Goal: Task Accomplishment & Management: Manage account settings

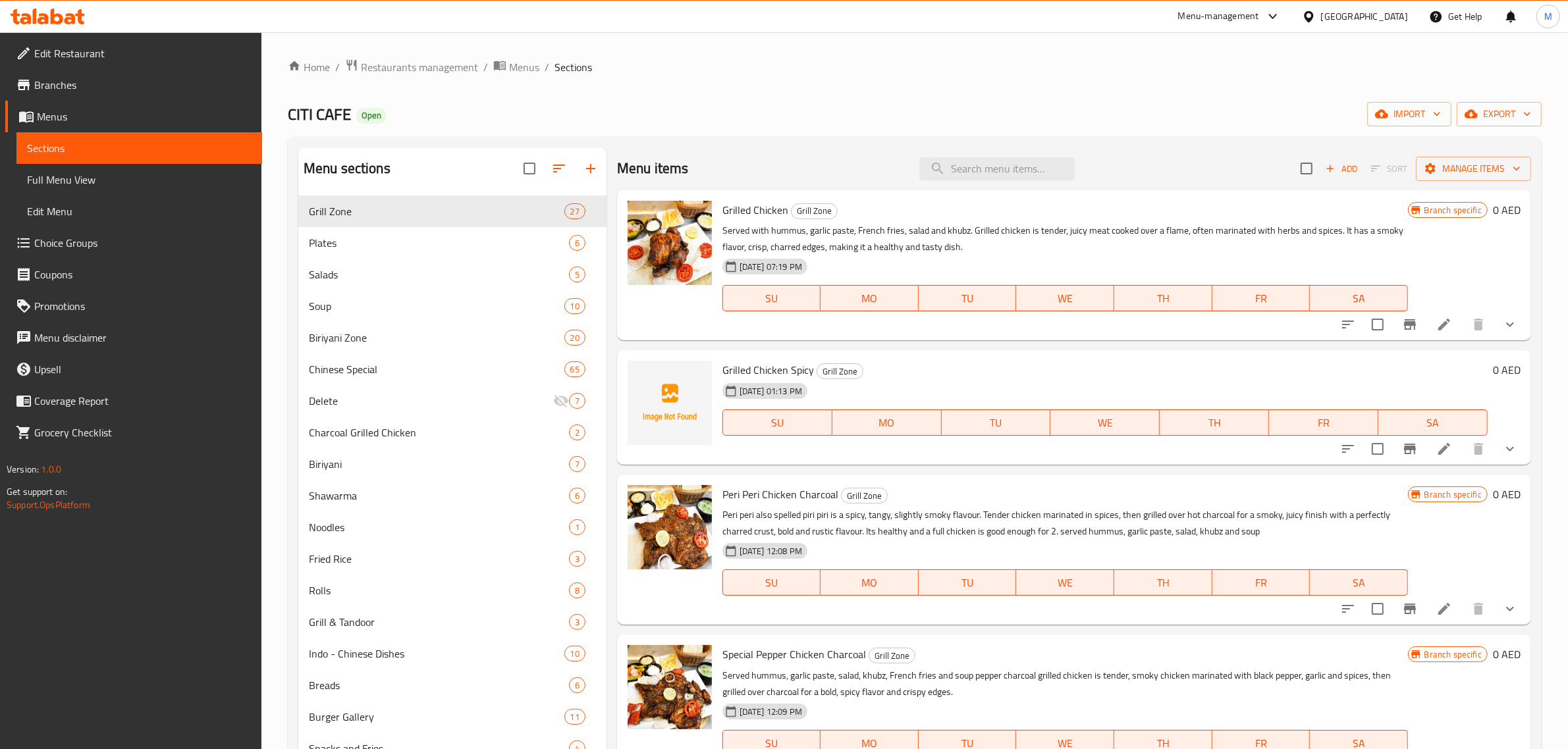
click at [323, 114] on span "CITI CAFE" at bounding box center [319, 114] width 64 height 29
copy span "CITI CAFE"
click at [512, 74] on span "Menus" at bounding box center [524, 68] width 30 height 16
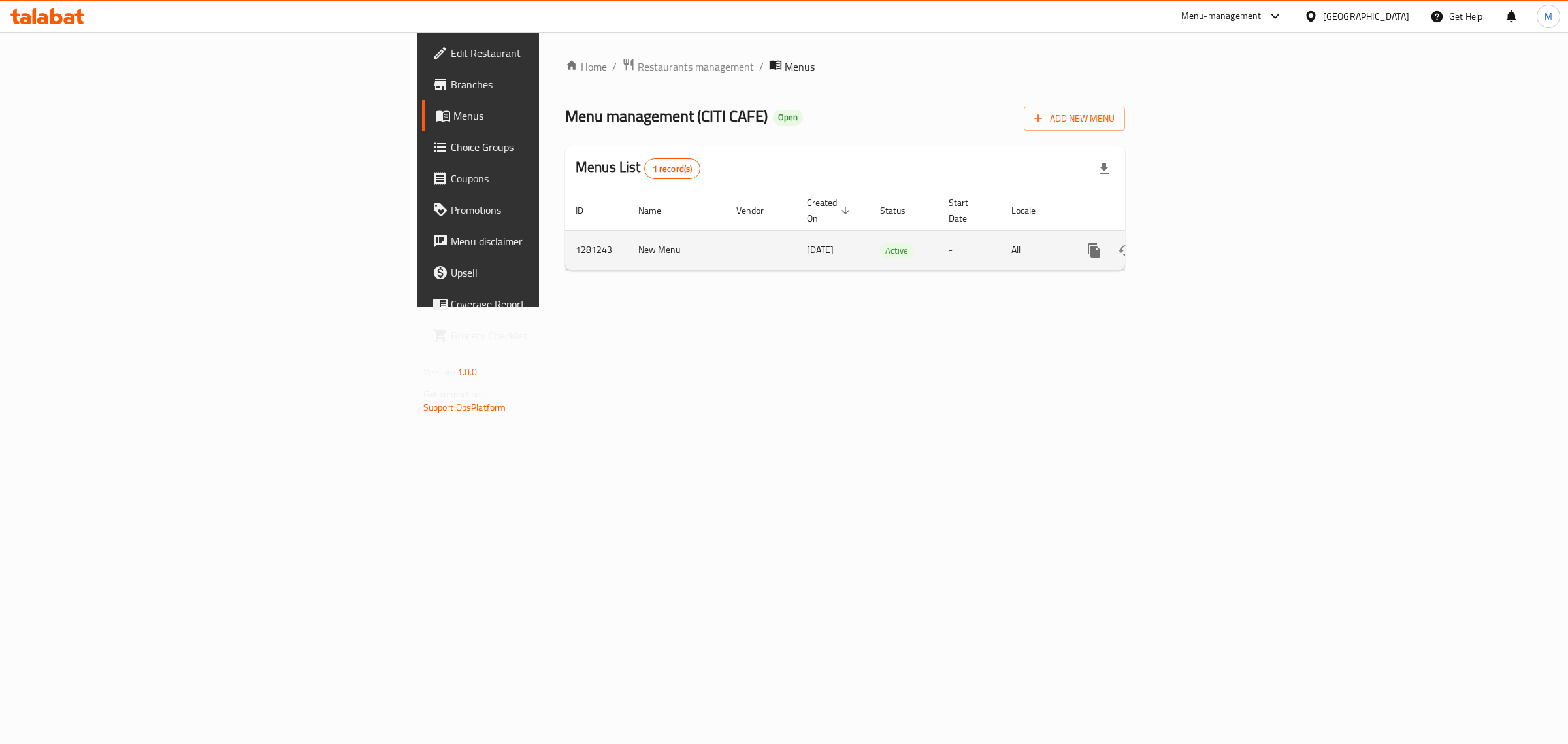
click at [628, 241] on td "New Menu" at bounding box center [677, 250] width 98 height 40
copy td "New Menu"
click at [566, 235] on td "1281243" at bounding box center [597, 250] width 63 height 40
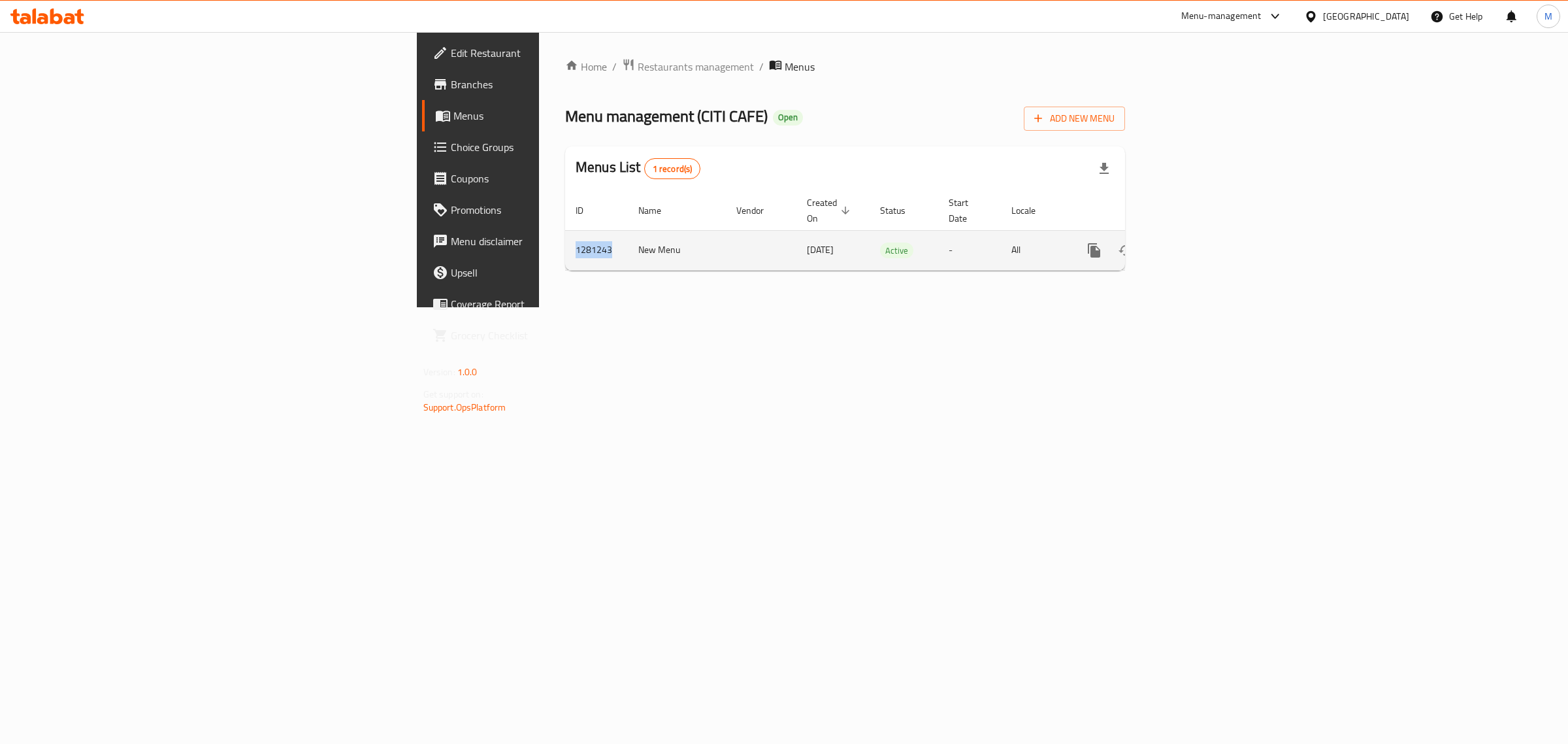
click at [566, 235] on td "1281243" at bounding box center [597, 250] width 63 height 40
copy td "1281243"
click at [1197, 242] on icon "enhanced table" at bounding box center [1189, 250] width 16 height 16
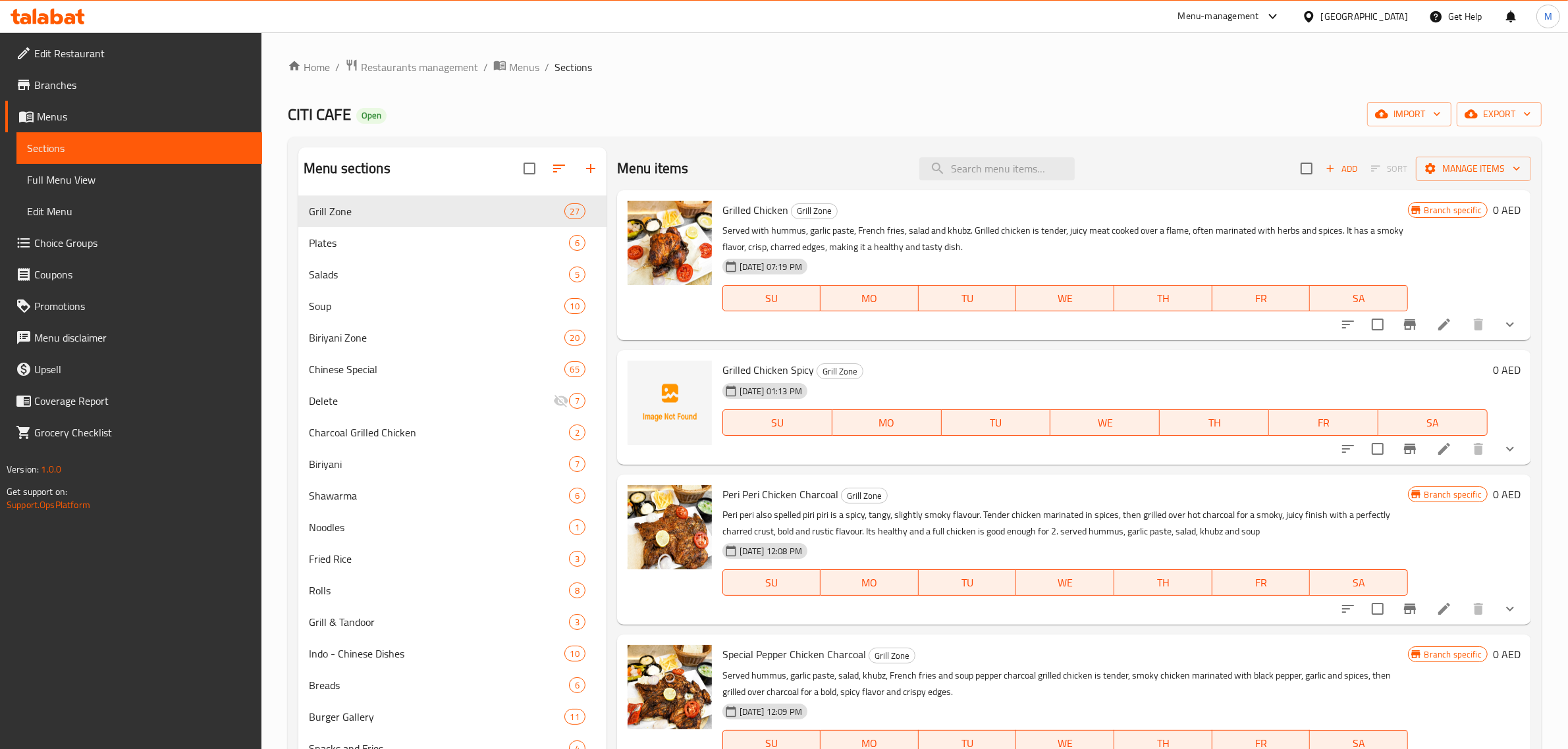
click at [893, 379] on div "[DATE] 01:13 PM" at bounding box center [814, 391] width 194 height 26
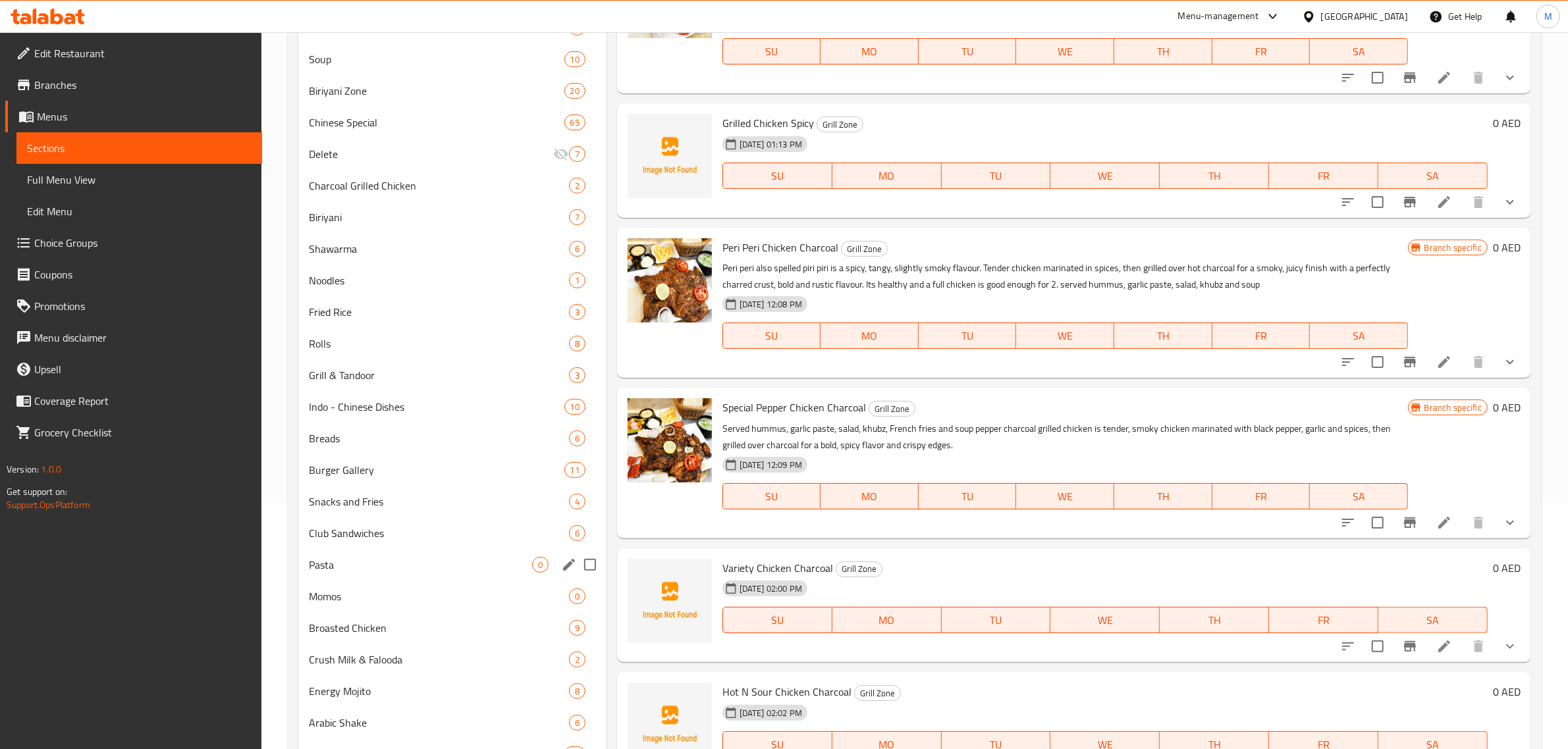
scroll to position [403, 0]
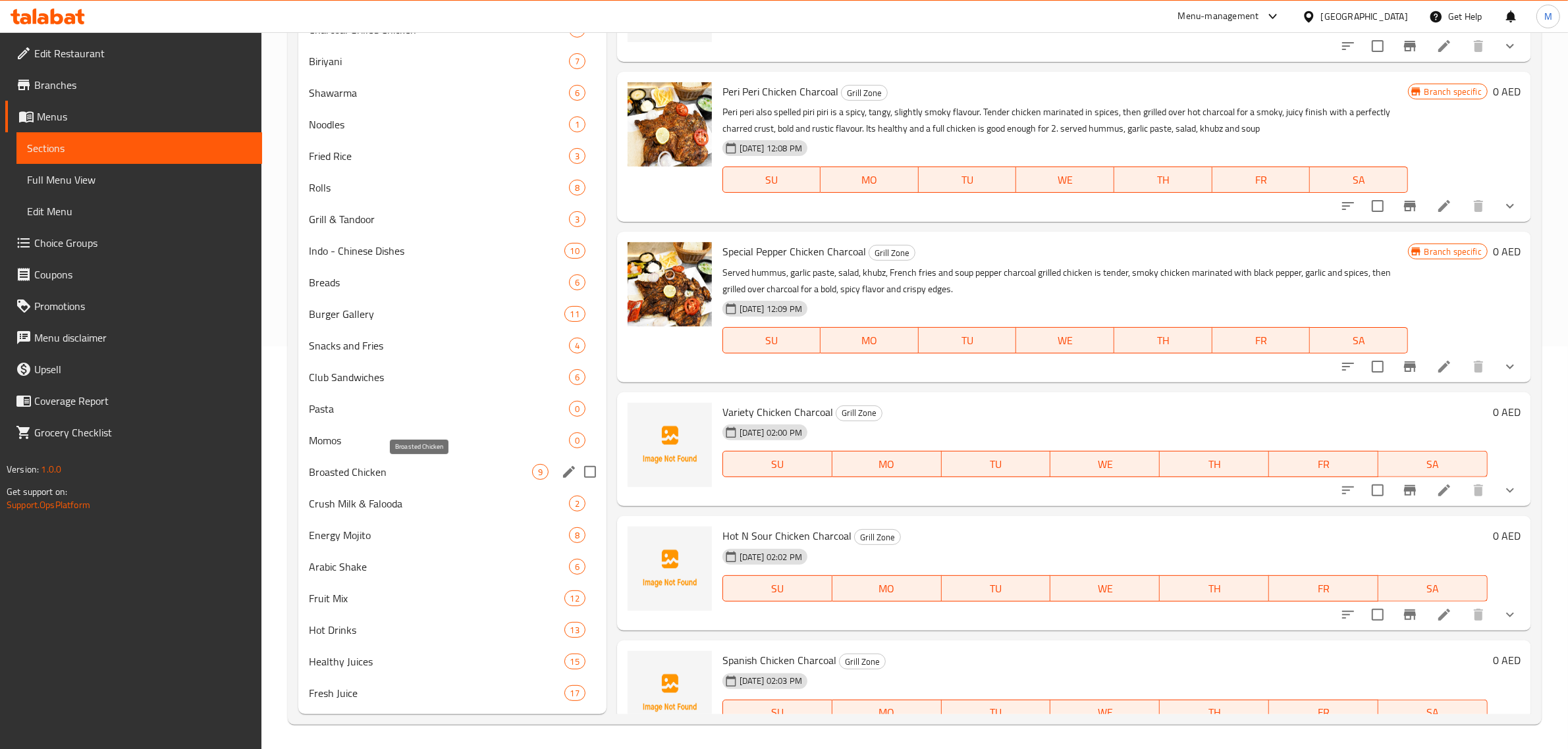
click at [467, 465] on span "Broasted Chicken" at bounding box center [420, 472] width 223 height 16
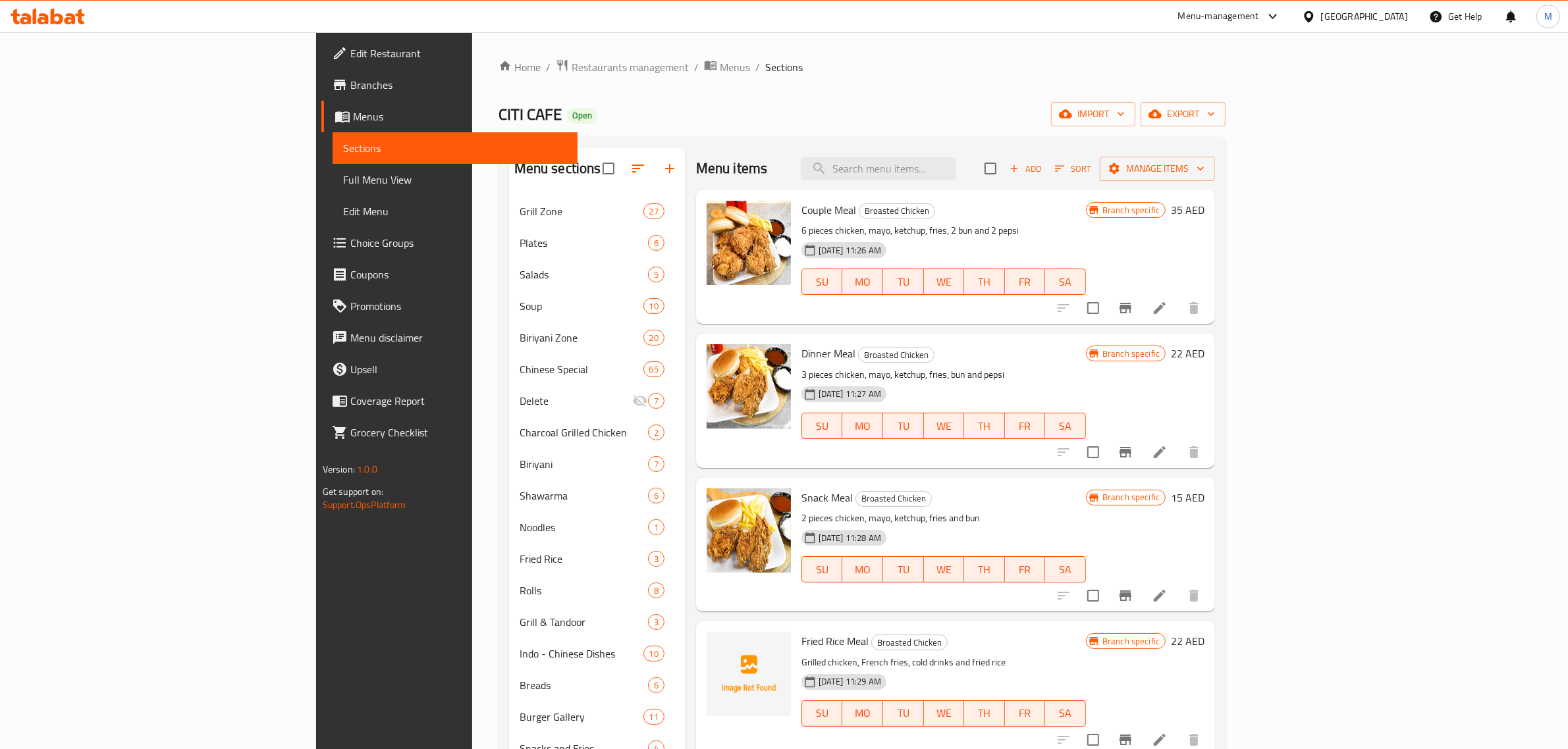
click at [1086, 347] on h6 "Dinner Meal Broasted Chicken" at bounding box center [943, 353] width 285 height 18
click at [1091, 172] on span "Sort" at bounding box center [1073, 168] width 37 height 15
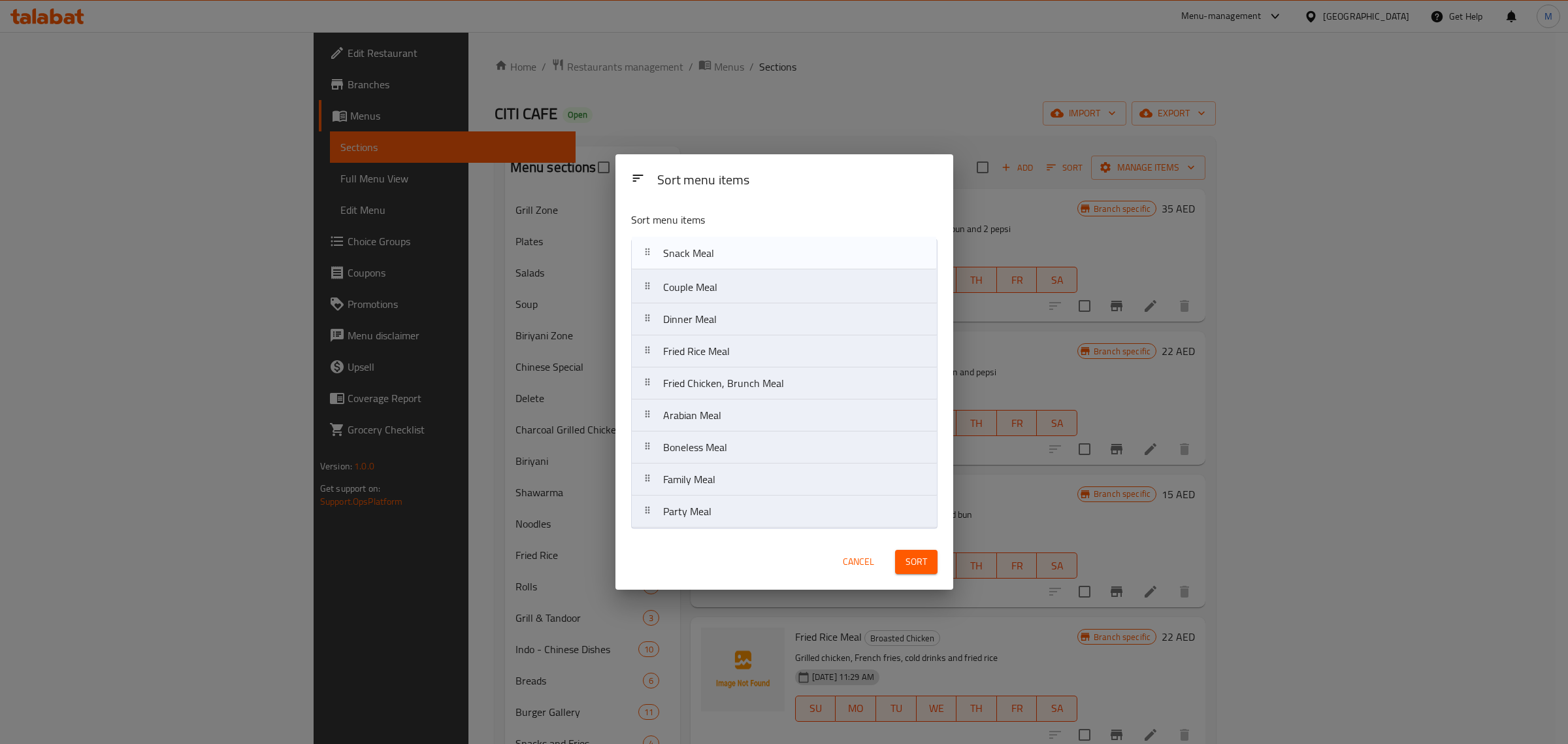
drag, startPoint x: 802, startPoint y: 327, endPoint x: 802, endPoint y: 255, distance: 72.0
click at [802, 255] on nav "Couple Meal Dinner Meal Snack Meal Fried Rice Meal Fried Chicken, Brunch Meal A…" at bounding box center [784, 383] width 307 height 290
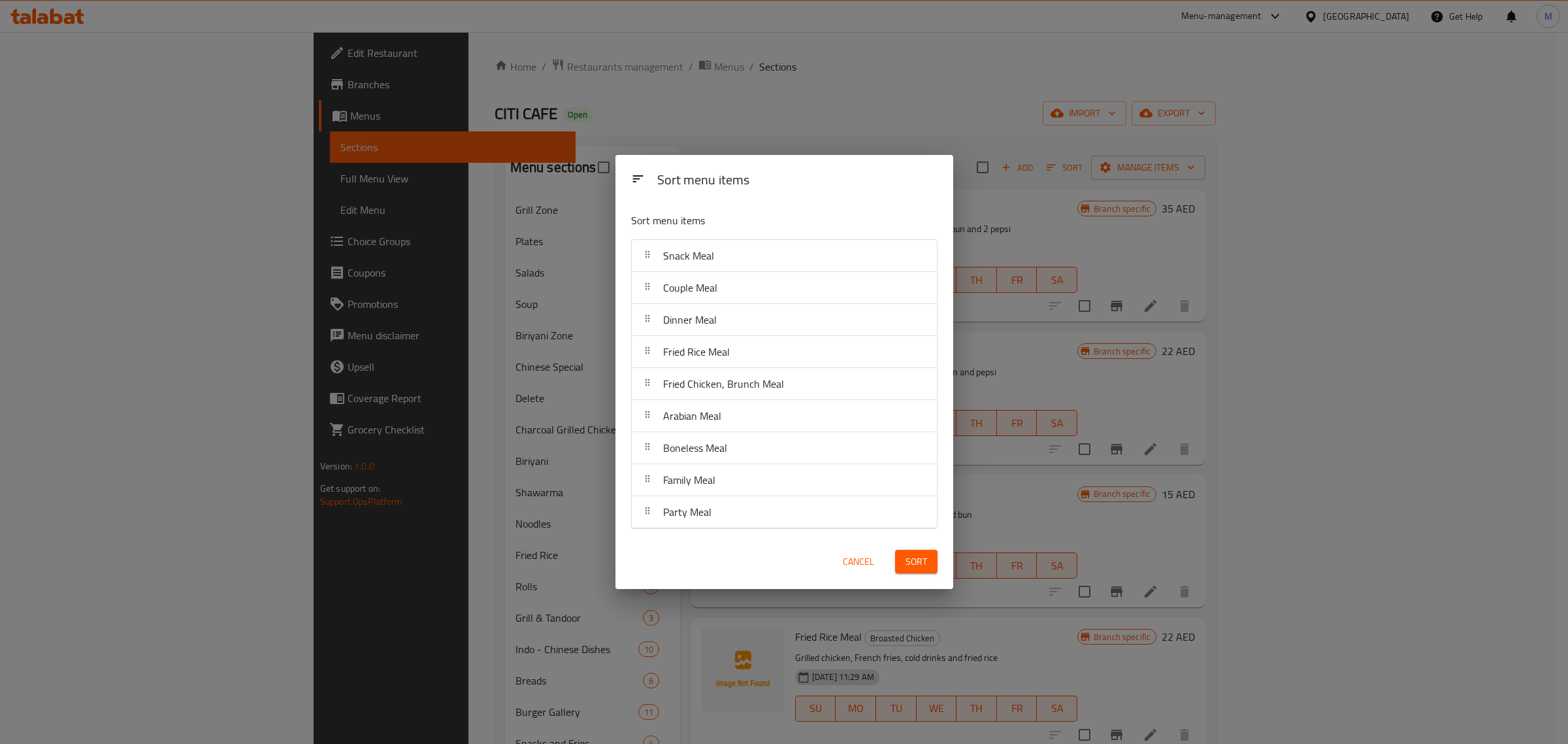
click at [807, 547] on div "Cancel Sort" at bounding box center [784, 562] width 322 height 40
click at [719, 563] on div "Cancel Sort" at bounding box center [784, 562] width 322 height 40
click at [761, 551] on div "Cancel Sort" at bounding box center [784, 562] width 322 height 40
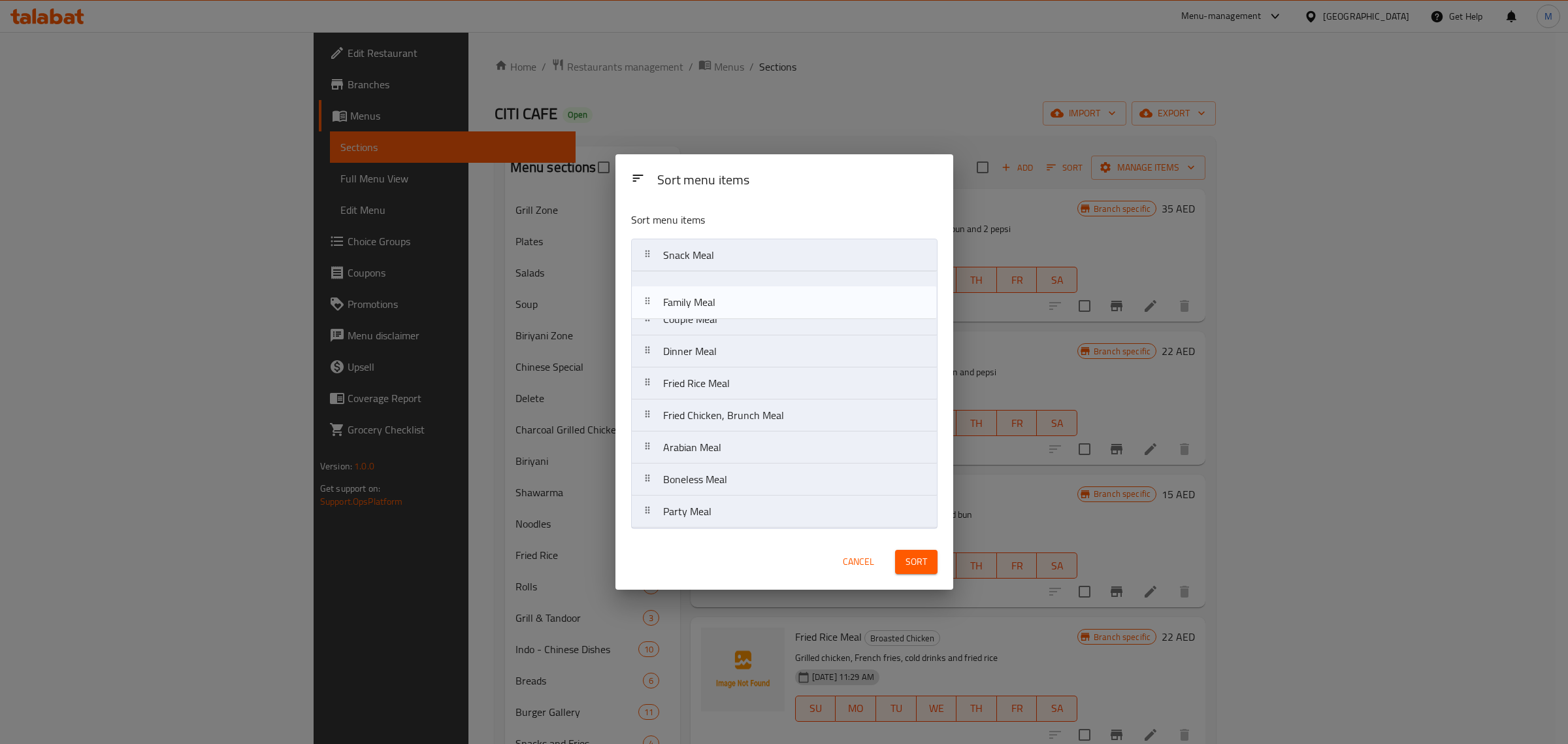
drag, startPoint x: 752, startPoint y: 484, endPoint x: 752, endPoint y: 299, distance: 185.0
click at [752, 299] on nav "Snack Meal Couple Meal Dinner Meal Fried Rice Meal Fried Chicken, Brunch Meal A…" at bounding box center [784, 383] width 307 height 290
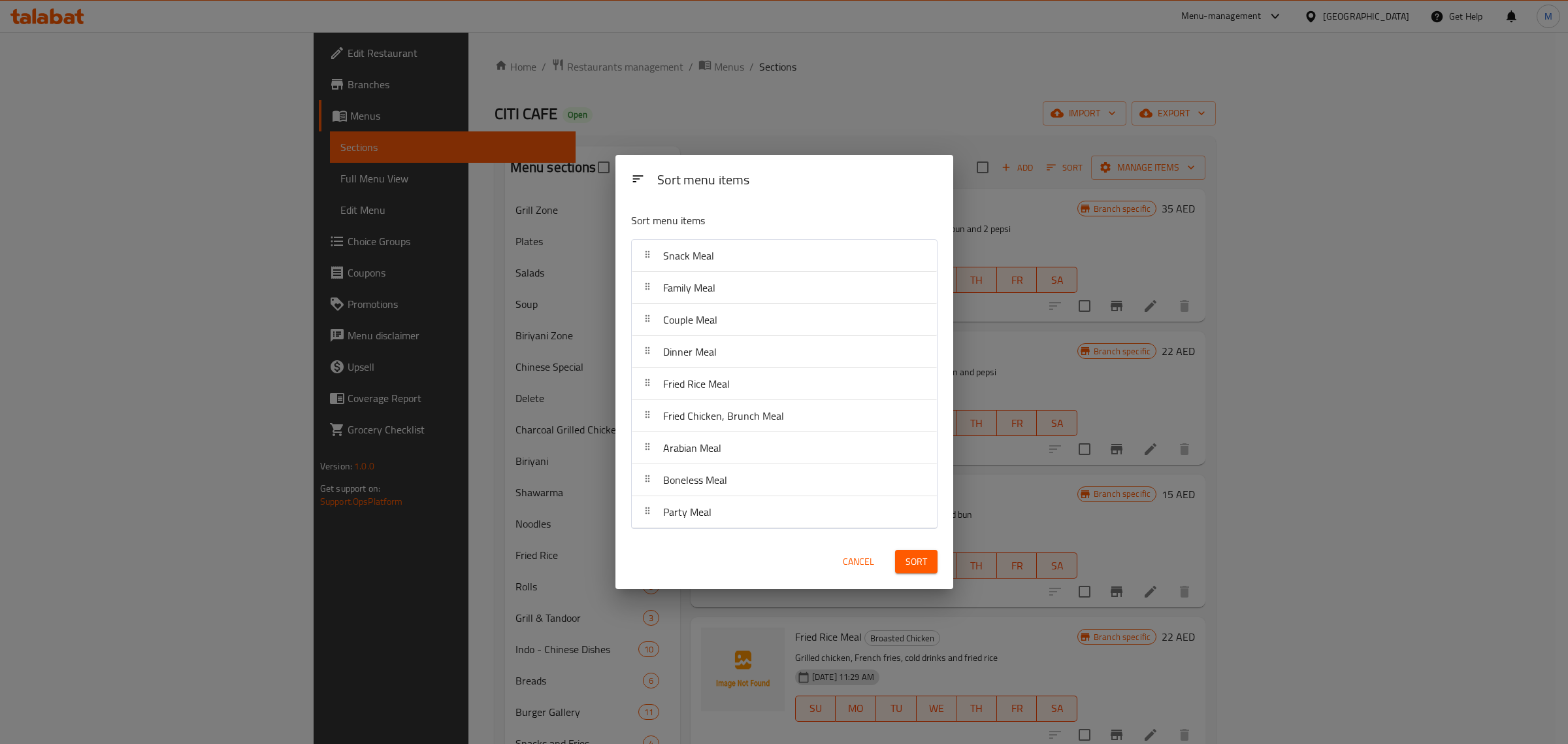
click at [789, 543] on div "Cancel Sort" at bounding box center [784, 562] width 322 height 40
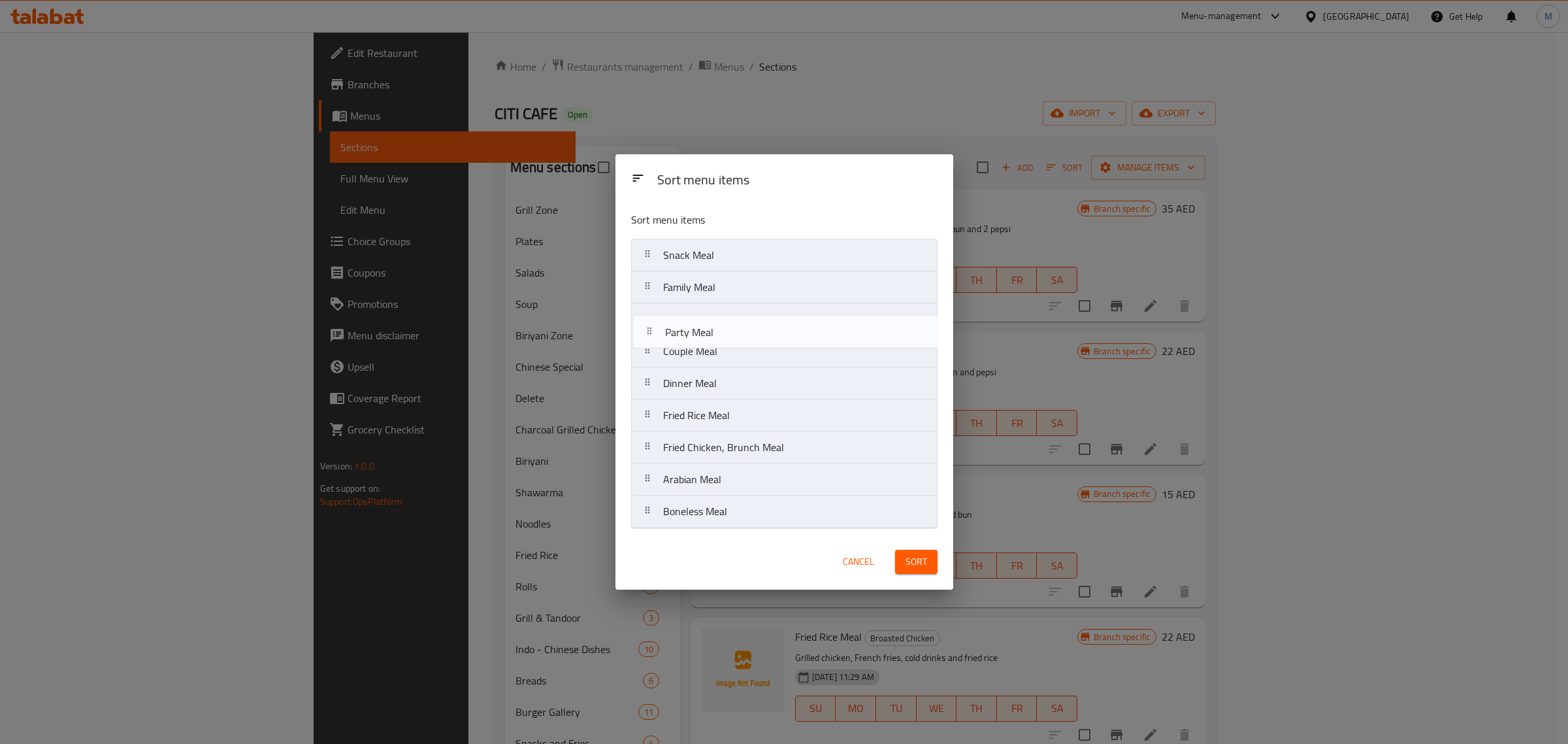
drag, startPoint x: 763, startPoint y: 515, endPoint x: 765, endPoint y: 319, distance: 196.0
click at [765, 319] on nav "Snack Meal Family Meal Couple Meal Dinner Meal Fried Rice Meal Fried Chicken, B…" at bounding box center [784, 383] width 307 height 290
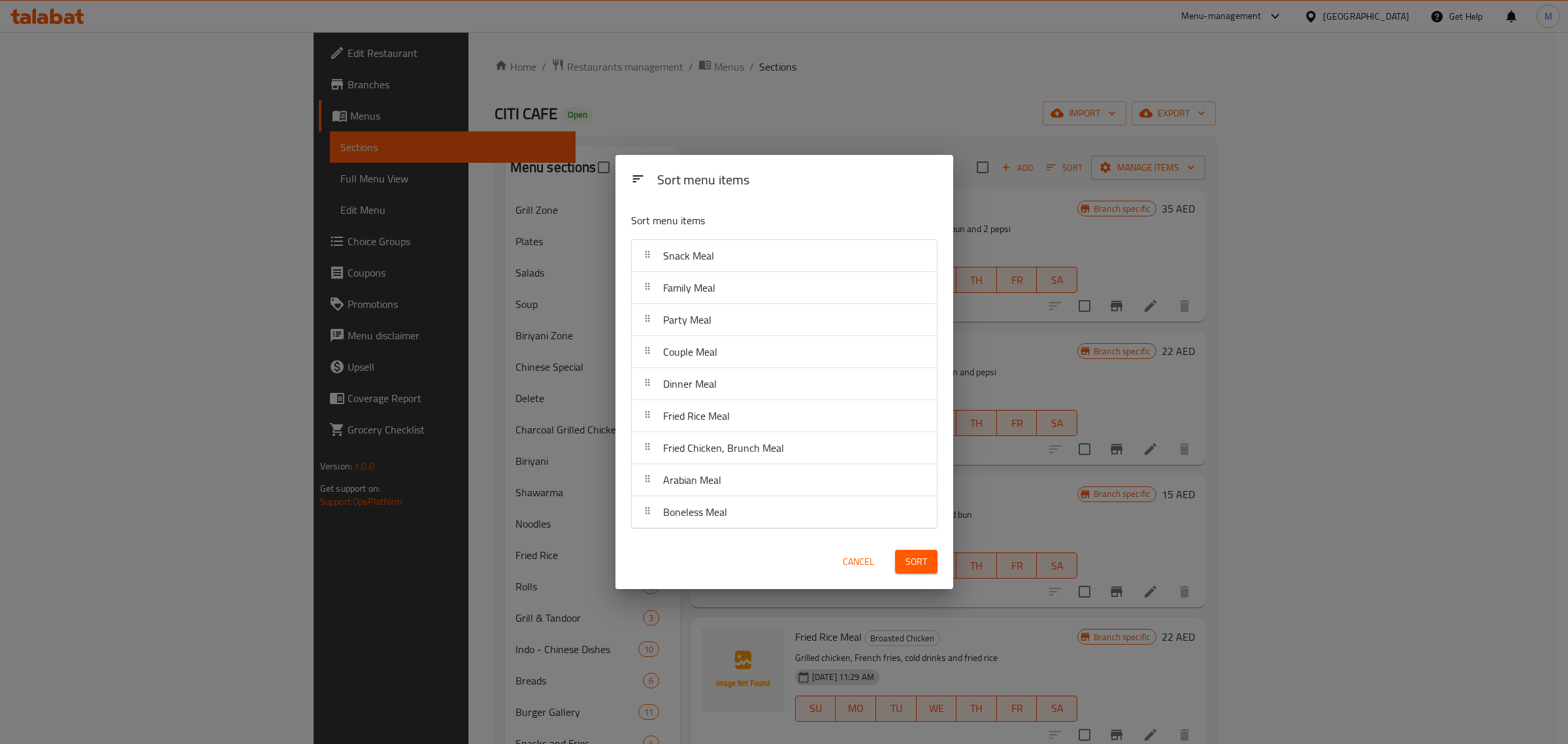
click at [808, 559] on div "Cancel Sort" at bounding box center [784, 562] width 322 height 40
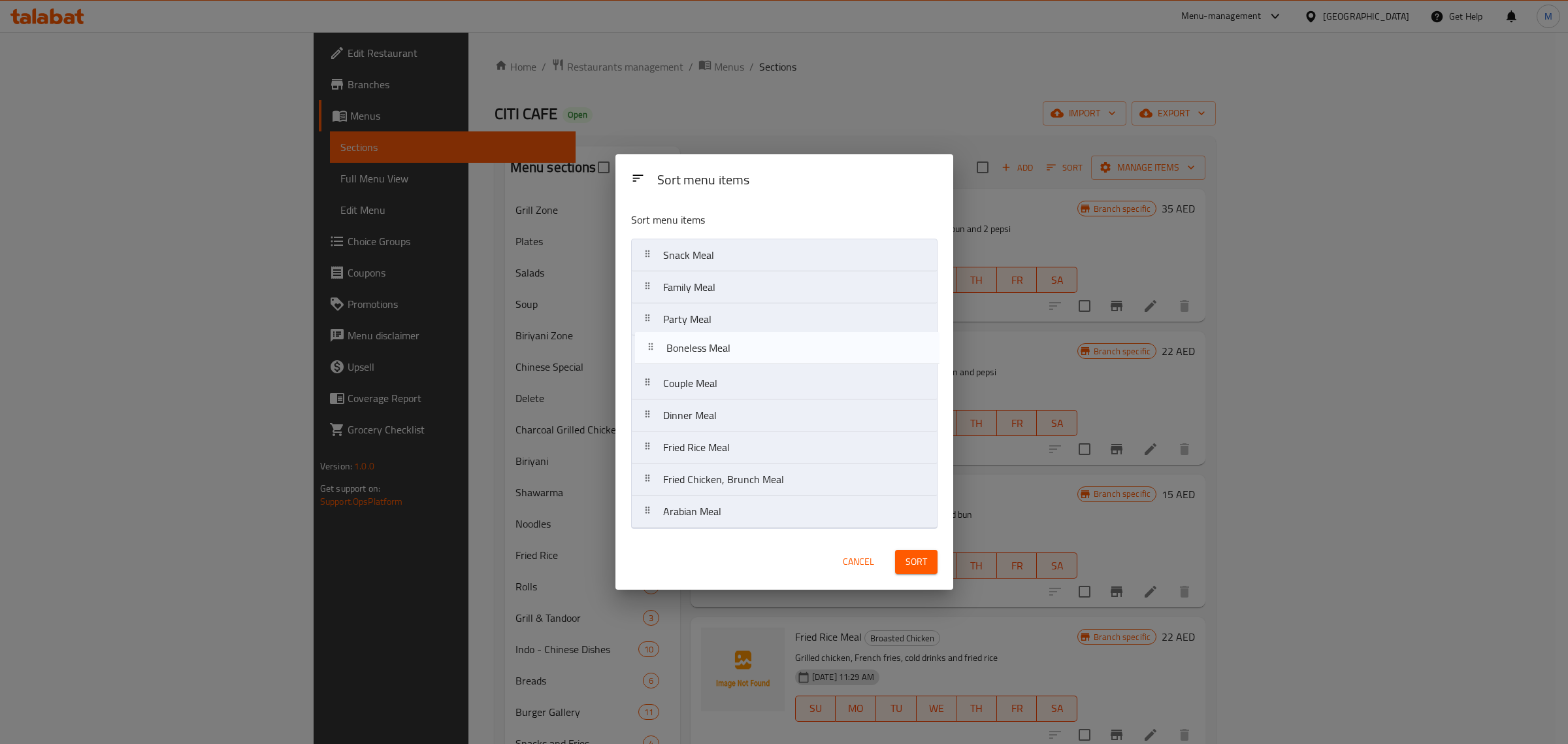
drag, startPoint x: 732, startPoint y: 520, endPoint x: 737, endPoint y: 350, distance: 170.1
click at [737, 351] on nav "Snack Meal Family Meal Party Meal Couple Meal Dinner Meal Fried Rice Meal Fried…" at bounding box center [784, 383] width 307 height 290
drag, startPoint x: 796, startPoint y: 421, endPoint x: 793, endPoint y: 391, distance: 30.1
click at [793, 391] on nav "Snack Meal Family Meal Party Meal Boneless Meal Couple Meal Dinner Meal Fried R…" at bounding box center [784, 383] width 307 height 290
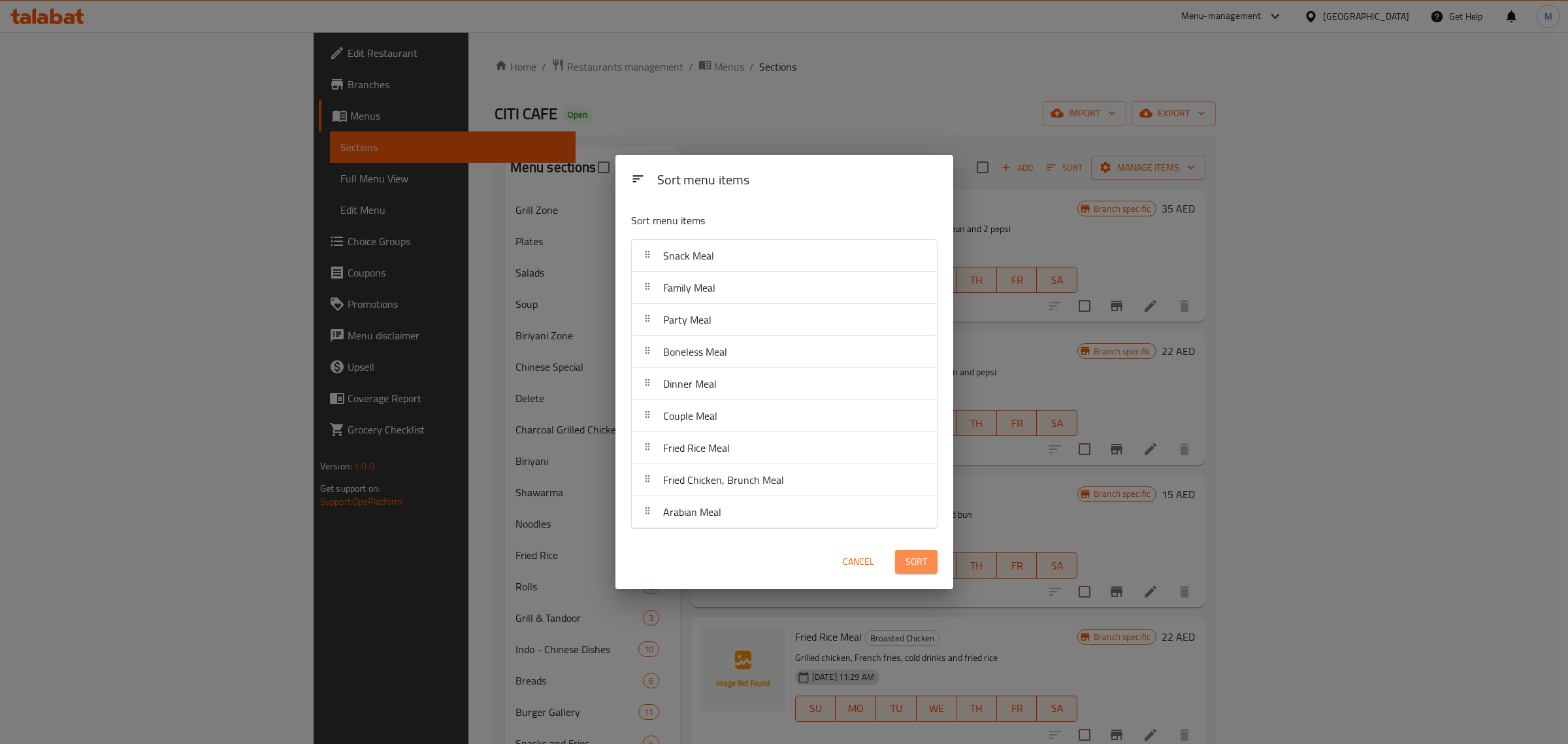
click at [916, 563] on span "Sort" at bounding box center [916, 562] width 21 height 17
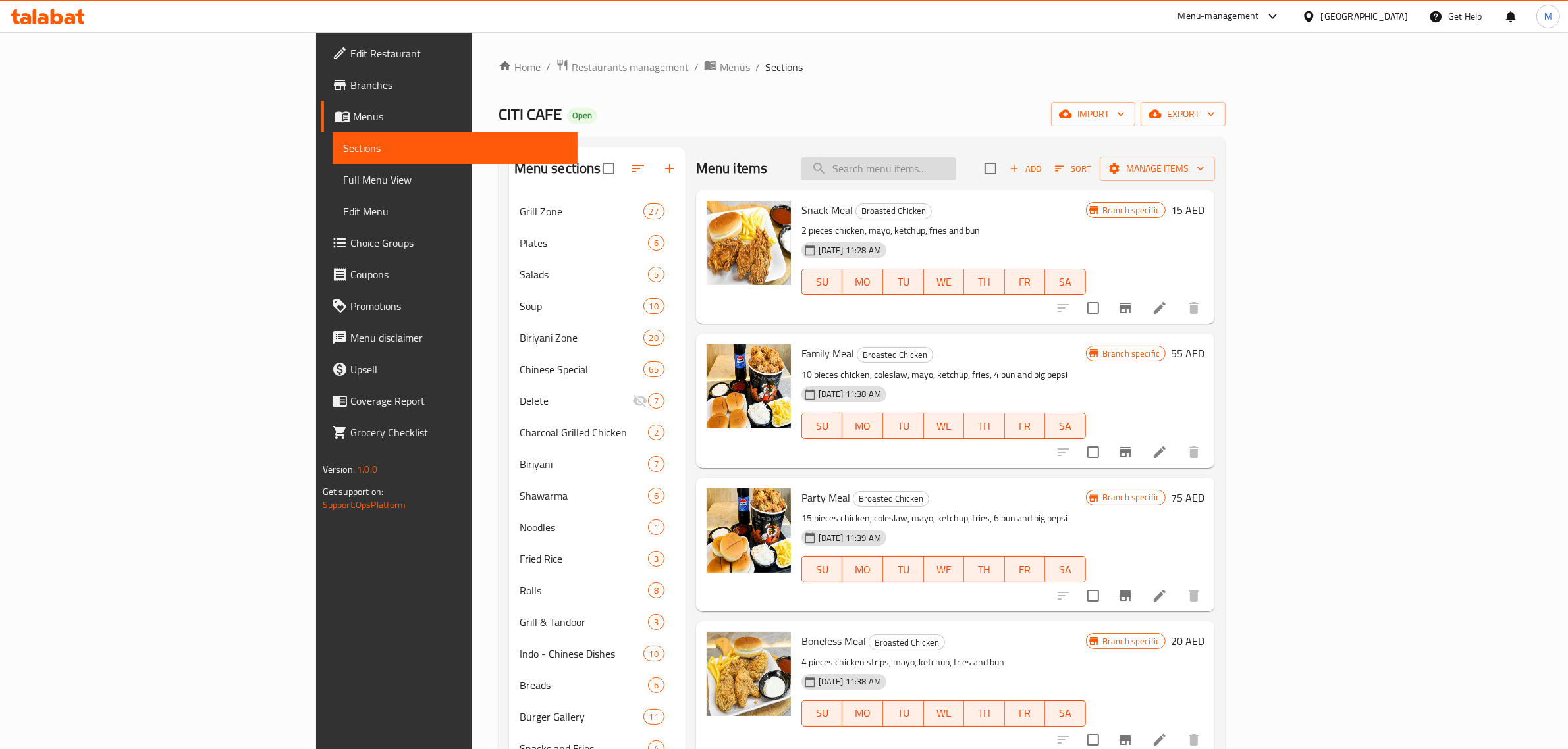
click at [956, 172] on input "search" at bounding box center [878, 168] width 156 height 23
paste input "JUMBO MEAL"
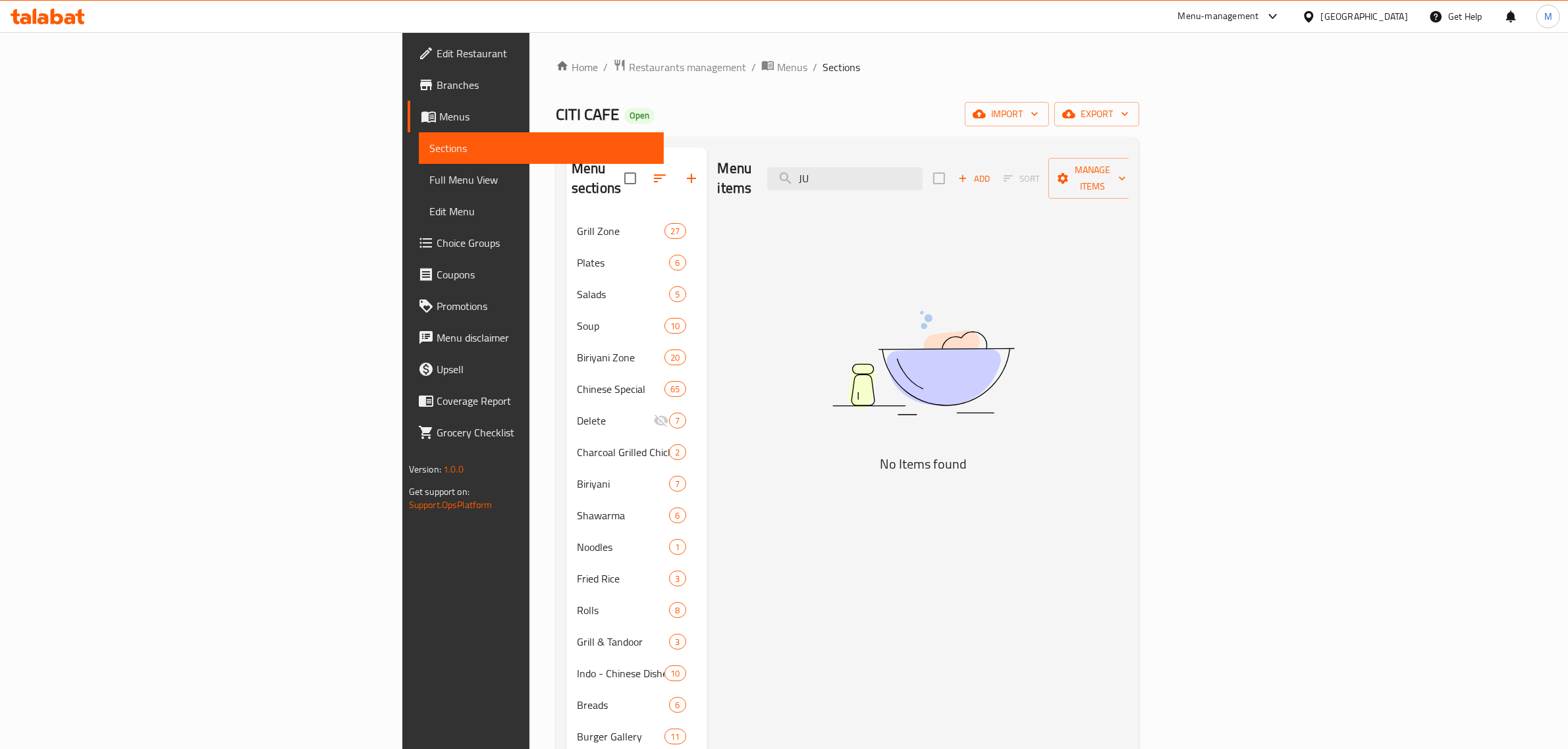
type input "J"
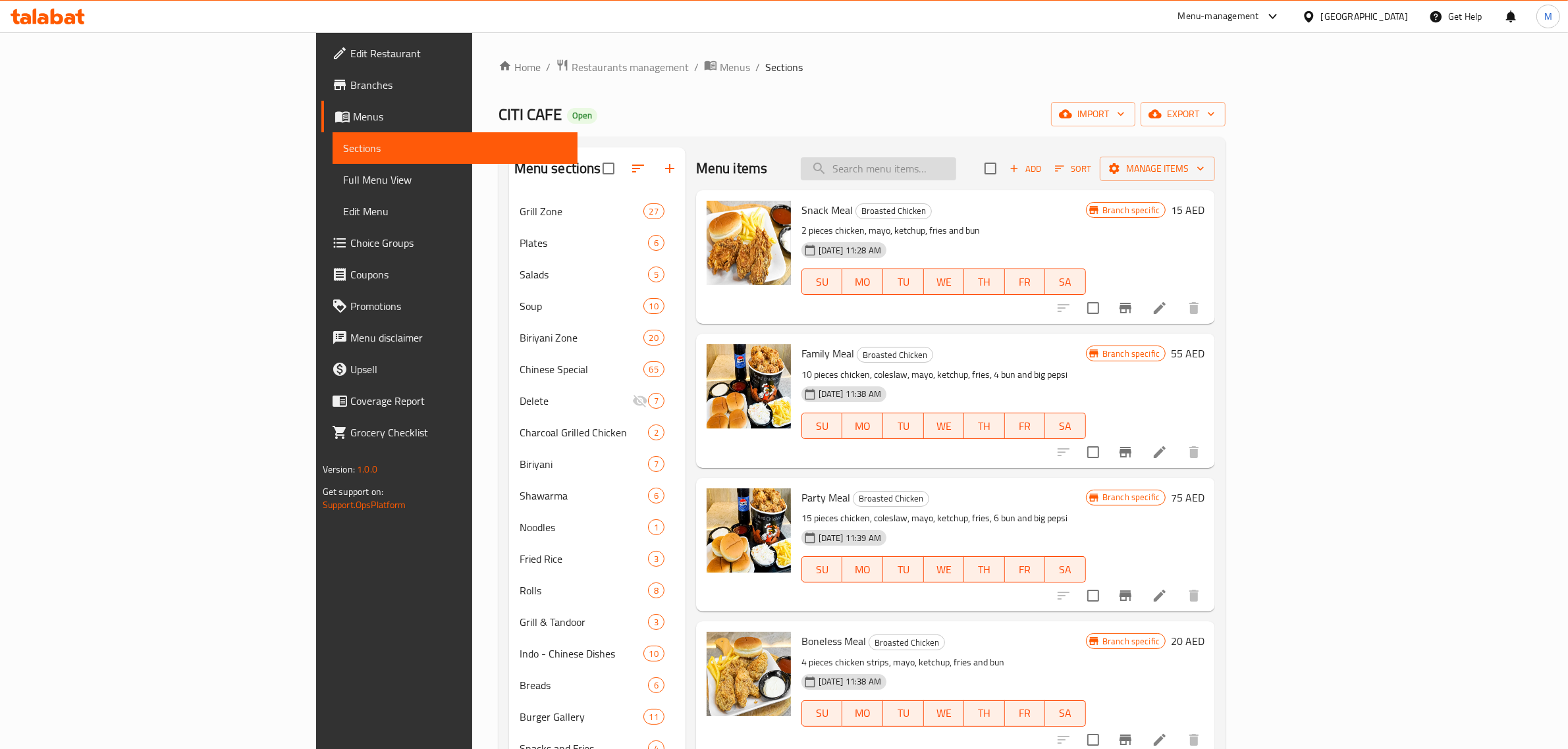
click at [956, 176] on input "search" at bounding box center [878, 168] width 156 height 23
paste input "MINI FAMILY MEAL"
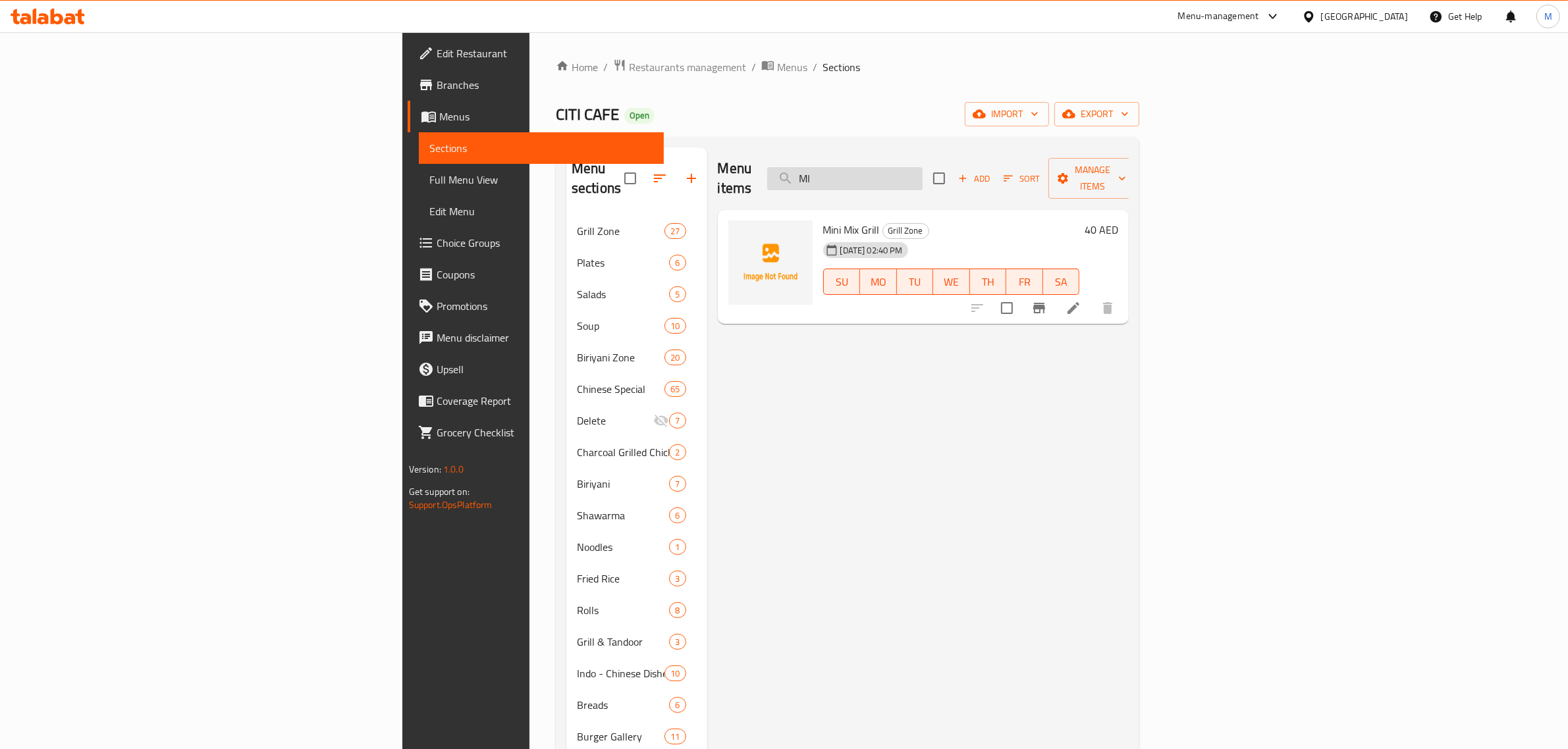
type input "M"
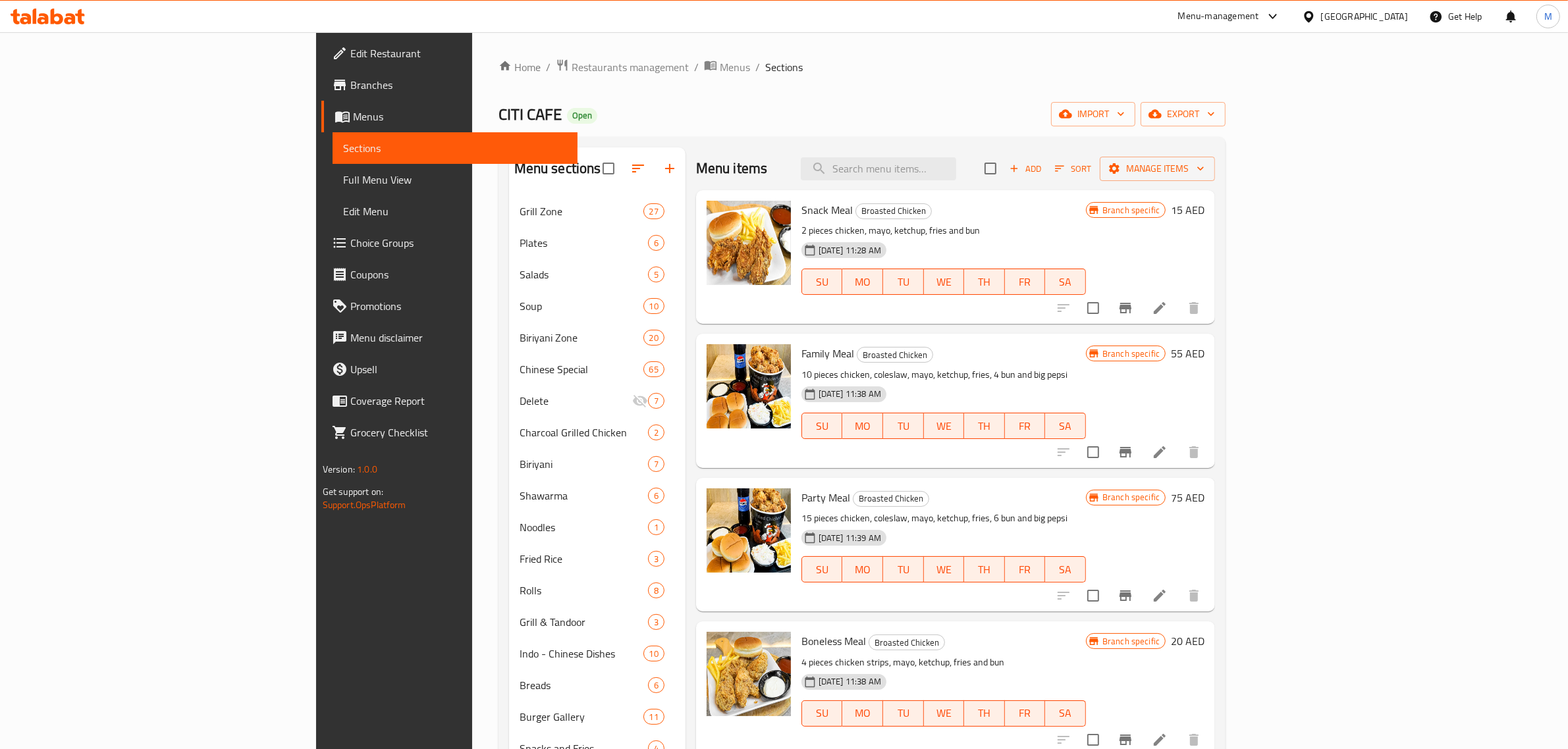
click at [1074, 349] on h6 "Family Meal Broasted Chicken" at bounding box center [943, 353] width 285 height 18
click at [1204, 212] on h6 "15 AED" at bounding box center [1187, 210] width 33 height 18
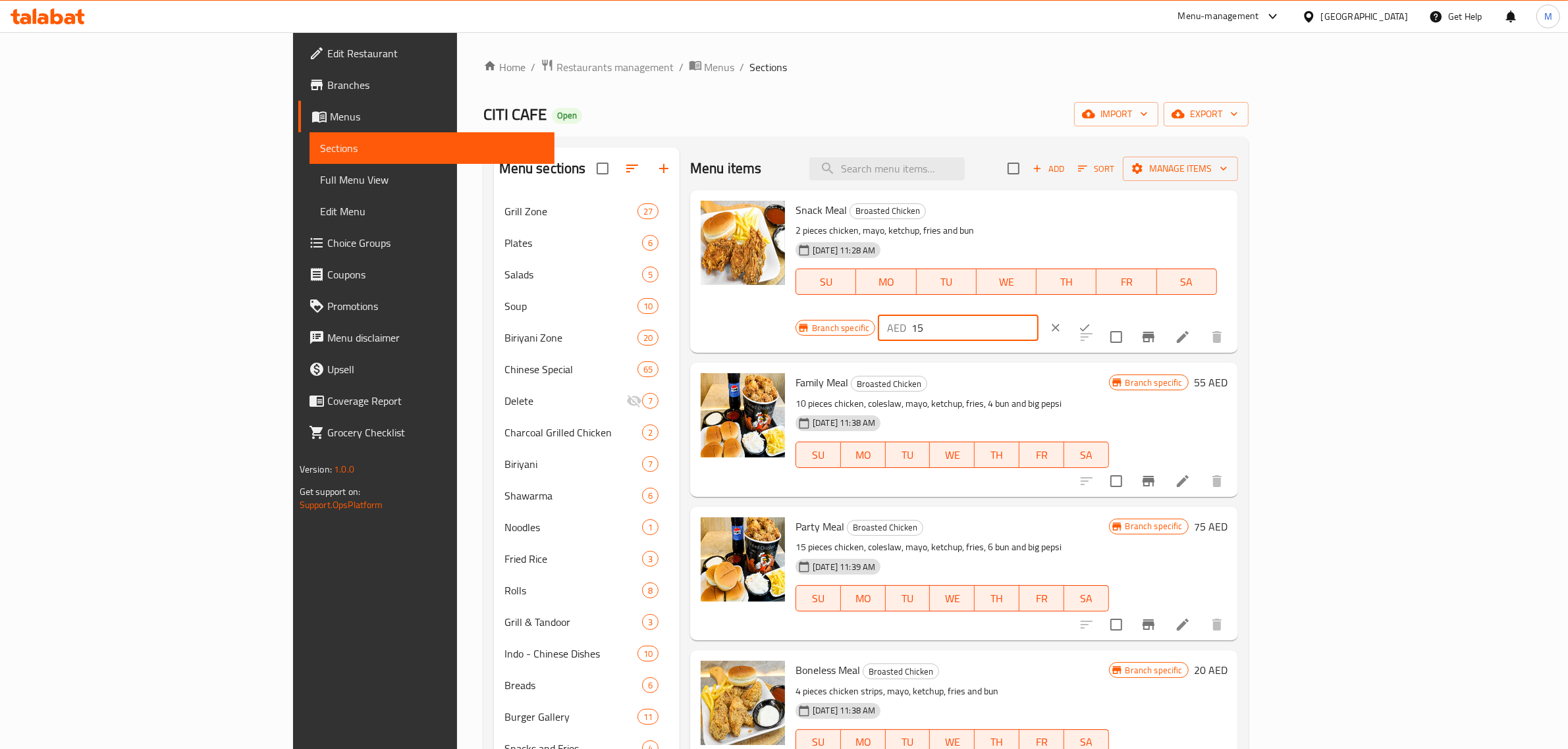
drag, startPoint x: 1364, startPoint y: 221, endPoint x: 1317, endPoint y: 228, distance: 47.5
click at [1039, 315] on div "AED 15 ​" at bounding box center [958, 327] width 161 height 26
type input "18"
click at [1091, 321] on icon "ok" at bounding box center [1084, 327] width 14 height 14
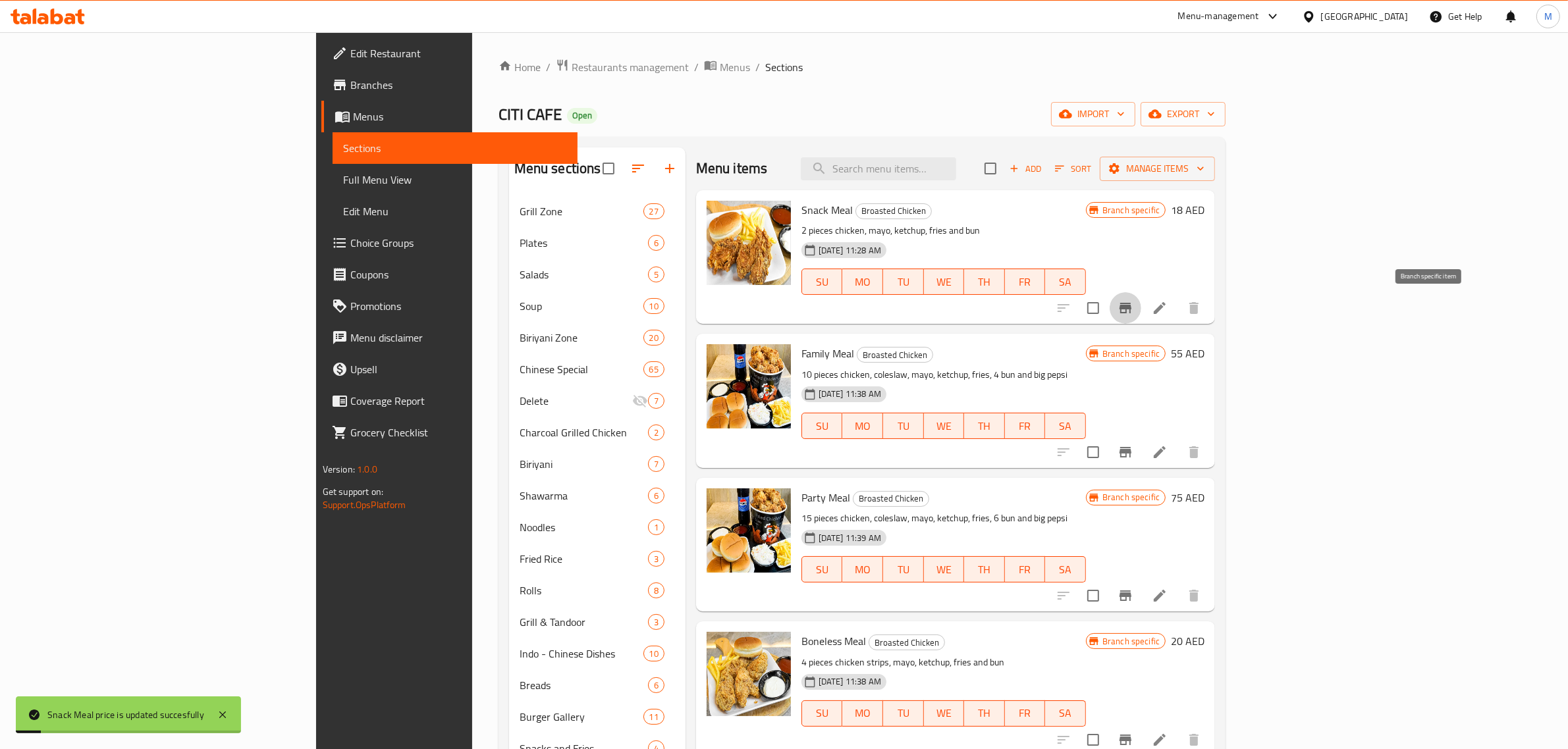
click at [1131, 306] on icon "Branch-specific-item" at bounding box center [1125, 307] width 12 height 10
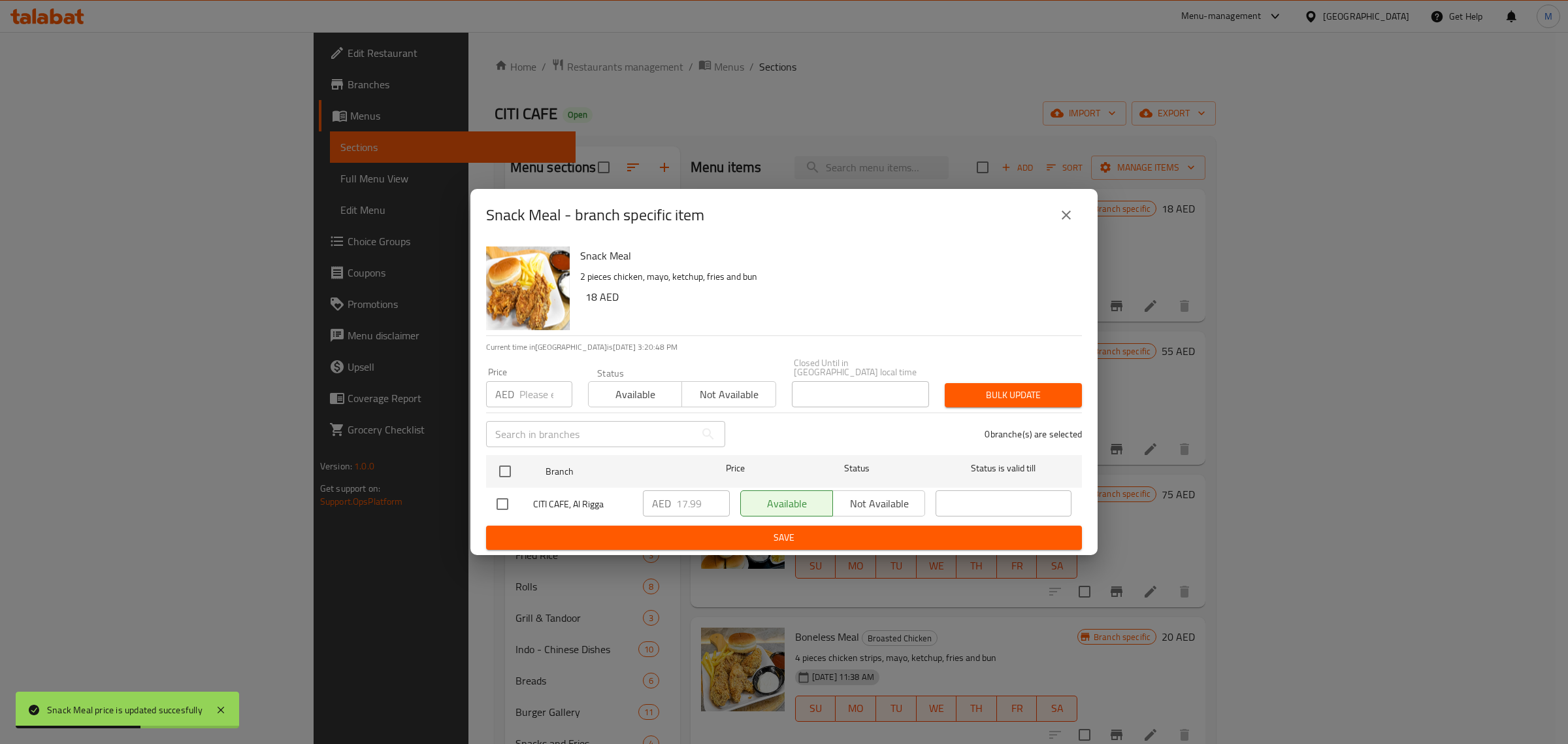
click at [506, 510] on input "checkbox" at bounding box center [502, 503] width 28 height 28
checkbox input "true"
drag, startPoint x: 703, startPoint y: 505, endPoint x: 659, endPoint y: 509, distance: 44.2
click at [659, 509] on div "AED 17.99 ​" at bounding box center [686, 503] width 87 height 26
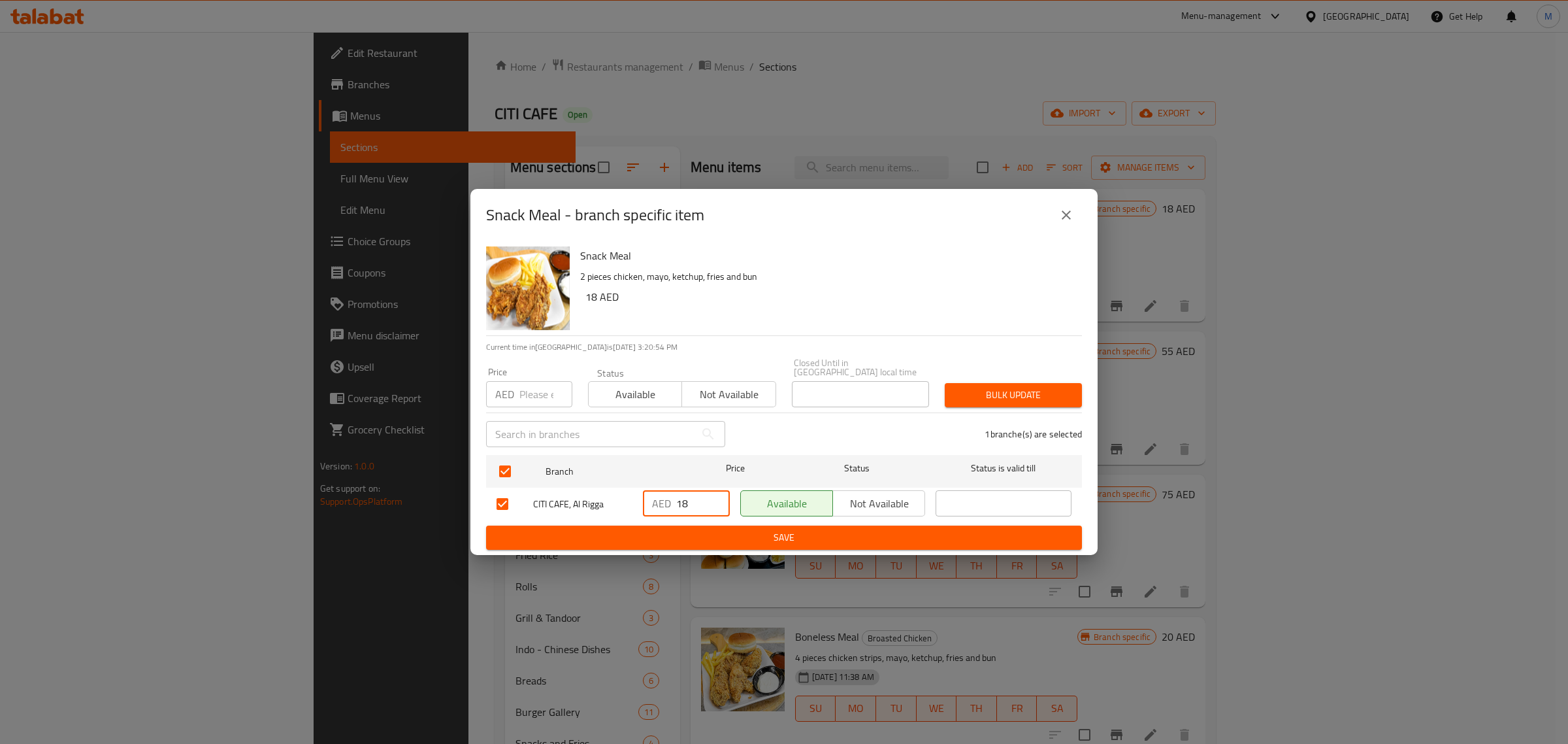
type input "18"
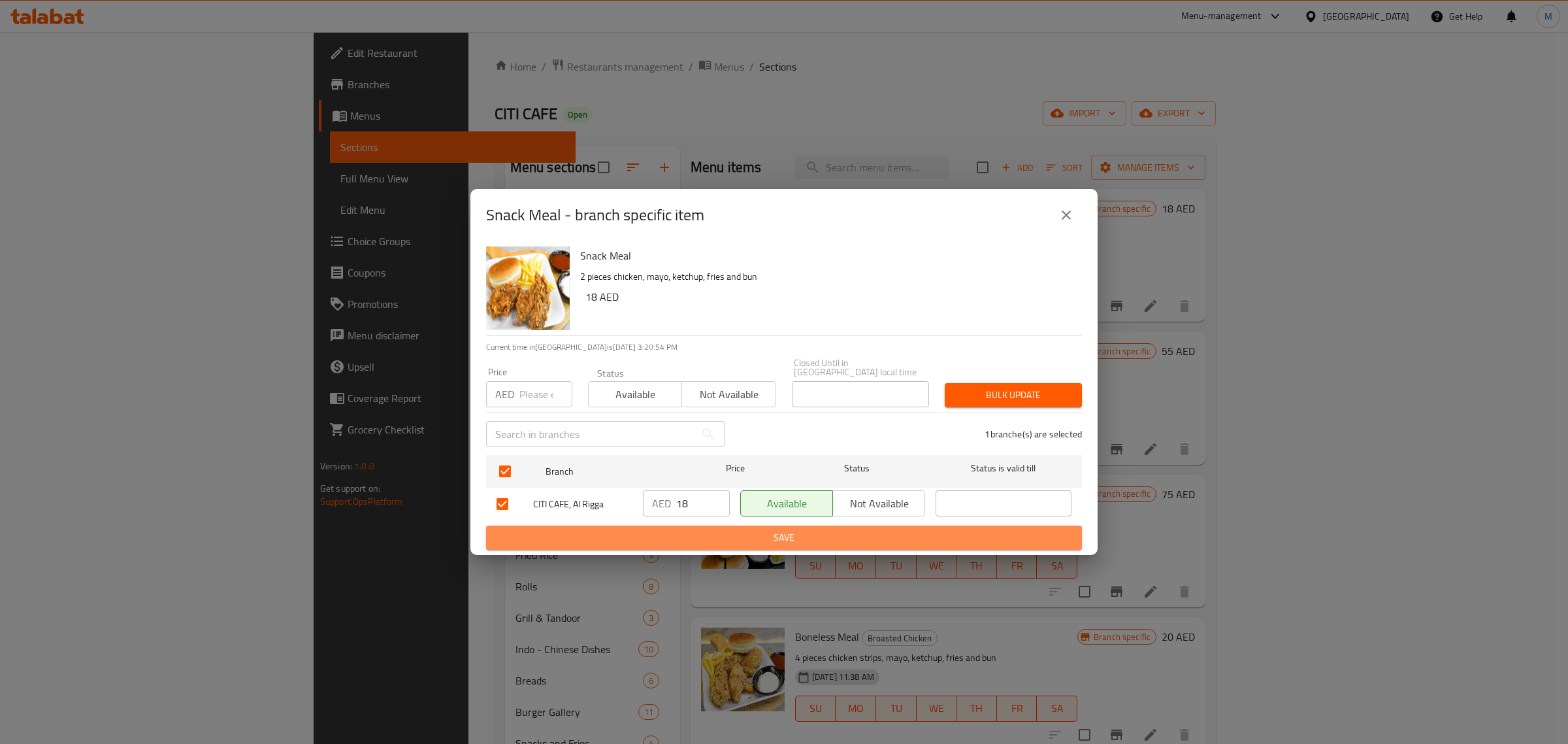
click at [770, 533] on span "Save" at bounding box center [784, 537] width 575 height 17
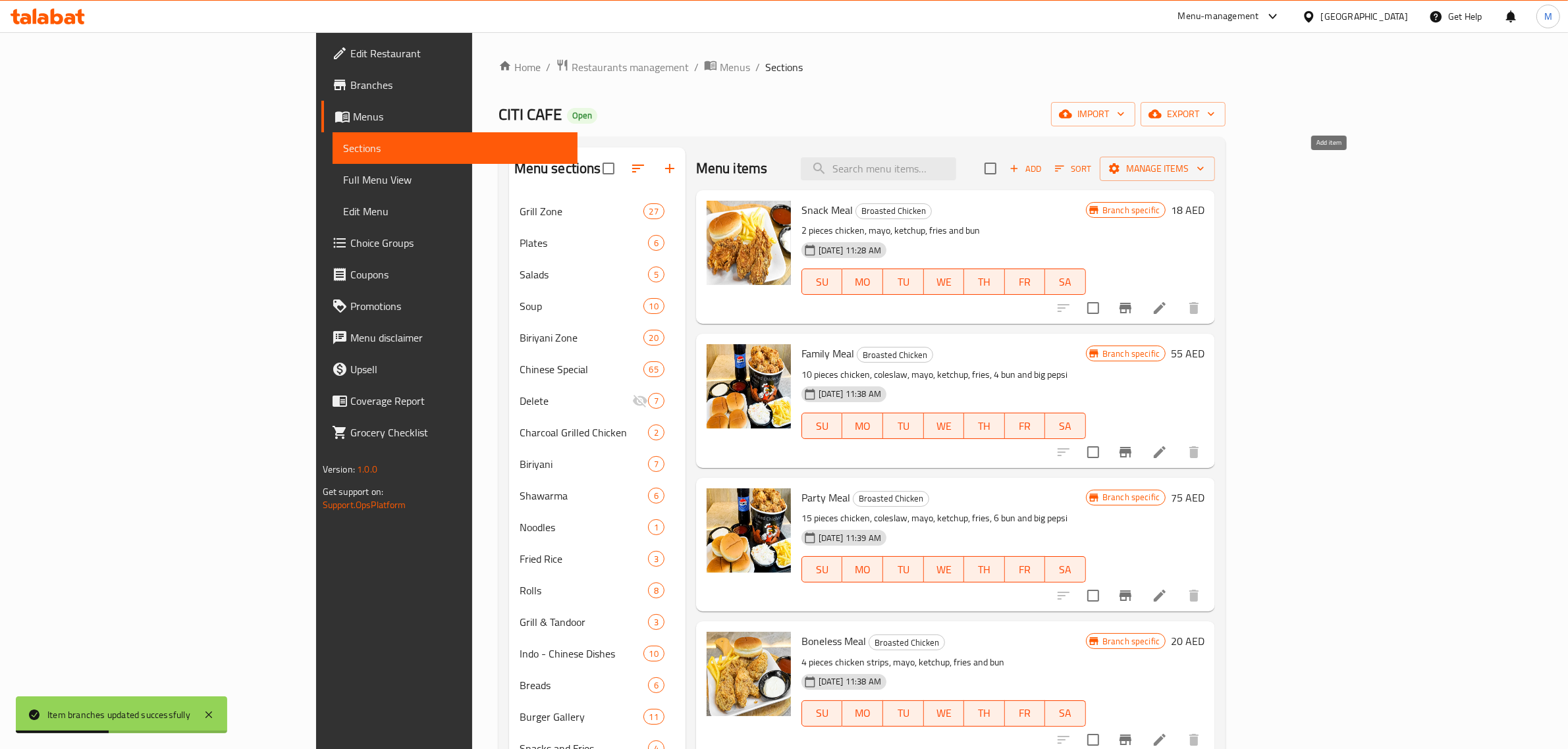
click at [1043, 175] on span "Add" at bounding box center [1025, 168] width 36 height 15
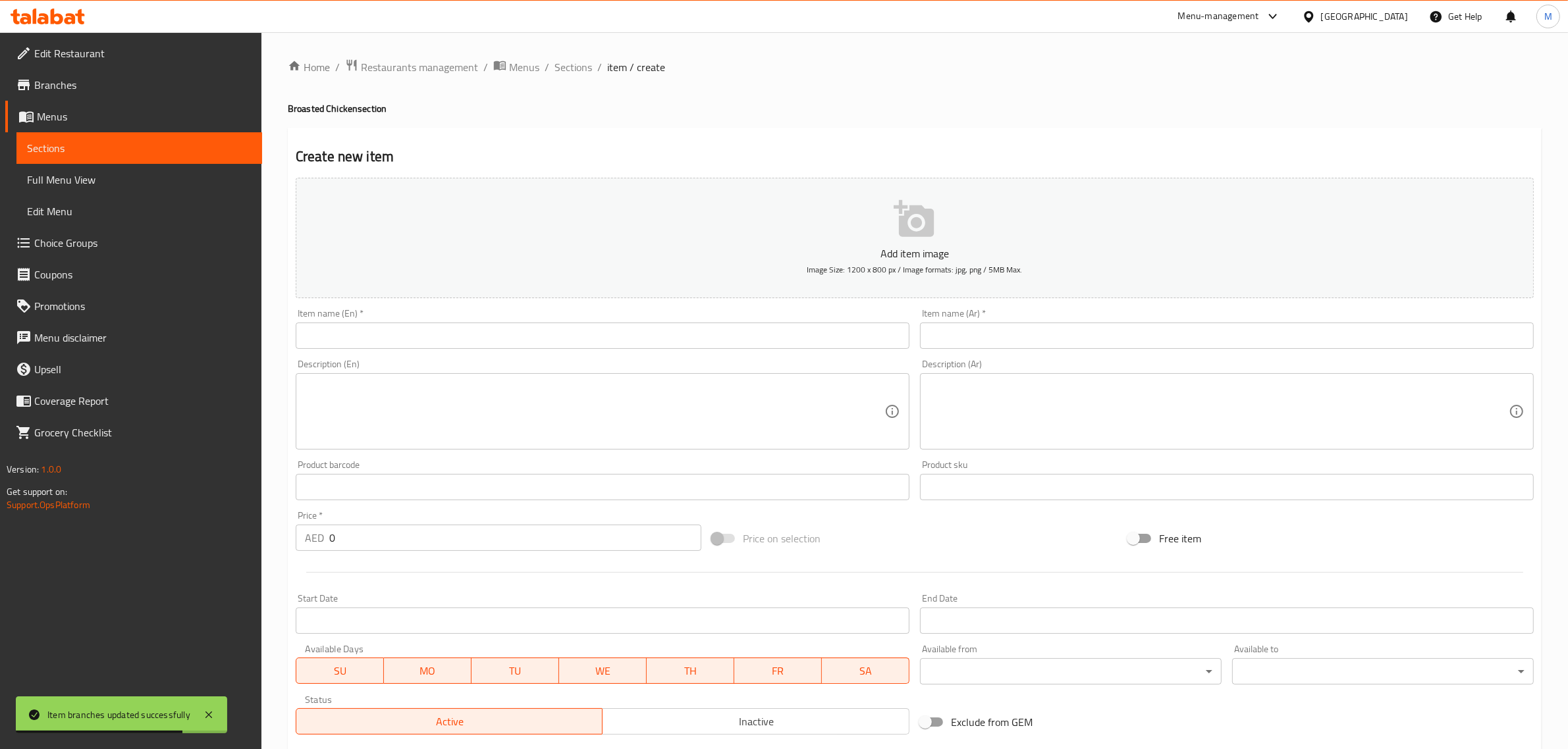
click at [561, 349] on div "Item name (En)   * Item name (En) *" at bounding box center [602, 329] width 624 height 51
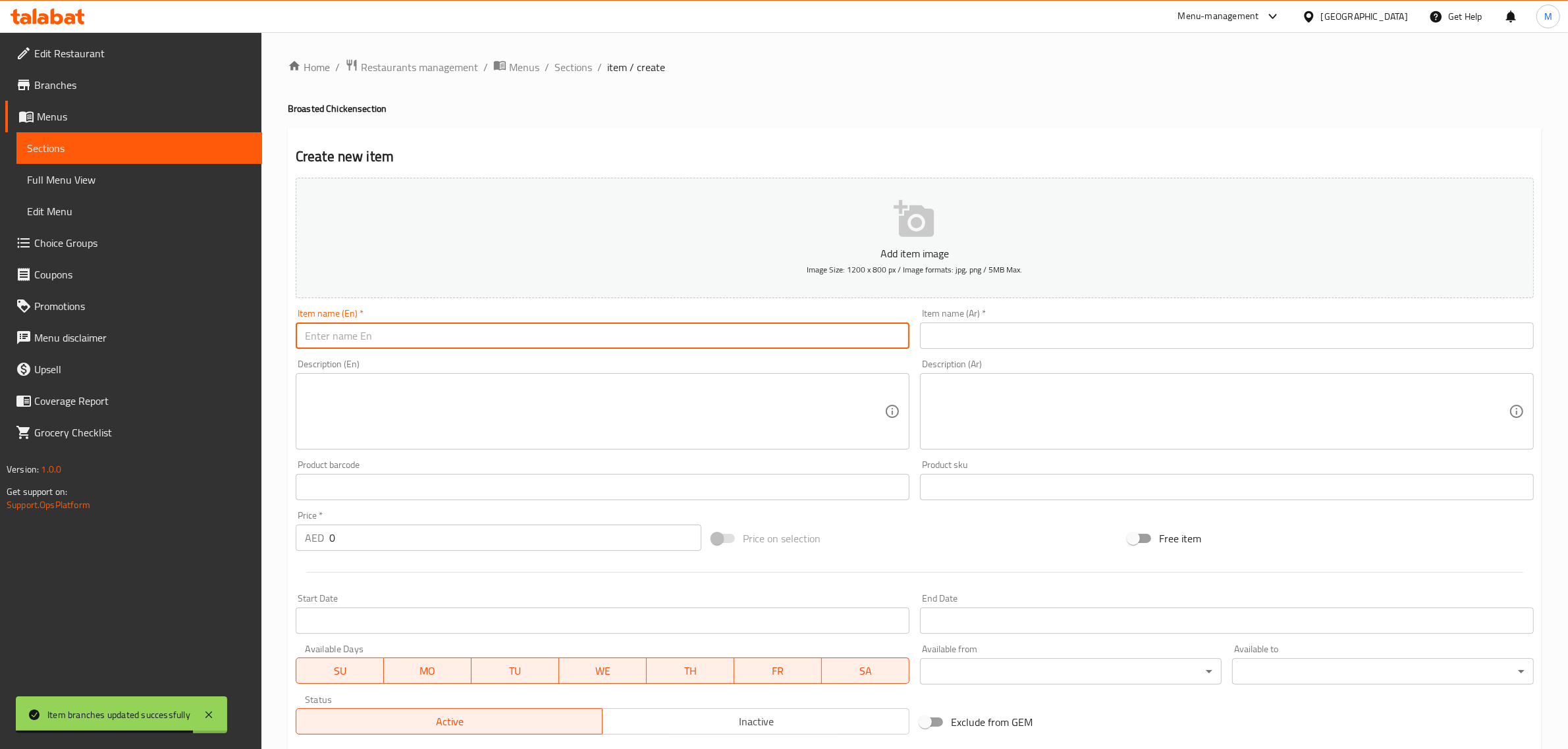
click at [561, 341] on input "text" at bounding box center [602, 335] width 614 height 26
paste input "Jumbo Meal"
type input "Jumbo Meal"
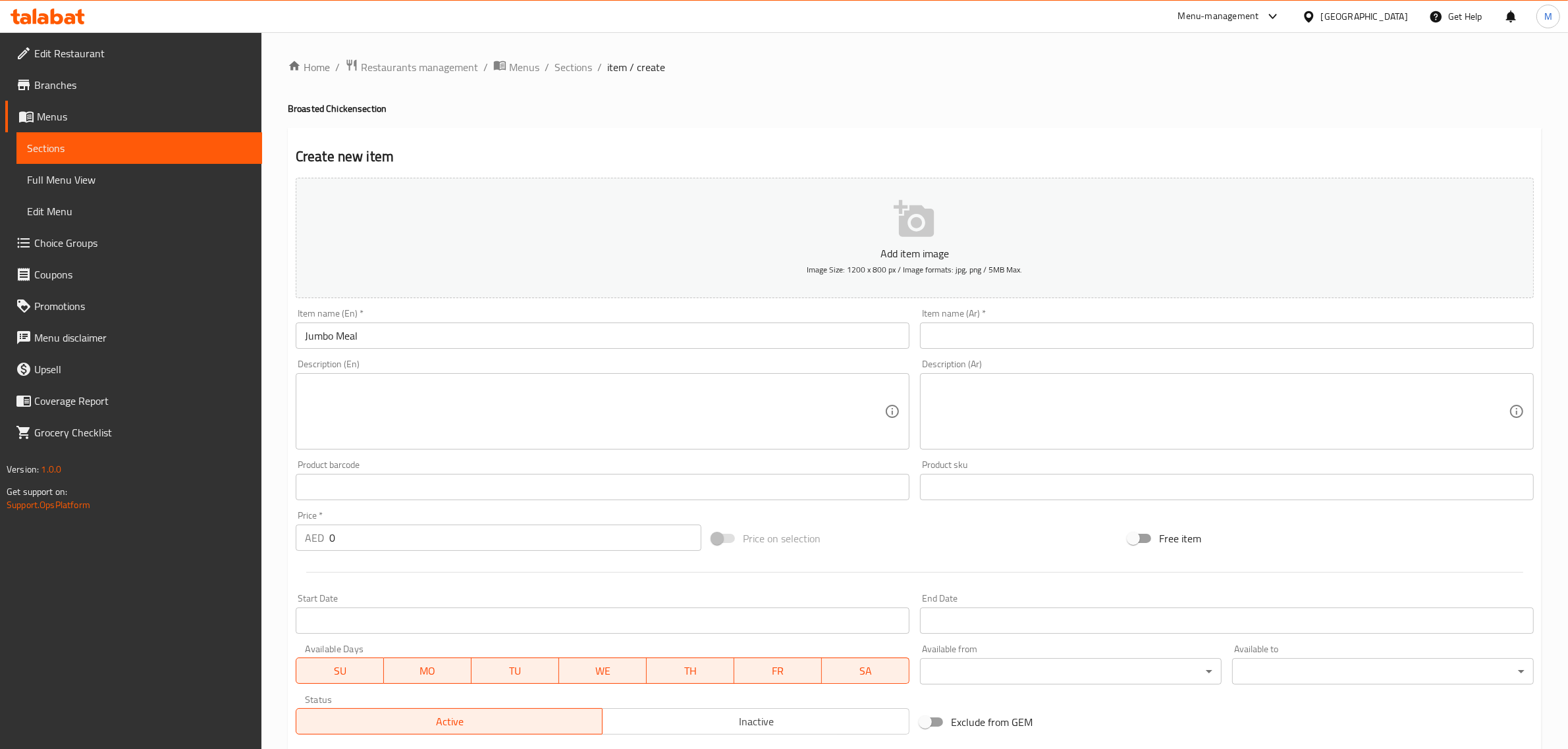
click at [1266, 334] on input "text" at bounding box center [1226, 335] width 614 height 26
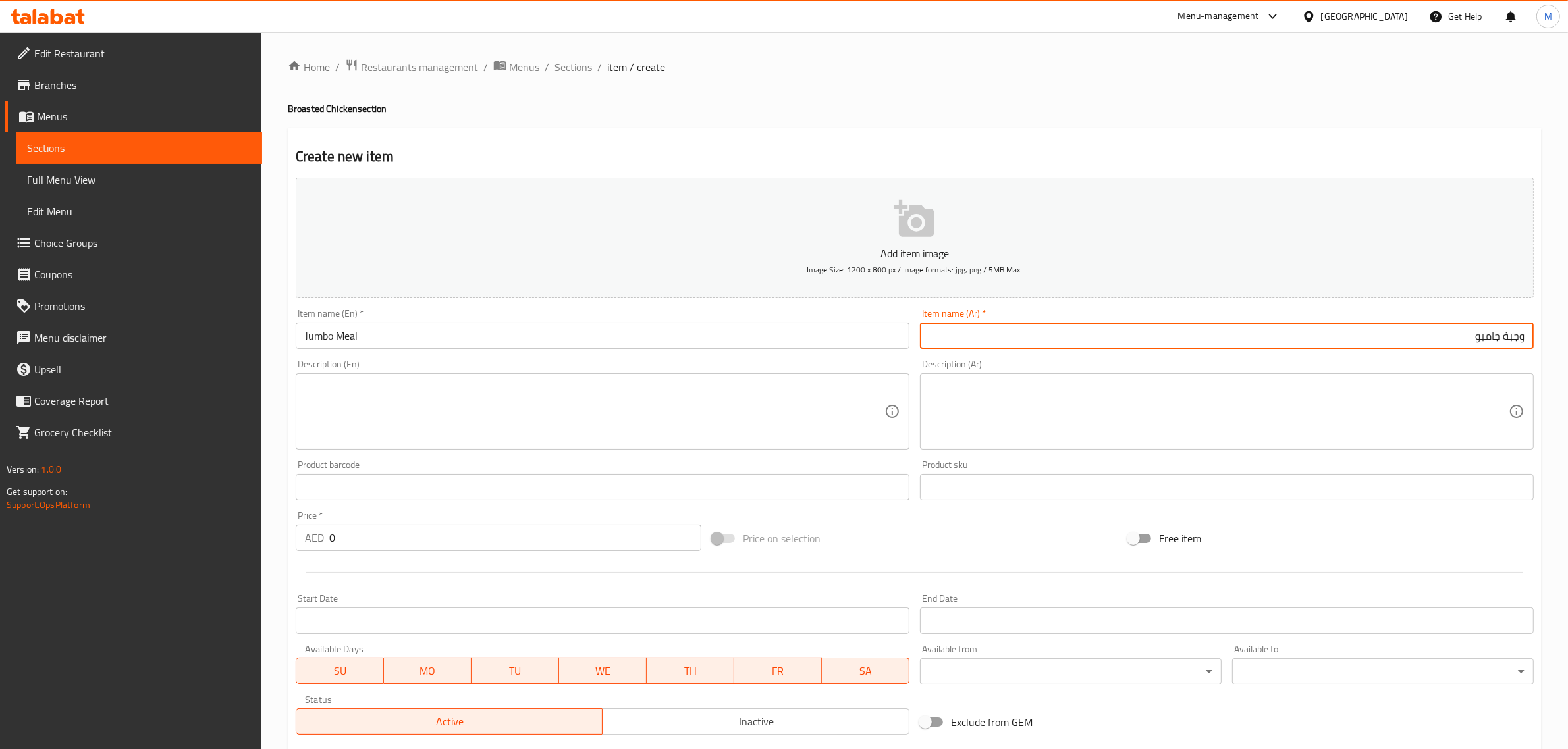
type input "وجبة جامبو"
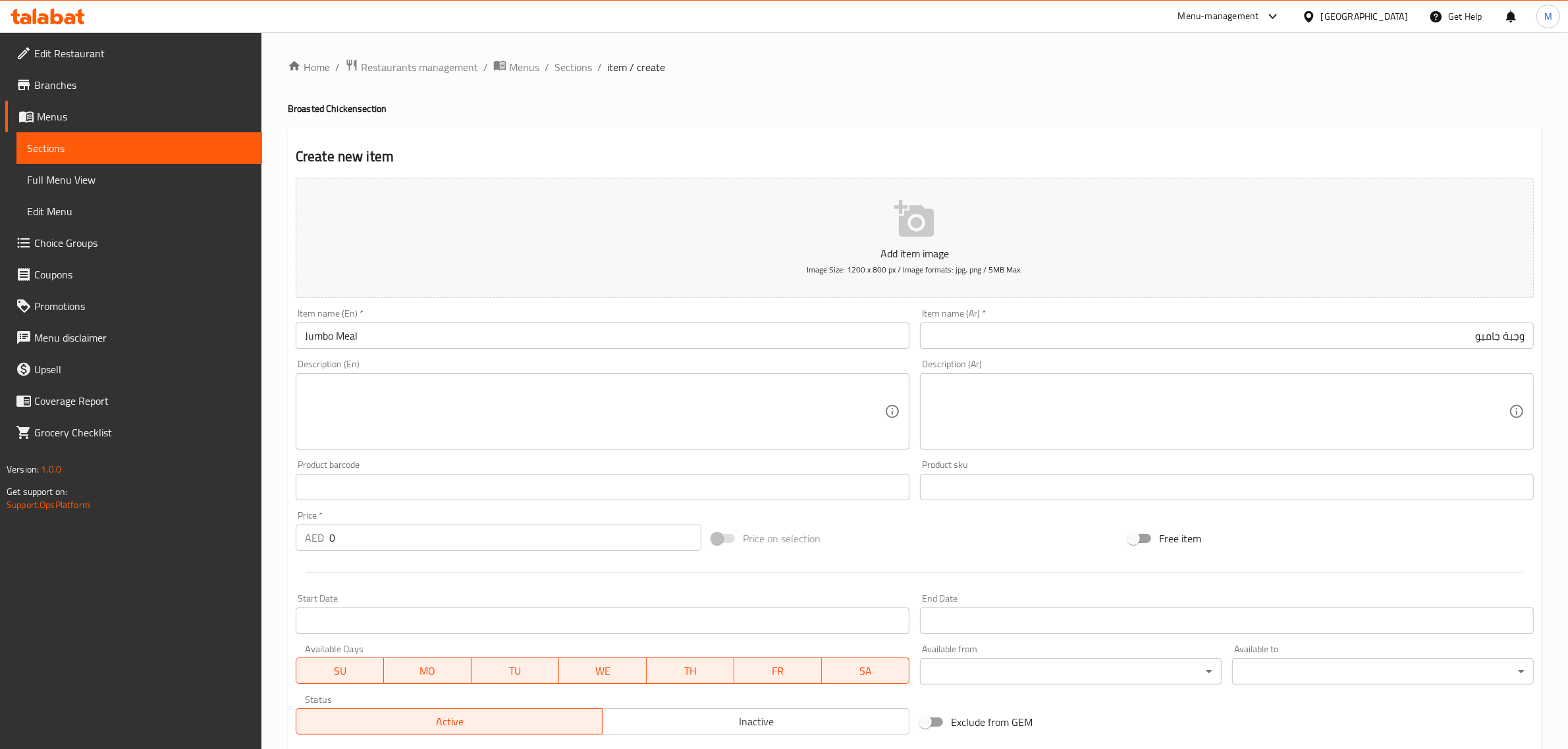
click at [1017, 531] on div "Price on selection" at bounding box center [915, 538] width 416 height 36
click at [324, 337] on input "Jumbo Meal" at bounding box center [602, 335] width 614 height 26
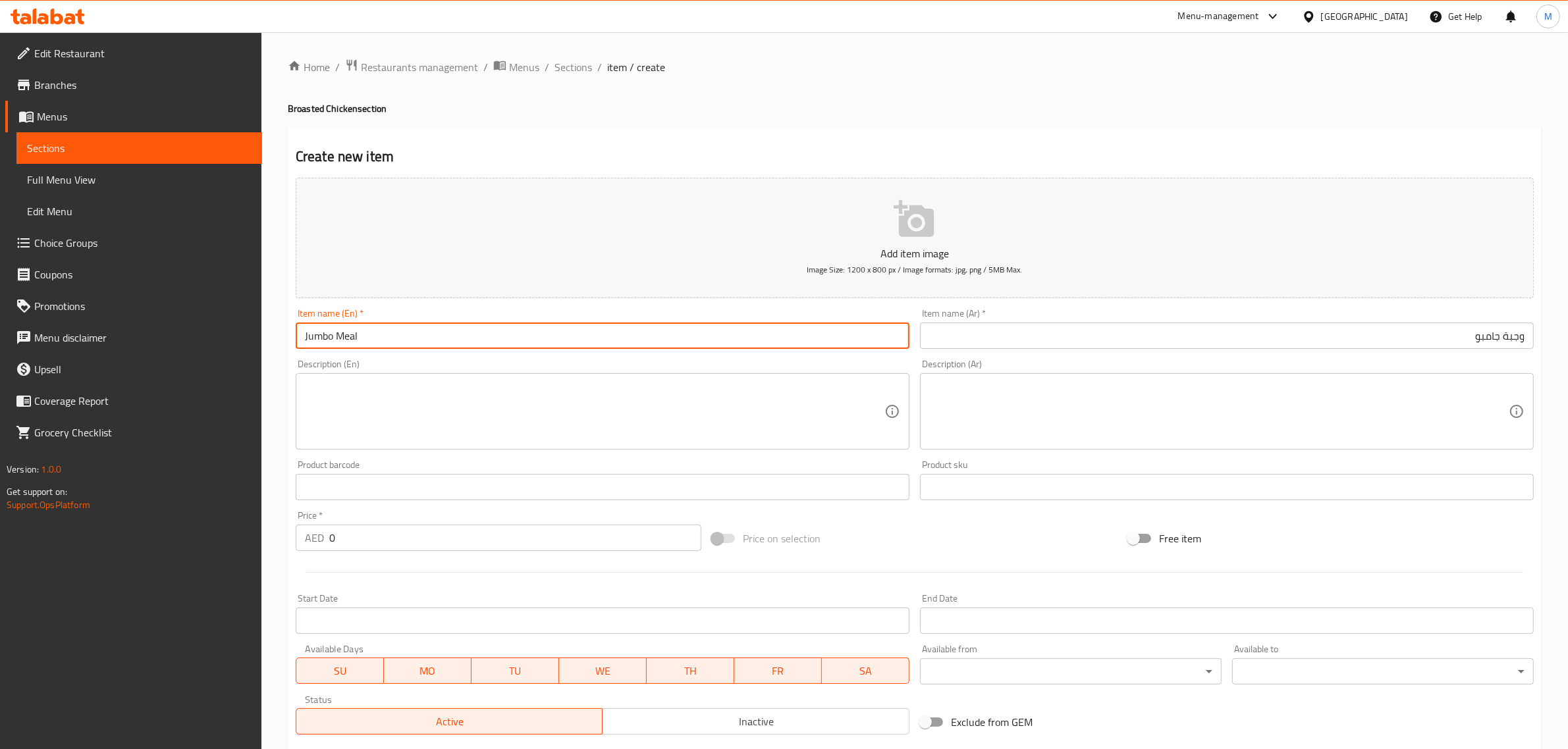
click at [324, 337] on input "Jumbo Meal" at bounding box center [602, 335] width 614 height 26
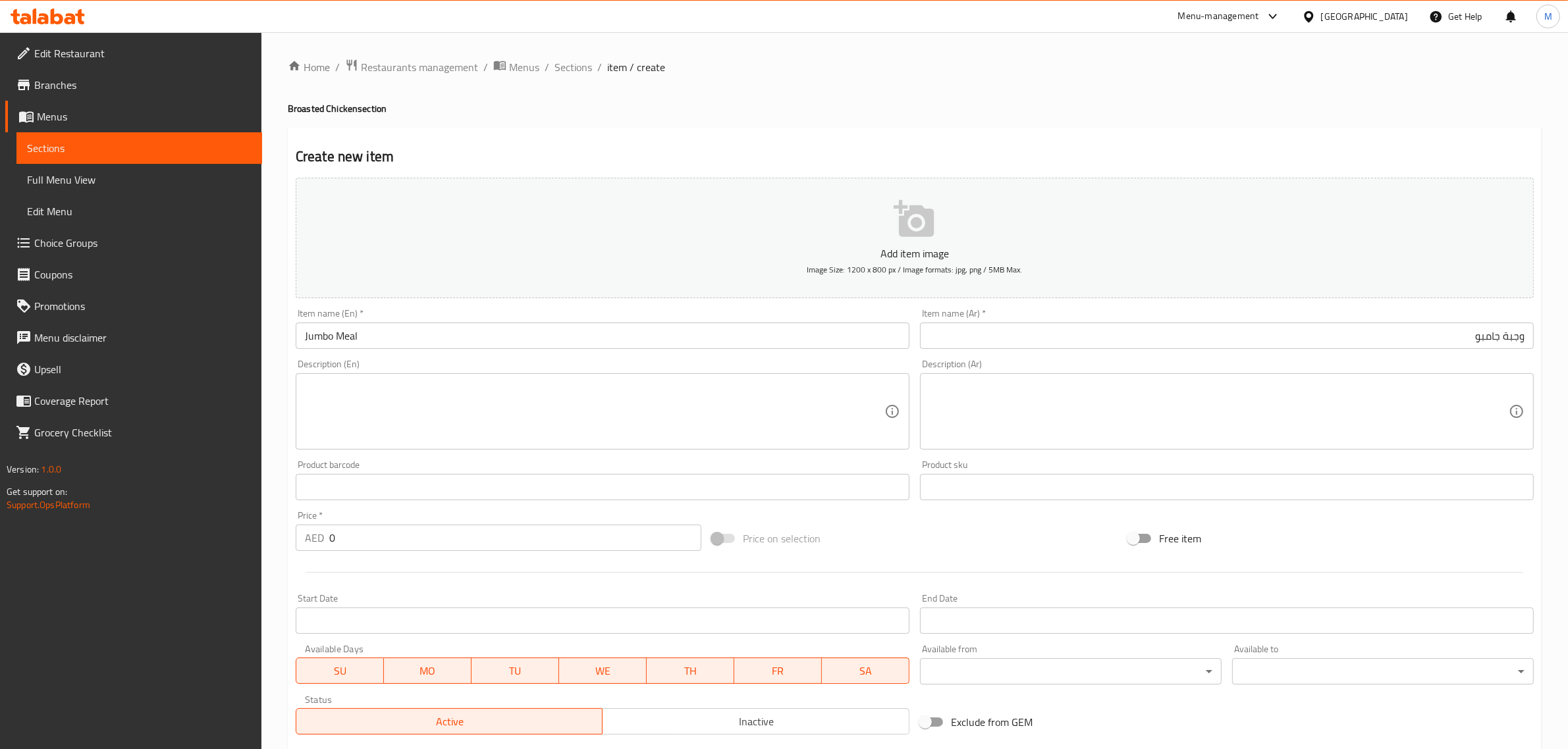
click at [922, 521] on div "Price on selection" at bounding box center [915, 538] width 416 height 36
click at [609, 539] on input "0" at bounding box center [515, 537] width 372 height 26
type input "38"
click at [854, 531] on div "Price on selection" at bounding box center [915, 538] width 416 height 36
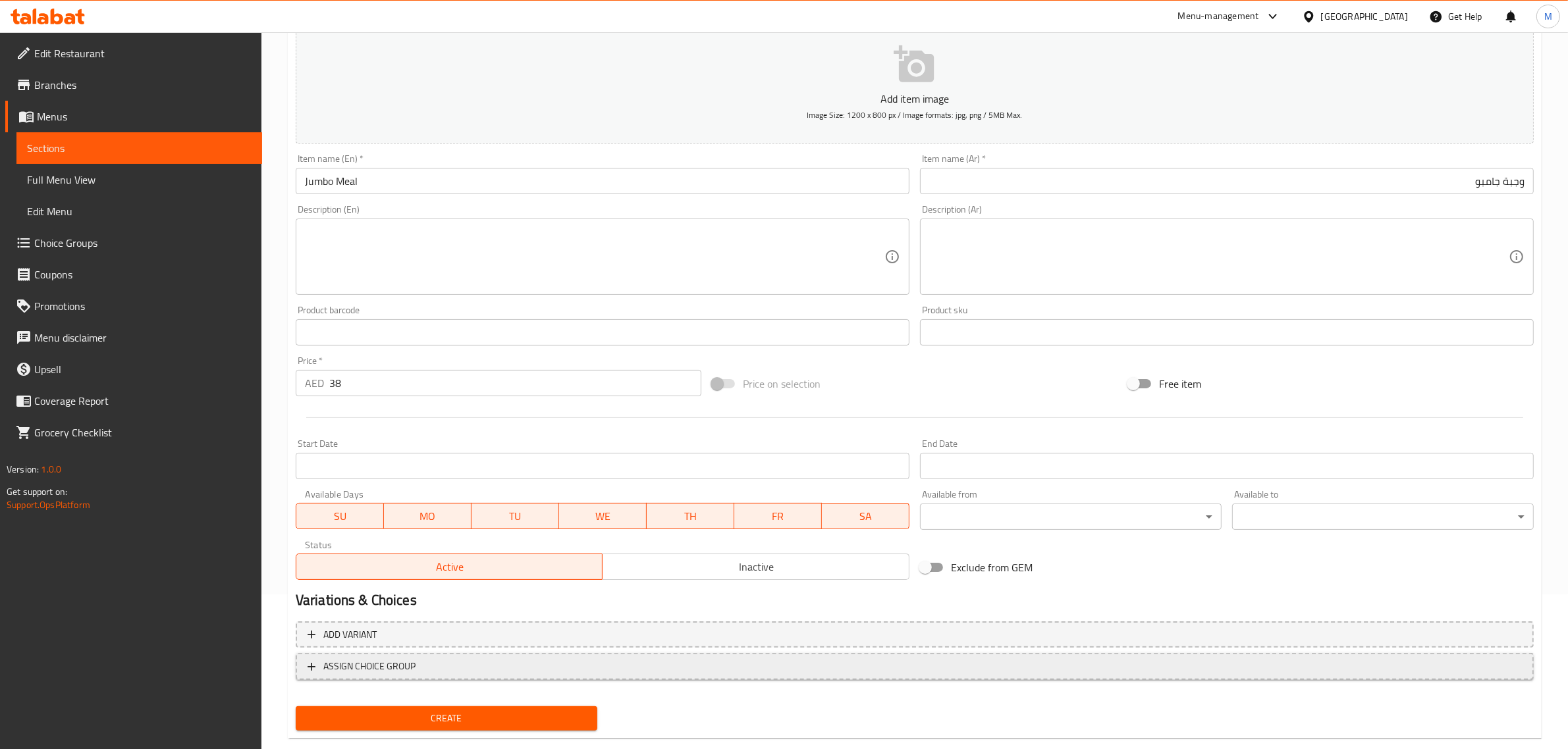
scroll to position [179, 0]
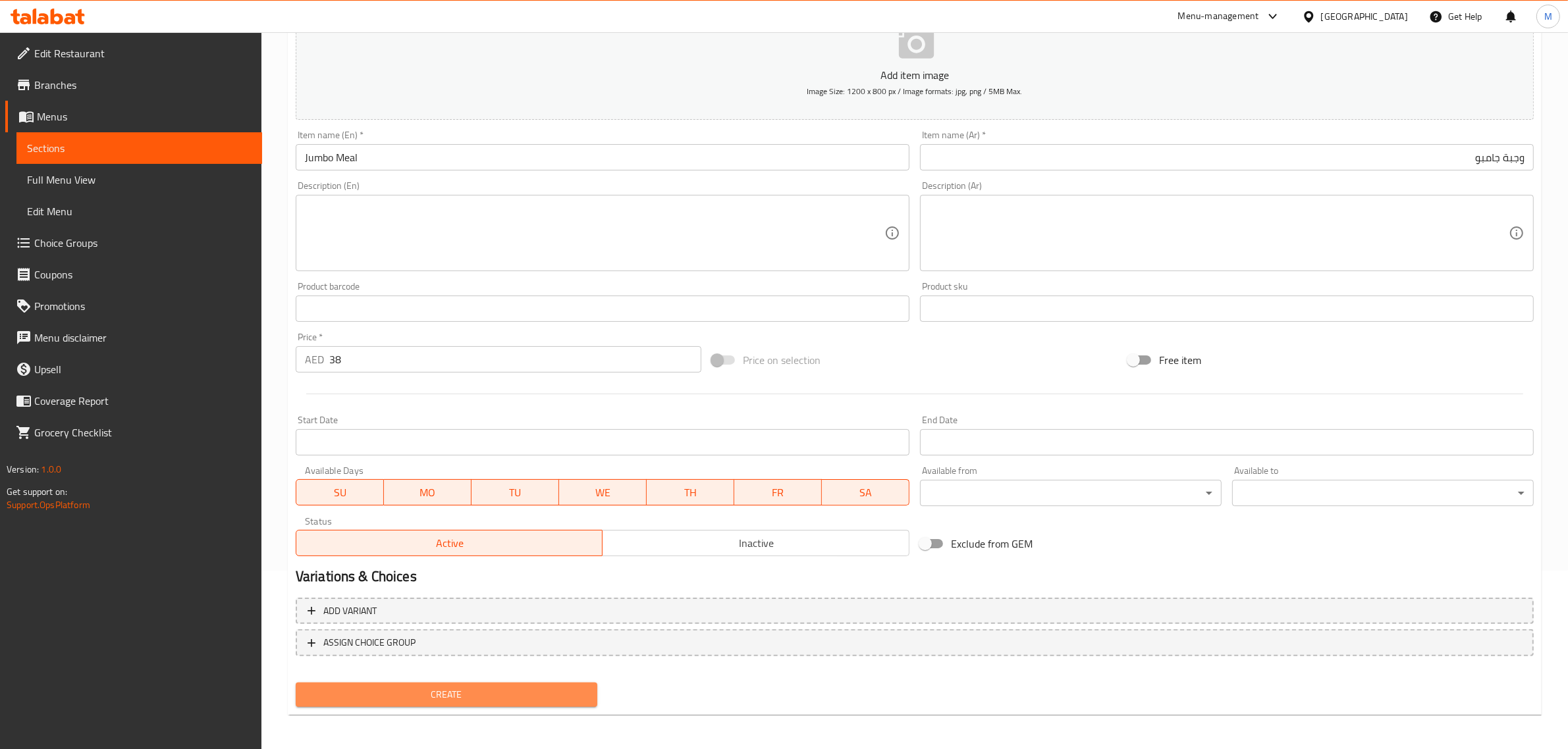
click at [487, 686] on span "Create" at bounding box center [446, 694] width 281 height 17
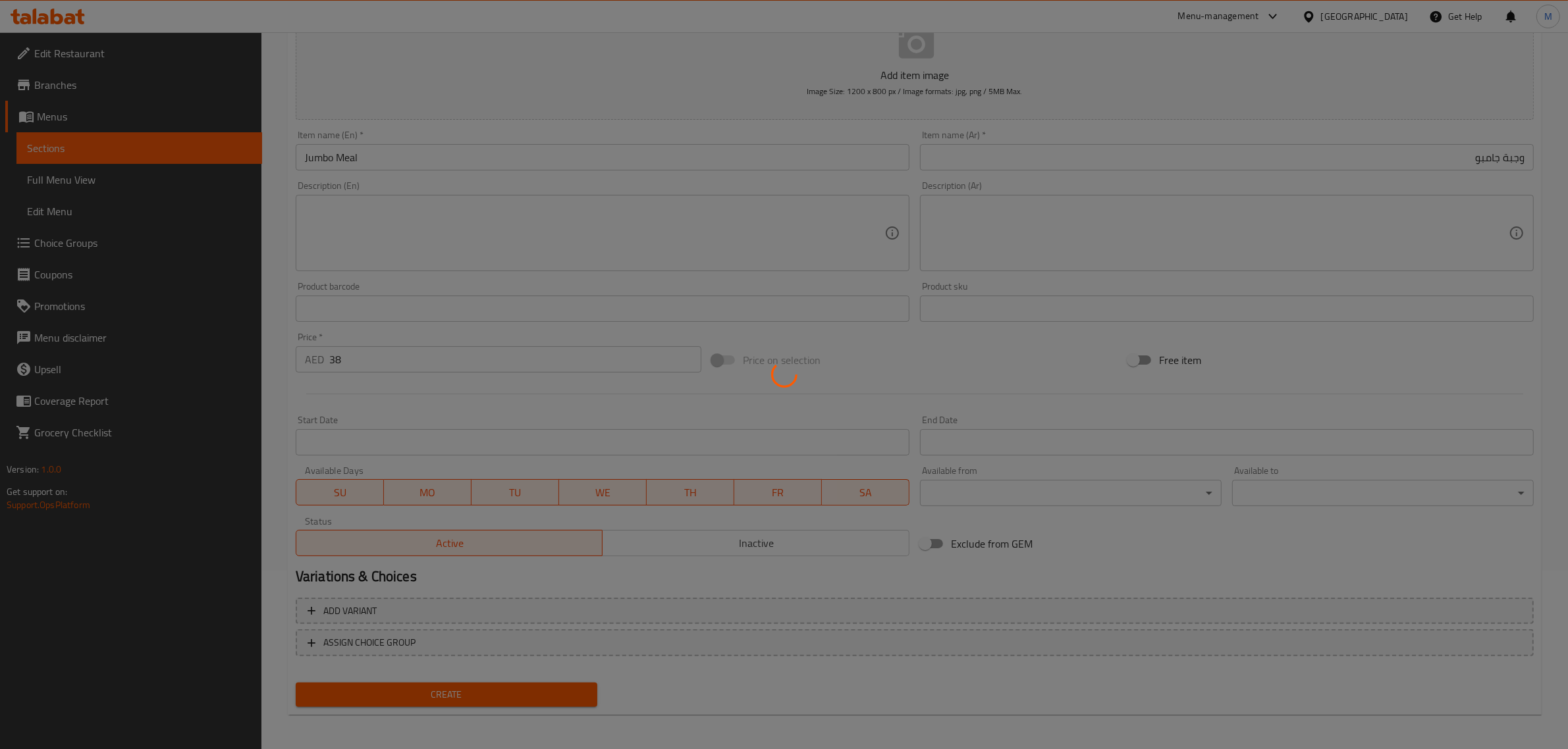
type input "0"
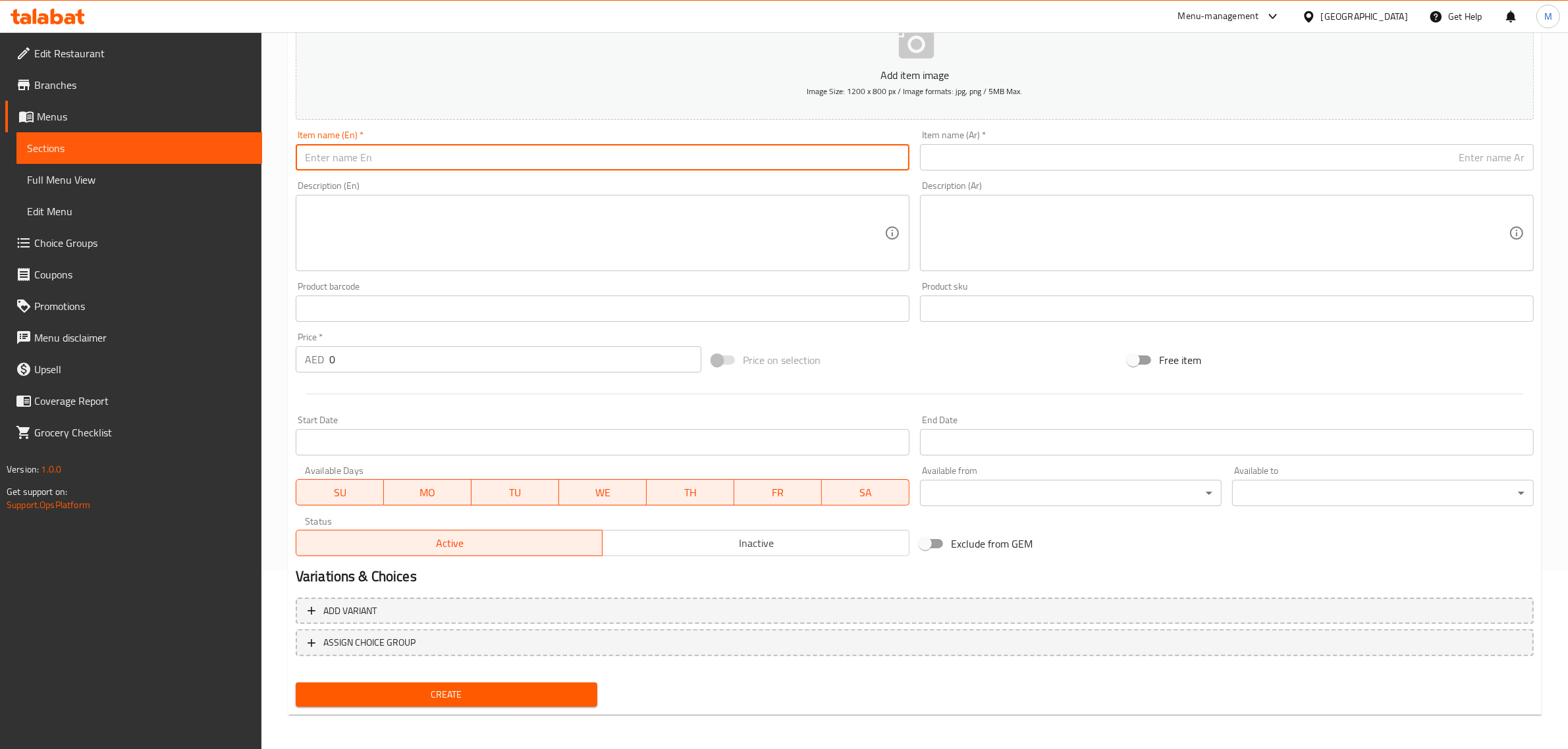
click at [515, 156] on input "text" at bounding box center [602, 156] width 614 height 26
paste input "Mini Family Meal"
type input "Mini Family Meal"
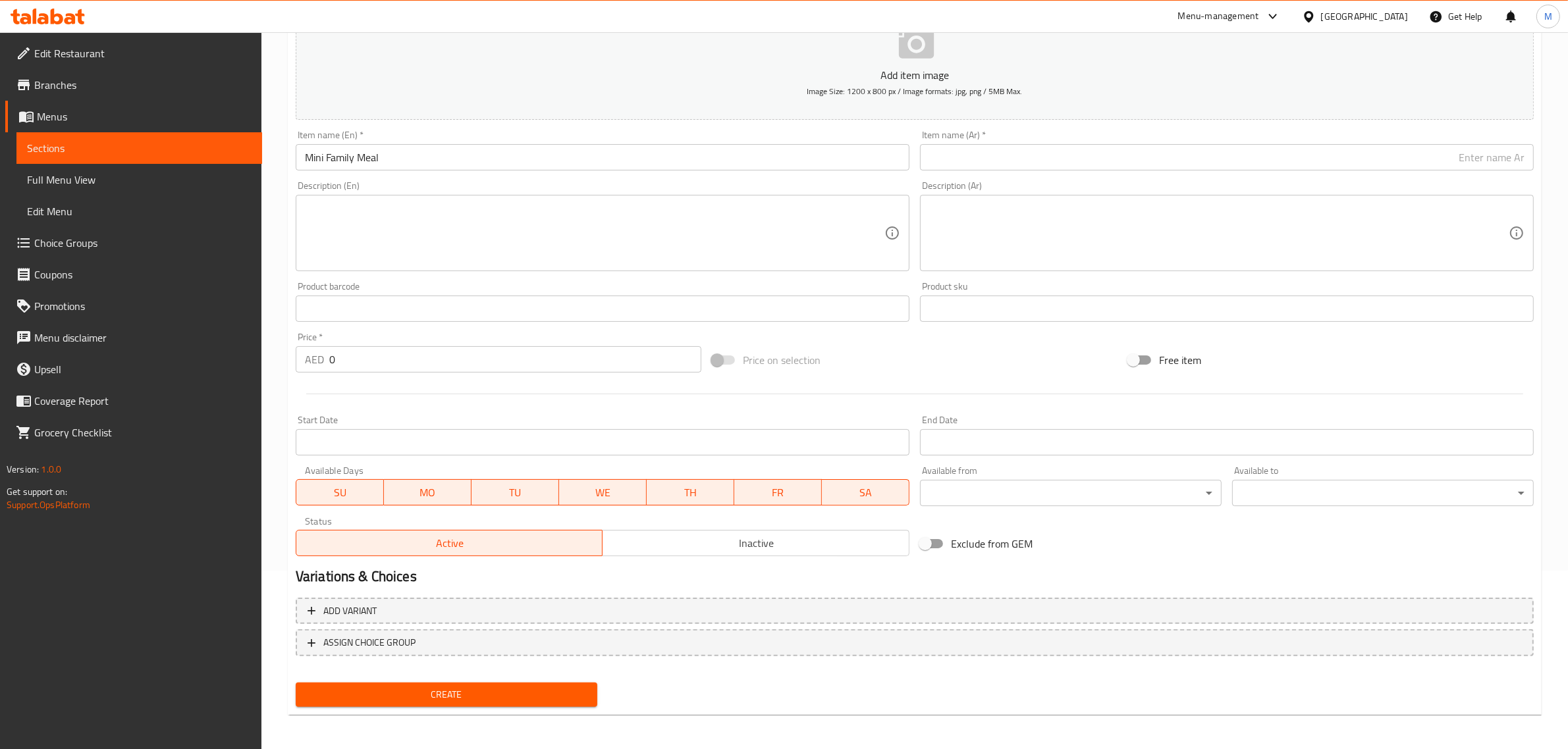
click at [858, 359] on div "Price on selection" at bounding box center [915, 360] width 416 height 36
click at [1150, 168] on input "text" at bounding box center [1226, 156] width 614 height 26
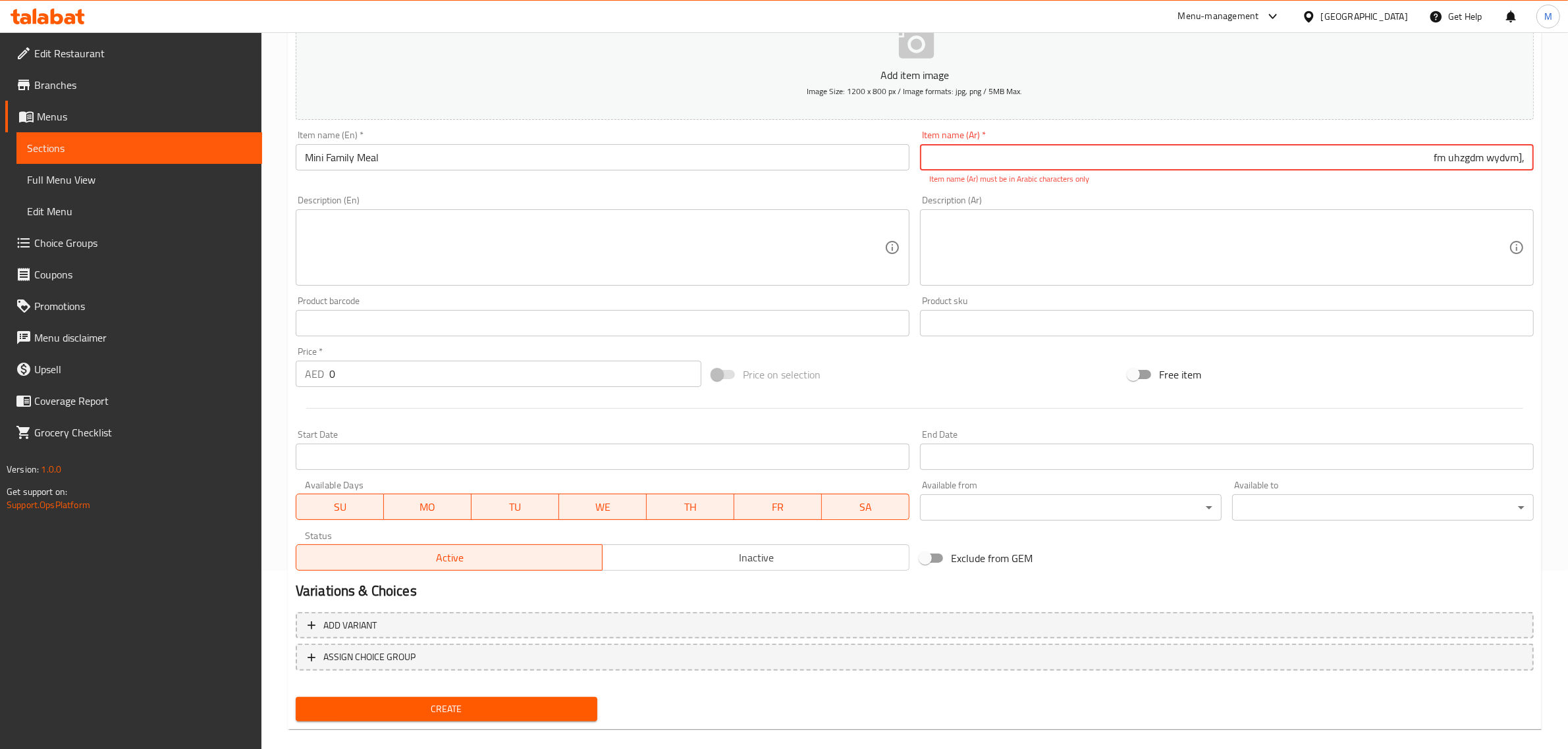
click at [1297, 163] on input ",[fm uhzgdm wydvm" at bounding box center [1226, 156] width 614 height 26
paste input "وجبة عائلية صغيرة"
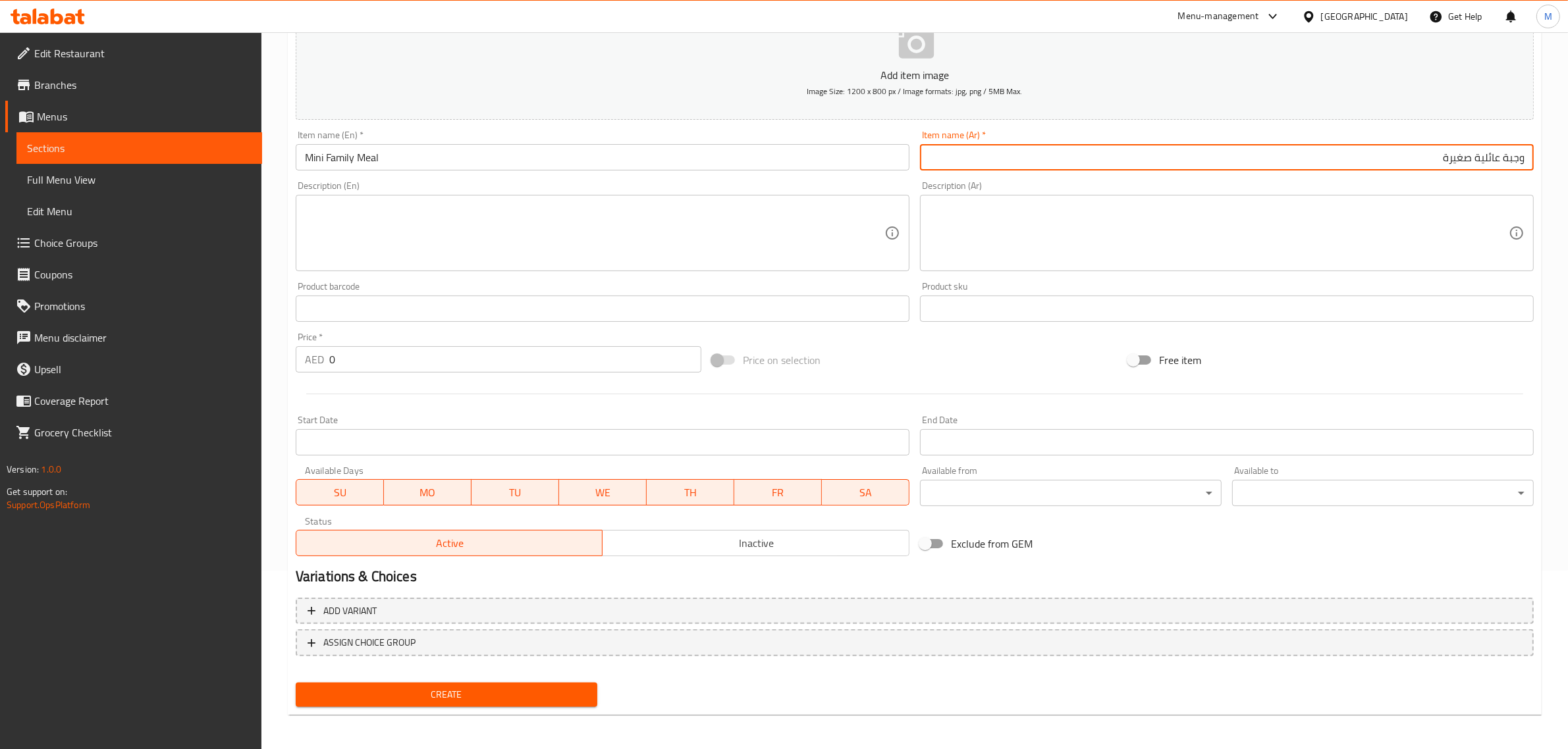
type input "وجبة عائلية صغيرة"
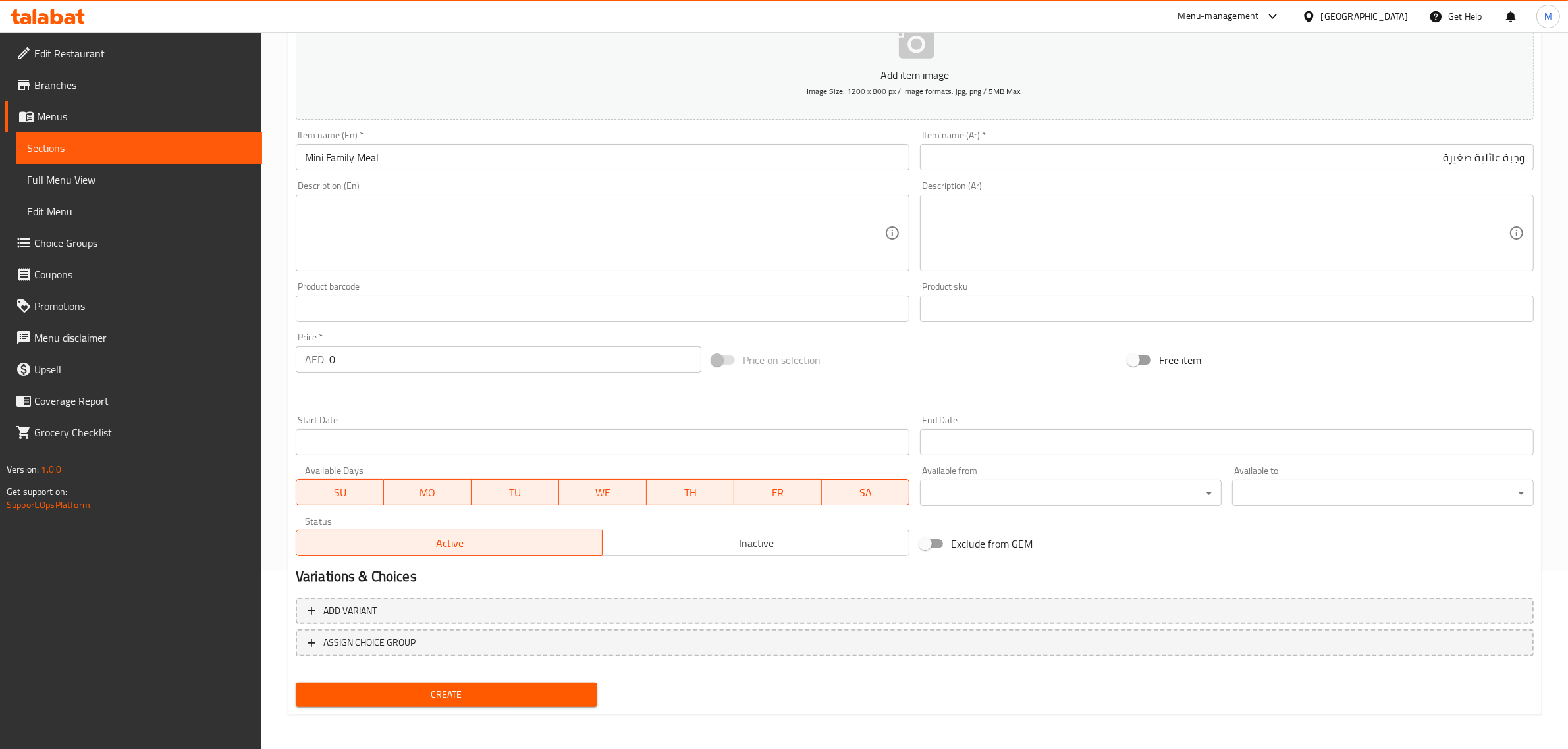
click at [1011, 347] on div "Price on selection" at bounding box center [915, 360] width 416 height 36
click at [560, 369] on input "0" at bounding box center [515, 359] width 372 height 26
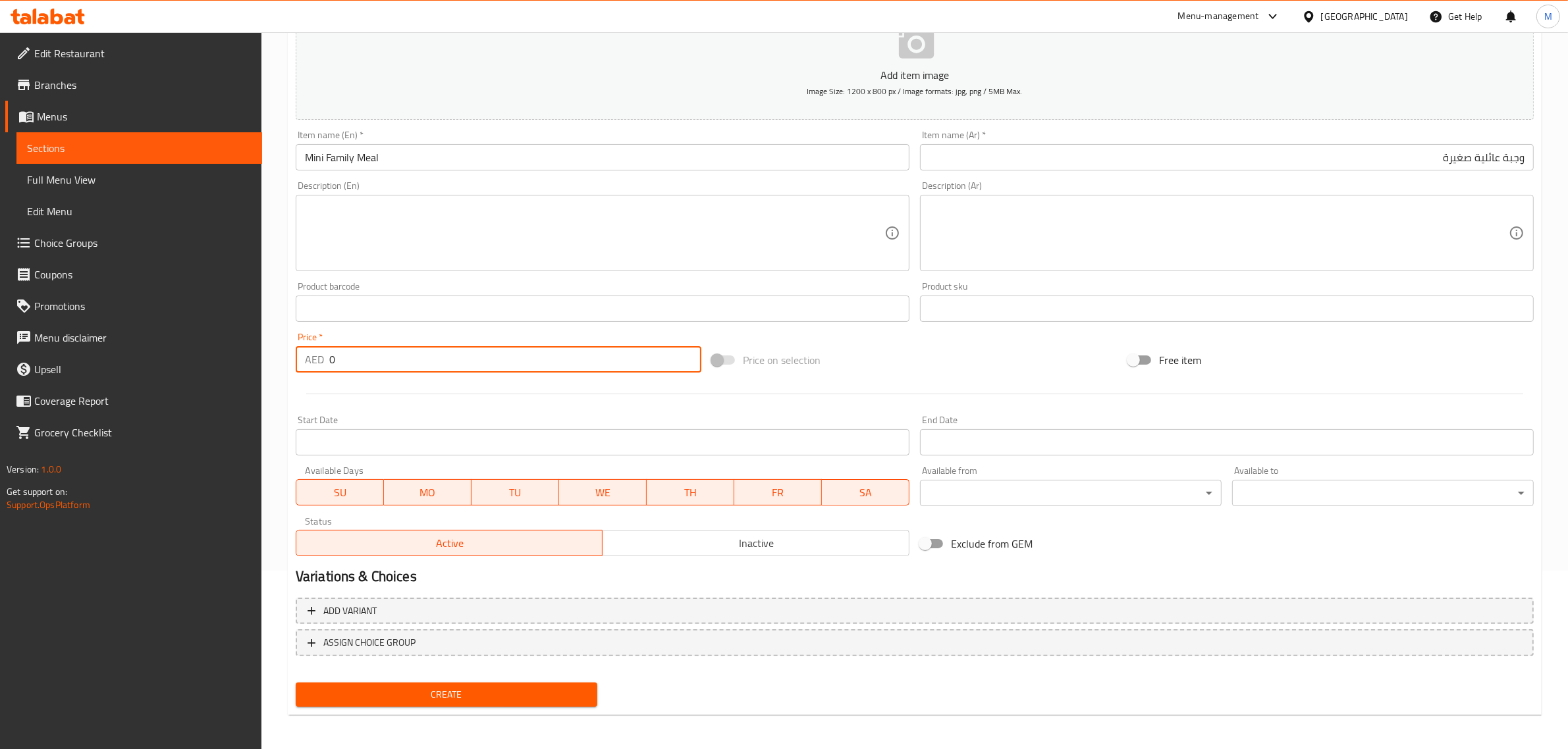
paste input "79"
type input "79"
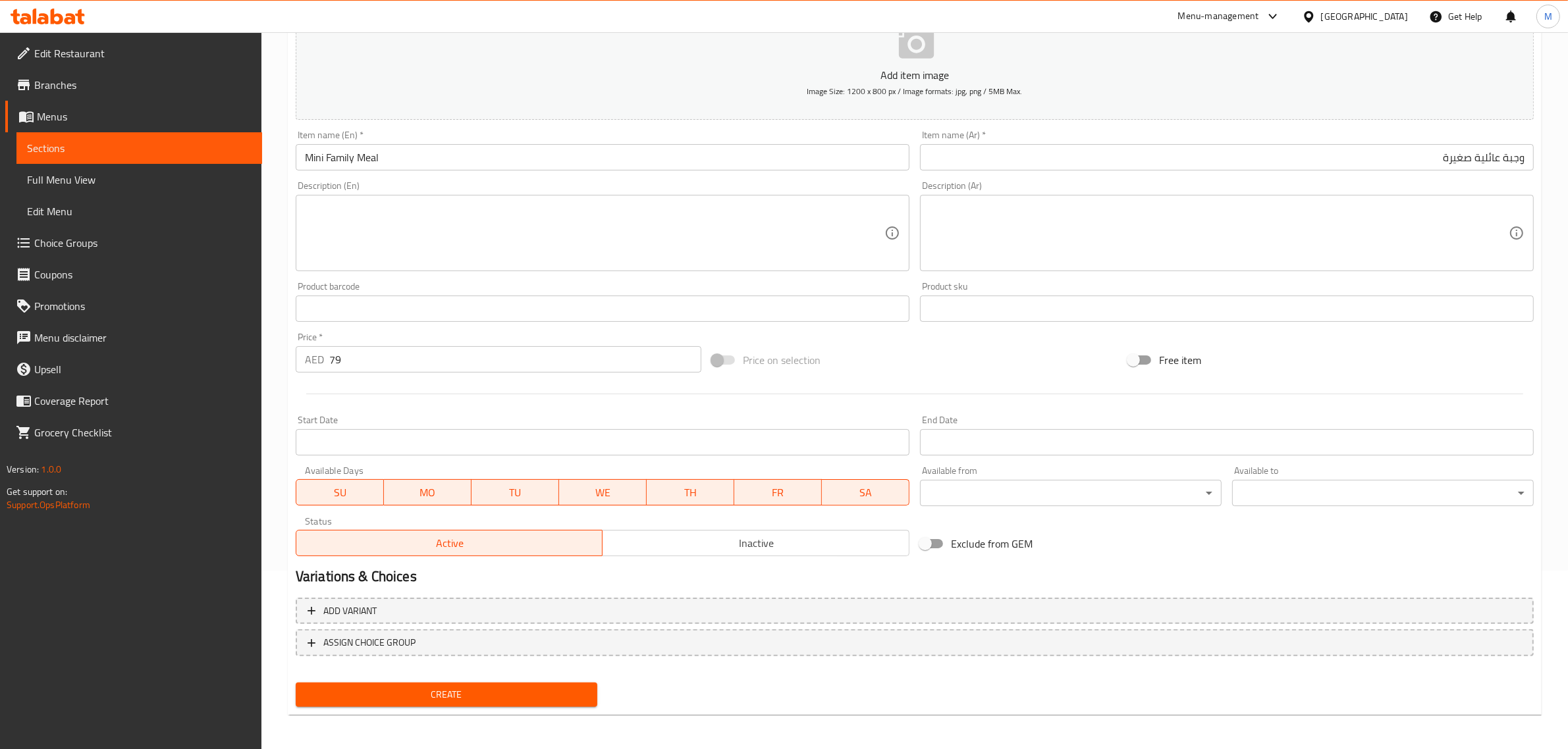
click at [861, 370] on div "Price on selection" at bounding box center [915, 360] width 416 height 36
click at [540, 693] on span "Create" at bounding box center [446, 694] width 281 height 17
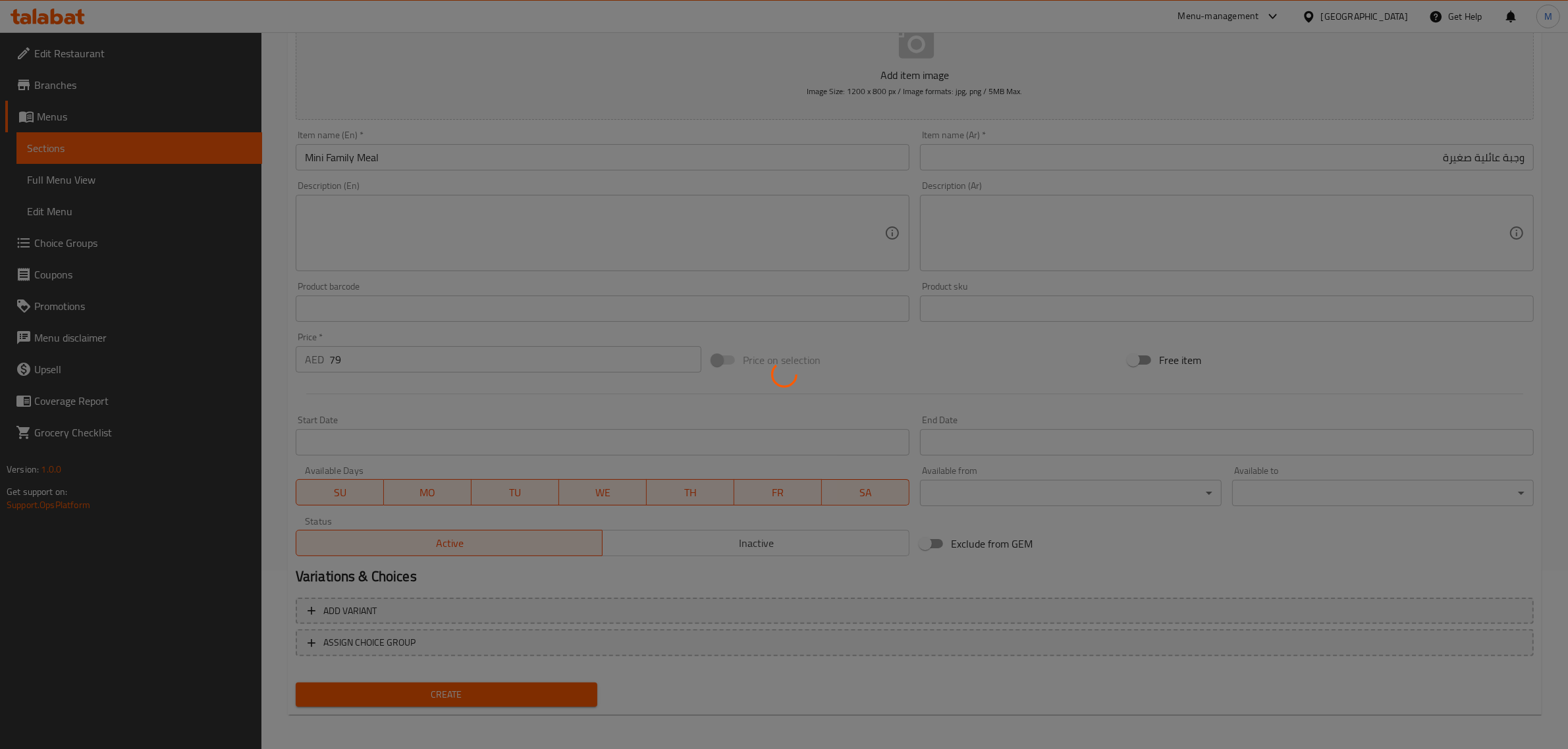
type input "0"
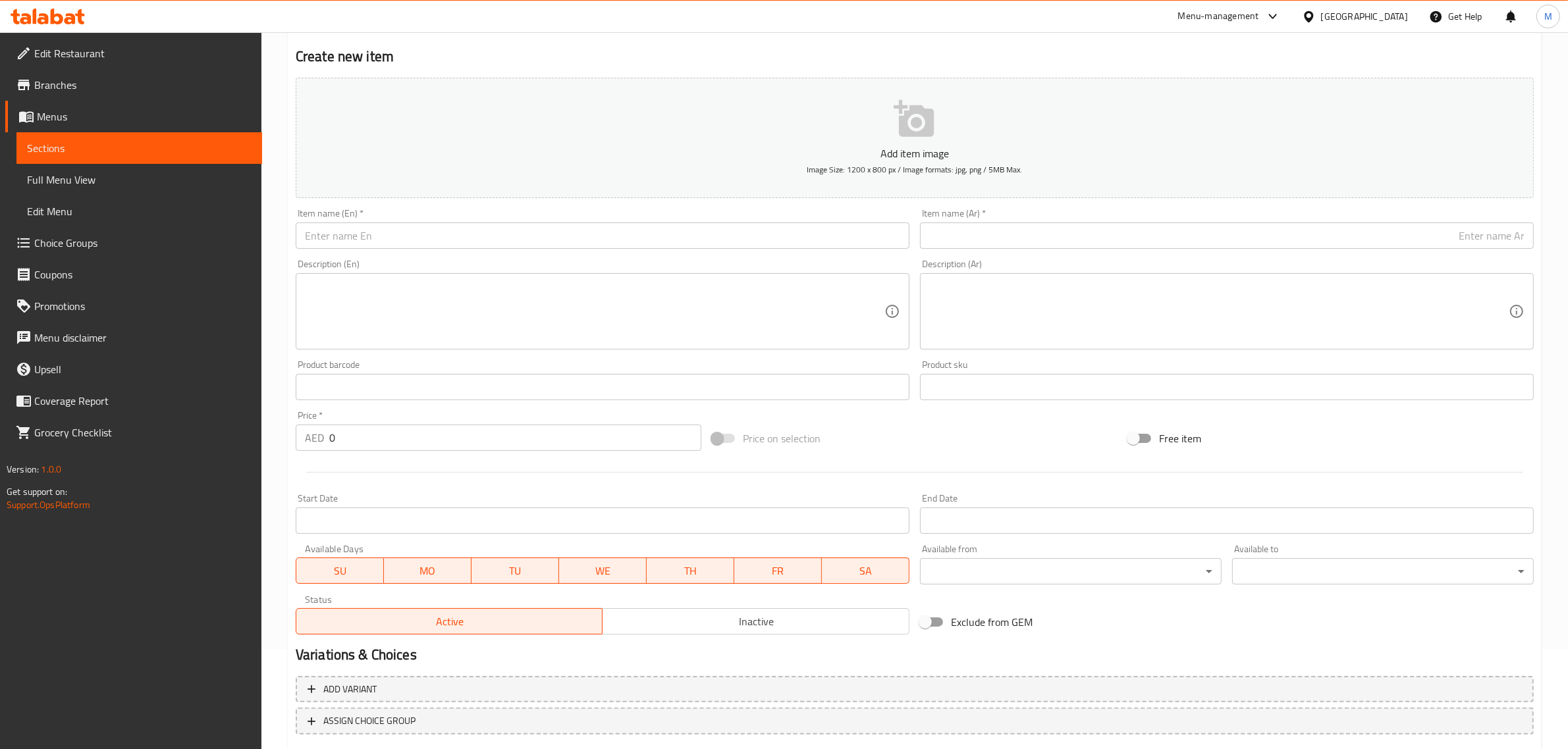
scroll to position [0, 0]
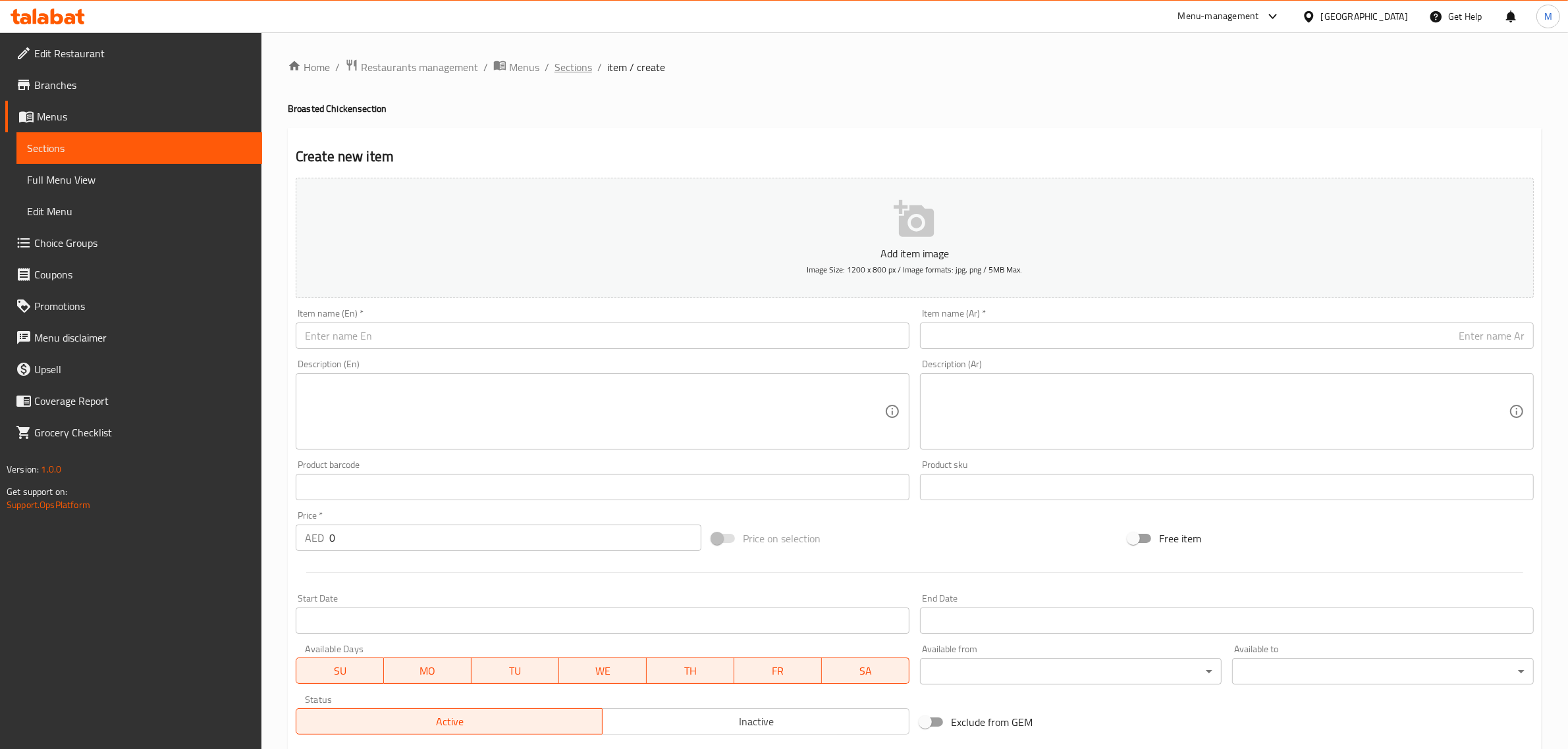
click at [576, 60] on span "Sections" at bounding box center [573, 68] width 37 height 16
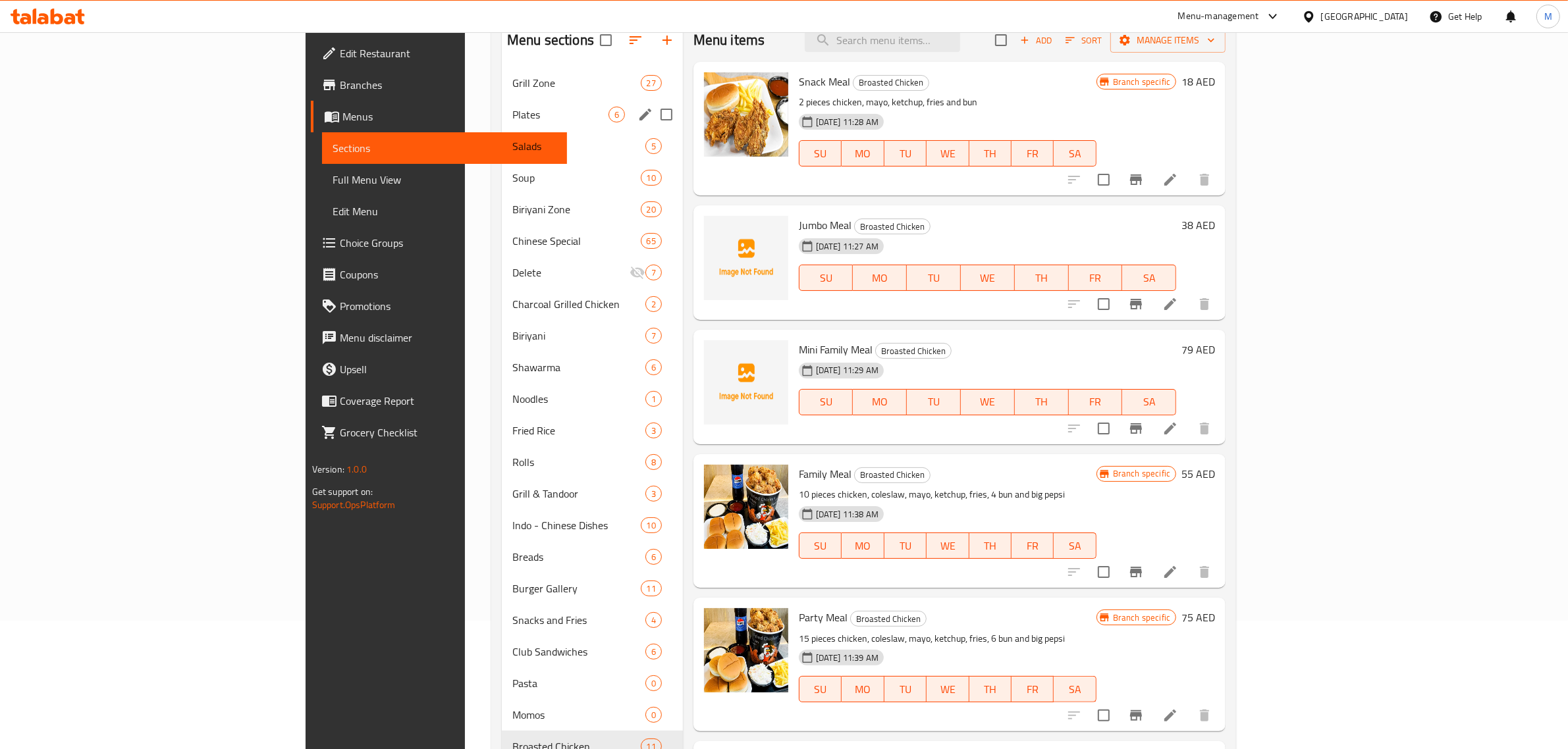
scroll to position [164, 0]
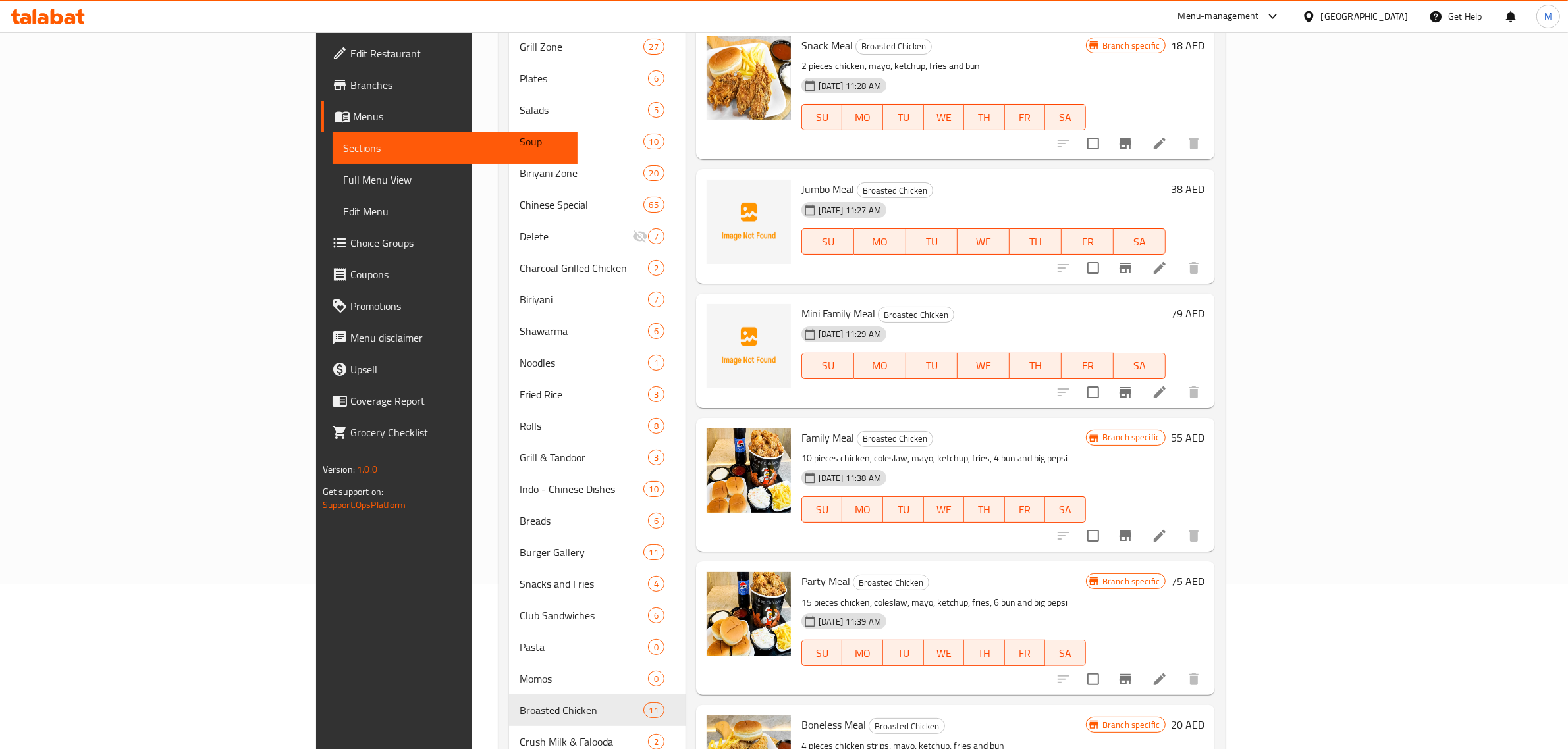
click at [1204, 432] on div "Branch specific 55 AED" at bounding box center [1144, 437] width 118 height 18
click at [1204, 435] on h6 "55 AED" at bounding box center [1187, 437] width 33 height 18
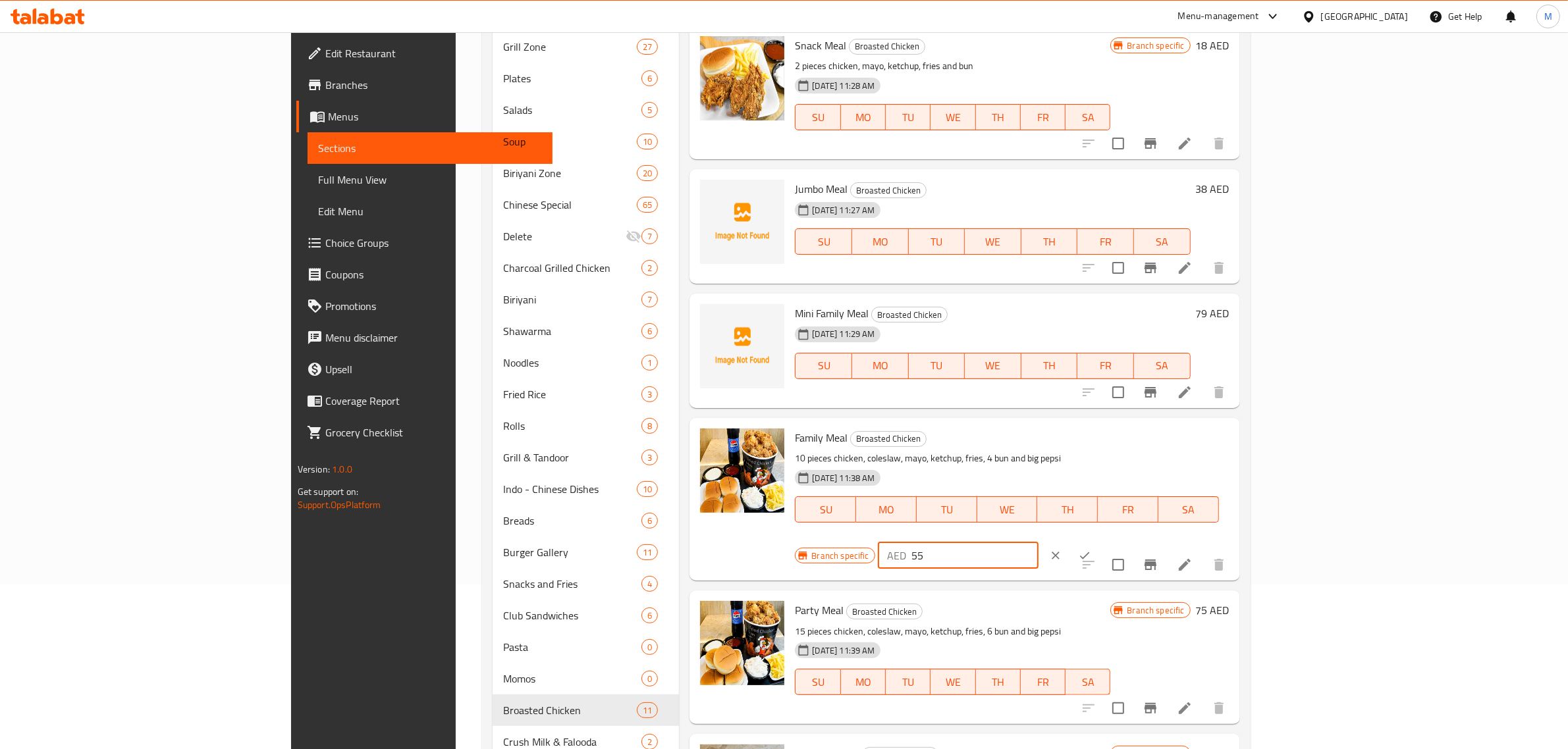
drag, startPoint x: 1365, startPoint y: 445, endPoint x: 1314, endPoint y: 452, distance: 51.5
click at [1039, 542] on div "AED 55 ​" at bounding box center [958, 555] width 161 height 26
type input "79"
click at [1090, 552] on icon "ok" at bounding box center [1085, 555] width 10 height 7
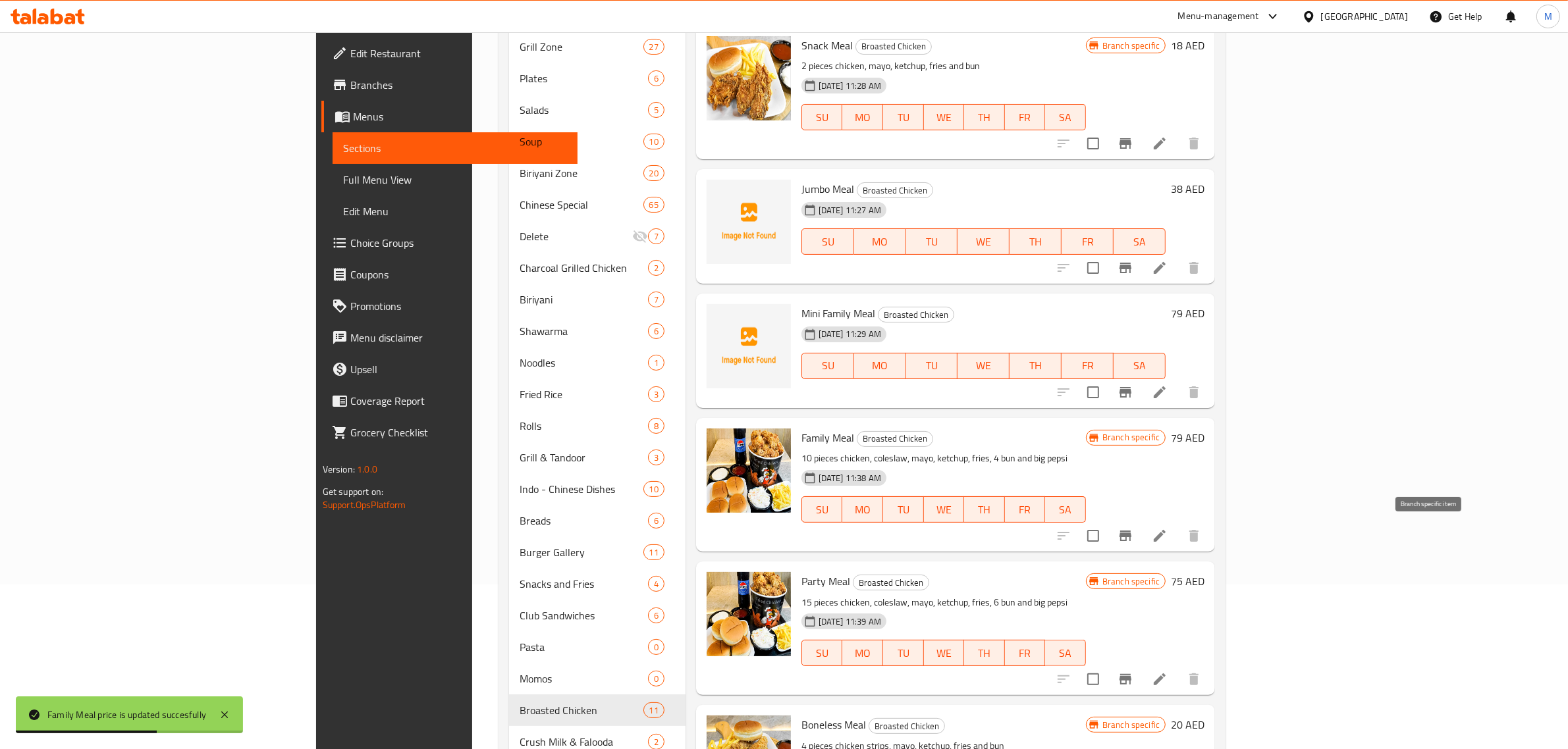
click at [1133, 531] on icon "Branch-specific-item" at bounding box center [1125, 535] width 16 height 16
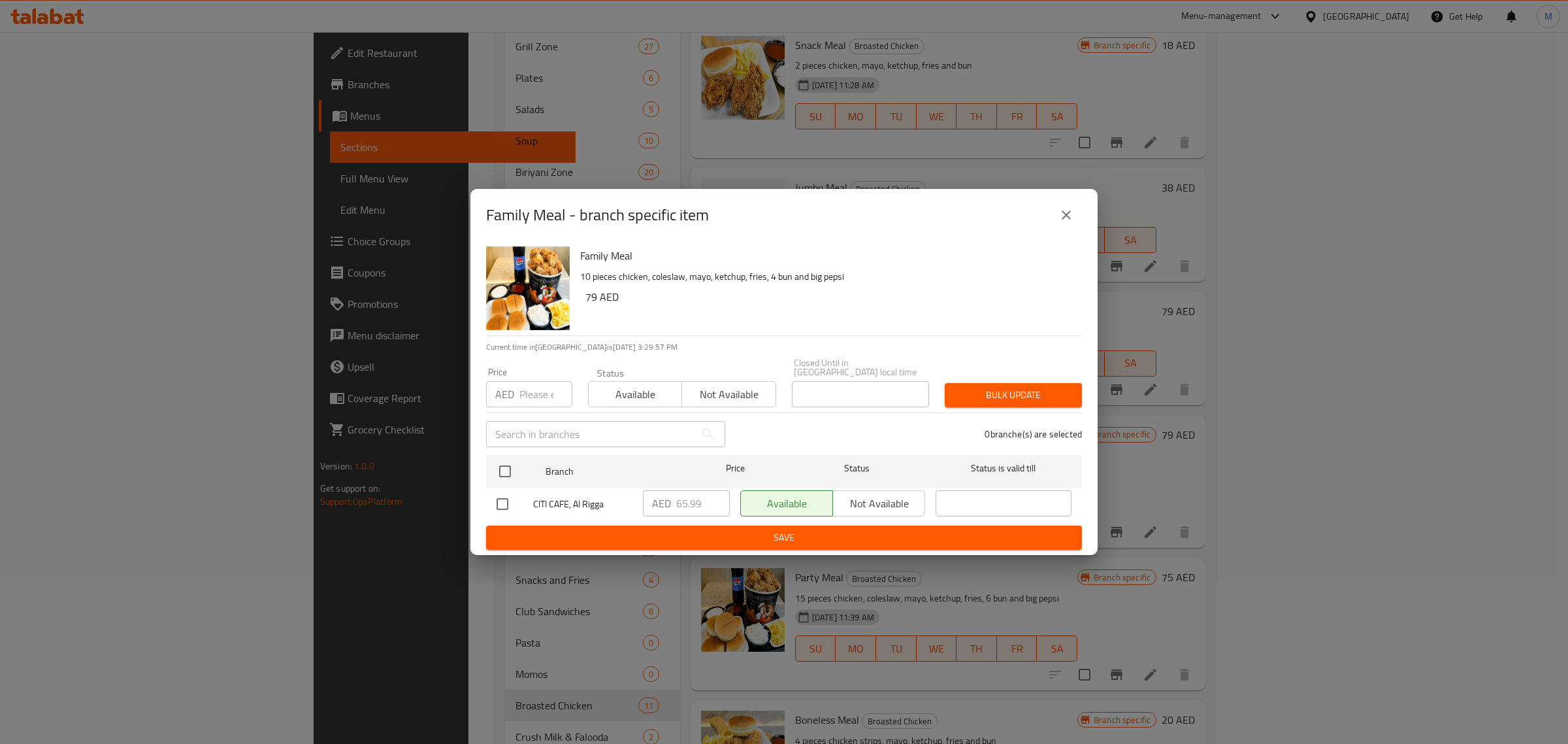
click at [501, 504] on input "checkbox" at bounding box center [502, 503] width 28 height 28
checkbox input "true"
drag, startPoint x: 704, startPoint y: 499, endPoint x: 644, endPoint y: 513, distance: 61.6
click at [644, 513] on div "AED 65.99 ​" at bounding box center [686, 503] width 87 height 26
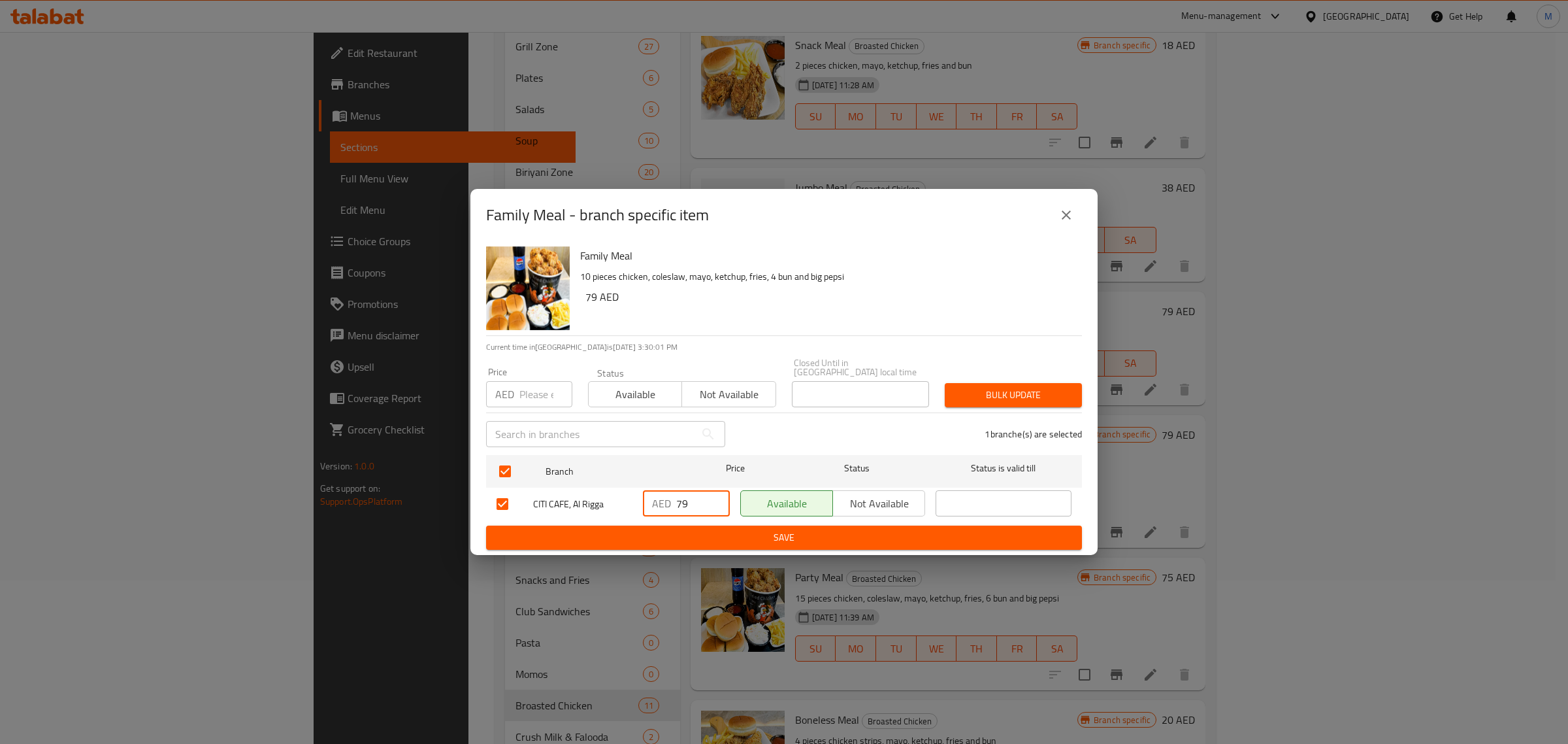
type input "79"
click at [690, 535] on span "Save" at bounding box center [784, 537] width 575 height 17
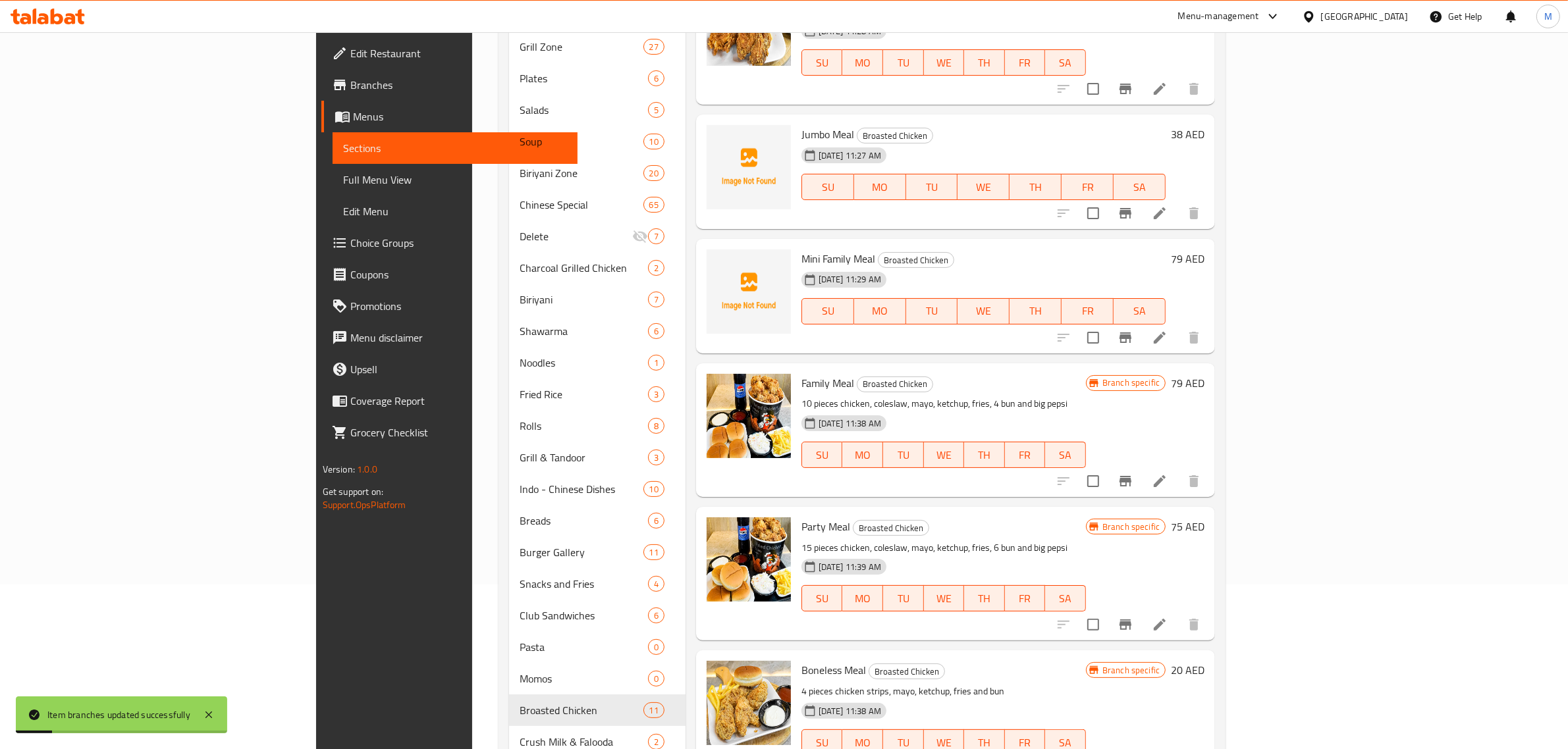
scroll to position [83, 0]
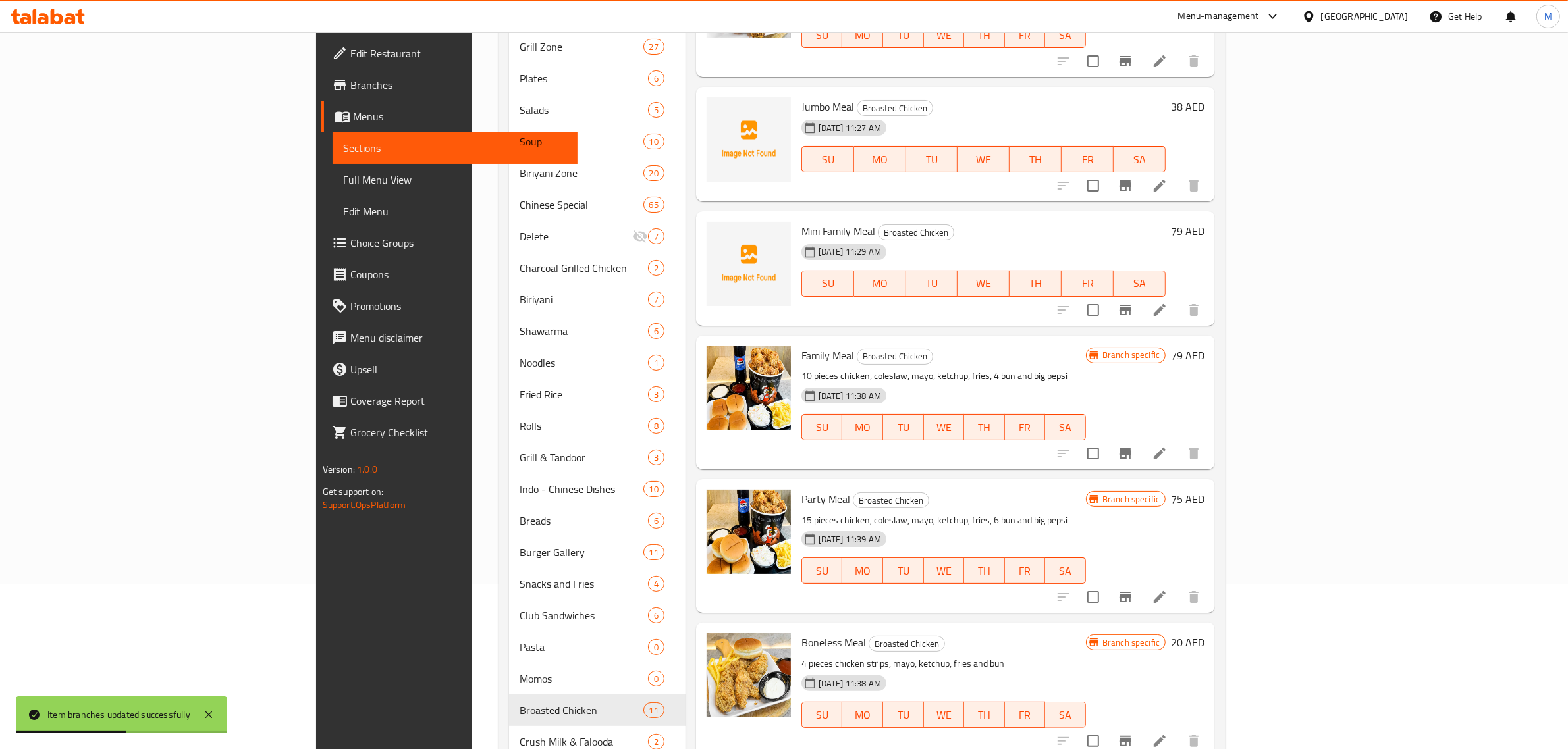
click at [1204, 500] on h6 "75 AED" at bounding box center [1187, 498] width 33 height 18
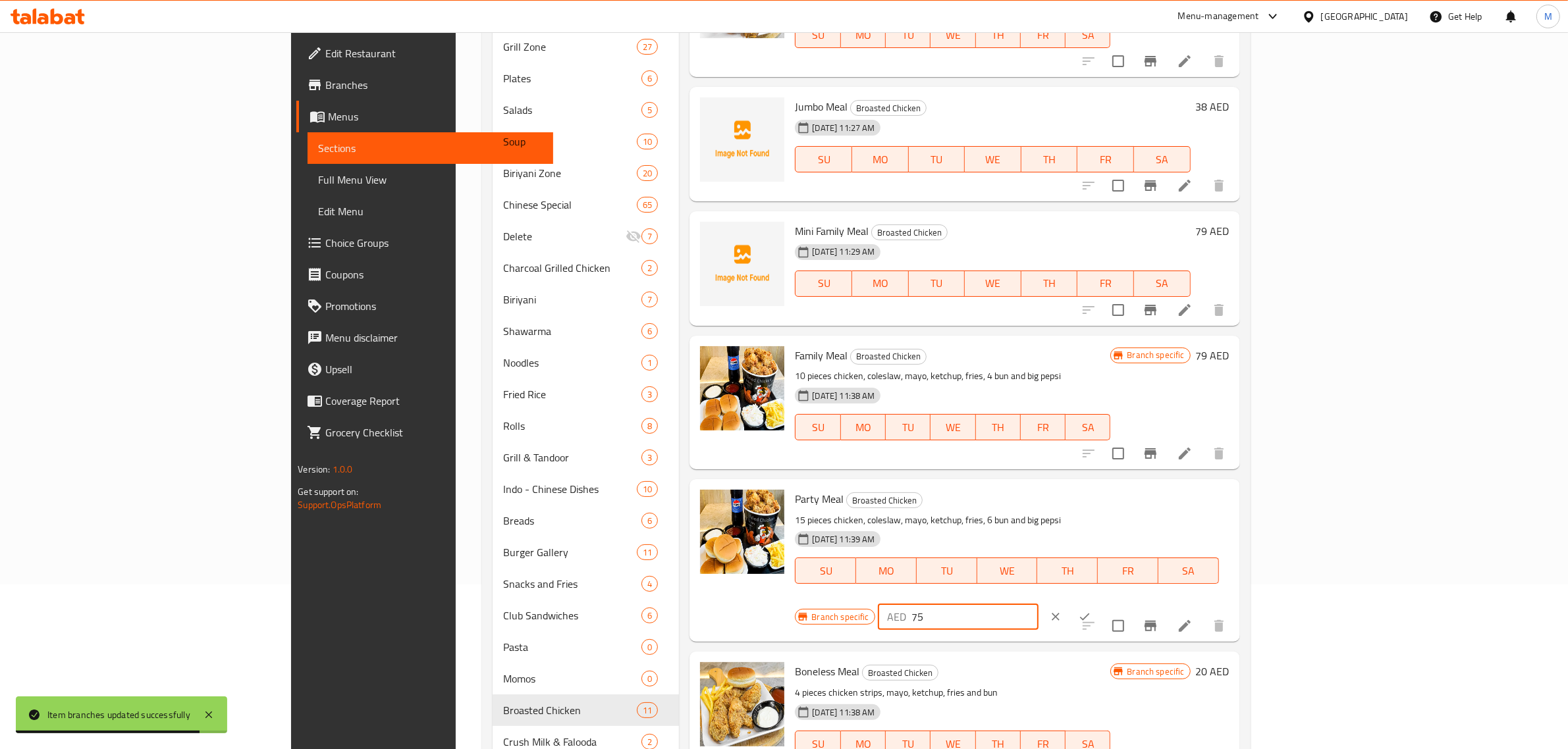
drag, startPoint x: 1349, startPoint y: 508, endPoint x: 1307, endPoint y: 508, distance: 42.0
click at [1039, 604] on div "AED 75 ​" at bounding box center [958, 616] width 161 height 26
type input "108"
click at [1099, 602] on button "ok" at bounding box center [1084, 616] width 29 height 29
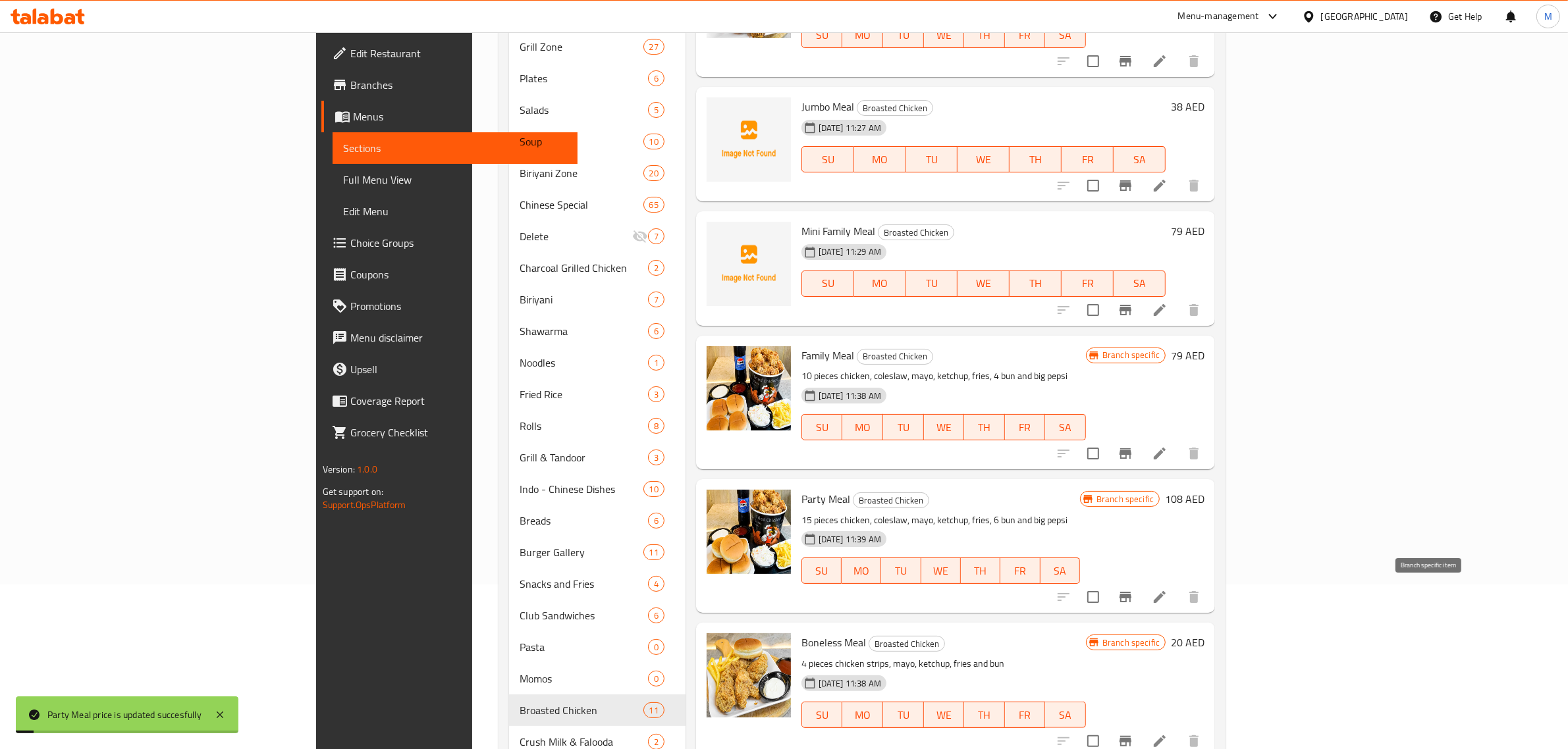
click at [1131, 594] on icon "Branch-specific-item" at bounding box center [1125, 596] width 12 height 10
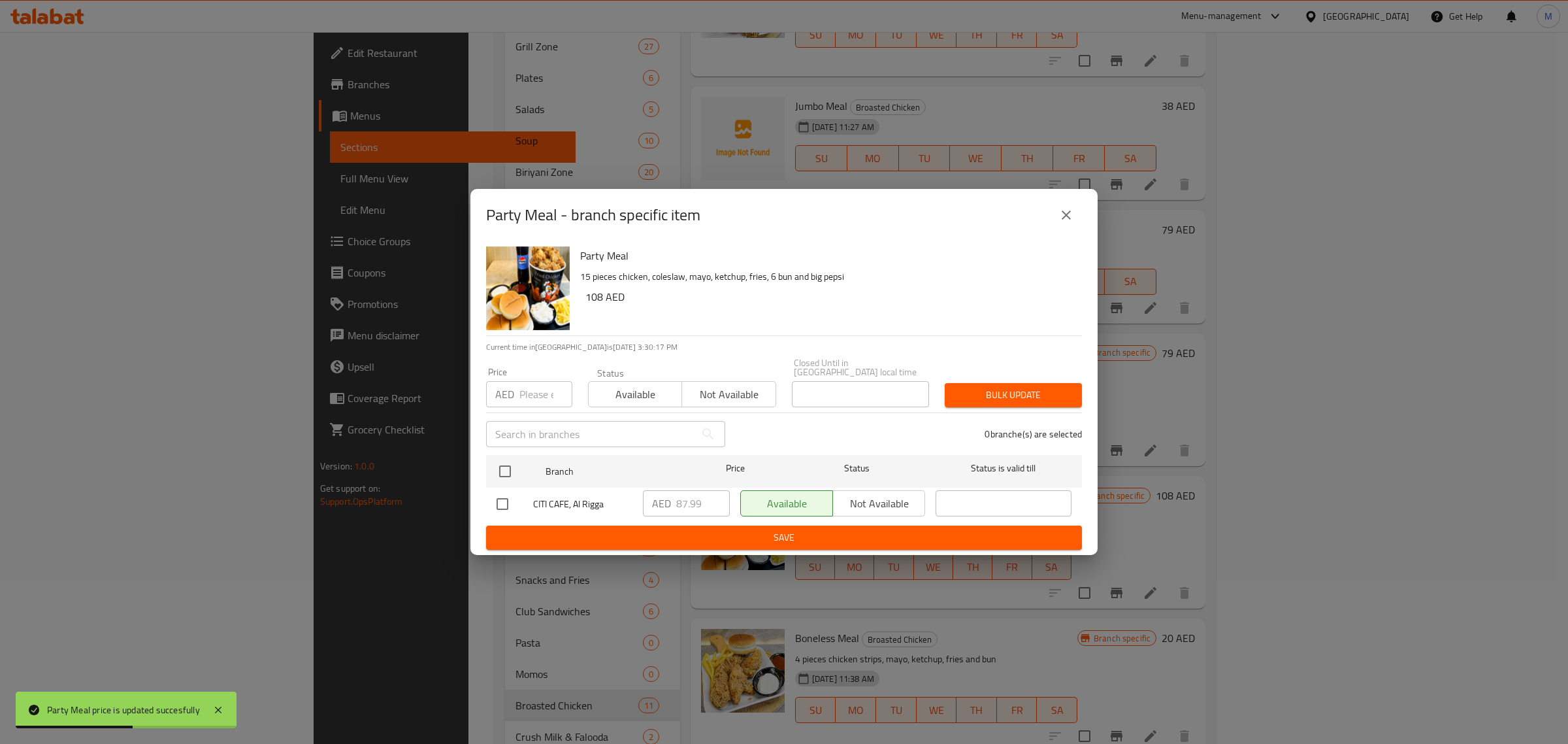
click at [501, 505] on input "checkbox" at bounding box center [502, 503] width 28 height 28
checkbox input "true"
drag, startPoint x: 703, startPoint y: 507, endPoint x: 659, endPoint y: 505, distance: 44.0
click at [659, 505] on div "AED 87.99 ​" at bounding box center [686, 503] width 87 height 26
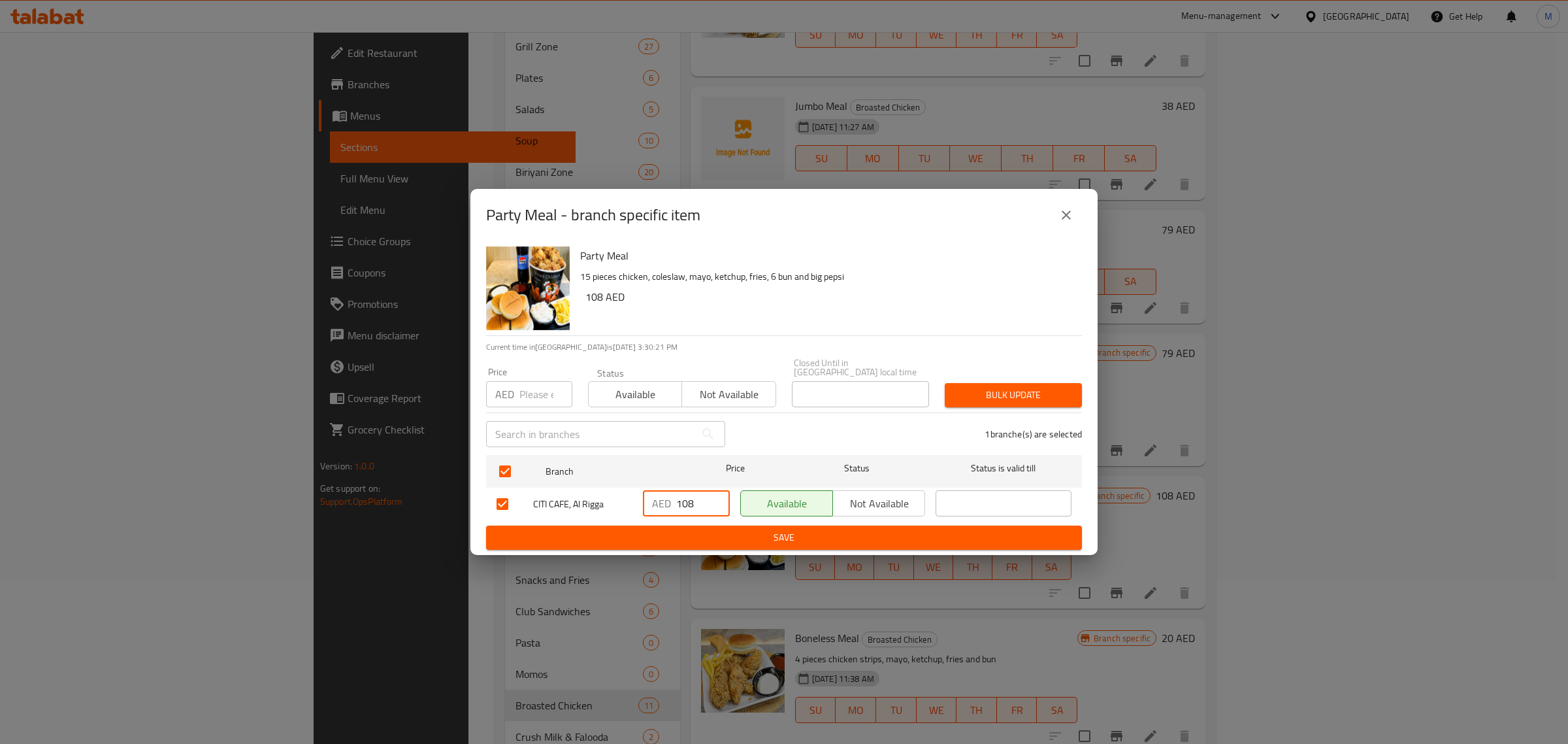
type input "108"
click at [722, 540] on span "Save" at bounding box center [784, 537] width 575 height 17
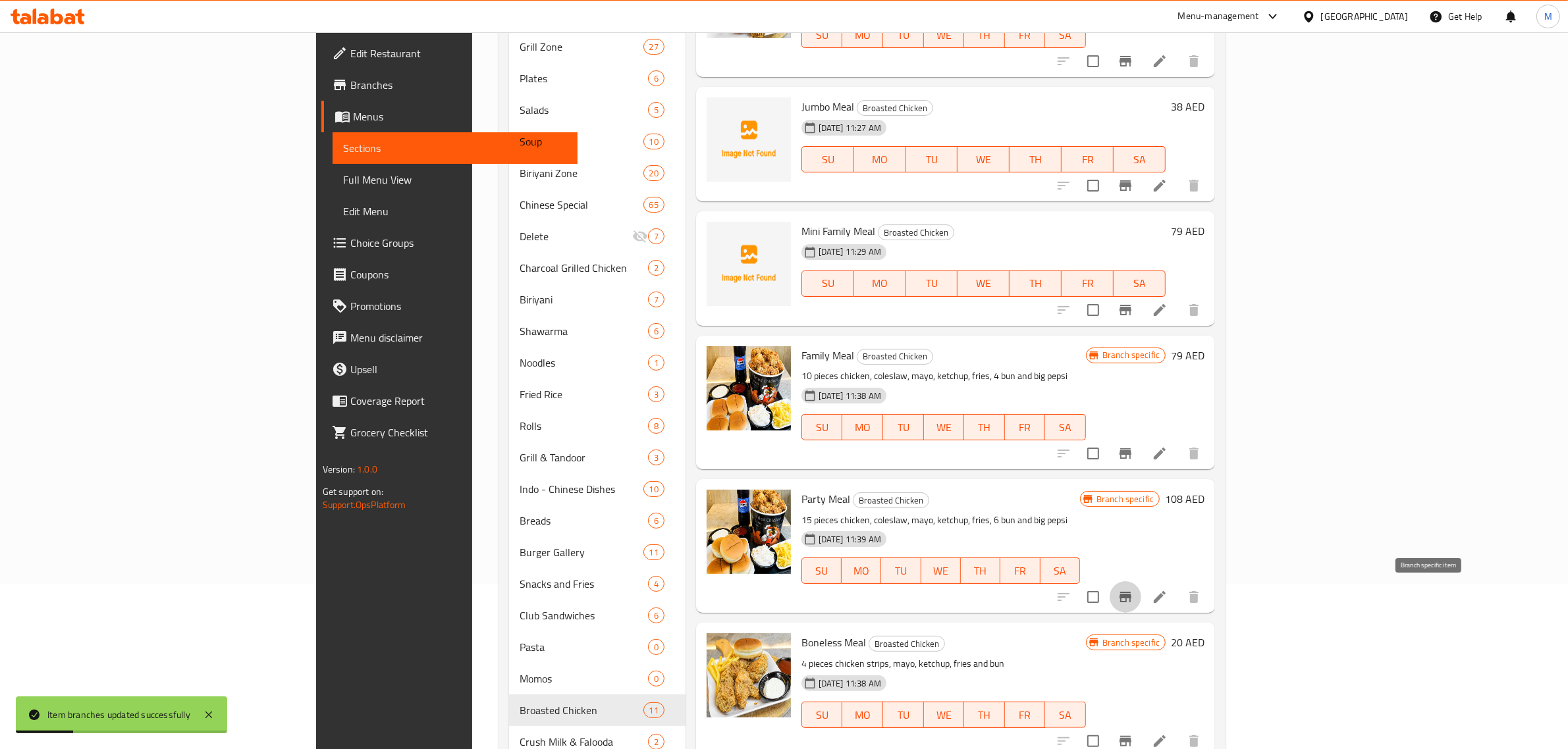
click at [1133, 599] on icon "Branch-specific-item" at bounding box center [1125, 597] width 16 height 16
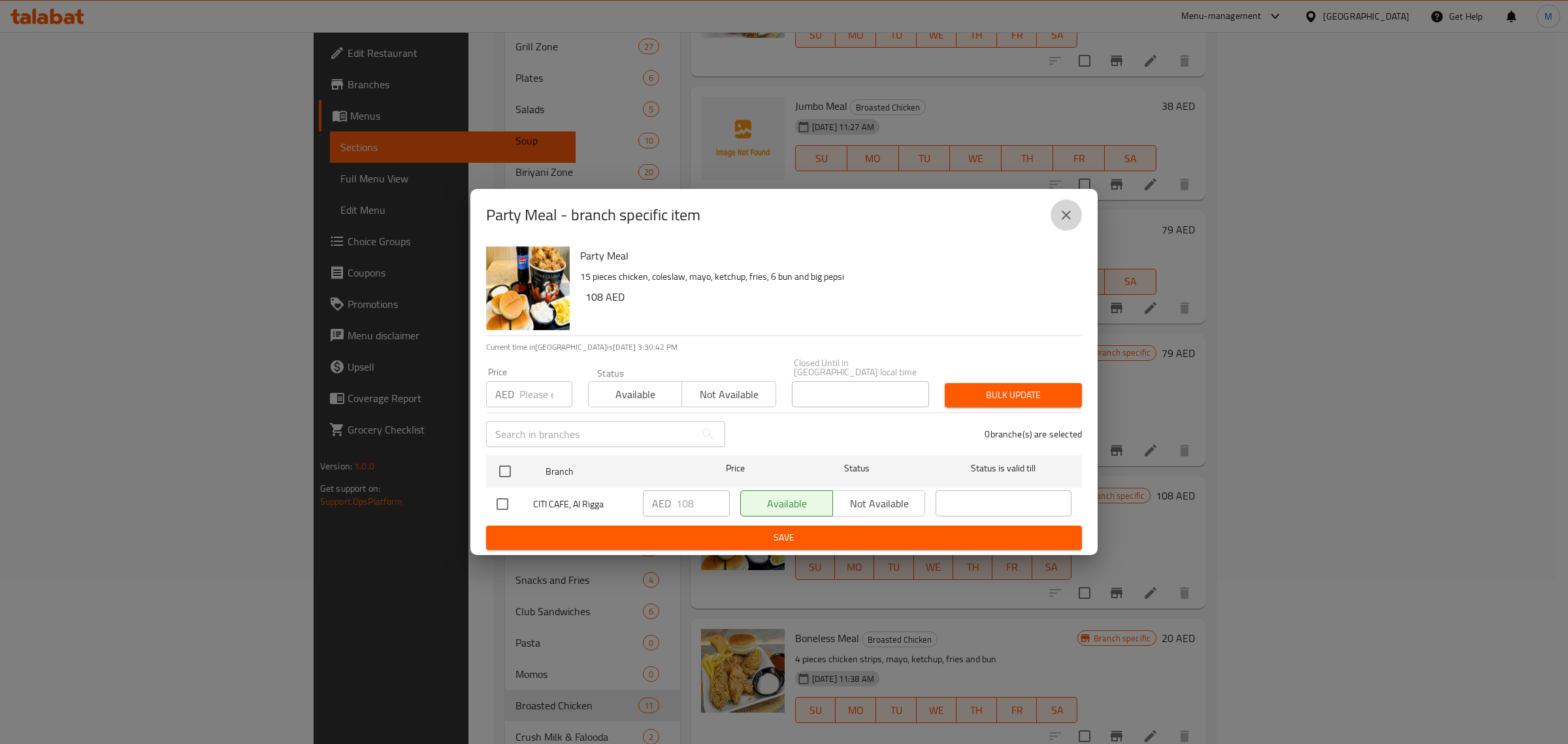
click at [1061, 218] on icon "close" at bounding box center [1066, 215] width 16 height 16
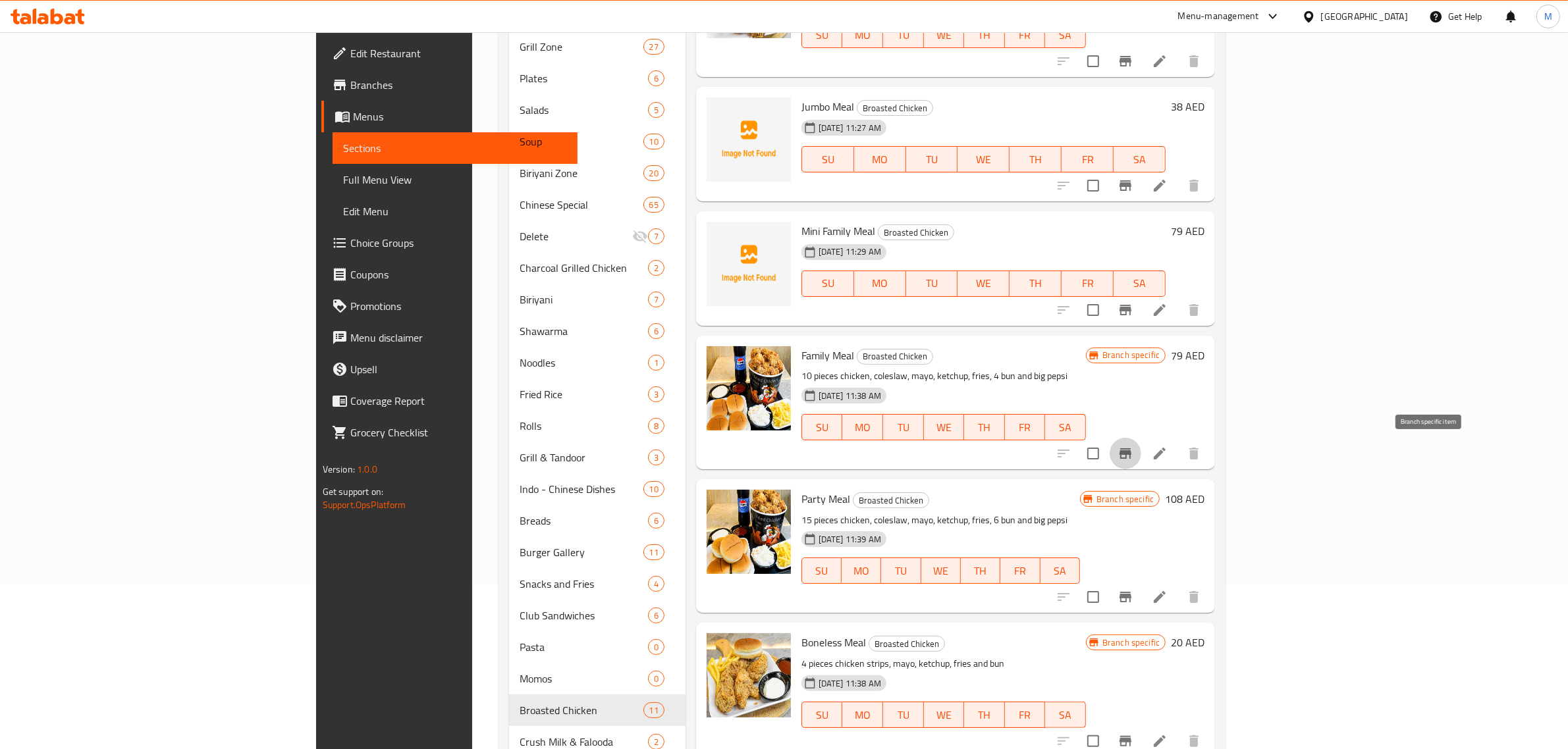
click at [1133, 451] on icon "Branch-specific-item" at bounding box center [1125, 454] width 16 height 16
click at [1133, 591] on icon "Branch-specific-item" at bounding box center [1125, 597] width 16 height 16
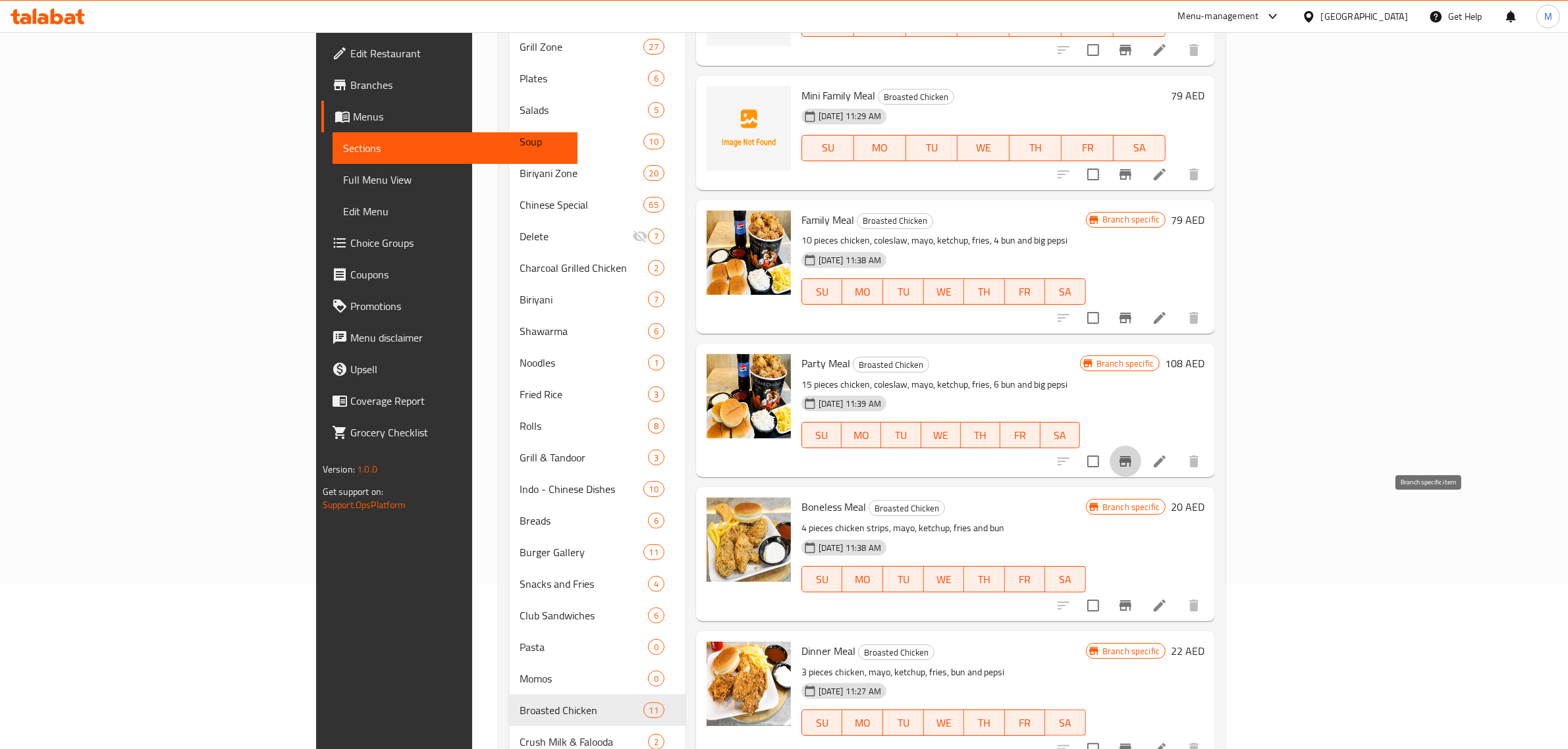
scroll to position [247, 0]
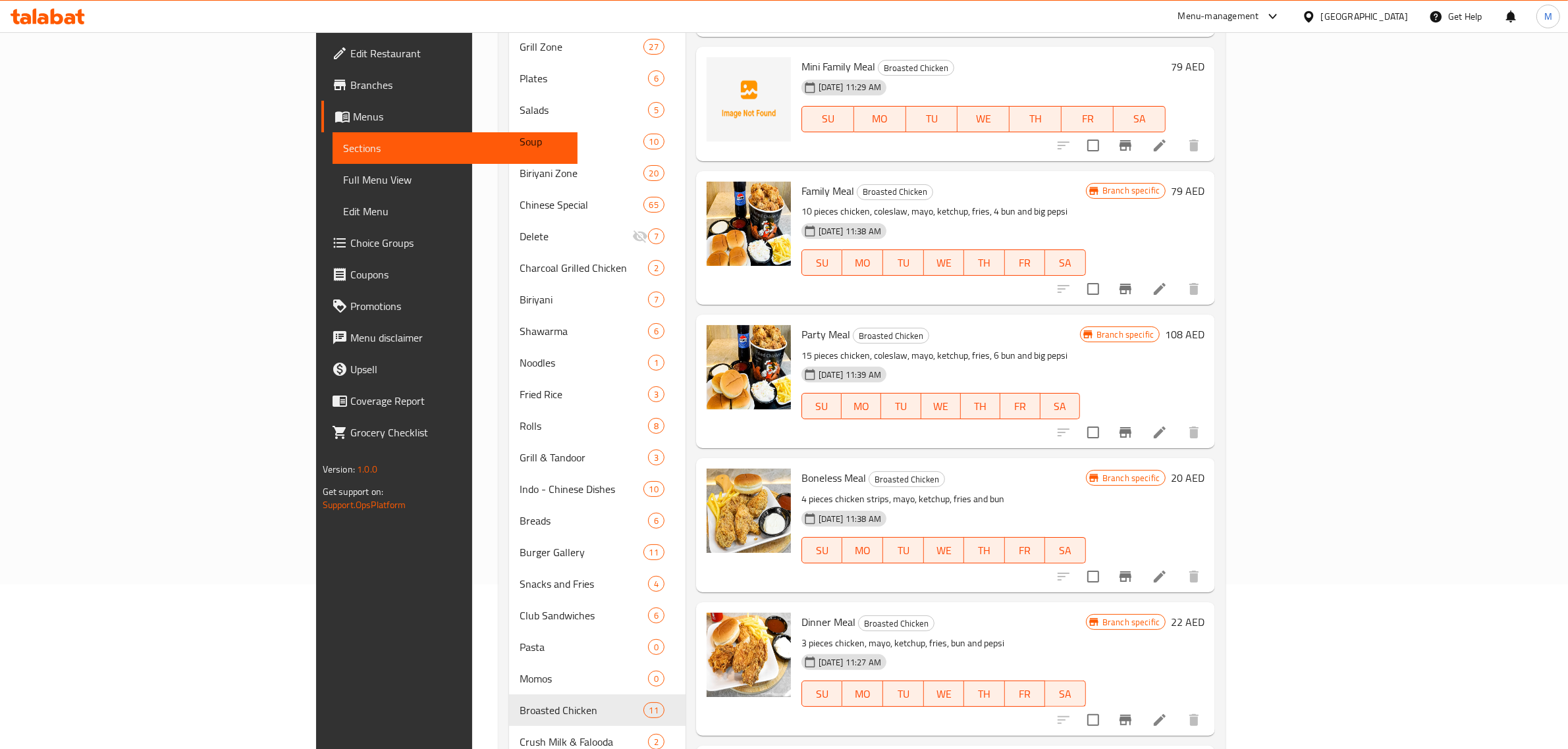
click at [1032, 501] on p "4 pieces chicken strips, mayo, ketchup, fries and bun" at bounding box center [943, 499] width 285 height 17
click at [1204, 472] on h6 "20 AED" at bounding box center [1187, 477] width 33 height 18
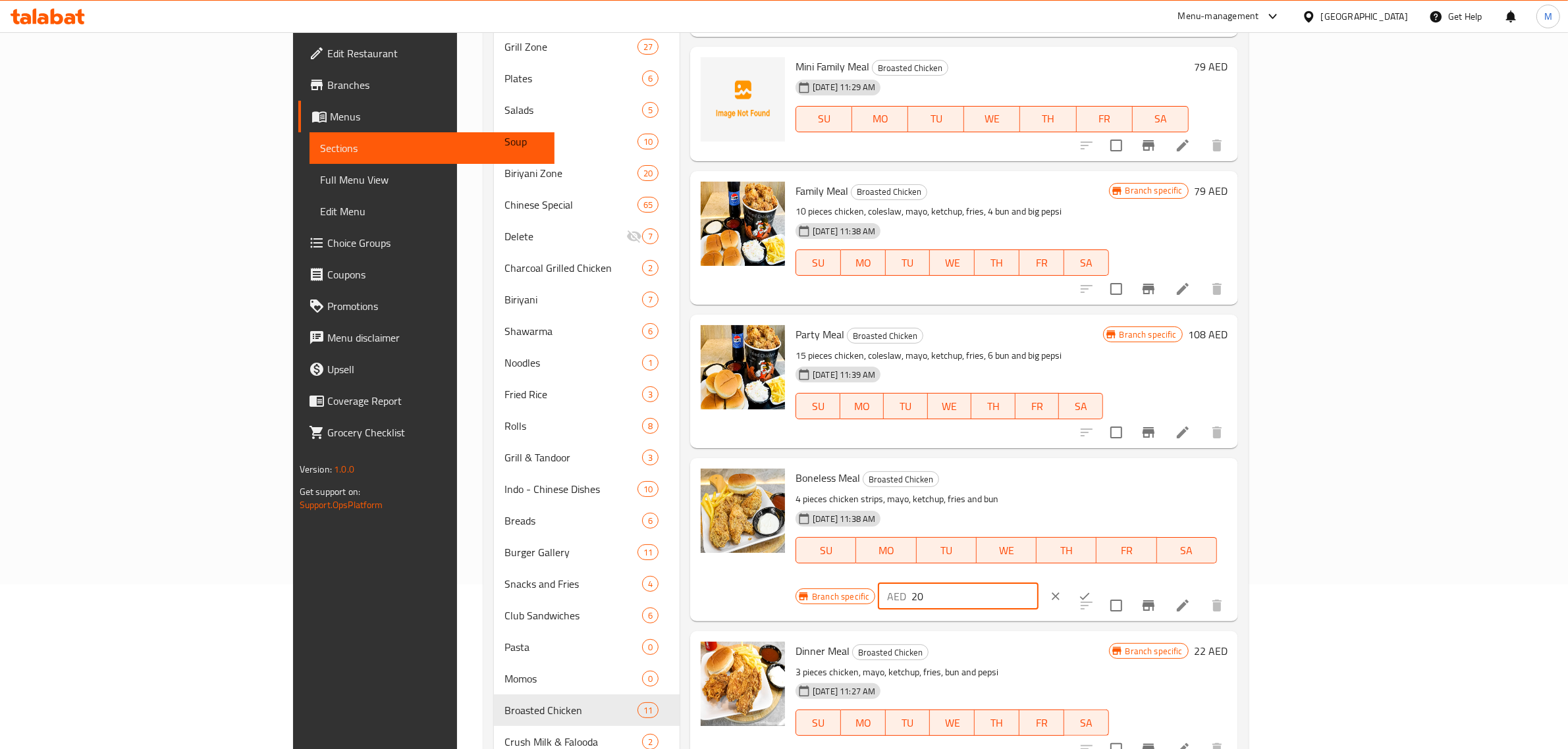
drag, startPoint x: 1355, startPoint y: 481, endPoint x: 1284, endPoint y: 494, distance: 72.2
click at [1119, 581] on div "Branch specific AED 20 ​" at bounding box center [957, 596] width 323 height 29
type input "22"
click at [1090, 593] on icon "ok" at bounding box center [1085, 596] width 10 height 7
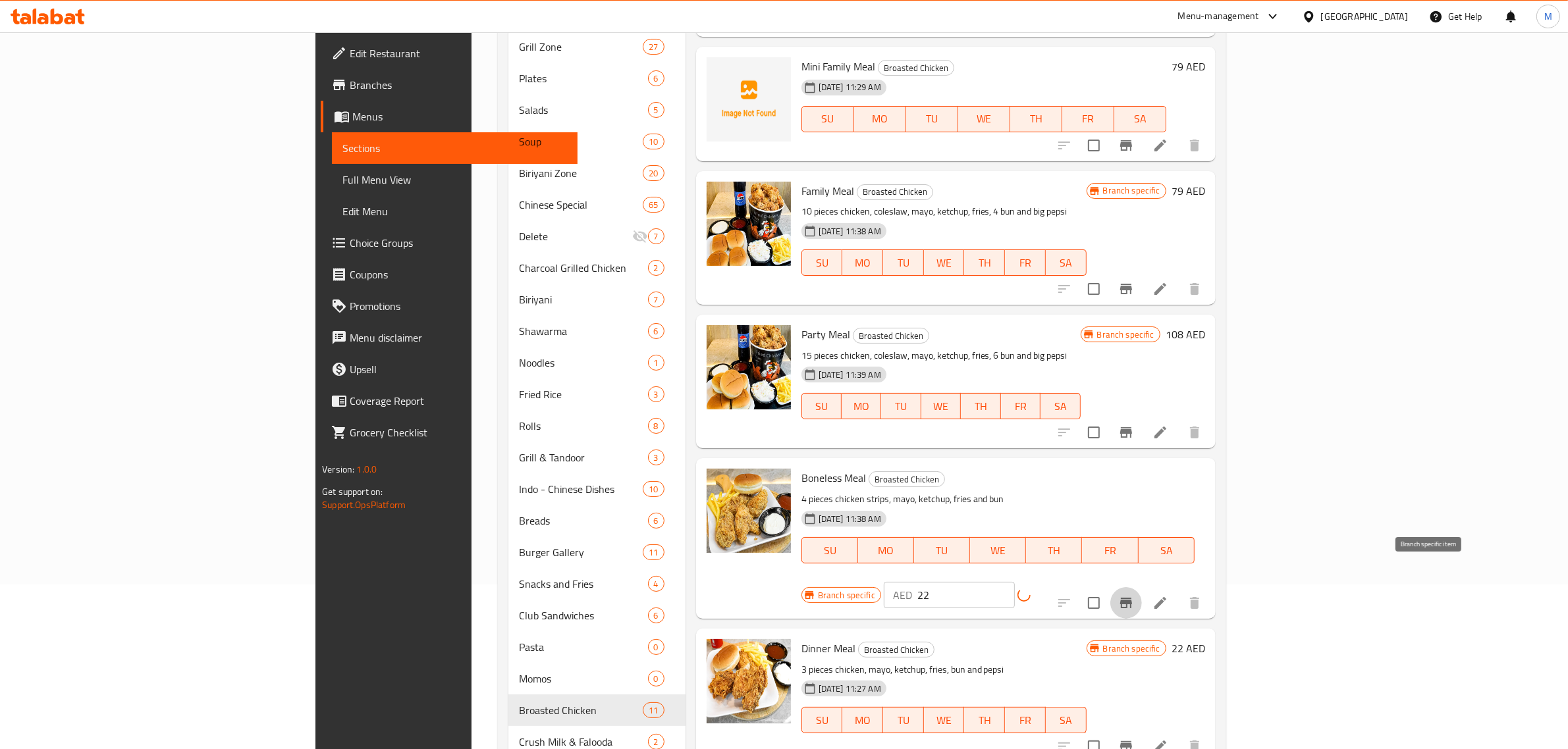
click at [1134, 595] on icon "Branch-specific-item" at bounding box center [1126, 603] width 16 height 16
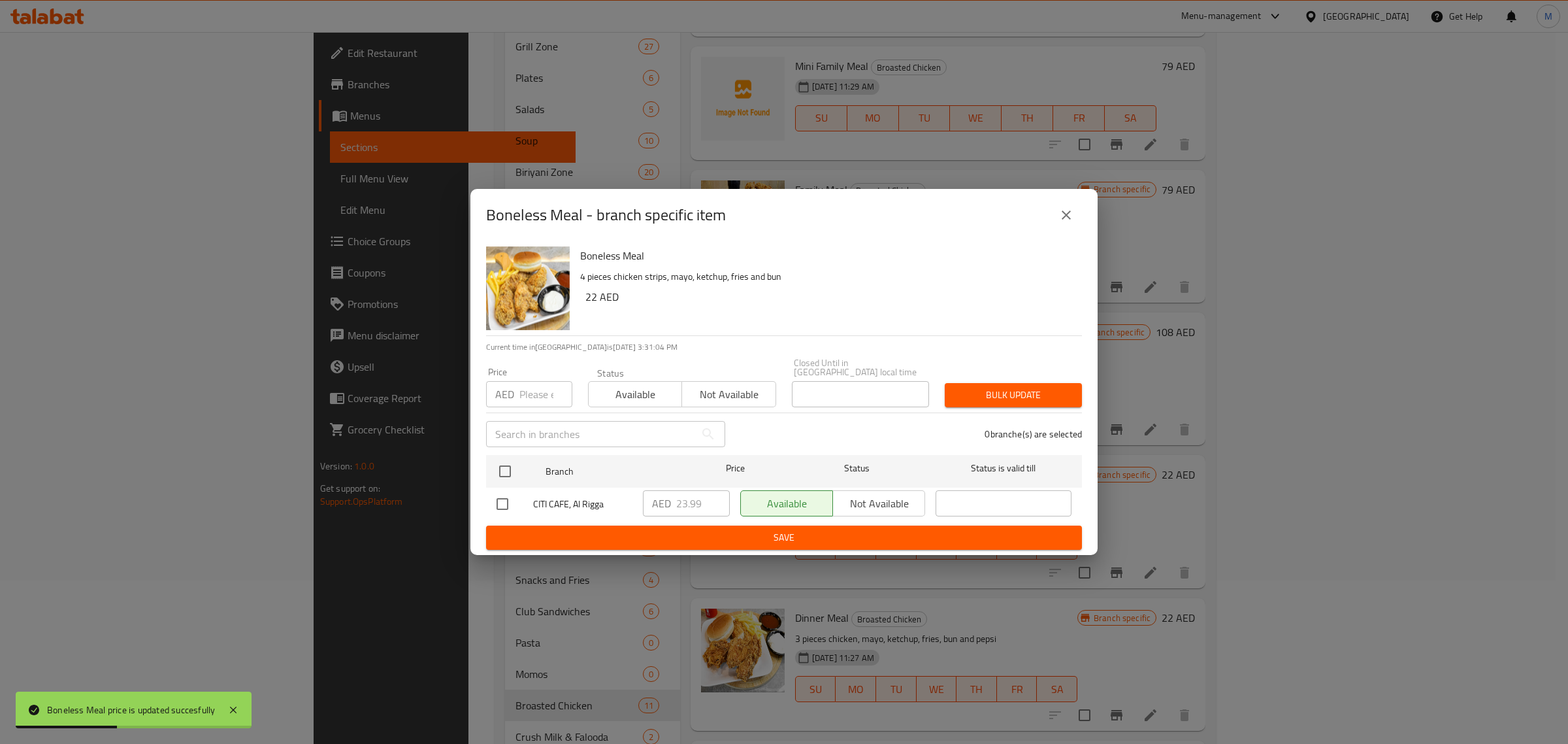
click at [502, 501] on input "checkbox" at bounding box center [502, 503] width 28 height 28
checkbox input "true"
drag, startPoint x: 703, startPoint y: 507, endPoint x: 661, endPoint y: 507, distance: 42.0
click at [661, 507] on div "AED 23.99 ​" at bounding box center [686, 503] width 87 height 26
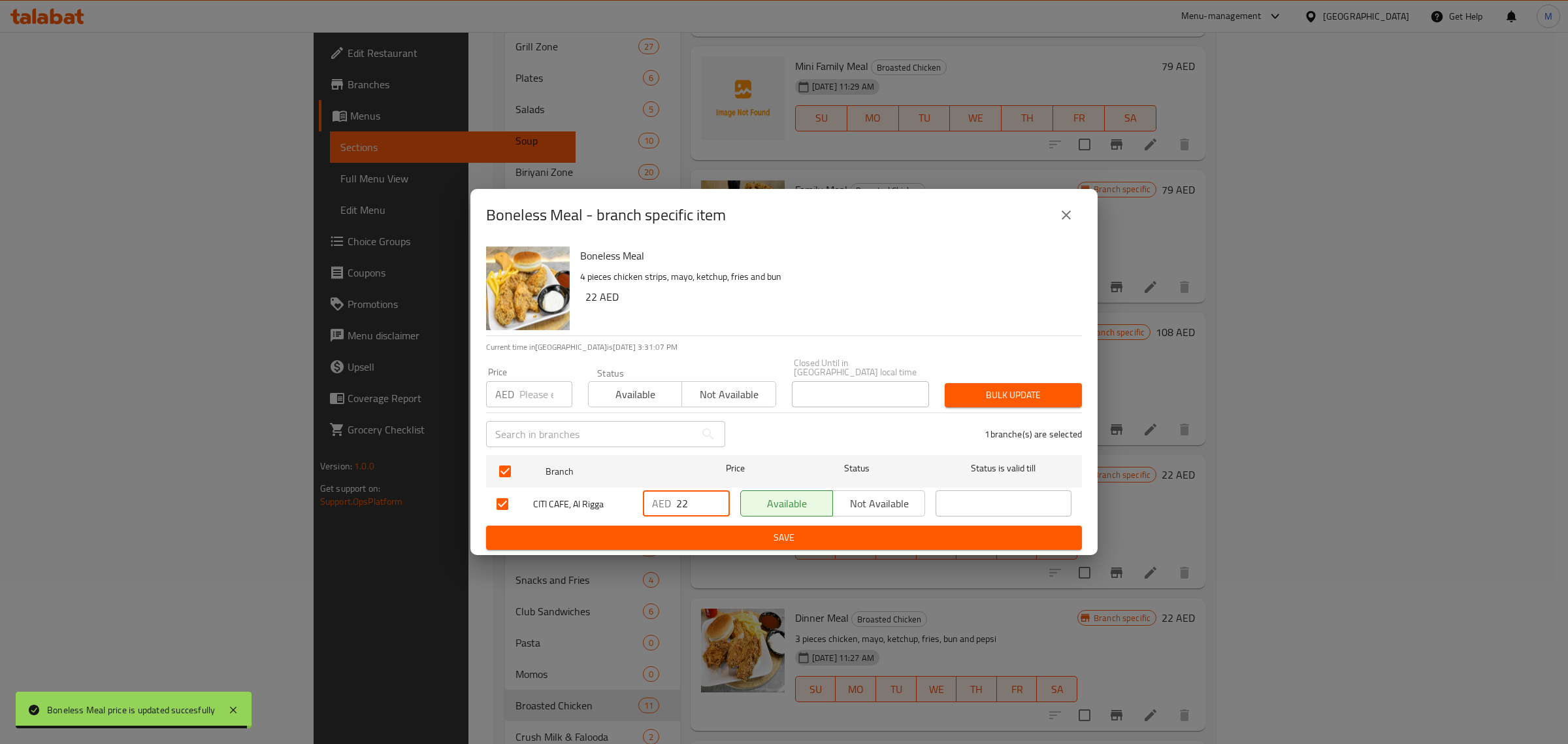
type input "22"
click at [752, 546] on span "Save" at bounding box center [784, 537] width 575 height 17
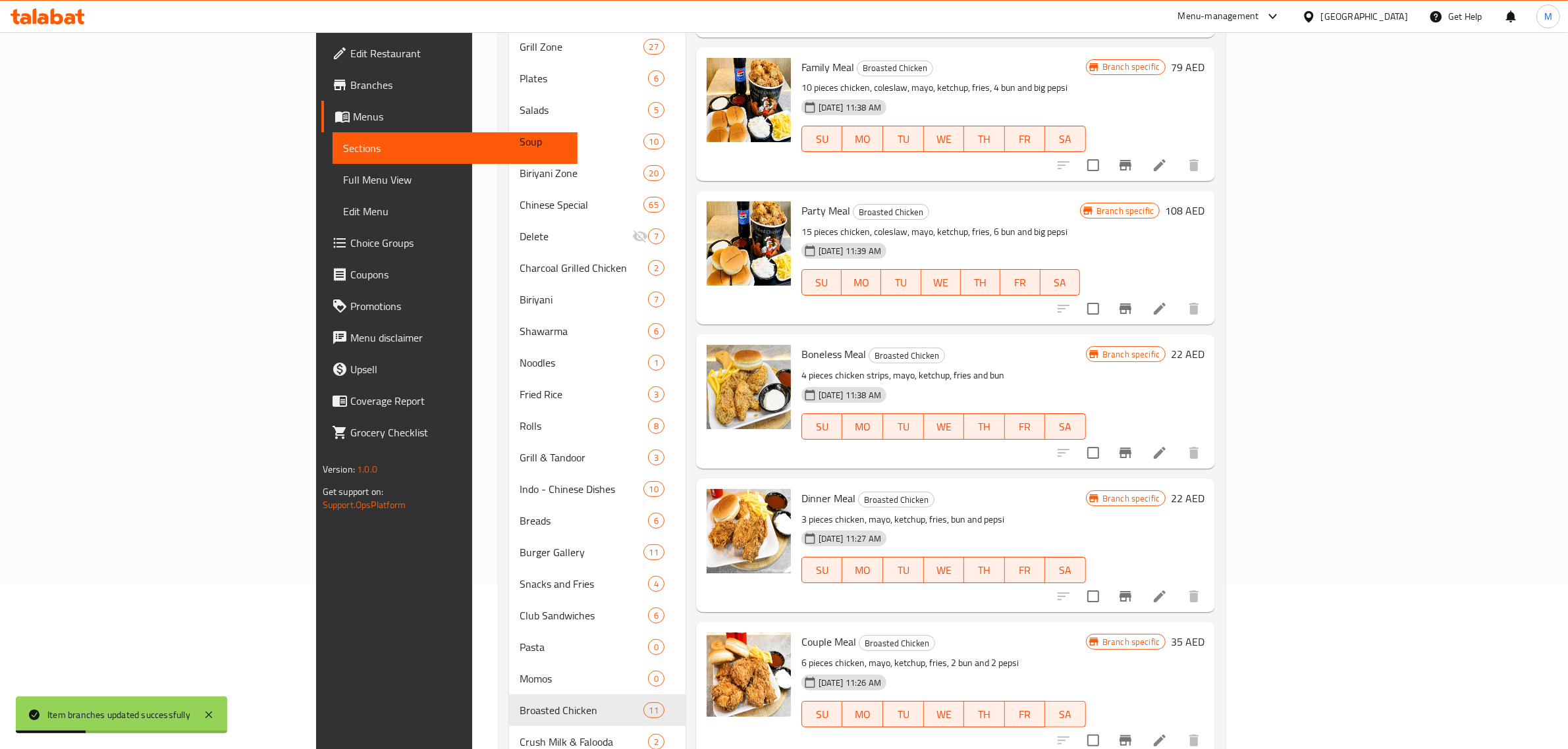
scroll to position [493, 0]
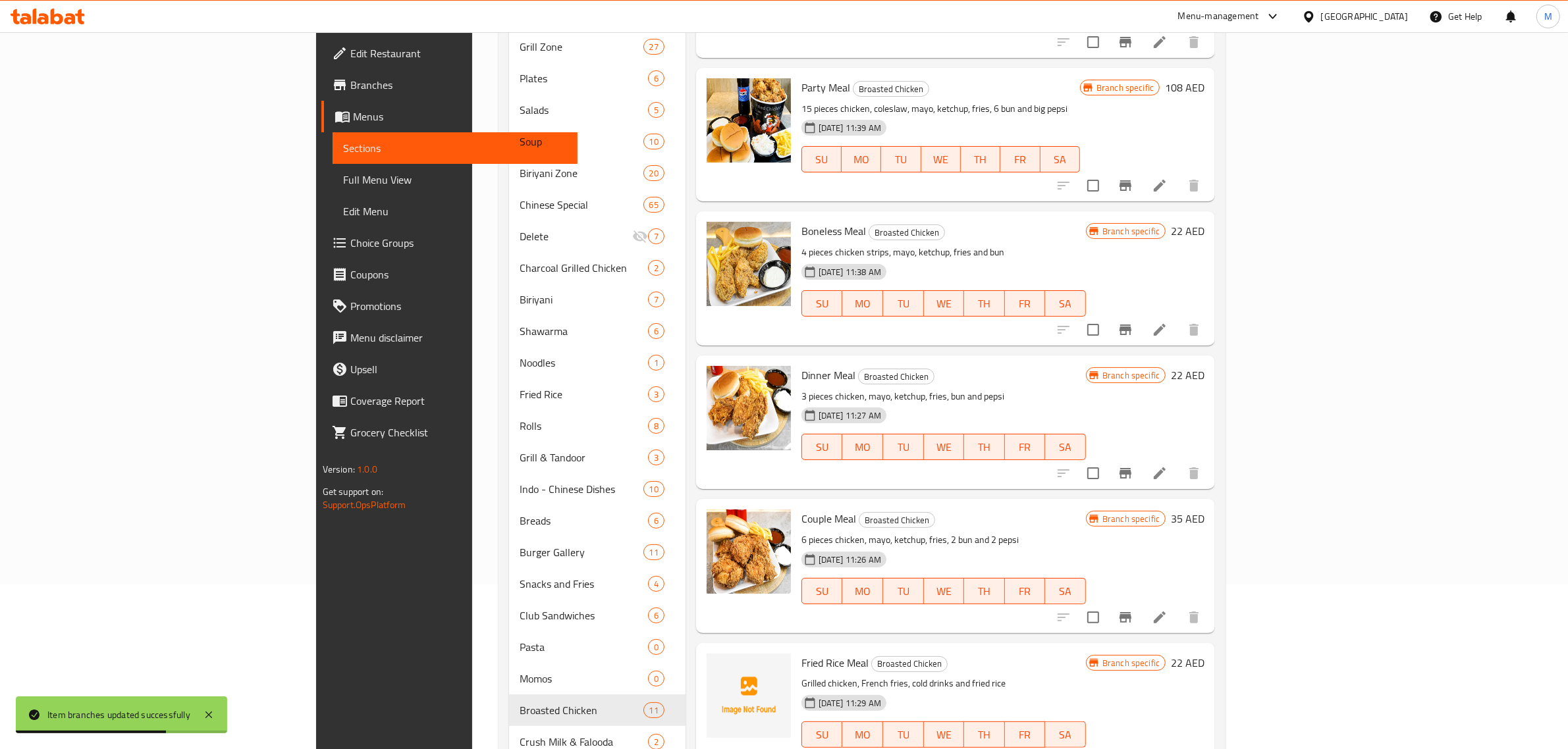
click at [1091, 419] on div "02-05-2025 11:27 AM SU MO TU WE TH FR SA" at bounding box center [943, 437] width 295 height 71
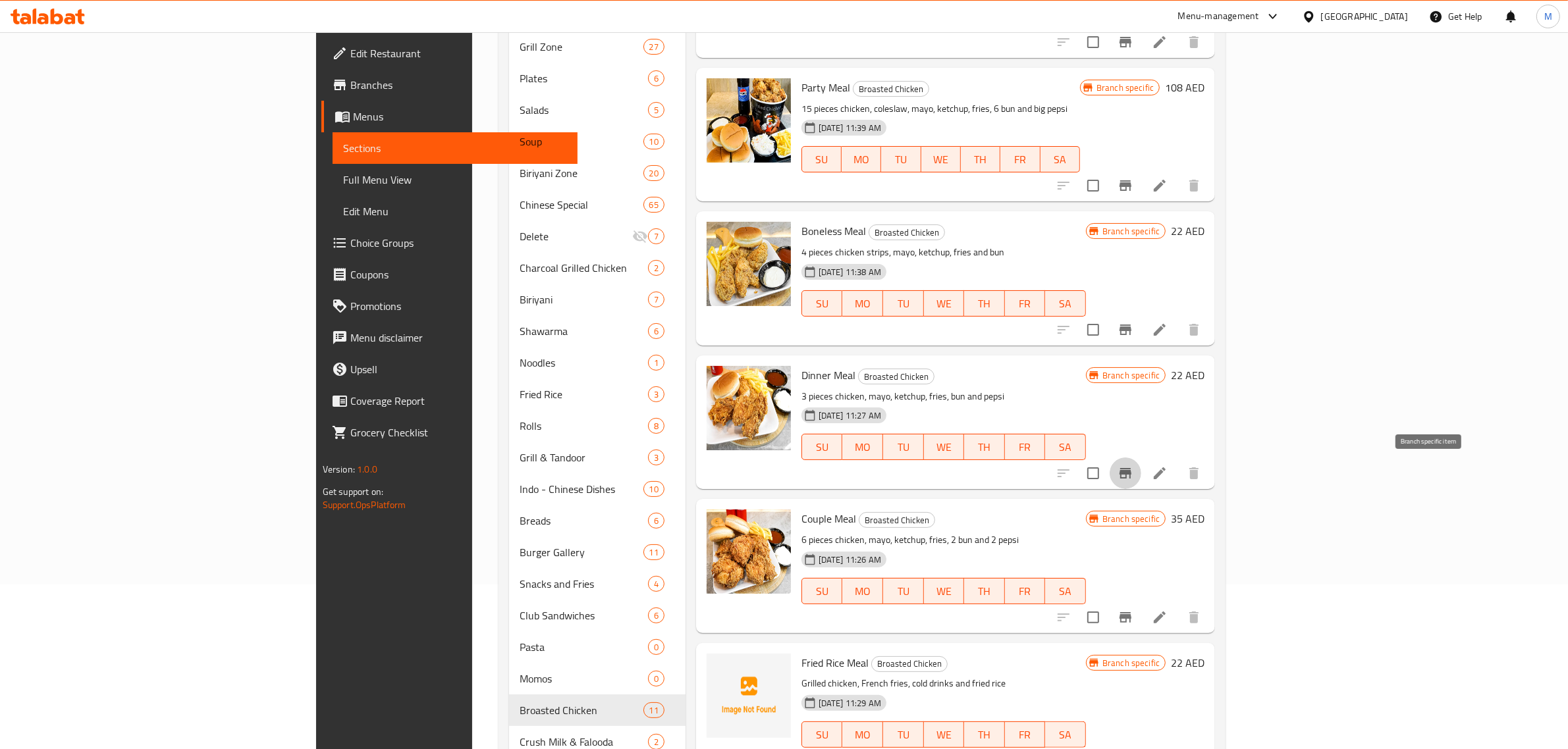
click at [1133, 466] on icon "Branch-specific-item" at bounding box center [1125, 473] width 16 height 16
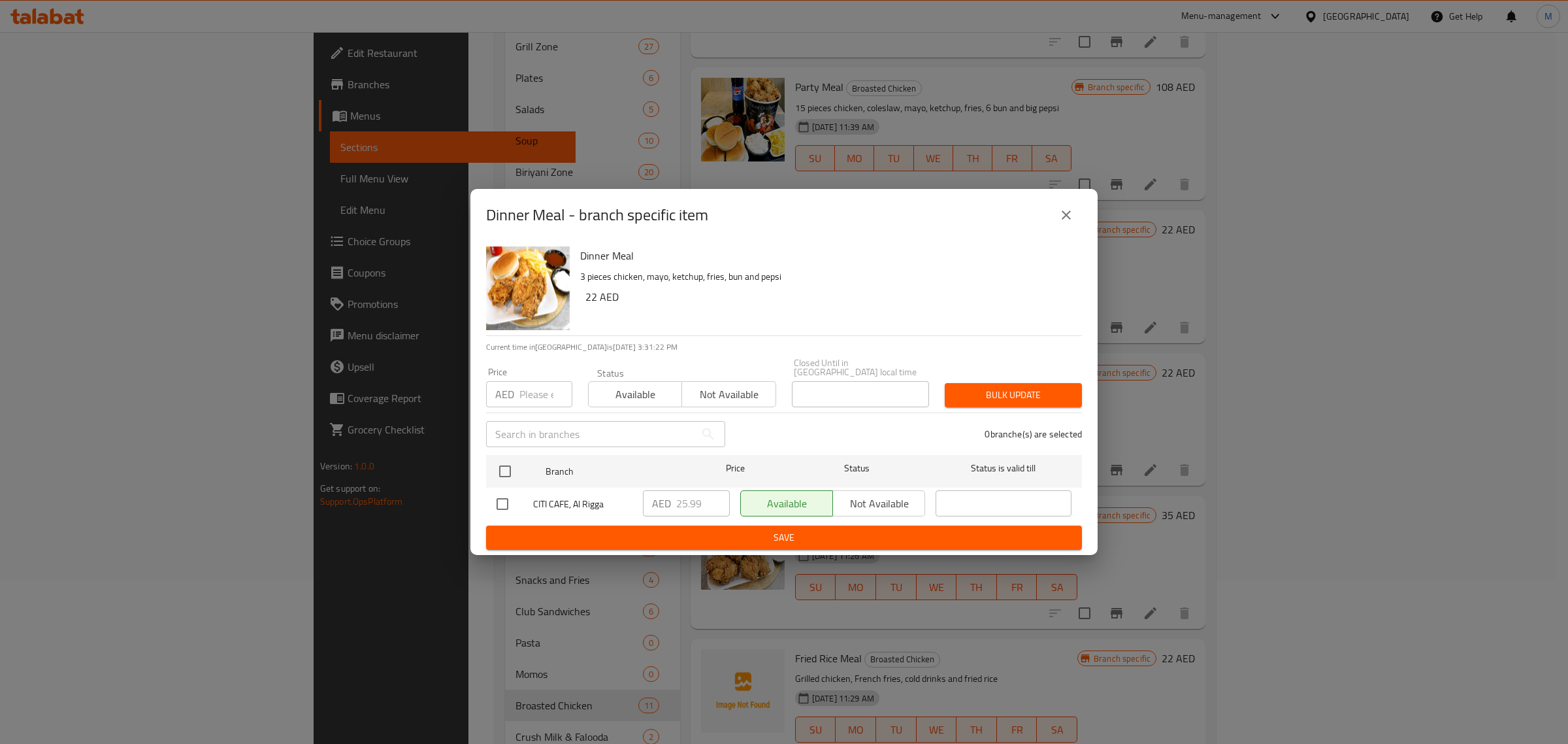
click at [500, 507] on input "checkbox" at bounding box center [502, 503] width 28 height 28
checkbox input "true"
click at [715, 495] on input "26.99" at bounding box center [704, 503] width 54 height 26
drag, startPoint x: 703, startPoint y: 502, endPoint x: 691, endPoint y: 503, distance: 12.0
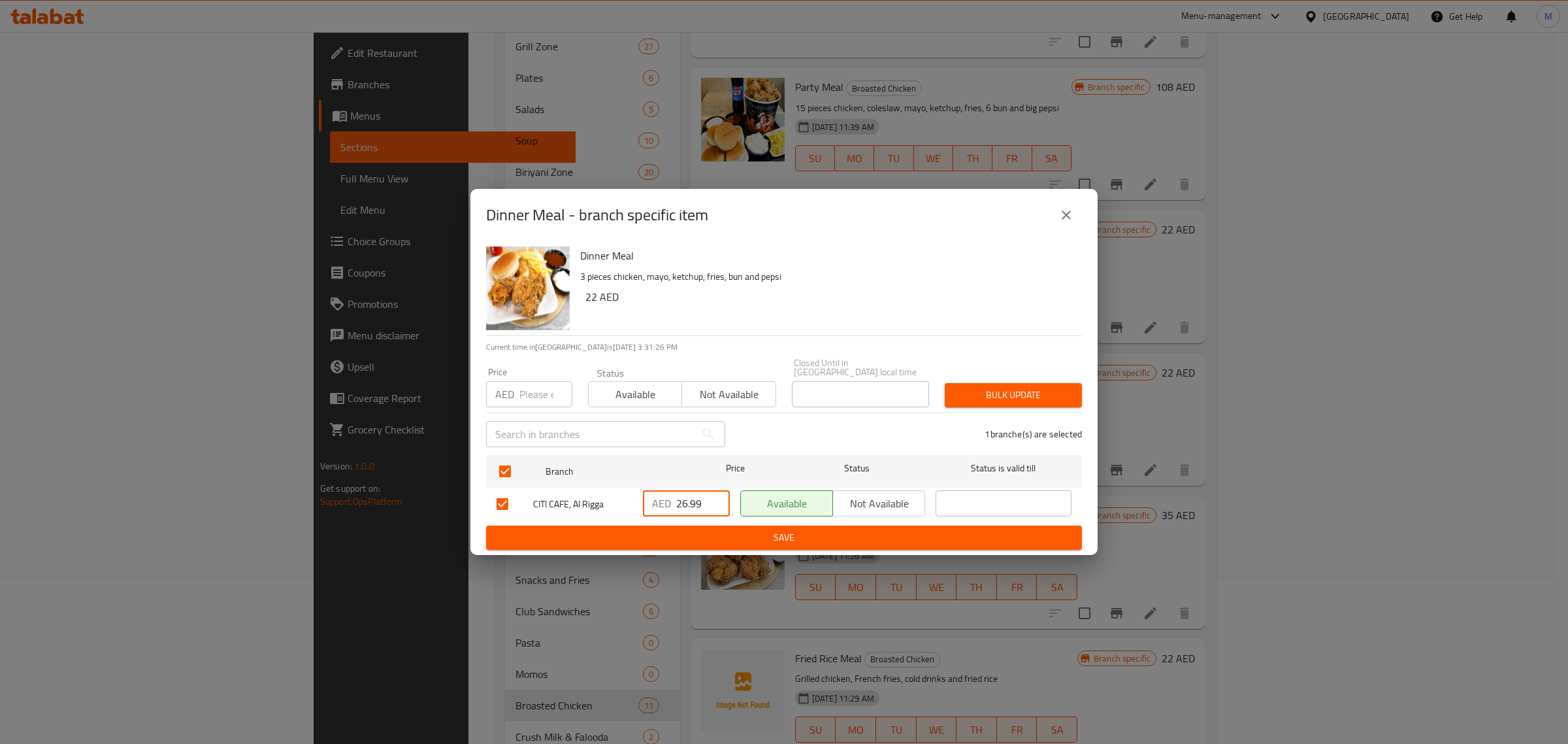
click at [691, 503] on input "26.99" at bounding box center [704, 503] width 54 height 26
type input "26"
click at [729, 533] on span "Save" at bounding box center [784, 537] width 575 height 17
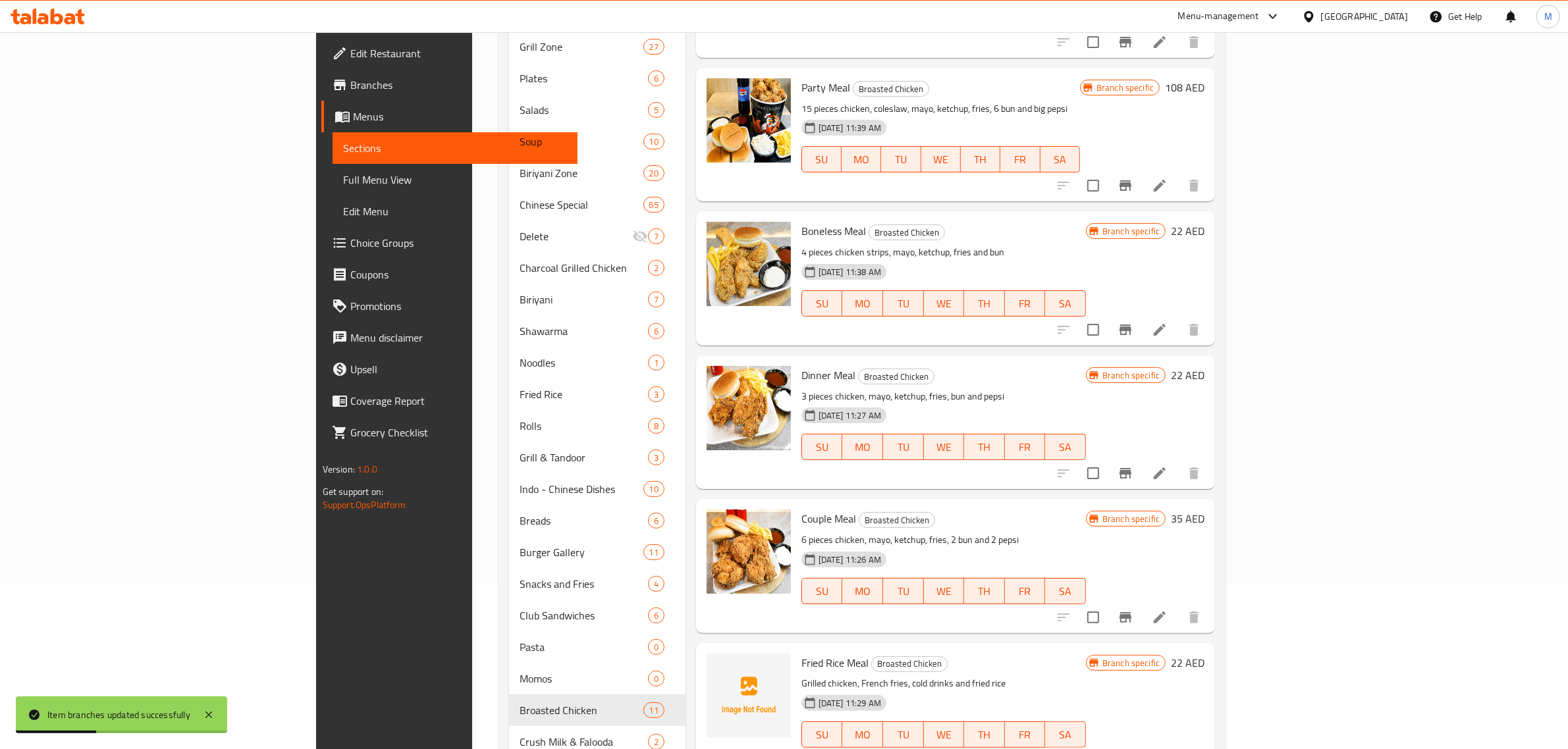
click at [1204, 373] on h6 "22 AED" at bounding box center [1187, 375] width 33 height 18
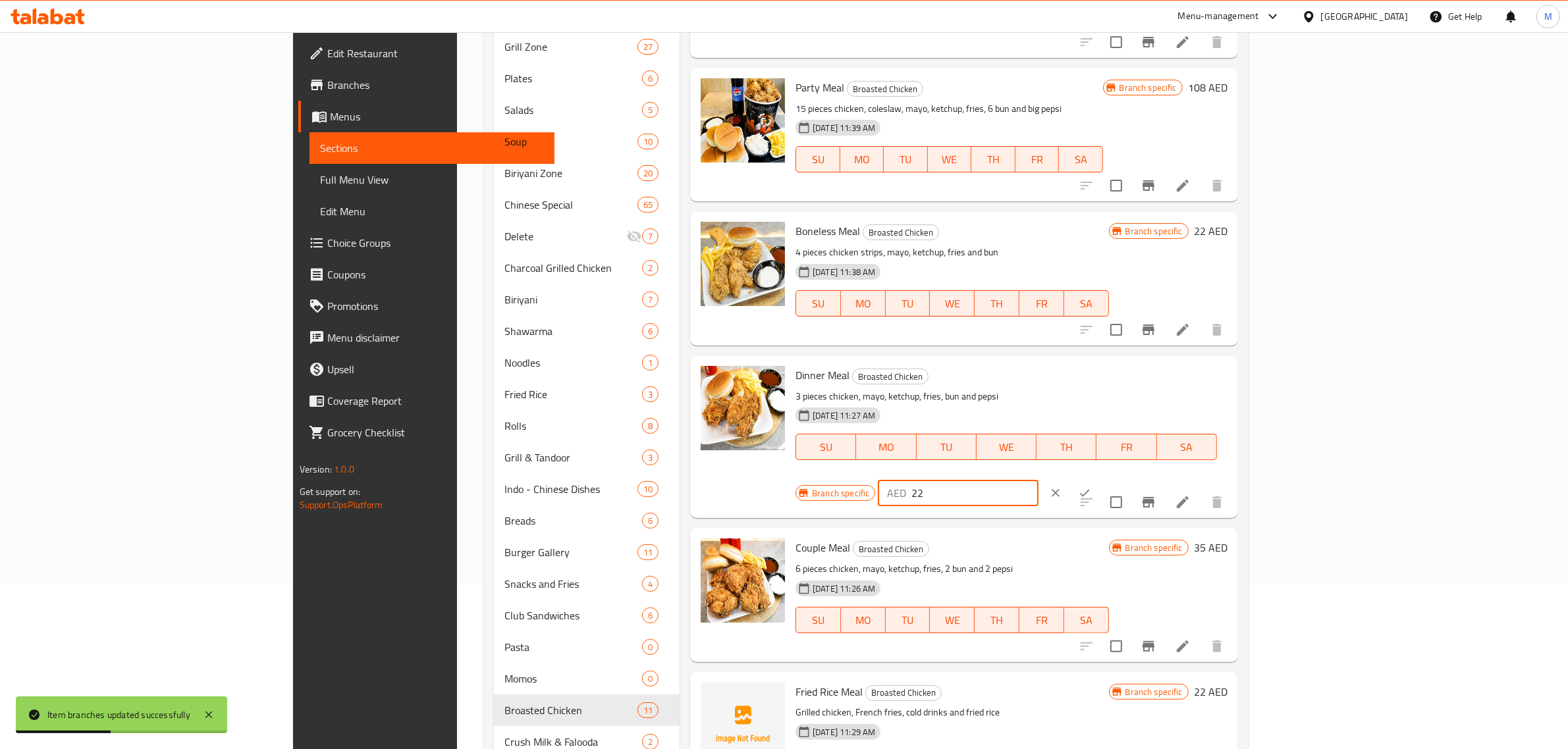
drag, startPoint x: 1360, startPoint y: 379, endPoint x: 1281, endPoint y: 389, distance: 79.6
click at [1119, 478] on div "Branch specific AED 22 ​" at bounding box center [957, 492] width 323 height 29
type input "26"
click at [1091, 486] on icon "ok" at bounding box center [1084, 492] width 14 height 14
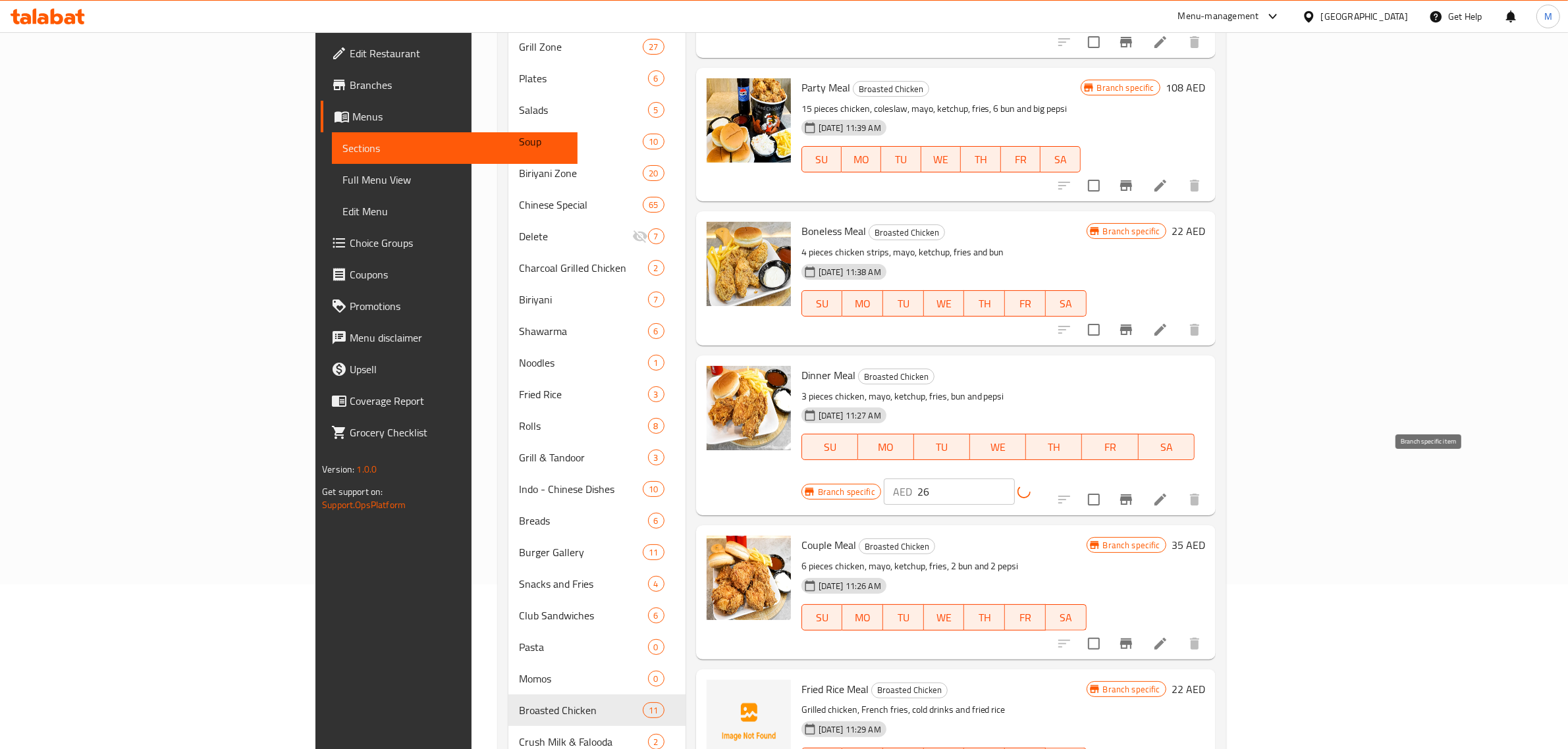
click at [1134, 492] on icon "Branch-specific-item" at bounding box center [1126, 500] width 16 height 16
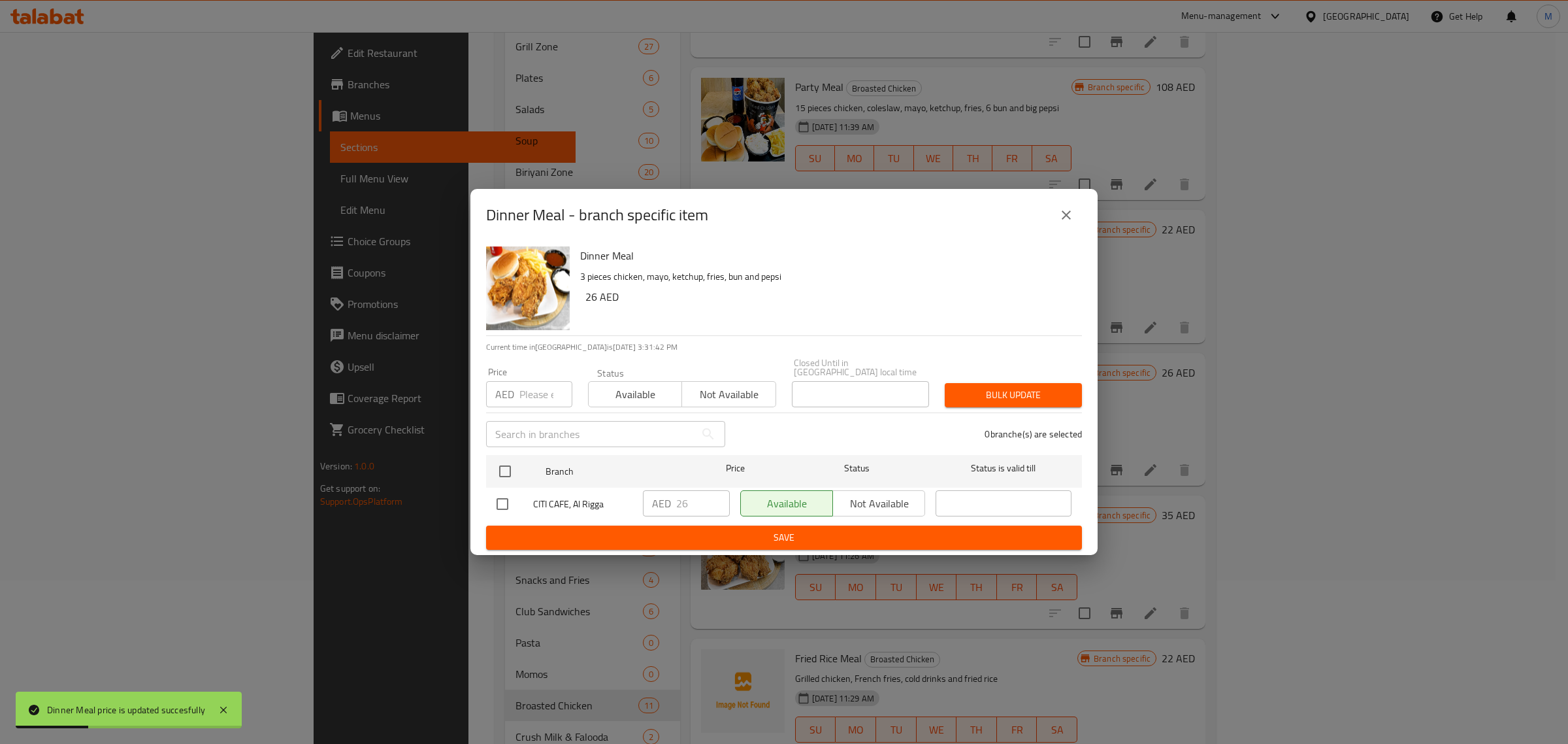
click at [1067, 223] on button "close" at bounding box center [1066, 215] width 32 height 32
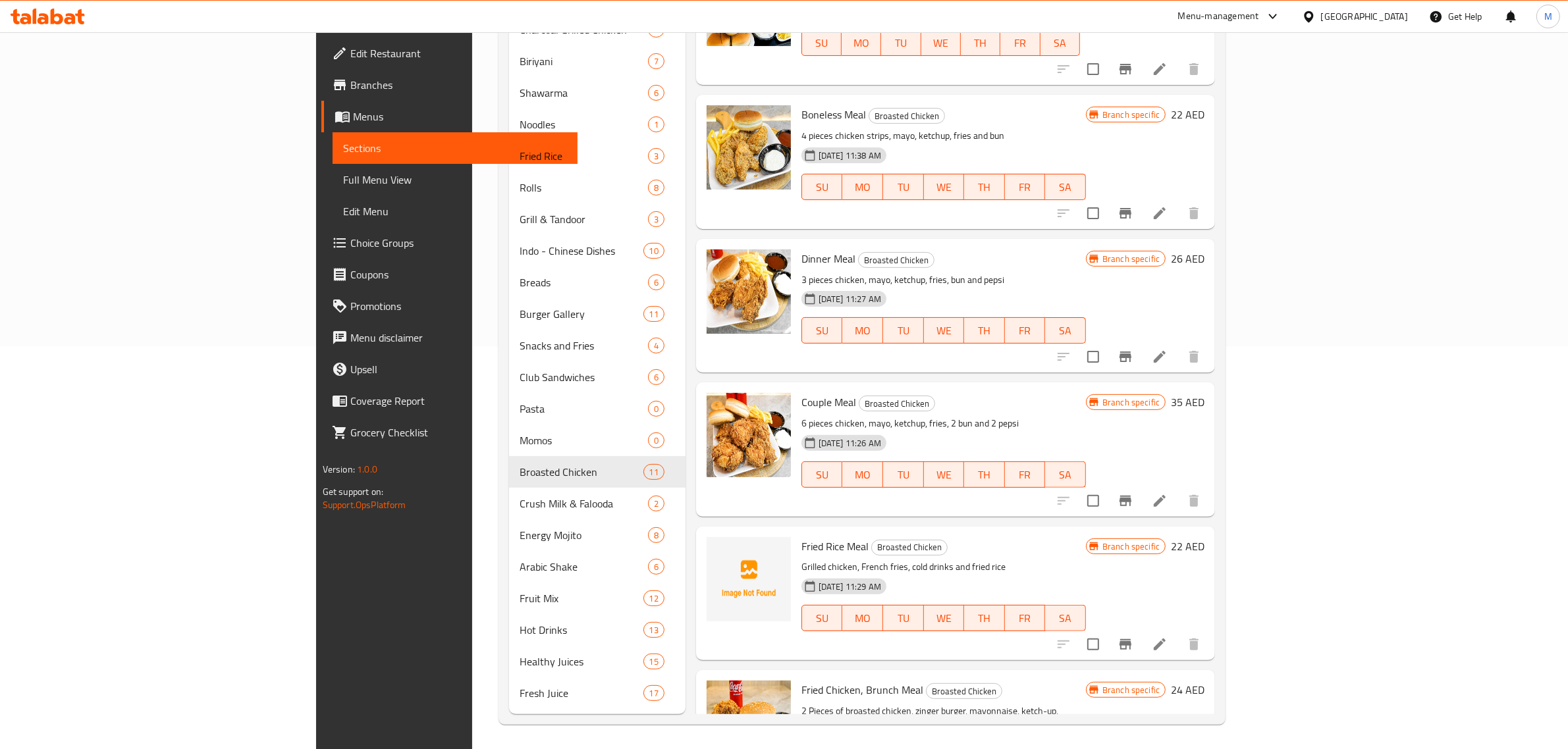
scroll to position [442, 0]
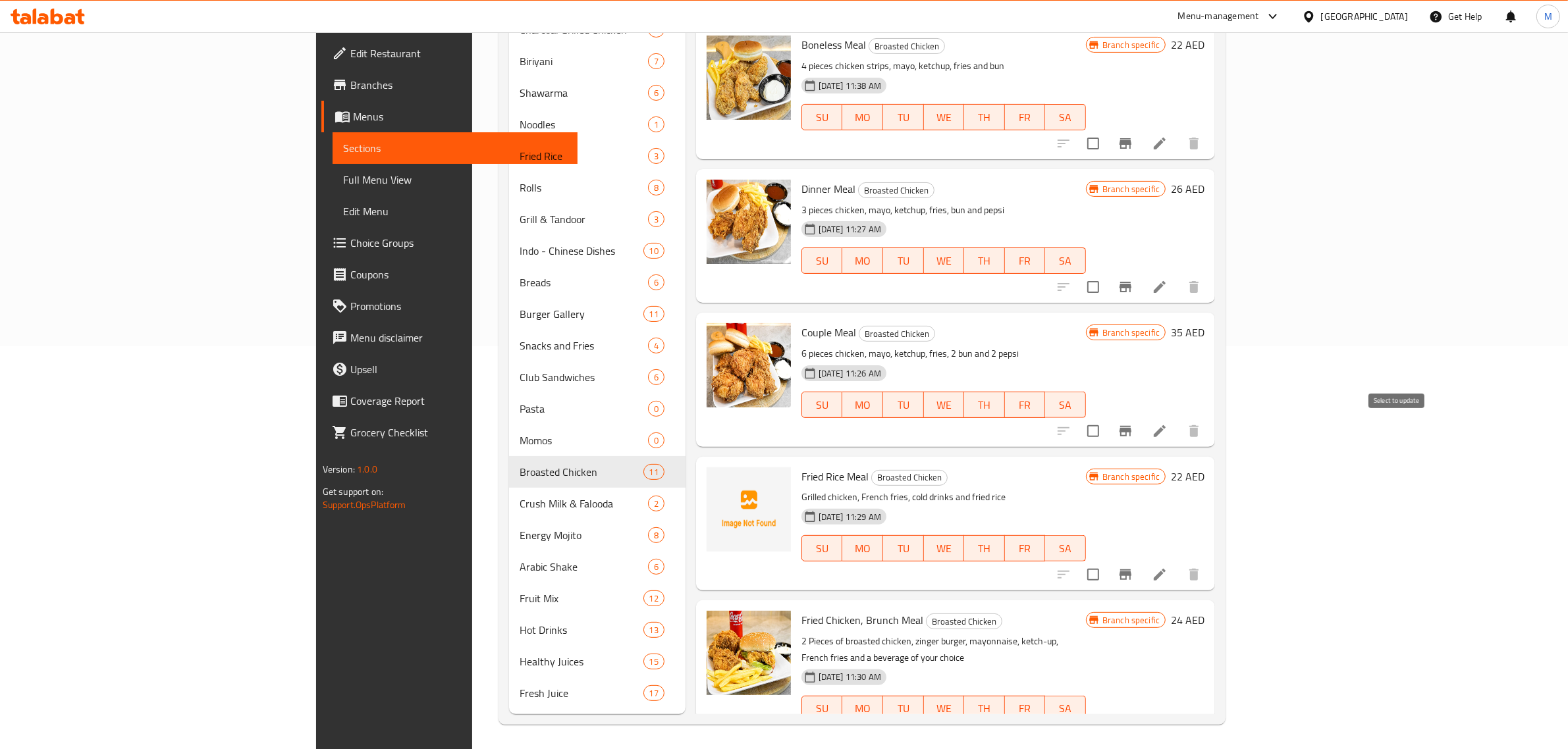
click at [1107, 426] on input "checkbox" at bounding box center [1093, 430] width 28 height 28
checkbox input "true"
click at [1107, 581] on input "checkbox" at bounding box center [1093, 574] width 28 height 28
checkbox input "true"
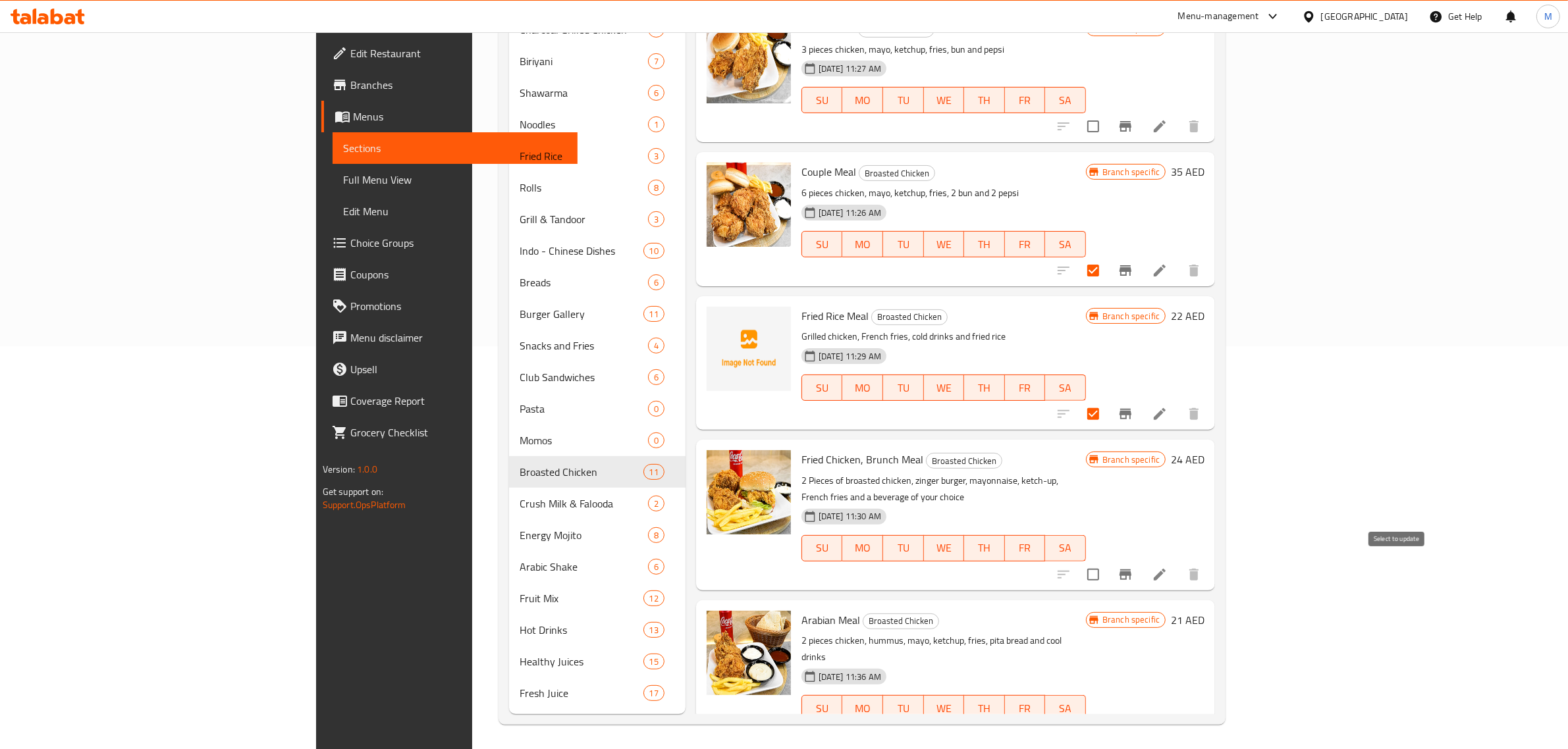
scroll to position [606, 0]
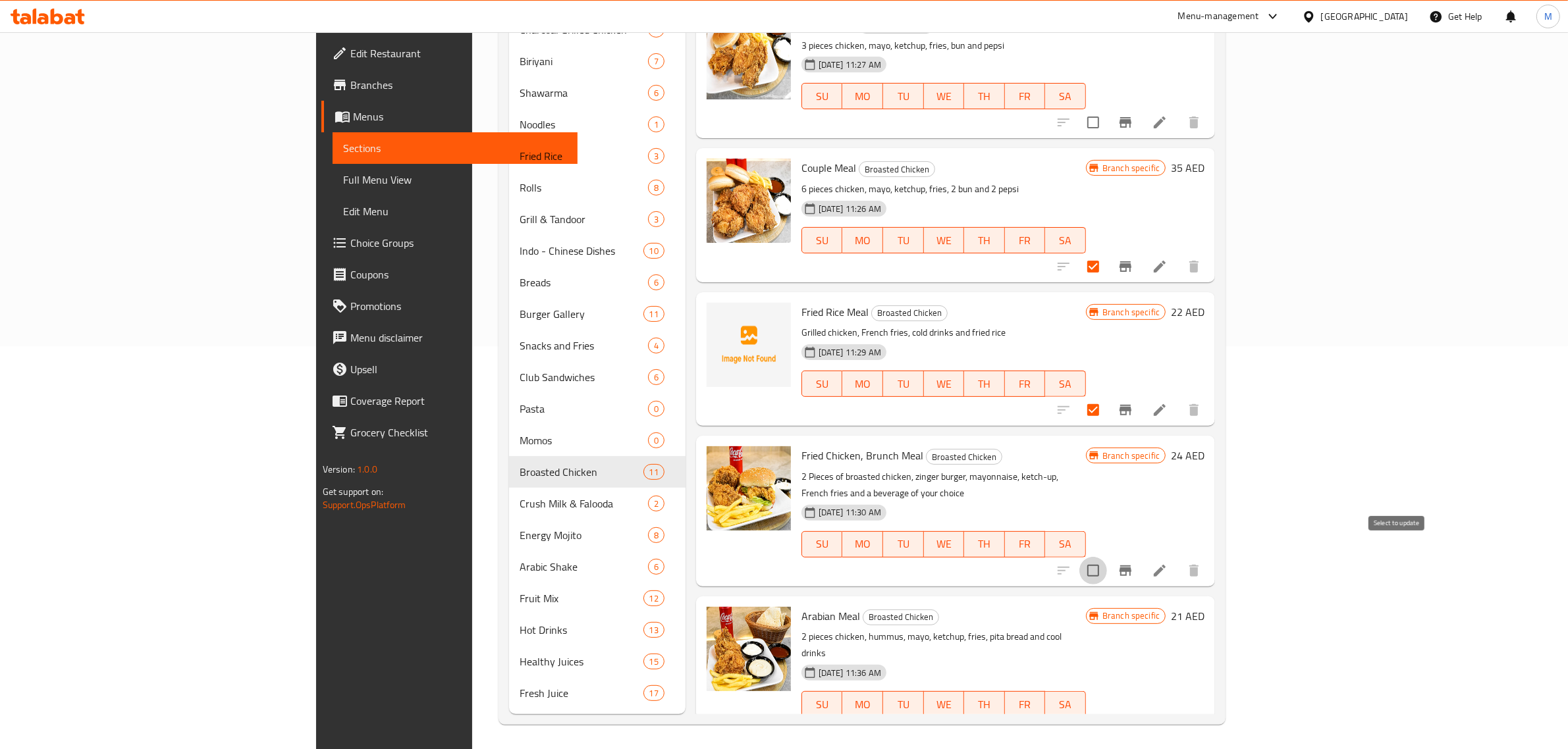
click at [1107, 557] on input "checkbox" at bounding box center [1093, 570] width 28 height 28
checkbox input "true"
click at [1107, 716] on input "checkbox" at bounding box center [1093, 730] width 28 height 28
checkbox input "true"
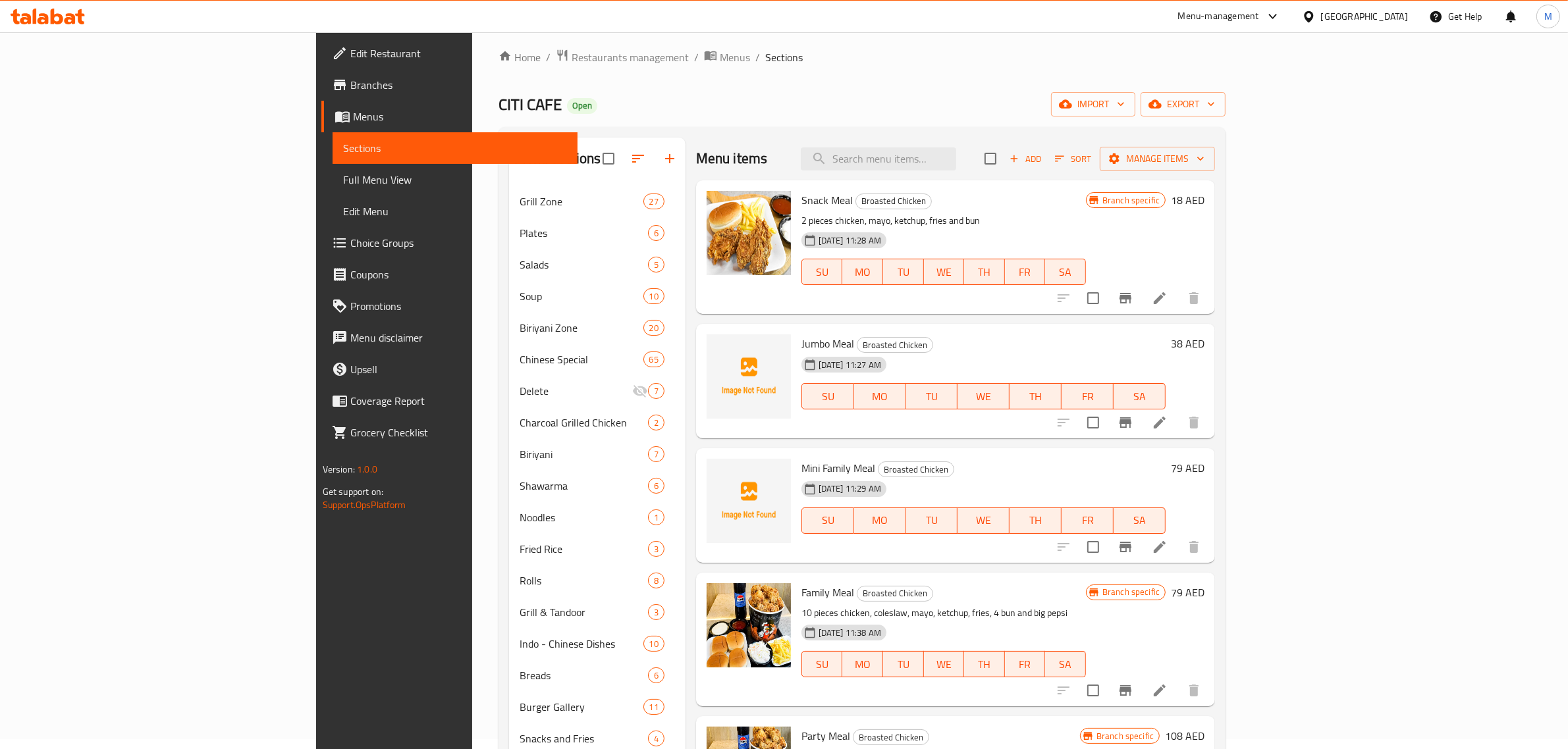
scroll to position [0, 0]
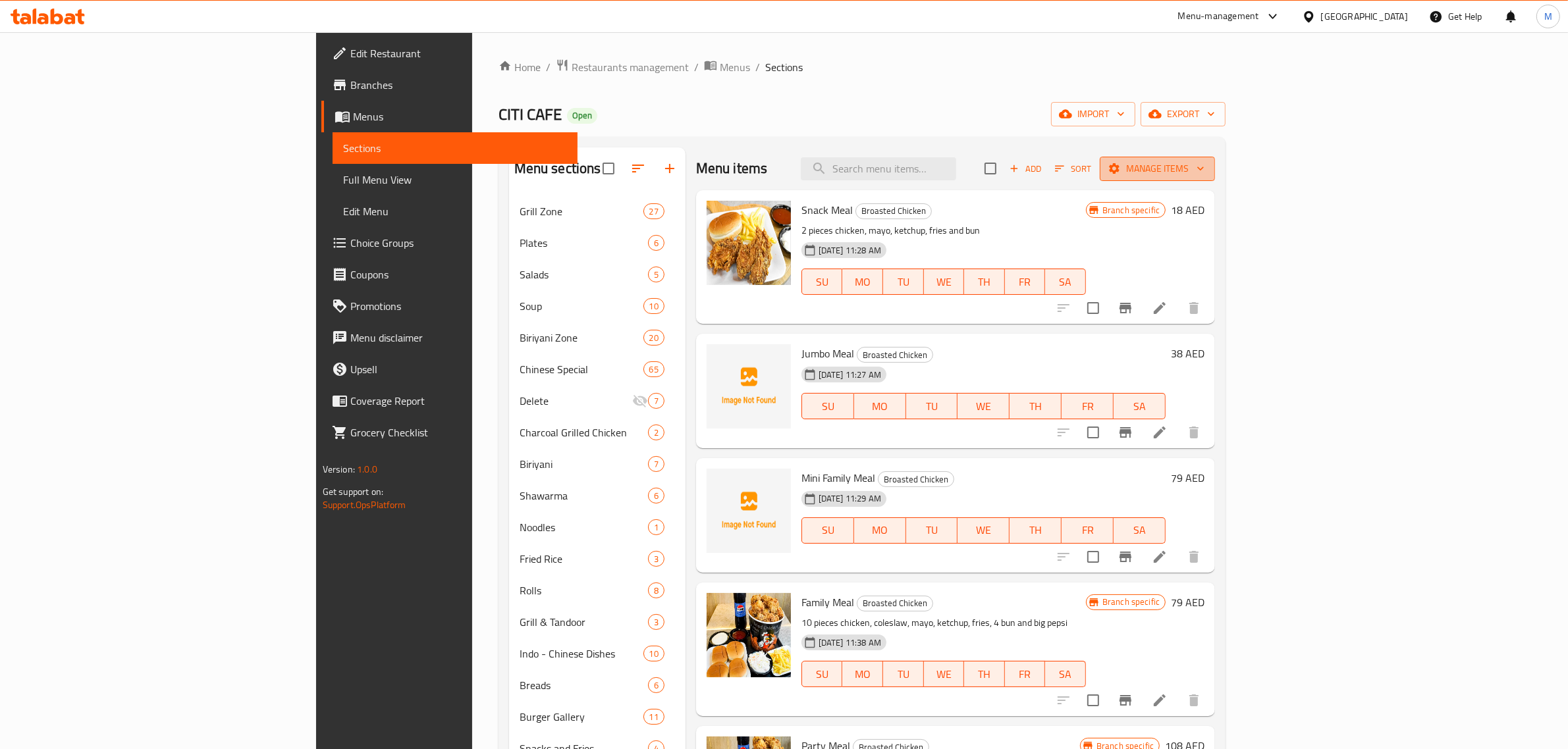
click at [1204, 170] on span "Manage items" at bounding box center [1157, 168] width 94 height 17
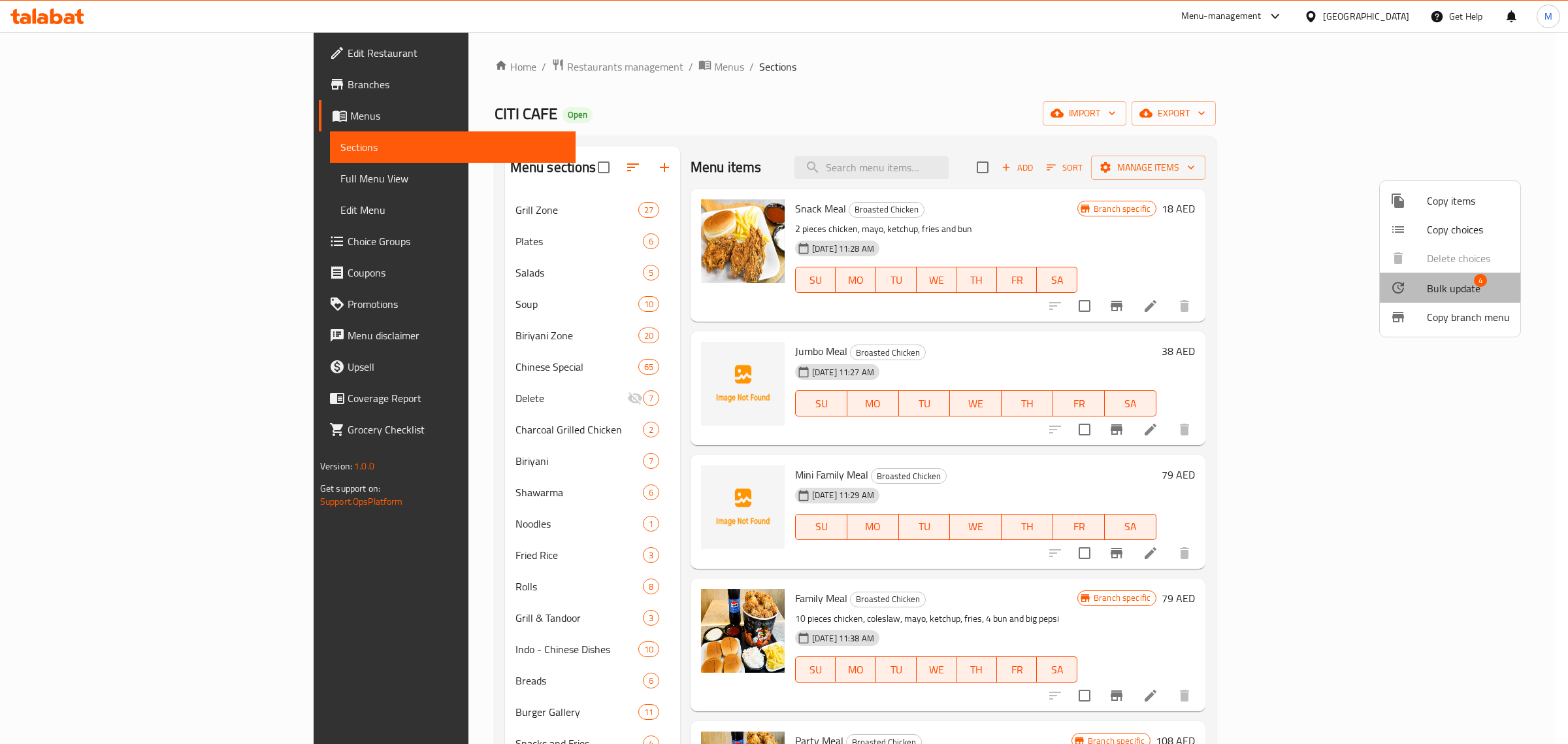
click at [1444, 286] on span "Bulk update" at bounding box center [1454, 288] width 54 height 16
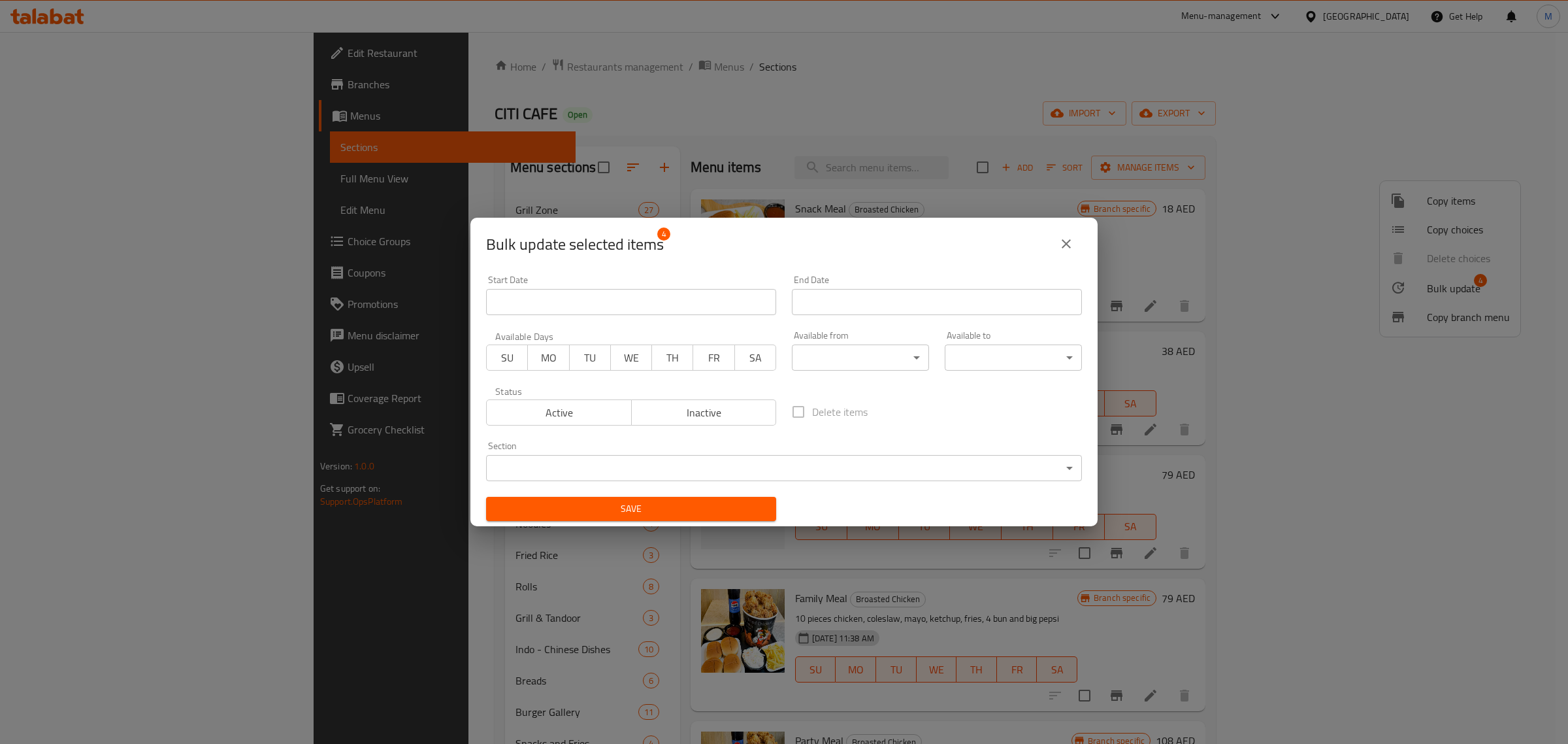
click at [1049, 471] on body "​ Menu-management United Arab Emirates Get Help M Edit Restaurant Branches Menu…" at bounding box center [784, 388] width 1568 height 712
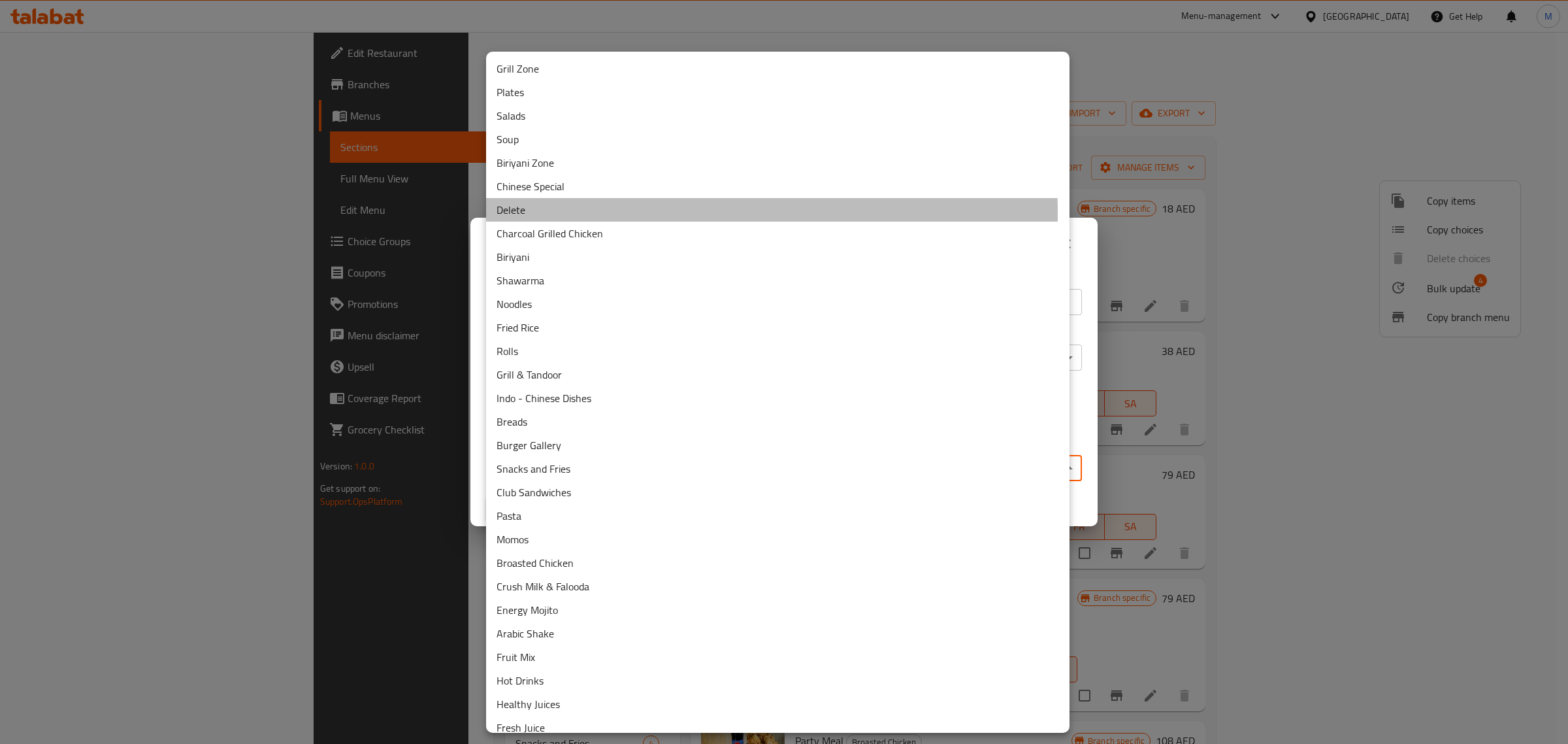
click at [534, 212] on li "Delete" at bounding box center [778, 210] width 584 height 24
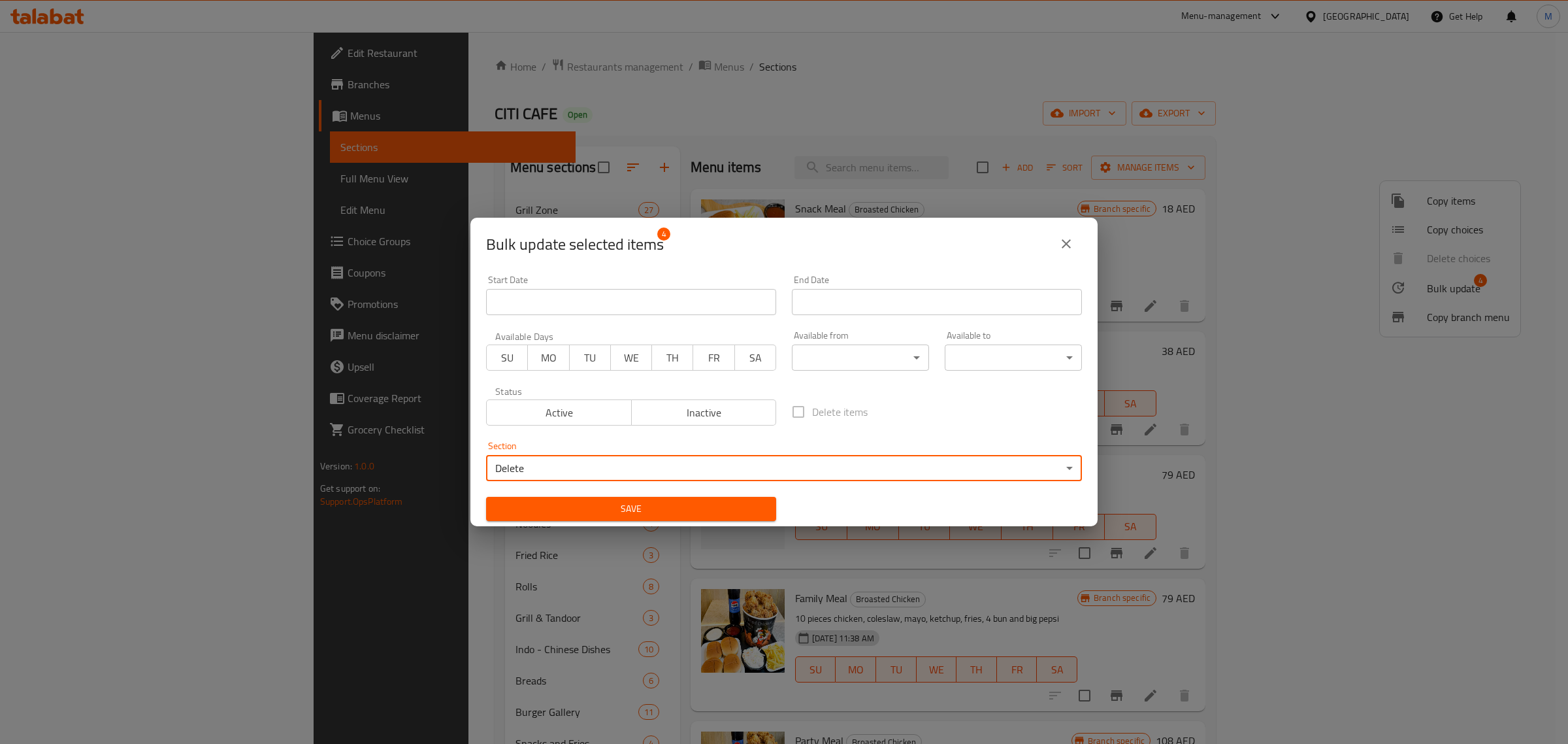
click at [741, 507] on span "Save" at bounding box center [631, 509] width 269 height 17
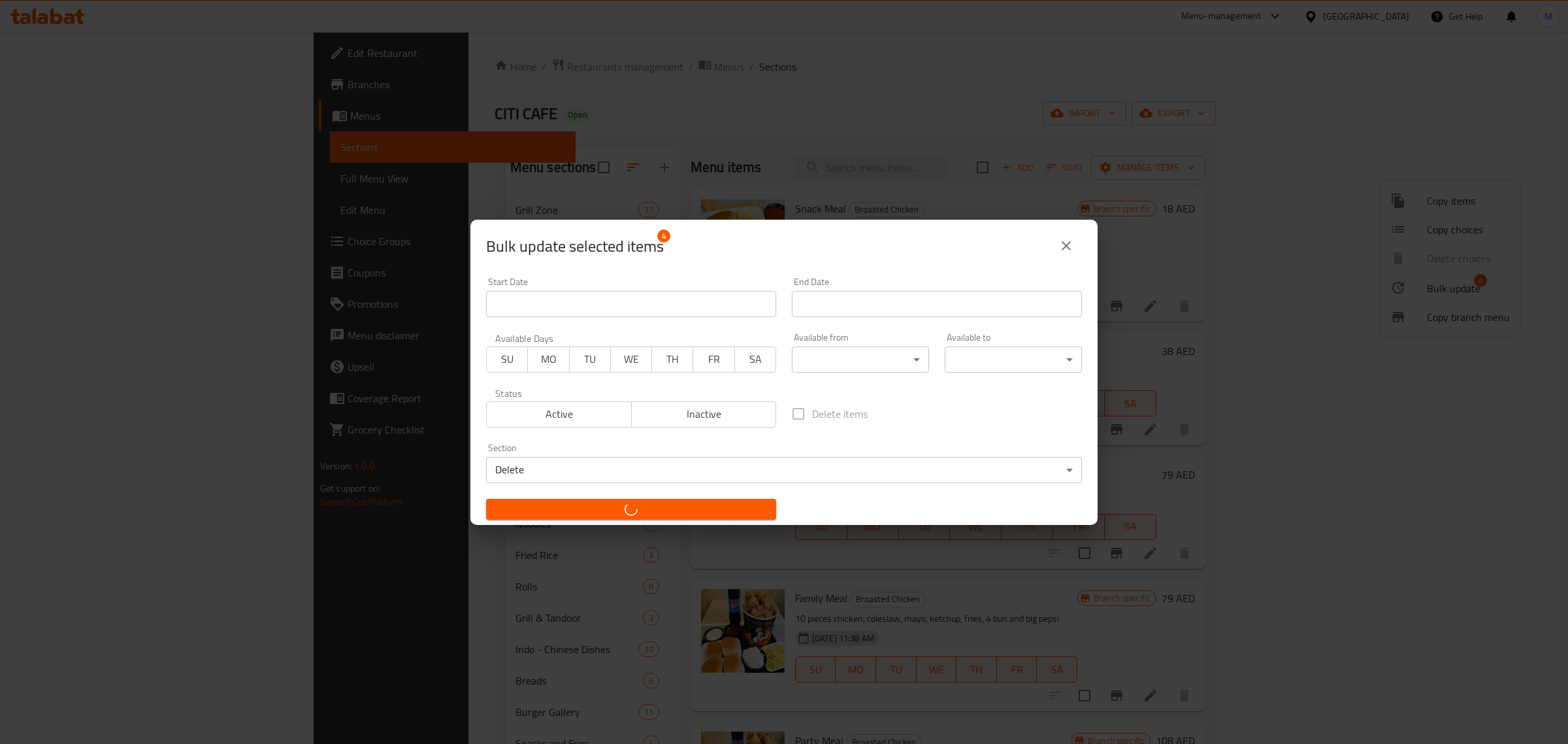
checkbox input "false"
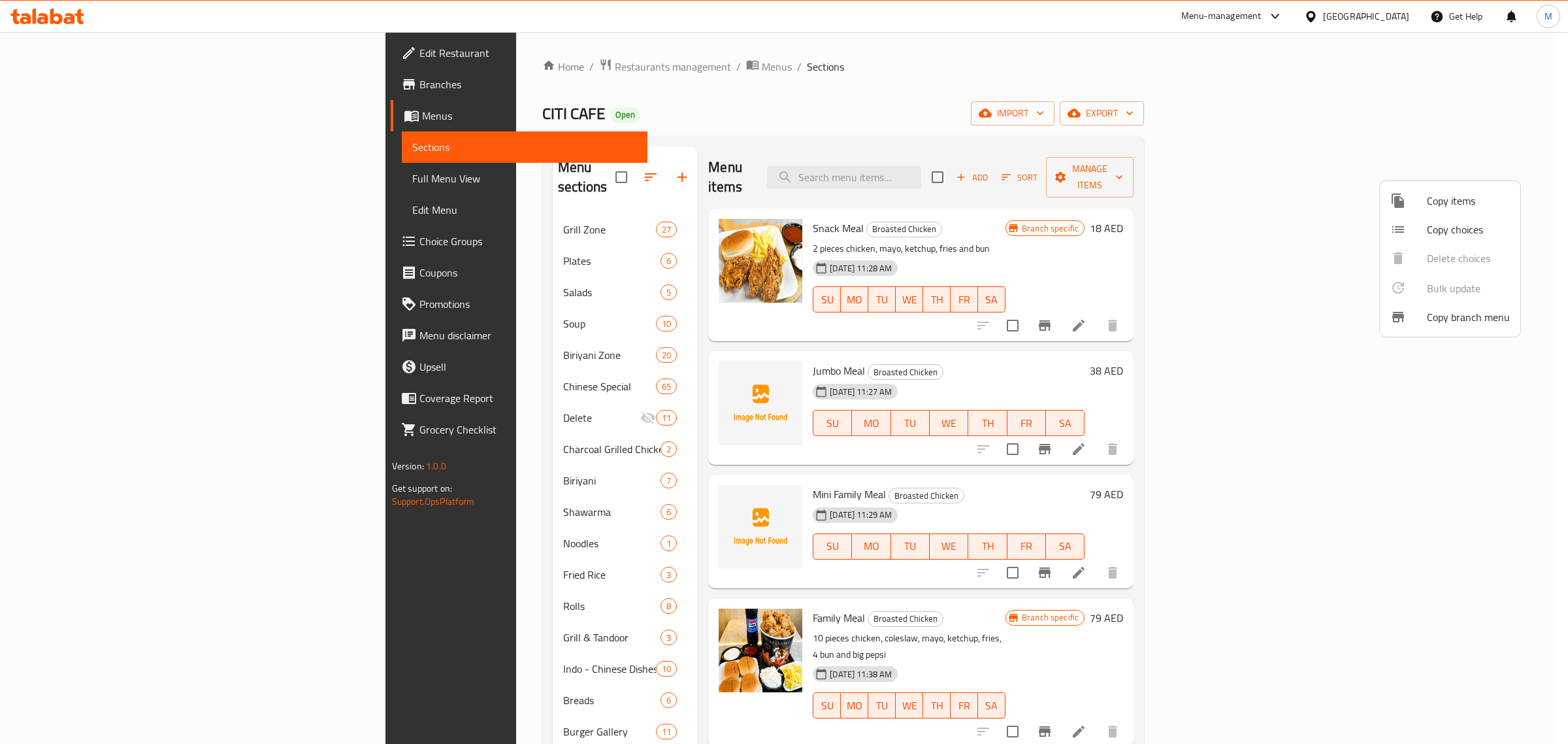
click at [276, 547] on div at bounding box center [784, 372] width 1568 height 744
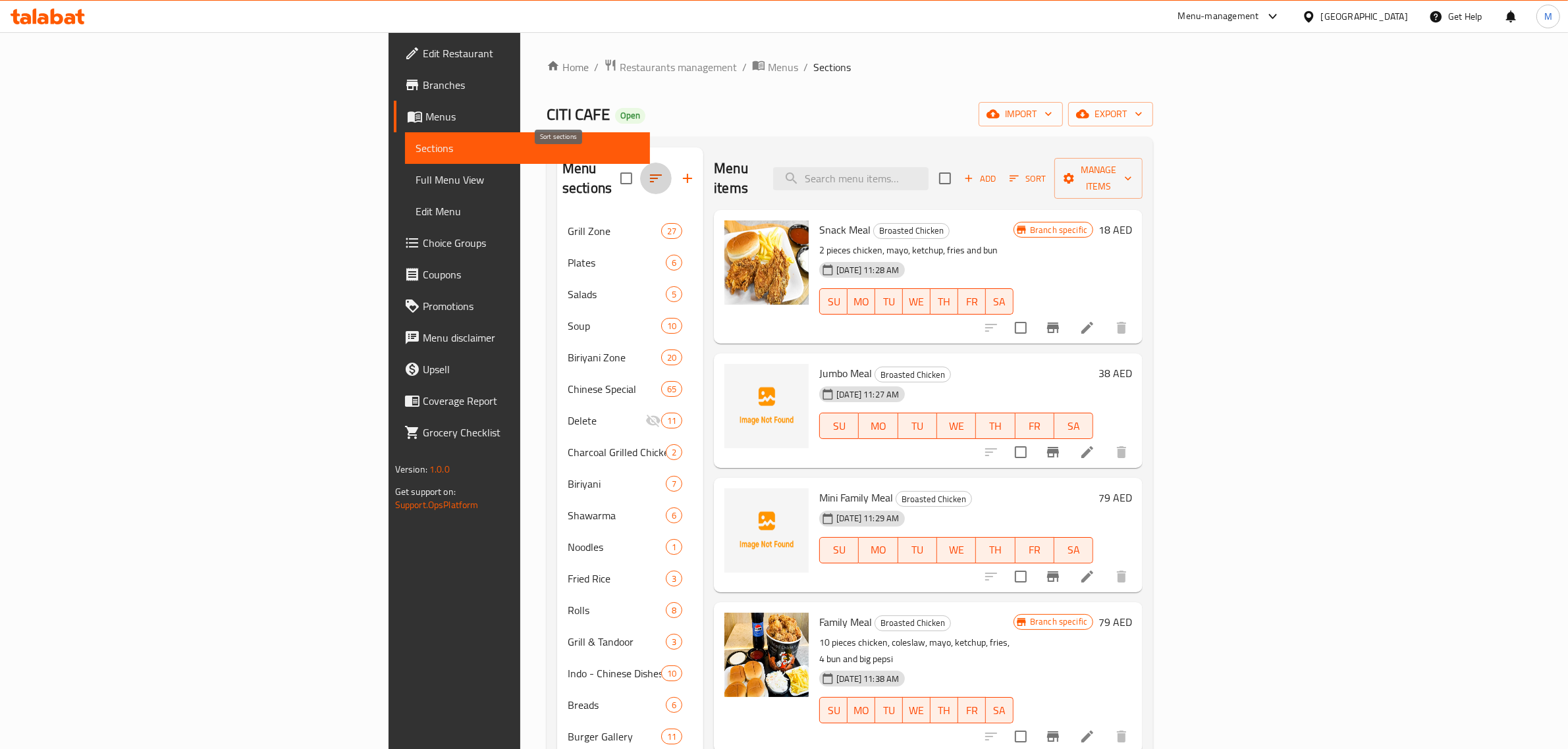
click at [648, 173] on icon "button" at bounding box center [656, 179] width 16 height 16
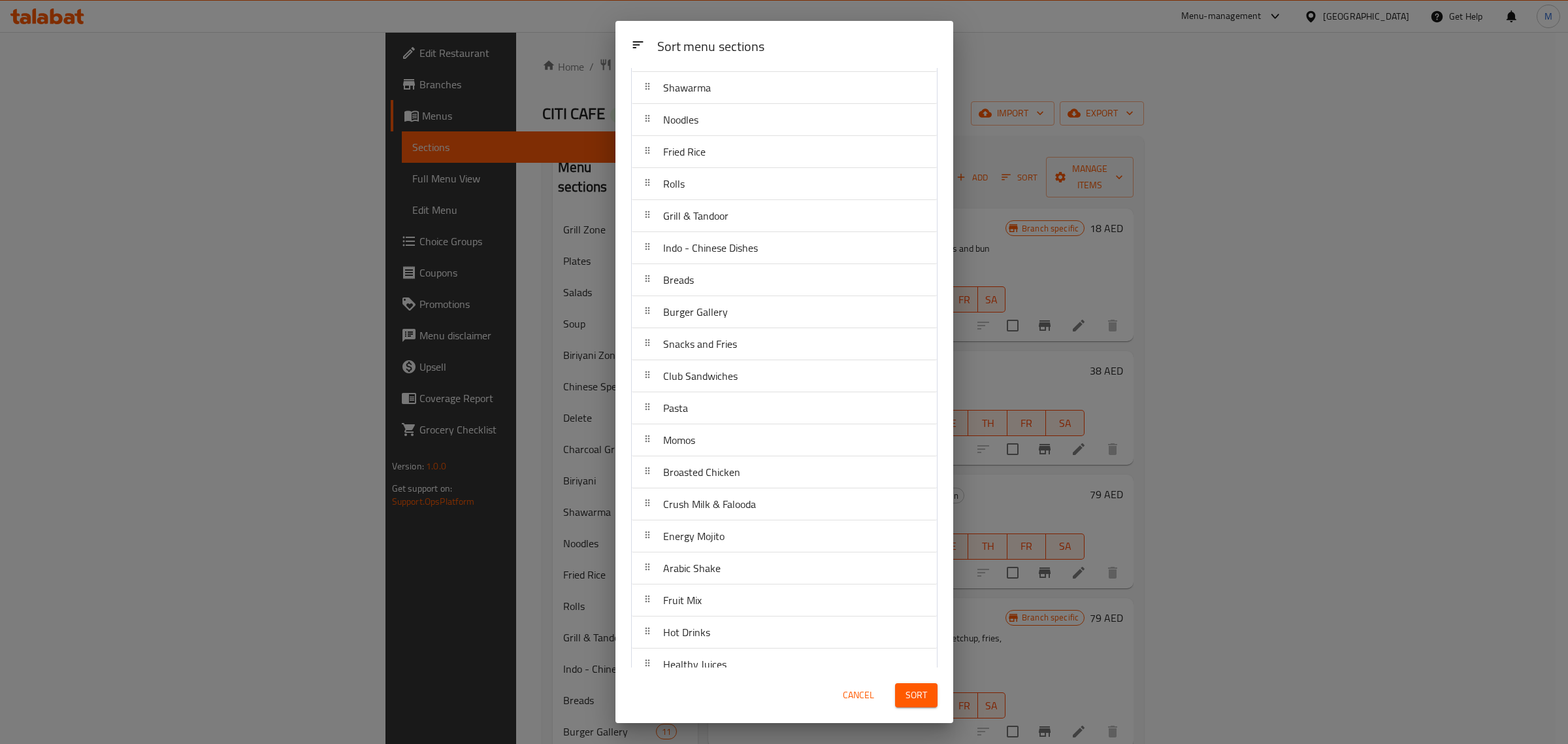
scroll to position [376, 0]
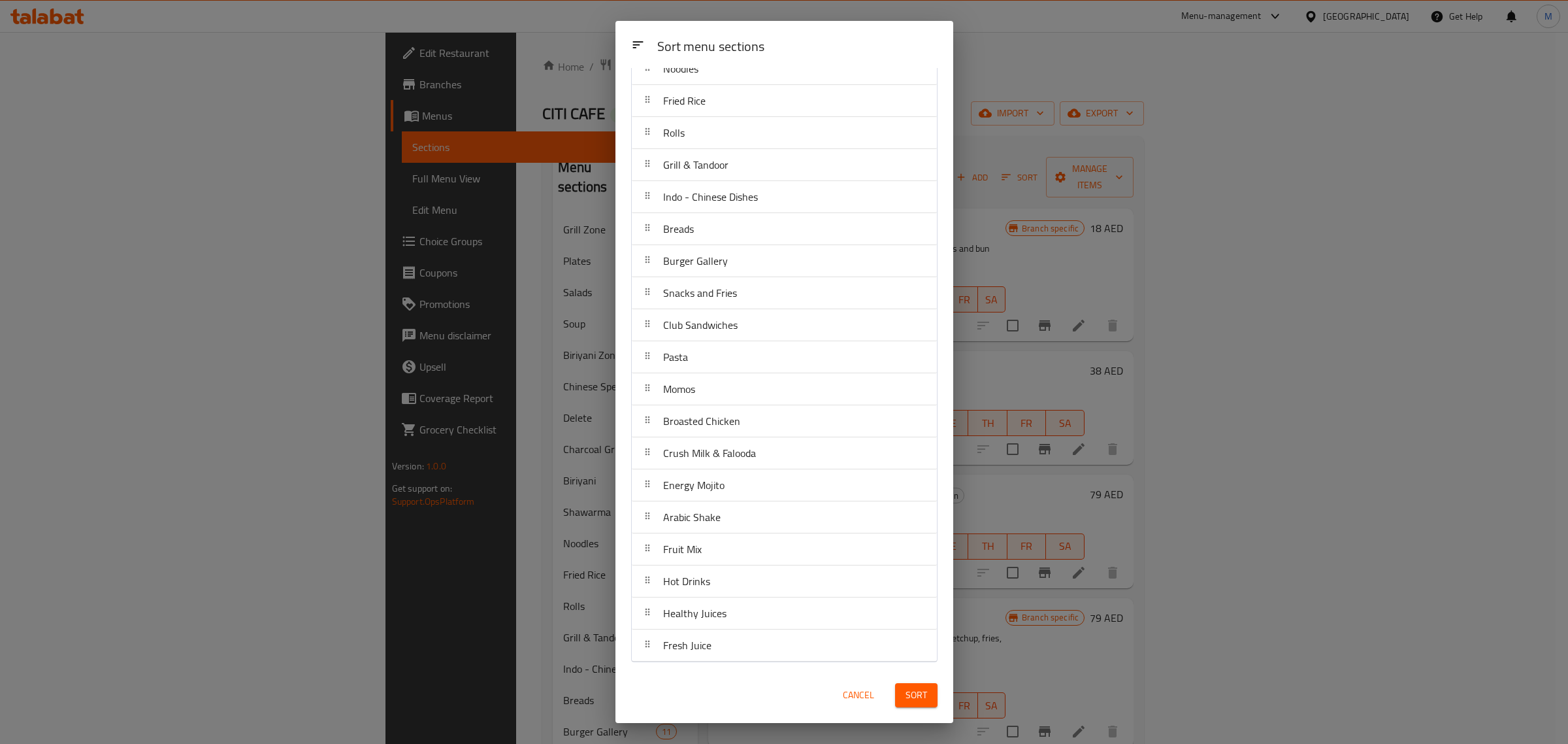
click at [760, 687] on div "Cancel Sort" at bounding box center [784, 695] width 322 height 40
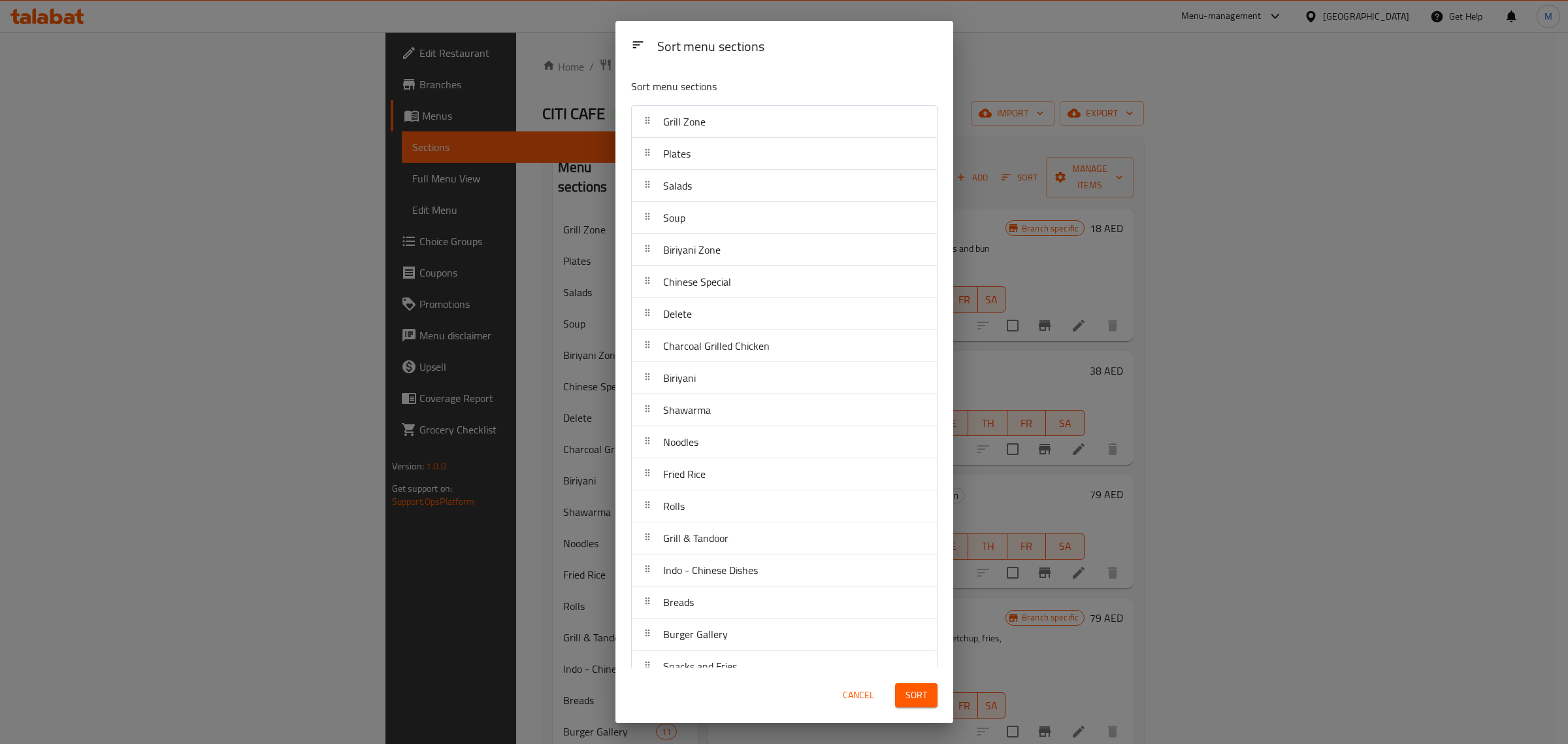
click at [784, 684] on div "Cancel Sort" at bounding box center [784, 695] width 322 height 40
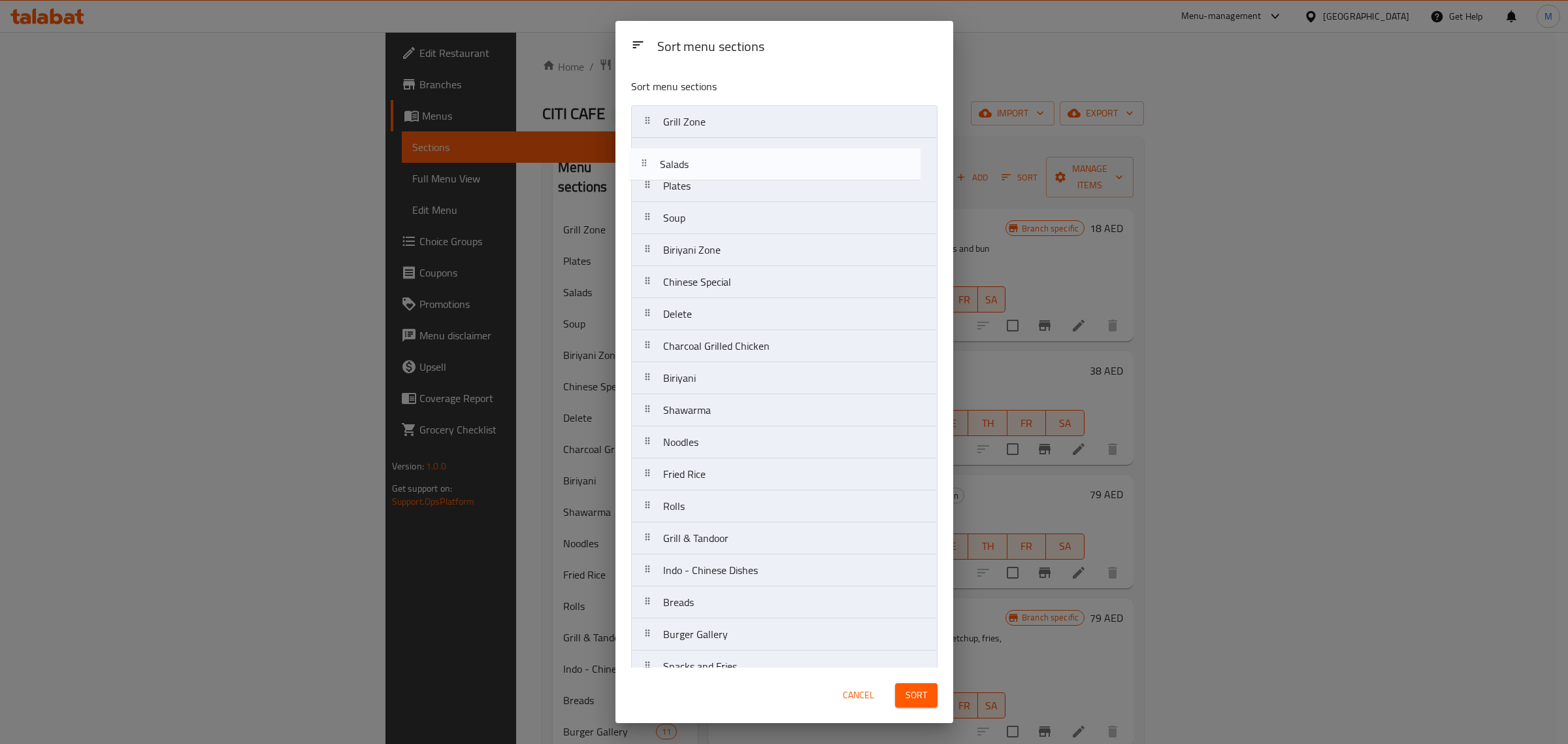
drag, startPoint x: 661, startPoint y: 192, endPoint x: 657, endPoint y: 165, distance: 27.3
click at [657, 165] on nav "Grill Zone Plates Salads Soup Biriyani Zone Chinese Special Delete Charcoal Gri…" at bounding box center [784, 570] width 307 height 930
drag, startPoint x: 722, startPoint y: 219, endPoint x: 722, endPoint y: 192, distance: 27.0
click at [722, 192] on nav "Grill Zone Salads Plates Soup Biriyani Zone Chinese Special Delete Charcoal Gri…" at bounding box center [784, 570] width 307 height 930
drag, startPoint x: 713, startPoint y: 255, endPoint x: 716, endPoint y: 227, distance: 28.2
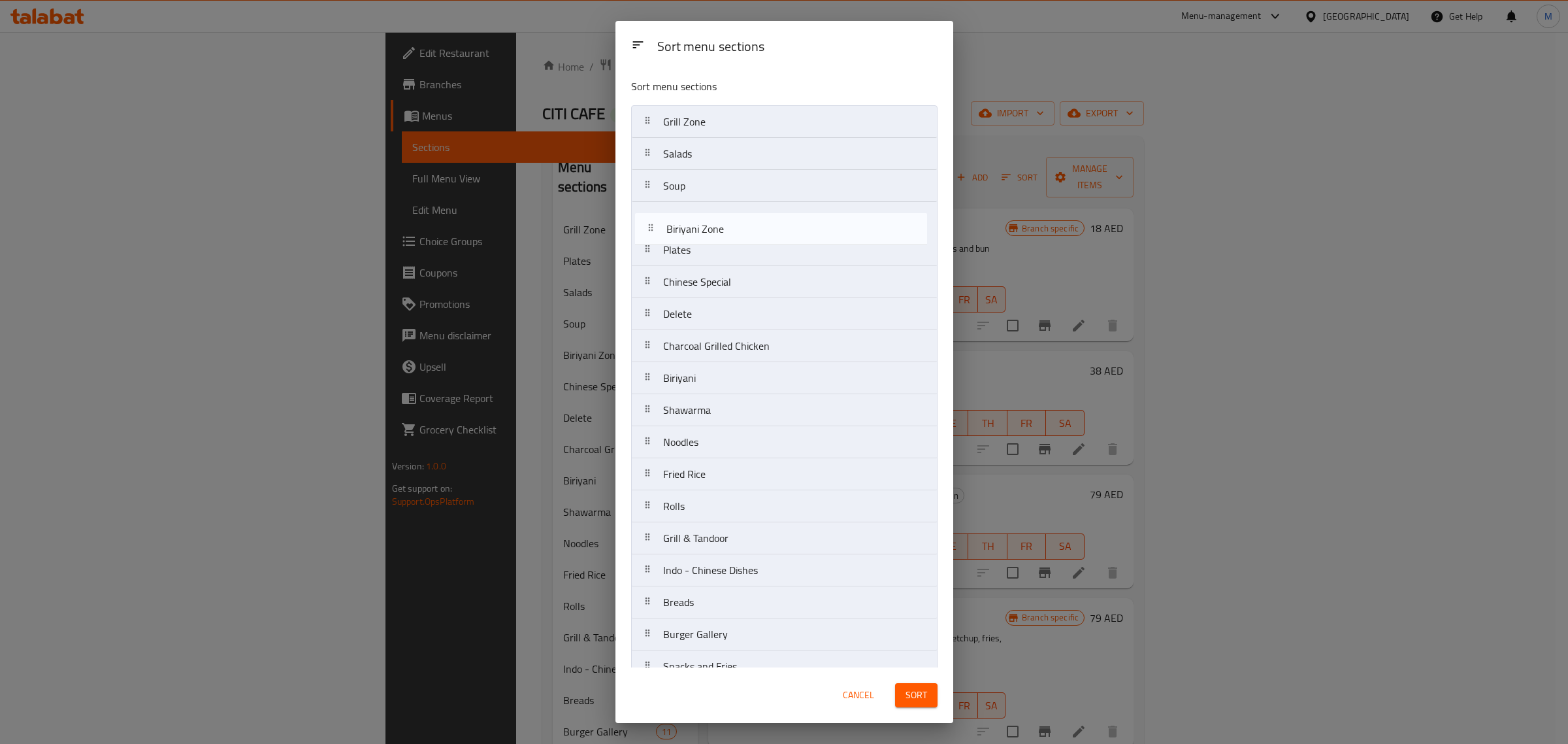
click at [716, 227] on nav "Grill Zone Salads Soup Plates Biriyani Zone Chinese Special Delete Charcoal Gri…" at bounding box center [784, 570] width 307 height 930
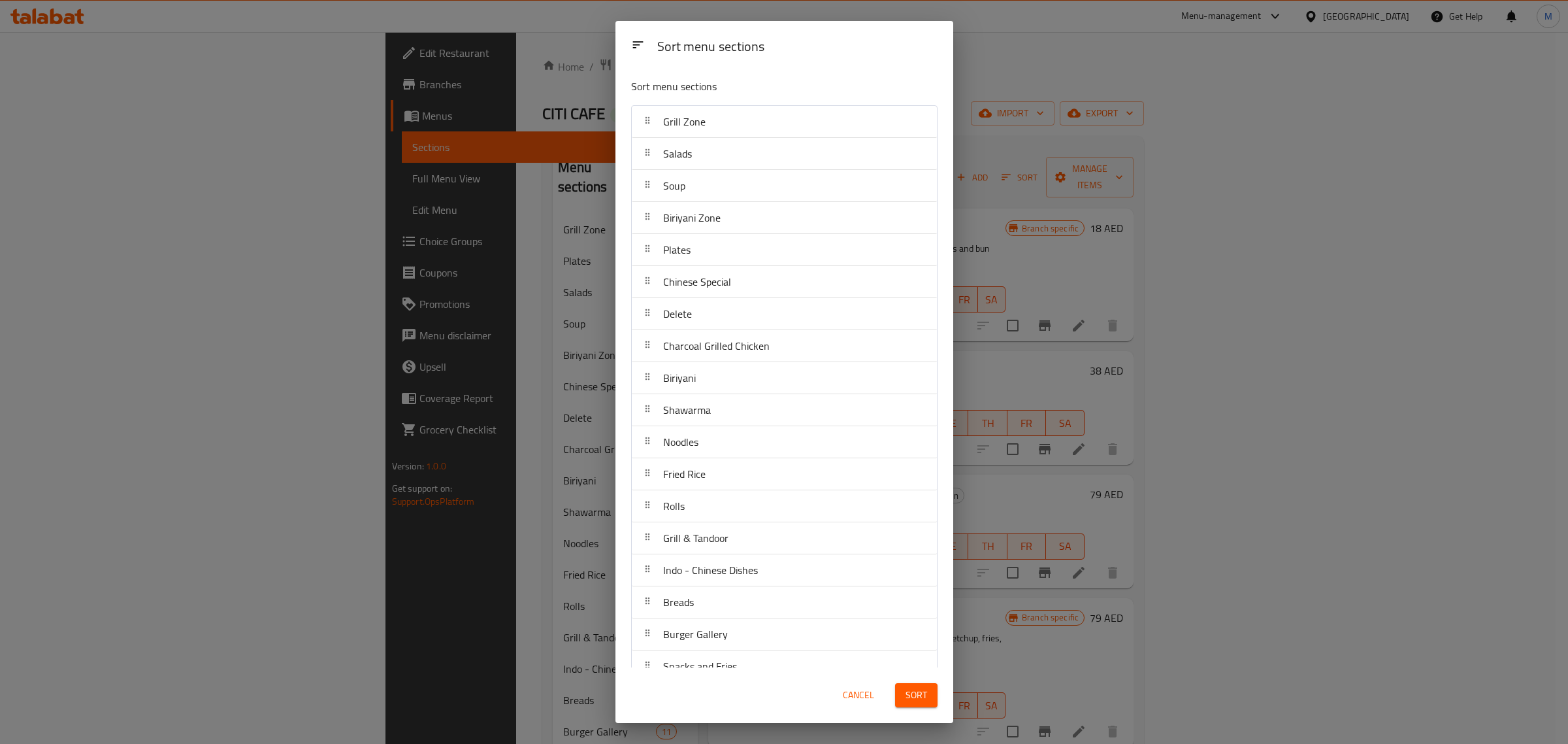
click at [719, 684] on div "Cancel Sort" at bounding box center [784, 695] width 322 height 40
click at [726, 700] on div "Cancel Sort" at bounding box center [784, 695] width 322 height 40
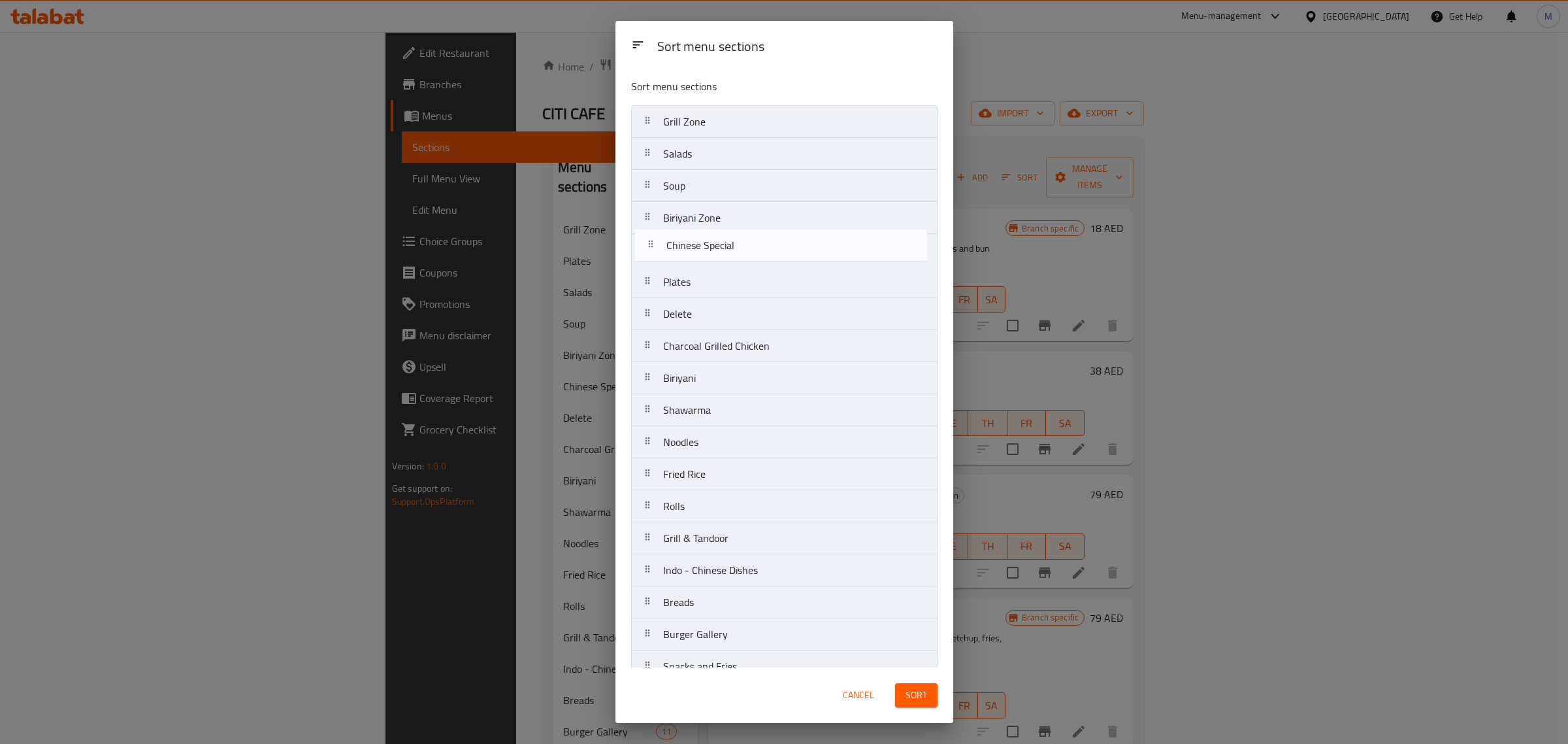
drag, startPoint x: 763, startPoint y: 286, endPoint x: 766, endPoint y: 245, distance: 41.1
click at [766, 245] on nav "Grill Zone Salads Soup Biriyani Zone Plates Chinese Special Delete Charcoal Gri…" at bounding box center [784, 570] width 307 height 930
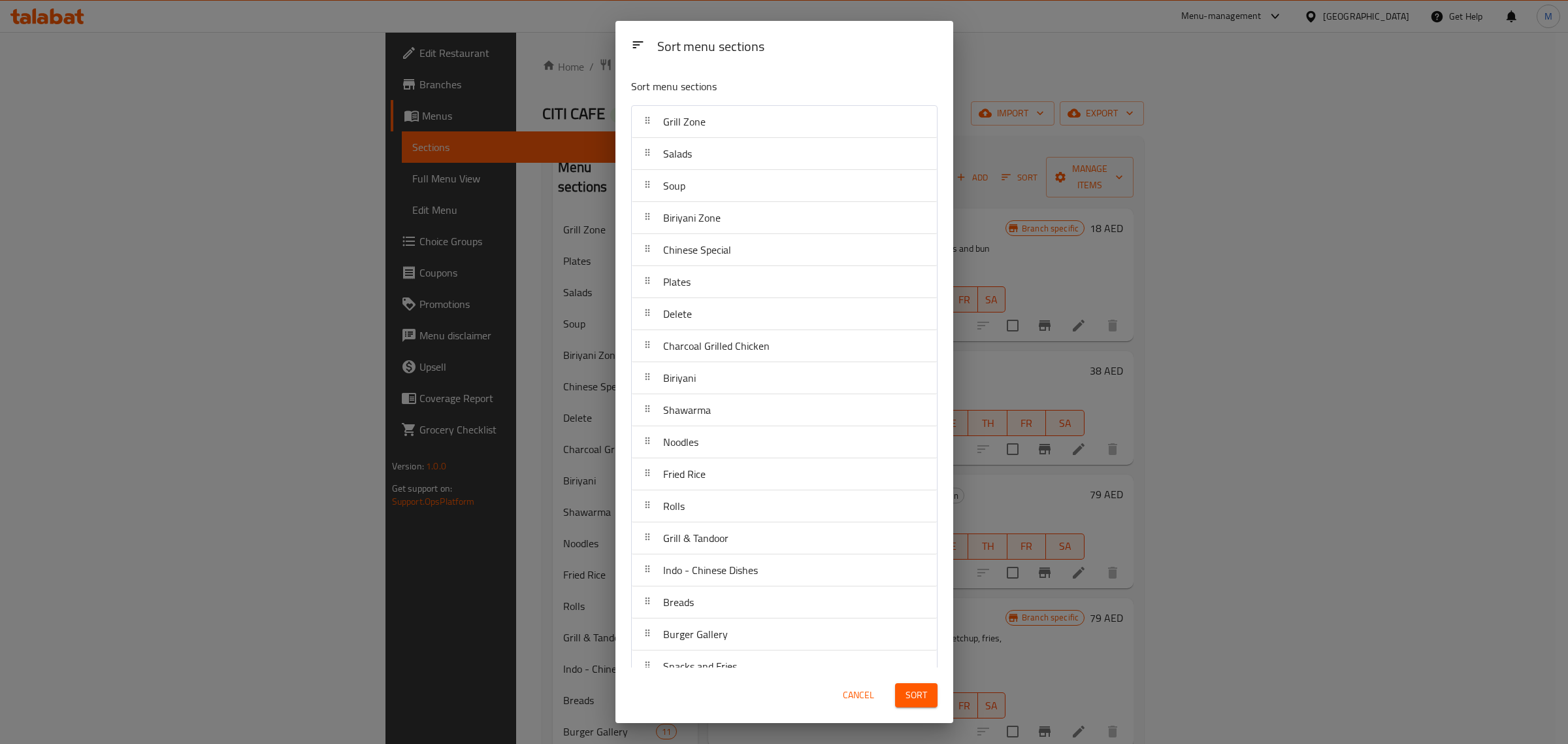
click at [707, 693] on div "Cancel Sort" at bounding box center [784, 695] width 322 height 40
click at [749, 709] on div "Cancel Sort" at bounding box center [784, 695] width 322 height 40
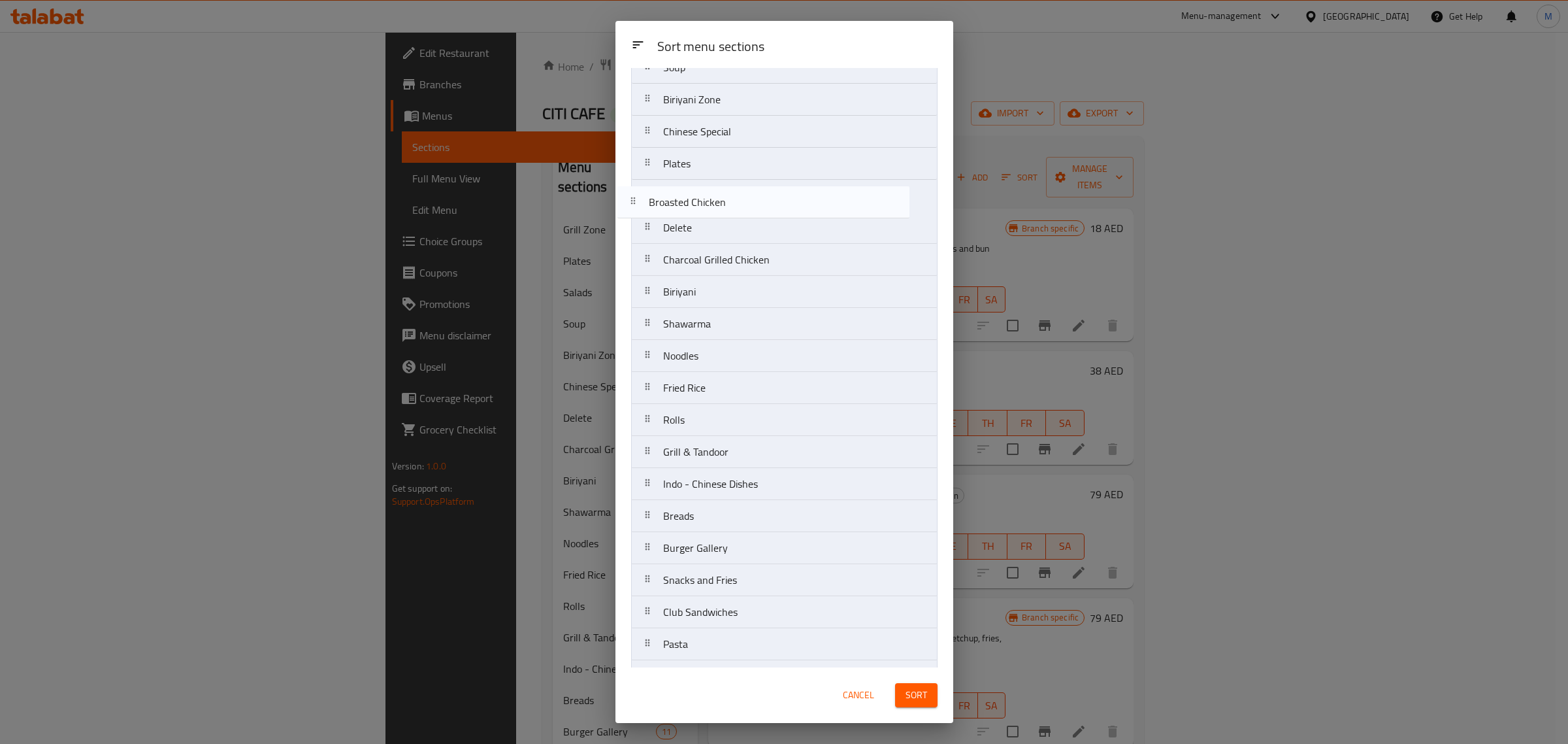
scroll to position [116, 0]
drag, startPoint x: 765, startPoint y: 481, endPoint x: 753, endPoint y: 219, distance: 262.3
click at [753, 219] on nav "Grill Zone Salads Soup Biriyani Zone Chinese Special Plates Delete Charcoal Gri…" at bounding box center [784, 465] width 307 height 930
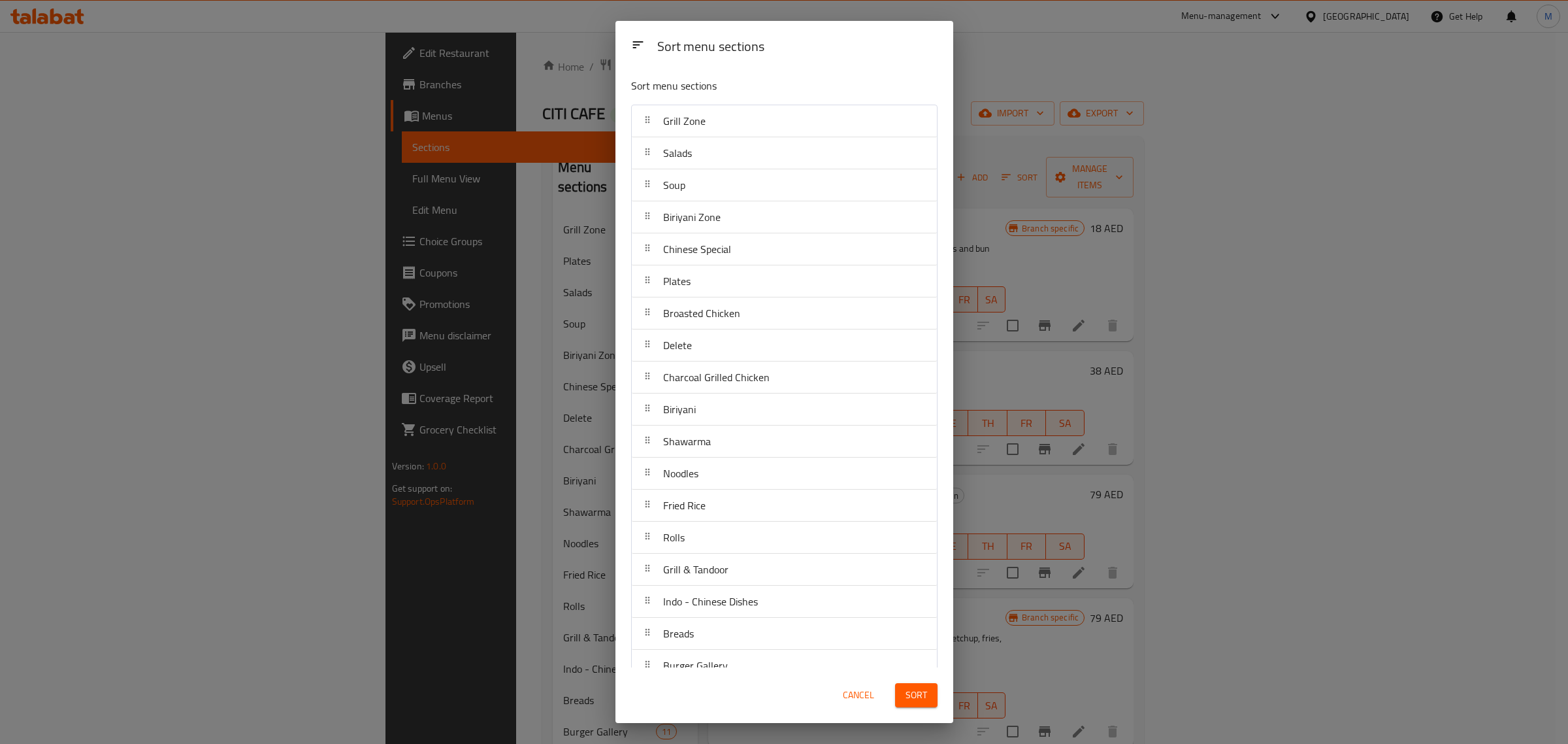
scroll to position [0, 0]
click at [740, 686] on div "Cancel Sort" at bounding box center [784, 695] width 322 height 40
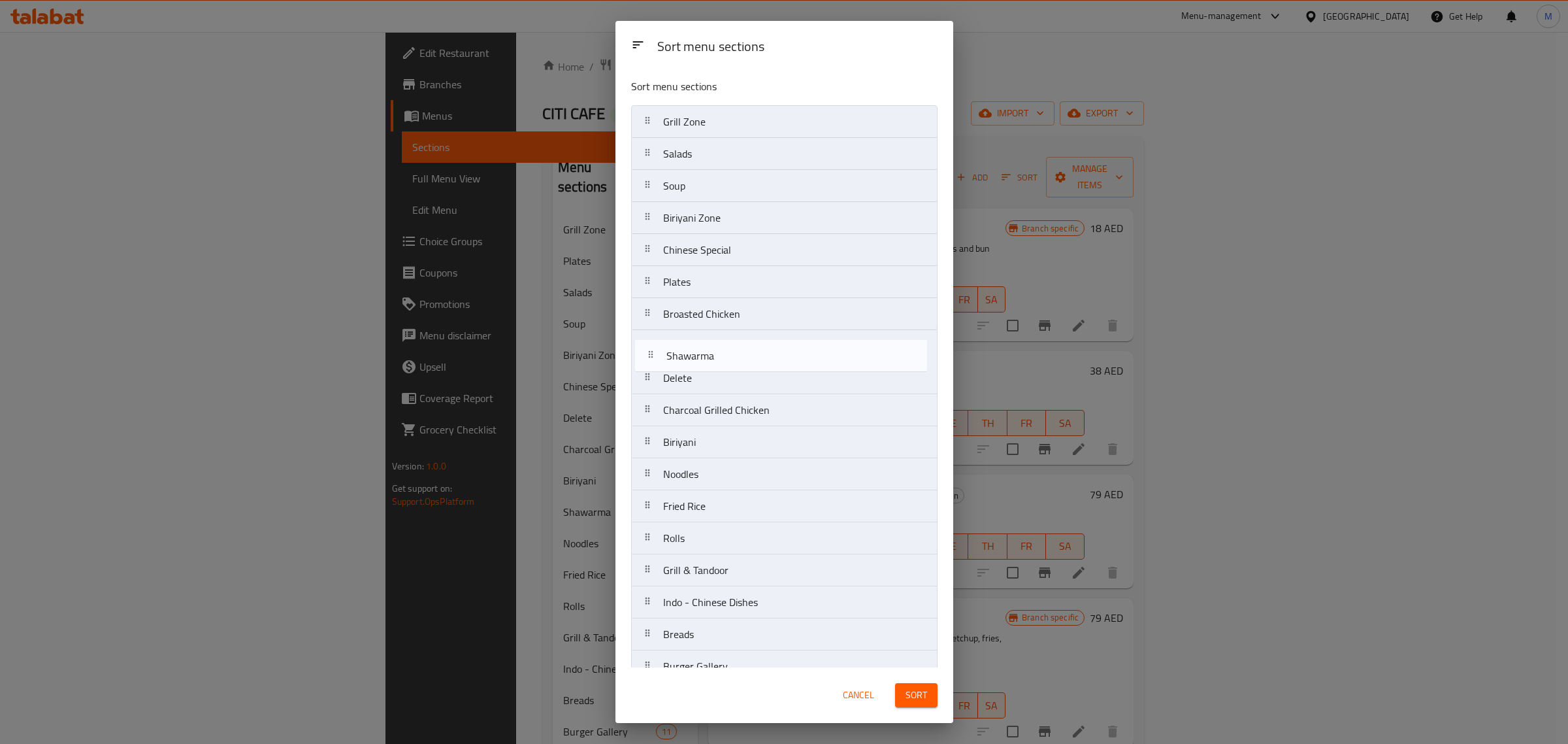
drag, startPoint x: 746, startPoint y: 448, endPoint x: 749, endPoint y: 357, distance: 91.0
click at [749, 357] on nav "Grill Zone Salads Soup Biriyani Zone Chinese Special Plates Broasted Chicken De…" at bounding box center [784, 570] width 307 height 930
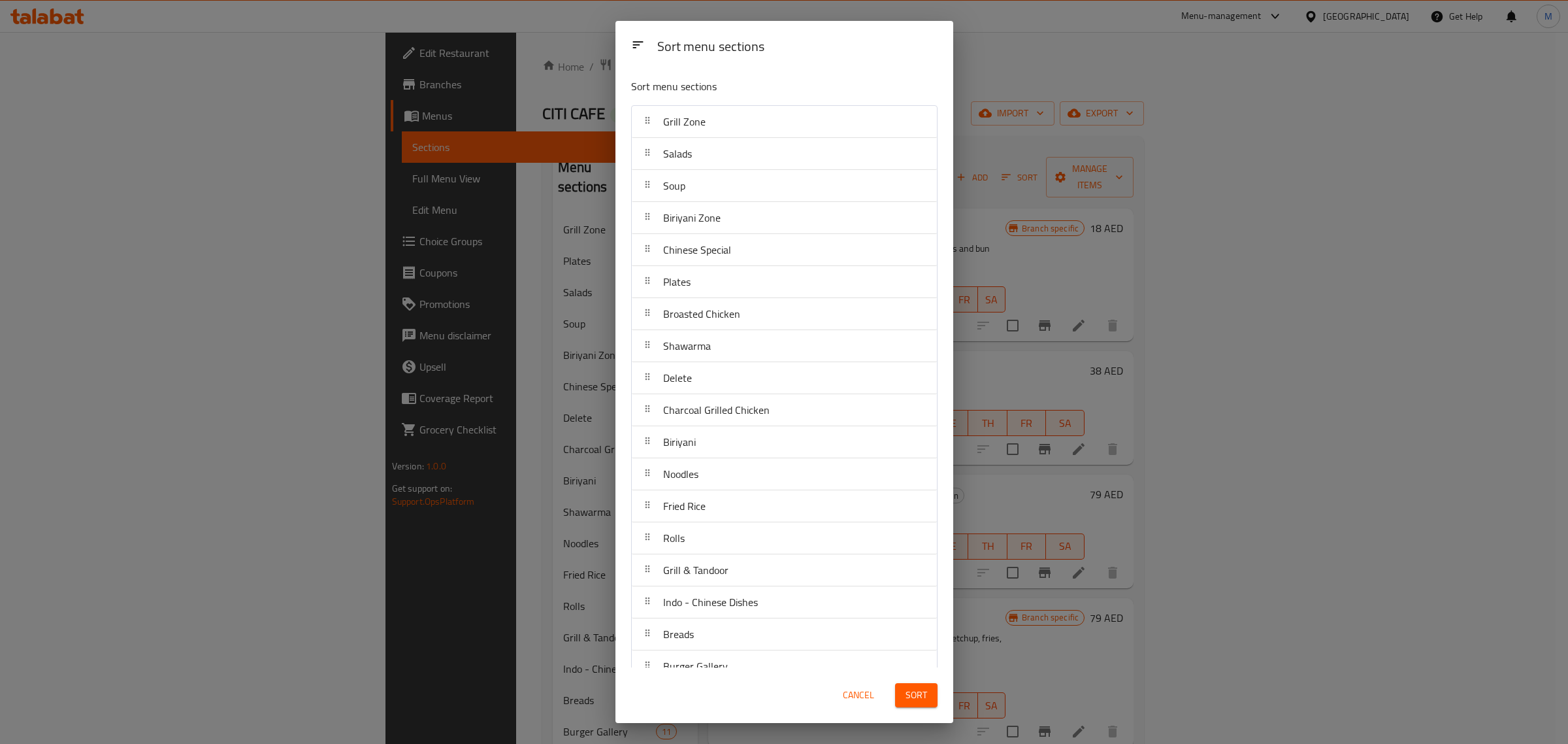
click at [703, 696] on div "Cancel Sort" at bounding box center [784, 695] width 322 height 40
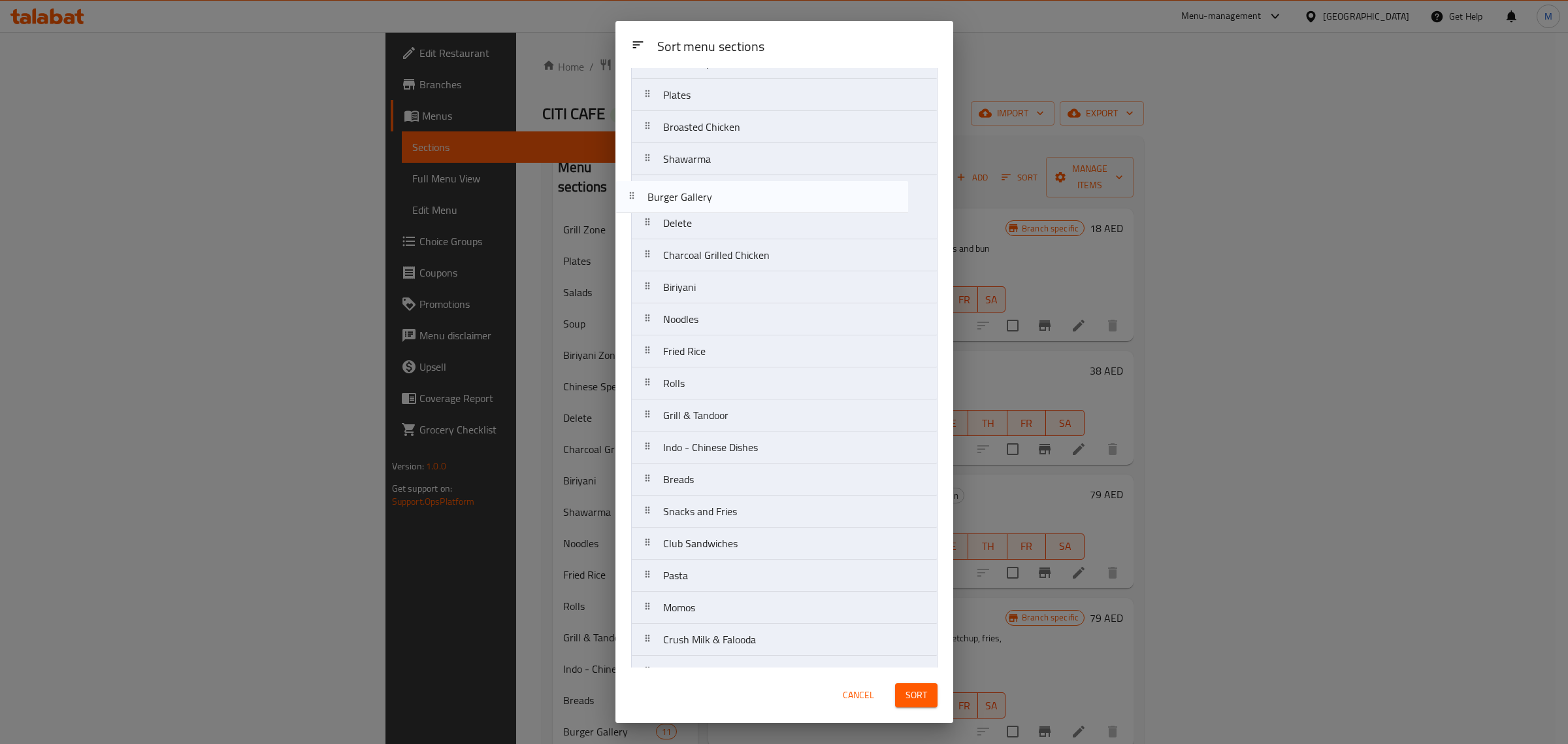
drag, startPoint x: 735, startPoint y: 376, endPoint x: 719, endPoint y: 196, distance: 180.7
click at [719, 196] on nav "Grill Zone Salads Soup Biriyani Zone Chinese Special Plates Broasted Chicken Sh…" at bounding box center [784, 383] width 307 height 930
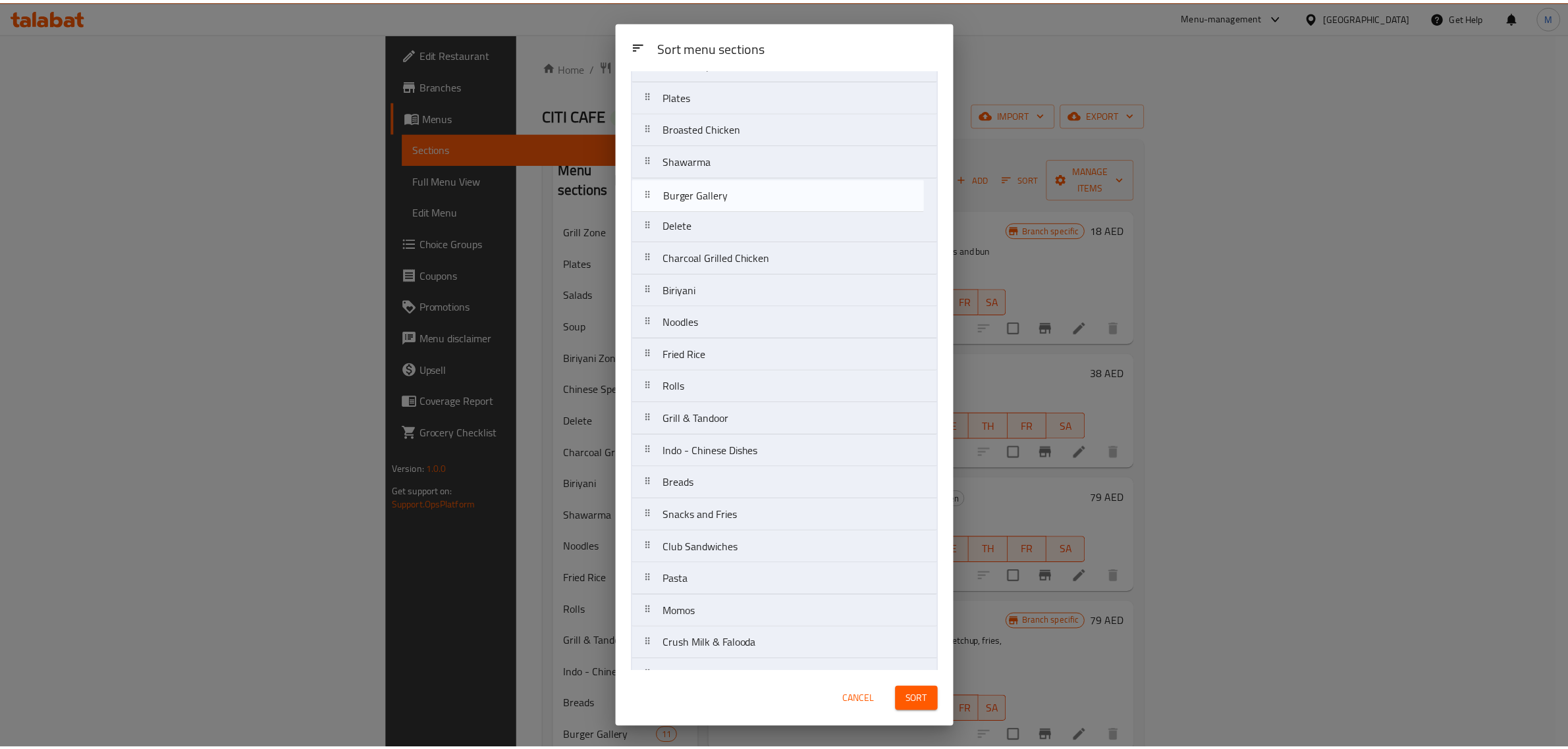
scroll to position [187, 0]
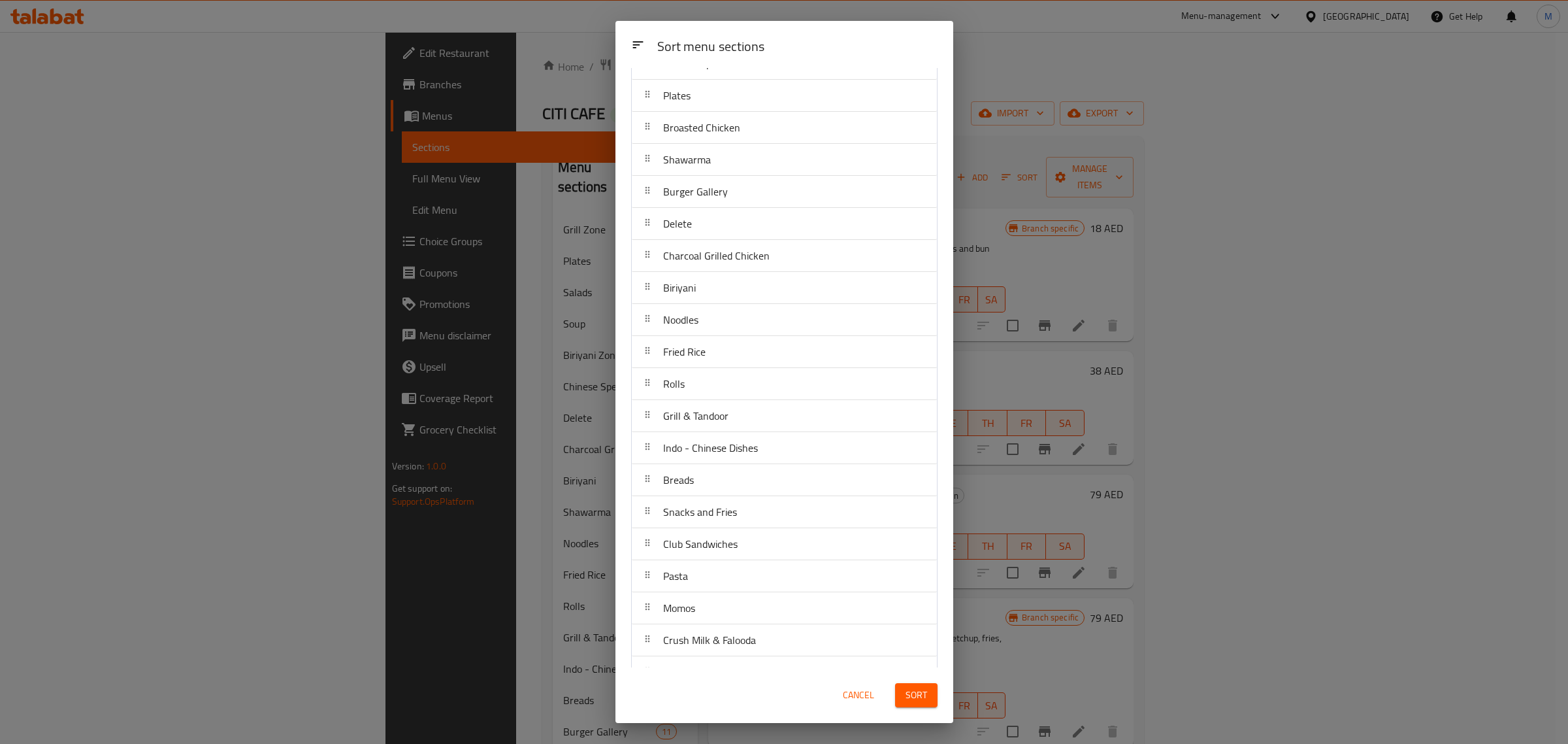
click at [916, 693] on span "Sort" at bounding box center [916, 695] width 21 height 17
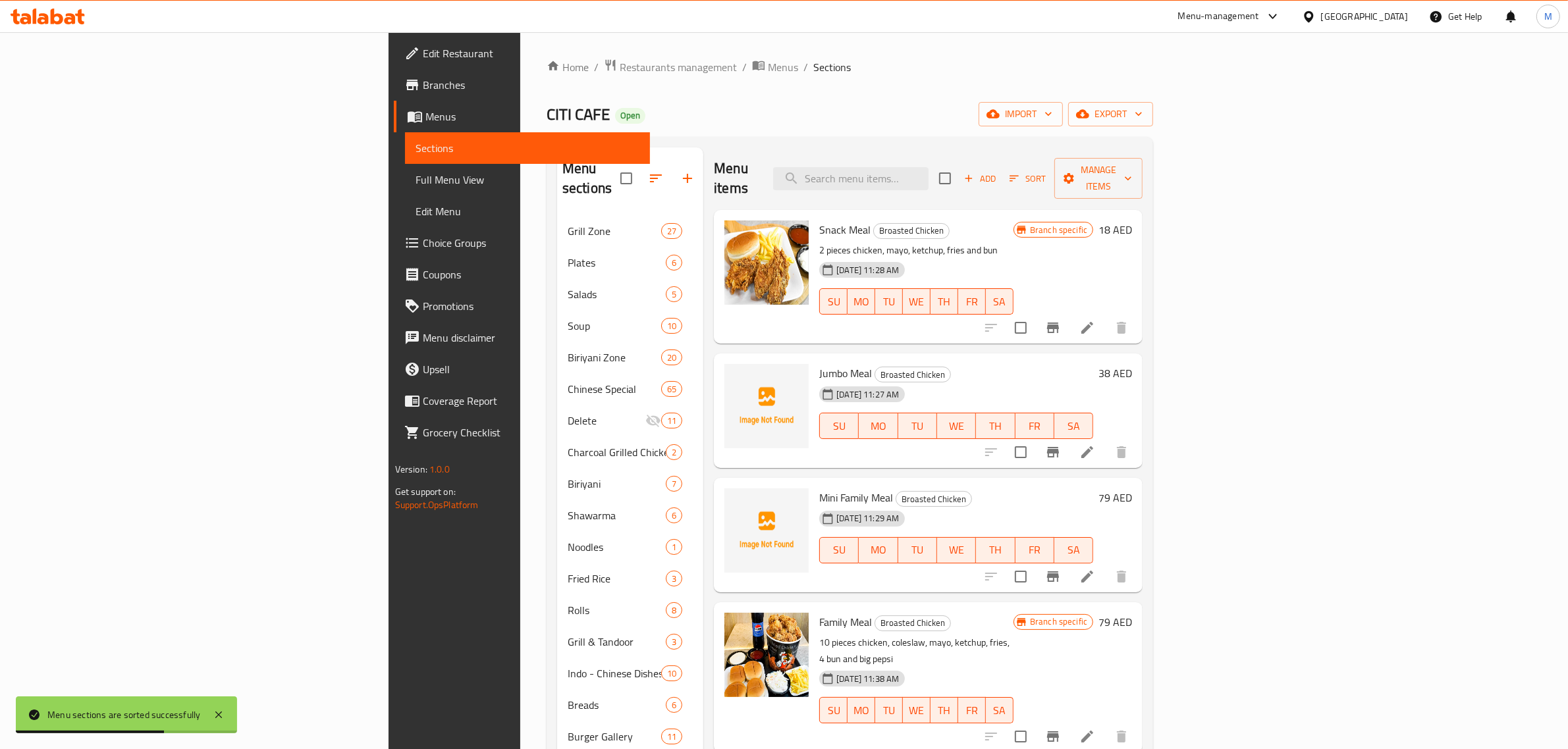
click at [749, 156] on div "Menu items Add Sort Manage items" at bounding box center [927, 179] width 428 height 63
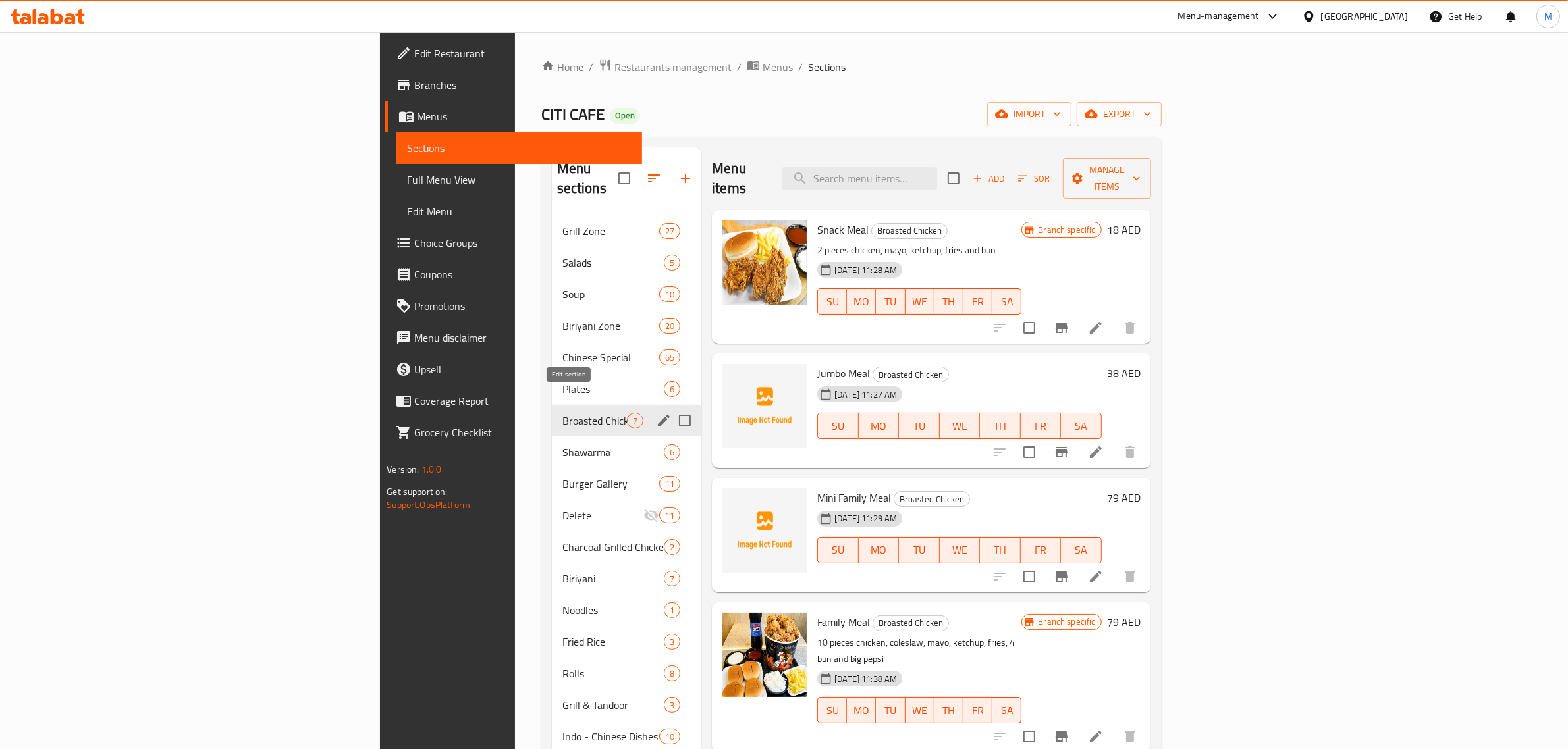
click at [658, 415] on icon "edit" at bounding box center [664, 420] width 12 height 12
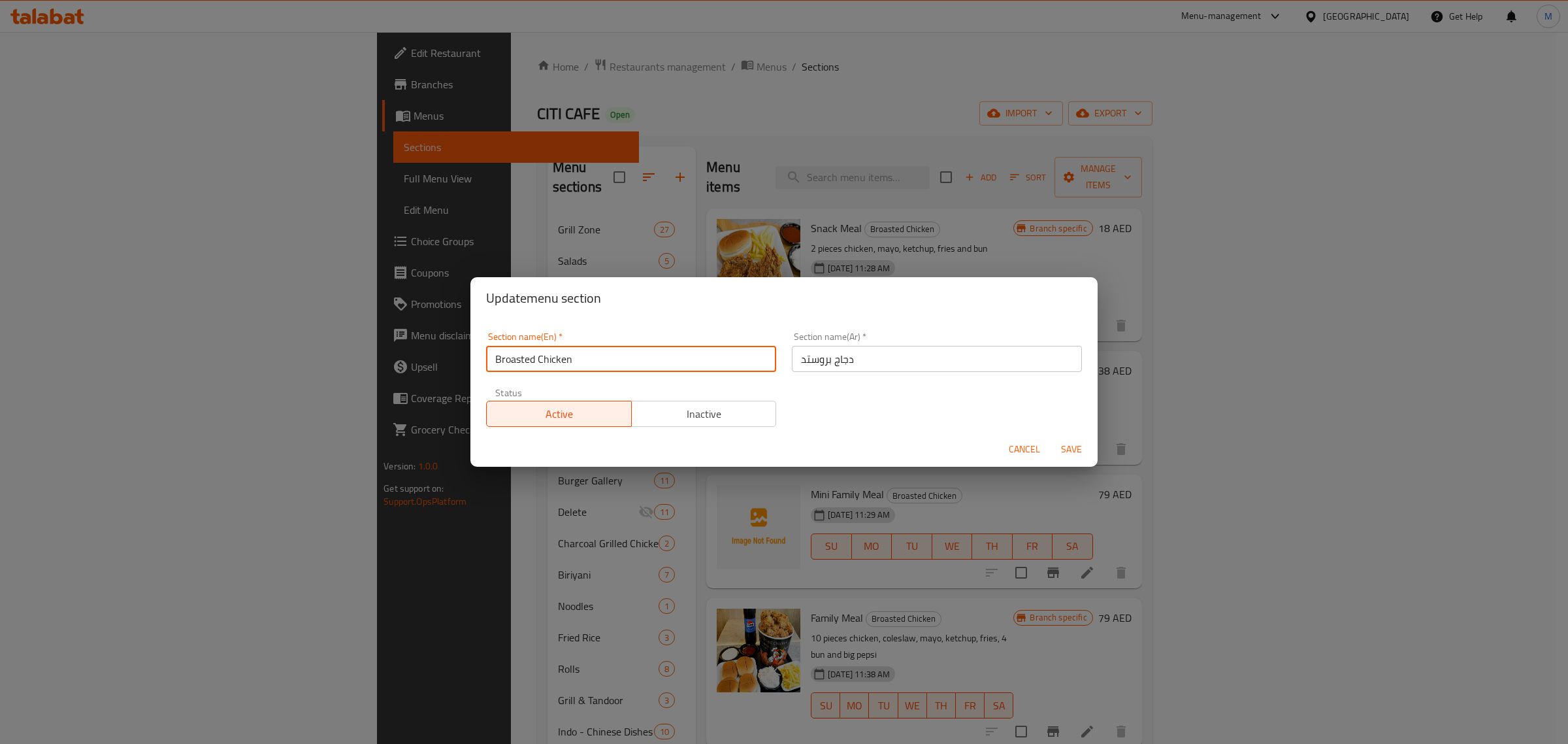
drag, startPoint x: 536, startPoint y: 357, endPoint x: 615, endPoint y: 361, distance: 79.1
click at [615, 361] on input "Broasted Chicken" at bounding box center [631, 358] width 290 height 26
type input "Broasted Items"
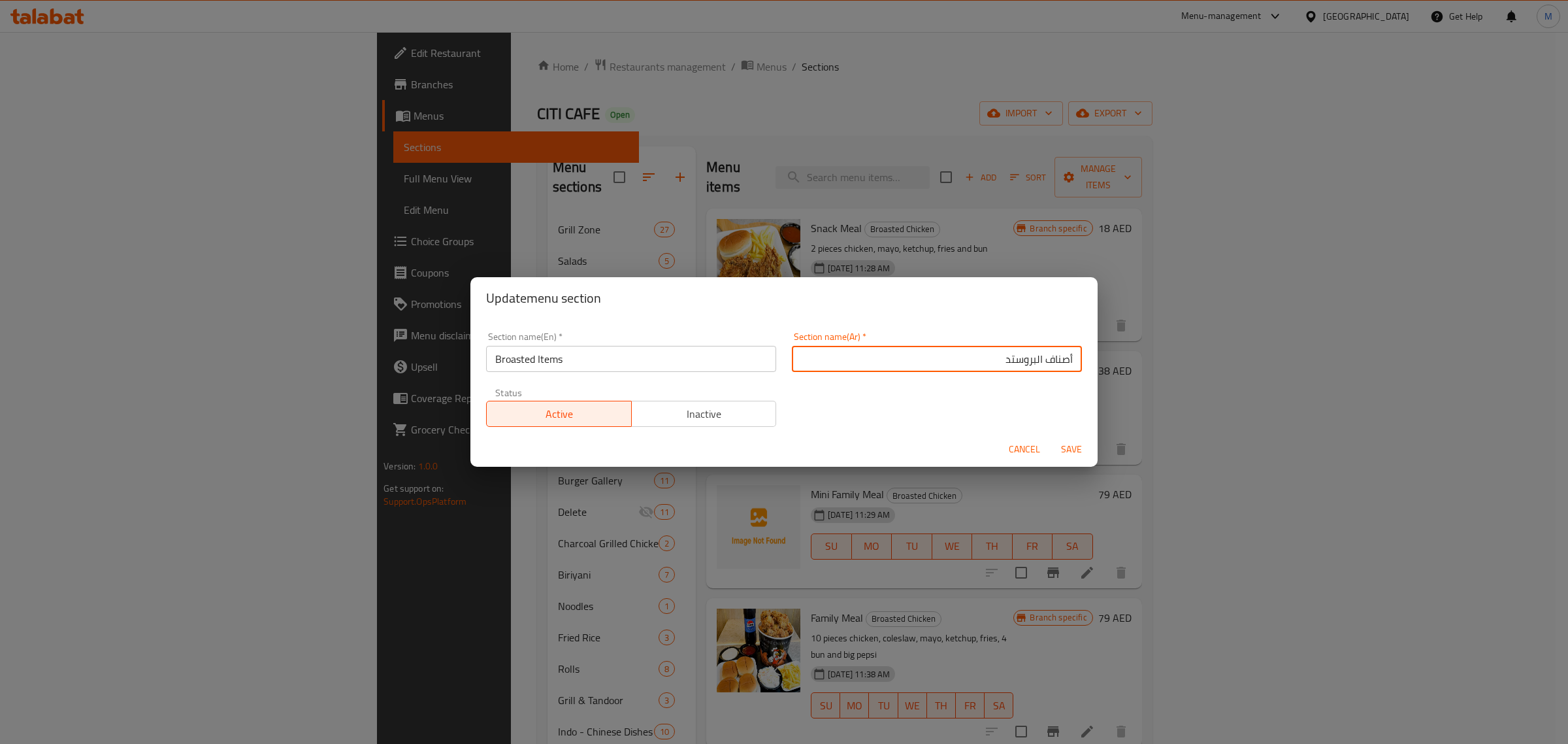
type input "أصناف البروستد"
click at [1063, 448] on span "Save" at bounding box center [1072, 449] width 32 height 17
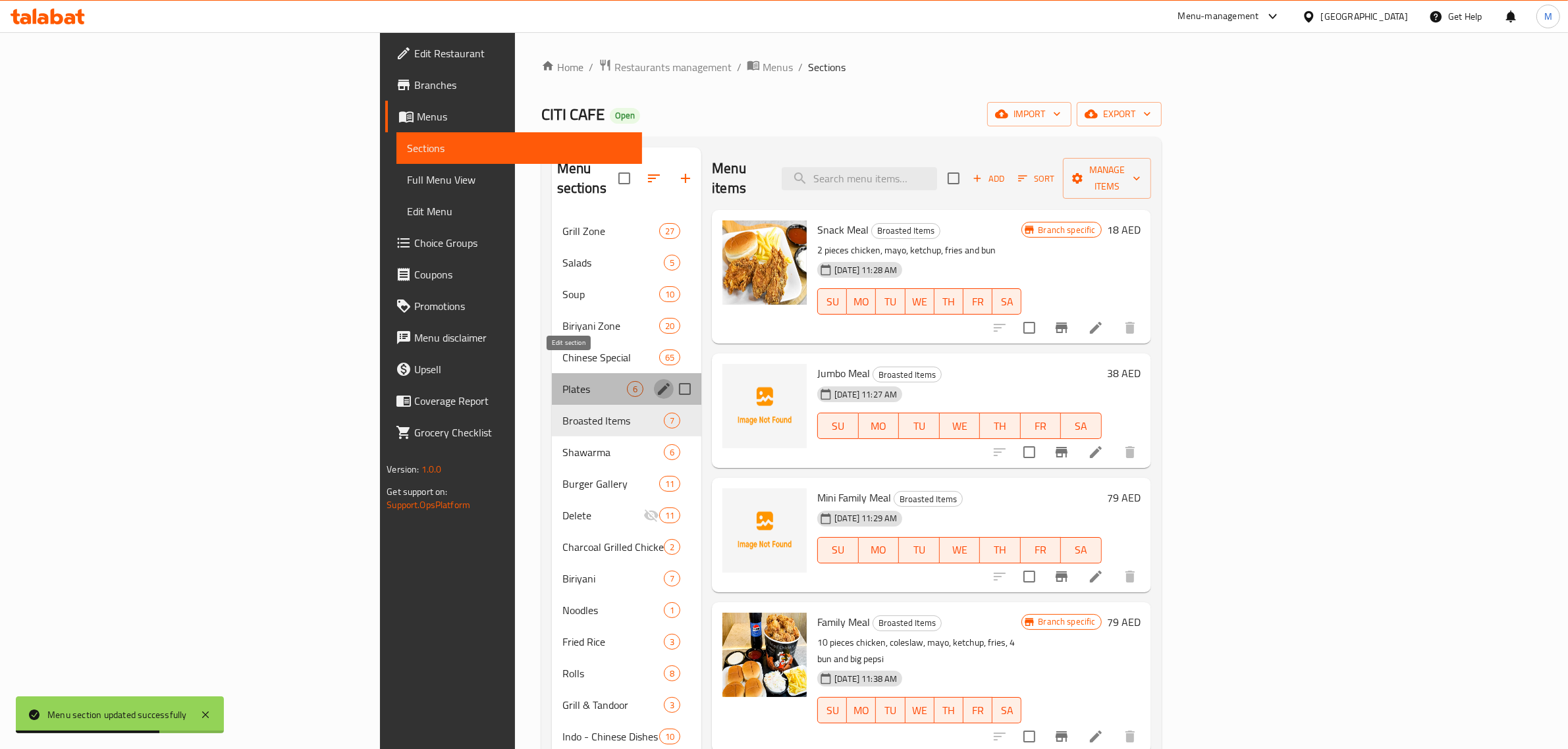
click at [656, 381] on icon "edit" at bounding box center [664, 389] width 16 height 16
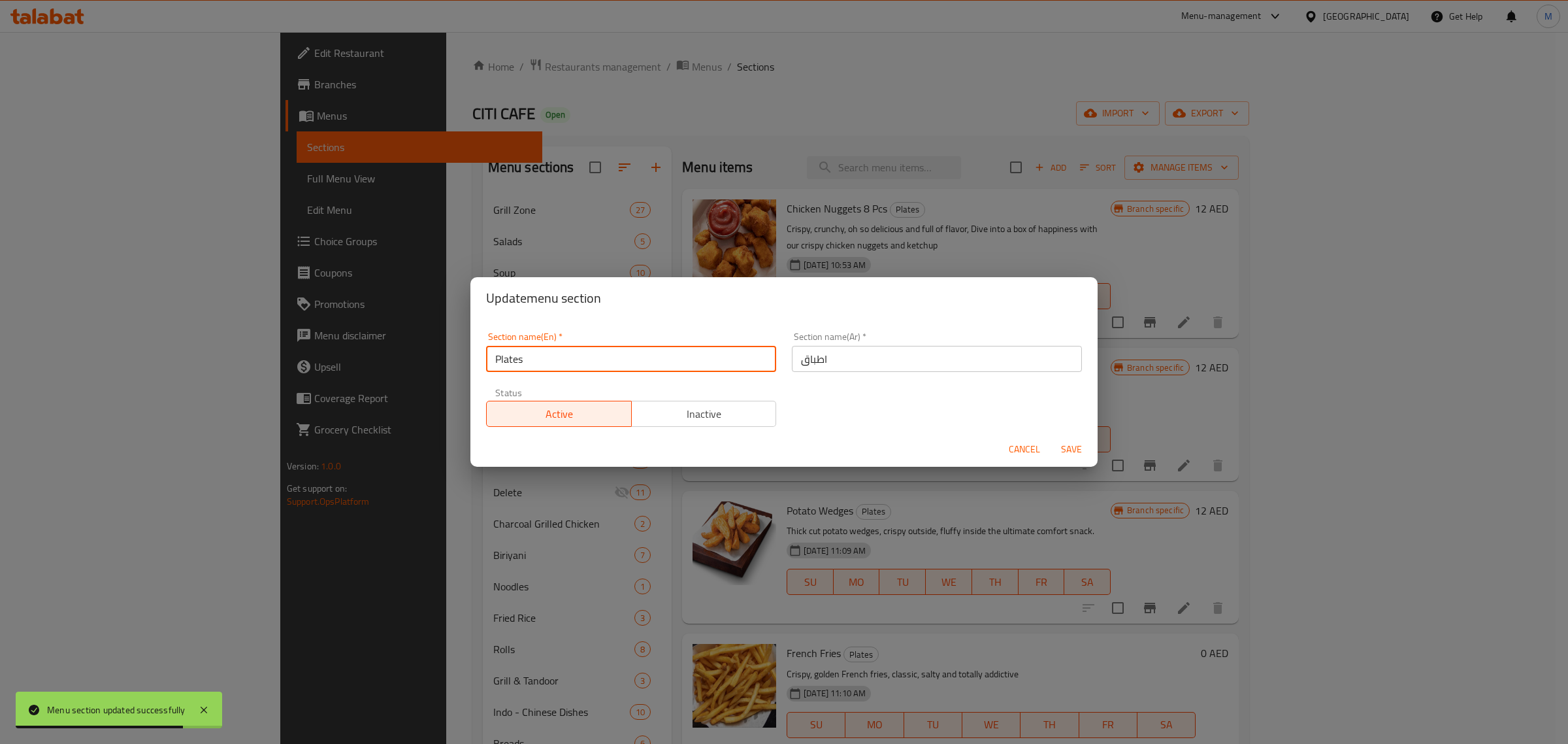
click at [631, 364] on input "Plates" at bounding box center [631, 358] width 290 height 26
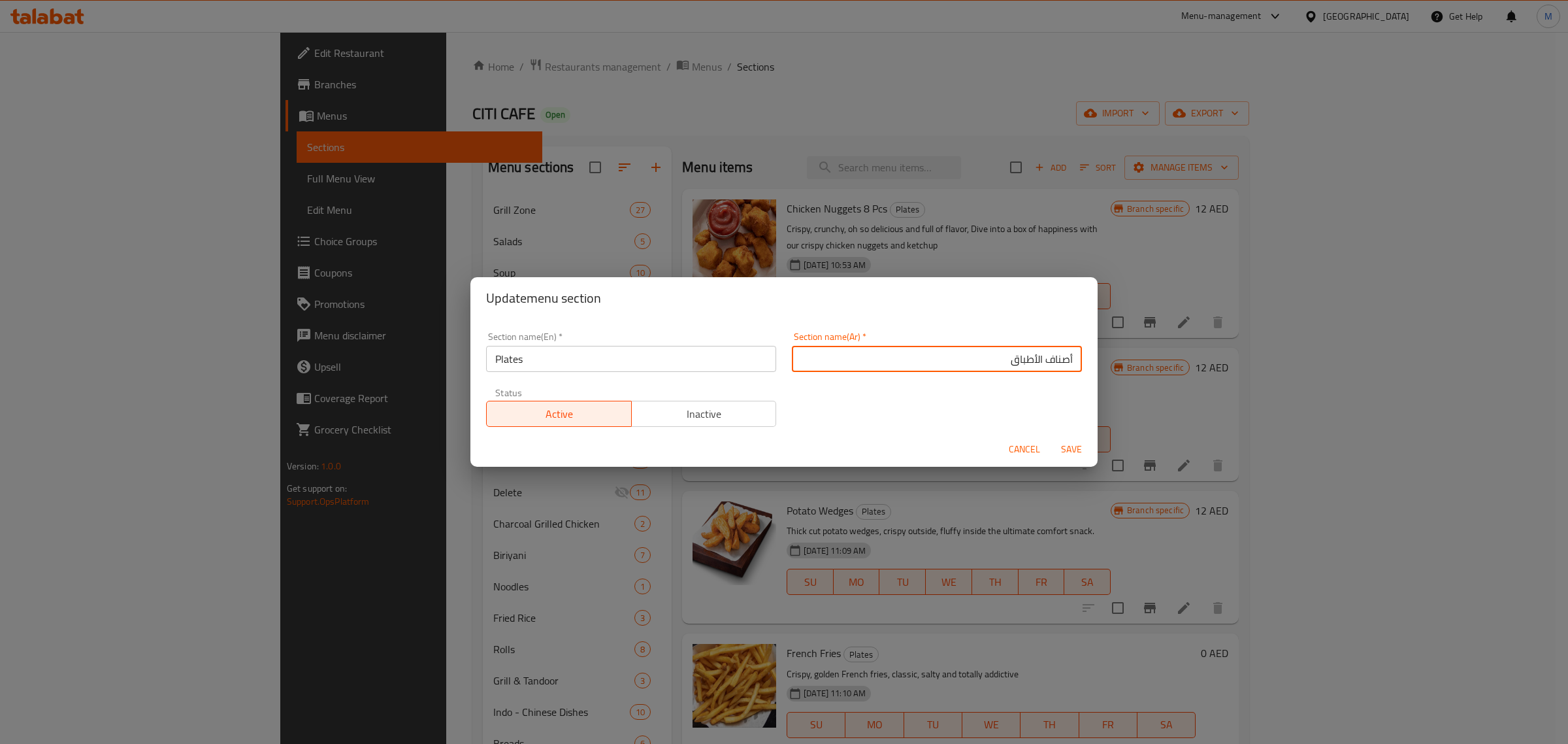
type input "أصناف الأطباق"
click at [624, 364] on input "Plates" at bounding box center [631, 358] width 290 height 26
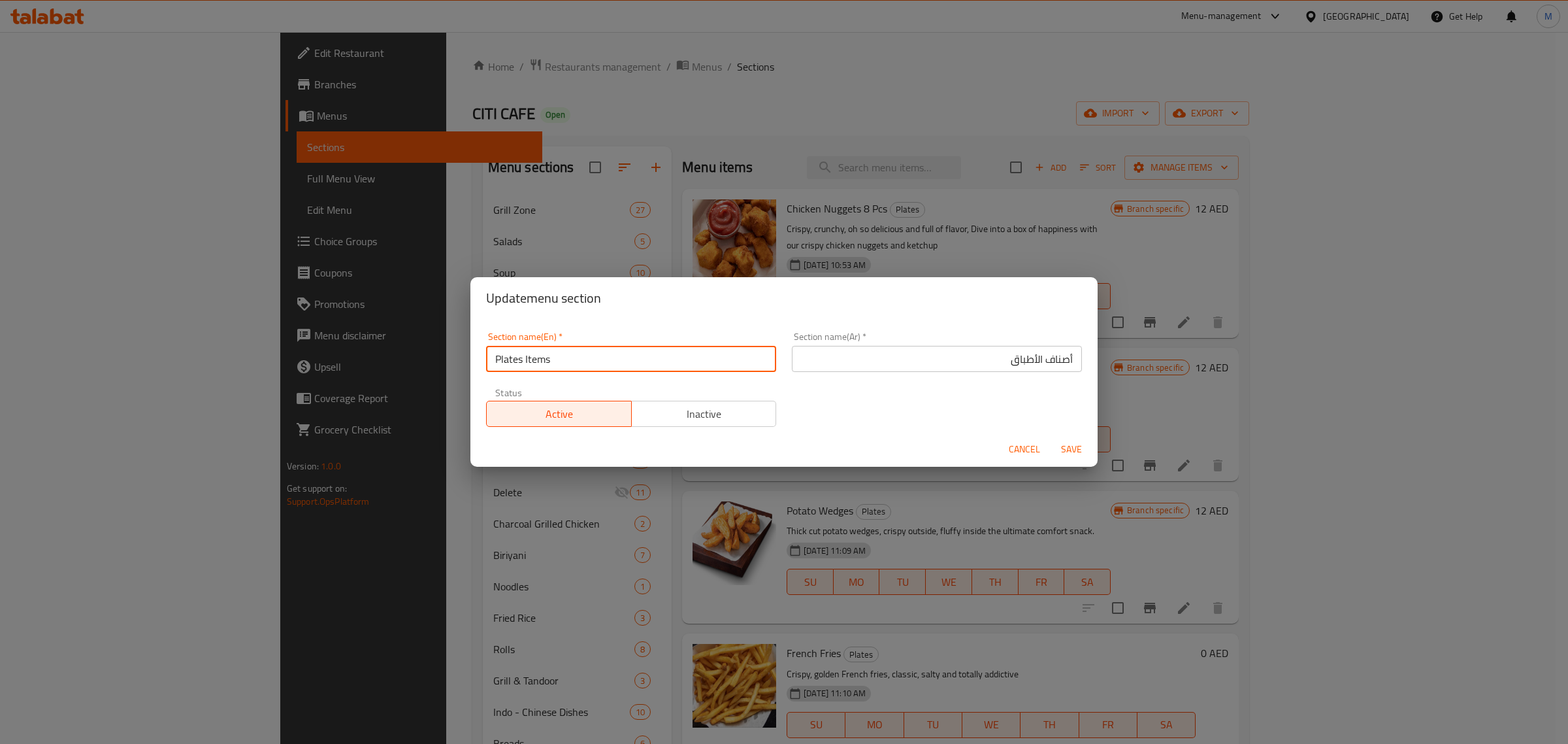
type input "Plates Items"
click at [1072, 446] on span "Save" at bounding box center [1072, 449] width 32 height 17
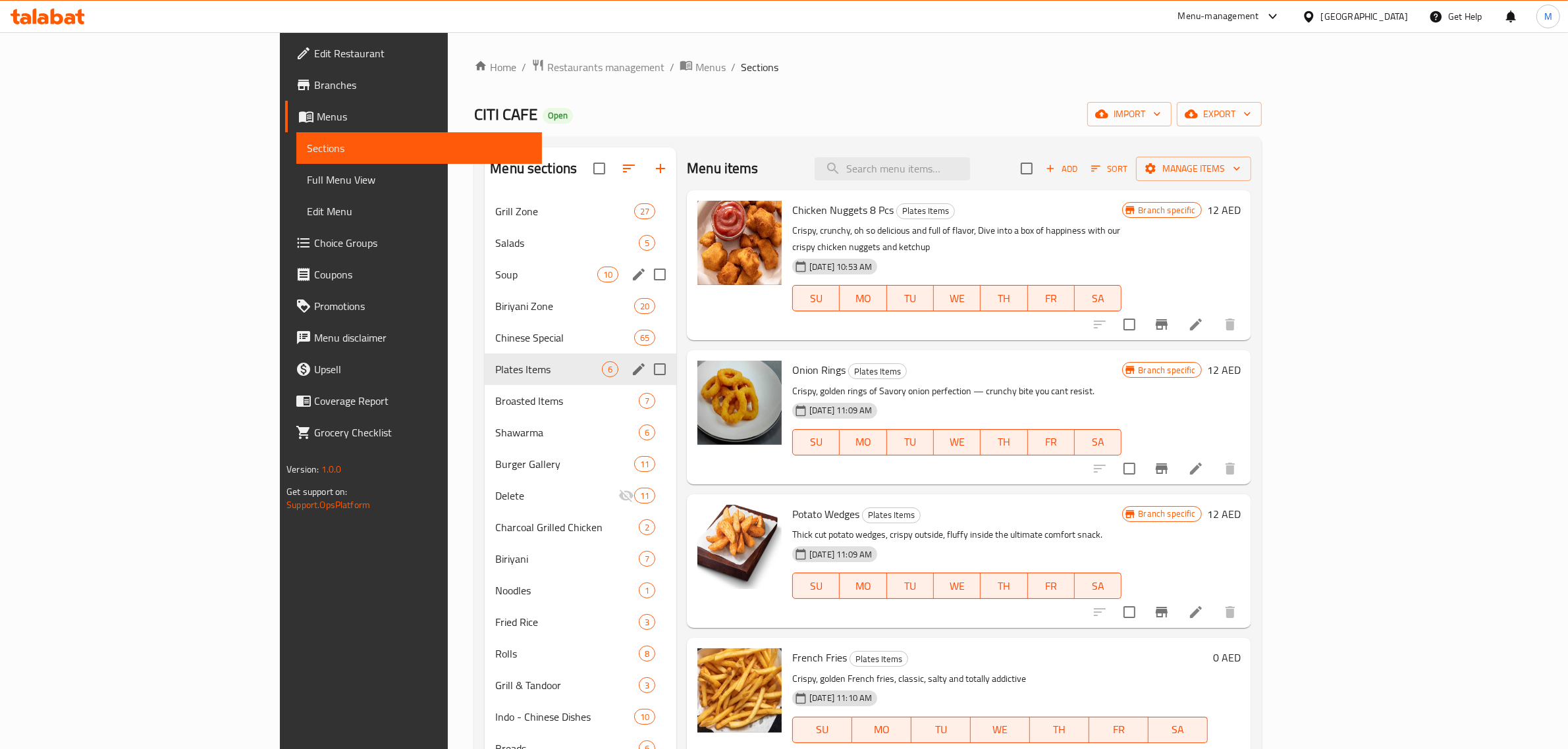
click at [485, 285] on div "Soup 10" at bounding box center [580, 275] width 192 height 32
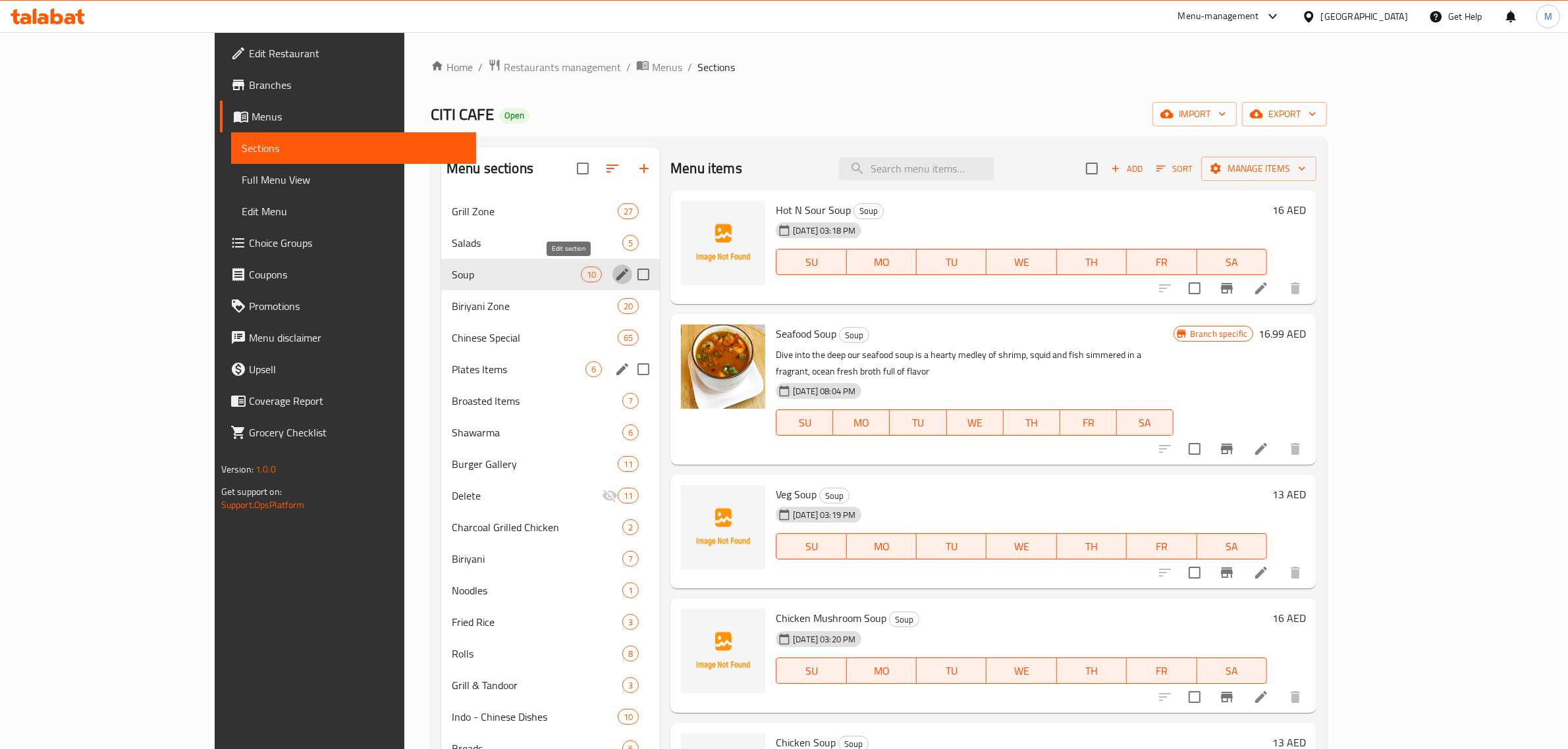
click at [614, 275] on icon "edit" at bounding box center [622, 275] width 16 height 16
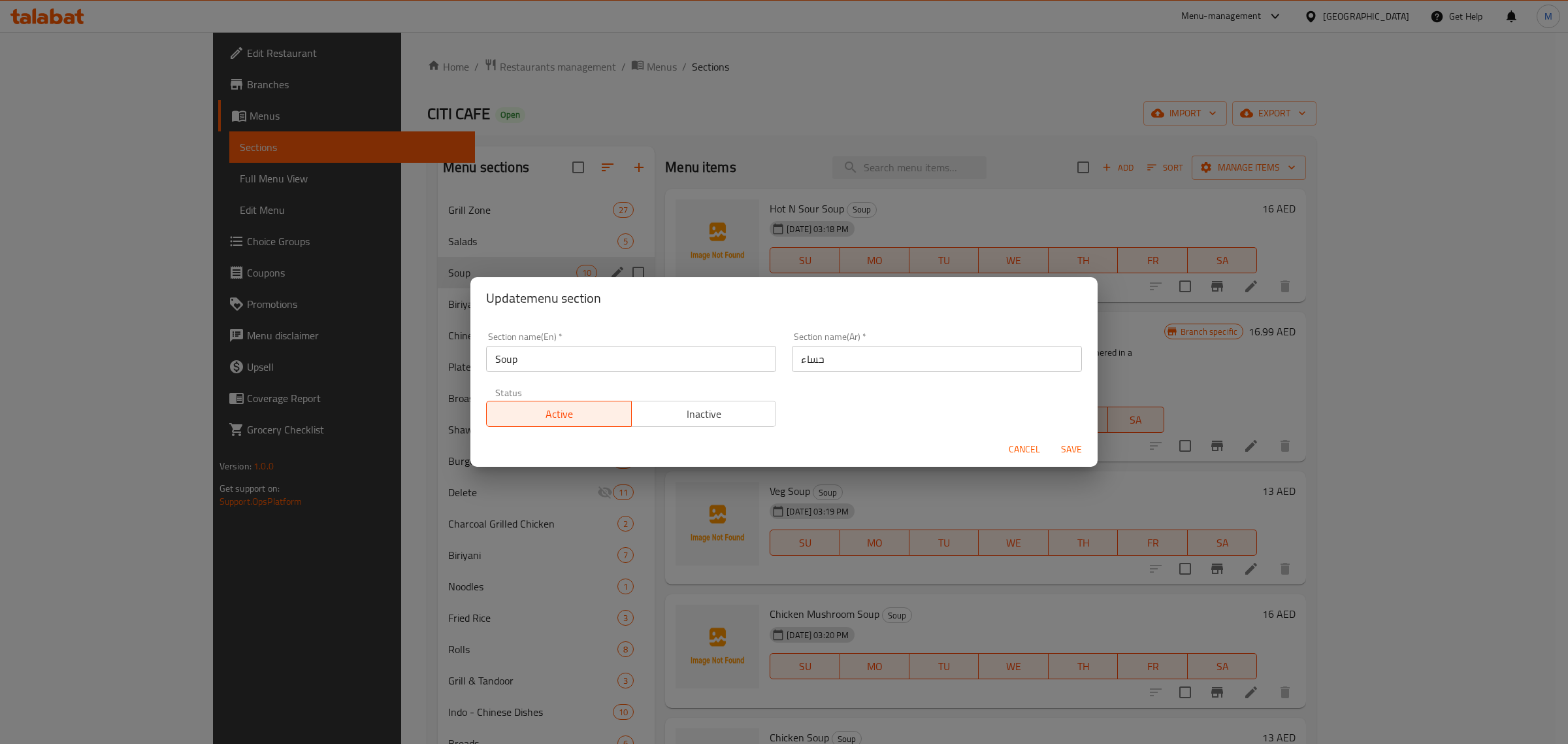
click at [569, 352] on input "Soup" at bounding box center [631, 358] width 290 height 26
paste input "OUP SPECIAL"
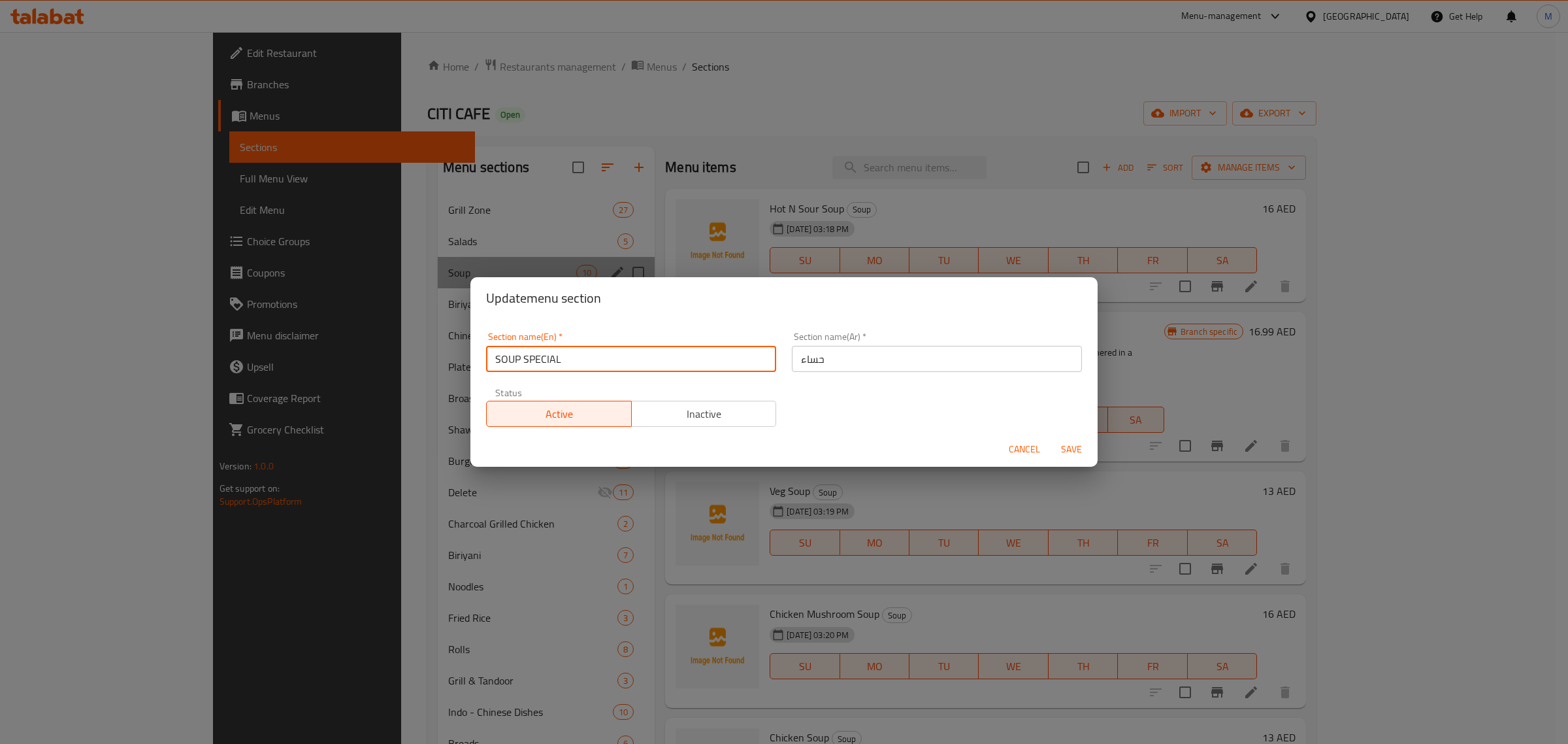
click at [570, 351] on input "SOUP SPECIAL" at bounding box center [631, 358] width 290 height 26
type input "Soup Special"
click at [1070, 443] on span "Save" at bounding box center [1072, 449] width 32 height 17
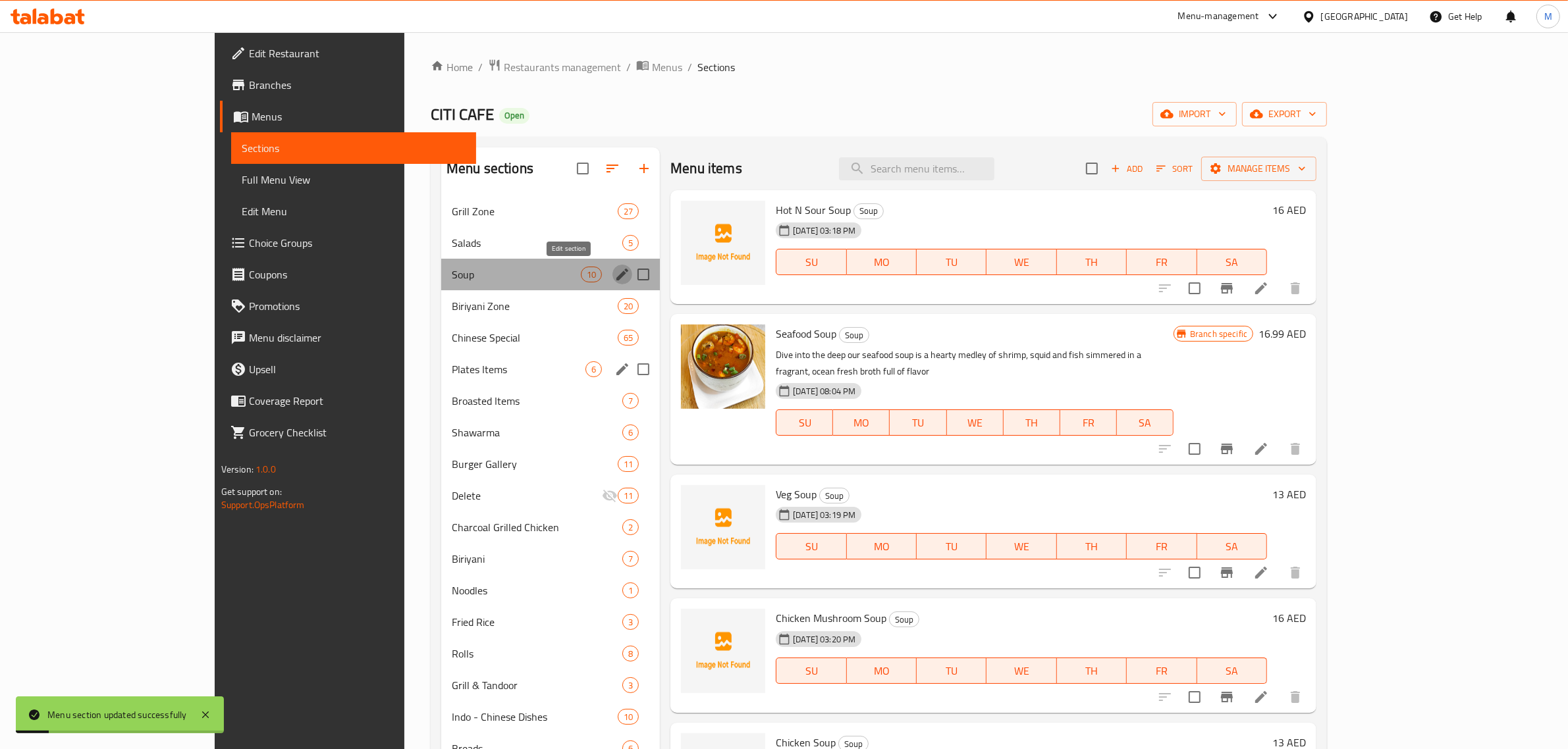
click at [616, 278] on icon "edit" at bounding box center [621, 274] width 12 height 12
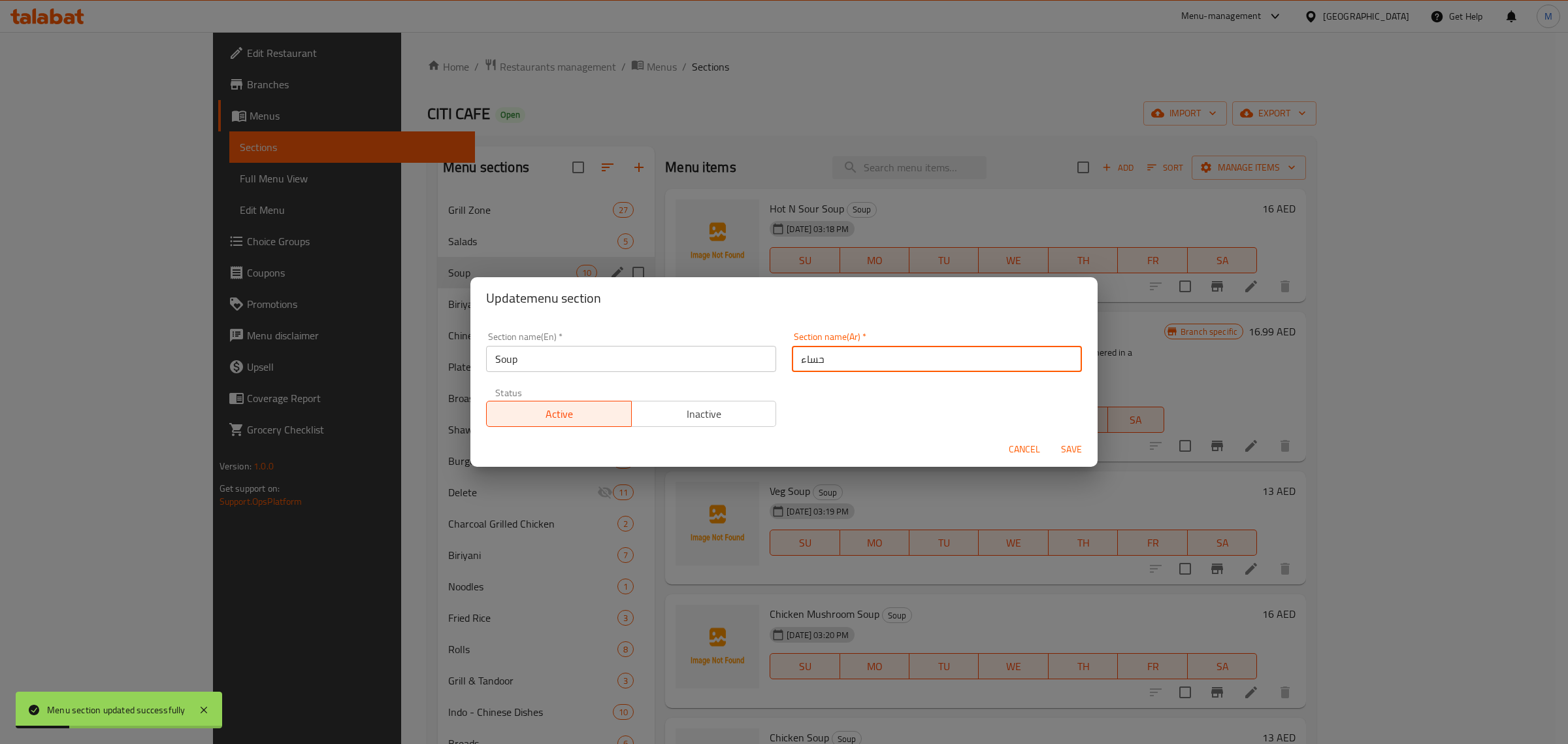
click at [857, 361] on input "حساء" at bounding box center [937, 358] width 290 height 26
type input "الحساء الخاص"
click at [715, 360] on input "Soup" at bounding box center [631, 358] width 290 height 26
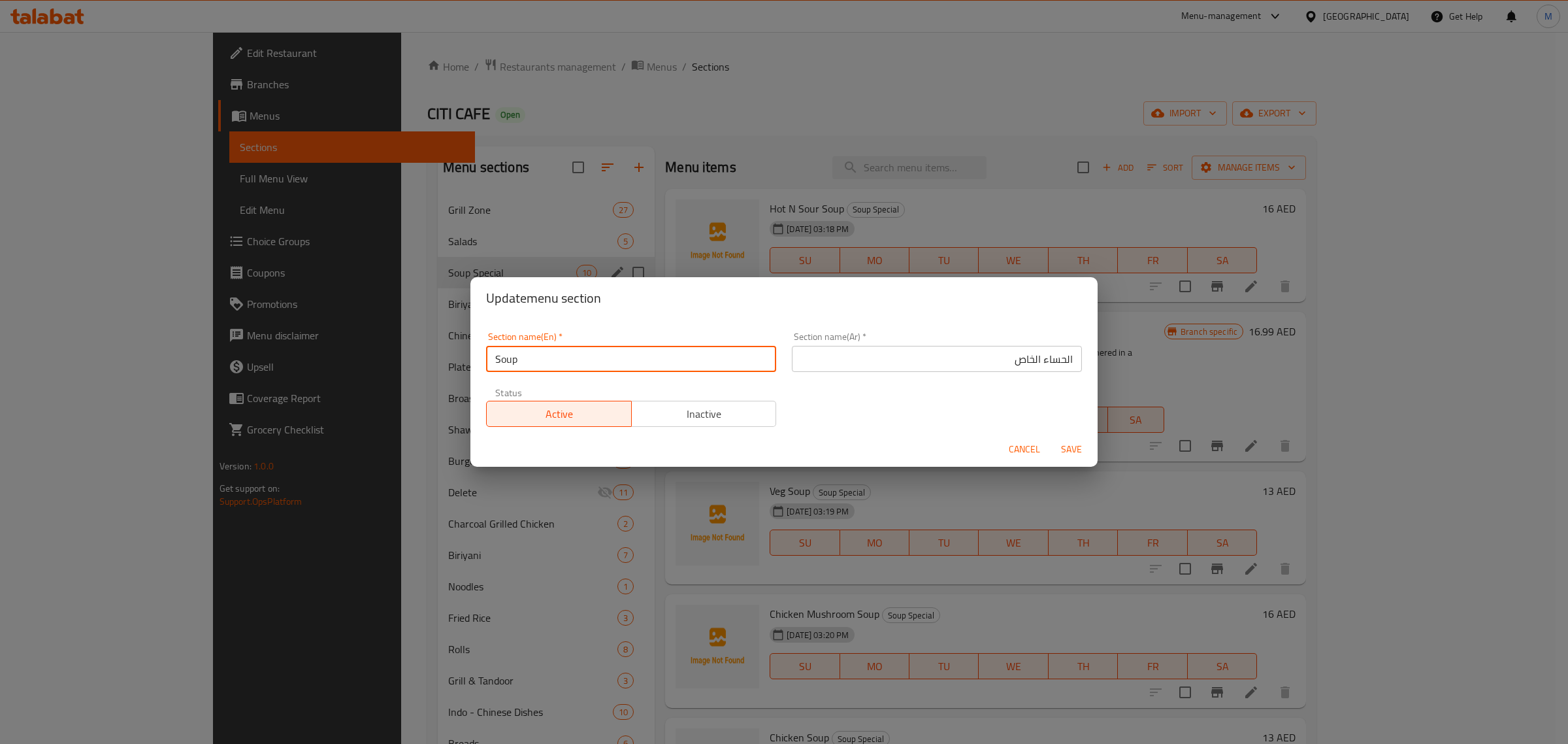
paste input "SOUP SPECIAL"
paste input "text"
type input "SOUP SPECIAL"
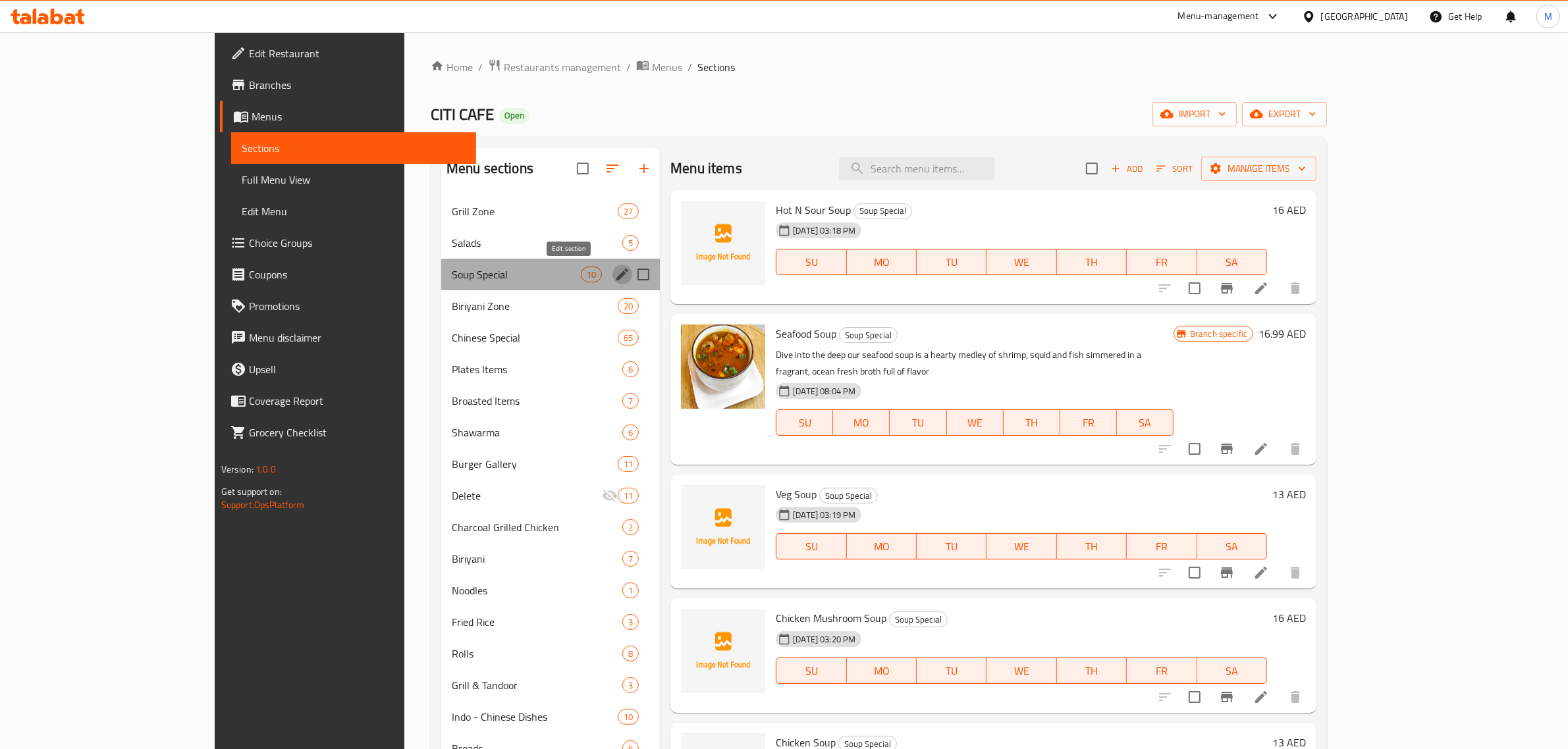
click at [614, 277] on icon "edit" at bounding box center [622, 275] width 16 height 16
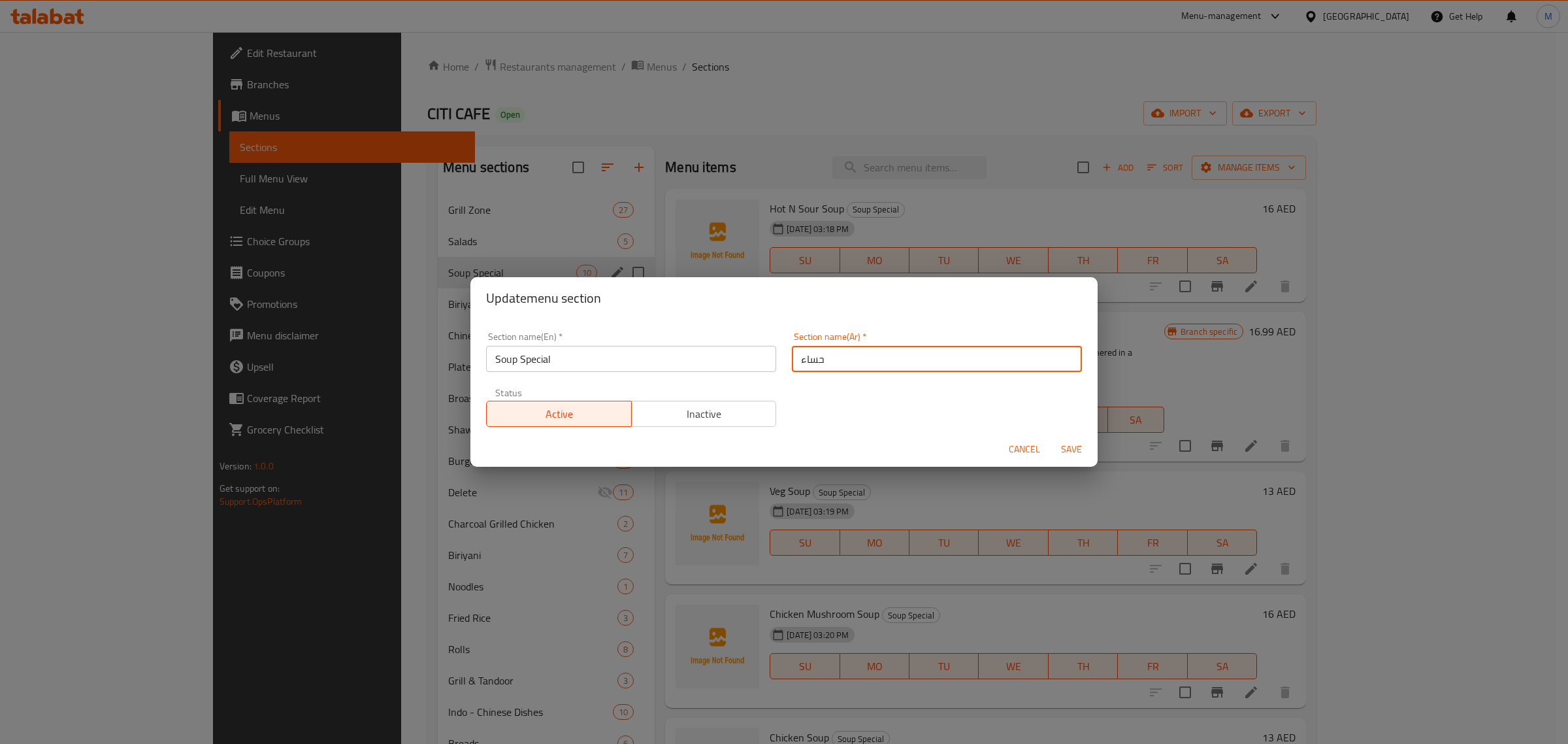
click at [863, 366] on input "حساء" at bounding box center [937, 358] width 290 height 26
type input "الحساء الخاص"
click at [1073, 448] on span "Save" at bounding box center [1072, 449] width 32 height 17
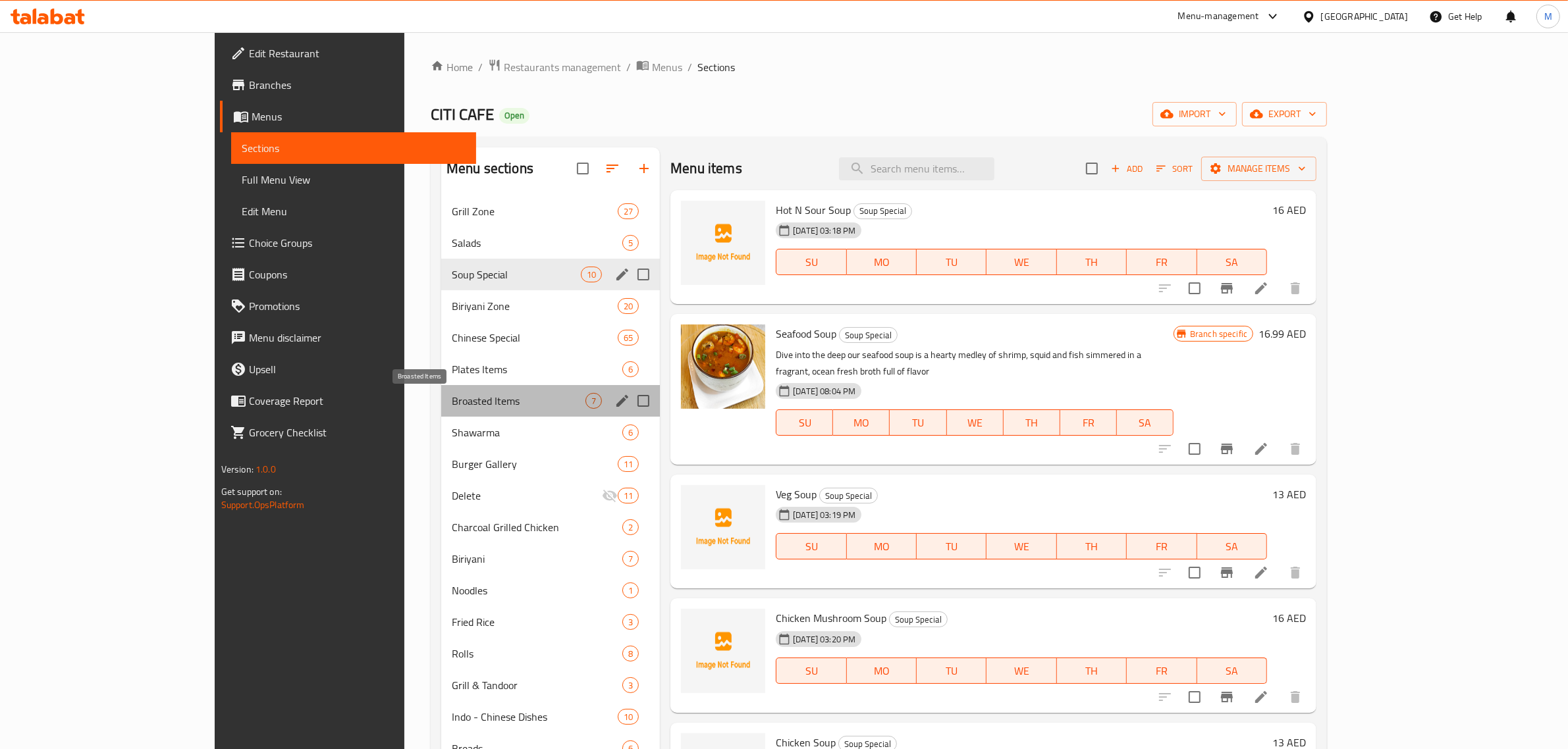
click at [451, 403] on span "Broasted Items" at bounding box center [518, 401] width 134 height 16
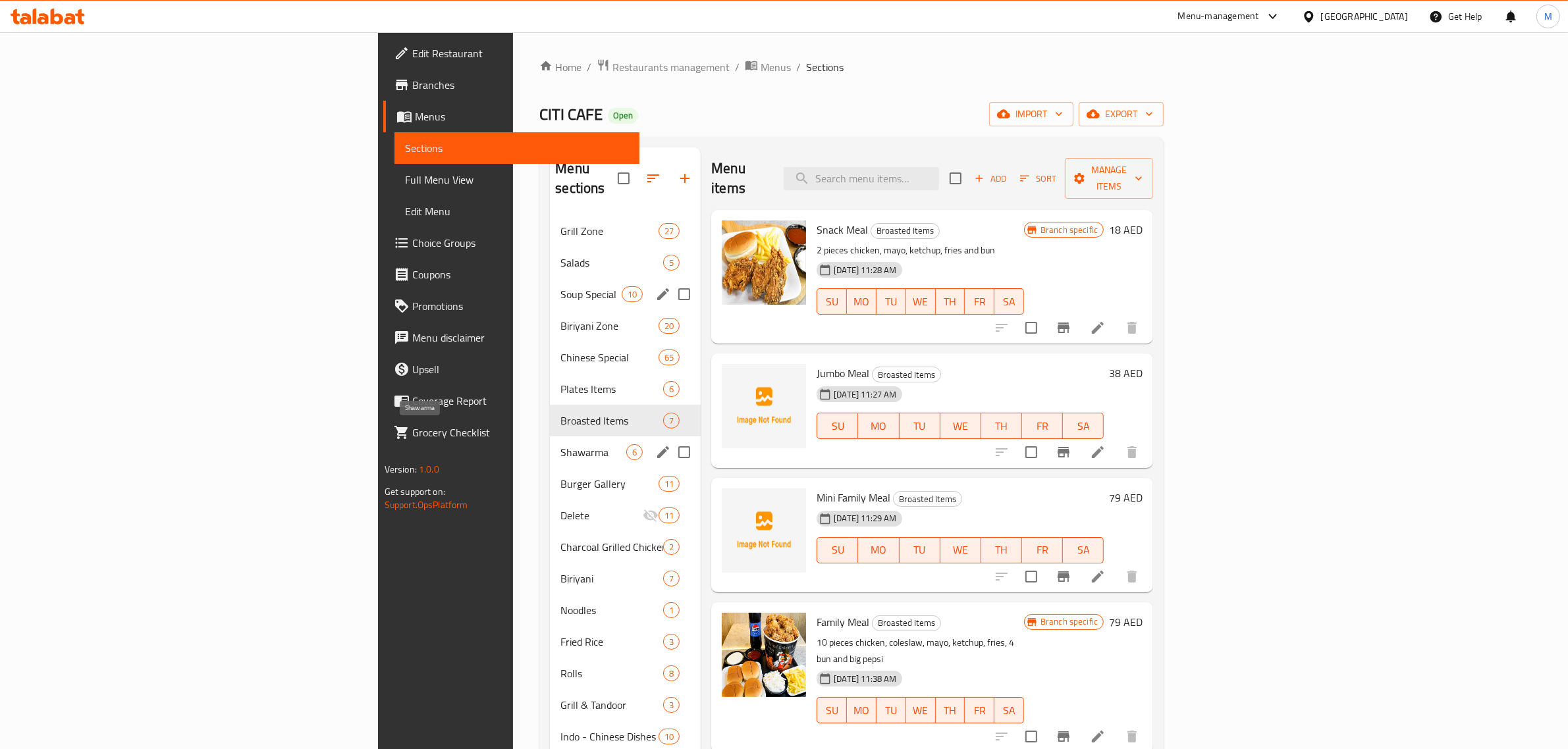
click at [560, 444] on span "Shawarma" at bounding box center [593, 452] width 66 height 16
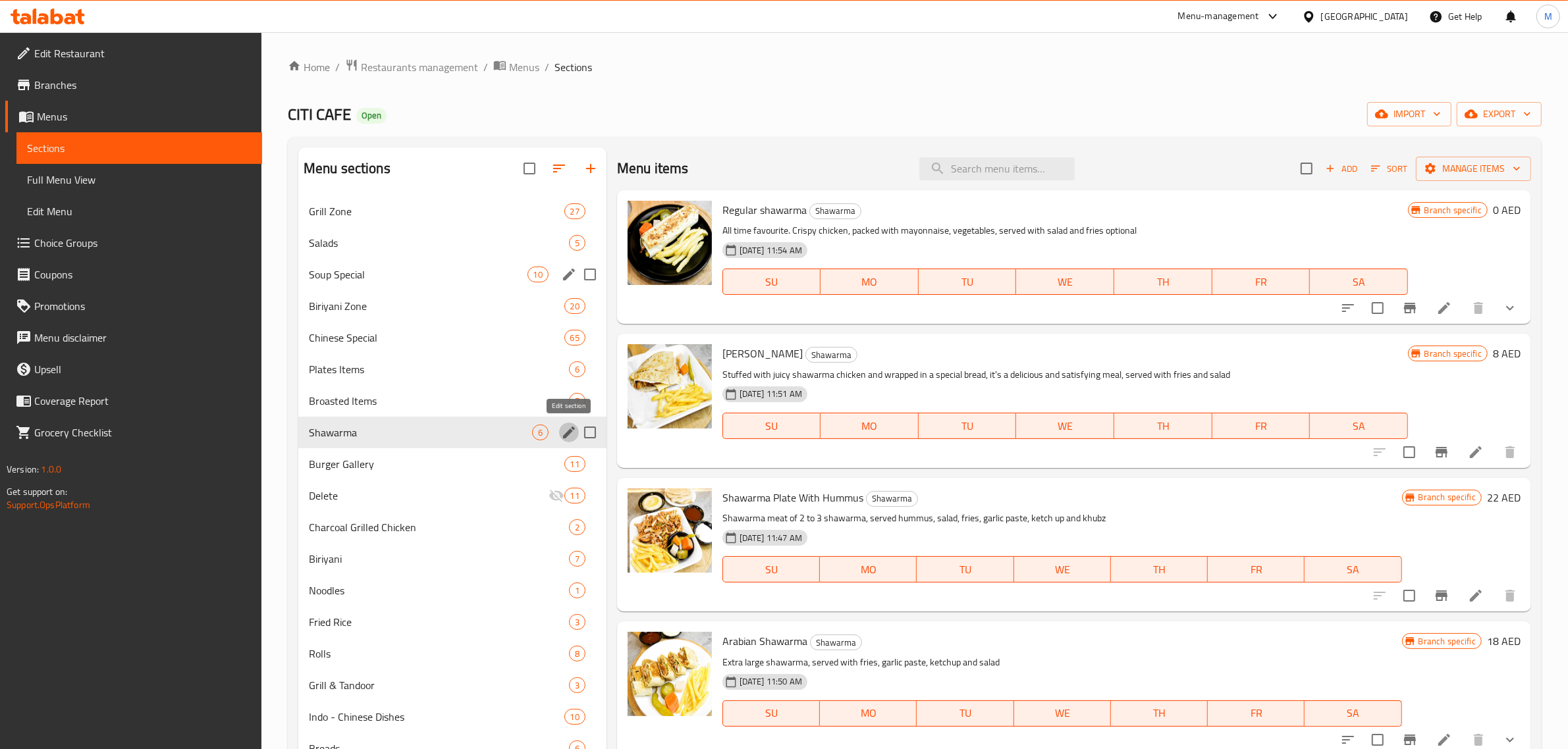
click at [570, 433] on icon "edit" at bounding box center [569, 432] width 16 height 16
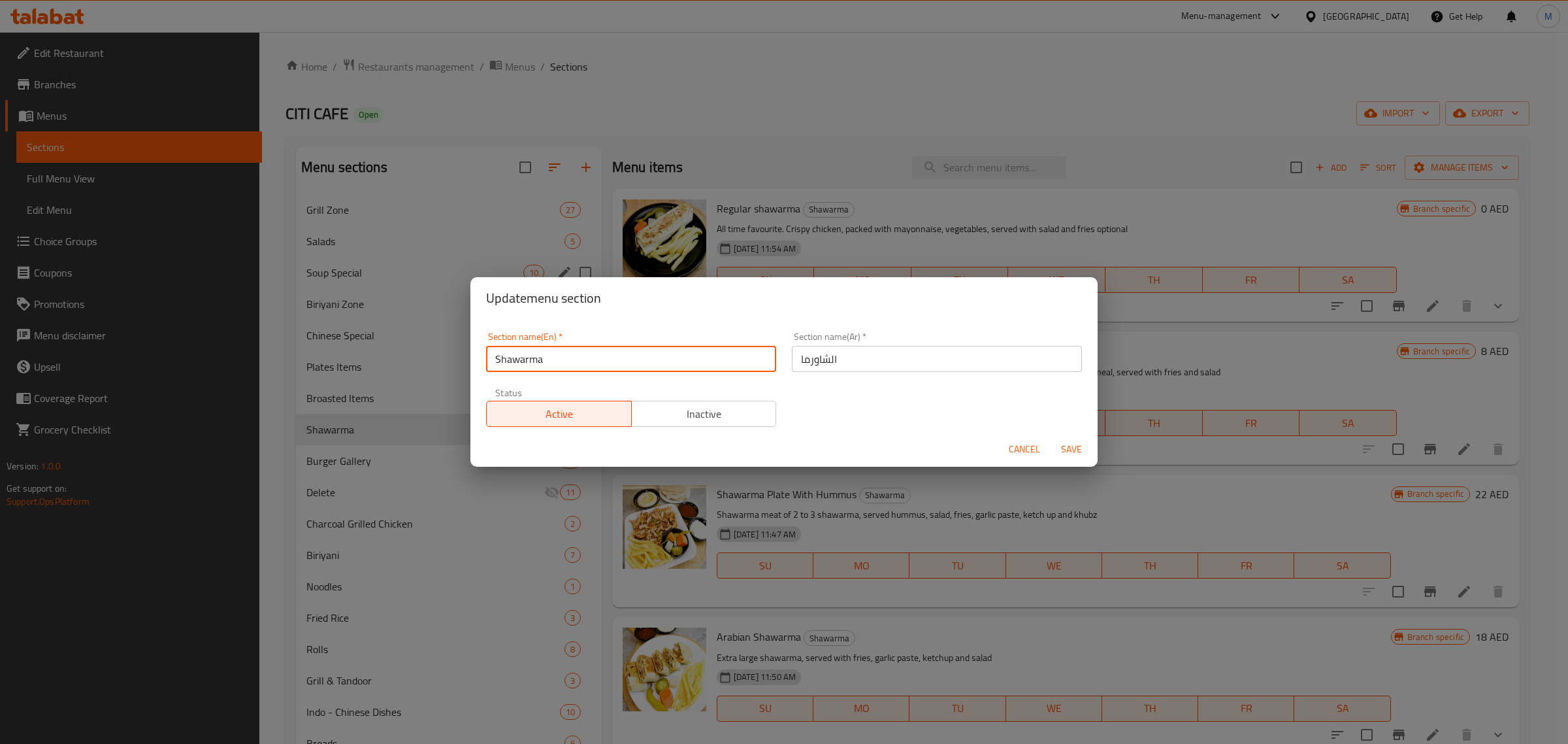
click at [618, 365] on input "Shawarma" at bounding box center [631, 358] width 290 height 26
paste input "Zone"
type input "Shawarma Zone"
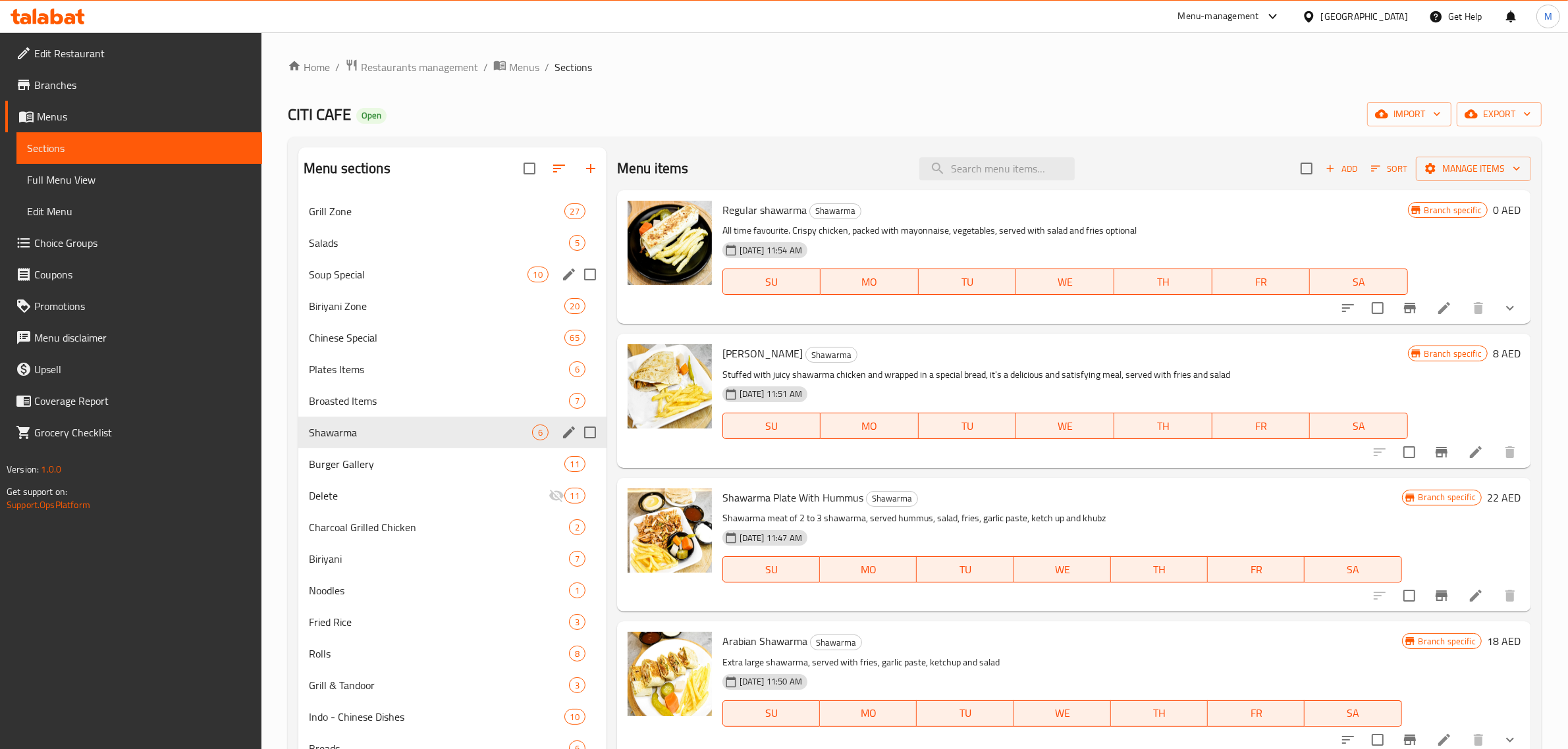
click at [590, 435] on input "Menu sections" at bounding box center [590, 432] width 28 height 28
checkbox input "true"
click at [567, 432] on icon "edit" at bounding box center [568, 432] width 12 height 12
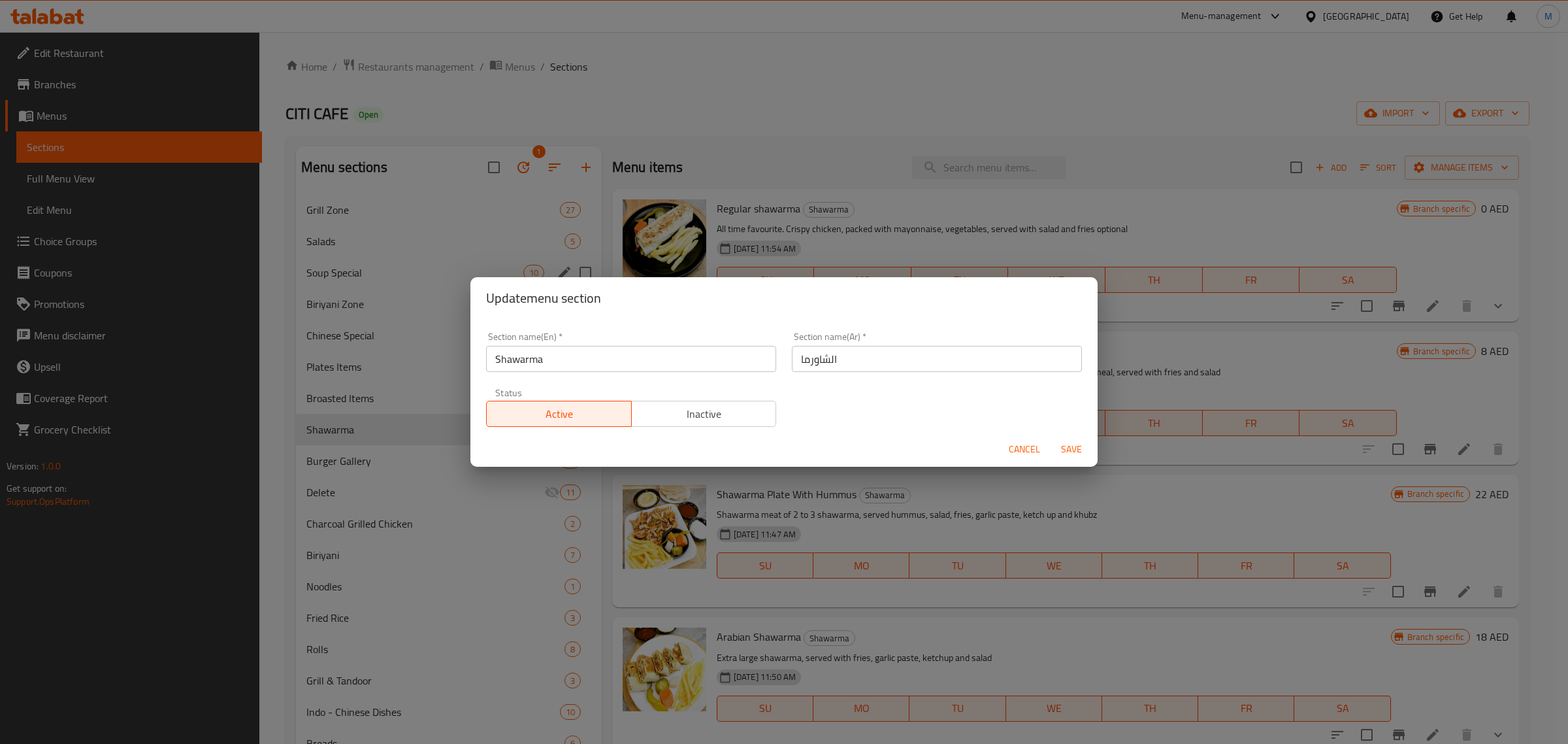
click at [613, 363] on input "Shawarma" at bounding box center [631, 358] width 290 height 26
paste input "Zone"
type input "Shawarma Zone"
click at [1030, 357] on input "الشاورما" at bounding box center [937, 358] width 290 height 26
paste input "منطقة"
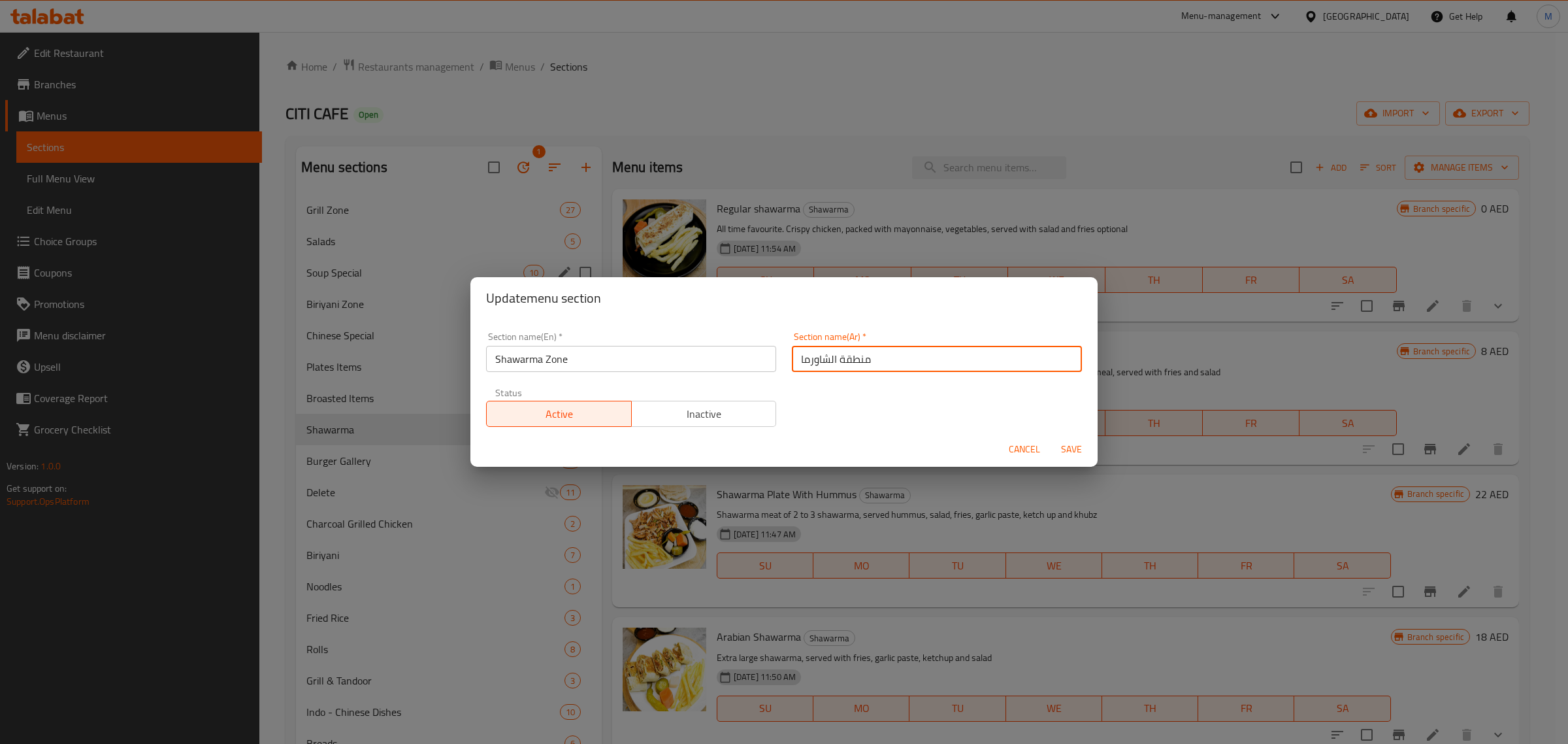
type input "منطقة الشاورما"
click at [1059, 451] on span "Save" at bounding box center [1072, 449] width 32 height 17
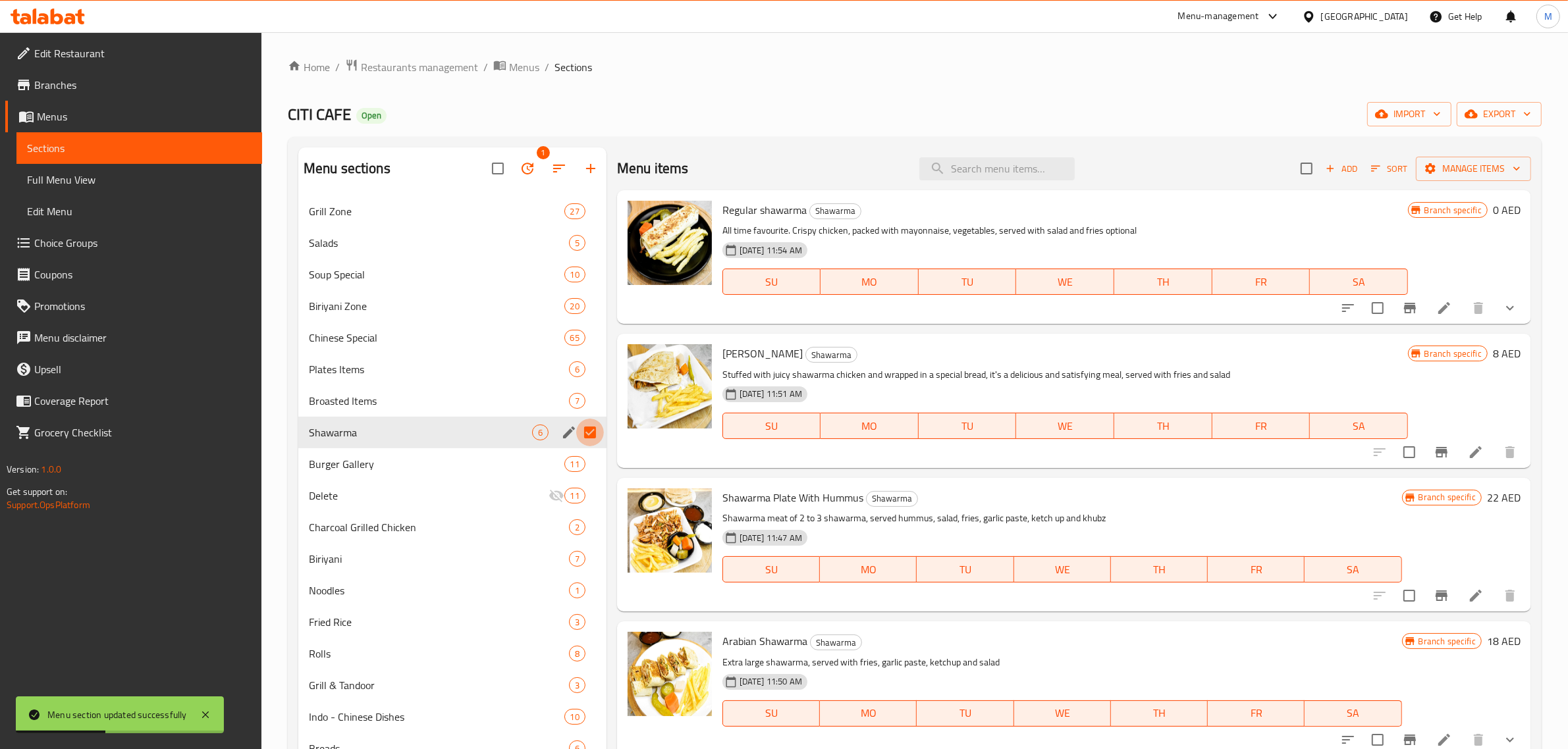
click at [590, 431] on input "Menu sections" at bounding box center [590, 432] width 28 height 28
checkbox input "false"
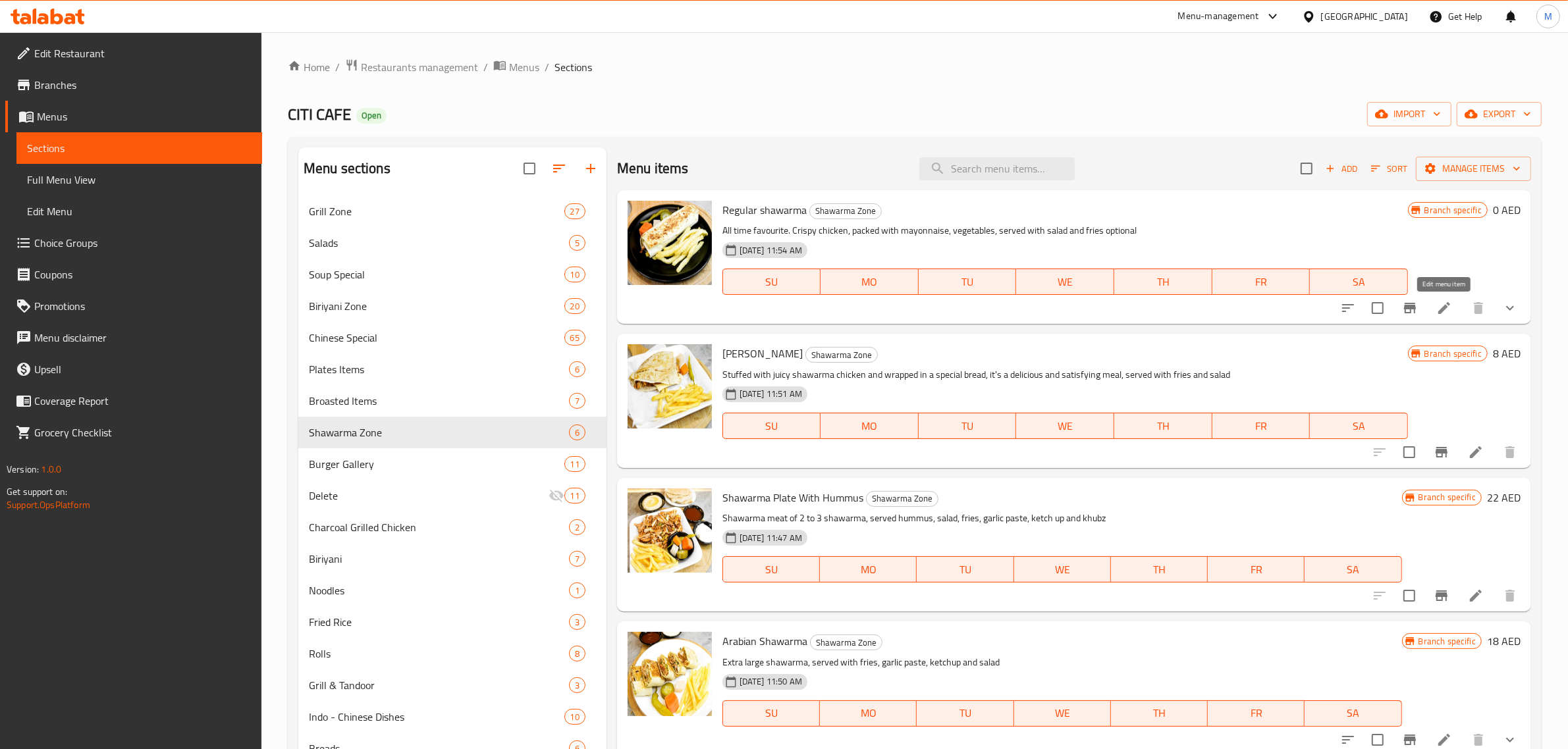
click at [1446, 307] on icon at bounding box center [1443, 307] width 12 height 12
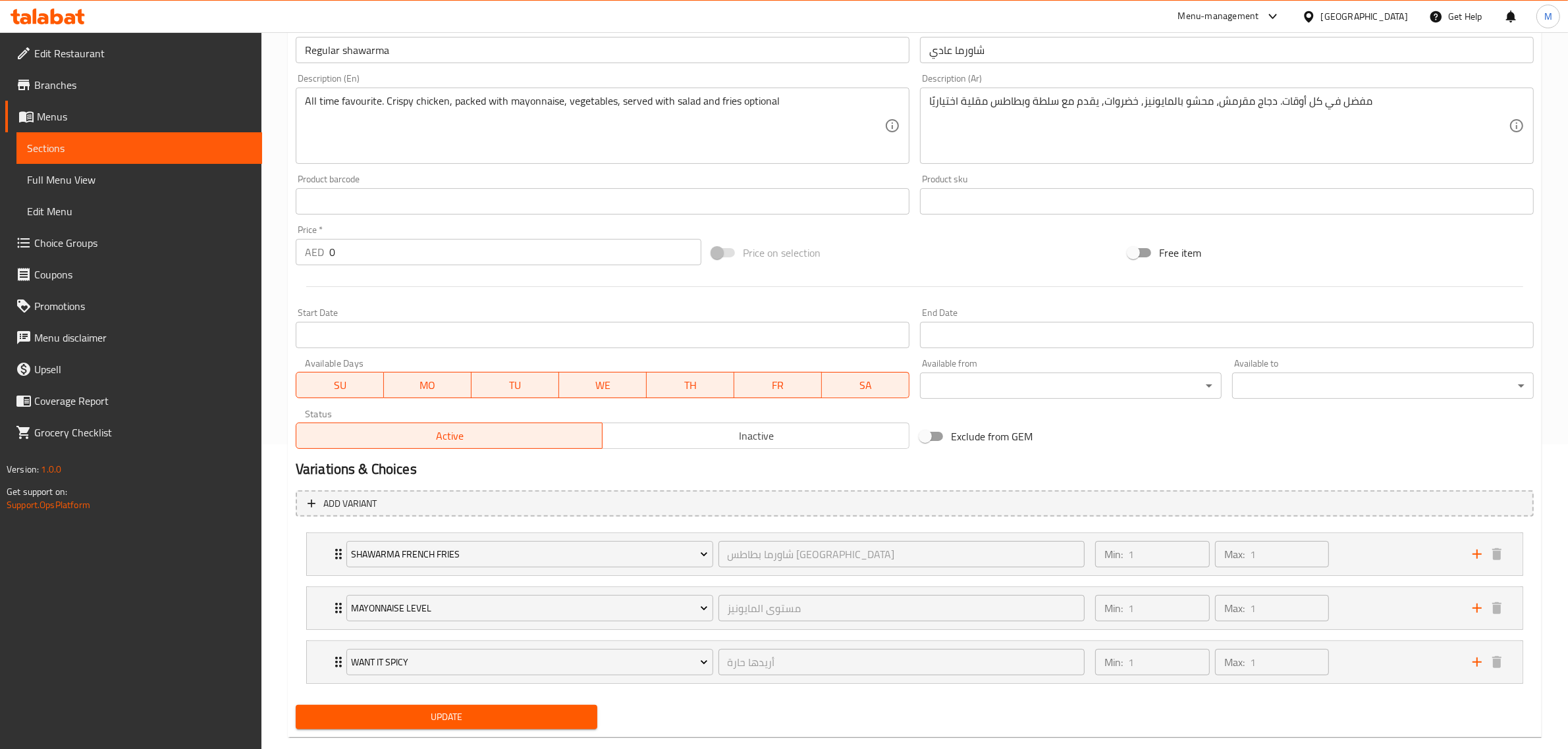
scroll to position [329, 0]
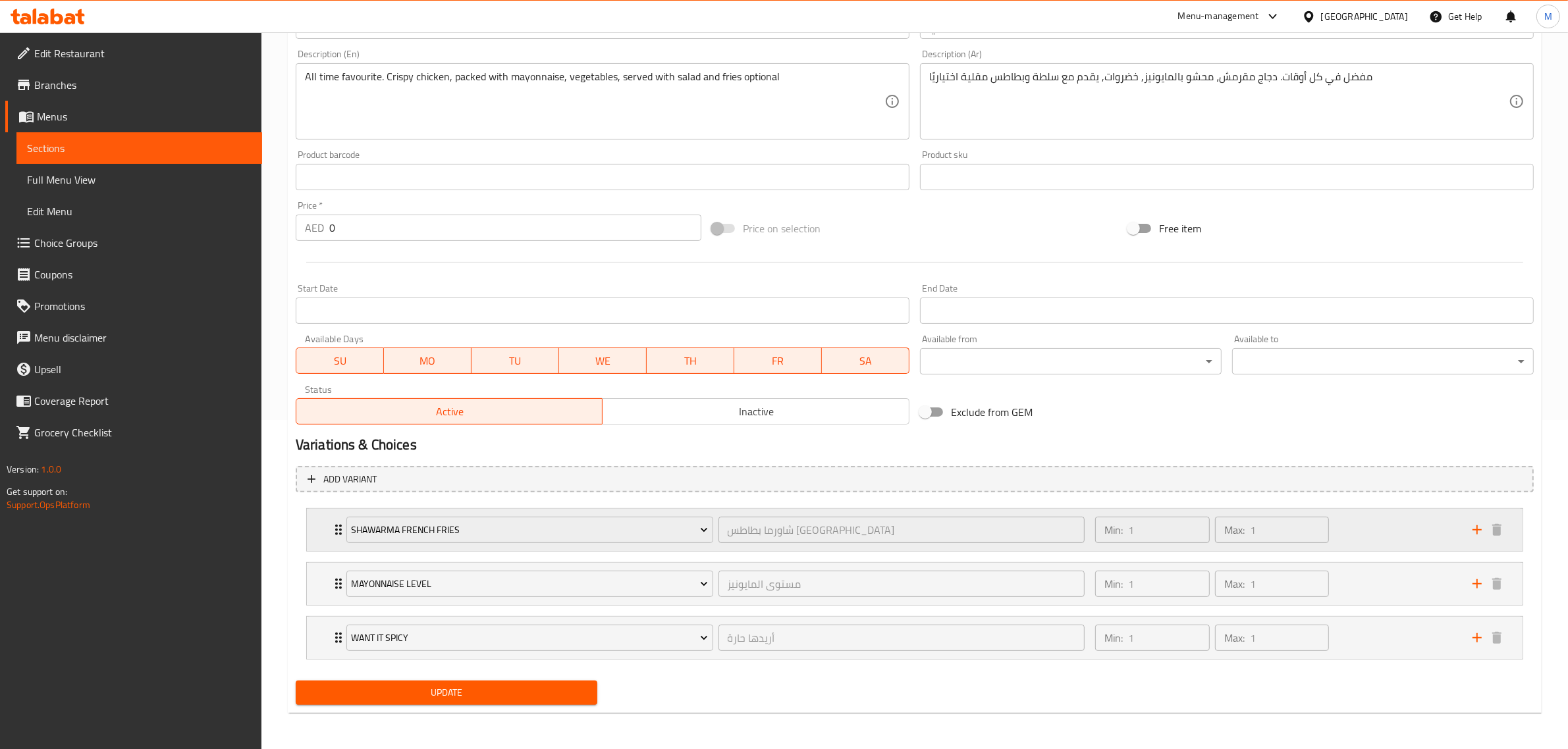
click at [1368, 542] on div "Min: 1 ​ Max: 1 ​" at bounding box center [1276, 529] width 377 height 42
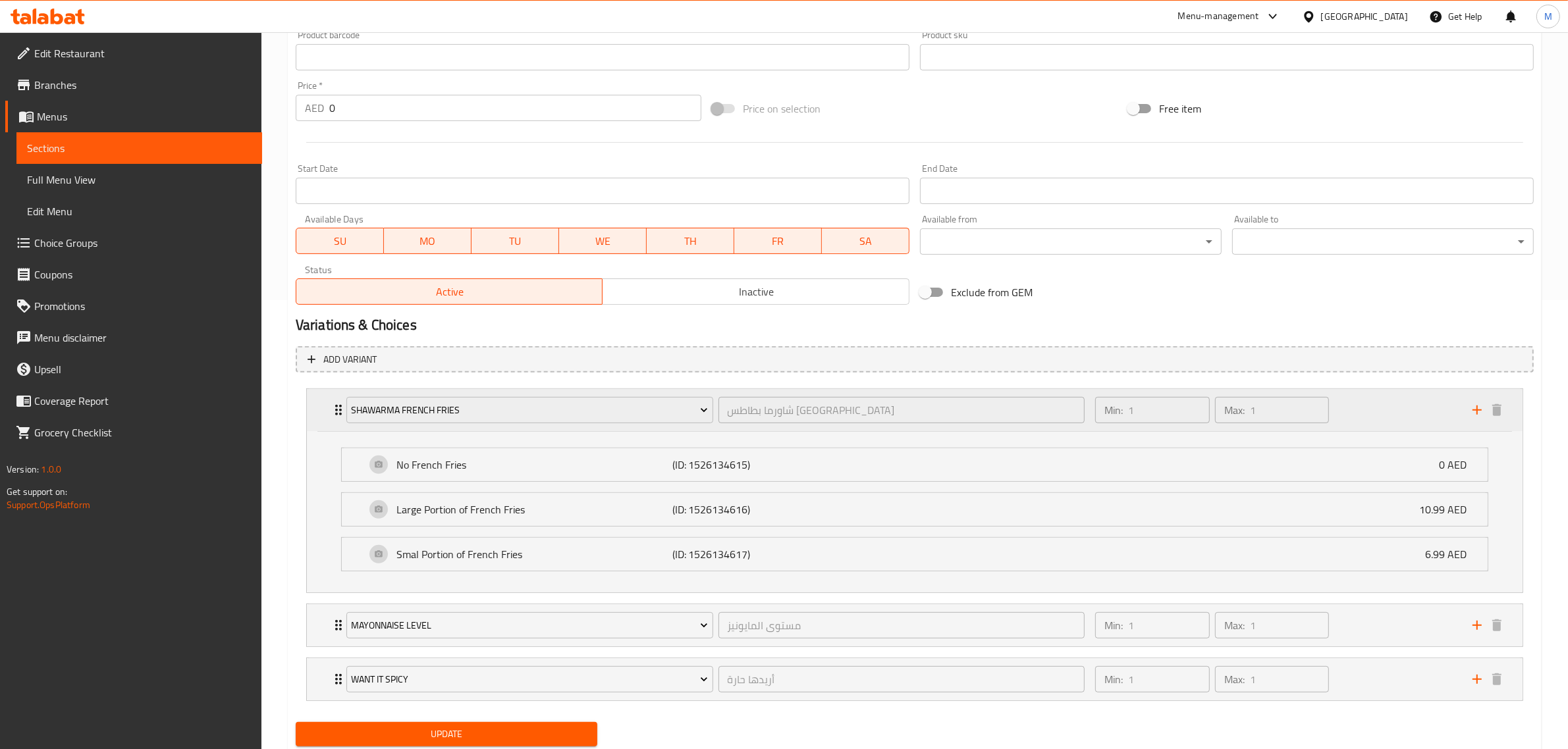
scroll to position [492, 0]
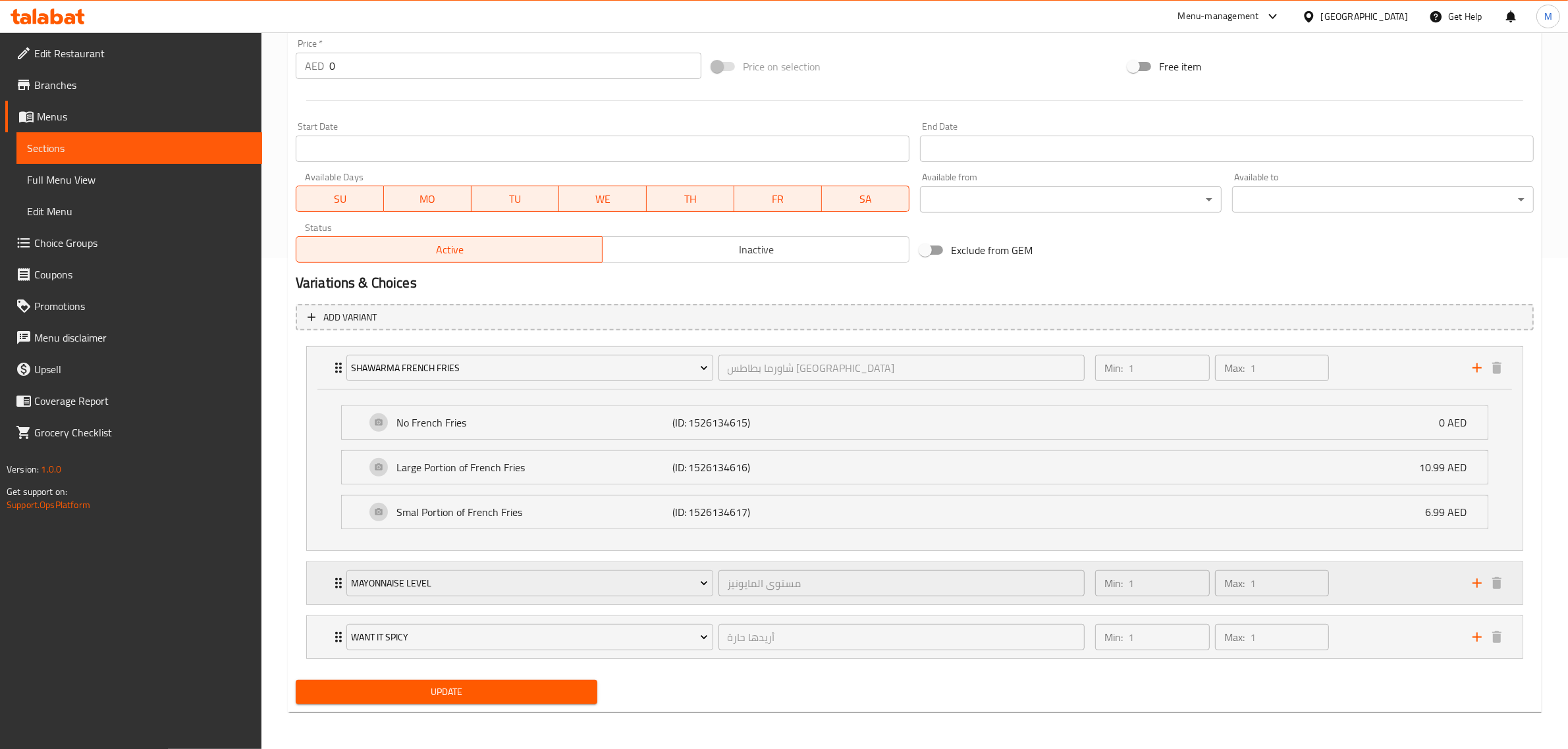
click at [1423, 589] on div "Min: 1 ​ Max: 1 ​" at bounding box center [1276, 583] width 377 height 42
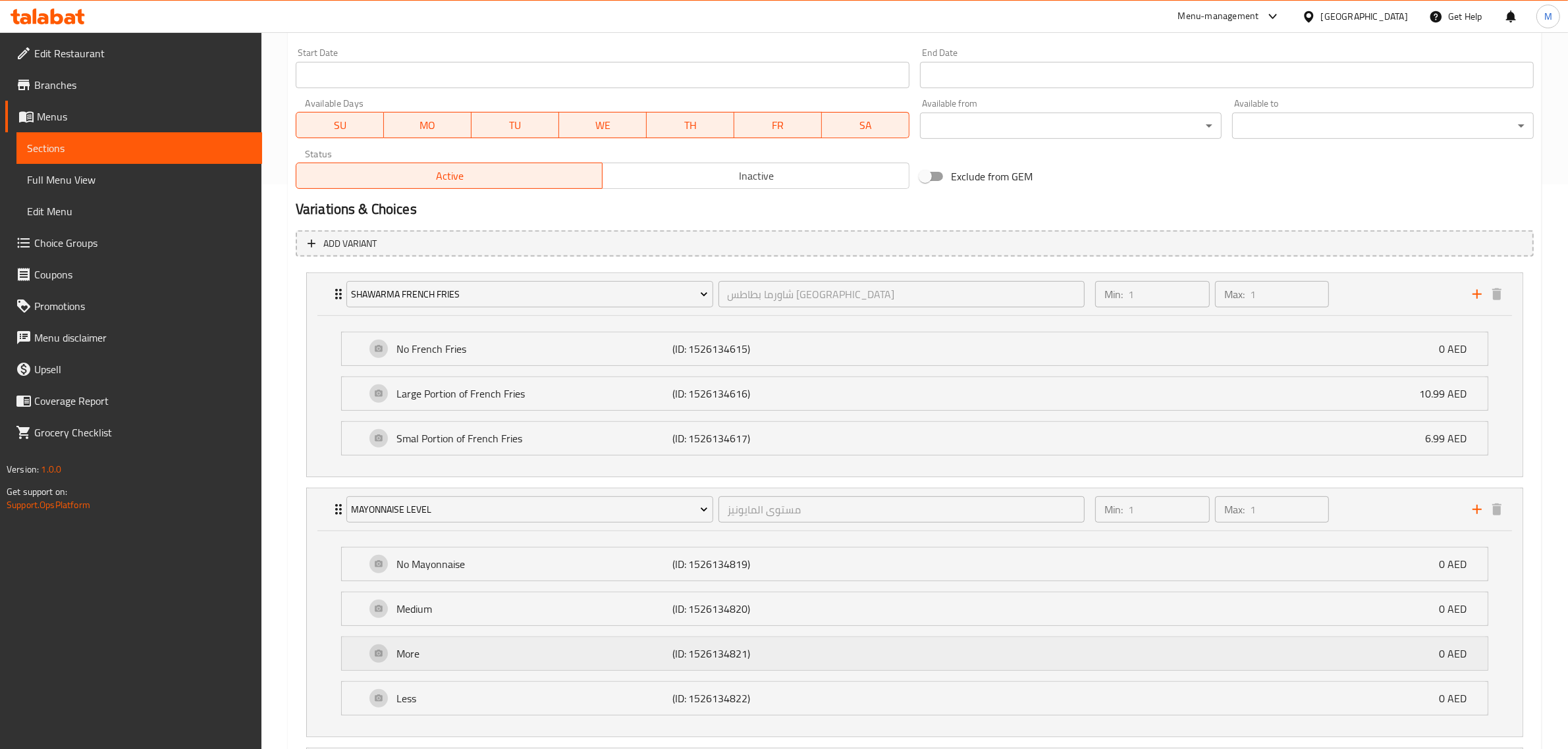
scroll to position [656, 0]
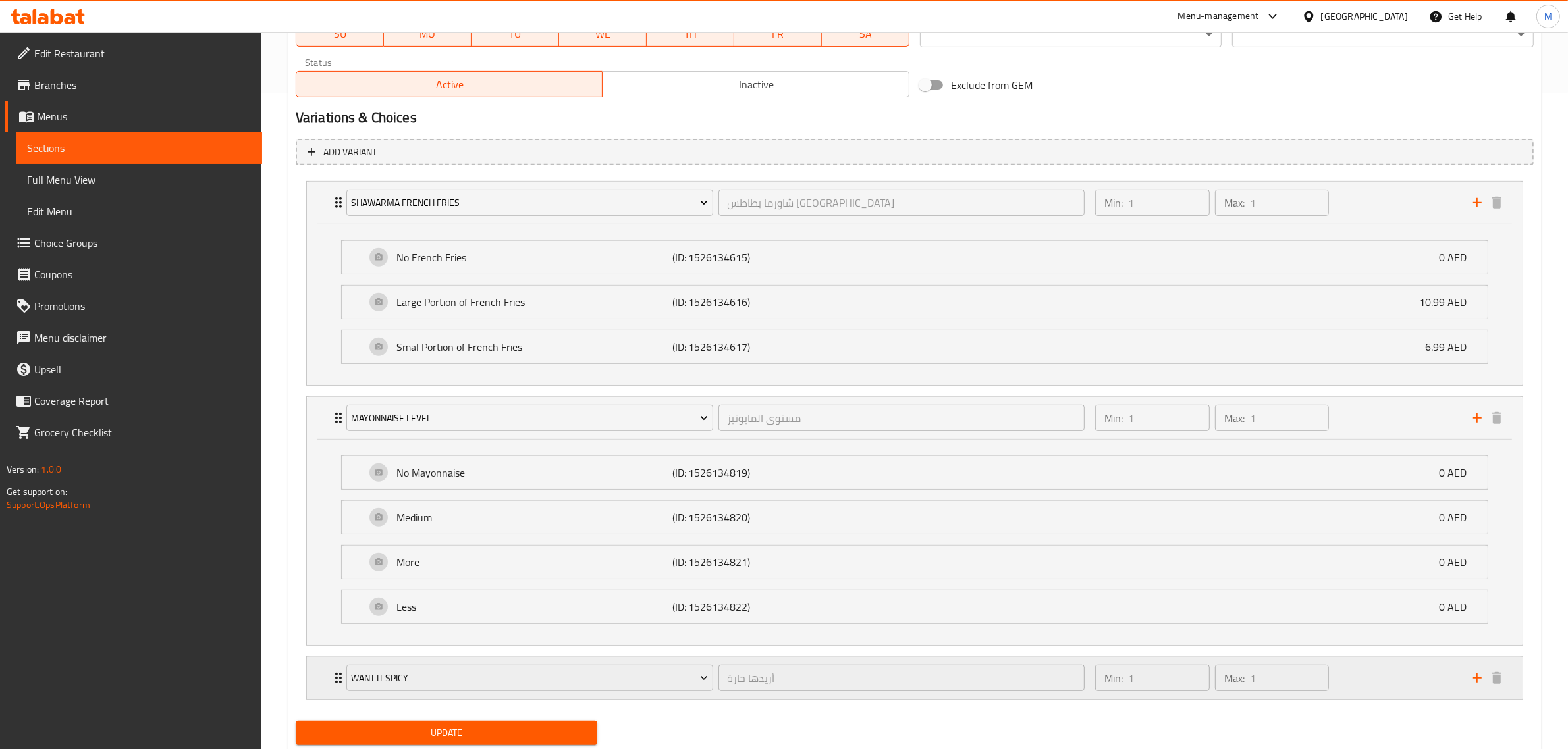
click at [1375, 677] on div "Min: 1 ​ Max: 1 ​" at bounding box center [1276, 678] width 377 height 42
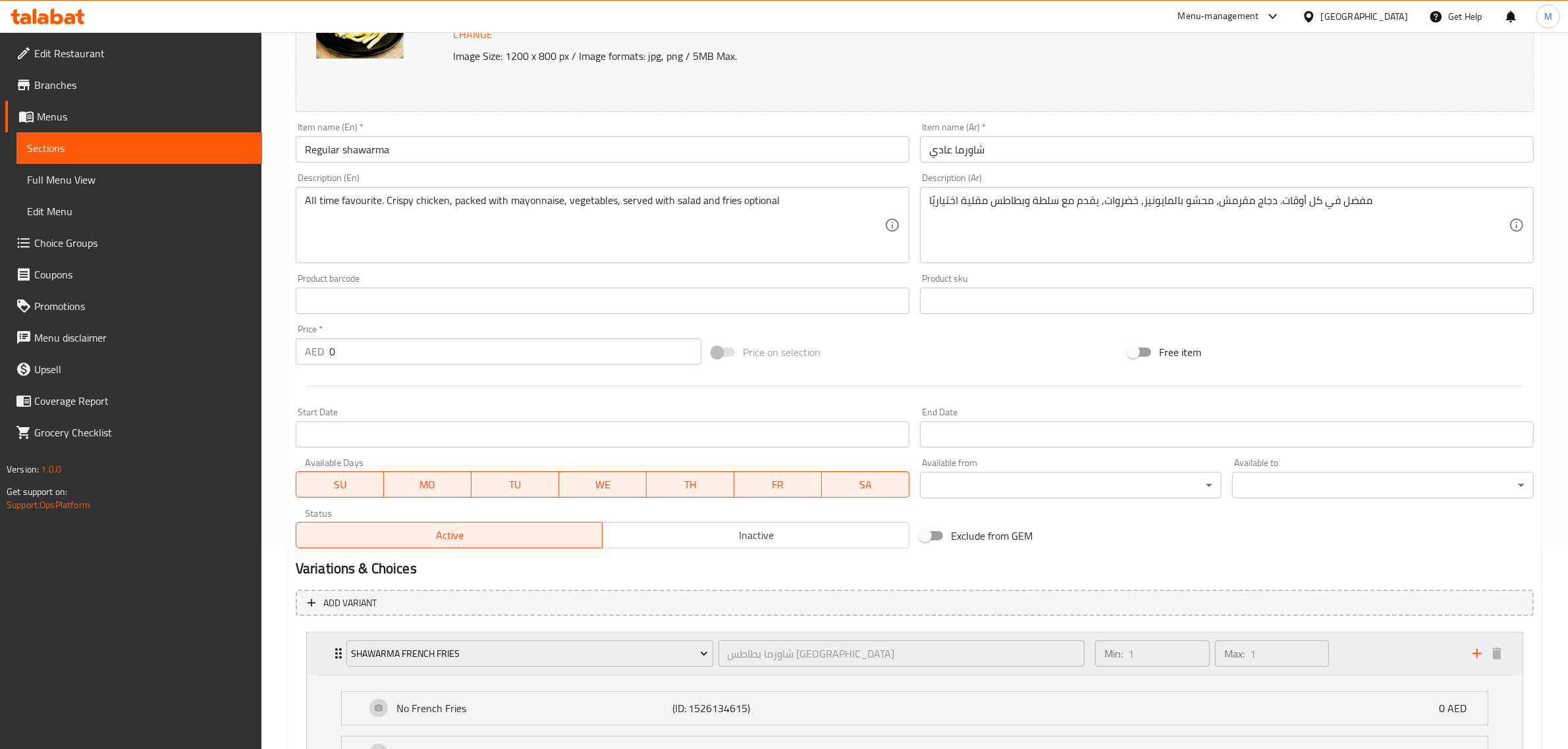
scroll to position [166, 0]
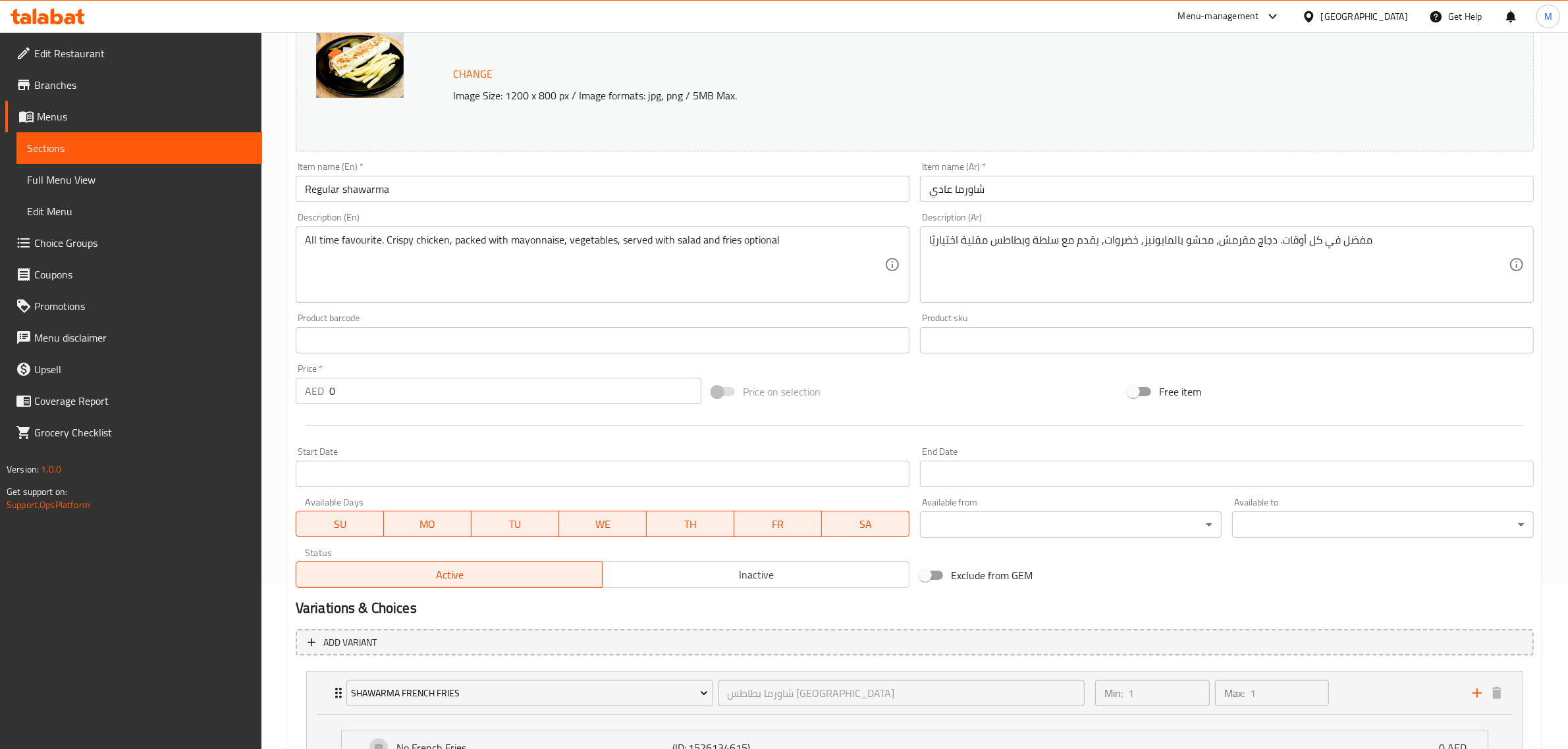
click at [923, 392] on div "Price on selection" at bounding box center [915, 392] width 416 height 36
click at [976, 390] on div "Price on selection" at bounding box center [915, 392] width 416 height 36
click at [1048, 405] on div "Price on selection" at bounding box center [915, 392] width 416 height 36
click at [719, 573] on span "Inactive" at bounding box center [756, 575] width 296 height 19
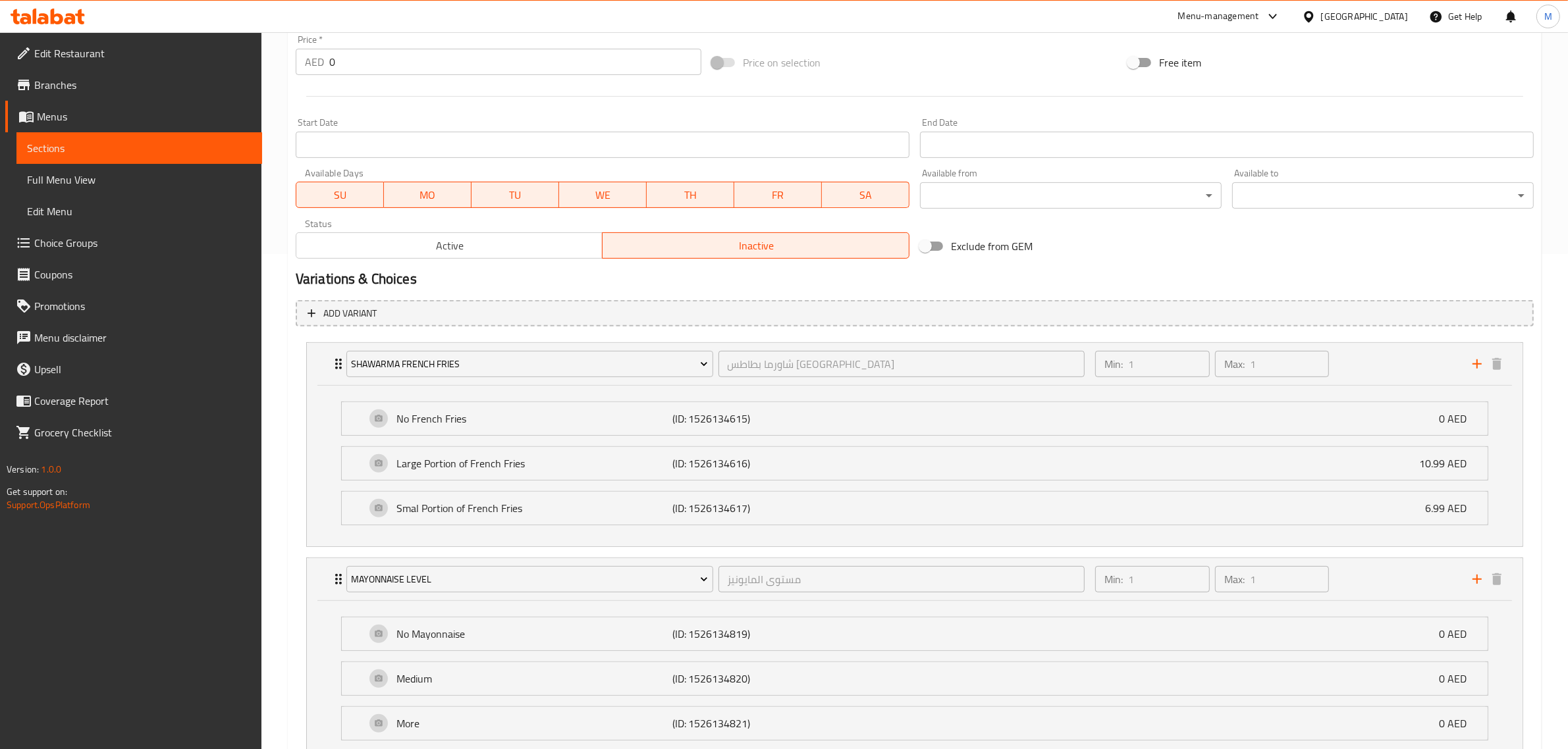
scroll to position [412, 0]
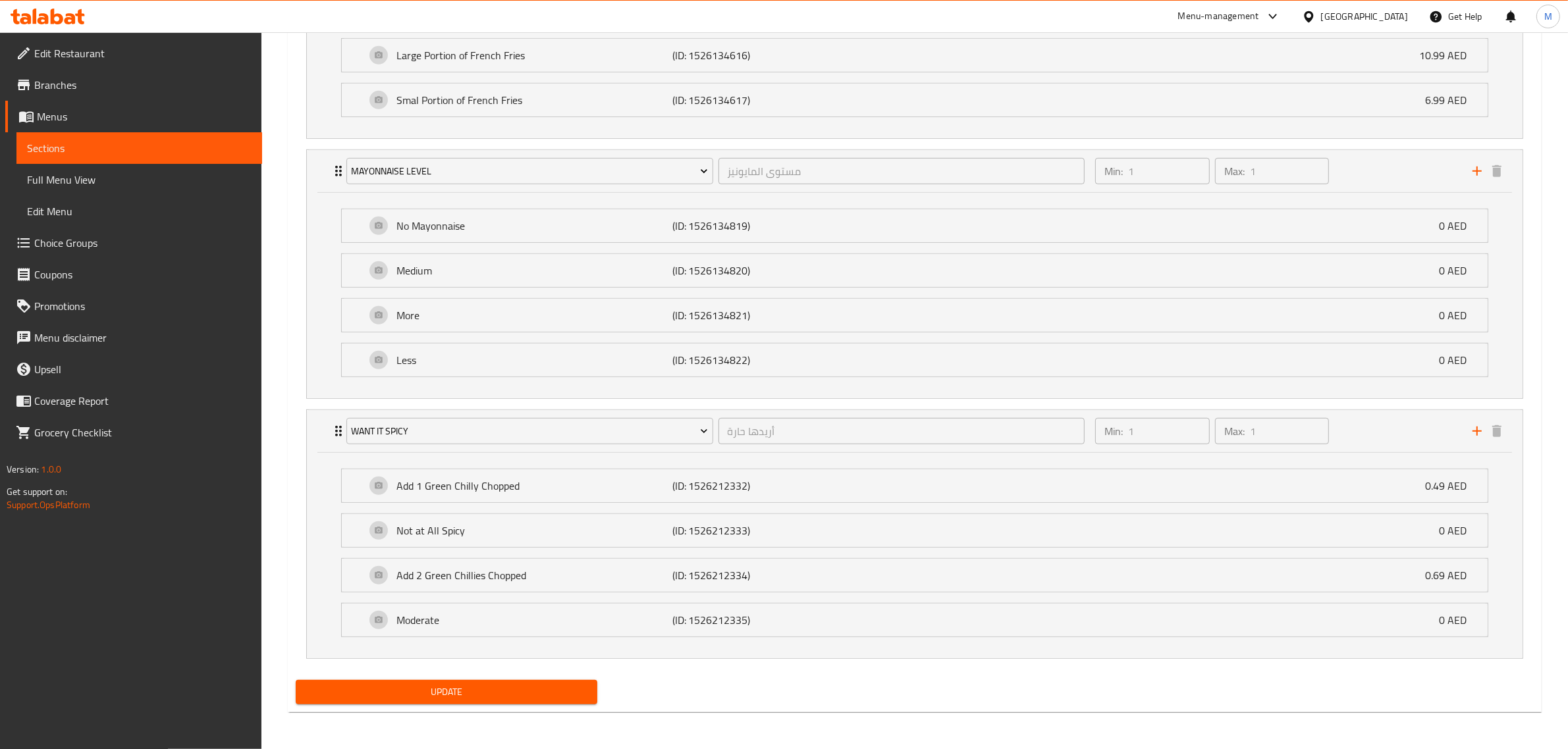
click at [427, 686] on span "Update" at bounding box center [446, 692] width 281 height 17
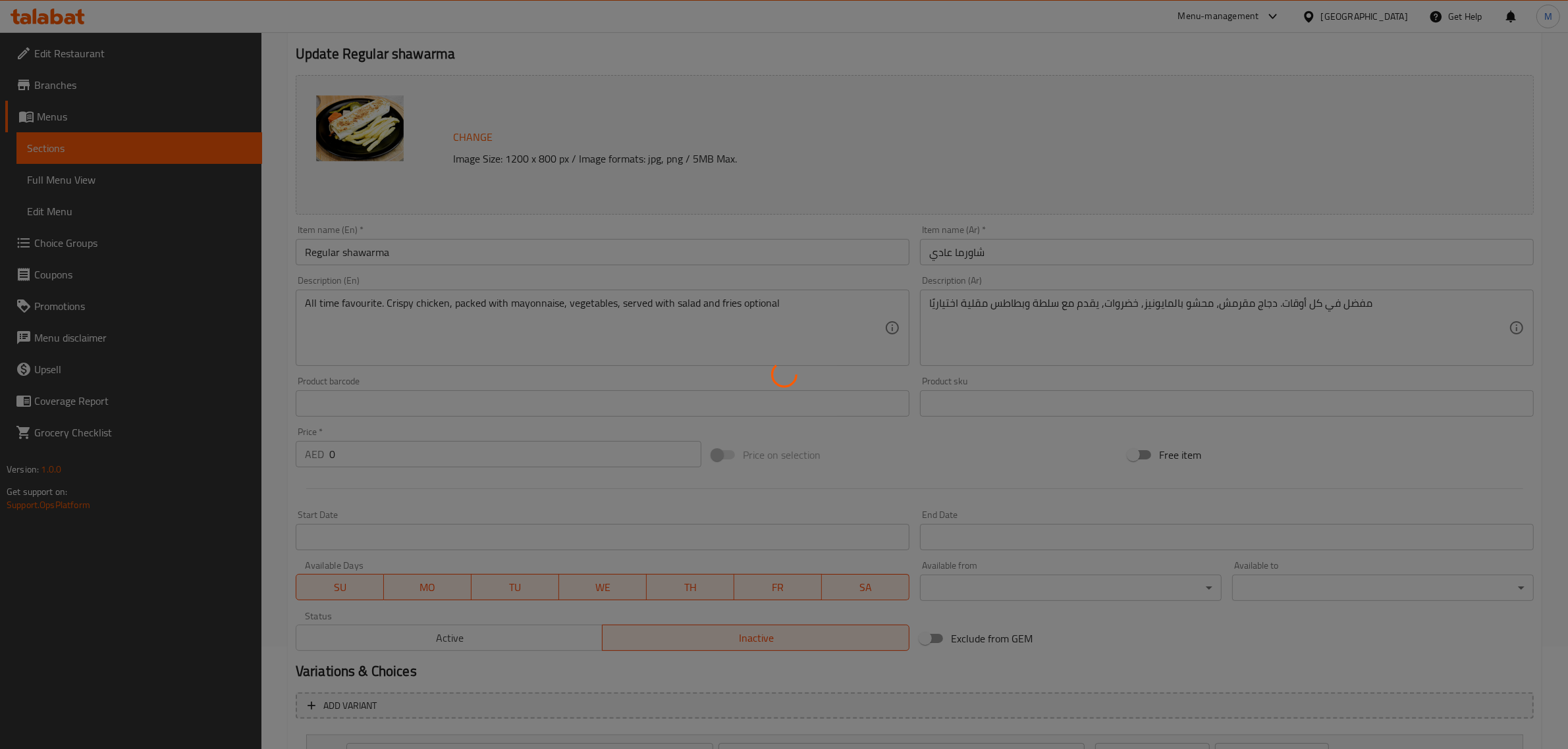
scroll to position [0, 0]
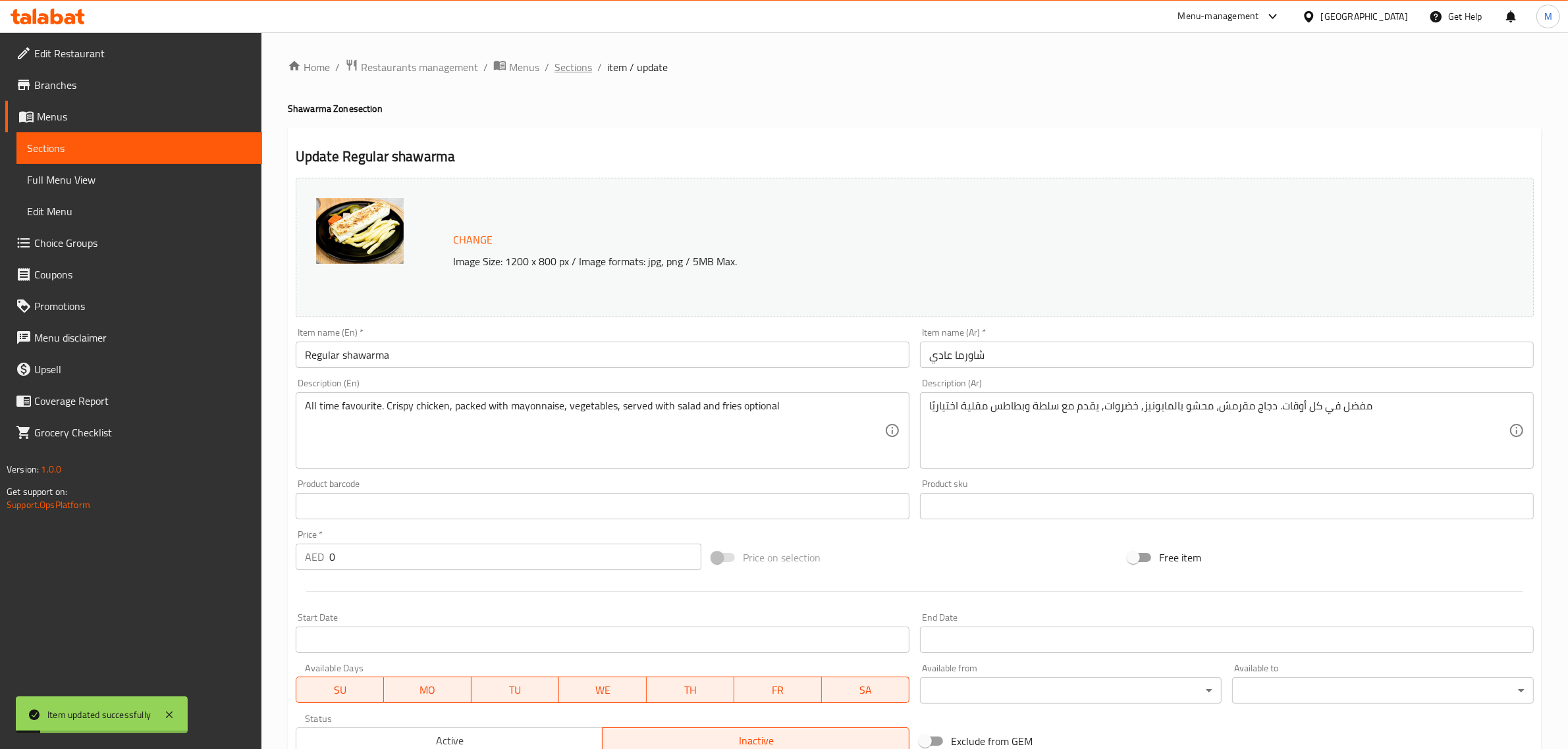
click at [558, 64] on span "Sections" at bounding box center [573, 68] width 37 height 16
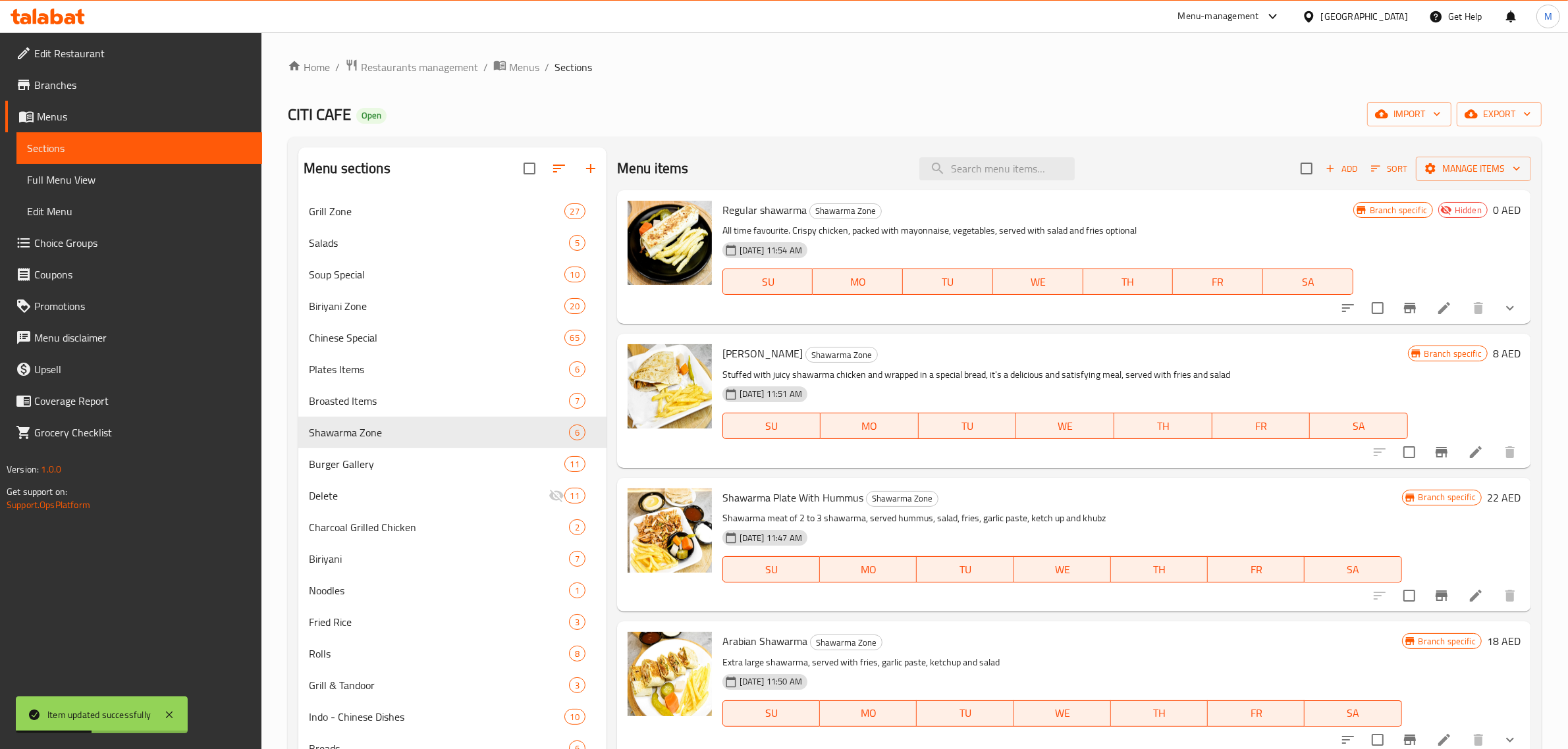
click at [738, 214] on span "Regular shawarma" at bounding box center [765, 210] width 84 height 20
click at [770, 209] on span "Regular shawarma" at bounding box center [765, 210] width 84 height 20
copy h6 "shawarma"
click at [1343, 169] on span "Add" at bounding box center [1341, 168] width 36 height 15
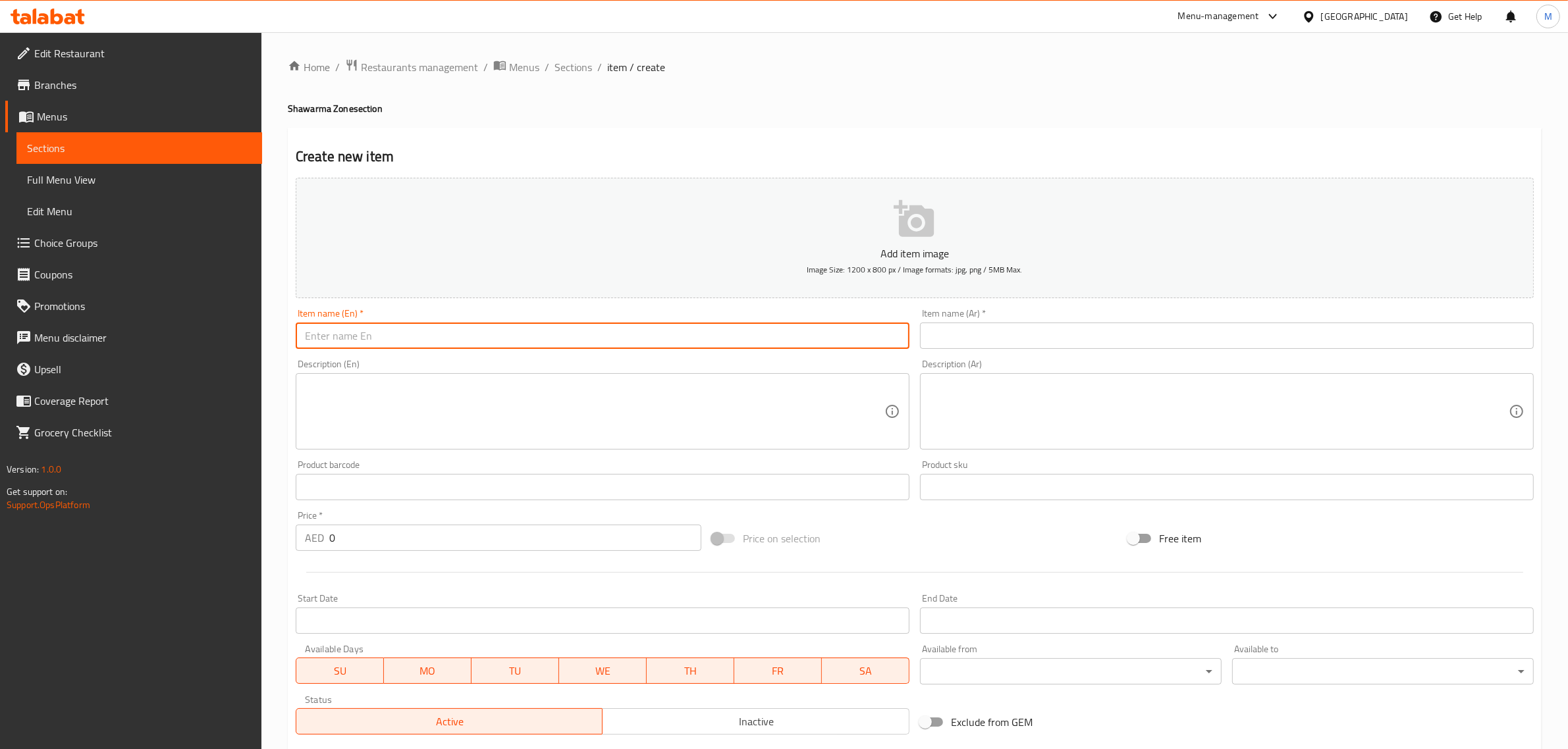
click at [772, 334] on input "text" at bounding box center [602, 335] width 614 height 26
paste input "shawarma"
click at [741, 343] on input "shawarma ( Normal Or Mexican)" at bounding box center [602, 335] width 614 height 26
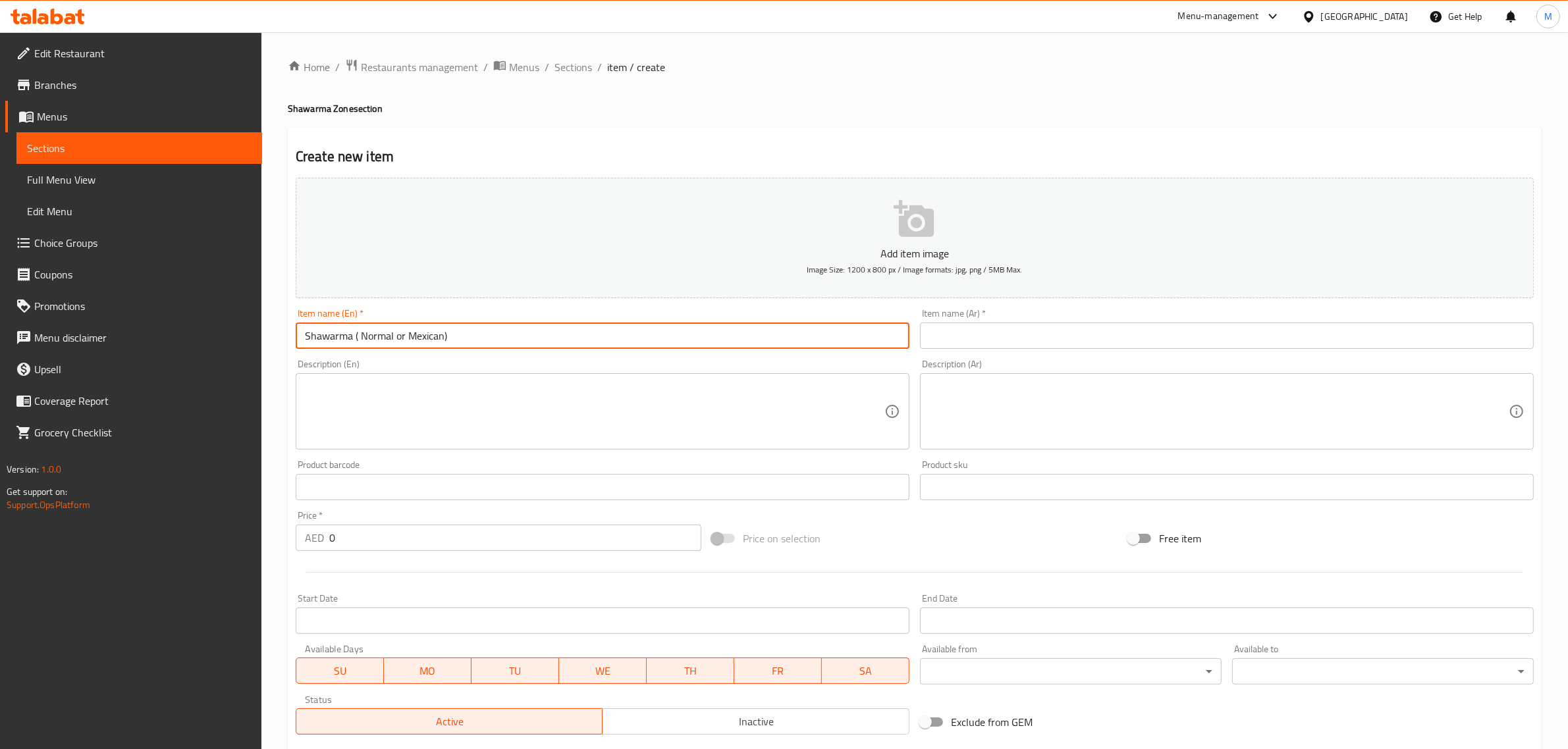
click at [745, 344] on input "Shawarma ( Normal or Mexican)" at bounding box center [602, 335] width 614 height 26
click at [745, 344] on input "Shawarma ( Normal or Mexican)" at bounding box center [602, 335] width 614 height 26
type input "Shawarma ( Normal or Mexican)"
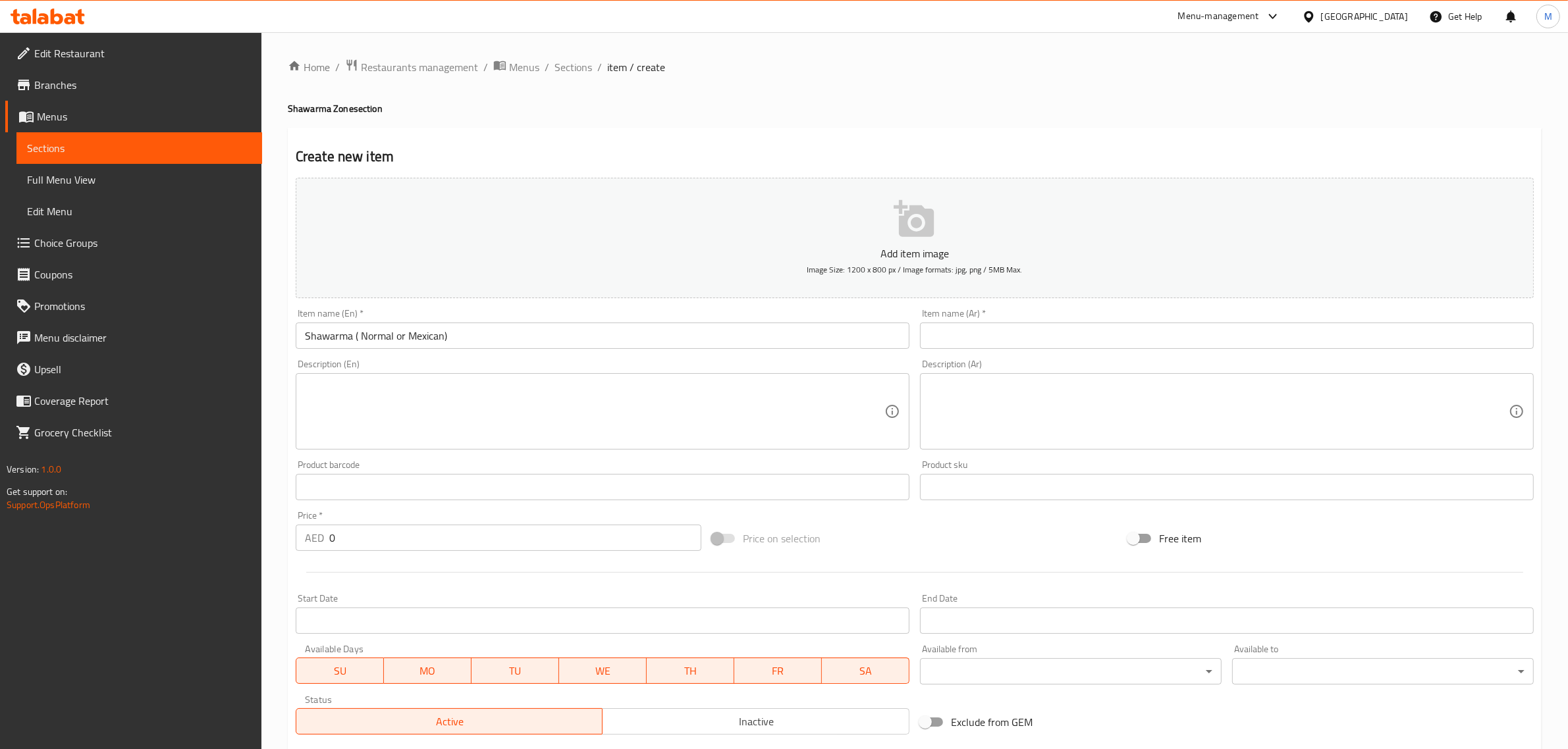
click at [1279, 342] on input "text" at bounding box center [1226, 335] width 614 height 26
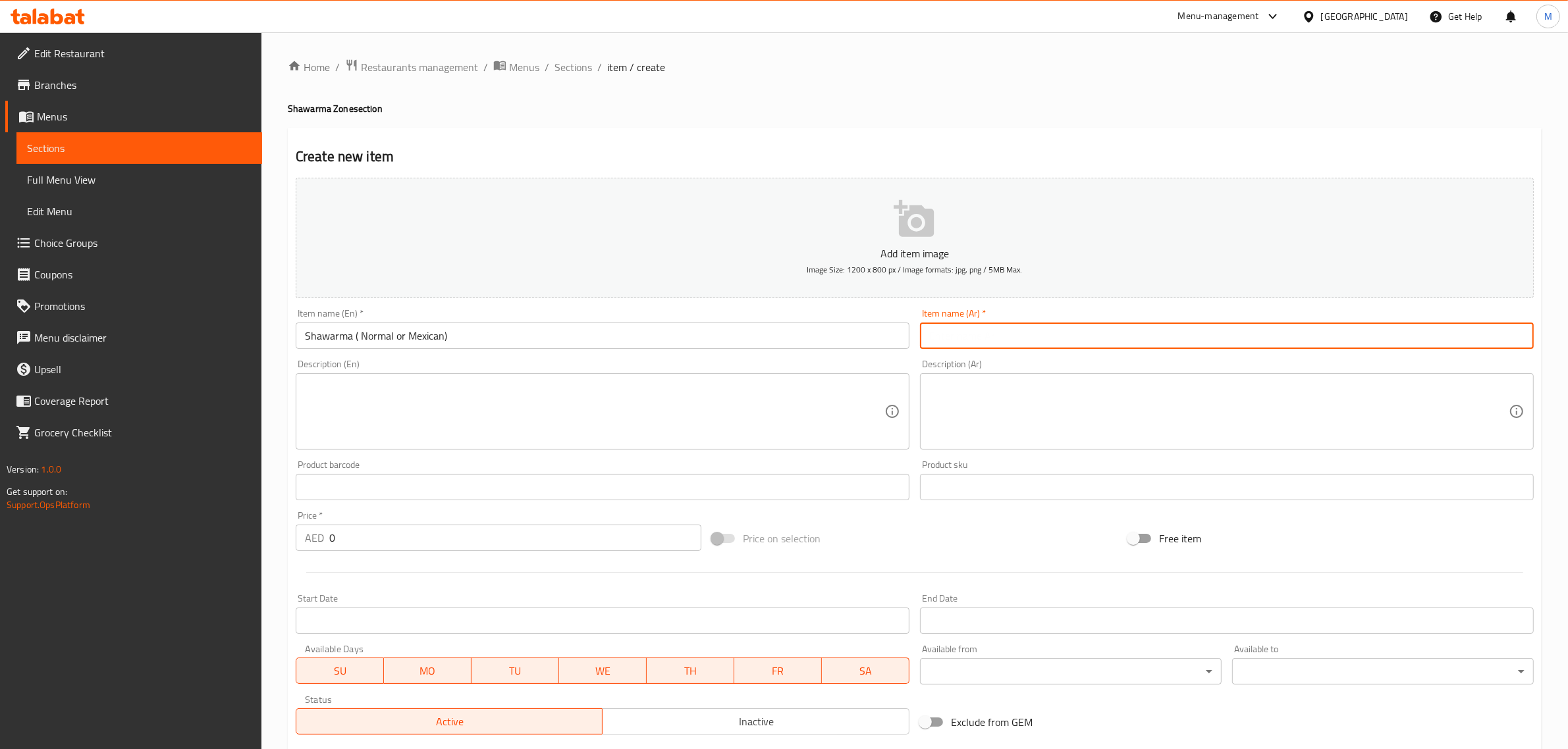
paste input "شاورما (عادية أو مكسيكية)"
type input "شاورما (عادية أو مكسيكية)"
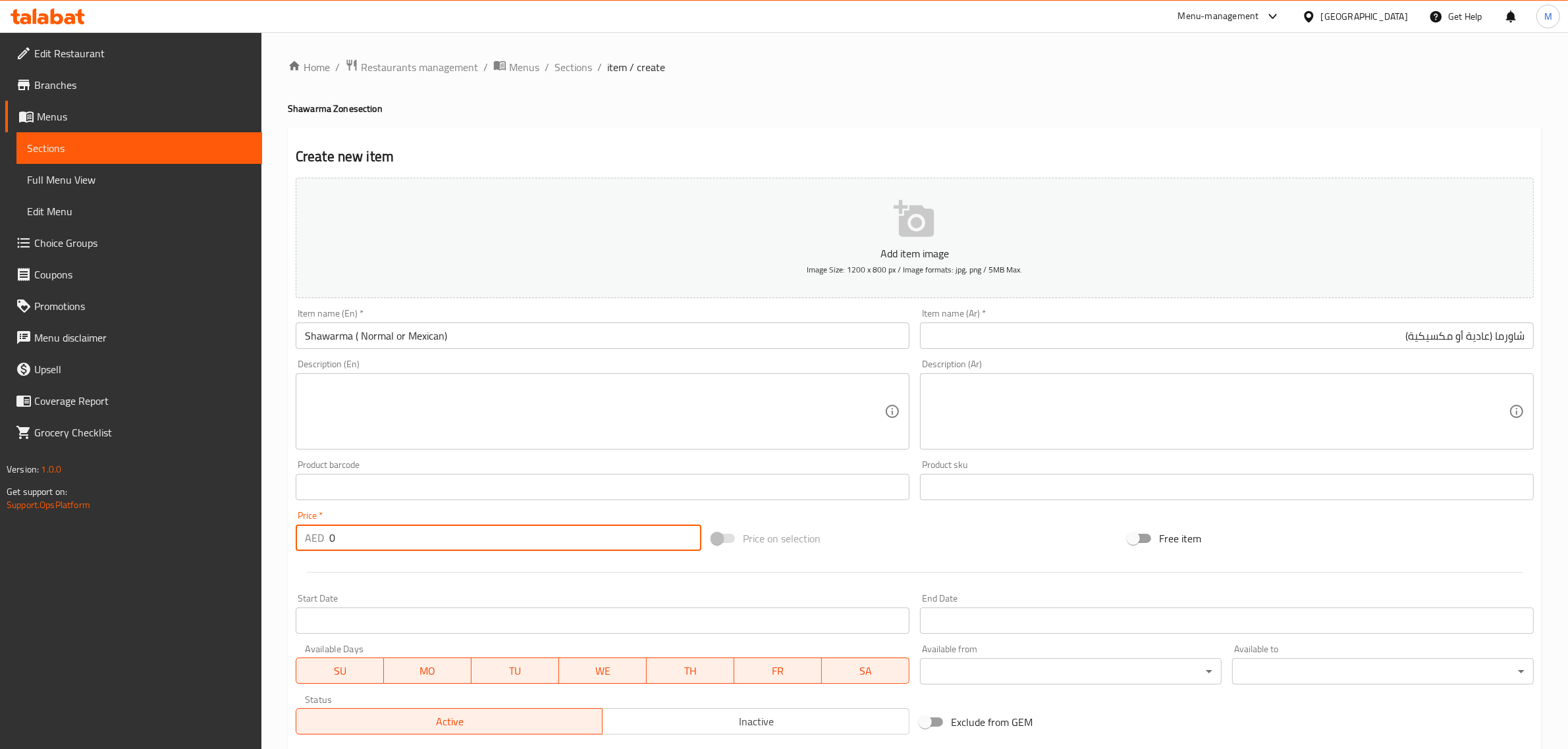
click at [609, 538] on input "0" at bounding box center [515, 537] width 372 height 26
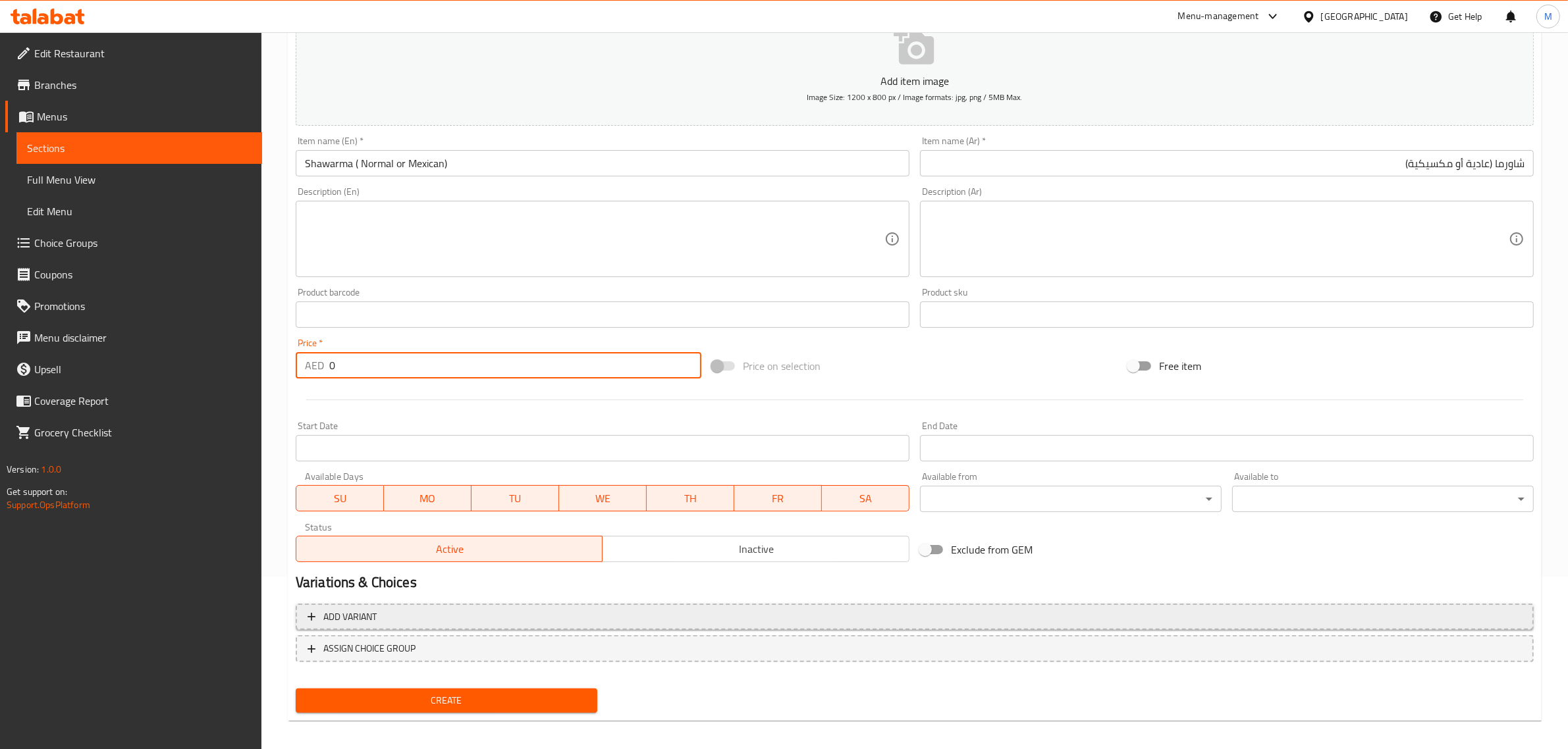
scroll to position [179, 0]
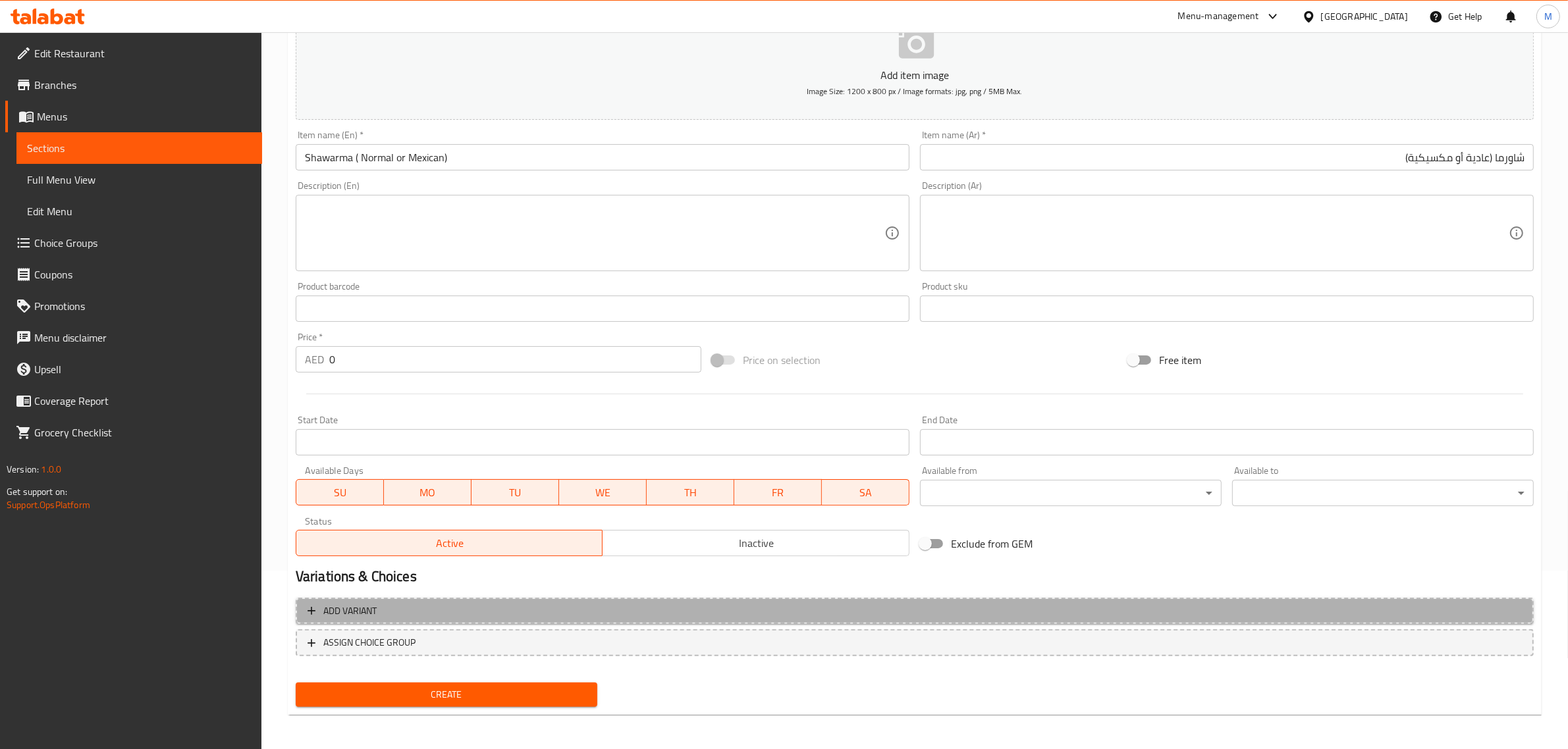
click at [741, 612] on span "Add variant" at bounding box center [915, 611] width 1214 height 17
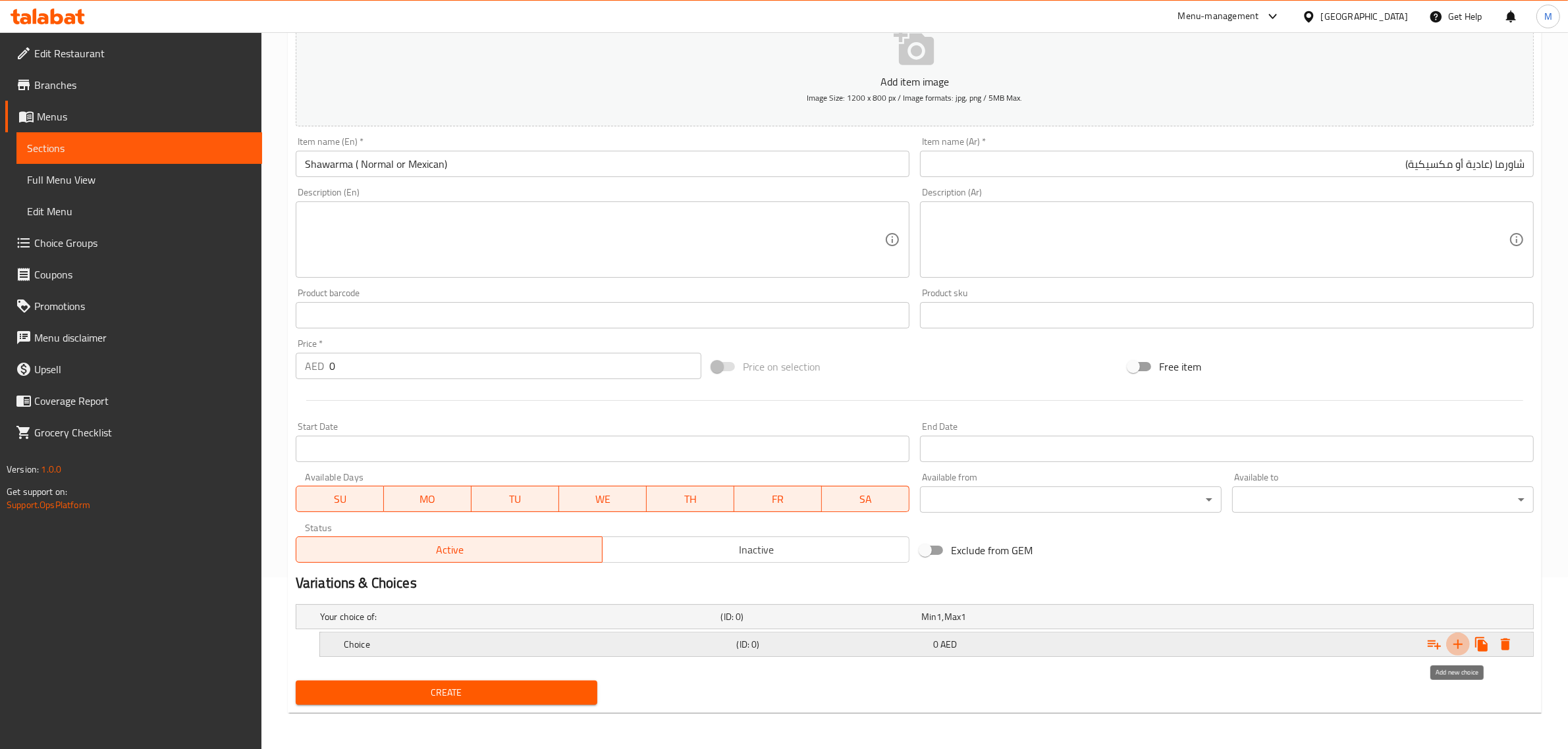
click at [1454, 650] on icon "Expand" at bounding box center [1458, 644] width 16 height 16
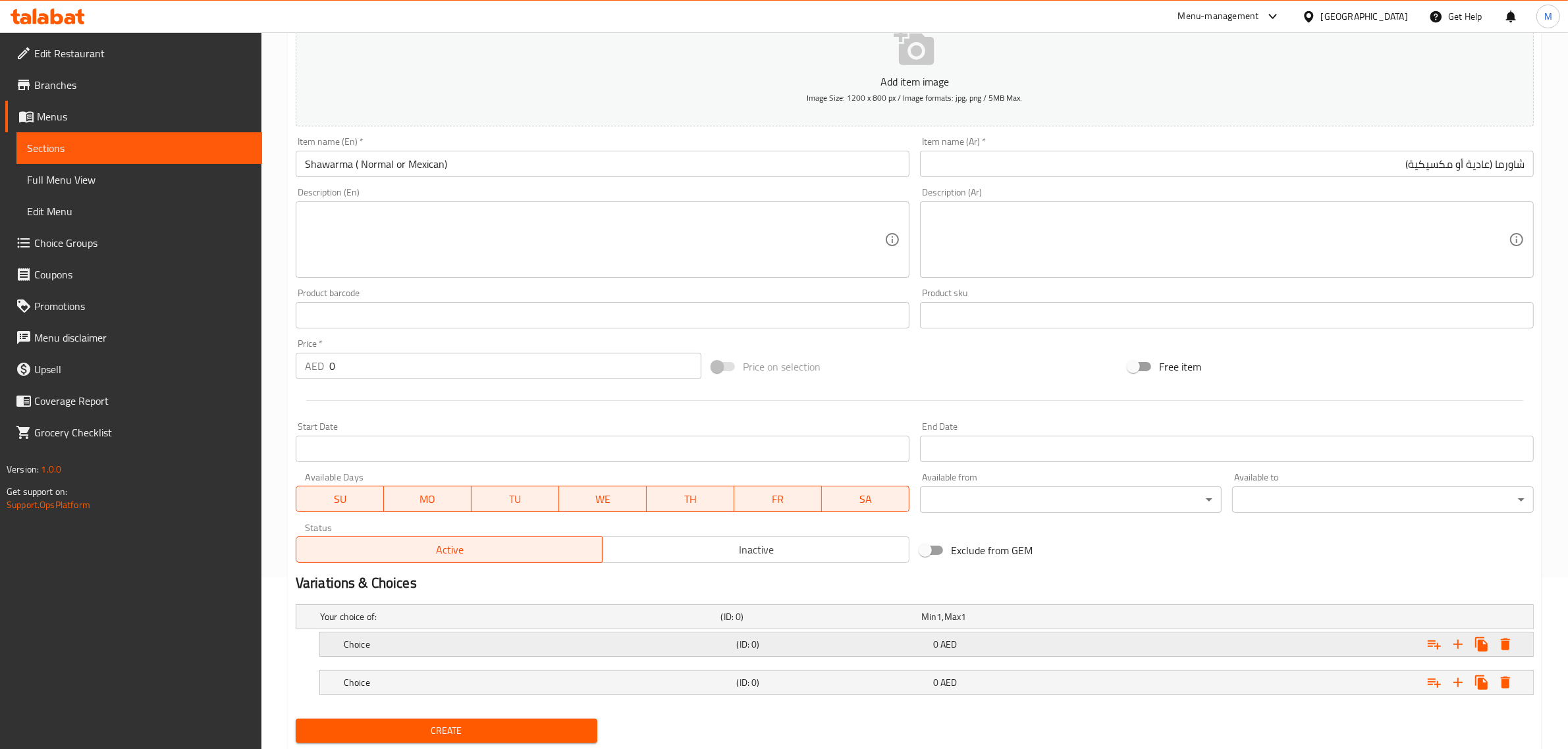
click at [693, 624] on h5 "Choice" at bounding box center [518, 616] width 396 height 14
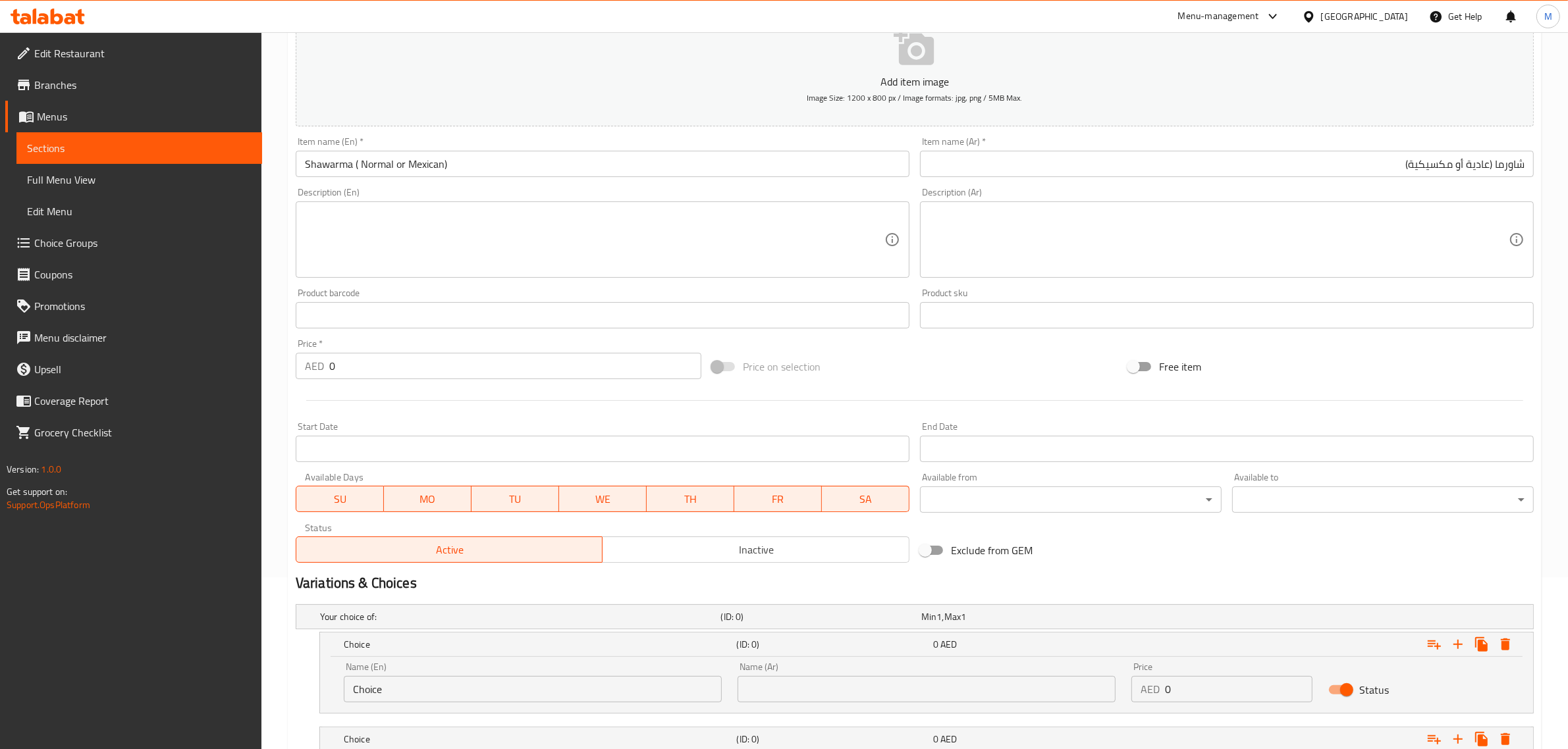
click at [528, 681] on input "Choice" at bounding box center [532, 689] width 378 height 26
click at [531, 678] on input "Choice" at bounding box center [532, 689] width 378 height 26
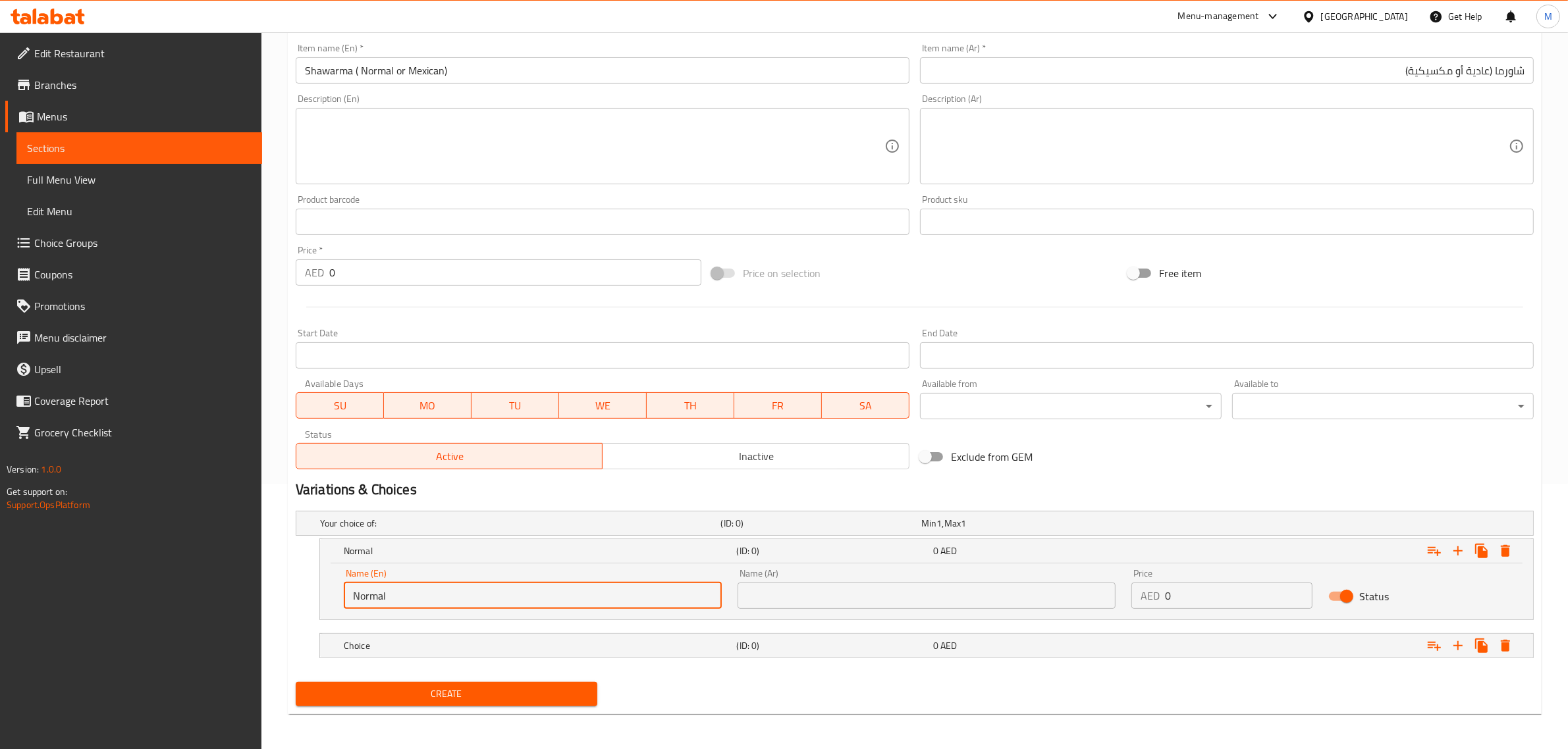
scroll to position [267, 0]
type input "Normal"
click at [412, 66] on input "Shawarma ( Normal or Mexican)" at bounding box center [602, 68] width 614 height 26
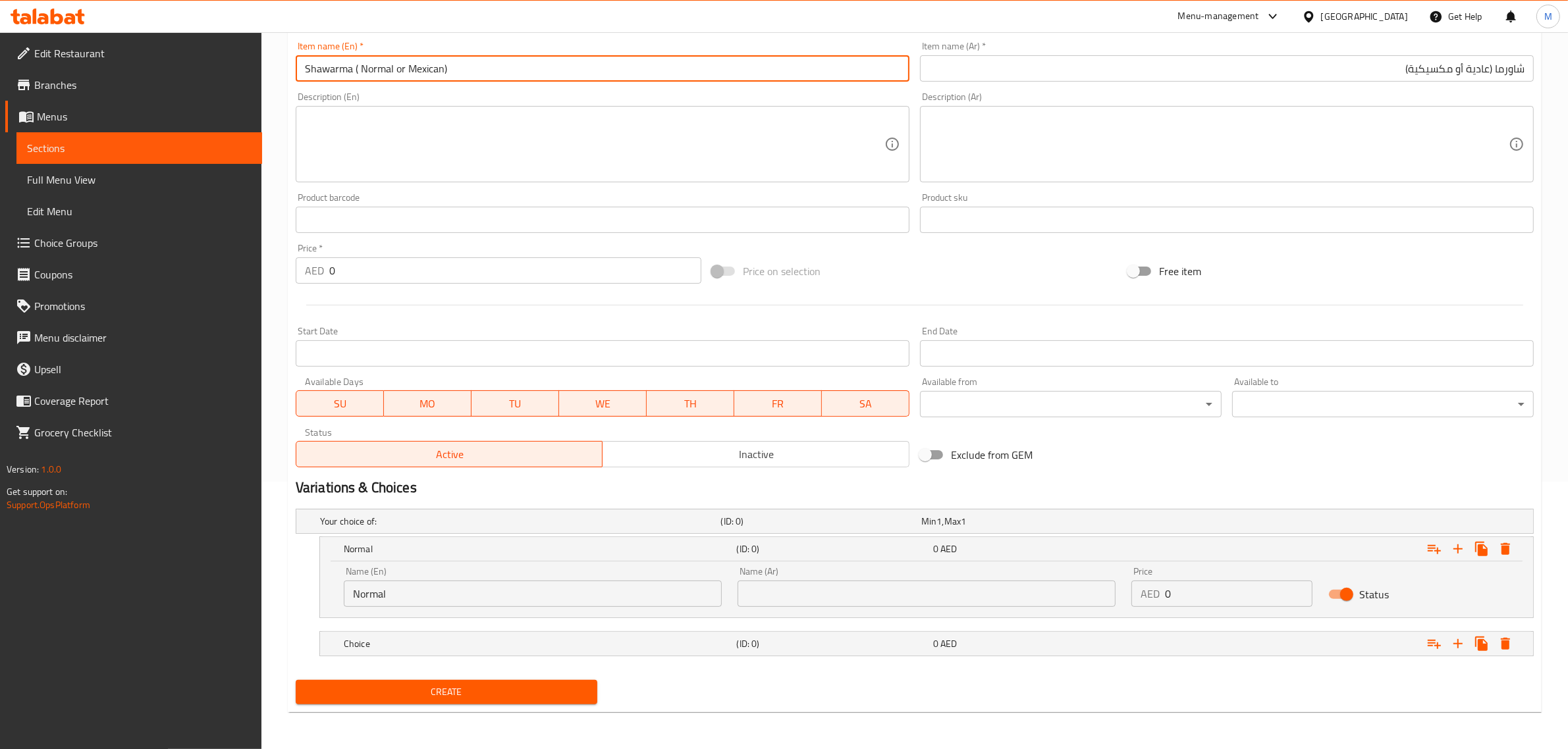
click at [412, 66] on input "Shawarma ( Normal or Mexican)" at bounding box center [602, 68] width 614 height 26
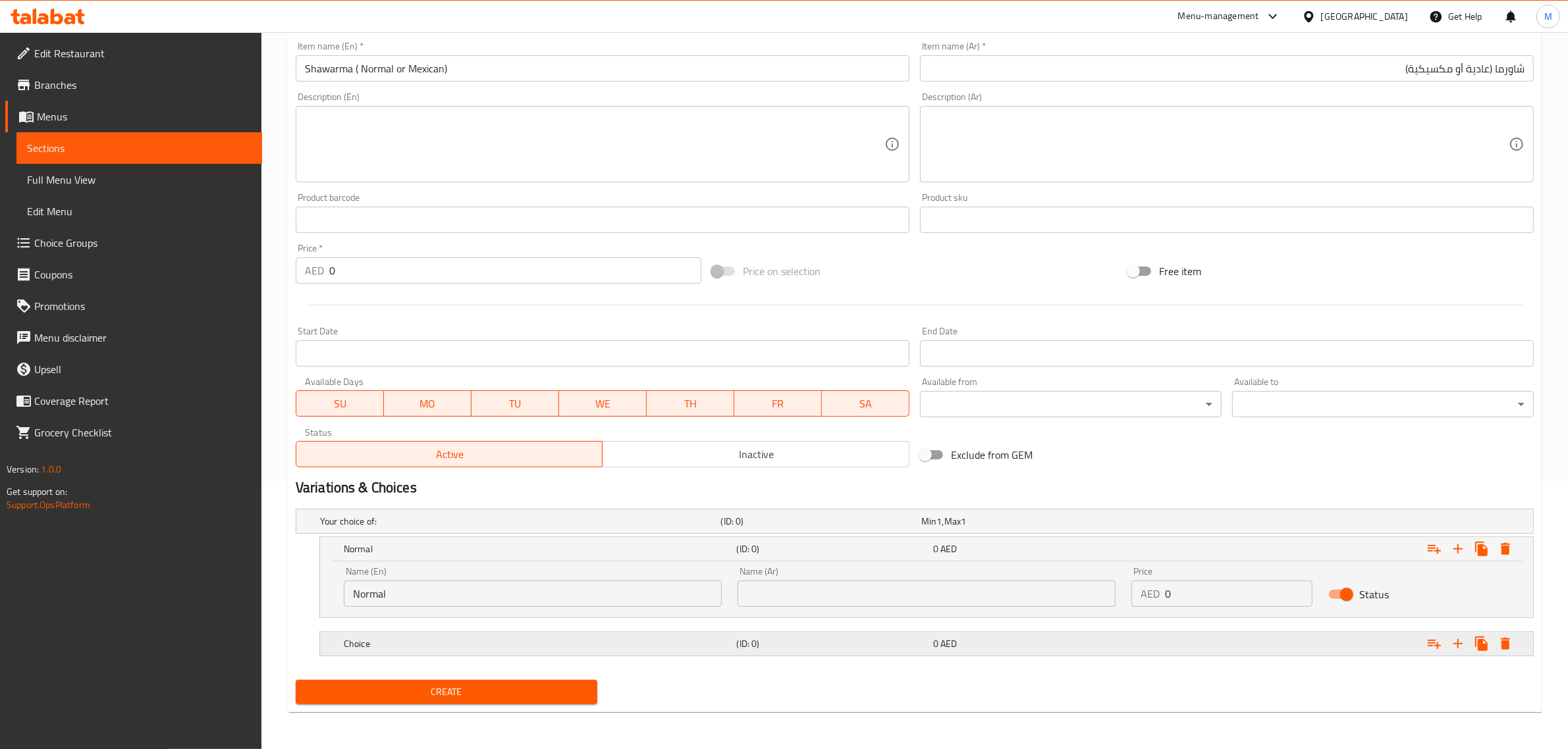
click at [484, 527] on h5 "Choice" at bounding box center [518, 521] width 396 height 14
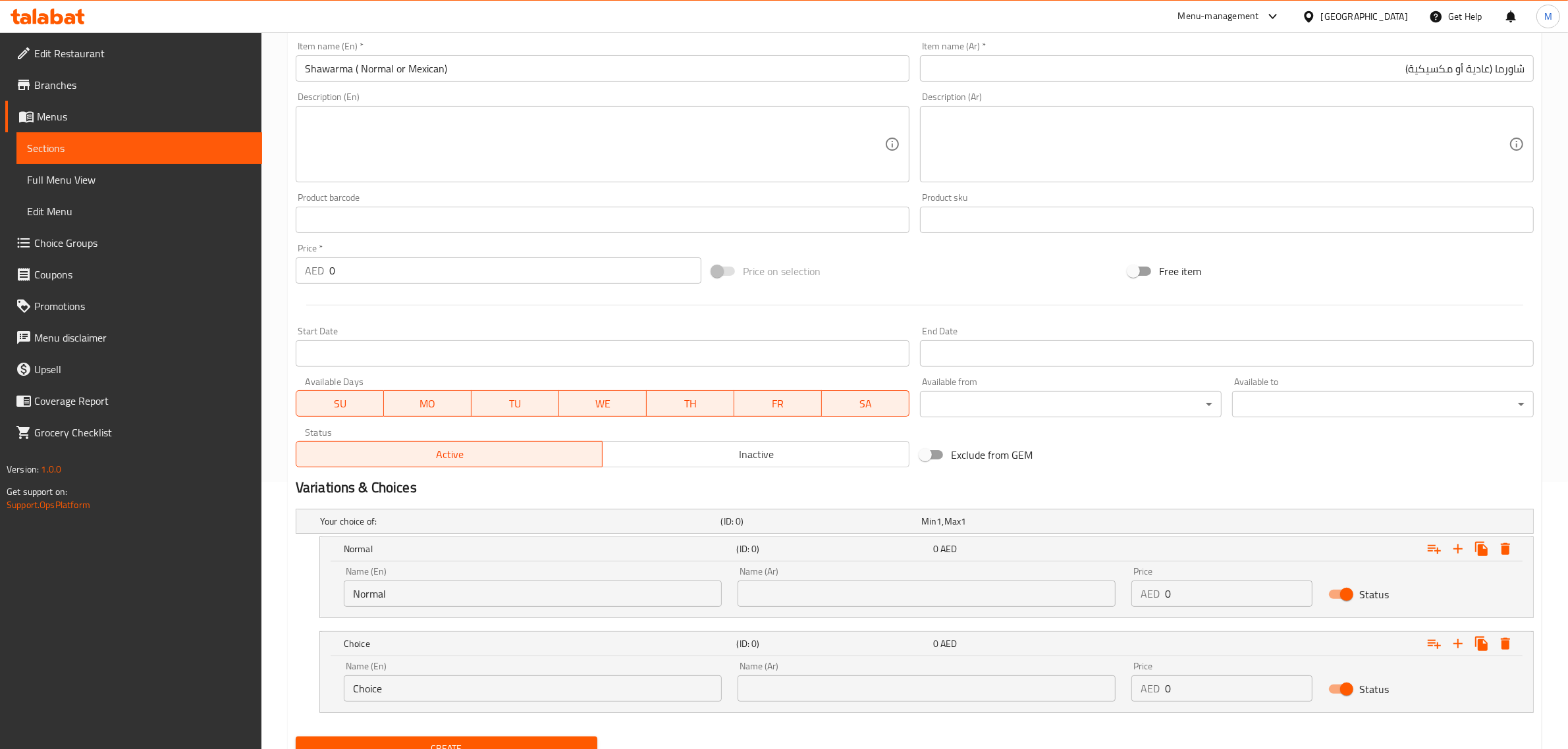
drag, startPoint x: 481, startPoint y: 662, endPoint x: 481, endPoint y: 671, distance: 9.0
click at [481, 670] on div "Name (En) Choice Name (En)" at bounding box center [532, 681] width 378 height 41
click at [478, 677] on input "Choice" at bounding box center [532, 688] width 378 height 26
paste input "Mexican"
type input "Mexican"
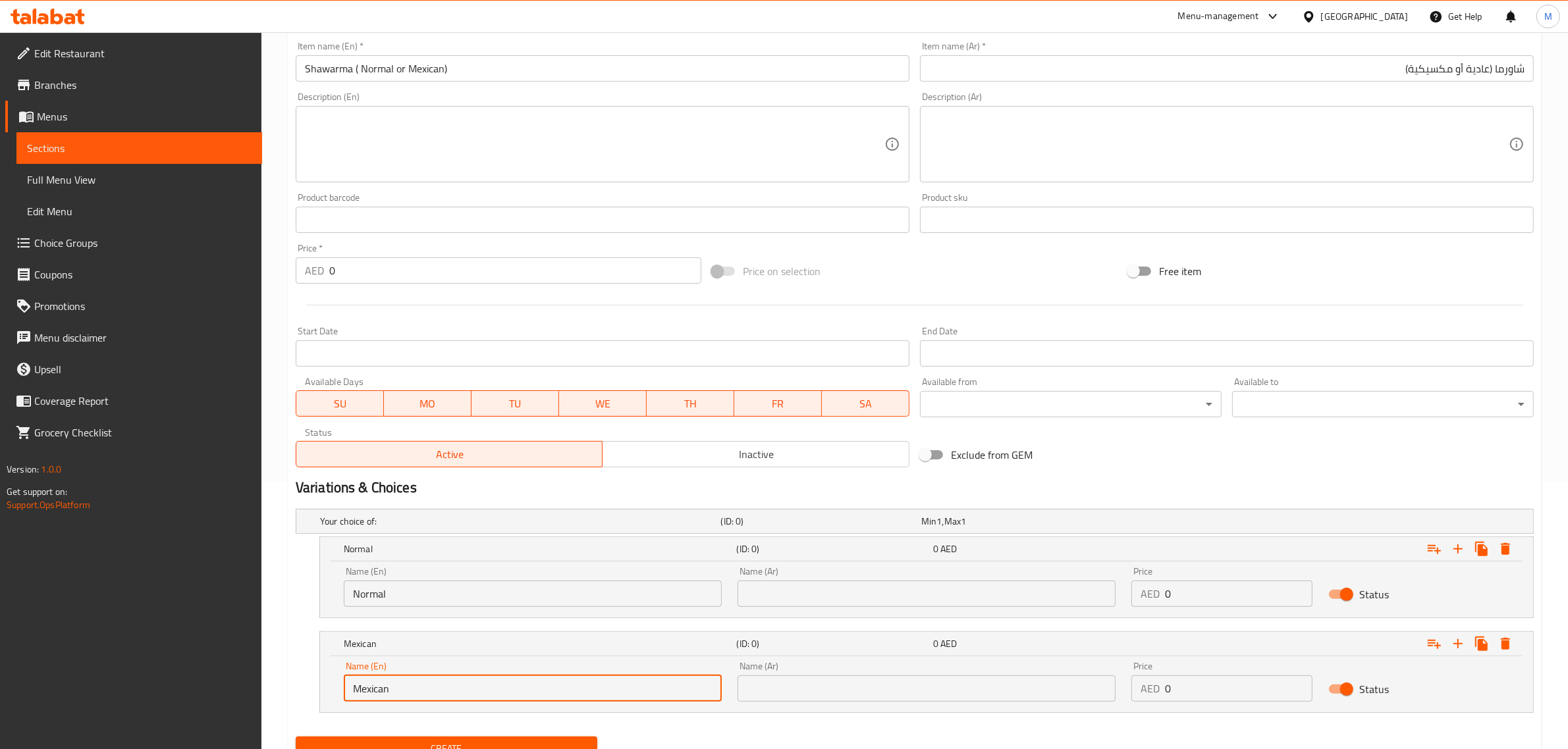
click at [858, 591] on input "text" at bounding box center [927, 593] width 378 height 26
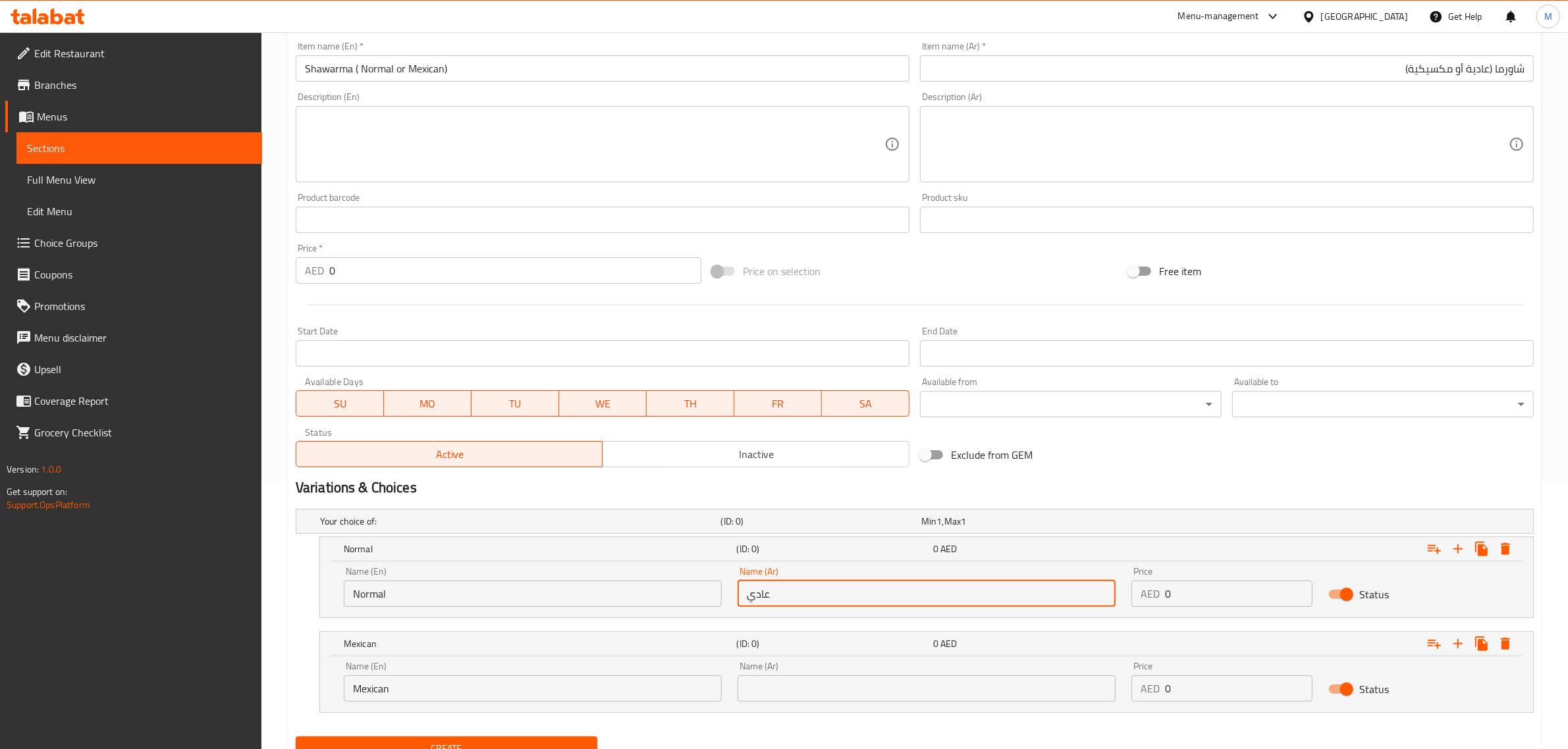
type input "عادي"
click at [874, 689] on input "text" at bounding box center [927, 688] width 378 height 26
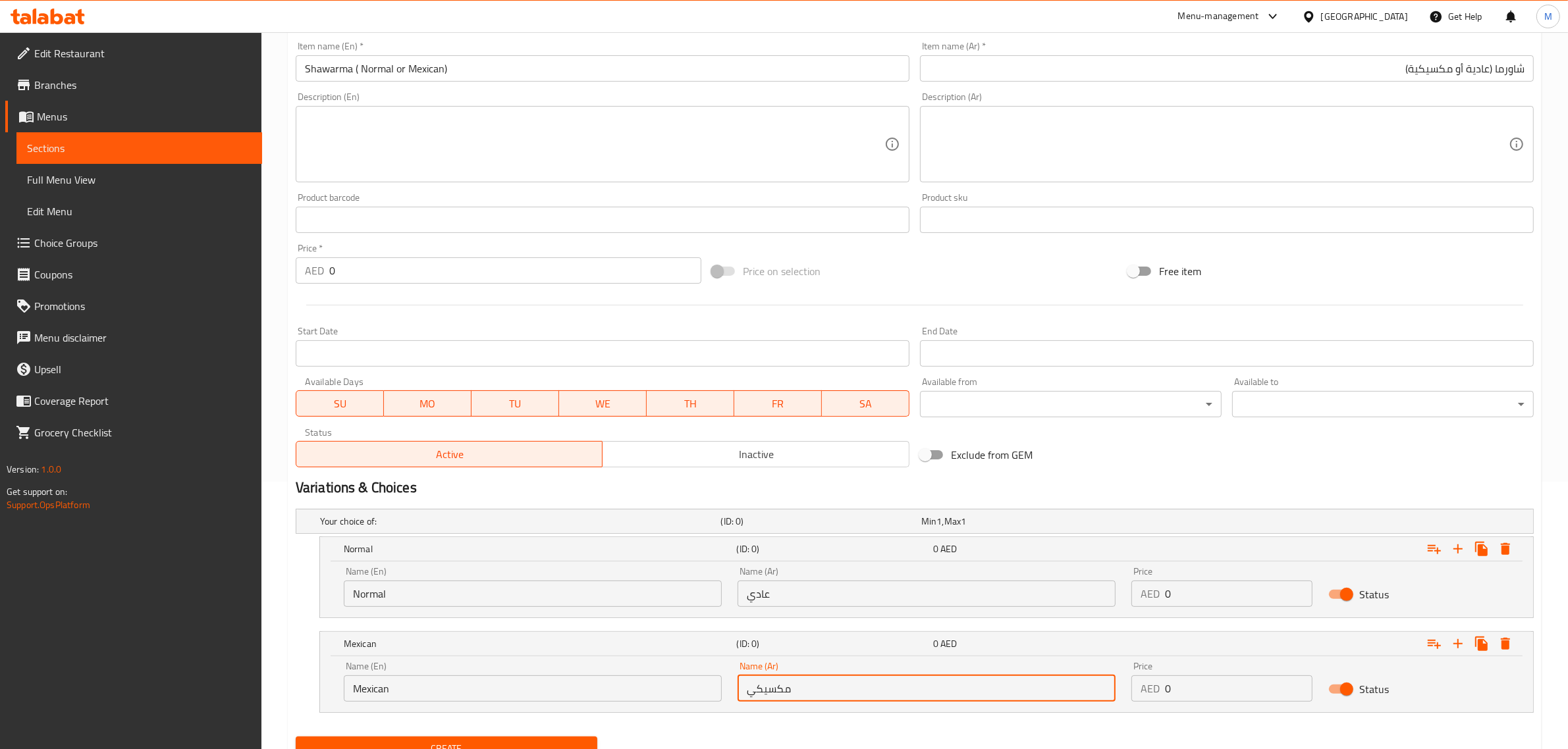
type input "مكسيكي"
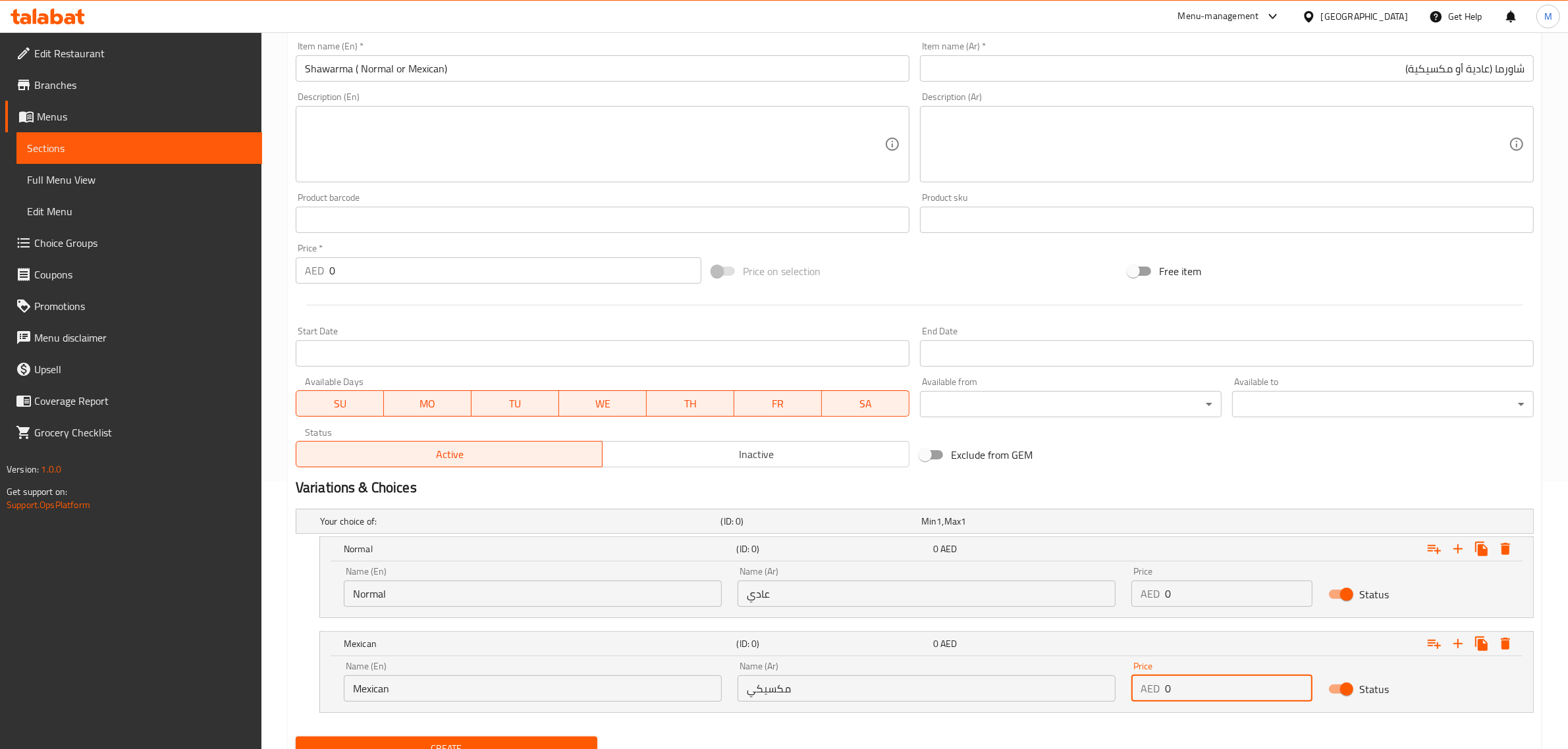
drag, startPoint x: 1177, startPoint y: 685, endPoint x: 1144, endPoint y: 688, distance: 33.1
click at [1144, 688] on div "AED 0 Price" at bounding box center [1221, 688] width 181 height 26
type input "9"
drag, startPoint x: 1183, startPoint y: 593, endPoint x: 1153, endPoint y: 599, distance: 30.6
click at [1153, 599] on div "AED 0 Price" at bounding box center [1221, 593] width 181 height 26
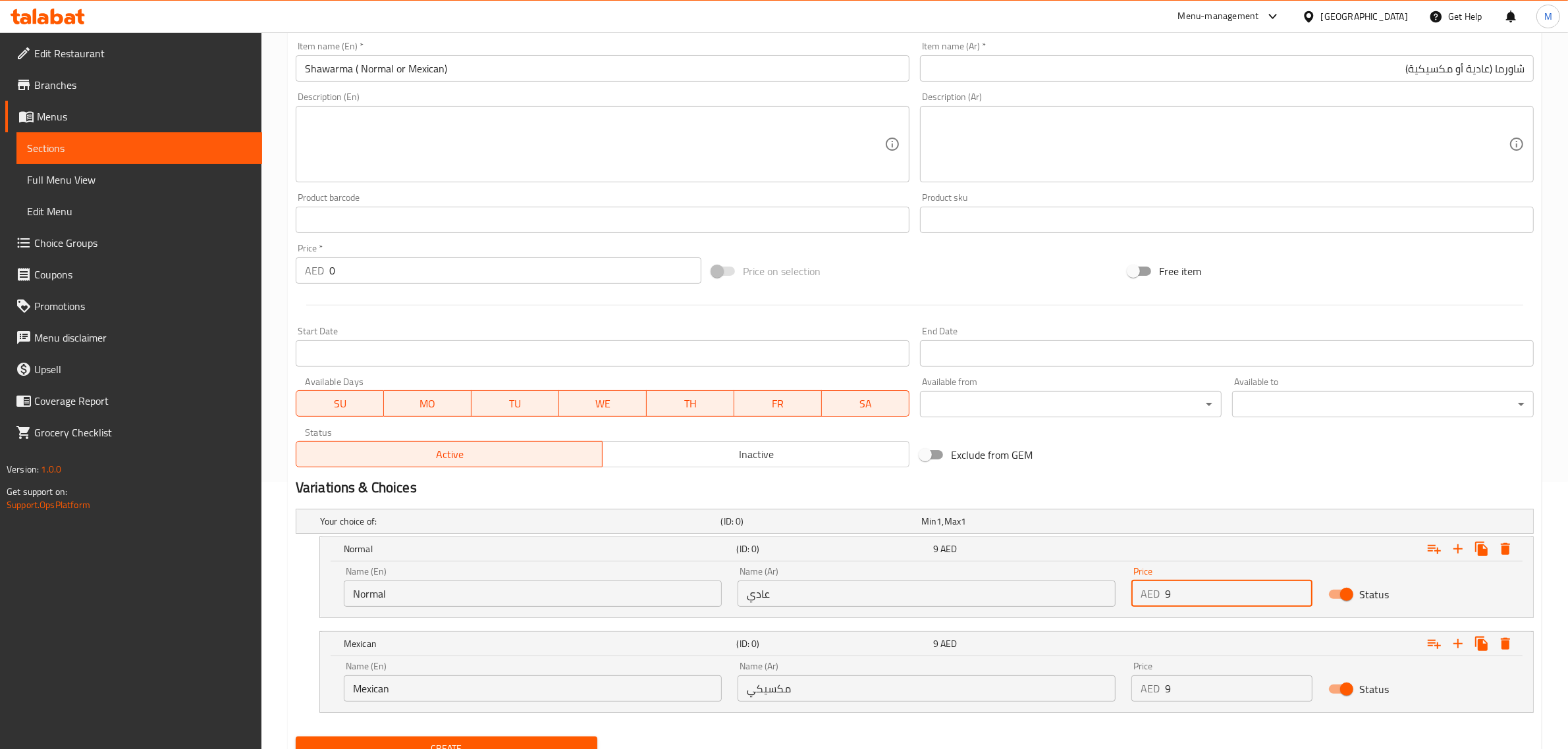
type input "9"
click at [1139, 456] on div "Exclude from GEM" at bounding box center [1123, 454] width 416 height 36
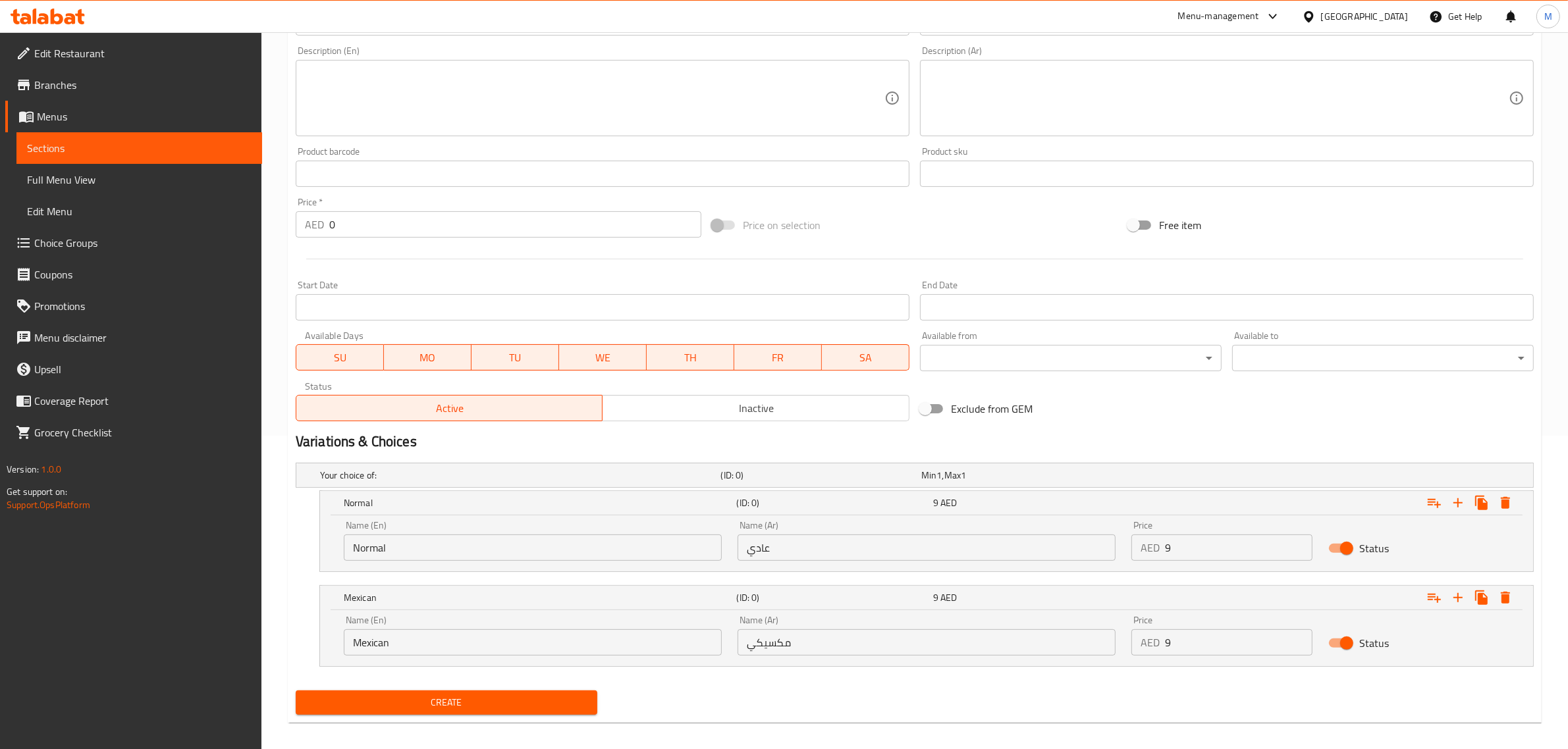
scroll to position [323, 0]
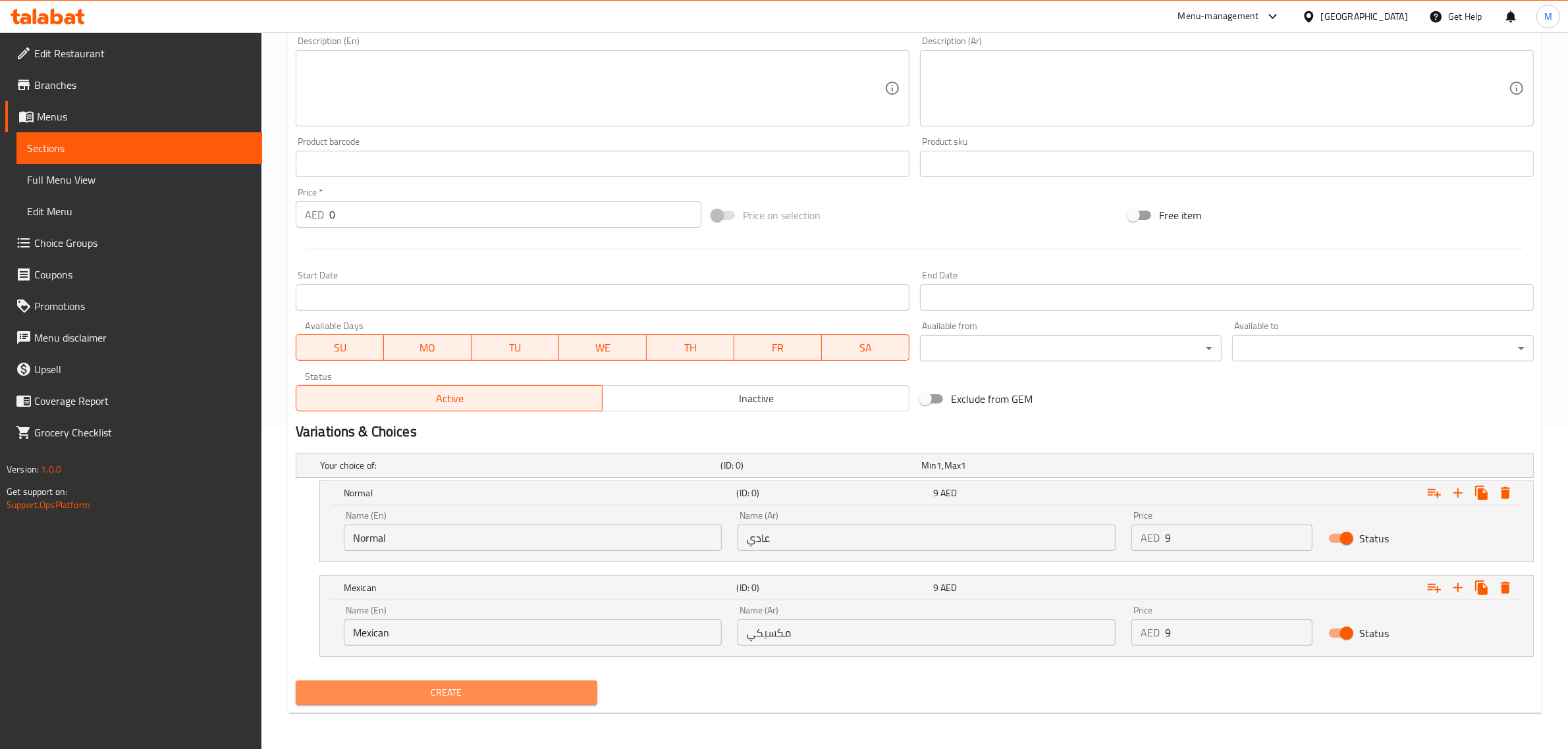
click at [470, 689] on span "Create" at bounding box center [446, 693] width 281 height 17
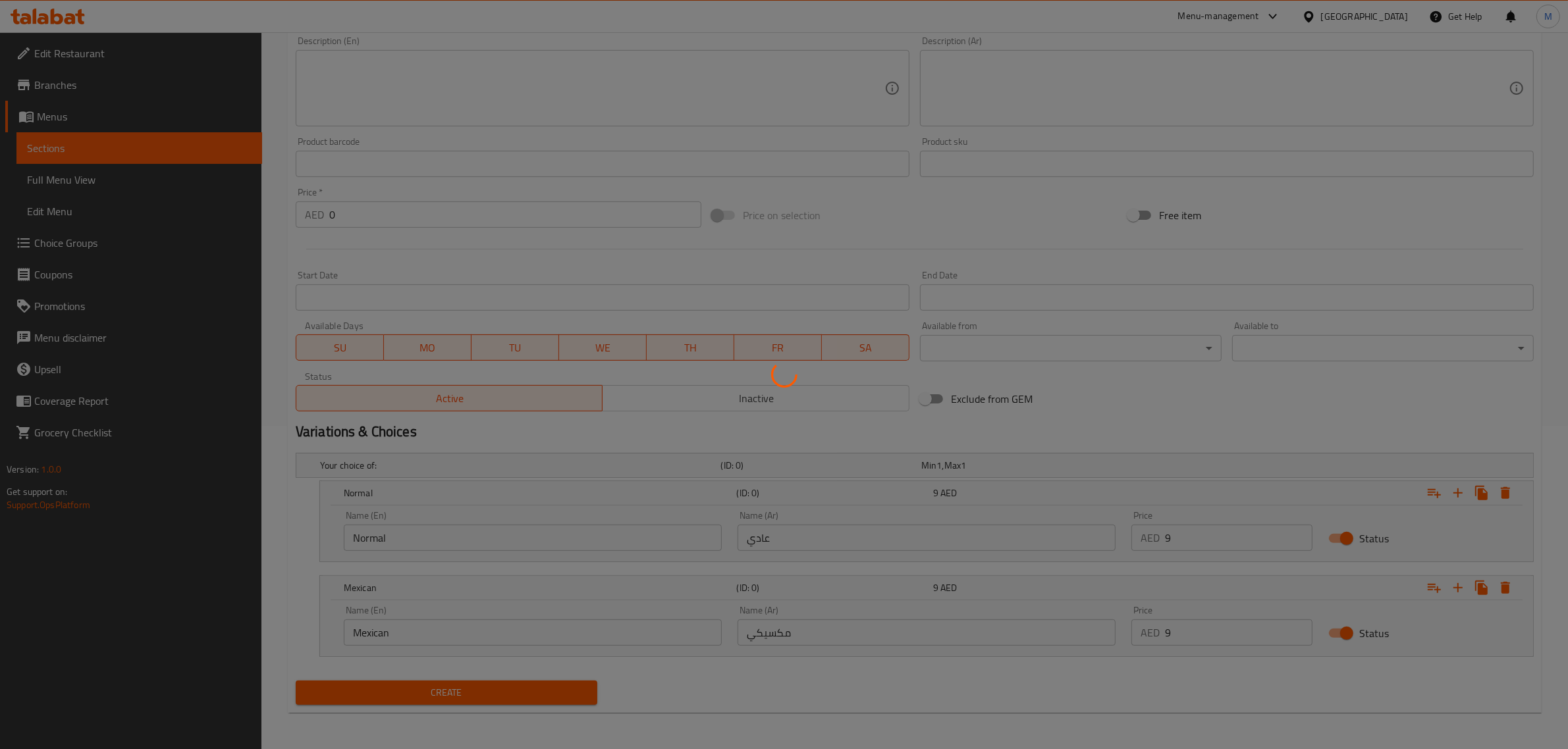
scroll to position [0, 0]
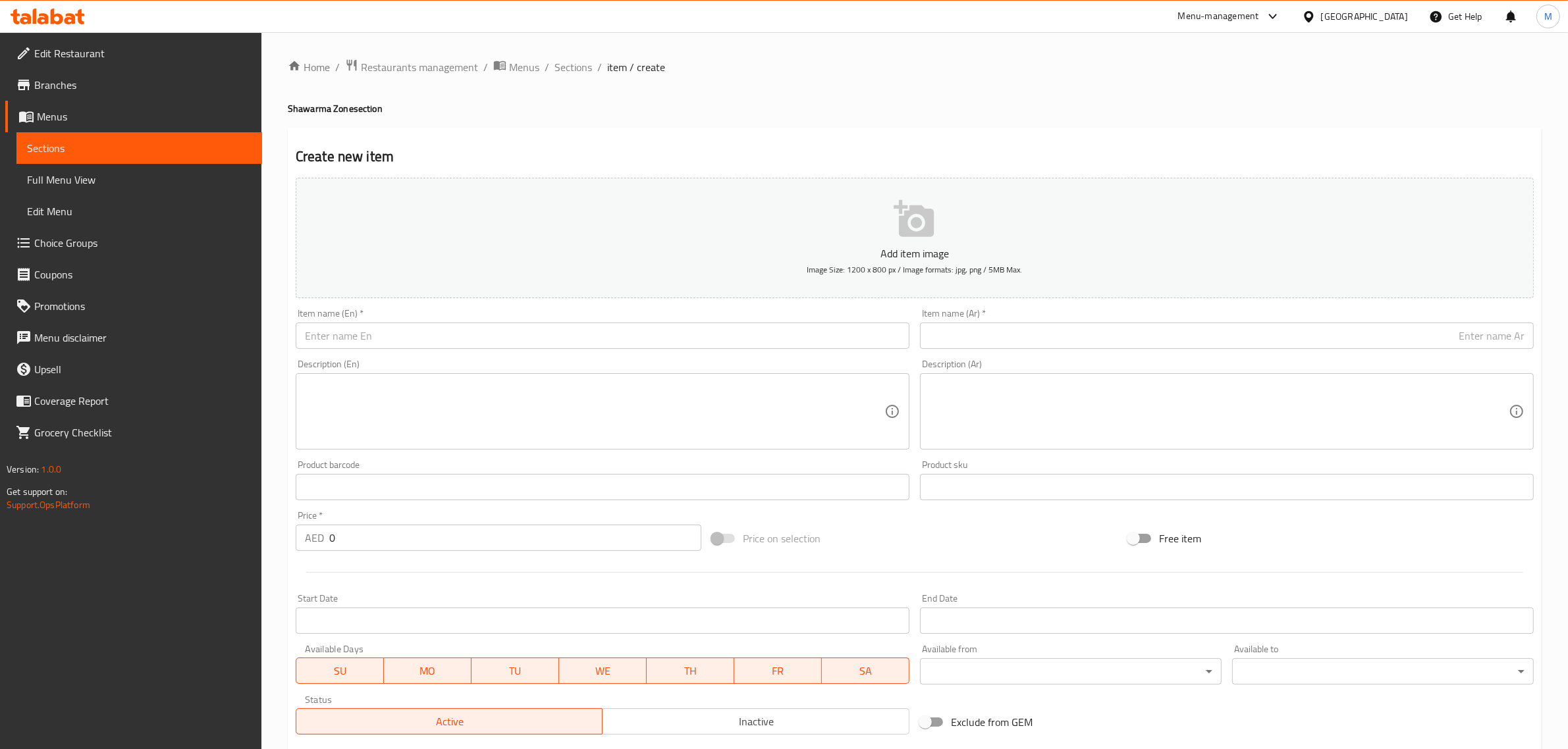
click at [950, 520] on div "Add item image Image Size: 1200 x 800 px / Image formats: jpg, png / 5MB Max. I…" at bounding box center [914, 456] width 1249 height 567
click at [937, 520] on div "Add item image Image Size: 1200 x 800 px / Image formats: jpg, png / 5MB Max. I…" at bounding box center [914, 456] width 1249 height 567
click at [448, 330] on input "text" at bounding box center [602, 335] width 614 height 26
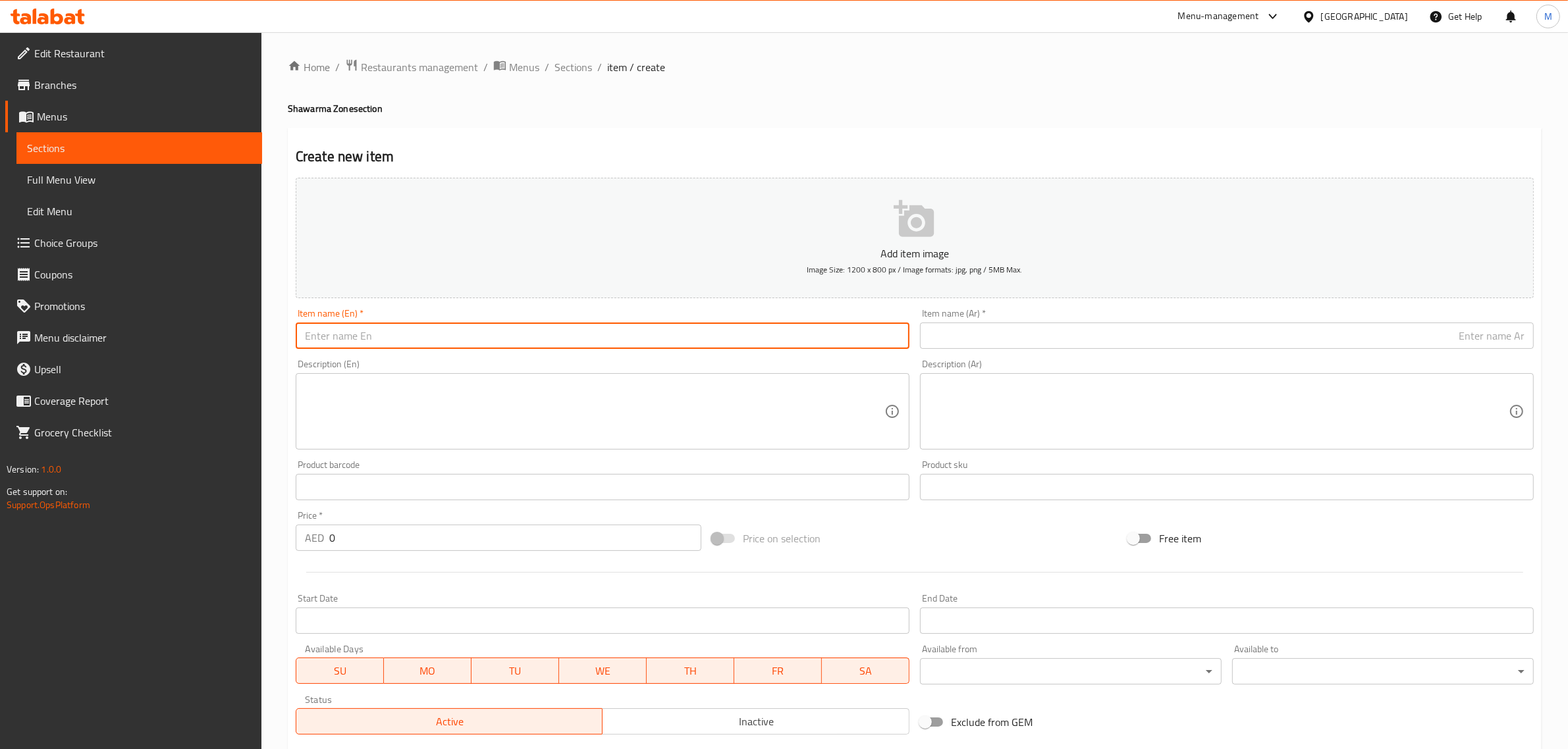
paste input "Leabanani Shawarma"
type input "Leabanani Shawarma"
click at [953, 516] on div "Add item image Image Size: 1200 x 800 px / Image formats: jpg, png / 5MB Max. I…" at bounding box center [914, 456] width 1249 height 567
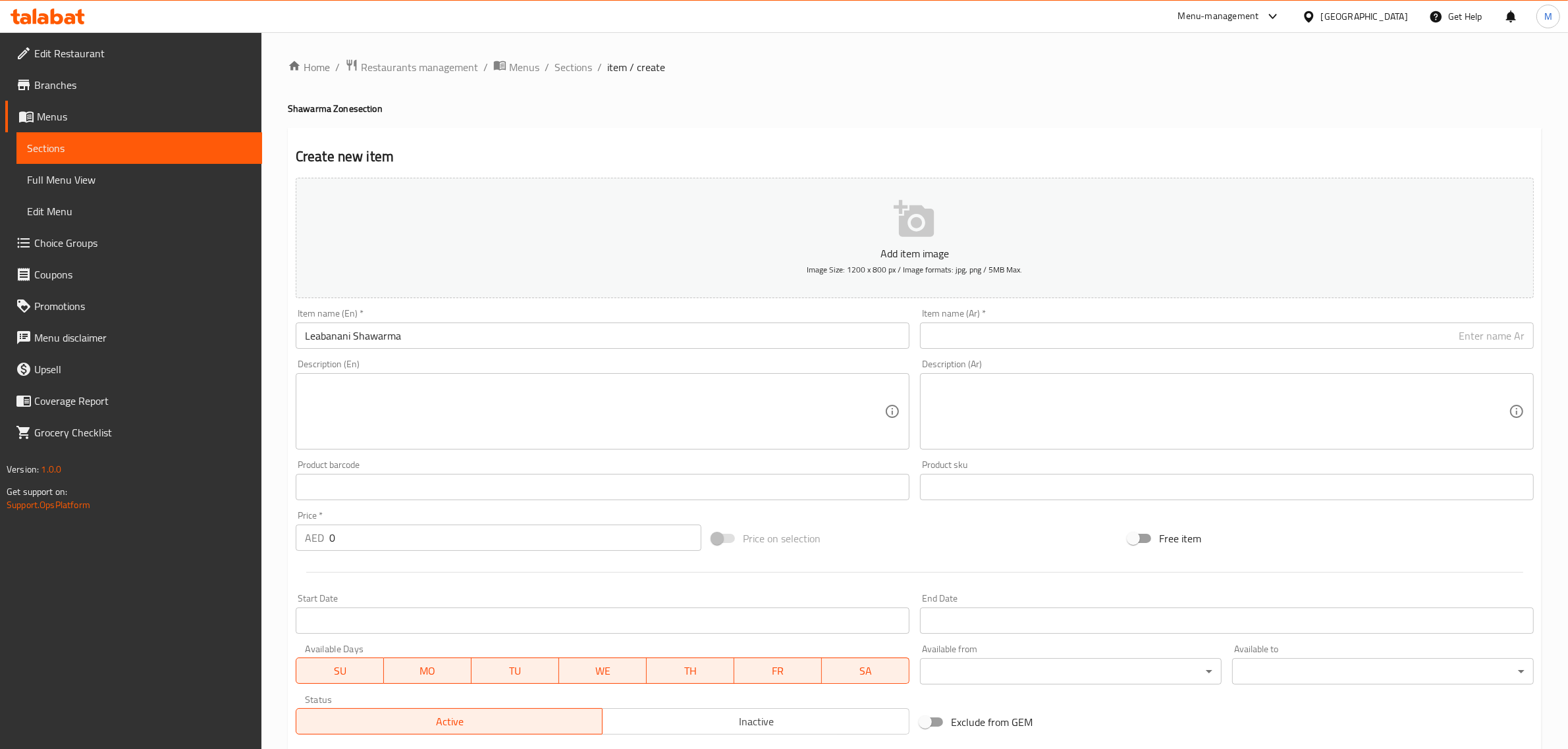
click at [1202, 332] on input "text" at bounding box center [1226, 335] width 614 height 26
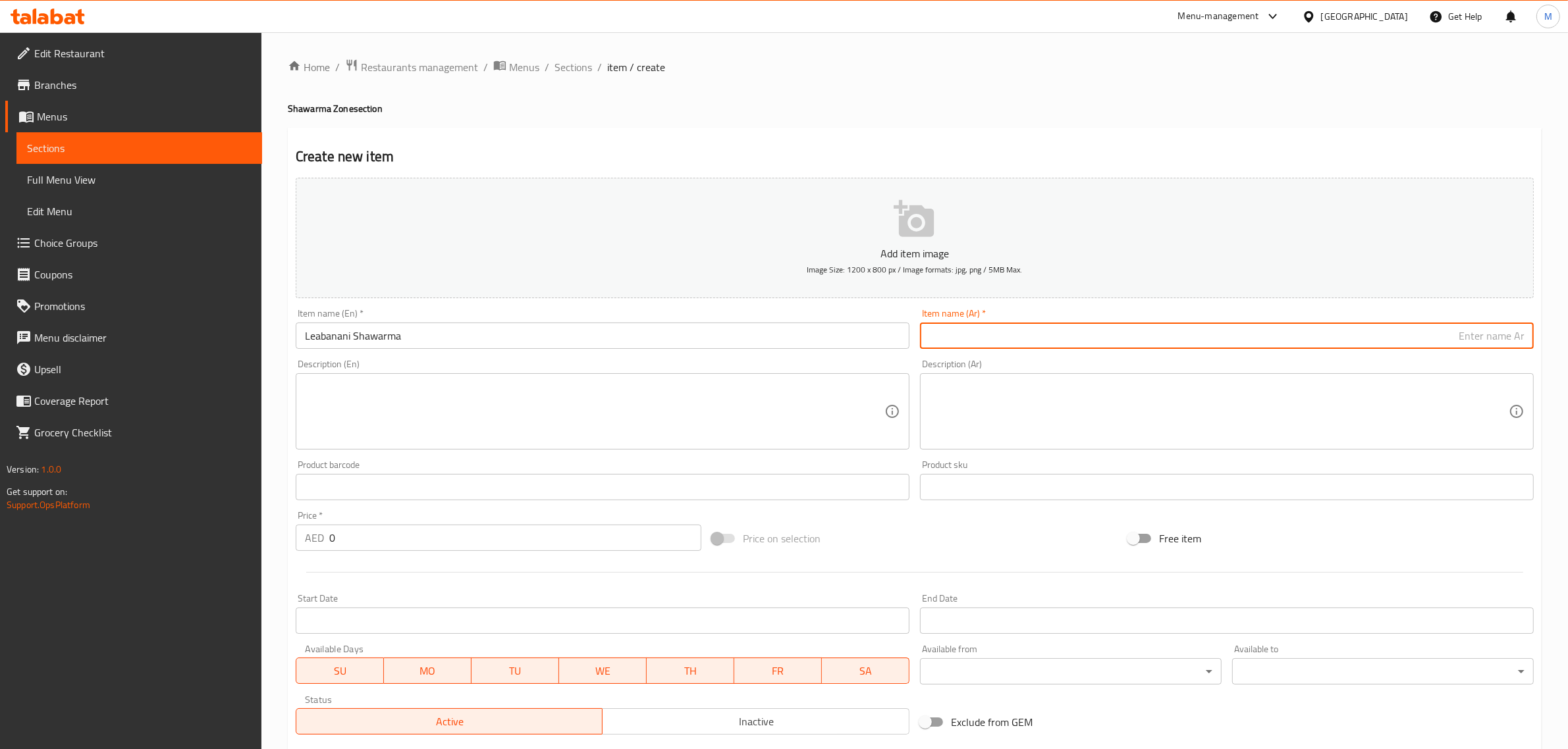
paste input "شاورما لبناني"
type input "شاورما لبناني"
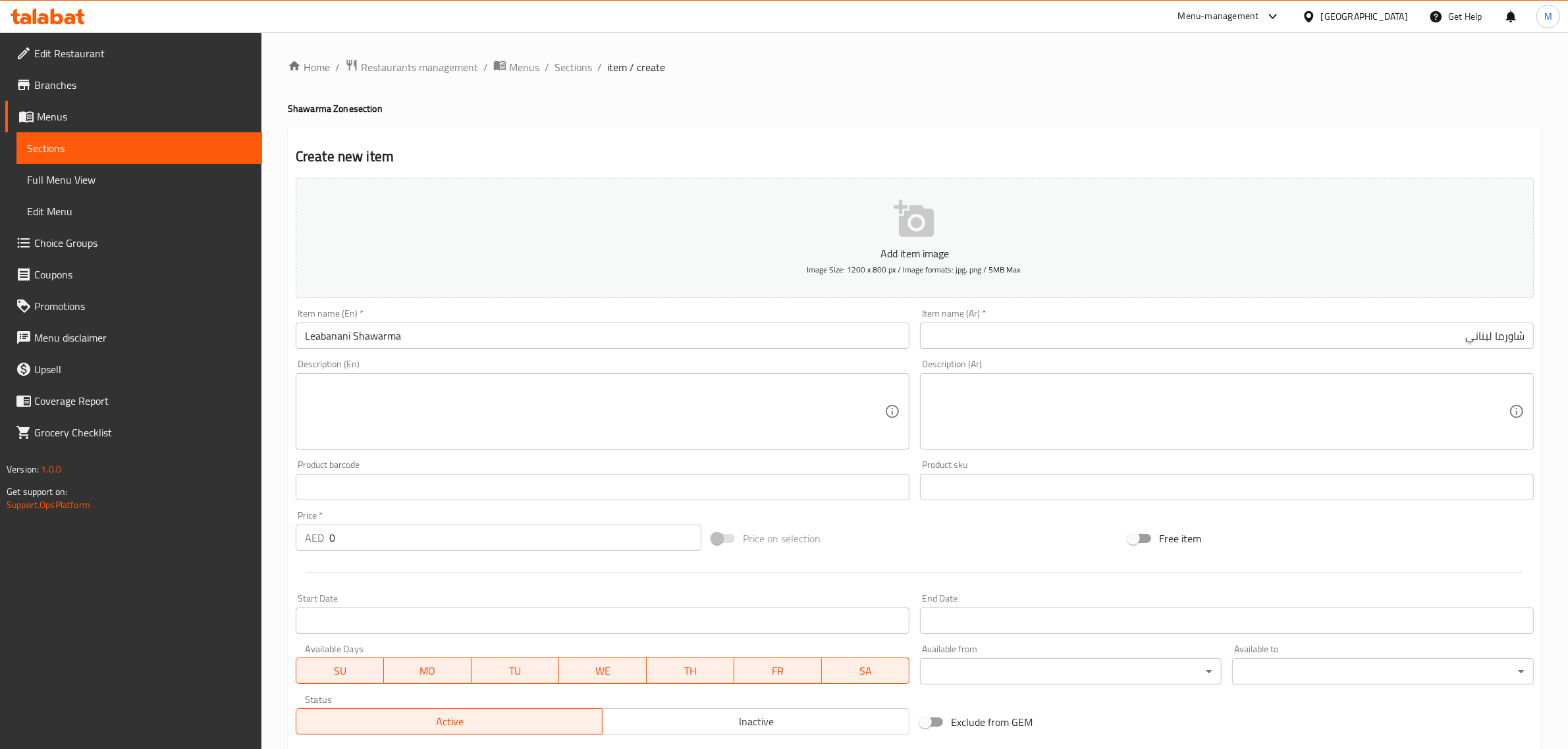
click at [458, 531] on input "0" at bounding box center [515, 537] width 372 height 26
type input "23"
click at [911, 530] on div "Price on selection" at bounding box center [915, 538] width 416 height 36
click at [900, 536] on div "Price on selection" at bounding box center [915, 538] width 416 height 36
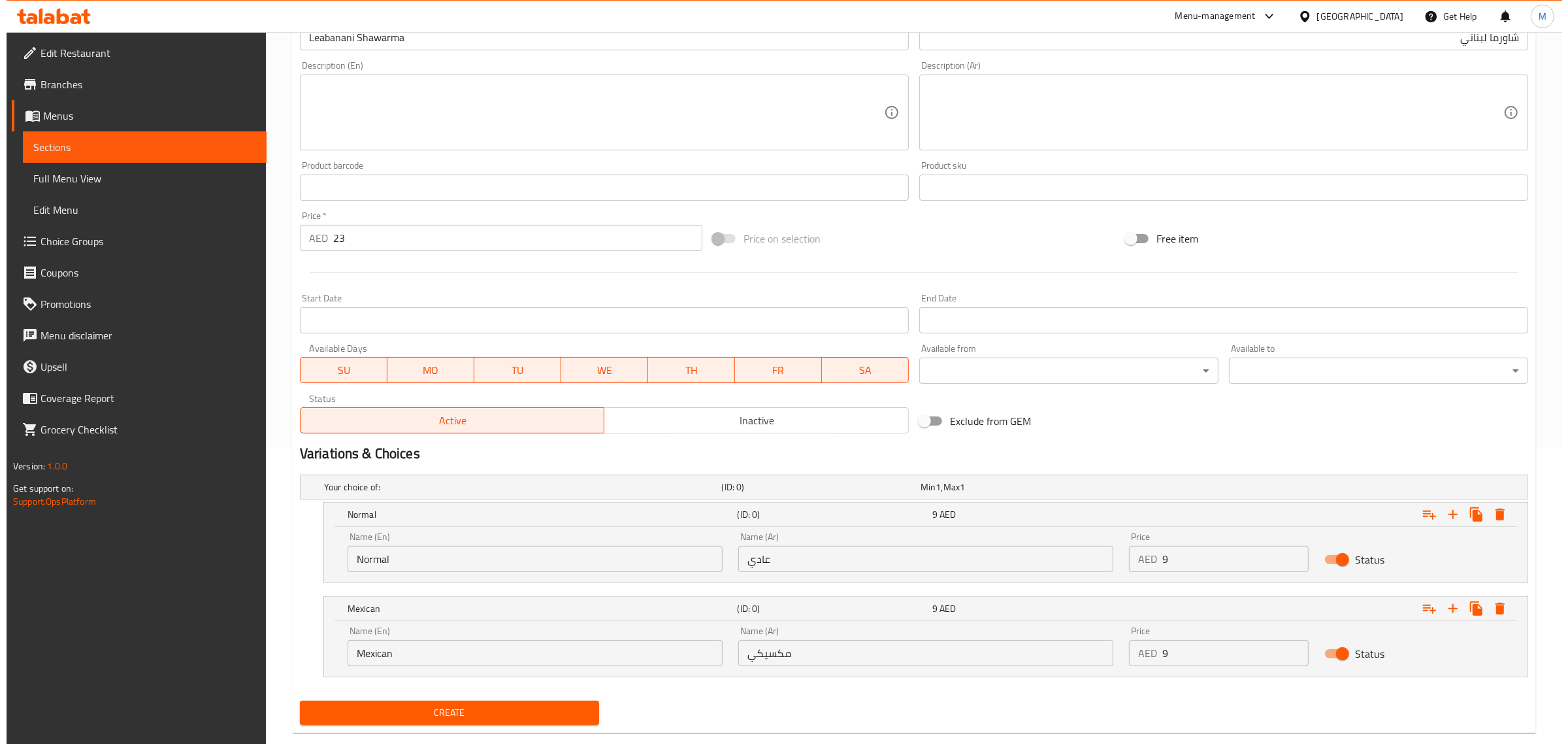
scroll to position [321, 0]
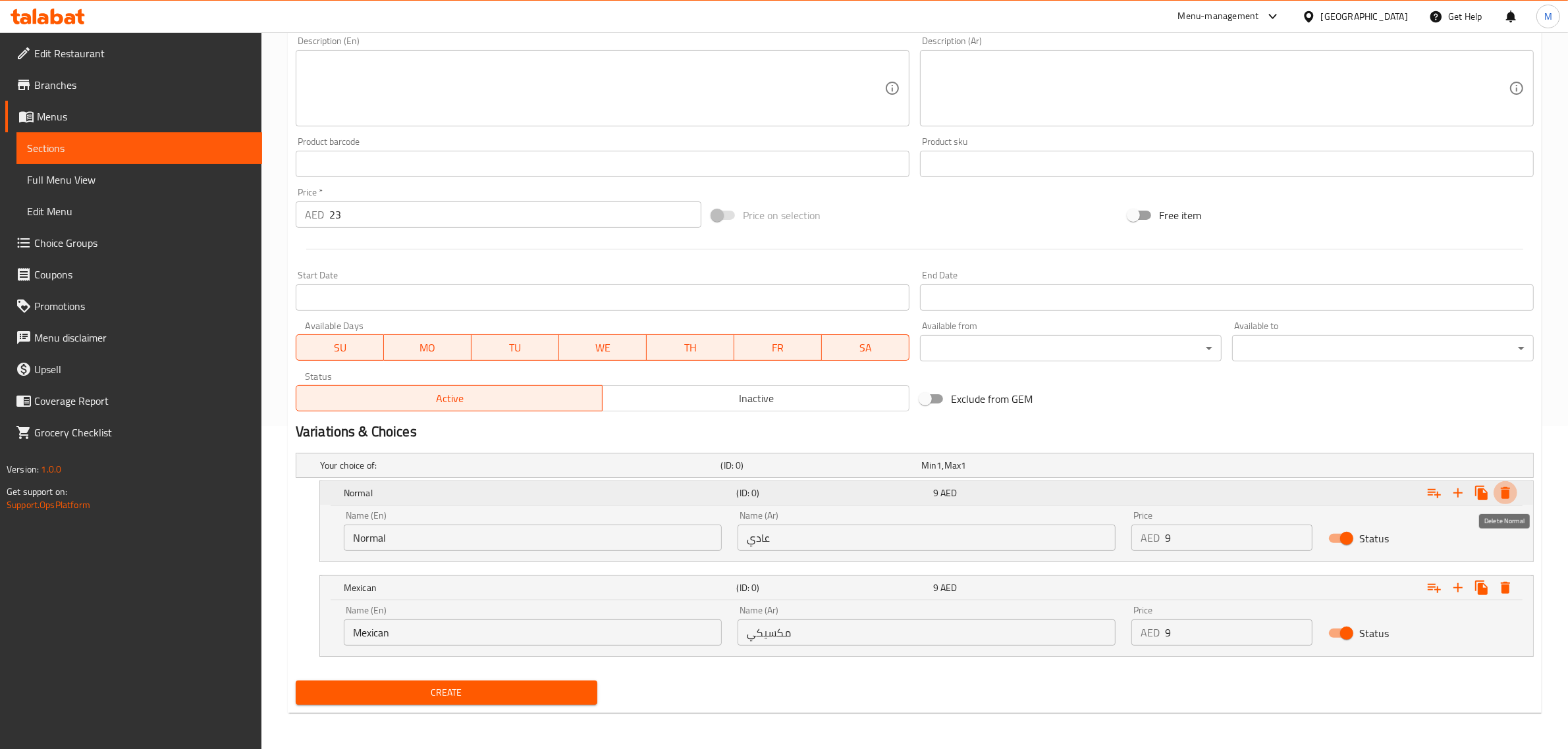
click at [1504, 499] on icon "Expand" at bounding box center [1505, 493] width 16 height 16
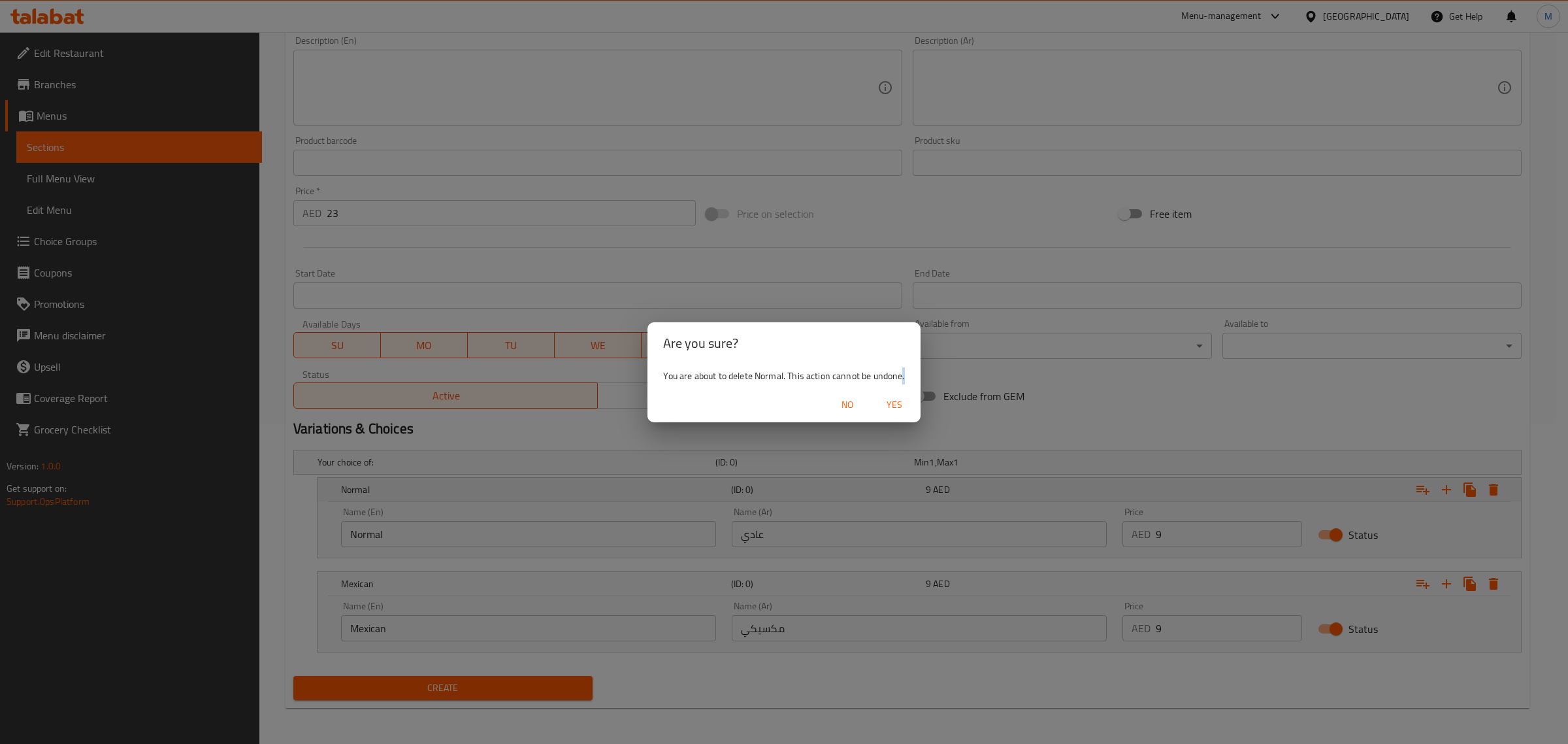
click at [1493, 495] on div "Are you sure? You are about to delete Normal. This action cannot be undone. No …" at bounding box center [784, 372] width 1568 height 744
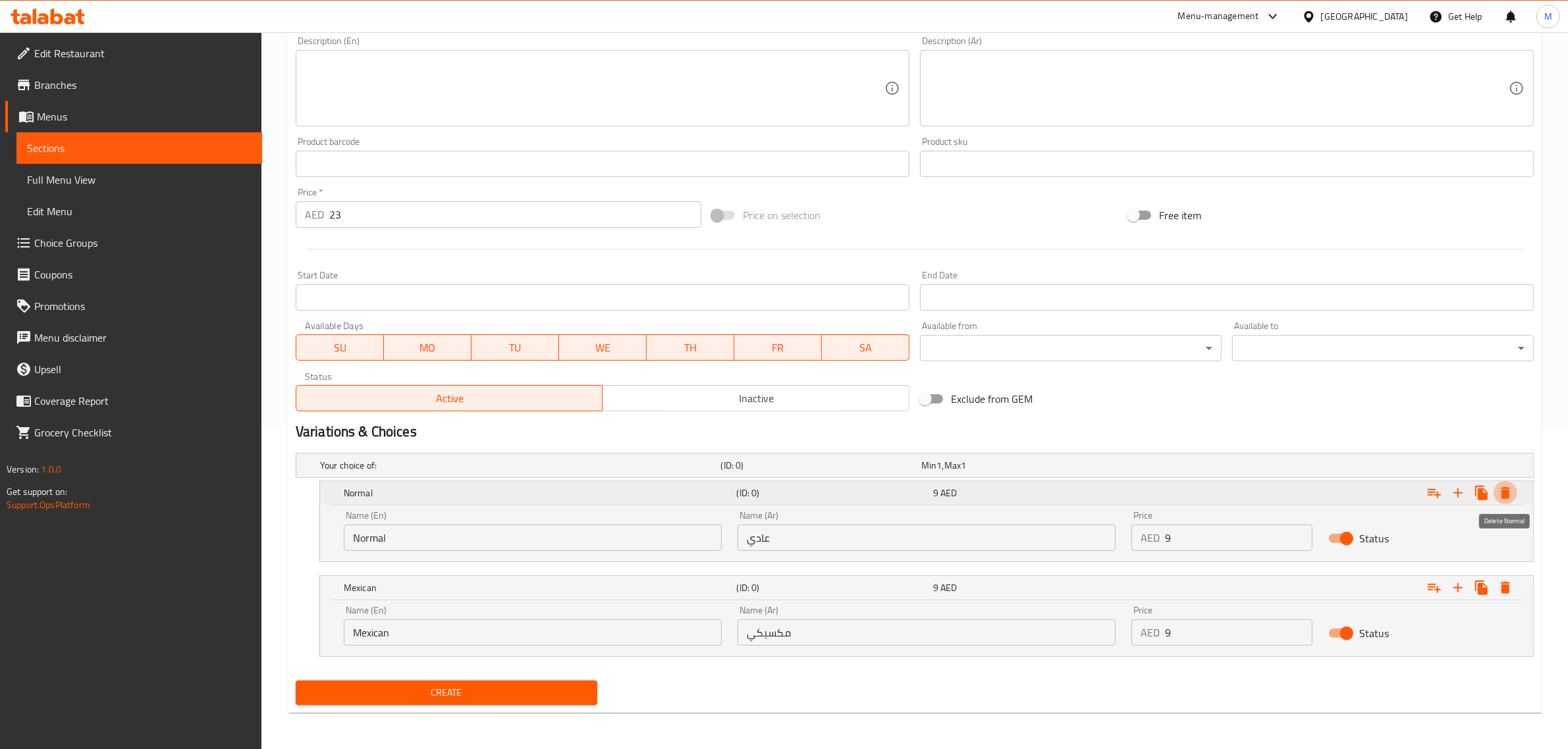
click at [1506, 482] on button "Expand" at bounding box center [1505, 493] width 24 height 24
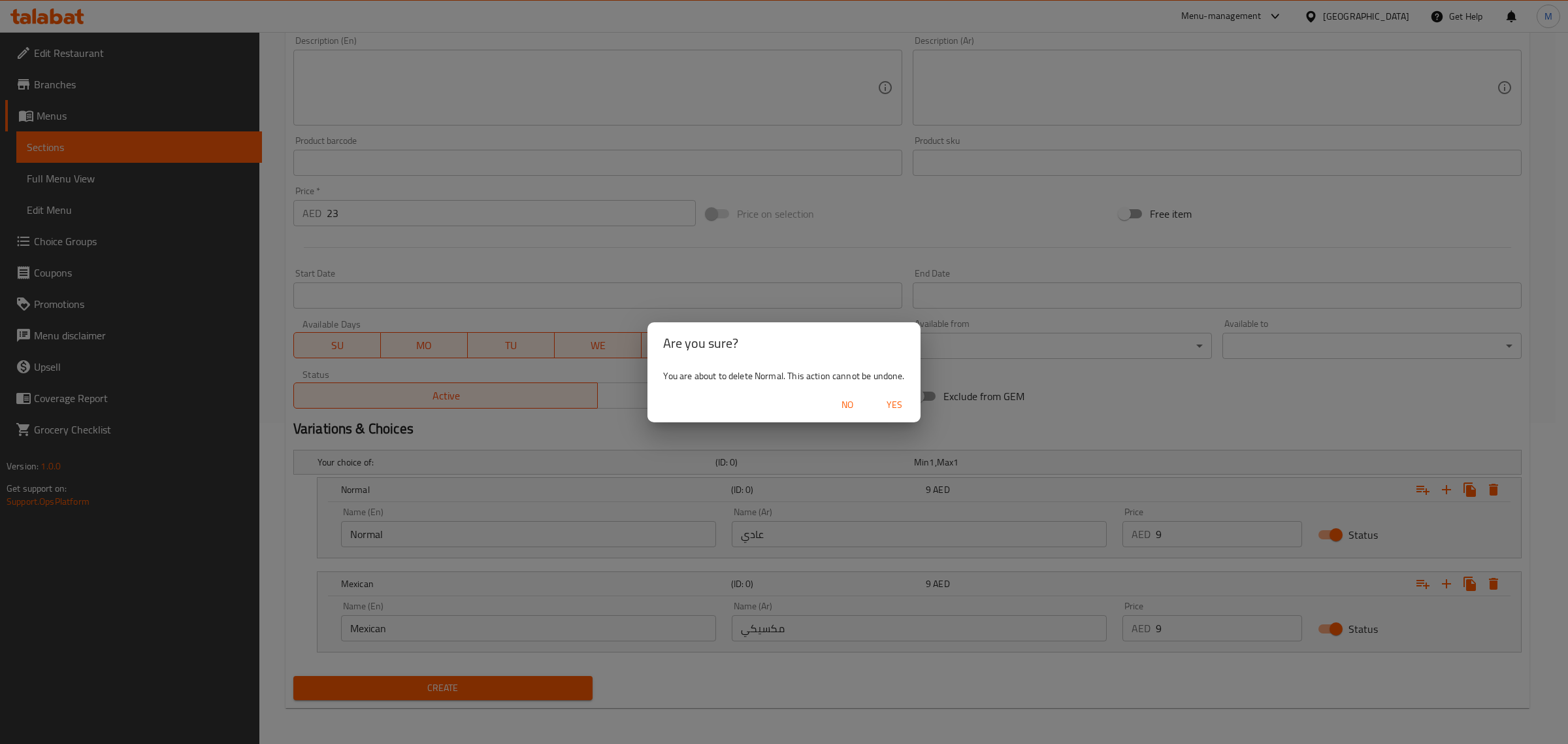
click at [890, 398] on span "Yes" at bounding box center [894, 405] width 32 height 17
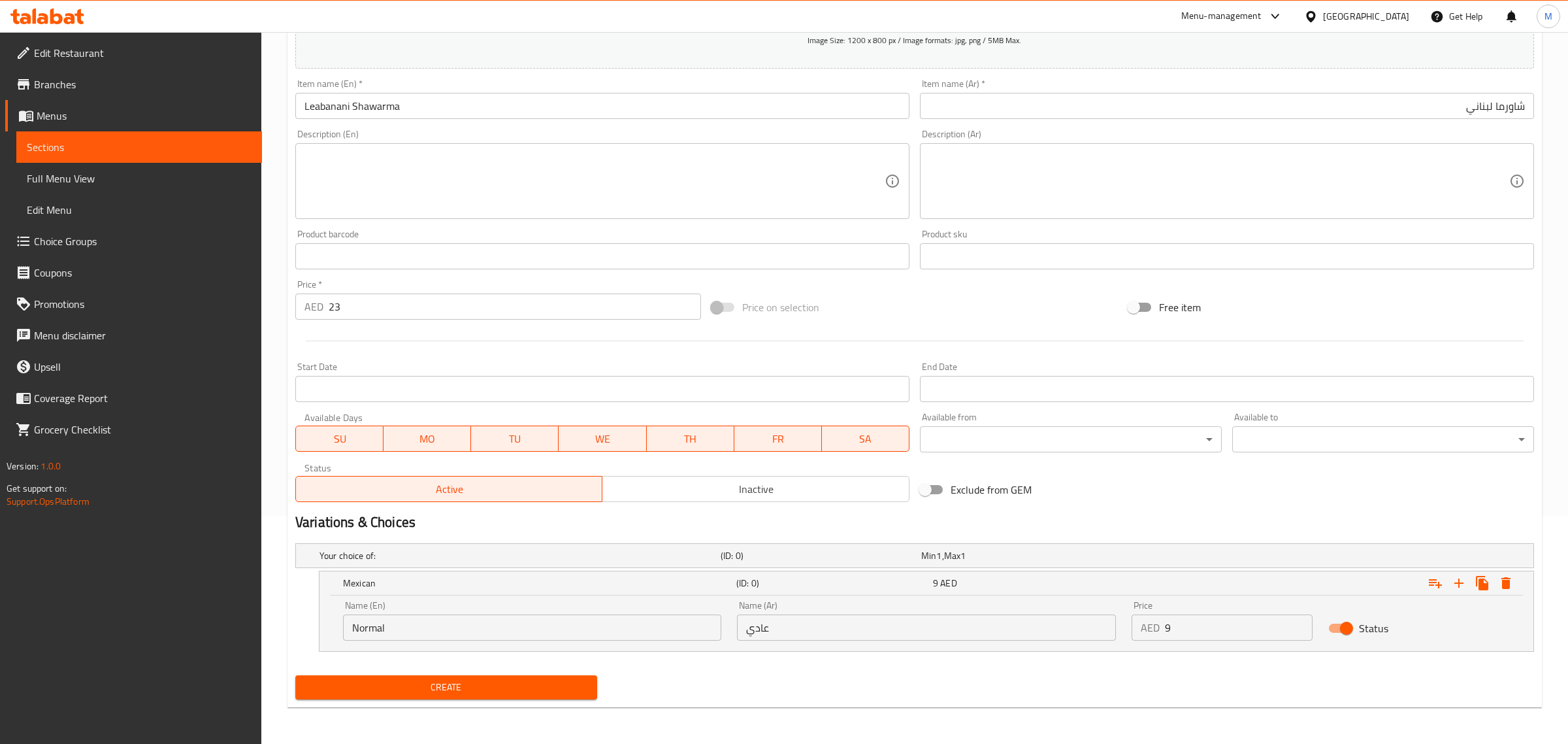
scroll to position [226, 0]
click at [1498, 581] on icon "Expand" at bounding box center [1494, 584] width 16 height 16
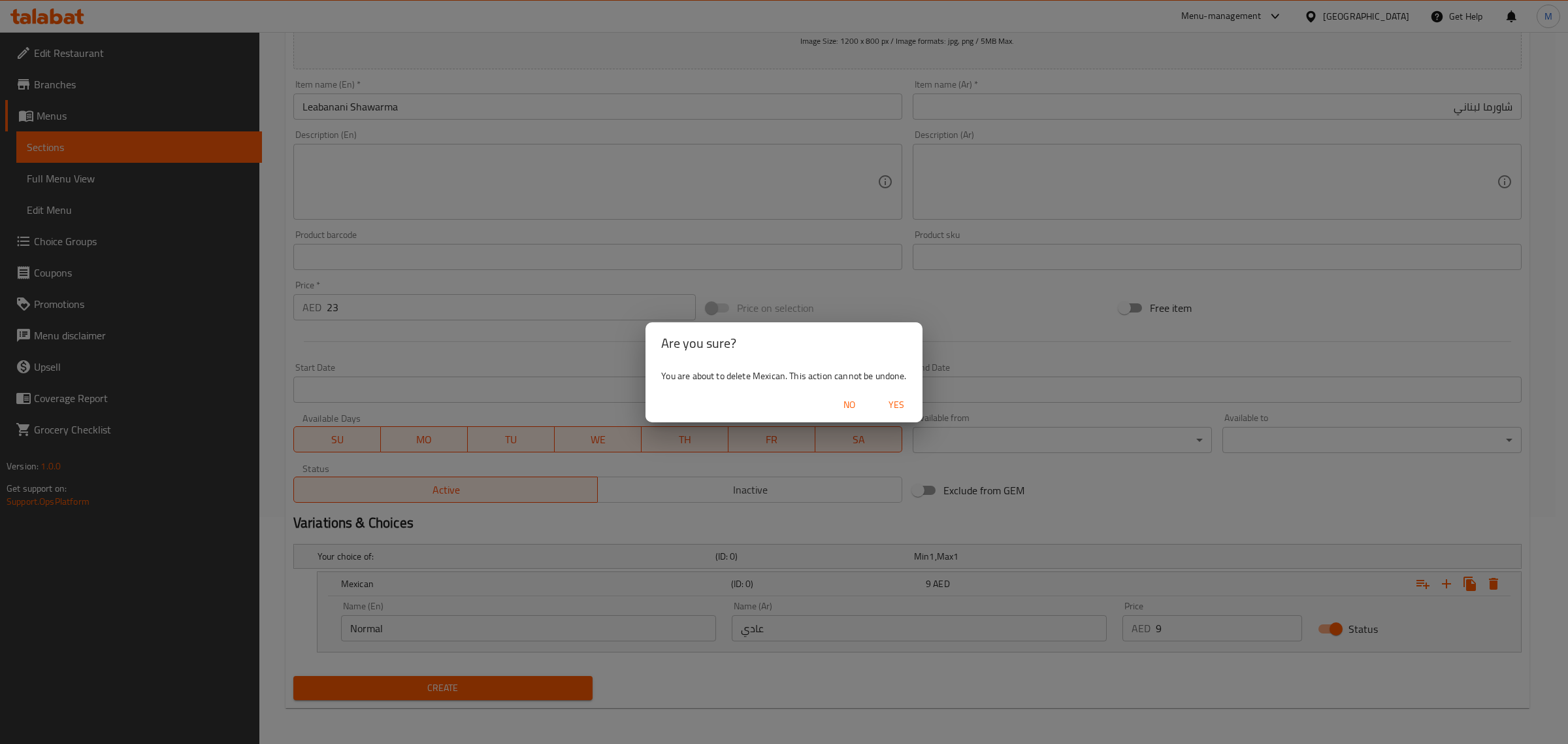
click at [902, 406] on span "Yes" at bounding box center [897, 405] width 32 height 17
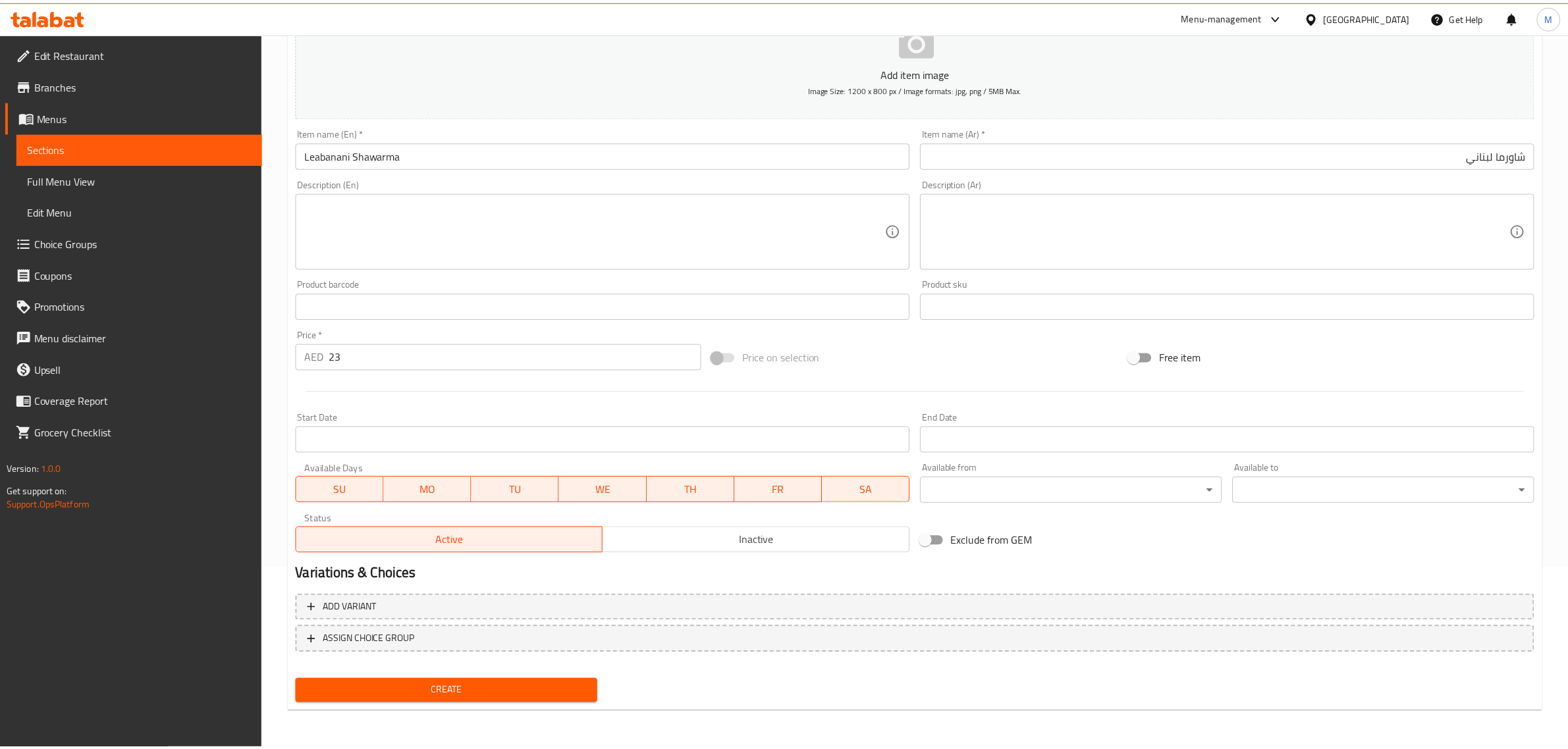
scroll to position [179, 0]
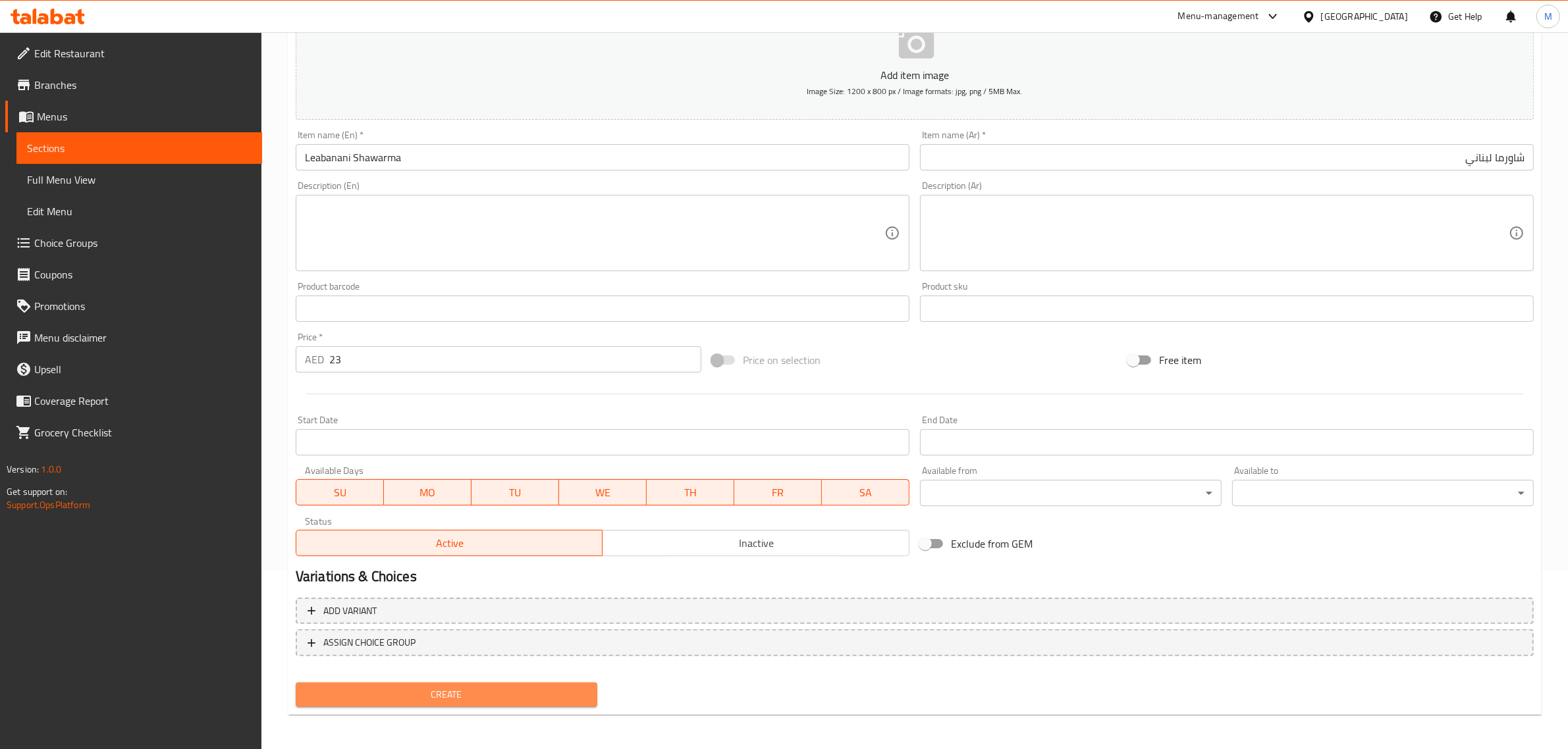
click at [505, 689] on span "Create" at bounding box center [446, 694] width 281 height 17
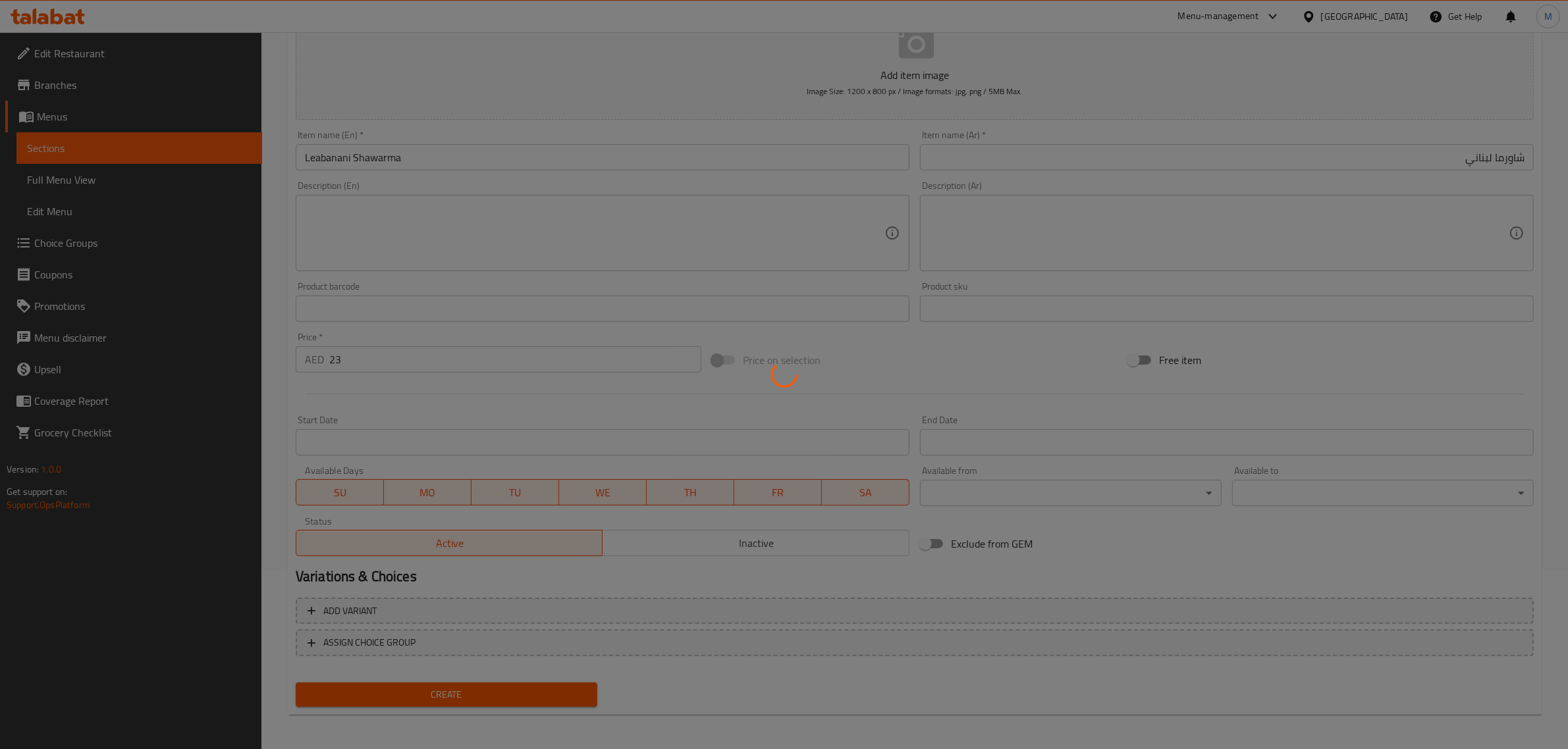
type input "0"
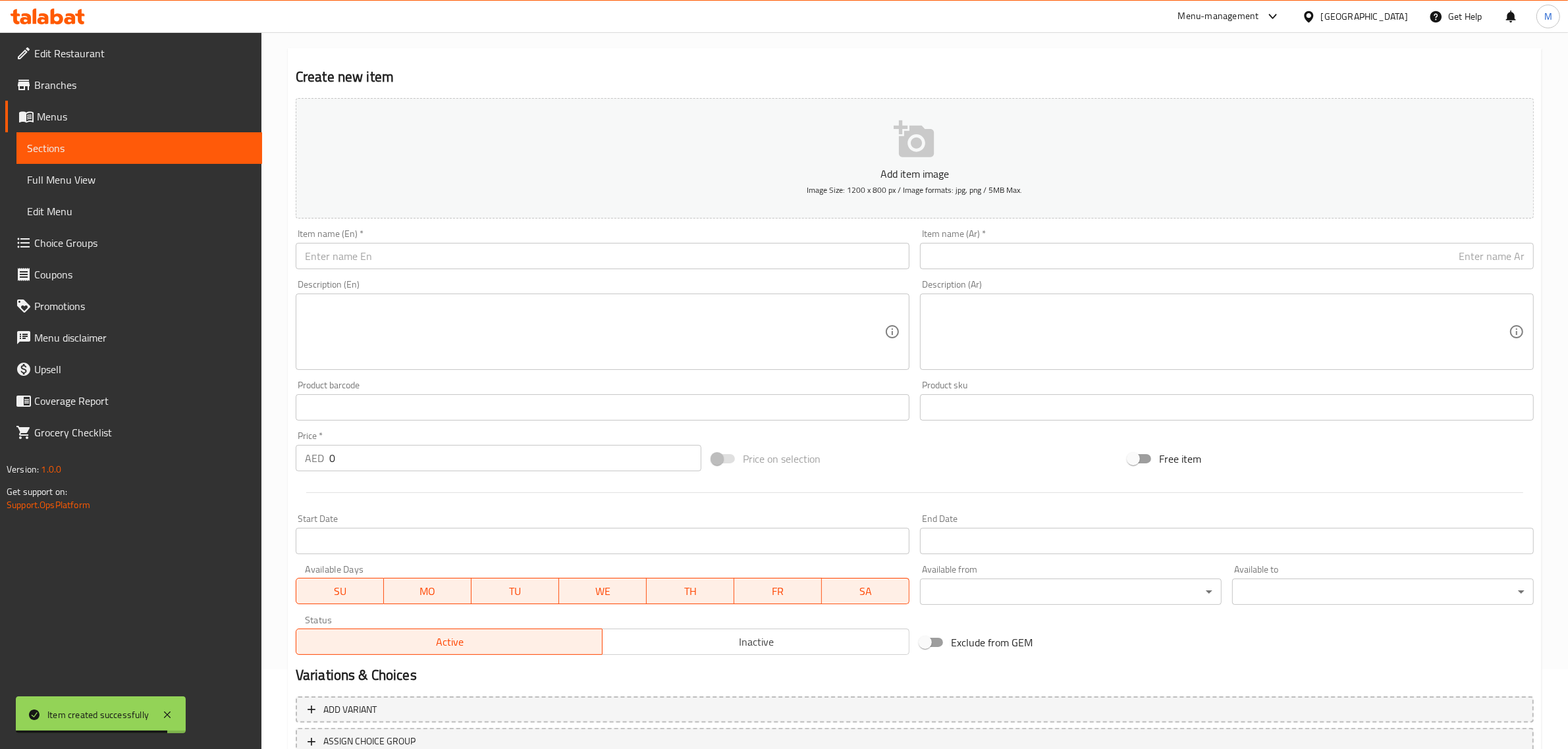
scroll to position [0, 0]
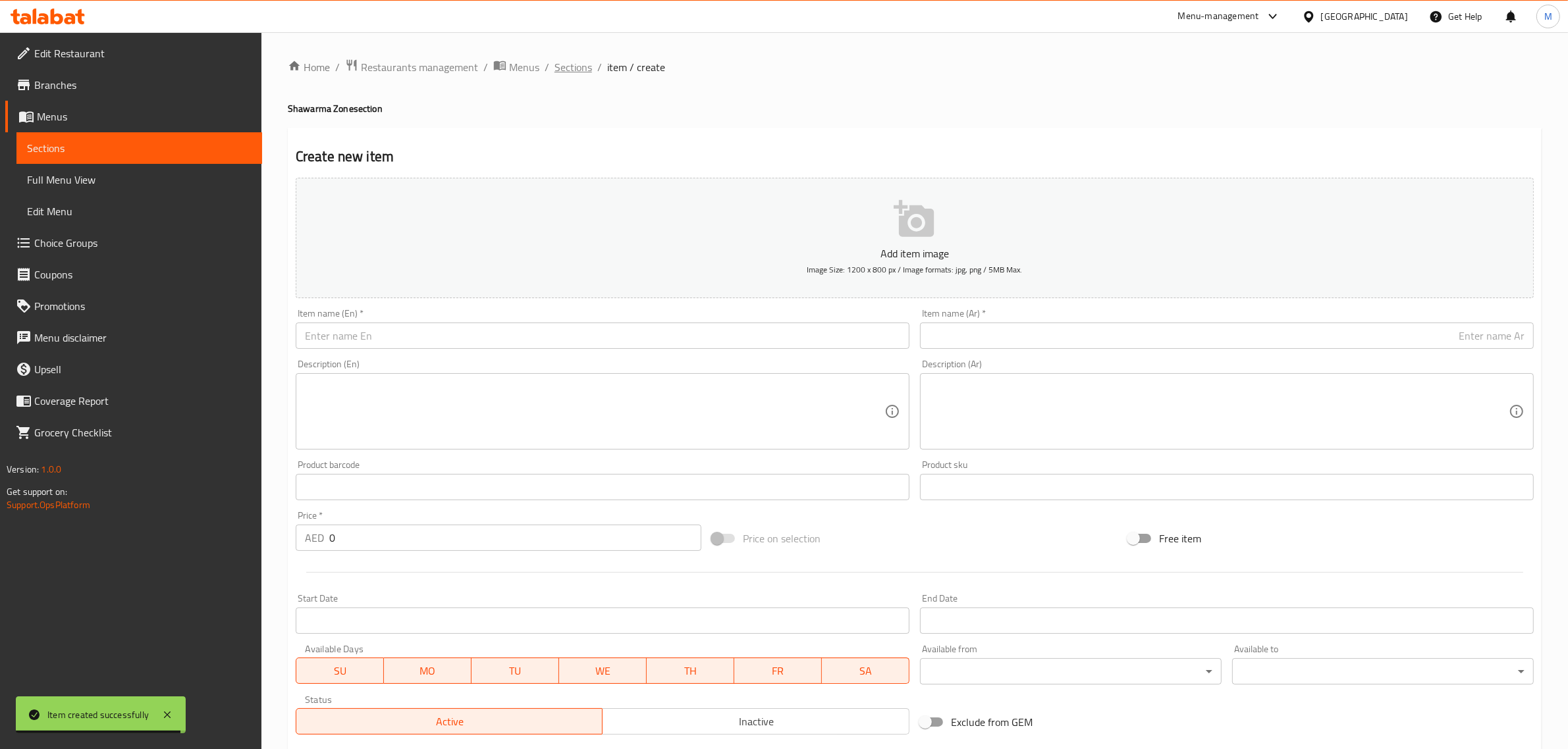
click at [579, 64] on span "Sections" at bounding box center [573, 68] width 37 height 16
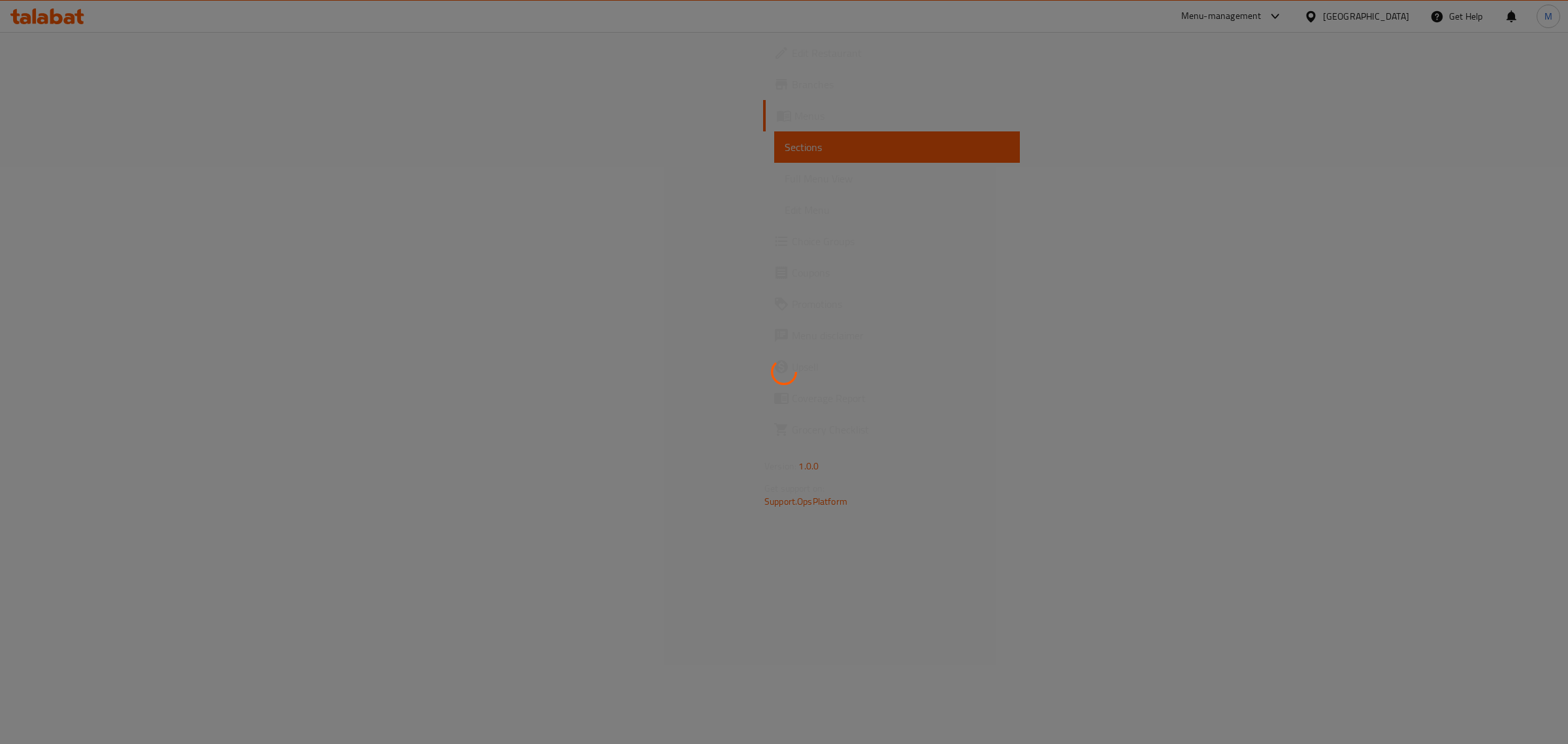
click at [902, 403] on div at bounding box center [784, 372] width 1568 height 744
click at [876, 436] on div at bounding box center [784, 372] width 1568 height 744
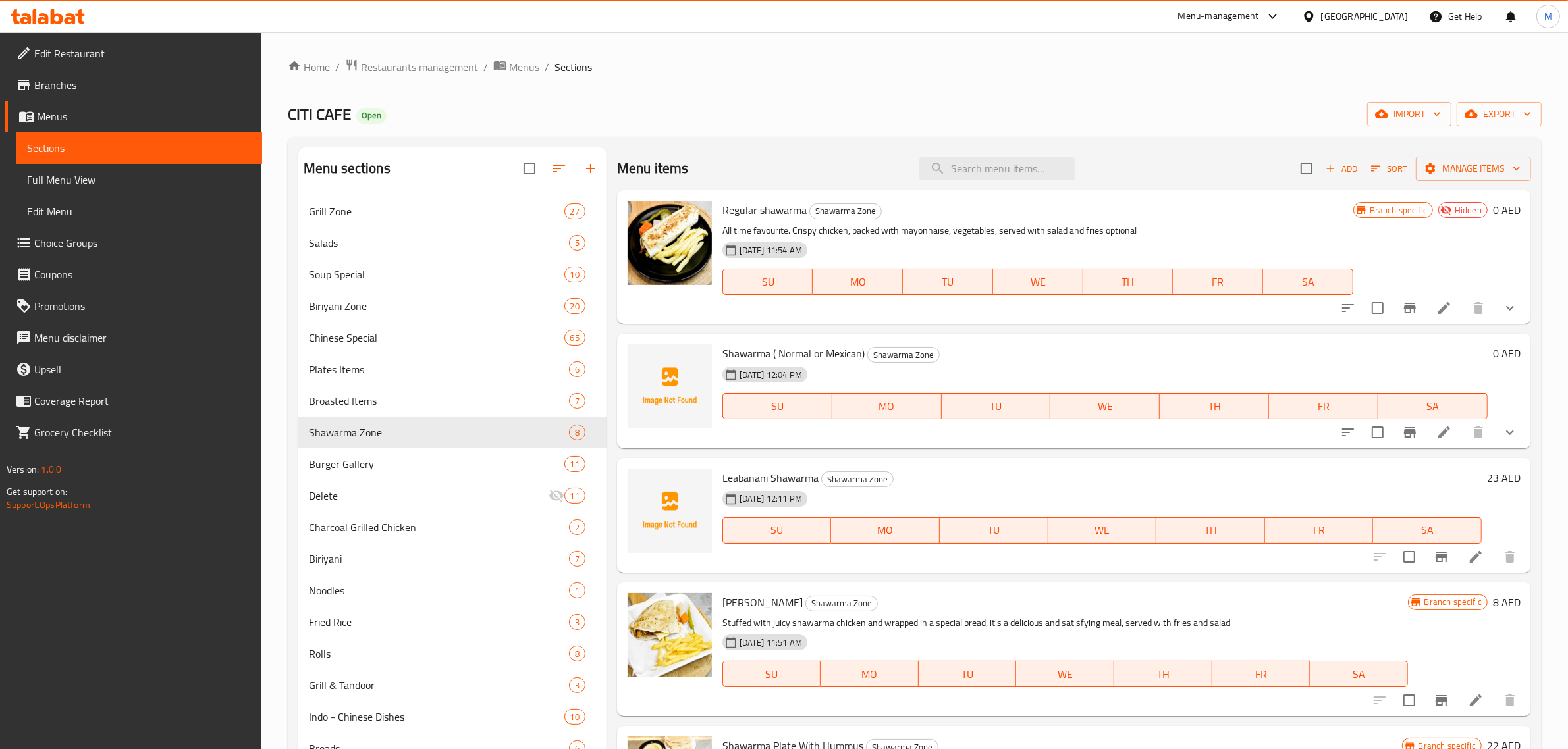
click at [939, 504] on div "01-09-2025 12:11 PM SU MO TU WE TH FR SA" at bounding box center [1101, 520] width 770 height 71
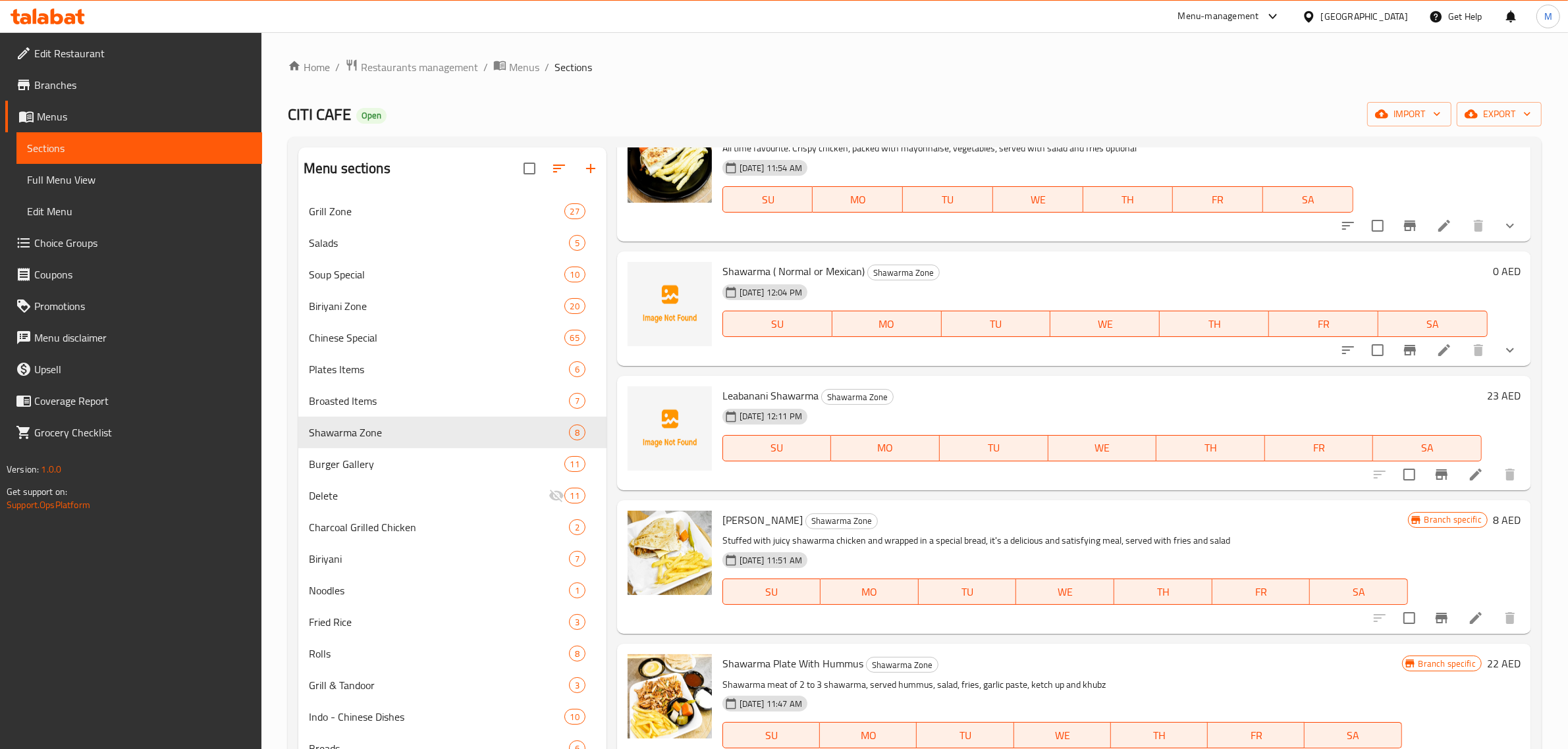
click at [954, 511] on h6 "Hassan Mathar Shawarma Zone" at bounding box center [1065, 519] width 685 height 18
click at [1100, 517] on h6 "Hassan Mathar Shawarma Zone" at bounding box center [1065, 519] width 685 height 18
click at [1282, 530] on div "Hassan Mathar Shawarma Zone Stuffed with juicy shawarma chicken and wrapped in …" at bounding box center [1065, 566] width 696 height 123
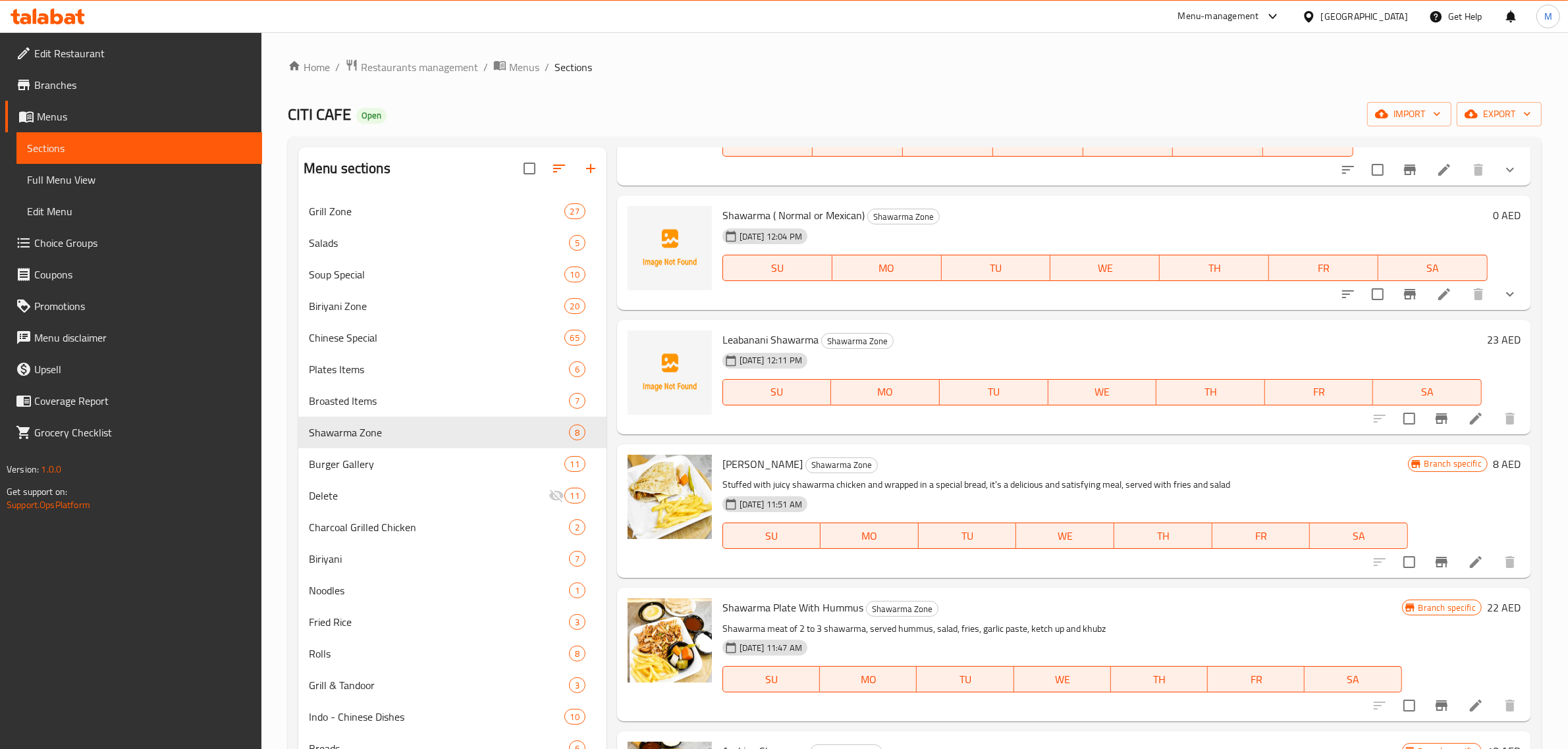
scroll to position [164, 0]
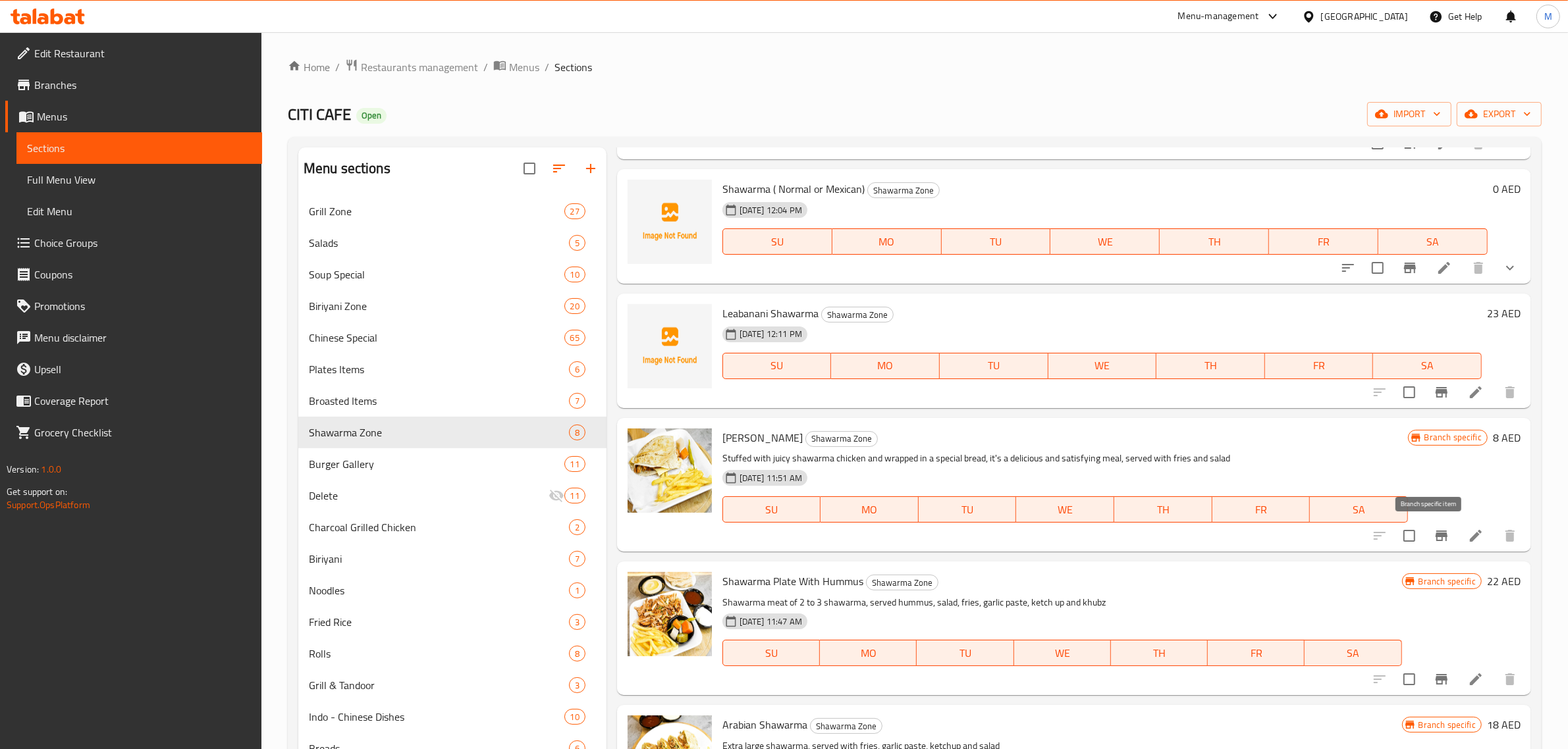
click at [1438, 531] on button "Branch-specific-item" at bounding box center [1442, 536] width 32 height 32
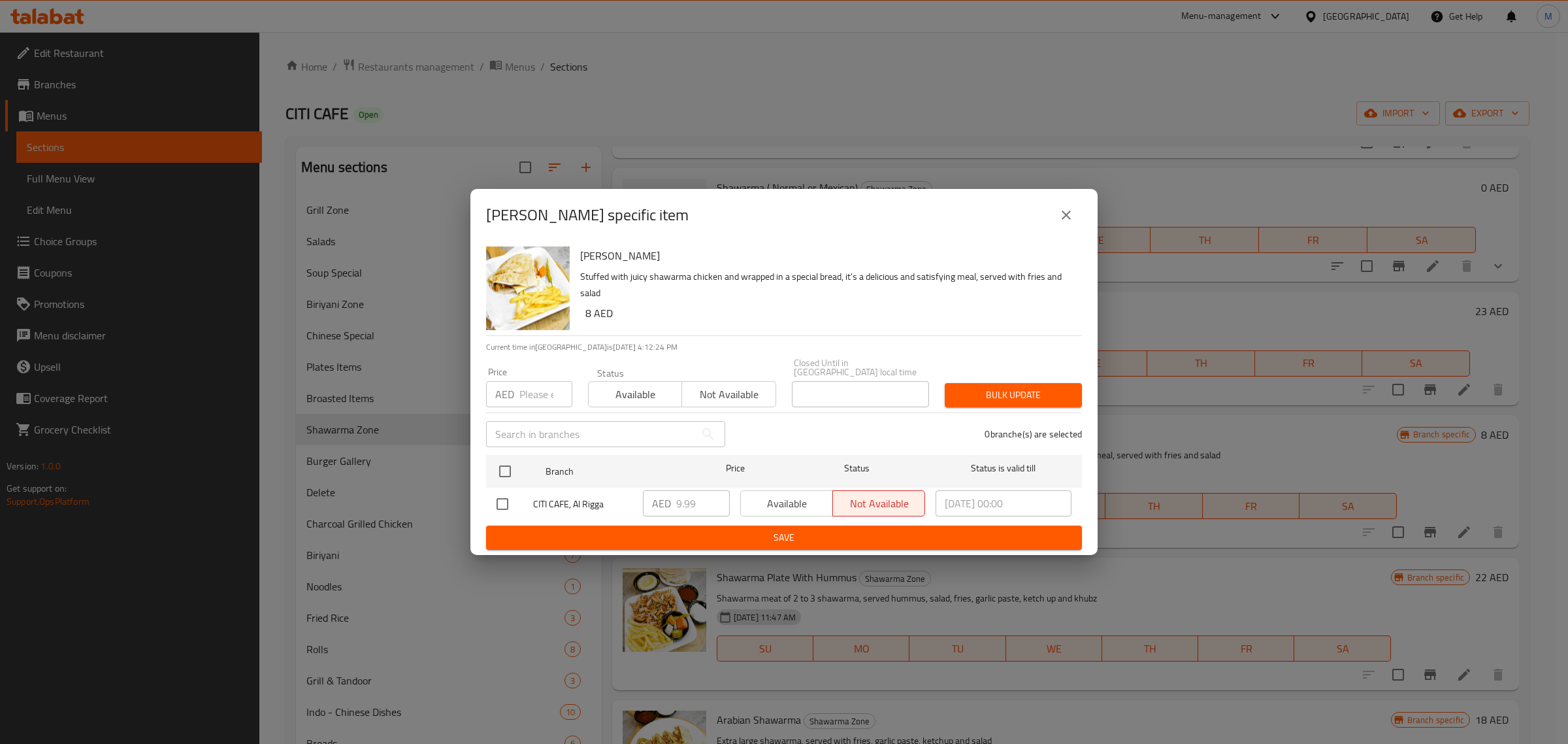
click at [508, 501] on input "checkbox" at bounding box center [502, 503] width 28 height 28
checkbox input "true"
drag, startPoint x: 696, startPoint y: 505, endPoint x: 662, endPoint y: 505, distance: 34.0
click at [662, 505] on div "AED 9.99 ​" at bounding box center [686, 503] width 87 height 26
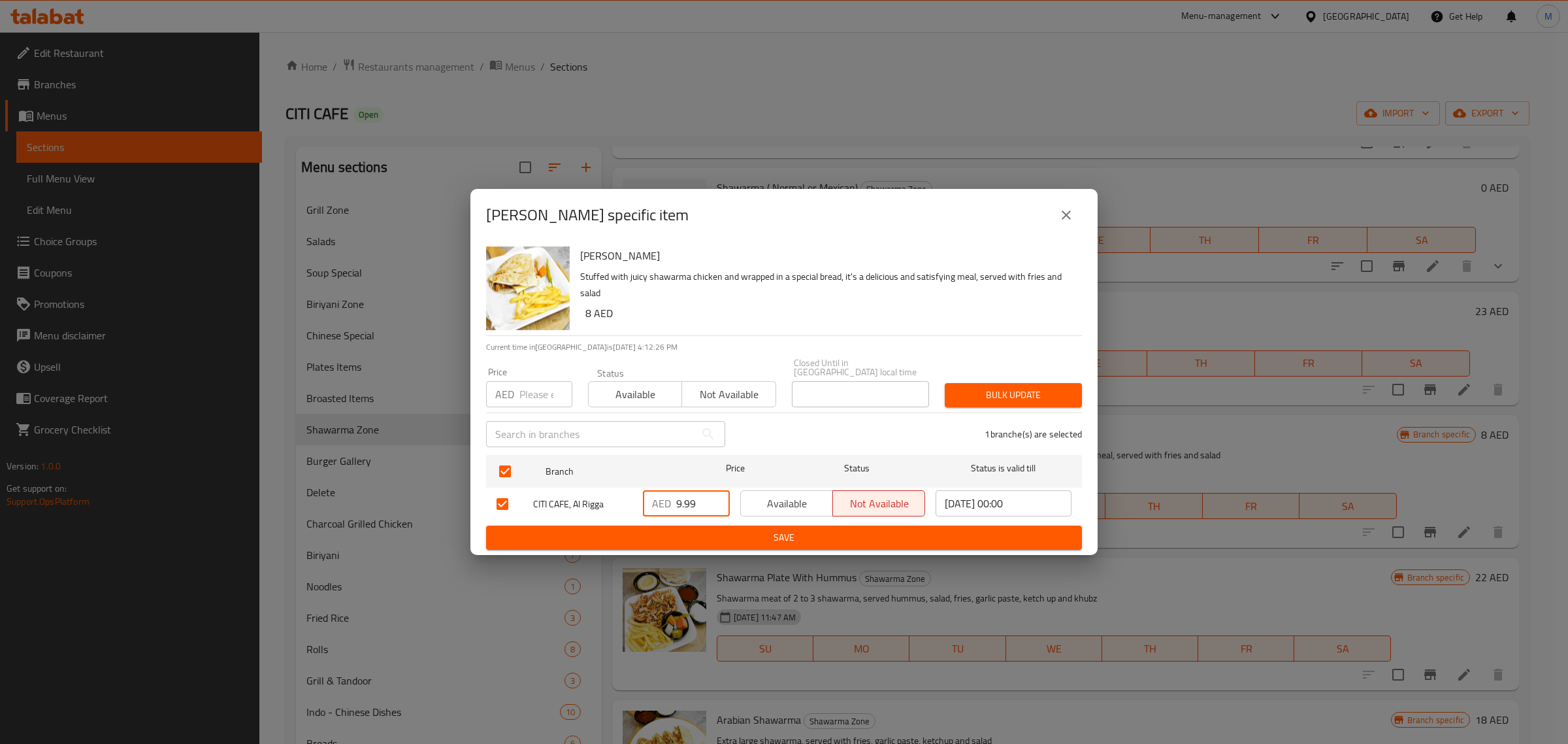
paste input "12"
type input "12"
click at [693, 532] on span "Save" at bounding box center [784, 537] width 575 height 17
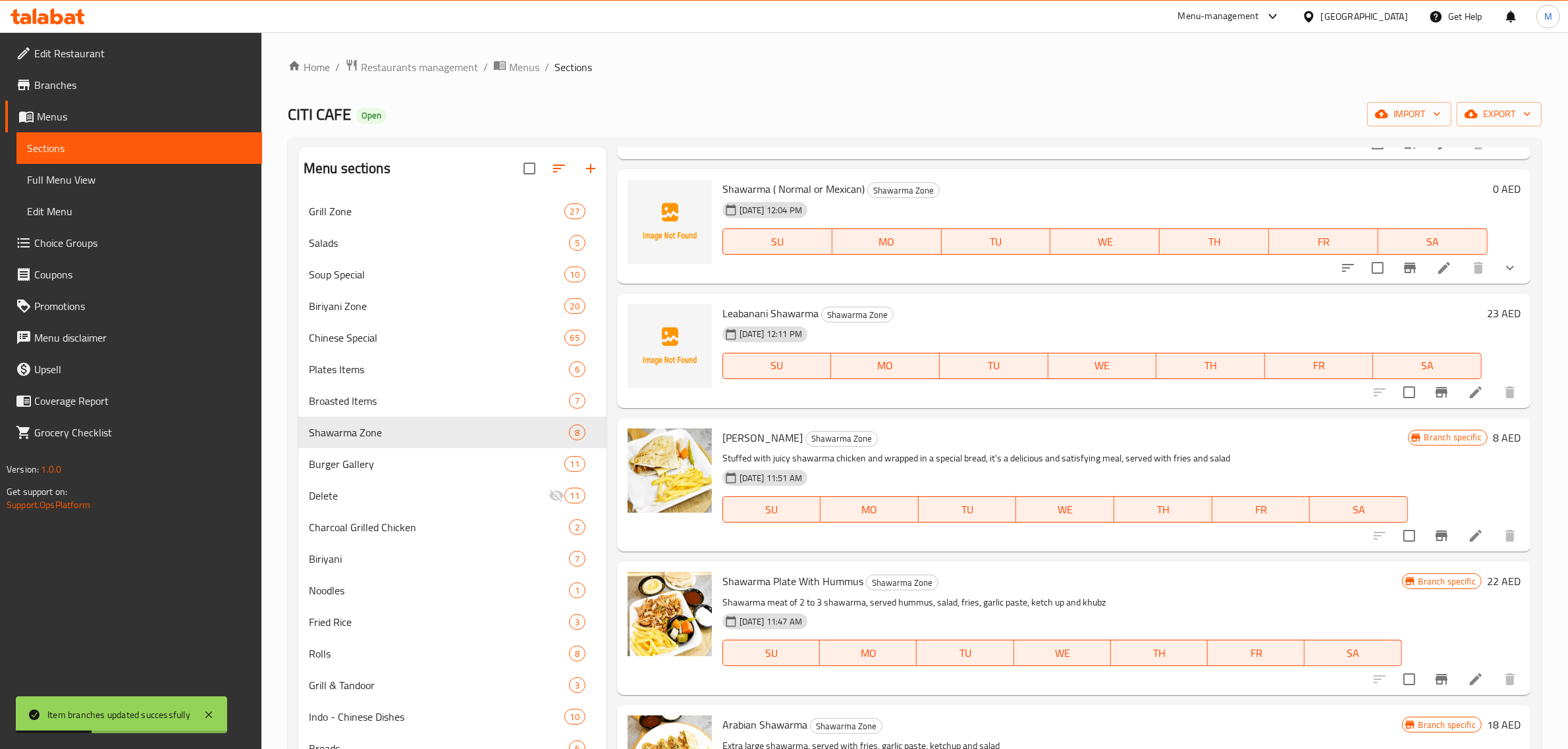
click at [1493, 439] on h6 "8 AED" at bounding box center [1506, 437] width 28 height 18
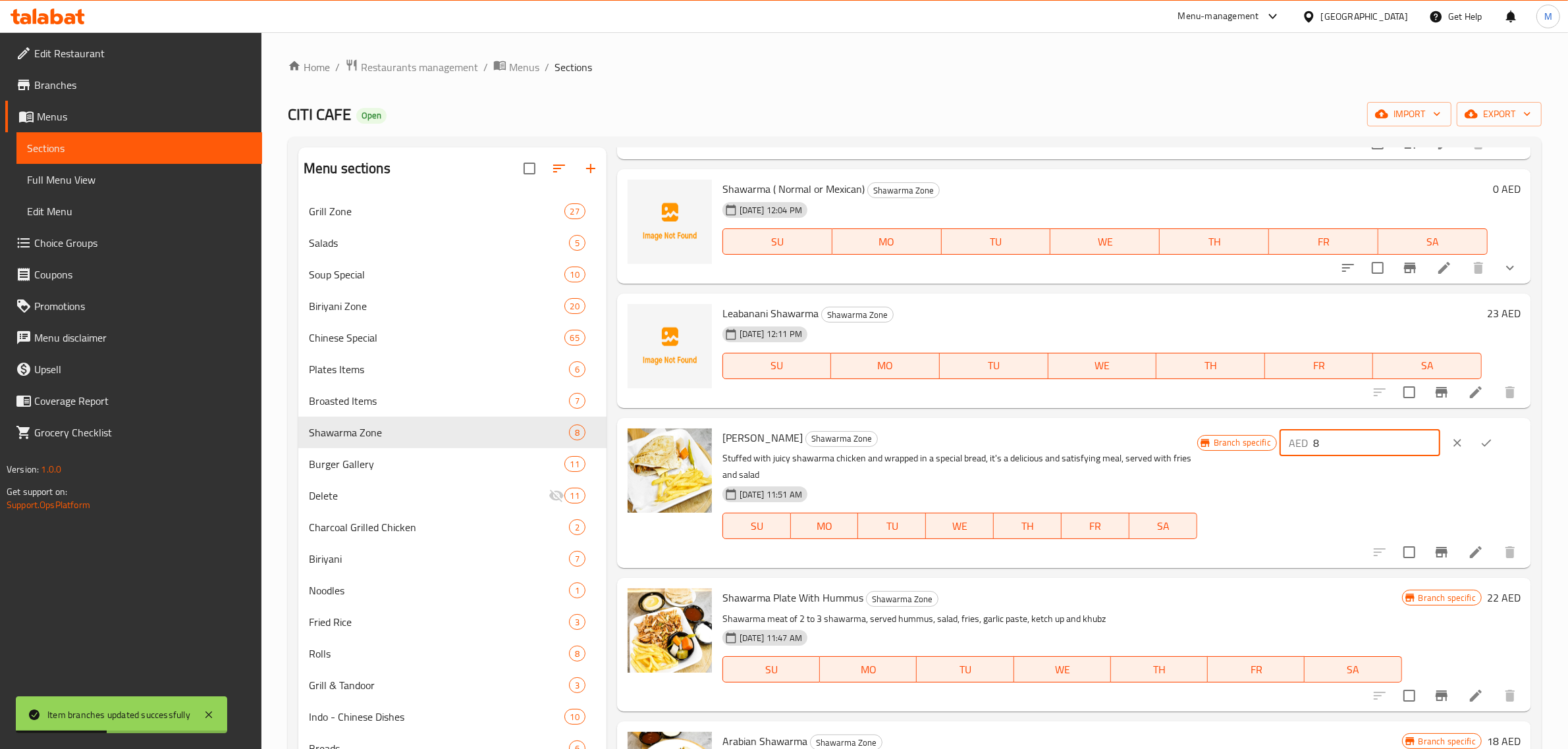
drag, startPoint x: 1345, startPoint y: 441, endPoint x: 1302, endPoint y: 451, distance: 44.1
click at [1303, 451] on div "AED 8 ​" at bounding box center [1360, 442] width 161 height 26
type input "12"
click at [1488, 441] on icon "ok" at bounding box center [1486, 442] width 14 height 14
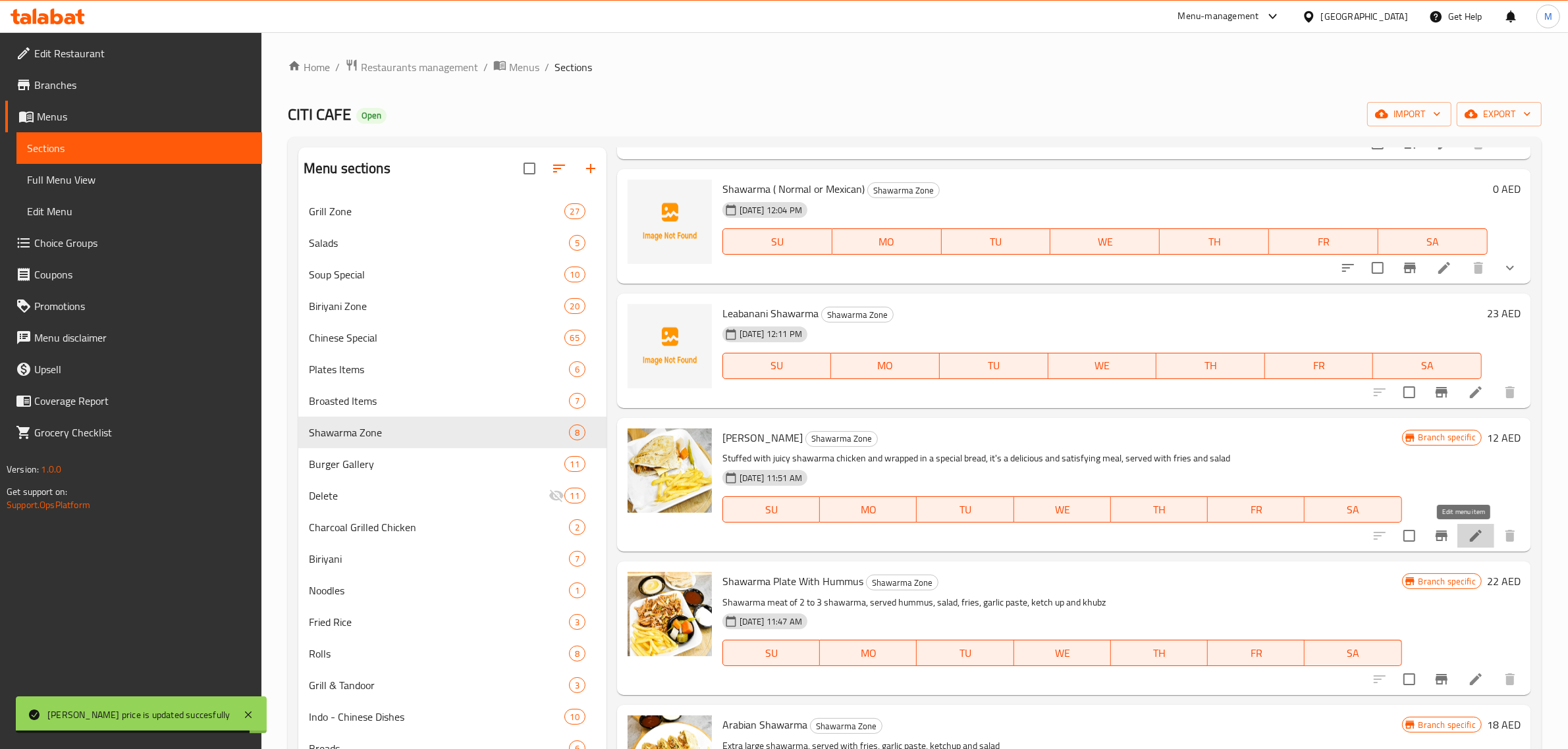
click at [1468, 531] on icon at bounding box center [1476, 535] width 16 height 16
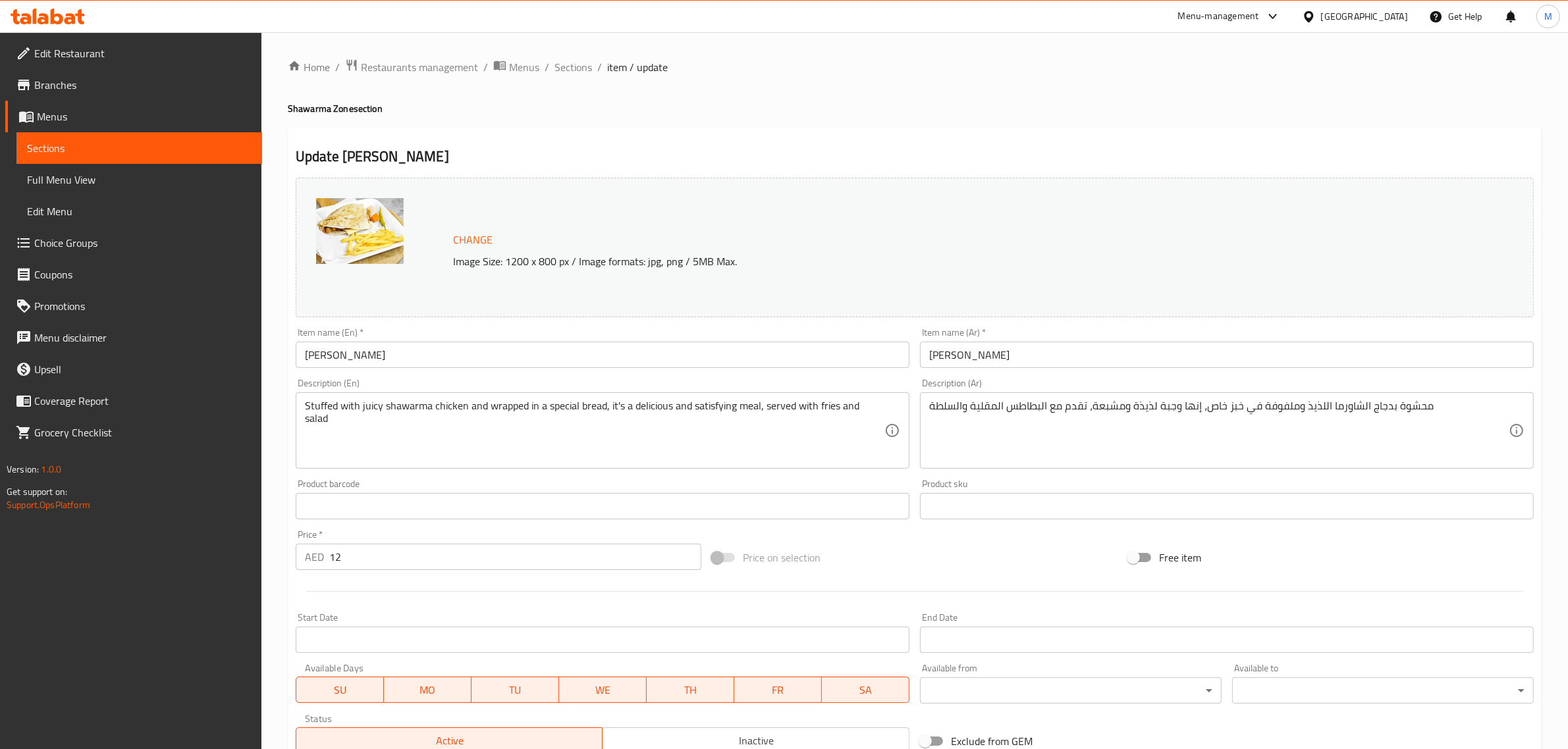
click at [1038, 544] on div "Price on selection" at bounding box center [915, 557] width 416 height 36
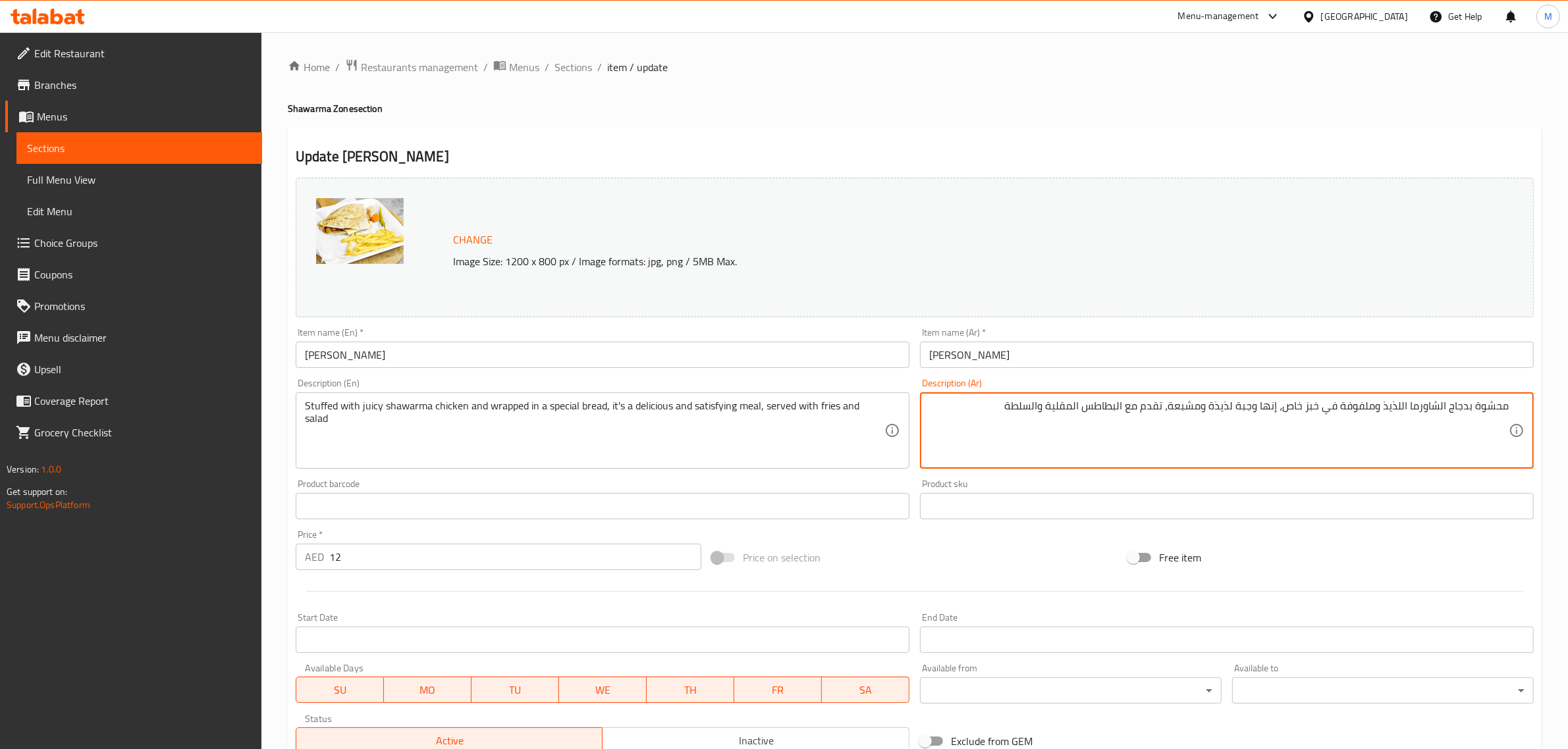
click at [1000, 566] on div "Price on selection" at bounding box center [915, 557] width 416 height 36
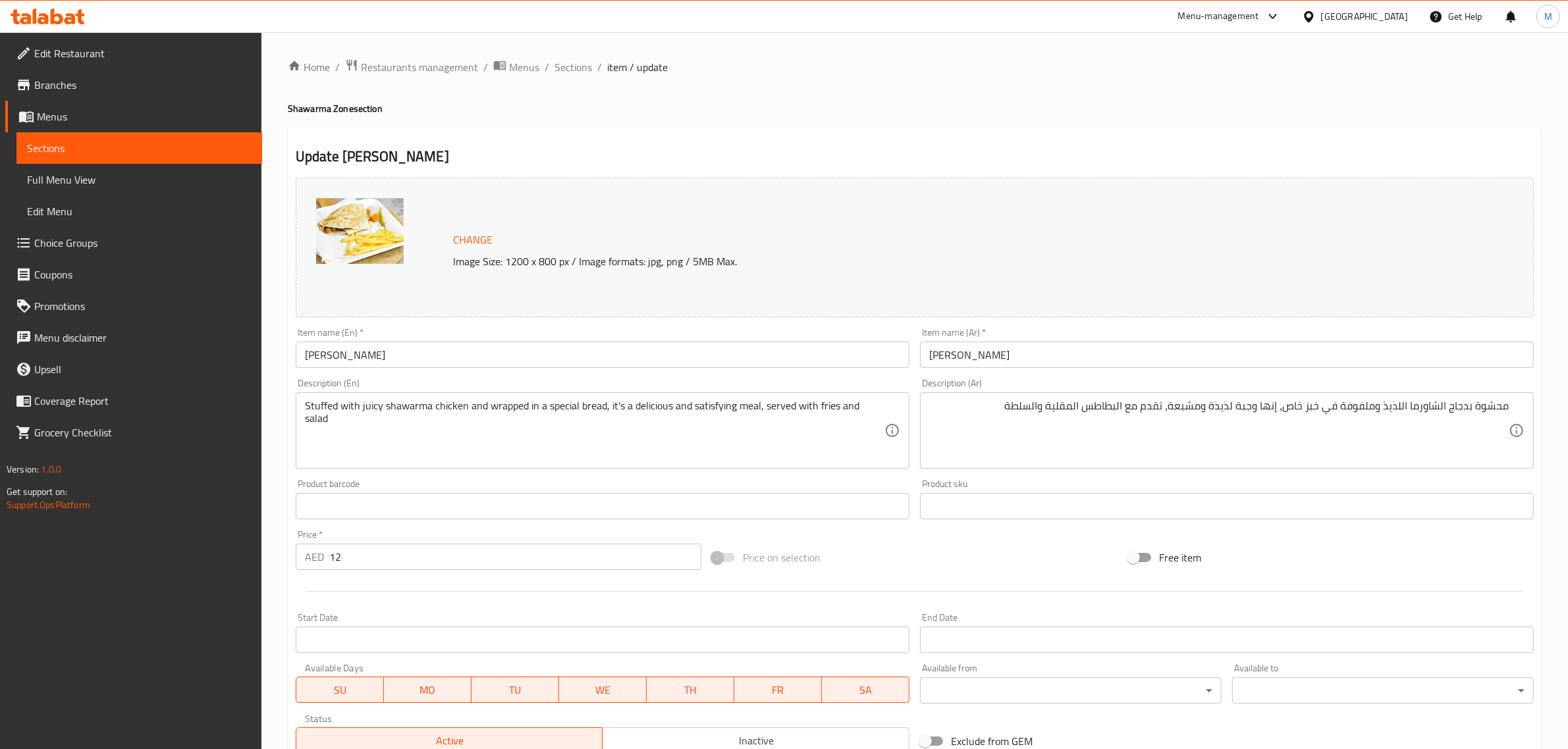
click at [922, 563] on div "Price on selection" at bounding box center [915, 557] width 416 height 36
click at [946, 554] on div "Price on selection" at bounding box center [915, 557] width 416 height 36
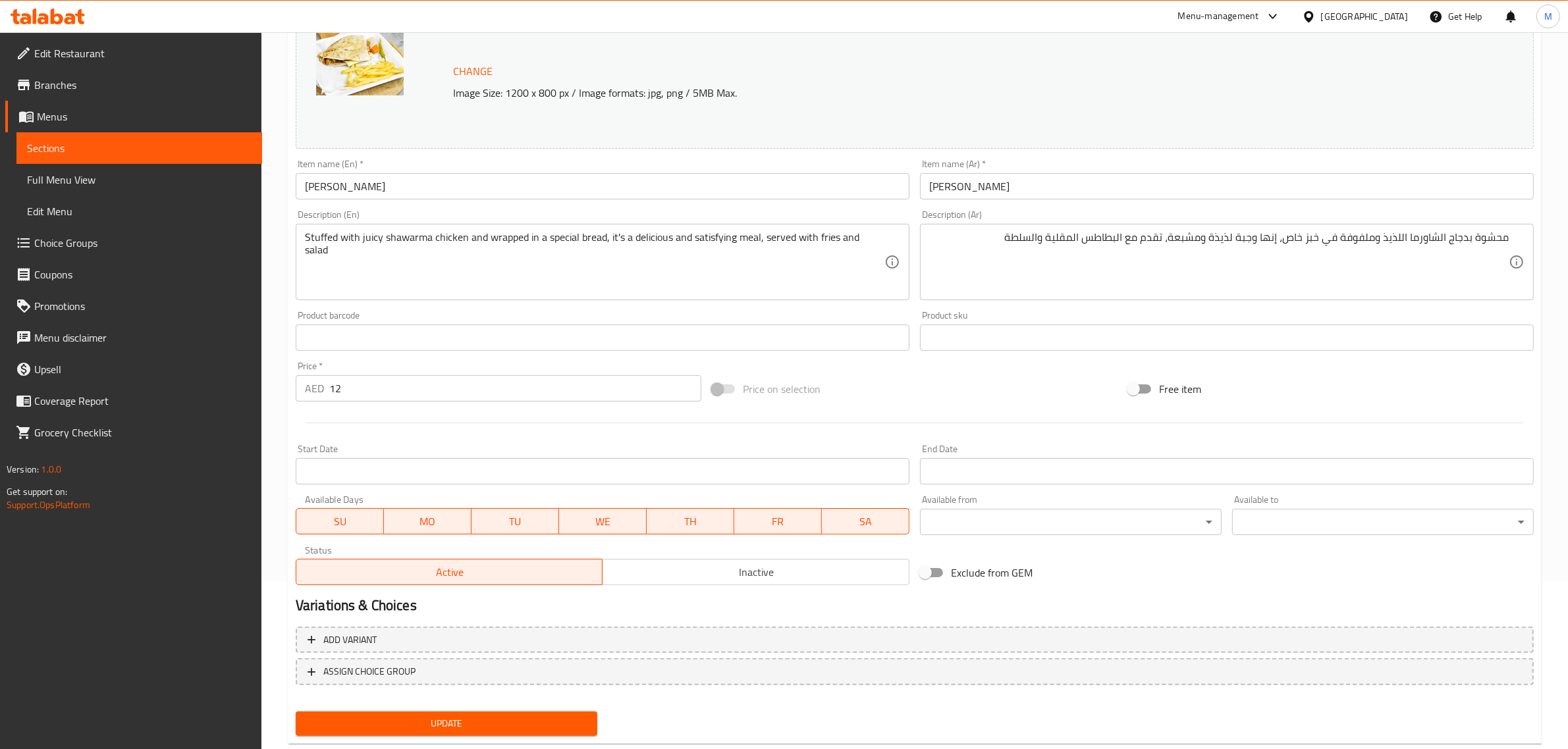
scroll to position [198, 0]
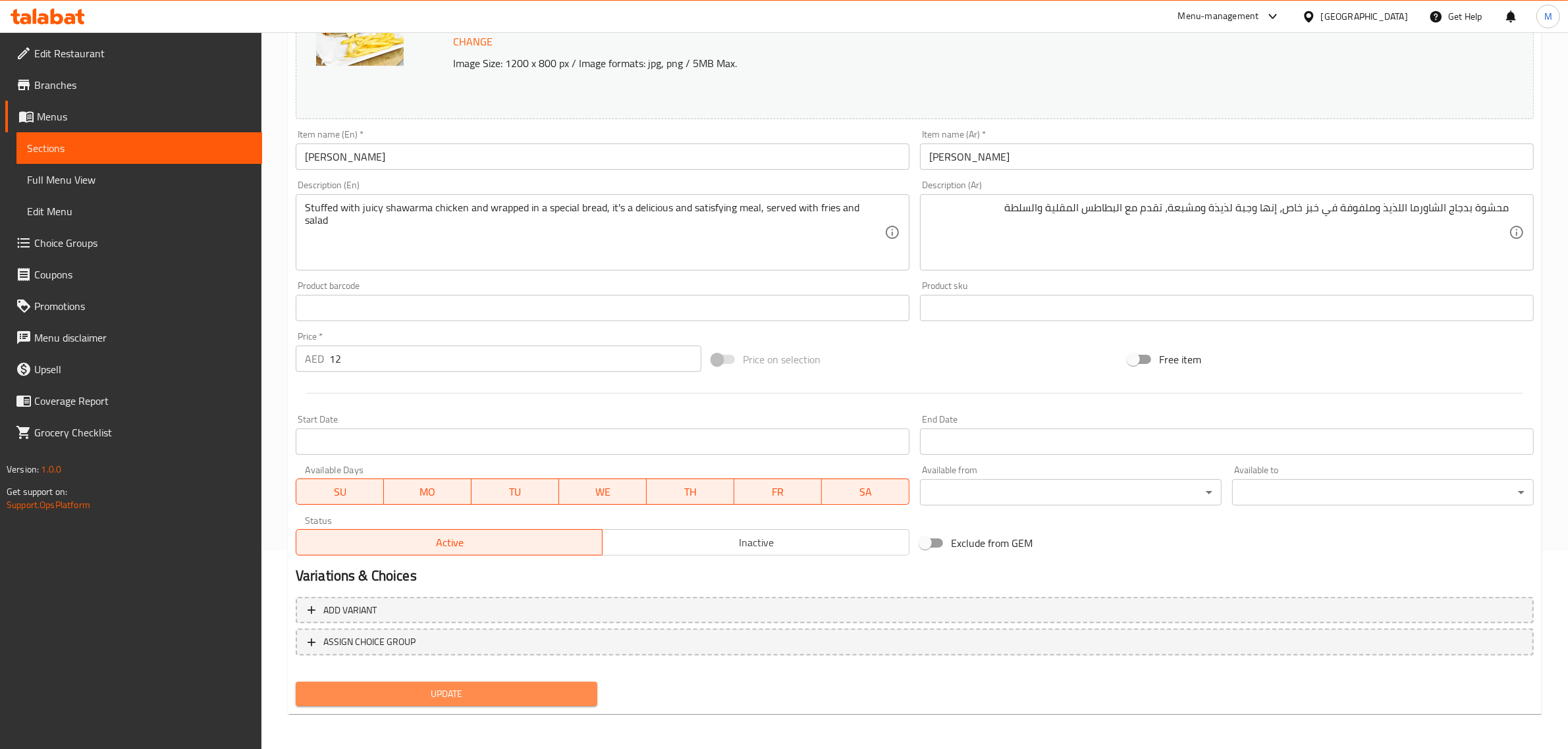
click at [478, 689] on span "Update" at bounding box center [446, 693] width 281 height 17
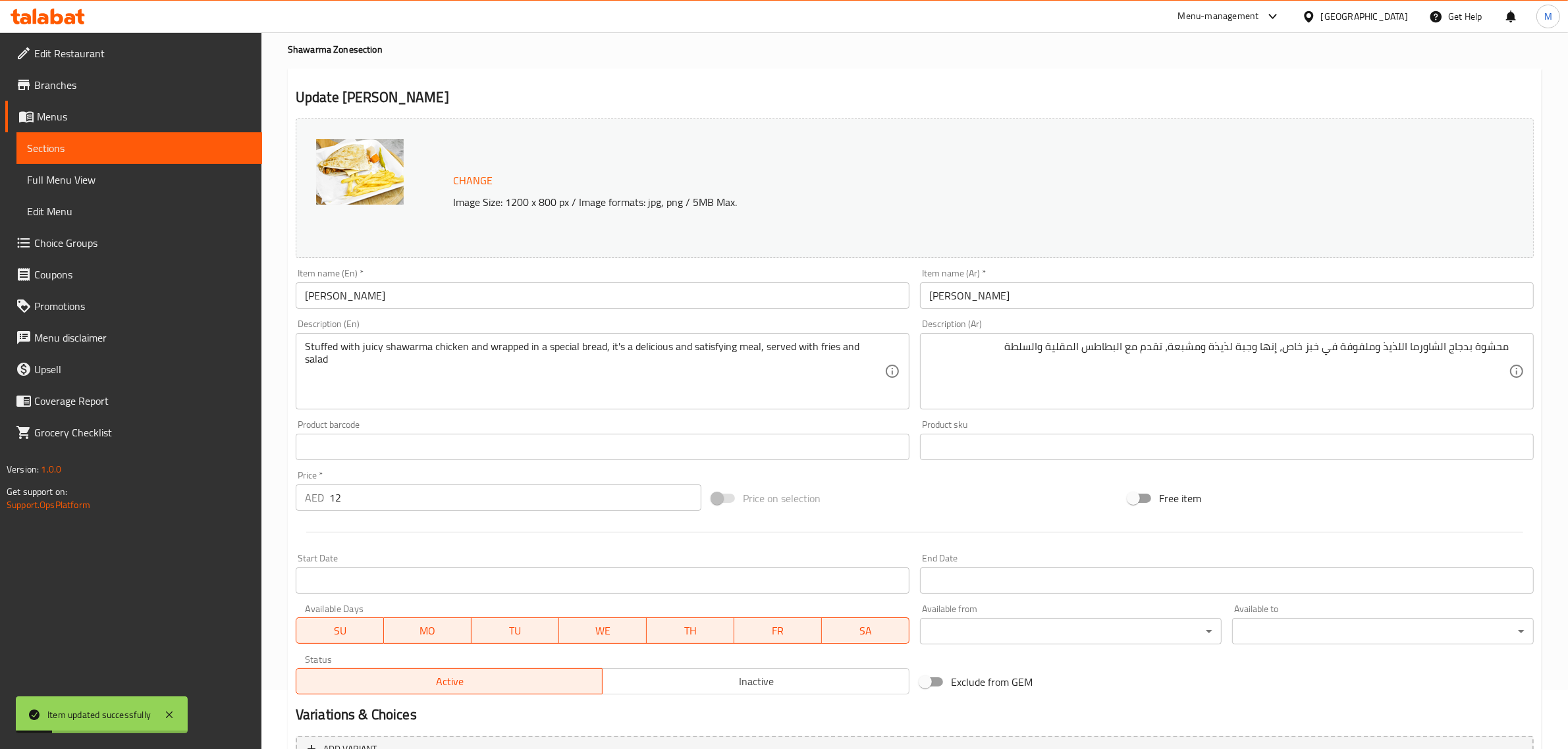
scroll to position [0, 0]
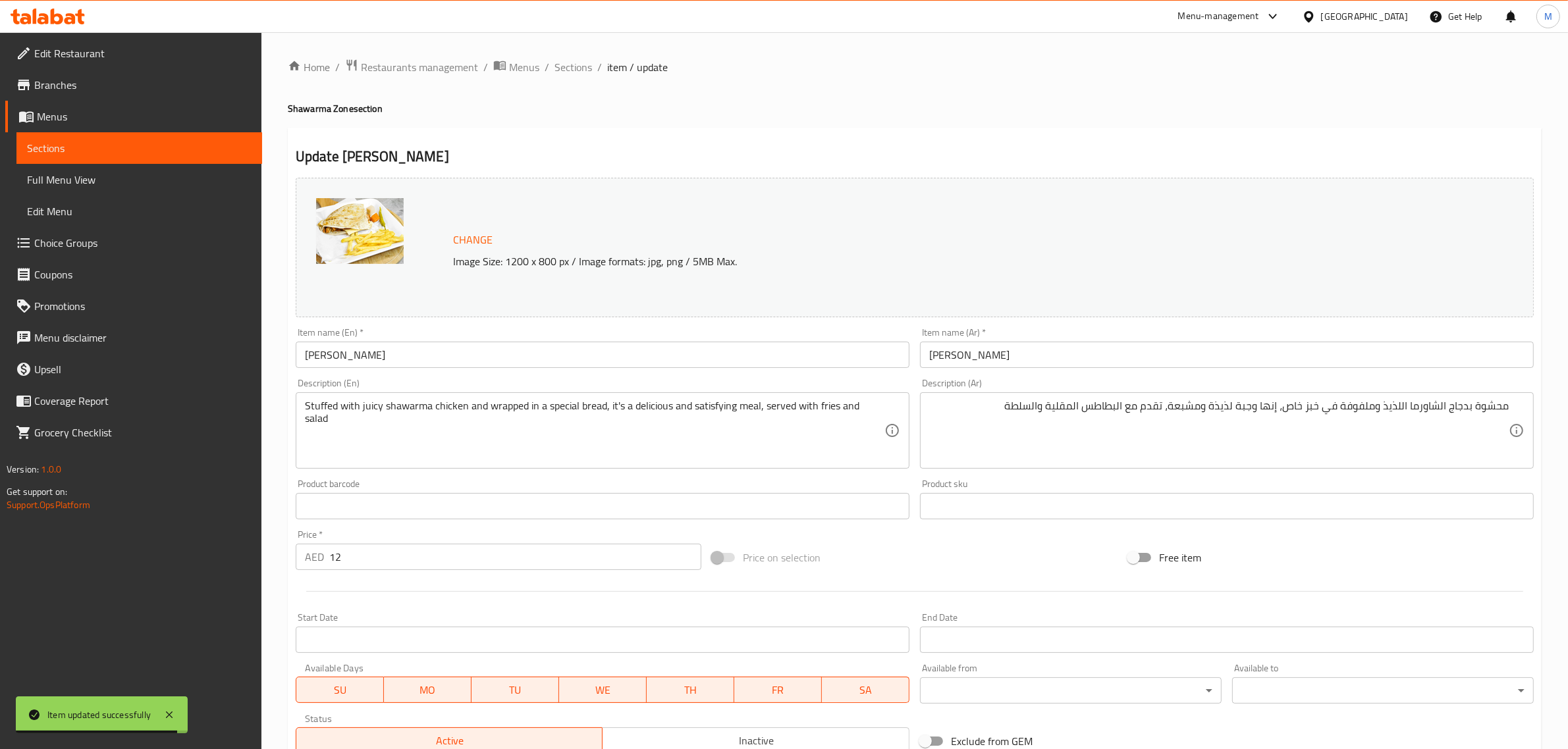
click at [761, 126] on div "Home / Restaurants management / Menus / Sections / item / update Shawarma Zone …" at bounding box center [914, 491] width 1253 height 864
click at [576, 72] on span "Sections" at bounding box center [573, 68] width 37 height 16
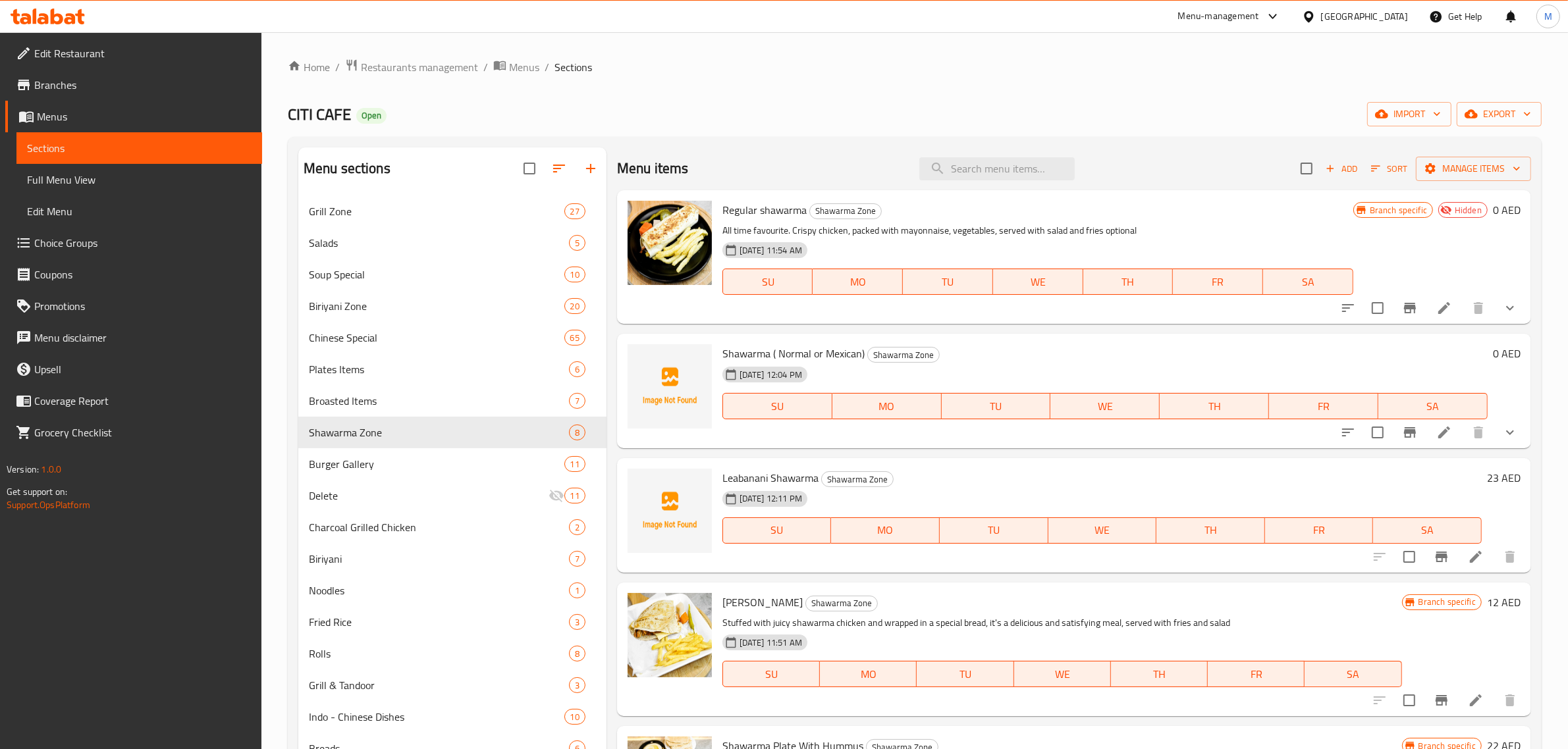
click at [1055, 471] on h6 "Leabanani Shawarma Shawarma Zone" at bounding box center [1101, 477] width 759 height 18
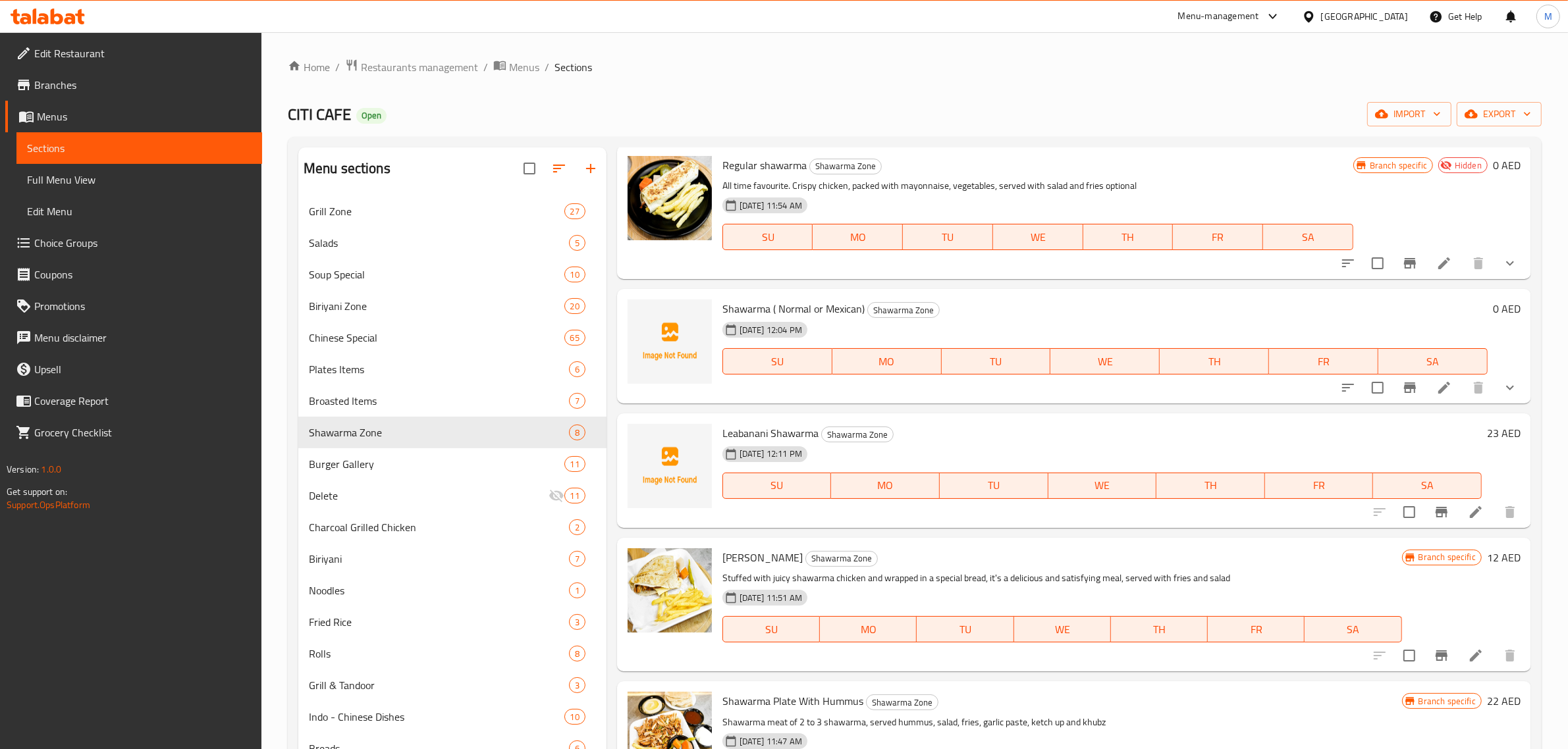
scroll to position [83, 0]
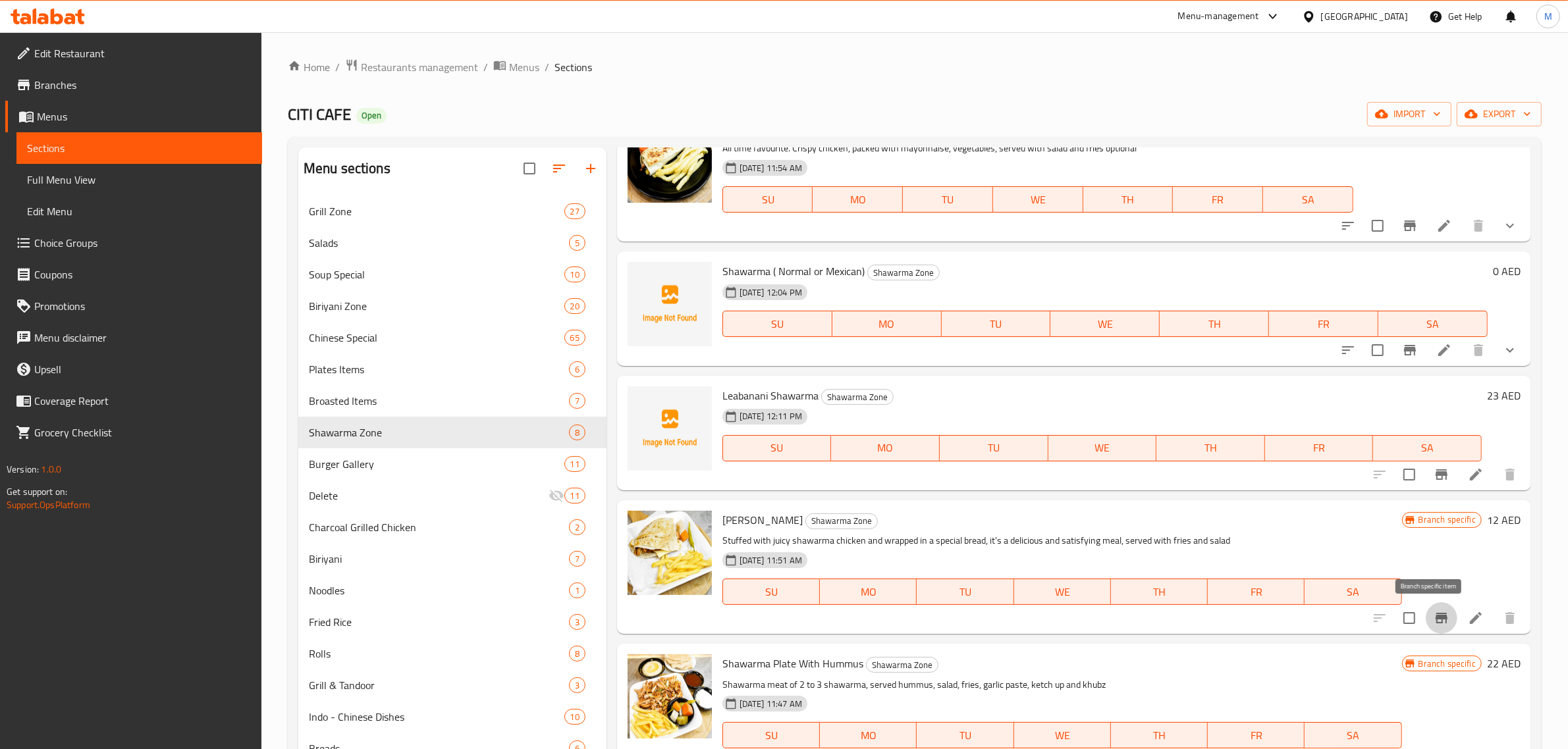
click at [1435, 620] on icon "Branch-specific-item" at bounding box center [1441, 617] width 12 height 10
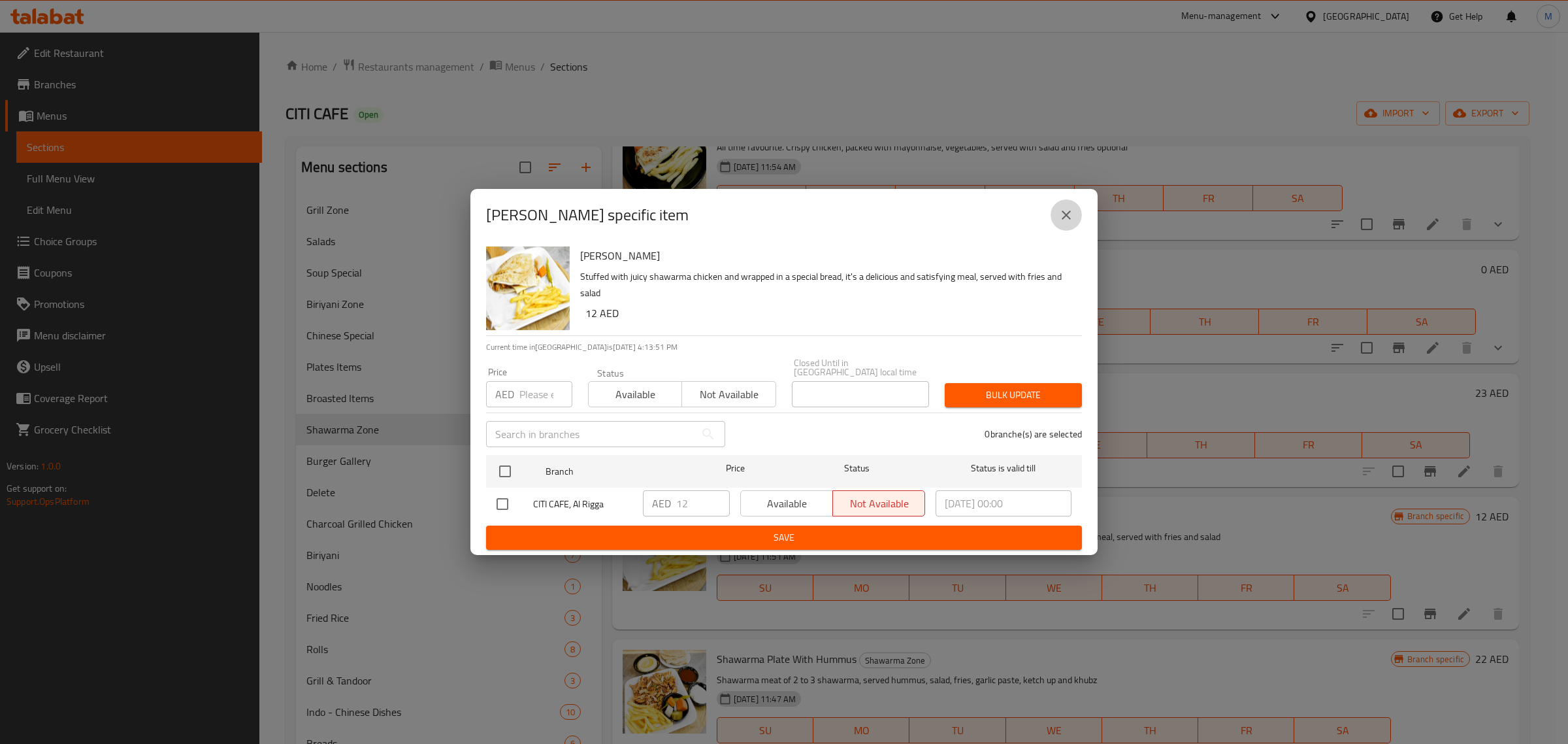
click at [1072, 209] on icon "close" at bounding box center [1066, 215] width 16 height 16
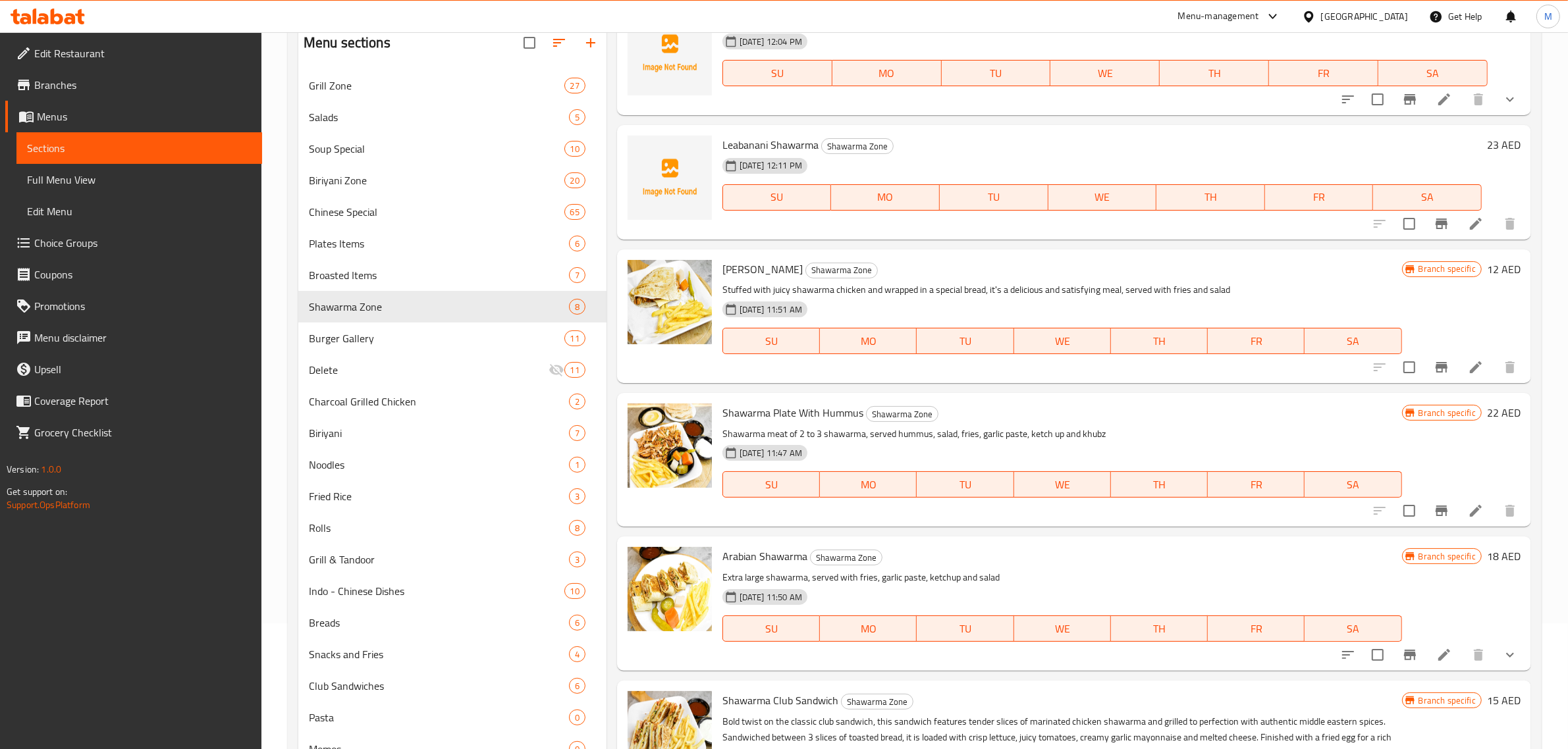
scroll to position [164, 0]
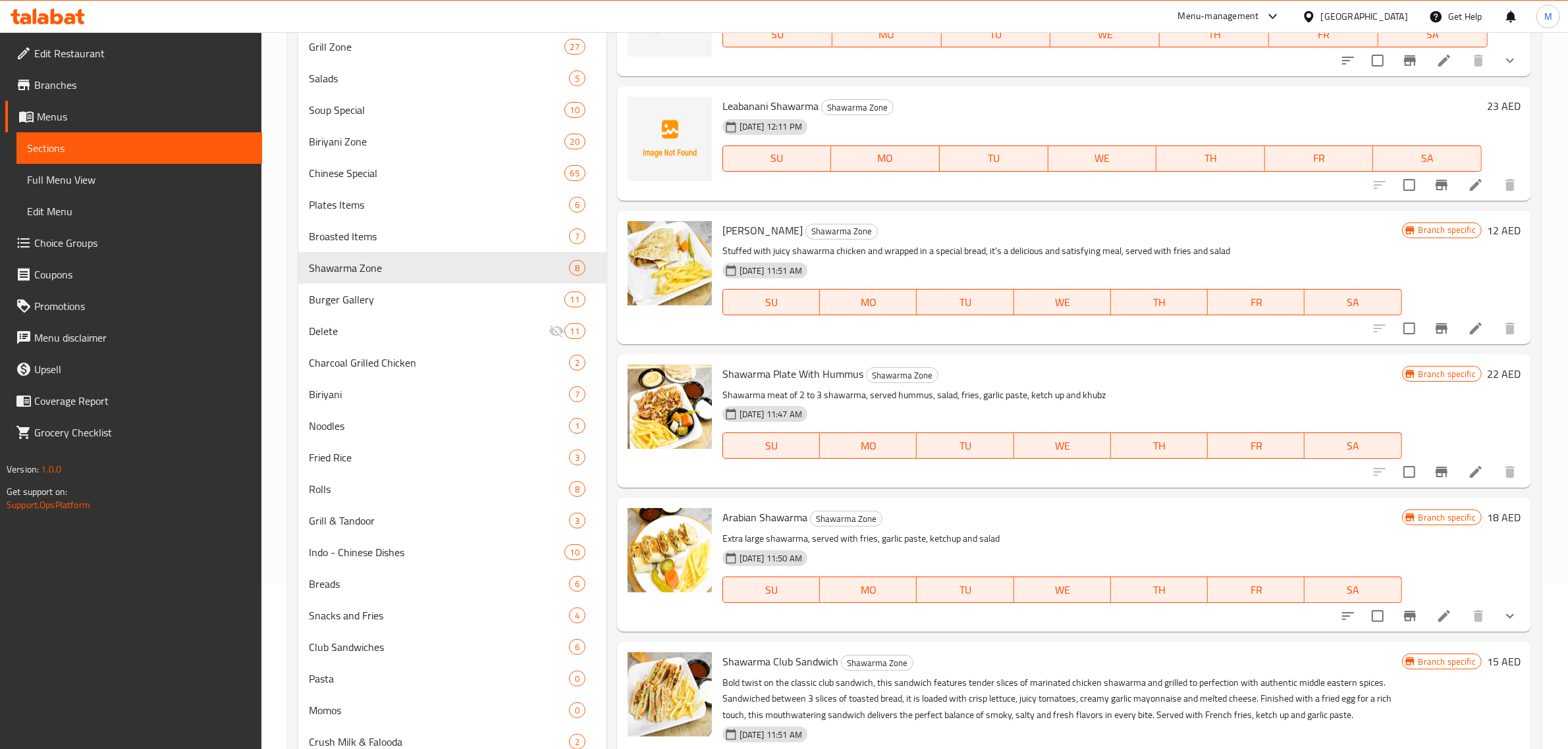
click at [1078, 409] on div "02-05-2025 11:47 AM SU MO TU WE TH FR SA" at bounding box center [1062, 436] width 690 height 71
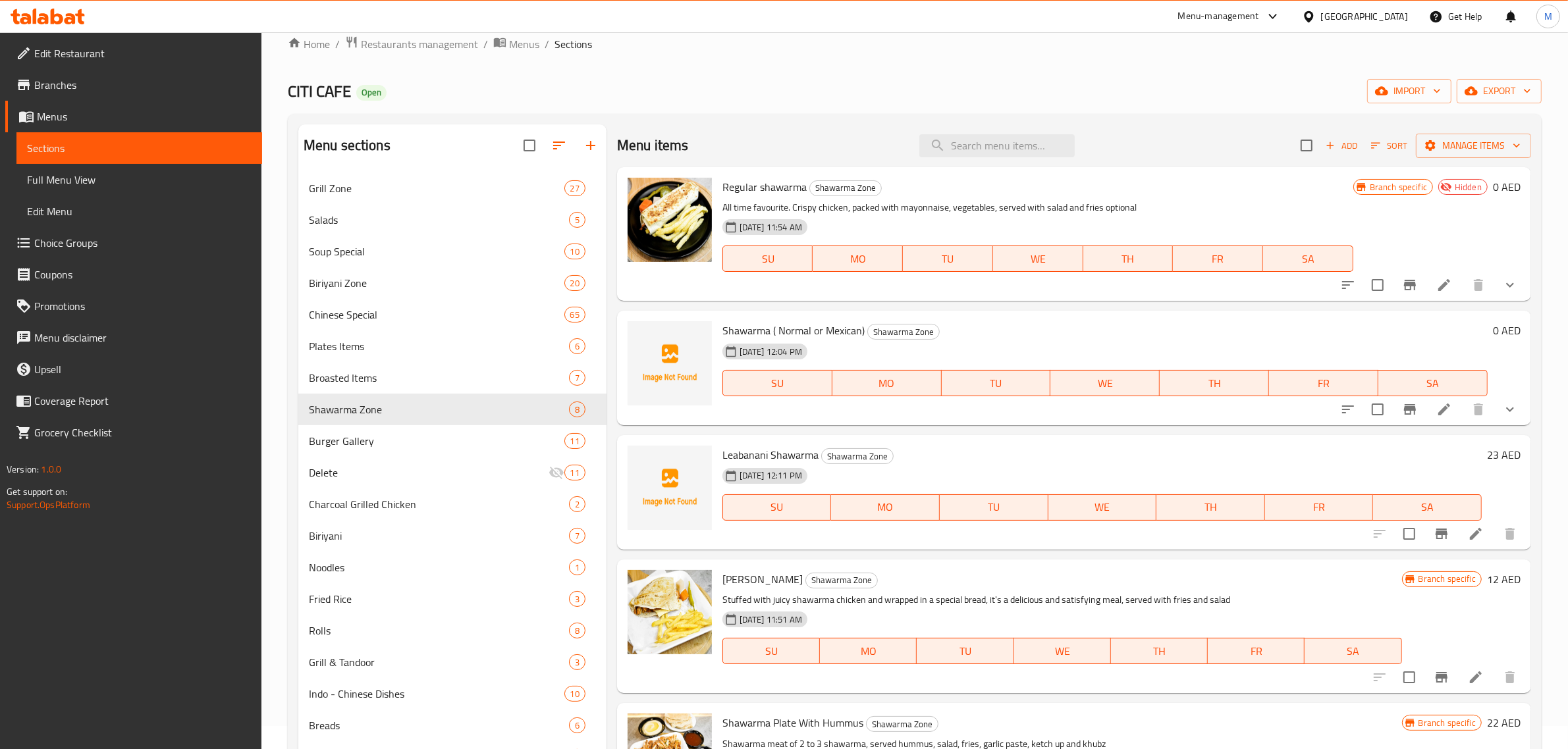
scroll to position [0, 0]
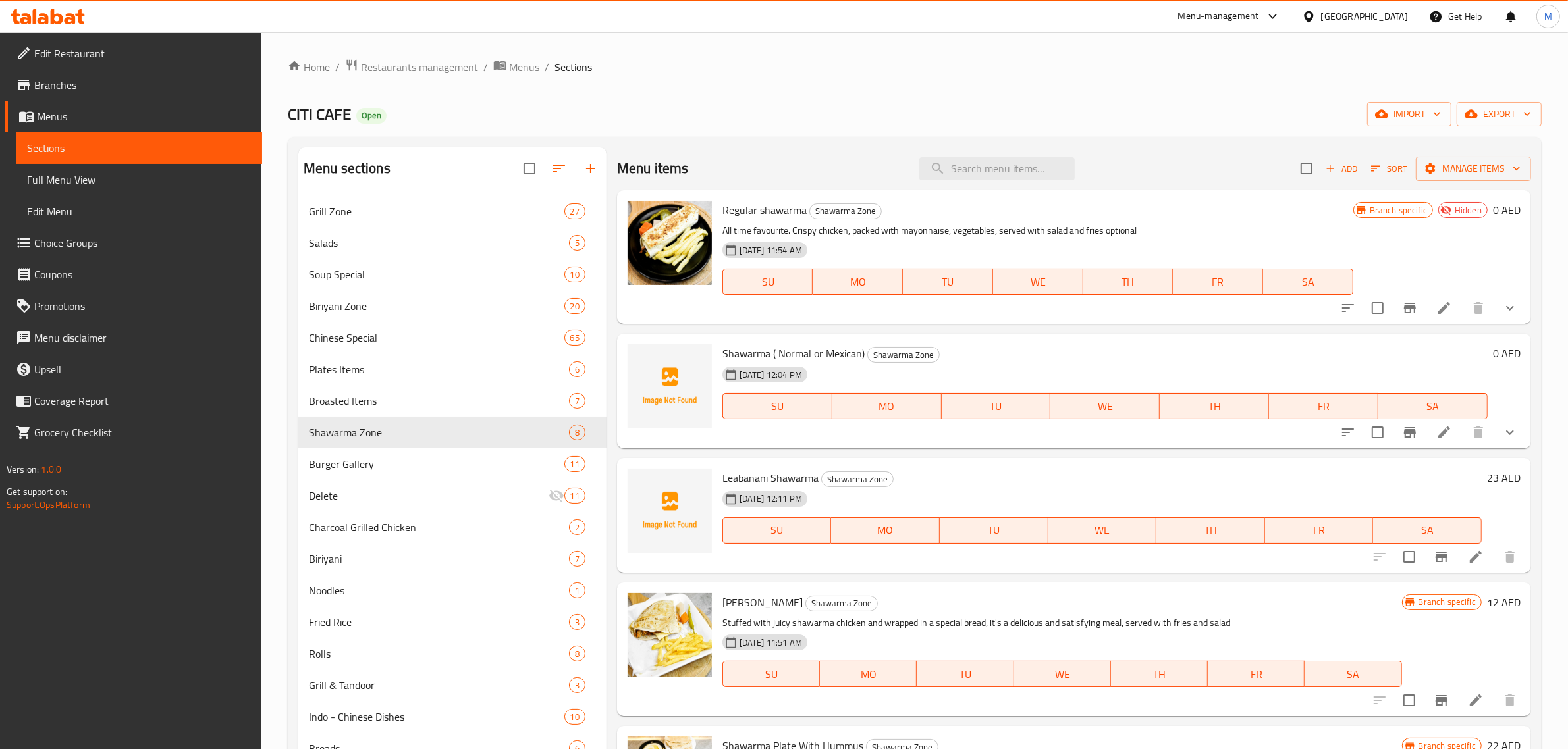
click at [1338, 165] on span "Add" at bounding box center [1341, 168] width 36 height 15
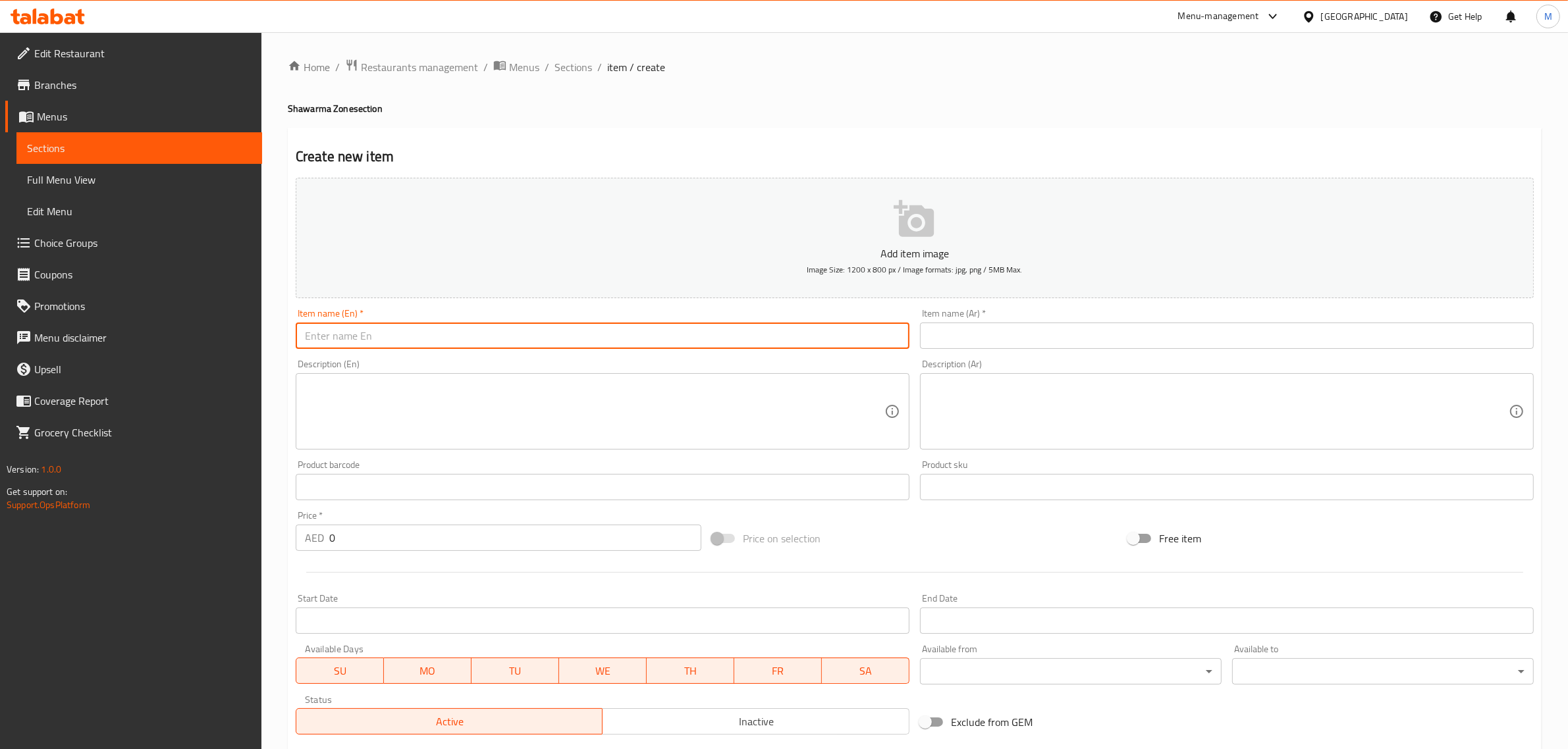
click at [722, 334] on input "text" at bounding box center [602, 335] width 614 height 26
paste input "[PERSON_NAME]"
type input "[PERSON_NAME]"
click at [1329, 347] on input "text" at bounding box center [1226, 335] width 614 height 26
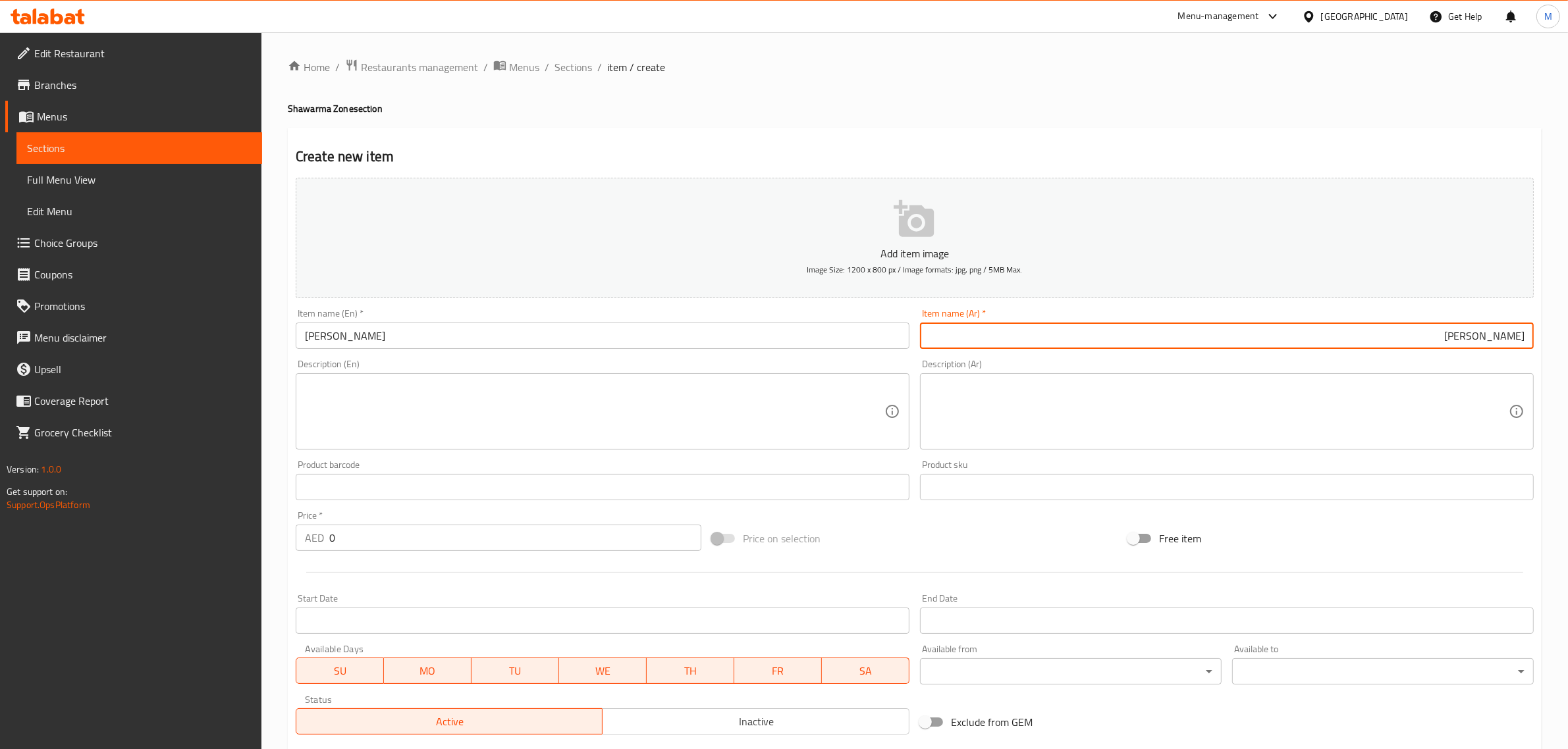
type input "[PERSON_NAME]"
click at [974, 538] on div "Price on selection" at bounding box center [915, 538] width 416 height 36
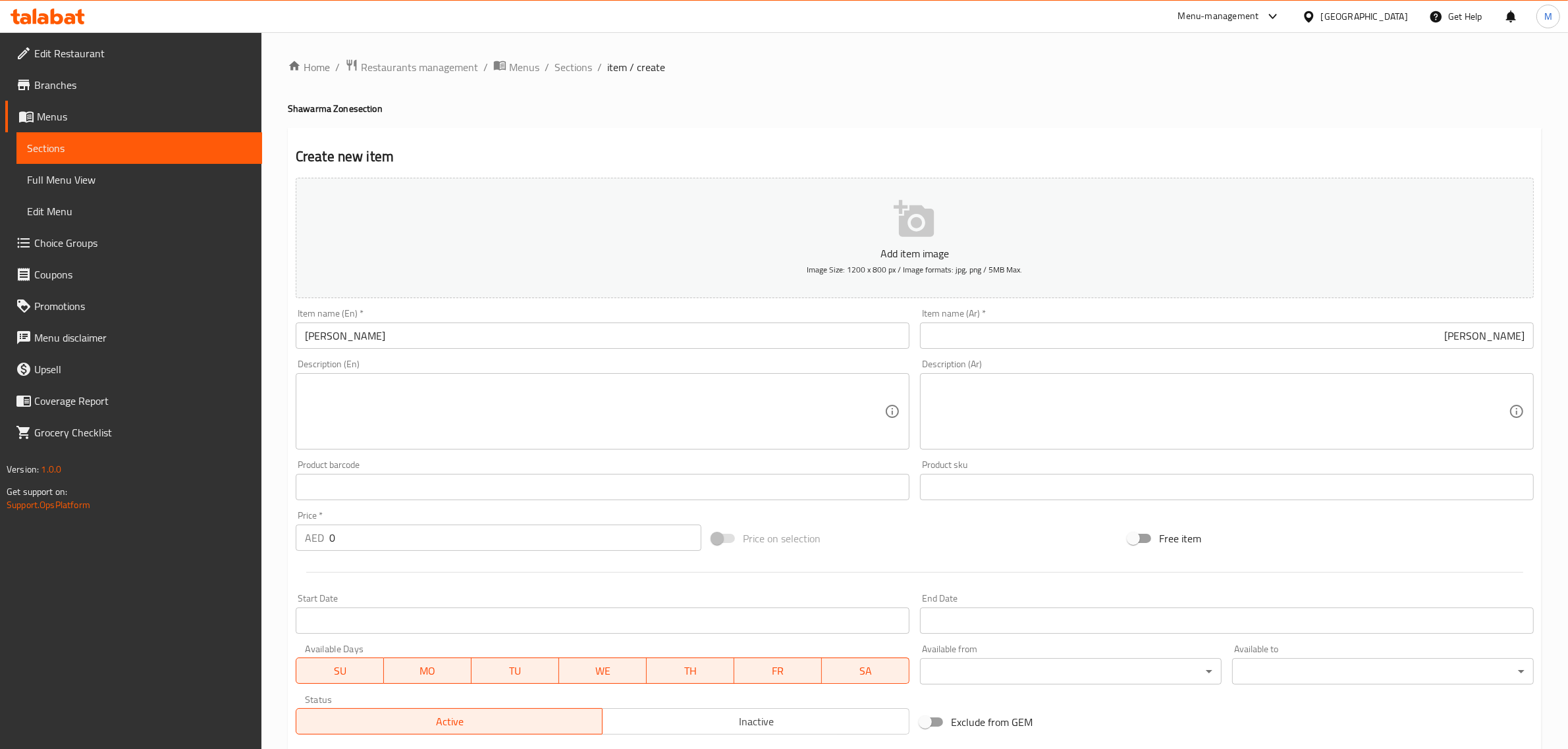
click at [928, 551] on div "Price on selection" at bounding box center [915, 538] width 416 height 36
click at [601, 536] on input "0" at bounding box center [515, 537] width 372 height 26
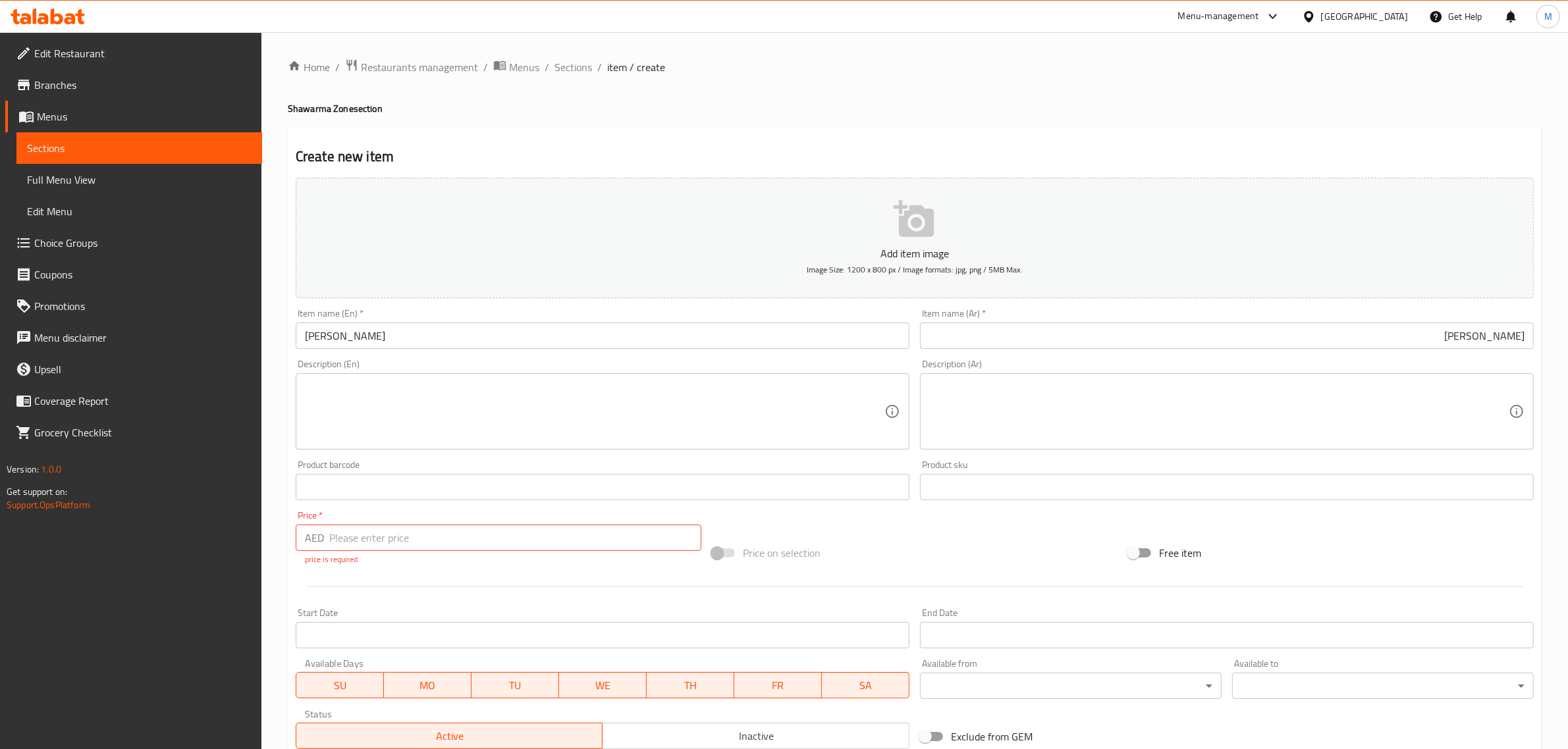
click at [986, 546] on div "Price on selection" at bounding box center [915, 553] width 416 height 36
click at [590, 531] on input "number" at bounding box center [515, 537] width 372 height 26
type input "12"
click at [883, 523] on div "Add item image Image Size: 1200 x 800 px / Image formats: jpg, png / 5MB Max. I…" at bounding box center [914, 463] width 1249 height 581
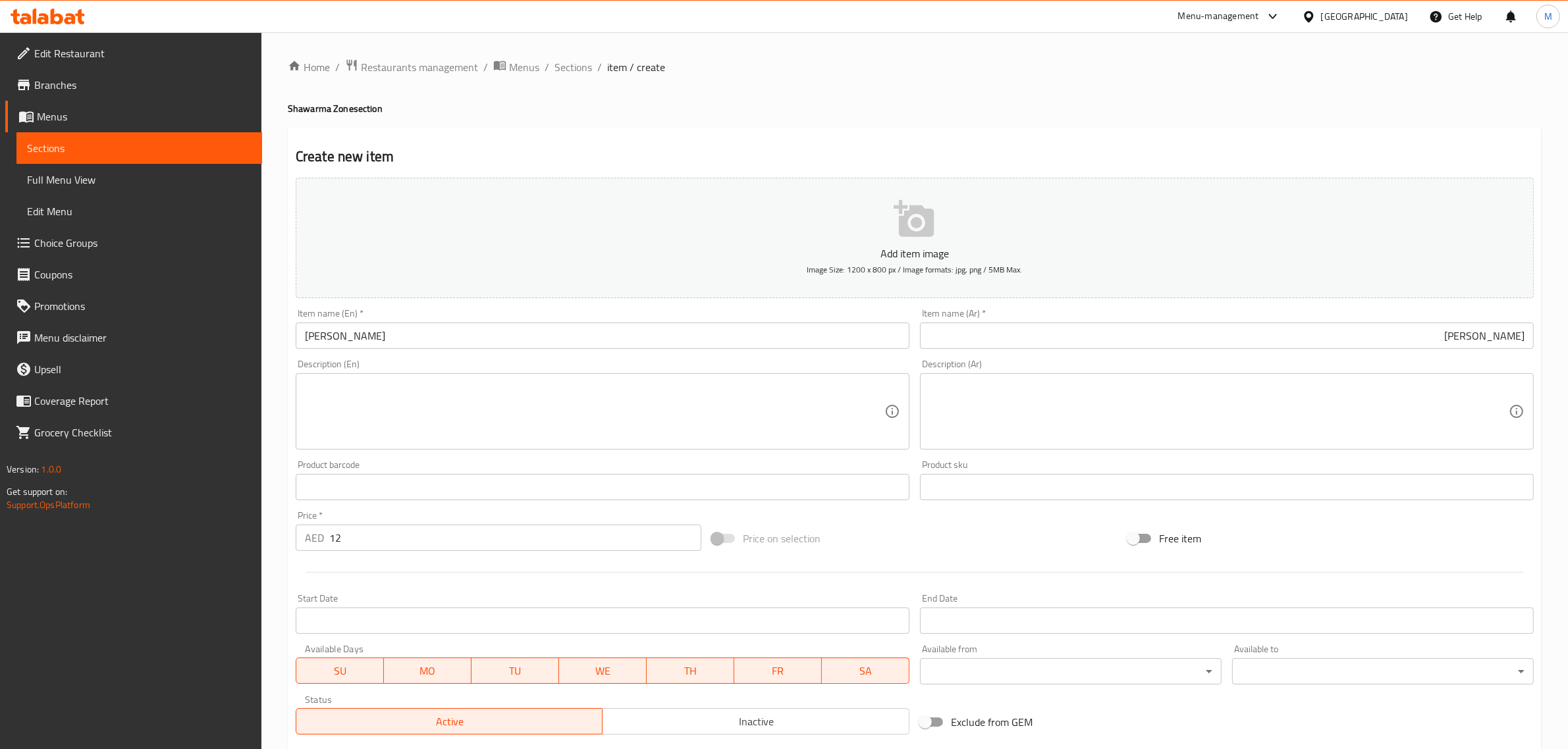
click at [995, 519] on div "Add item image Image Size: 1200 x 800 px / Image formats: jpg, png / 5MB Max. I…" at bounding box center [914, 456] width 1249 height 567
click at [822, 527] on div "Price on selection" at bounding box center [915, 538] width 416 height 36
click at [1066, 531] on div "Price on selection" at bounding box center [915, 538] width 416 height 36
click at [1046, 535] on div "Price on selection" at bounding box center [915, 538] width 416 height 36
click at [839, 558] on div at bounding box center [914, 572] width 1249 height 33
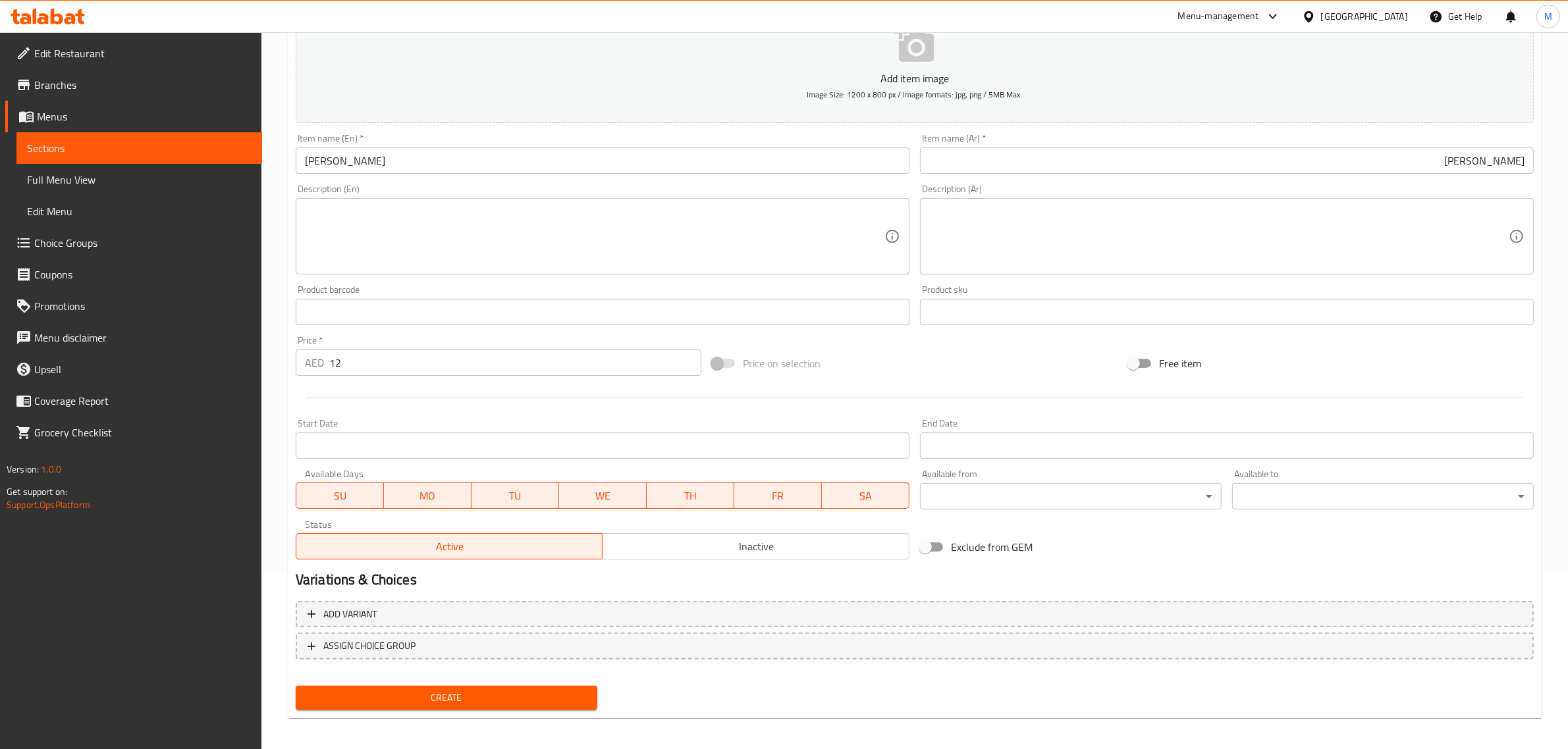
scroll to position [179, 0]
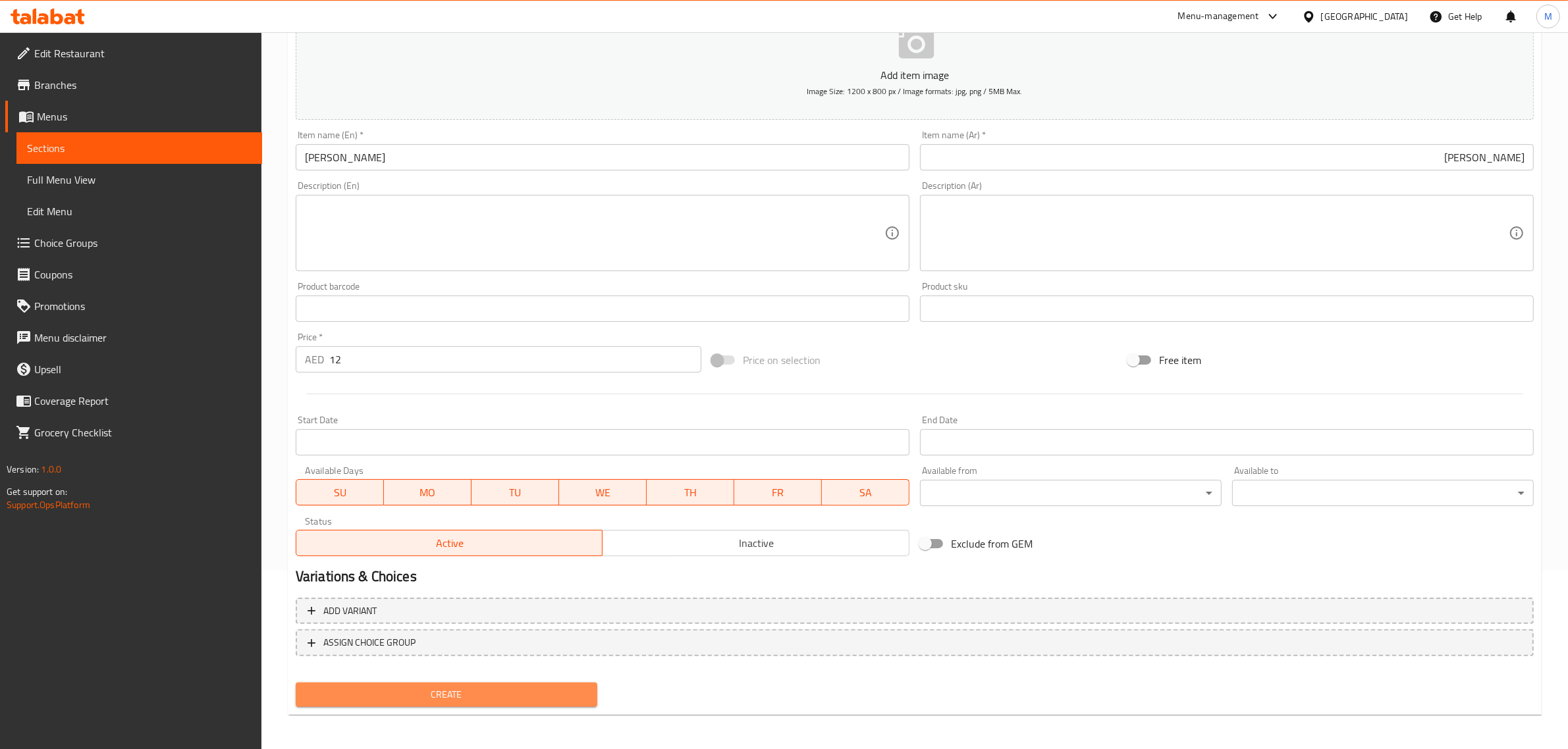
click at [492, 701] on button "Create" at bounding box center [446, 694] width 301 height 25
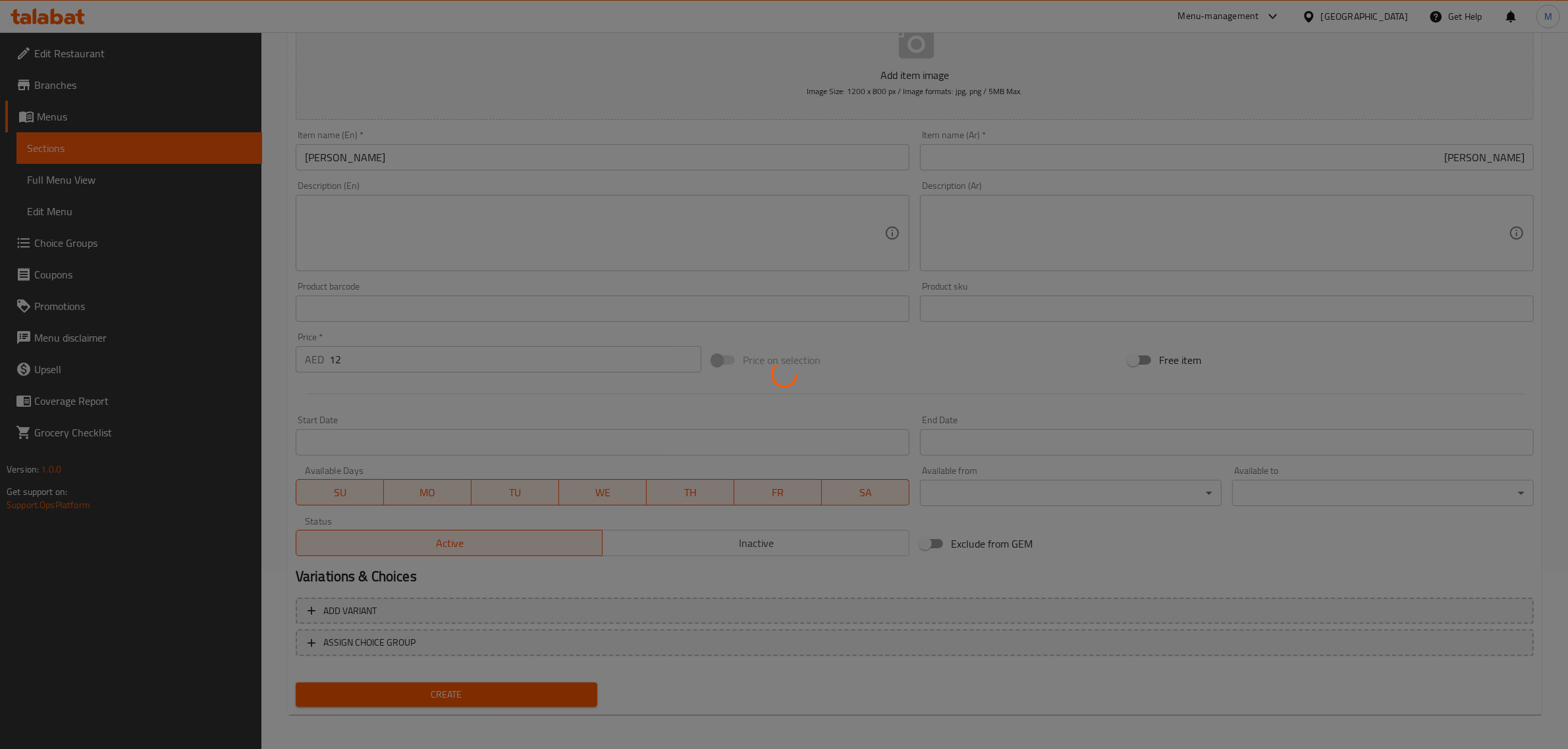
type input "0"
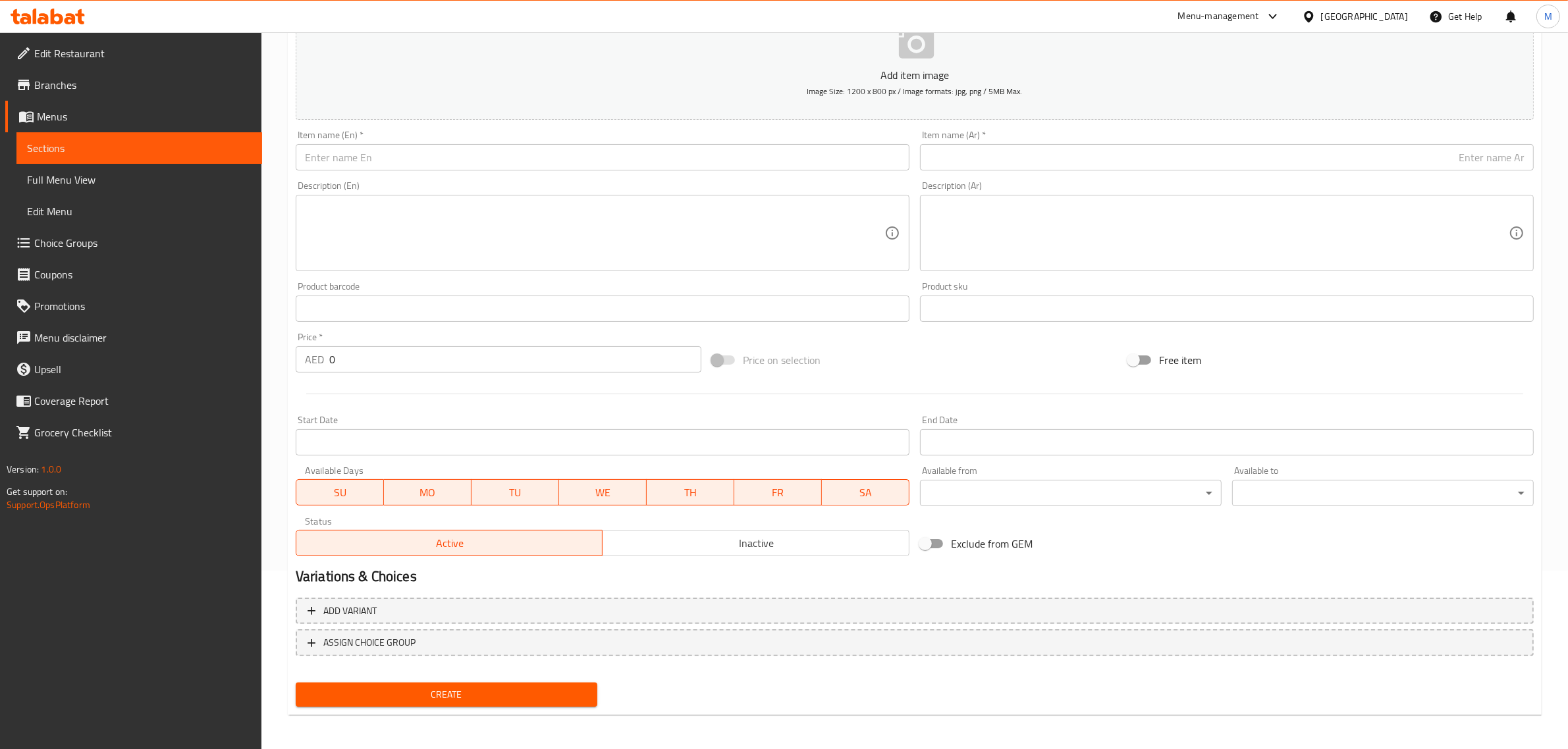
scroll to position [0, 0]
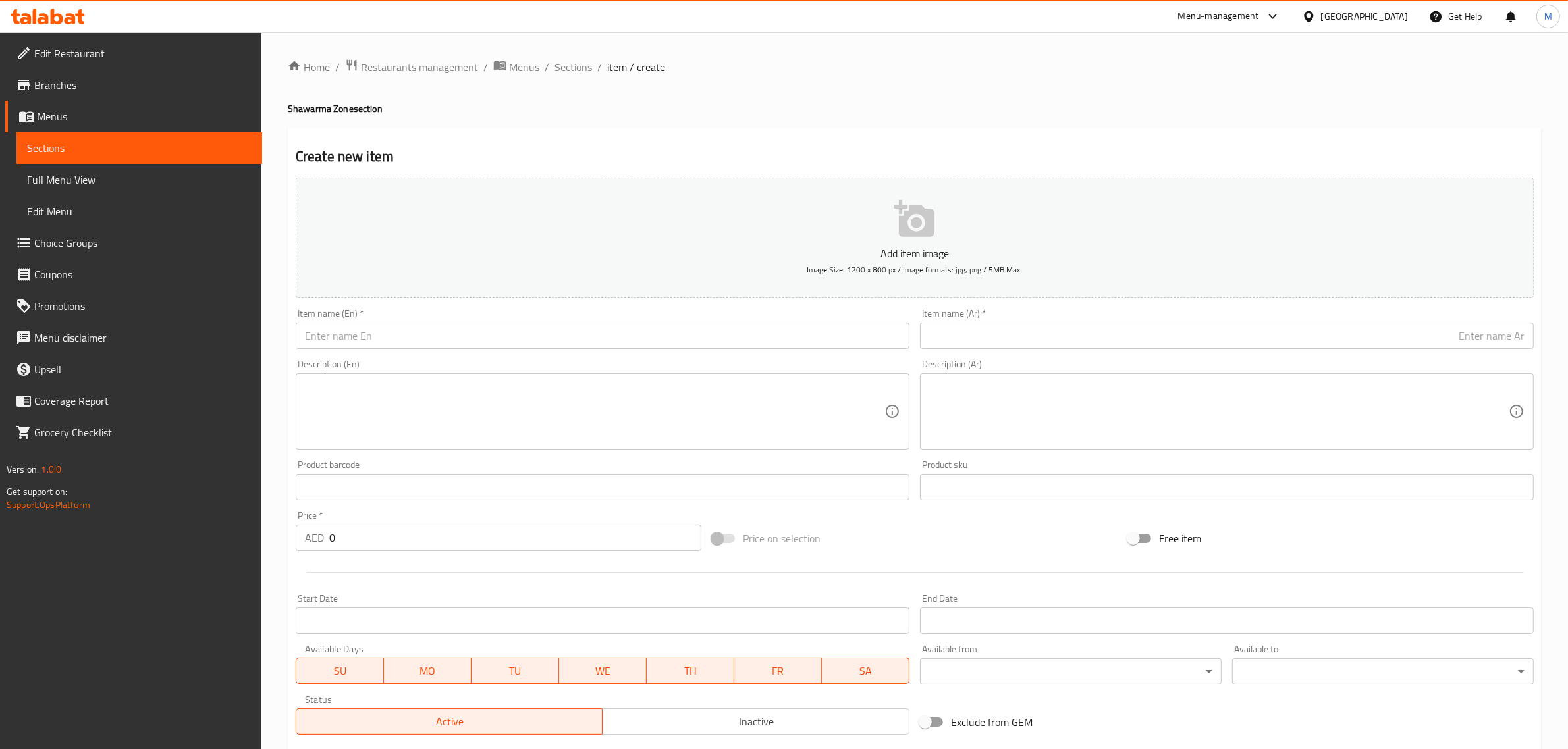
click at [570, 64] on span "Sections" at bounding box center [573, 68] width 37 height 16
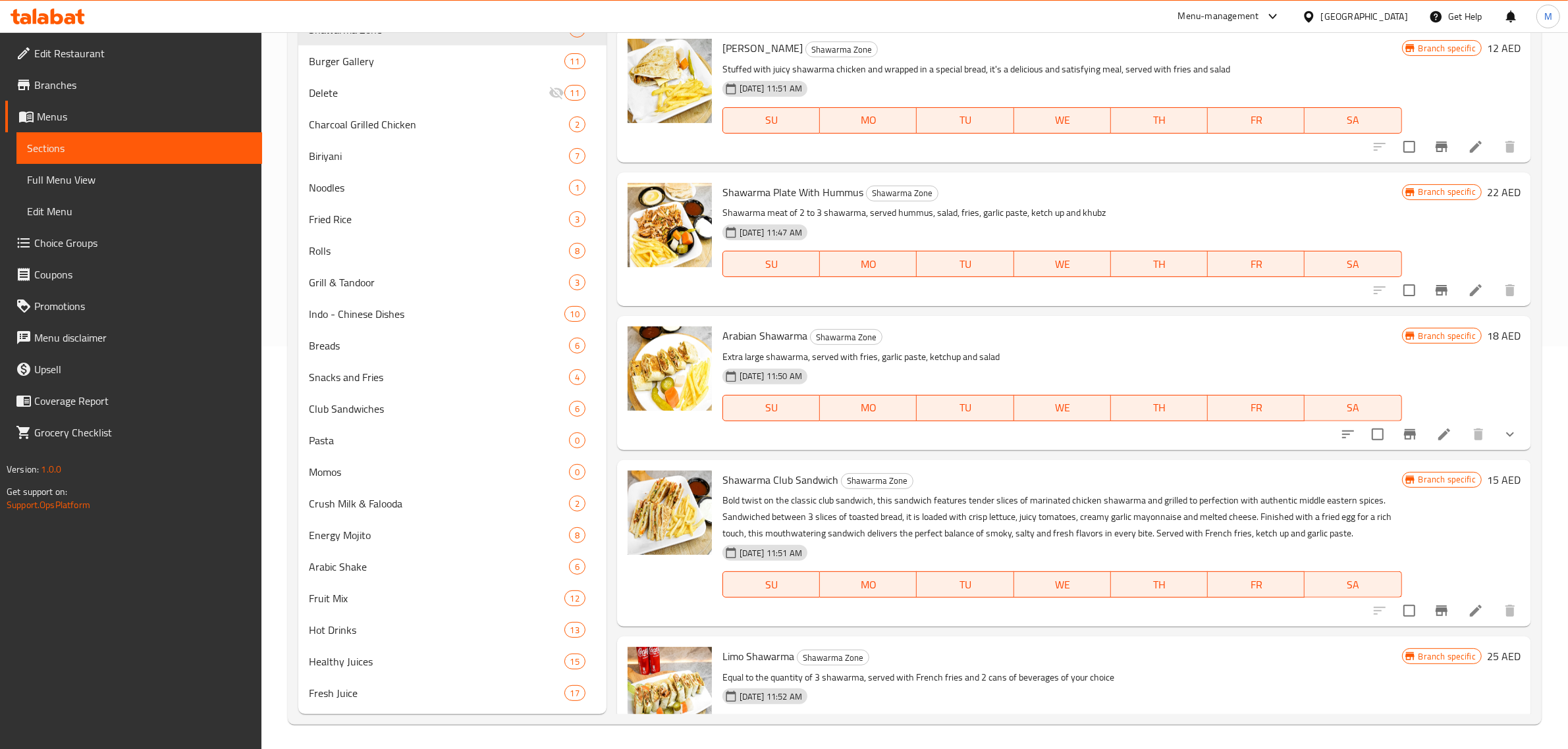
scroll to position [290, 0]
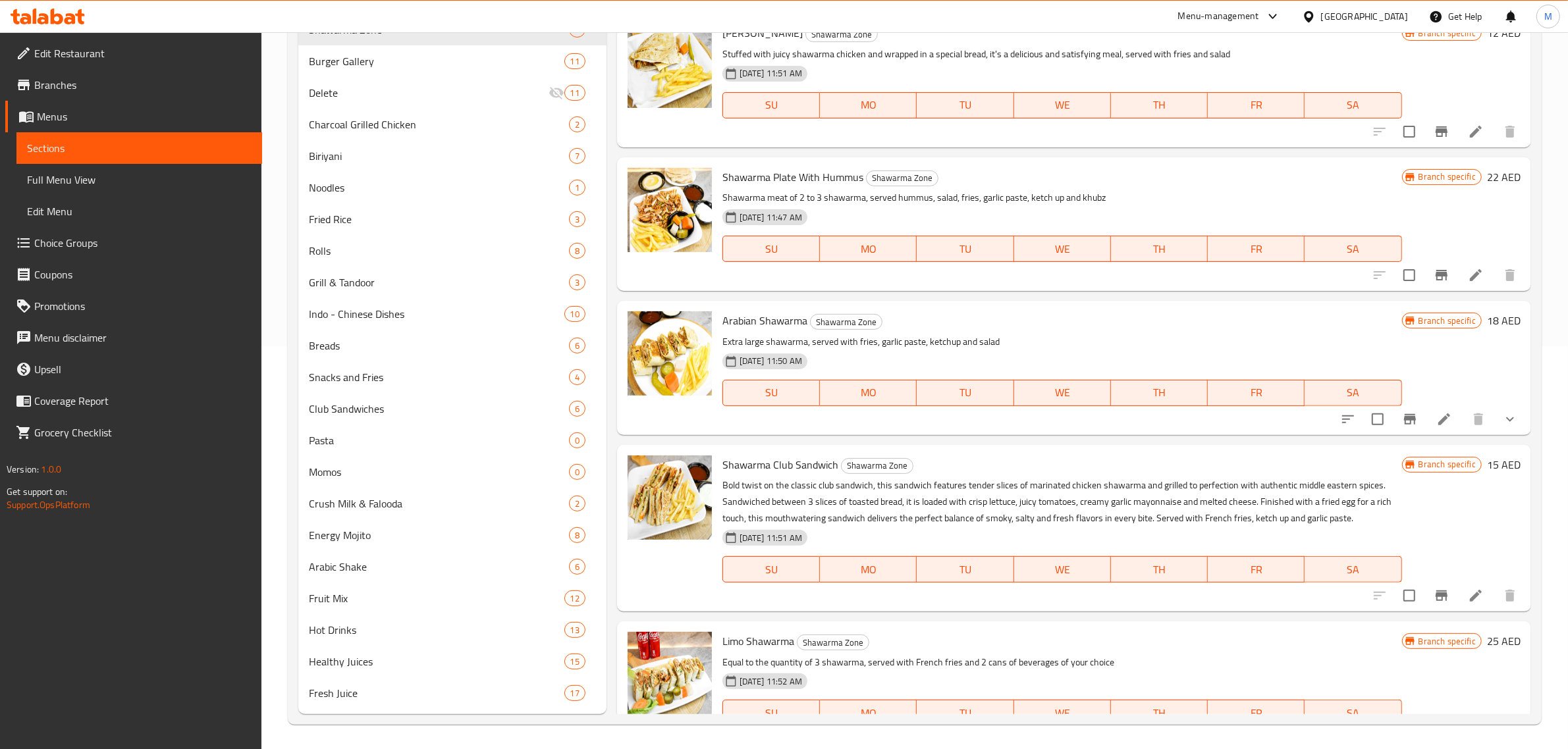
click at [723, 616] on div "Menu items Add Sort Manage items Regular shawarma Shawarma Zone All time favour…" at bounding box center [1068, 230] width 924 height 969
click at [859, 608] on div "Shawarma Club Sandwich Shawarma Zone Bold twist on the classic club sandwich, t…" at bounding box center [1074, 528] width 914 height 167
click at [649, 622] on div "Limo Shawarma Shawarma Zone Equal to the quantity of 3 shawarma, served with Fr…" at bounding box center [1074, 688] width 914 height 133
click at [1090, 468] on h6 "Shawarma Club Sandwich Shawarma Zone" at bounding box center [1062, 464] width 679 height 18
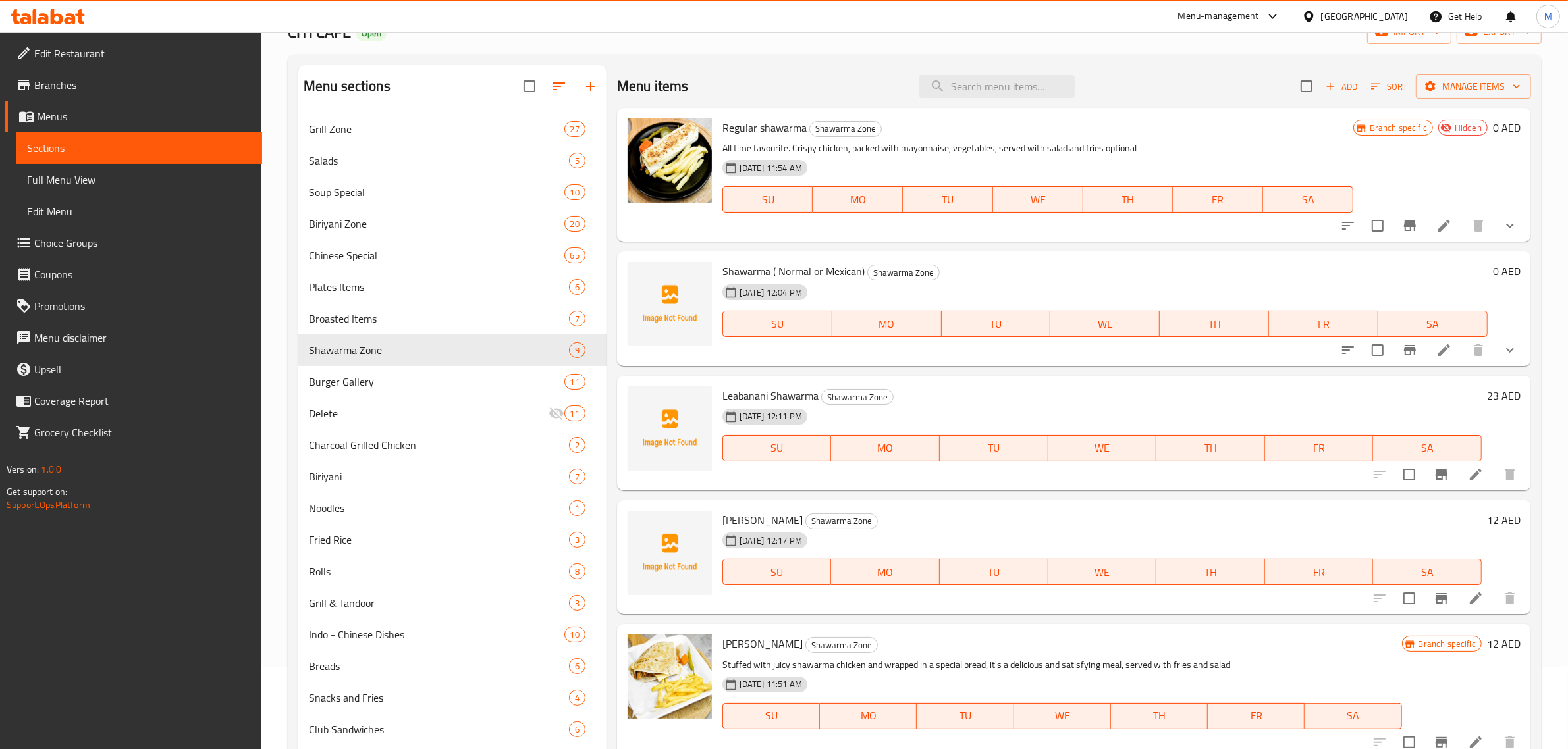
scroll to position [0, 0]
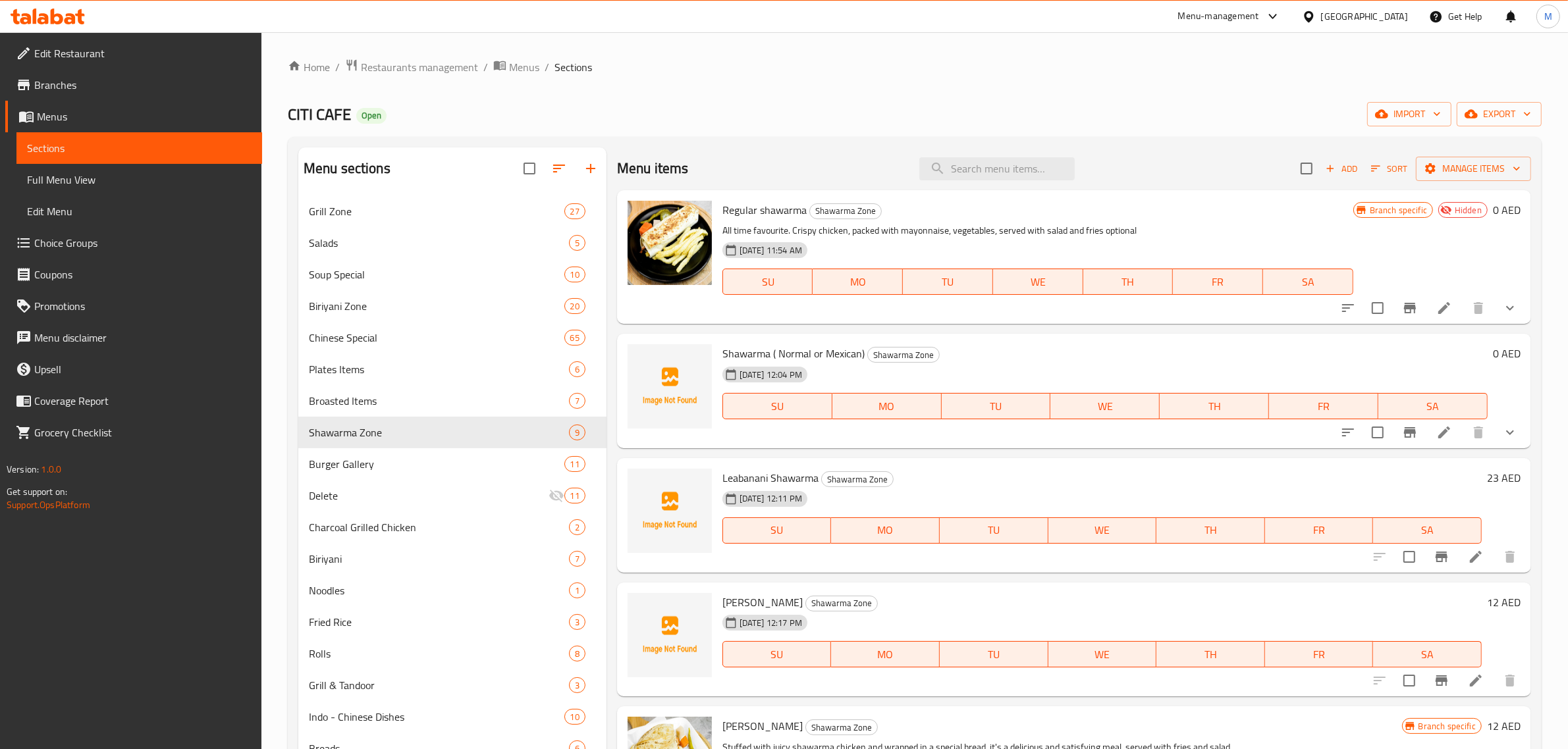
click at [1228, 179] on div "Menu items Add Sort Manage items" at bounding box center [1074, 169] width 914 height 43
click at [1327, 171] on span "Add" at bounding box center [1341, 168] width 36 height 15
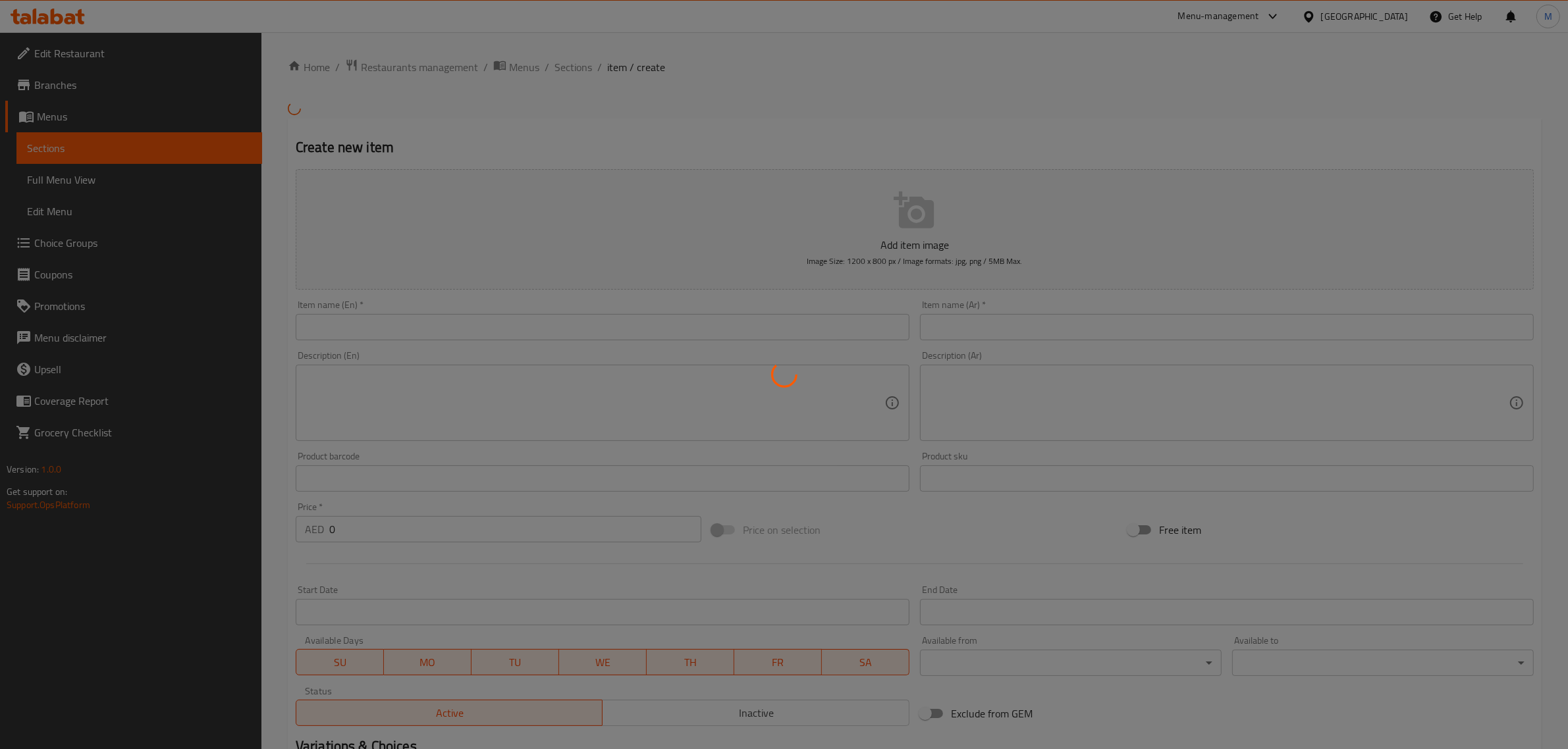
drag, startPoint x: 758, startPoint y: 332, endPoint x: 751, endPoint y: 331, distance: 7.1
click at [751, 331] on div at bounding box center [784, 374] width 1568 height 749
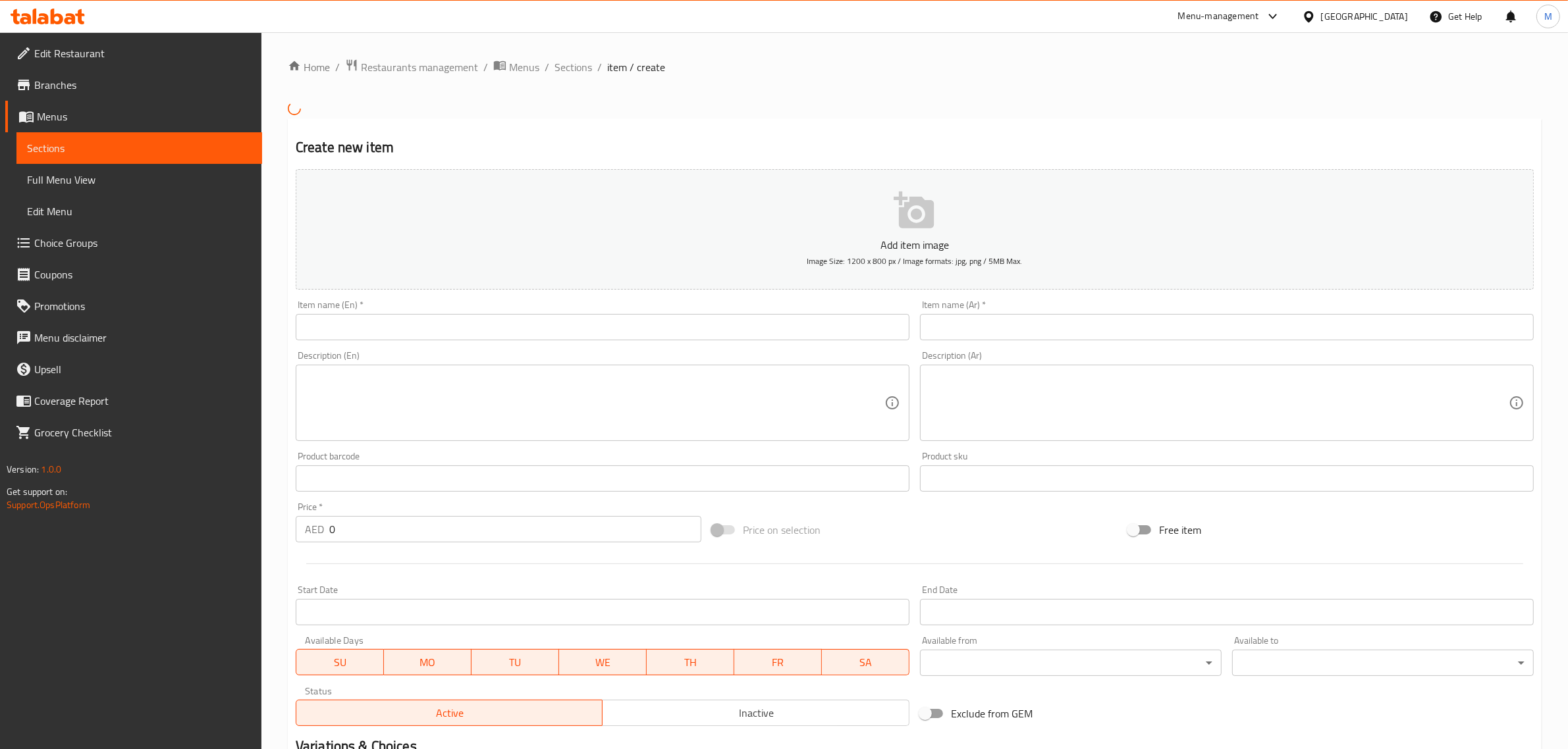
click at [712, 293] on div "Add item image Image Size: 1200 x 800 px / Image formats: jpg, png / 5MB Max. I…" at bounding box center [914, 447] width 1249 height 567
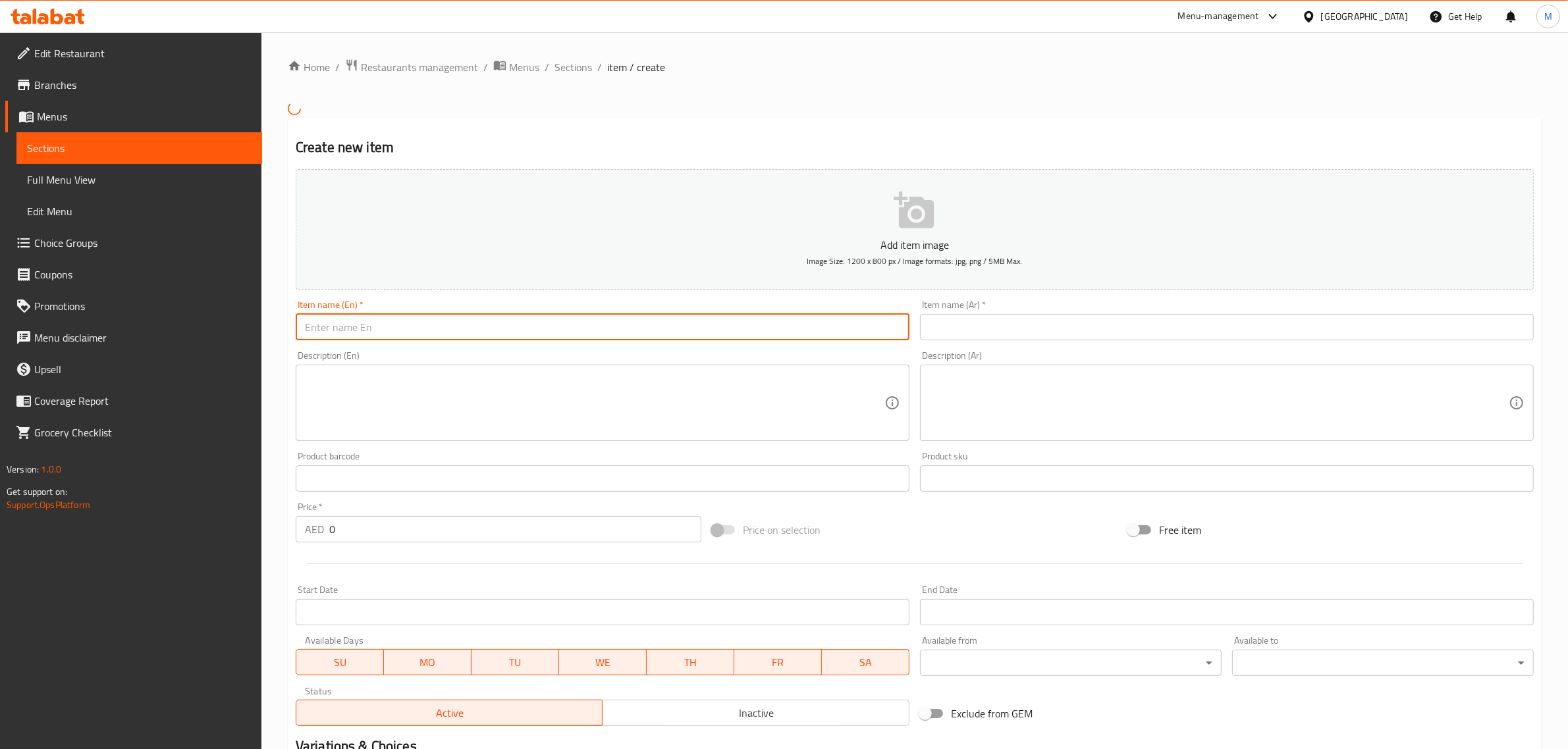
click at [676, 314] on input "text" at bounding box center [602, 326] width 614 height 26
paste input "Sahwarma Mexicy Sp"
click at [578, 329] on input "Sahwarma Mexicy Sp" at bounding box center [602, 326] width 614 height 26
paste input "hawarma Mexican"
type input "Shawarma Mexican Sp"
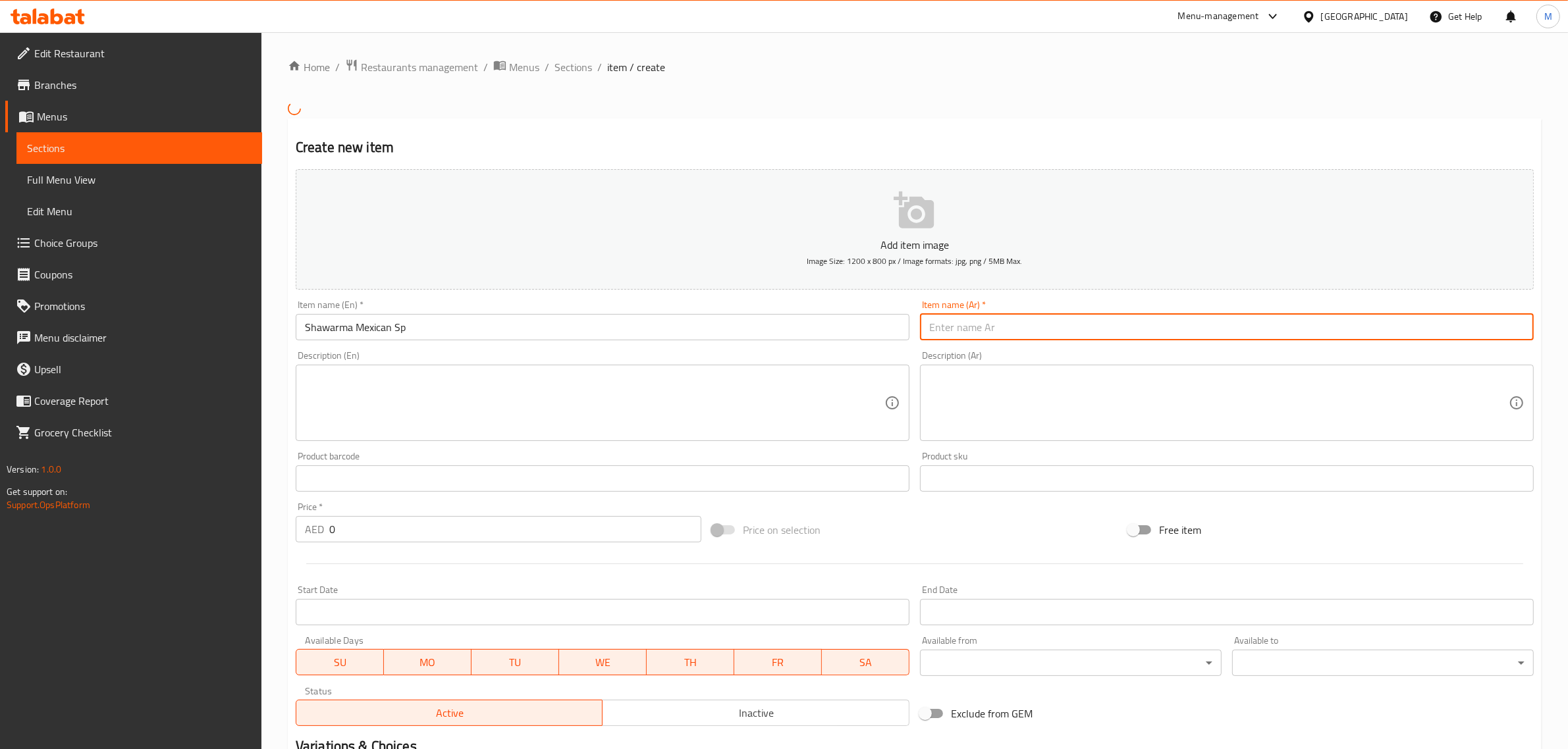
click at [1261, 334] on input "text" at bounding box center [1226, 326] width 614 height 26
paste input "شاورما مكسيكية خاصة"
type input "شاورما مكسيكية خاصة"
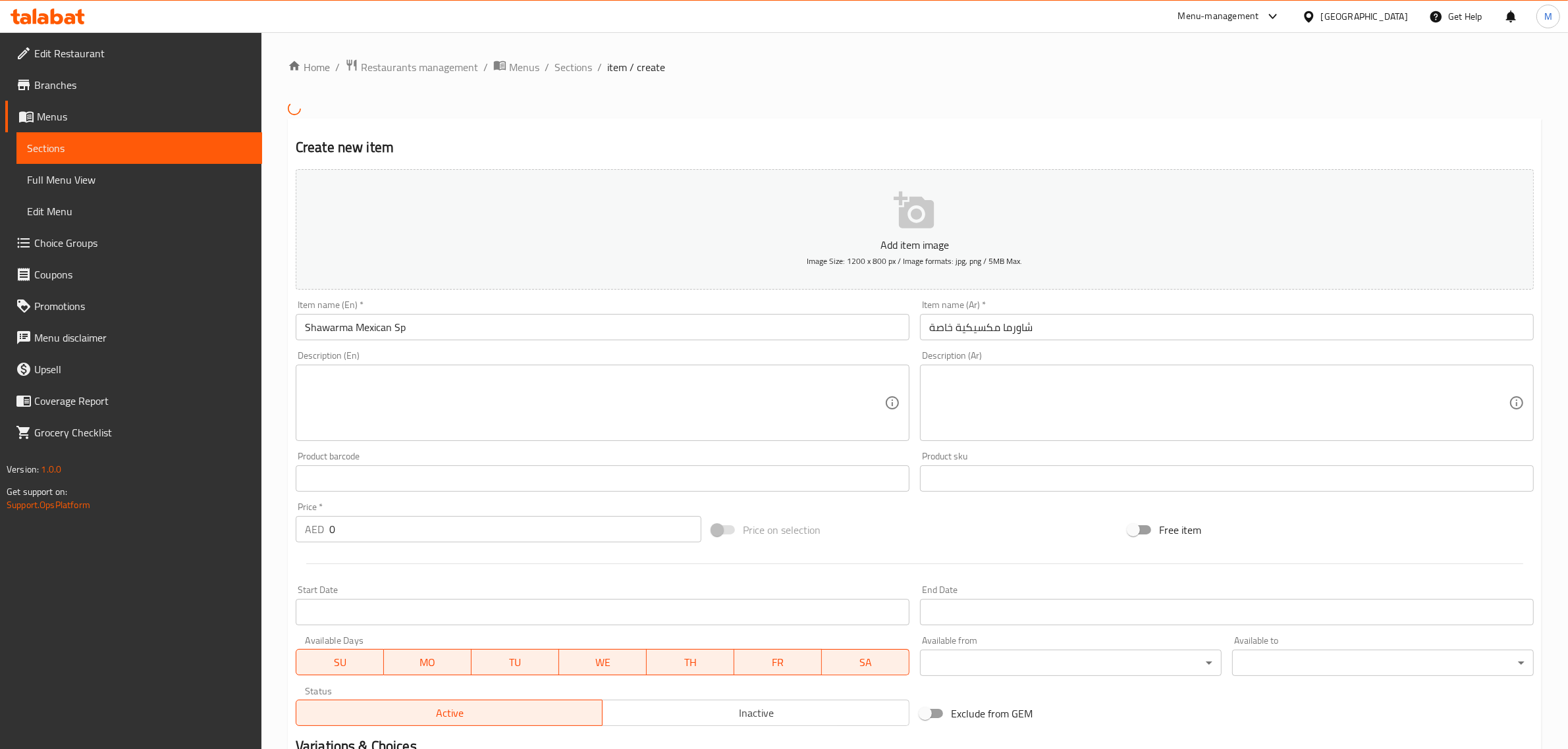
click at [389, 527] on input "0" at bounding box center [515, 529] width 372 height 26
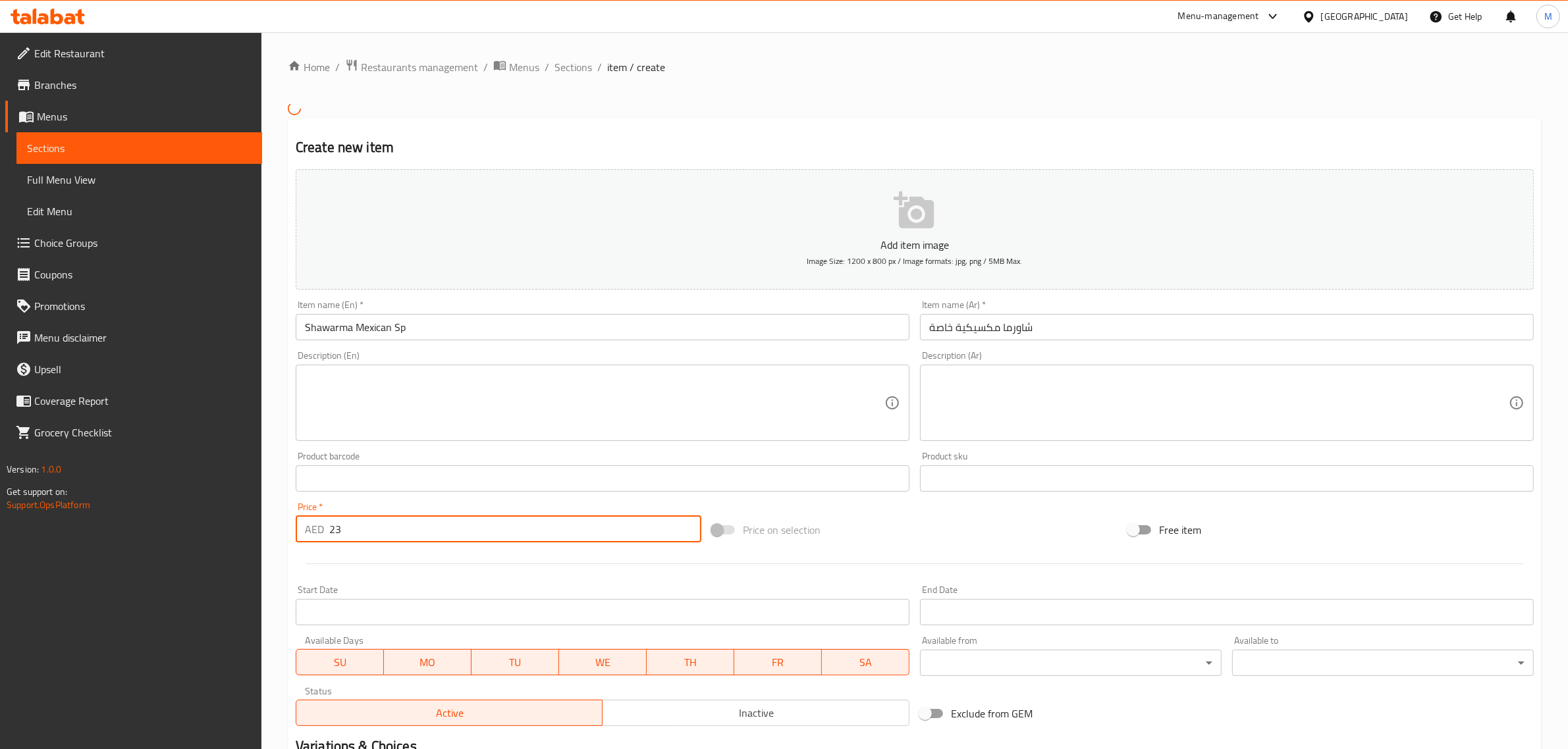
type input "23"
click at [887, 531] on div "Price on selection" at bounding box center [915, 530] width 416 height 36
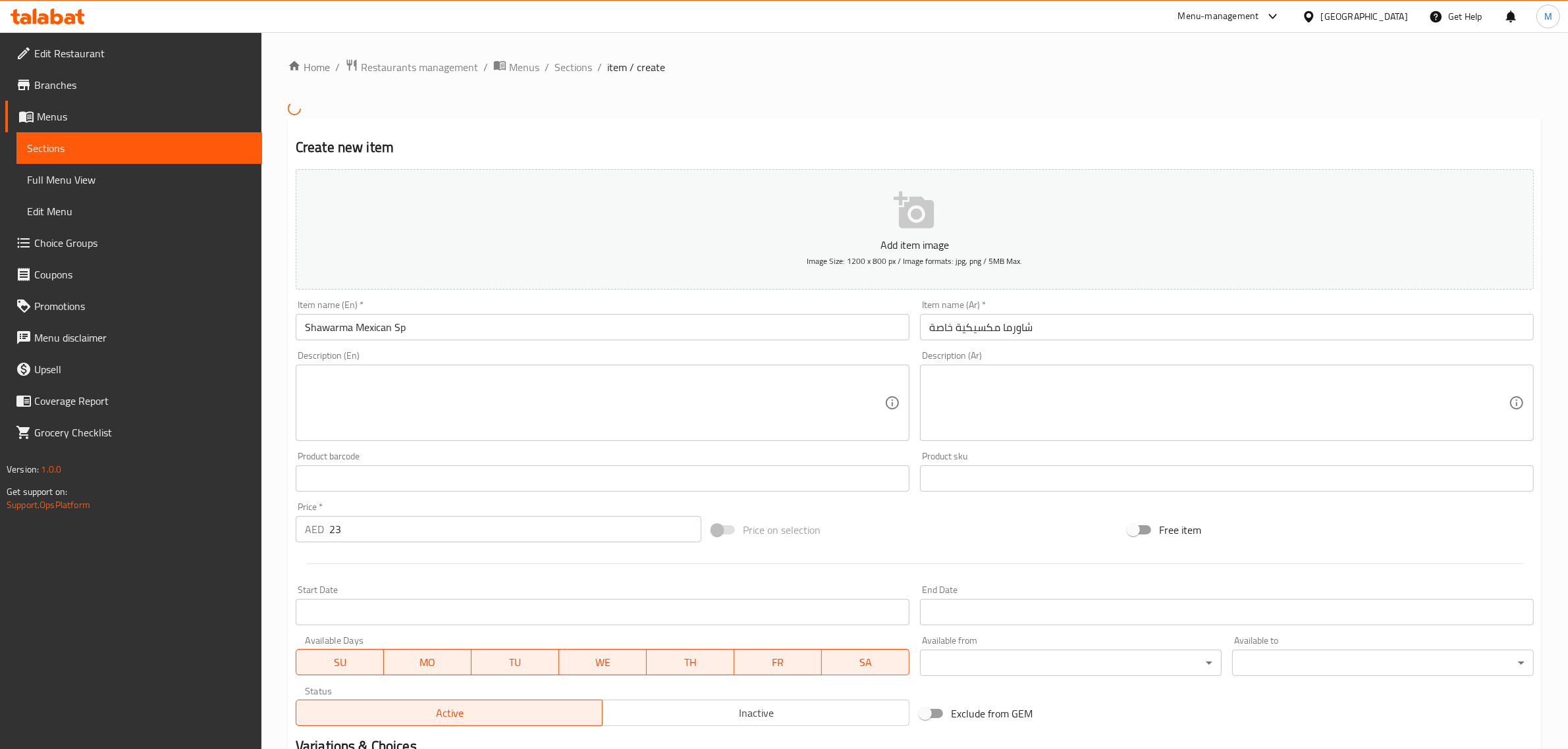
click at [900, 525] on div "Price on selection" at bounding box center [915, 530] width 416 height 36
click at [876, 508] on div "Add item image Image Size: 1200 x 800 px / Image formats: jpg, png / 5MB Max. I…" at bounding box center [914, 447] width 1249 height 567
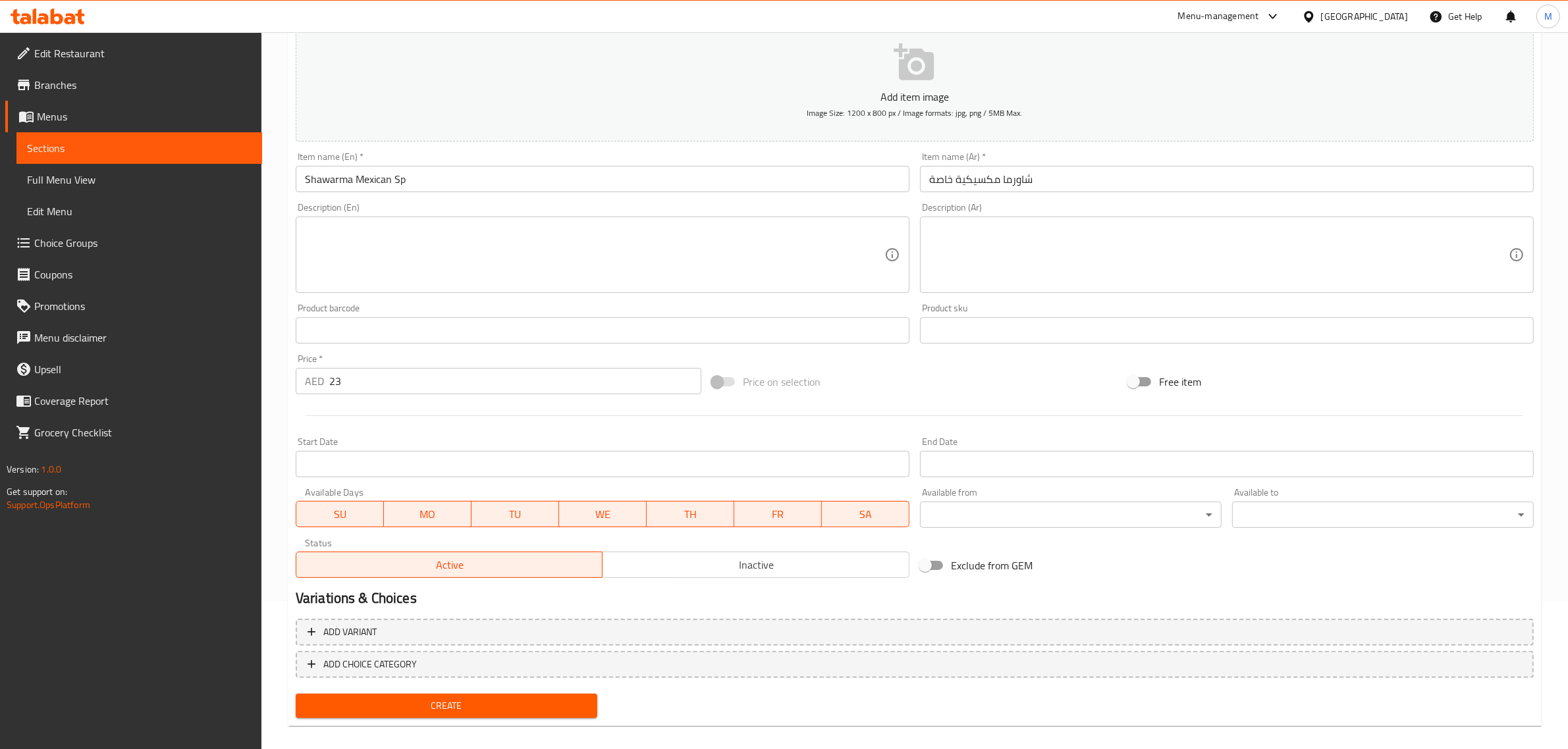
scroll to position [159, 0]
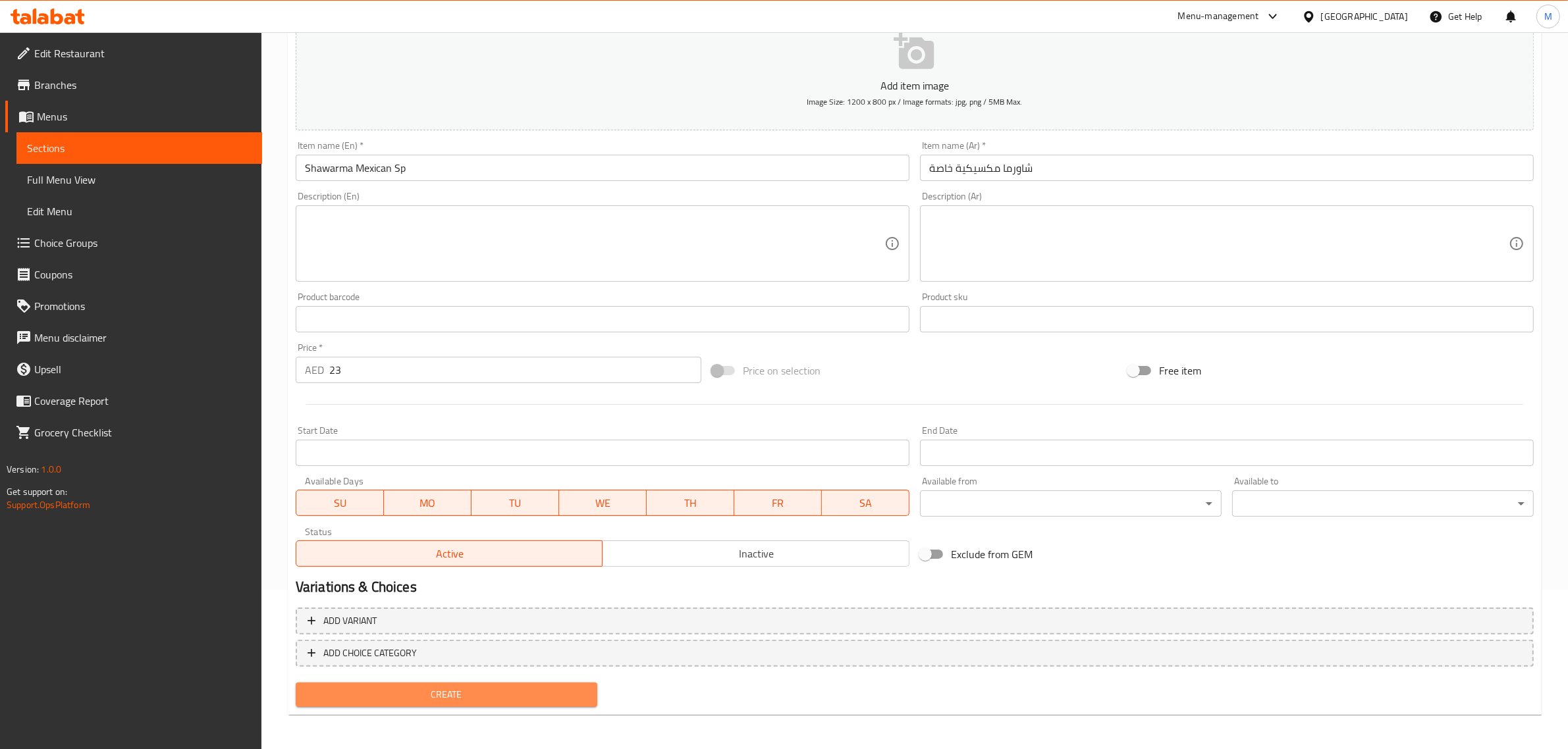
click at [494, 692] on span "Create" at bounding box center [446, 694] width 281 height 17
click at [490, 686] on span "Create" at bounding box center [446, 694] width 281 height 17
click at [470, 689] on span "Create" at bounding box center [446, 694] width 281 height 17
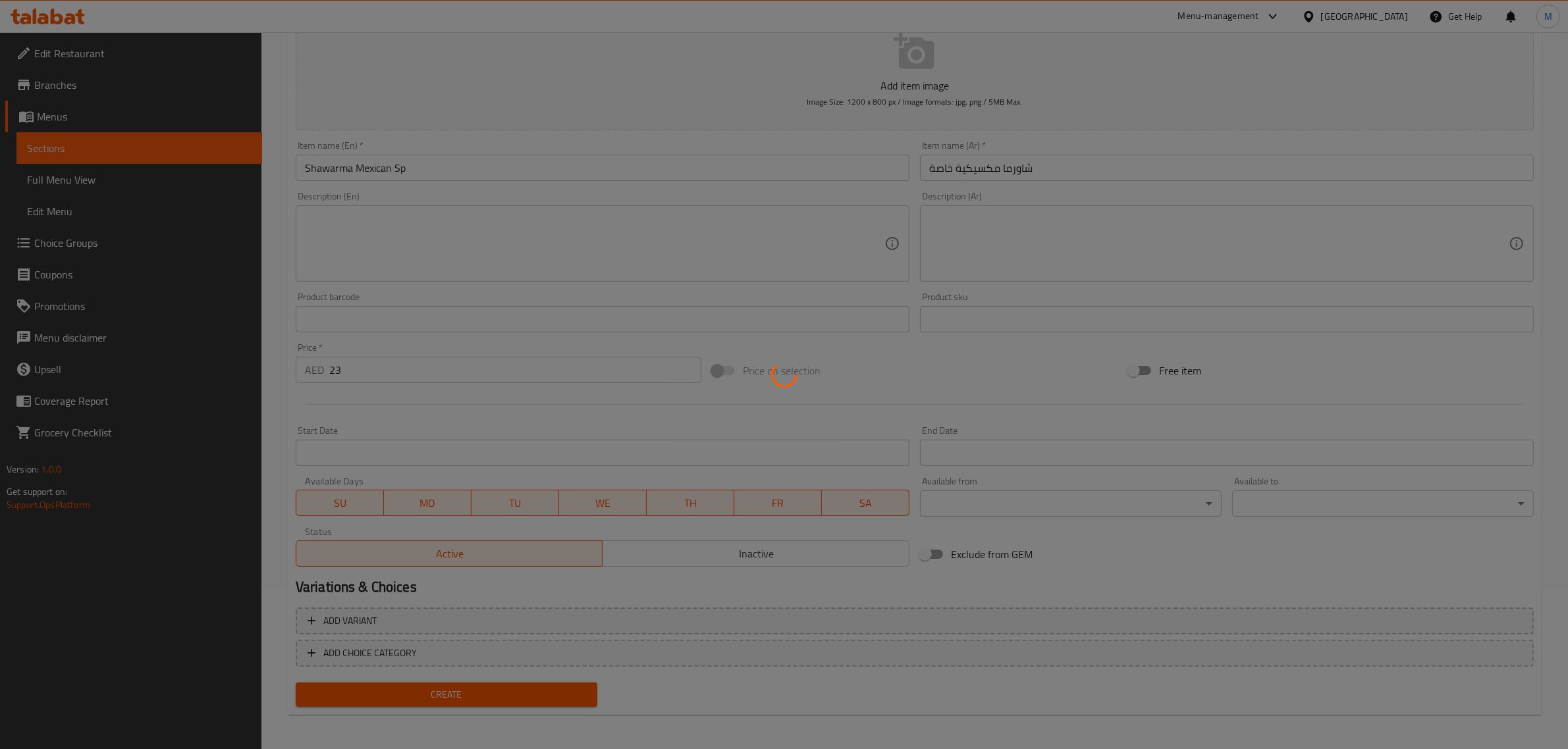
type input "0"
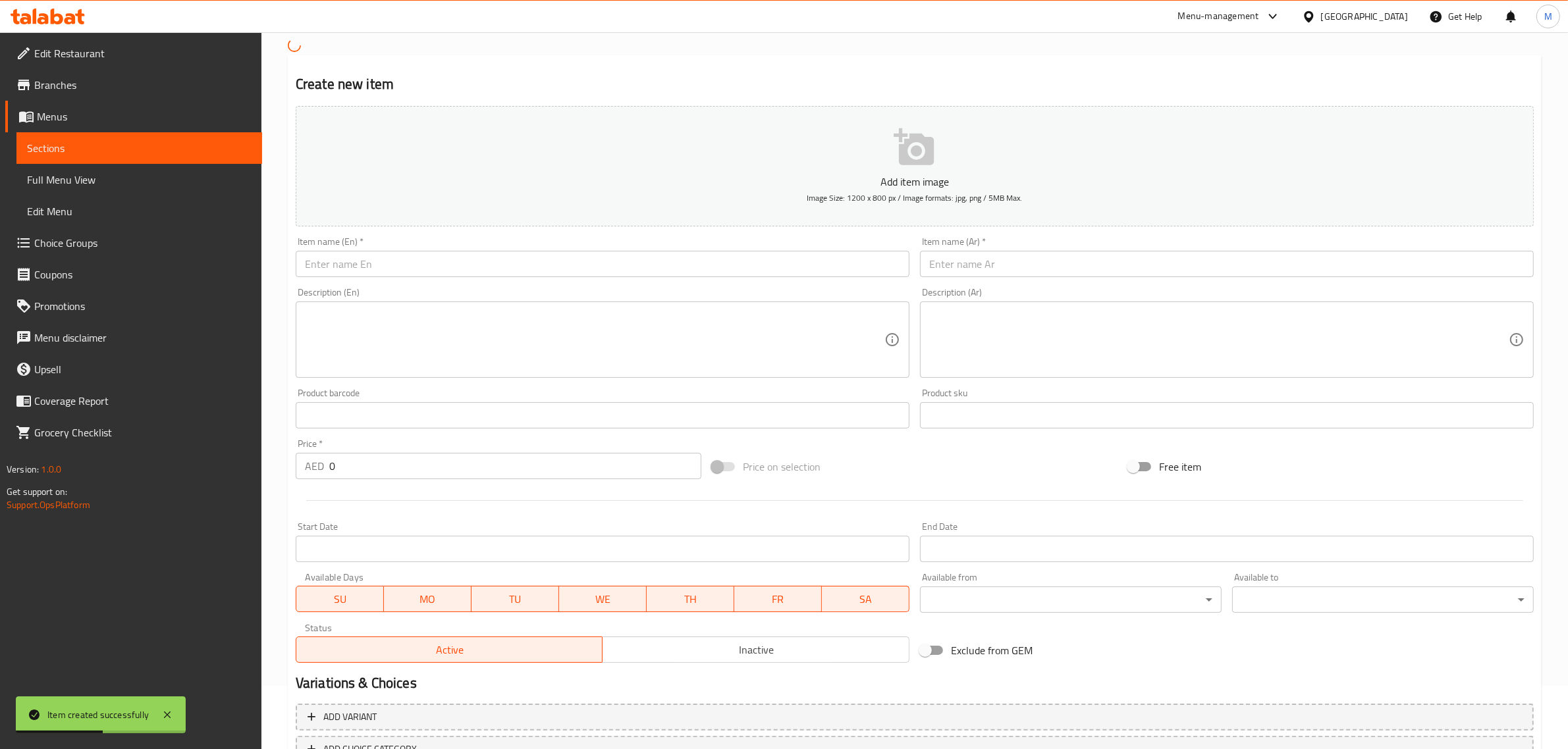
scroll to position [0, 0]
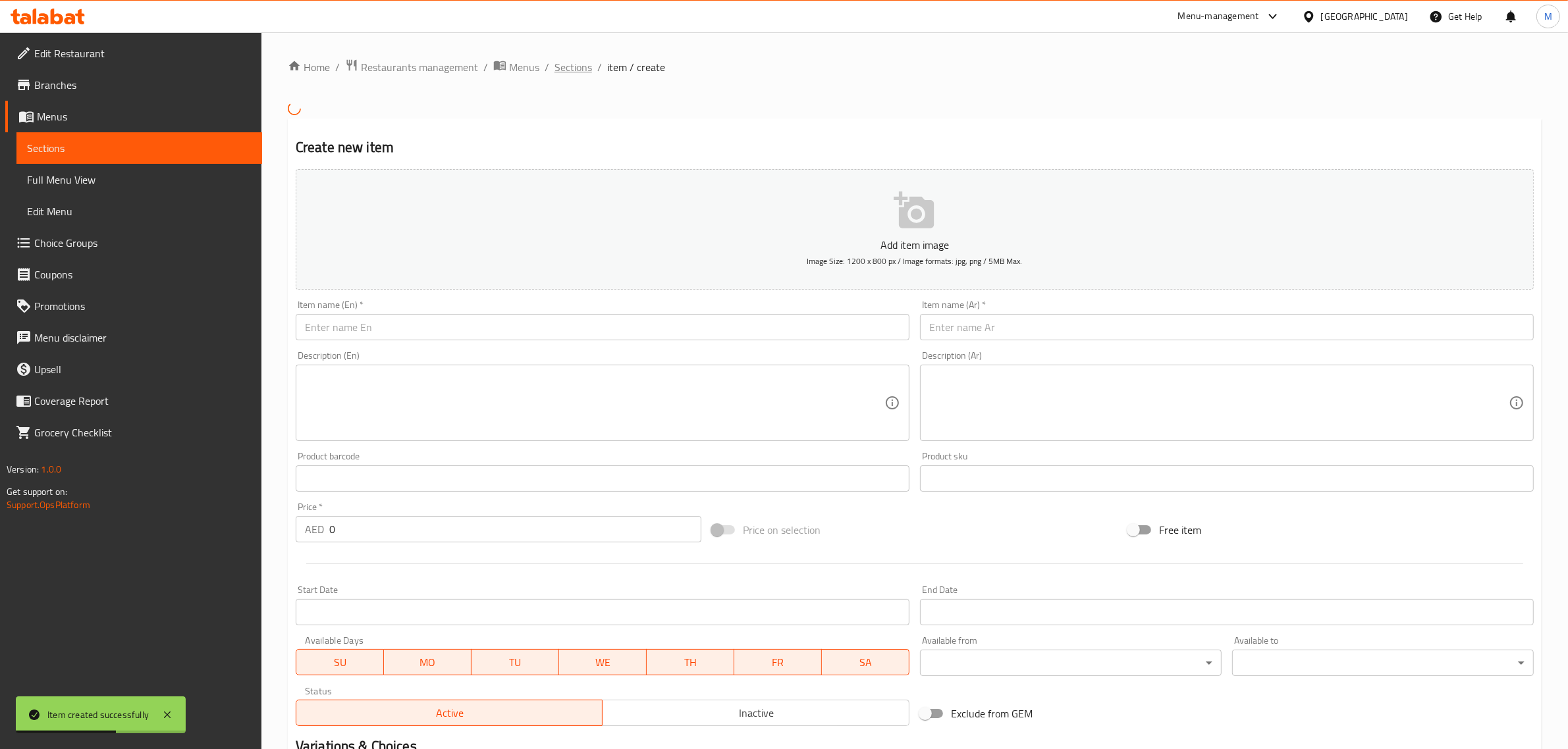
click at [573, 64] on span "Sections" at bounding box center [573, 68] width 37 height 16
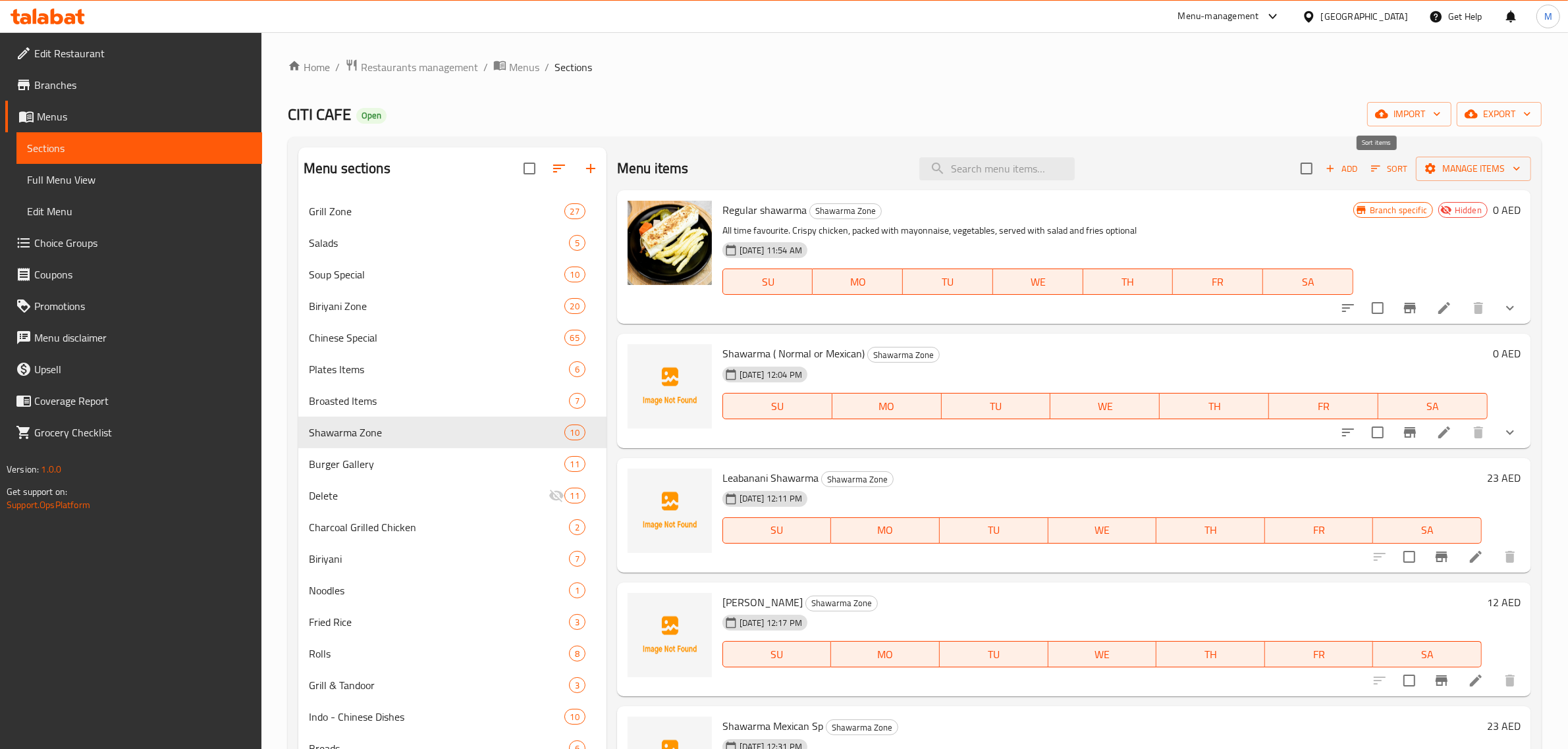
click at [1369, 170] on icon "button" at bounding box center [1375, 168] width 12 height 12
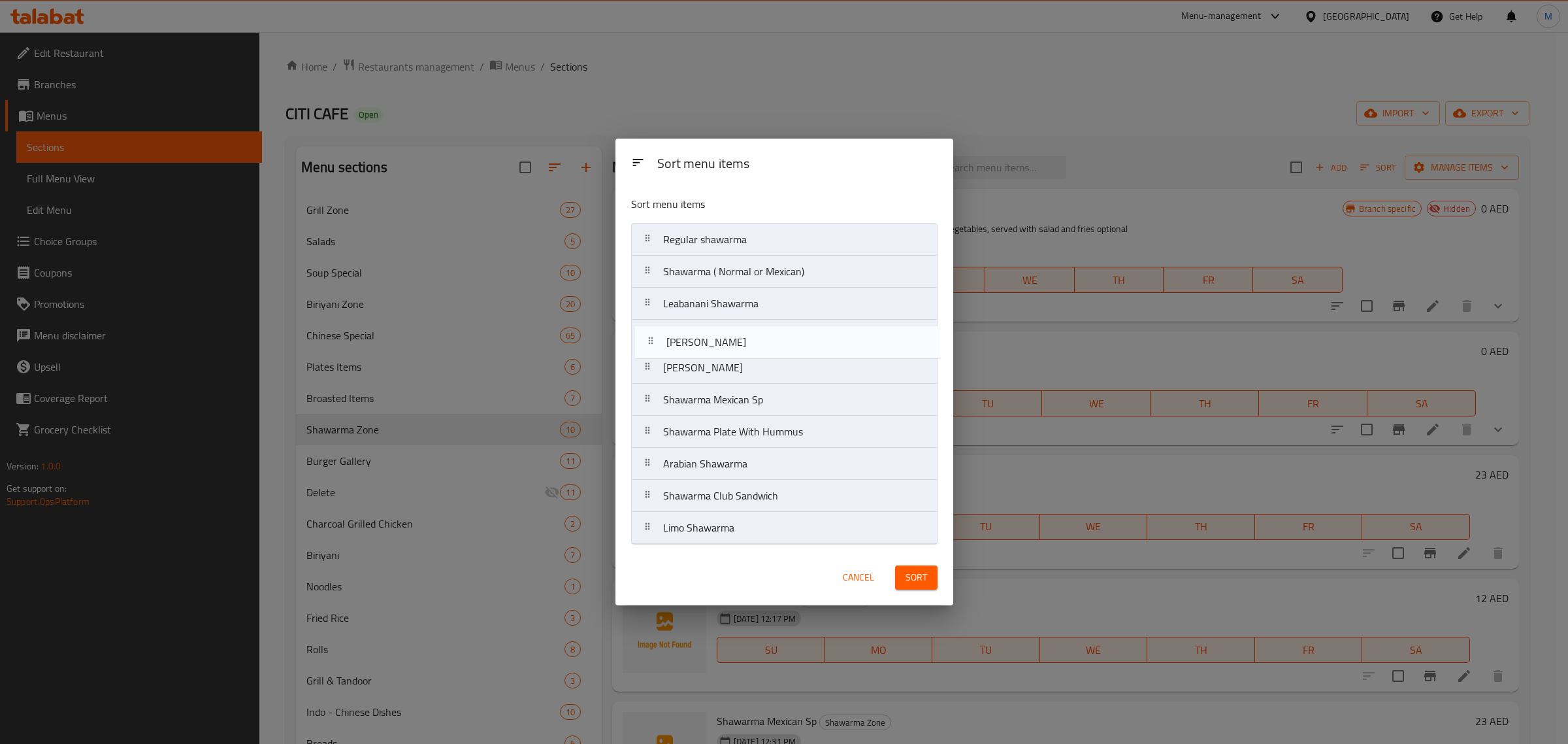
drag, startPoint x: 721, startPoint y: 406, endPoint x: 724, endPoint y: 345, distance: 61.1
click at [724, 345] on nav "Regular shawarma Shawarma ( Normal or Mexican) Leabanani Shawarma Mariyam Matha…" at bounding box center [784, 384] width 307 height 322
drag, startPoint x: 730, startPoint y: 473, endPoint x: 739, endPoint y: 413, distance: 60.7
click at [739, 413] on nav "Regular shawarma Shawarma ( Normal or Mexican) Leabanani Shawarma Hassan Mathar…" at bounding box center [784, 384] width 307 height 322
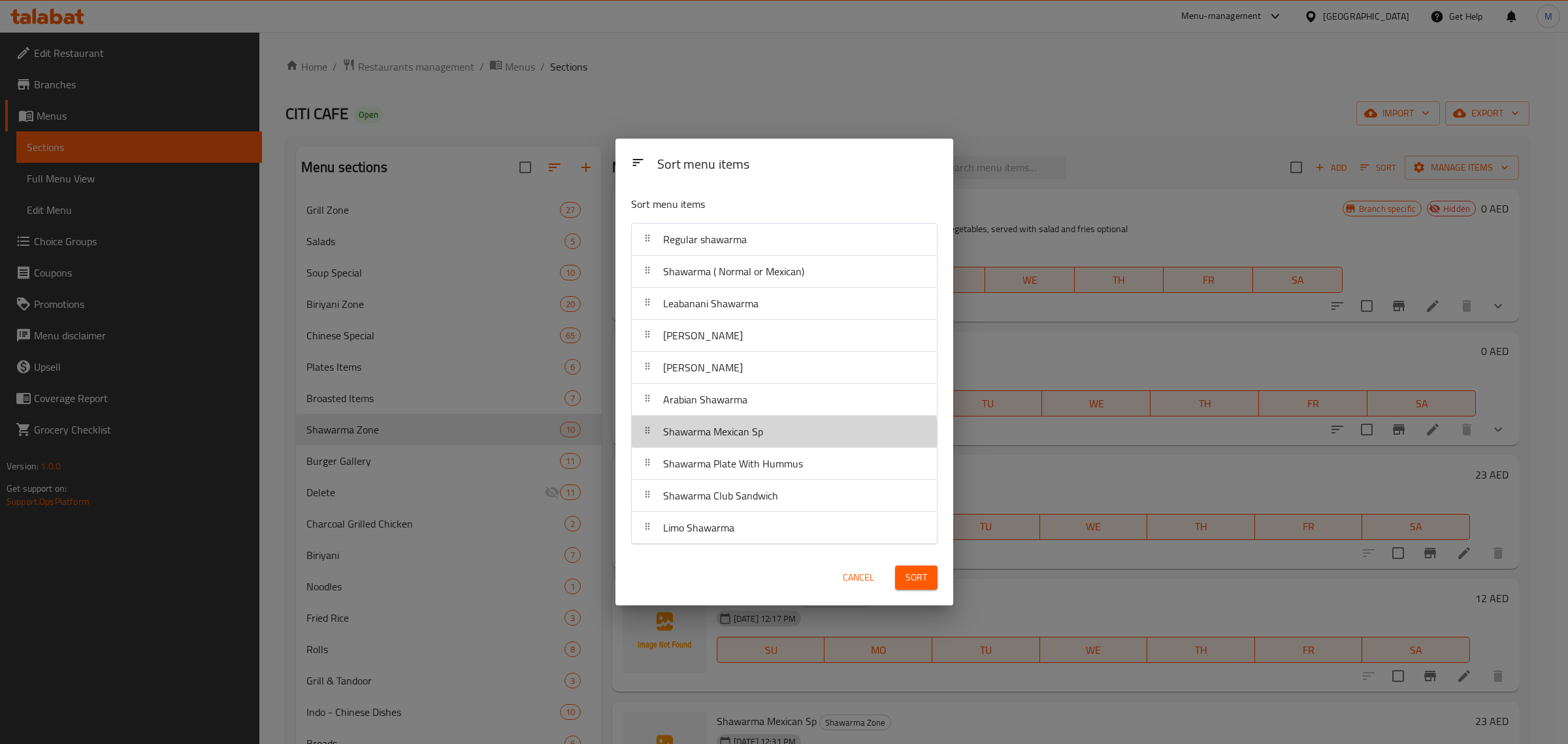
click at [723, 439] on span "Shawarma Mexican Sp" at bounding box center [713, 431] width 100 height 20
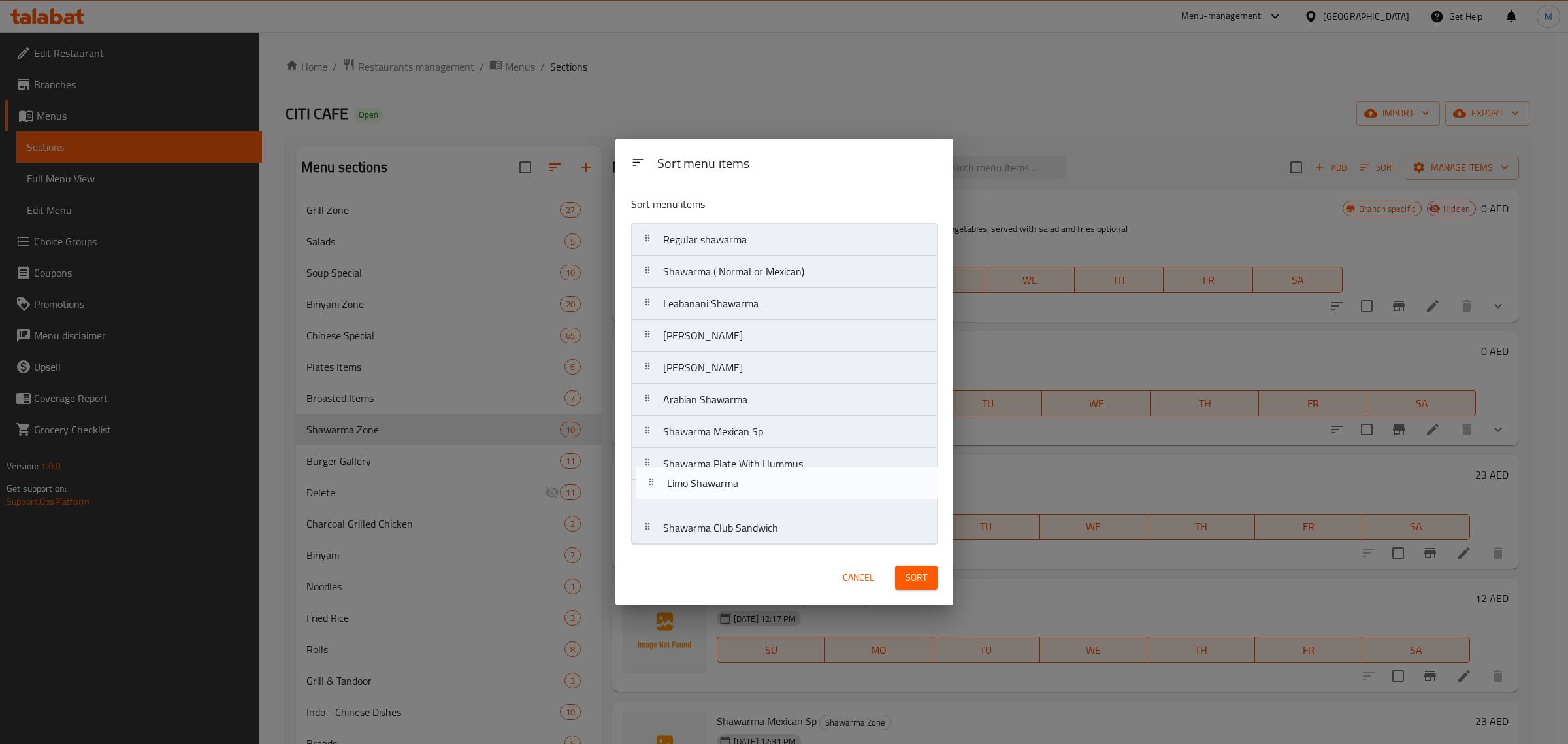
drag, startPoint x: 724, startPoint y: 534, endPoint x: 730, endPoint y: 478, distance: 56.3
click at [730, 478] on nav "Regular shawarma Shawarma ( Normal or Mexican) Leabanani Shawarma Hassan Mathar…" at bounding box center [784, 384] width 307 height 322
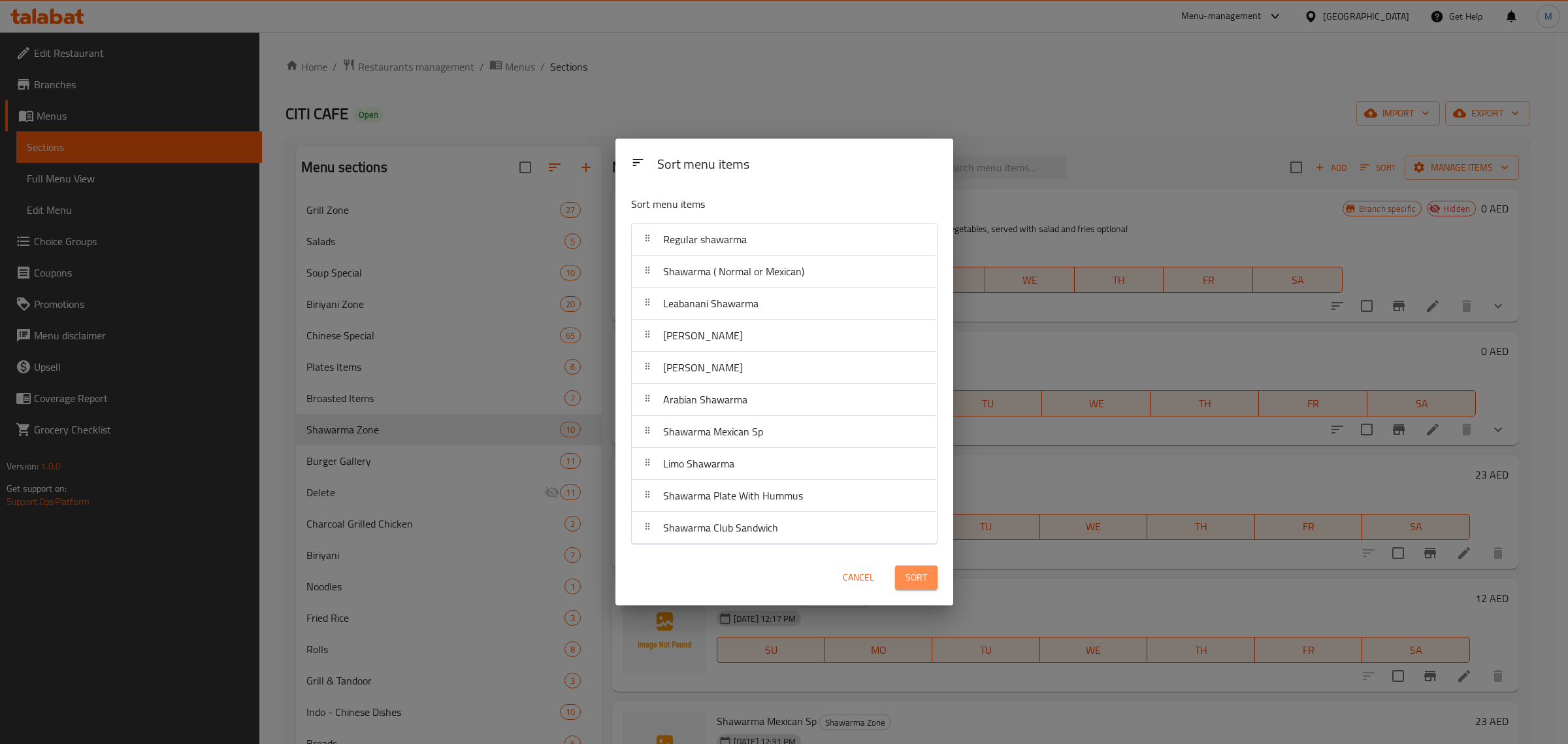
click at [913, 583] on span "Sort" at bounding box center [916, 578] width 21 height 17
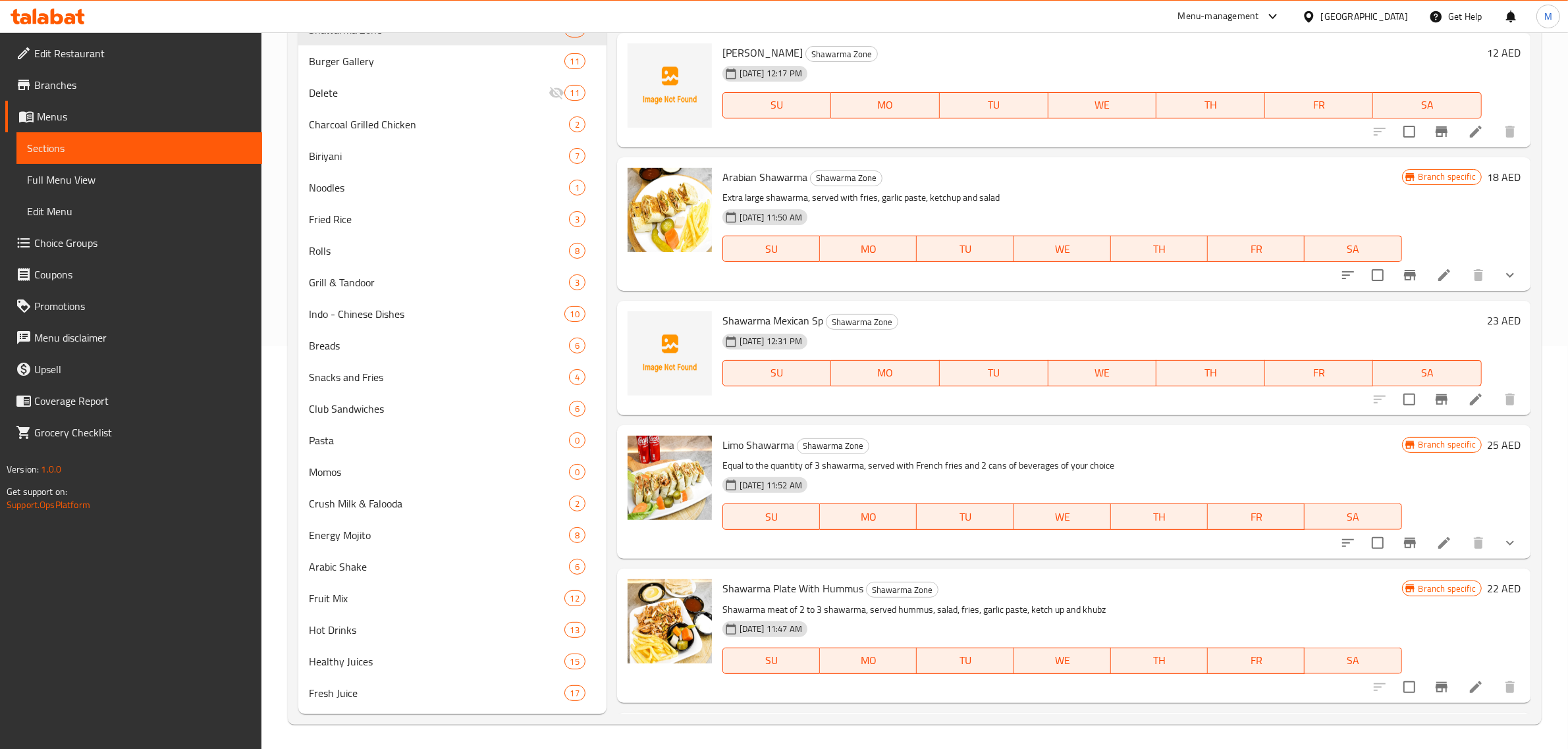
scroll to position [291, 0]
click at [1268, 594] on h6 "Shawarma Plate With Hummus Shawarma Zone" at bounding box center [1062, 587] width 679 height 18
click at [1487, 439] on h6 "25 AED" at bounding box center [1504, 444] width 33 height 18
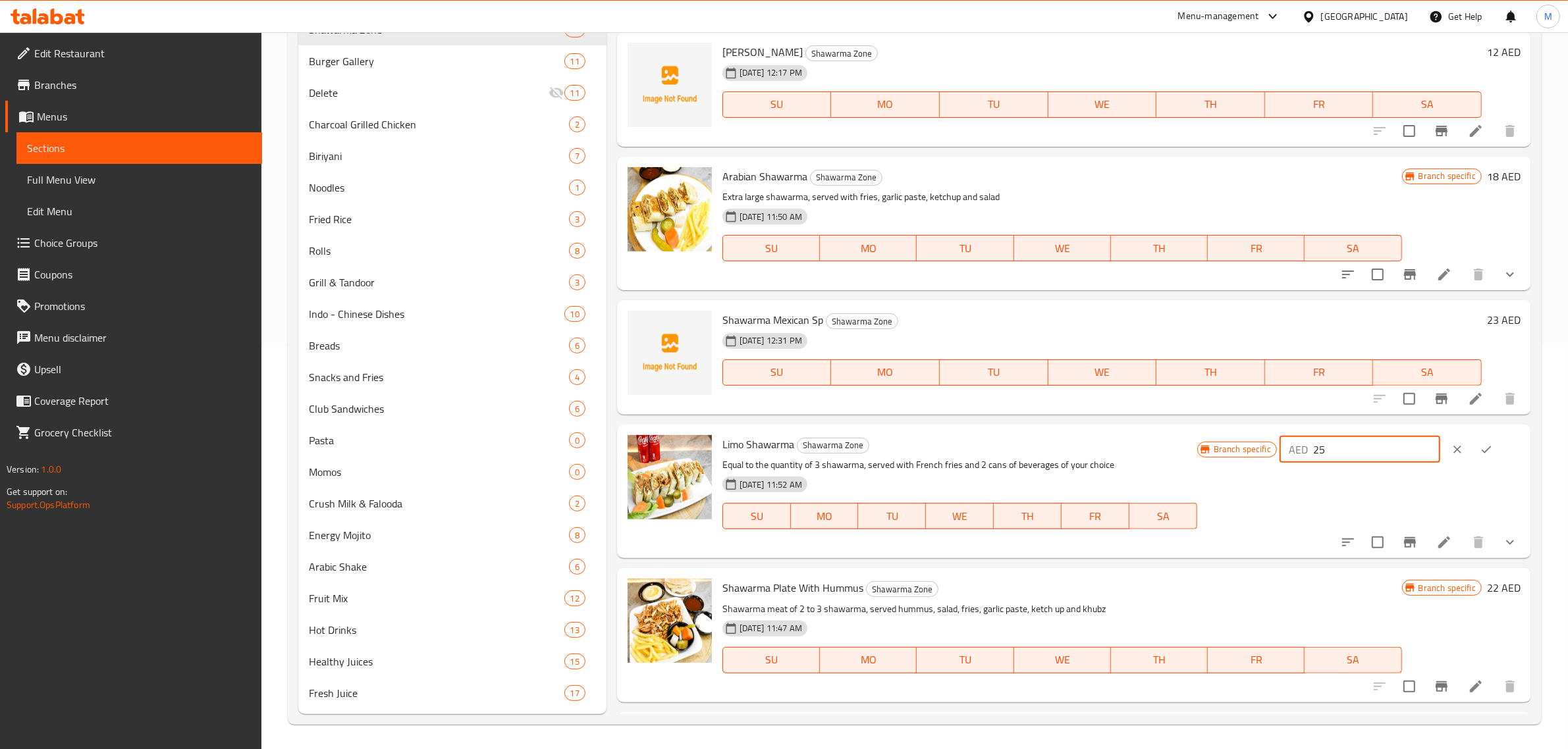
drag, startPoint x: 1369, startPoint y: 451, endPoint x: 1311, endPoint y: 450, distance: 58.0
click at [1311, 450] on div "AED 25 ​" at bounding box center [1360, 449] width 161 height 26
type input "36"
click at [1483, 443] on icon "ok" at bounding box center [1486, 450] width 14 height 14
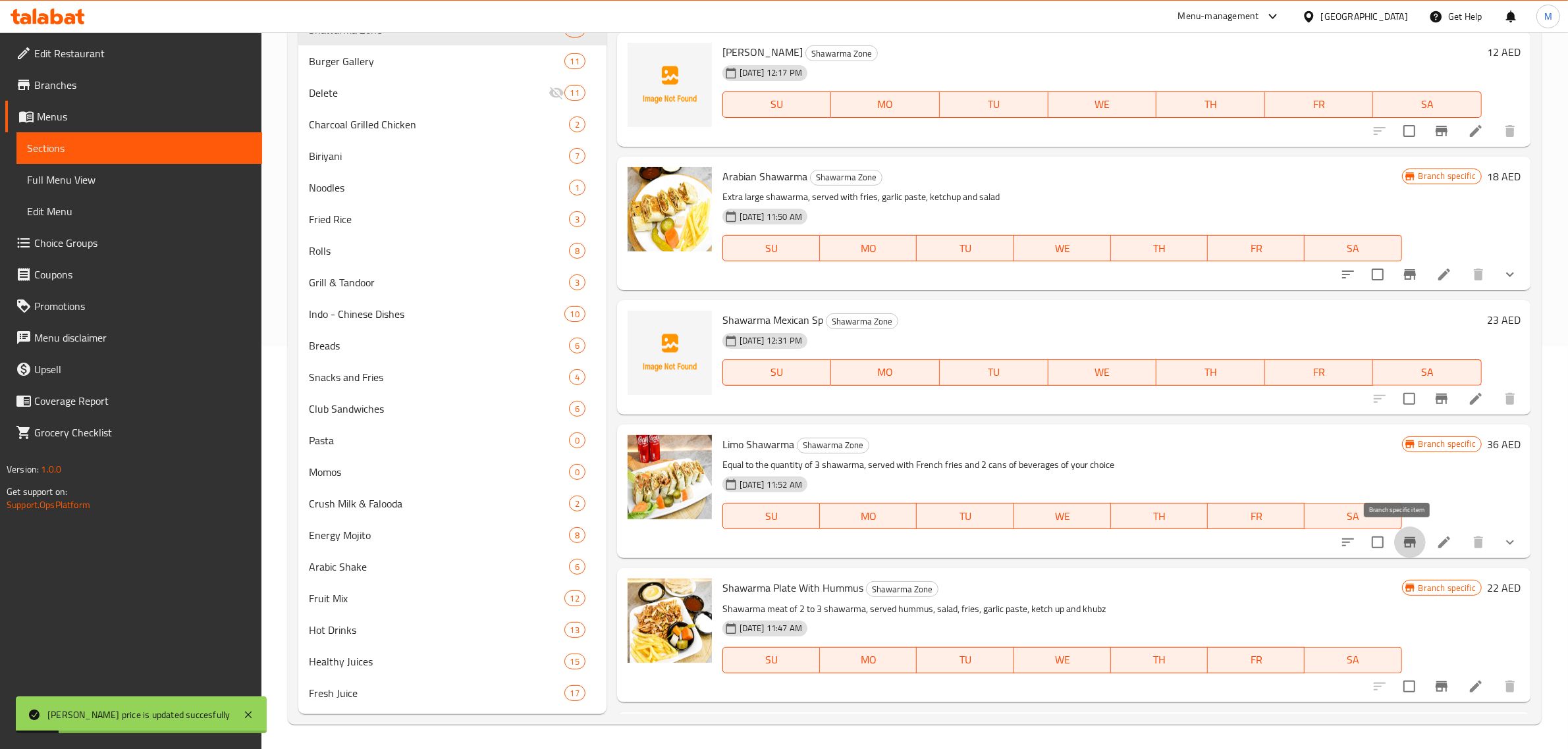
click at [1403, 542] on icon "Branch-specific-item" at bounding box center [1409, 542] width 12 height 10
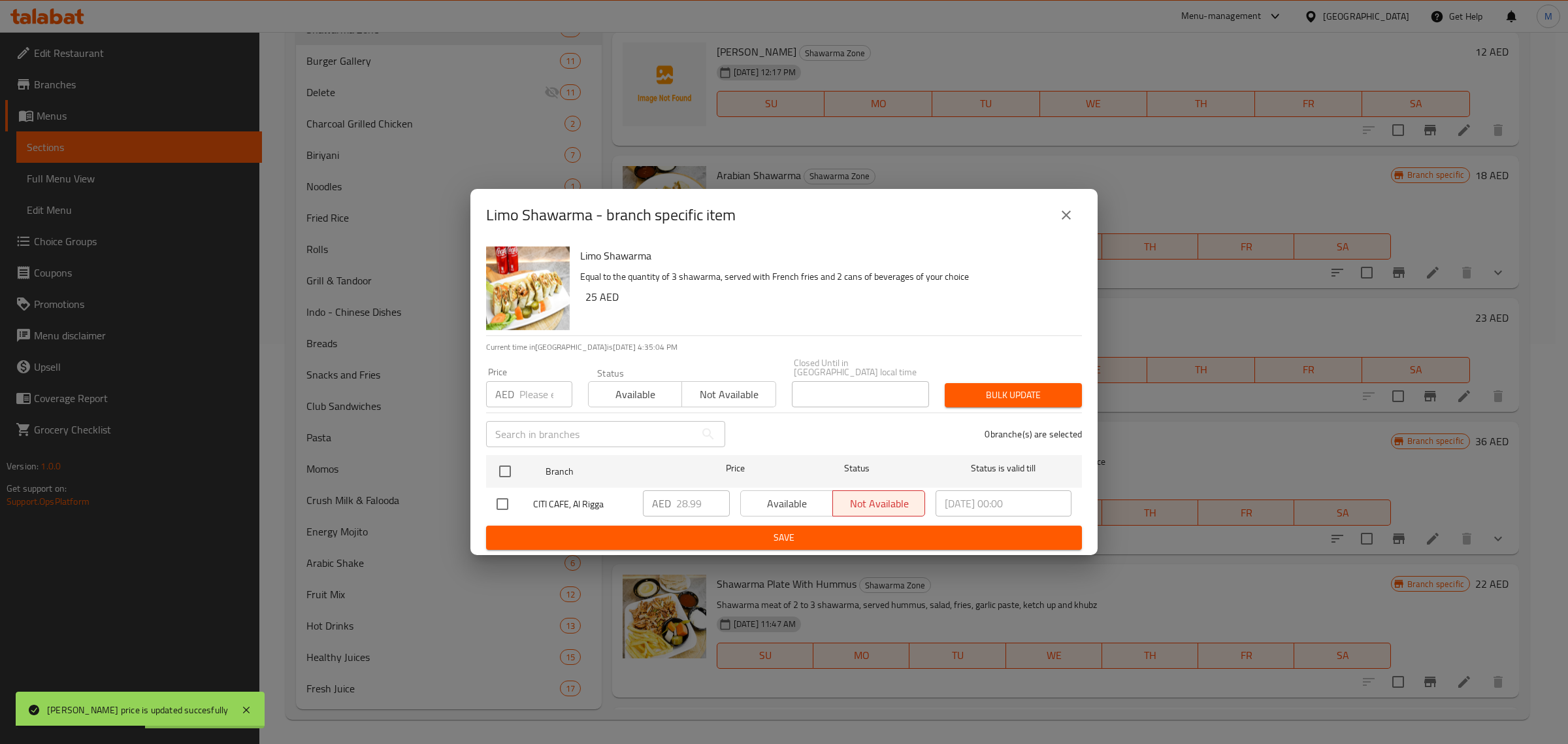
click at [508, 507] on input "checkbox" at bounding box center [502, 503] width 28 height 28
checkbox input "true"
drag, startPoint x: 697, startPoint y: 510, endPoint x: 649, endPoint y: 512, distance: 48.0
click at [649, 512] on div "AED 28.99 ​" at bounding box center [686, 503] width 87 height 26
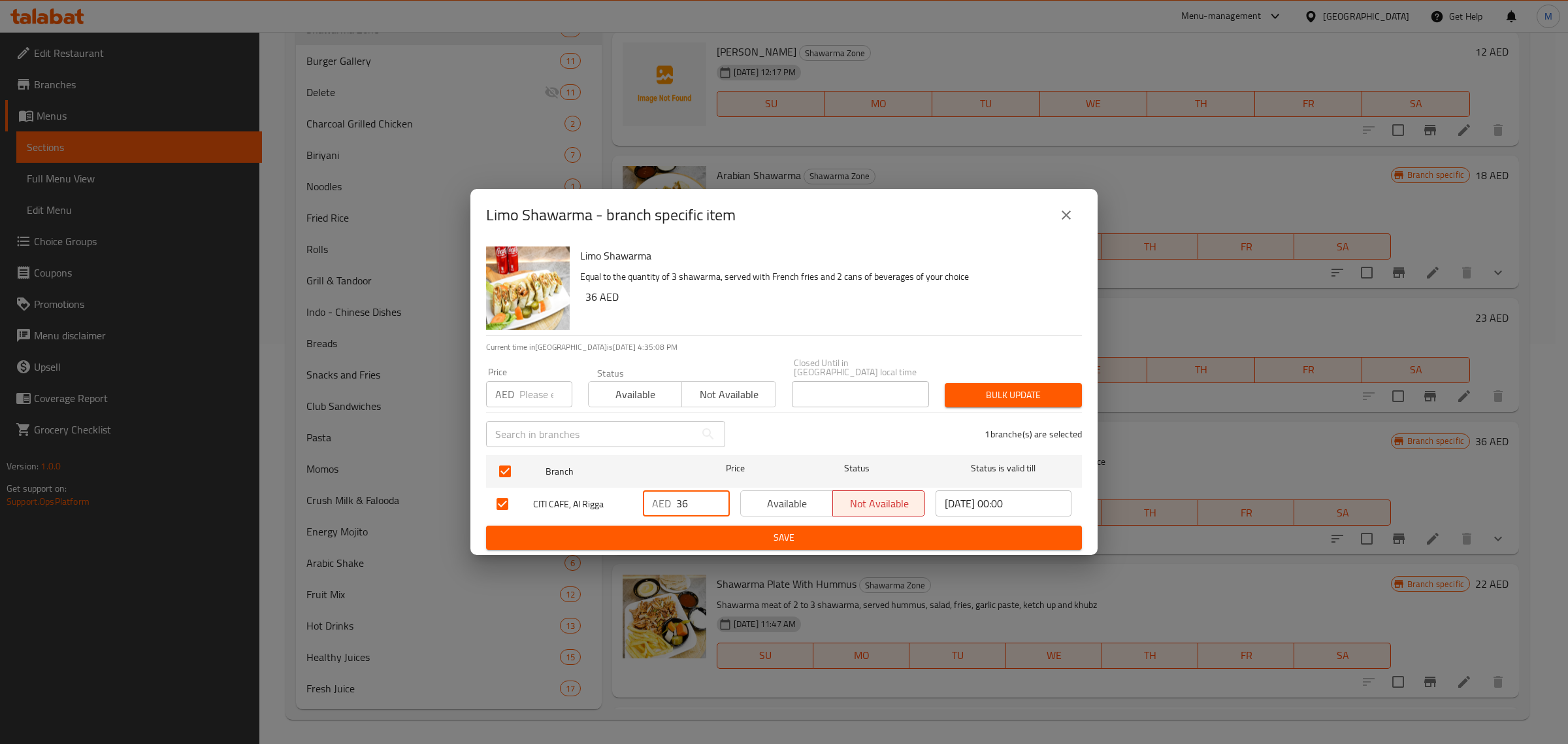
type input "36"
click at [864, 533] on span "Save" at bounding box center [784, 537] width 575 height 17
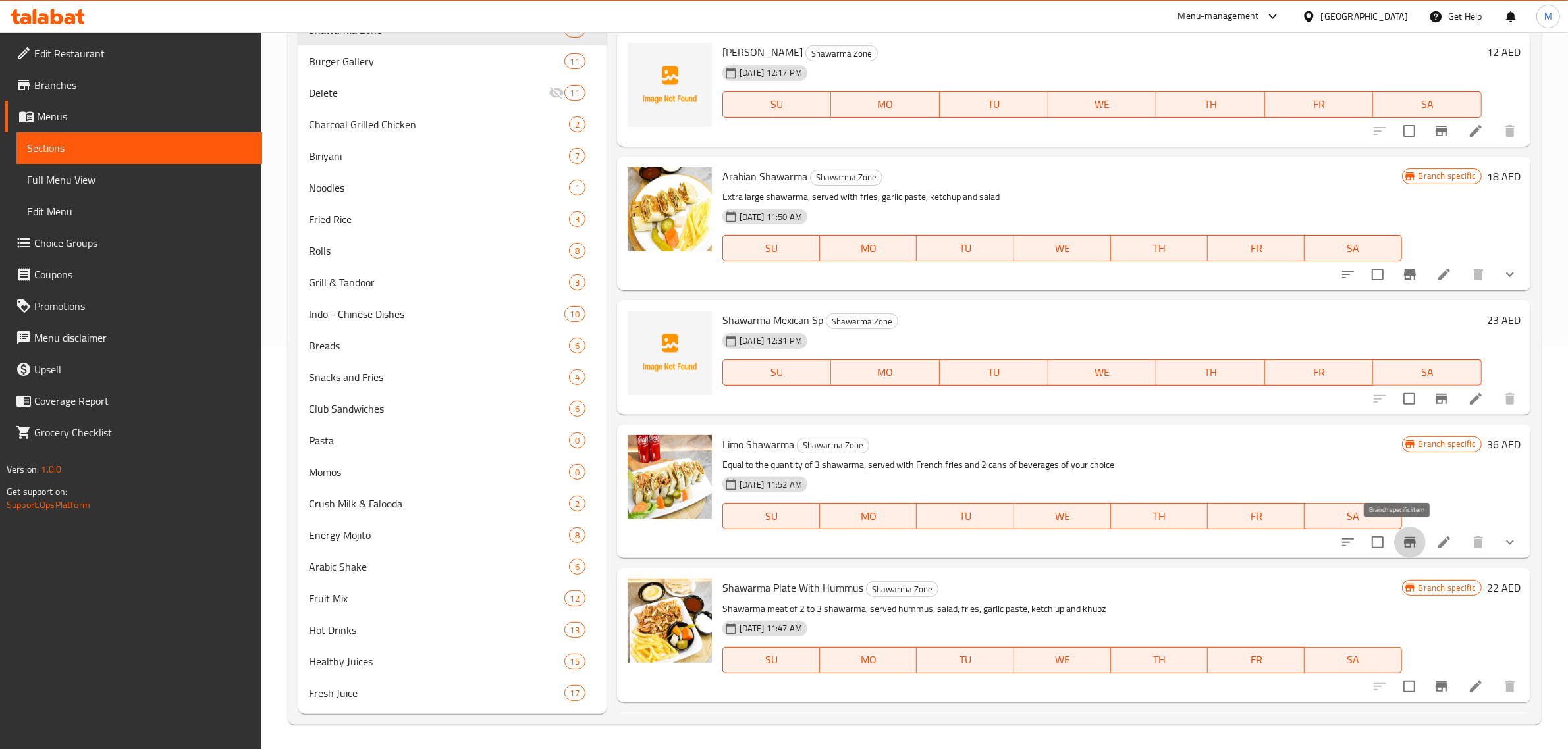
click at [1402, 538] on icon "Branch-specific-item" at bounding box center [1410, 542] width 16 height 16
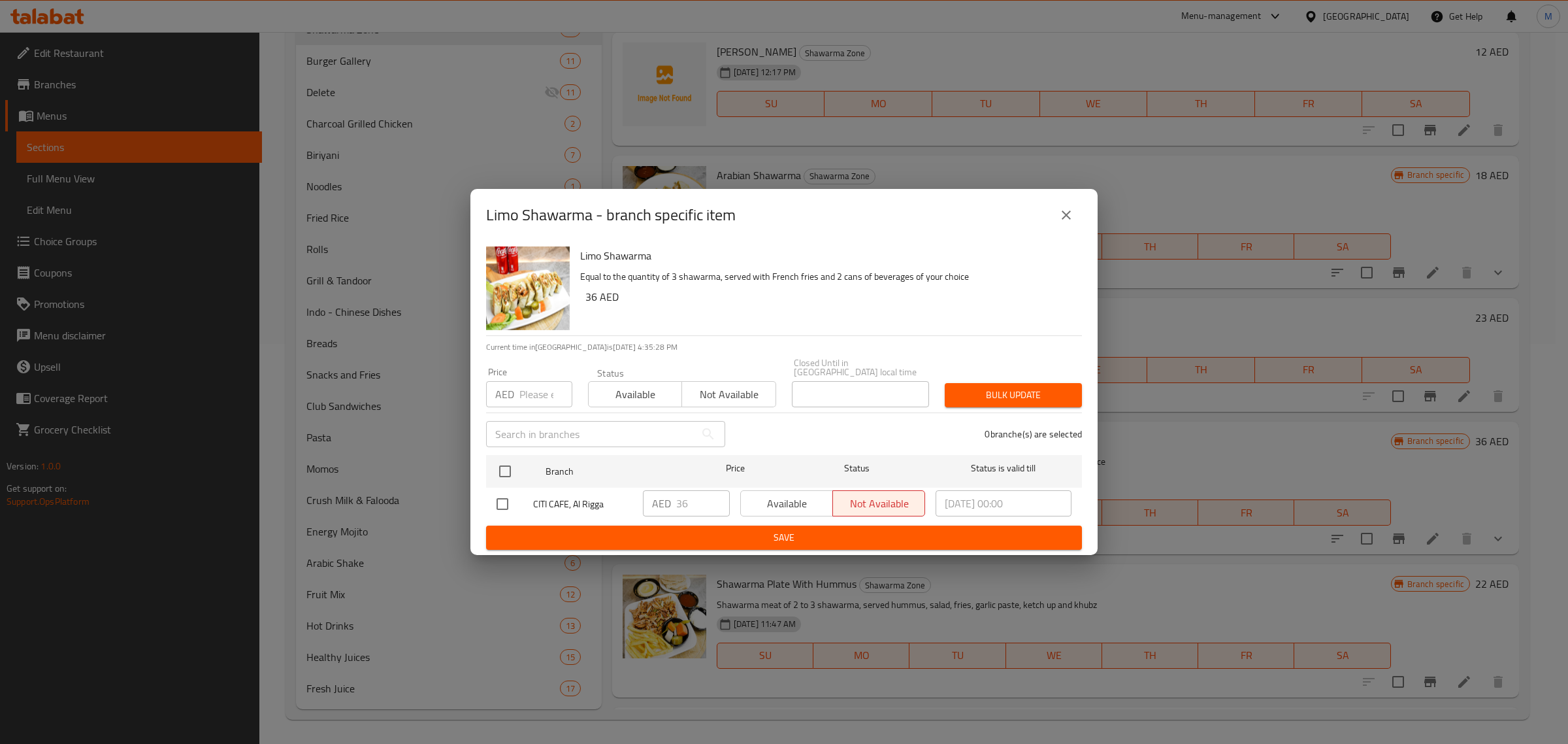
click at [1066, 267] on div "Limo Shawarma Equal to the quantity of 3 shawarma, served with French fries and…" at bounding box center [826, 288] width 502 height 94
click at [1063, 222] on icon "close" at bounding box center [1066, 215] width 16 height 16
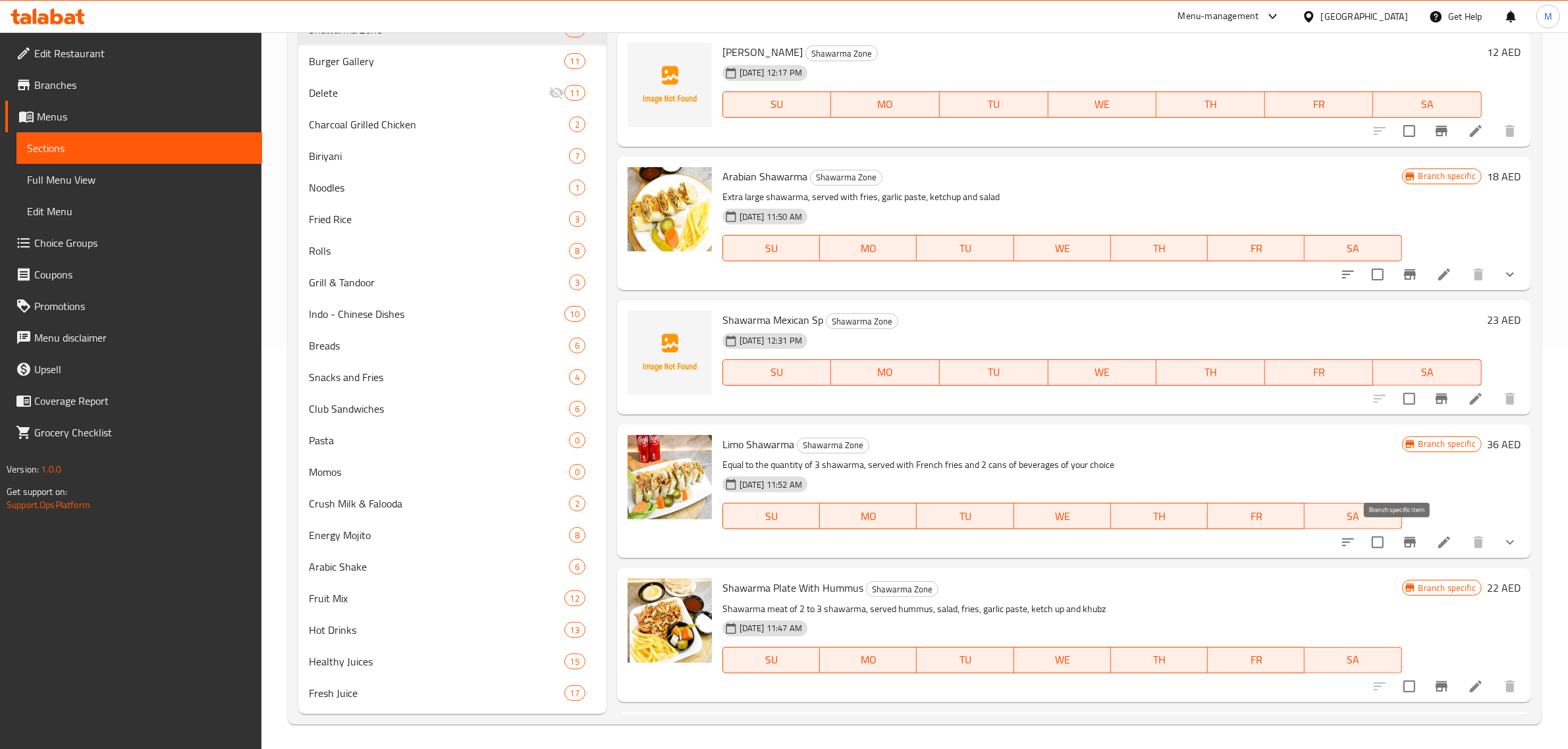
click at [1403, 539] on icon "Branch-specific-item" at bounding box center [1409, 542] width 12 height 10
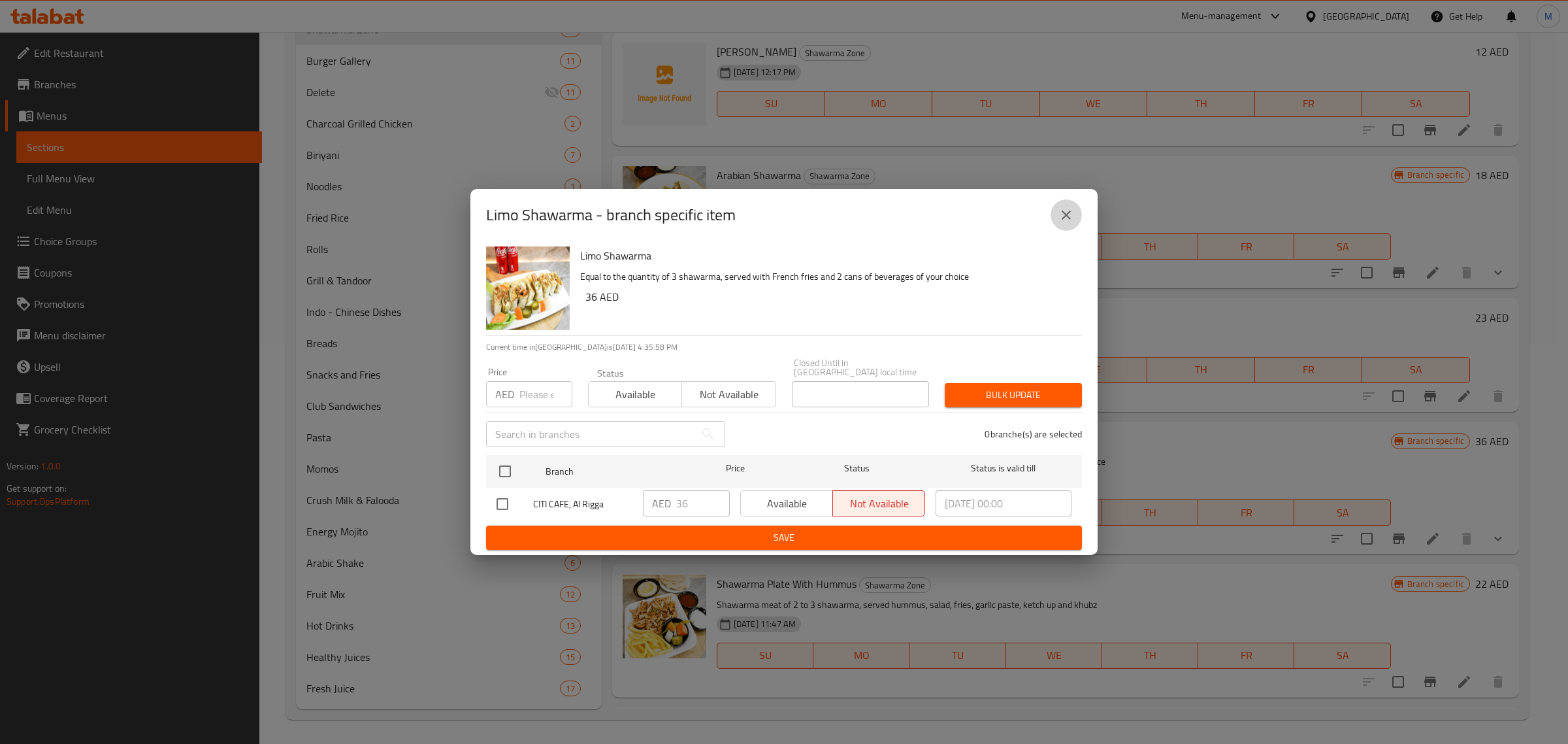
click at [1073, 218] on icon "close" at bounding box center [1066, 215] width 16 height 16
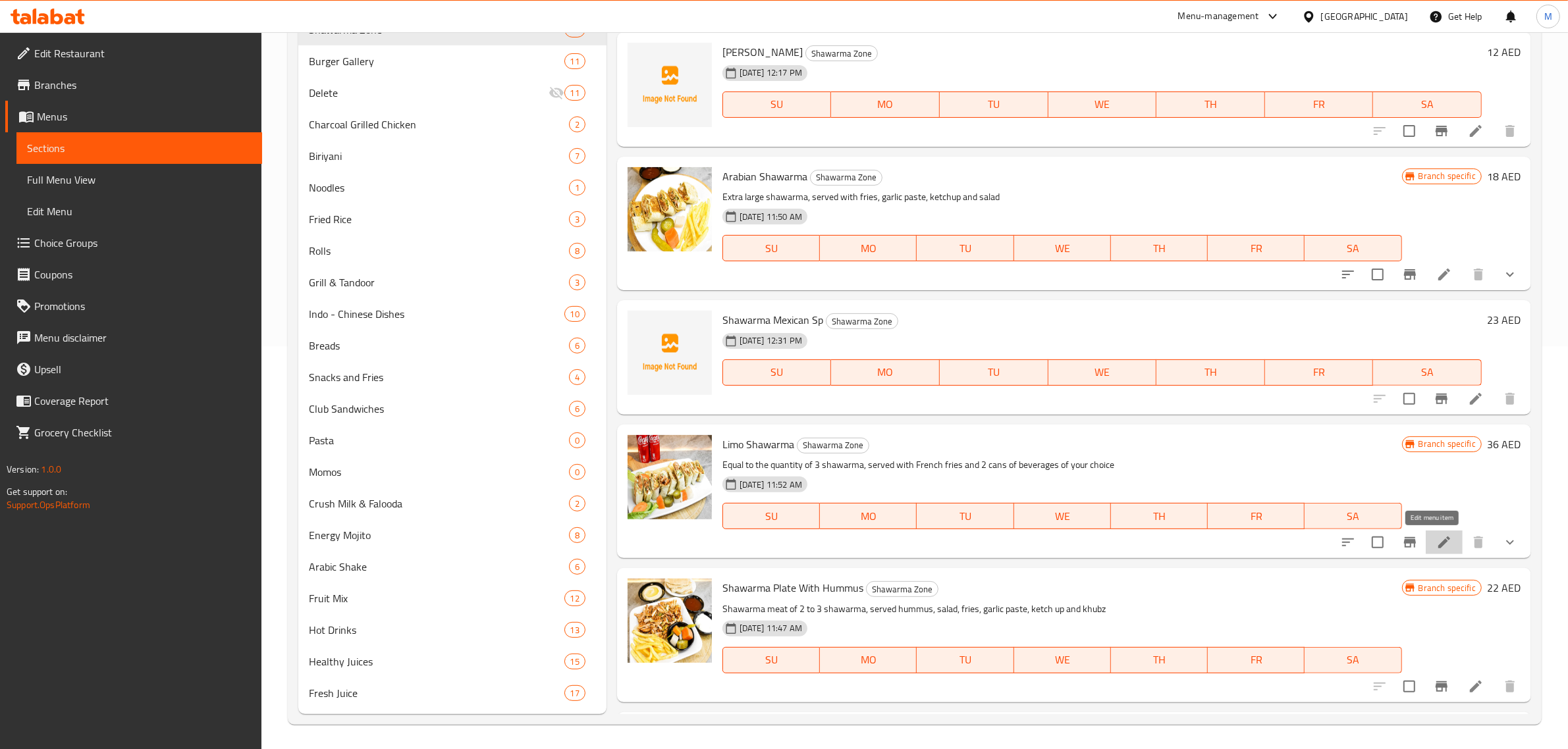
click at [1436, 541] on icon at bounding box center [1444, 542] width 16 height 16
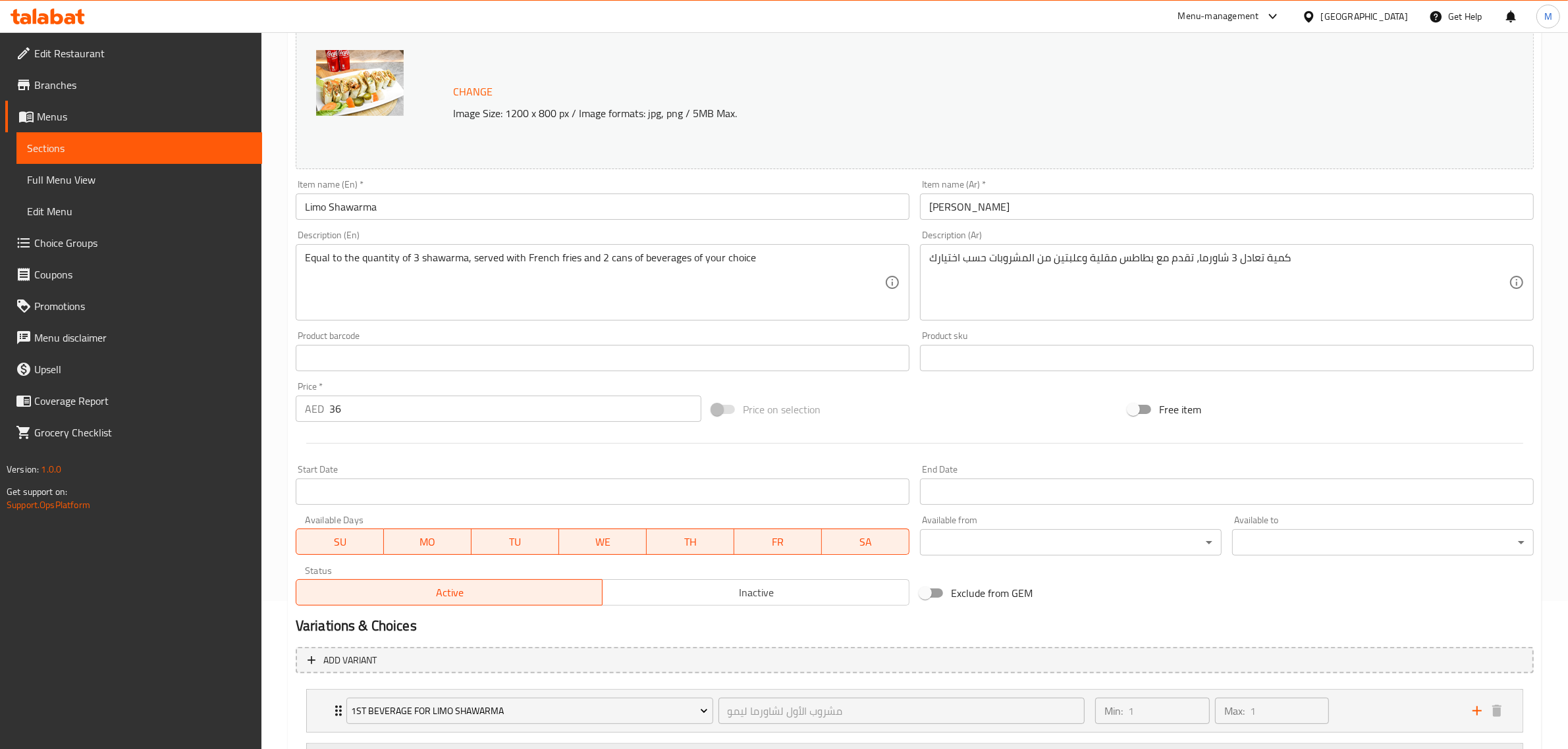
scroll to position [385, 0]
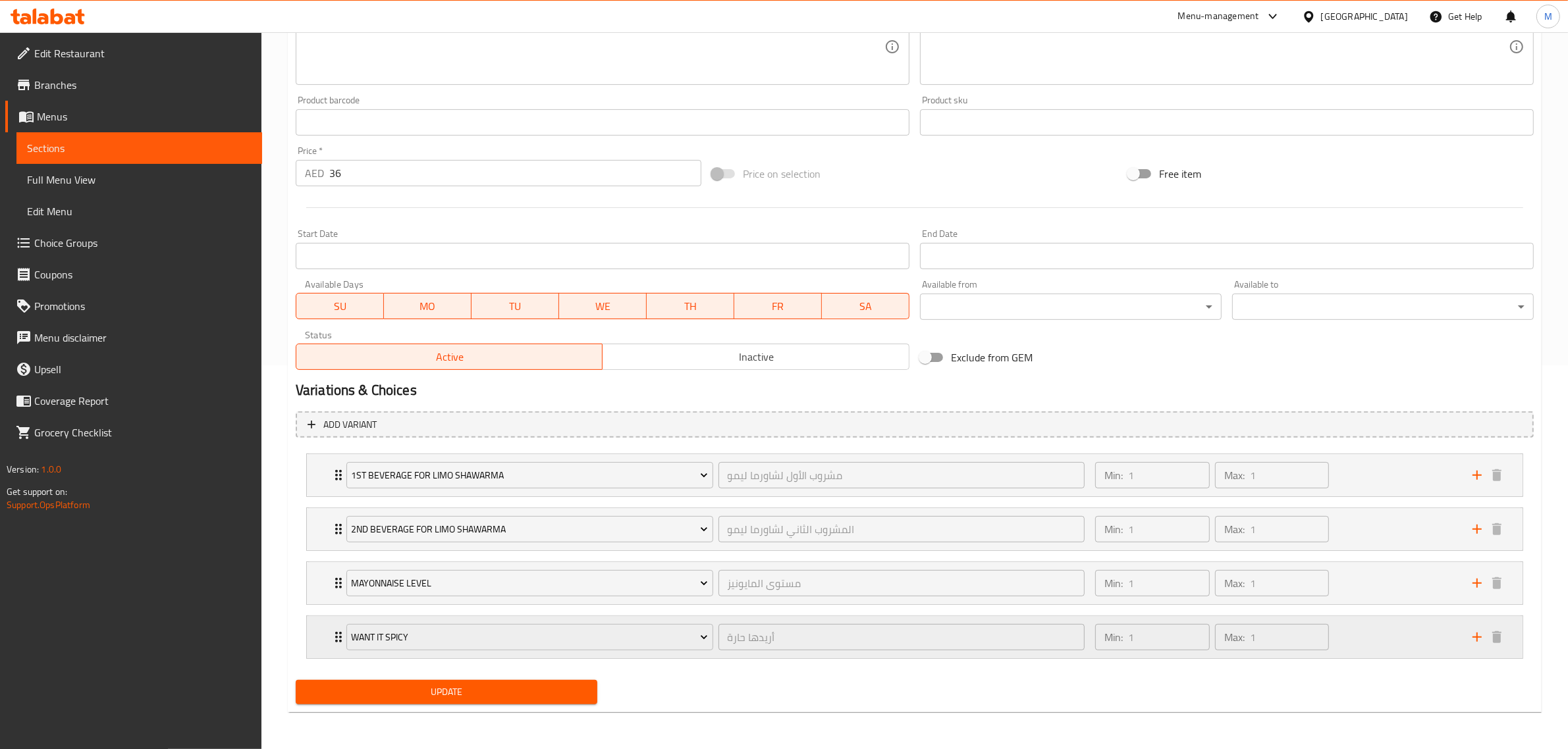
click at [1354, 624] on div "Min: 1 ​ Max: 1 ​" at bounding box center [1276, 636] width 377 height 42
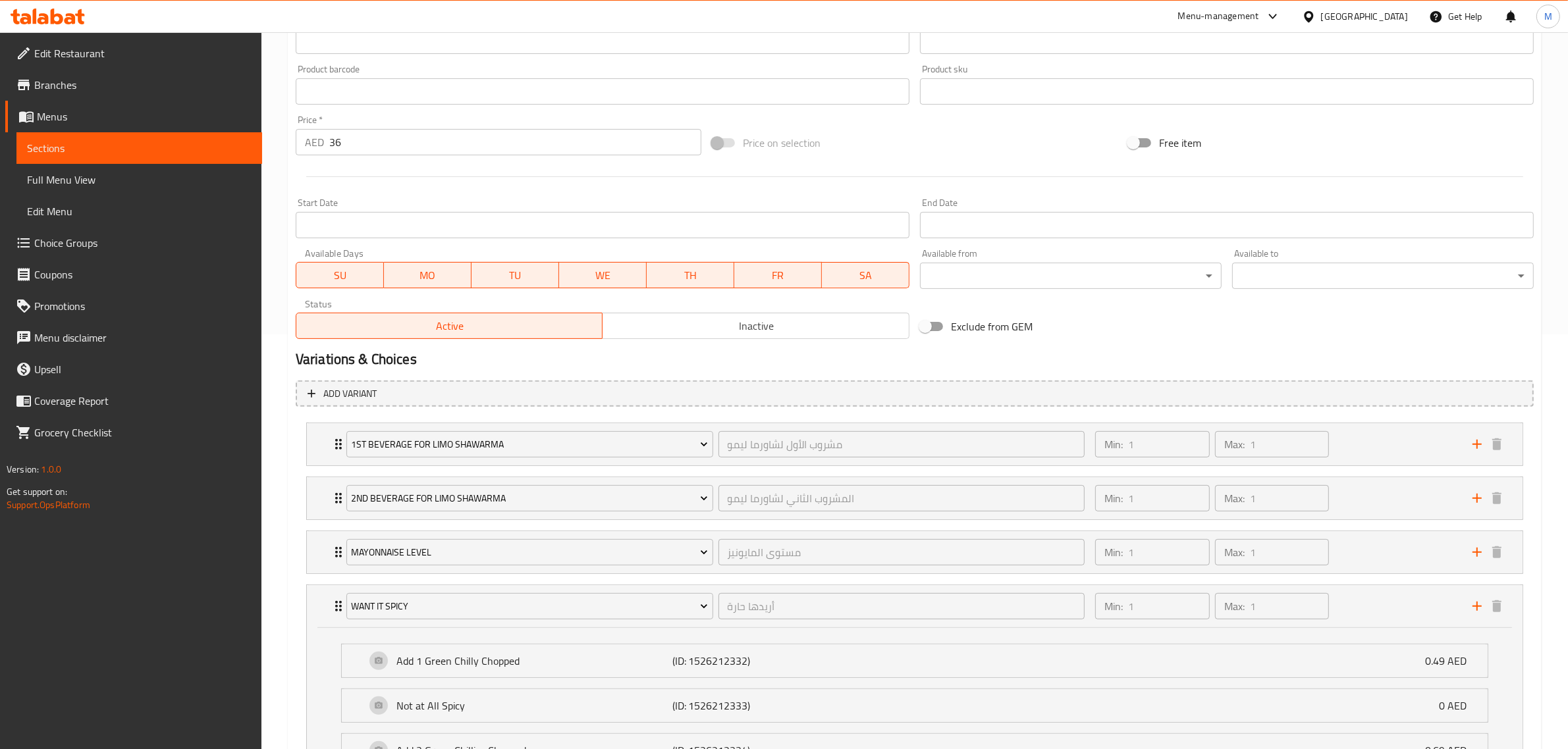
scroll to position [550, 0]
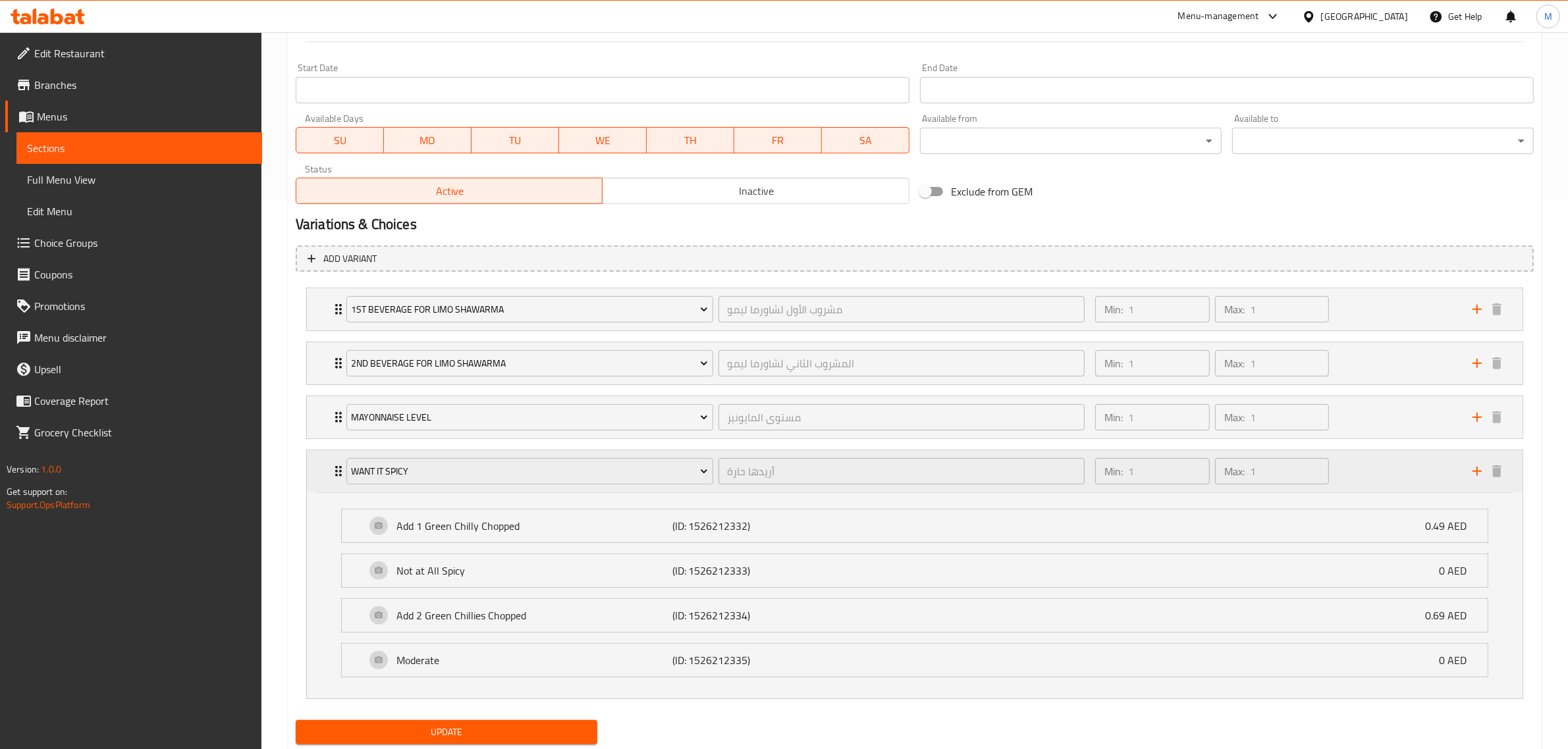
click at [1380, 471] on div "Min: 1 ​ Max: 1 ​" at bounding box center [1276, 471] width 377 height 42
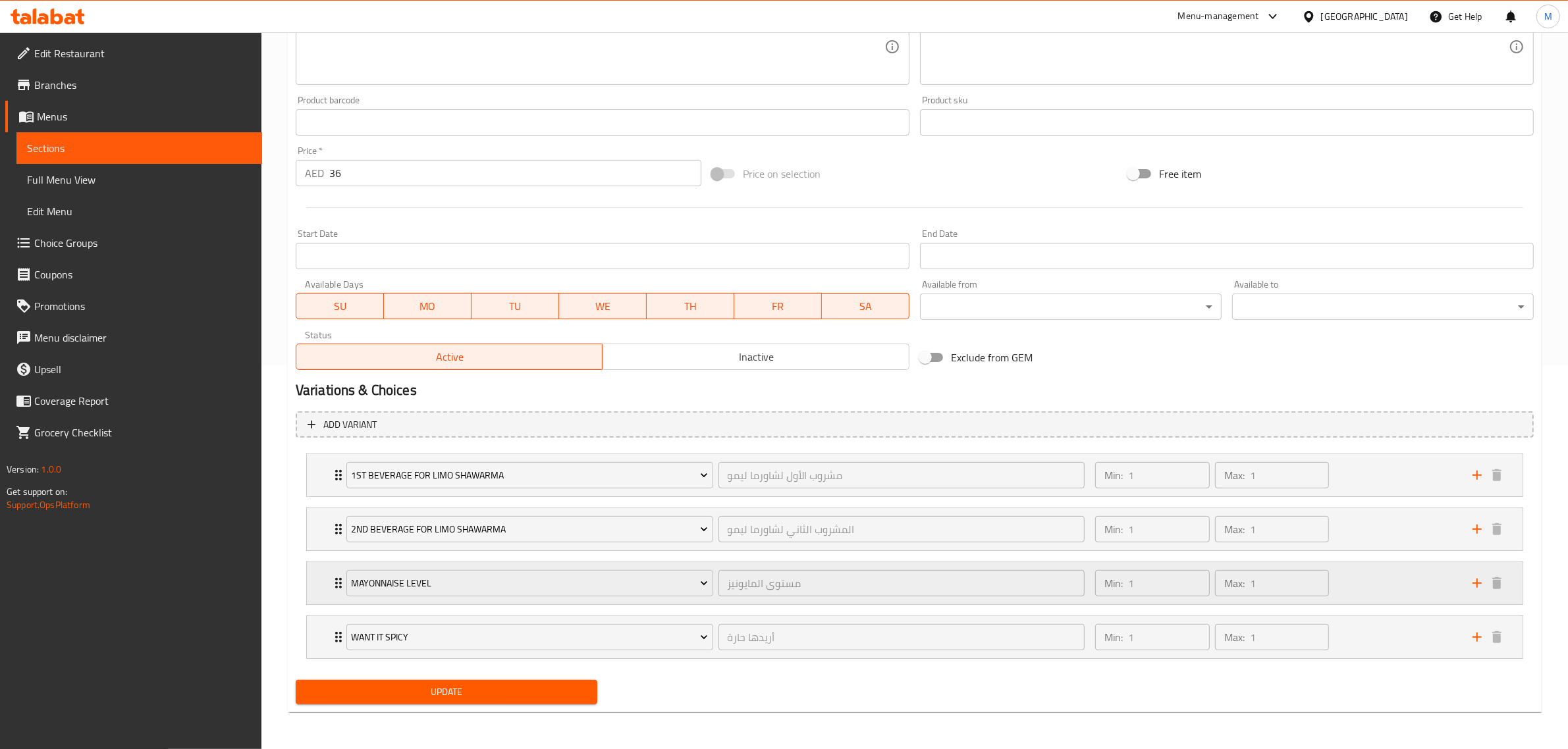
click at [1365, 587] on div "Min: 1 ​ Max: 1 ​" at bounding box center [1276, 583] width 377 height 42
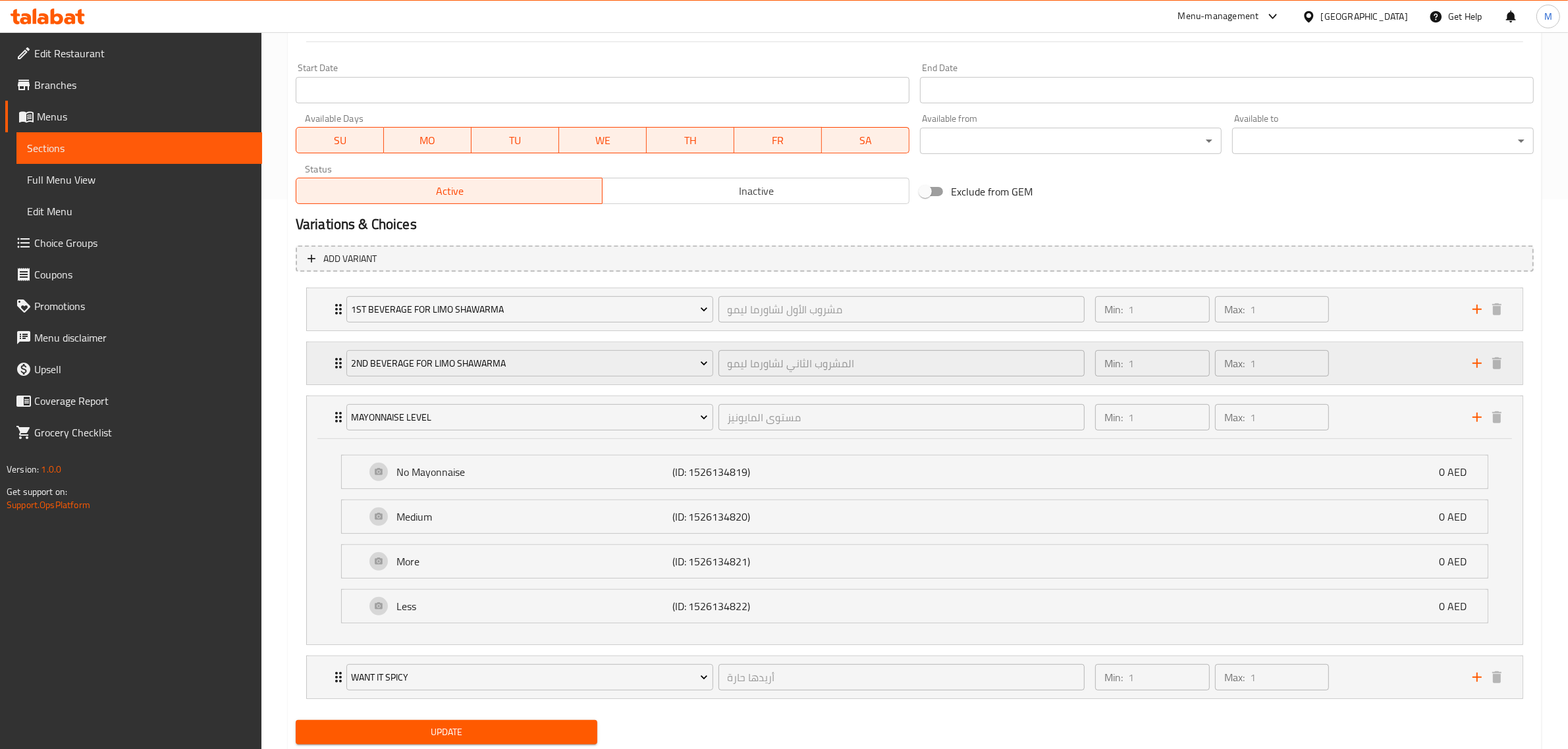
click at [1376, 375] on div "Min: 1 ​ Max: 1 ​" at bounding box center [1276, 363] width 377 height 42
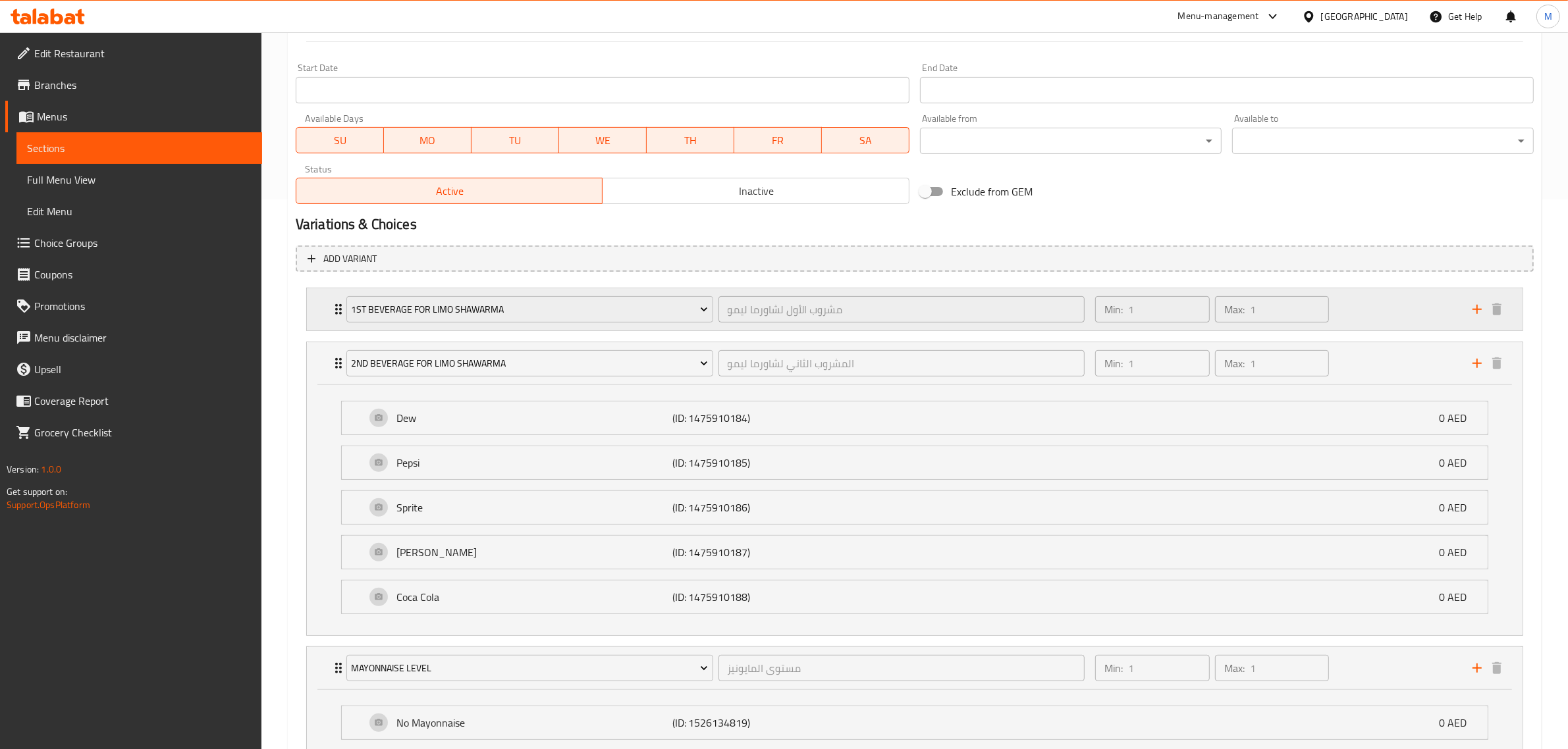
click at [1380, 319] on div "Min: 1 ​ Max: 1 ​" at bounding box center [1276, 309] width 377 height 42
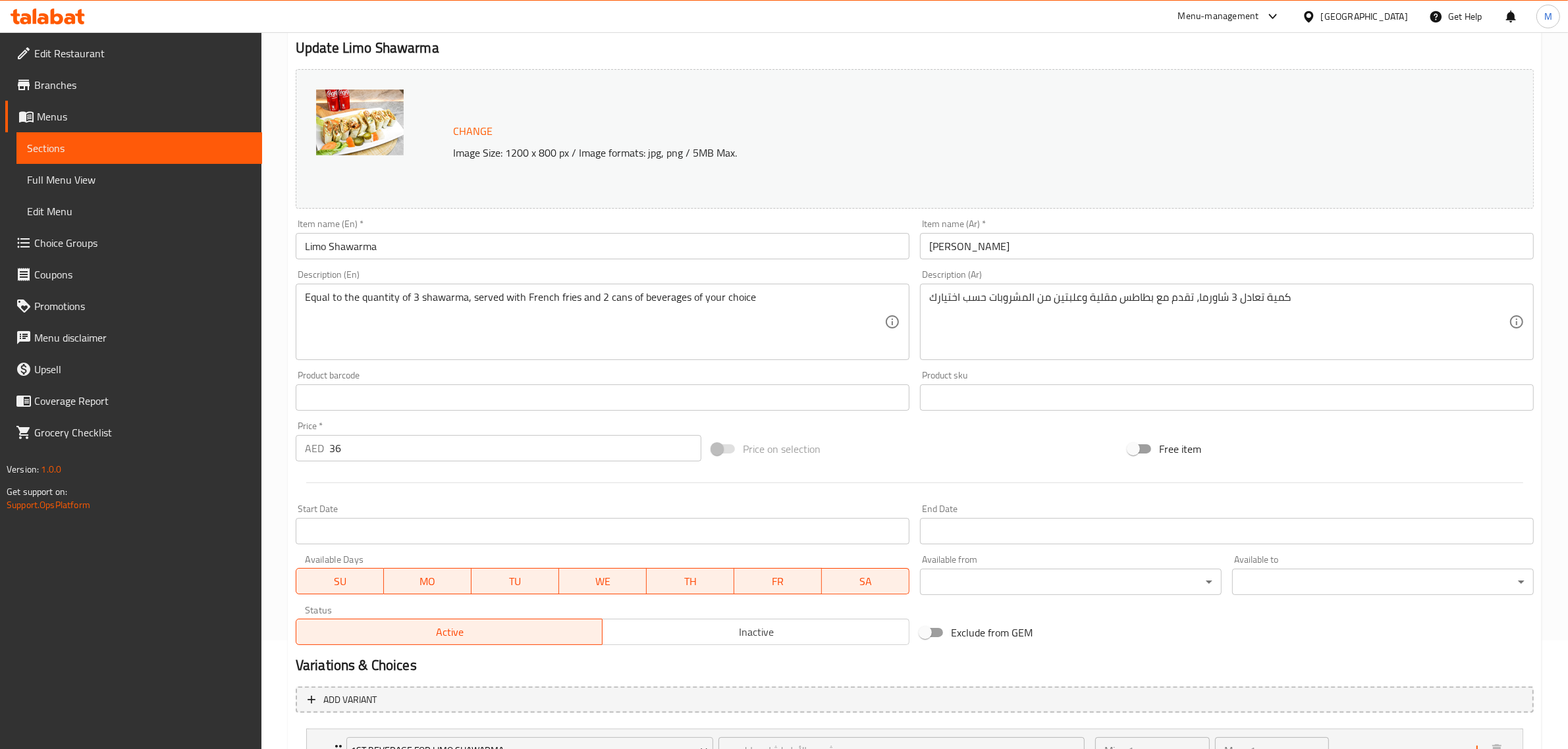
scroll to position [0, 0]
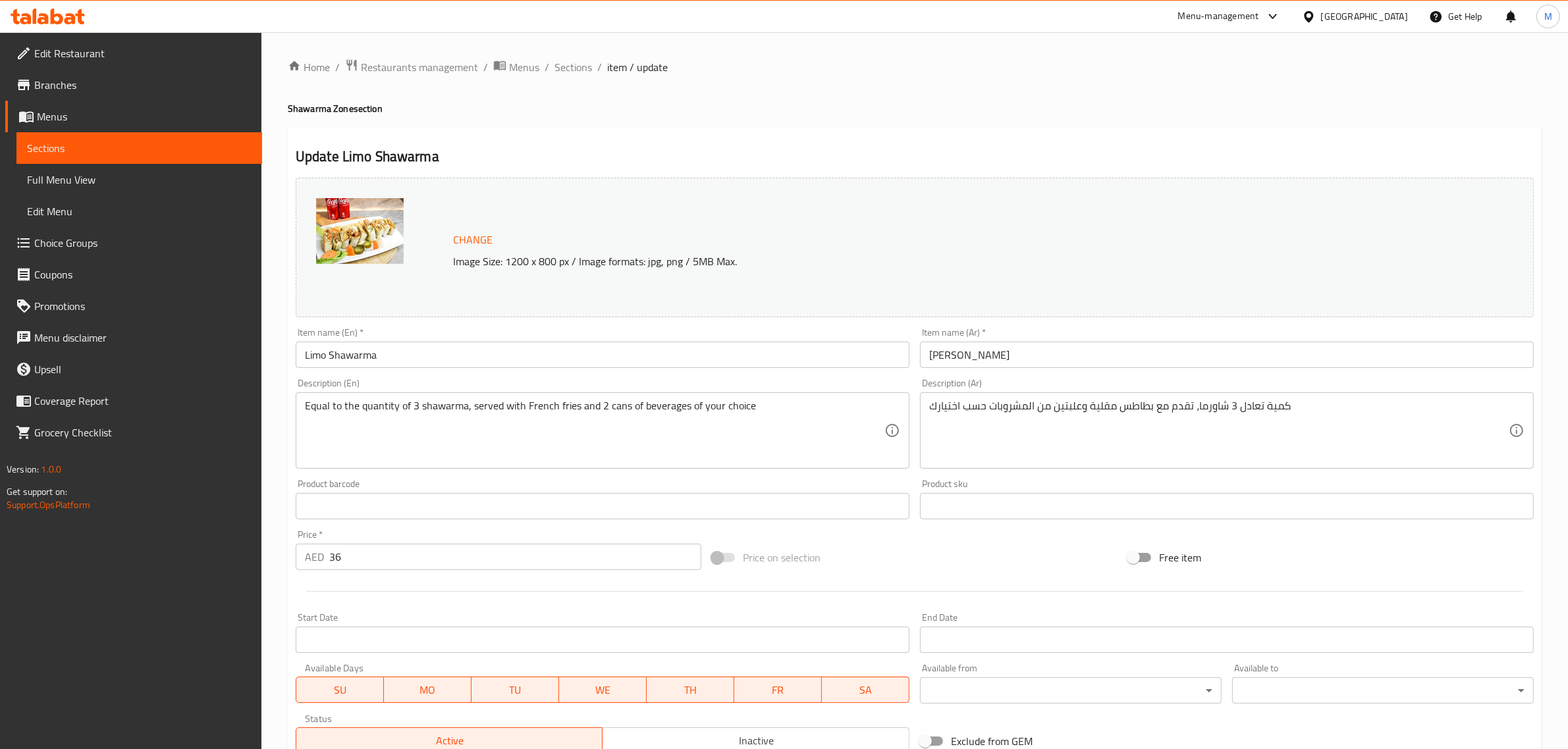
click at [882, 571] on div "Price on selection" at bounding box center [915, 557] width 416 height 36
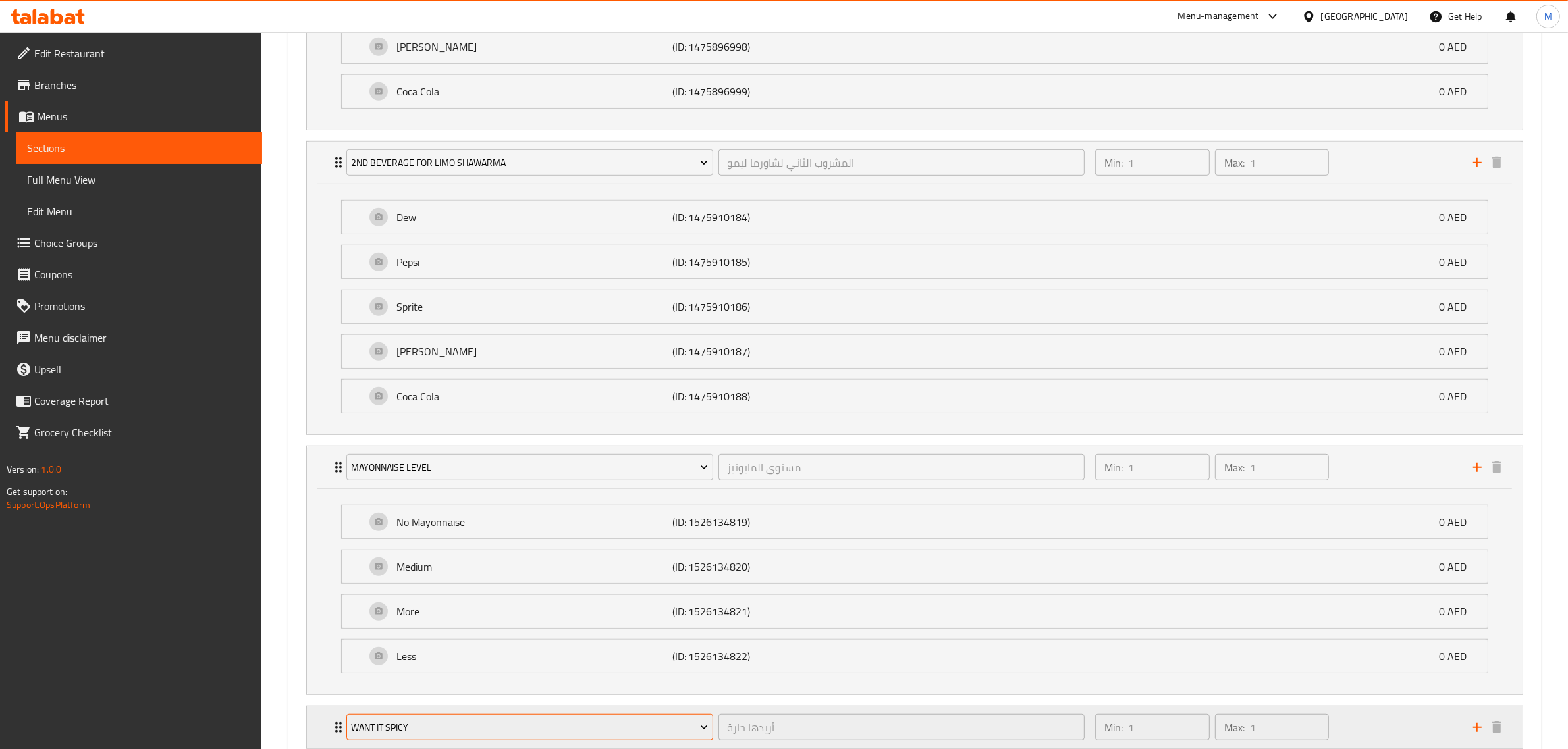
scroll to position [1096, 0]
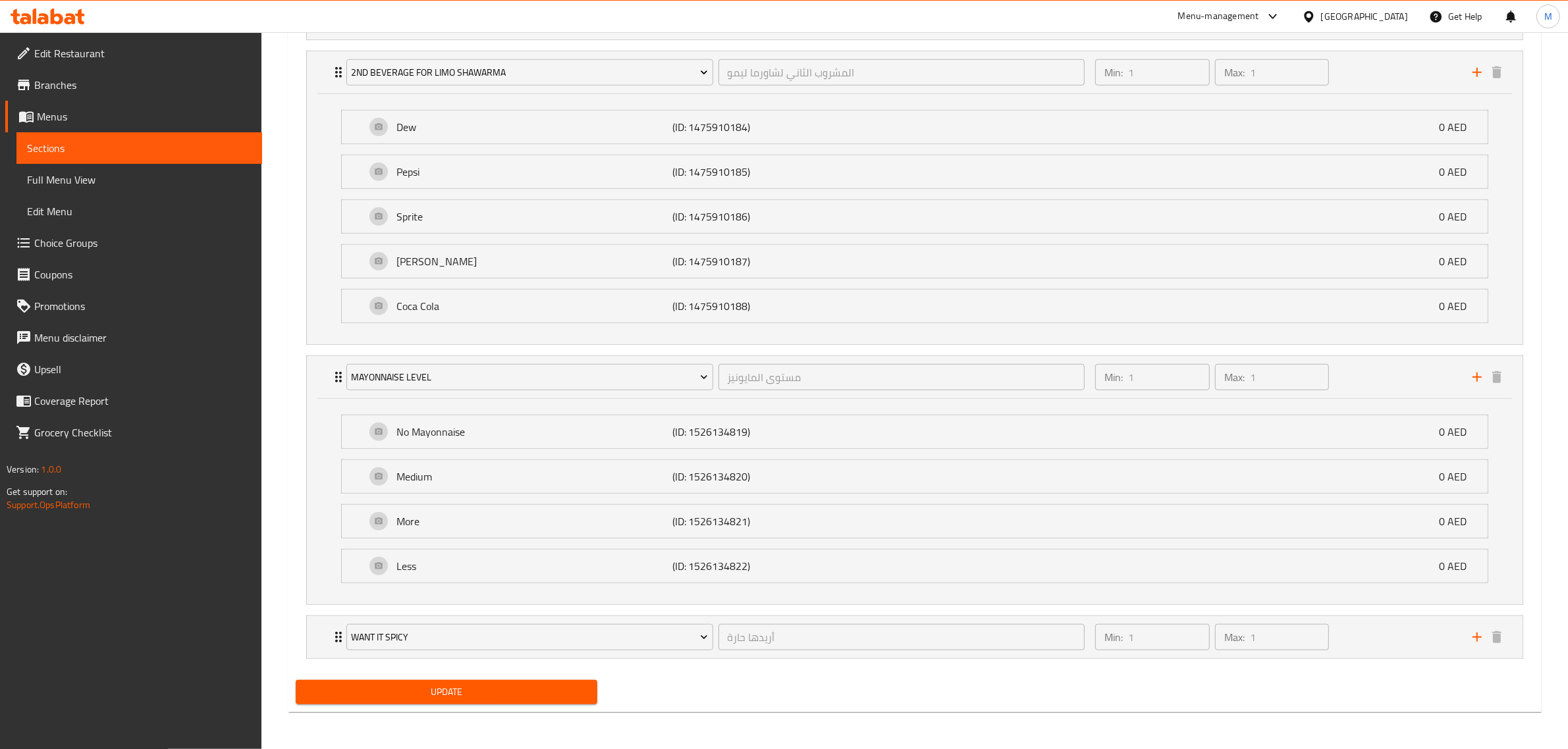
click at [551, 708] on div "Update" at bounding box center [446, 692] width 312 height 35
click at [545, 684] on span "Update" at bounding box center [446, 692] width 281 height 17
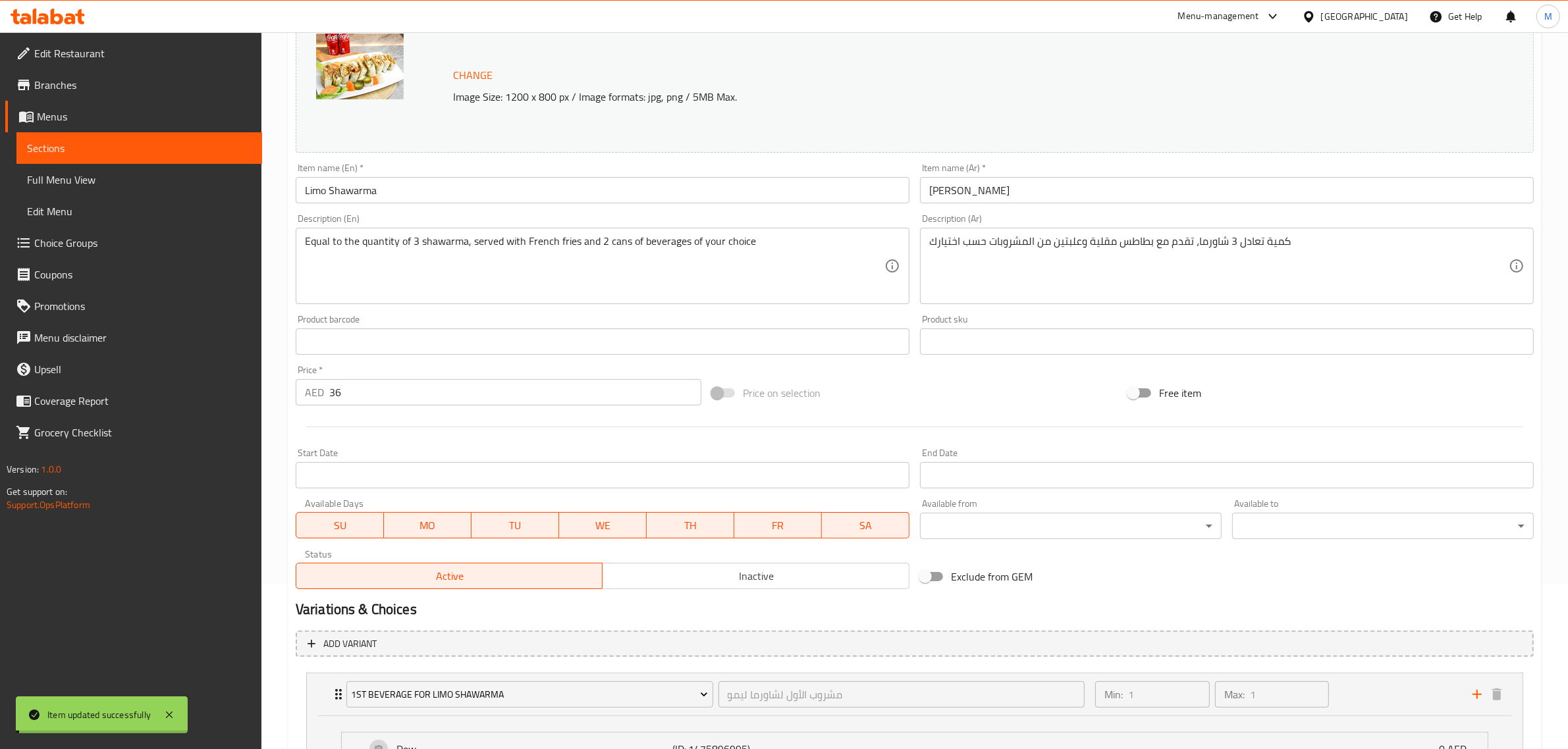
scroll to position [0, 0]
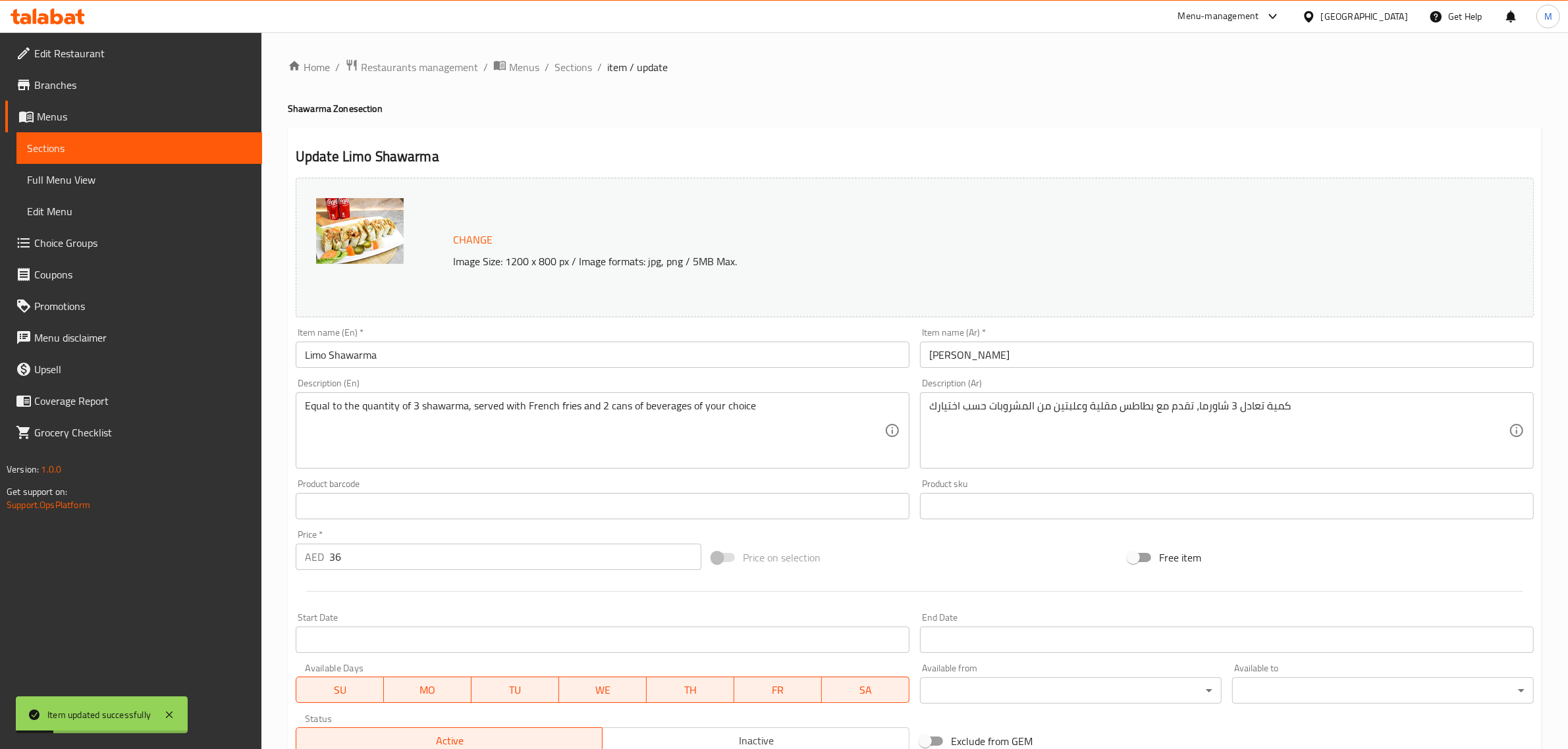
click at [573, 60] on span "Sections" at bounding box center [573, 68] width 37 height 16
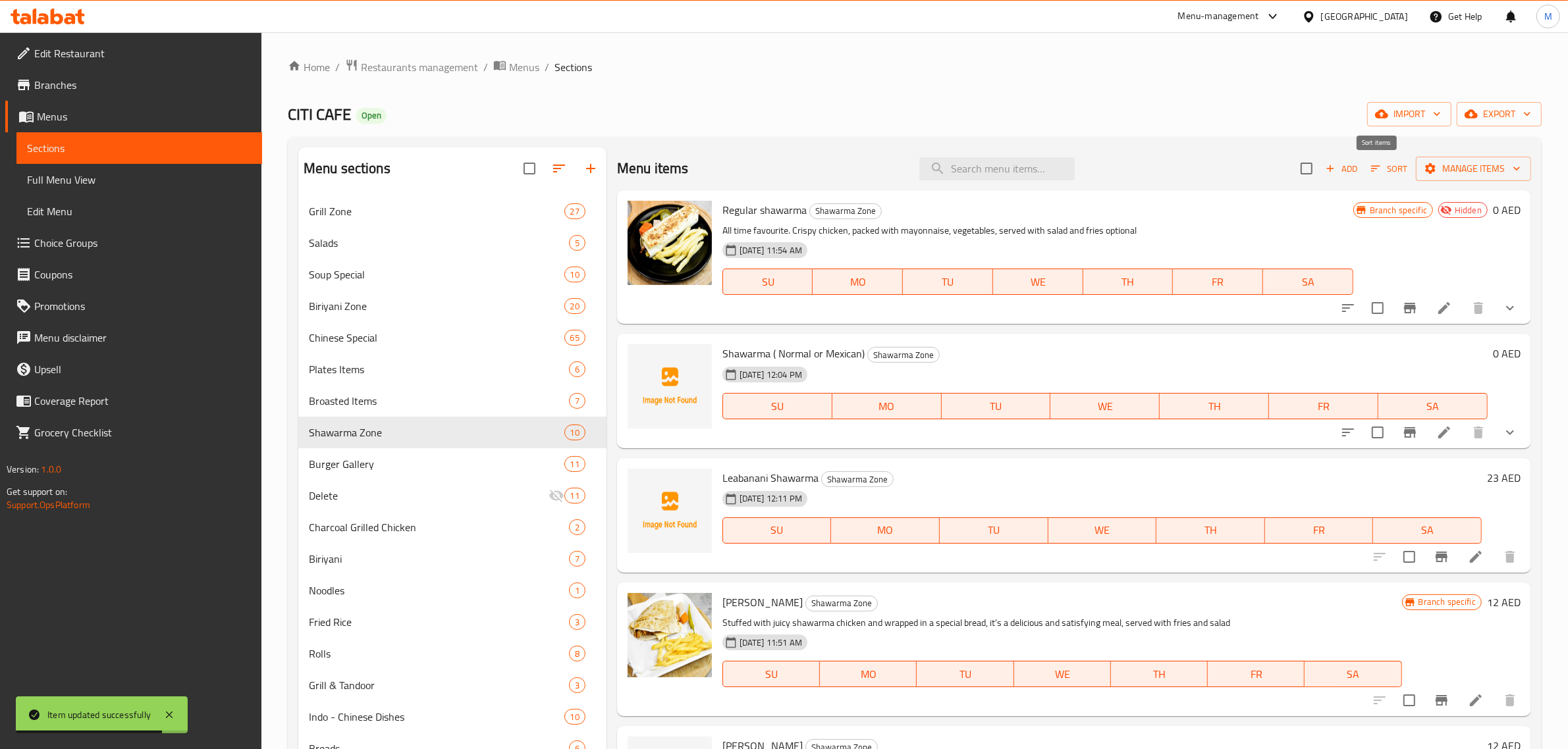
click at [1368, 170] on button "Sort" at bounding box center [1389, 169] width 43 height 21
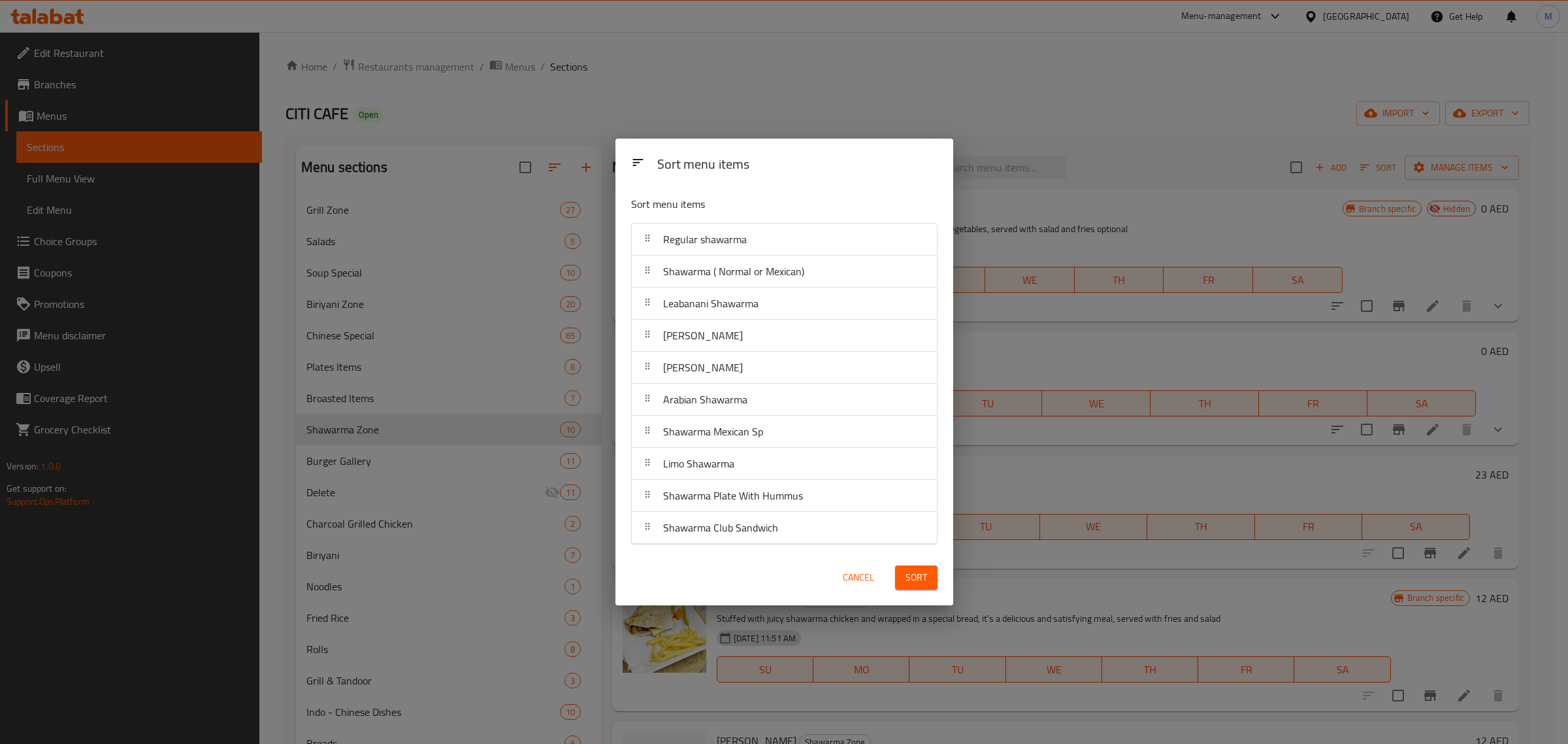
click at [912, 577] on span "Sort" at bounding box center [916, 578] width 21 height 17
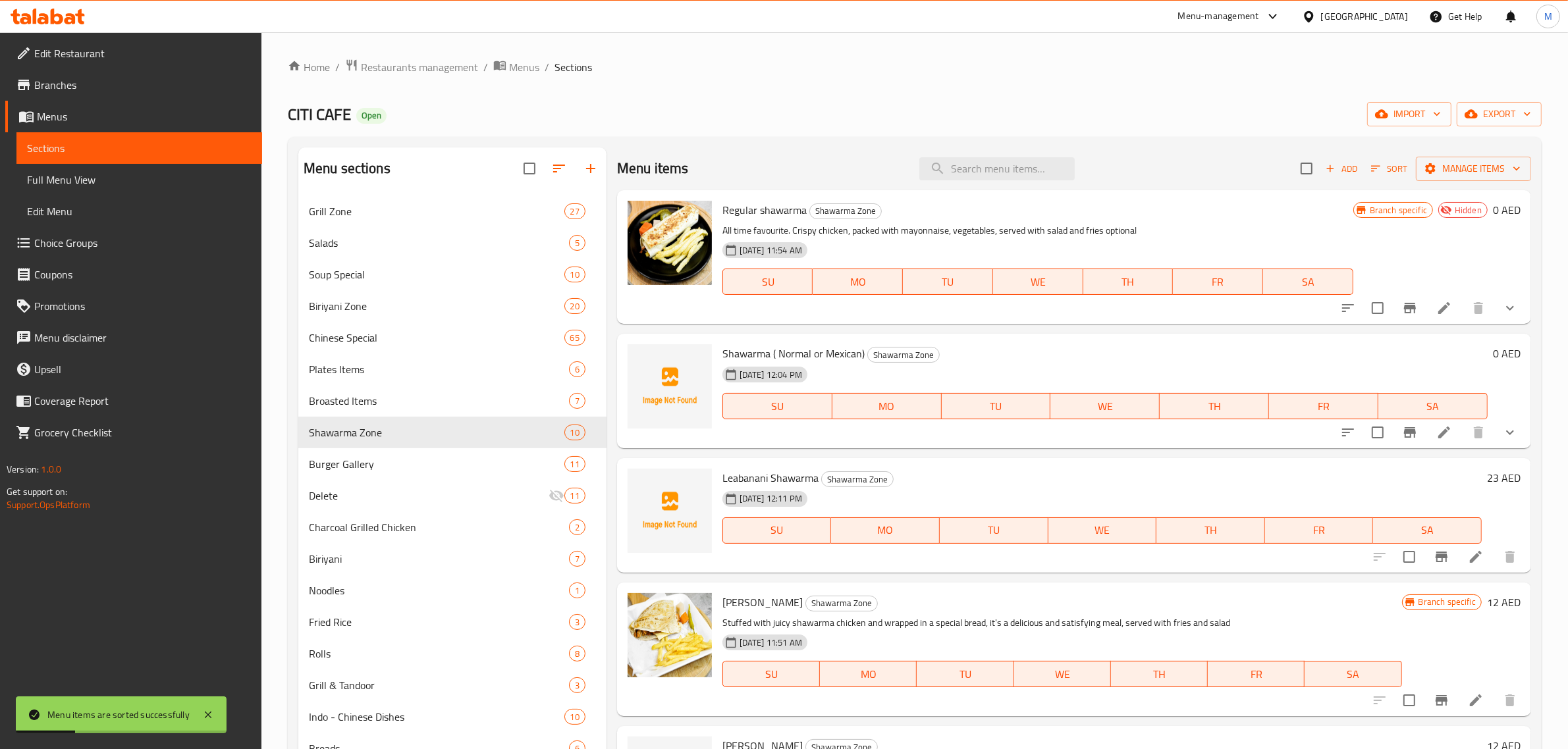
click at [1160, 172] on div "Menu items Add Sort Manage items" at bounding box center [1074, 169] width 914 height 43
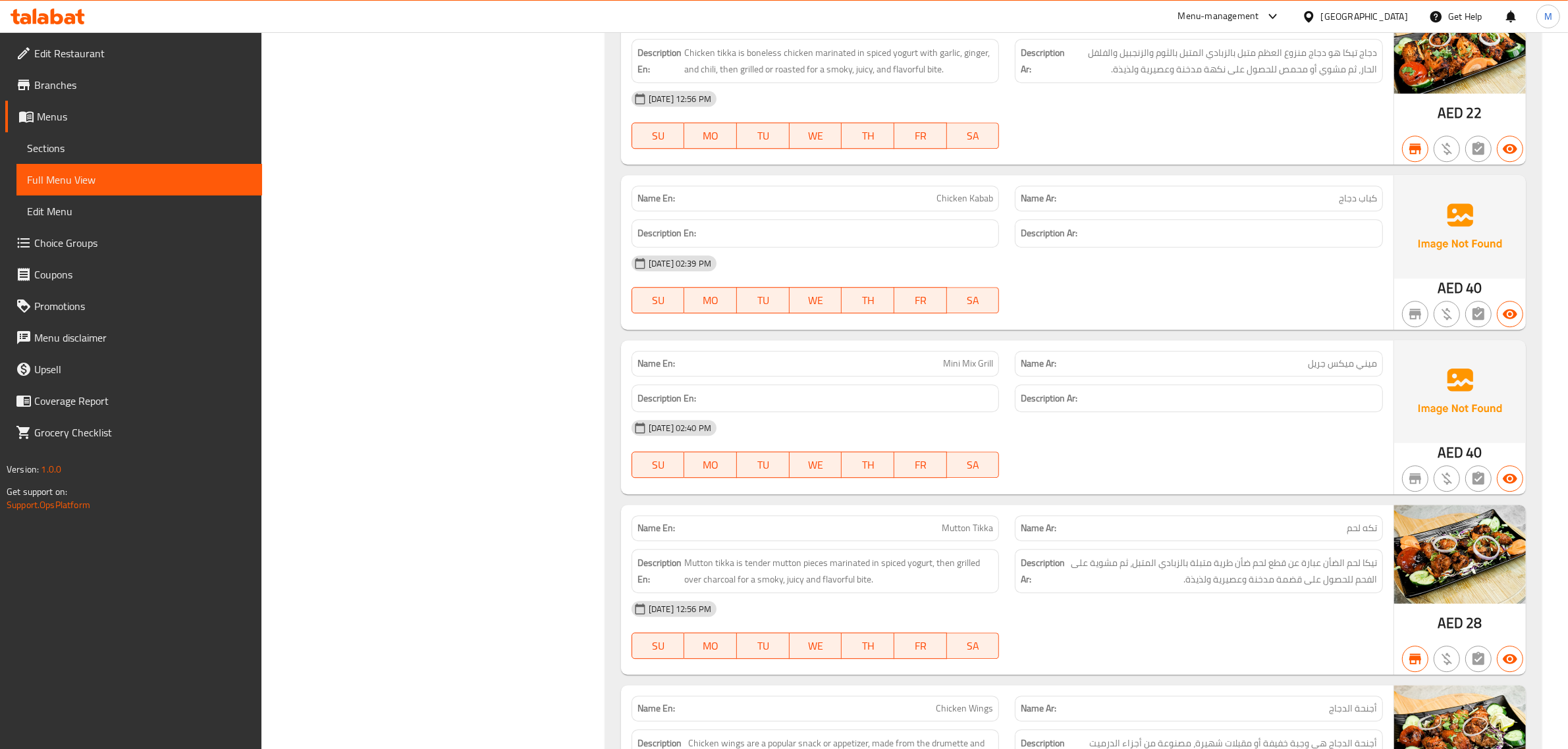
scroll to position [41397, 0]
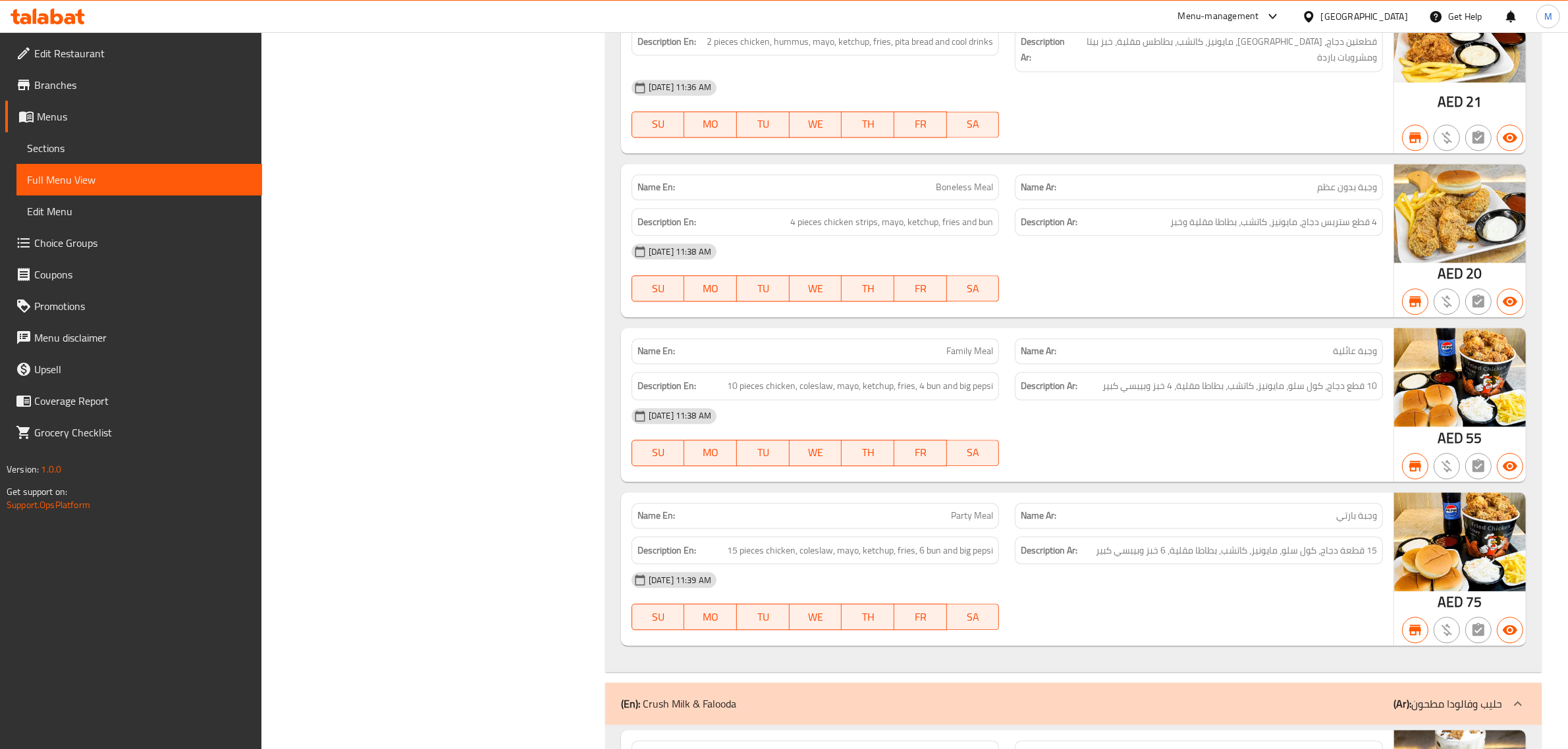
scroll to position [41397, 0]
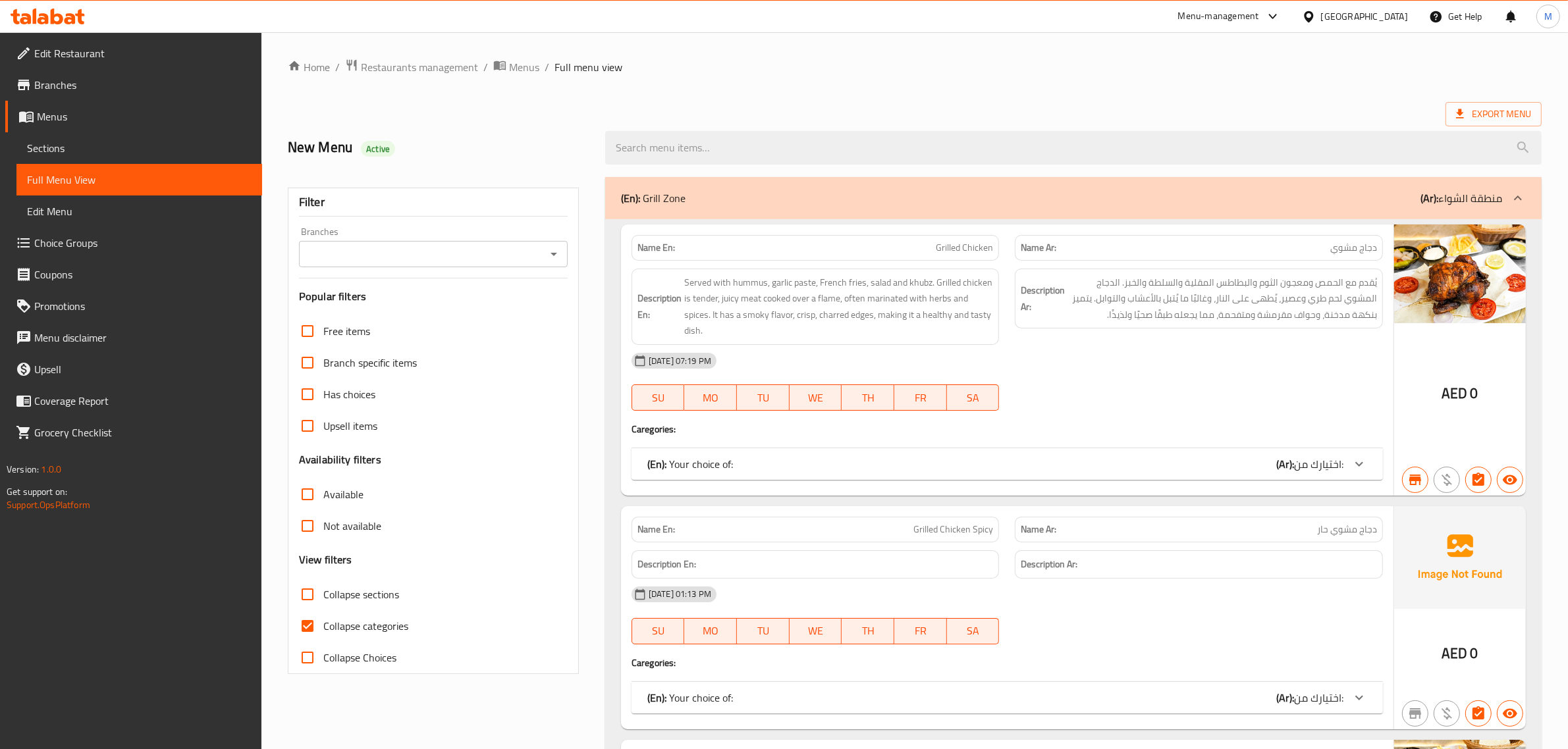
drag, startPoint x: 323, startPoint y: 593, endPoint x: 350, endPoint y: 567, distance: 37.5
click at [323, 593] on input "Collapse sections" at bounding box center [308, 594] width 32 height 32
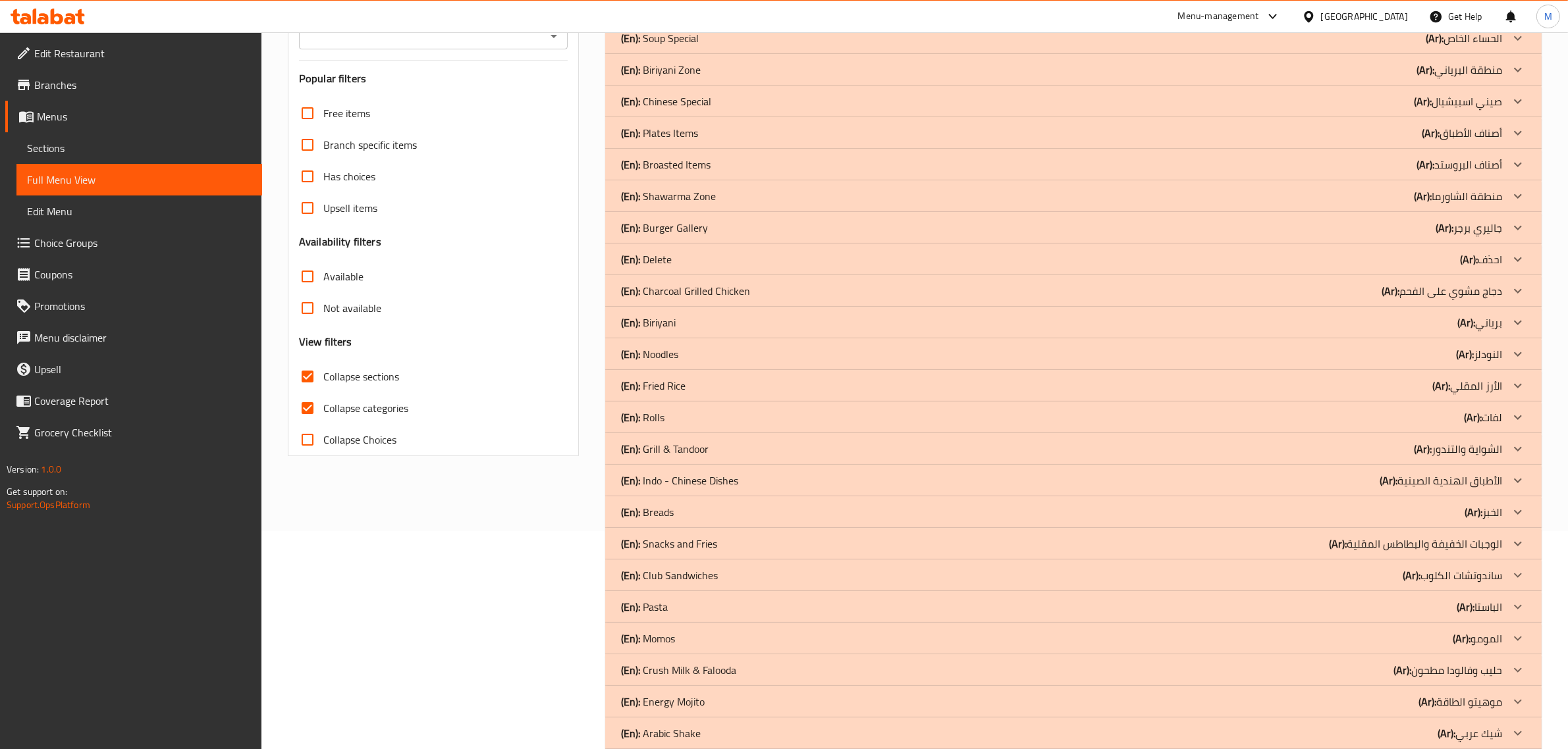
scroll to position [247, 0]
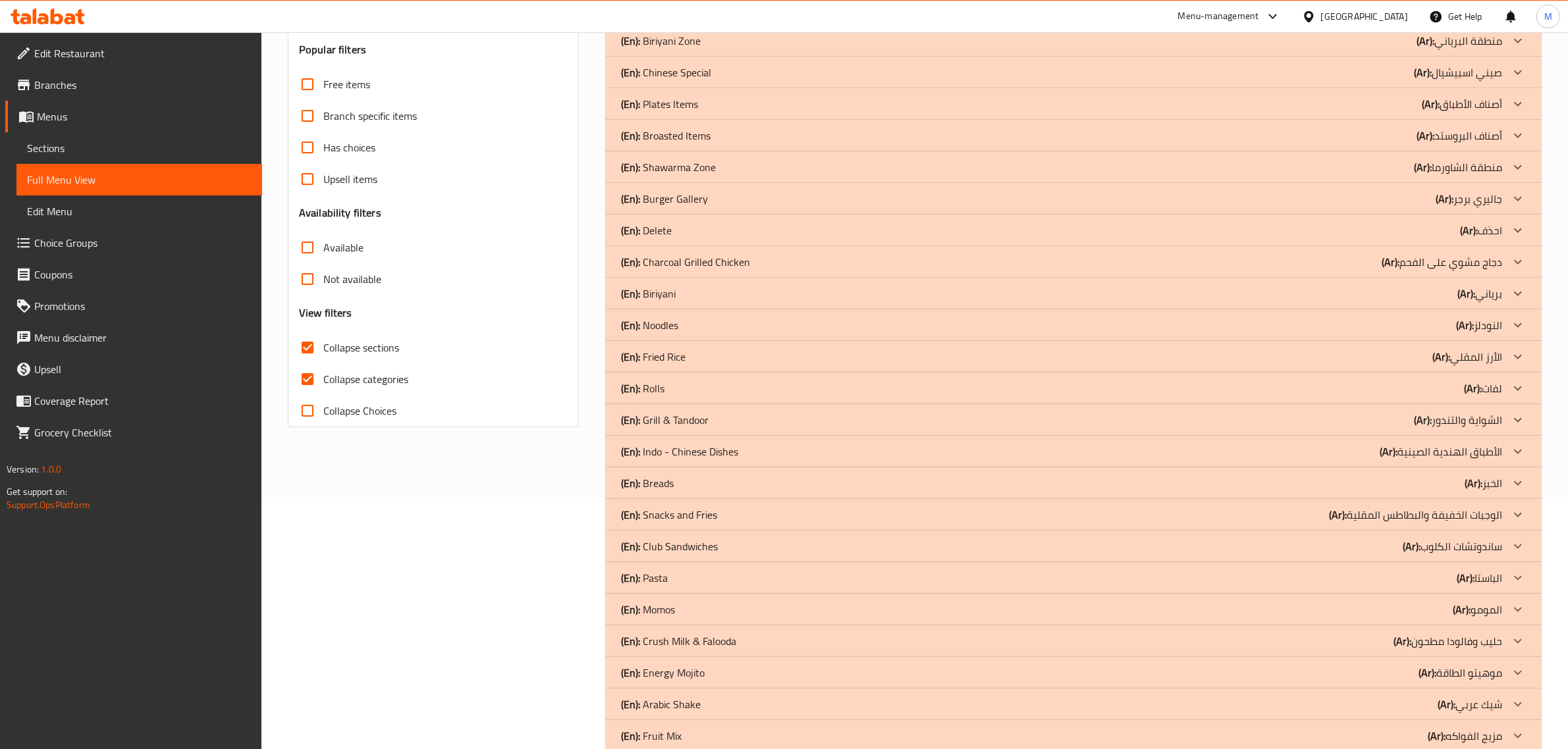
click at [531, 666] on div "Filter Branches Branches Popular filters Free items Branch specific items Has c…" at bounding box center [438, 388] width 317 height 932
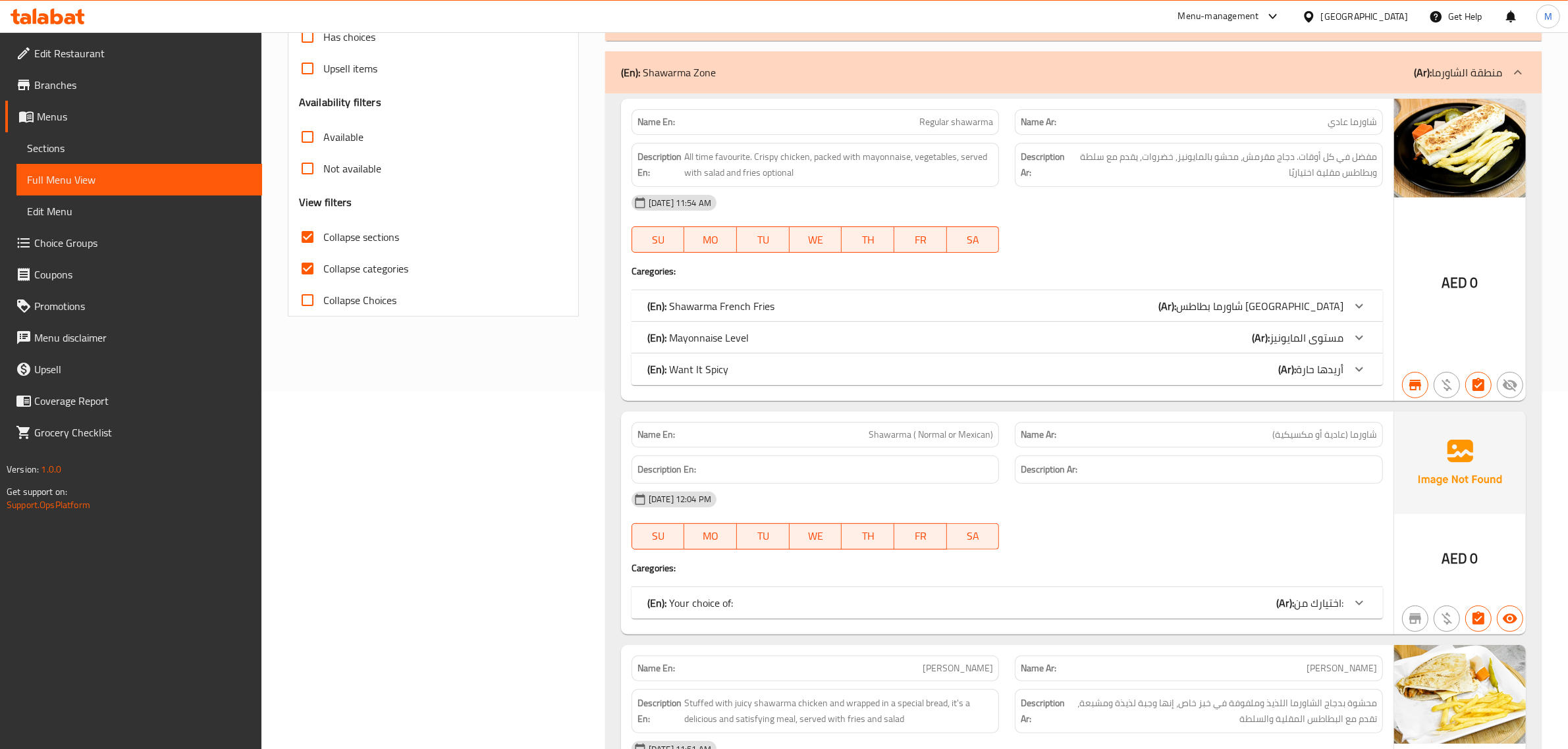
scroll to position [329, 0]
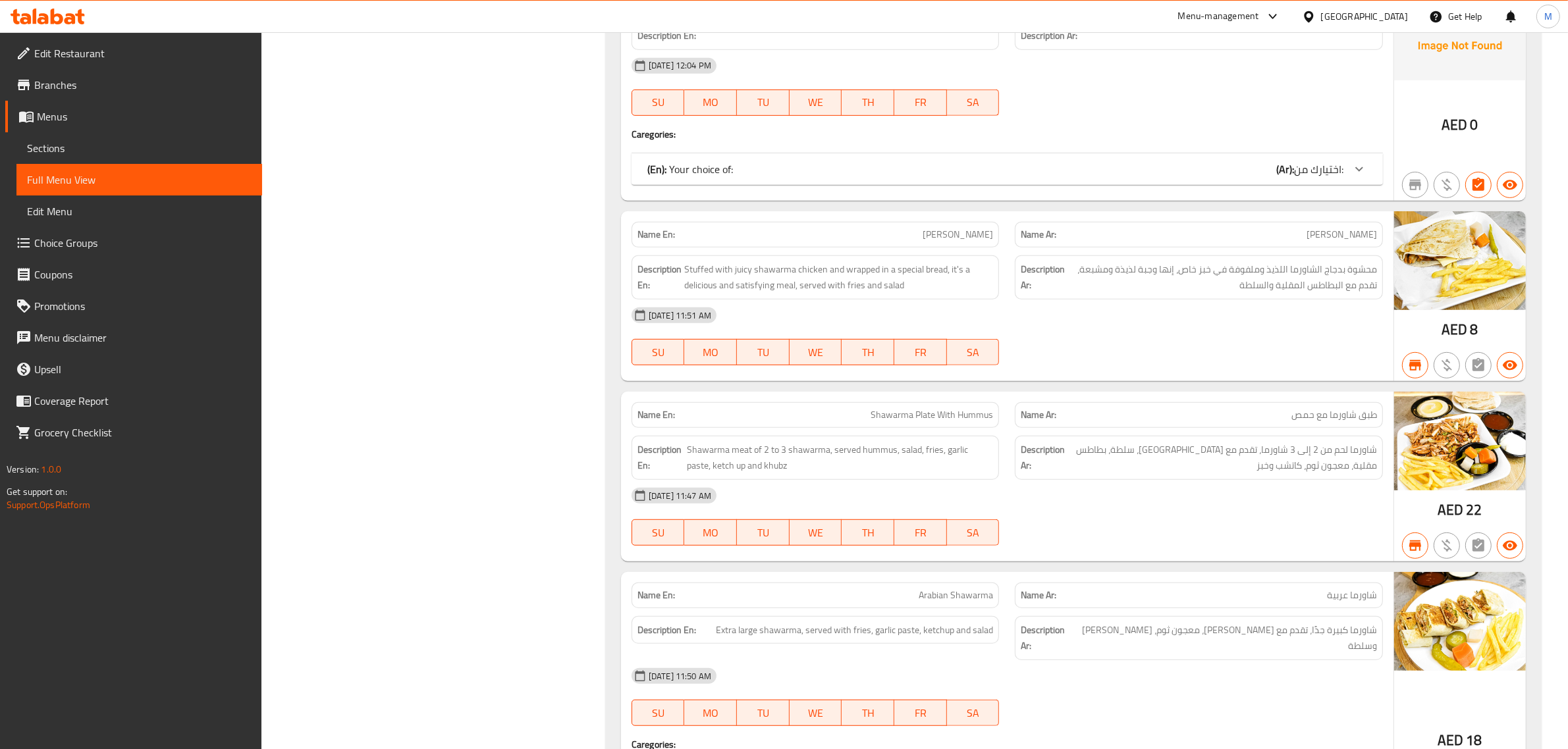
scroll to position [987, 0]
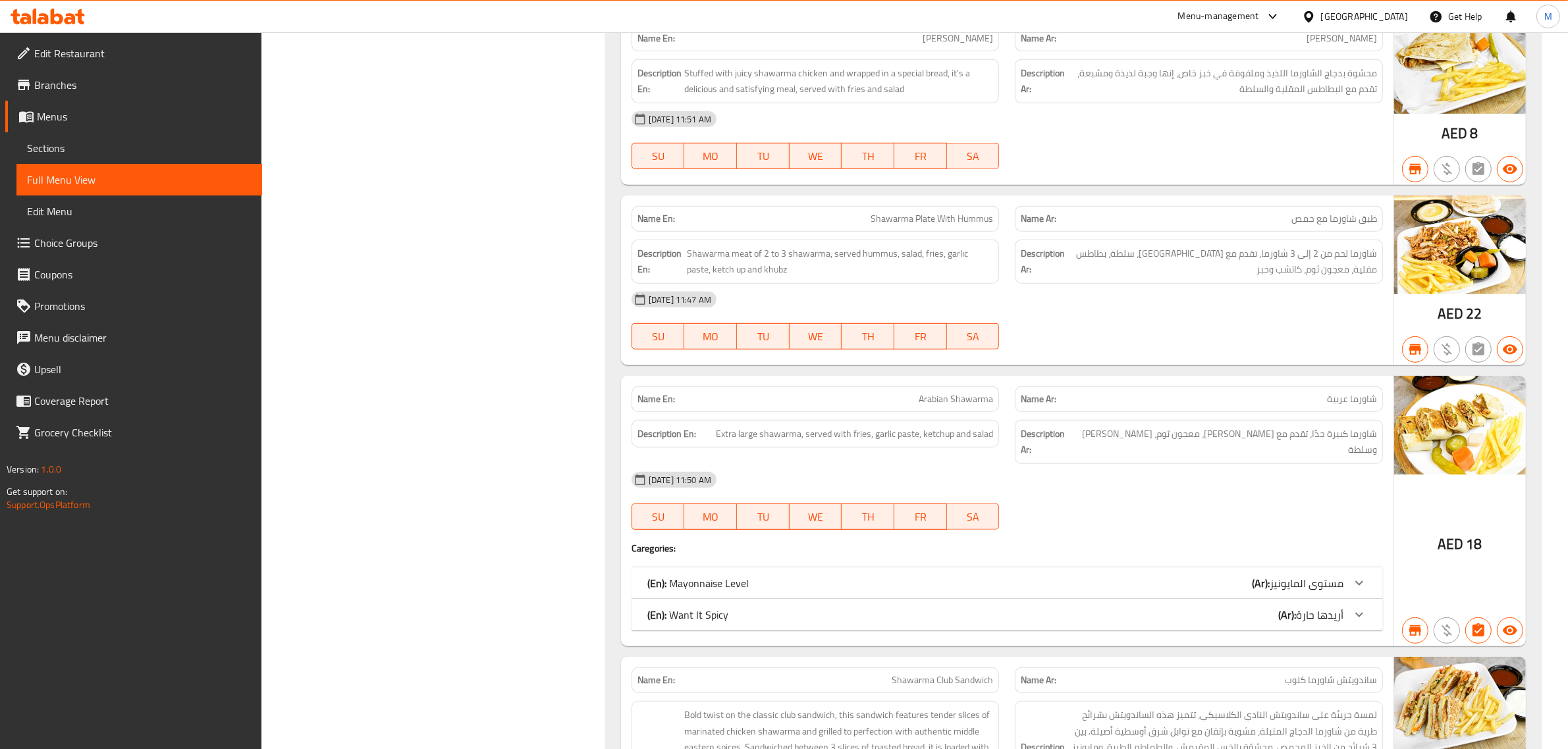
click at [501, 355] on div "Filter Branches Branches Popular filters Free items Branch specific items Has c…" at bounding box center [438, 570] width 317 height 2778
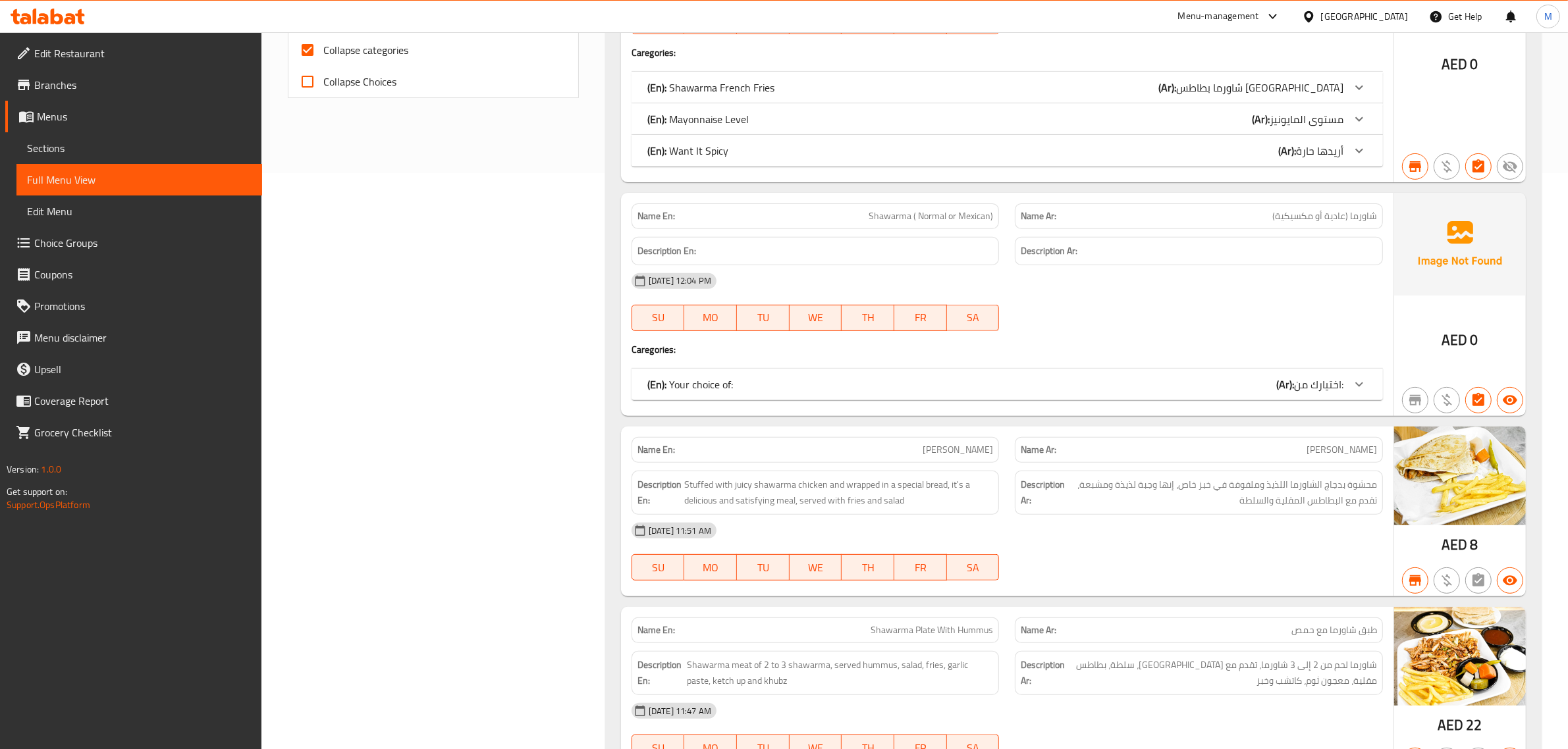
scroll to position [83, 0]
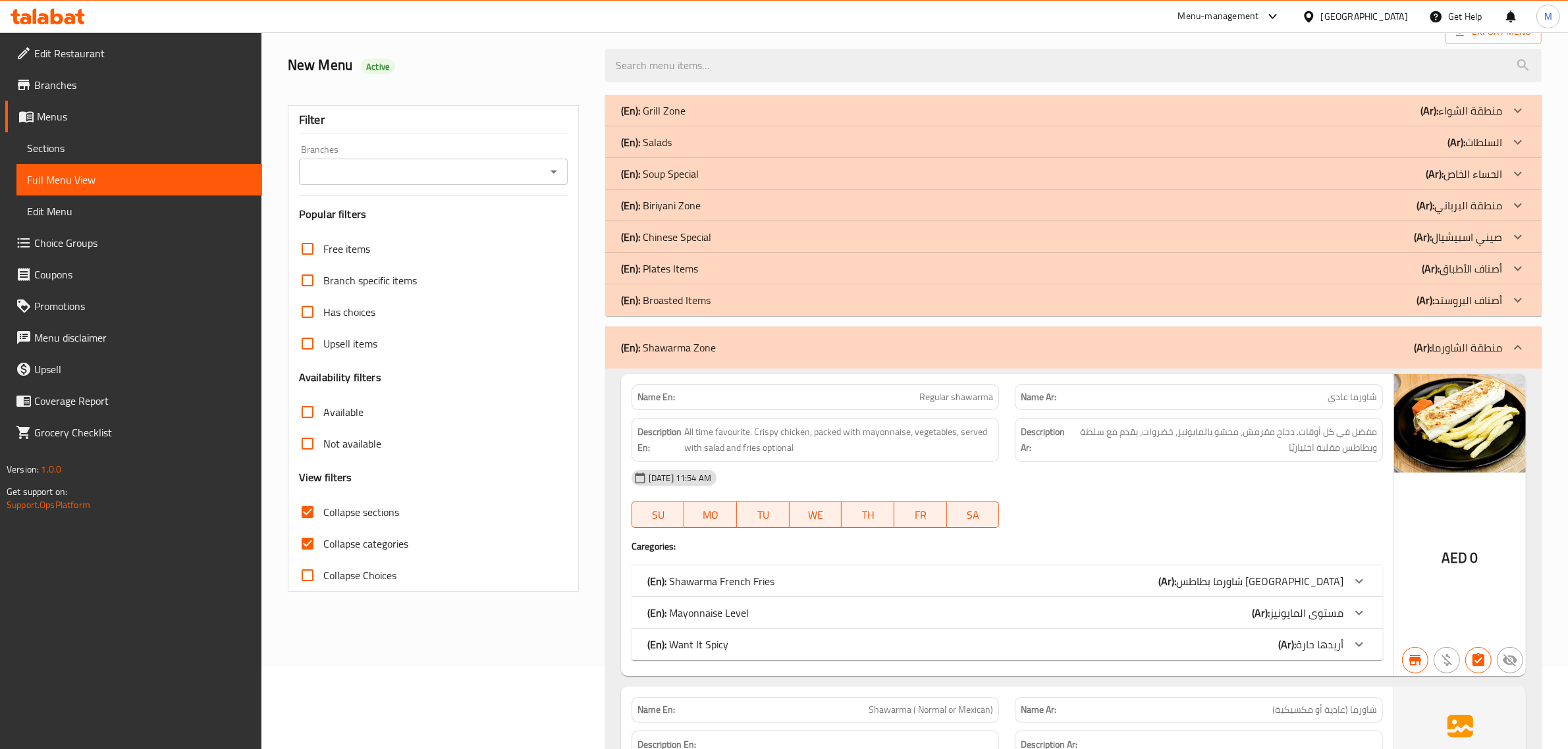
click at [389, 510] on span "Collapse sections" at bounding box center [361, 512] width 75 height 16
click at [323, 510] on input "Collapse sections" at bounding box center [308, 512] width 32 height 32
checkbox input "false"
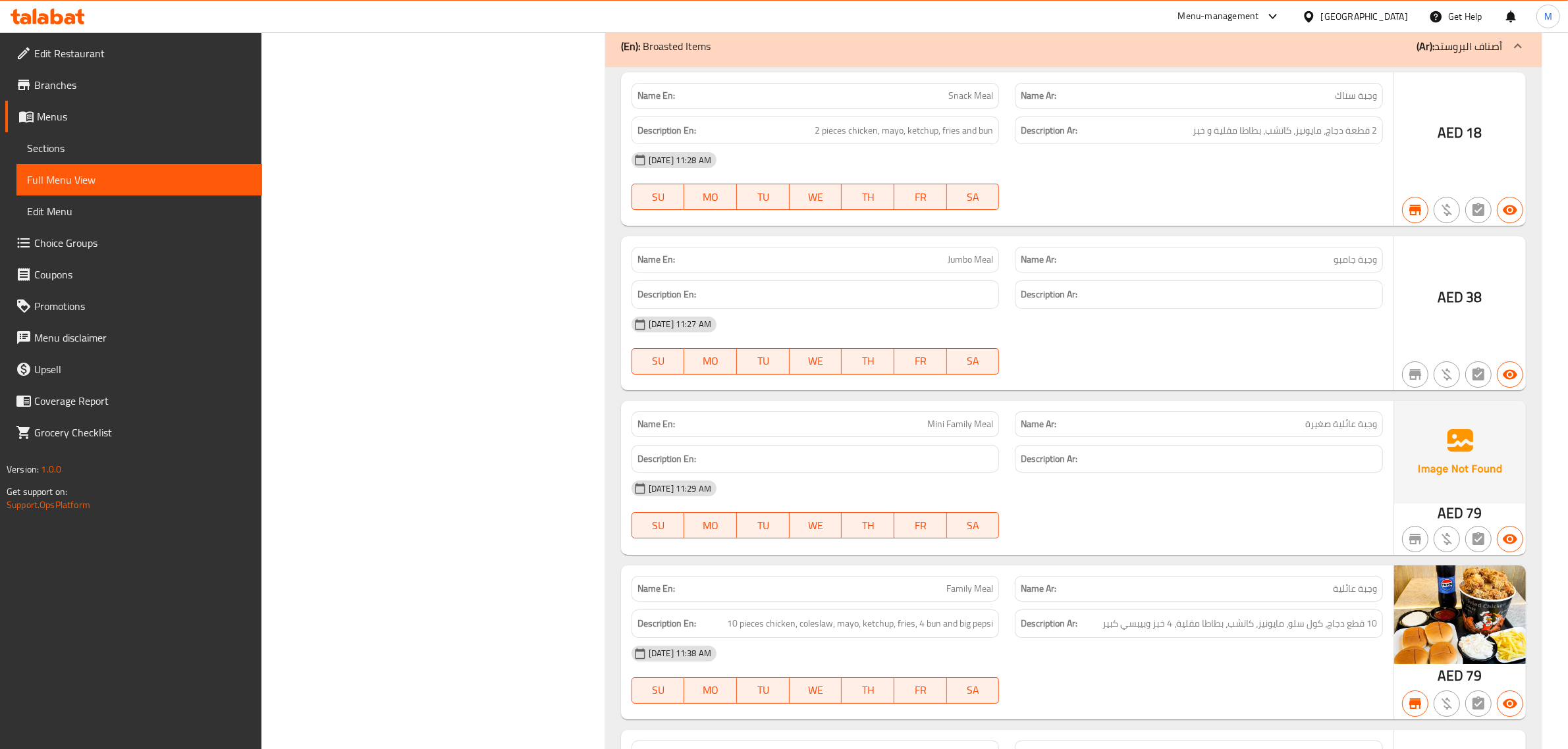
scroll to position [25573, 0]
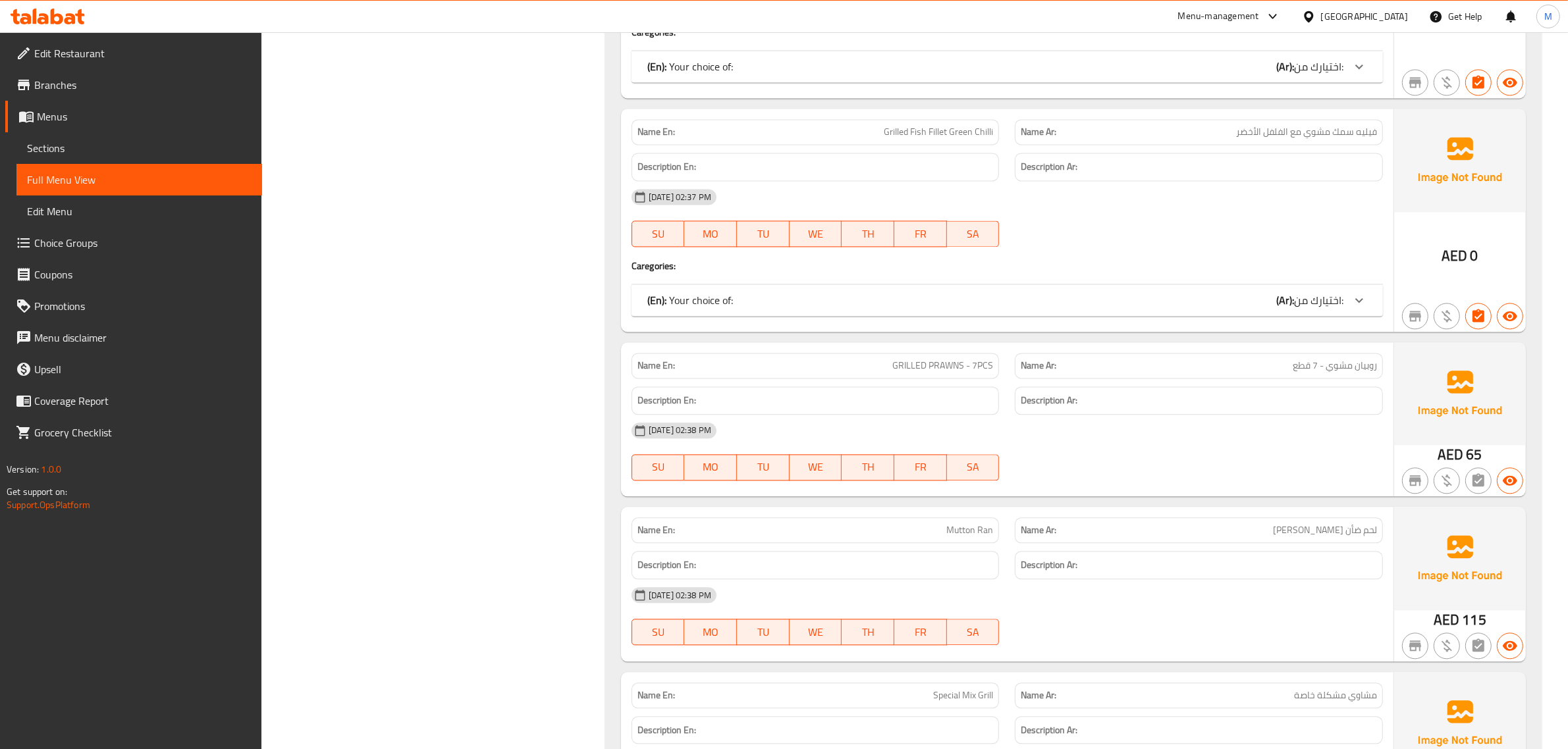
scroll to position [28850, 0]
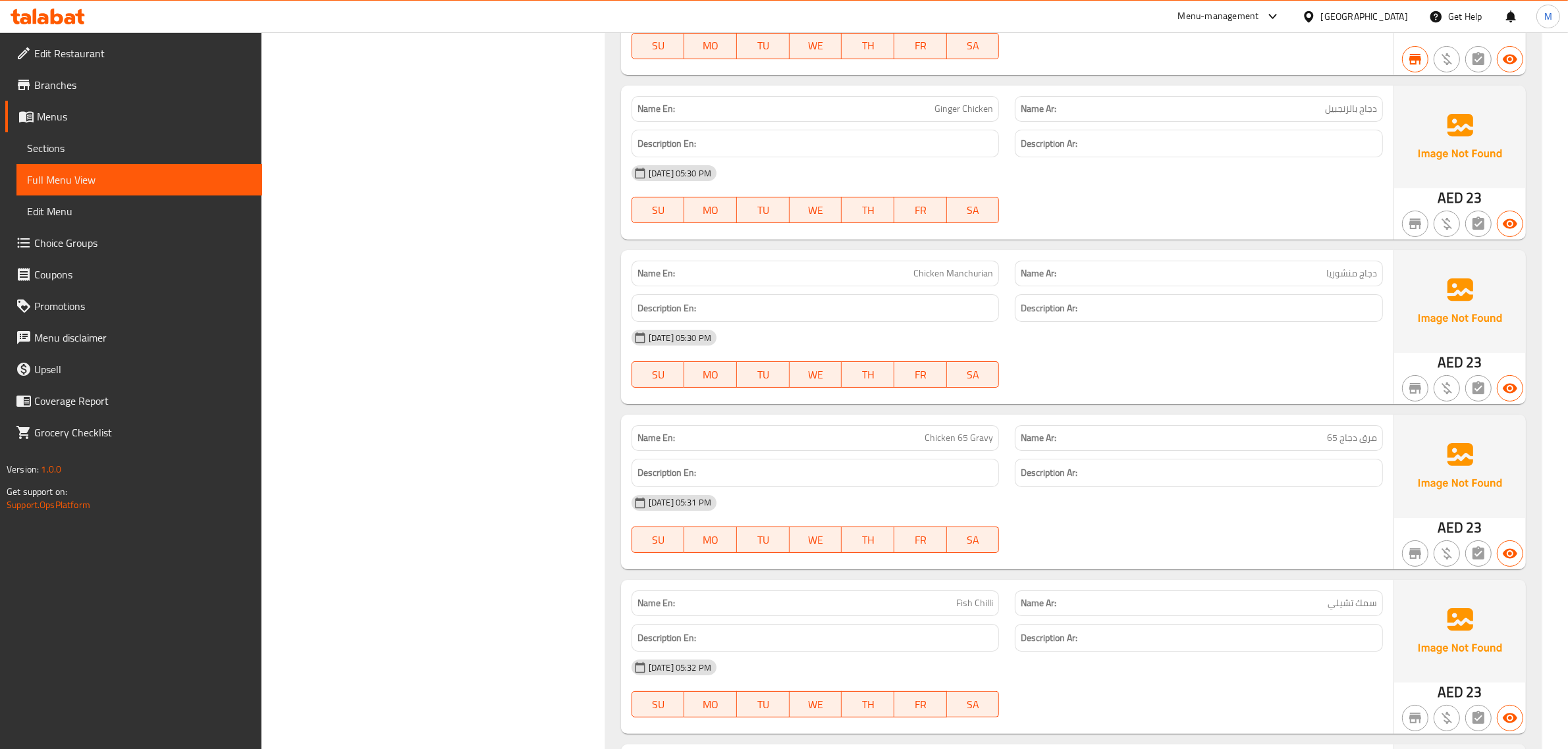
scroll to position [12905, 0]
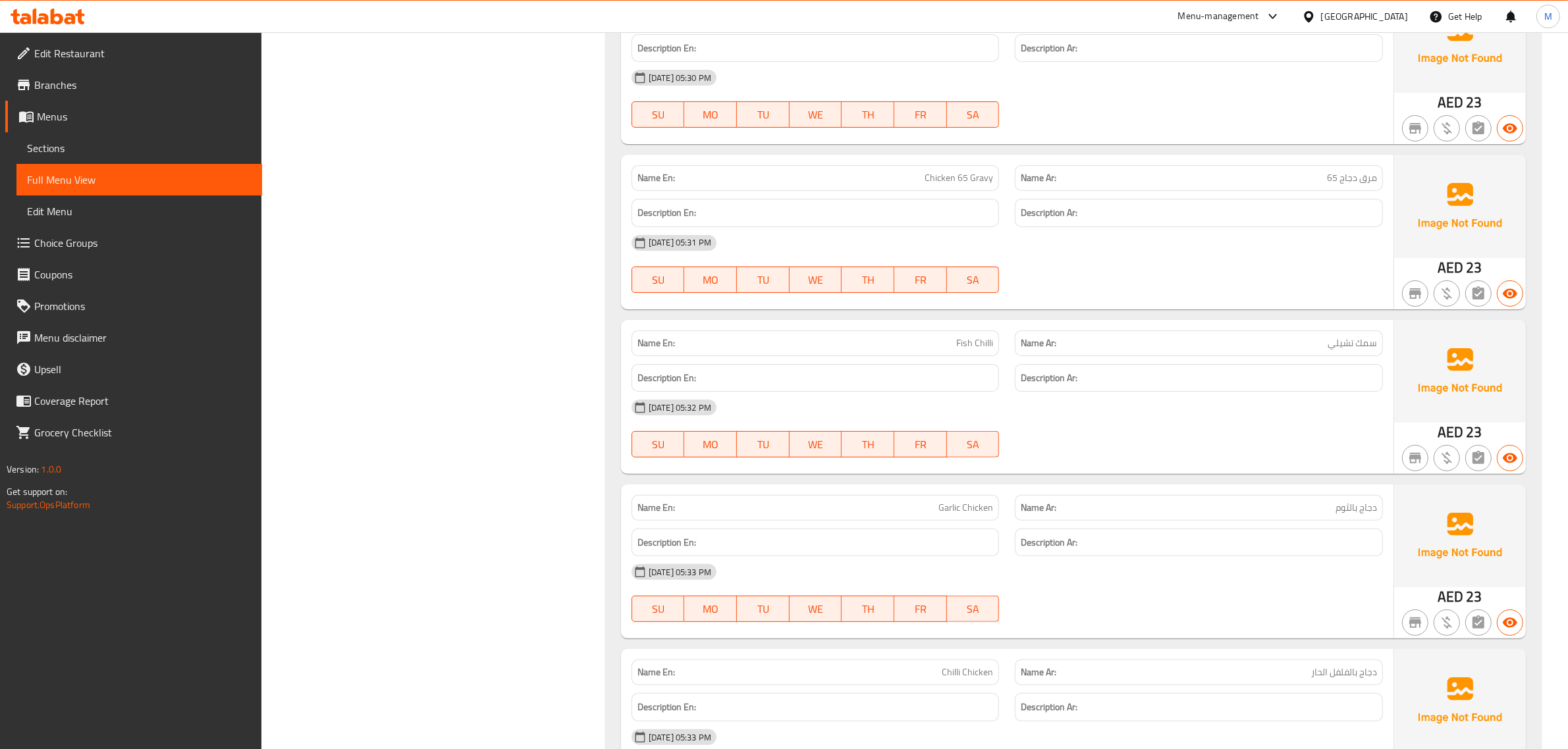
copy span "Garlic Chicken"
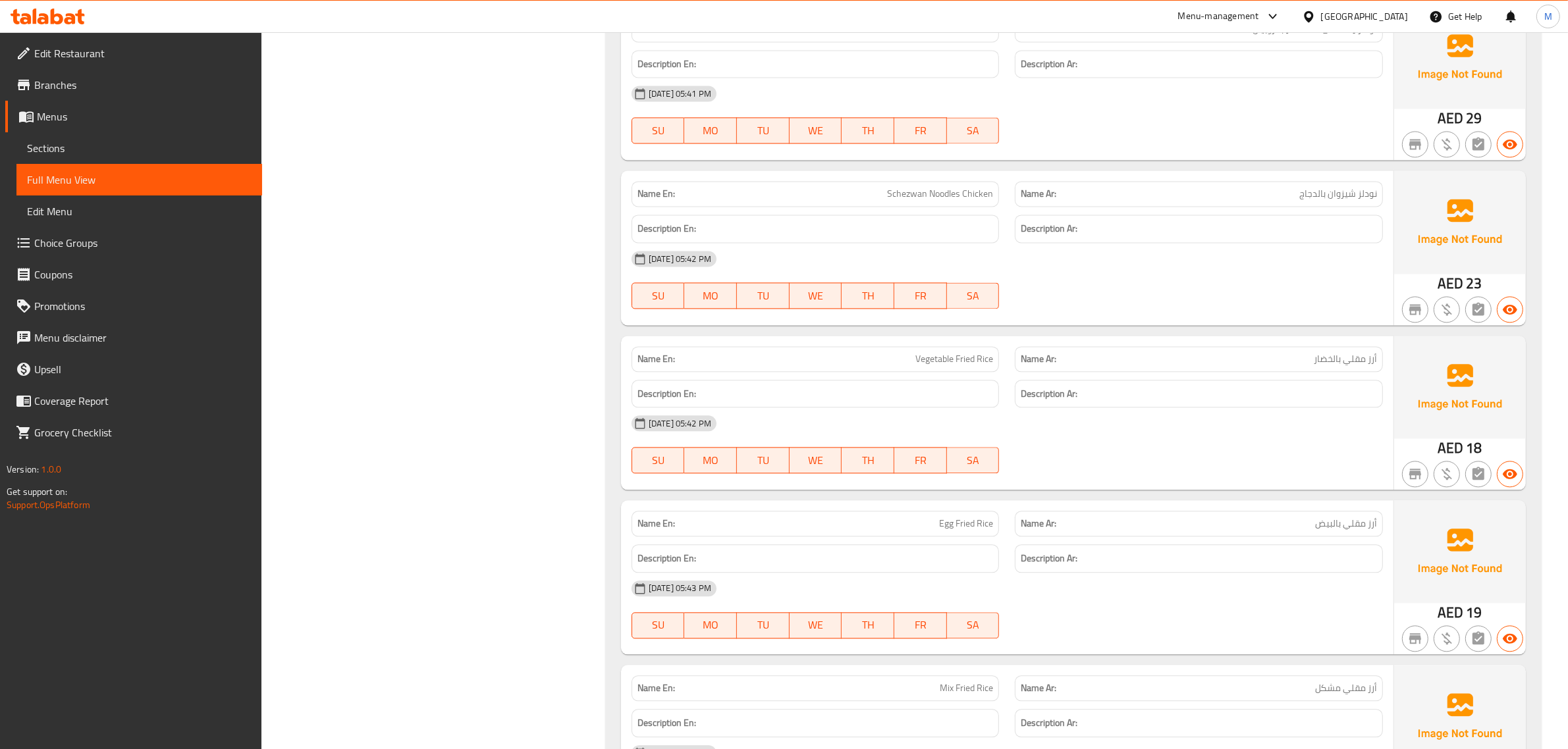
scroll to position [28323, 0]
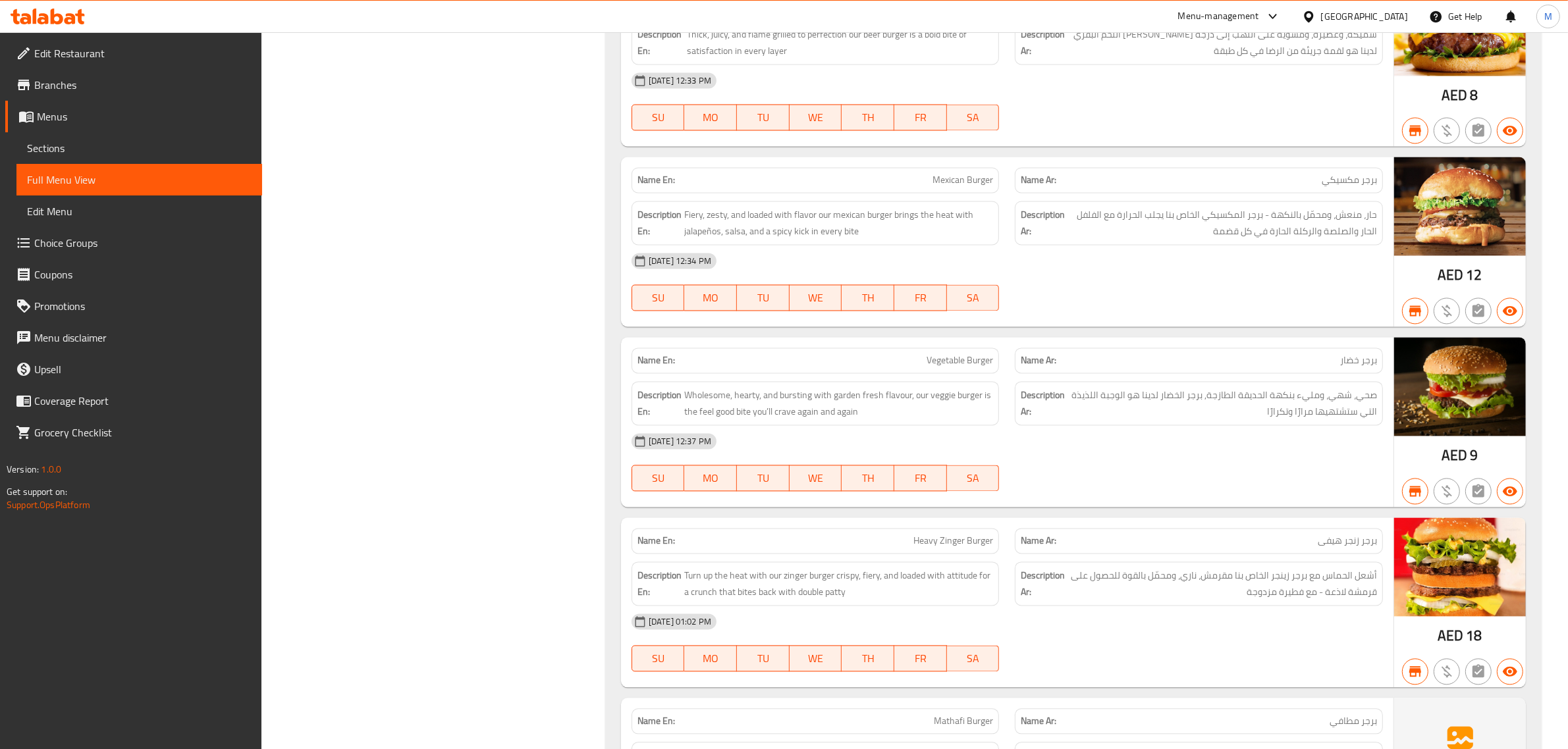
drag, startPoint x: 880, startPoint y: 327, endPoint x: 785, endPoint y: 354, distance: 98.8
drag, startPoint x: 785, startPoint y: 354, endPoint x: 634, endPoint y: 376, distance: 152.6
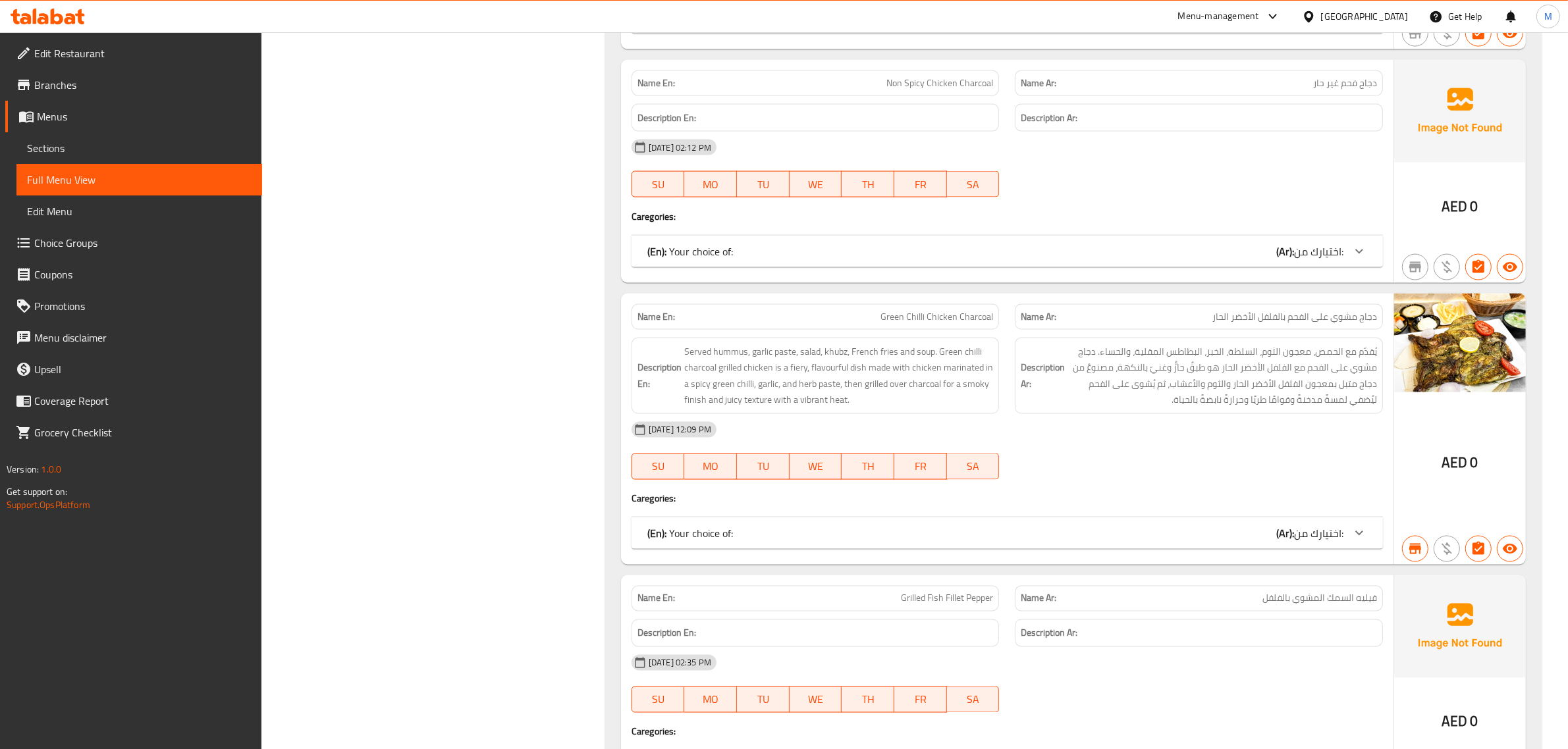
scroll to position [30044, 0]
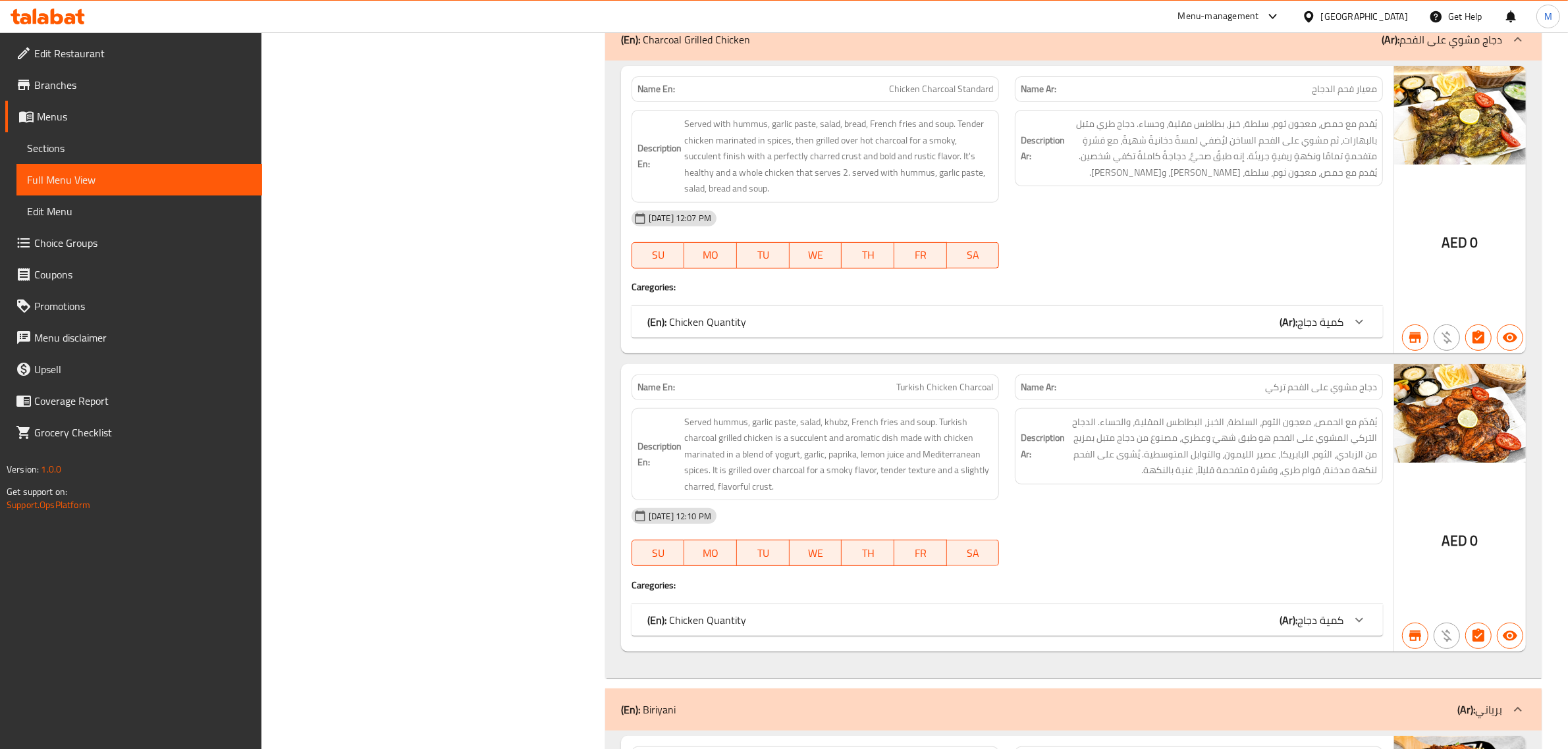
scroll to position [31973, 0]
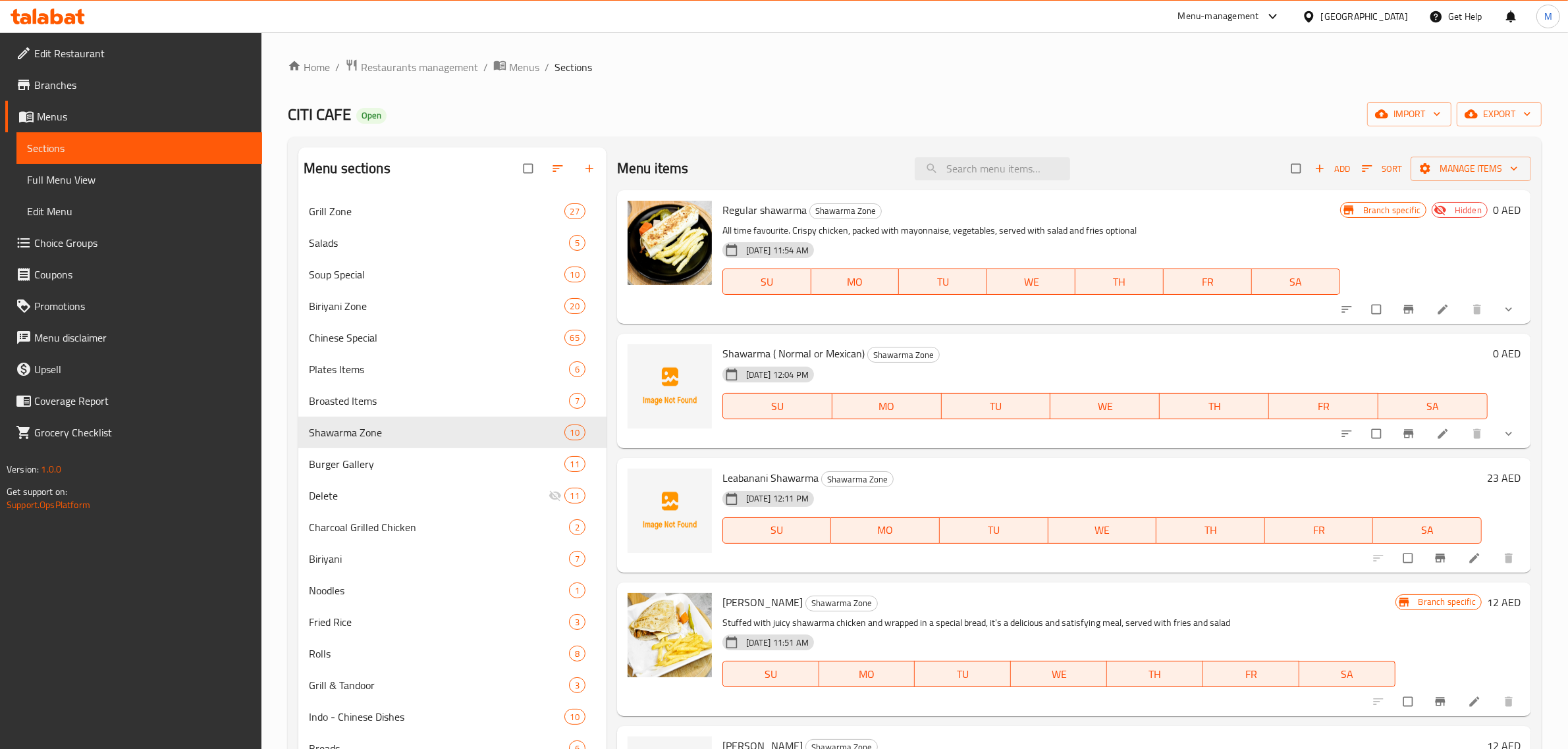
click at [1043, 469] on h6 "Leabanani Shawarma Shawarma Zone" at bounding box center [1101, 477] width 759 height 18
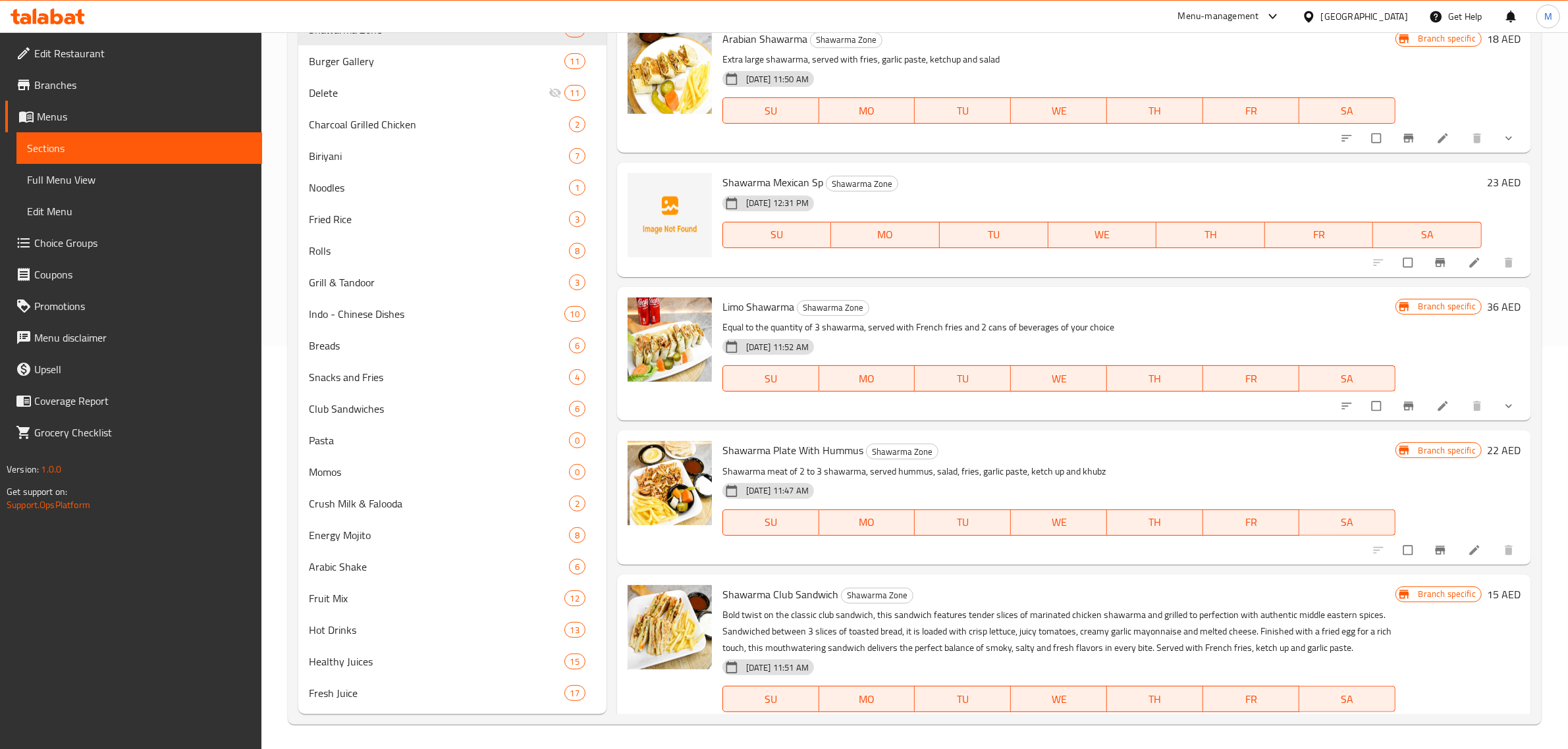
scroll to position [455, 0]
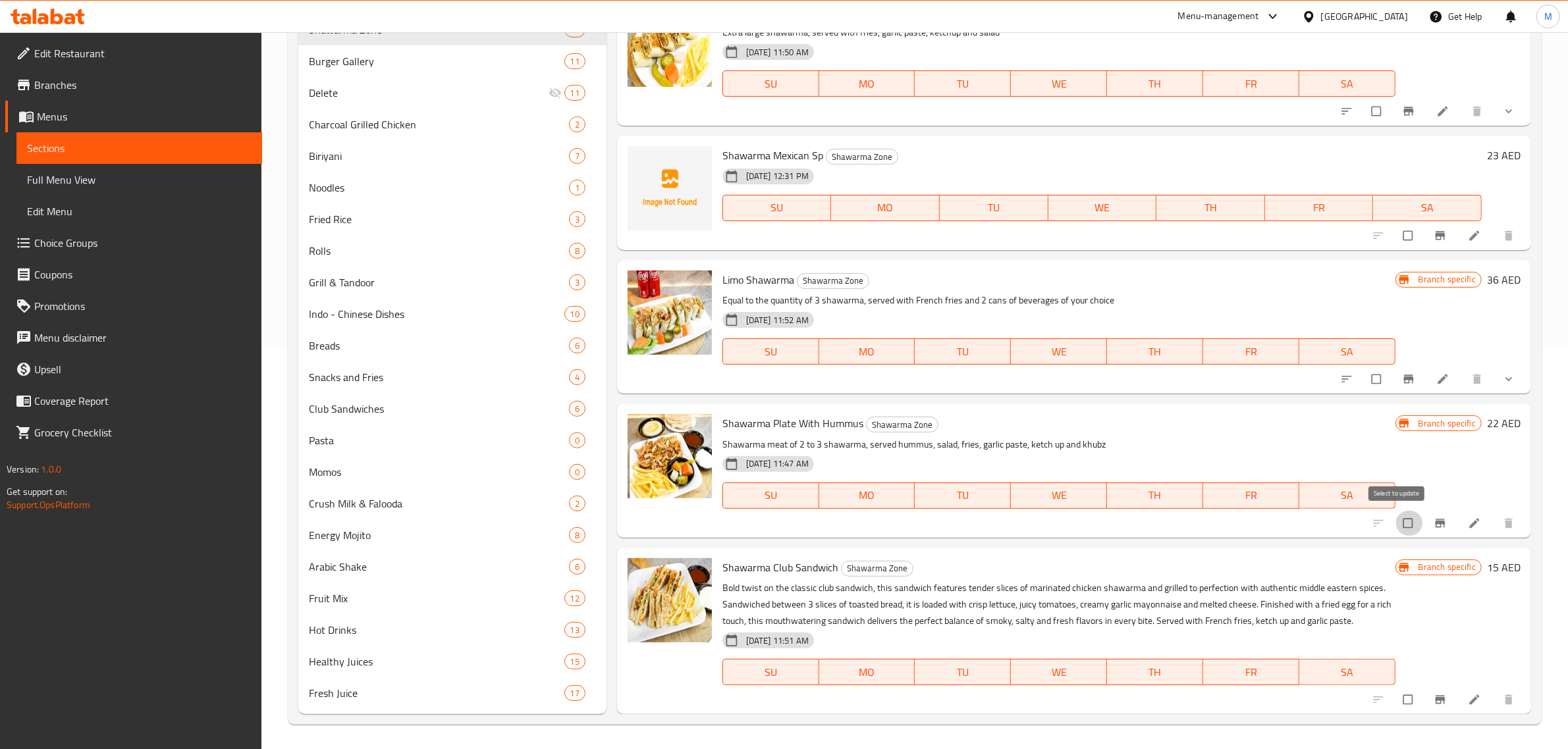
click at [1396, 531] on input "checkbox" at bounding box center [1409, 523] width 28 height 25
checkbox input "true"
click at [1397, 698] on input "checkbox" at bounding box center [1409, 699] width 28 height 25
checkbox input "true"
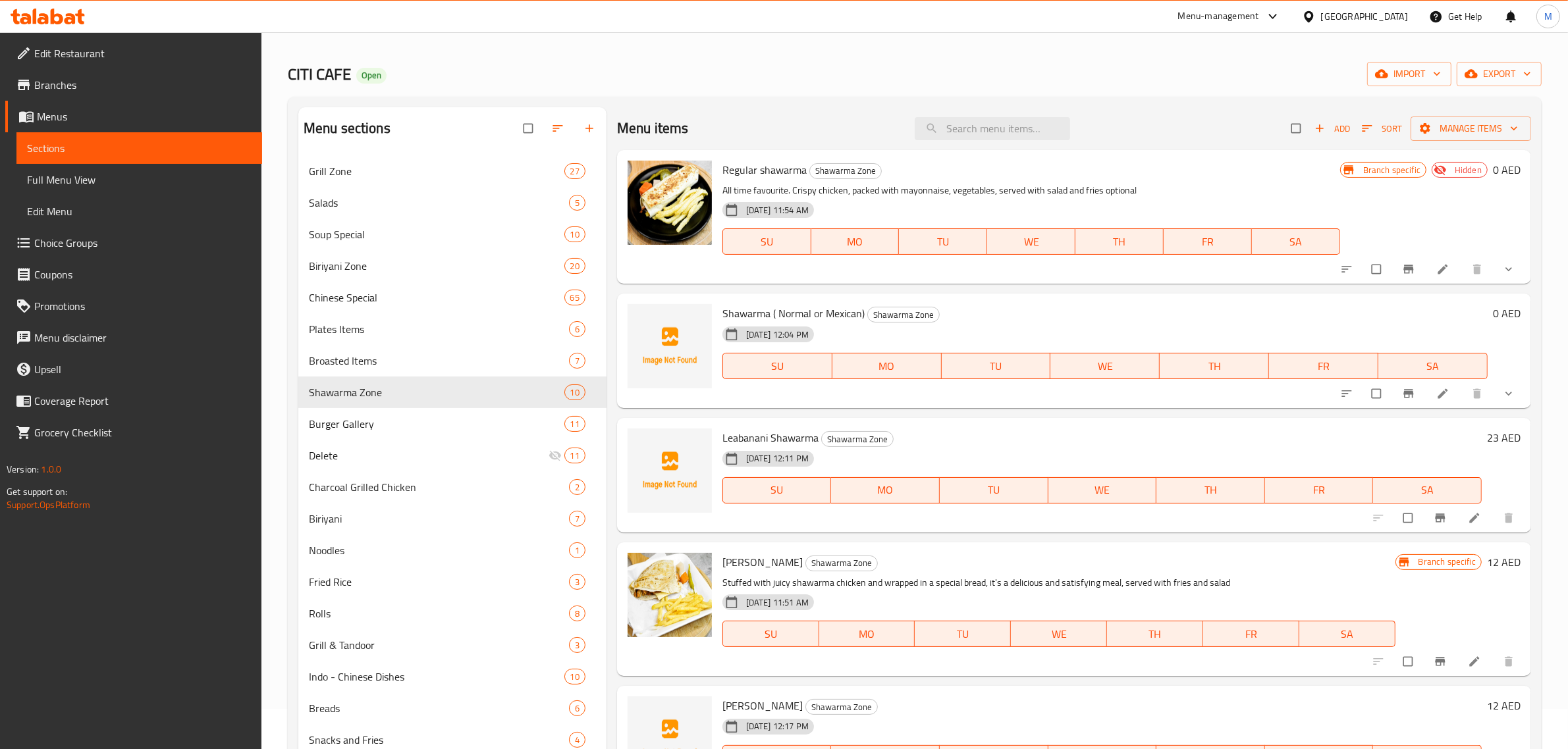
scroll to position [0, 0]
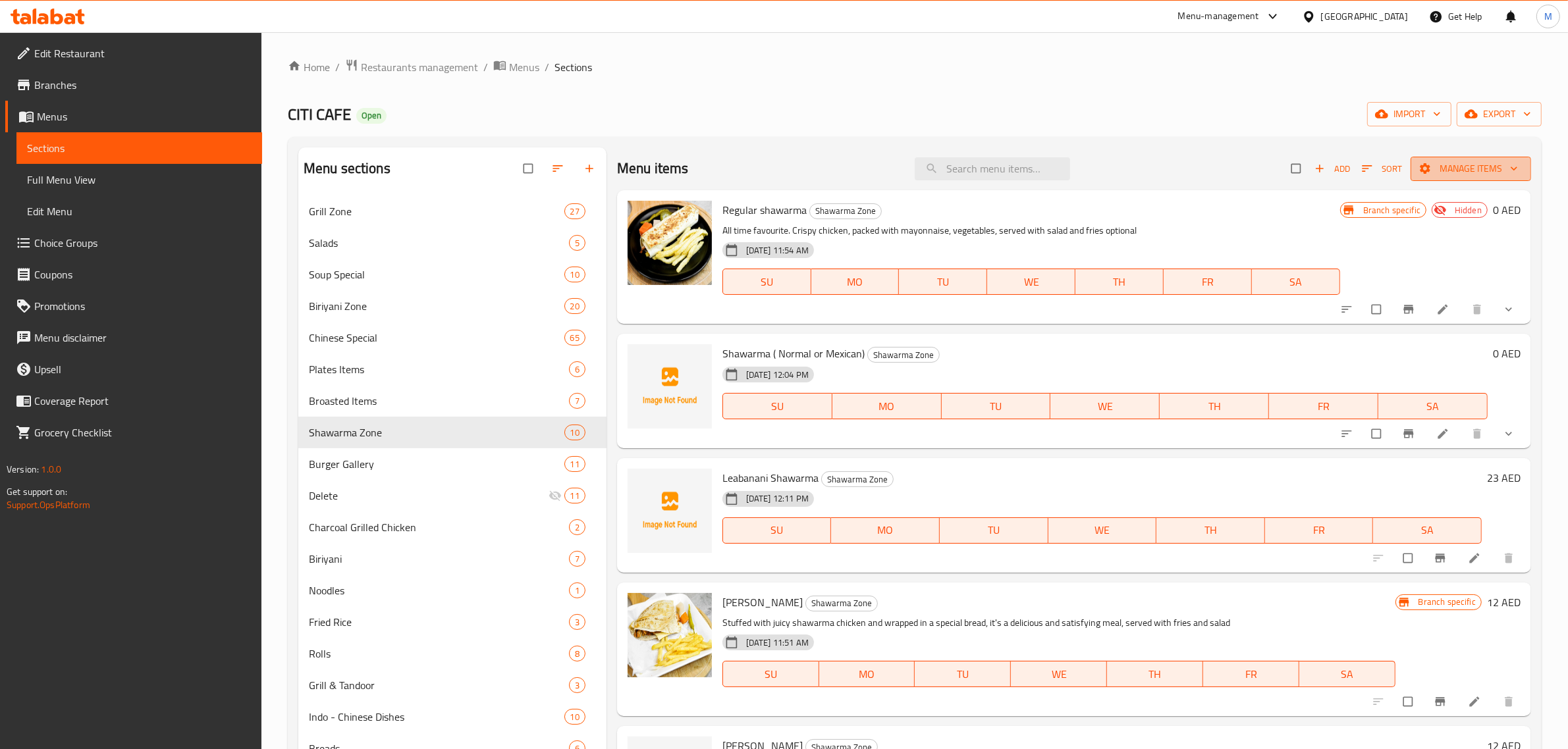
click at [1441, 160] on span "Manage items" at bounding box center [1470, 168] width 99 height 17
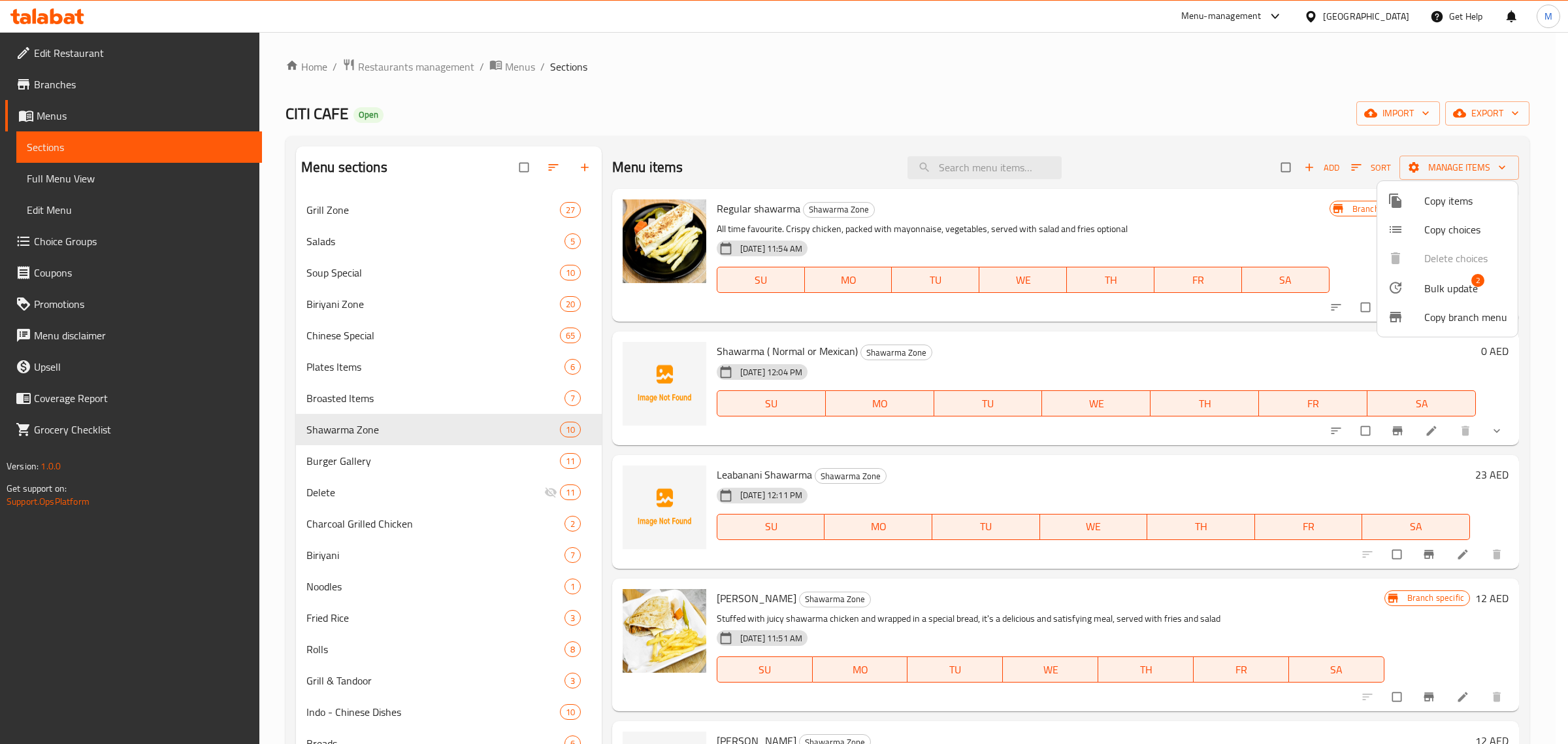
click at [1429, 286] on span "Bulk update" at bounding box center [1451, 288] width 54 height 16
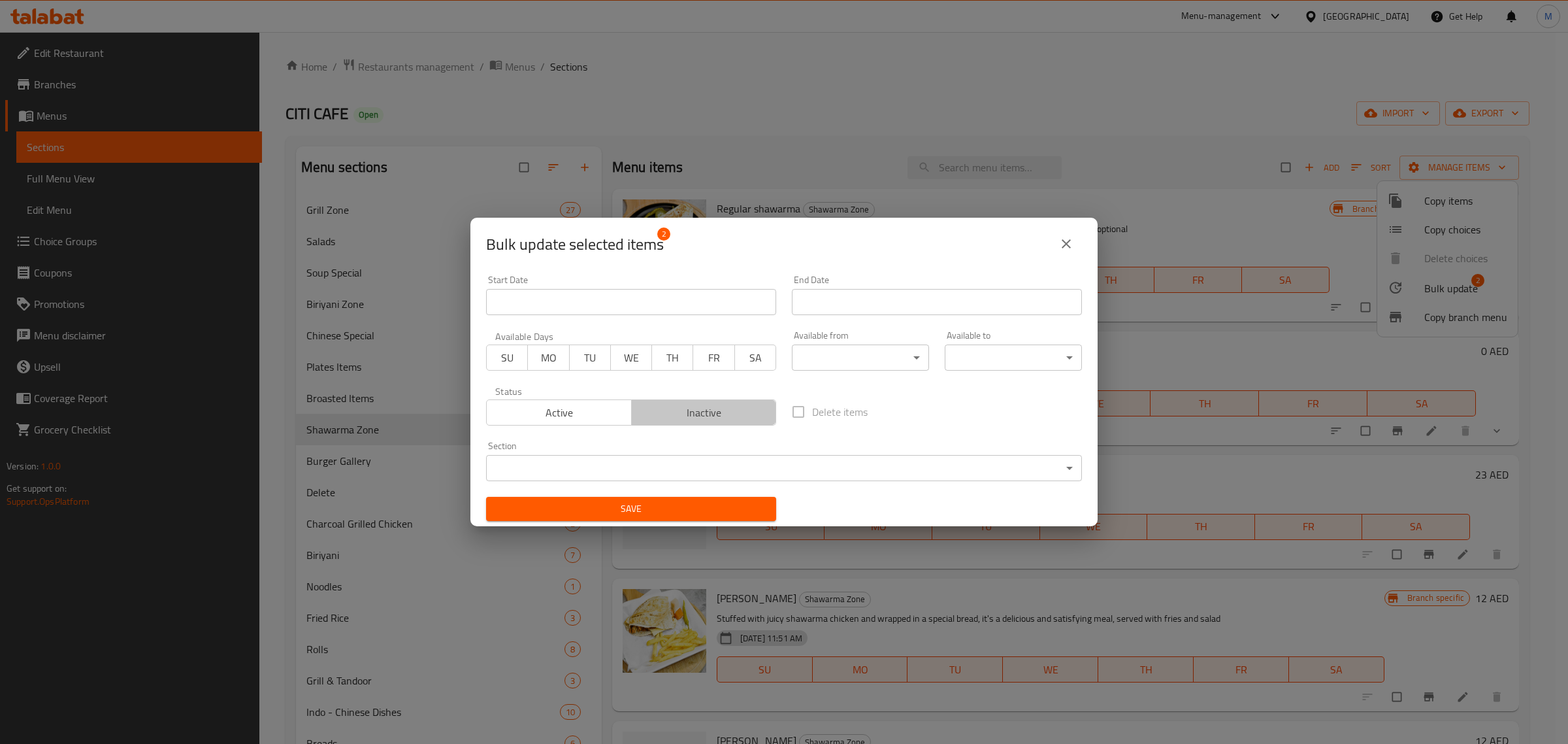
click at [719, 420] on span "Inactive" at bounding box center [704, 413] width 135 height 19
click at [696, 517] on span "Save" at bounding box center [631, 509] width 269 height 17
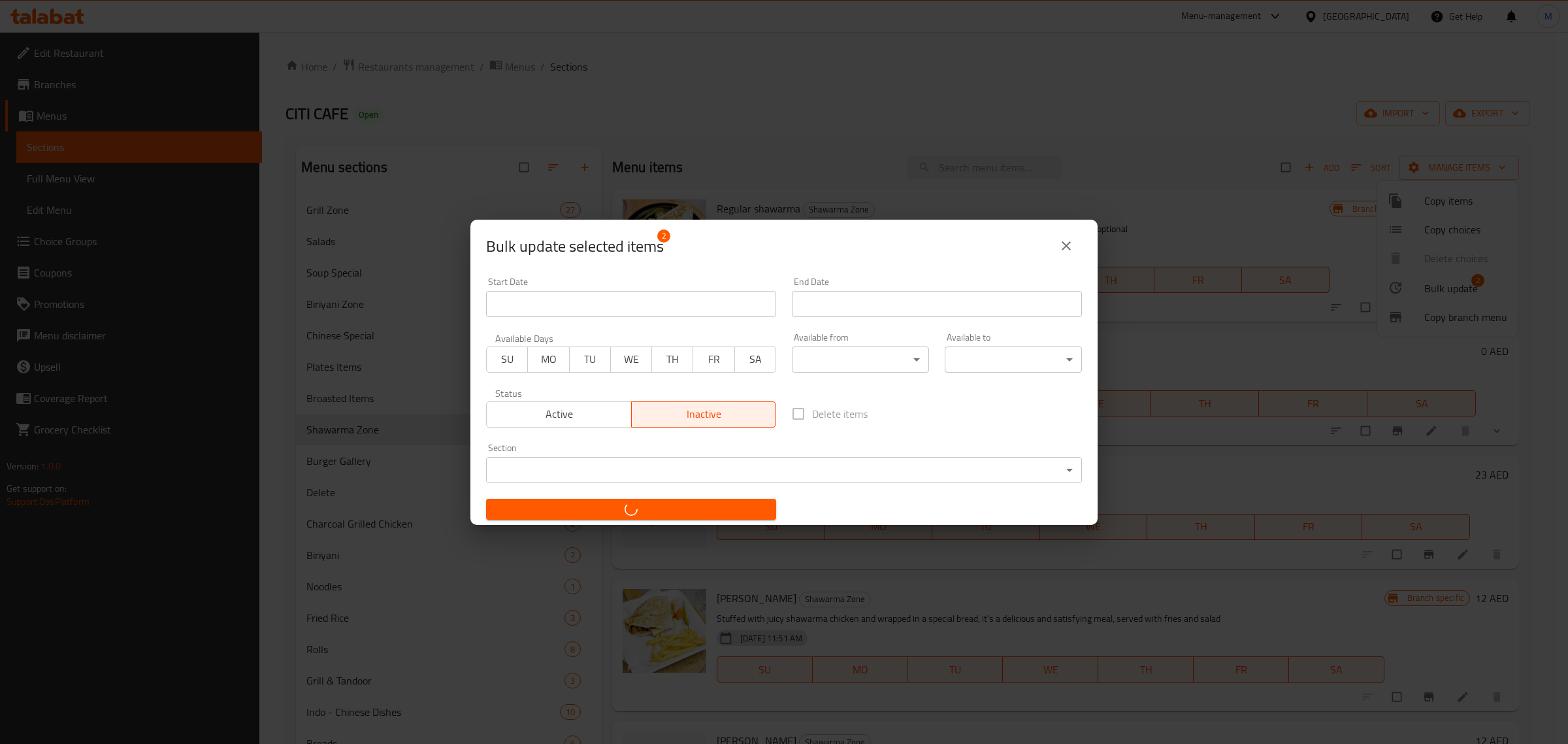
checkbox input "false"
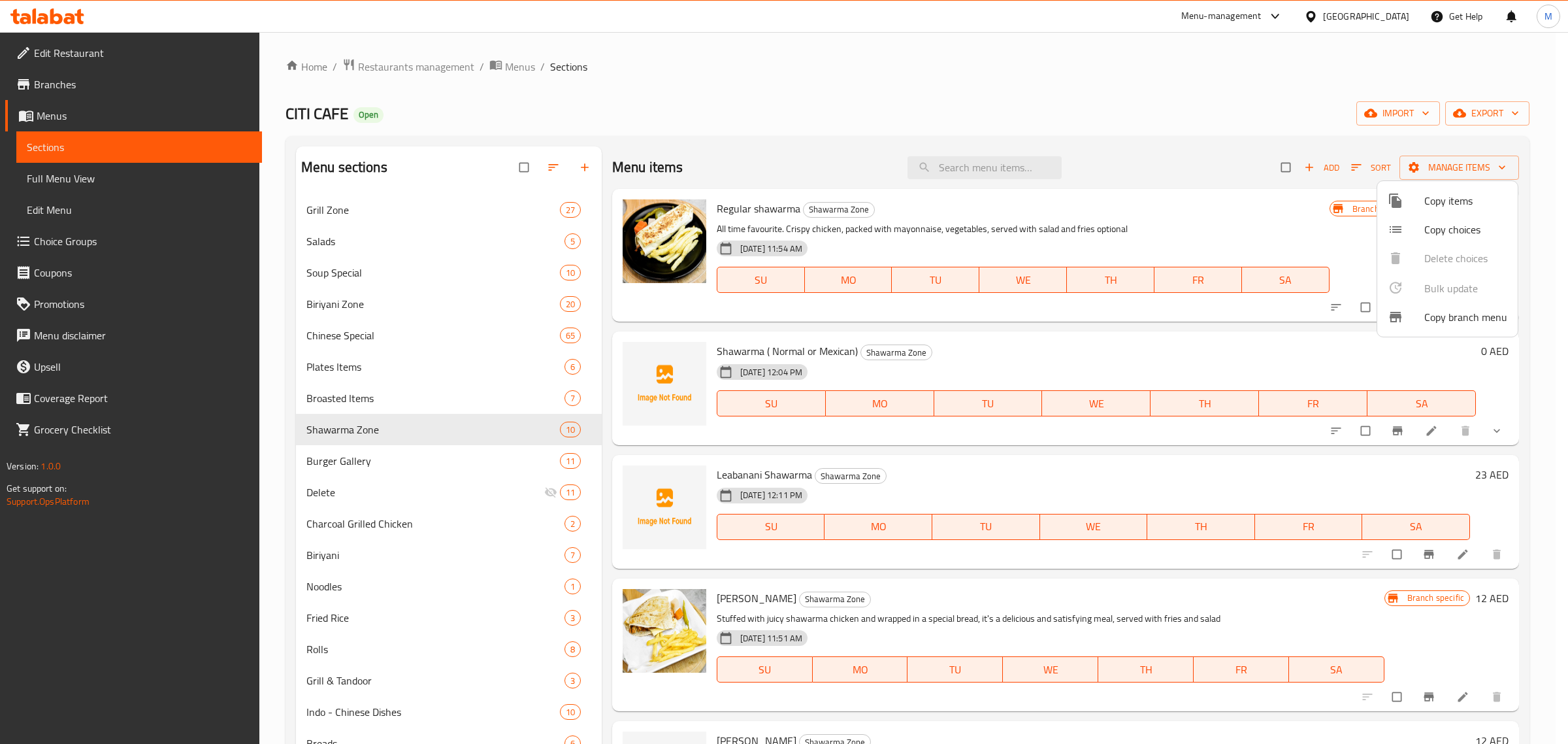
click at [977, 593] on div at bounding box center [784, 372] width 1568 height 744
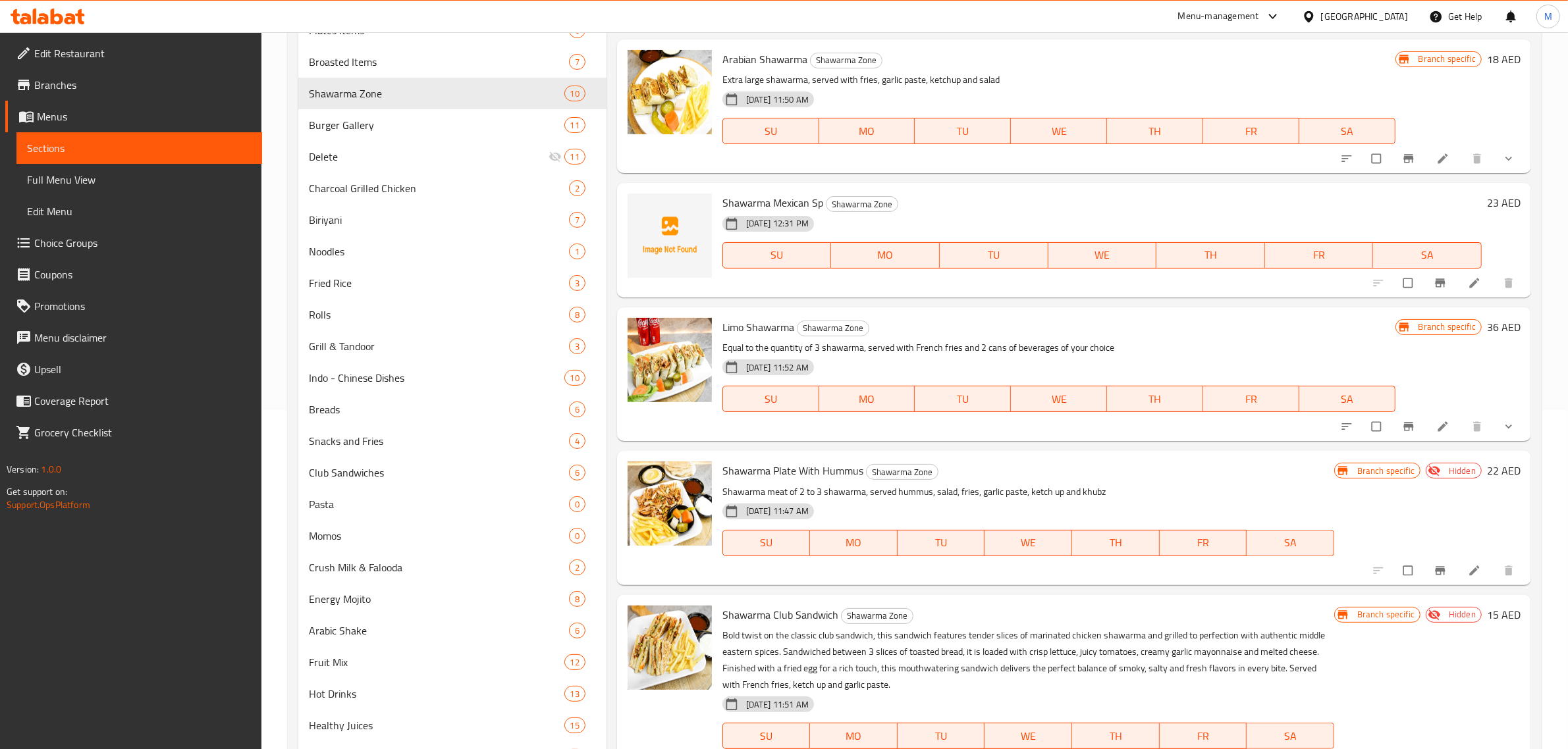
scroll to position [403, 0]
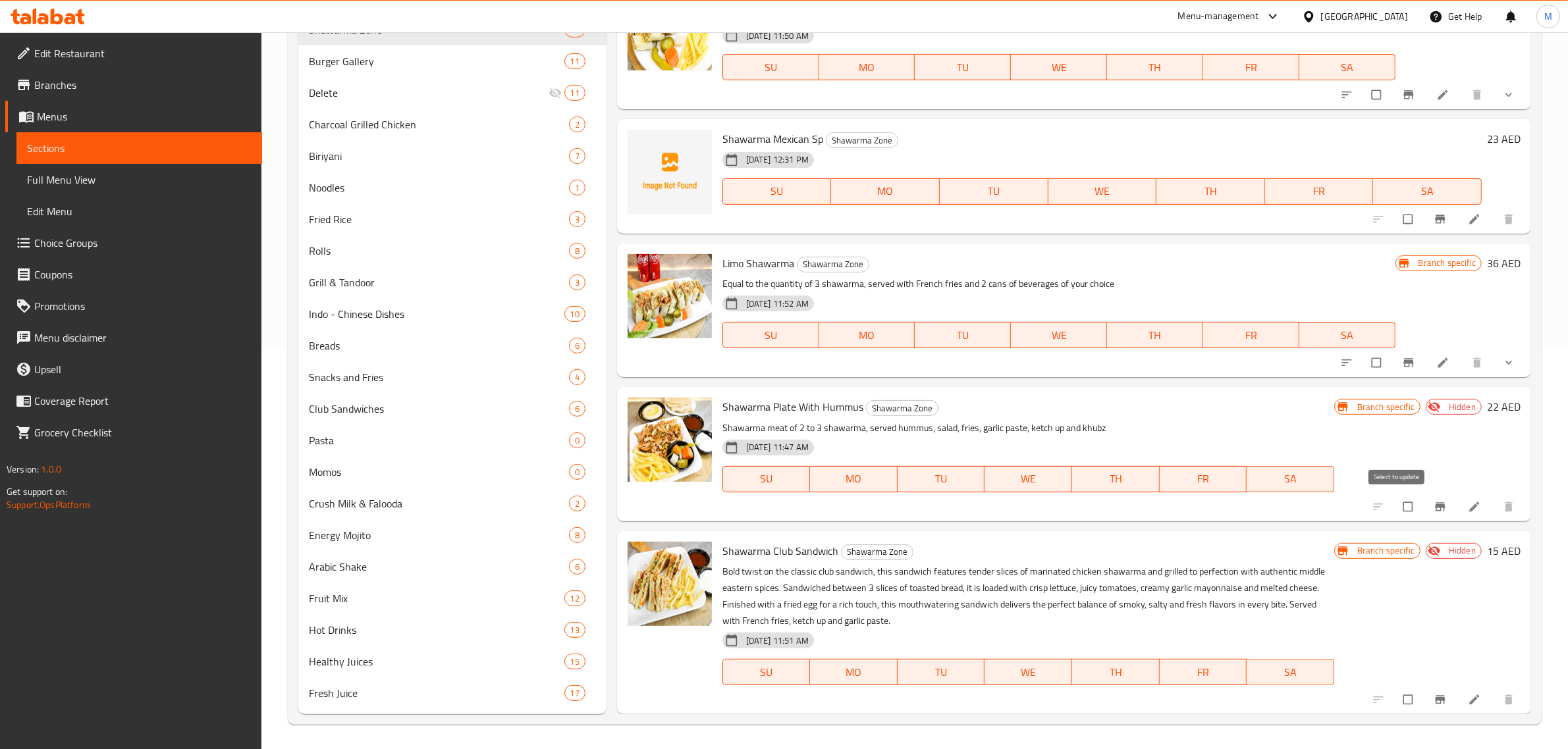
click at [1396, 507] on input "checkbox" at bounding box center [1409, 506] width 28 height 25
checkbox input "true"
click at [1397, 701] on input "checkbox" at bounding box center [1409, 699] width 28 height 25
checkbox input "true"
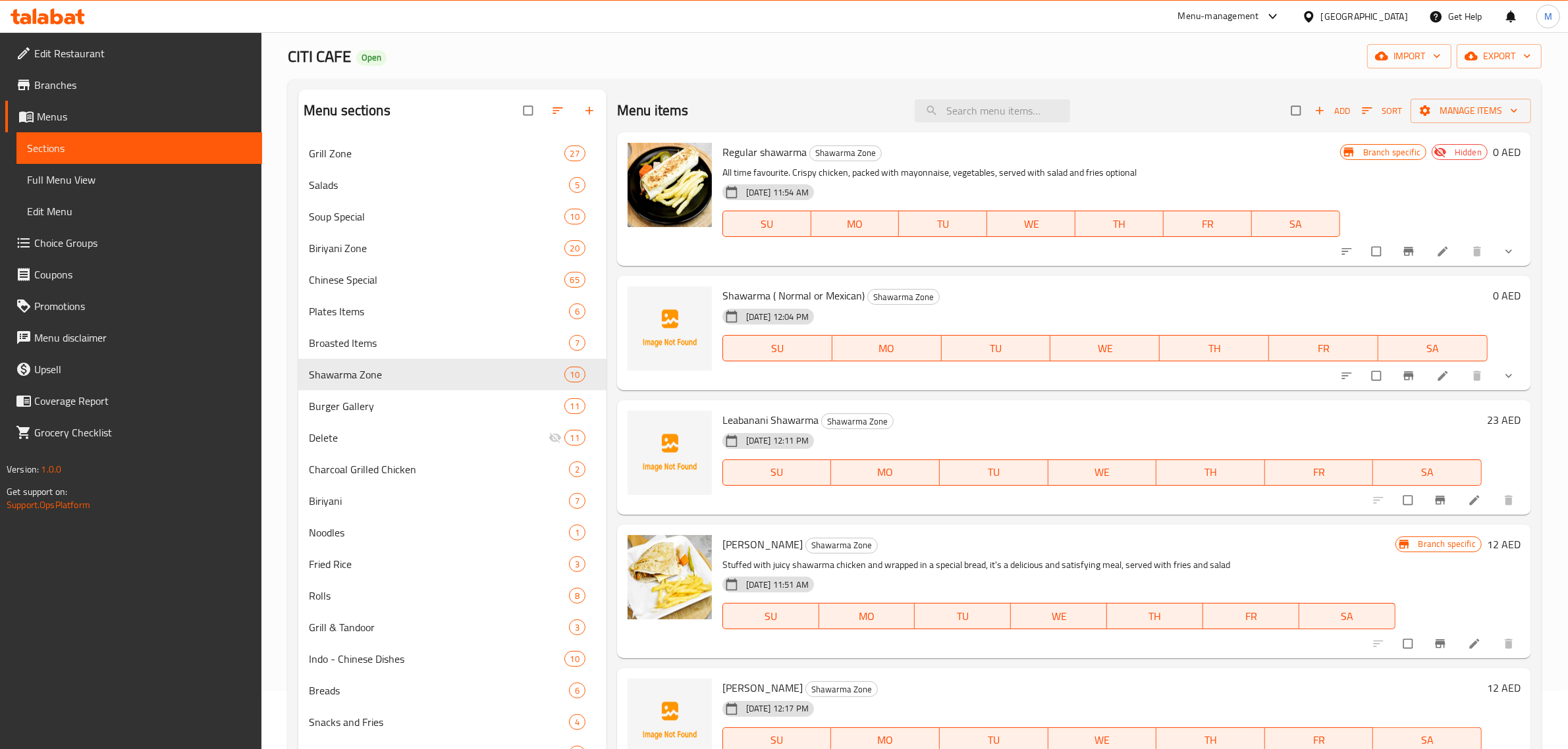
scroll to position [0, 0]
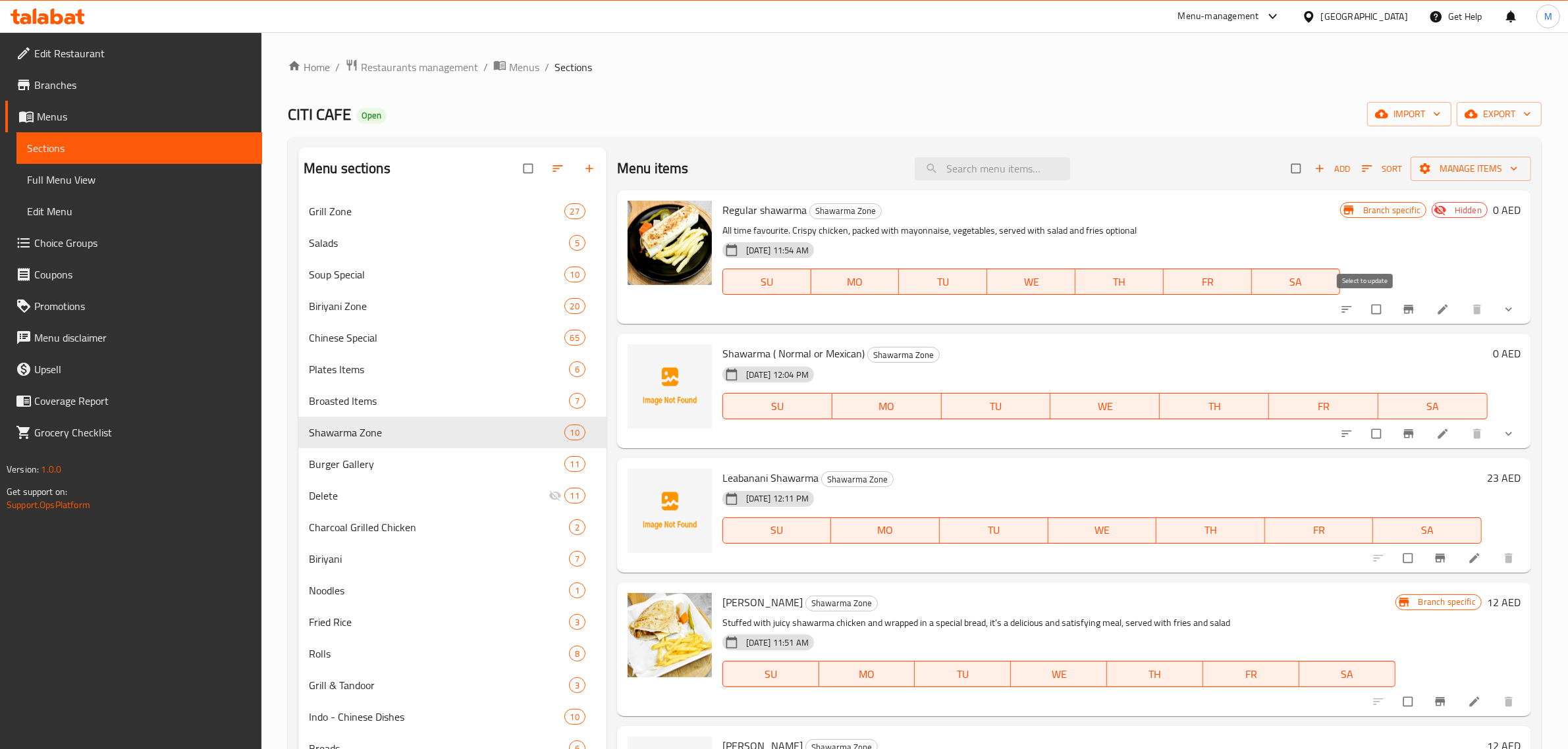
click at [1364, 307] on input "checkbox" at bounding box center [1377, 309] width 28 height 25
click at [1434, 176] on span "Manage items" at bounding box center [1470, 168] width 99 height 17
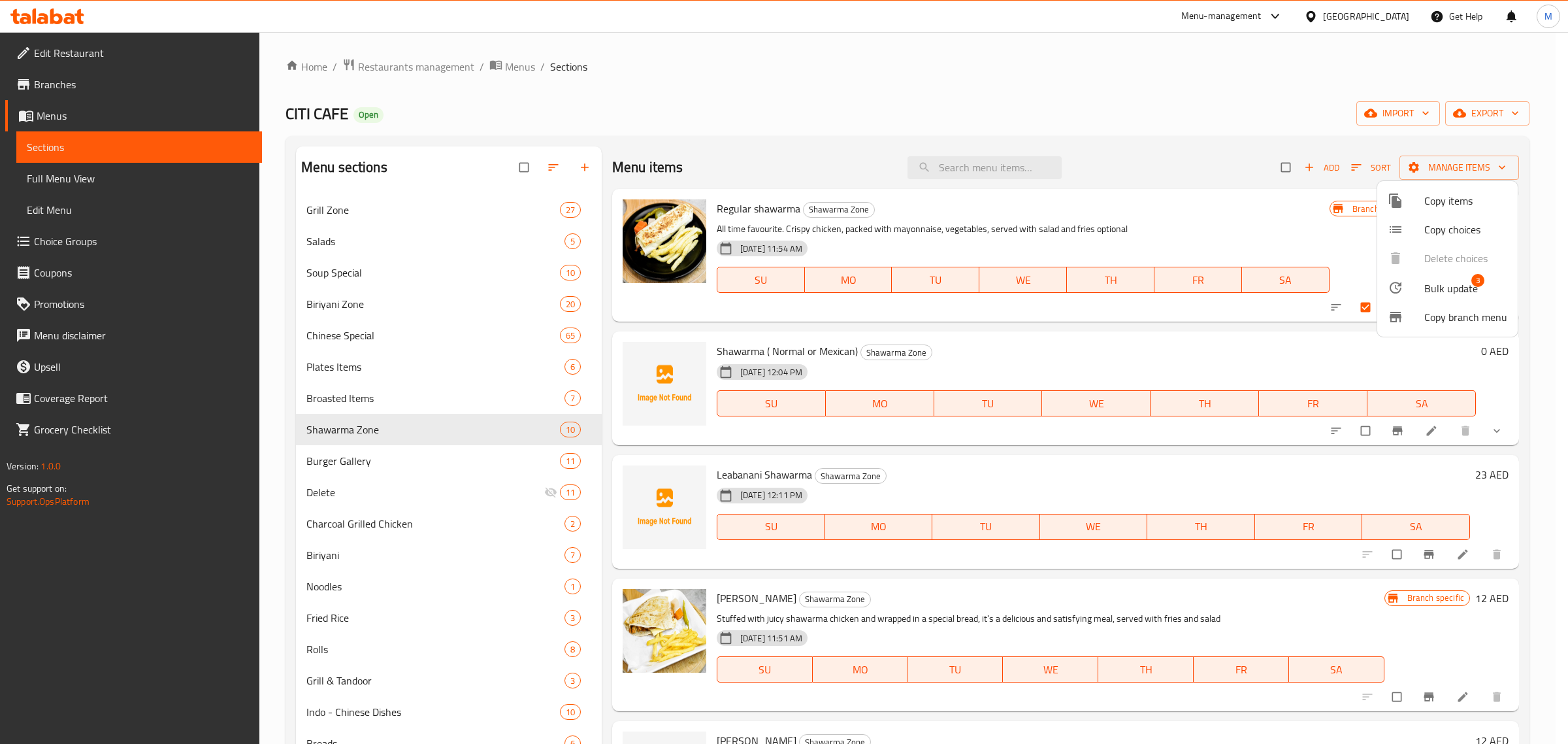
click at [1406, 286] on div at bounding box center [1406, 288] width 36 height 16
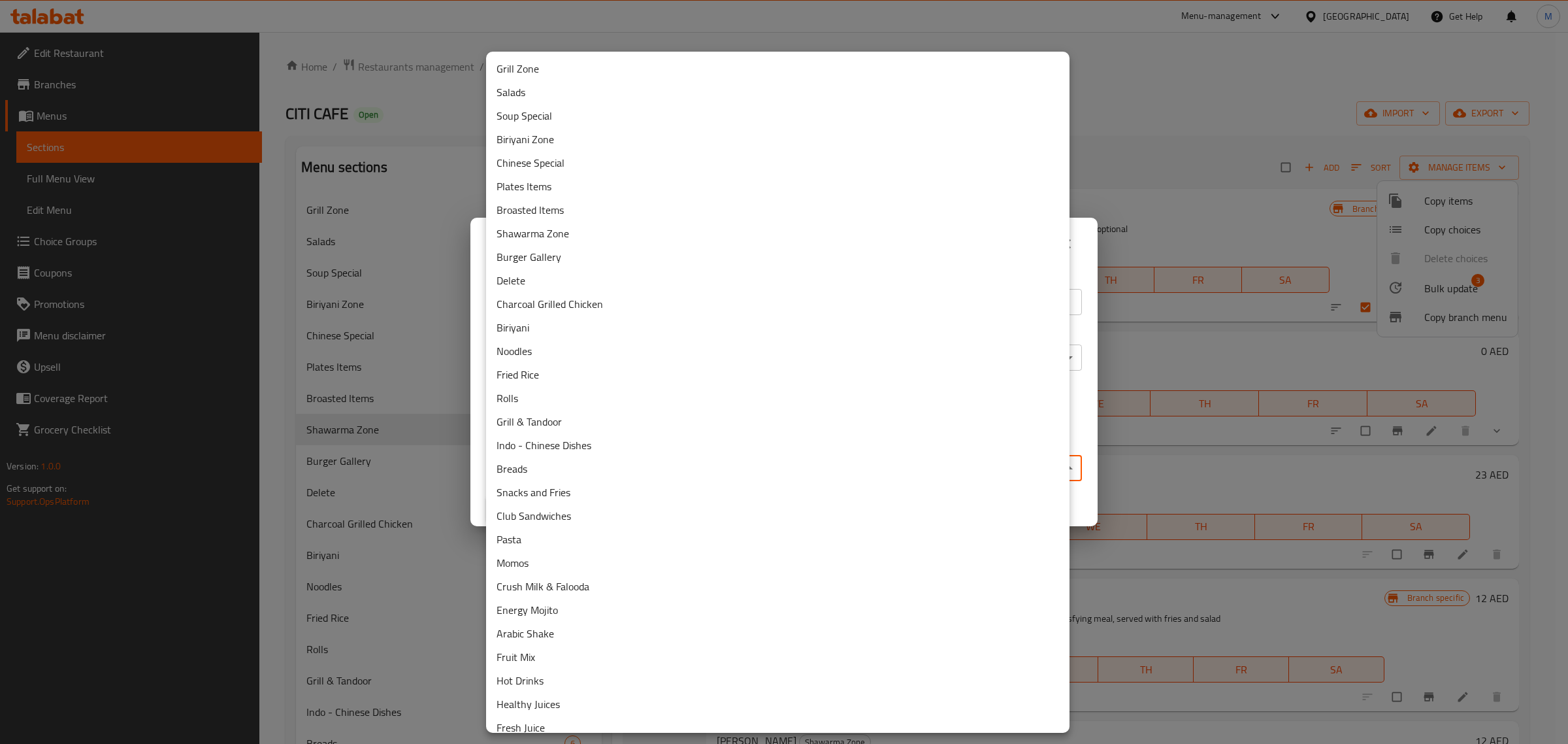
click at [719, 467] on body "​ Menu-management United Arab Emirates Get Help M Edit Restaurant Branches Menu…" at bounding box center [784, 388] width 1568 height 712
click at [544, 279] on li "Delete" at bounding box center [778, 281] width 584 height 24
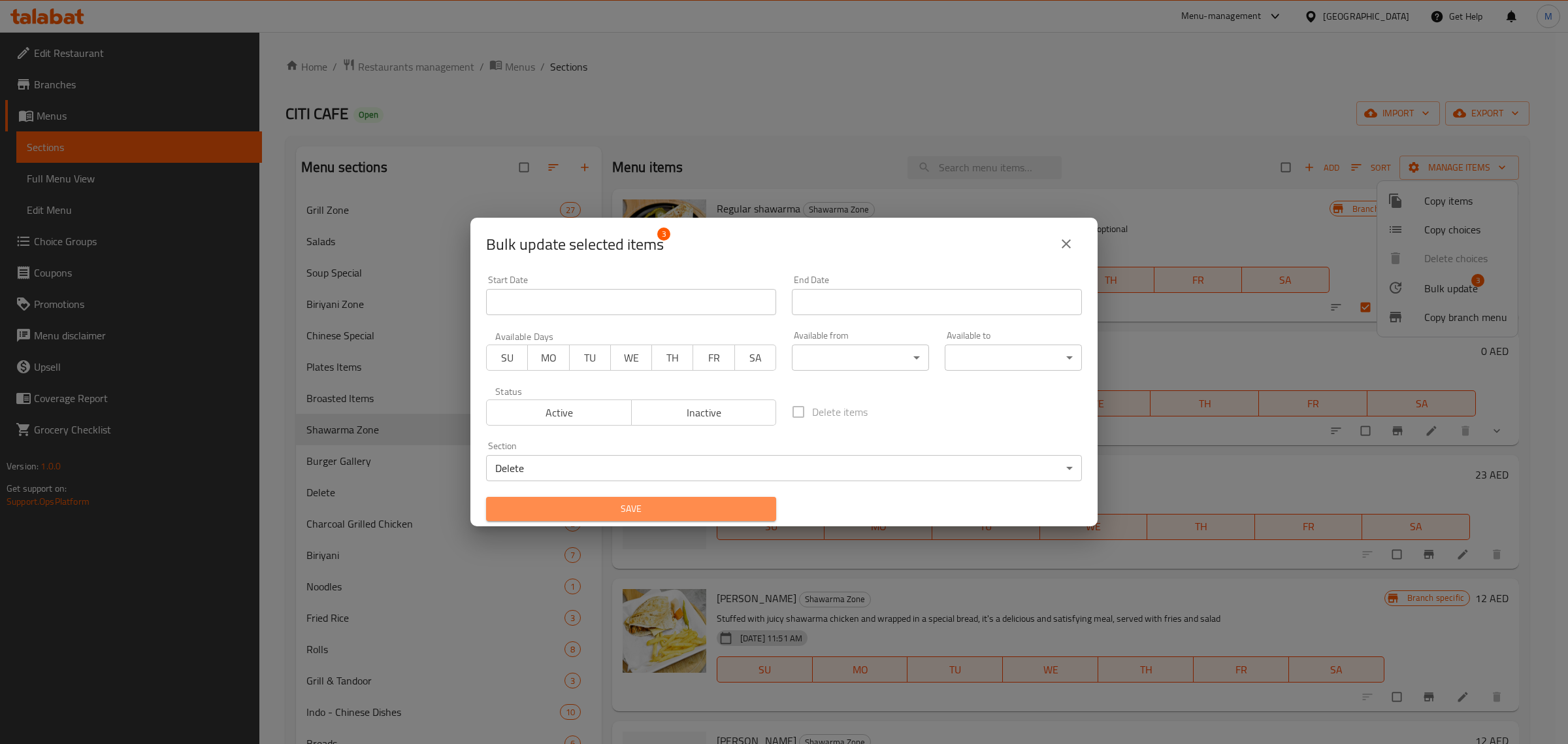
click at [729, 500] on button "Save" at bounding box center [631, 509] width 290 height 24
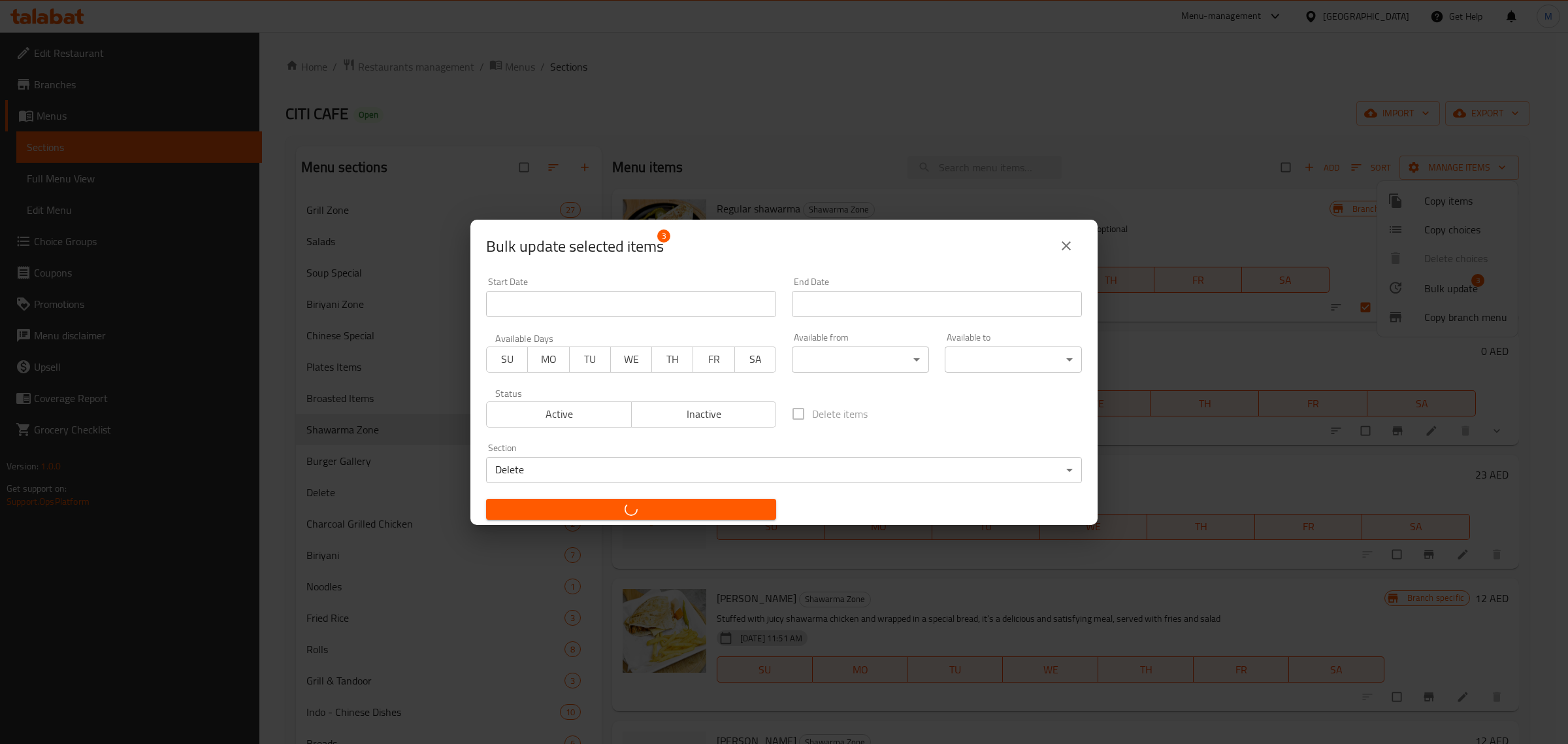
checkbox input "false"
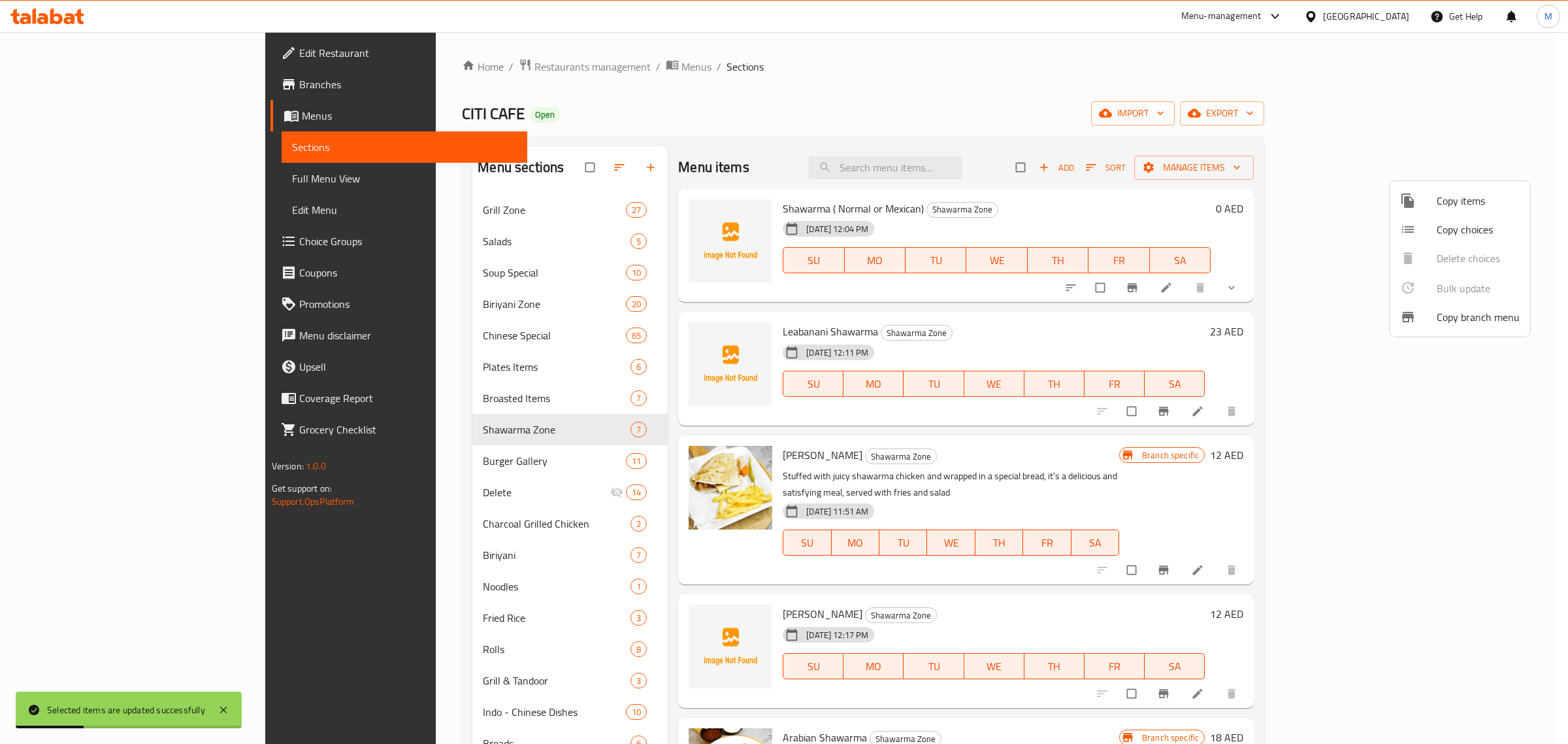
click at [1014, 462] on div at bounding box center [784, 372] width 1568 height 744
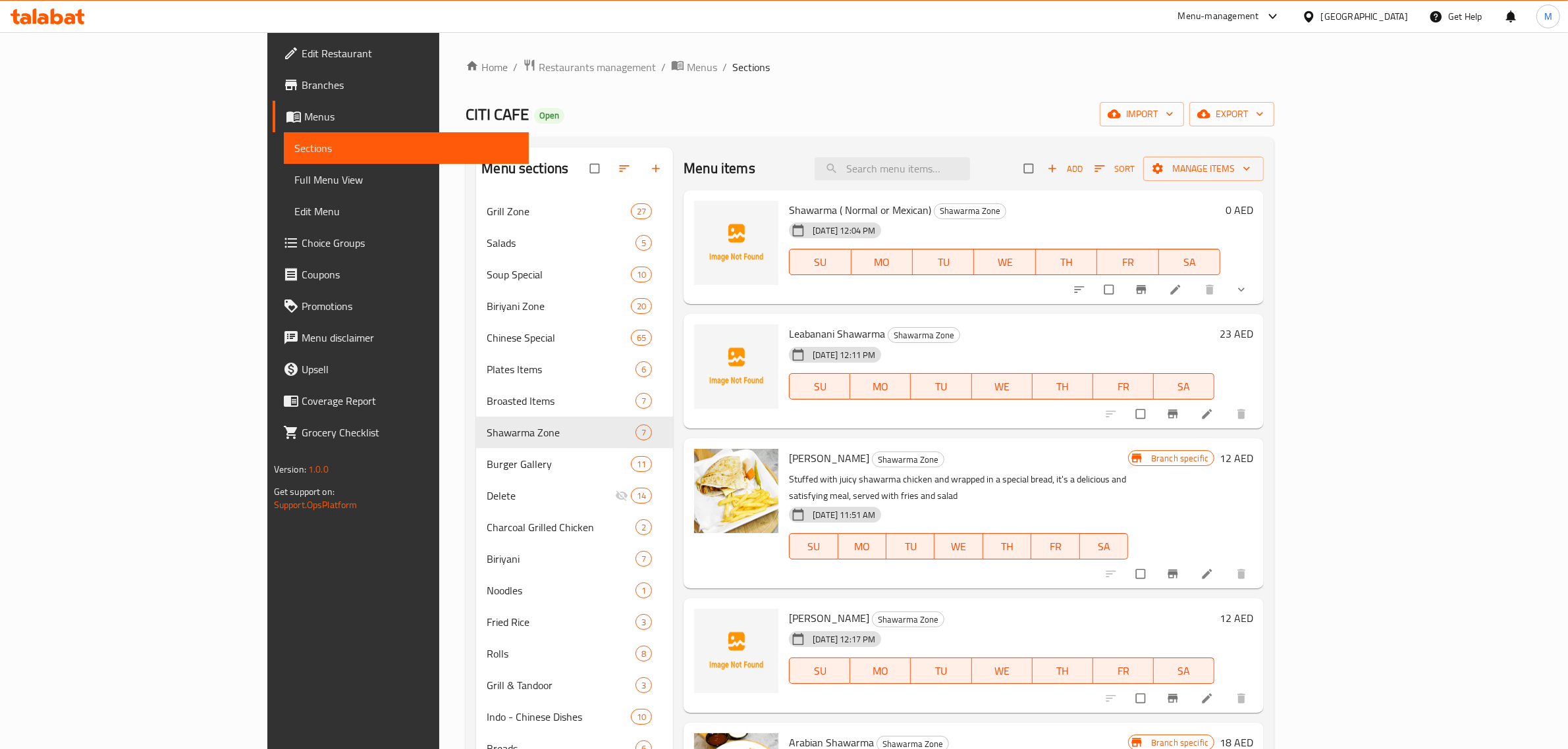
click at [673, 573] on div "Menu items Add Sort Manage items Shawarma ( Normal or Mexican) Shawarma Zone 01…" at bounding box center [968, 632] width 590 height 969
click at [1082, 168] on span "Add" at bounding box center [1064, 168] width 36 height 15
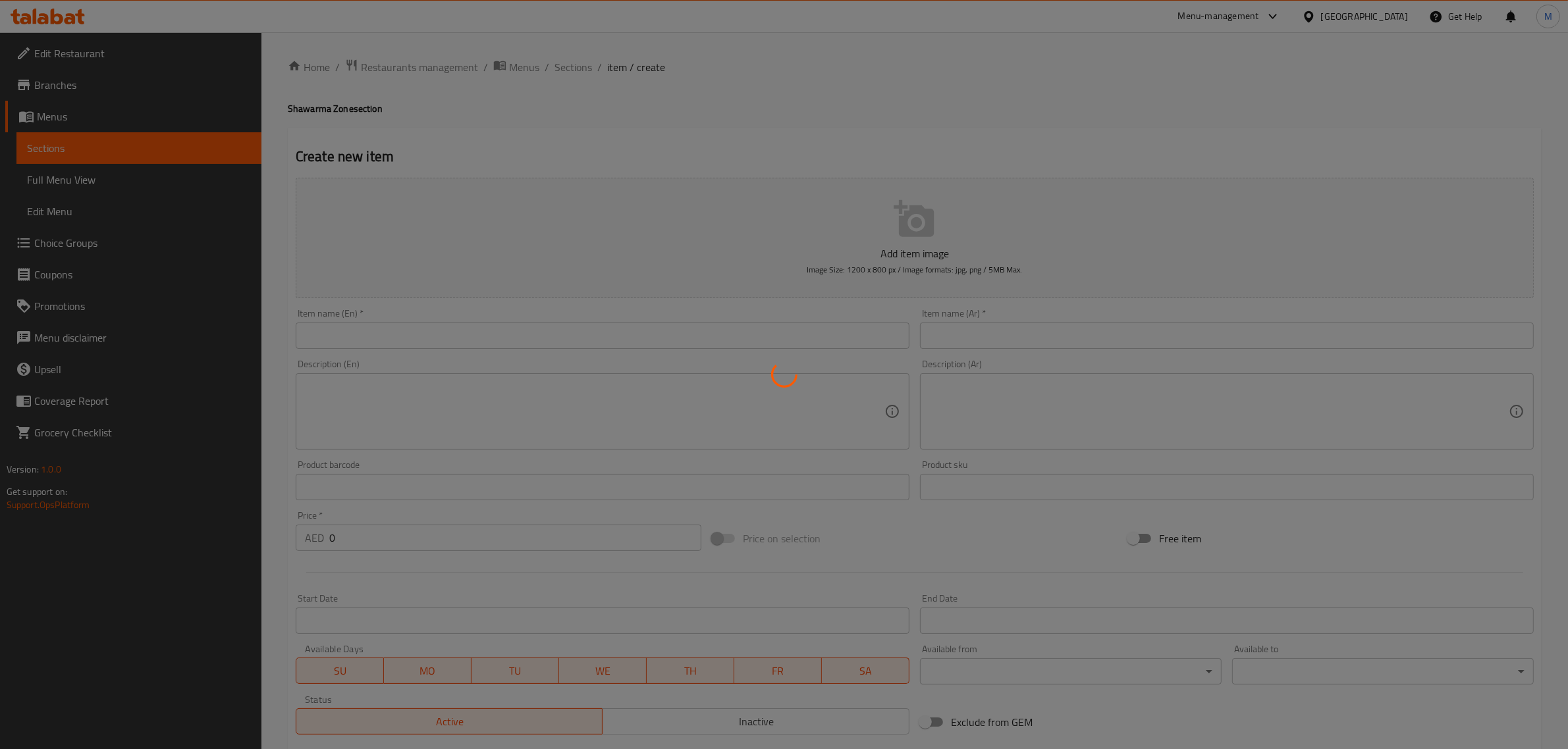
click at [633, 326] on div at bounding box center [784, 374] width 1568 height 749
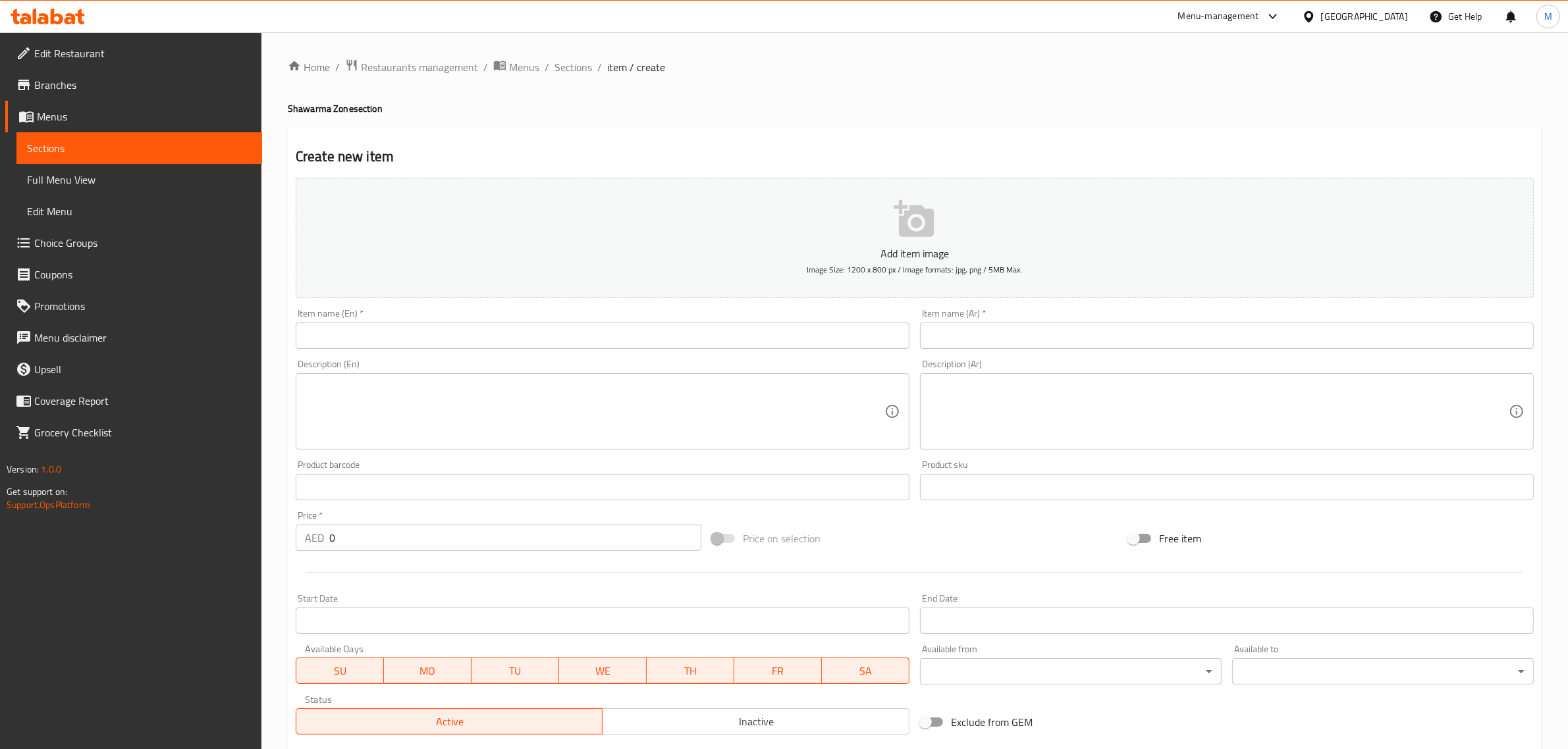
click at [636, 336] on input "text" at bounding box center [602, 335] width 614 height 26
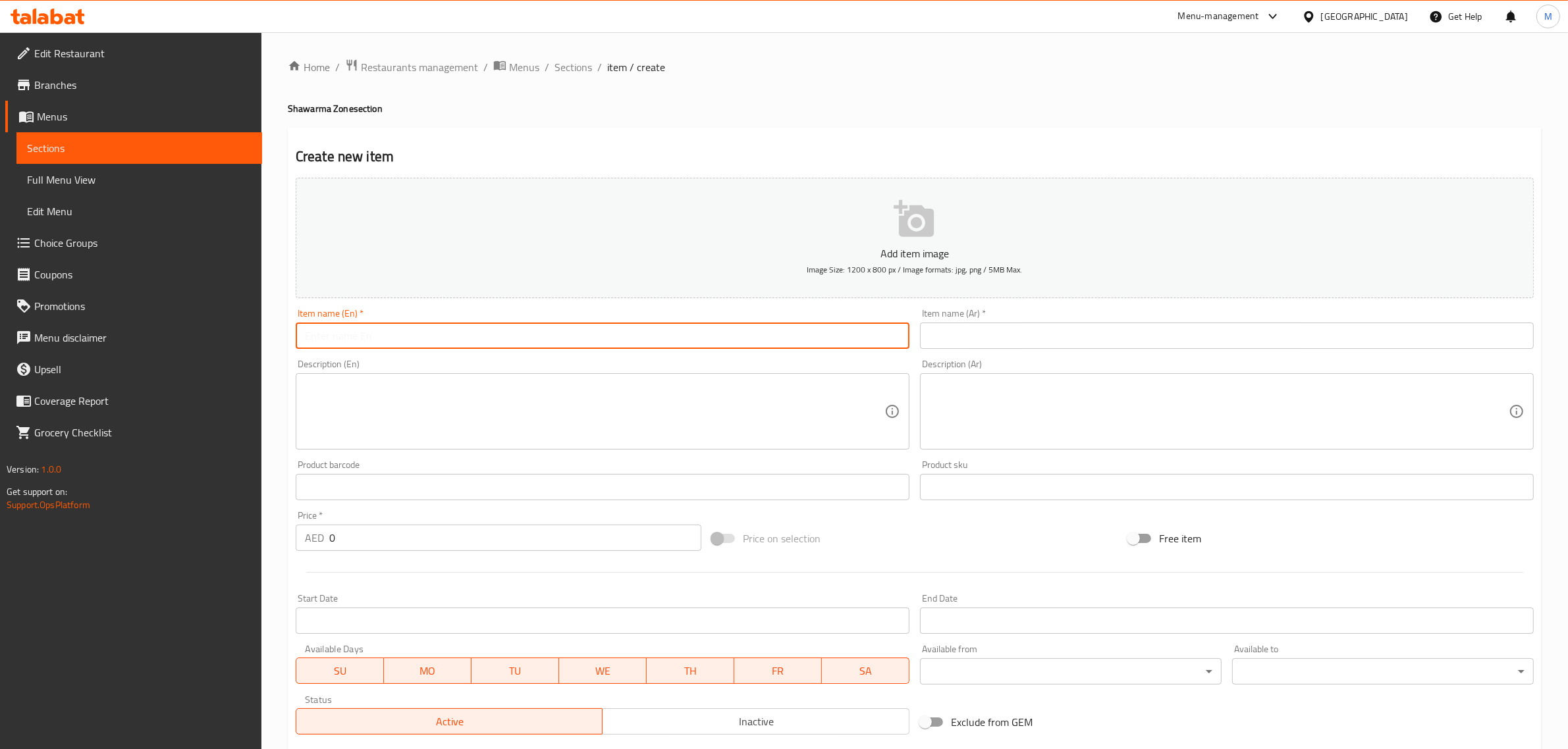
paste input "Spicy Shawarma"
type input "Spicy Shawarma"
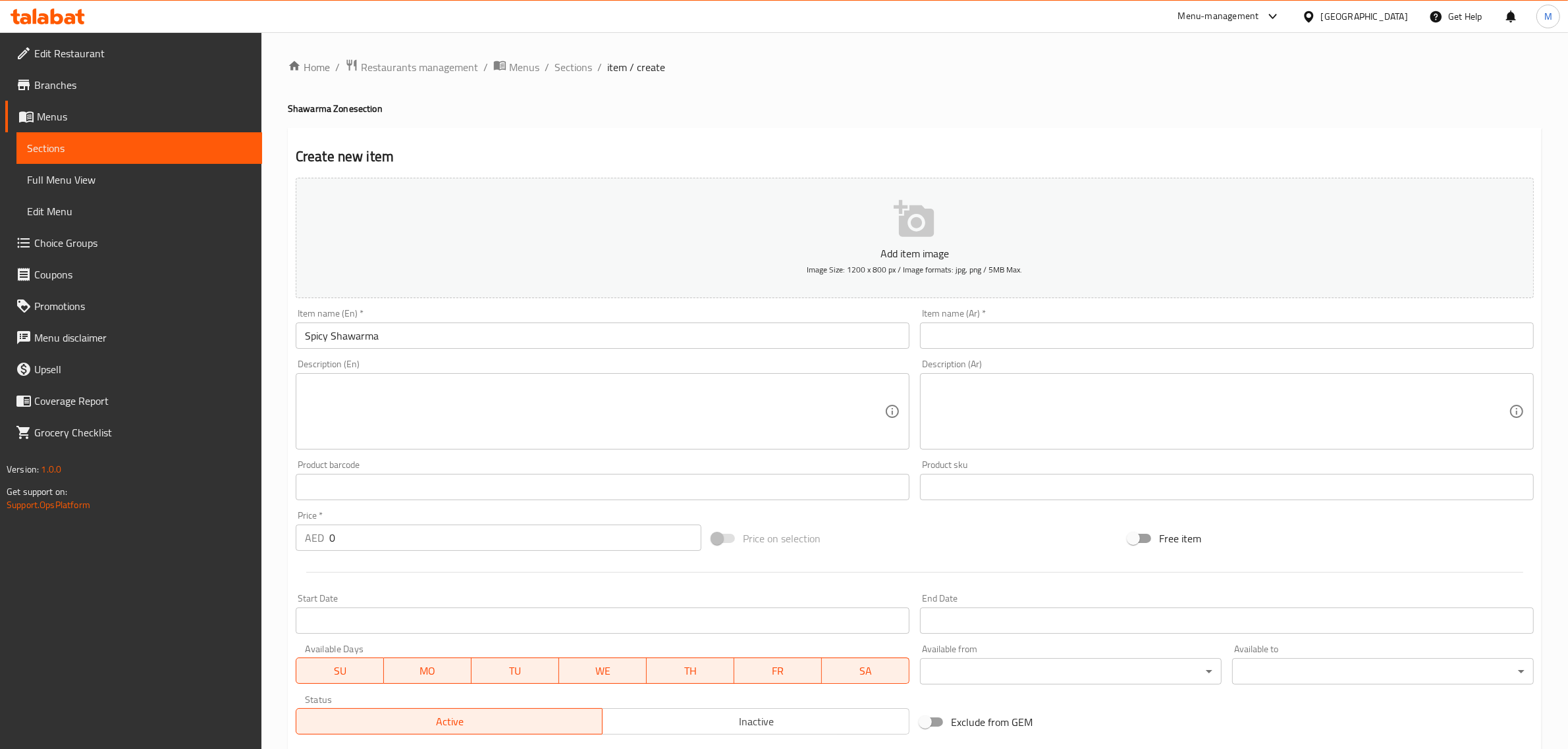
click at [1434, 334] on input "text" at bounding box center [1226, 335] width 614 height 26
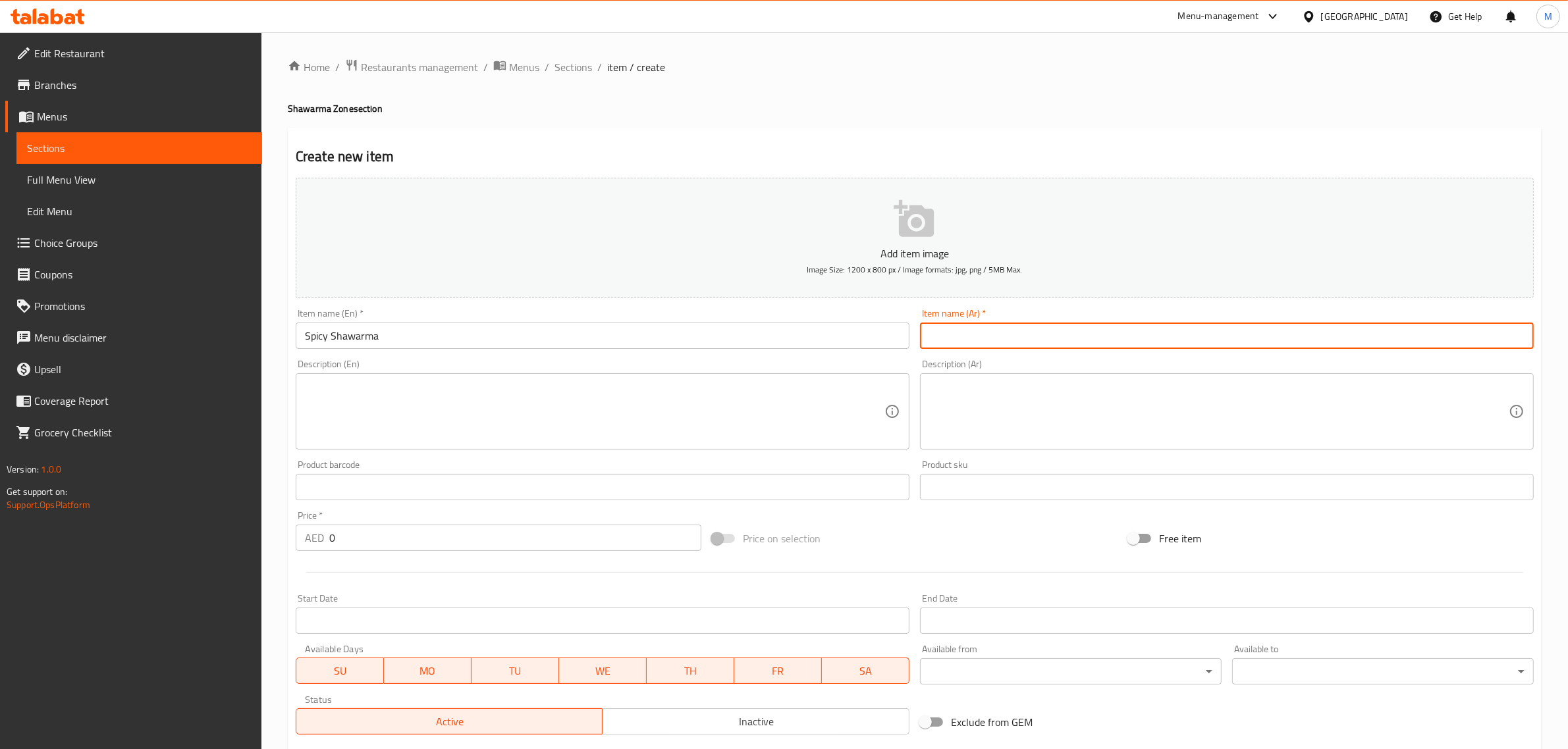
paste input "شاورما حارة"
type input "شاورما حارة"
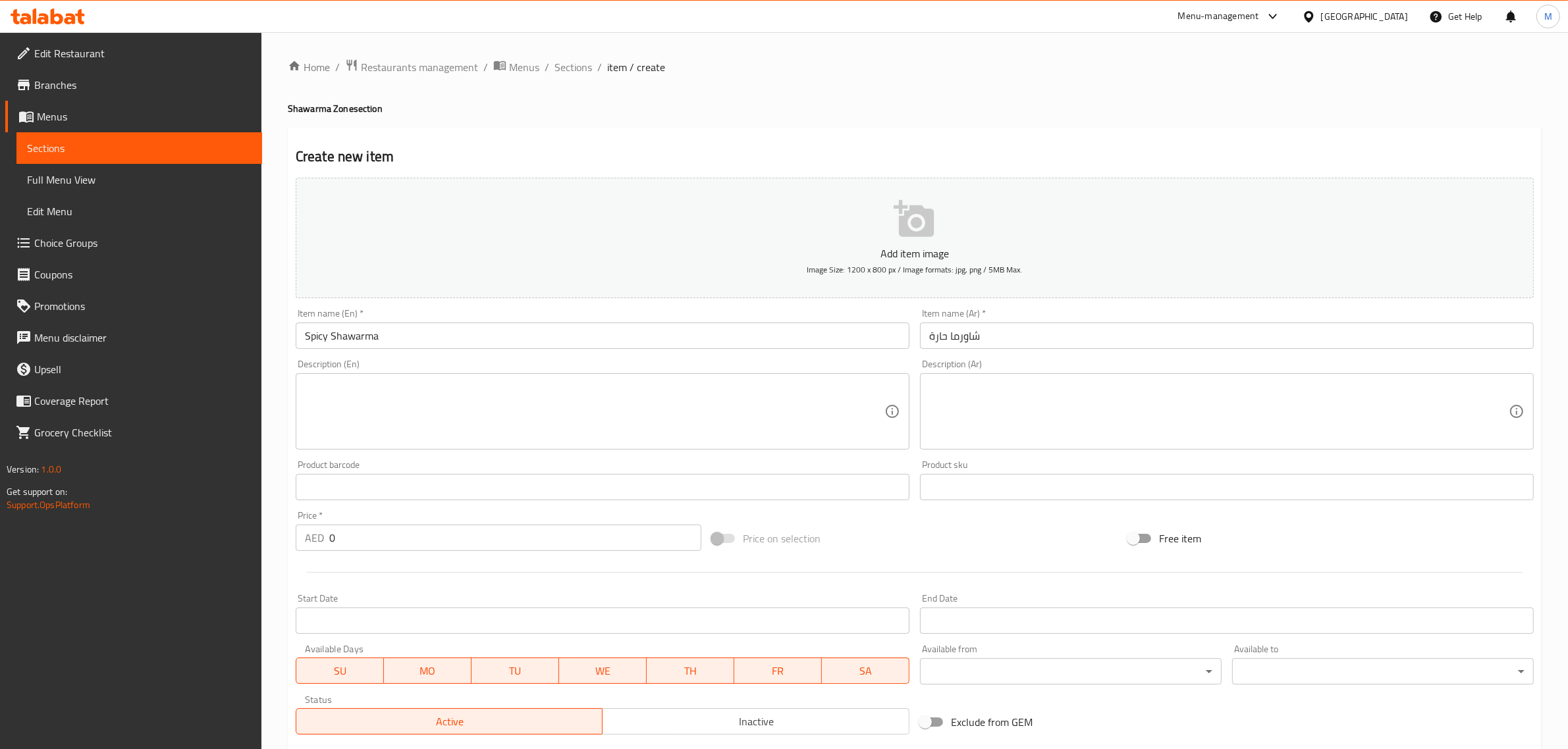
click at [405, 543] on input "0" at bounding box center [515, 537] width 372 height 26
type input "22"
click at [882, 523] on div "Price on selection" at bounding box center [915, 538] width 416 height 36
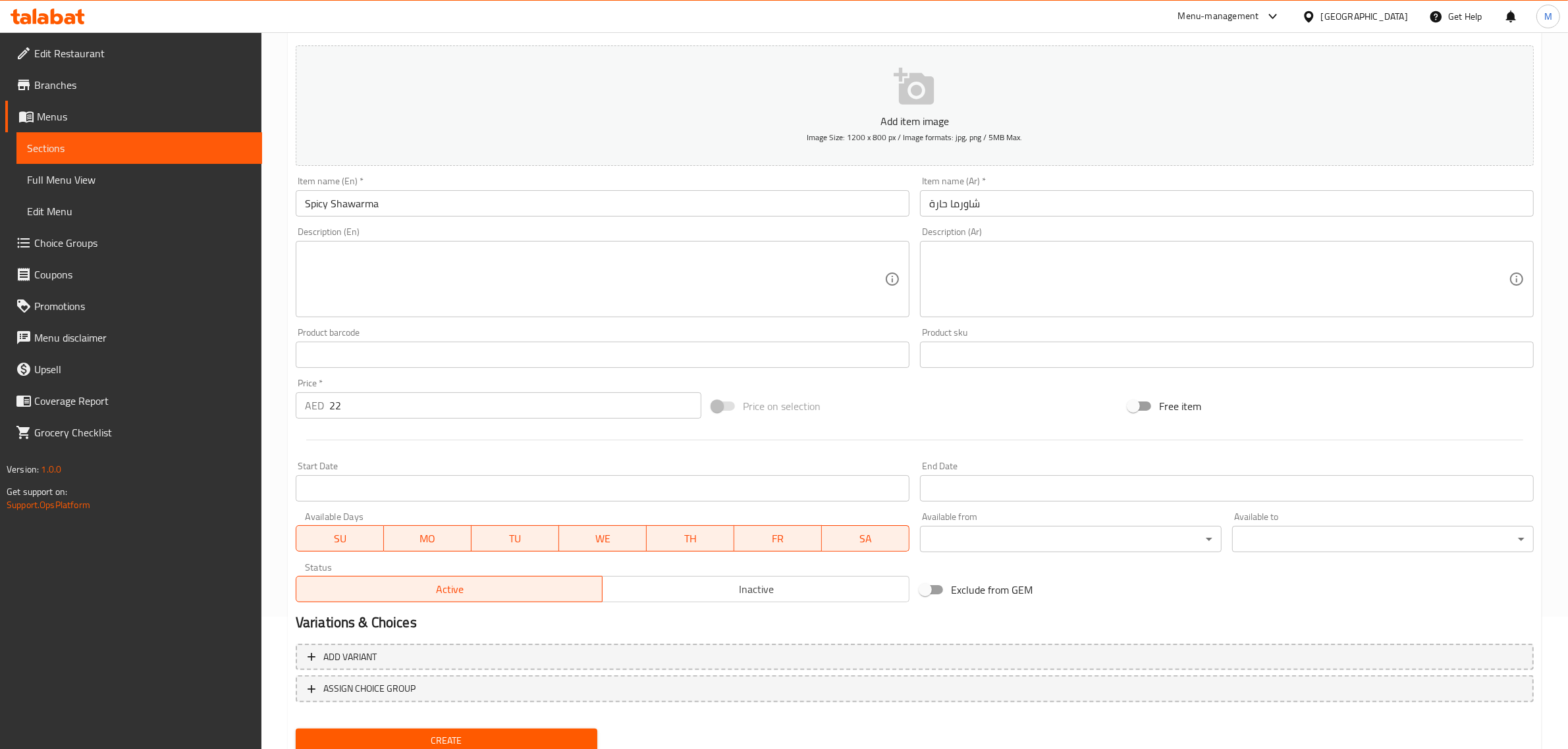
scroll to position [164, 0]
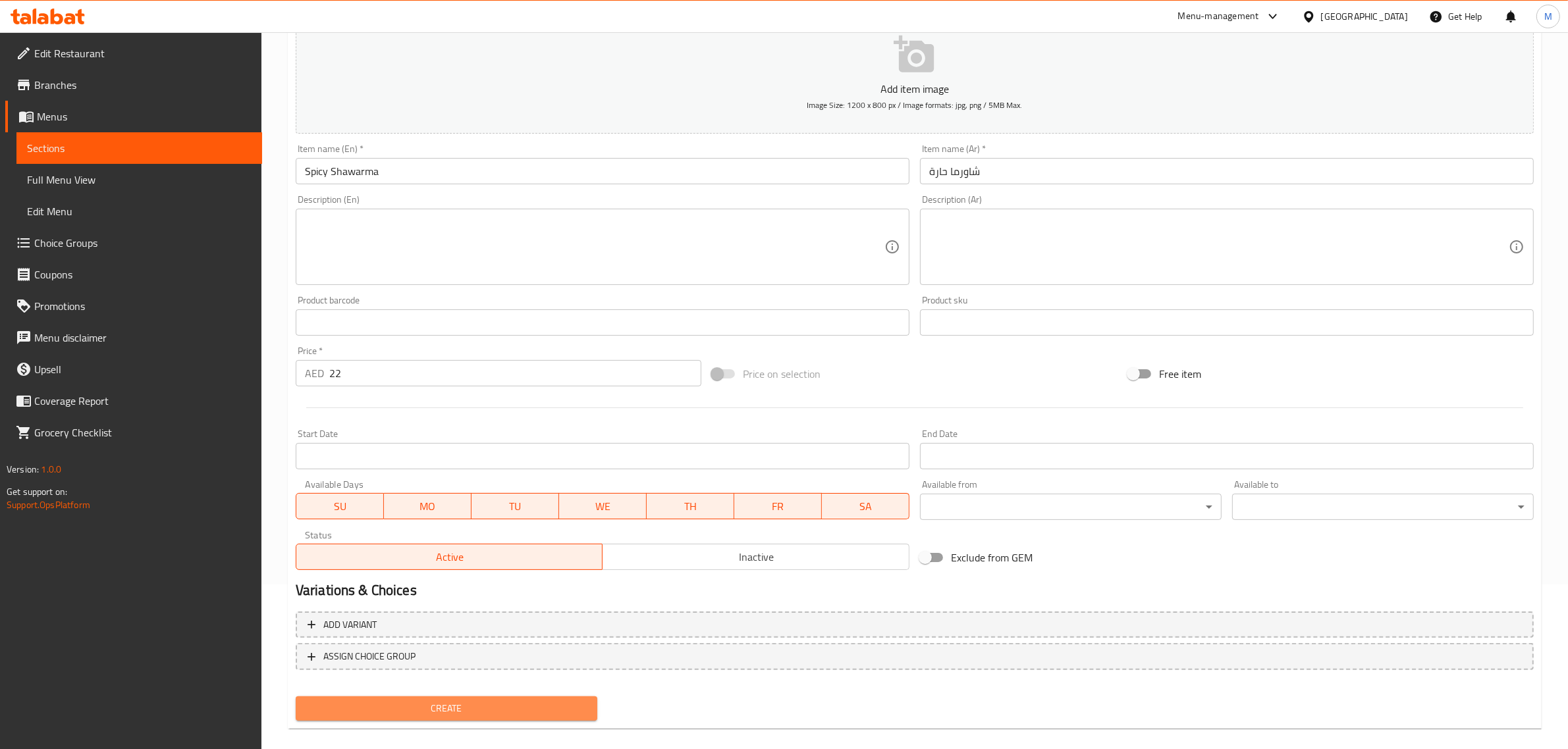
click at [528, 708] on span "Create" at bounding box center [446, 708] width 281 height 17
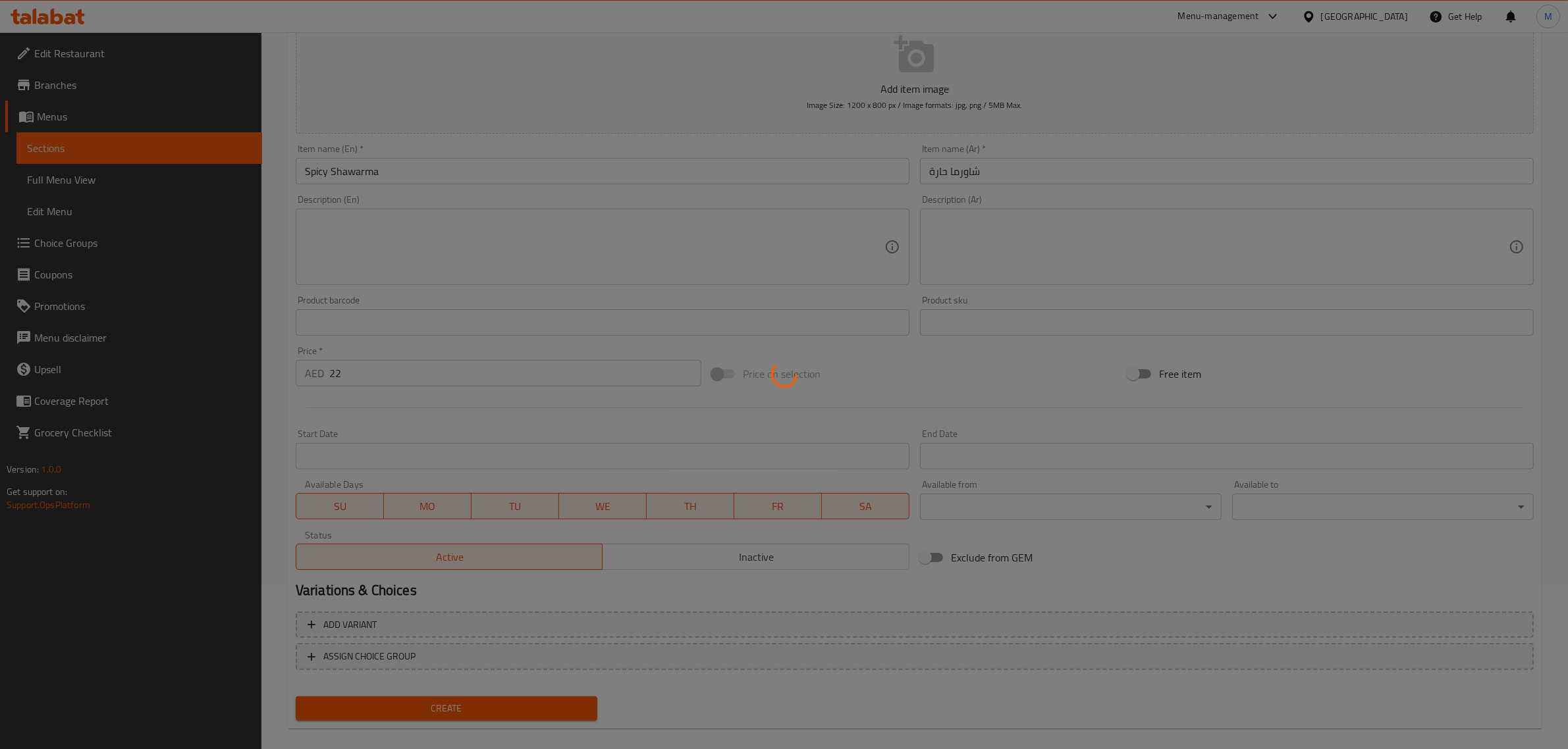
type input "0"
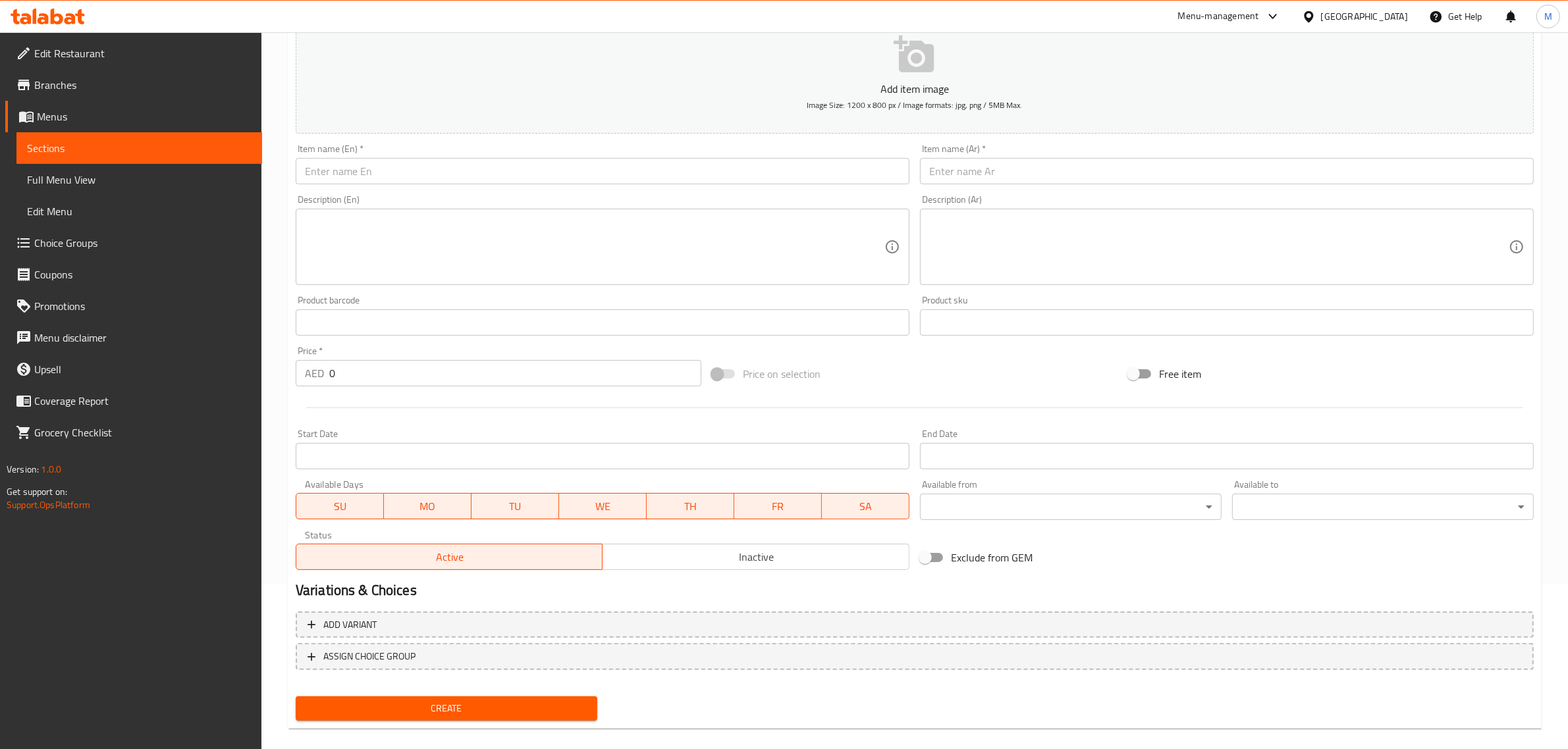
click at [735, 676] on nav at bounding box center [915, 680] width 1238 height 10
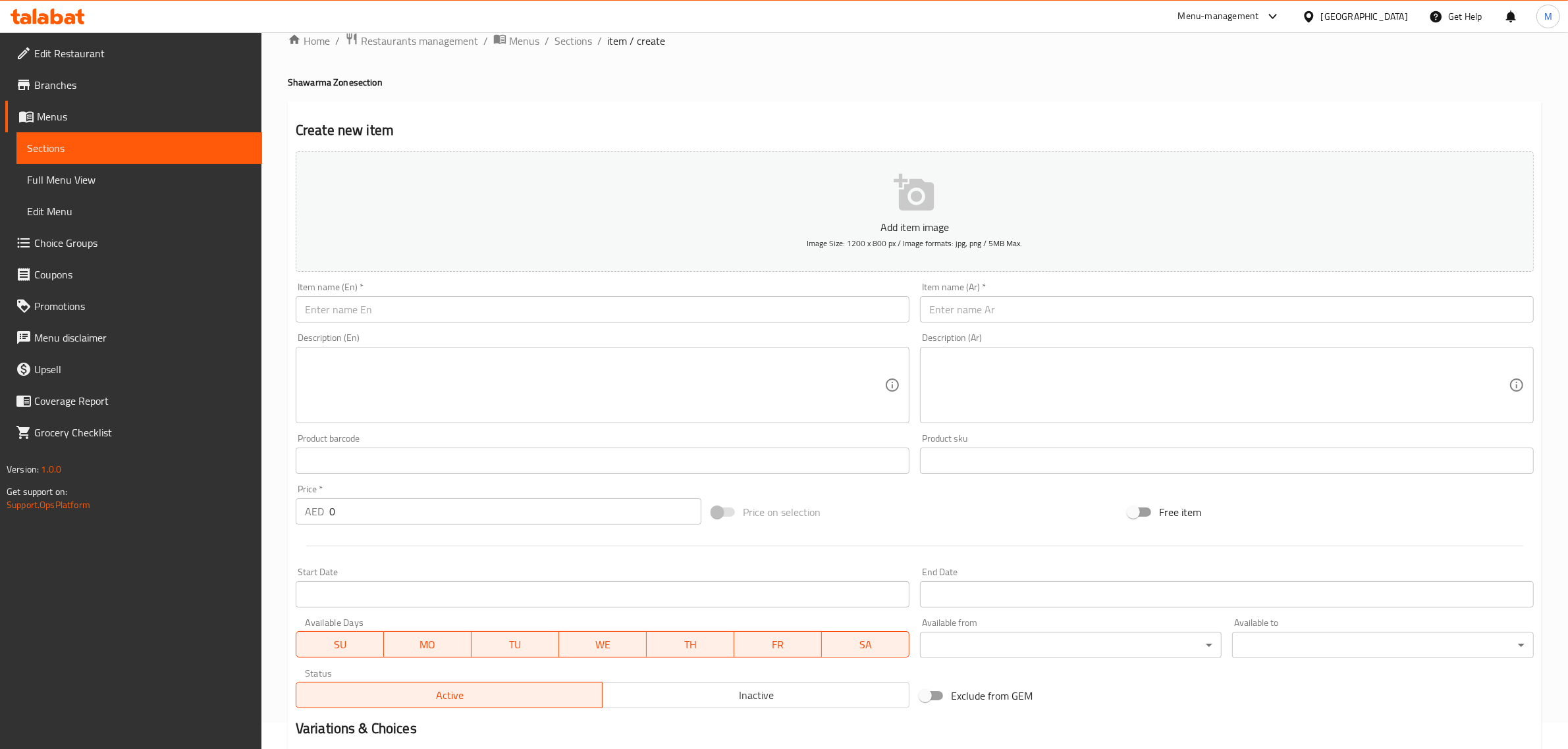
scroll to position [0, 0]
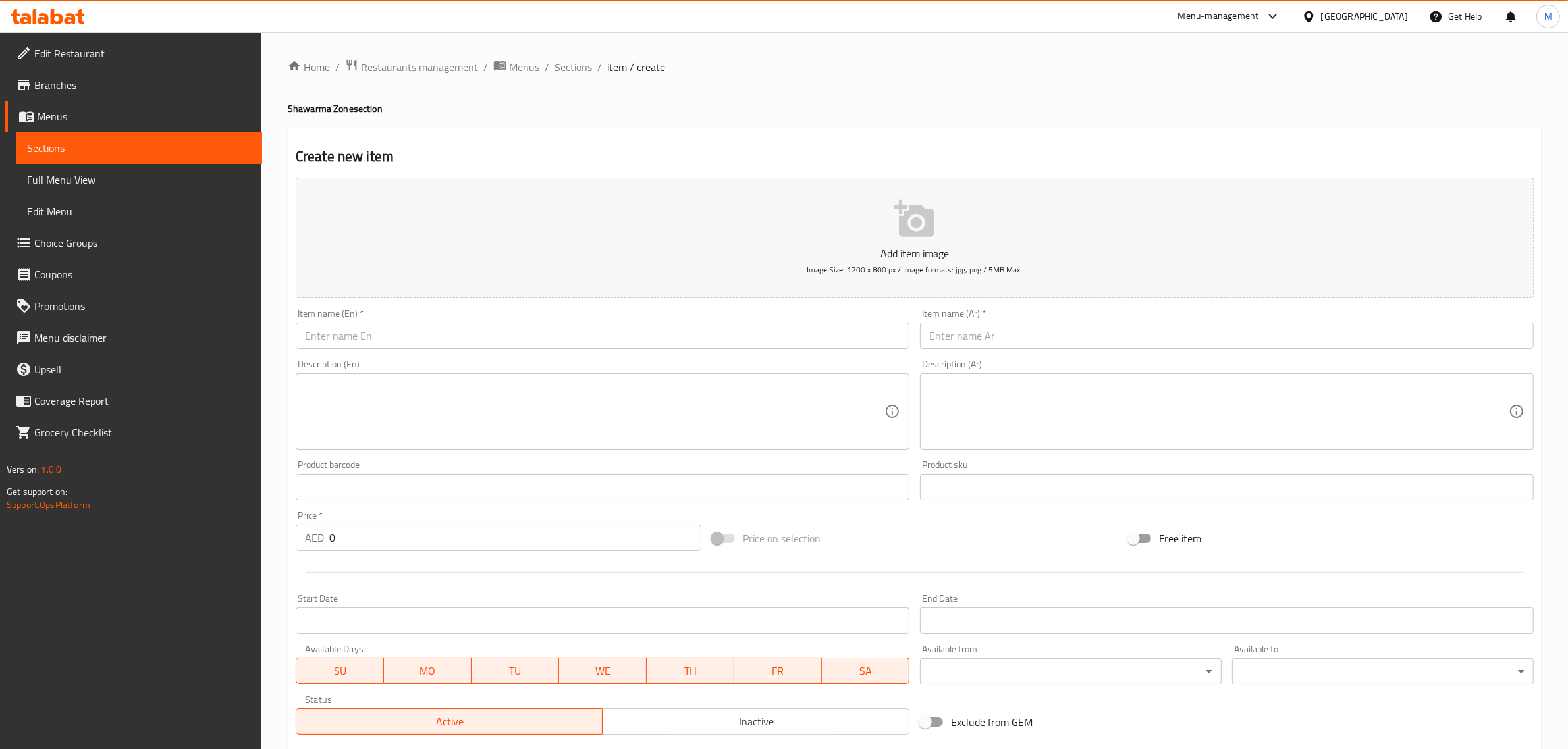
click at [583, 70] on span "Sections" at bounding box center [573, 68] width 37 height 16
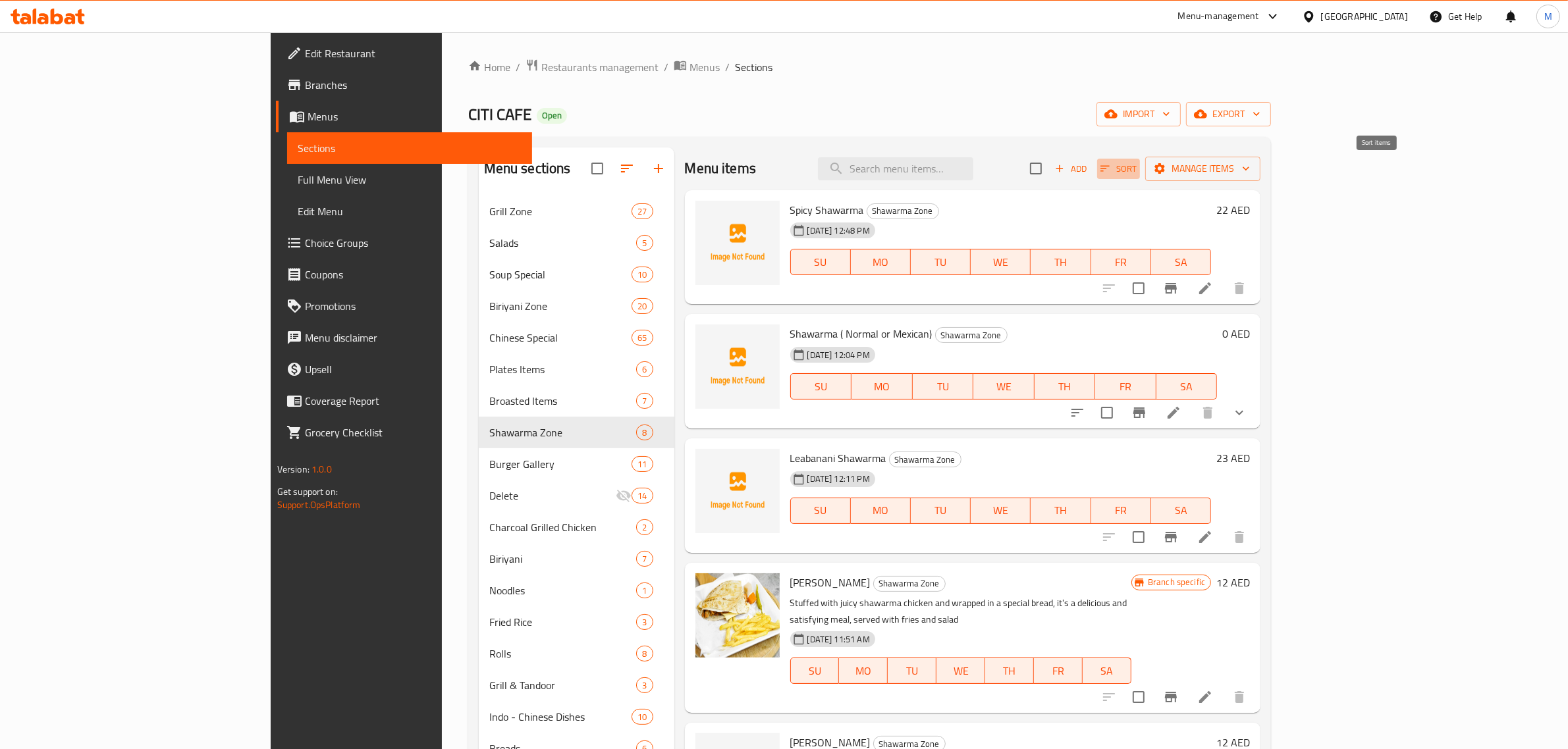
click at [1111, 170] on icon "button" at bounding box center [1105, 168] width 12 height 12
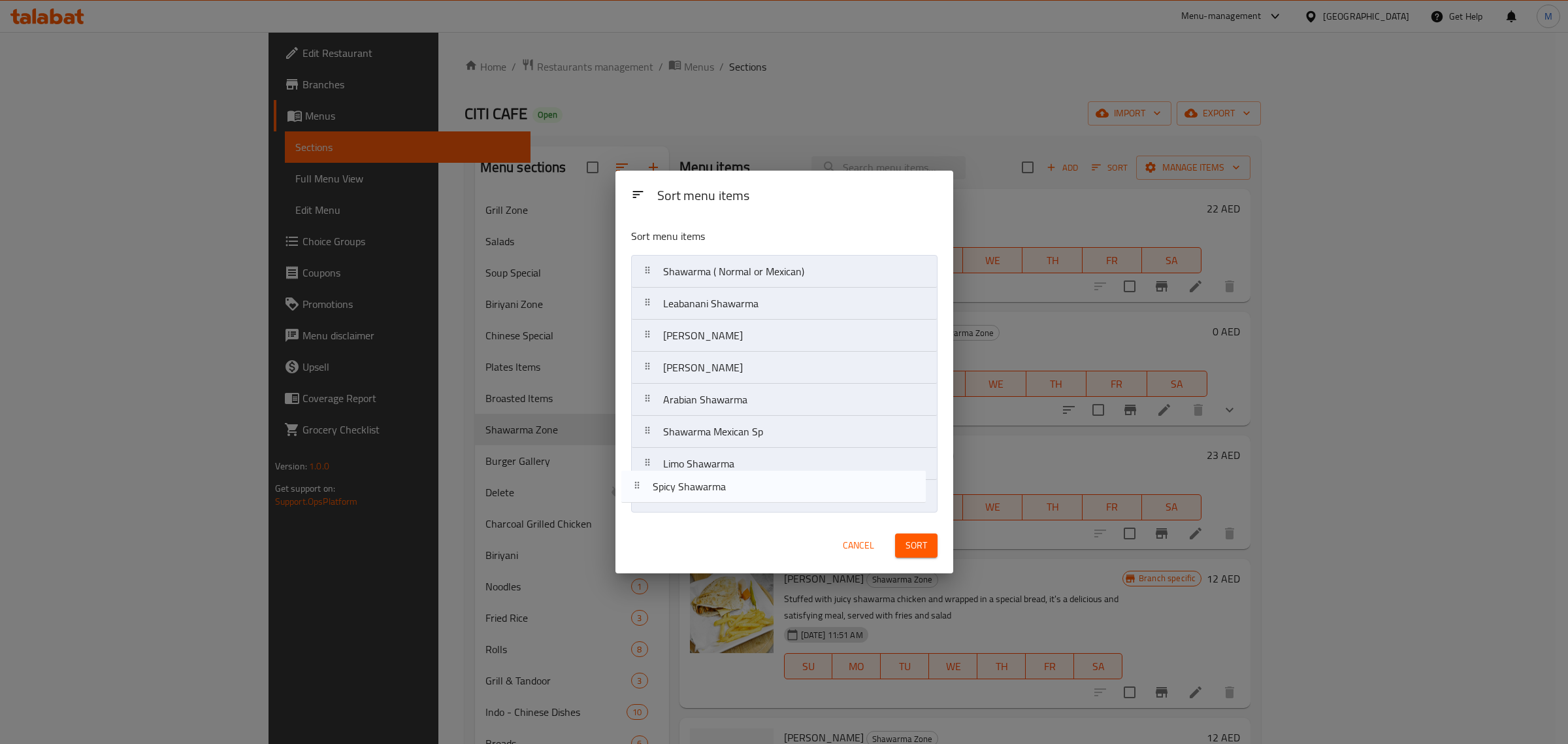
drag, startPoint x: 786, startPoint y: 278, endPoint x: 775, endPoint y: 497, distance: 219.3
click at [775, 497] on nav "Spicy Shawarma Shawarma ( Normal or Mexican) Leabanani Shawarma Hassan Mathar M…" at bounding box center [784, 383] width 307 height 257
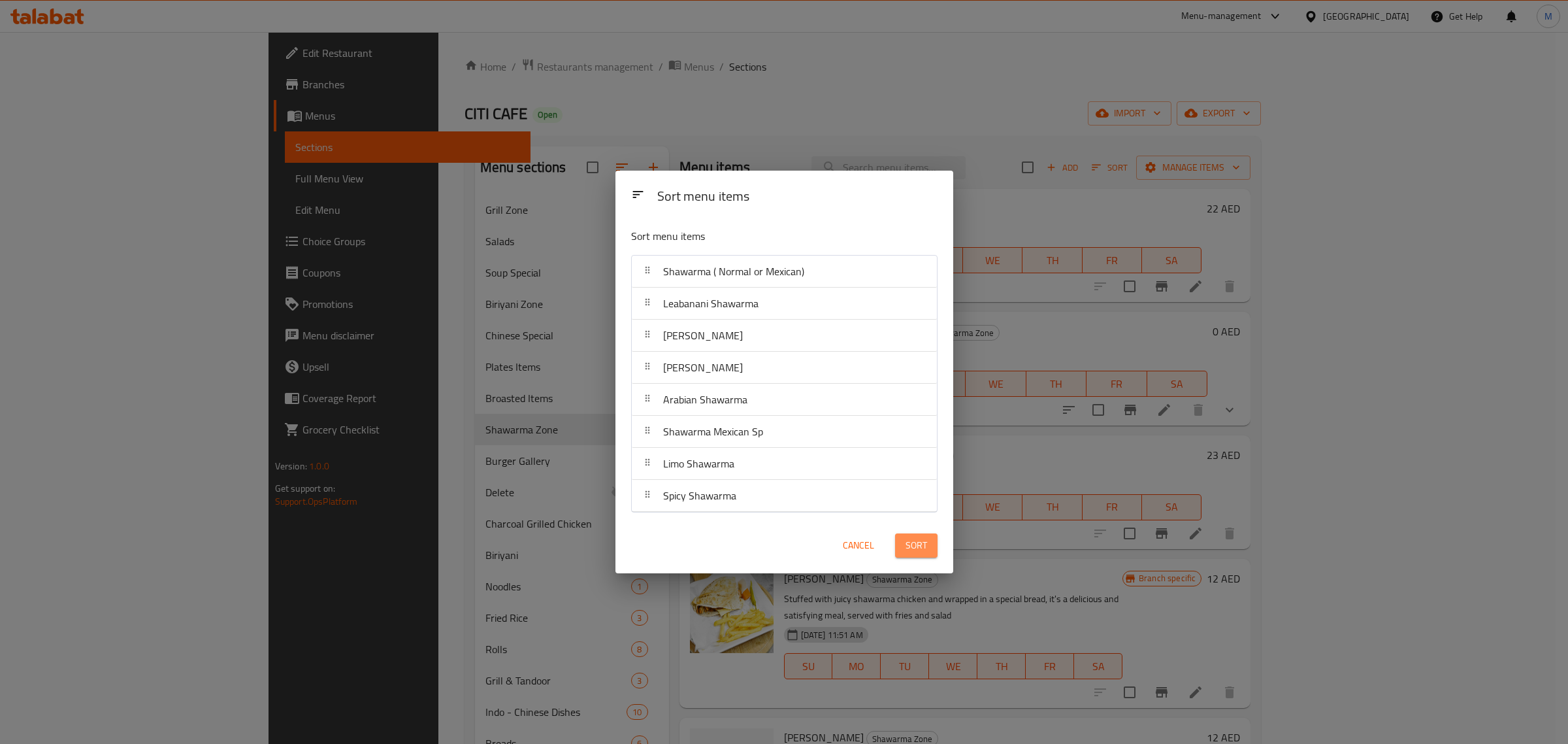
click at [915, 546] on span "Sort" at bounding box center [916, 545] width 21 height 17
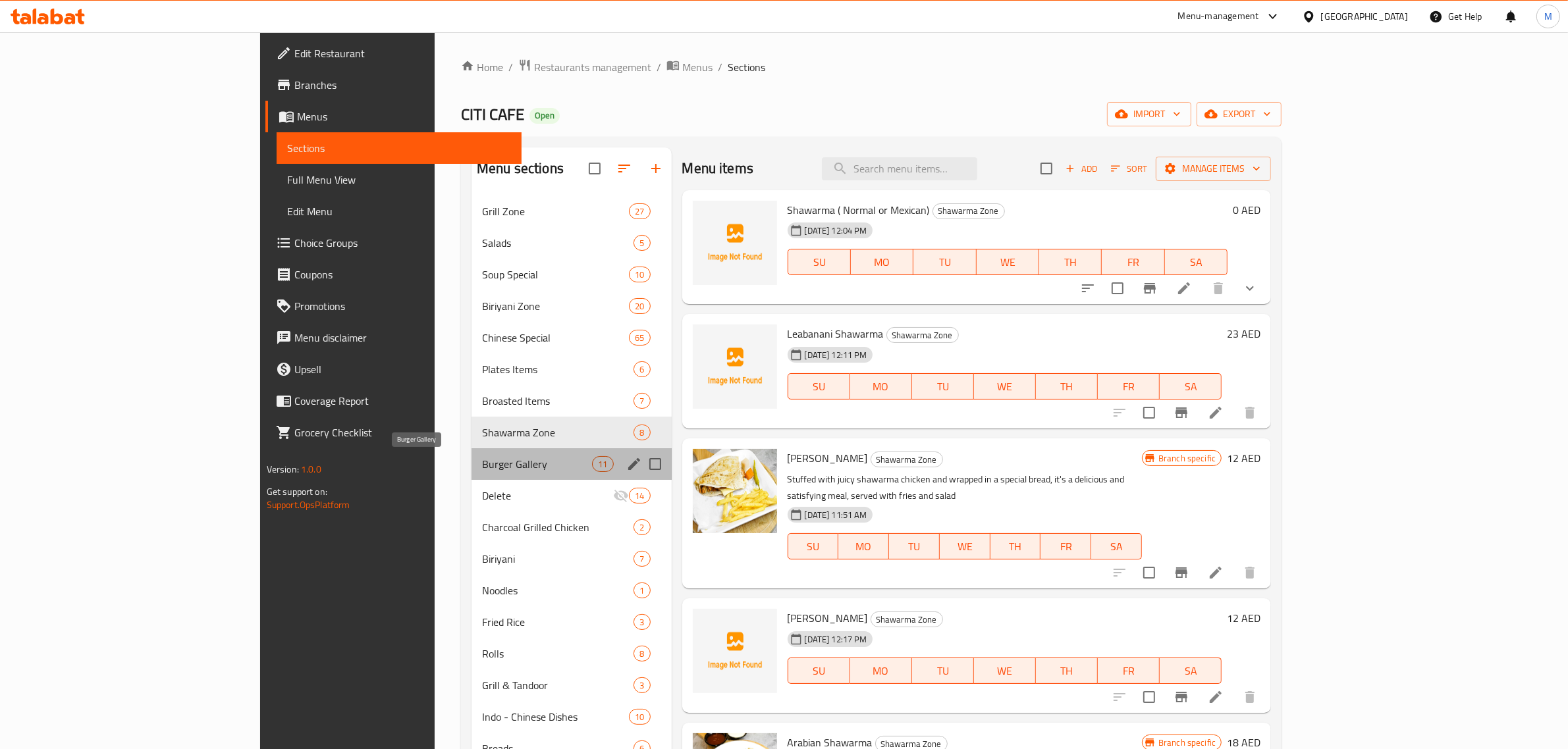
click at [482, 456] on span "Burger Gallery" at bounding box center [536, 464] width 110 height 16
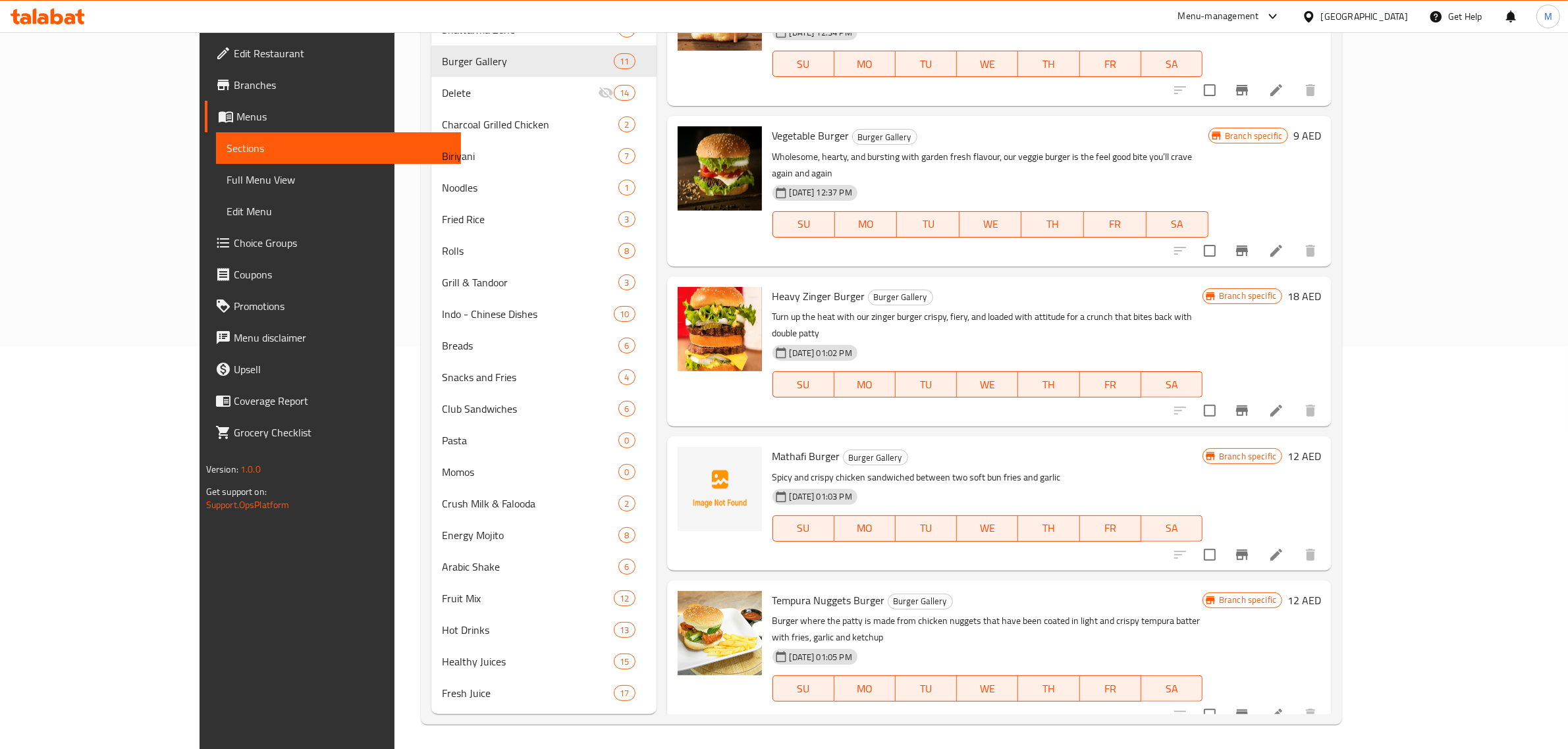
scroll to position [398, 0]
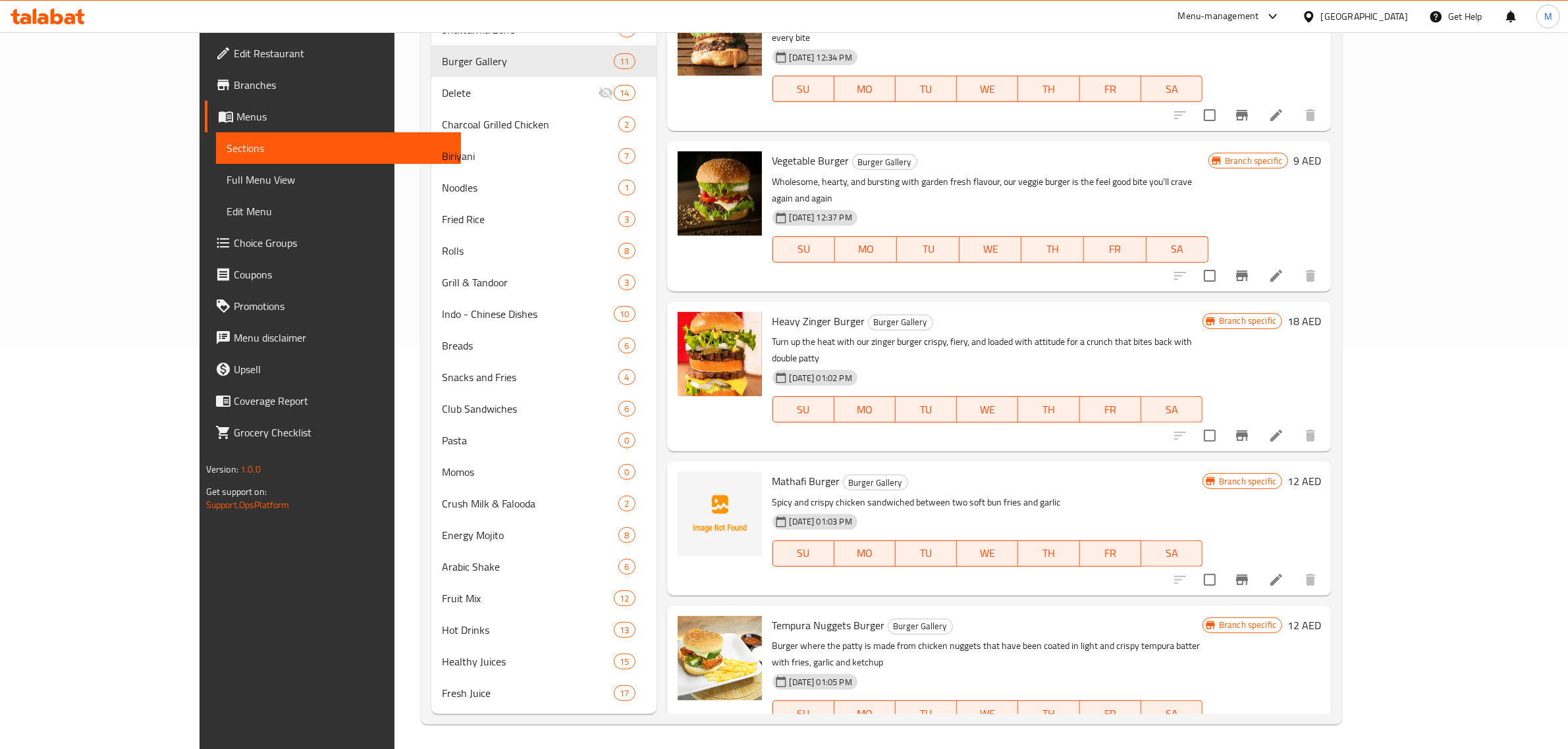
click at [947, 494] on p "Spicy and crispy chicken sandwiched between two soft bun fries and garlic" at bounding box center [987, 502] width 430 height 17
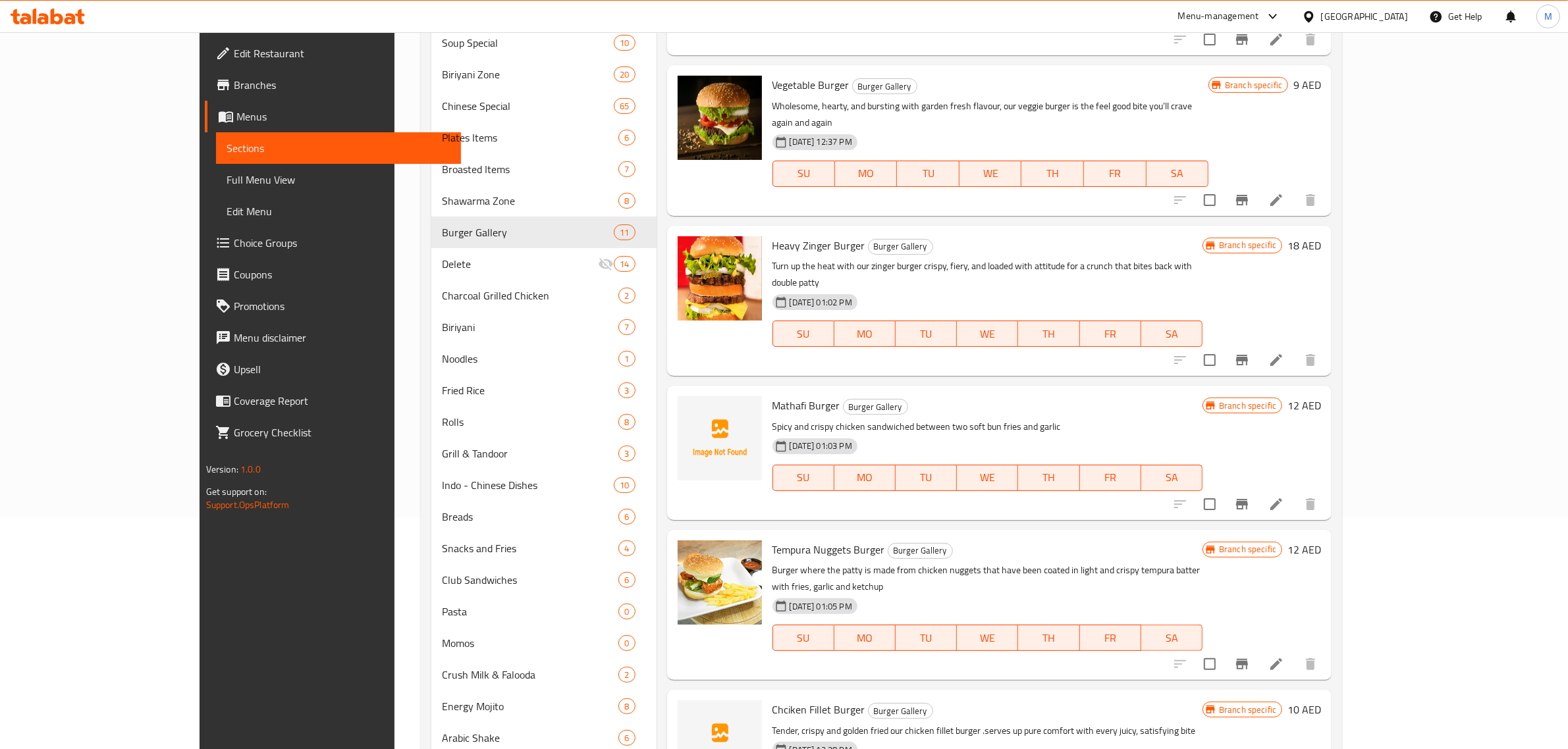
scroll to position [247, 0]
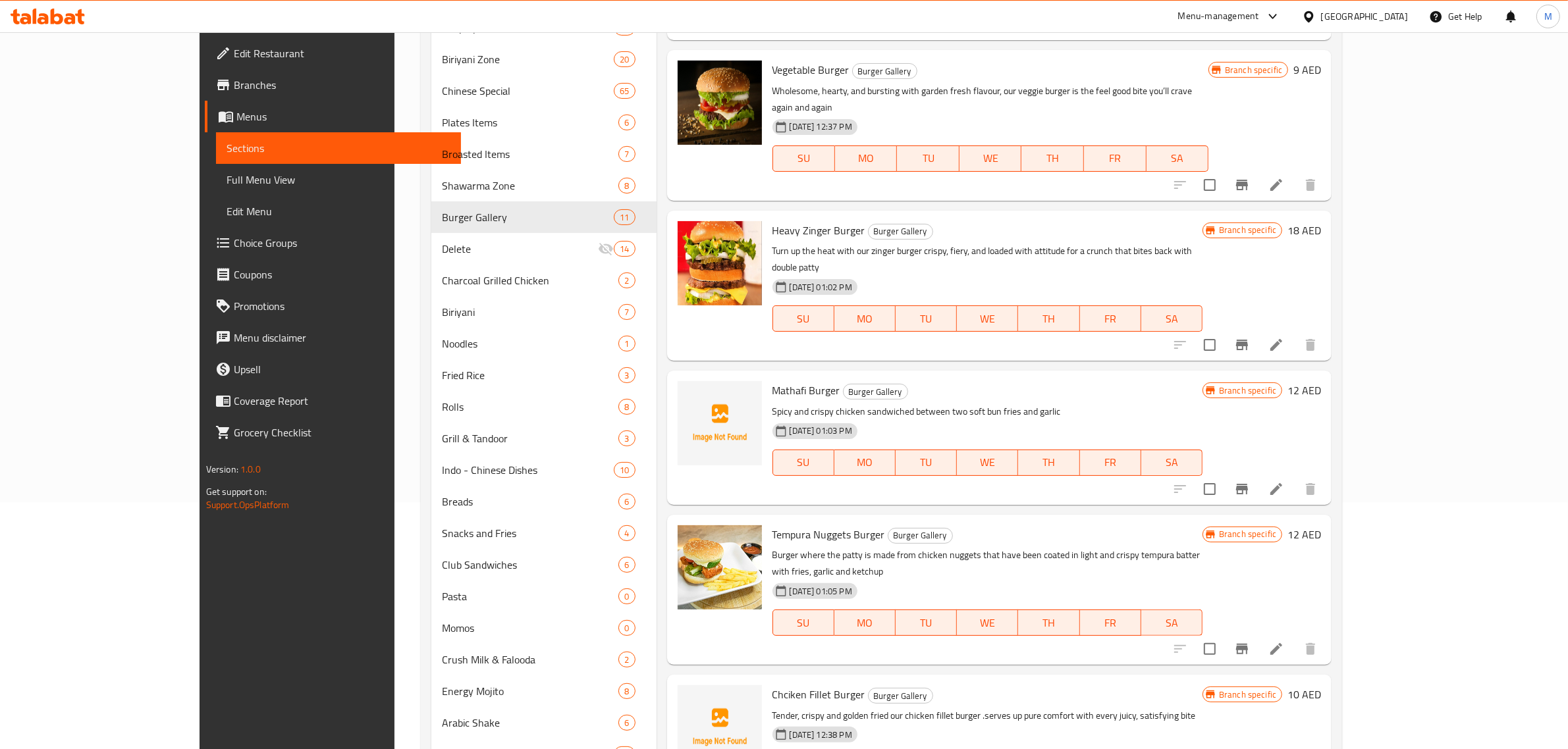
click at [1193, 546] on p "Burger where the patty is made from chicken nuggets that have been coated in li…" at bounding box center [987, 562] width 430 height 33
click at [1246, 435] on div "Mathafi Burger Burger Gallery Spicy and crispy chicken sandwiched between two s…" at bounding box center [999, 437] width 665 height 133
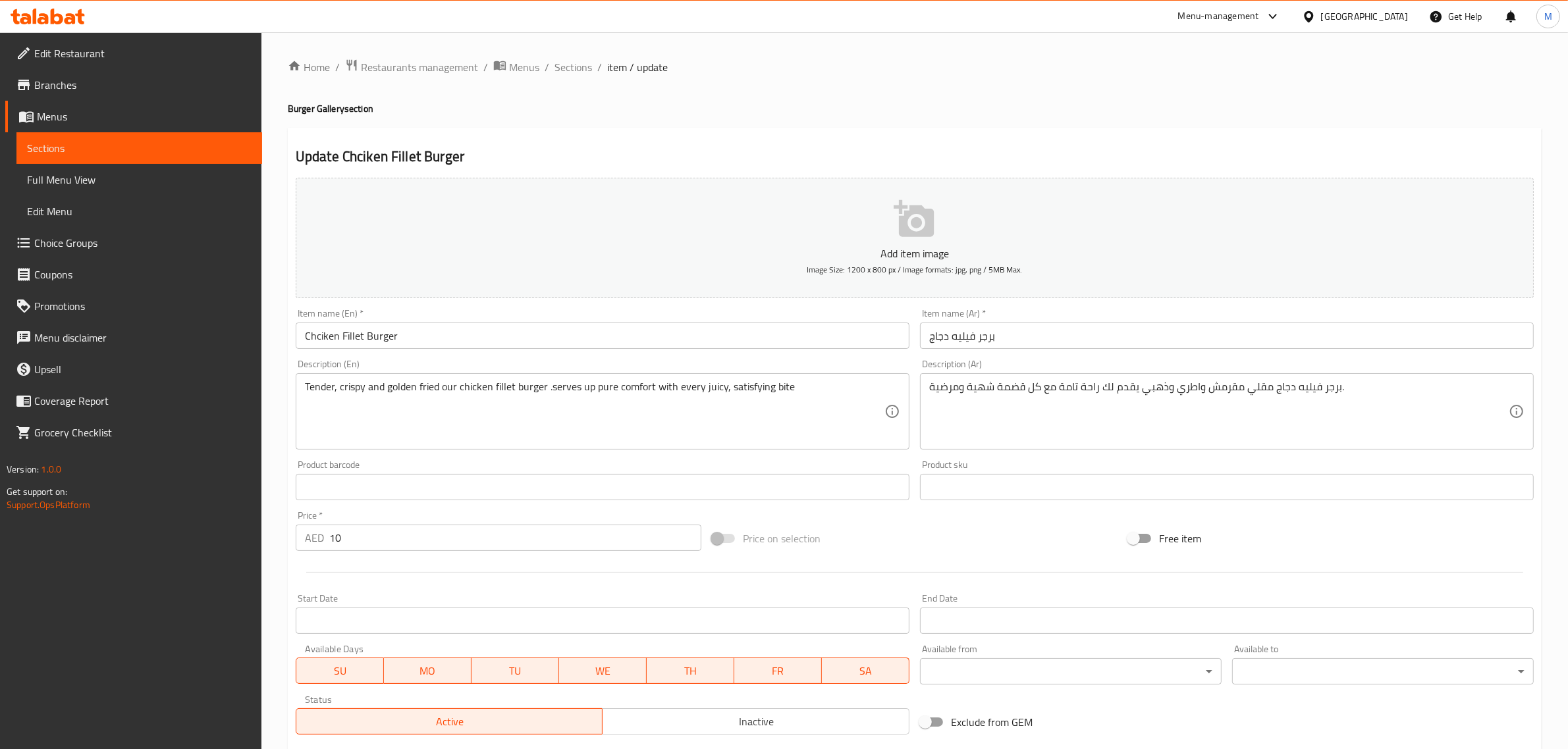
click at [532, 343] on input "Chciken Fillet Burger" at bounding box center [602, 335] width 614 height 26
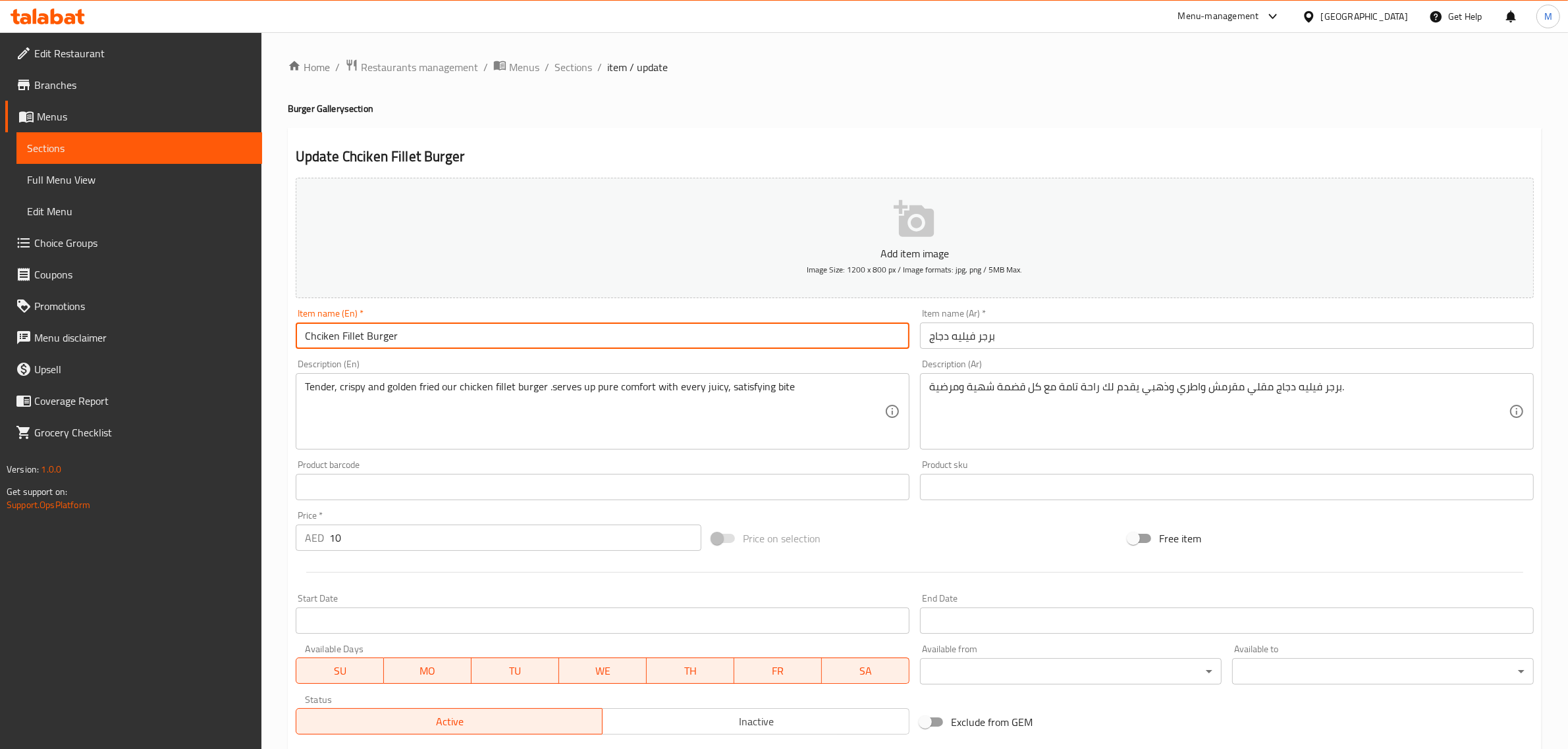
paste input "HICKEN FILLET BURGER"
type input "Chicken Fillet Burger"
click at [925, 545] on div "Price on selection" at bounding box center [915, 538] width 416 height 36
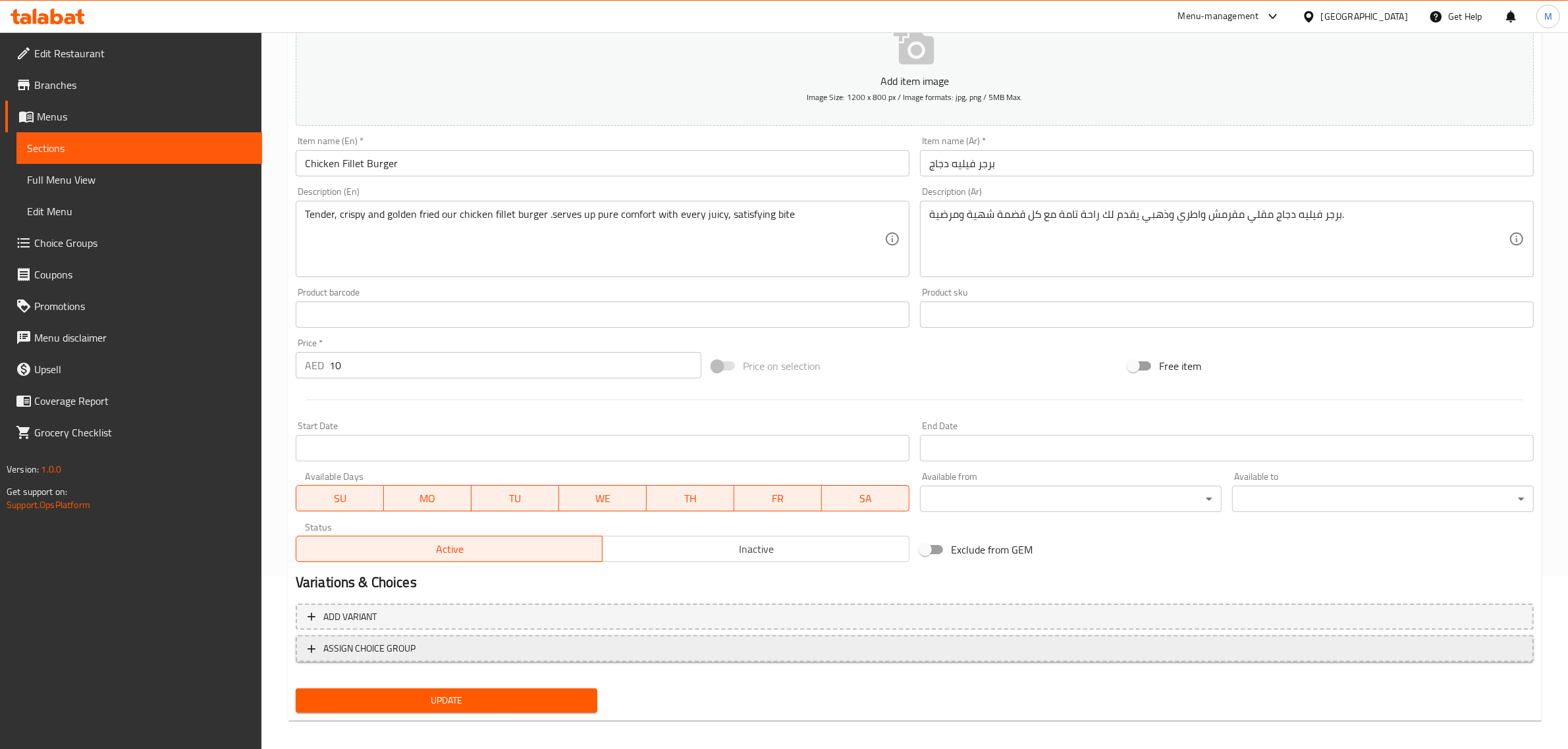
scroll to position [179, 0]
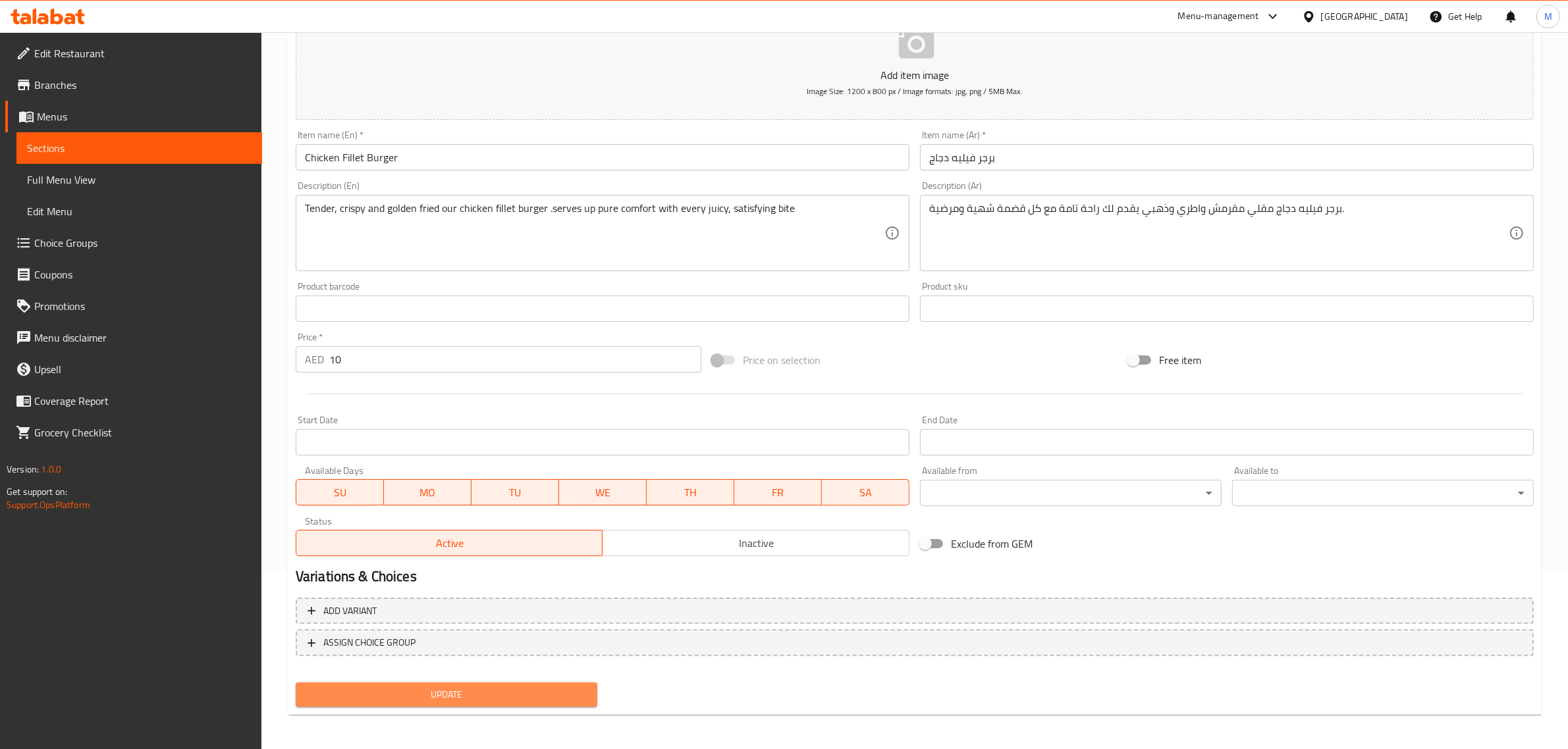
click at [474, 686] on span "Update" at bounding box center [446, 694] width 281 height 17
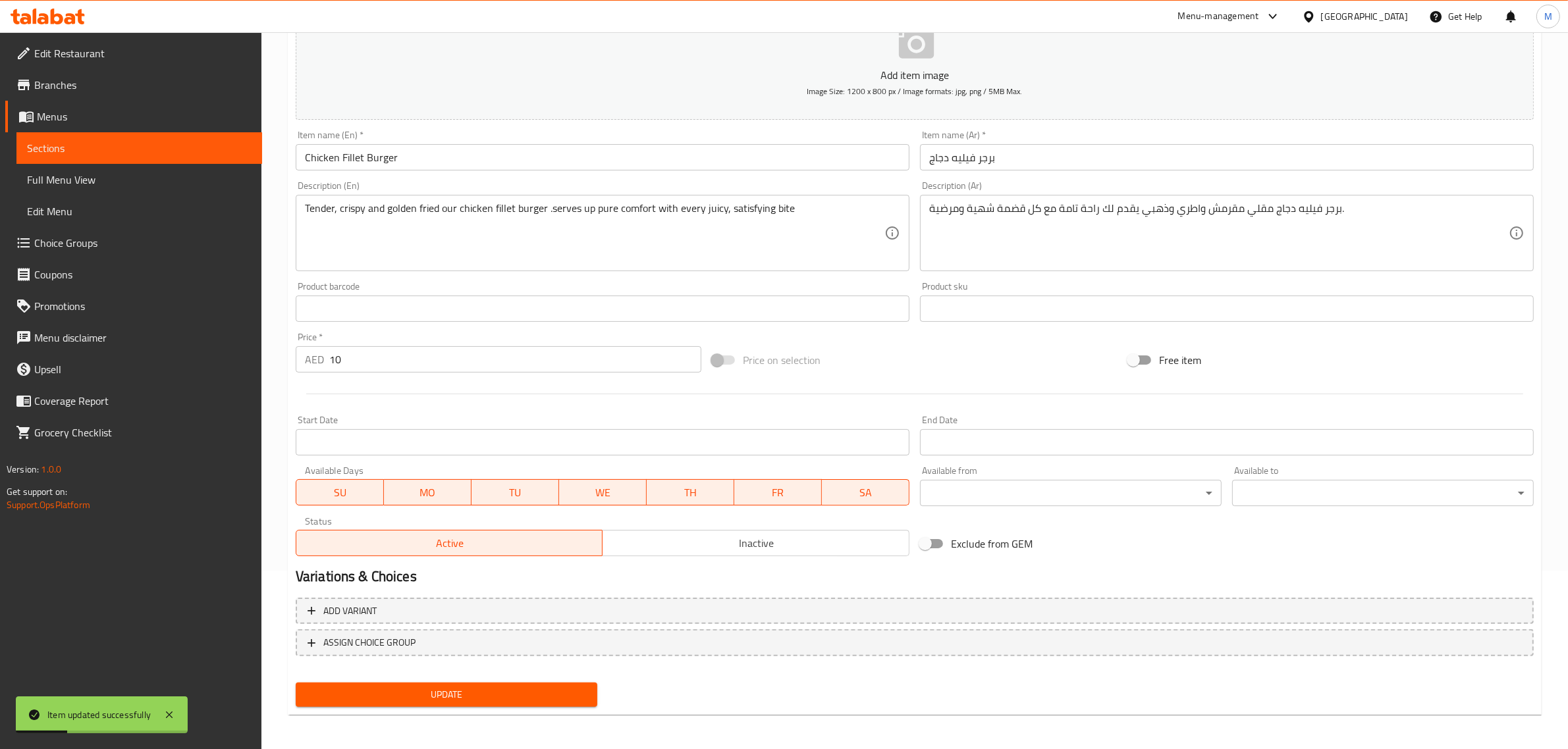
click at [304, 375] on div "Price   * AED 10 Price *" at bounding box center [498, 353] width 416 height 51
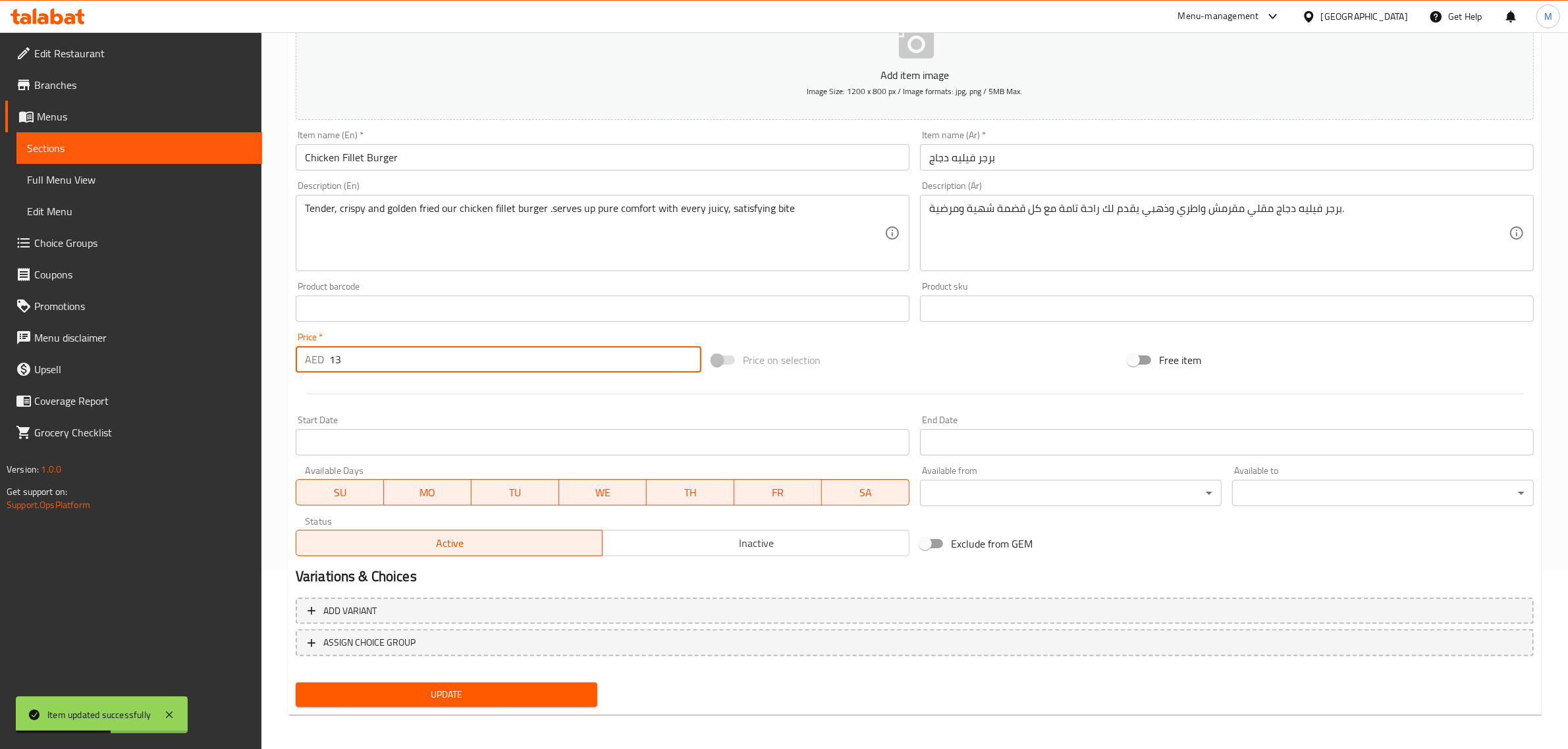
type input "13"
click at [445, 686] on span "Update" at bounding box center [446, 694] width 281 height 17
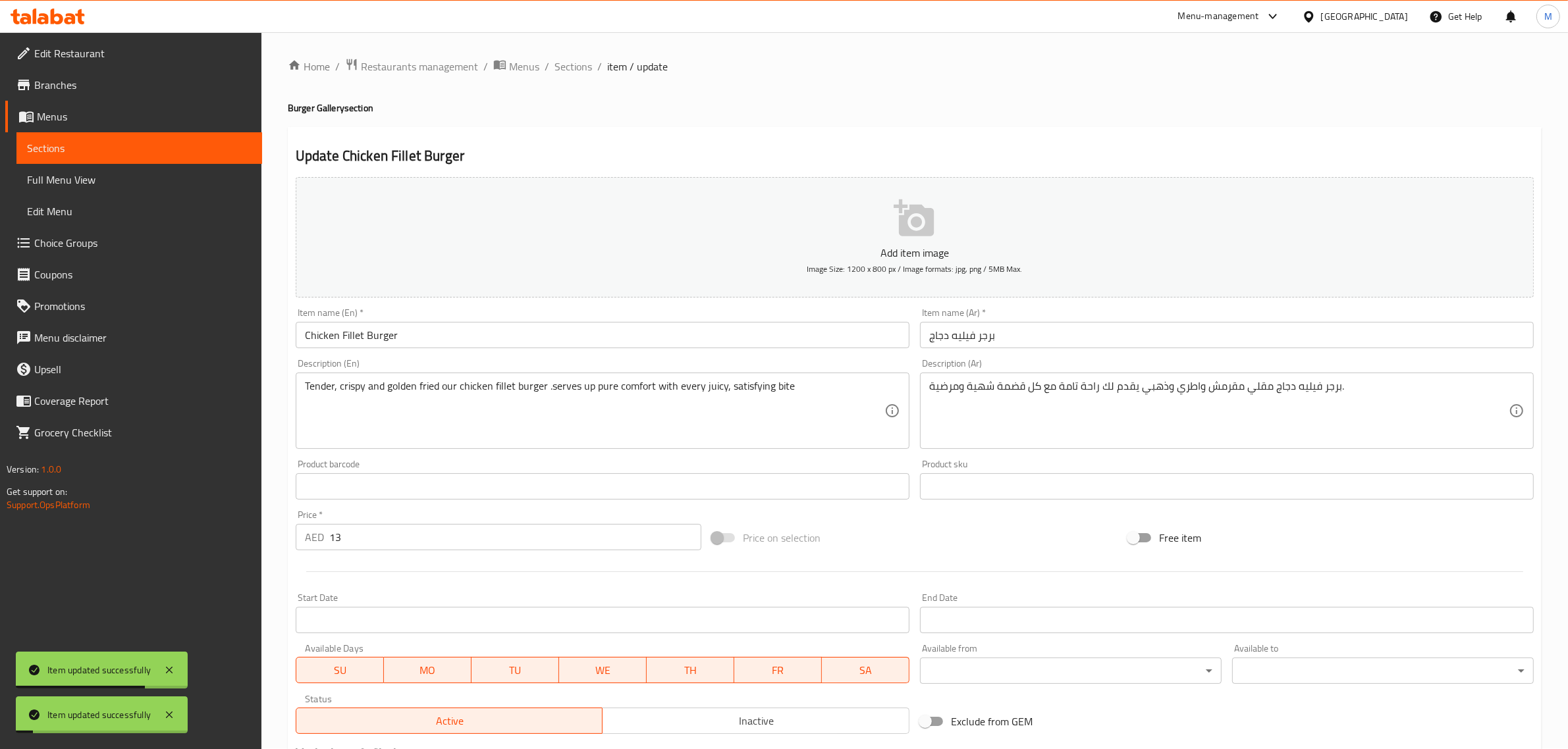
scroll to position [0, 0]
click at [571, 66] on span "Sections" at bounding box center [573, 68] width 37 height 16
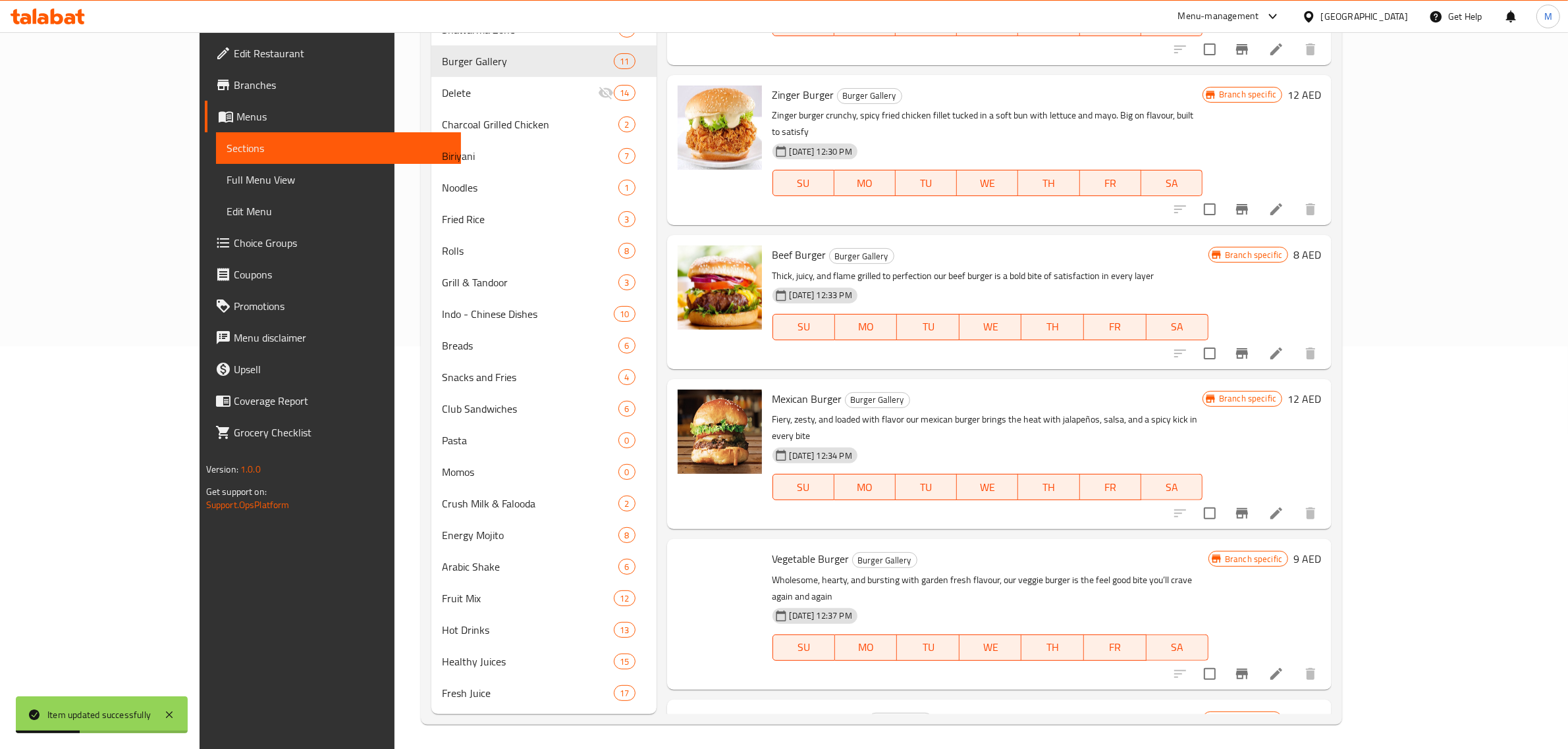
scroll to position [645, 0]
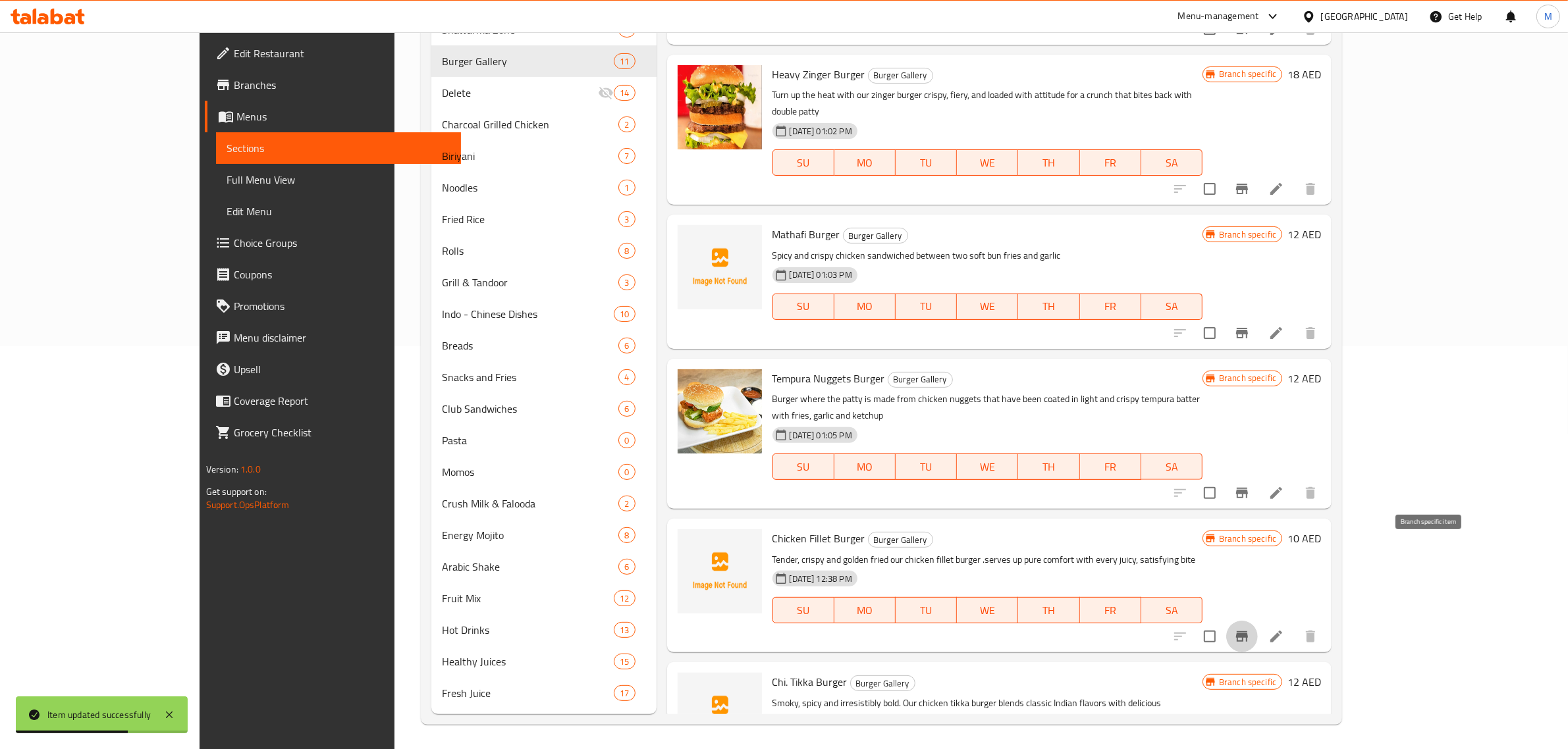
click at [1250, 628] on icon "Branch-specific-item" at bounding box center [1242, 636] width 16 height 16
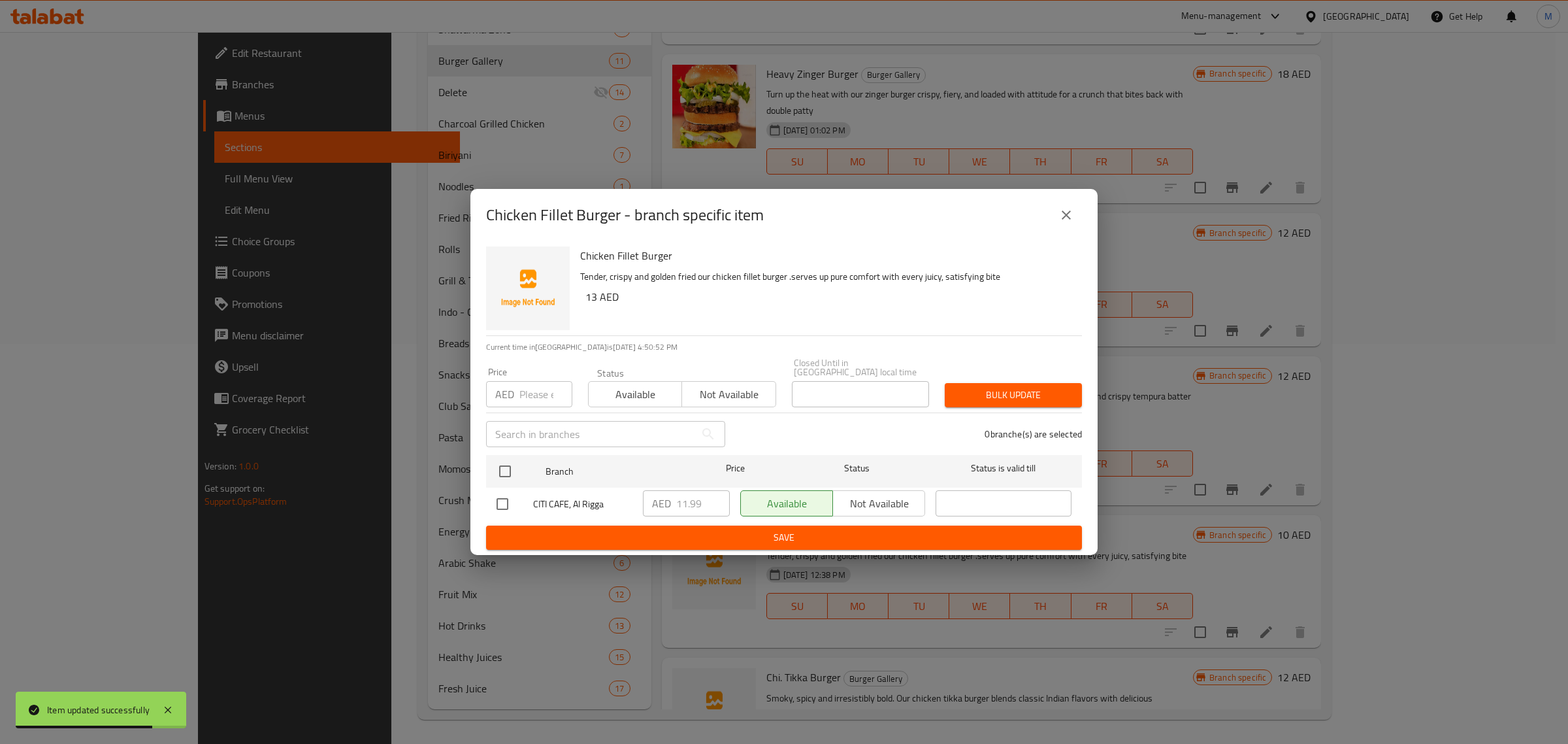
click at [497, 502] on input "checkbox" at bounding box center [502, 503] width 28 height 28
checkbox input "true"
drag, startPoint x: 700, startPoint y: 505, endPoint x: 666, endPoint y: 507, distance: 34.1
click at [666, 507] on div "AED 11.99 ​" at bounding box center [686, 503] width 87 height 26
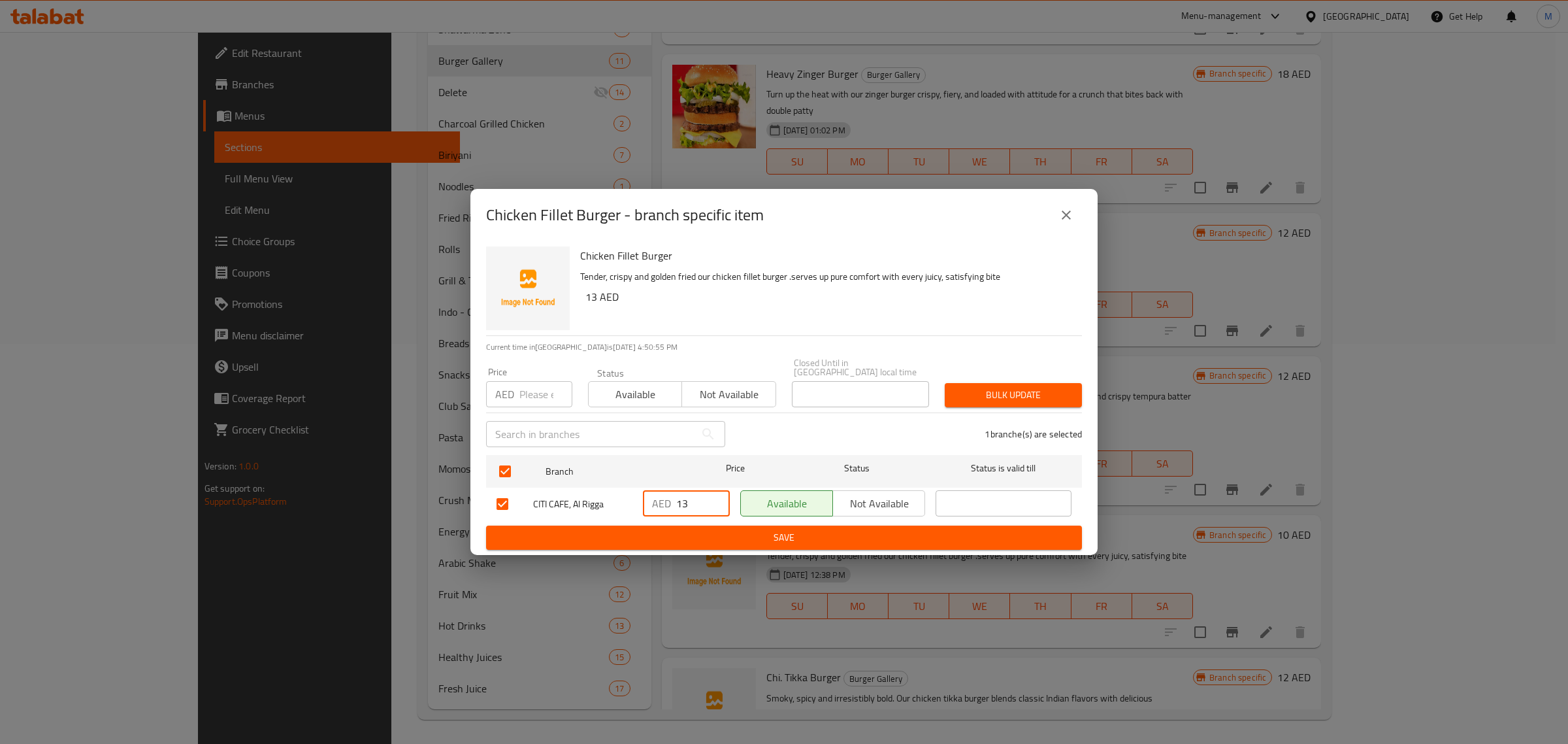
type input "13"
click at [688, 540] on span "Save" at bounding box center [784, 537] width 575 height 17
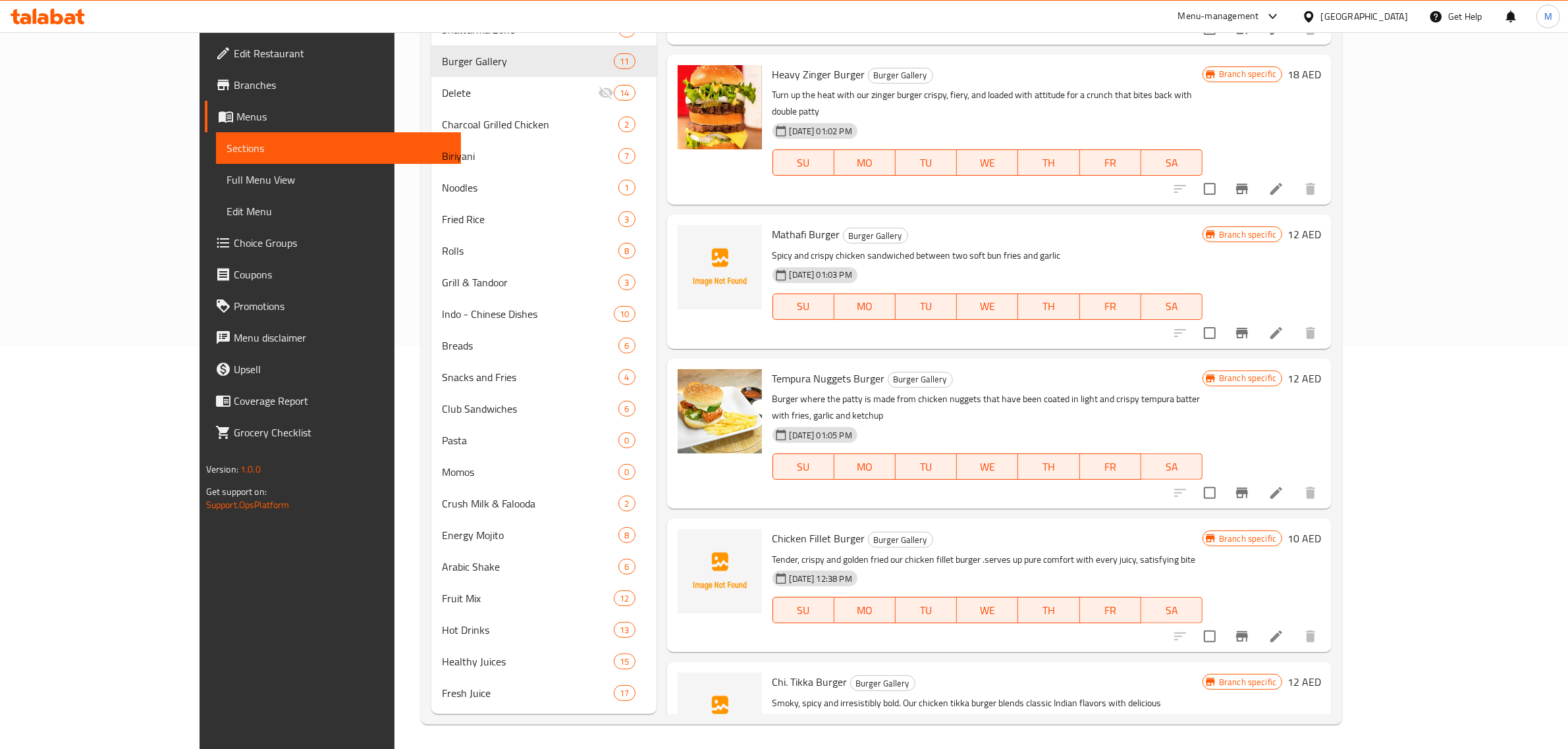
click at [1202, 551] on p "Tender, crispy and golden fried our chicken fillet burger .serves up pure comfo…" at bounding box center [987, 559] width 430 height 17
click at [1163, 529] on h6 "Chicken Fillet Burger Burger Gallery" at bounding box center [987, 538] width 430 height 18
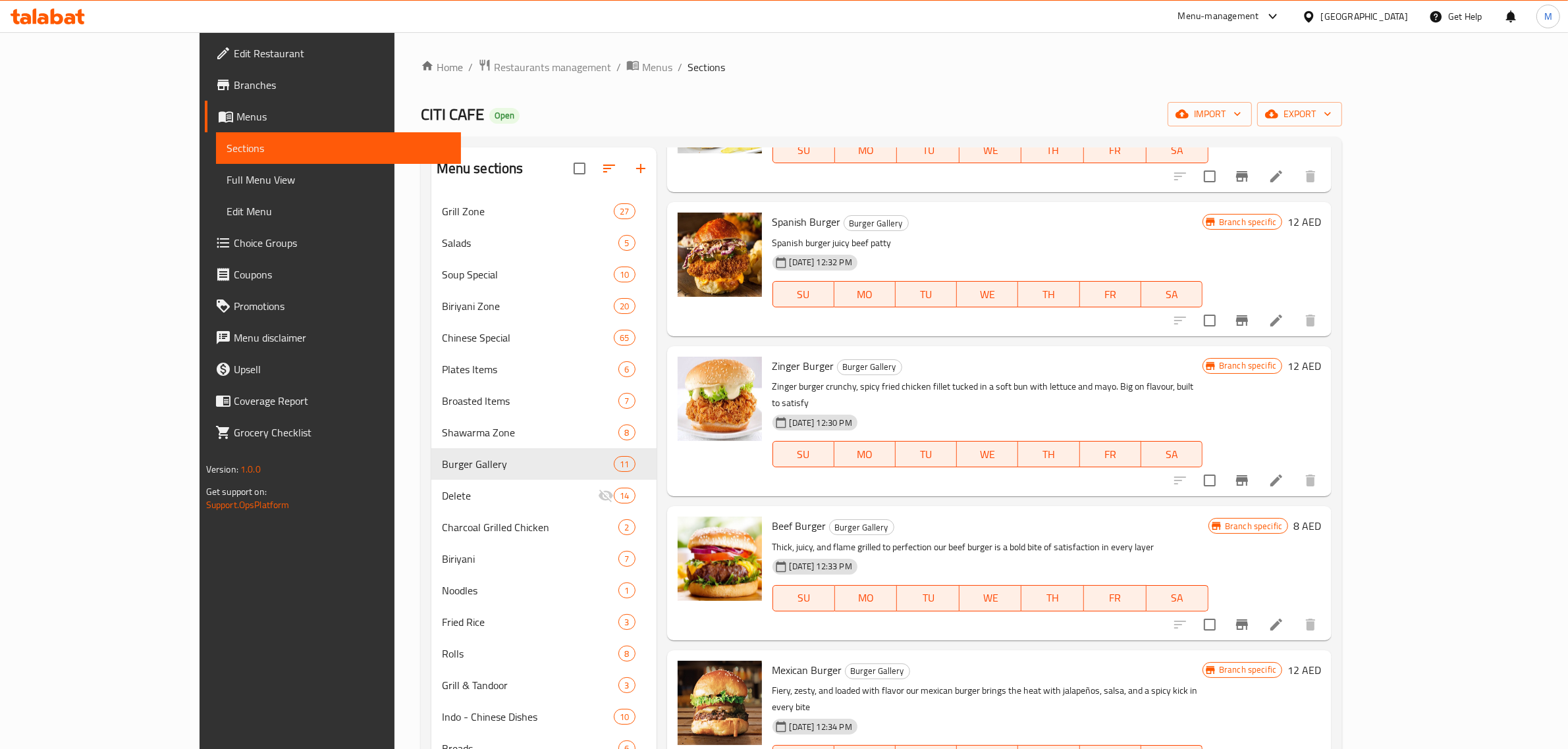
scroll to position [164, 0]
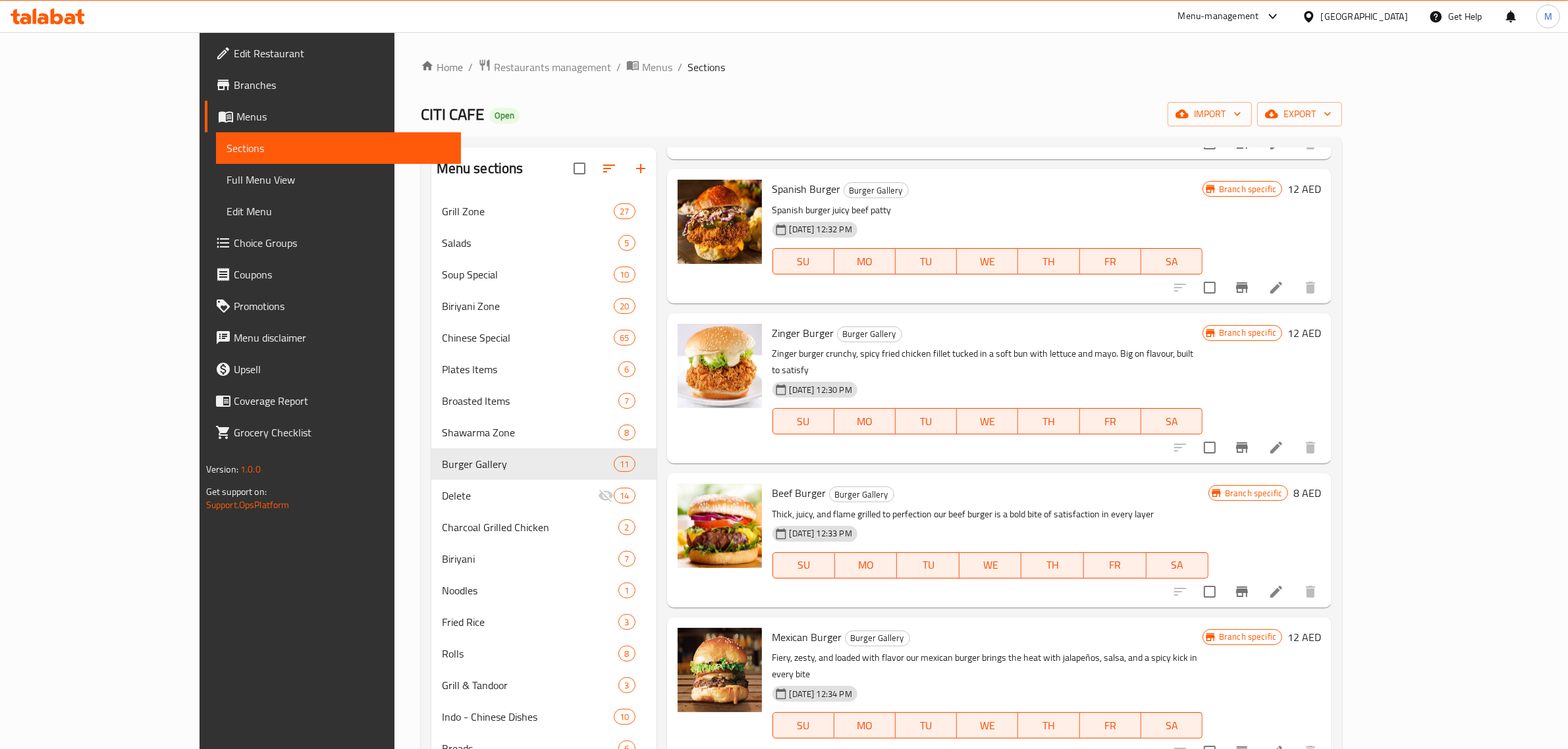
click at [1148, 478] on div "Beef Burger Burger Gallery Thick, juicy, and flame grilled to perfection our be…" at bounding box center [990, 539] width 447 height 123
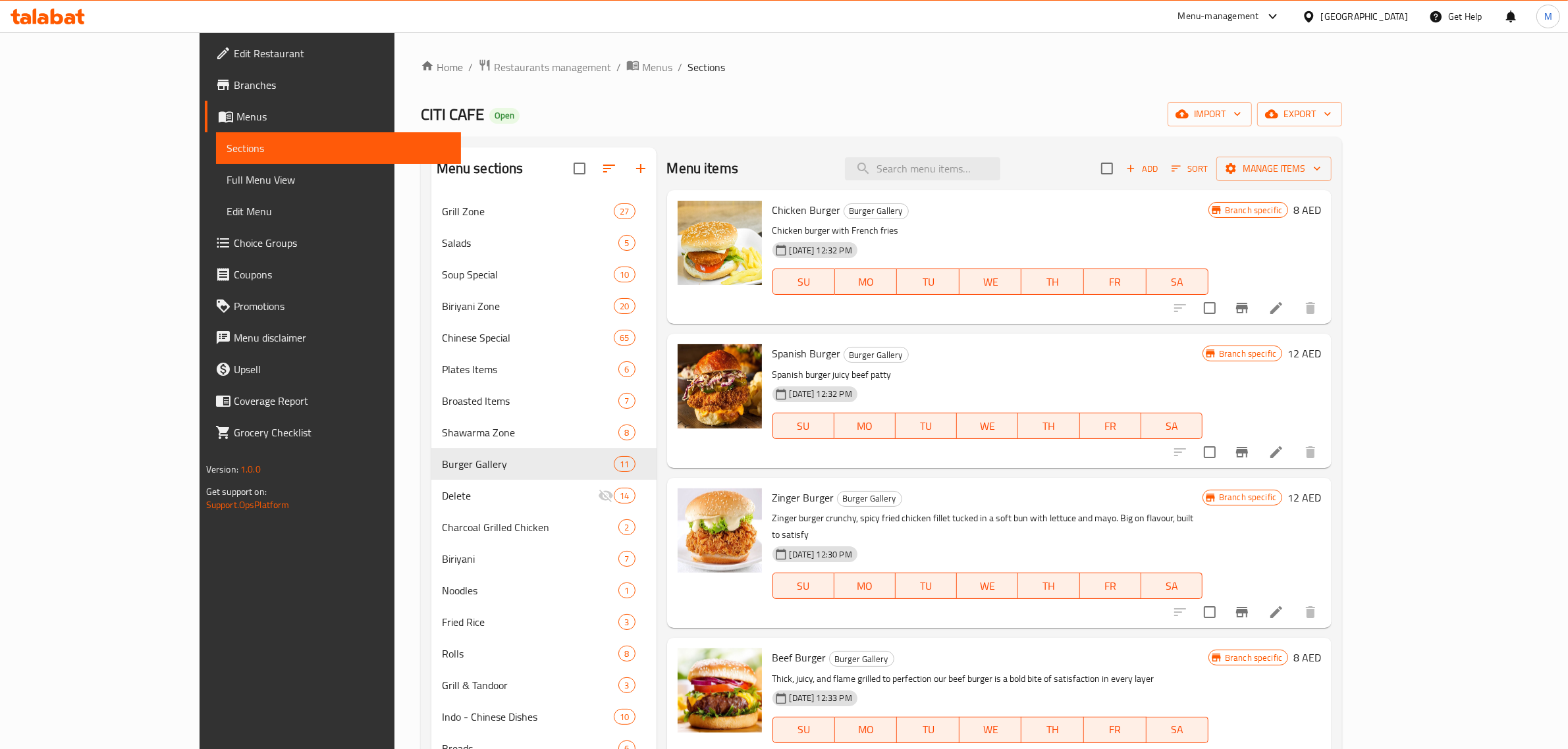
click at [1321, 214] on h6 "8 AED" at bounding box center [1307, 210] width 28 height 18
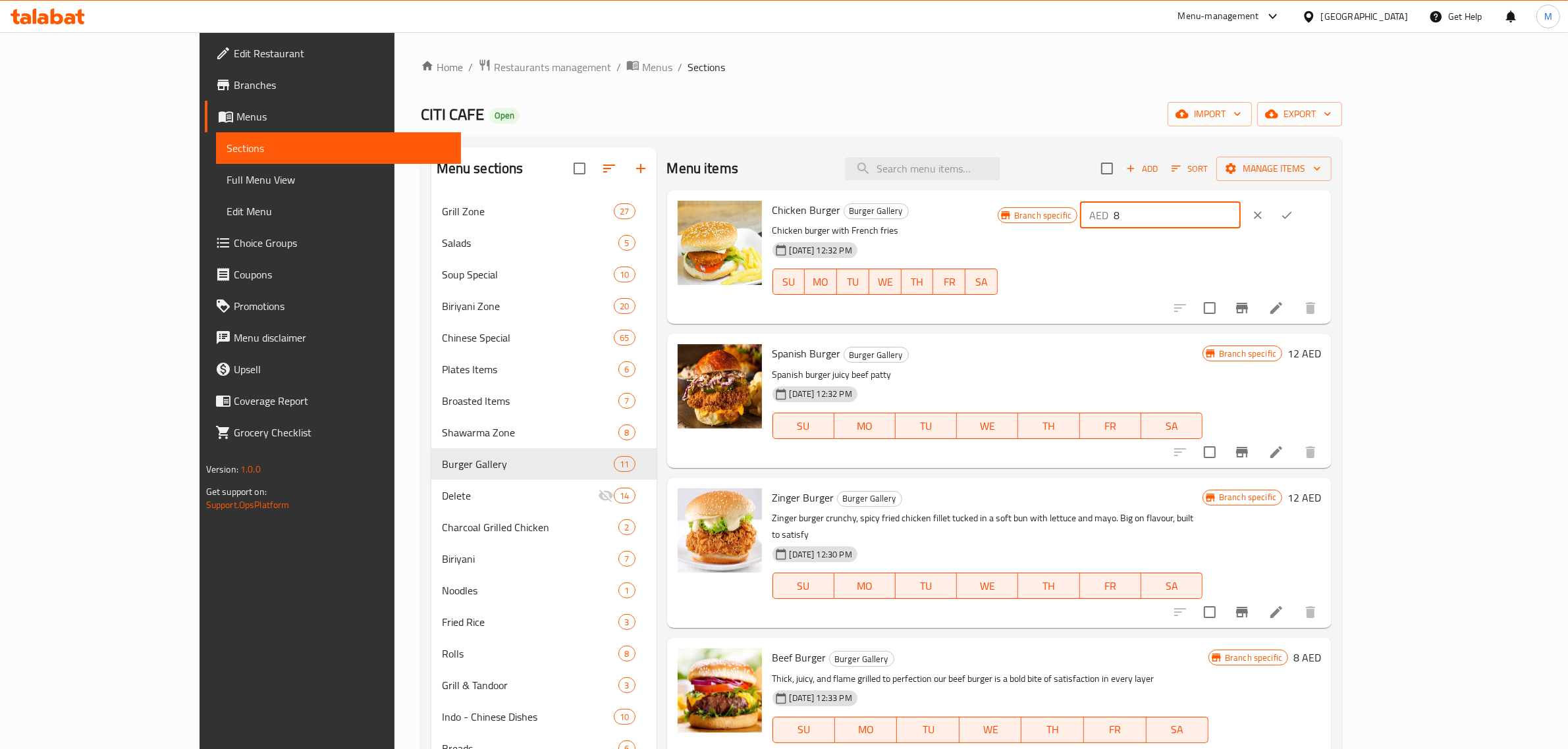
drag, startPoint x: 1355, startPoint y: 225, endPoint x: 1314, endPoint y: 228, distance: 41.1
click at [1241, 228] on div "AED 8 ​" at bounding box center [1160, 214] width 161 height 26
type input "13"
click at [1292, 214] on icon "ok" at bounding box center [1287, 215] width 10 height 7
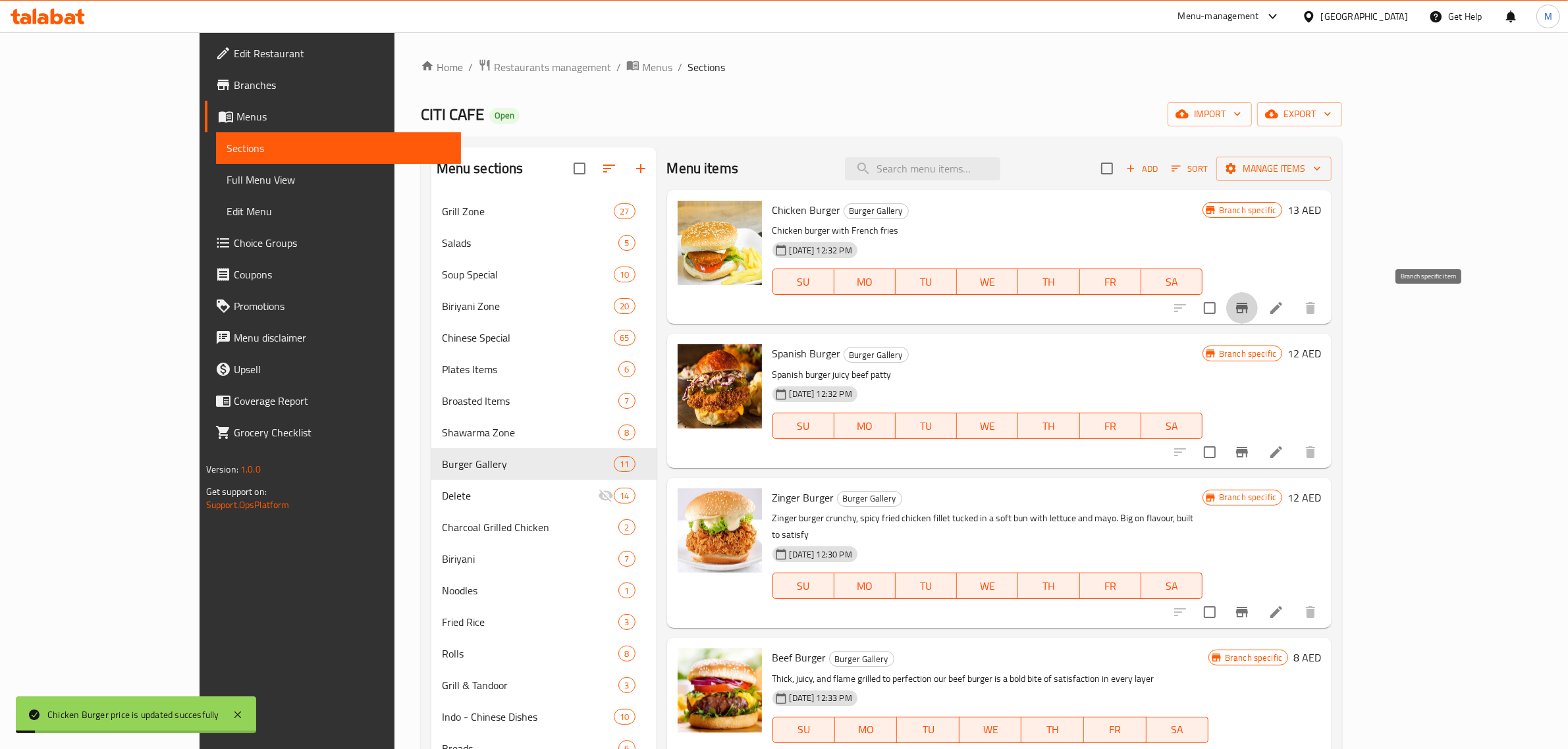
click at [1250, 310] on icon "Branch-specific-item" at bounding box center [1242, 308] width 16 height 16
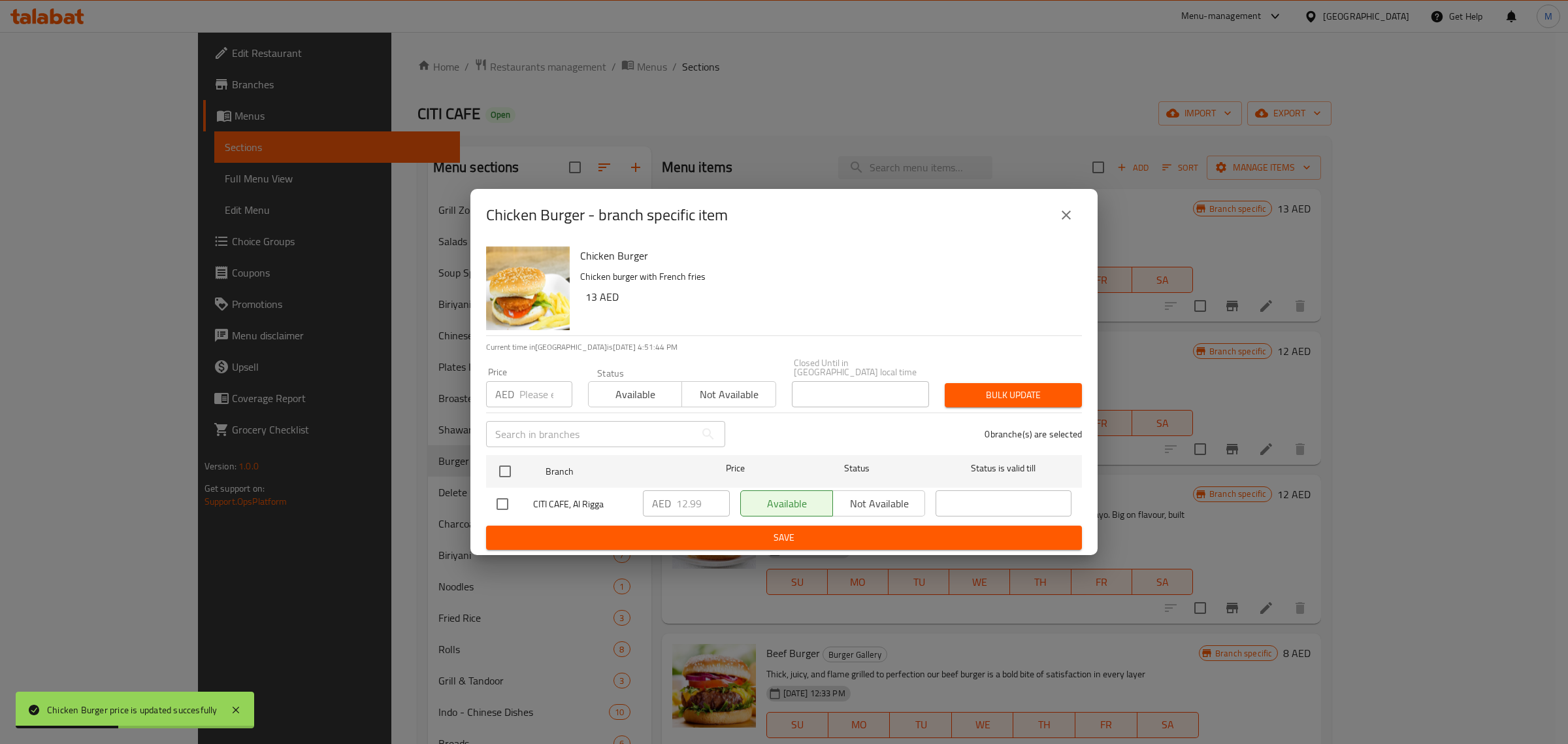
click at [501, 504] on input "checkbox" at bounding box center [502, 503] width 28 height 28
checkbox input "true"
drag, startPoint x: 700, startPoint y: 503, endPoint x: 664, endPoint y: 504, distance: 36.0
click at [664, 504] on div "AED 12.99 ​" at bounding box center [686, 503] width 87 height 26
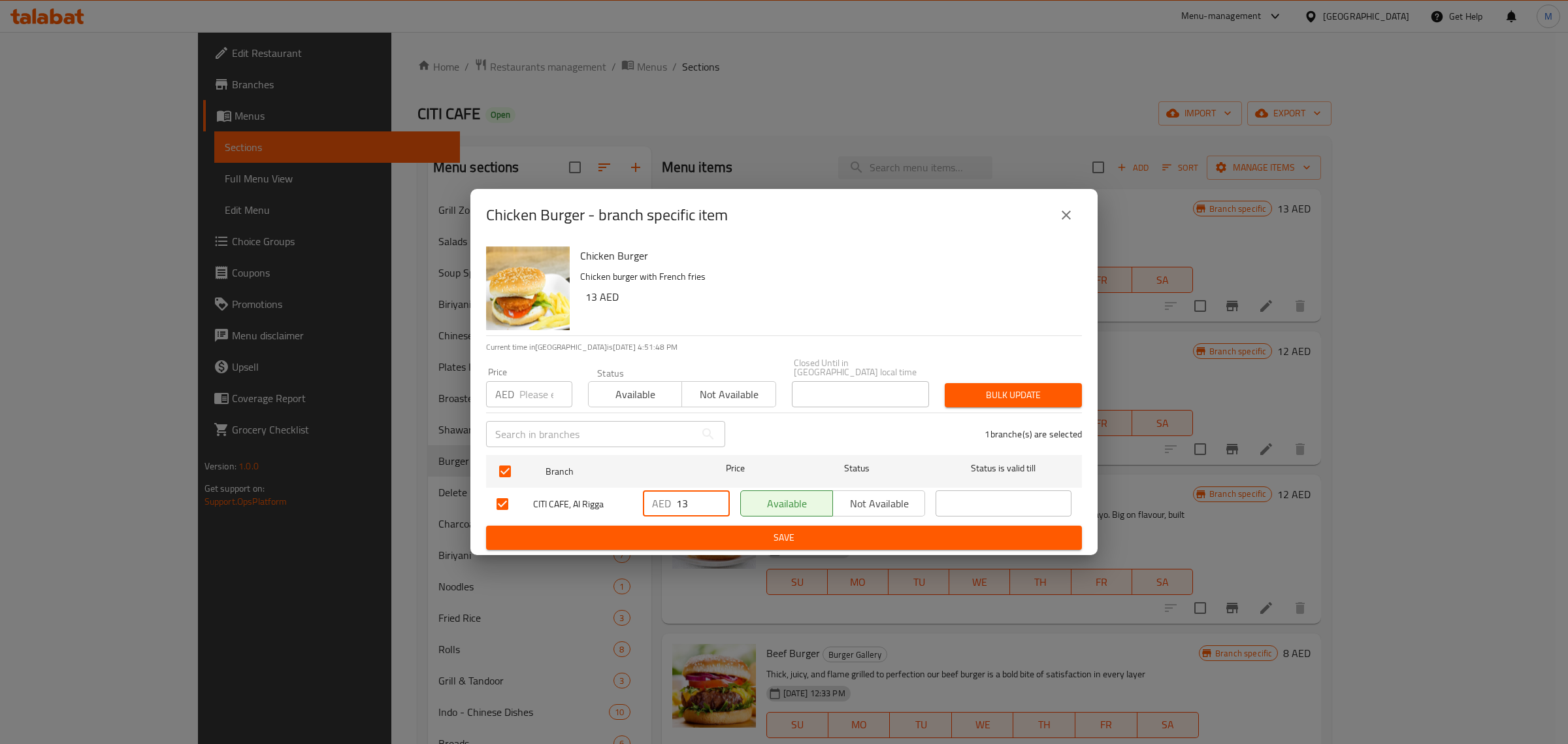
type input "13"
click at [700, 532] on span "Save" at bounding box center [784, 537] width 575 height 17
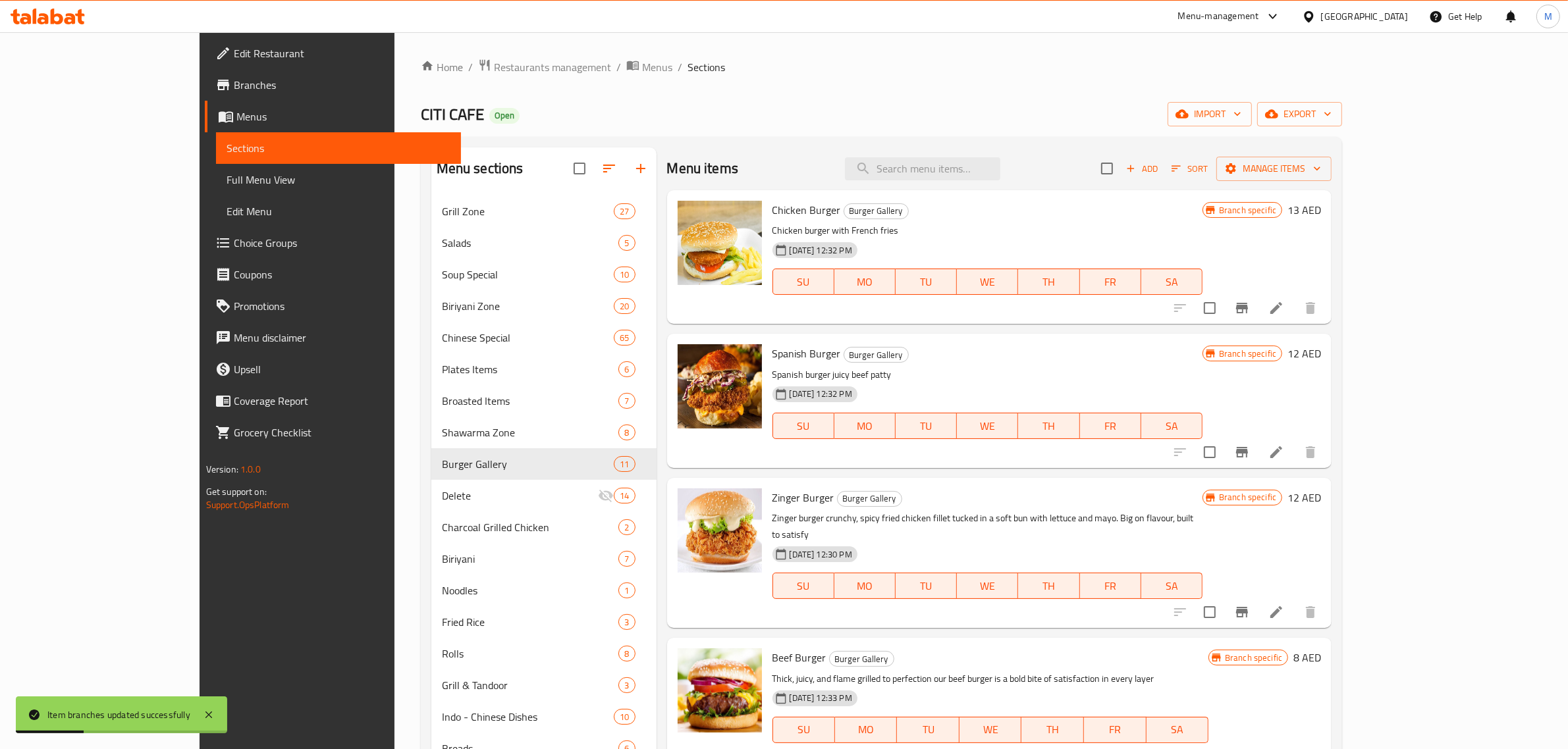
drag, startPoint x: 1062, startPoint y: 396, endPoint x: 1017, endPoint y: 366, distance: 54.1
drag, startPoint x: 1017, startPoint y: 366, endPoint x: 986, endPoint y: 350, distance: 34.9
click at [986, 350] on h6 "Spanish Burger Burger Gallery" at bounding box center [987, 353] width 430 height 18
click at [1047, 485] on div "Zinger Burger Burger Gallery Zinger burger crunchy, spicy fried chicken fillet …" at bounding box center [987, 553] width 440 height 140
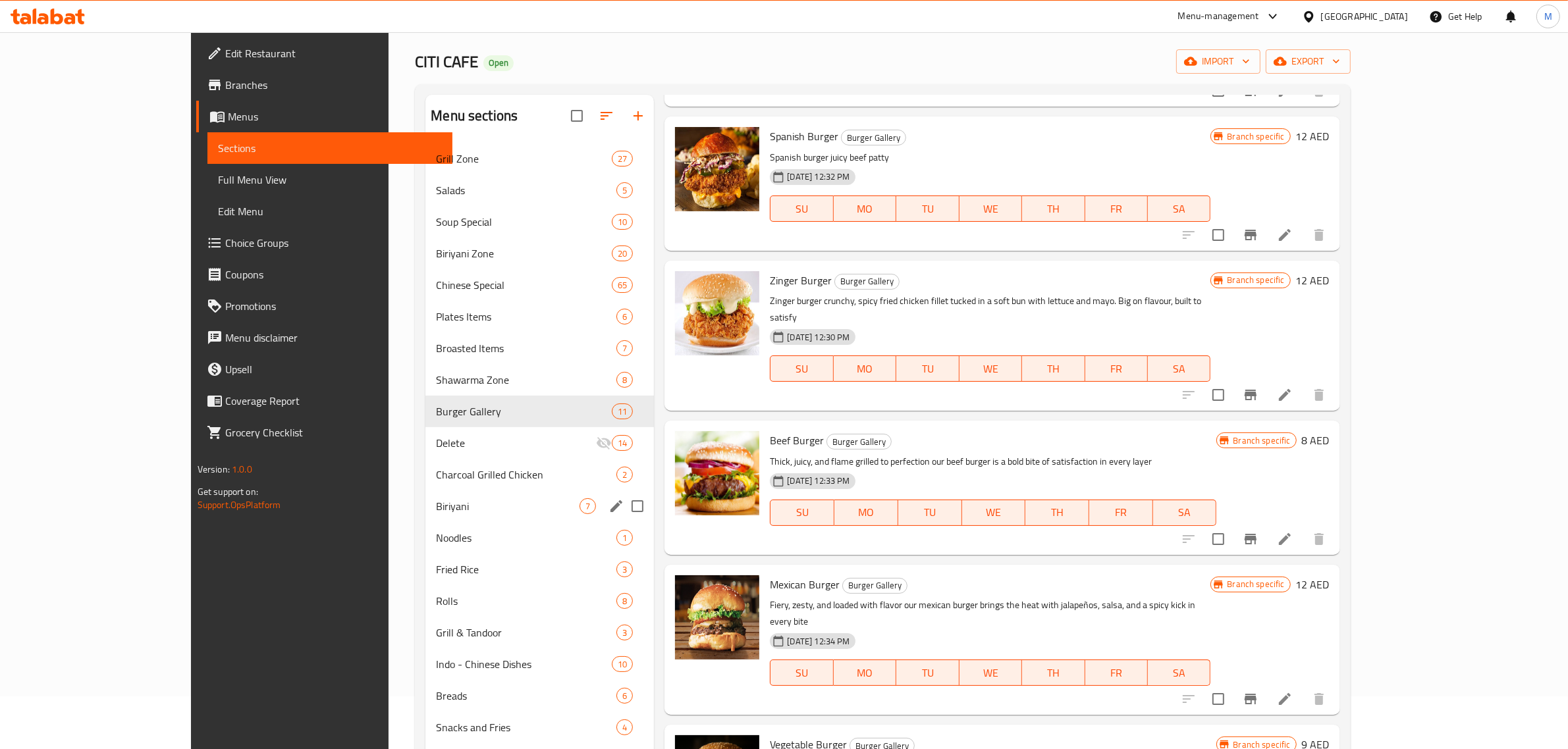
scroll to position [164, 0]
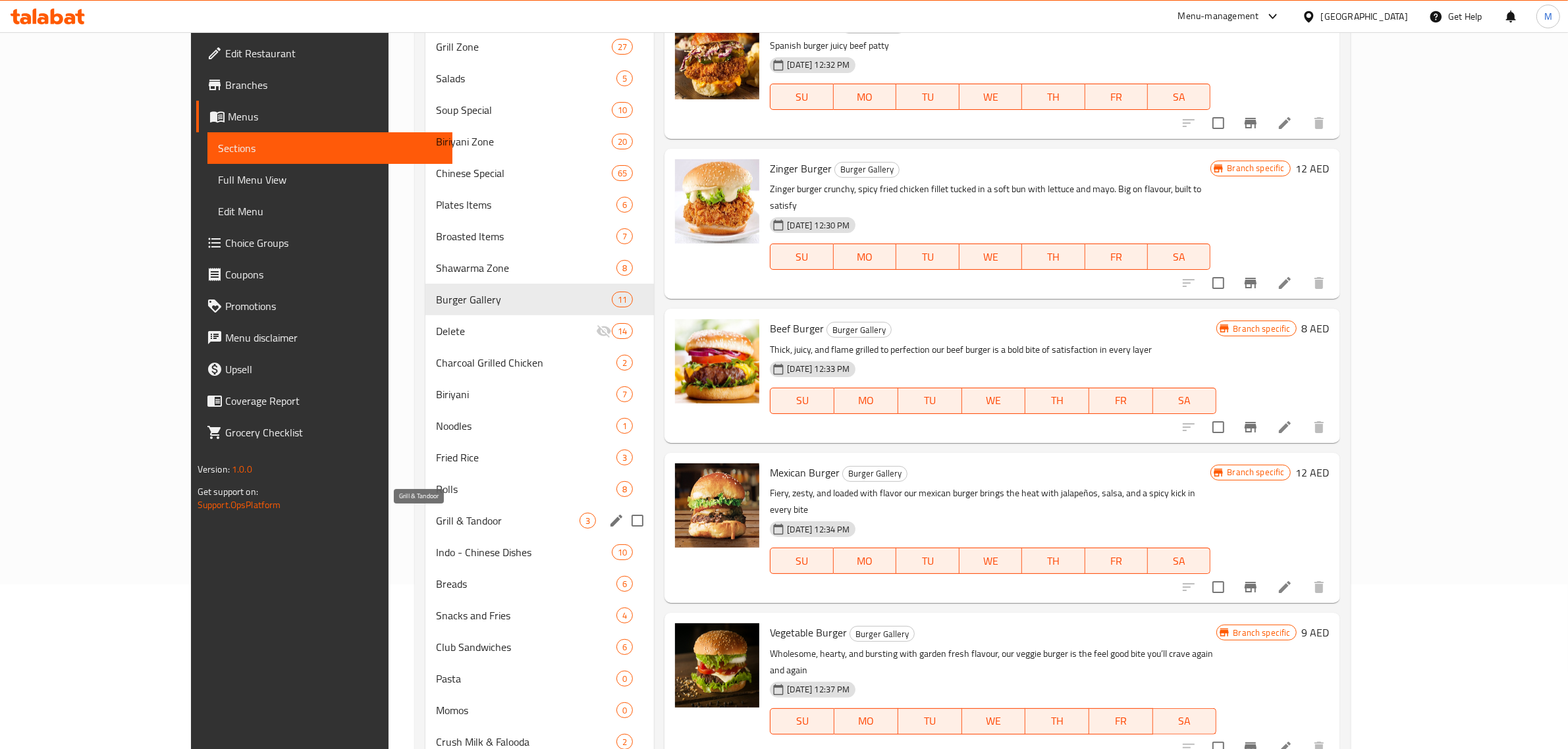
click at [436, 520] on span "Grill & Tandoor" at bounding box center [507, 520] width 144 height 16
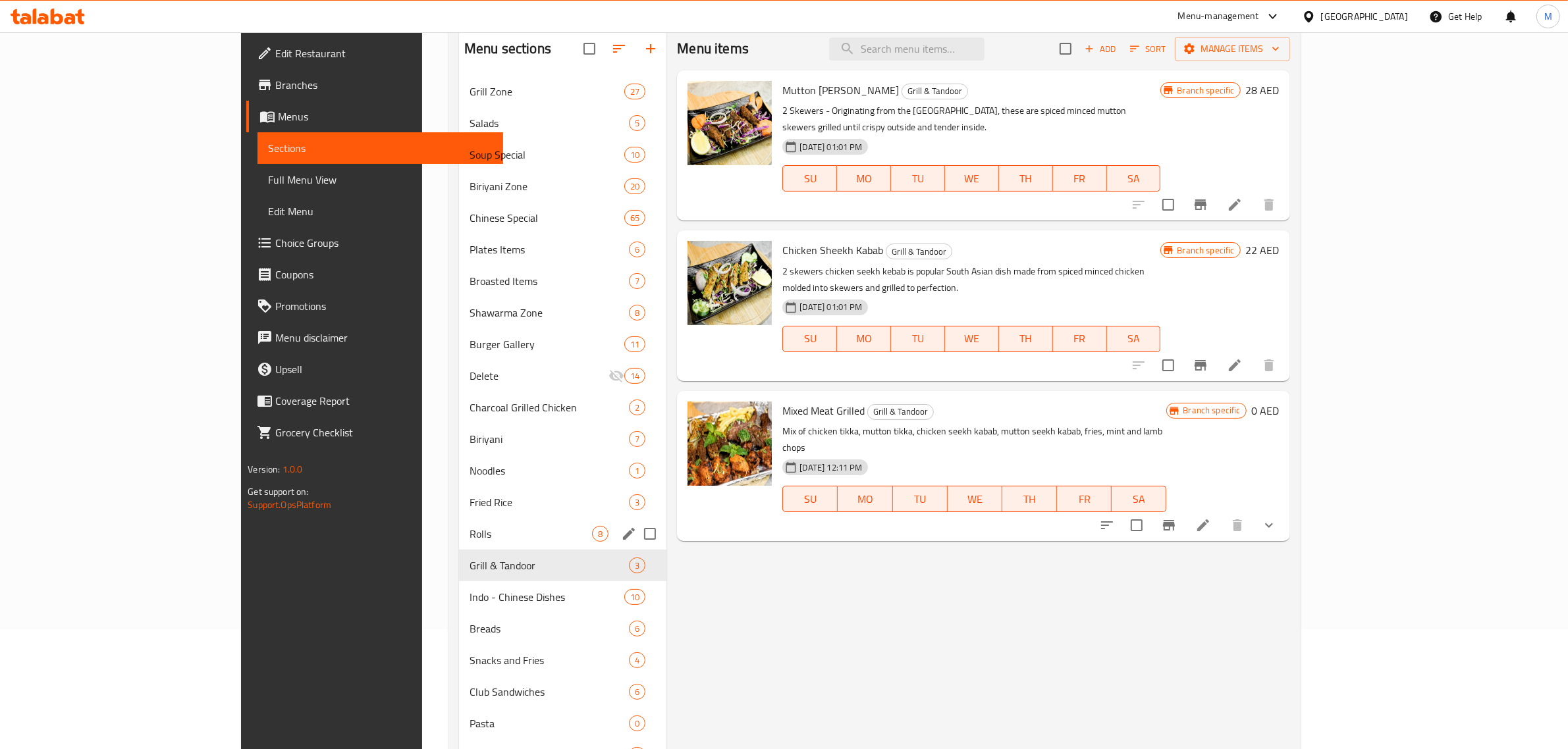
scroll to position [83, 0]
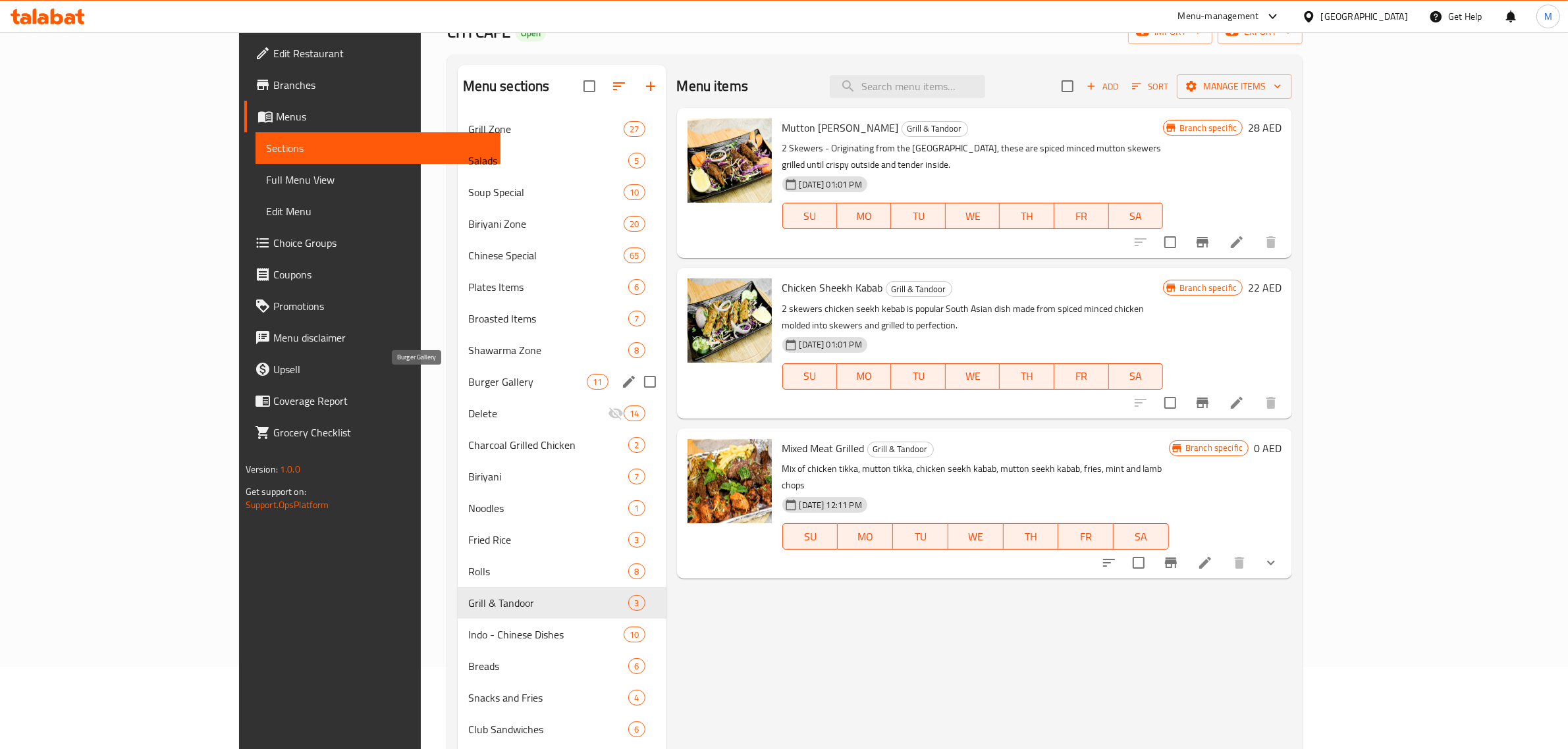
click at [468, 378] on span "Burger Gallery" at bounding box center [528, 382] width 119 height 16
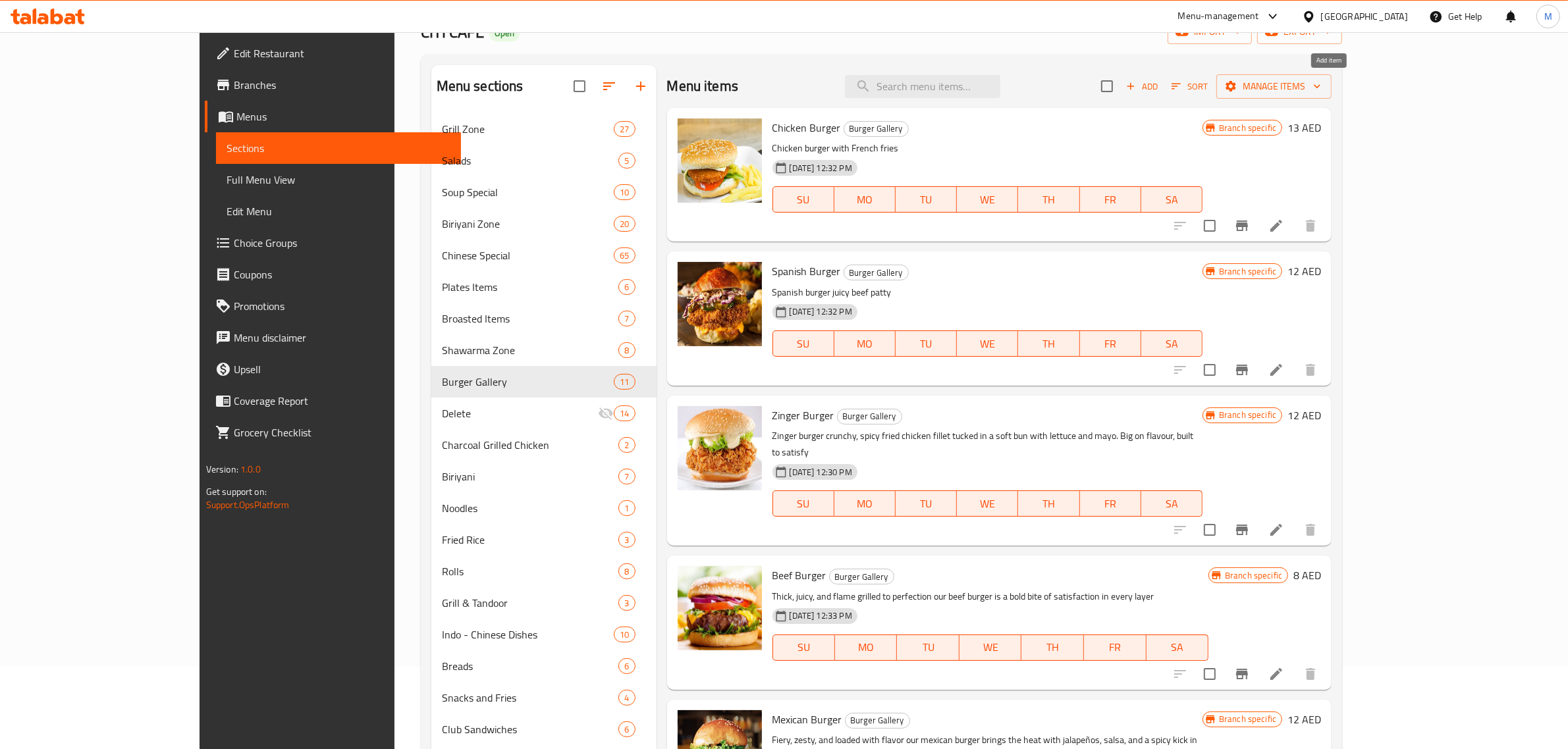
click at [1160, 84] on span "Add" at bounding box center [1141, 86] width 36 height 15
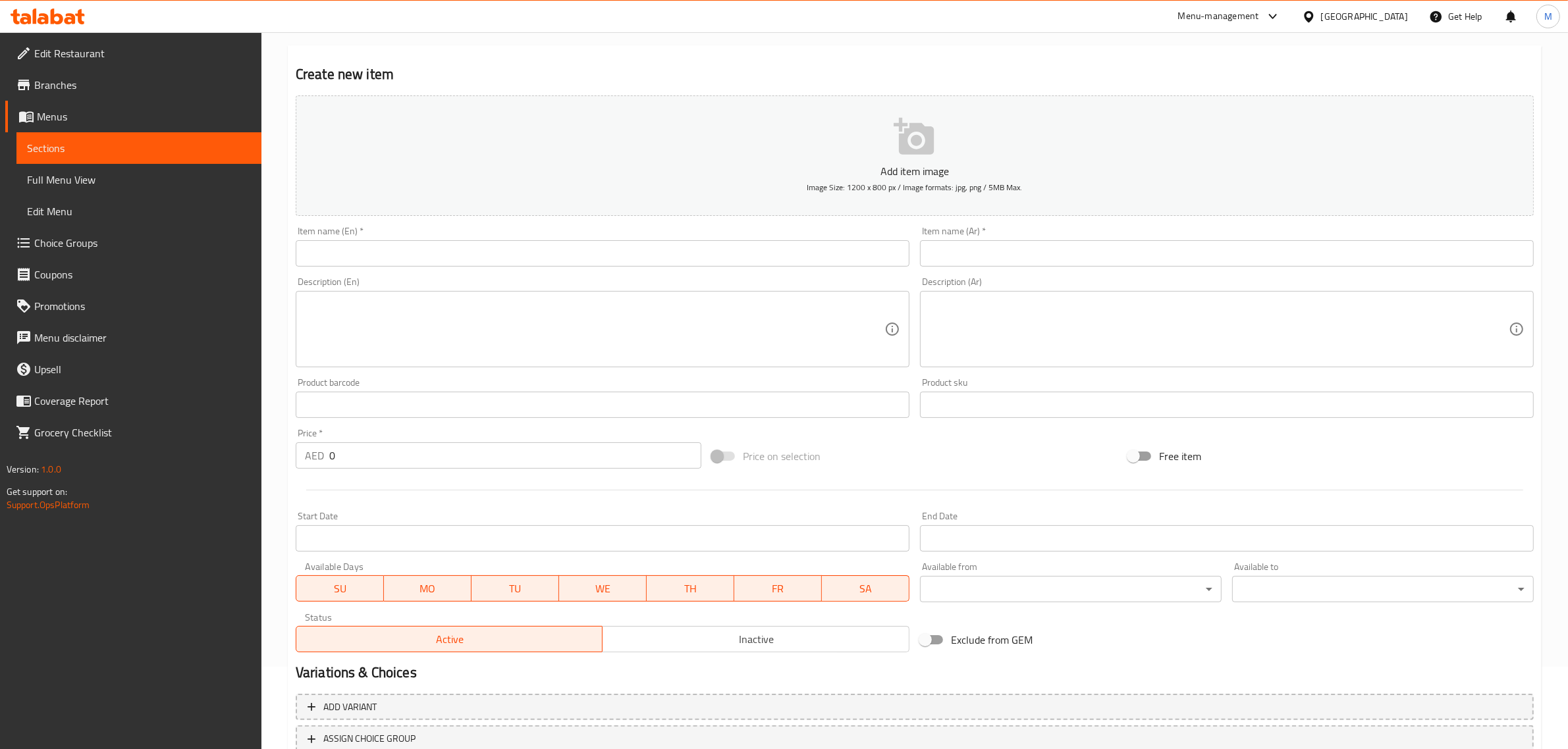
click at [762, 253] on input "text" at bounding box center [602, 253] width 614 height 26
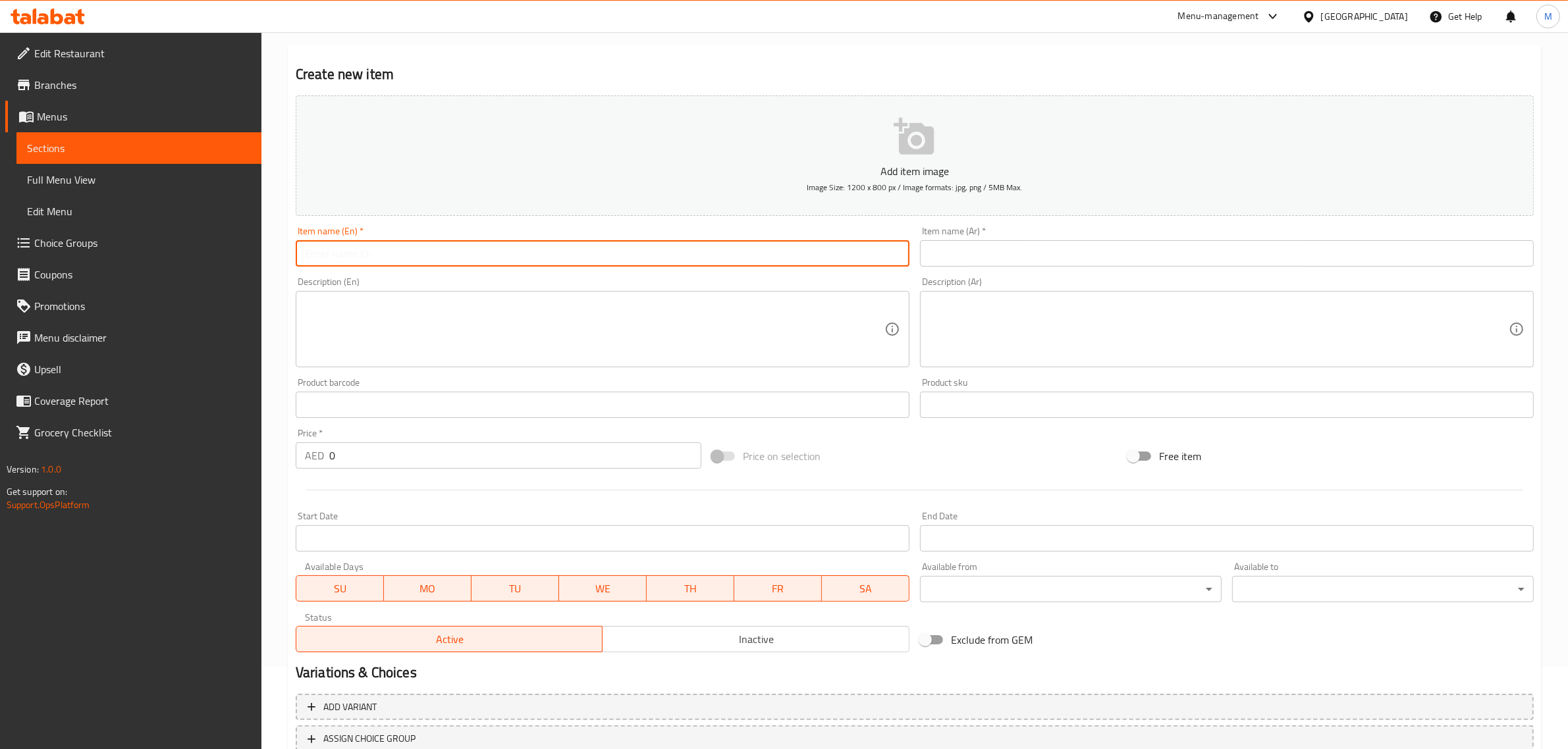
paste input "PRAWNS BURGER"
click at [306, 254] on input "PRAWNS BURGER" at bounding box center [602, 253] width 614 height 26
click at [309, 254] on input "PRAWNS BURGER" at bounding box center [602, 253] width 614 height 26
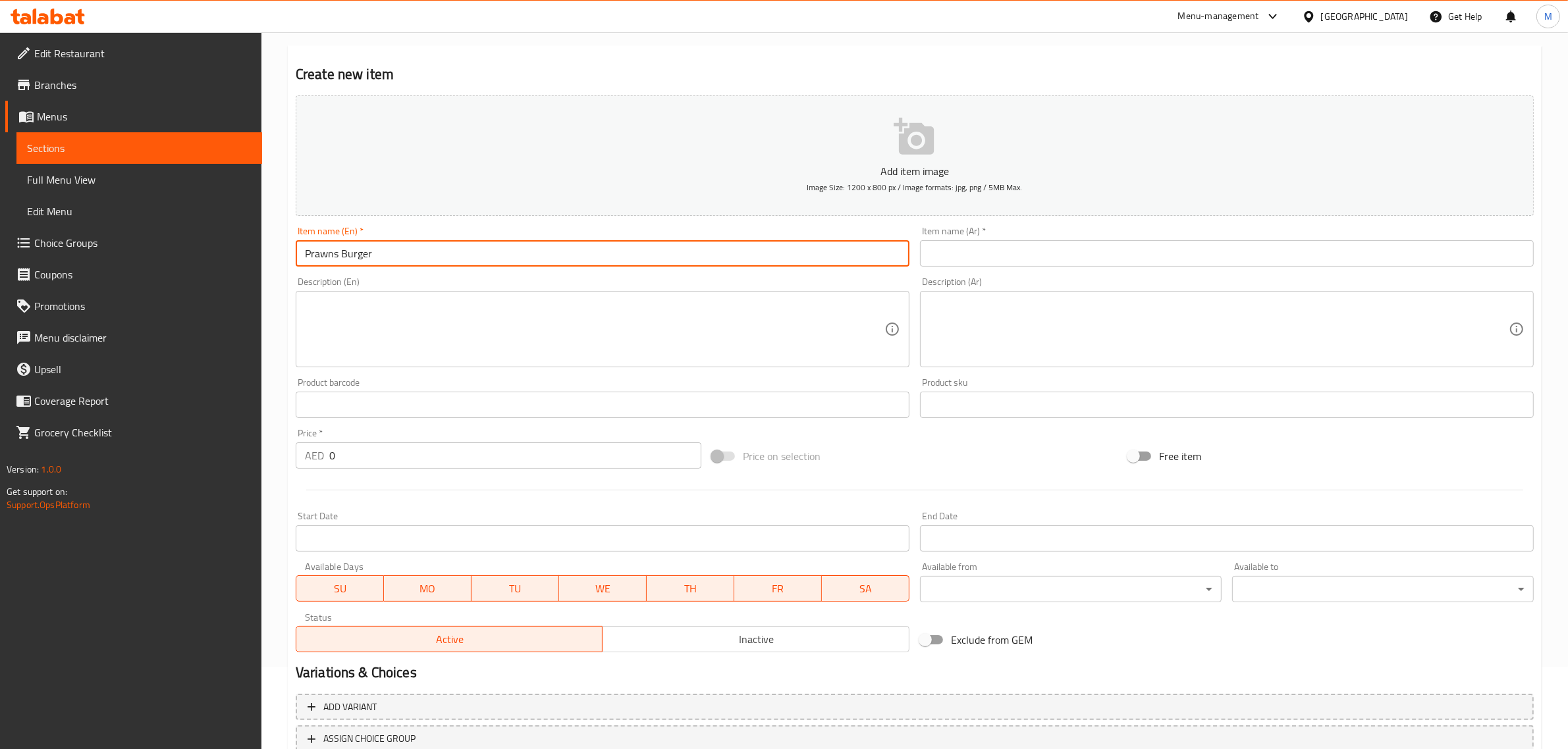
type input "Prawns Burger"
click at [1002, 251] on input "text" at bounding box center [1226, 253] width 614 height 26
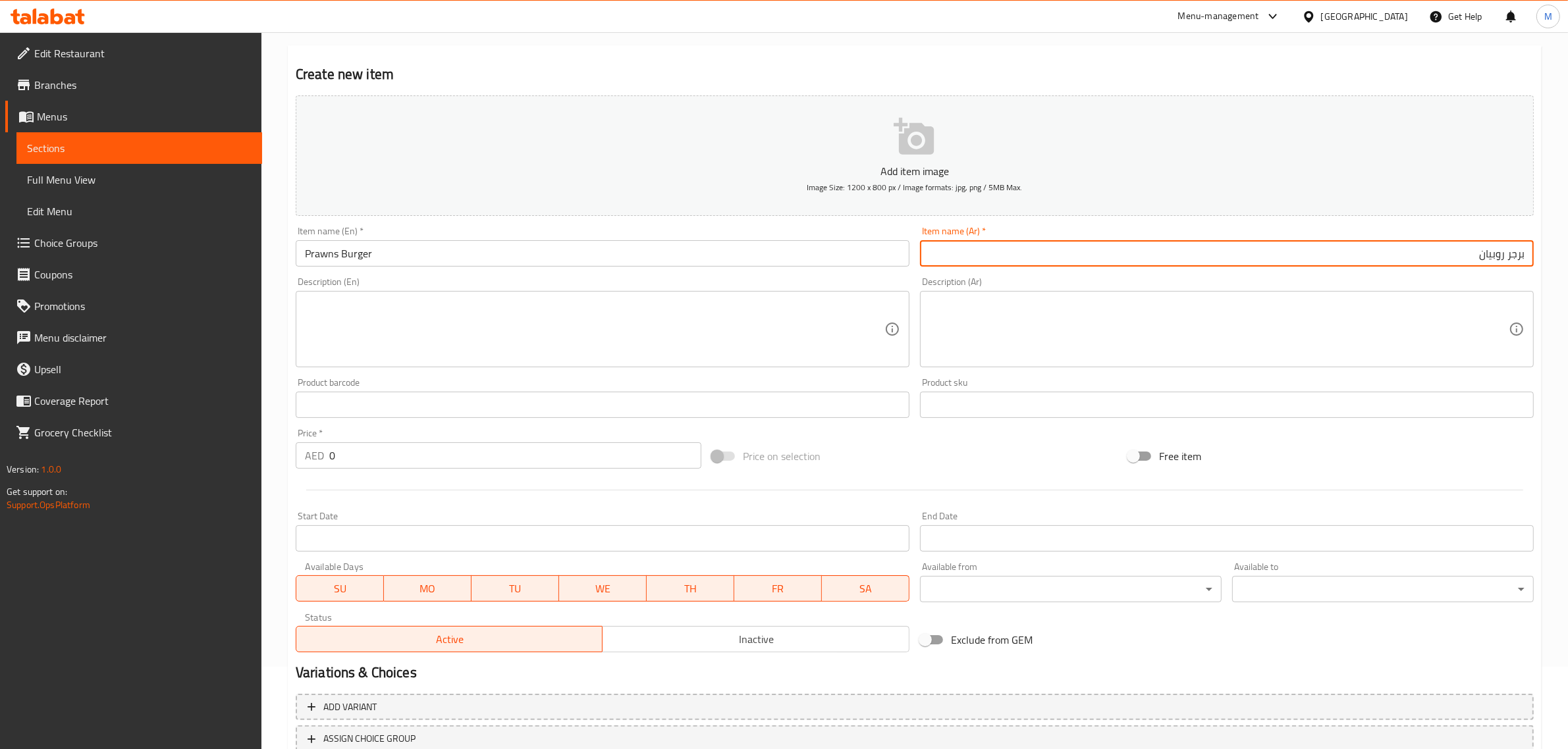
type input "برجر روبيان"
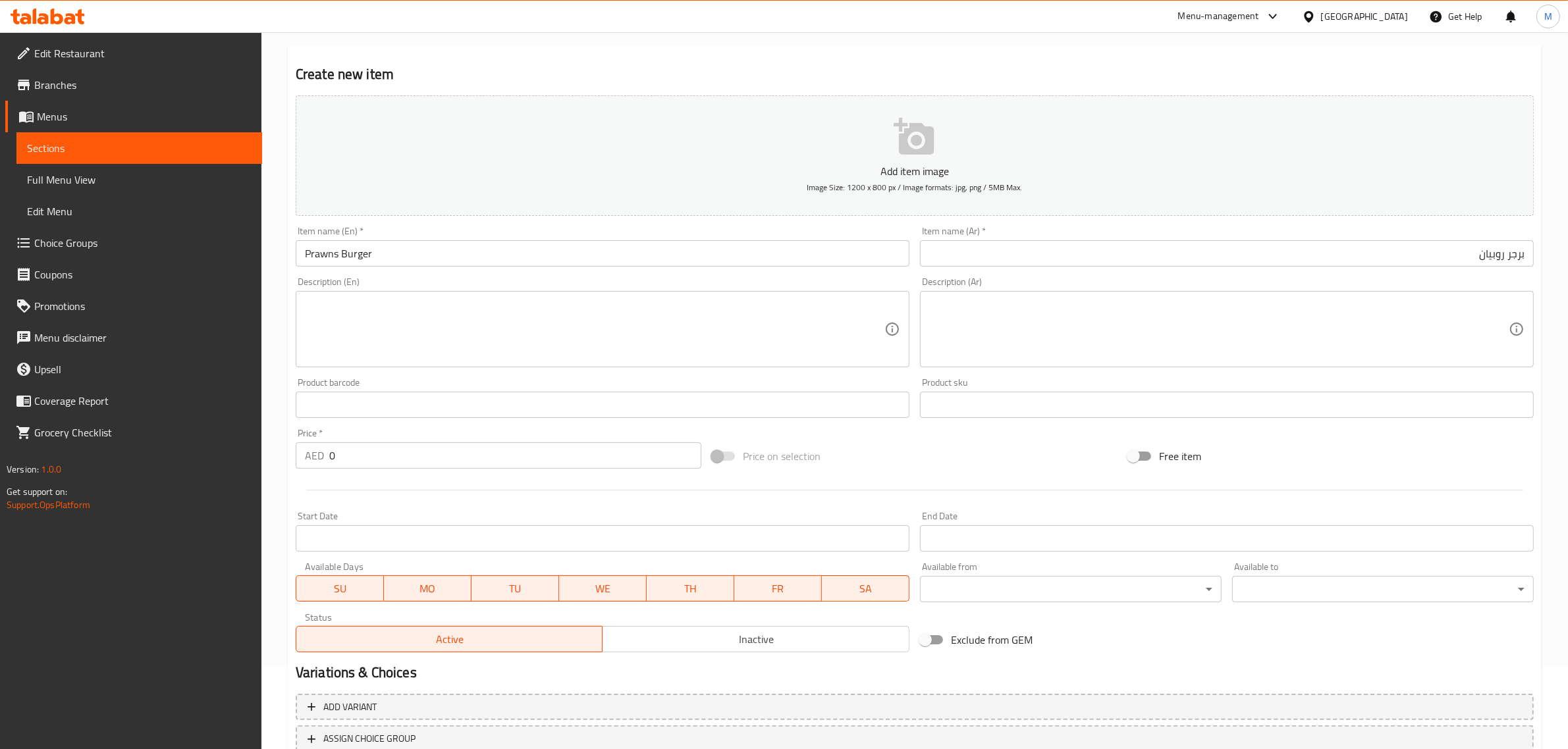
click at [552, 466] on input "0" at bounding box center [515, 455] width 372 height 26
paste input "16"
type input "16"
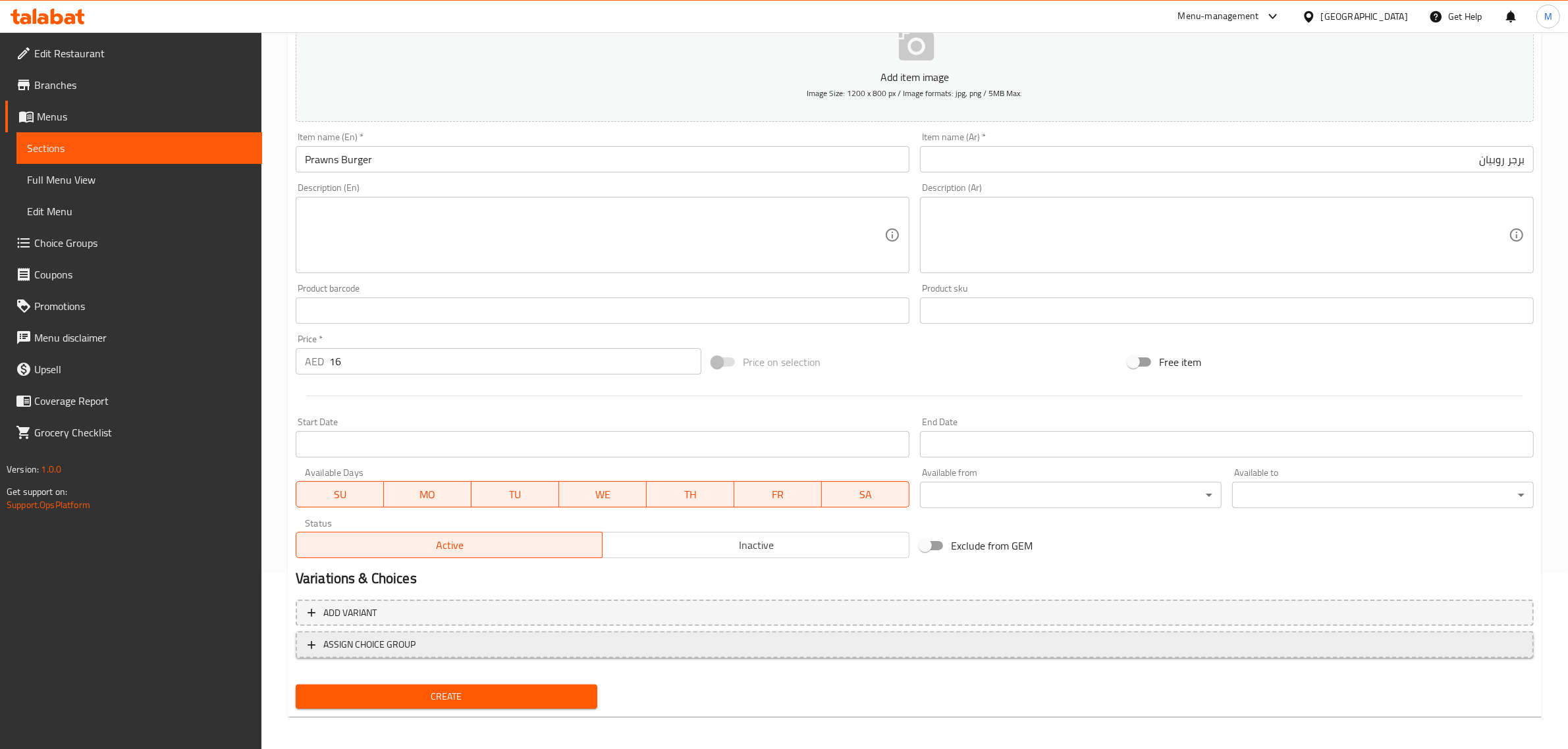
scroll to position [179, 0]
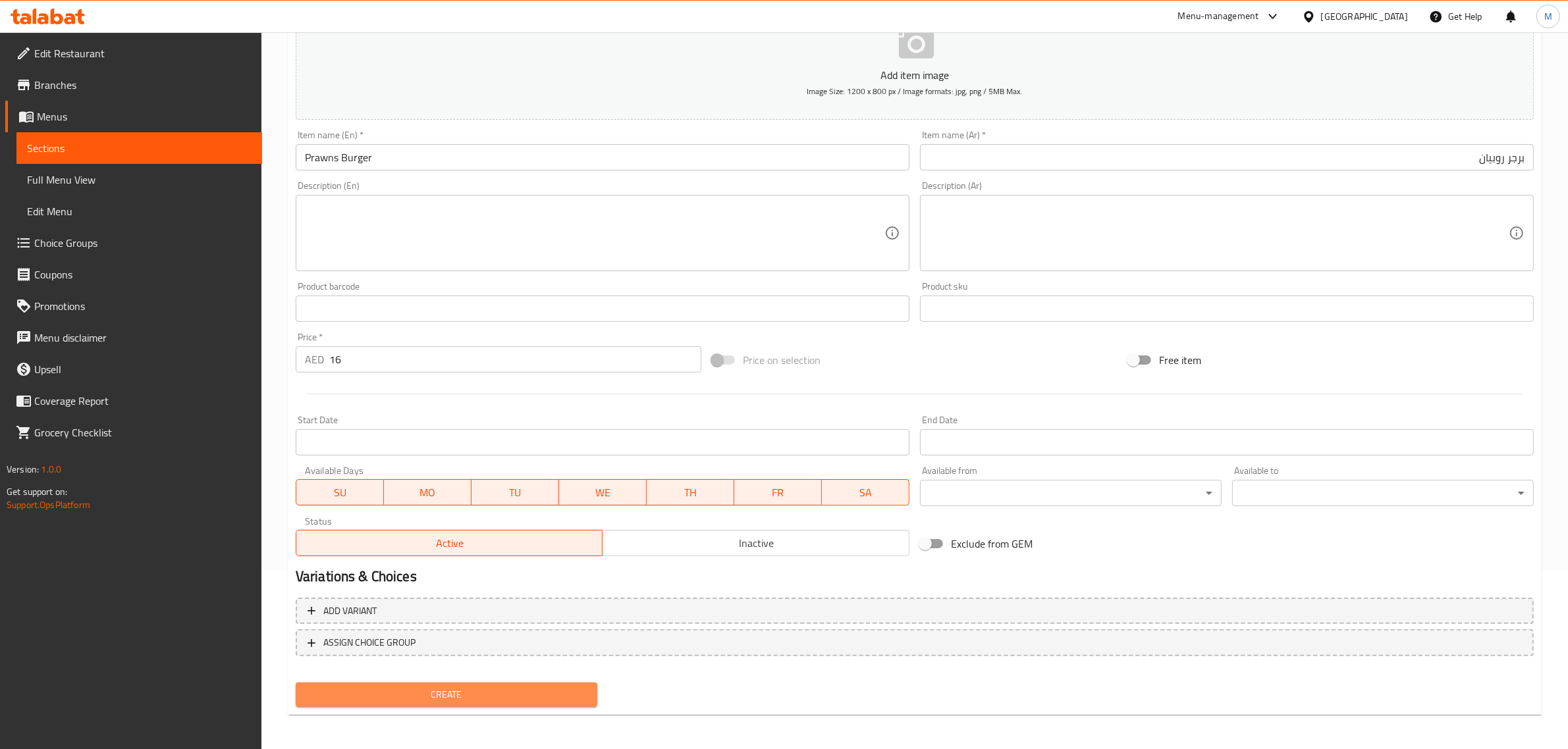
click at [474, 689] on span "Create" at bounding box center [446, 694] width 281 height 17
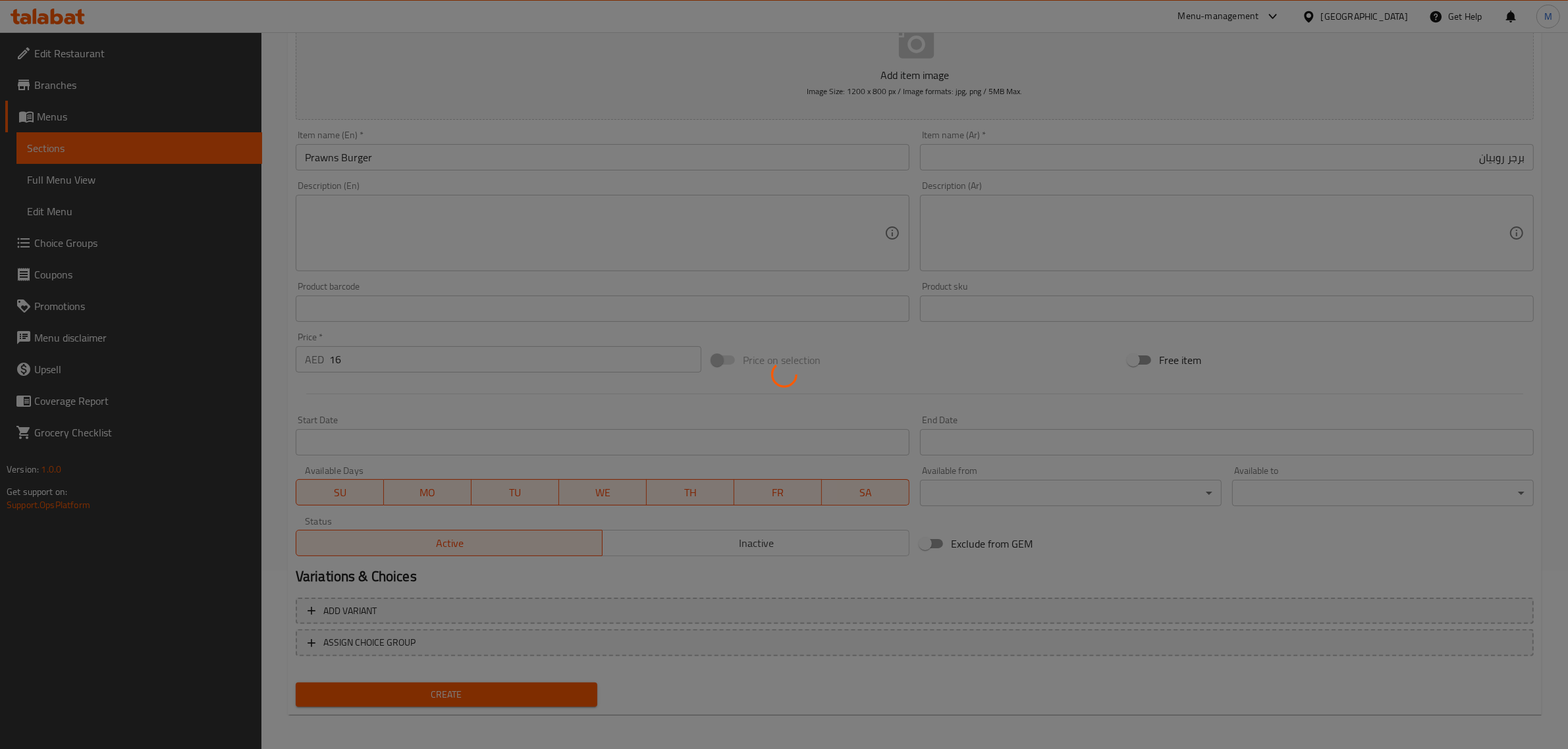
type input "0"
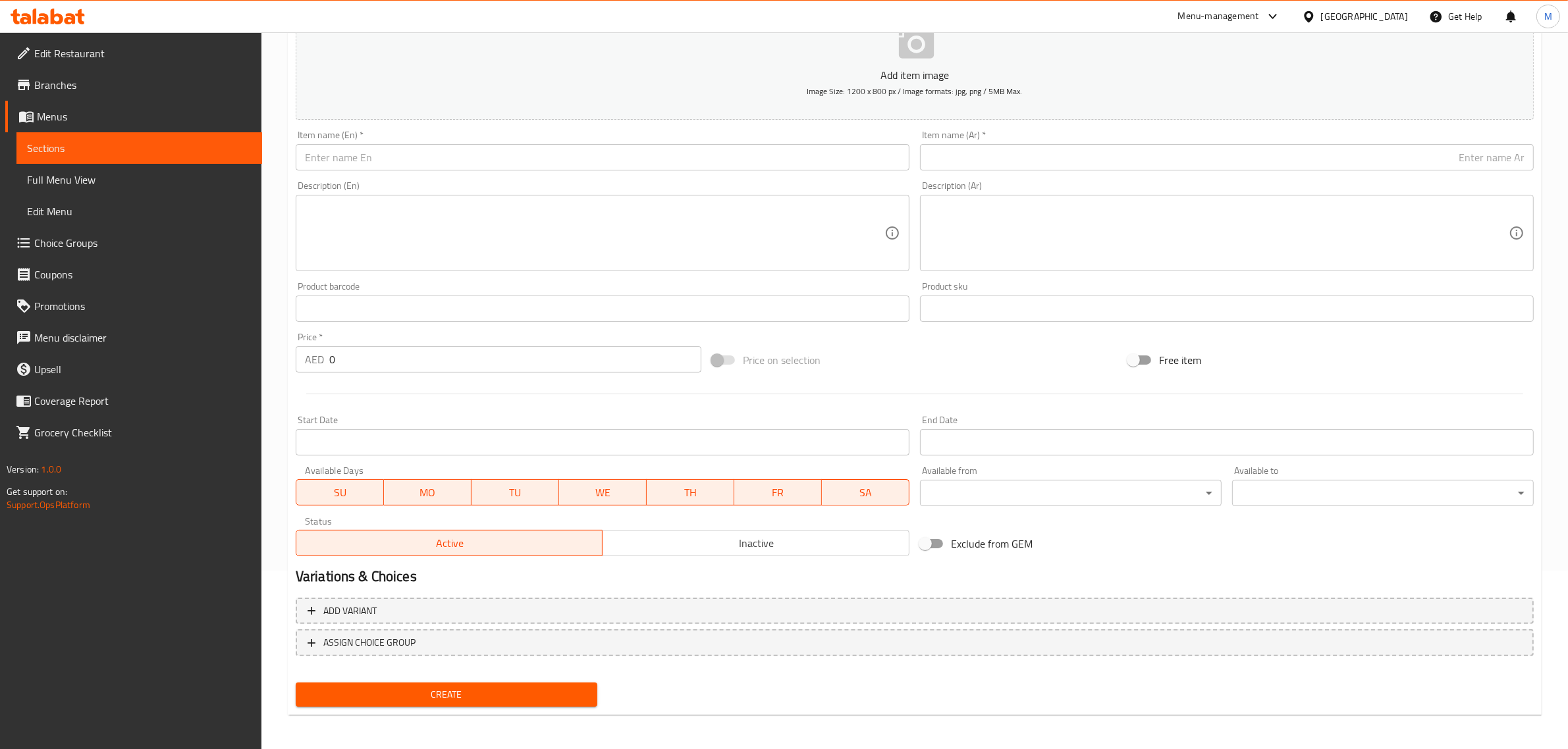
click at [559, 156] on input "text" at bounding box center [602, 156] width 614 height 26
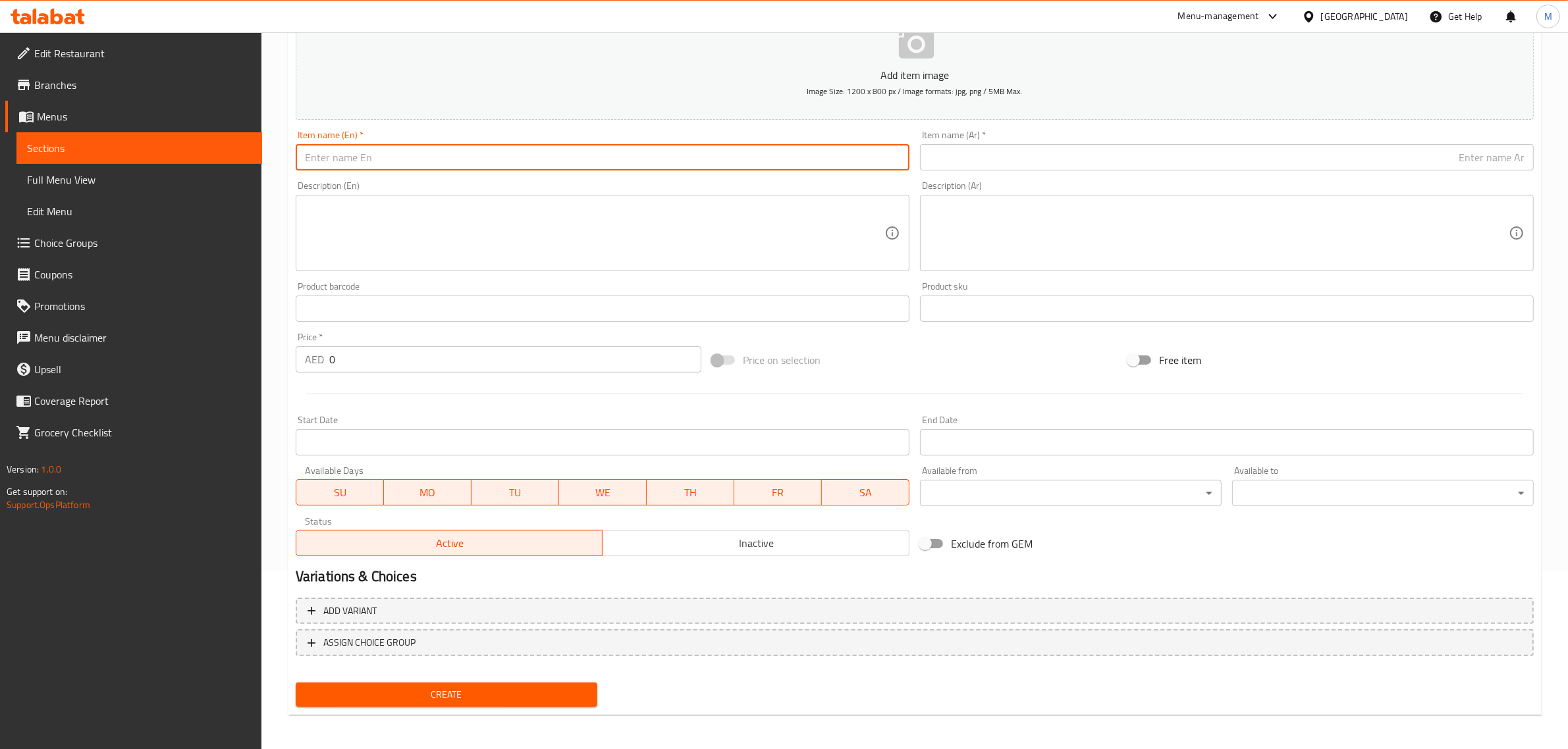
paste input "NUGGETS BURGER"
type input "Nuggets Burger"
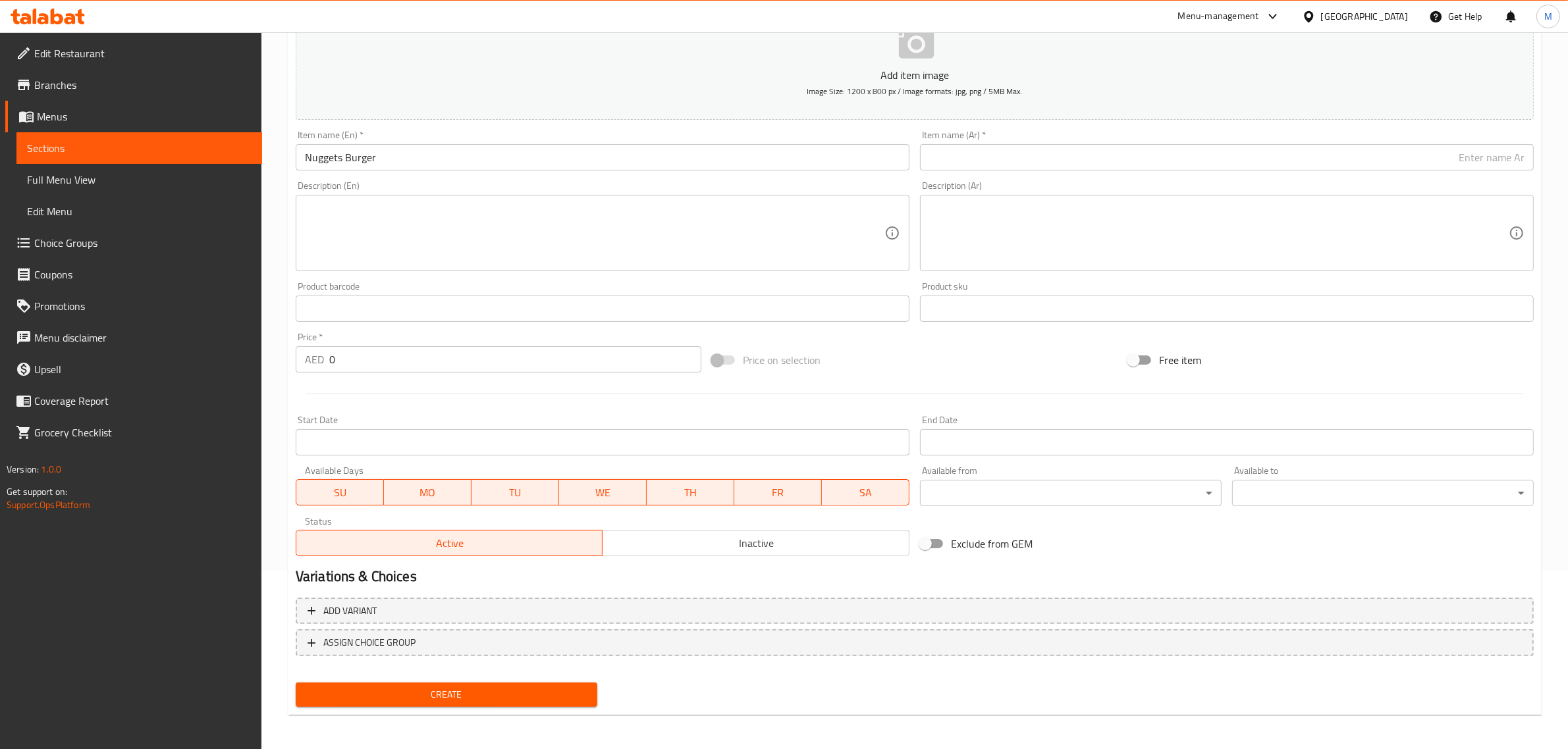
click at [1467, 155] on input "text" at bounding box center [1226, 156] width 614 height 26
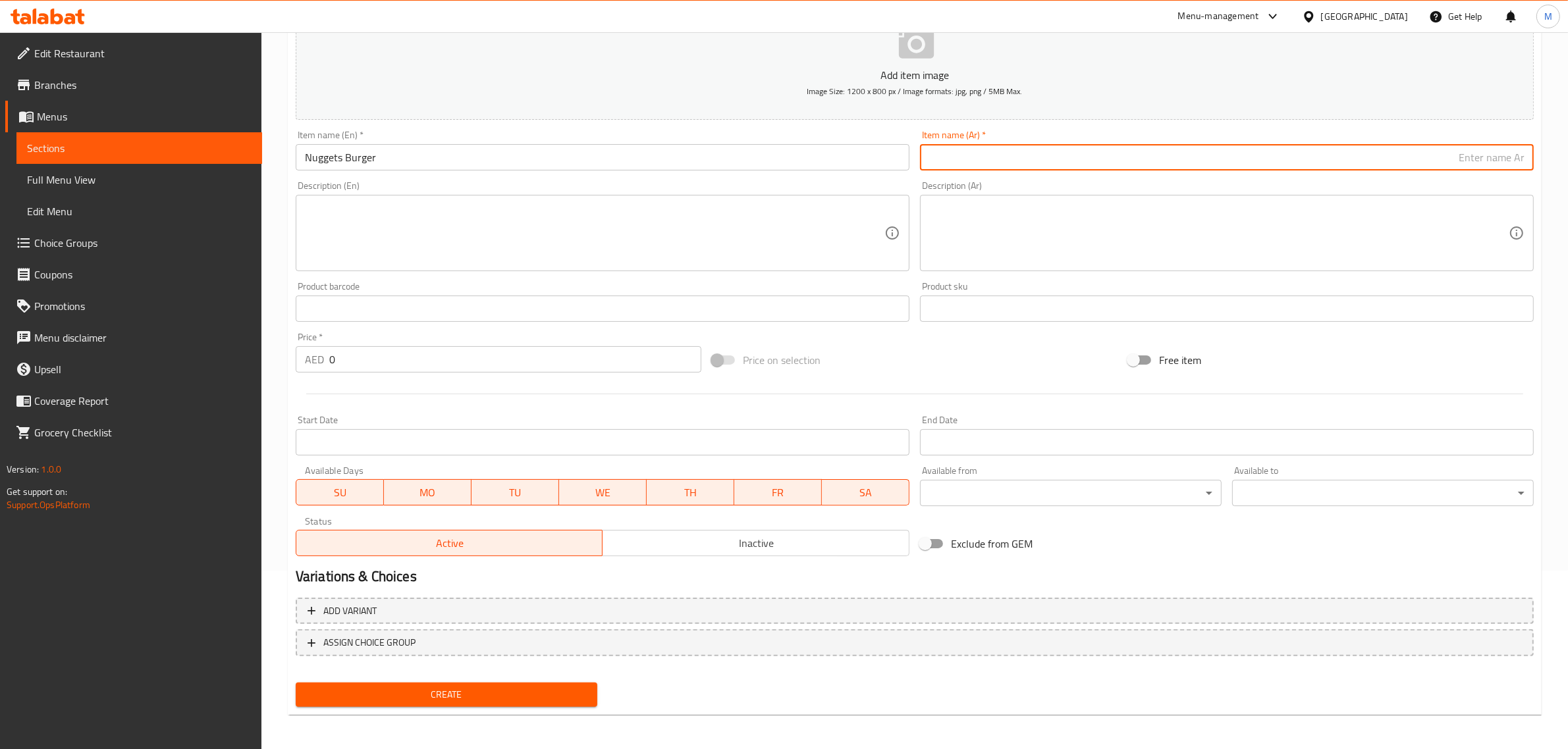
paste input "برجر ناجتس"
type input "برجر ناجتس"
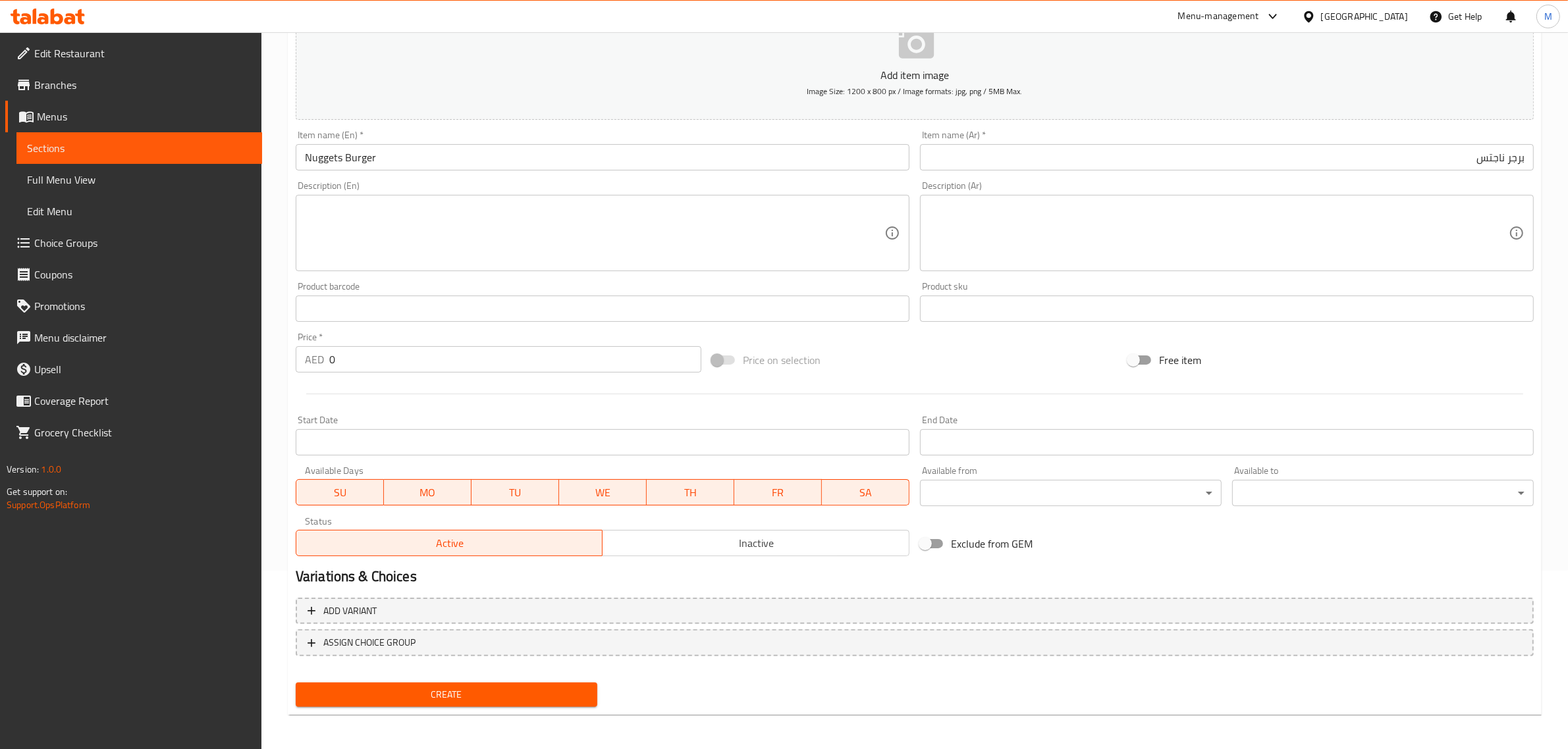
click at [559, 378] on div at bounding box center [914, 394] width 1249 height 33
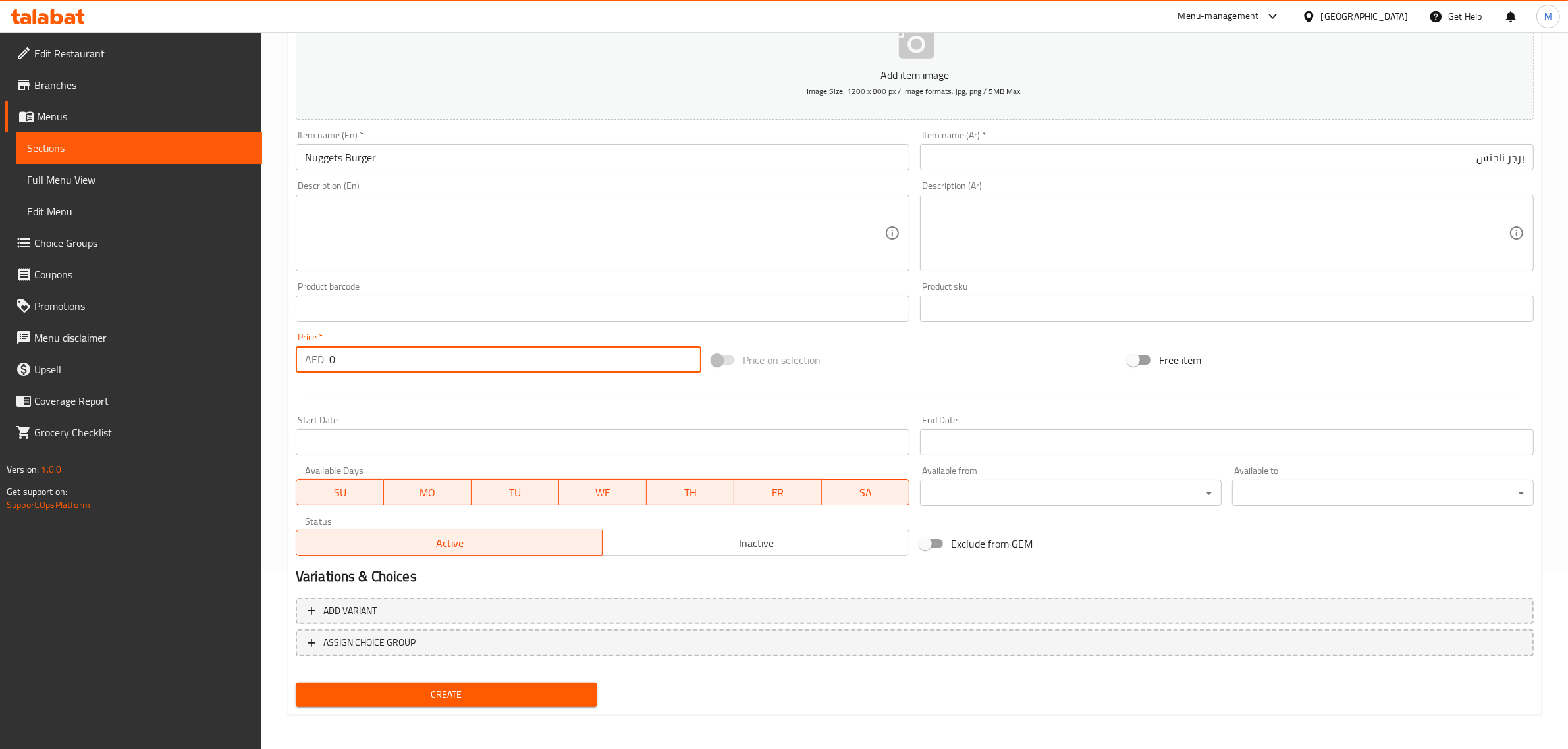
click at [557, 370] on input "0" at bounding box center [515, 359] width 372 height 26
type input "15"
click at [533, 692] on span "Create" at bounding box center [446, 694] width 281 height 17
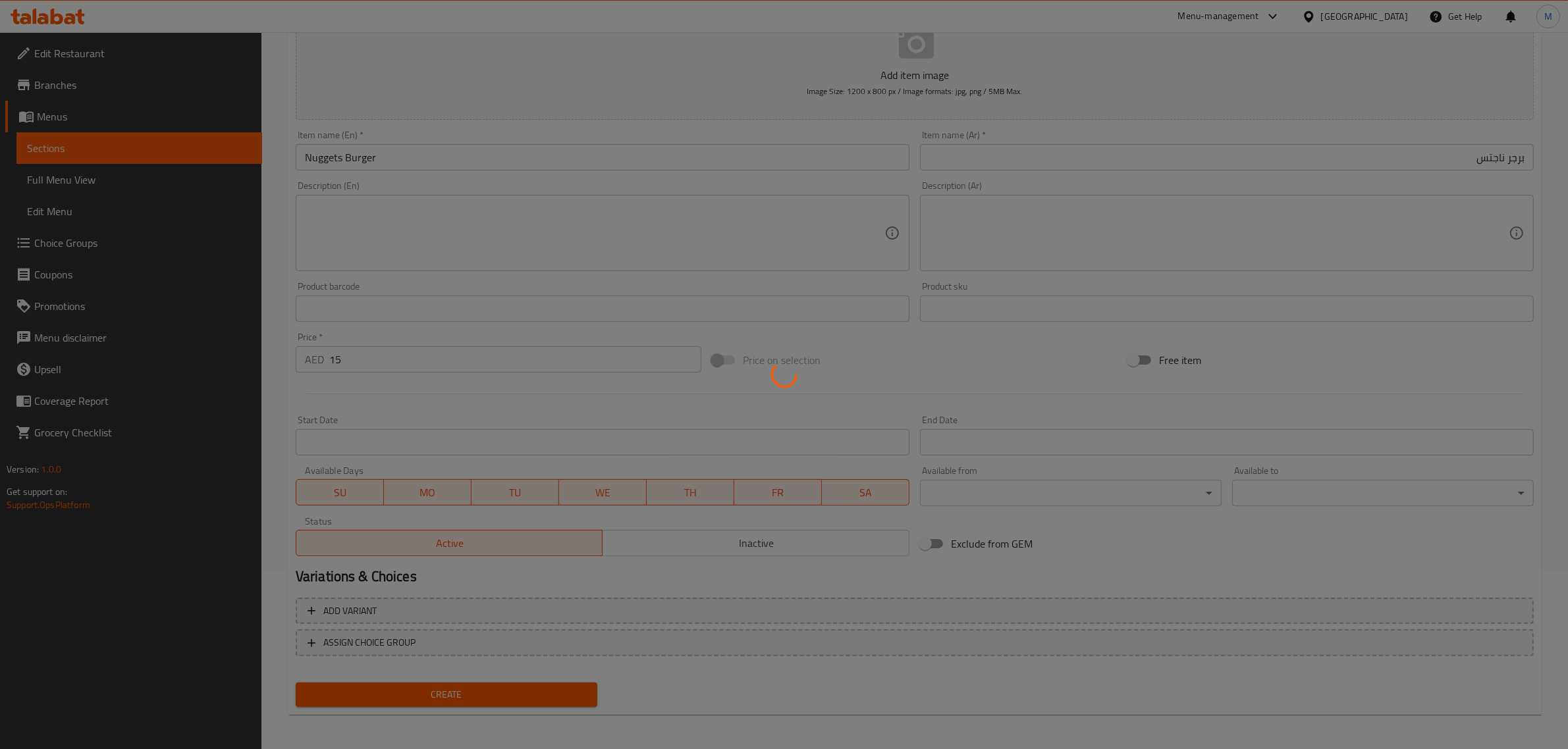
type input "0"
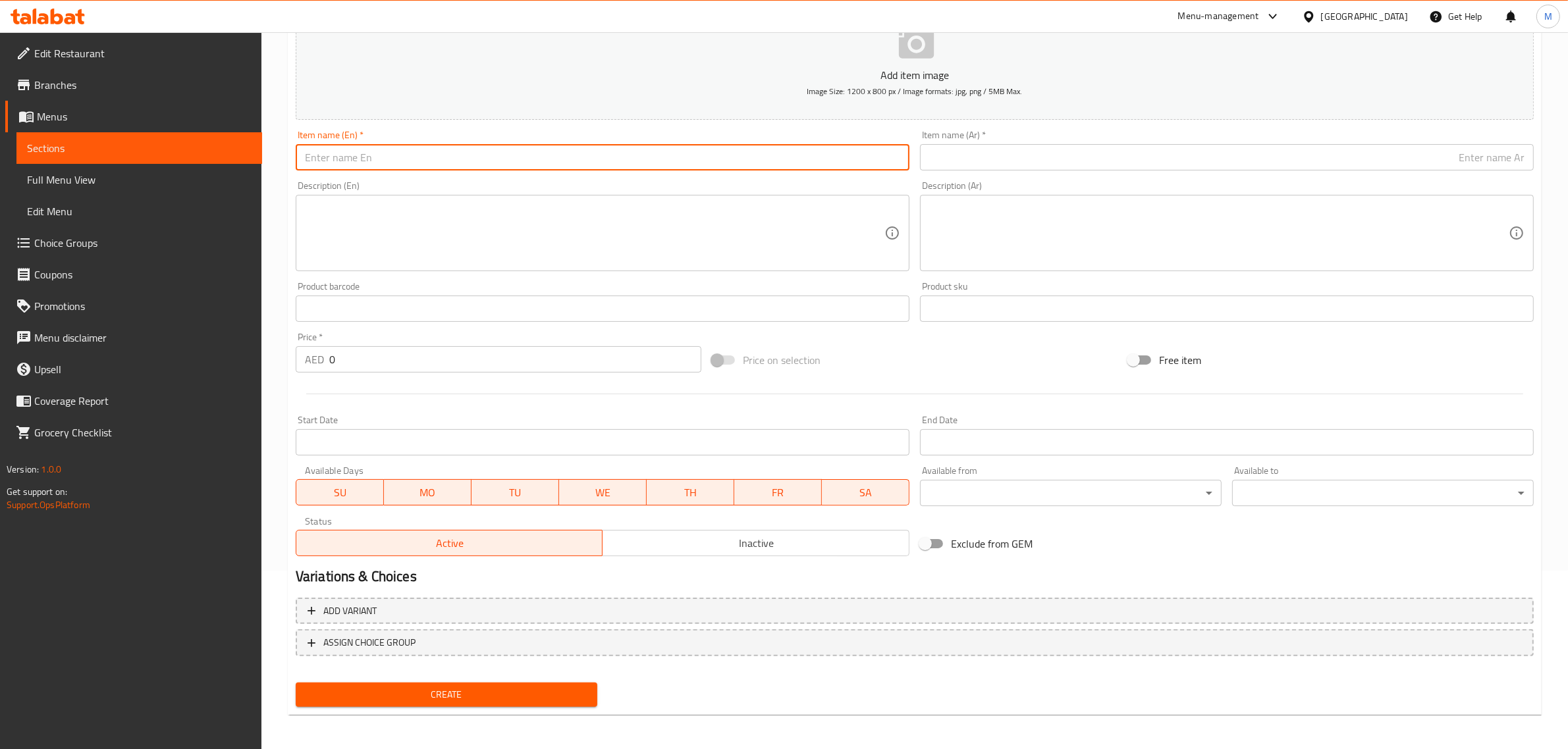
click at [795, 168] on input "text" at bounding box center [602, 156] width 614 height 26
paste input "ZINGER DOUBLE BURGER"
click at [725, 162] on input "Zinger Double Burger" at bounding box center [602, 156] width 614 height 26
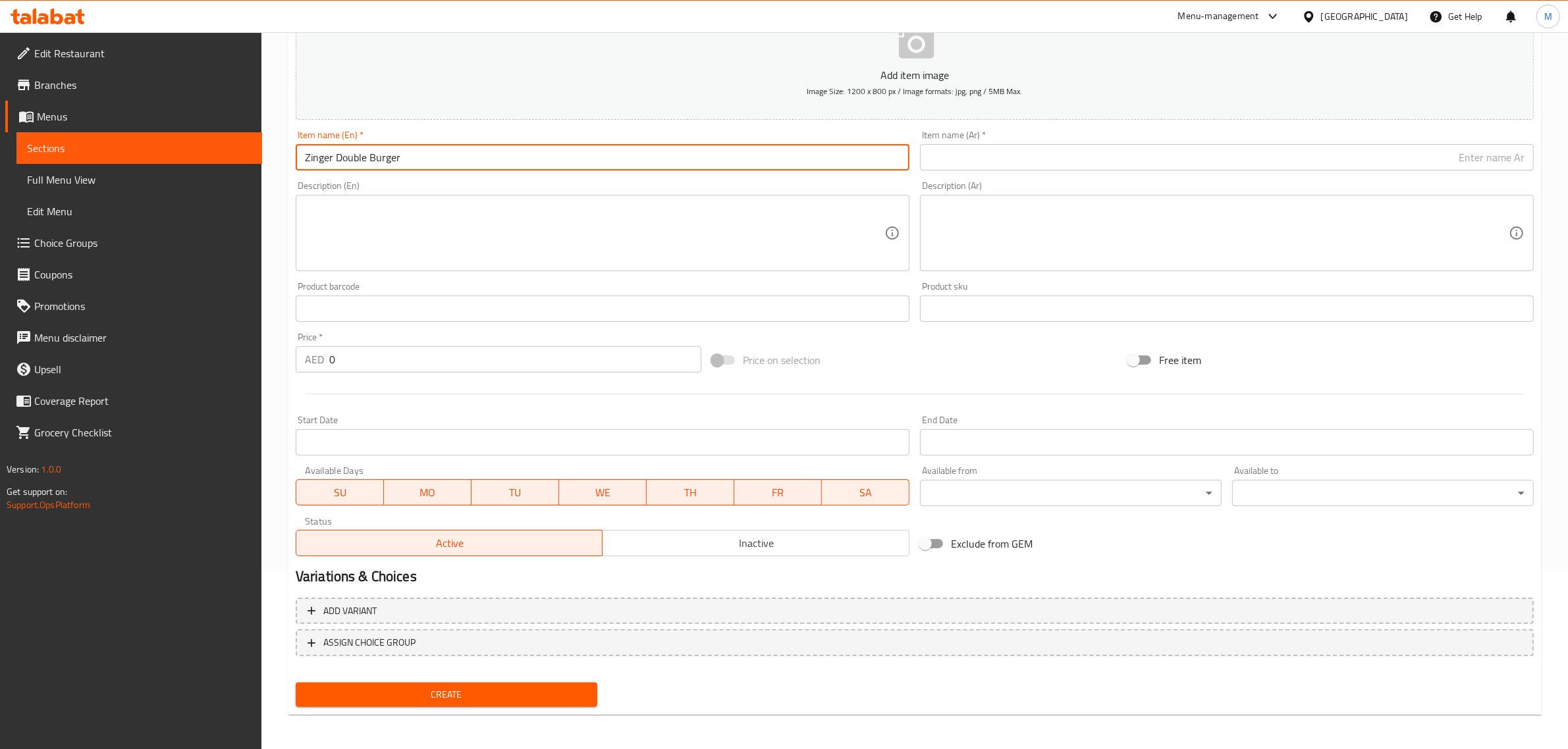
type input "Zinger Double Burger"
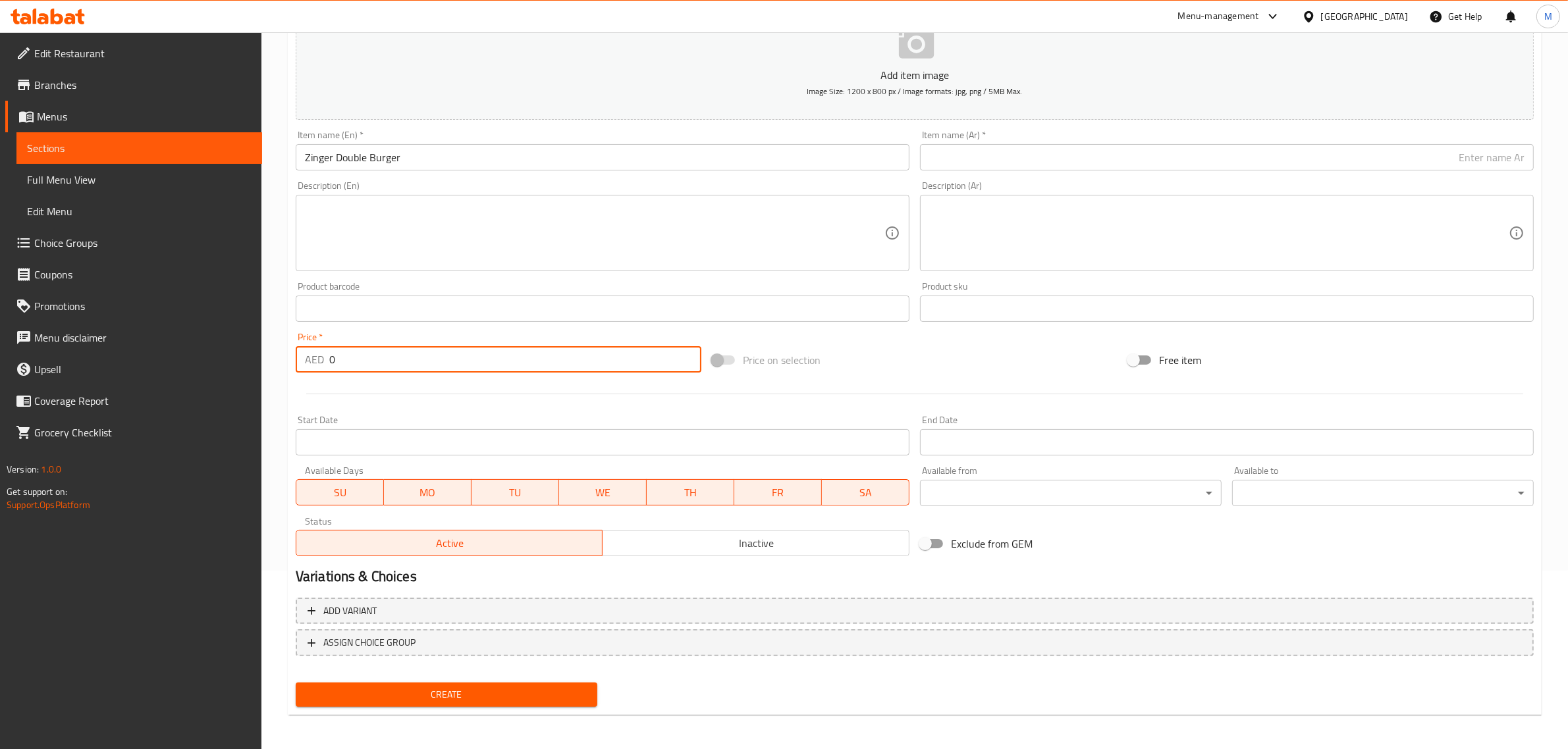
click at [583, 370] on input "0" at bounding box center [515, 359] width 372 height 26
type input "23"
click at [882, 344] on div "Price on selection" at bounding box center [915, 360] width 416 height 36
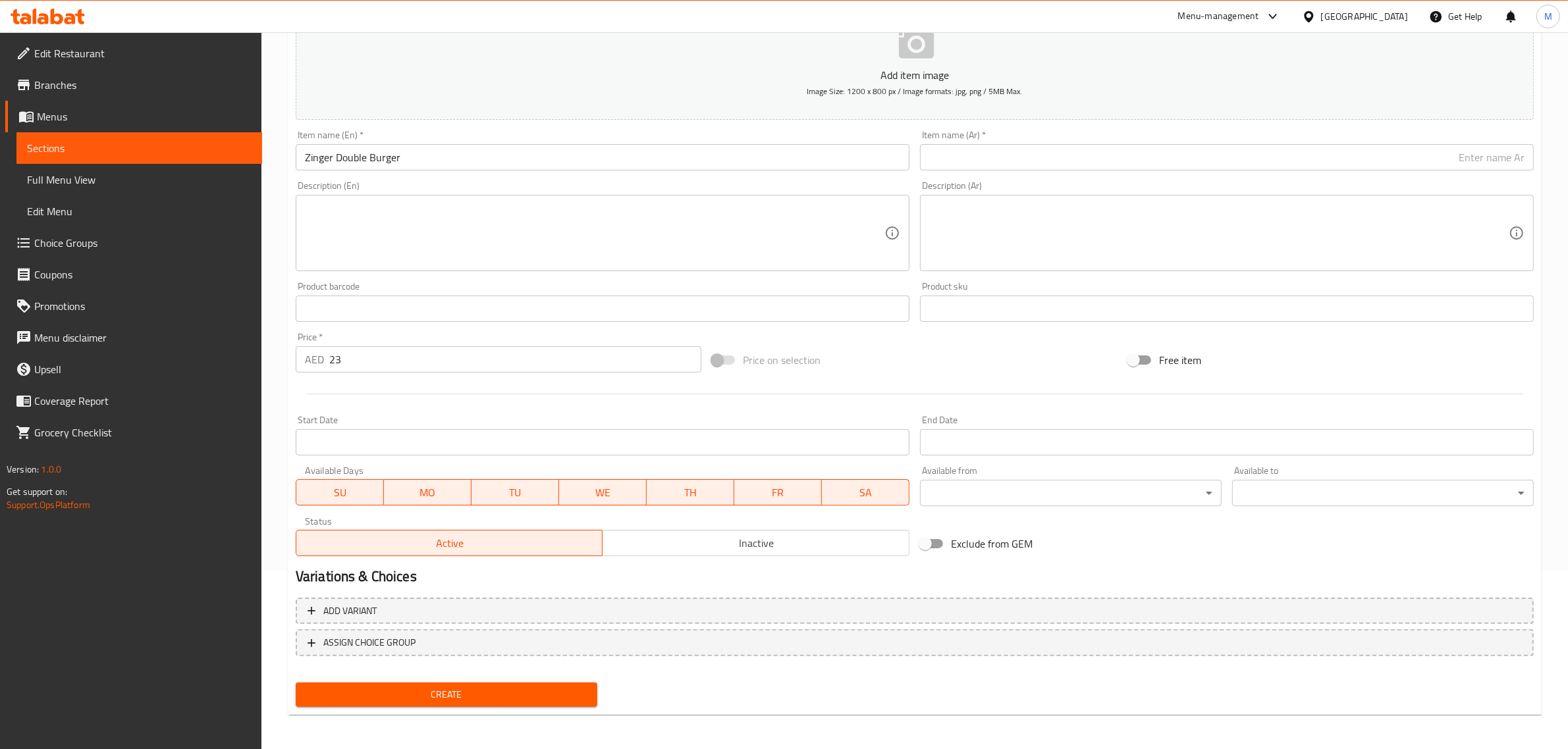
click at [1394, 163] on input "text" at bounding box center [1226, 156] width 614 height 26
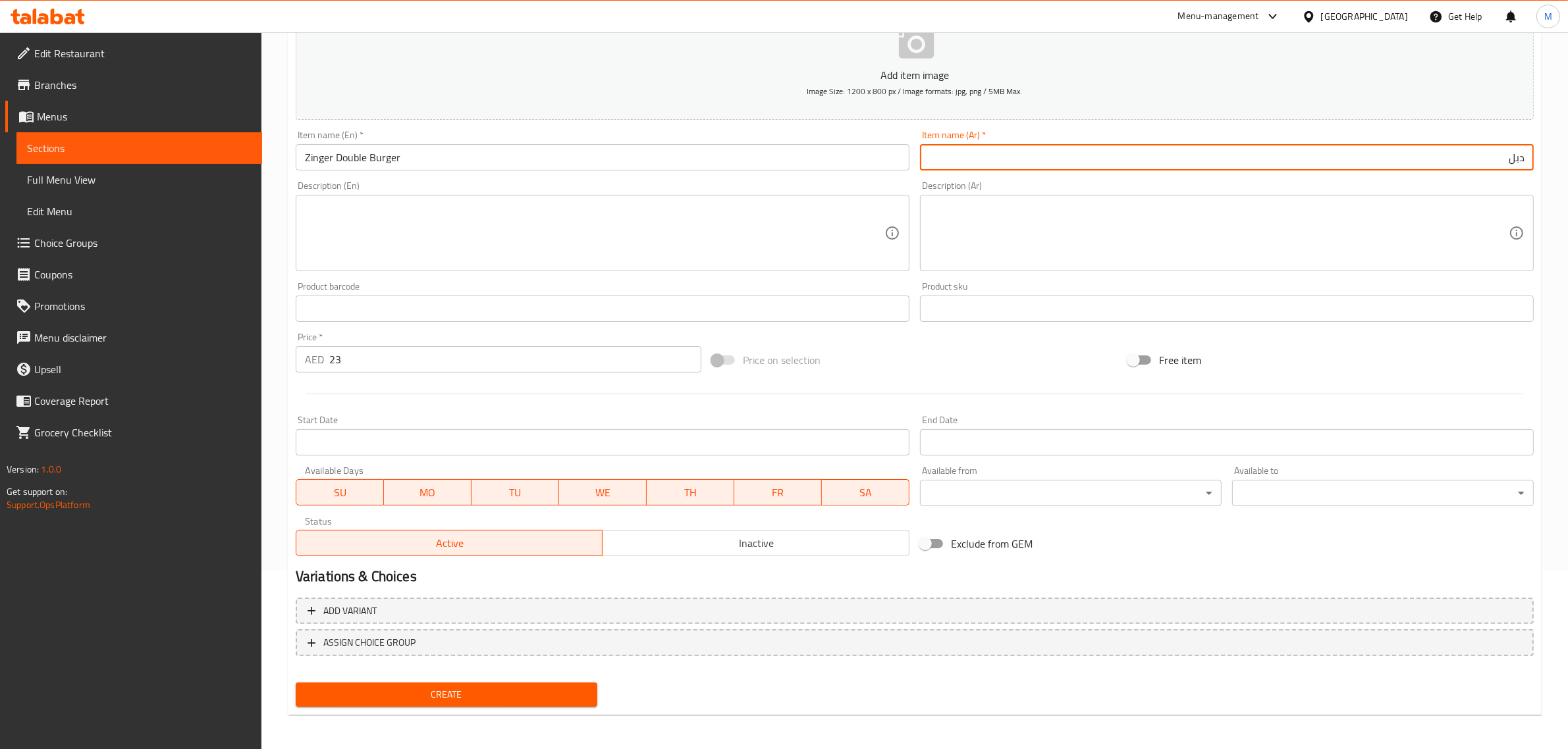
paste input "برجر زنجر"
type input "دبل برجر زنجر"
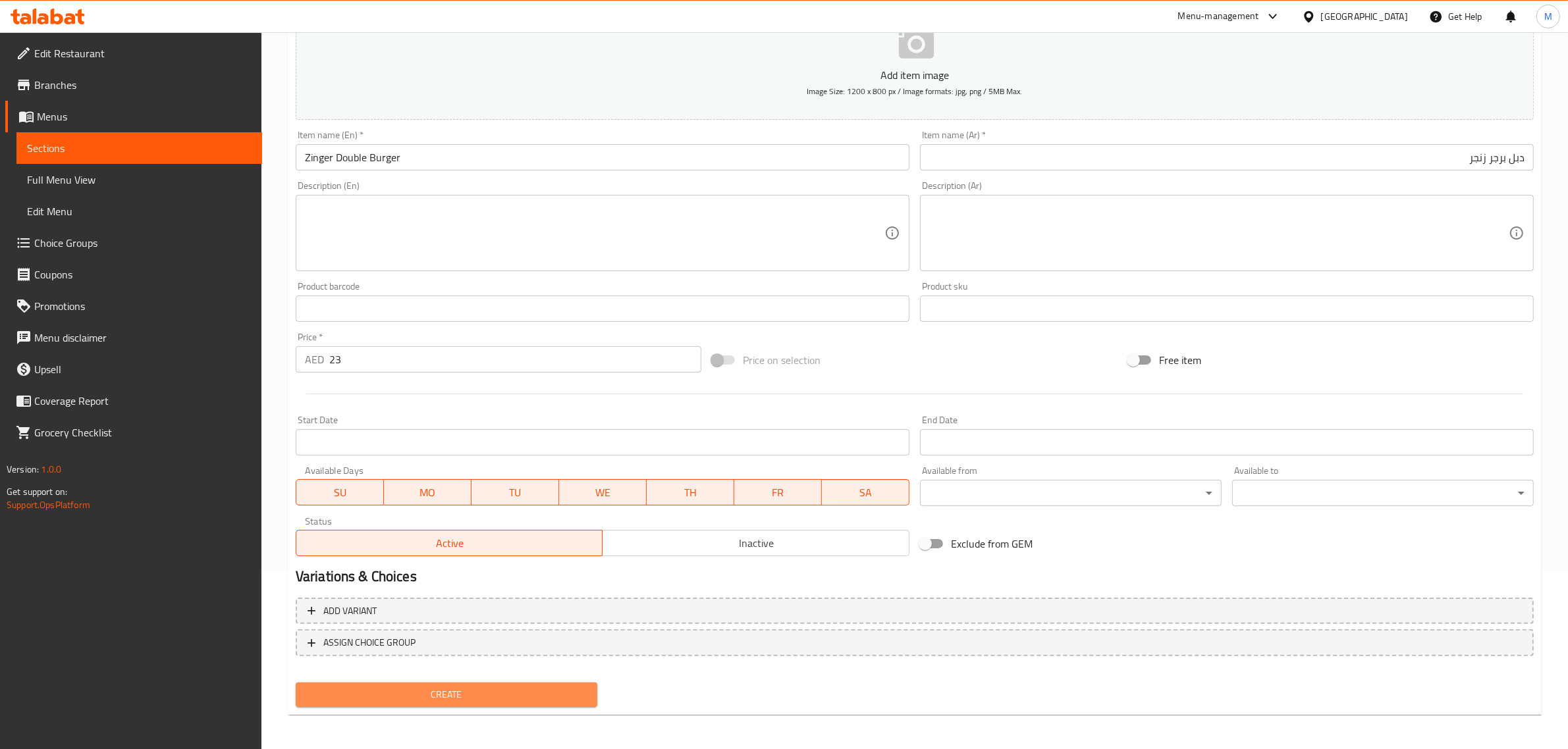
click at [498, 692] on span "Create" at bounding box center [446, 694] width 281 height 17
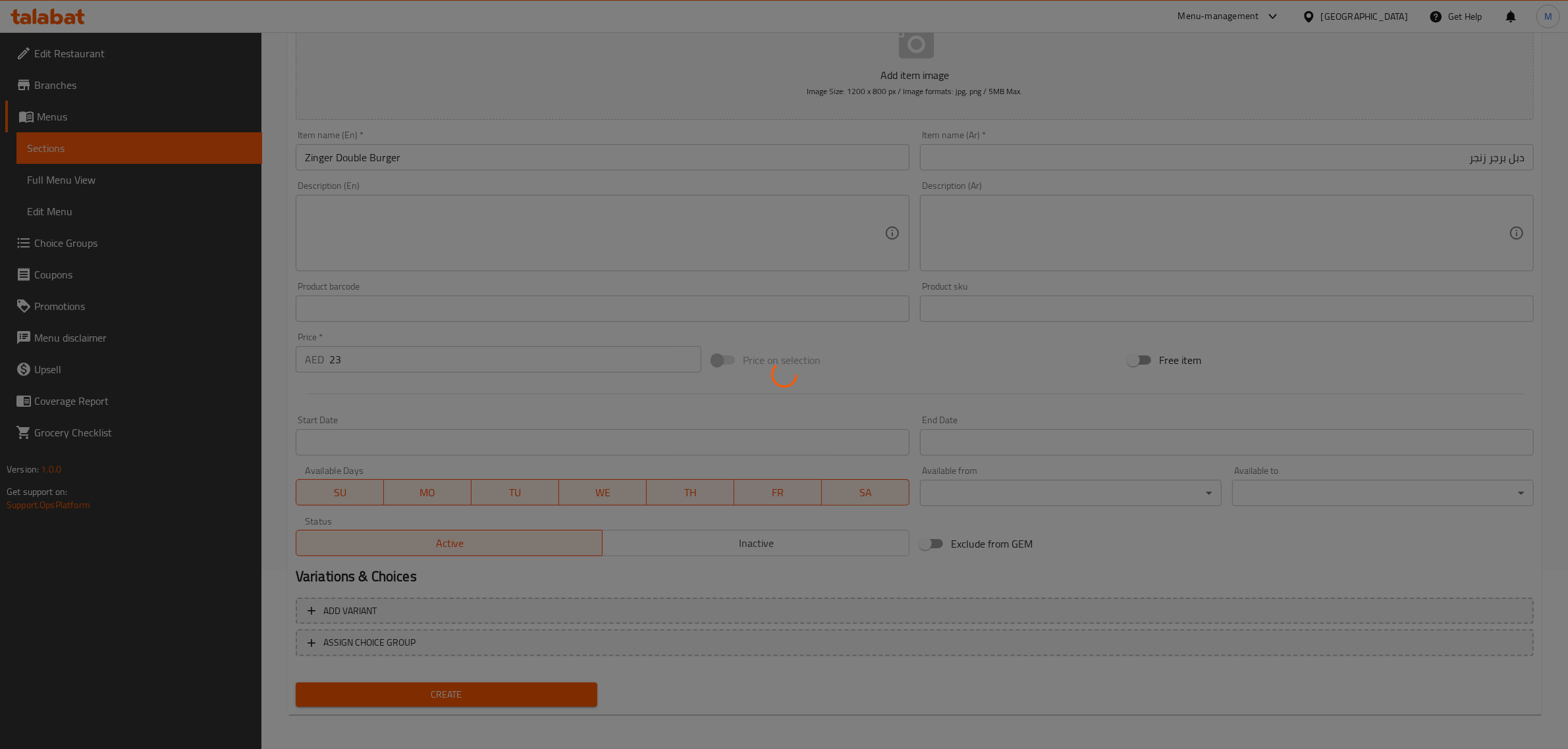
type input "0"
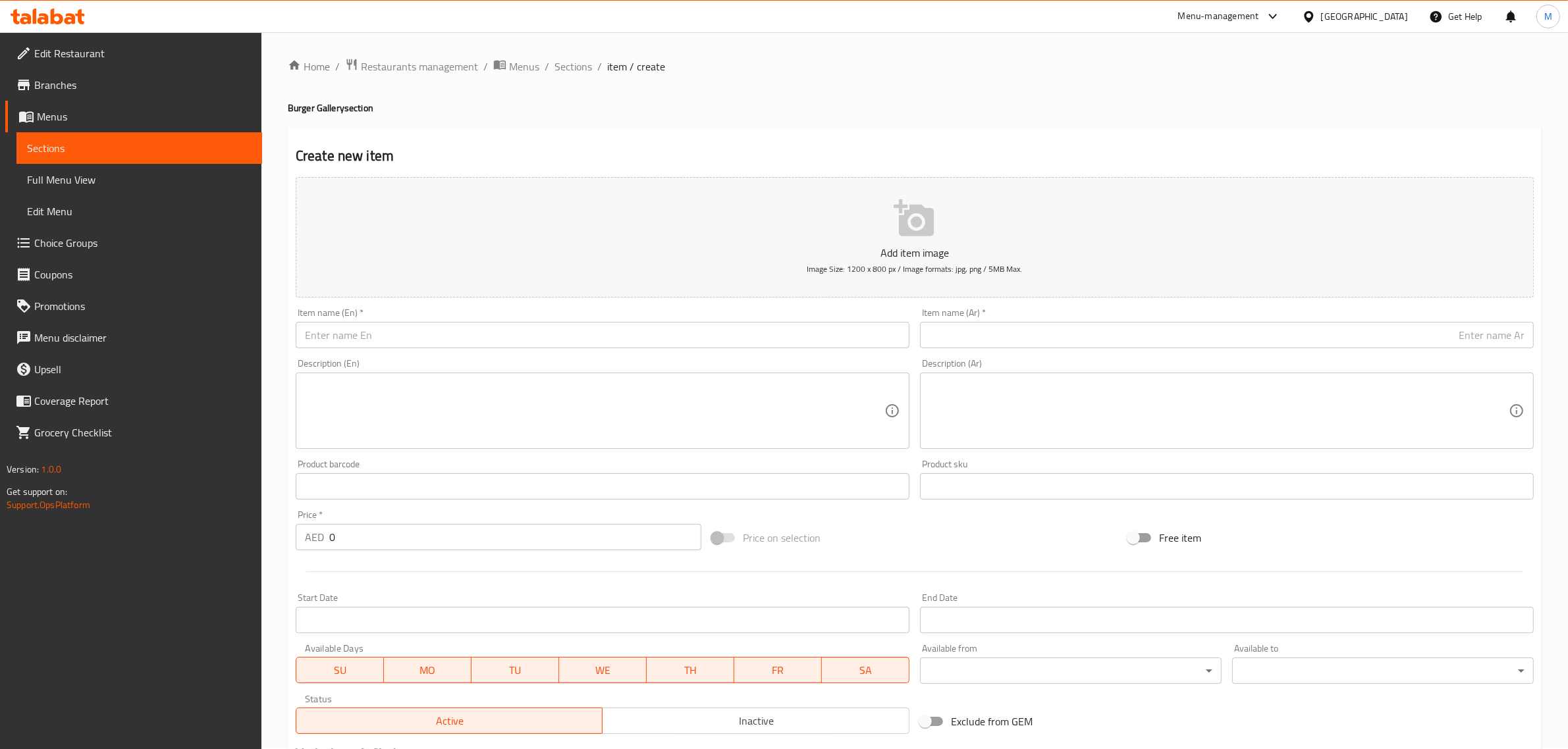
scroll to position [0, 0]
click at [575, 68] on span "Sections" at bounding box center [573, 68] width 37 height 16
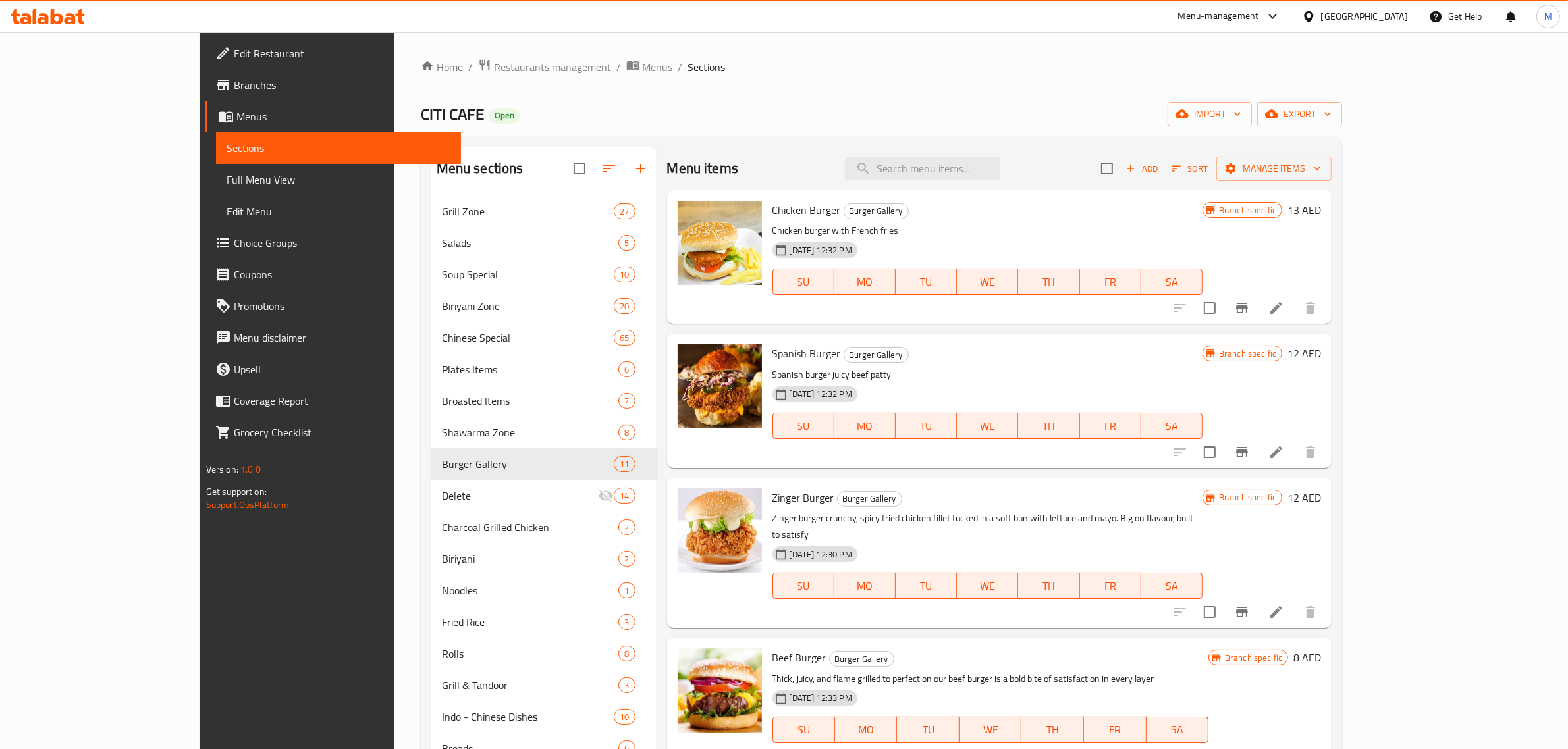
click at [1191, 226] on p "Chicken burger with French fries" at bounding box center [987, 230] width 430 height 17
click at [1051, 326] on div "Menu items Add Sort Manage items Chicken Burger Burger Gallery Chicken burger w…" at bounding box center [994, 632] width 676 height 969
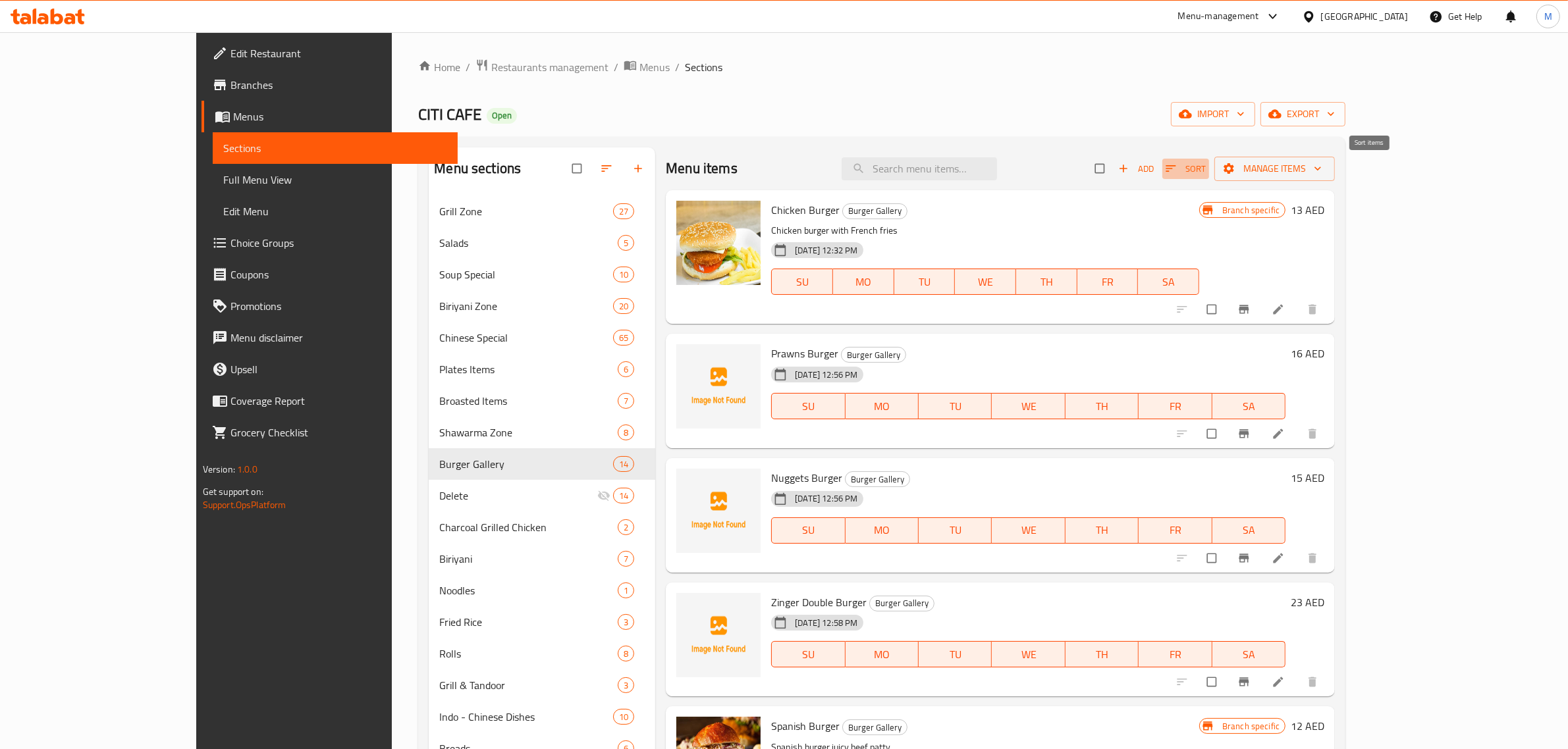
click at [1177, 172] on icon "button" at bounding box center [1171, 168] width 14 height 14
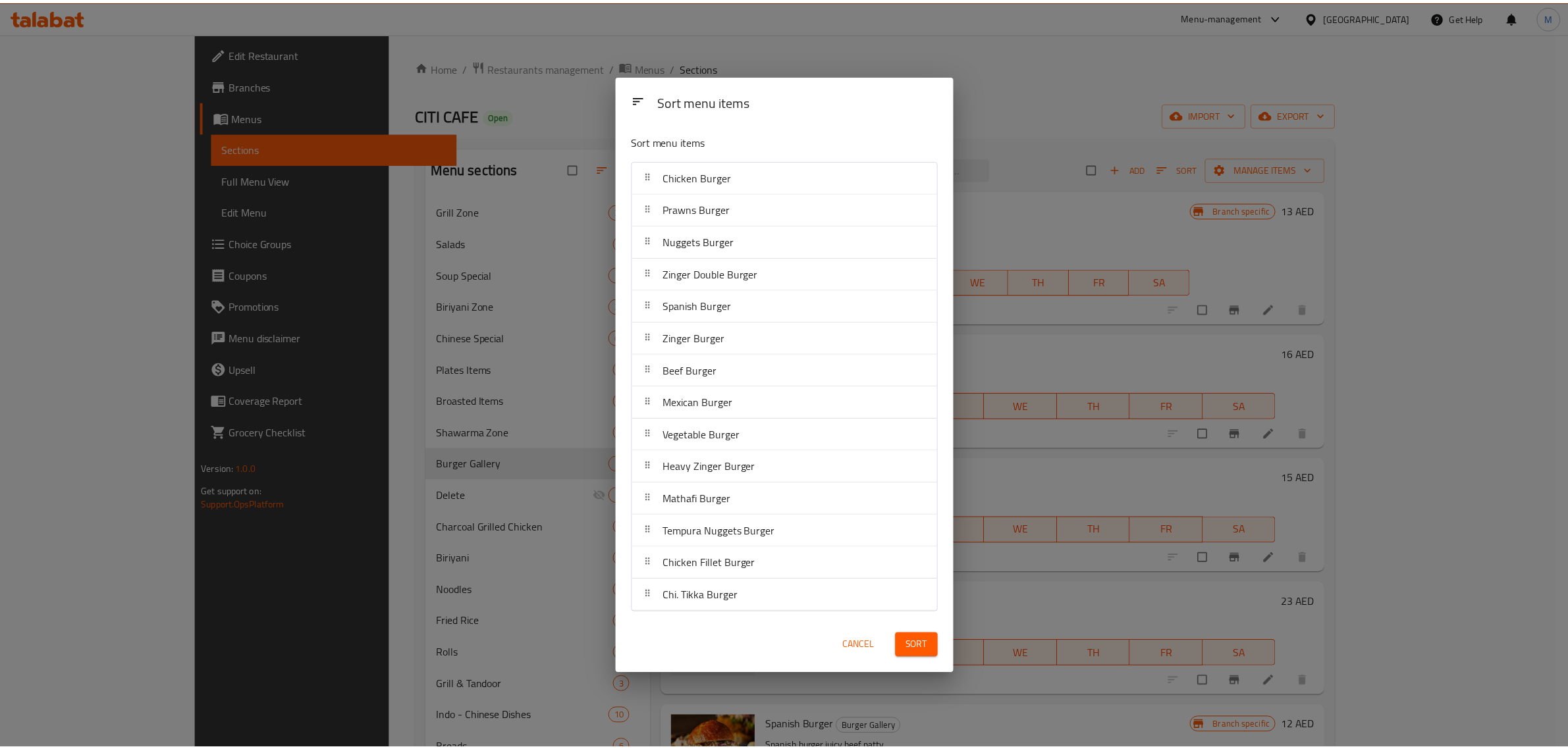
scroll to position [1017, 0]
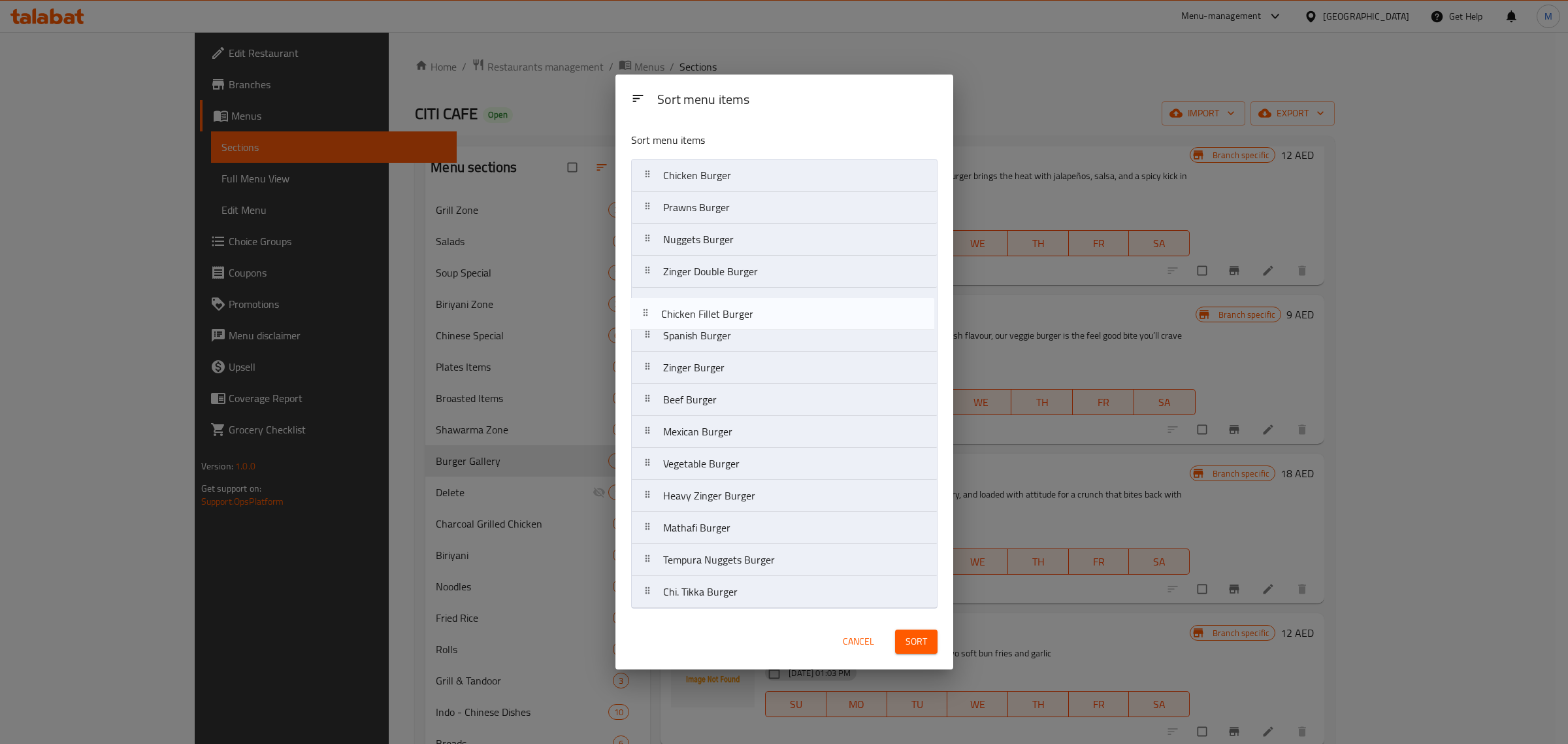
drag, startPoint x: 778, startPoint y: 563, endPoint x: 775, endPoint y: 314, distance: 249.0
click at [775, 314] on nav "Chicken Burger Prawns Burger Nuggets Burger Zinger Double Burger Spanish Burger…" at bounding box center [784, 383] width 307 height 450
drag, startPoint x: 747, startPoint y: 181, endPoint x: 749, endPoint y: 318, distance: 137.0
click at [749, 318] on nav "Chicken Burger Prawns Burger Nuggets Burger Zinger Double Burger Chicken Fillet…" at bounding box center [784, 383] width 307 height 450
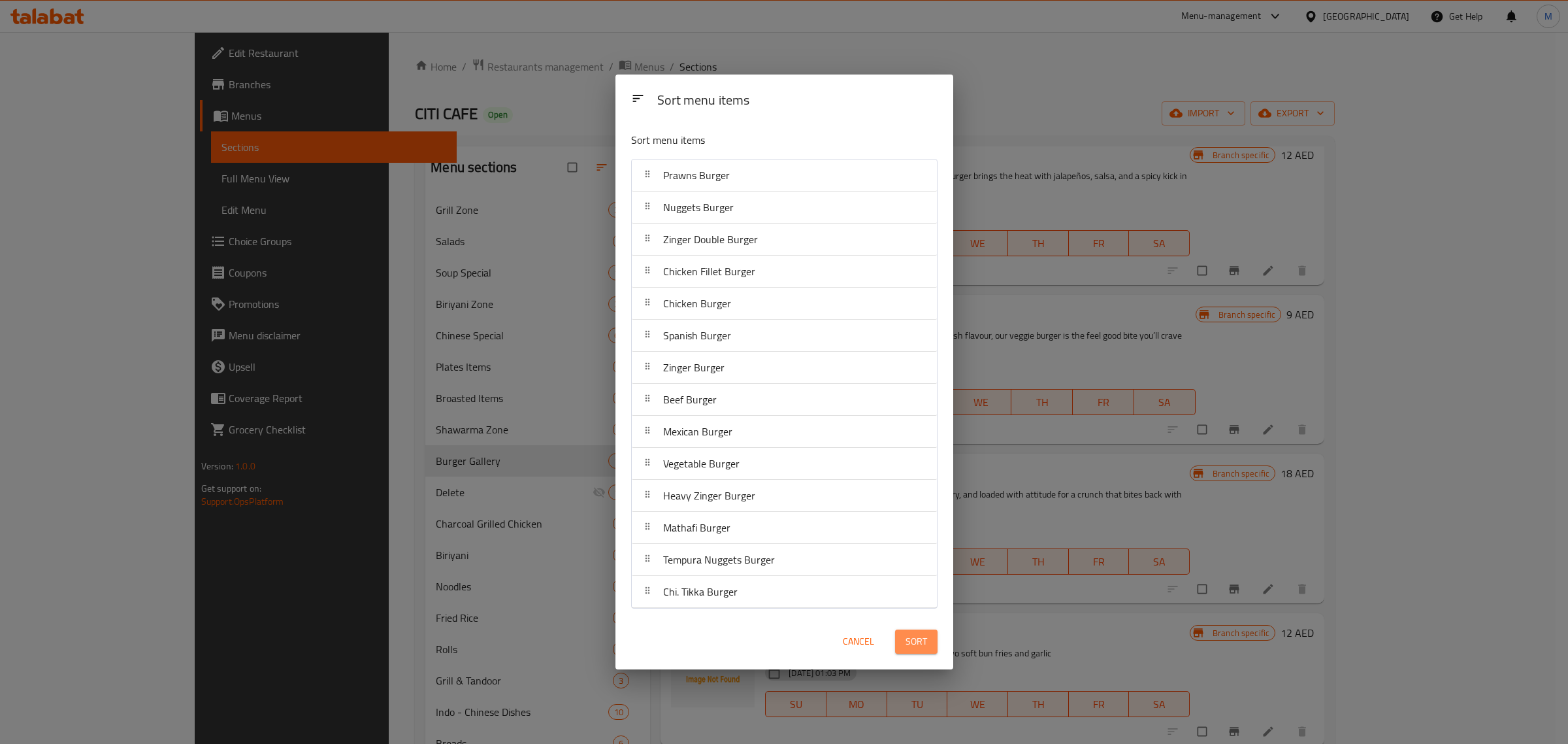
click at [919, 645] on span "Sort" at bounding box center [916, 641] width 21 height 17
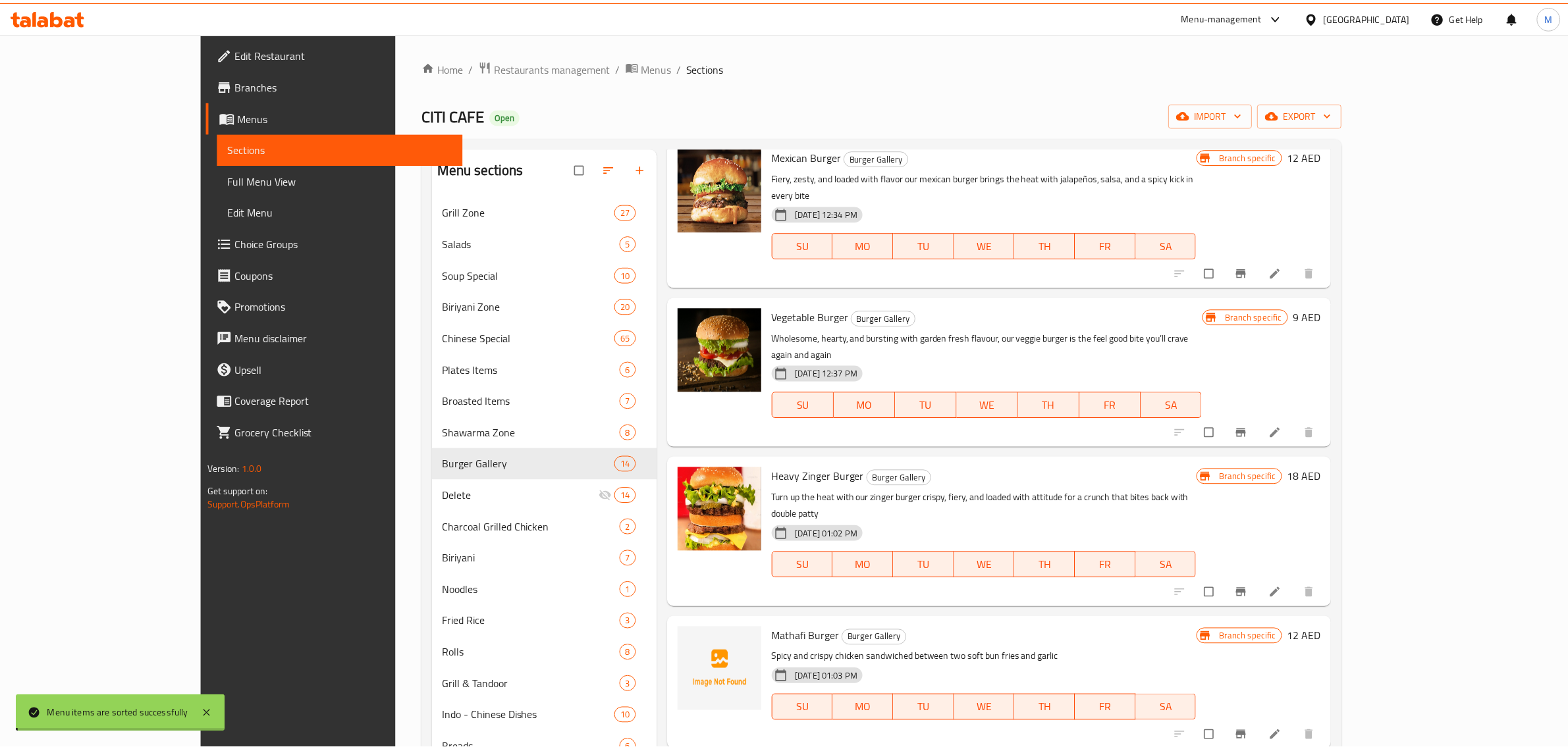
scroll to position [0, 0]
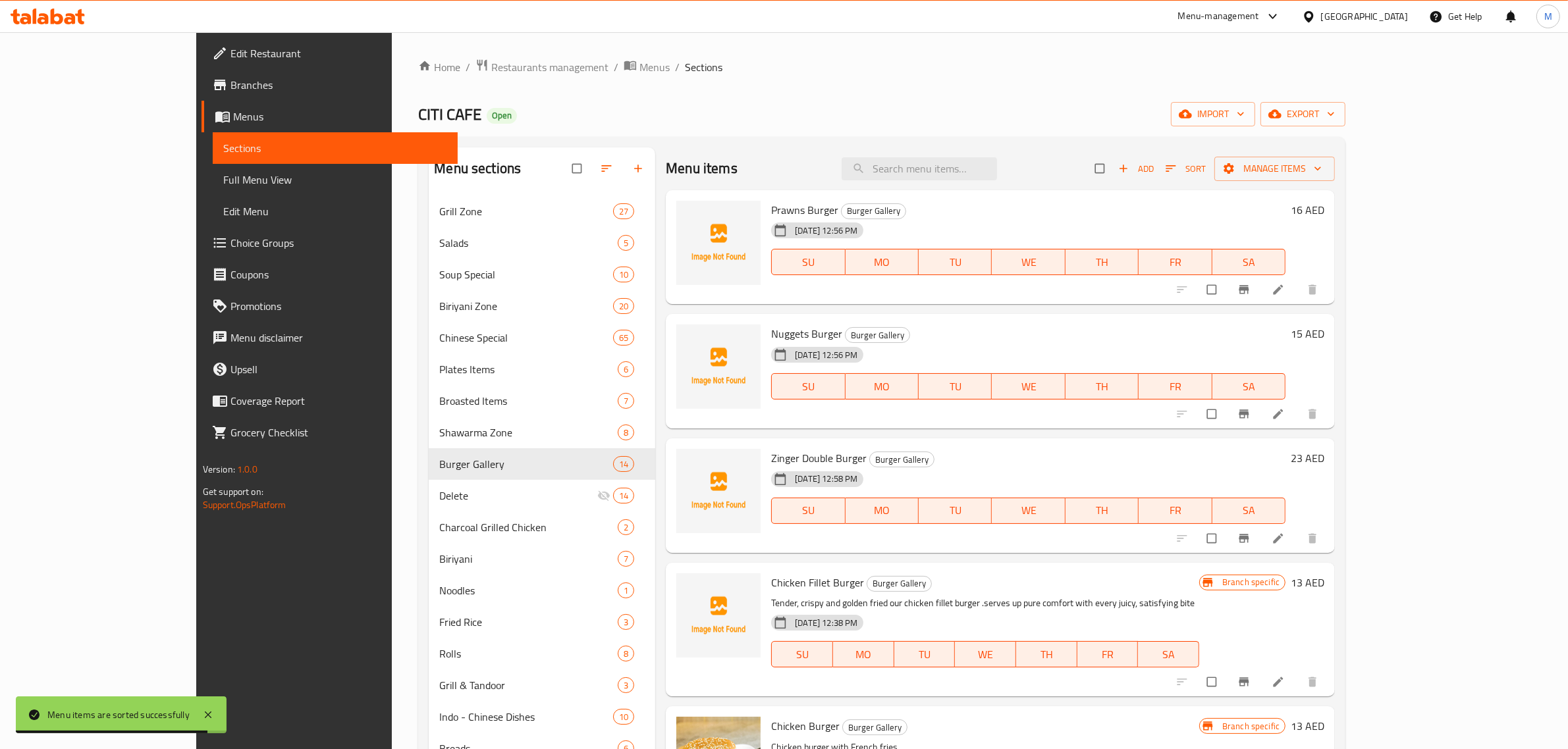
click at [1055, 568] on div "Chicken Fillet Burger Burger Gallery Tender, crispy and golden fried our chicke…" at bounding box center [985, 629] width 439 height 123
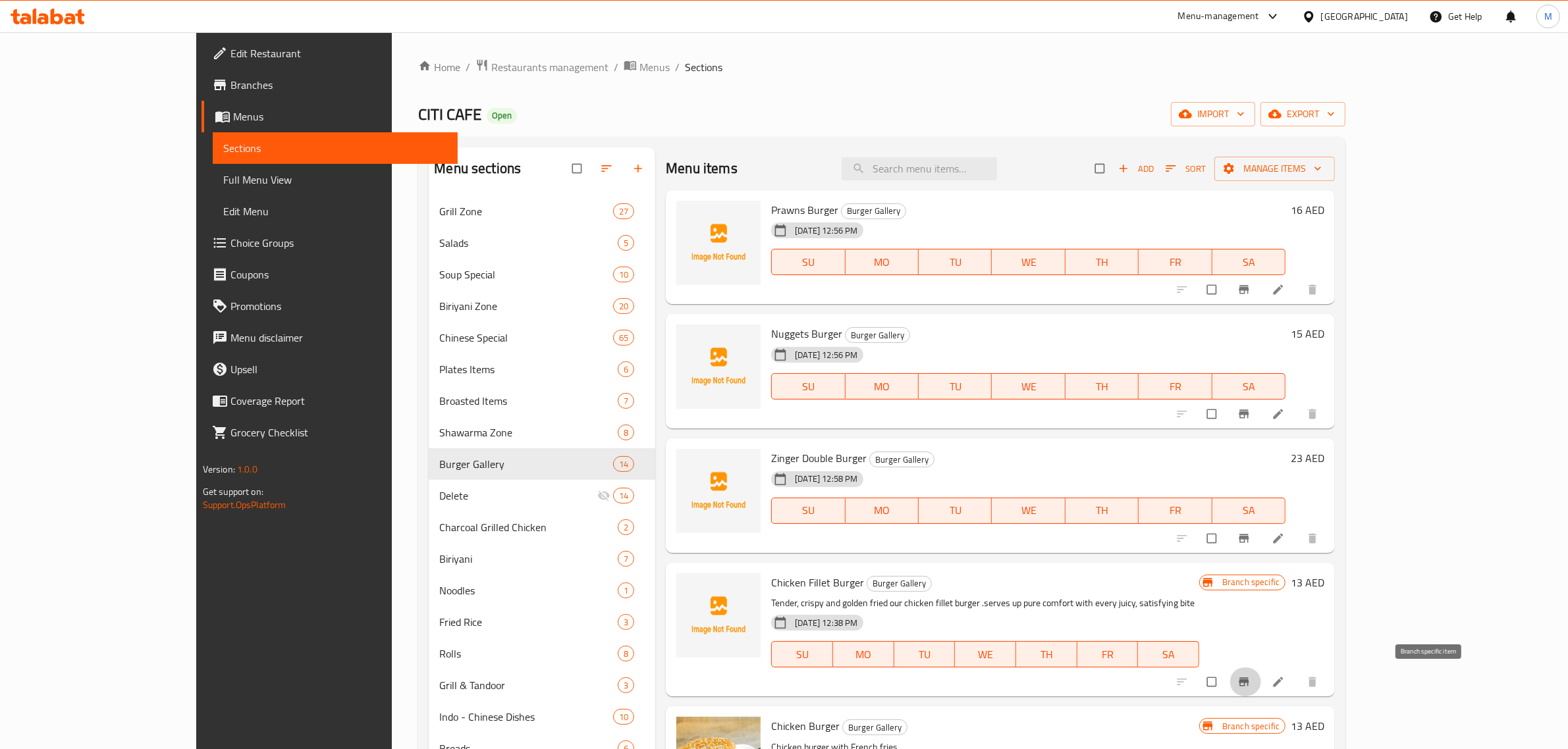
click at [1261, 675] on button "Branch-specific-item" at bounding box center [1245, 681] width 32 height 29
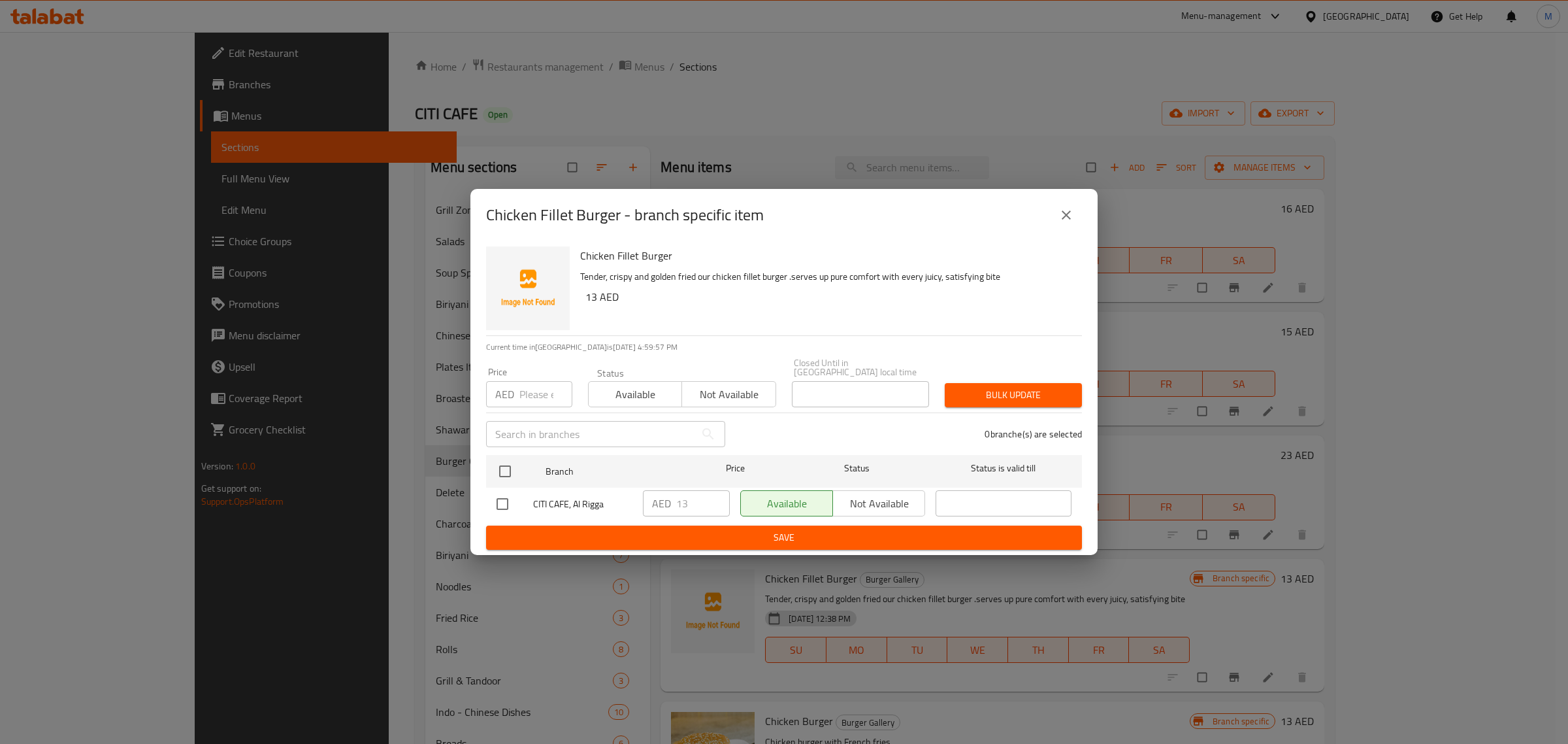
click at [1067, 218] on icon "close" at bounding box center [1066, 215] width 16 height 16
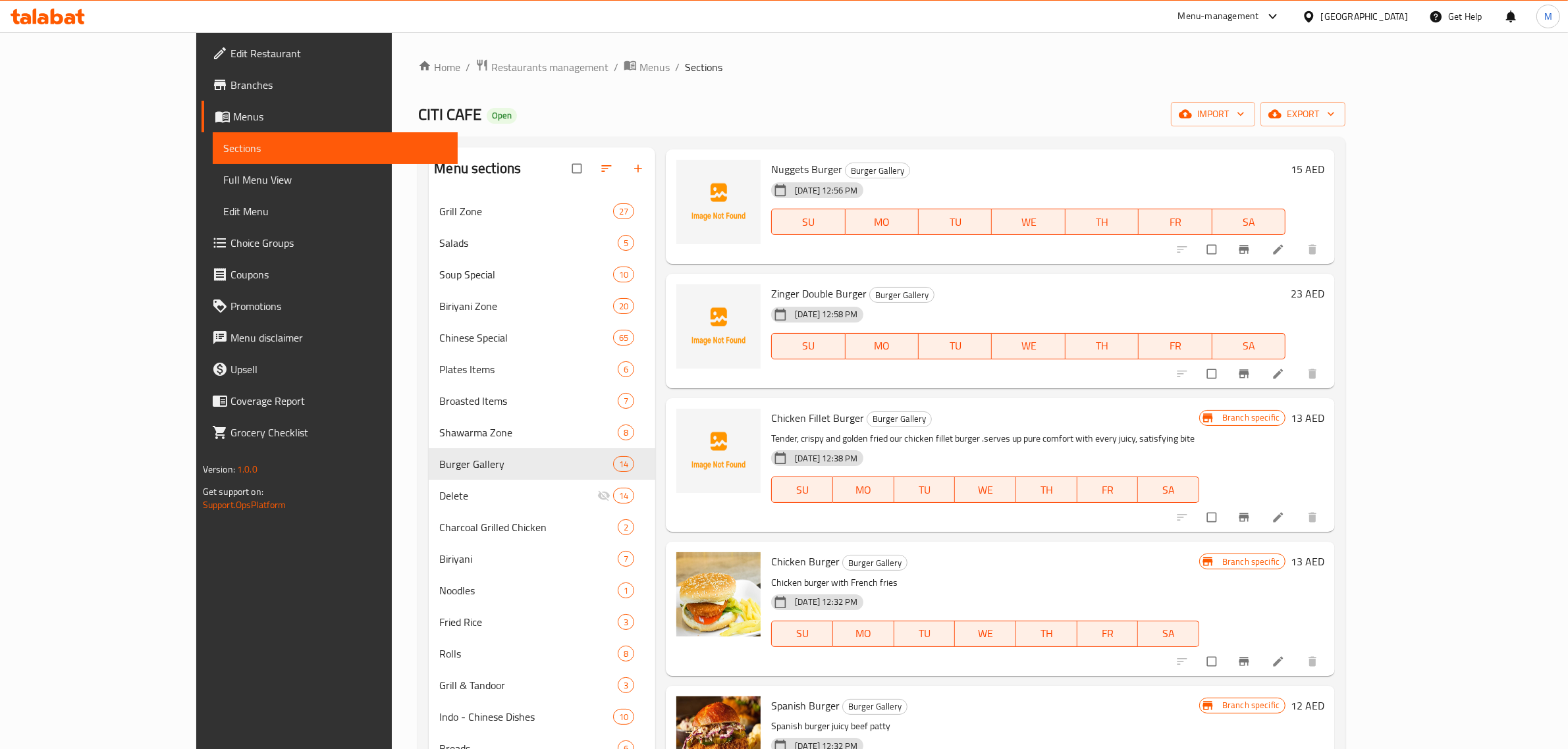
scroll to position [247, 0]
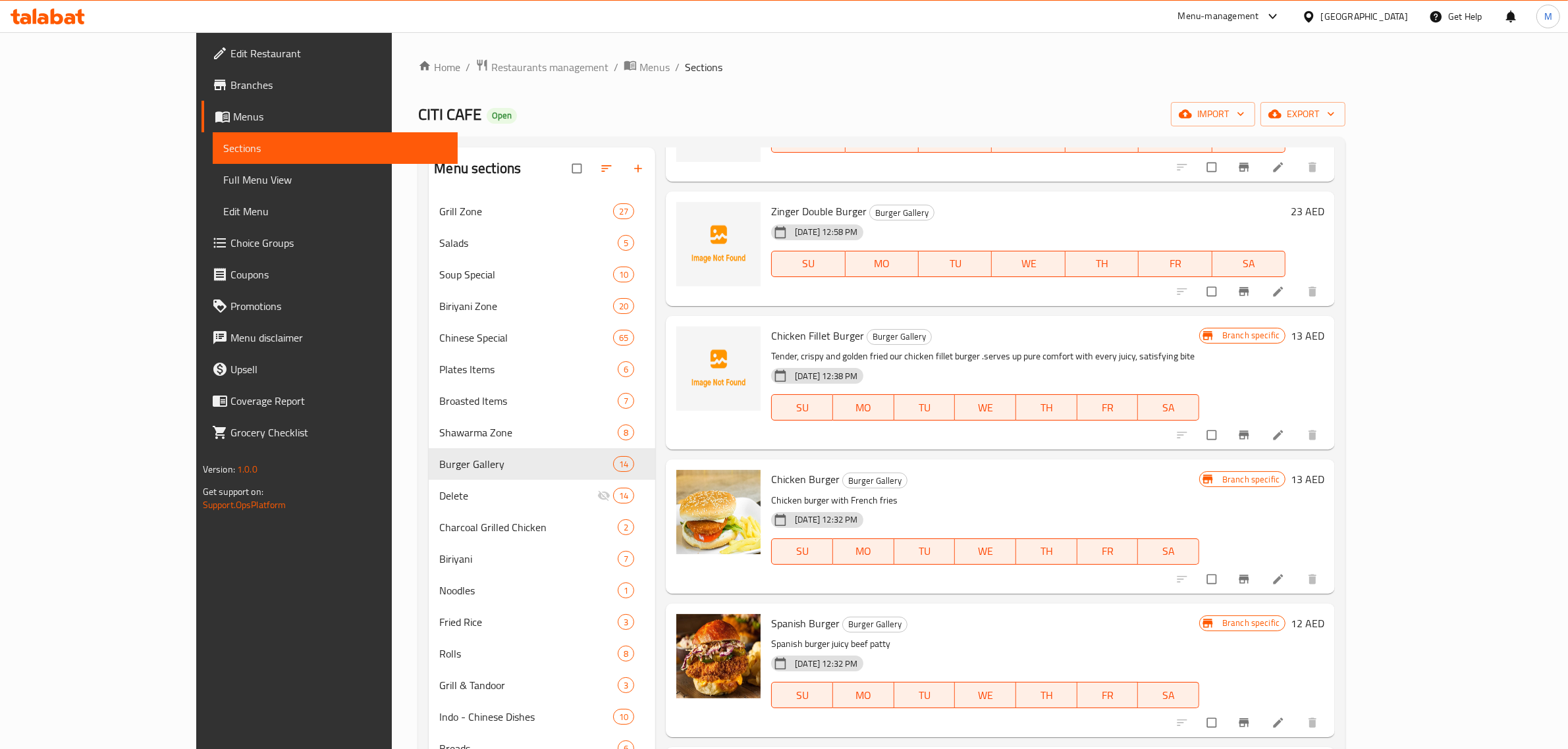
click at [960, 451] on div "Menu items Add Sort Manage items Prawns Burger Burger Gallery [DATE] 12:56 PM S…" at bounding box center [994, 632] width 679 height 969
click at [392, 94] on div "Home / Restaurants management / Menus / Sections CITI CAFE Open import export M…" at bounding box center [881, 593] width 980 height 1122
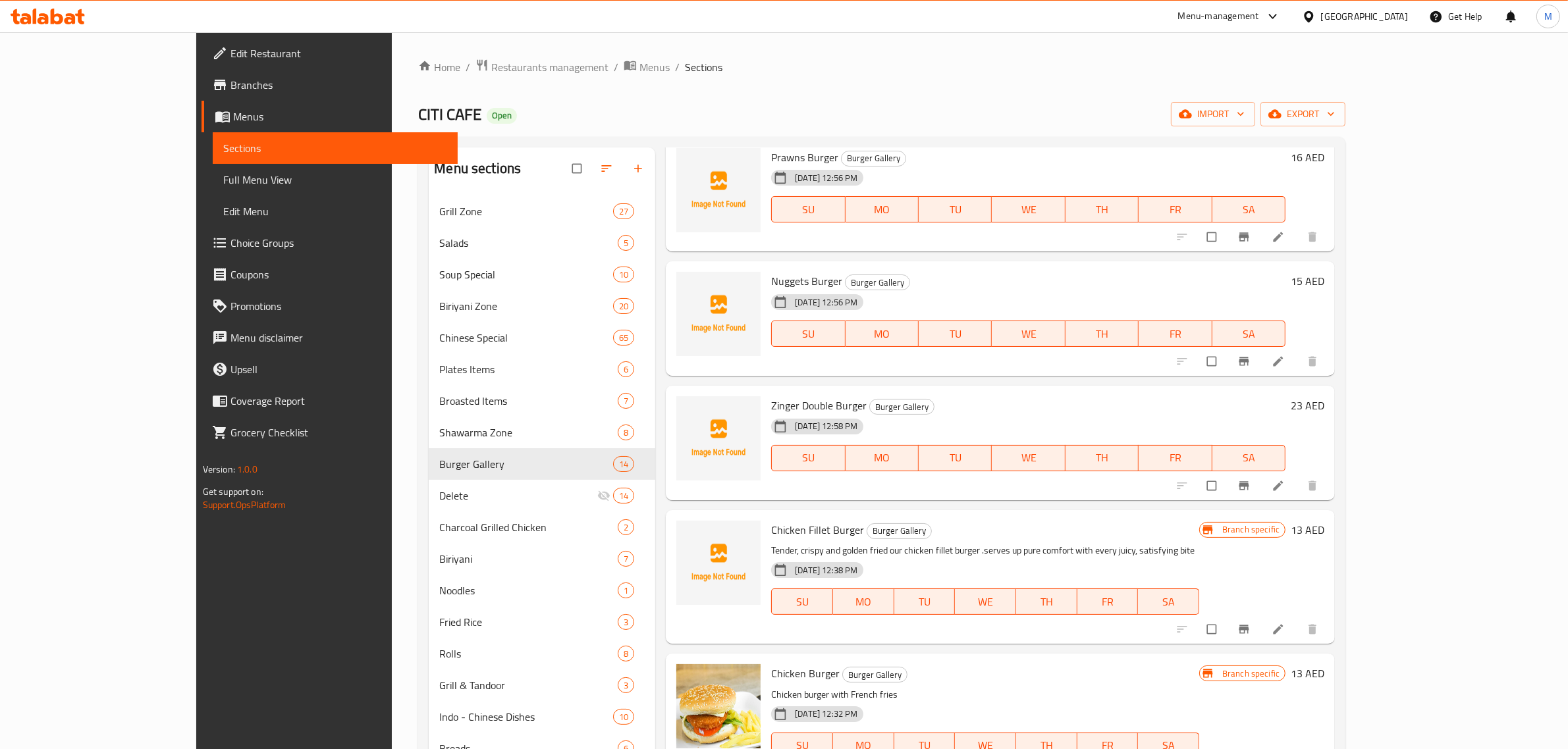
scroll to position [0, 0]
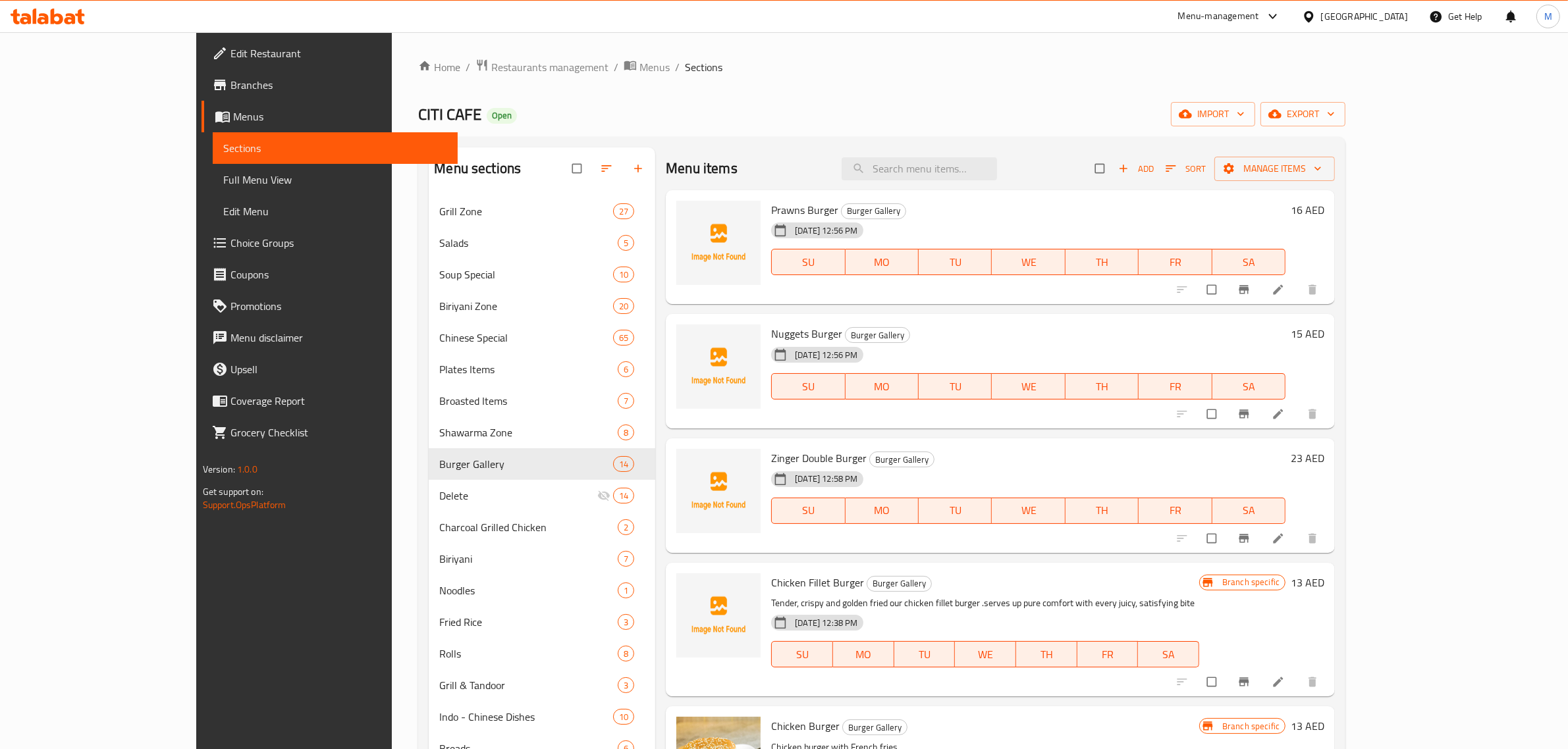
click at [1051, 336] on h6 "Nuggets Burger Burger Gallery" at bounding box center [1028, 333] width 514 height 18
click at [1154, 164] on span "Add" at bounding box center [1136, 168] width 36 height 15
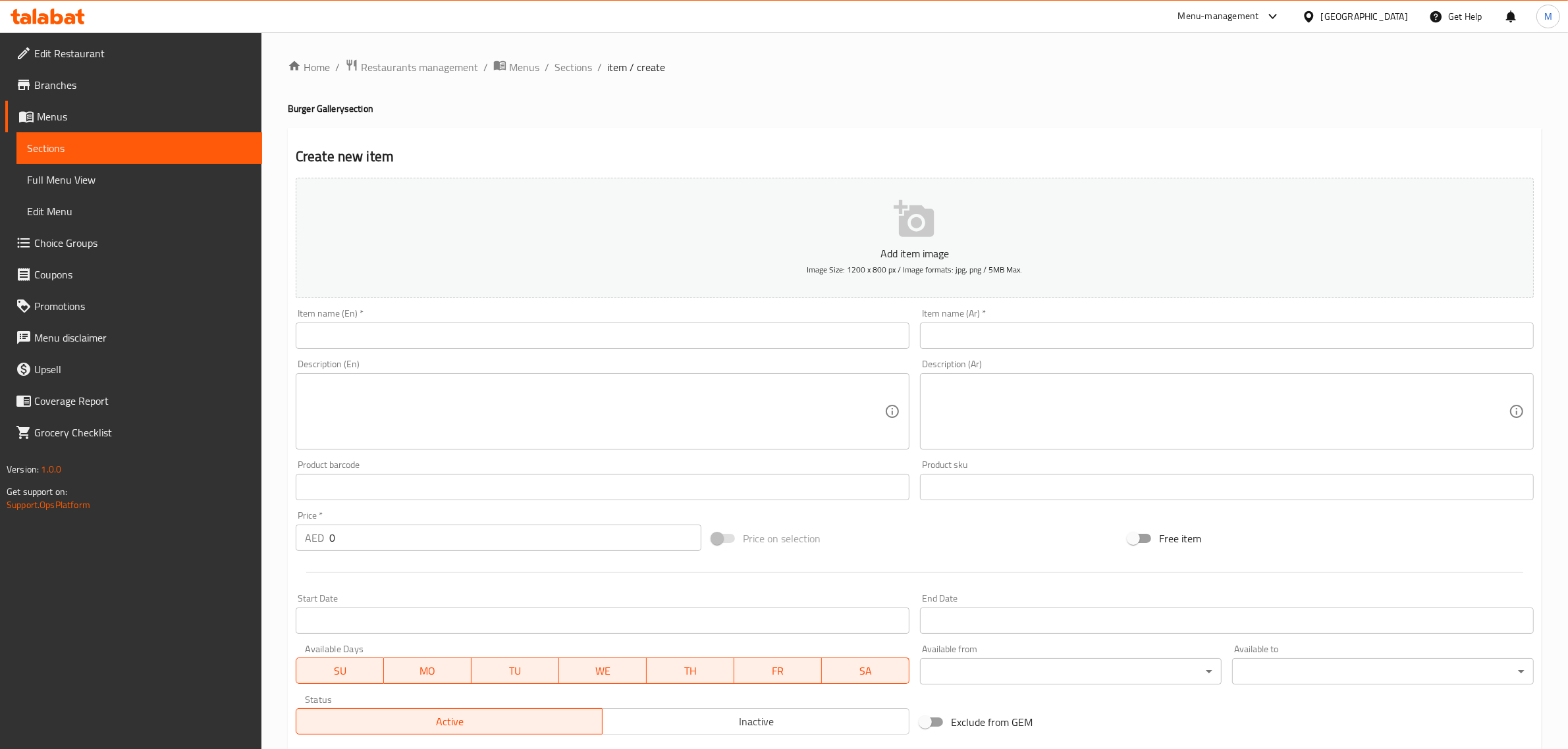
click at [808, 340] on input "text" at bounding box center [602, 335] width 614 height 26
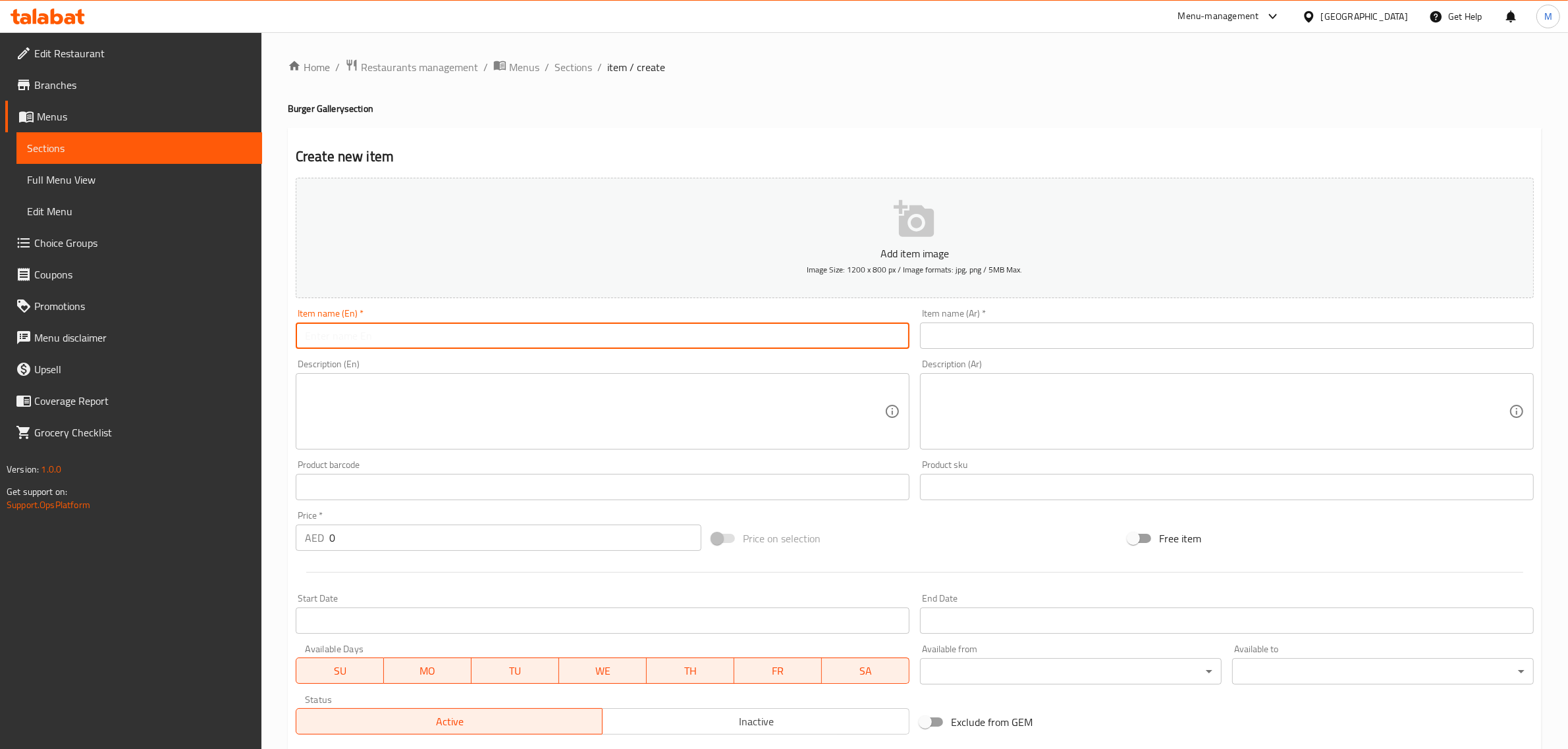
paste input "[PERSON_NAME]"
type input "Cajun Burger"
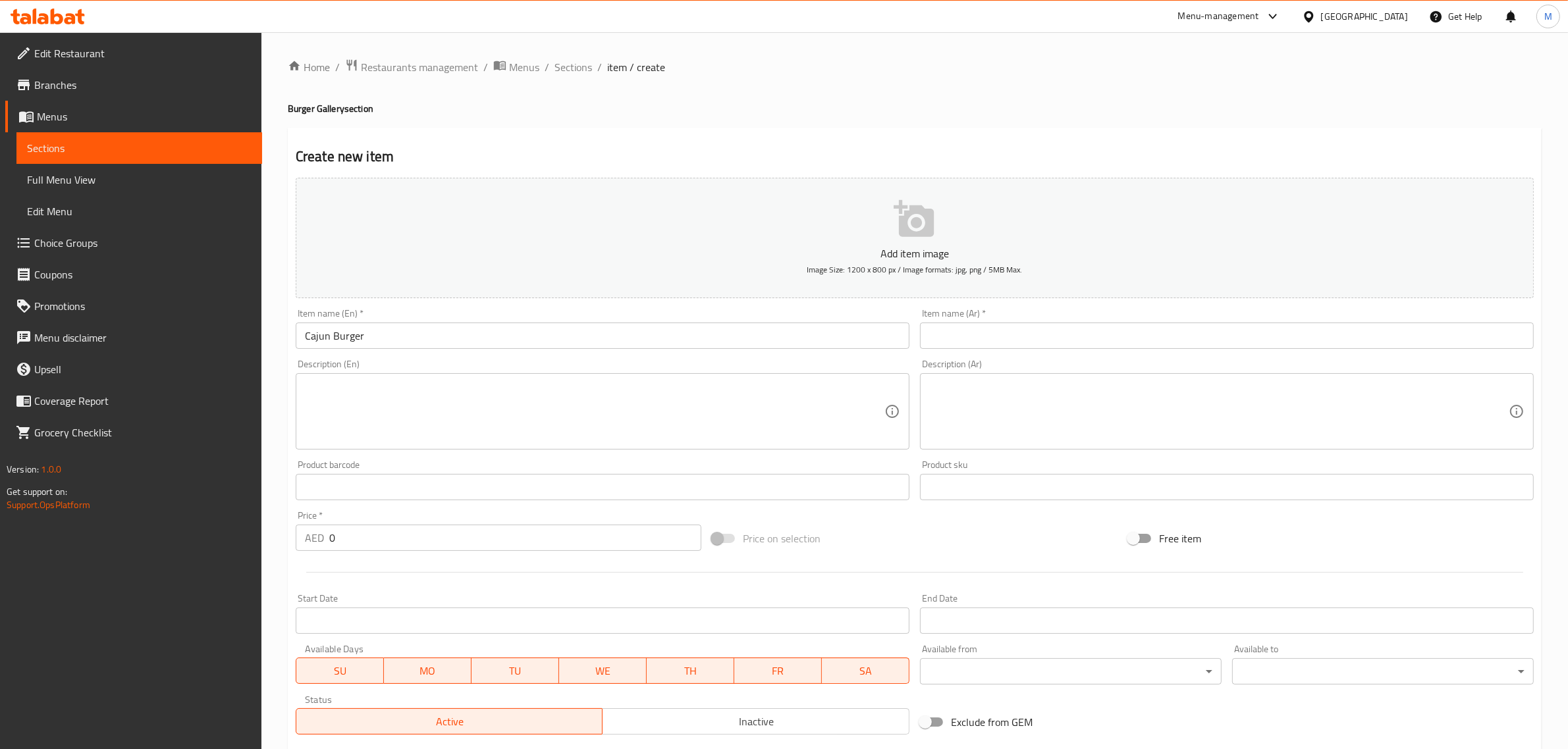
click at [1450, 336] on input "text" at bounding box center [1226, 335] width 614 height 26
paste input "برجر كاجون"
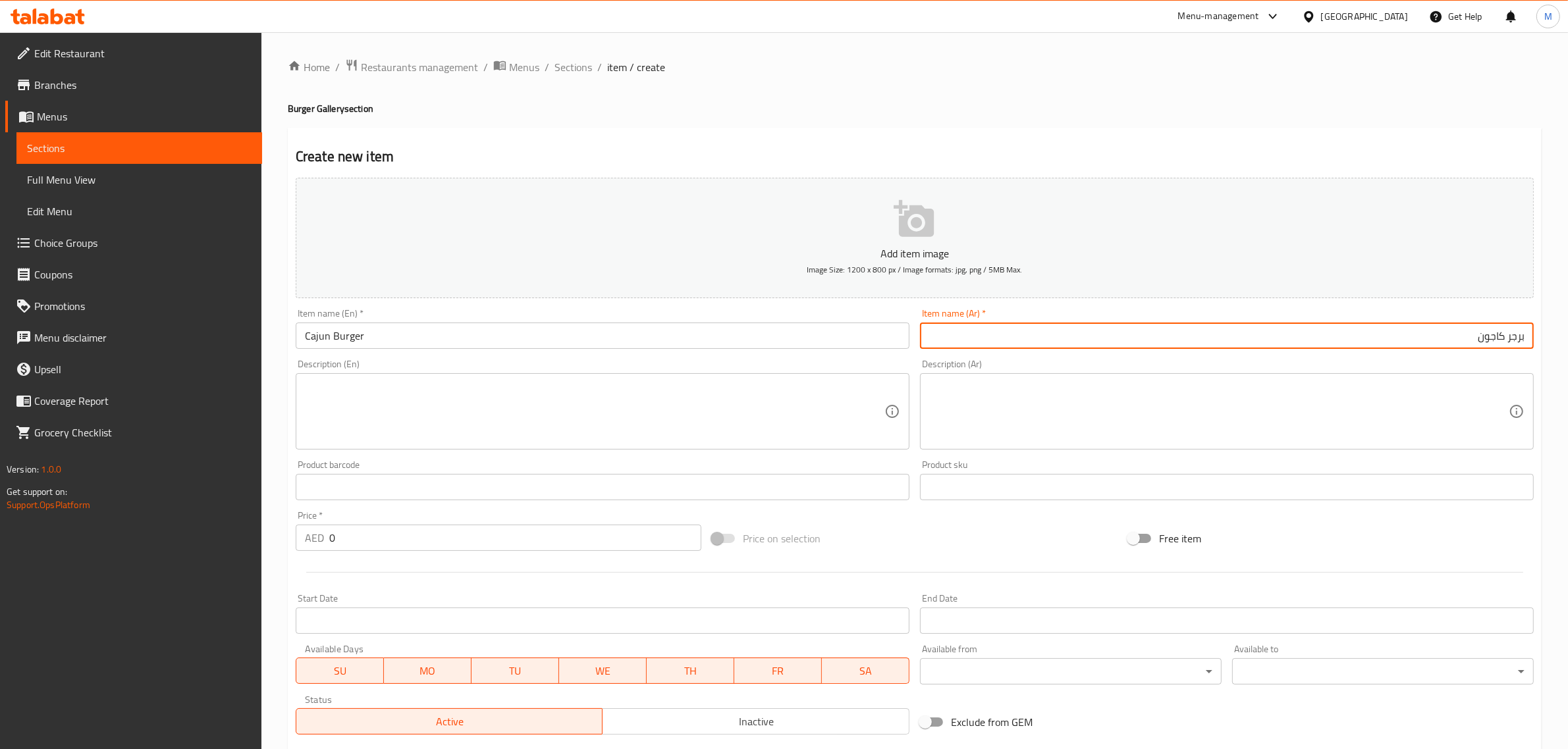
type input "برجر كاجون"
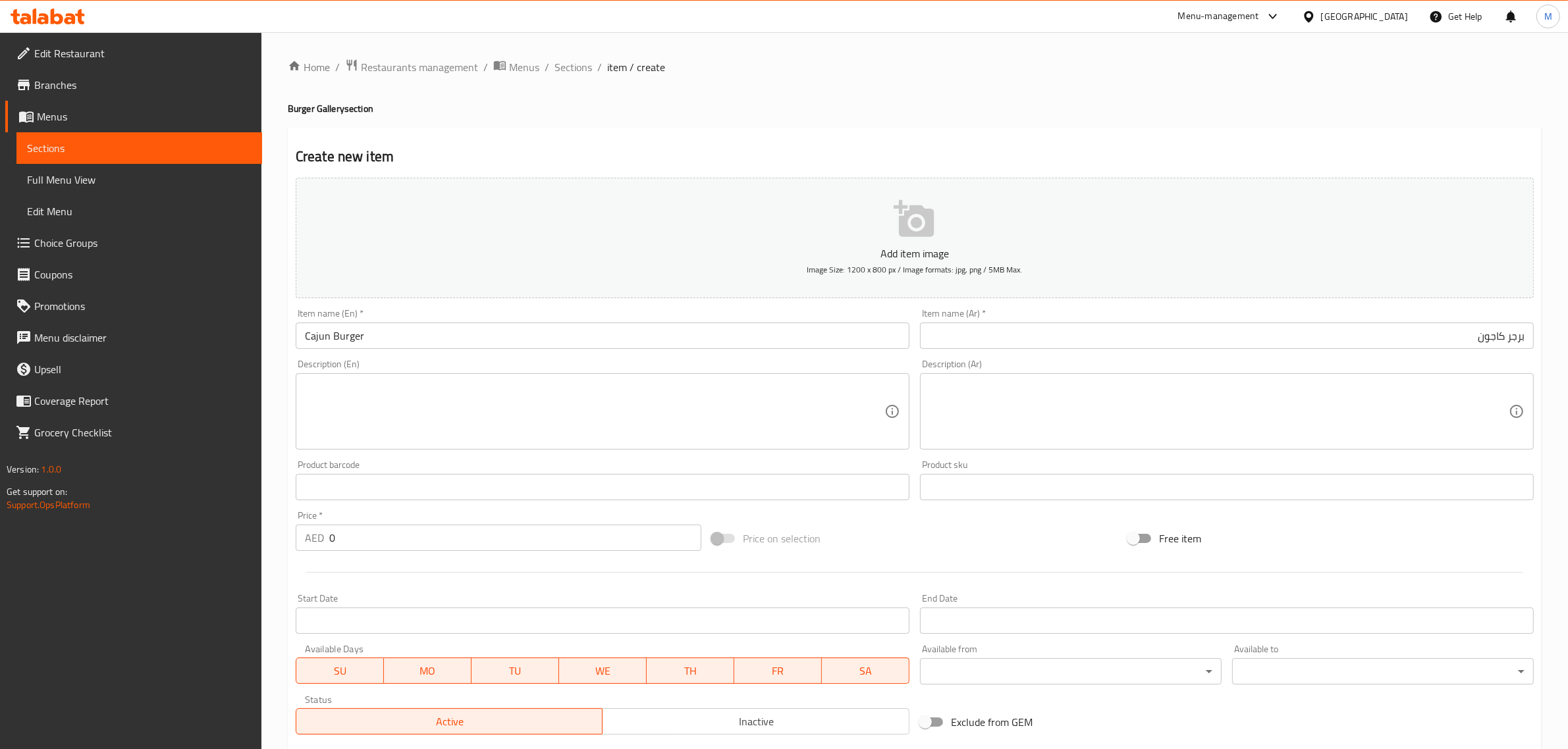
click at [462, 531] on input "0" at bounding box center [515, 537] width 372 height 26
type input "16"
click at [868, 528] on div "Price on selection" at bounding box center [915, 538] width 416 height 36
click at [877, 533] on div "Price on selection" at bounding box center [915, 538] width 416 height 36
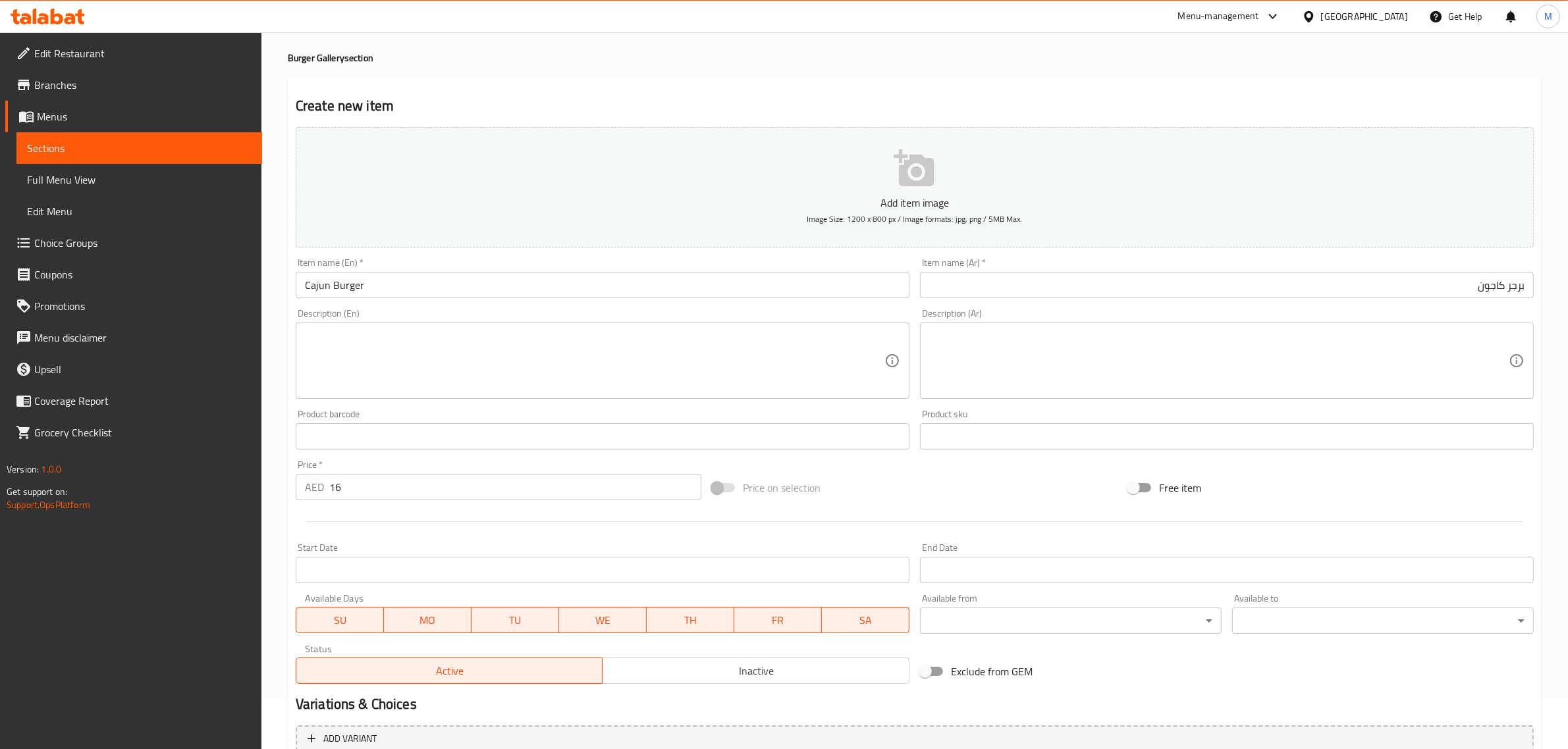
scroll to position [164, 0]
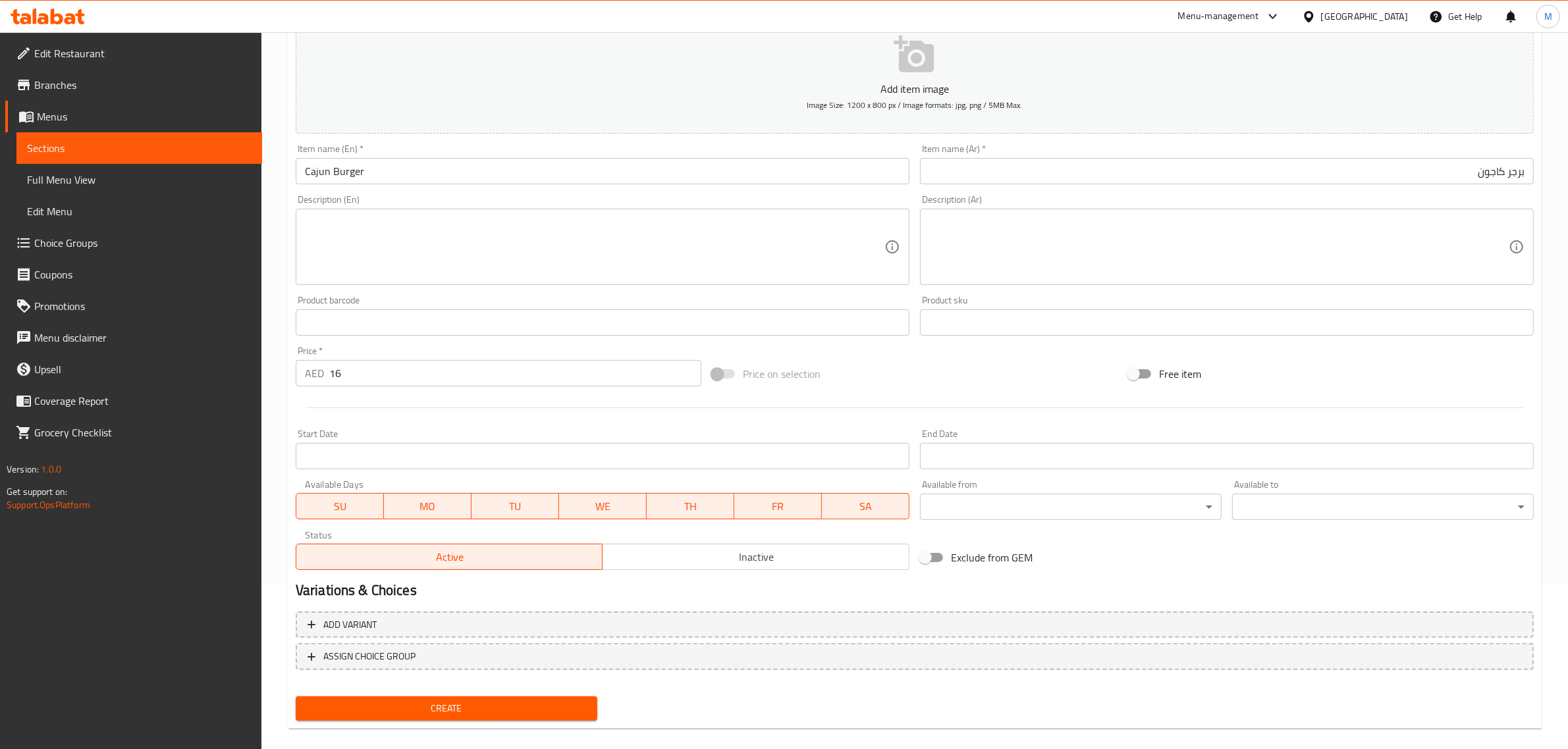
click at [496, 701] on span "Create" at bounding box center [446, 708] width 281 height 17
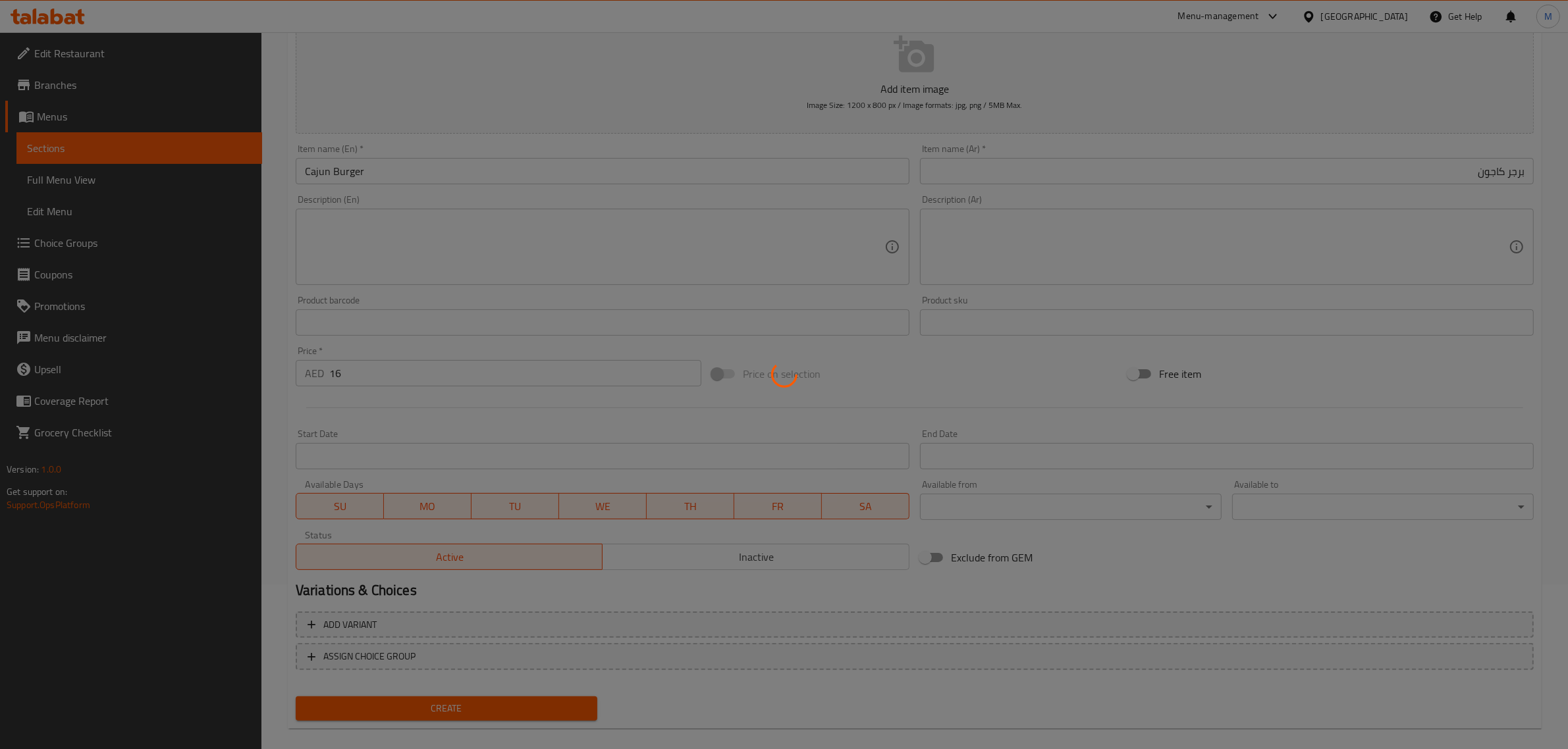
type input "0"
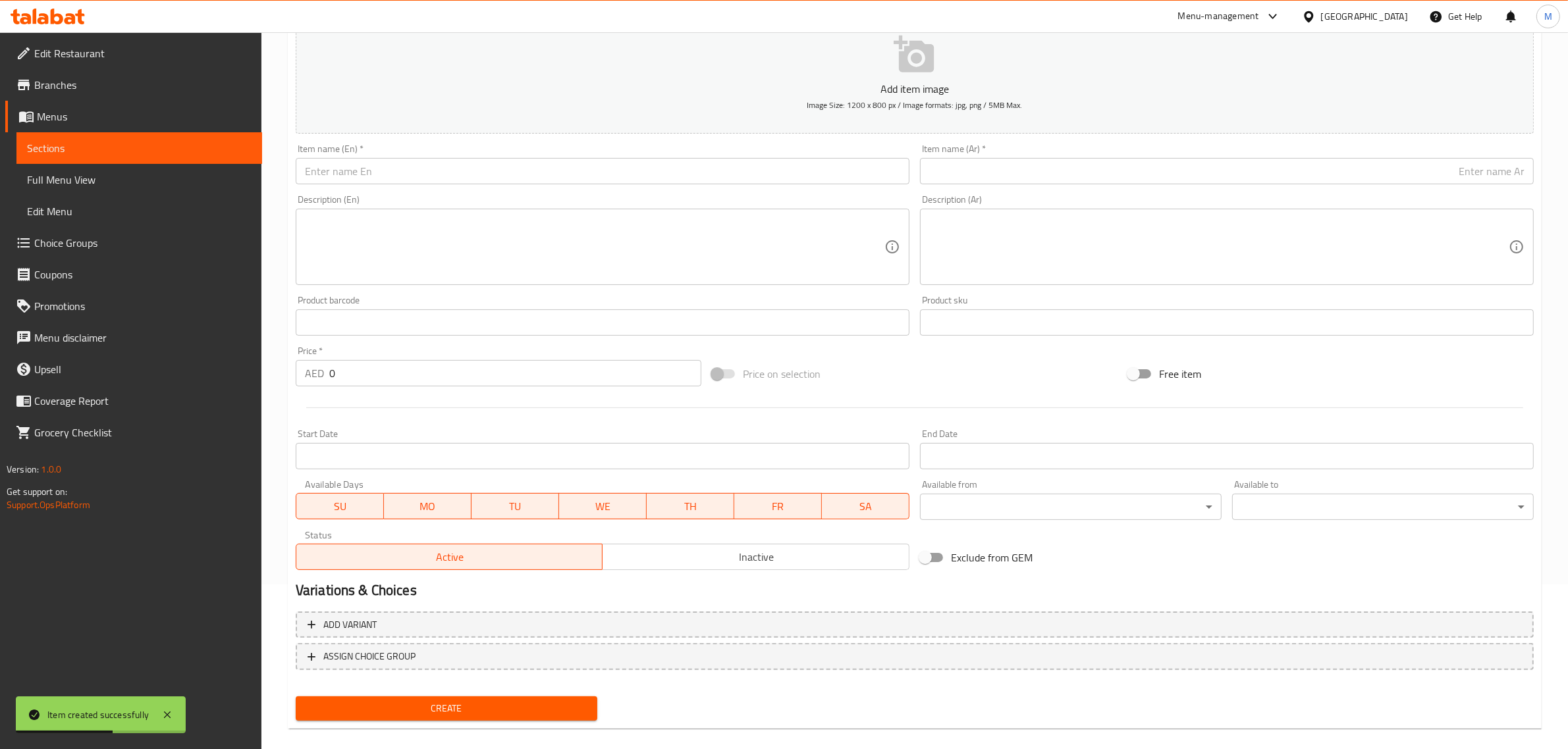
click at [686, 166] on input "text" at bounding box center [602, 171] width 614 height 26
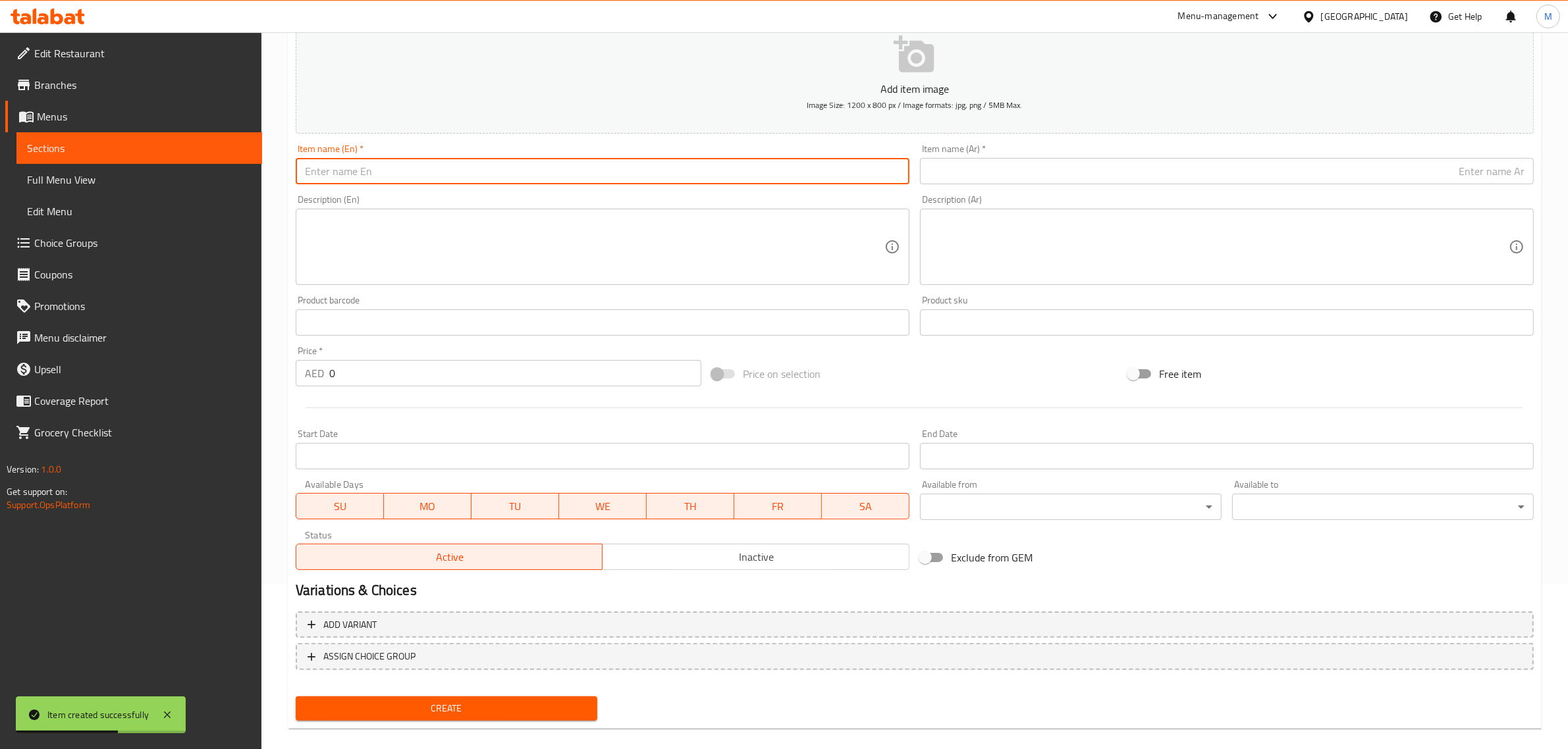
paste input "KHALEEJ BURGER"
type input "Khaleej Burger"
click at [436, 376] on input "0" at bounding box center [515, 373] width 372 height 26
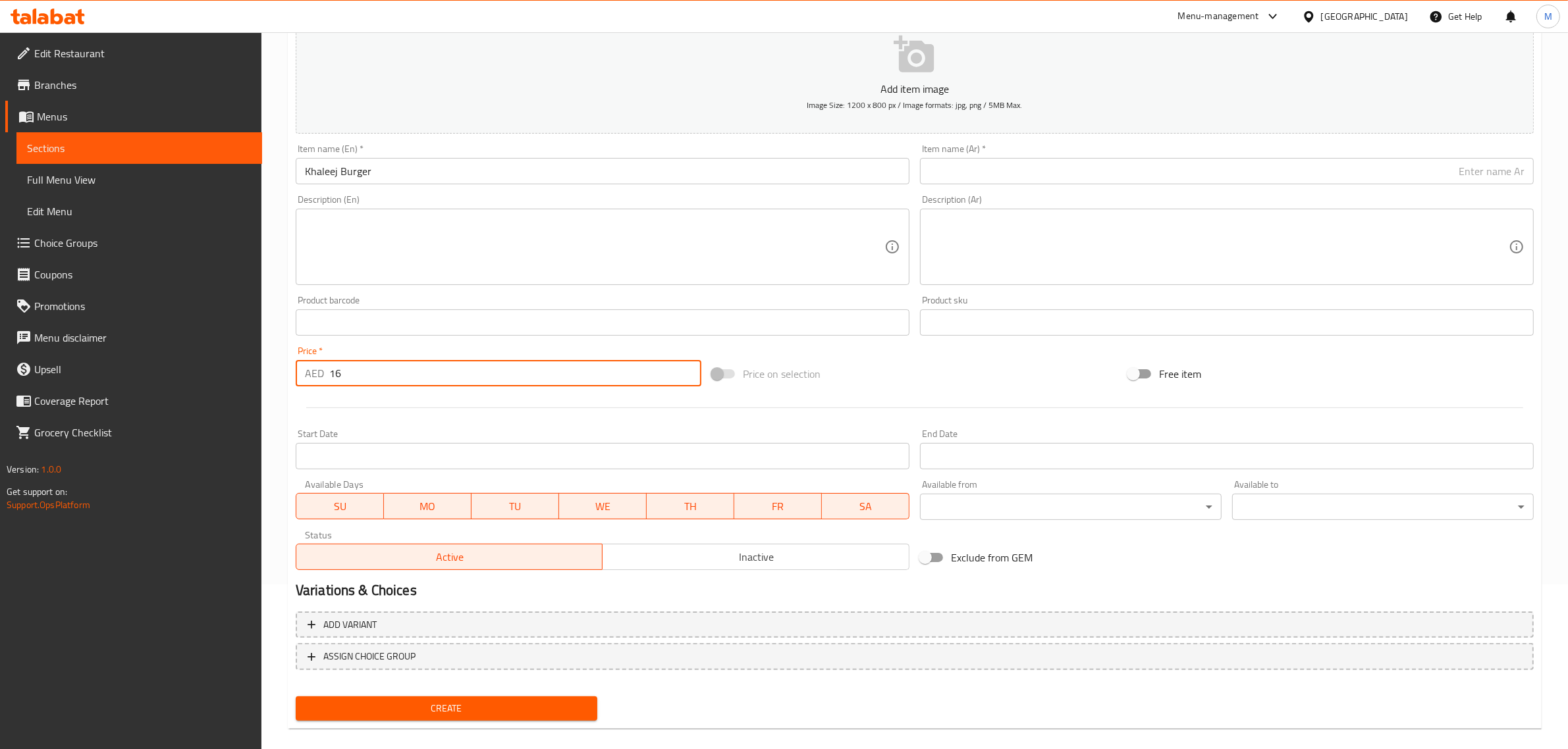
type input "16"
click at [821, 359] on div "Price on selection" at bounding box center [915, 373] width 416 height 36
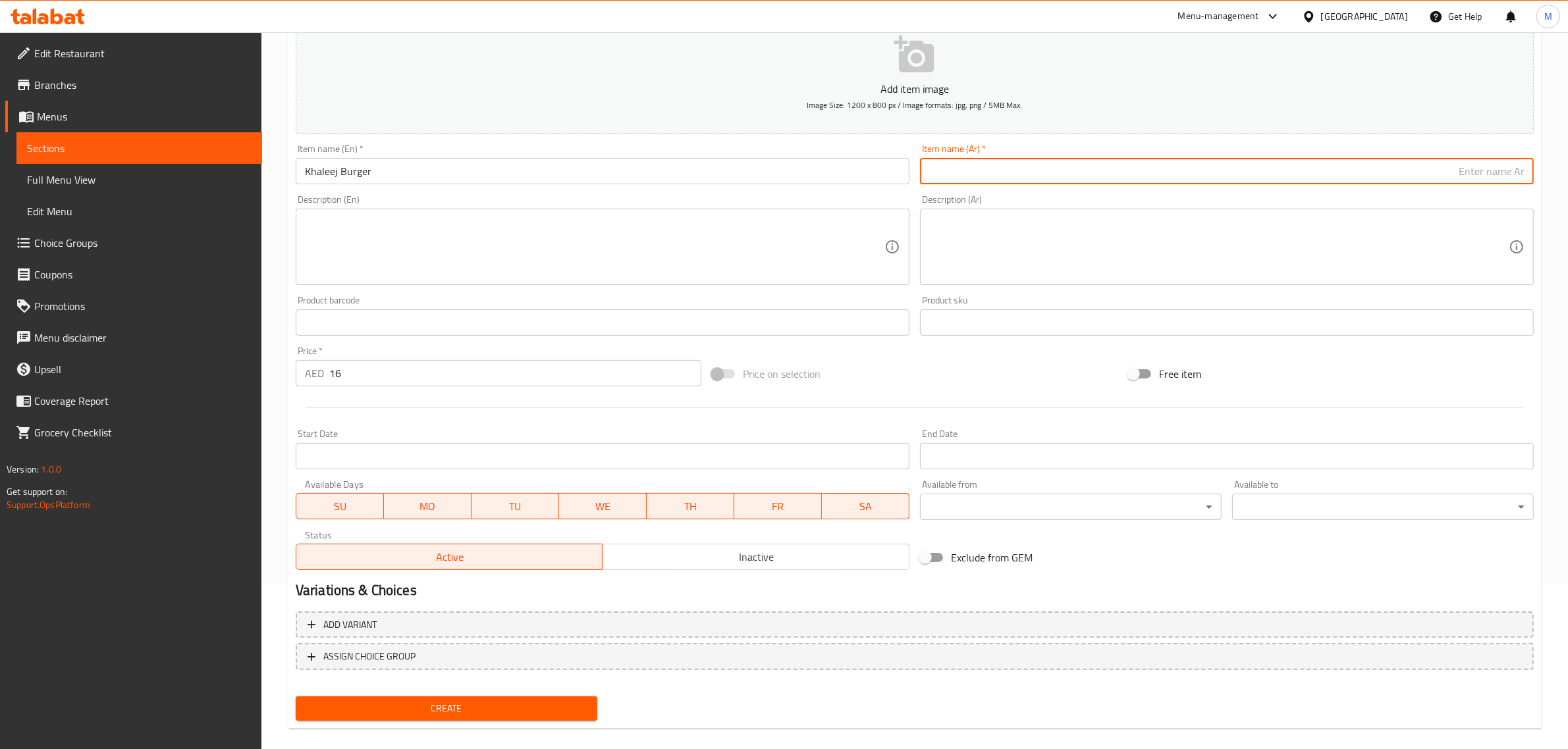
click at [1411, 172] on input "text" at bounding box center [1226, 171] width 614 height 26
click at [1014, 175] on input "text" at bounding box center [1226, 171] width 614 height 26
paste input "برجر خليج"
type input "برجر خليج"
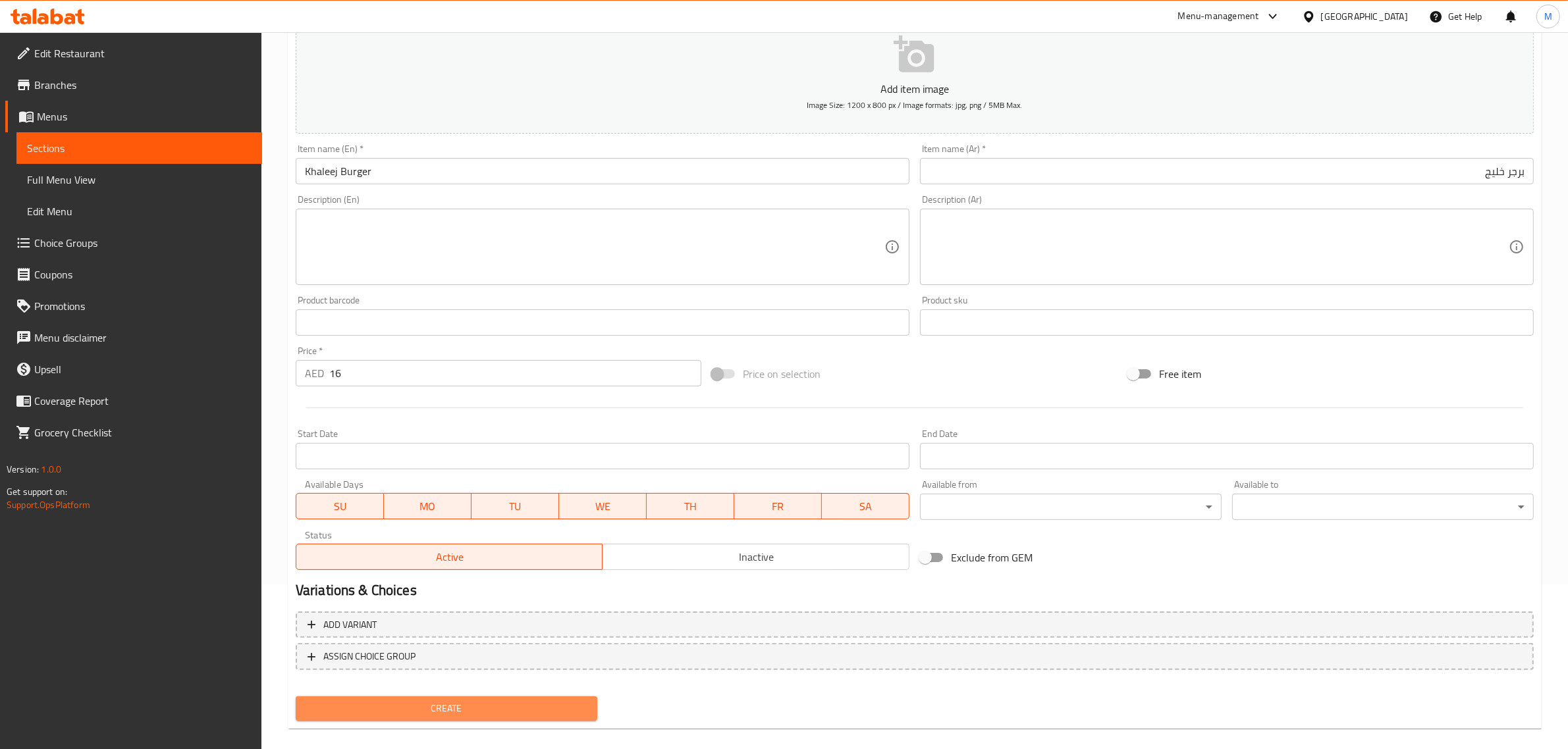
click at [521, 702] on span "Create" at bounding box center [446, 708] width 281 height 17
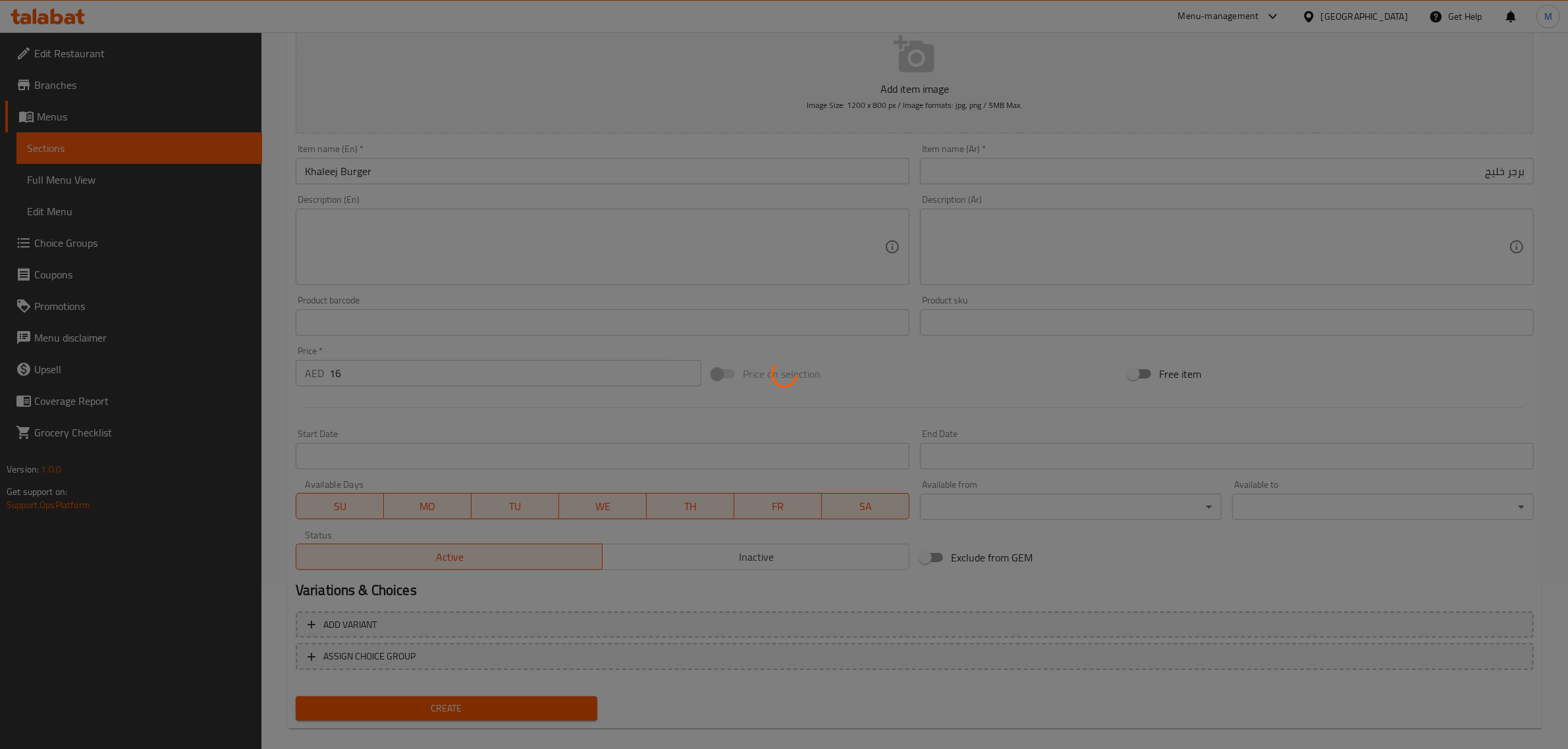
type input "0"
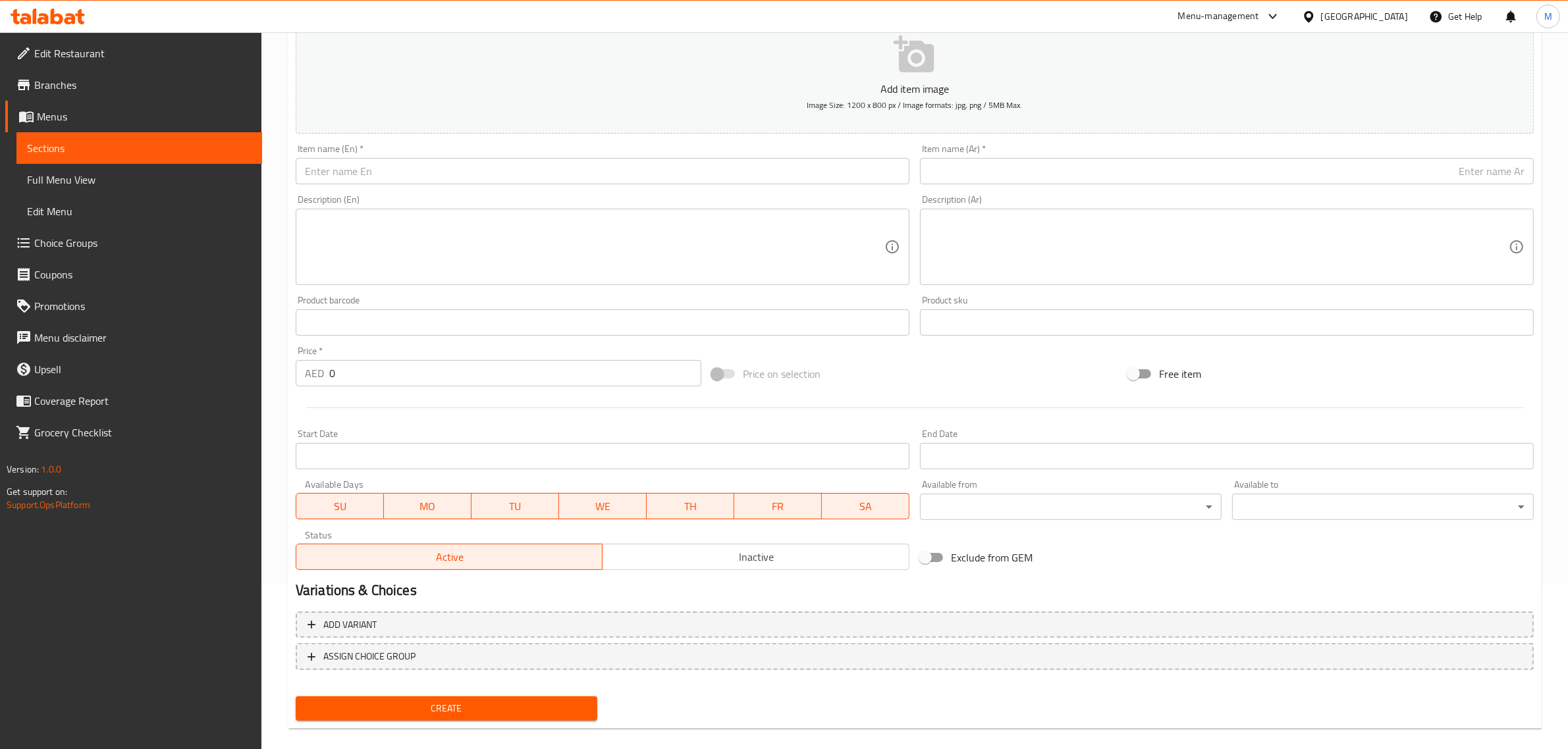
click at [547, 173] on input "text" at bounding box center [602, 171] width 614 height 26
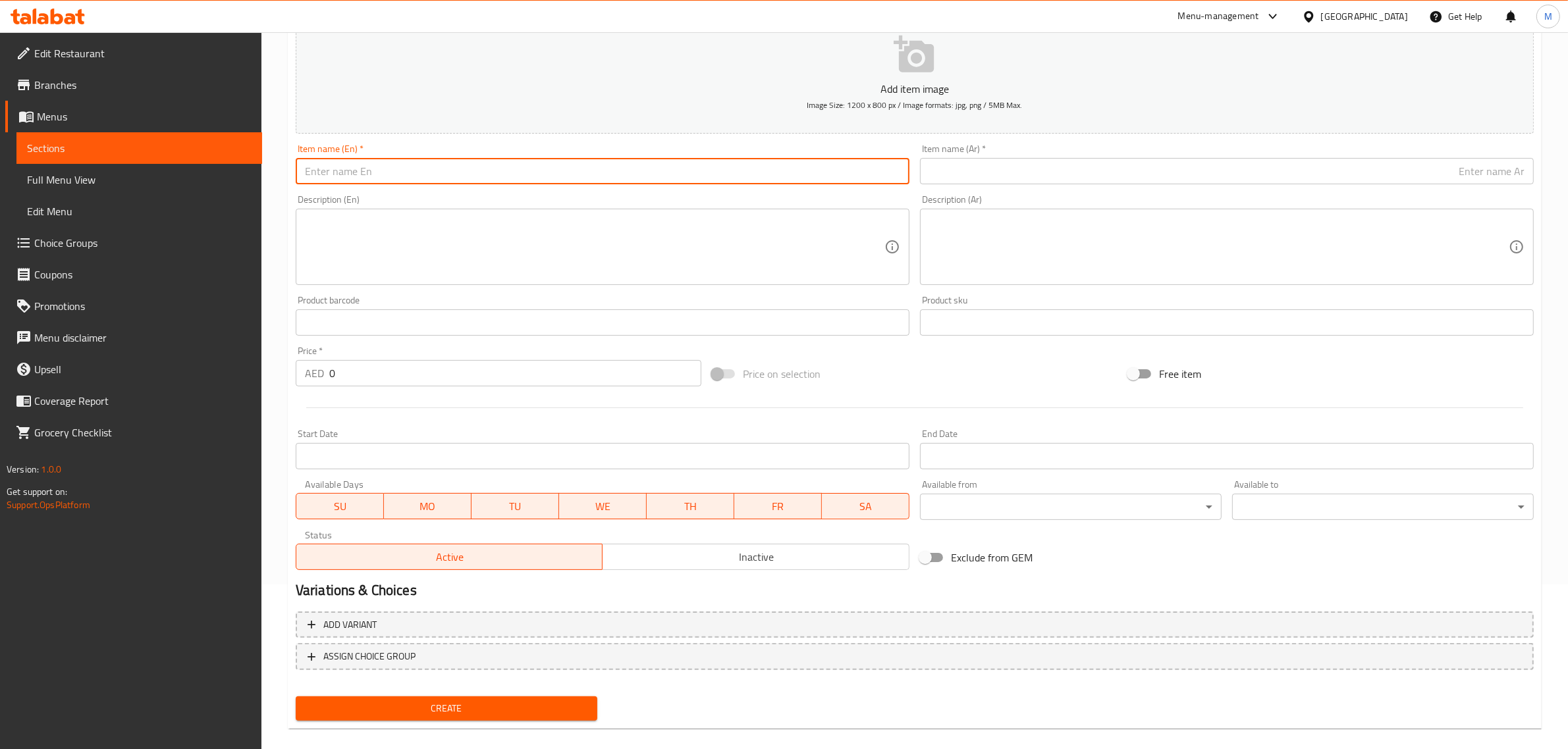
paste input "THANDOORI BURGER"
click at [489, 179] on input "THANDOORI BURGER" at bounding box center [602, 171] width 614 height 26
paste input "andoori Burger"
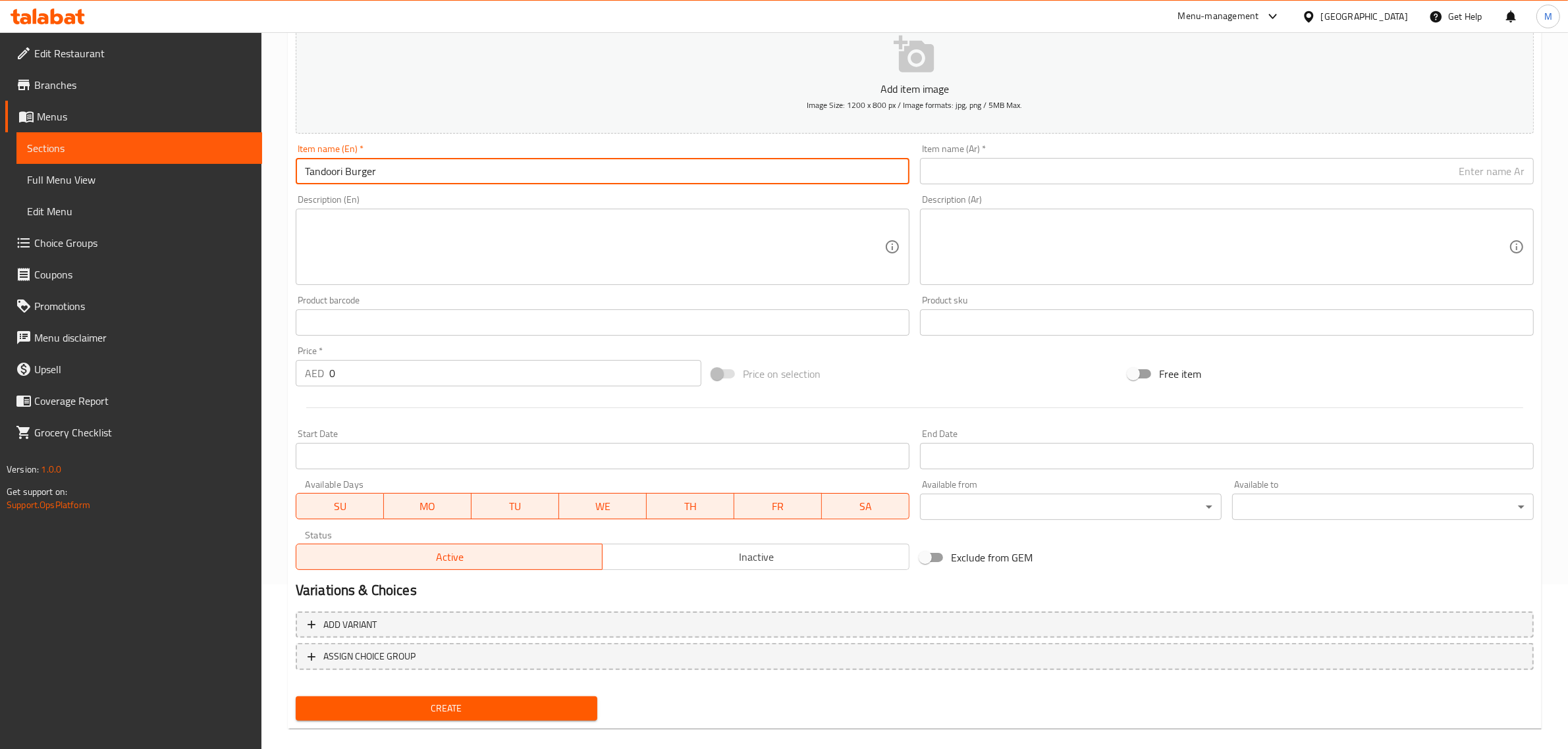
type input "Tandoori Burger"
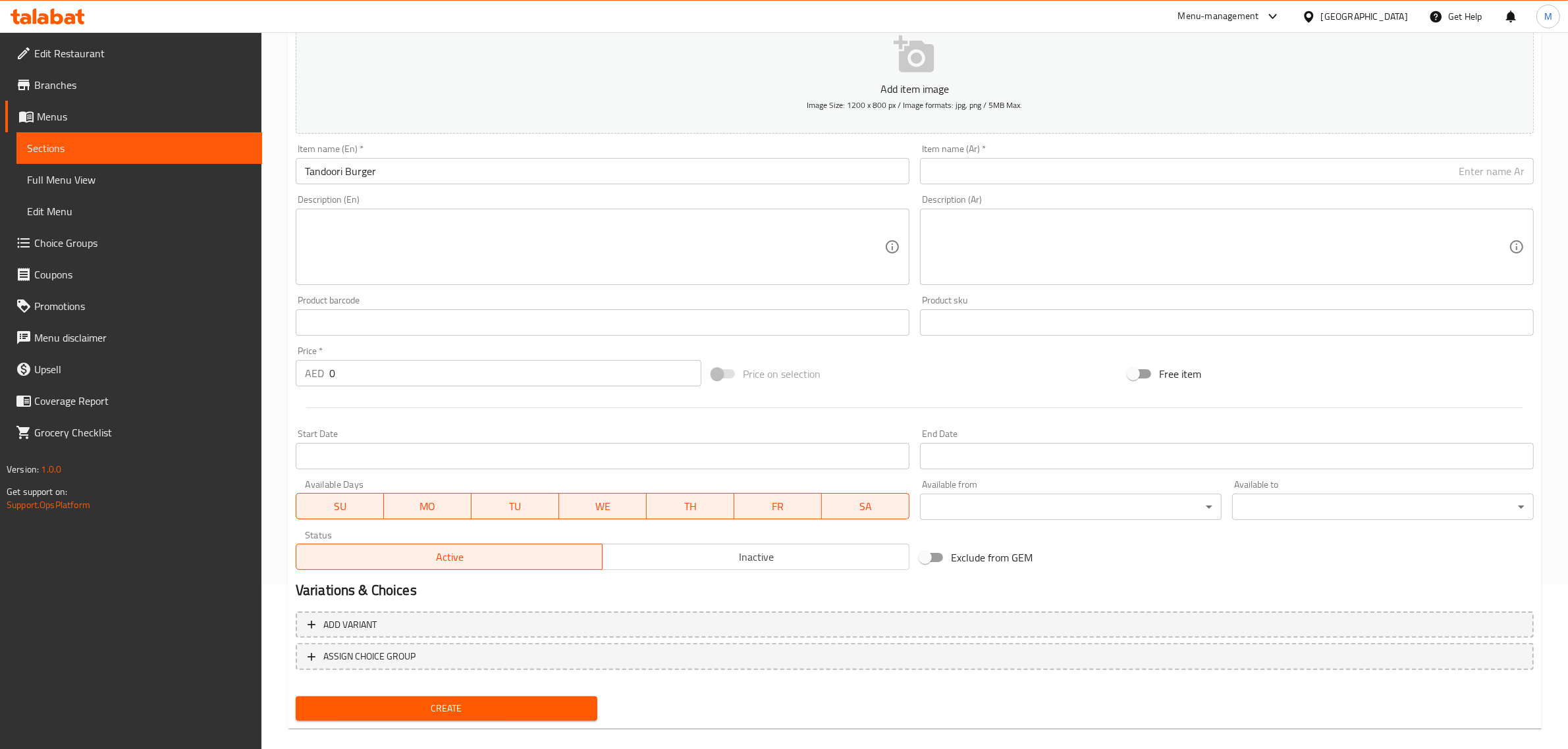
click at [1289, 175] on input "text" at bounding box center [1226, 171] width 614 height 26
paste input "برجر تندوري"
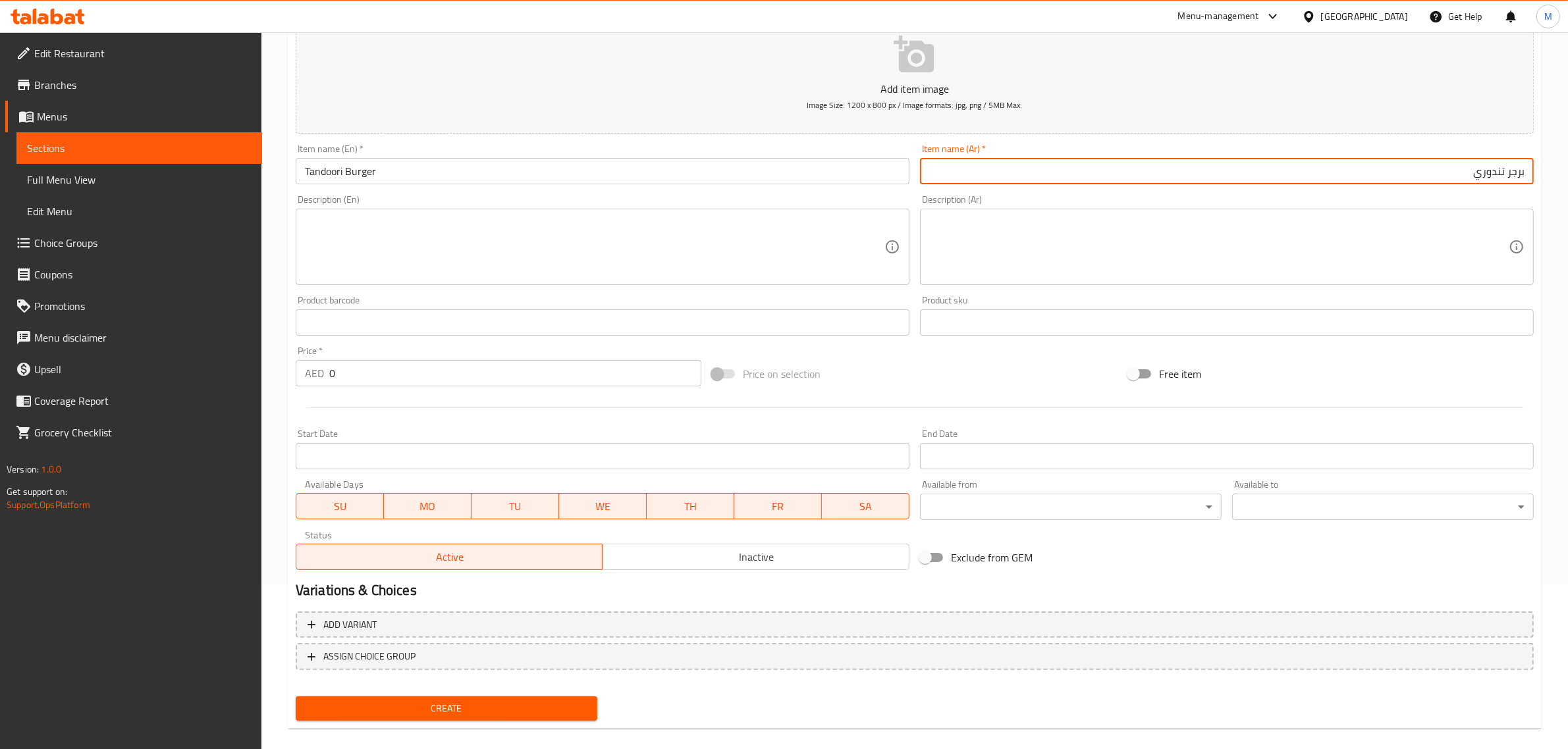
type input "برجر تندوري"
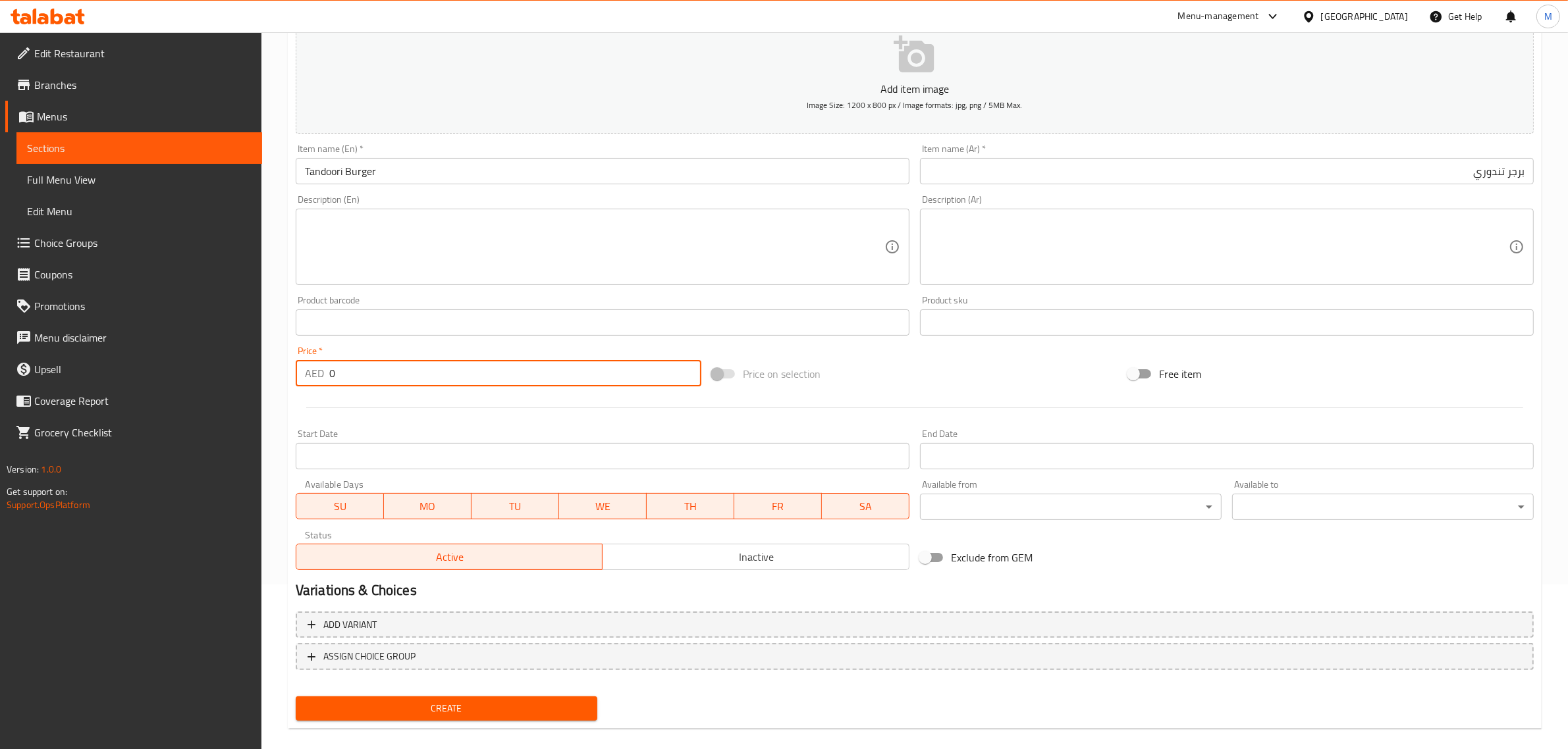
click at [524, 378] on input "0" at bounding box center [515, 373] width 372 height 26
type input "19"
click at [527, 709] on span "Create" at bounding box center [446, 708] width 281 height 17
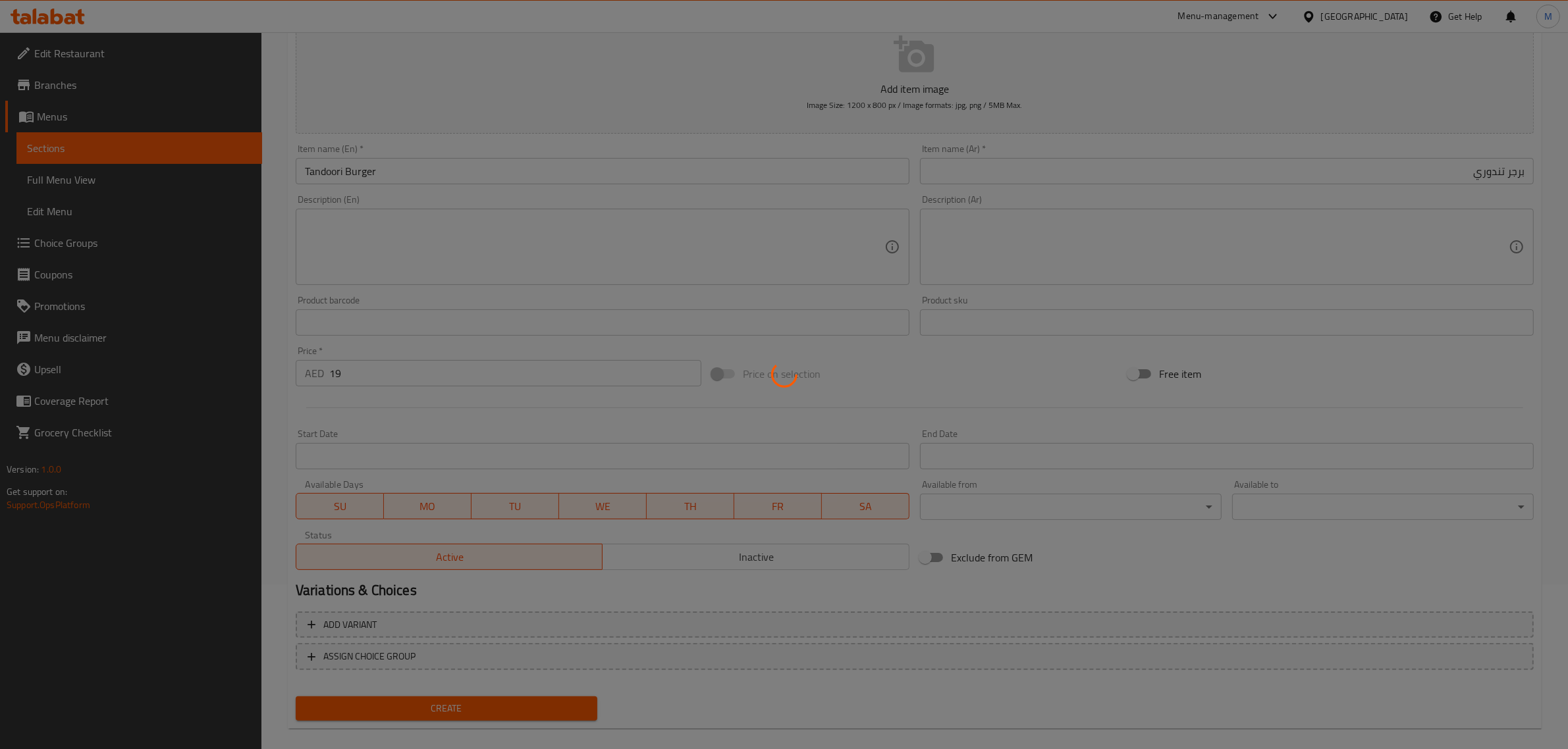
type input "0"
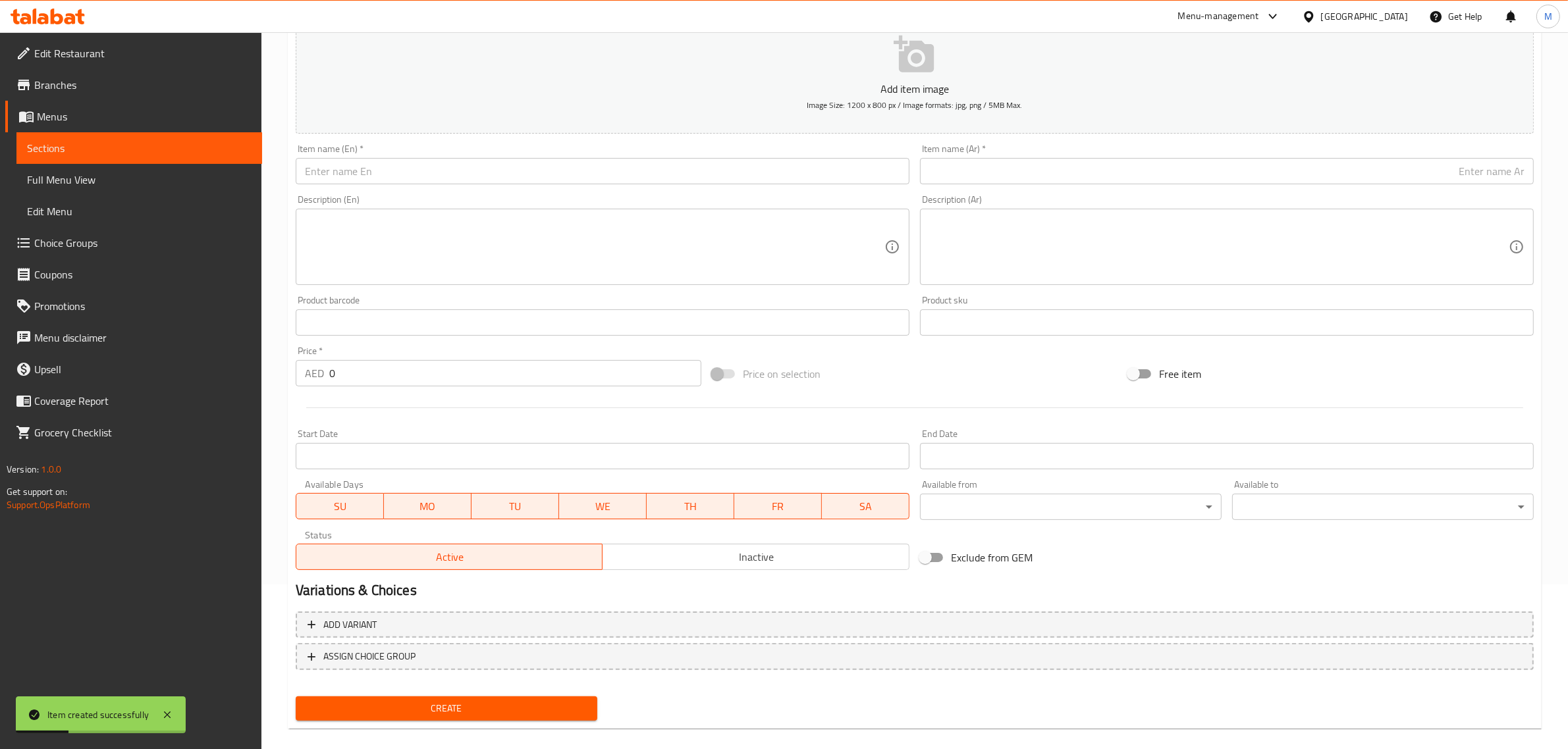
click at [524, 175] on input "text" at bounding box center [602, 171] width 614 height 26
paste input "ZINGER BURGER WITH CHEESE"
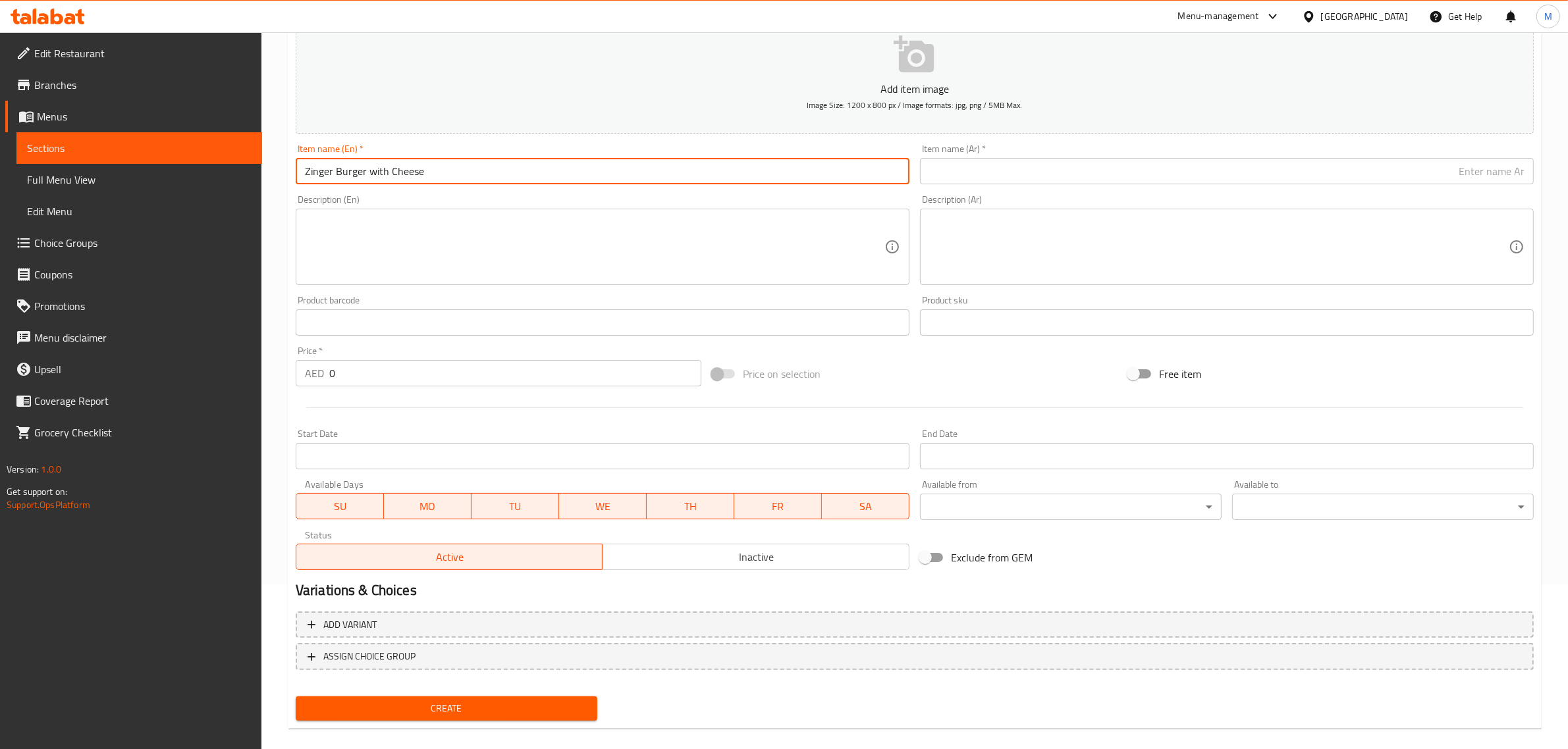
type input "Zinger Burger with Cheese"
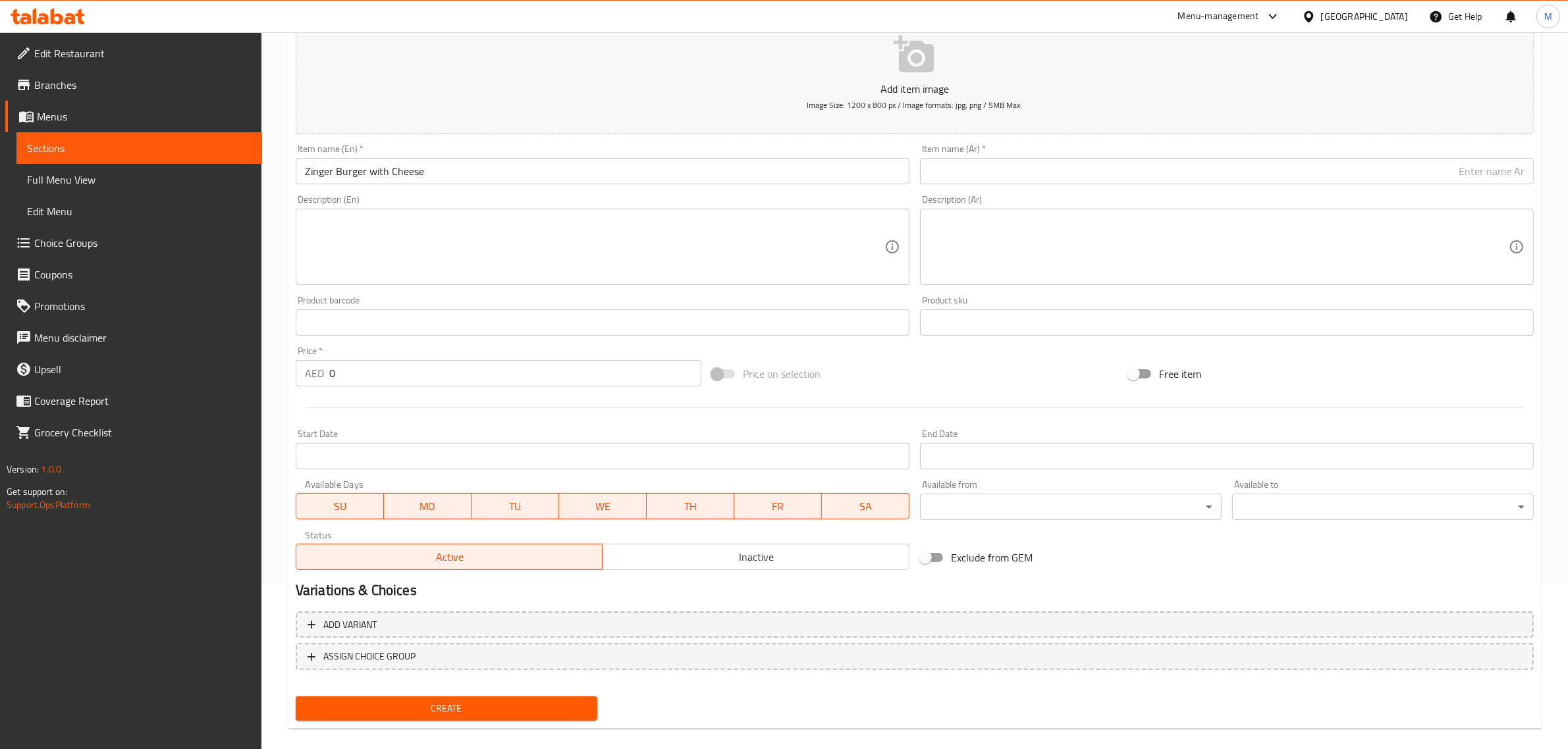
click at [1200, 566] on div "Exclude from GEM" at bounding box center [1123, 557] width 416 height 36
click at [571, 167] on input "Zinger Burger with Cheese" at bounding box center [602, 171] width 614 height 26
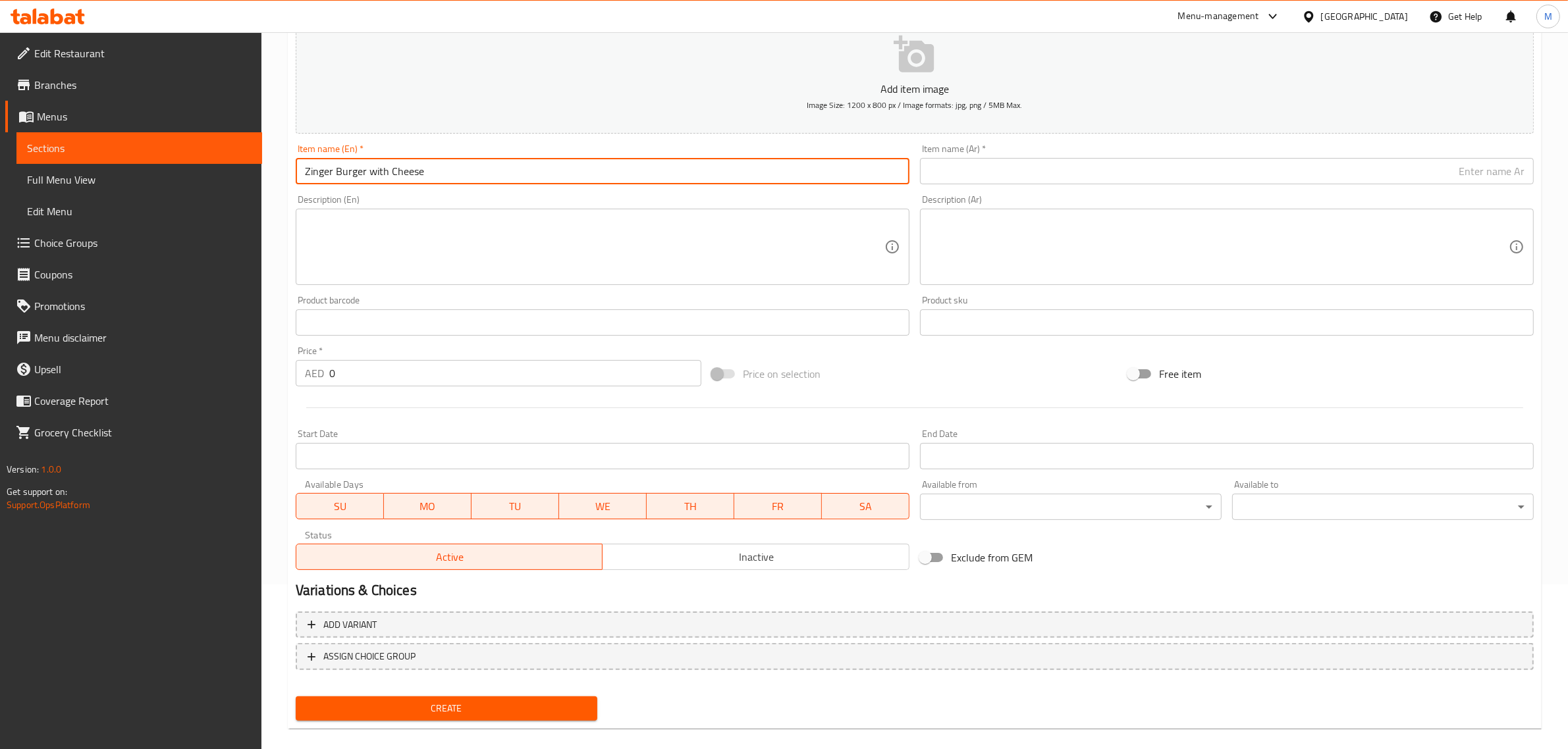
click at [571, 167] on input "Zinger Burger with Cheese" at bounding box center [602, 171] width 614 height 26
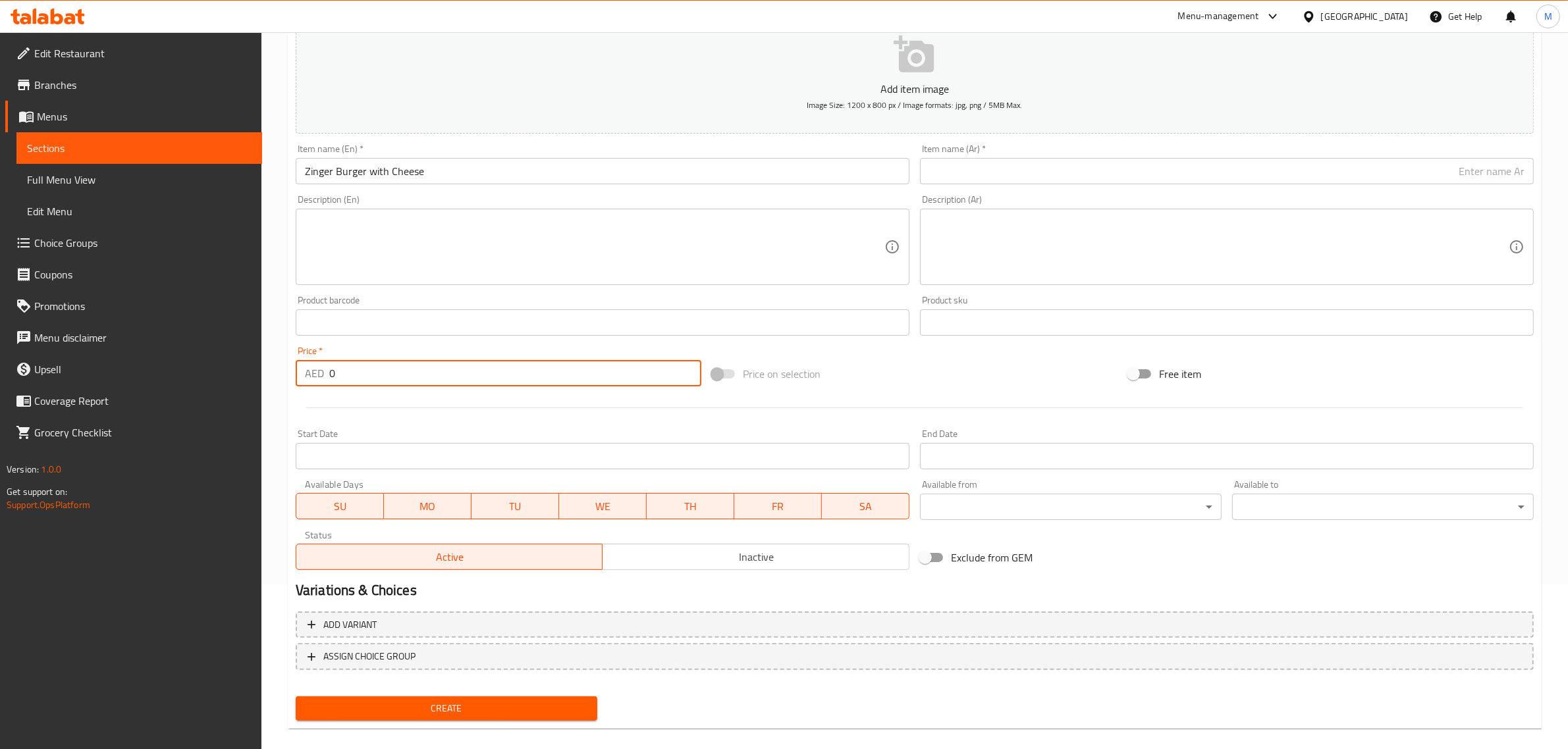
click at [449, 373] on input "0" at bounding box center [515, 373] width 372 height 26
type input "16"
click at [870, 352] on div "Add item image Image Size: 1200 x 800 px / Image formats: jpg, png / 5MB Max. I…" at bounding box center [914, 291] width 1249 height 567
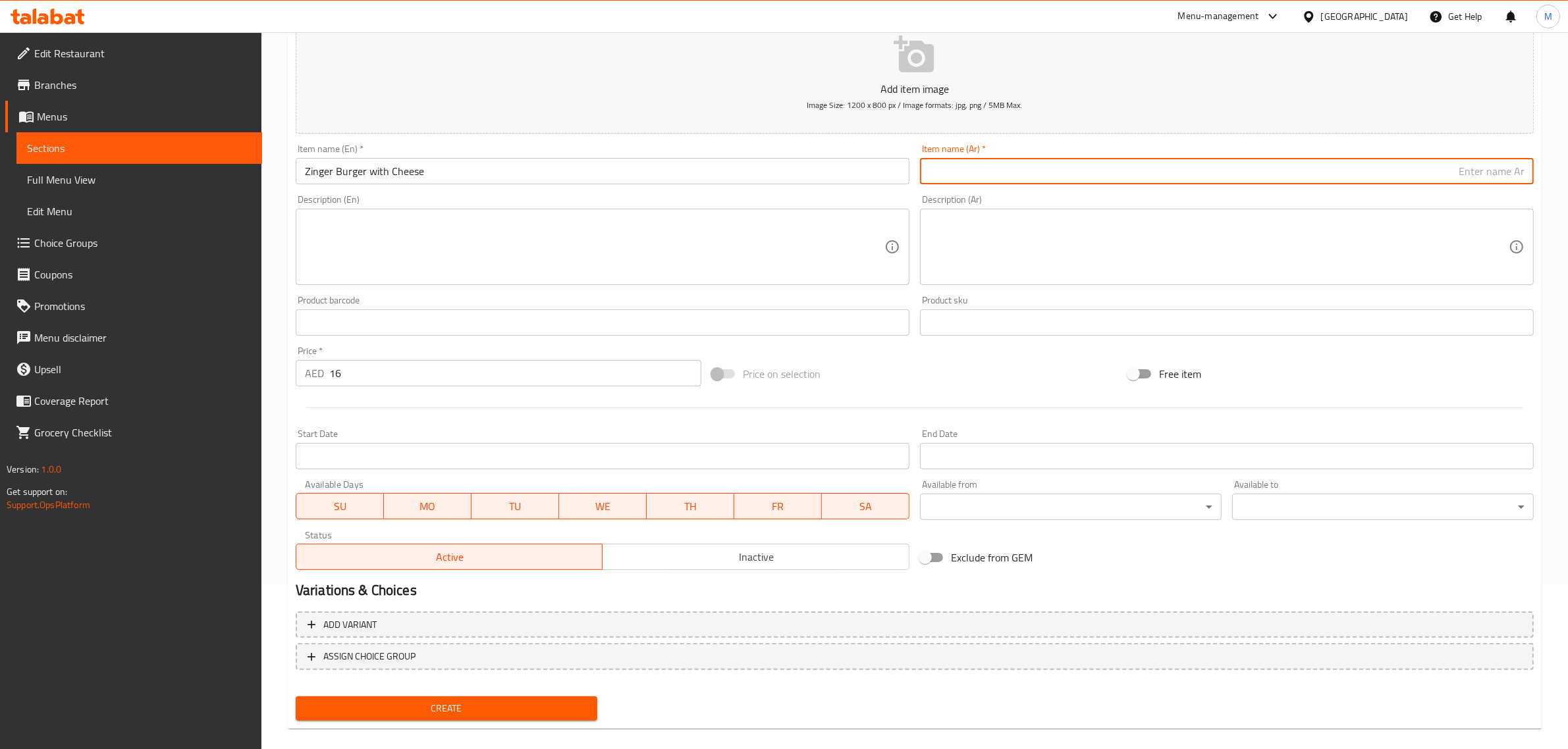
click at [1437, 169] on input "text" at bounding box center [1226, 171] width 614 height 26
paste input "برجر زنجر بالجبن"
type input "برجر زنجر بالجبن"
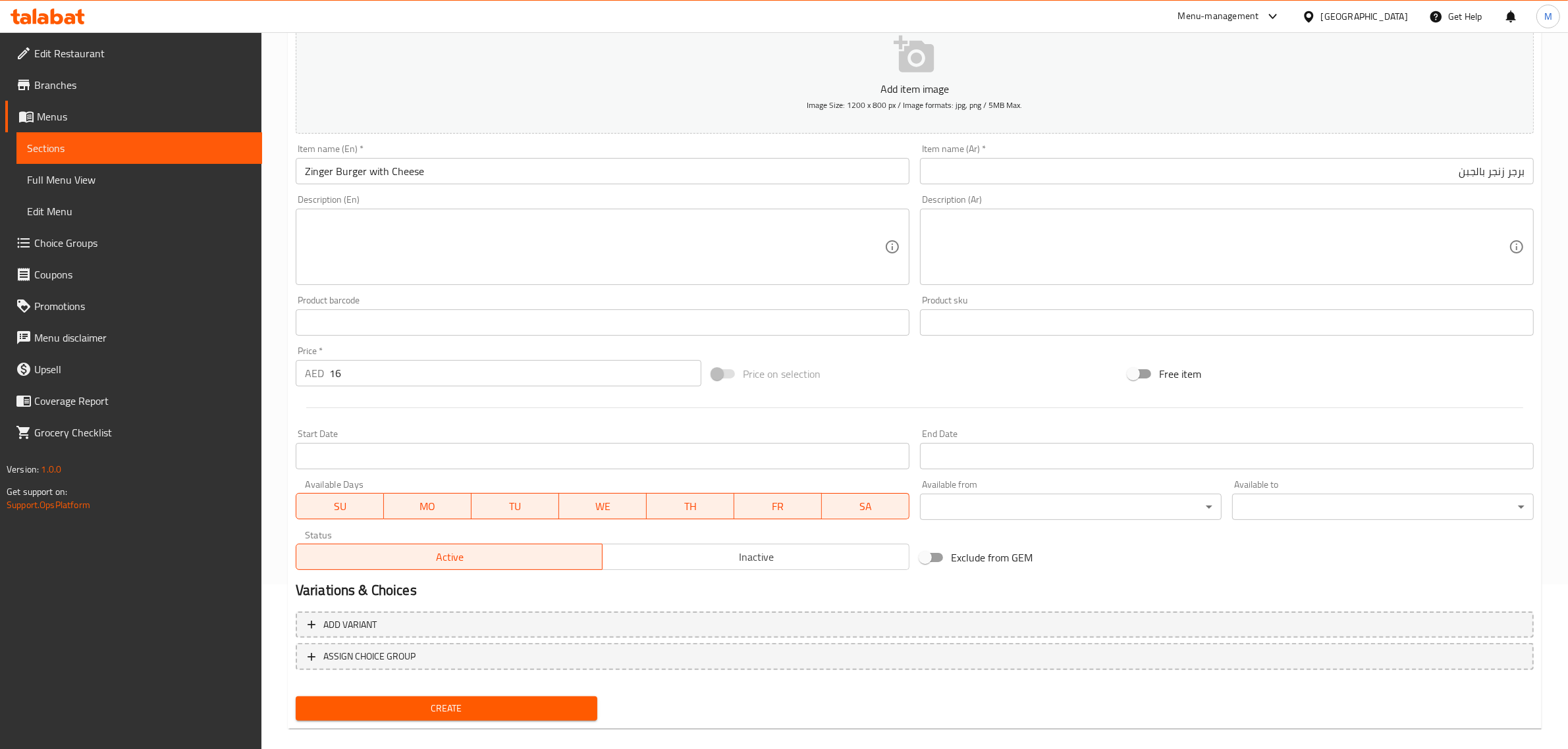
click at [738, 409] on div at bounding box center [914, 407] width 1249 height 33
click at [485, 708] on span "Create" at bounding box center [446, 708] width 281 height 17
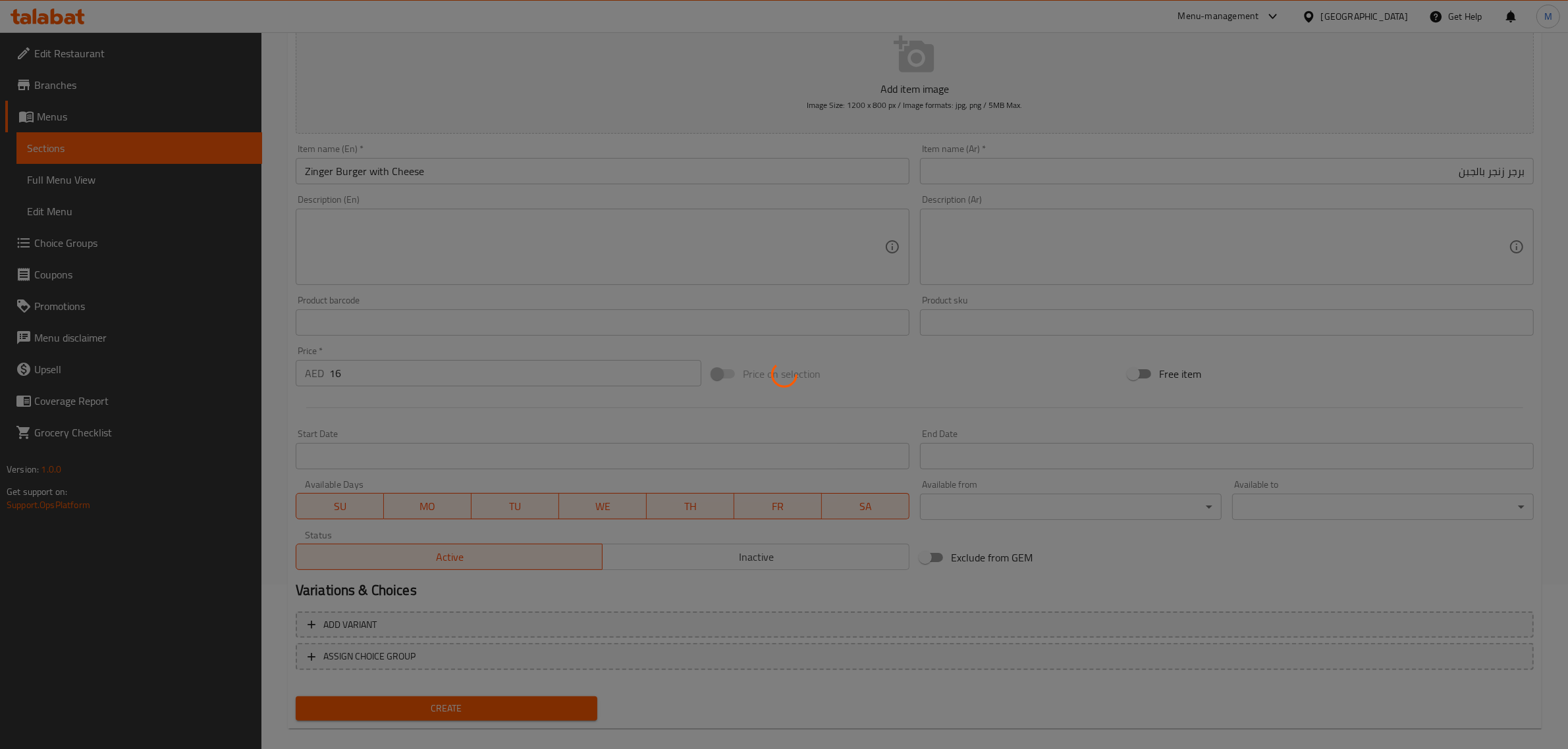
type input "0"
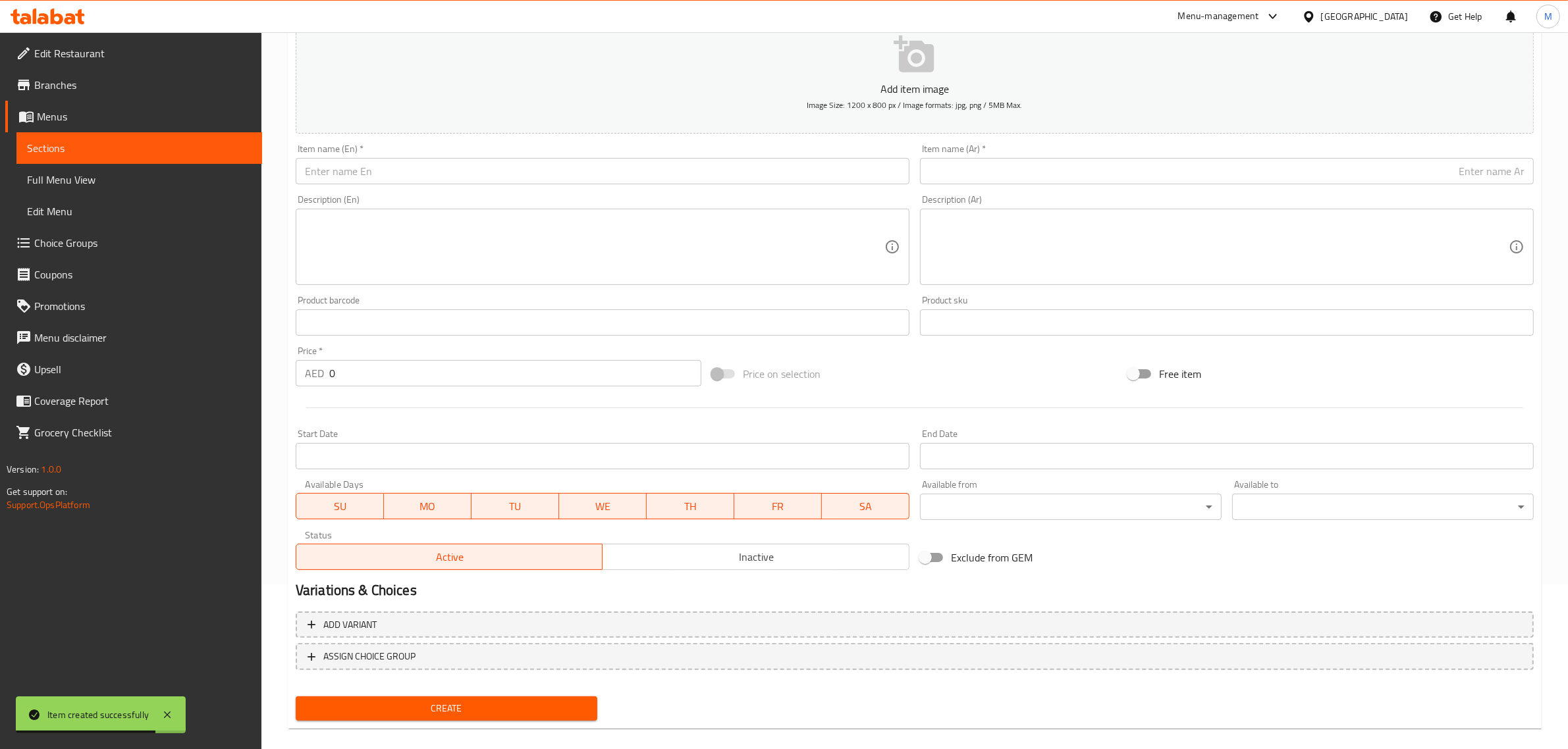
click at [482, 173] on input "text" at bounding box center [602, 171] width 614 height 26
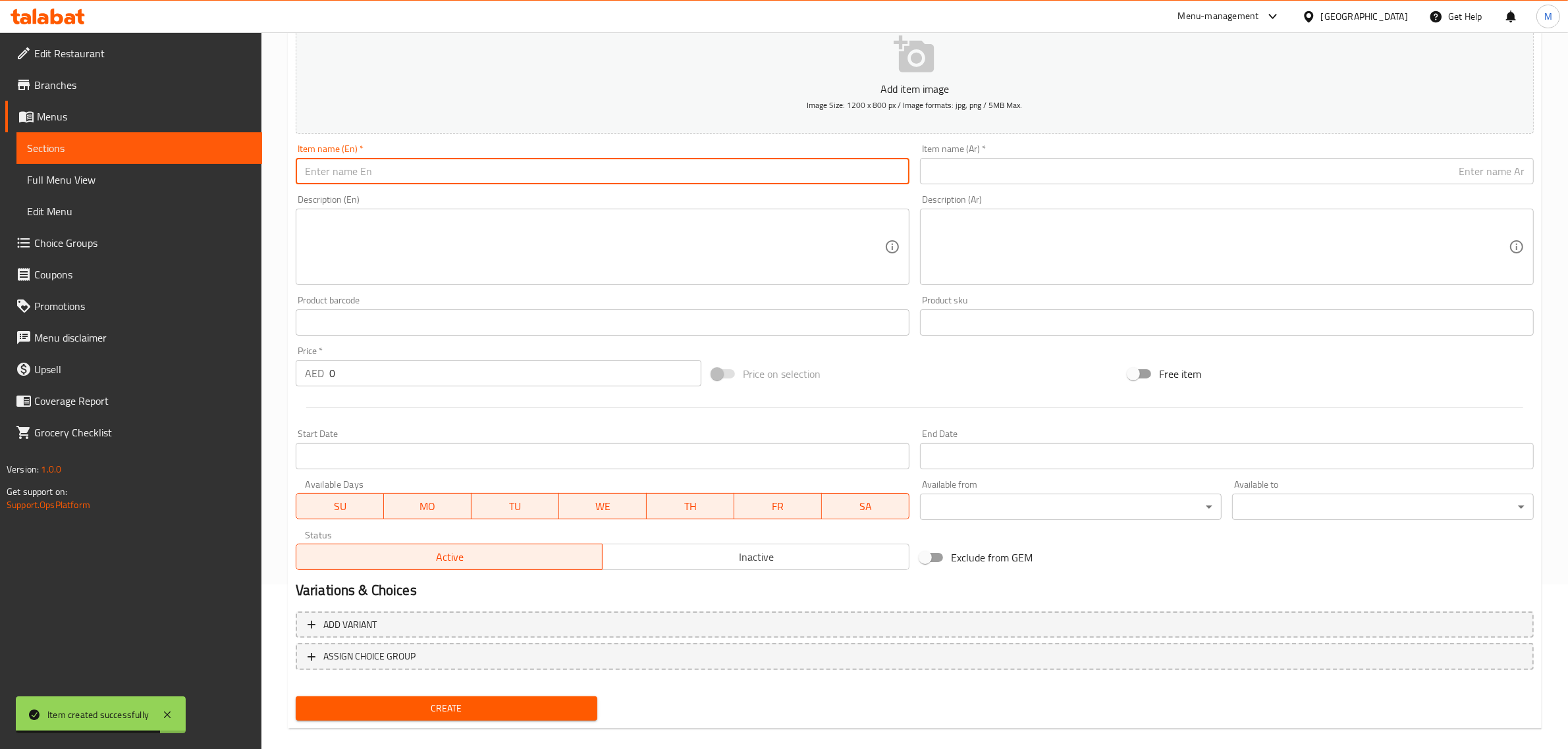
paste input "JUMBO PRAWNS BURGER"
type input "Jumbo Prawns Burger"
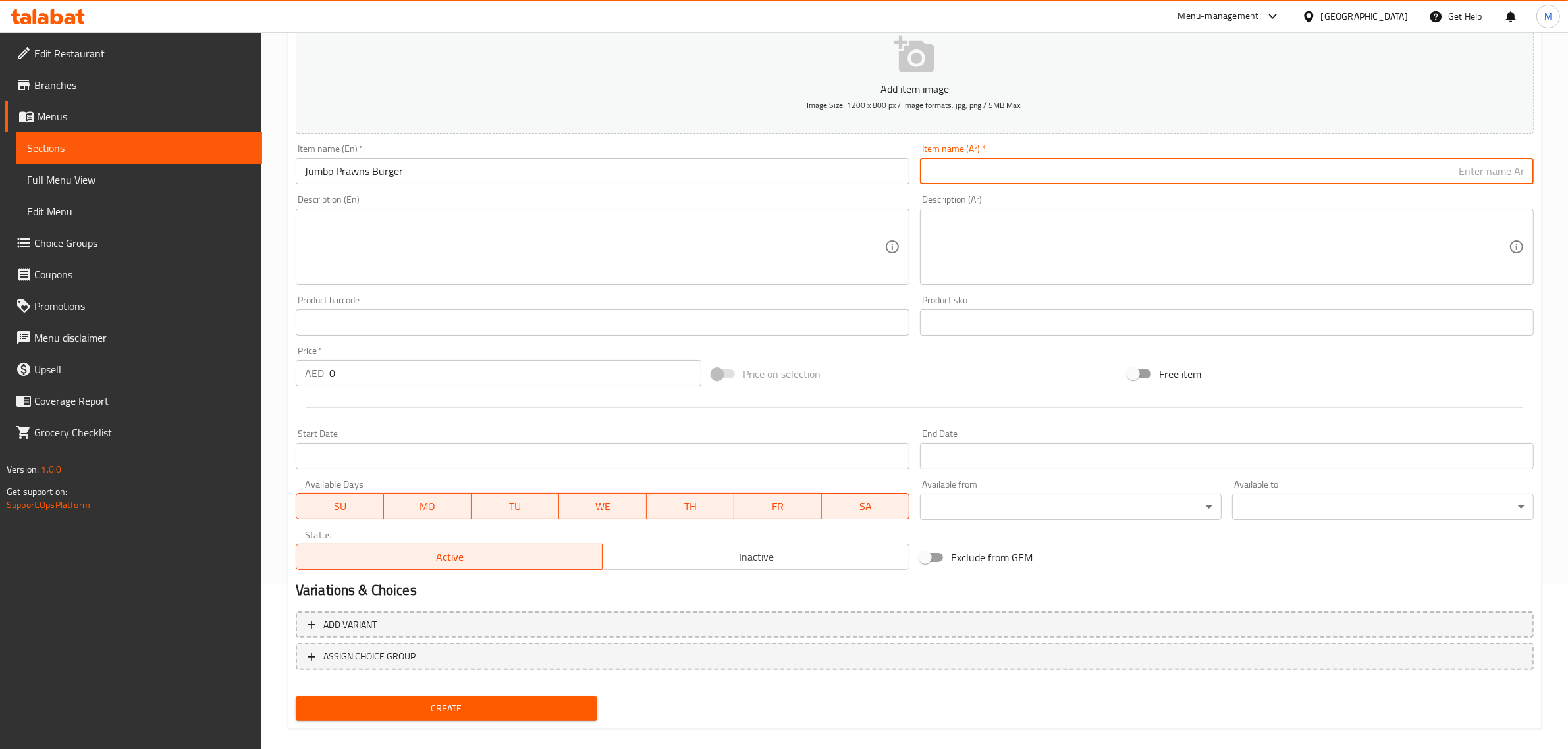
click at [1391, 158] on input "text" at bounding box center [1226, 171] width 614 height 26
paste input "برجر الجمبري الجامبو"
click at [1501, 179] on input "برجر الجمبري الجامبو" at bounding box center [1226, 171] width 614 height 26
type input "برجر جمبري جامبو"
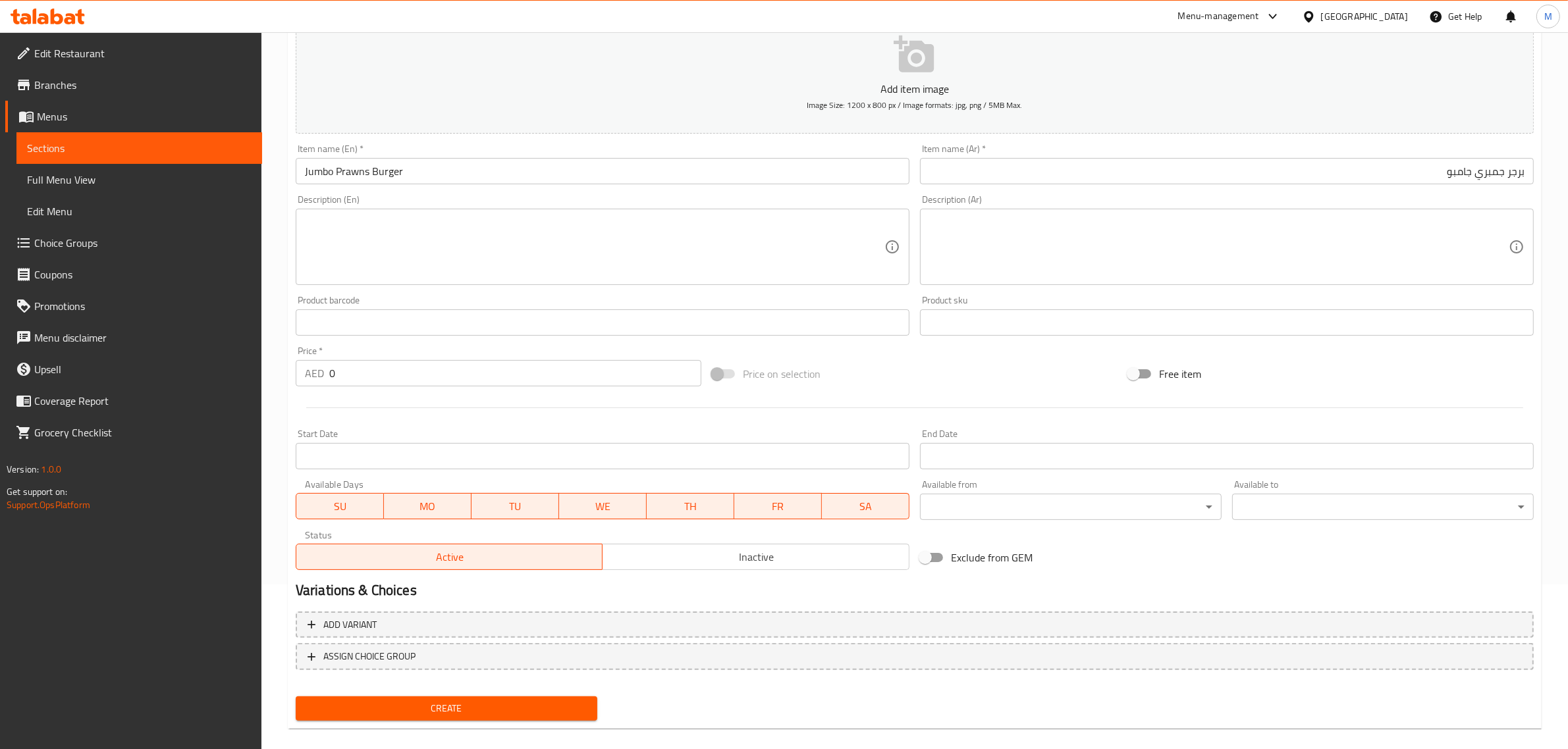
click at [590, 363] on input "0" at bounding box center [515, 373] width 372 height 26
type input "16"
click at [865, 372] on div "Price on selection" at bounding box center [915, 373] width 416 height 36
click at [530, 701] on span "Create" at bounding box center [446, 708] width 281 height 17
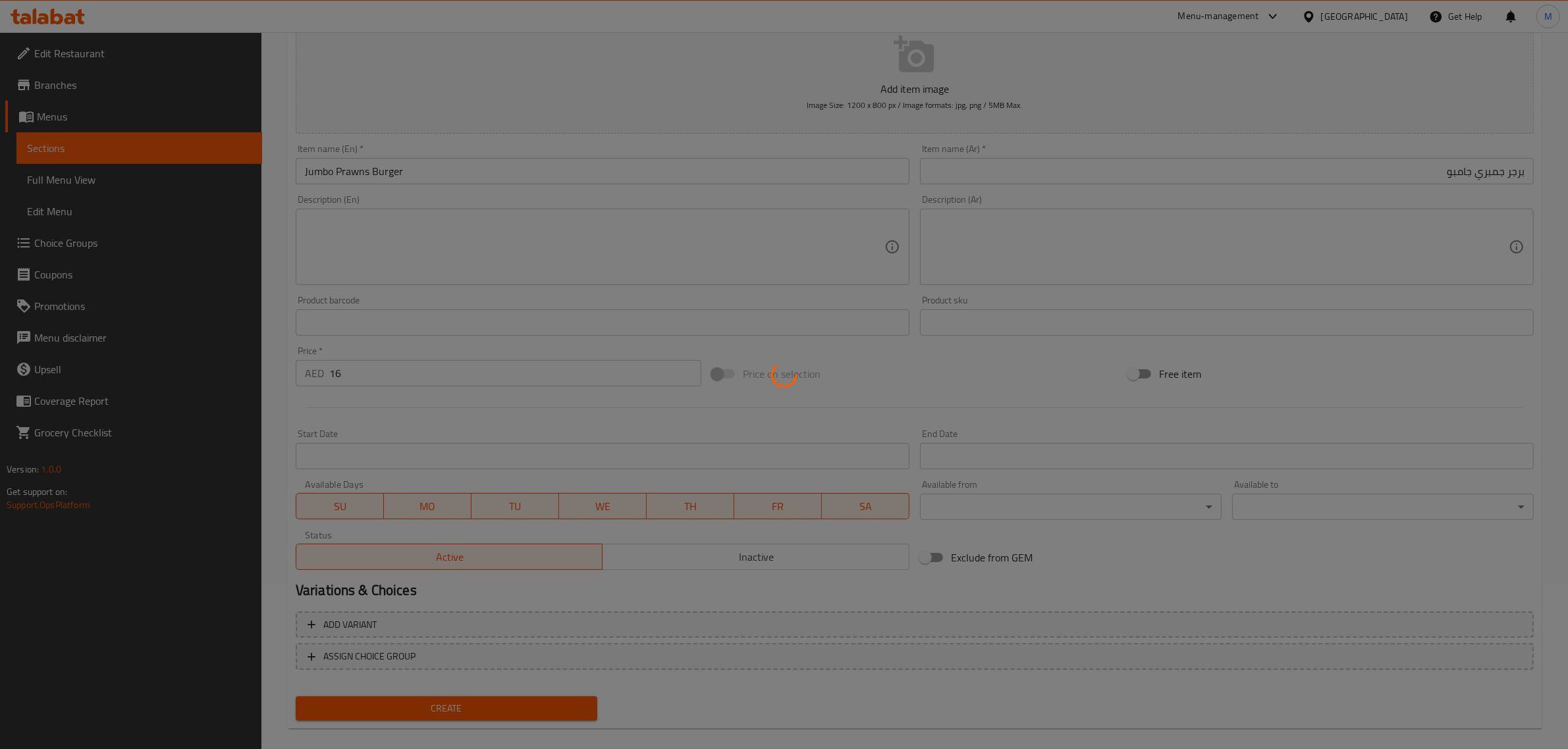
type input "0"
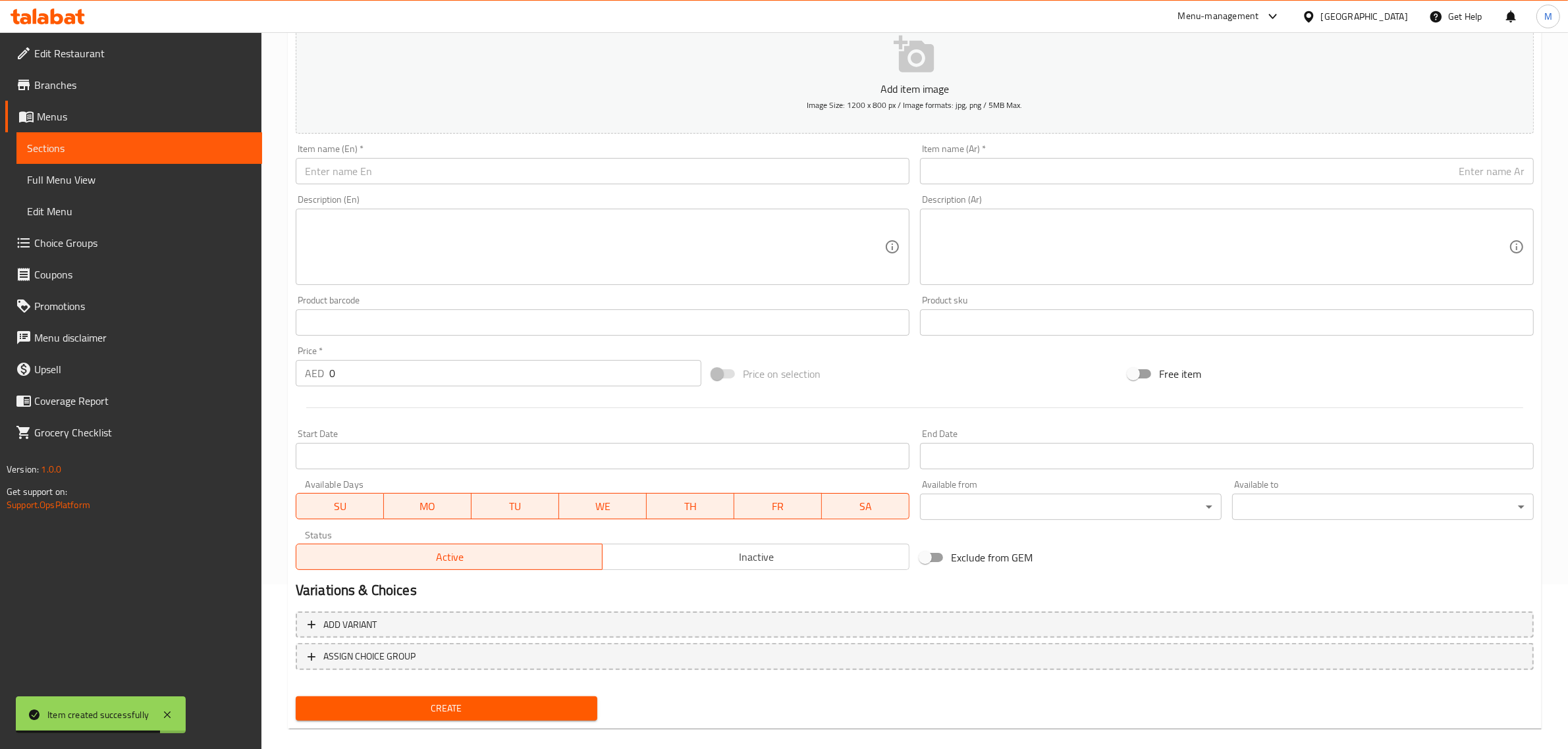
click at [759, 171] on input "text" at bounding box center [602, 171] width 614 height 26
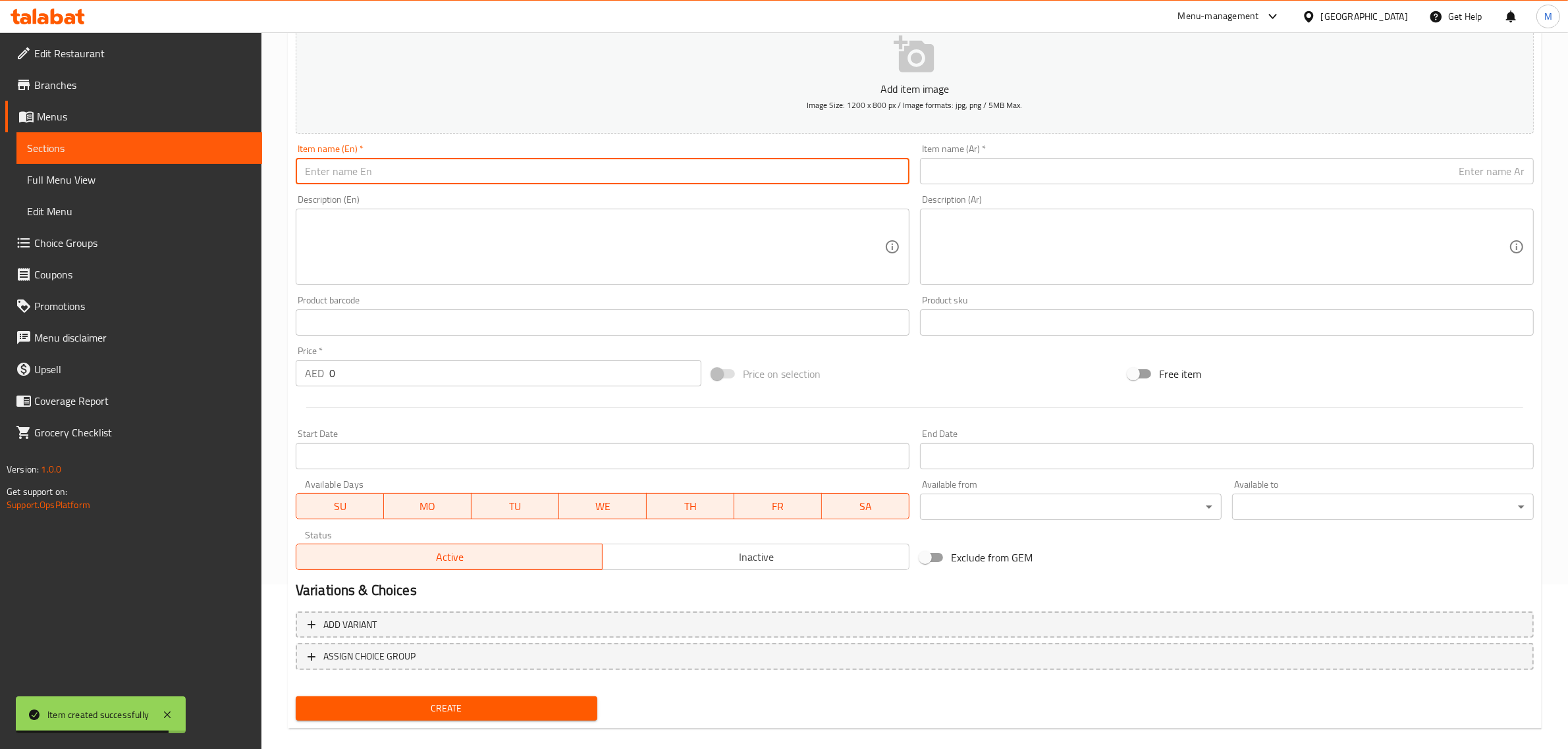
paste input "GARLIC CHICKEN BURGER"
click at [603, 176] on input "Garlic Chicken Burger" at bounding box center [602, 171] width 614 height 26
type input "Garlic Chicken Burger"
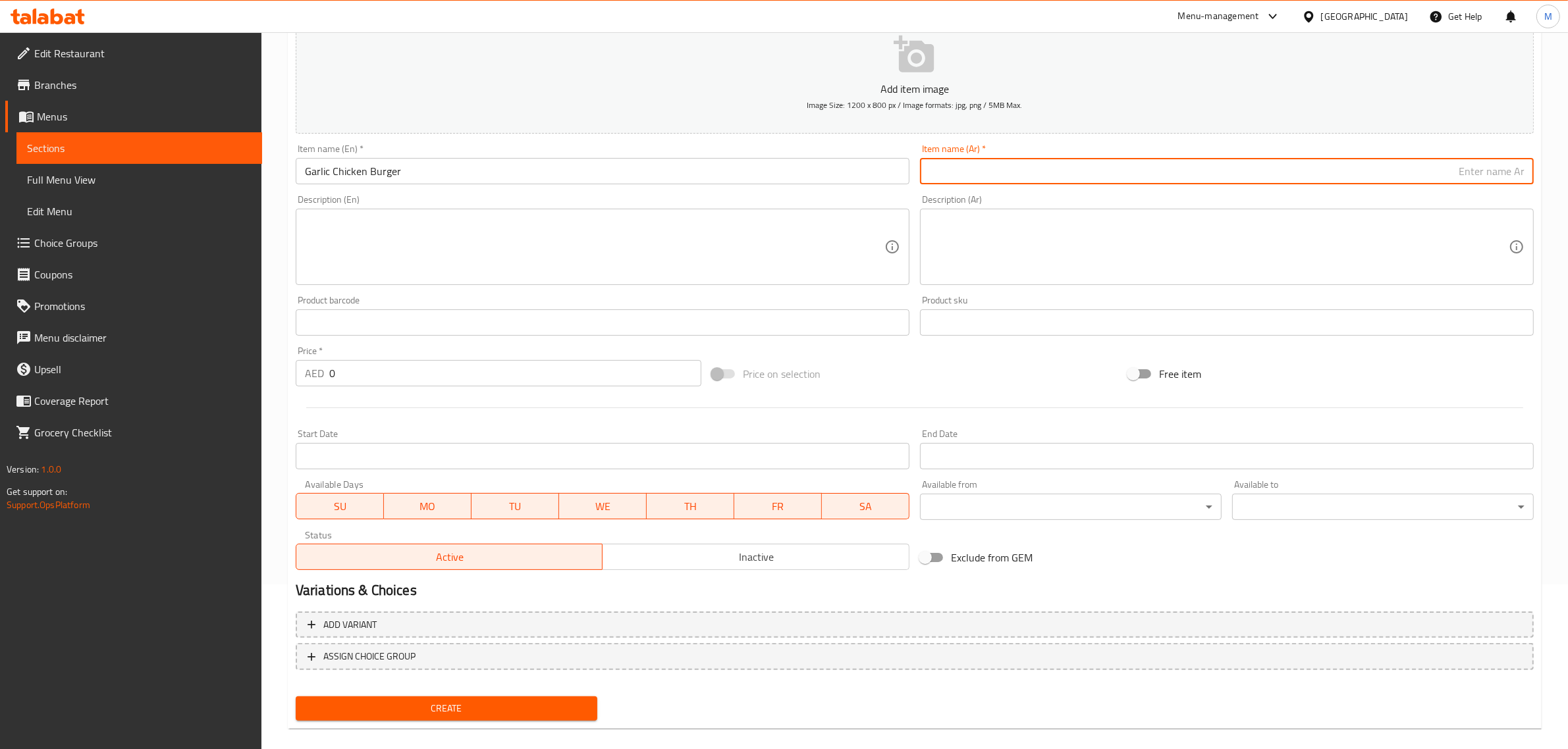
click at [1194, 167] on input "text" at bounding box center [1226, 171] width 614 height 26
paste input "برجر دجاج بالثوم"
type input "برجر دجاج بالثوم"
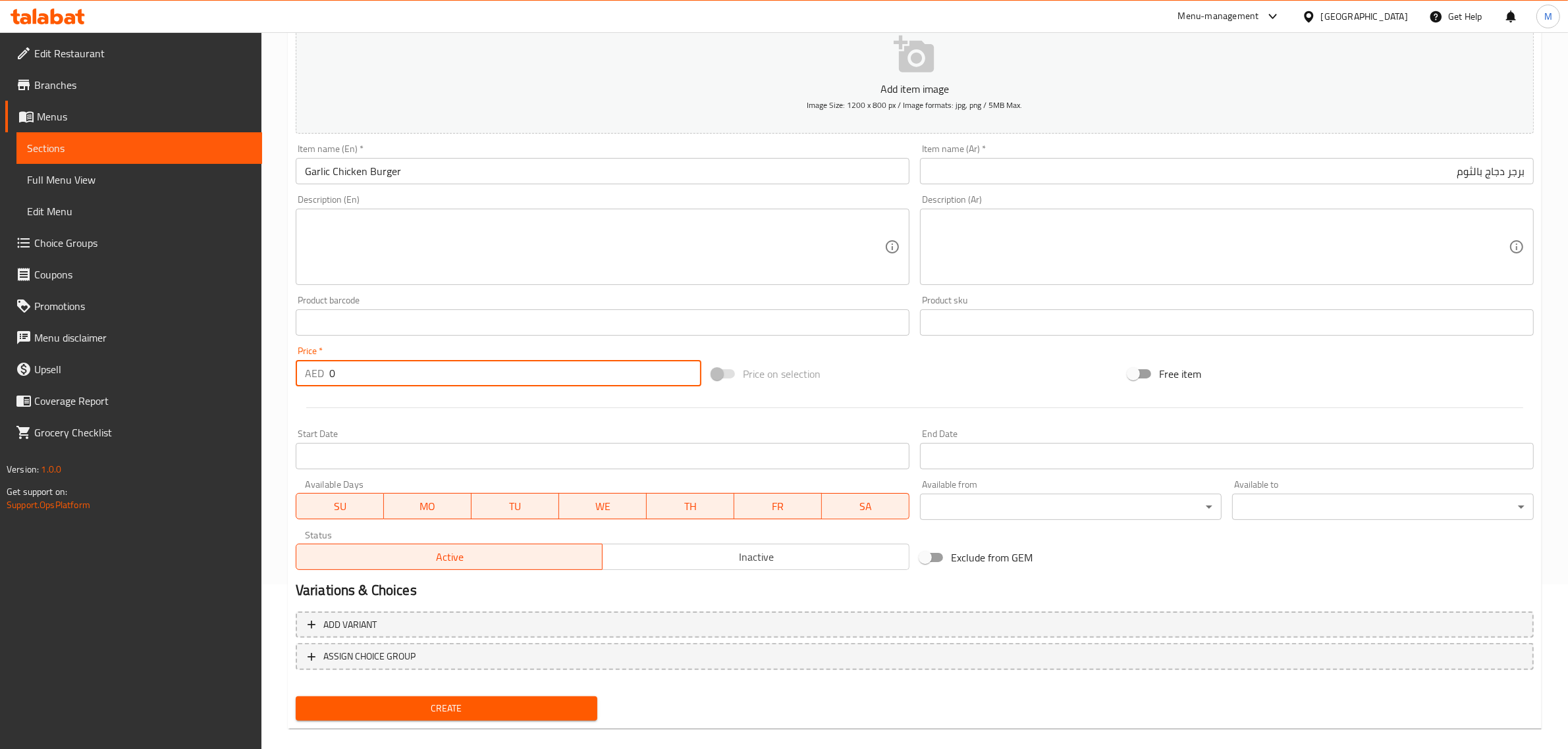
click at [561, 380] on input "0" at bounding box center [515, 373] width 372 height 26
type input "19"
click at [880, 388] on div "Price on selection" at bounding box center [915, 373] width 416 height 36
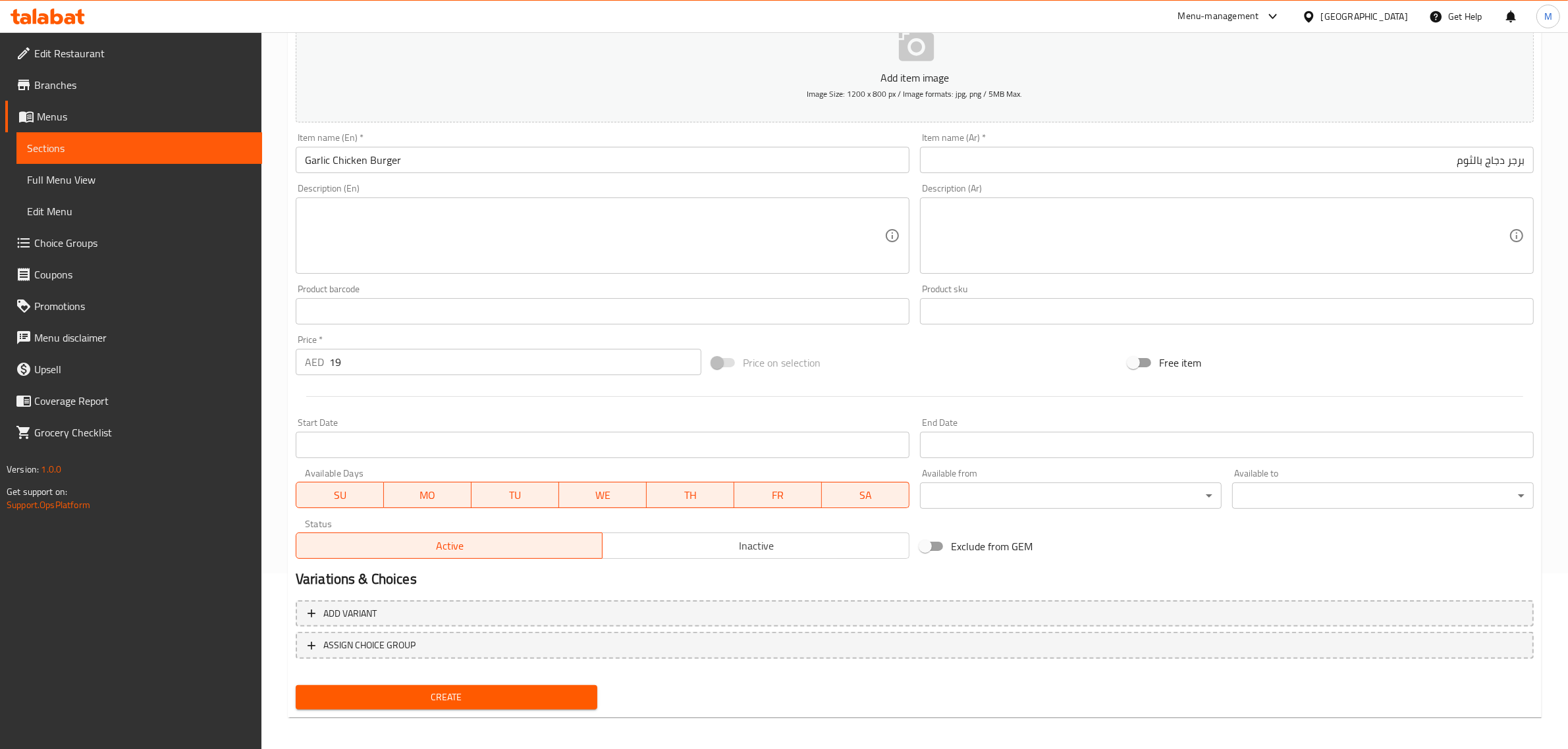
scroll to position [179, 0]
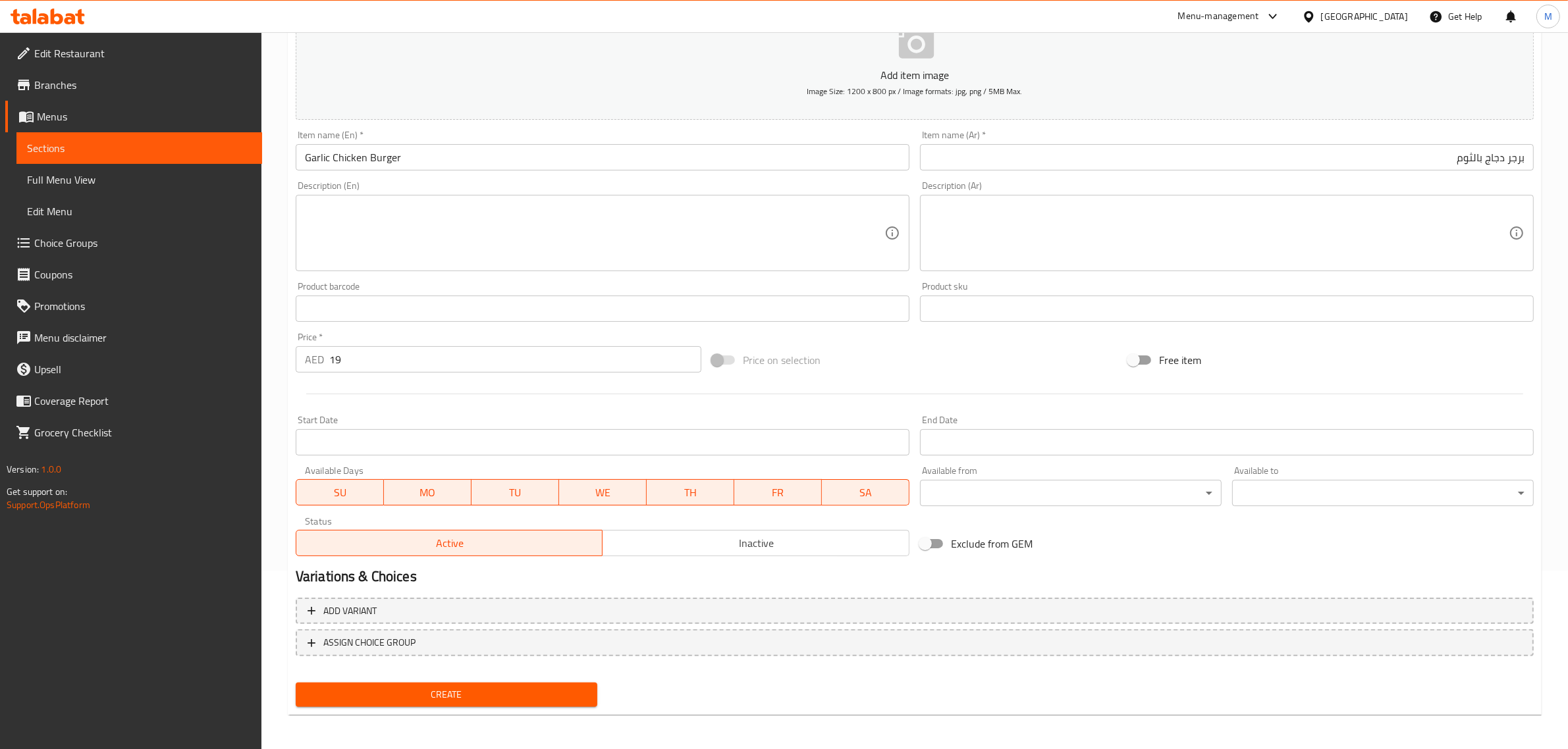
click at [547, 689] on span "Create" at bounding box center [446, 694] width 281 height 17
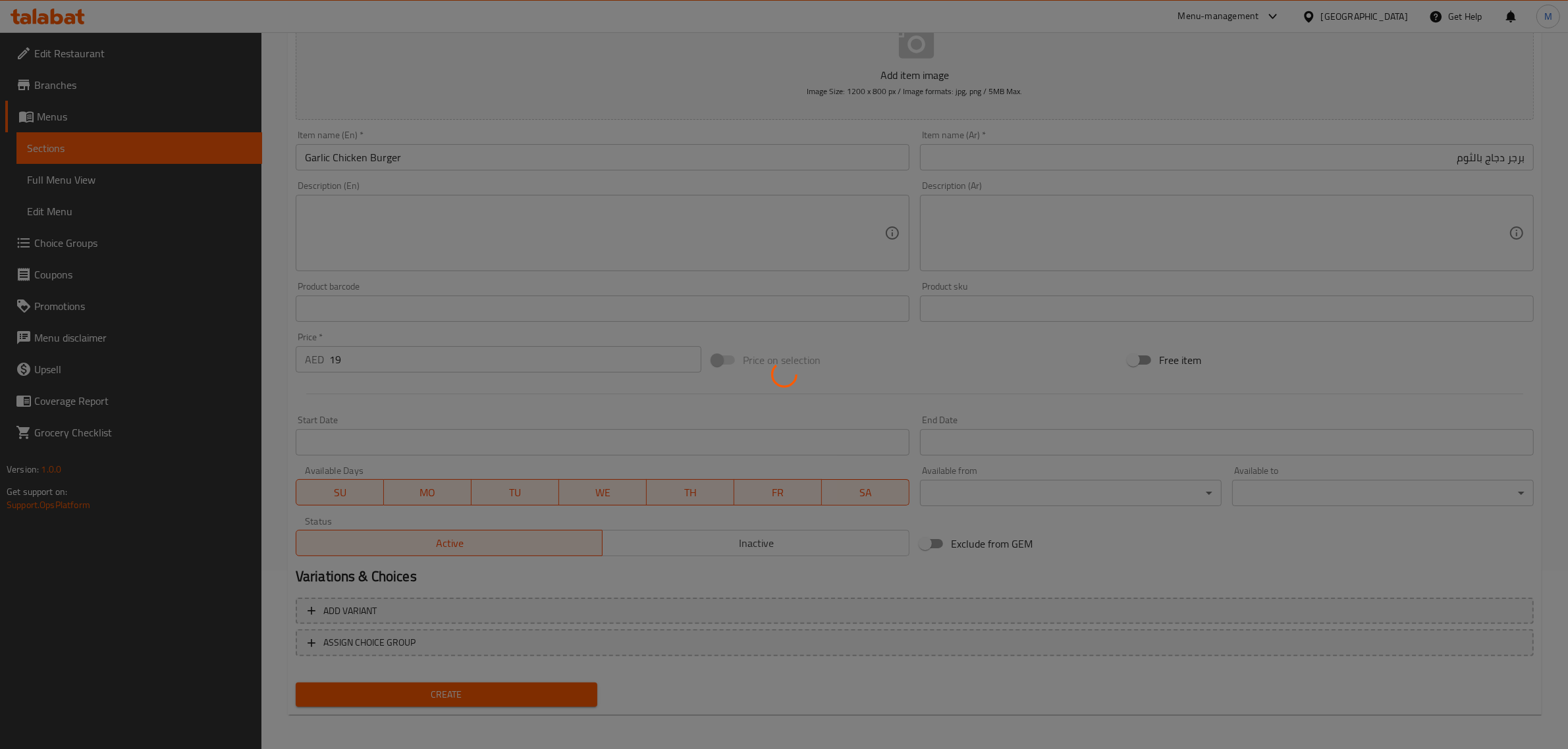
type input "0"
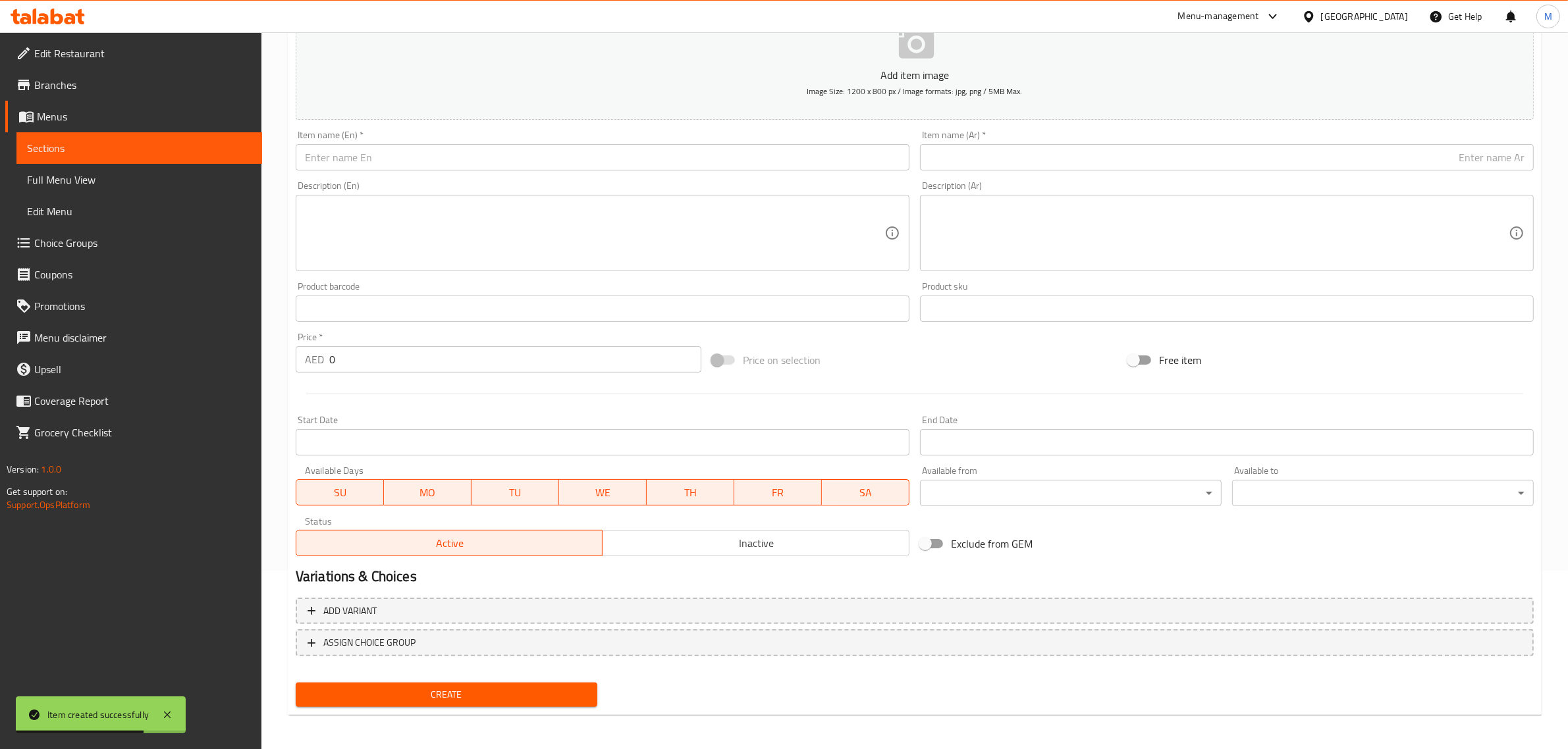
click at [749, 163] on input "text" at bounding box center [602, 156] width 614 height 26
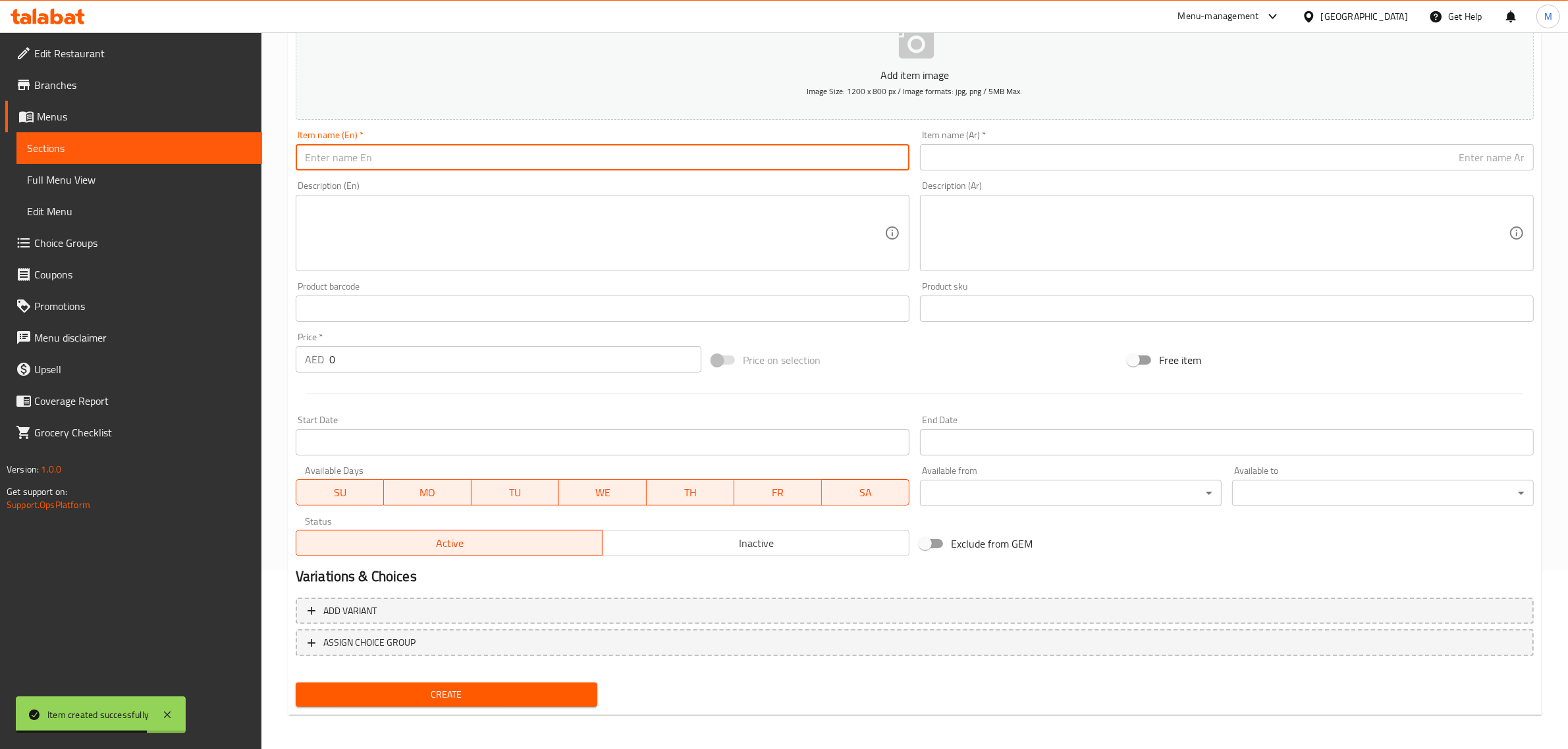
paste input "FISH BURGER"
type input "Fish Burger"
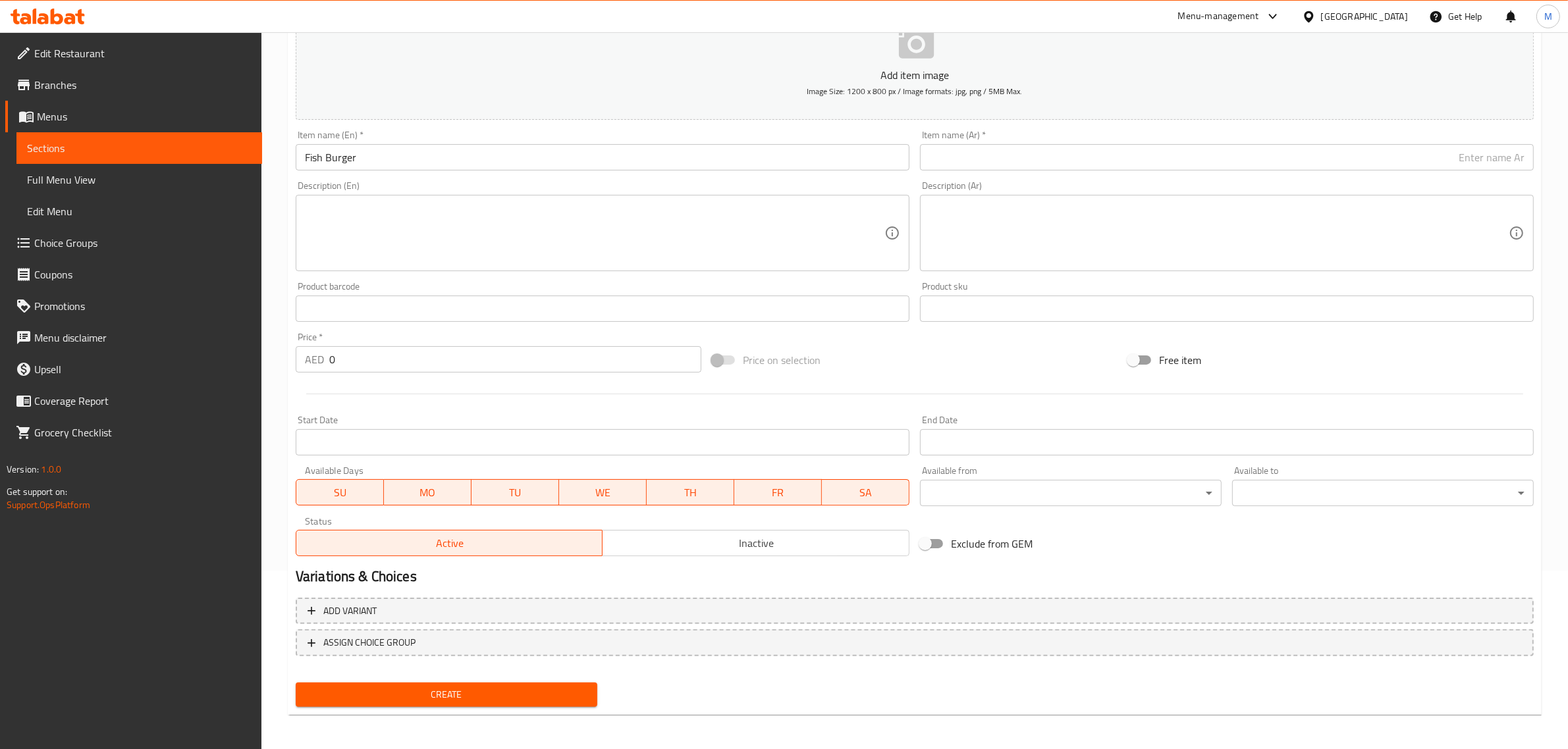
click at [1332, 165] on input "text" at bounding box center [1226, 156] width 614 height 26
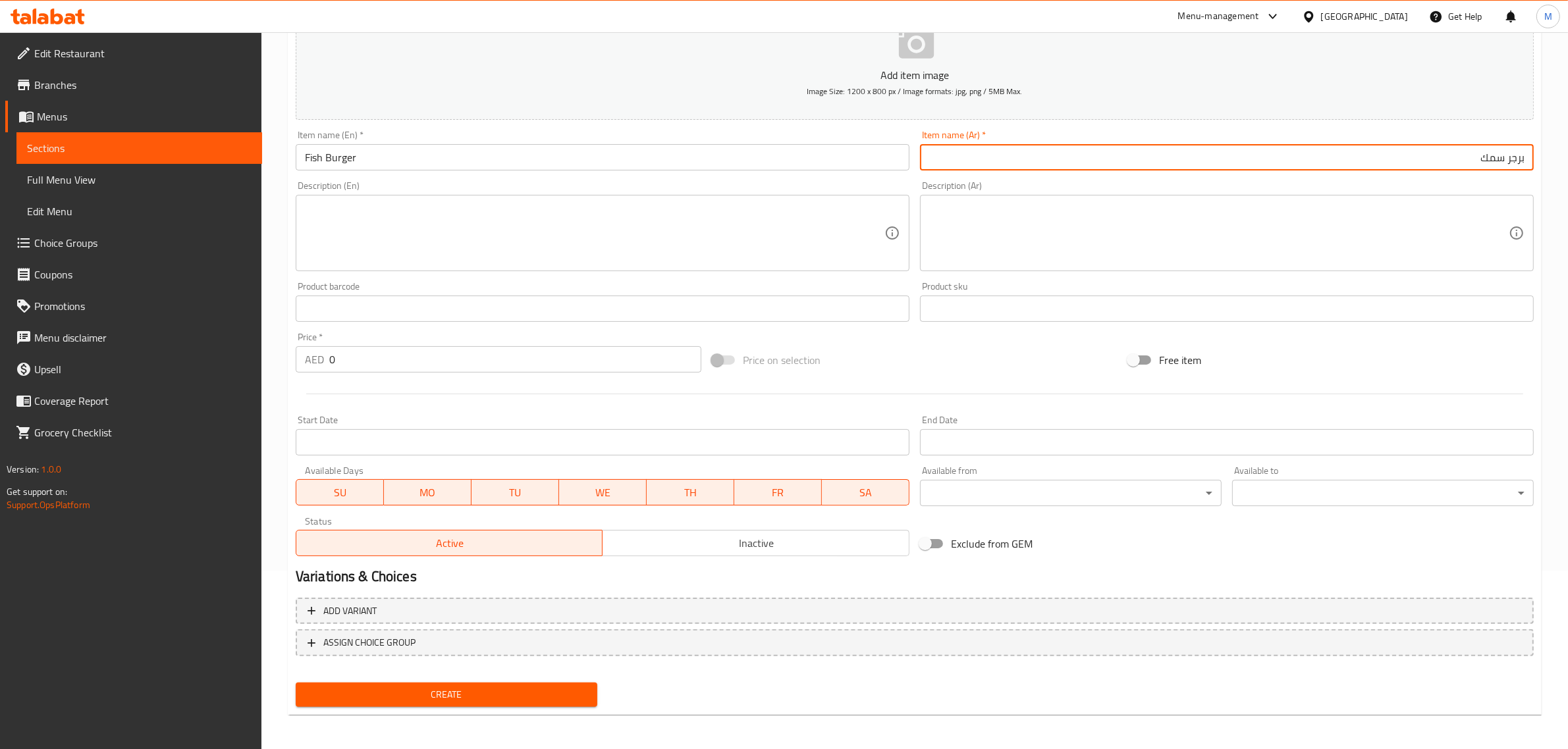
type input "برجر سمك"
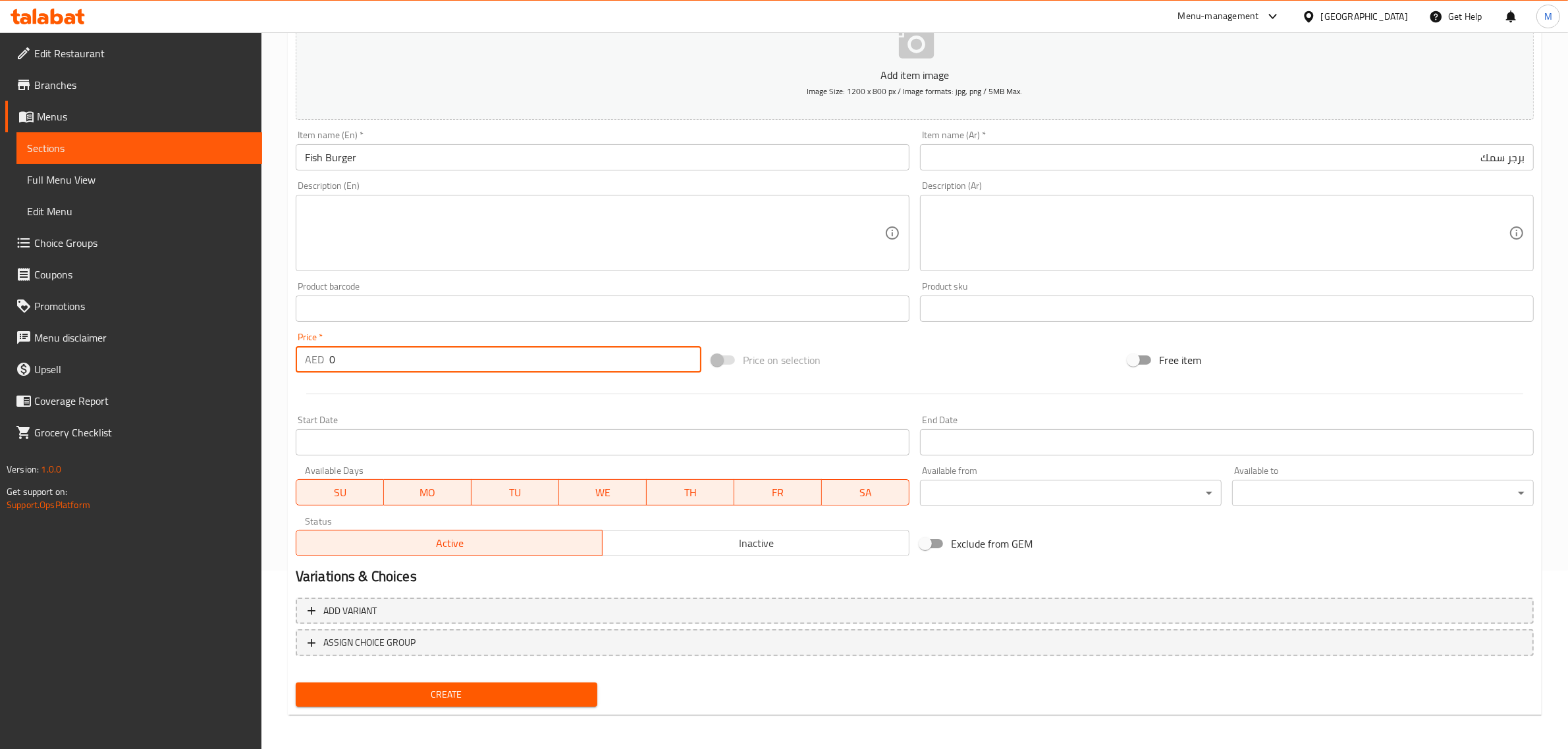
click at [547, 359] on input "0" at bounding box center [515, 359] width 372 height 26
type input "16"
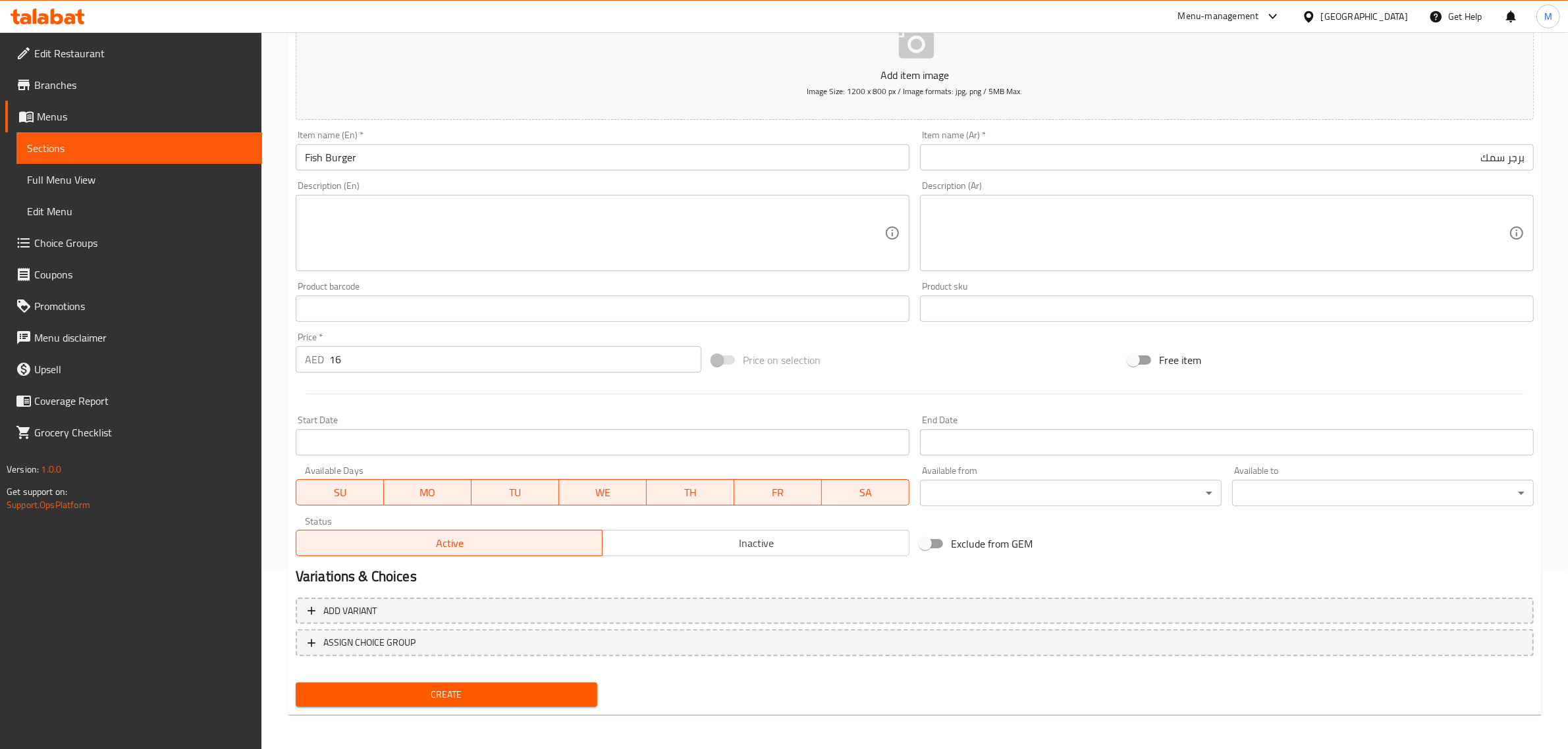
click at [877, 376] on div "Price on selection" at bounding box center [915, 360] width 416 height 36
click at [877, 376] on div "Price on selection" at bounding box center [915, 360] width 416 height 36
click at [441, 686] on span "Create" at bounding box center [446, 694] width 281 height 17
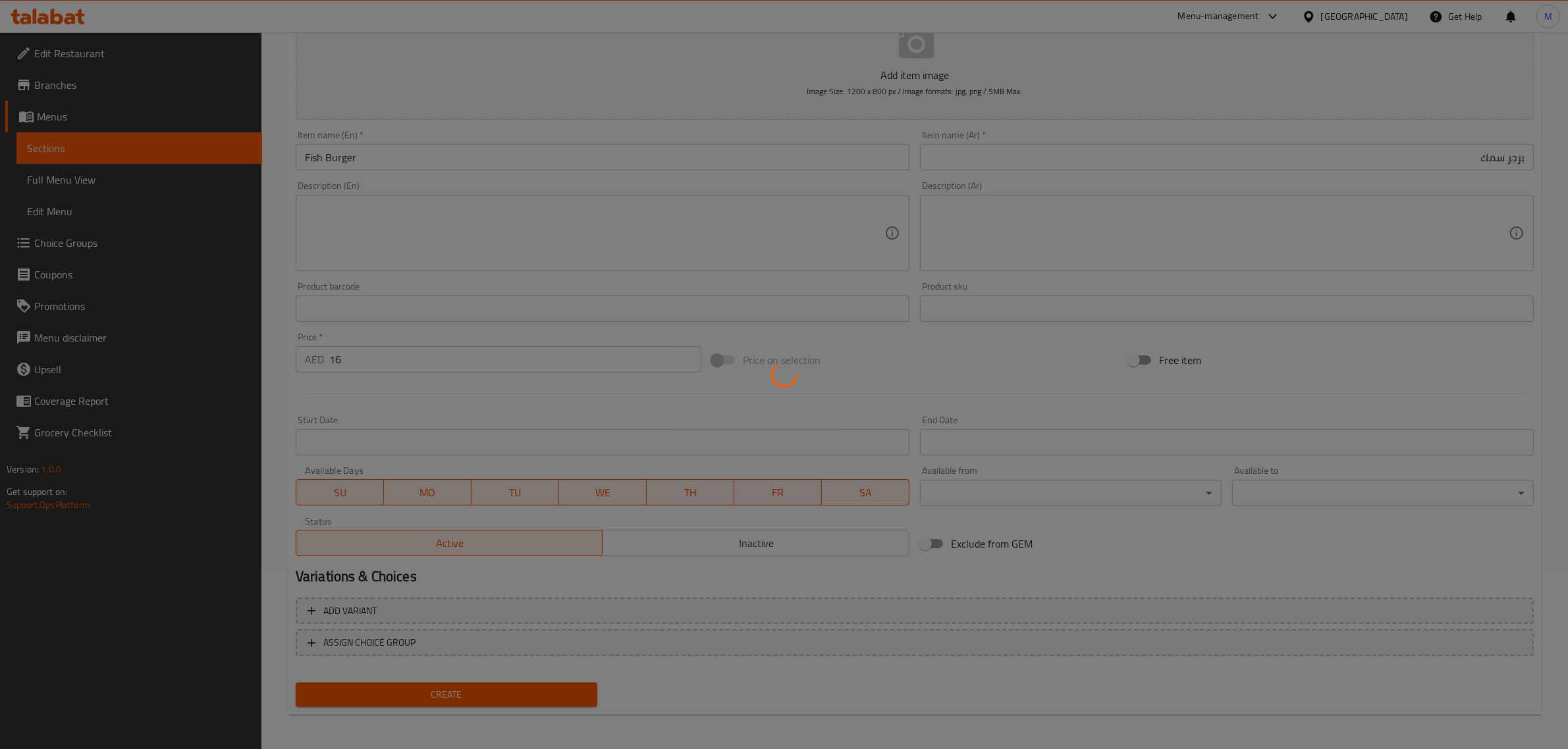
type input "0"
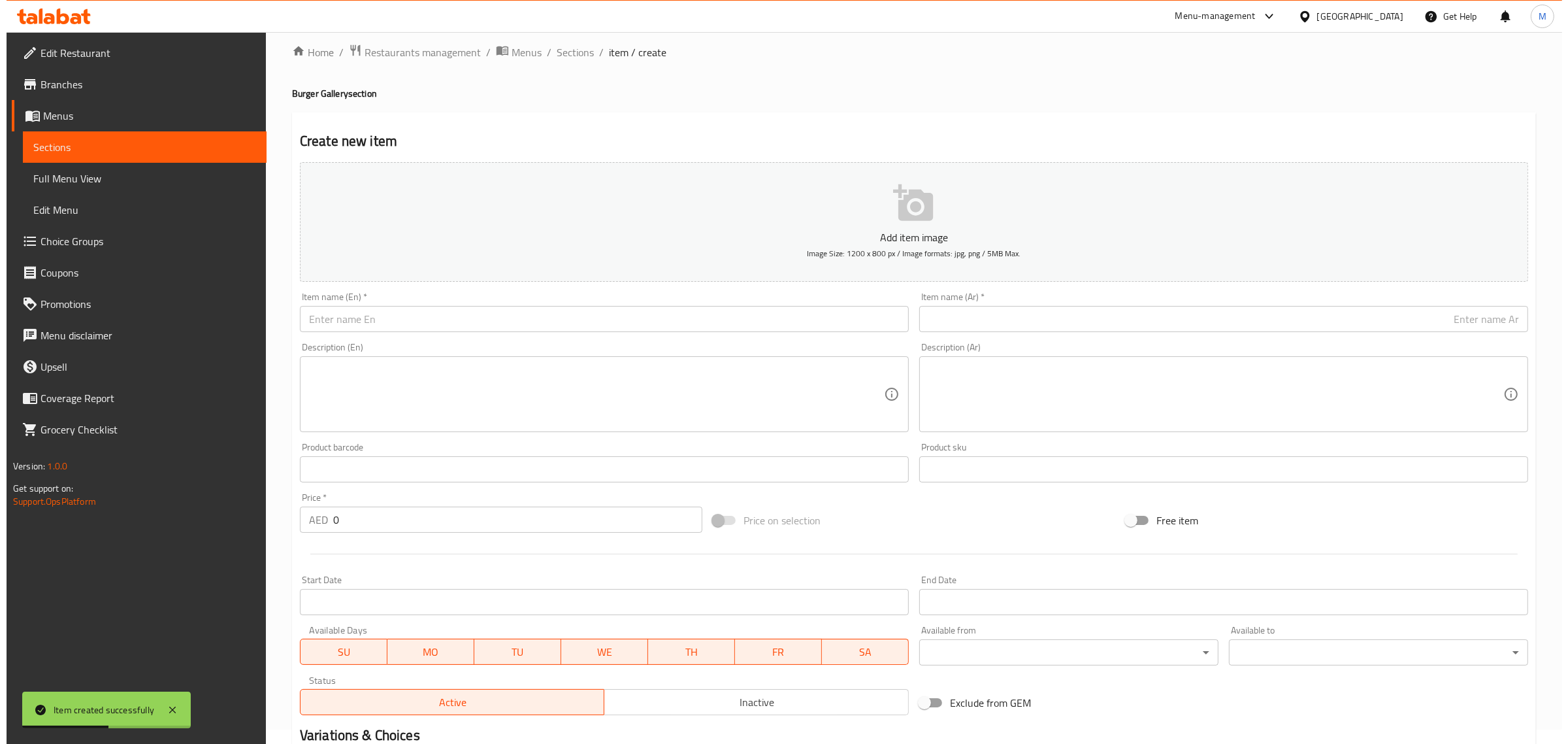
scroll to position [0, 0]
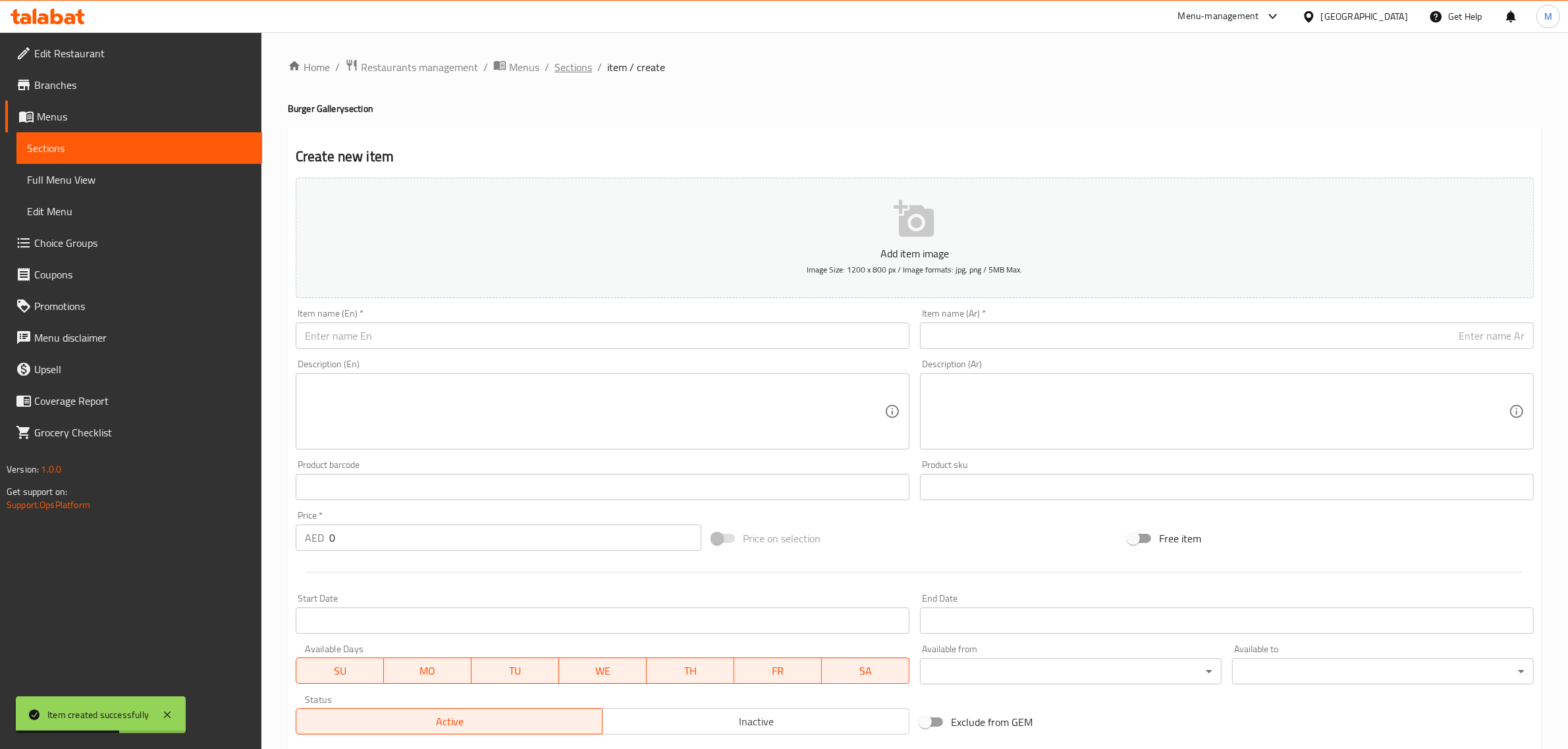
click at [567, 68] on span "Sections" at bounding box center [573, 68] width 37 height 16
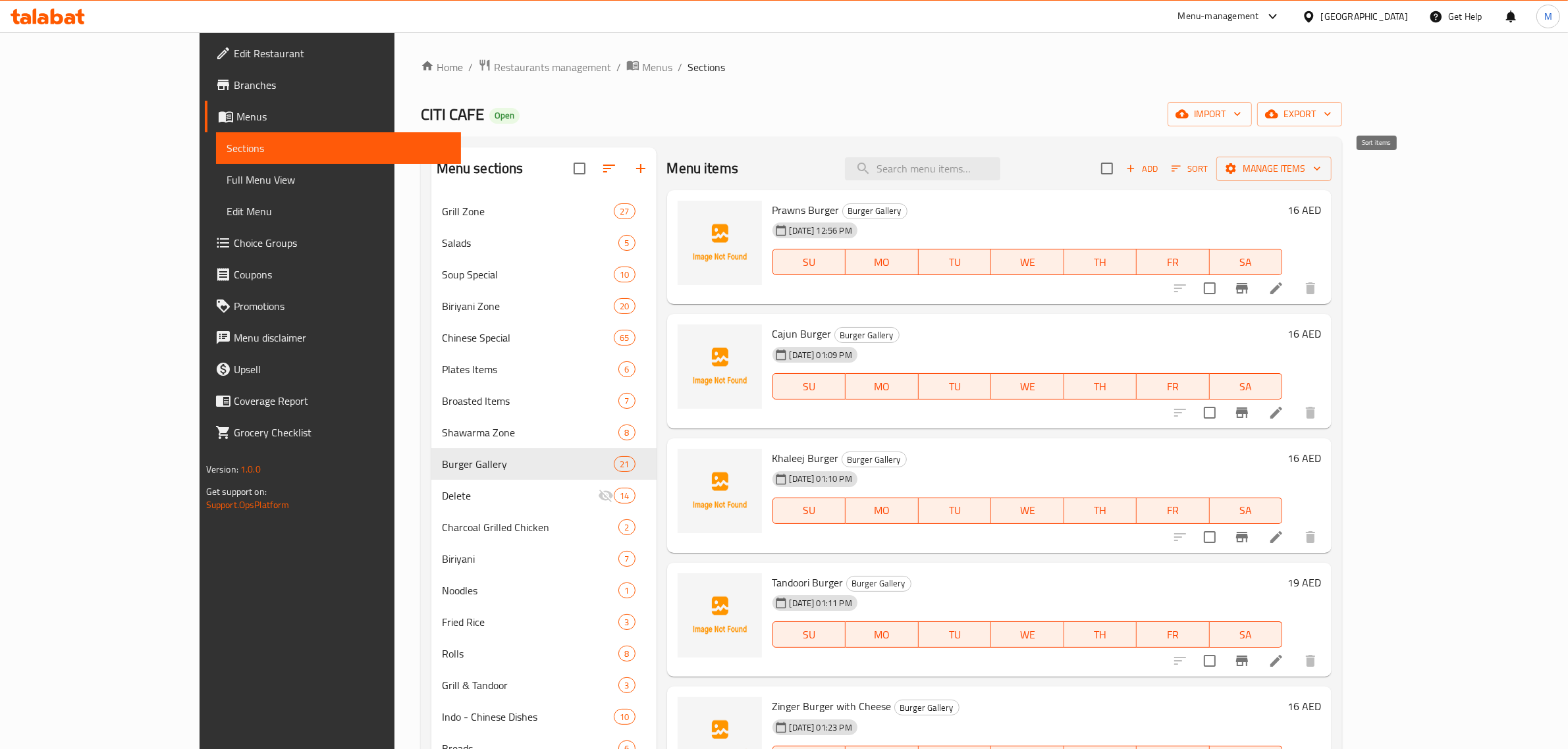
click at [1182, 172] on icon "button" at bounding box center [1175, 168] width 12 height 12
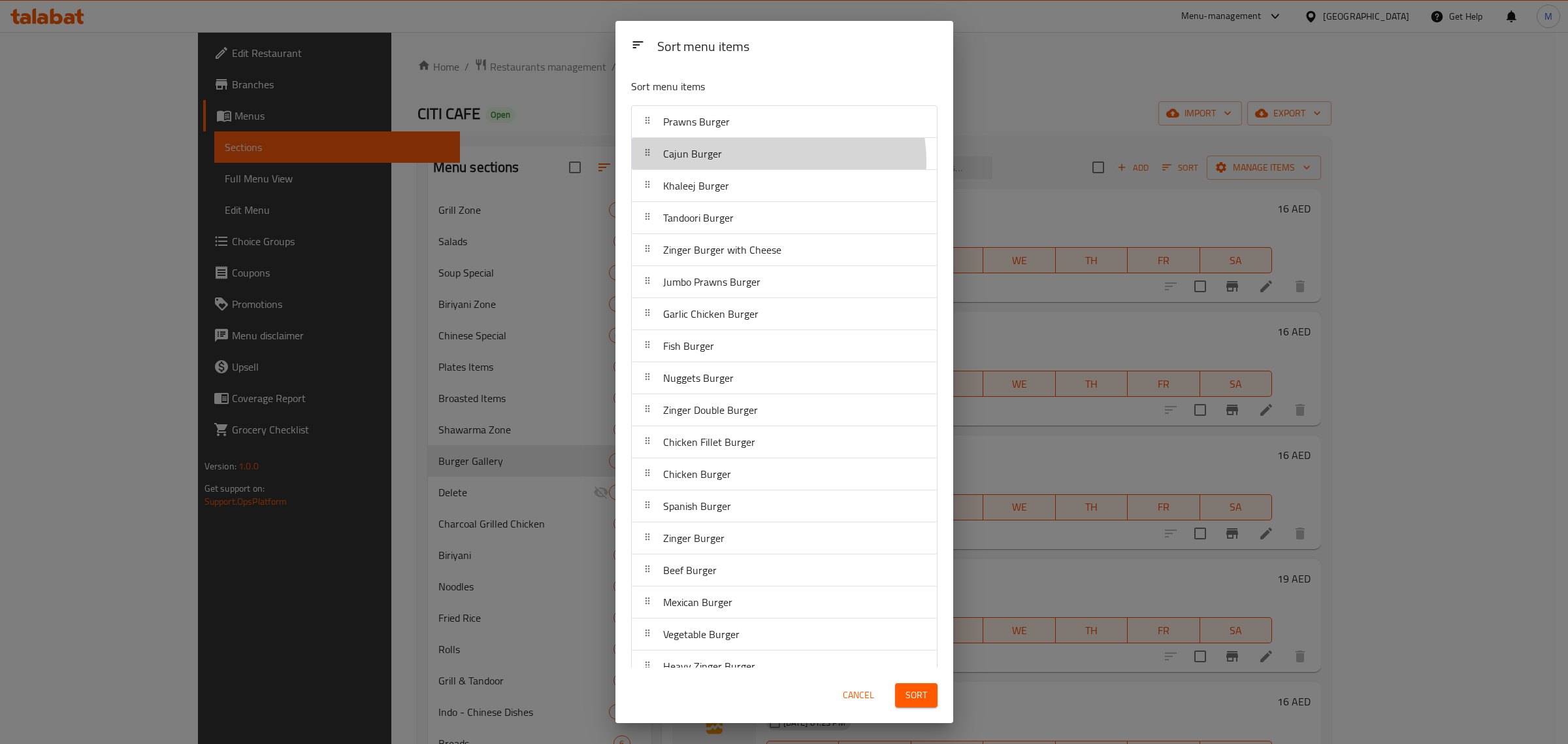
click at [775, 162] on div "Cajun Burger" at bounding box center [785, 154] width 295 height 32
click at [801, 86] on p "Sort menu items" at bounding box center [752, 86] width 243 height 17
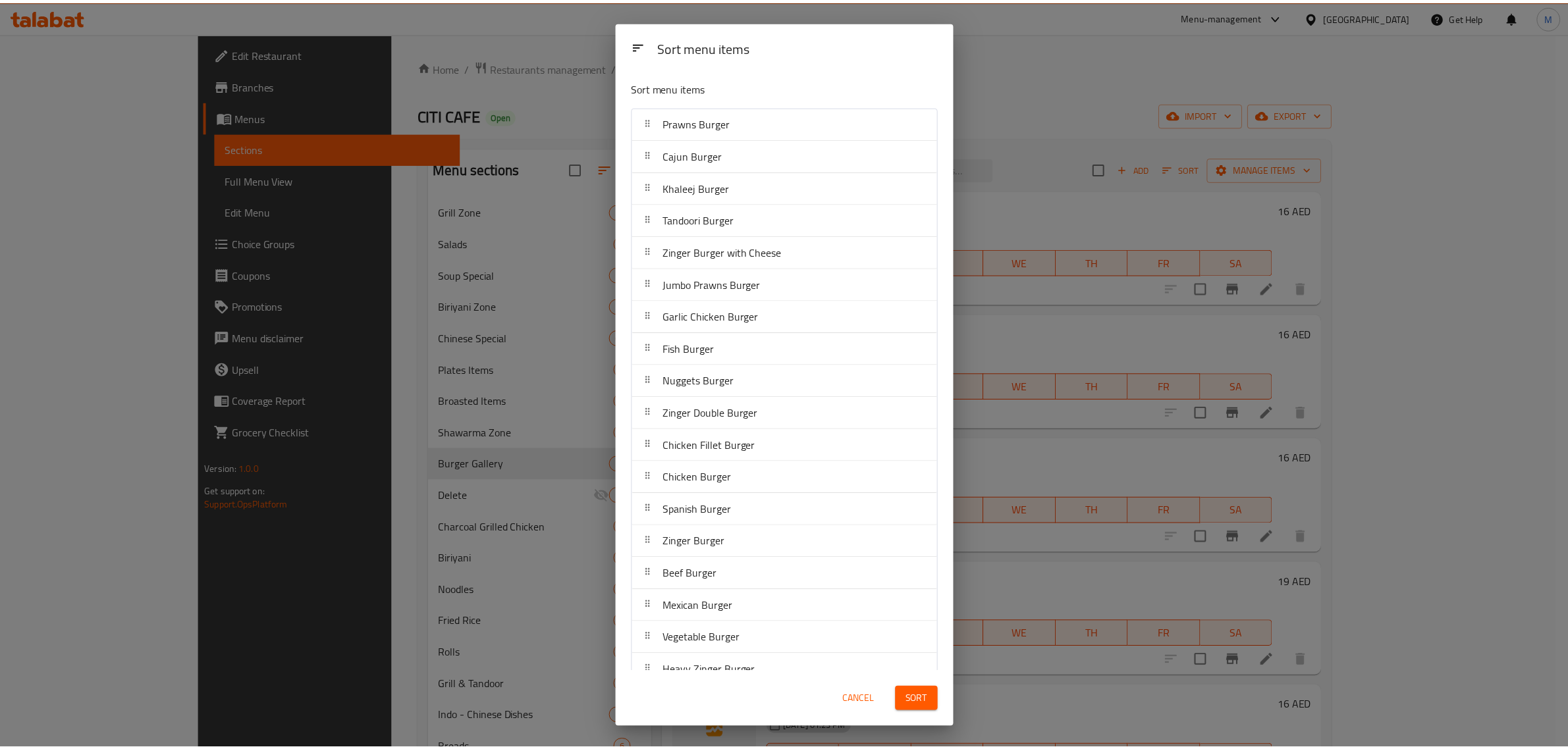
scroll to position [818, 0]
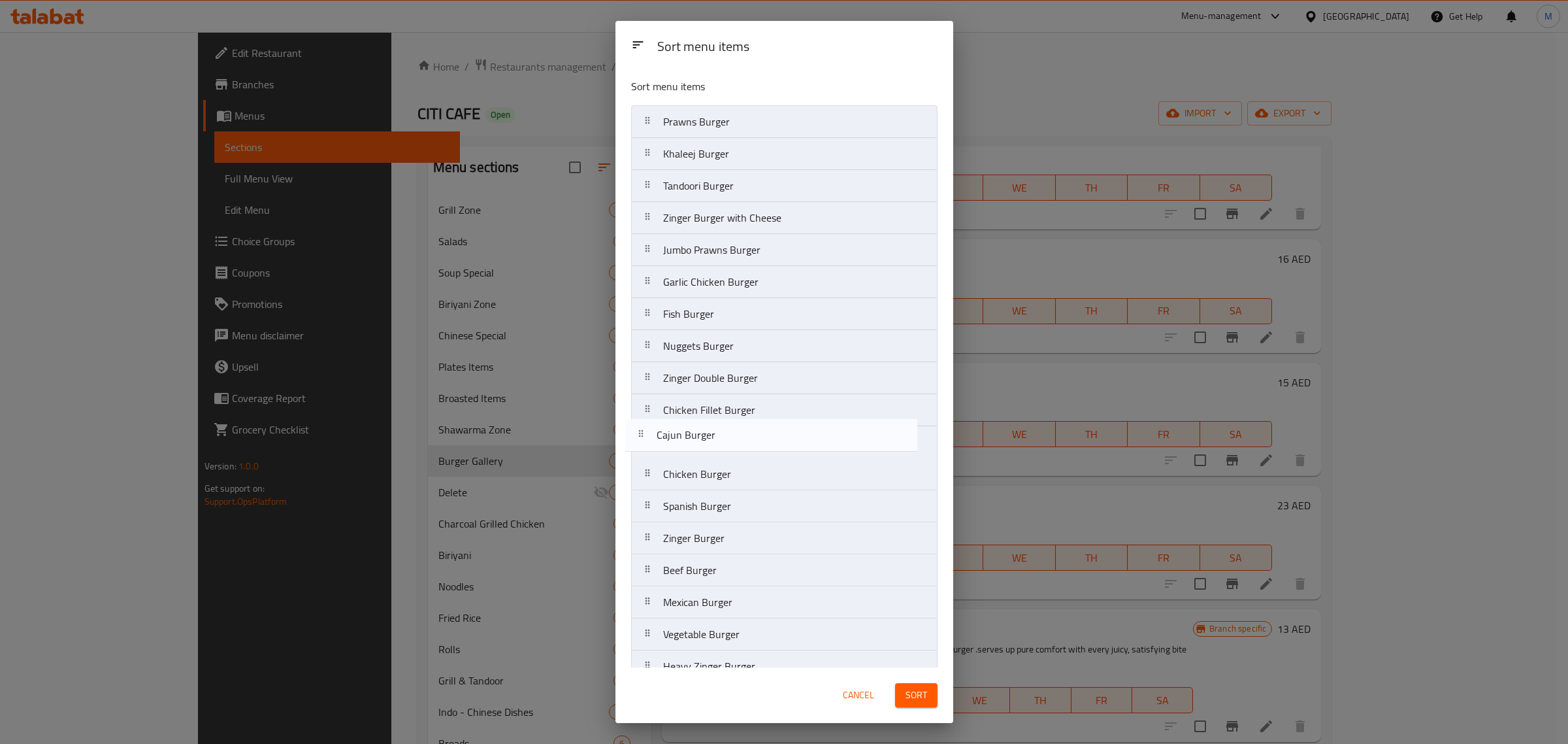
drag, startPoint x: 730, startPoint y: 157, endPoint x: 722, endPoint y: 442, distance: 285.1
click at [722, 442] on nav "Prawns Burger Cajun Burger Khaleej Burger Tandoori Burger Zinger Burger with Ch…" at bounding box center [784, 442] width 307 height 674
drag, startPoint x: 730, startPoint y: 162, endPoint x: 724, endPoint y: 462, distance: 300.1
click at [724, 462] on nav "Prawns Burger Khaleej Burger Tandoori Burger Zinger Burger with Cheese Jumbo Pr…" at bounding box center [784, 442] width 307 height 674
drag, startPoint x: 722, startPoint y: 161, endPoint x: 713, endPoint y: 451, distance: 290.1
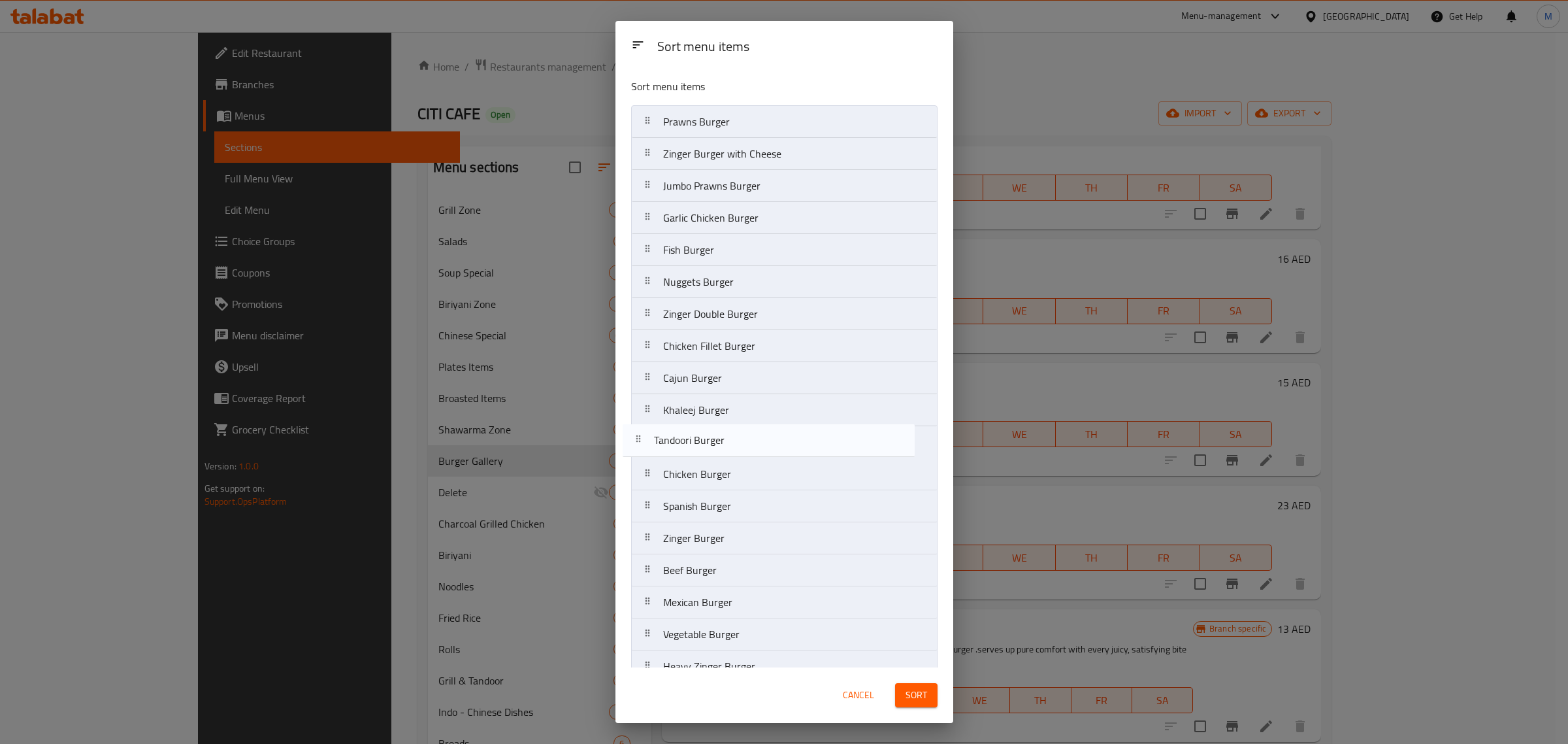
click at [713, 451] on nav "Prawns Burger Tandoori Burger Zinger Burger with Cheese Jumbo Prawns Burger Gar…" at bounding box center [784, 442] width 307 height 674
drag, startPoint x: 741, startPoint y: 479, endPoint x: 746, endPoint y: 452, distance: 27.5
click at [746, 452] on nav "Prawns Burger Zinger Burger with Cheese Jumbo Prawns Burger Garlic Chicken Burg…" at bounding box center [784, 442] width 307 height 674
drag, startPoint x: 685, startPoint y: 160, endPoint x: 694, endPoint y: 482, distance: 322.1
click at [694, 482] on nav "Prawns Burger Zinger Burger with Cheese Jumbo Prawns Burger Garlic Chicken Burg…" at bounding box center [784, 442] width 307 height 674
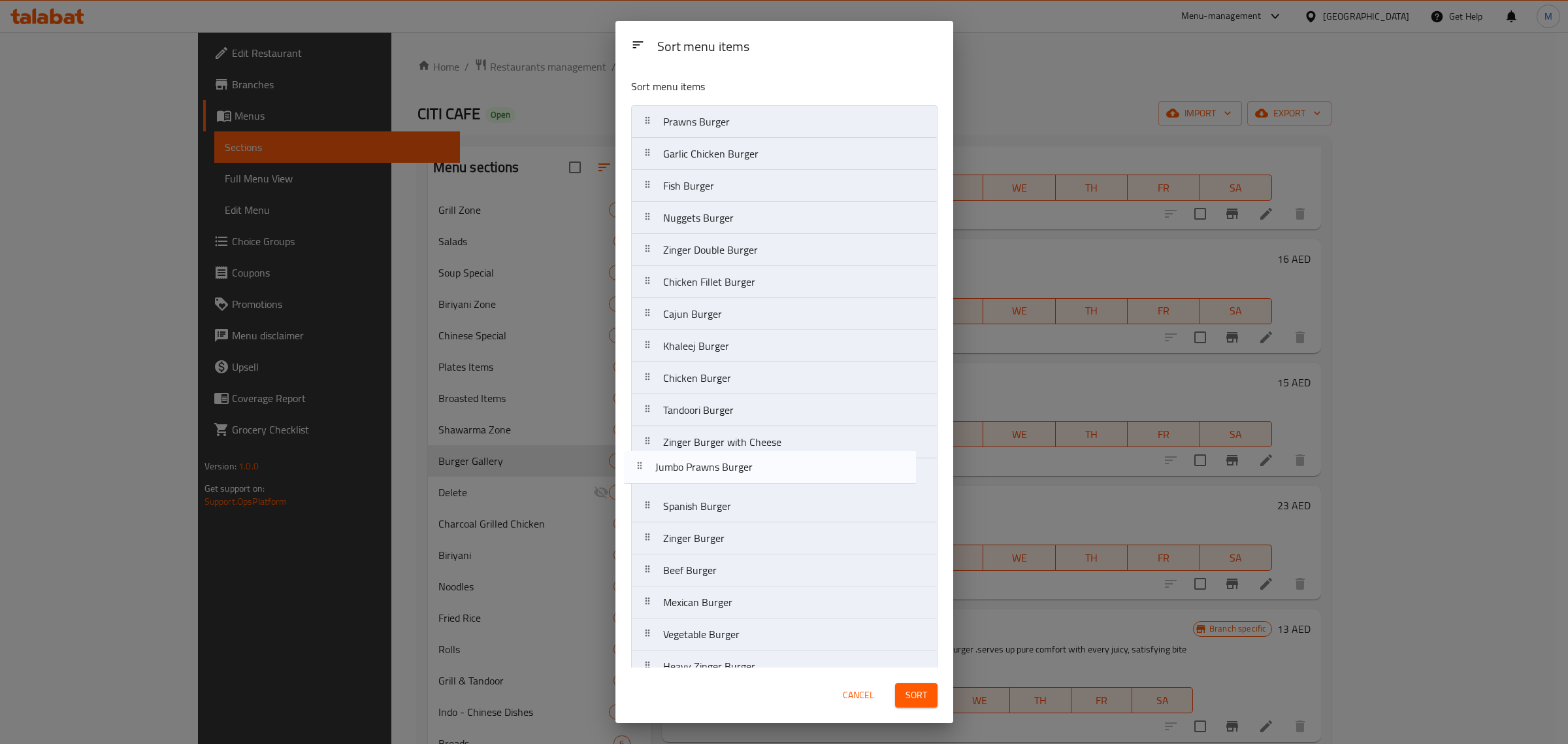
drag, startPoint x: 737, startPoint y: 162, endPoint x: 727, endPoint y: 467, distance: 305.2
click at [727, 477] on nav "Prawns Burger Jumbo Prawns Burger Garlic Chicken Burger Fish Burger Nuggets Bur…" at bounding box center [784, 442] width 307 height 674
drag, startPoint x: 760, startPoint y: 161, endPoint x: 759, endPoint y: 488, distance: 327.0
click at [759, 488] on nav "Prawns Burger Garlic Chicken Burger Fish Burger Nuggets Burger Zinger Double Bu…" at bounding box center [784, 442] width 307 height 674
drag, startPoint x: 747, startPoint y: 155, endPoint x: 747, endPoint y: 480, distance: 325.0
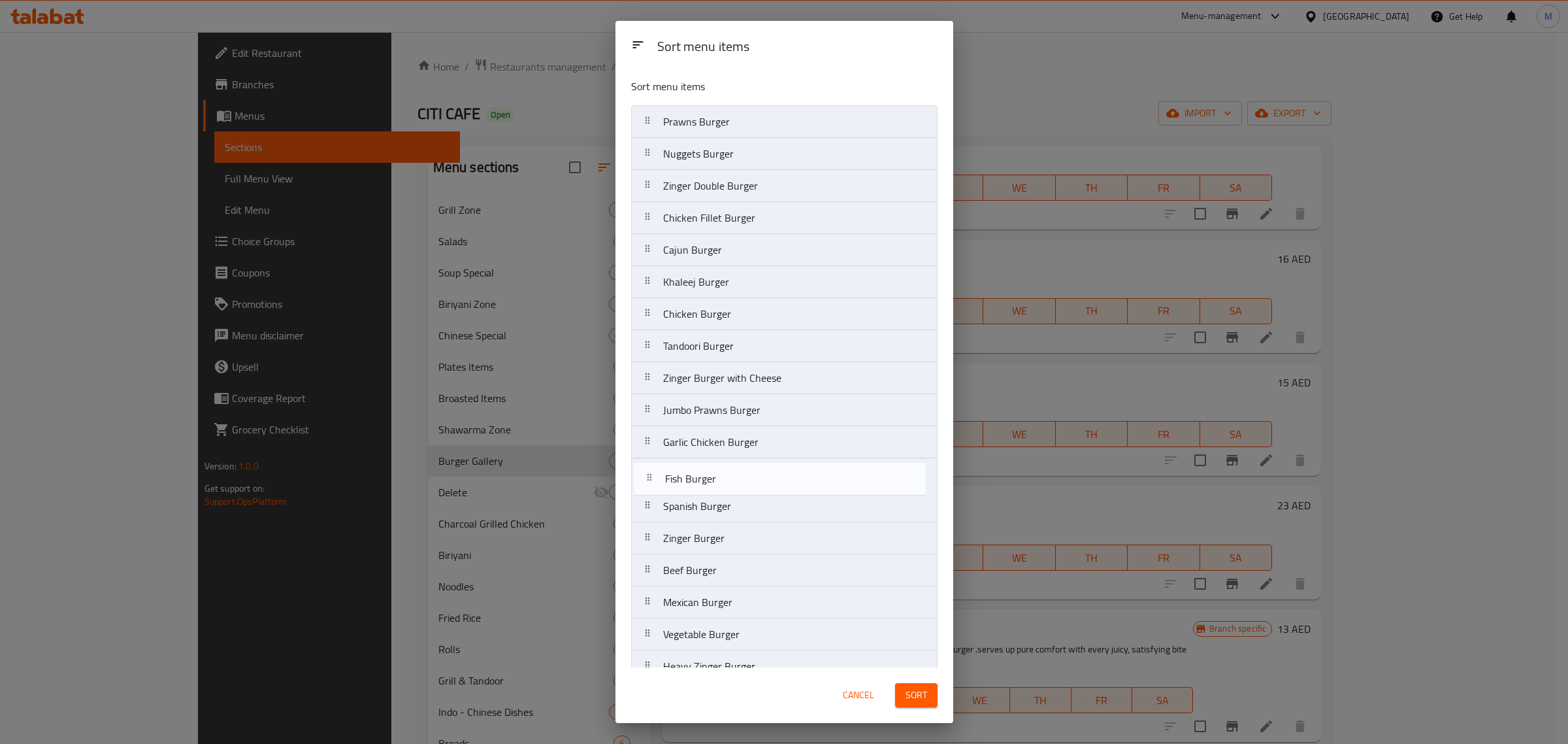
click at [749, 481] on nav "Prawns Burger Fish Burger Nuggets Burger Zinger Double Burger Chicken Fillet Bu…" at bounding box center [784, 442] width 307 height 674
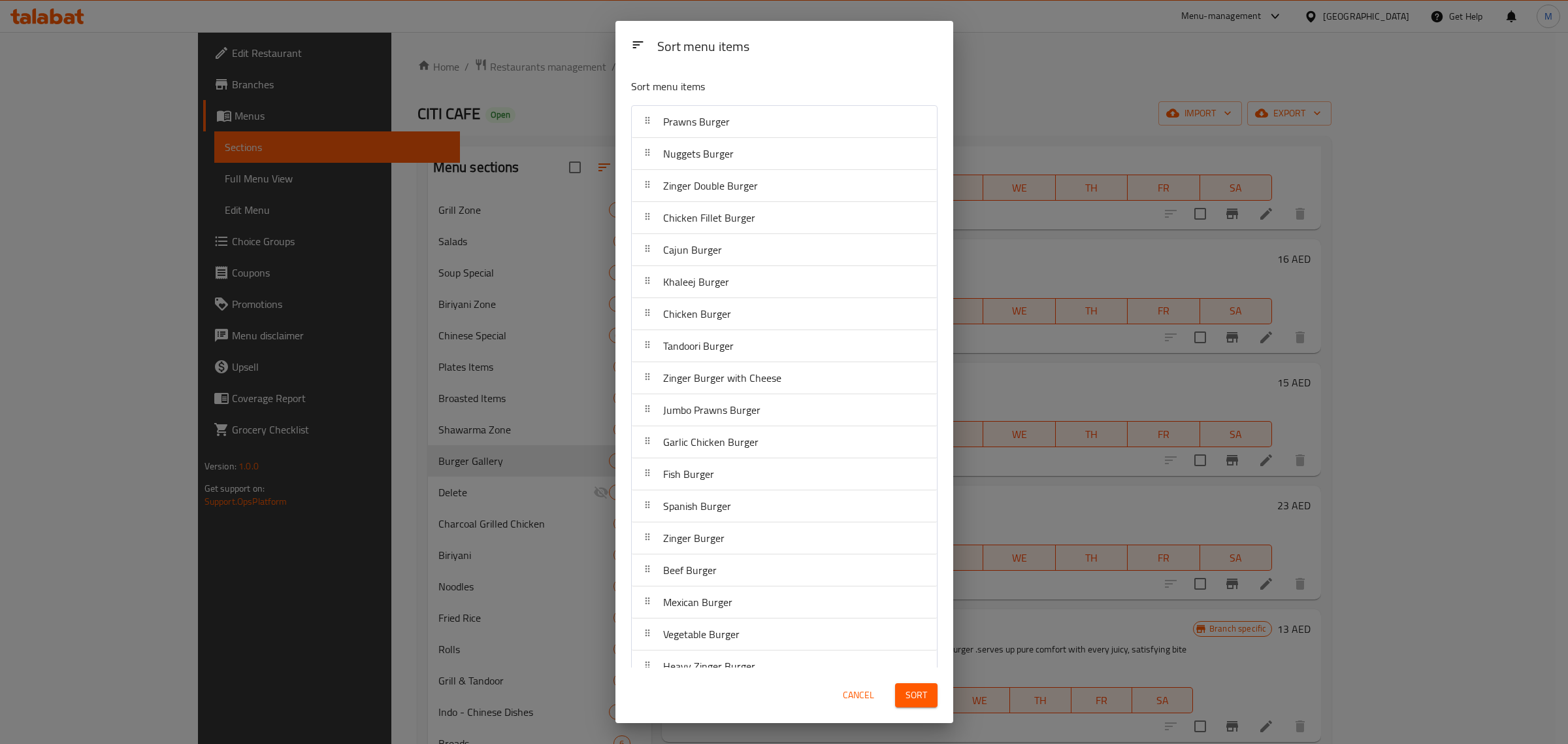
click at [793, 684] on div "Cancel Sort" at bounding box center [784, 695] width 322 height 40
click at [917, 704] on button "Sort" at bounding box center [917, 695] width 43 height 24
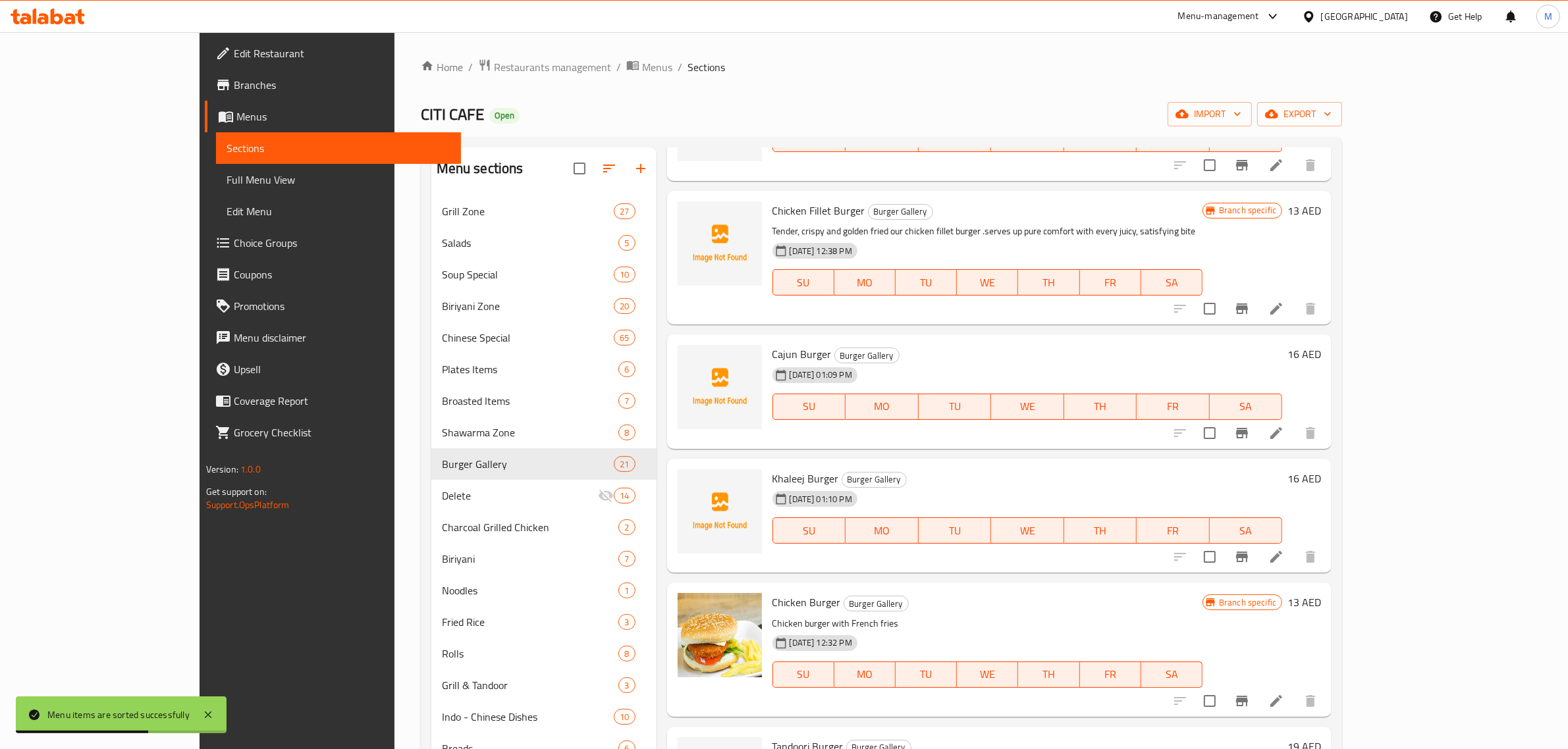
scroll to position [493, 0]
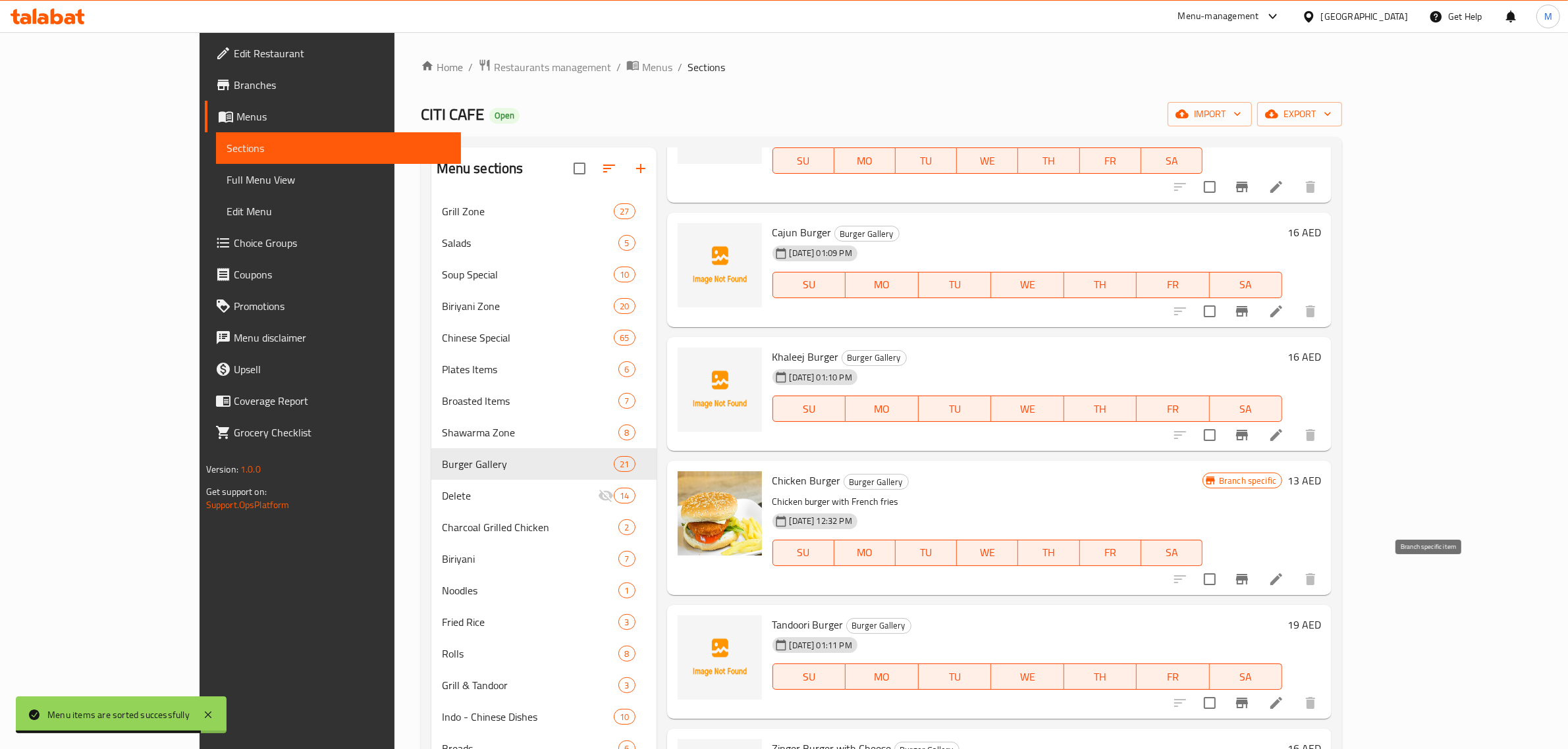
click at [1257, 566] on button "Branch-specific-item" at bounding box center [1242, 579] width 32 height 32
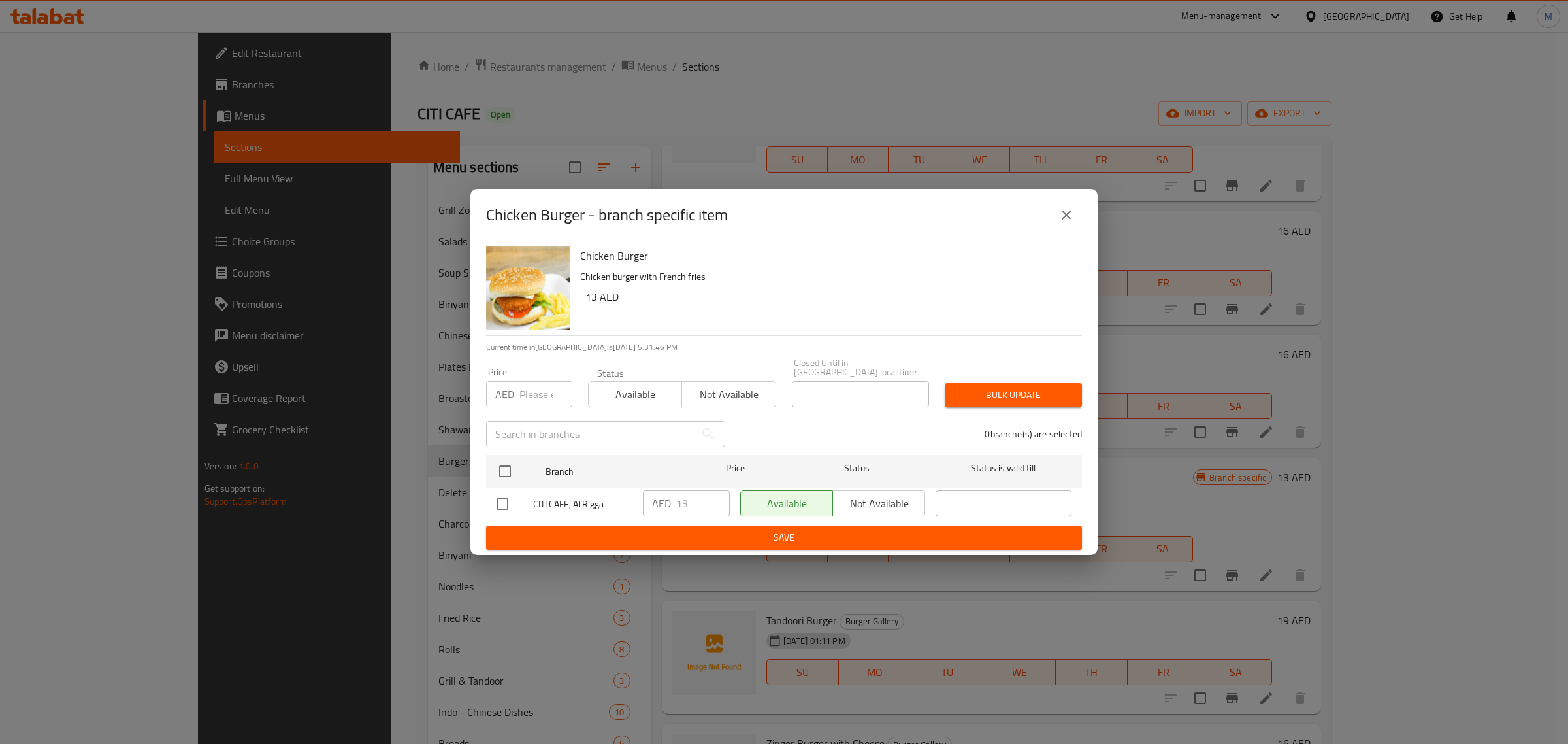
click at [1069, 214] on icon "close" at bounding box center [1066, 215] width 9 height 9
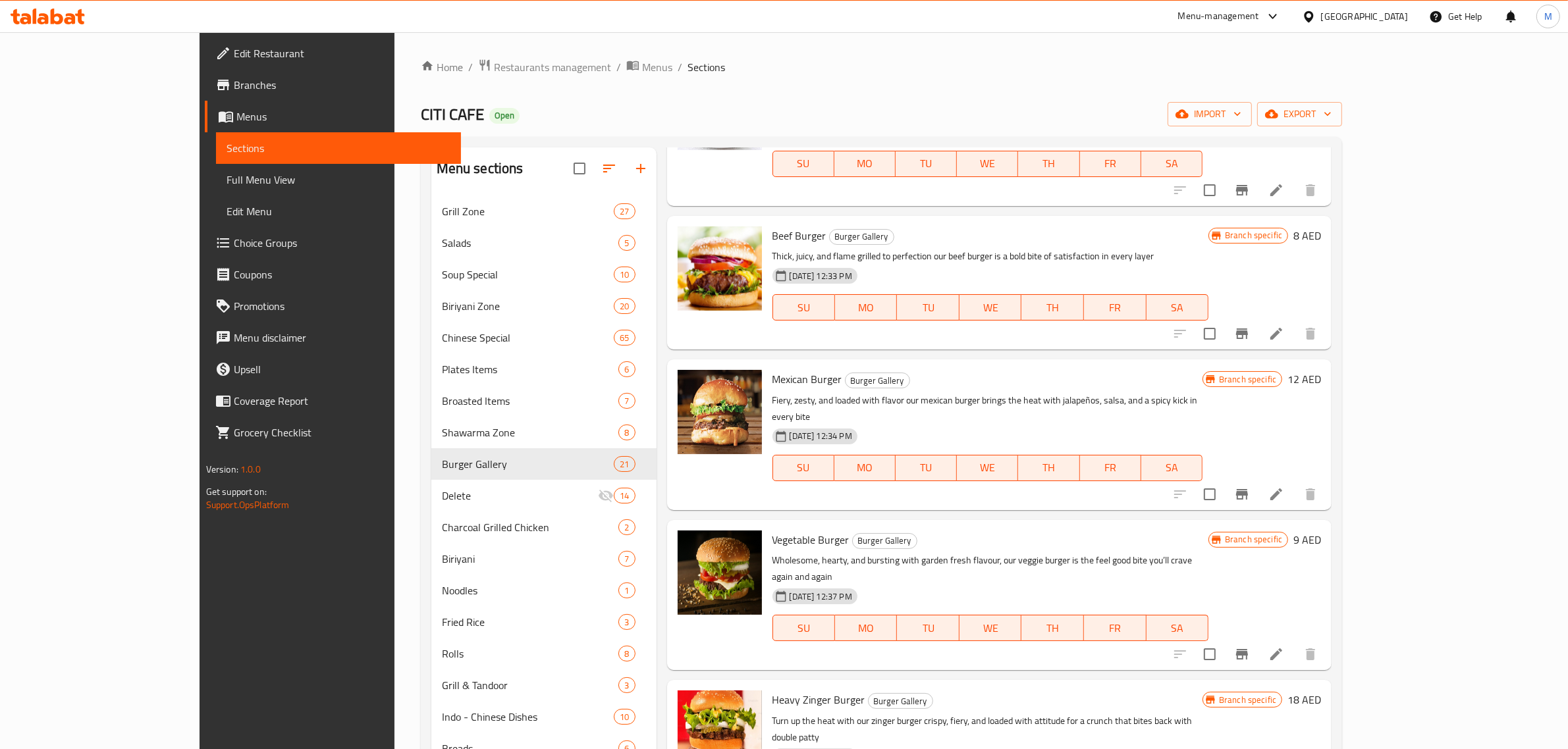
scroll to position [1886, 0]
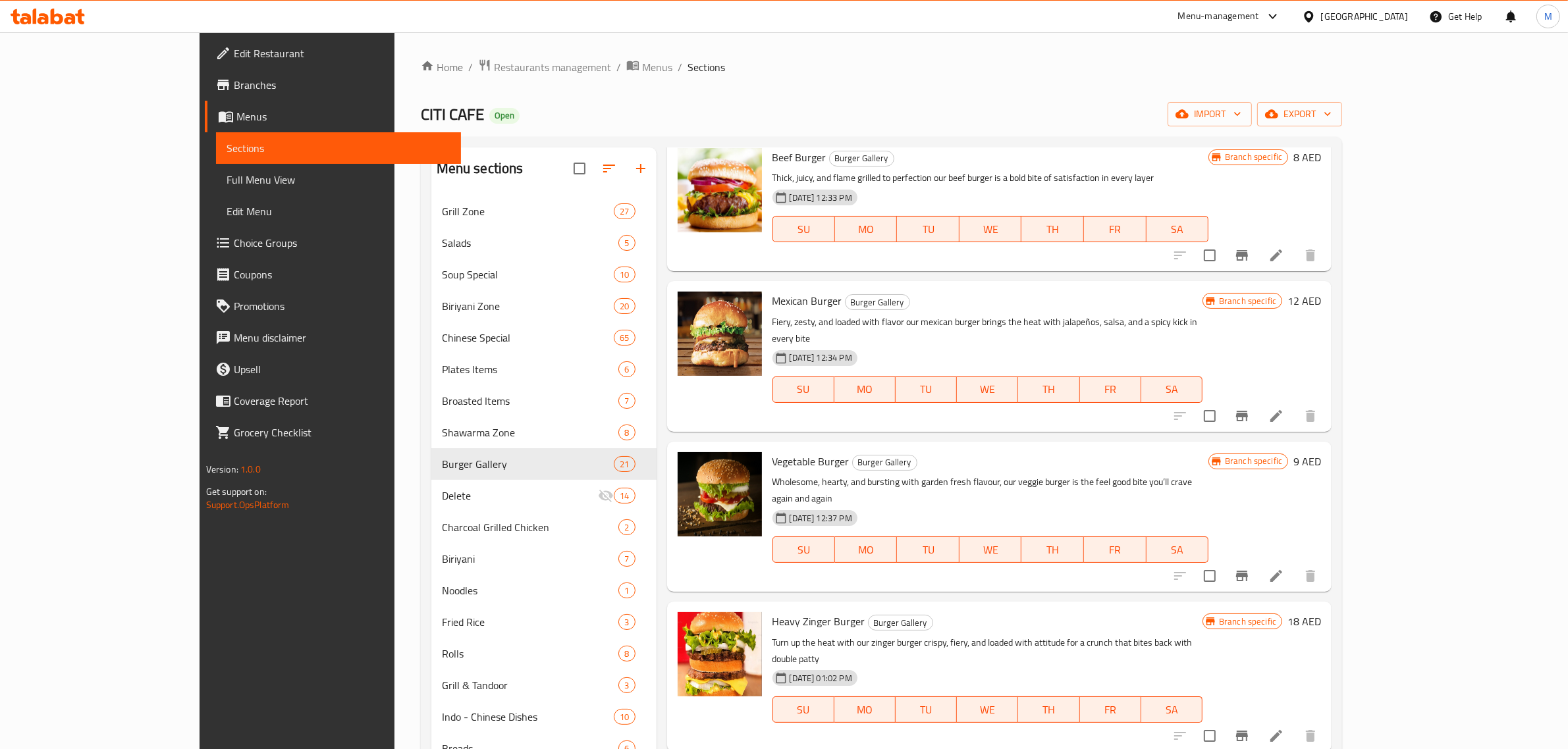
click at [793, 451] on span "Vegetable Burger" at bounding box center [811, 461] width 77 height 20
click at [792, 451] on span "Vegetable Burger" at bounding box center [811, 461] width 77 height 20
copy h6 "Vegetable Burger"
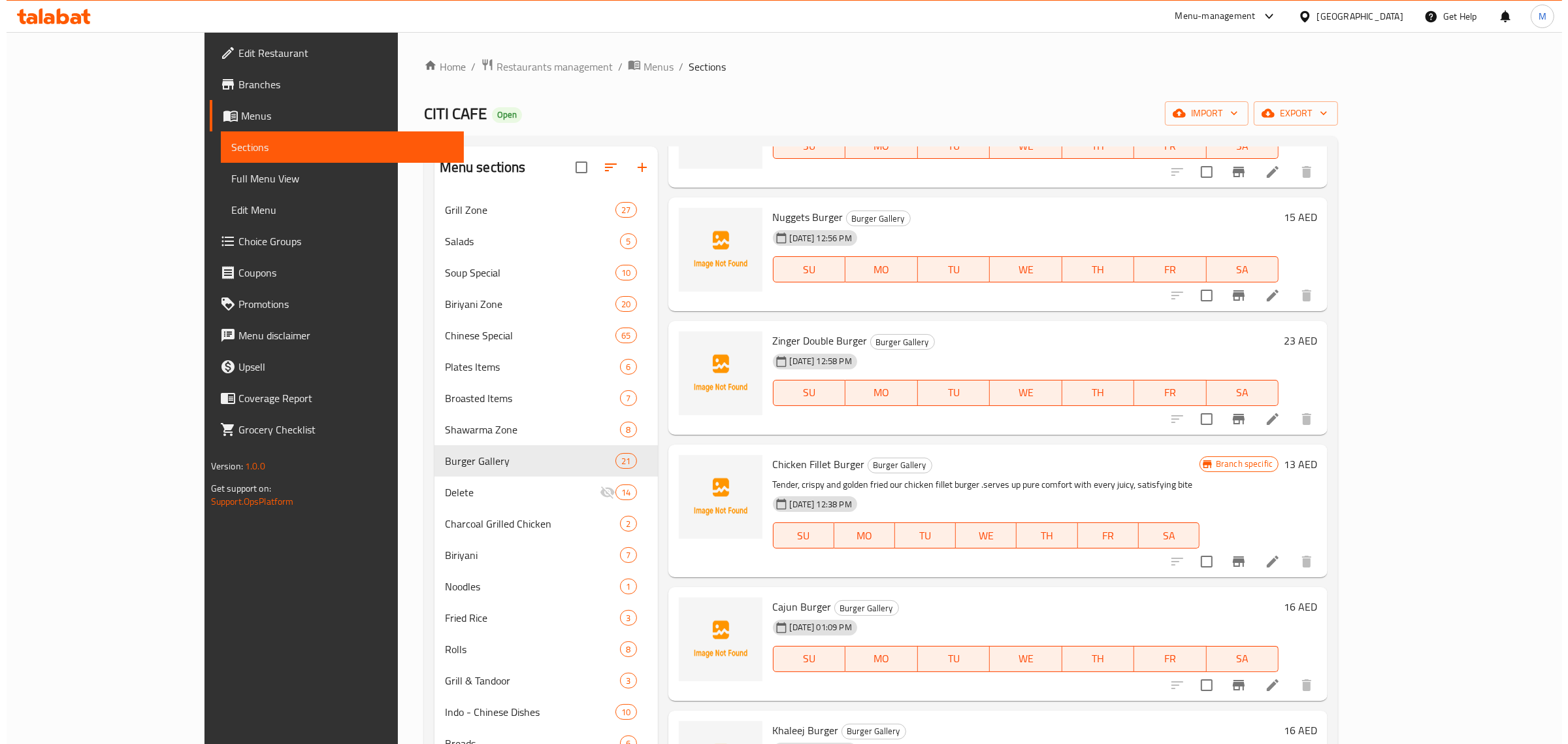
scroll to position [0, 0]
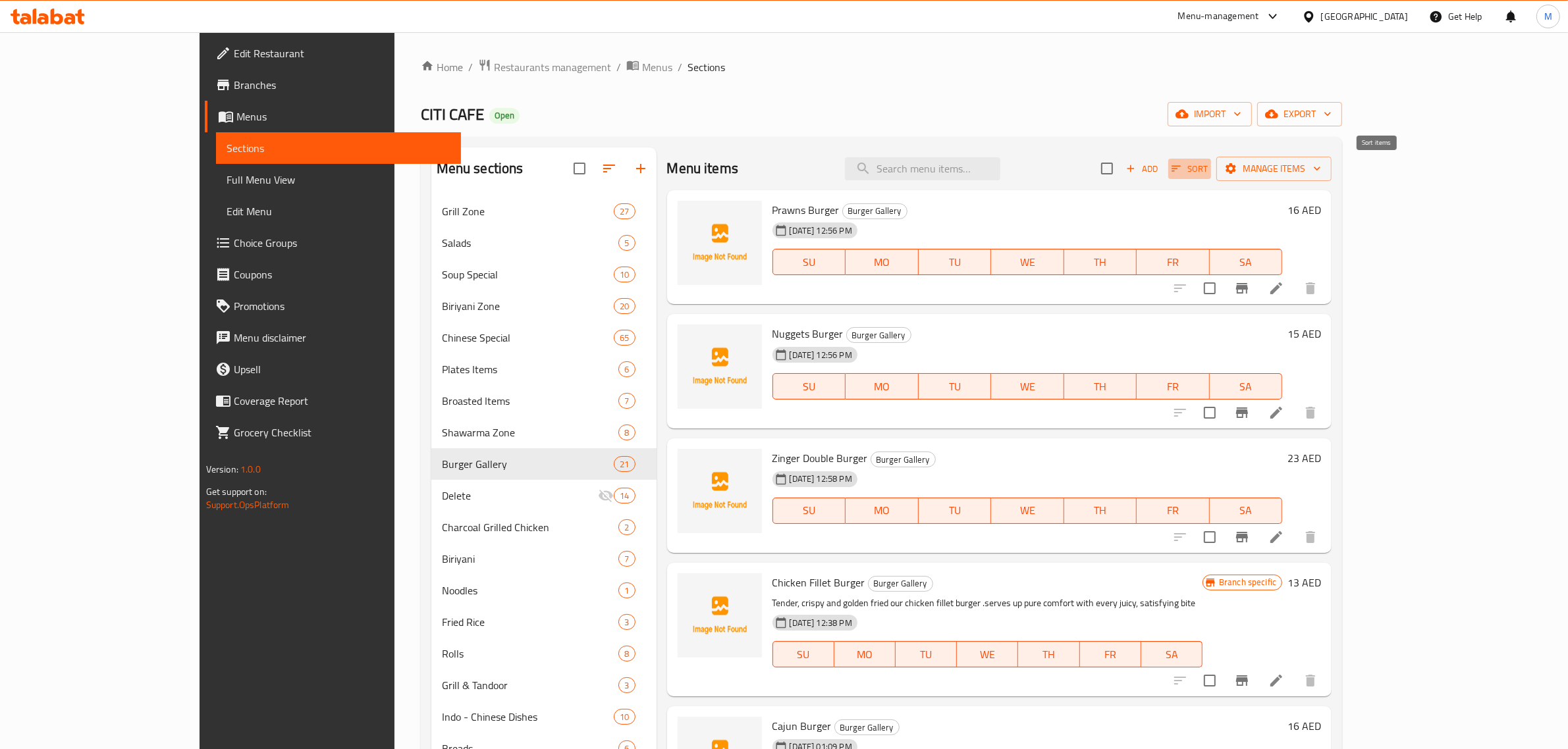
click at [1207, 170] on span "Sort" at bounding box center [1190, 168] width 37 height 15
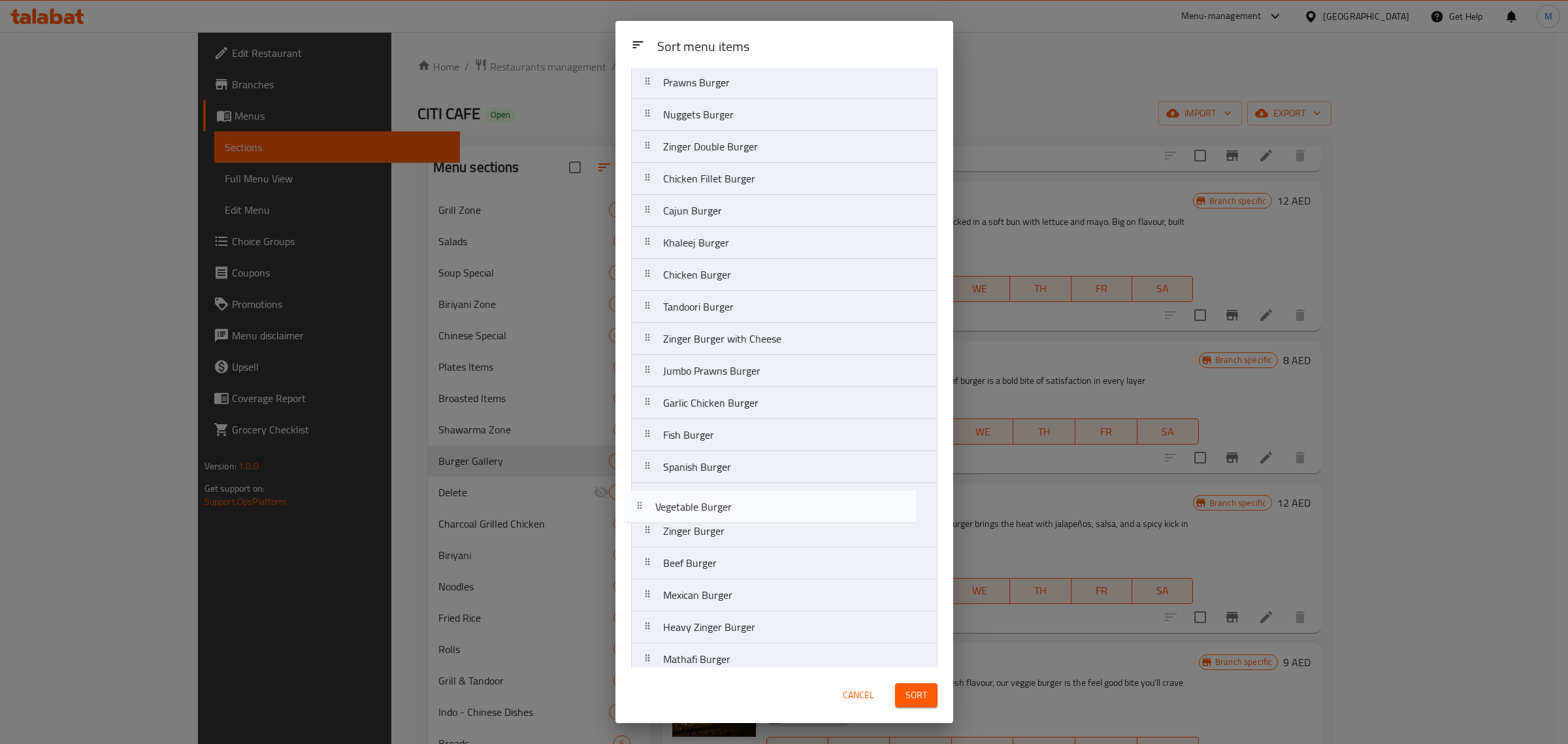
scroll to position [40, 0]
drag, startPoint x: 734, startPoint y: 645, endPoint x: 730, endPoint y: 484, distance: 161.0
click at [730, 484] on nav "Prawns Burger Nuggets Burger Zinger Double Burger Chicken Fillet Burger Cajun B…" at bounding box center [784, 402] width 307 height 674
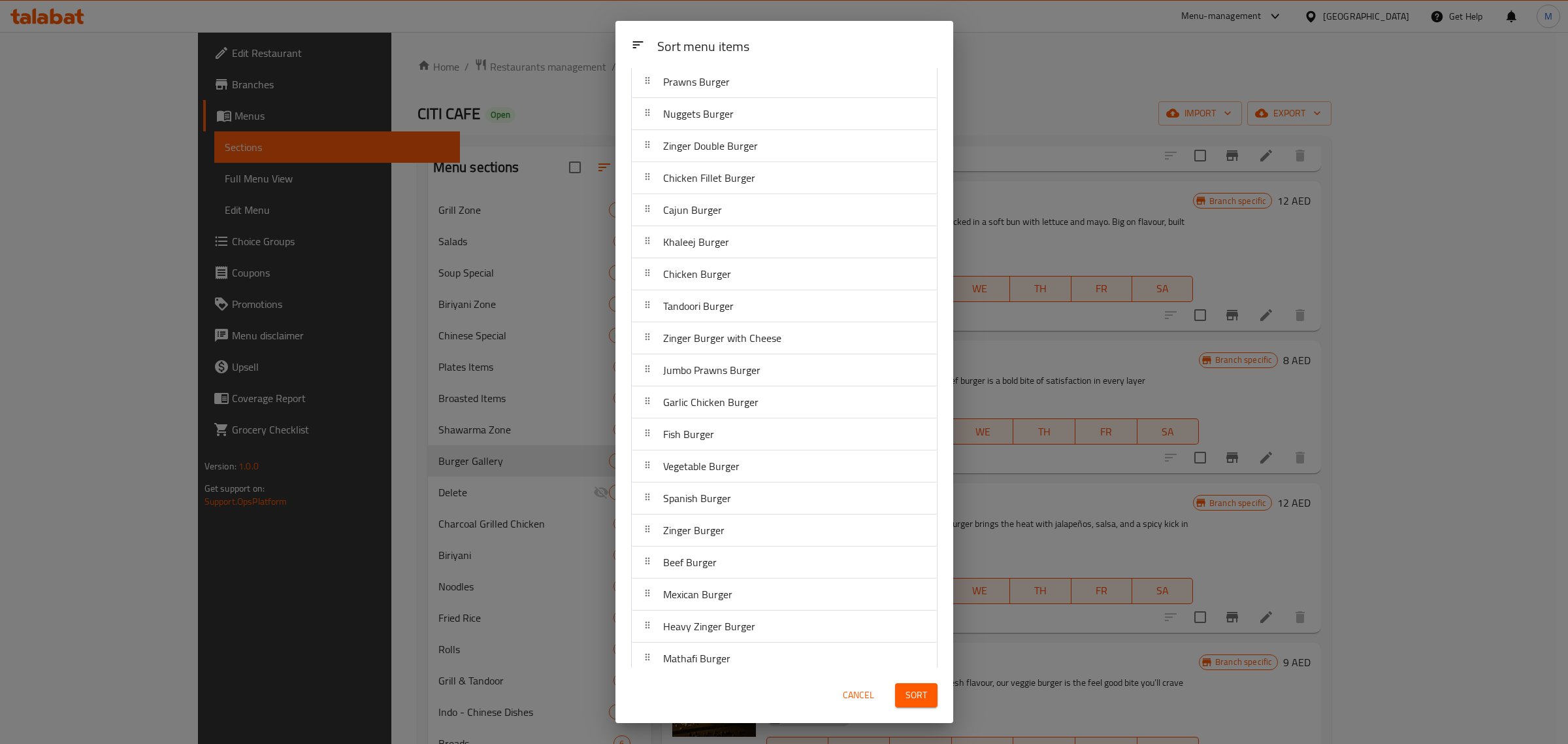
scroll to position [119, 0]
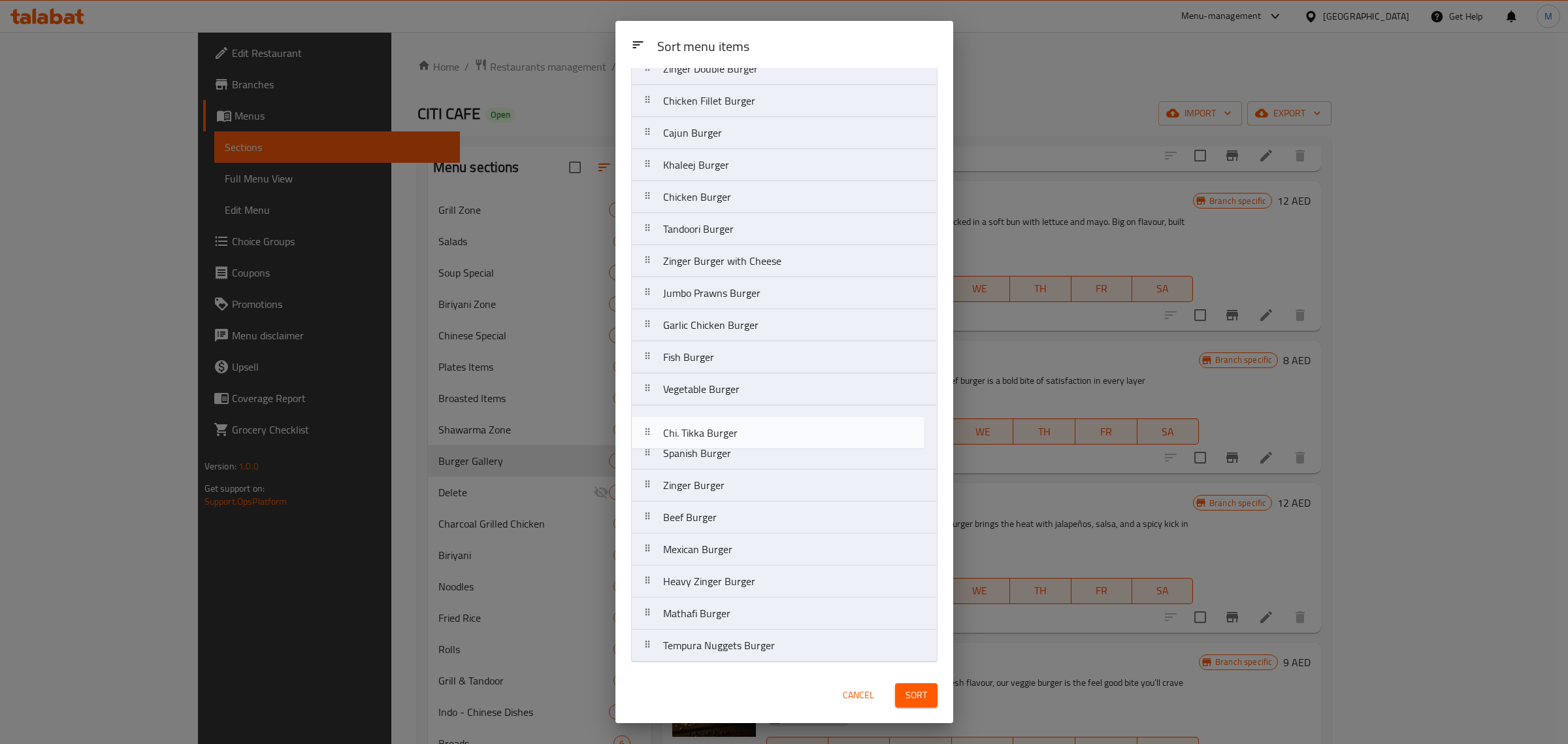
drag, startPoint x: 724, startPoint y: 648, endPoint x: 724, endPoint y: 426, distance: 222.0
click at [724, 426] on nav "Prawns Burger Nuggets Burger Zinger Double Burger Chicken Fillet Burger Cajun B…" at bounding box center [784, 325] width 307 height 674
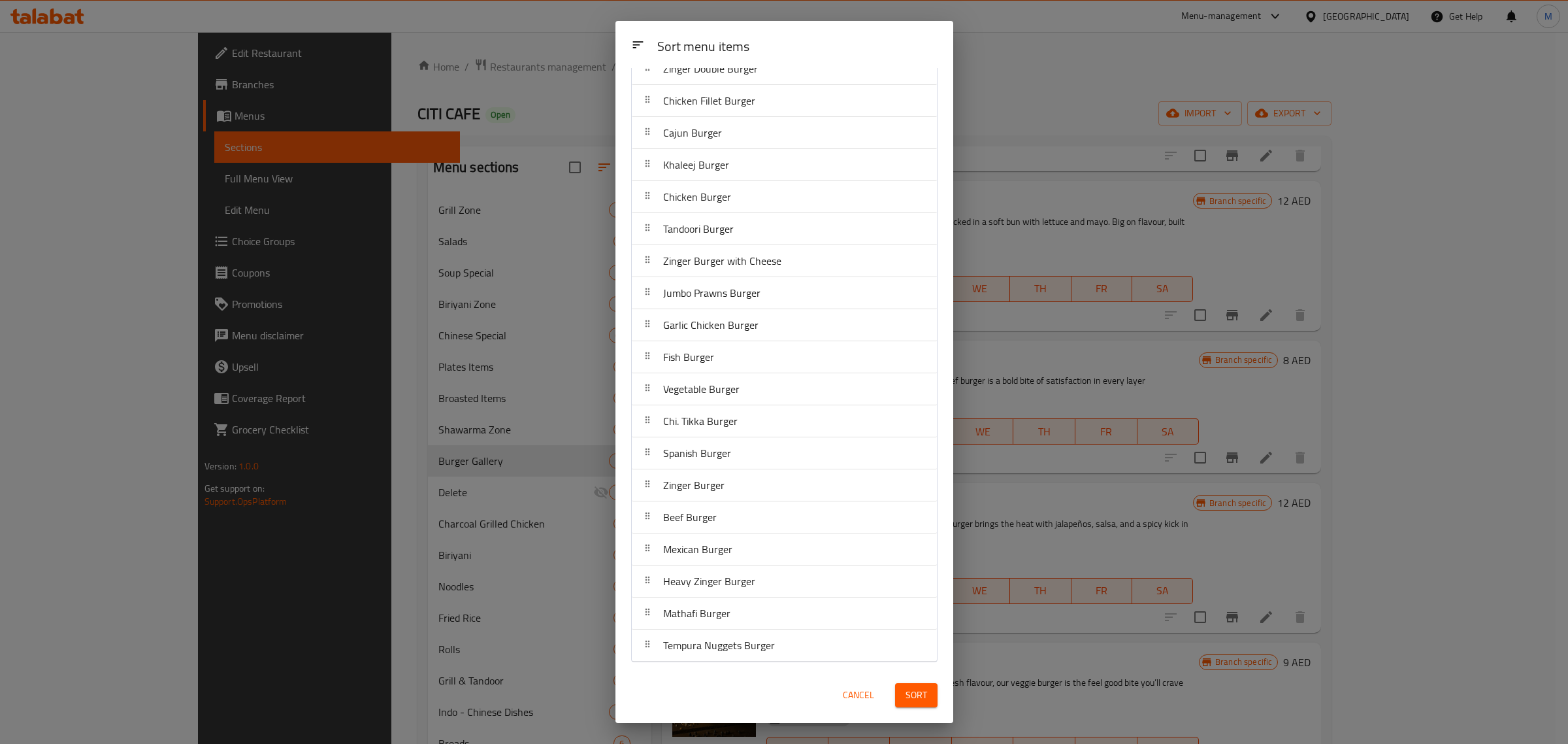
click at [737, 675] on div "Cancel Sort" at bounding box center [784, 695] width 322 height 40
click at [802, 686] on div "Cancel Sort" at bounding box center [784, 695] width 322 height 40
click at [775, 680] on div "Cancel Sort" at bounding box center [784, 695] width 322 height 40
click at [745, 690] on div "Cancel Sort" at bounding box center [784, 695] width 322 height 40
click at [756, 683] on div "Cancel Sort" at bounding box center [784, 695] width 322 height 40
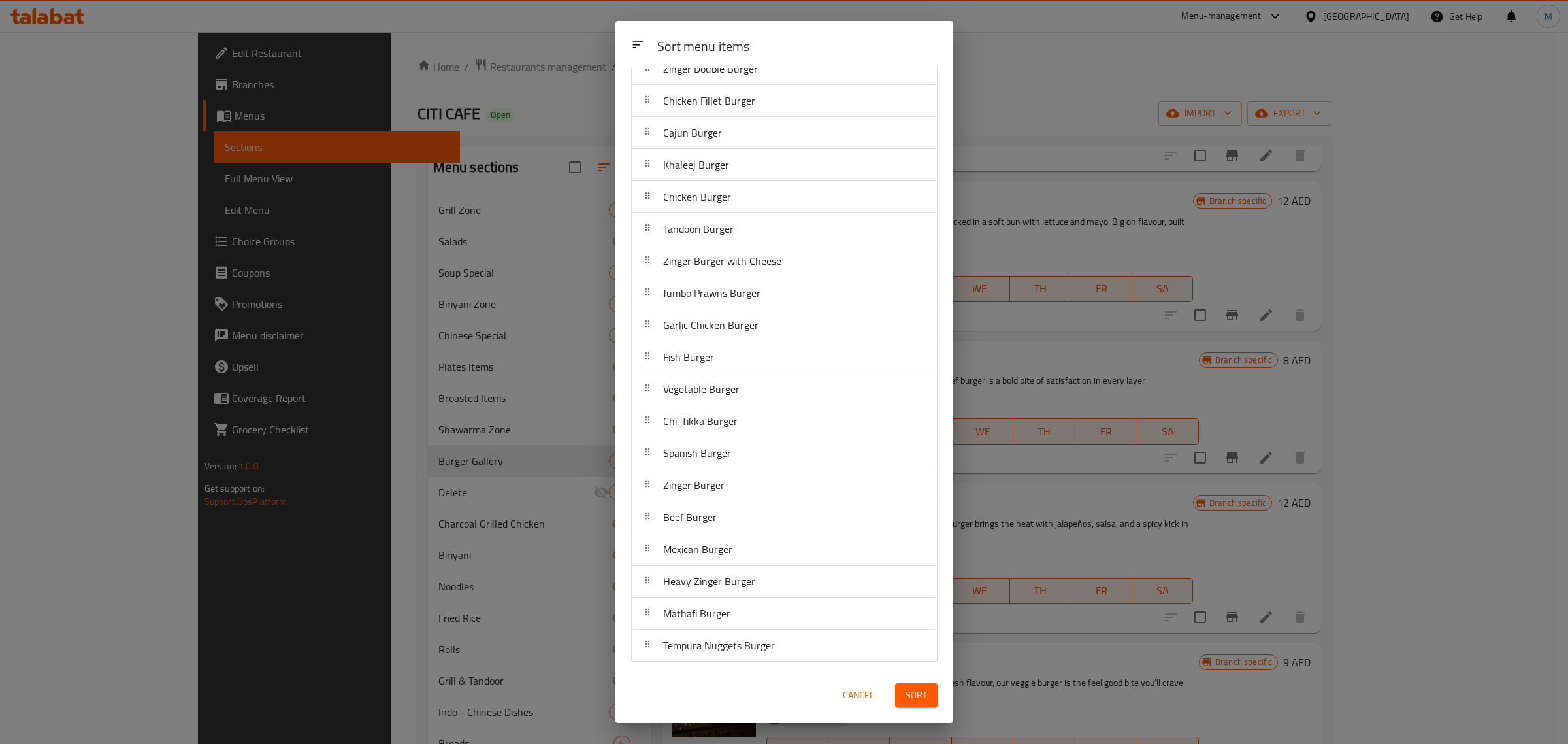
click at [696, 693] on div "Cancel Sort" at bounding box center [784, 695] width 322 height 40
click at [661, 693] on div "Cancel Sort" at bounding box center [784, 695] width 322 height 40
click at [756, 688] on div "Cancel Sort" at bounding box center [784, 695] width 322 height 40
click at [690, 697] on div "Cancel Sort" at bounding box center [784, 695] width 322 height 40
click at [904, 696] on button "Sort" at bounding box center [917, 695] width 43 height 24
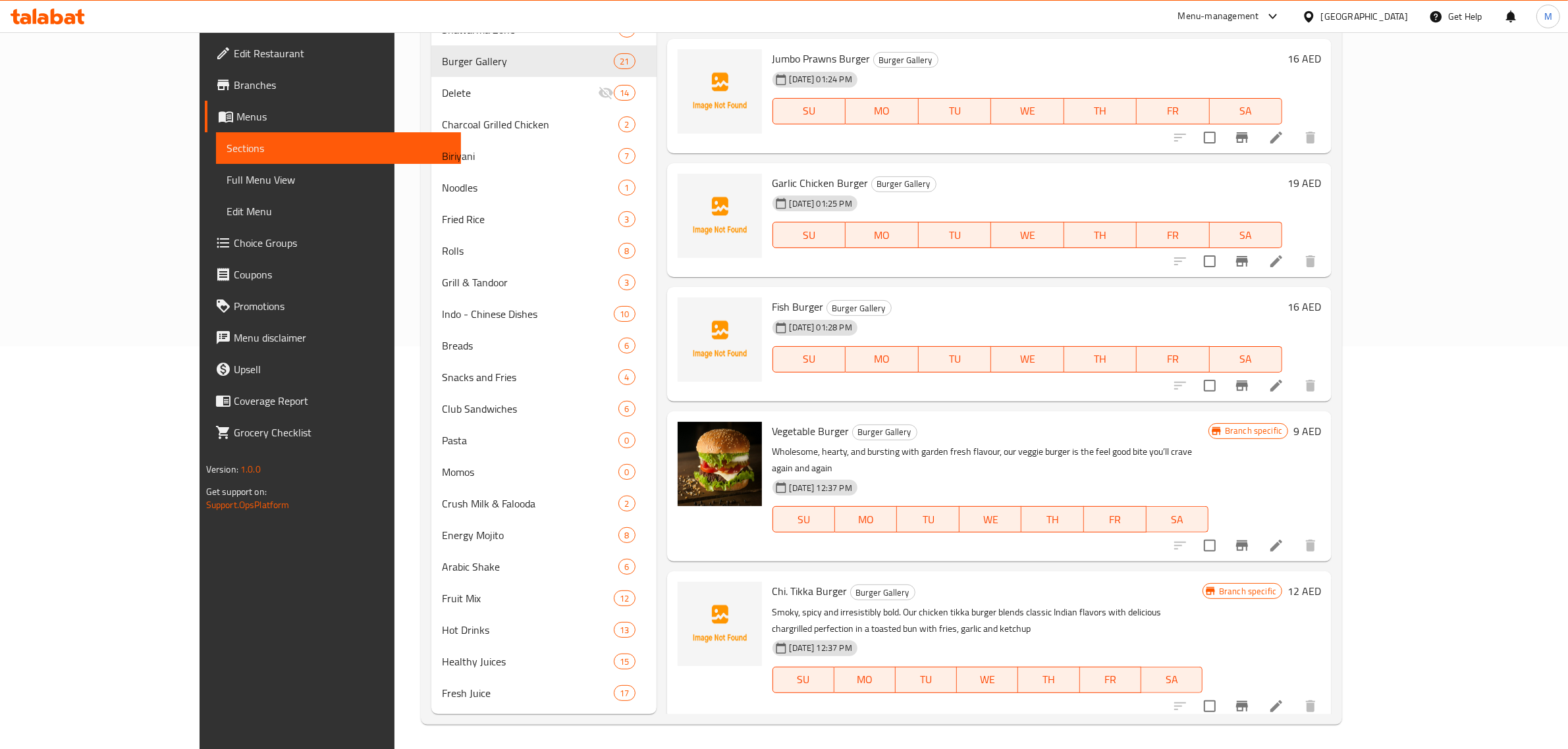
scroll to position [987, 0]
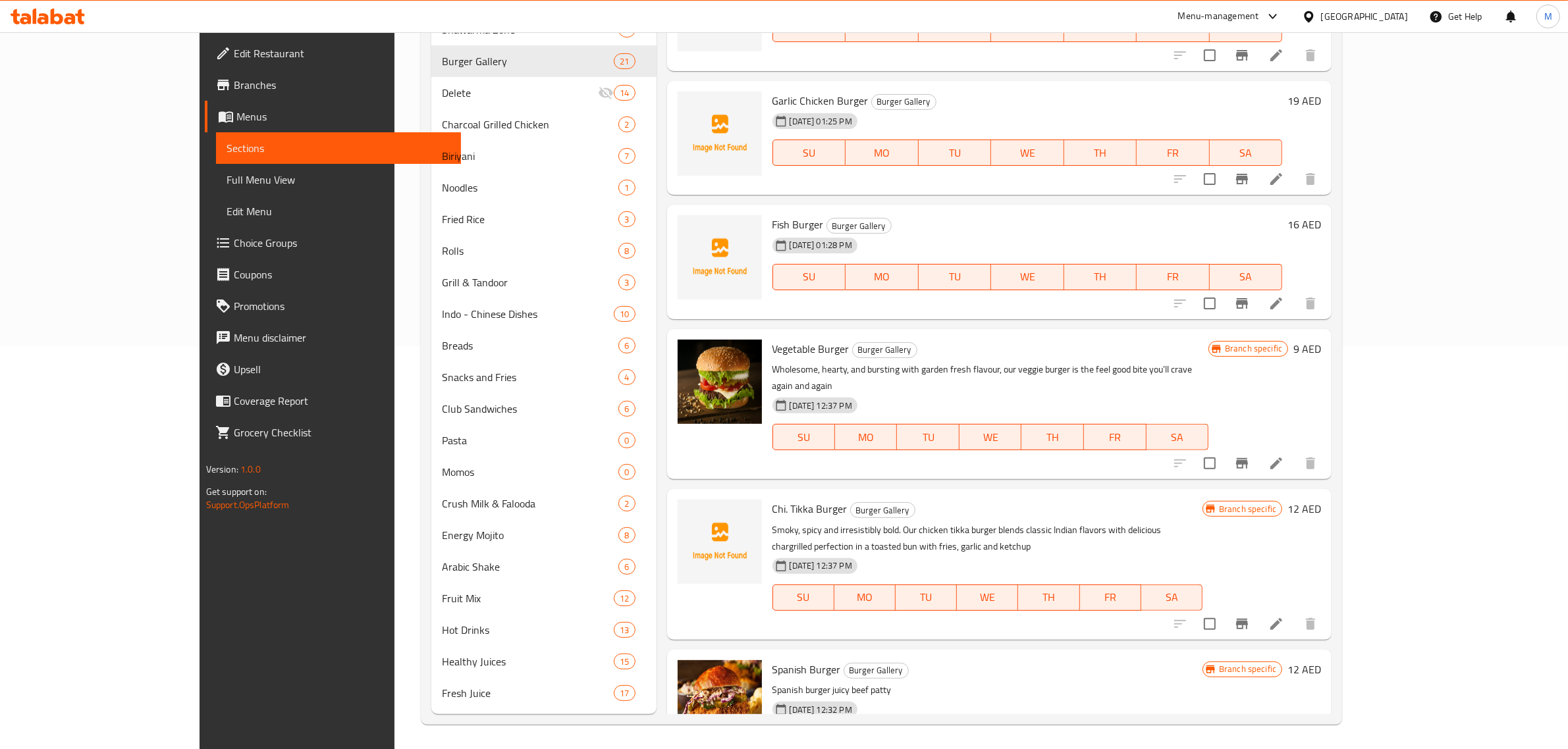
click at [774, 346] on span "Vegetable Burger" at bounding box center [811, 349] width 77 height 20
copy h6 "Vegetable Burger"
click at [1321, 343] on h6 "9 AED" at bounding box center [1307, 349] width 28 height 18
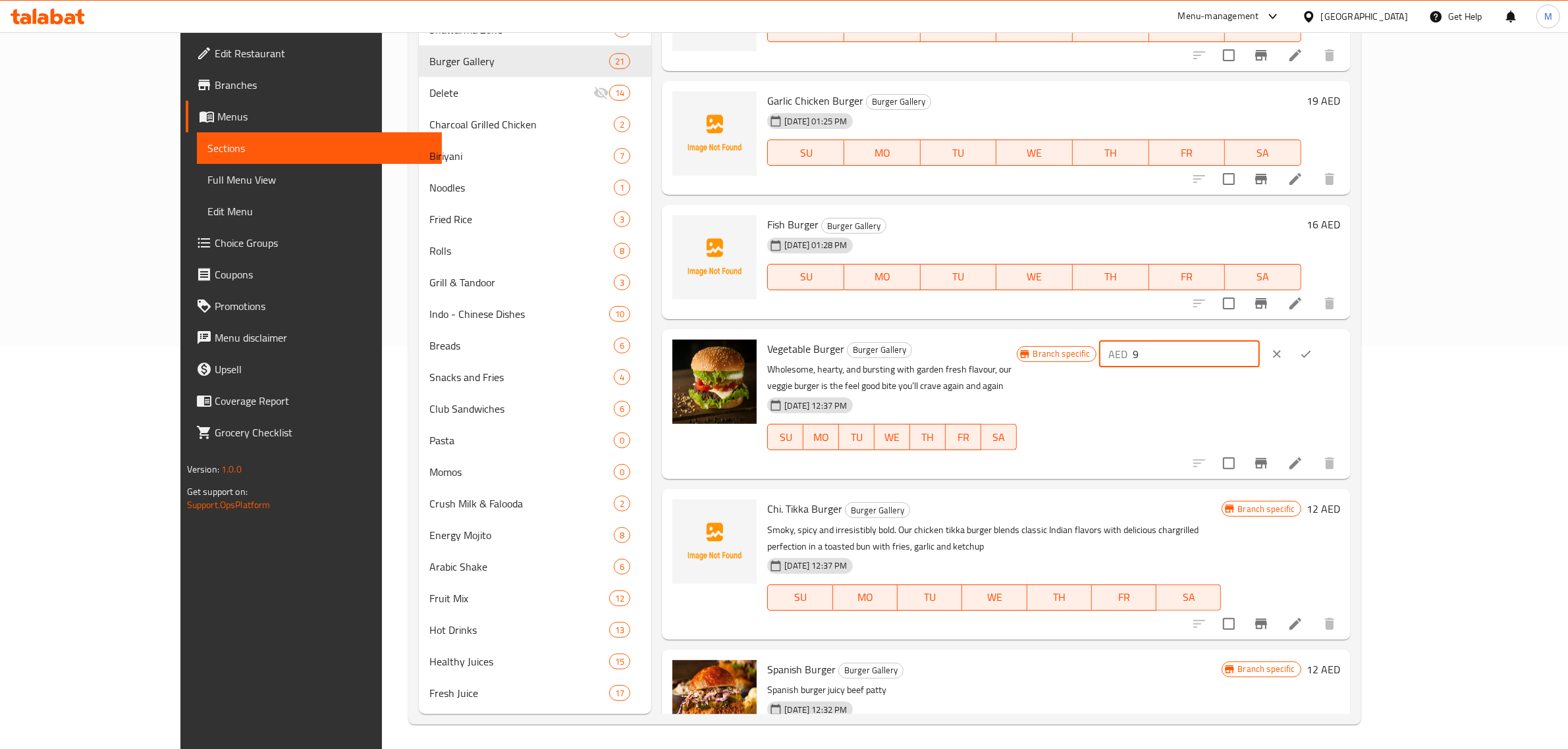
drag, startPoint x: 1395, startPoint y: 354, endPoint x: 1314, endPoint y: 366, distance: 81.9
click at [1260, 366] on div "AED 9 ​" at bounding box center [1179, 353] width 161 height 26
type input "13"
click at [1320, 343] on button "ok" at bounding box center [1306, 354] width 29 height 29
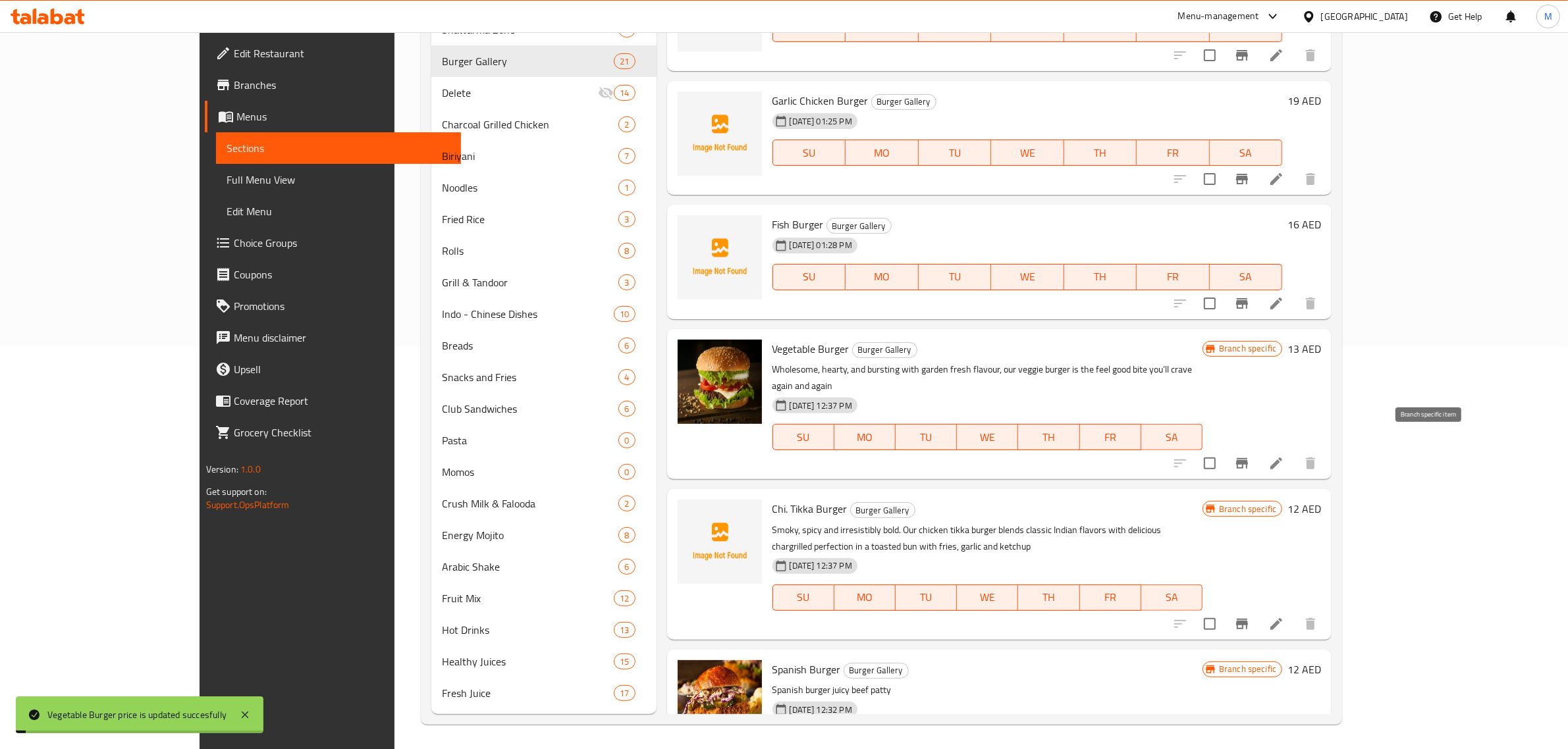
click at [1248, 458] on icon "Branch-specific-item" at bounding box center [1241, 463] width 12 height 10
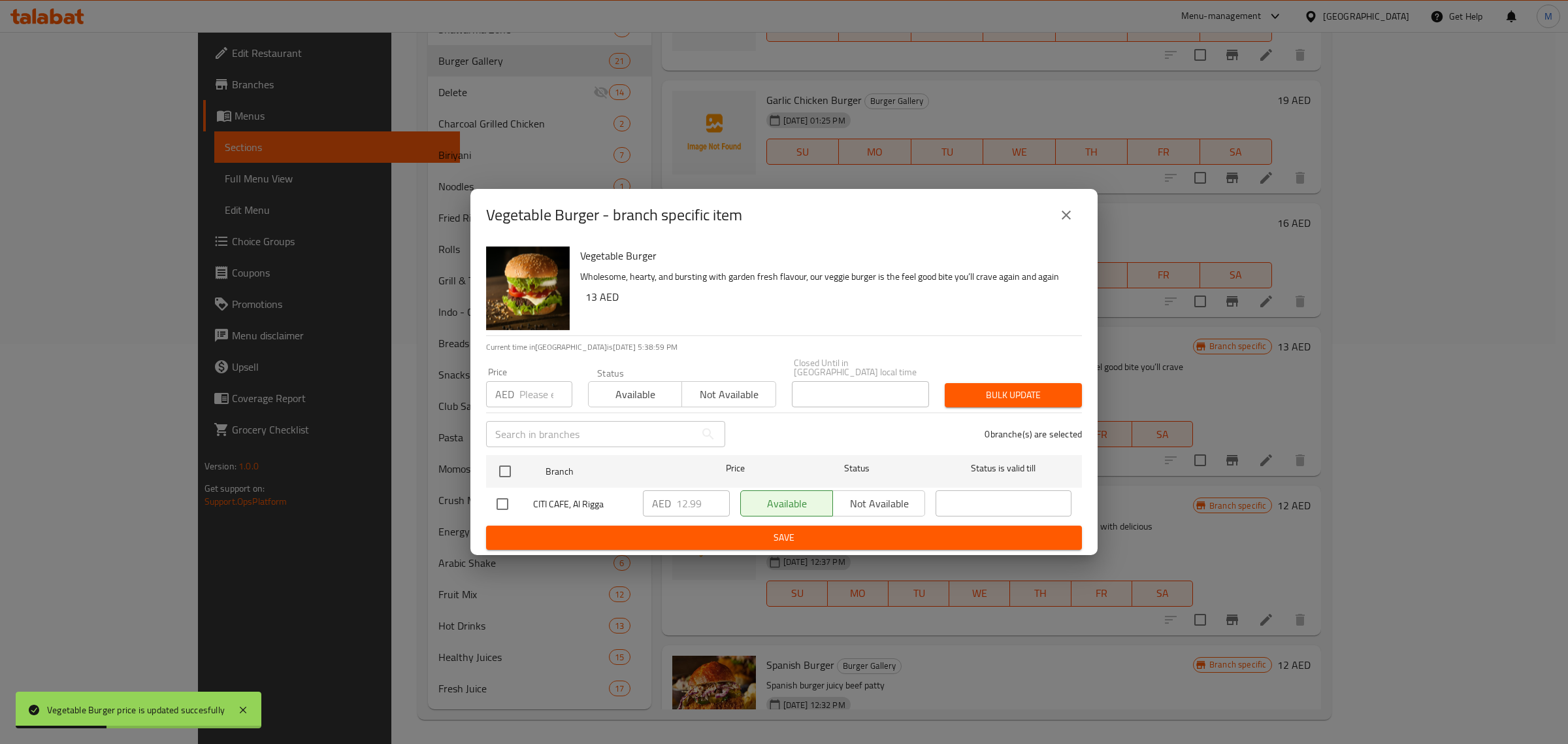
click at [507, 505] on input "checkbox" at bounding box center [502, 503] width 28 height 28
checkbox input "true"
drag, startPoint x: 700, startPoint y: 507, endPoint x: 648, endPoint y: 518, distance: 53.2
click at [648, 518] on div "AED 12.99 ​" at bounding box center [686, 504] width 97 height 38
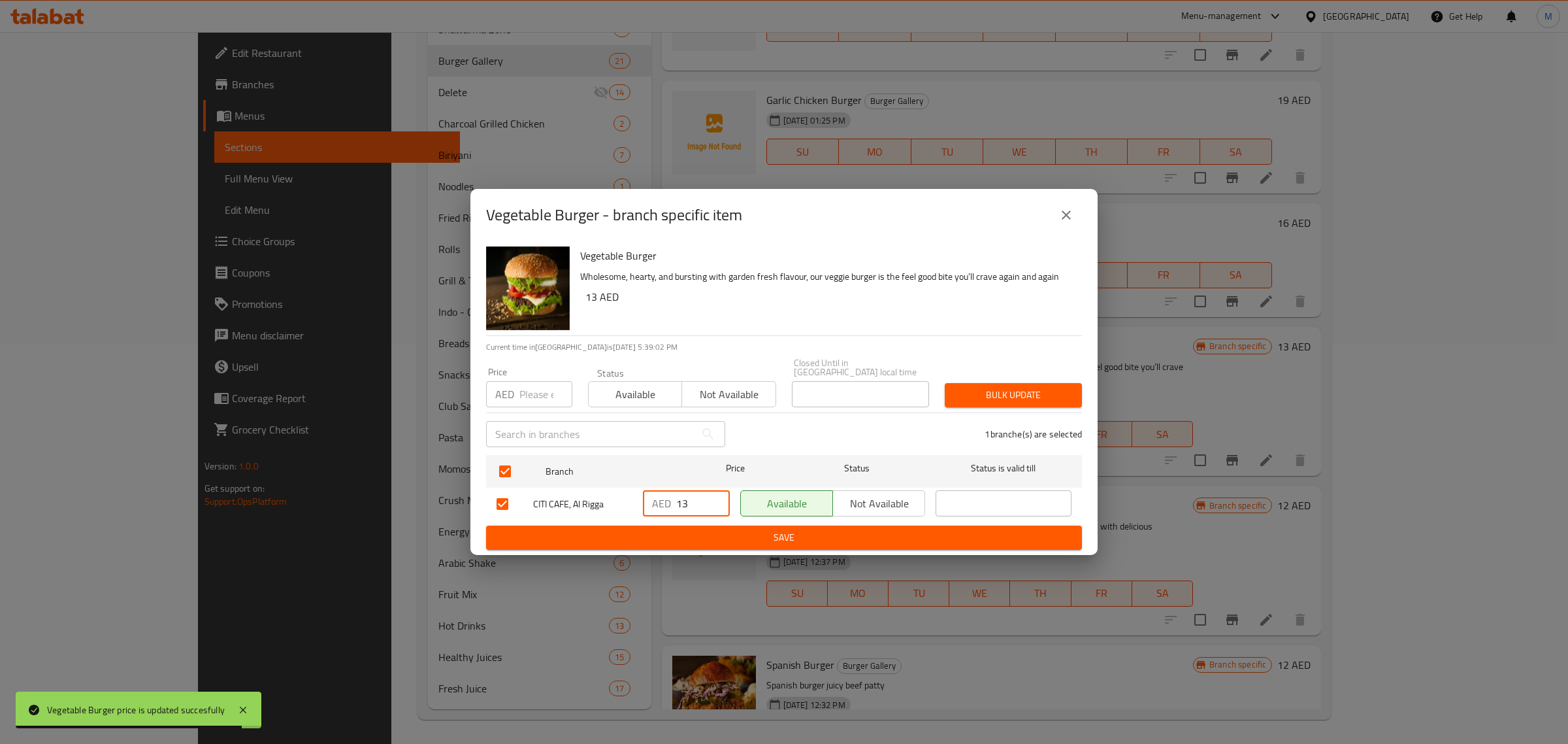
type input "13"
click at [697, 529] on span "Save" at bounding box center [784, 537] width 575 height 17
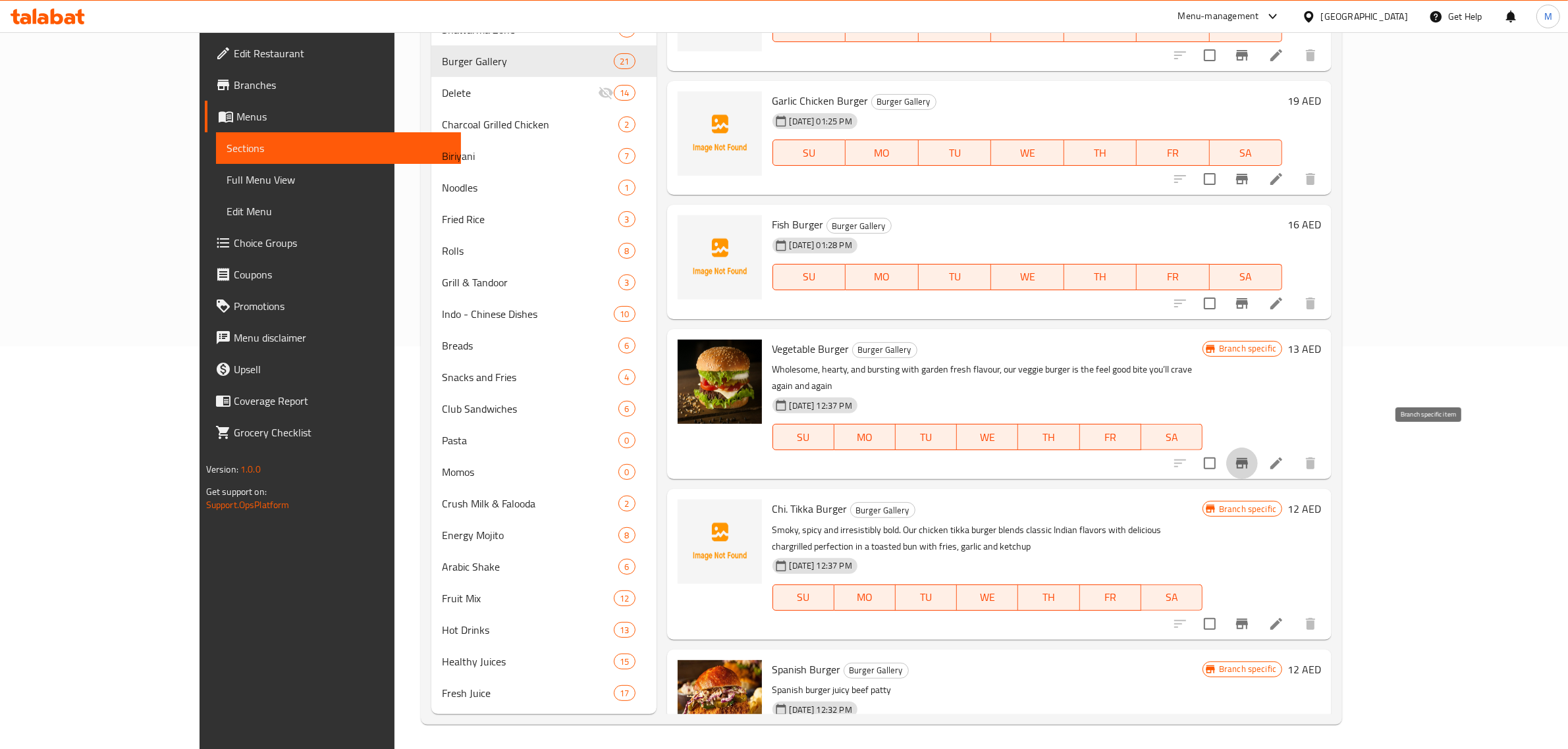
click at [1250, 455] on icon "Branch-specific-item" at bounding box center [1242, 463] width 16 height 16
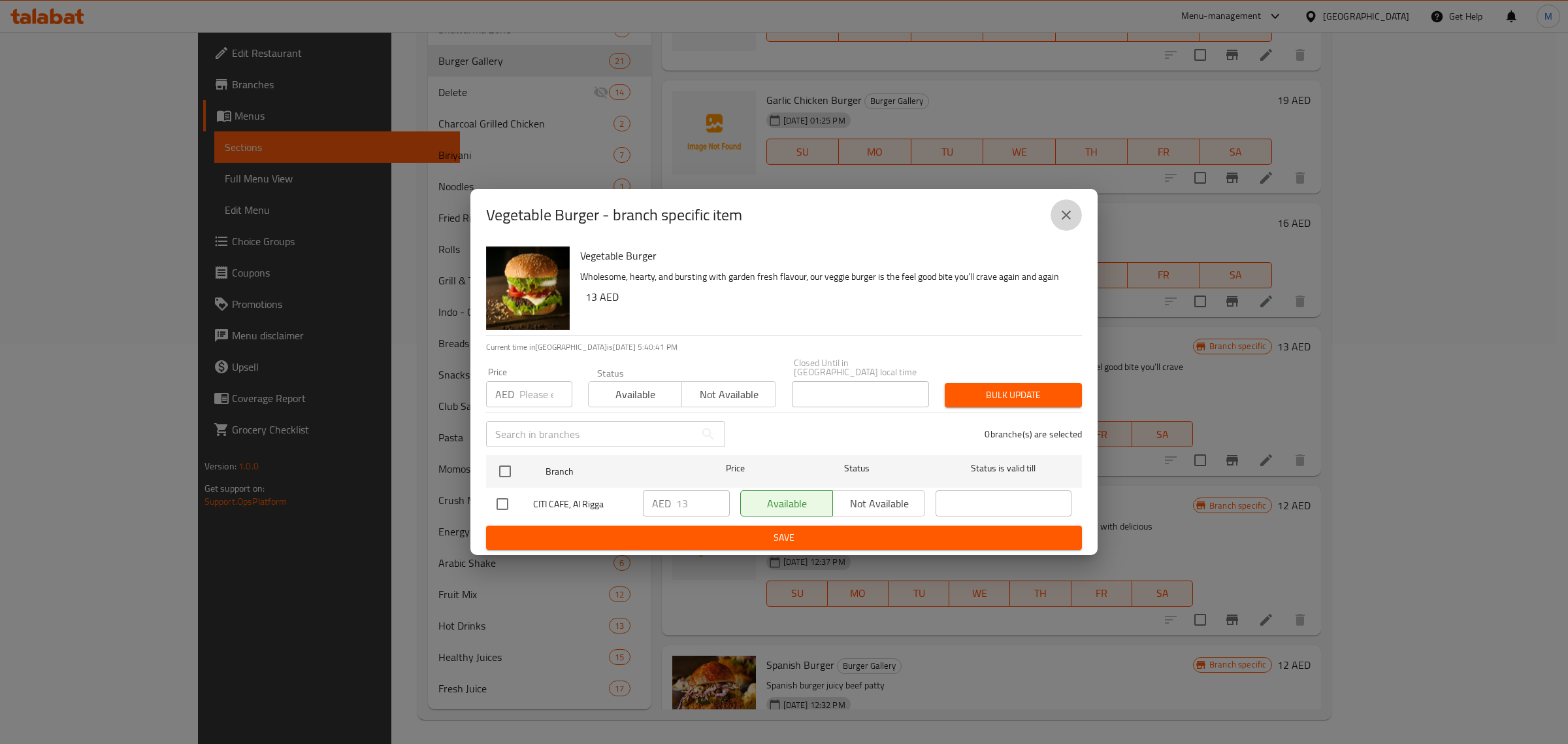
click at [1067, 209] on icon "close" at bounding box center [1066, 215] width 16 height 16
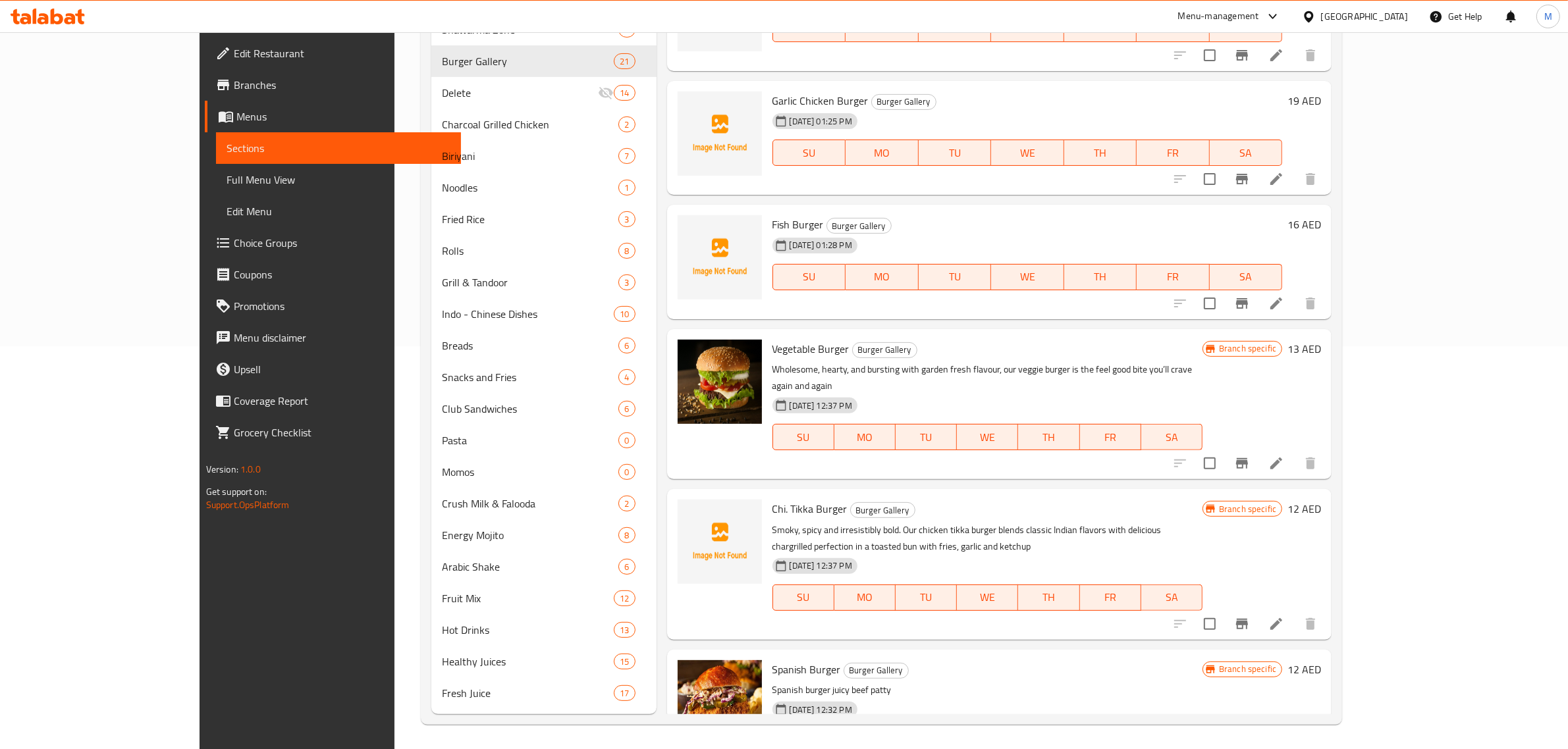
click at [1321, 500] on h6 "12 AED" at bounding box center [1304, 508] width 33 height 18
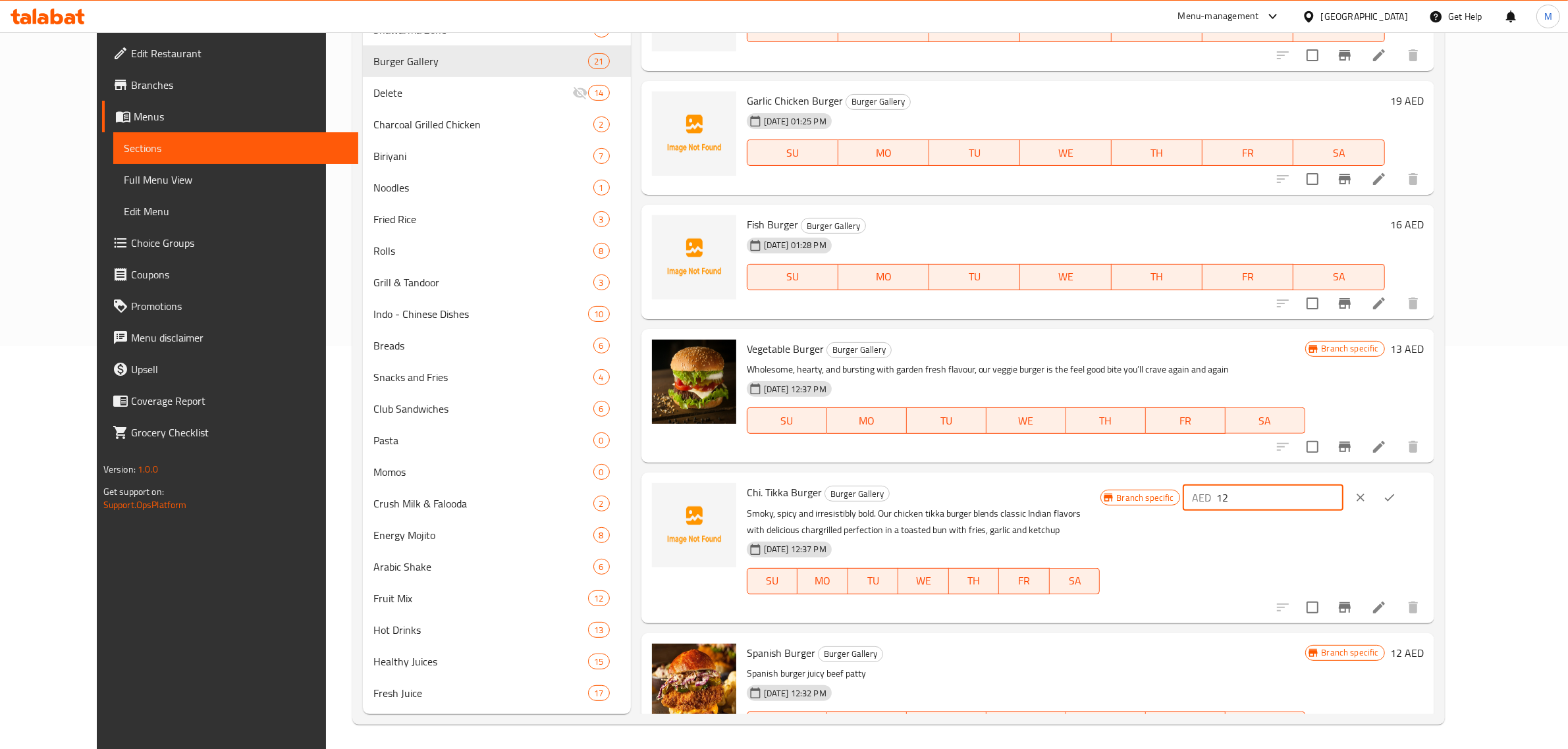
drag, startPoint x: 1375, startPoint y: 504, endPoint x: 1307, endPoint y: 504, distance: 68.0
click at [1307, 504] on div "AED 12 ​" at bounding box center [1263, 497] width 161 height 26
type input "15"
click at [1396, 492] on icon "ok" at bounding box center [1389, 497] width 14 height 14
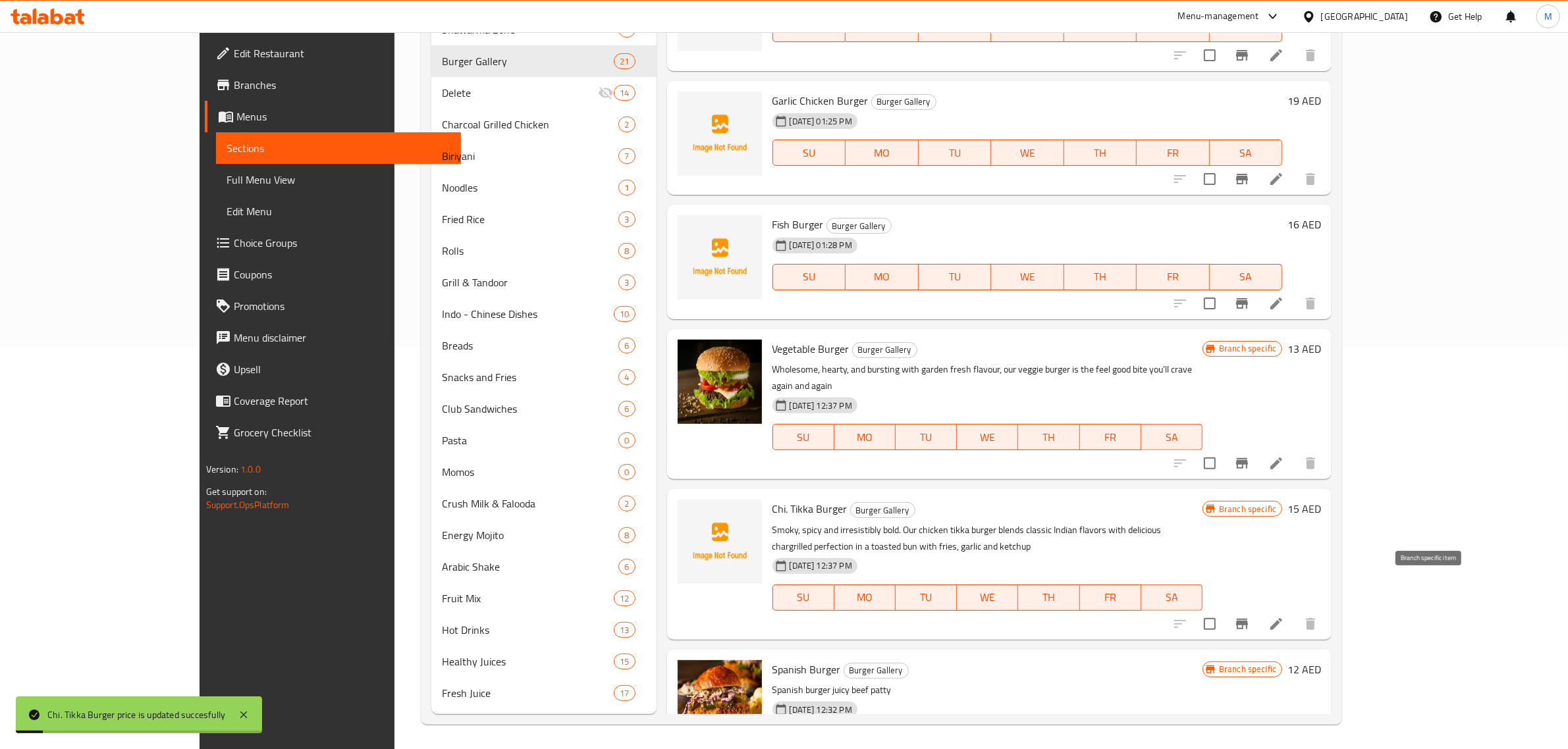
click at [1250, 616] on icon "Branch-specific-item" at bounding box center [1242, 624] width 16 height 16
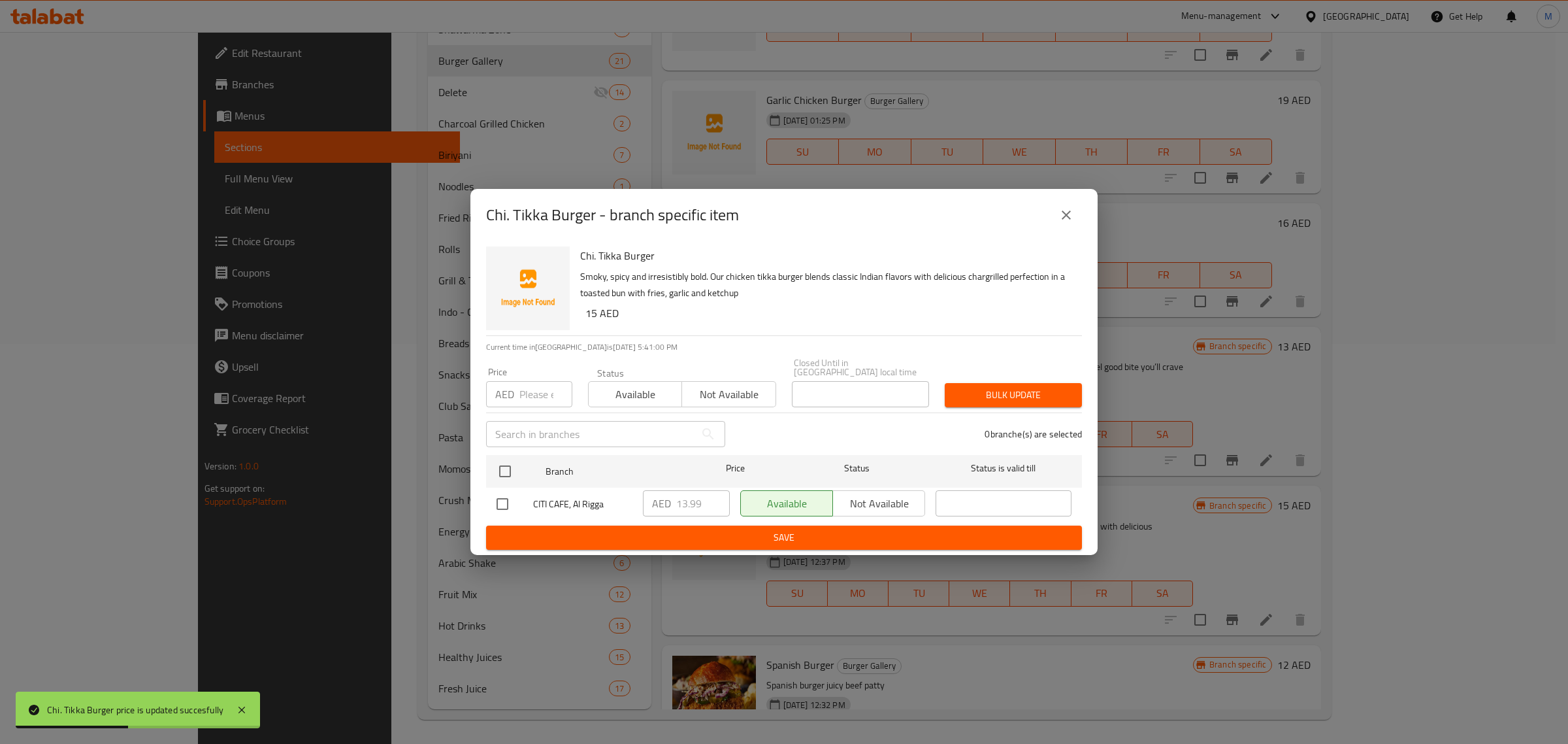
drag, startPoint x: 509, startPoint y: 507, endPoint x: 556, endPoint y: 510, distance: 47.1
click at [510, 507] on input "checkbox" at bounding box center [502, 503] width 28 height 28
checkbox input "true"
click at [693, 501] on input "13.99" at bounding box center [704, 503] width 54 height 26
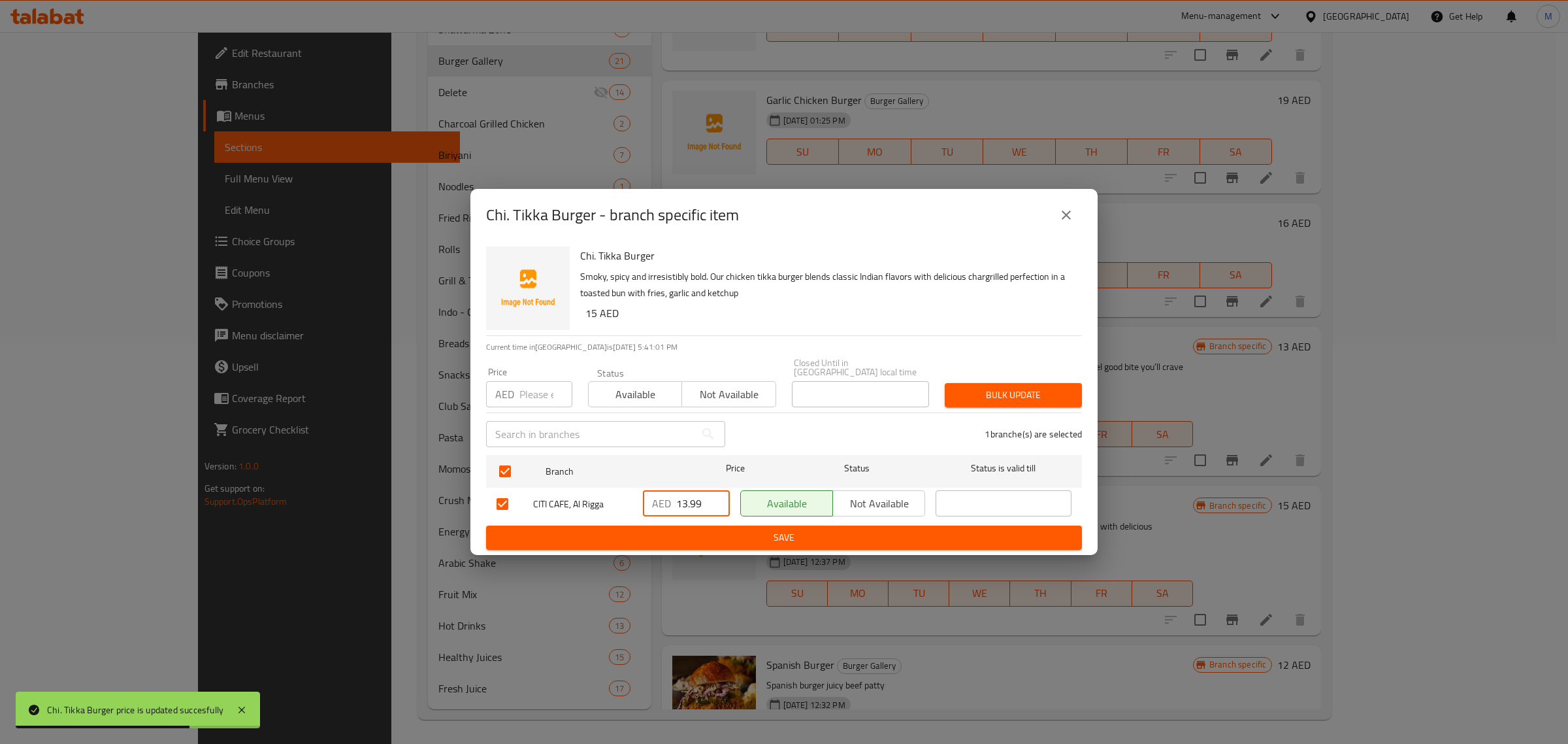
click at [693, 501] on input "13.99" at bounding box center [704, 503] width 54 height 26
type input "15"
click at [849, 533] on span "Save" at bounding box center [784, 537] width 575 height 17
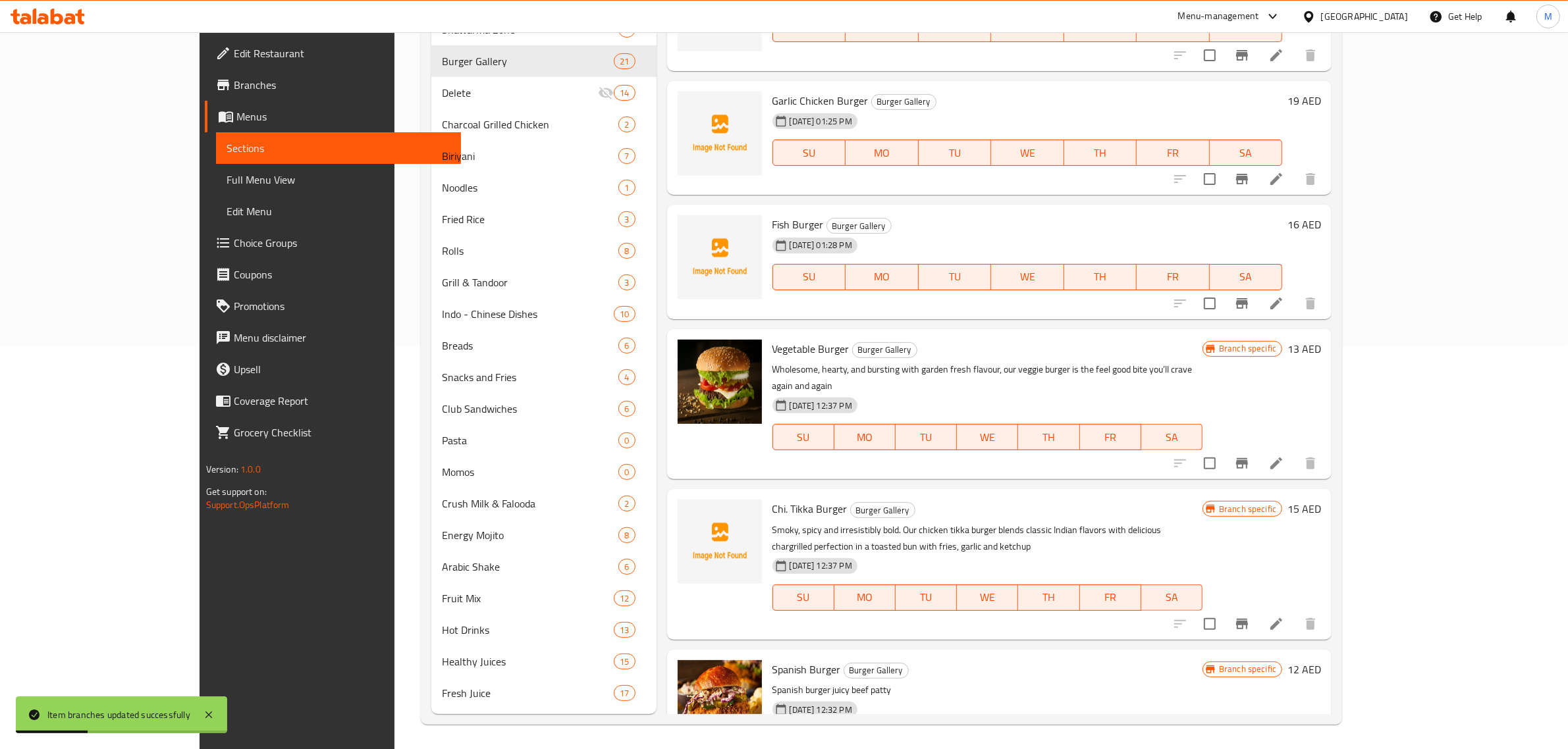
scroll to position [984, 0]
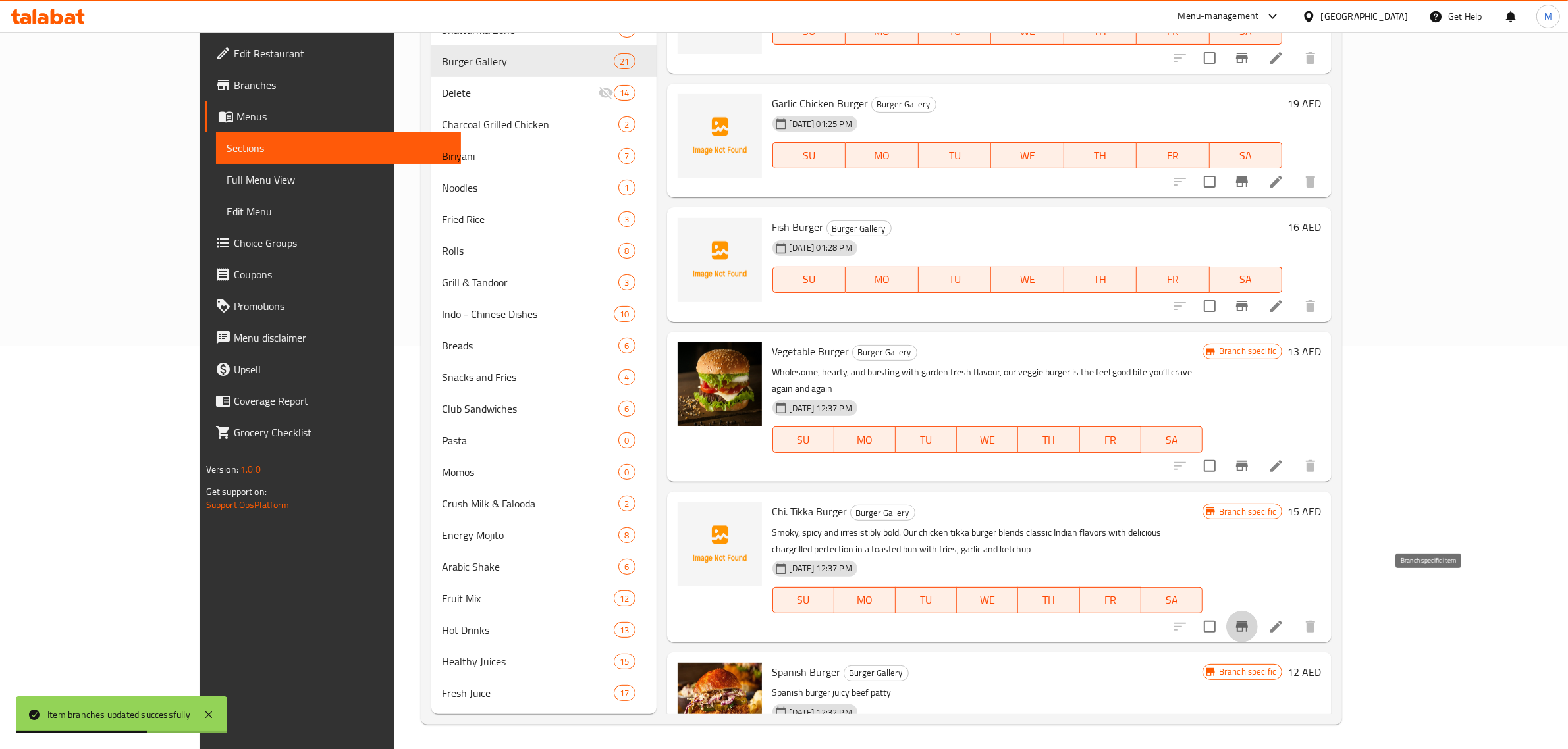
click at [1250, 619] on icon "Branch-specific-item" at bounding box center [1242, 627] width 16 height 16
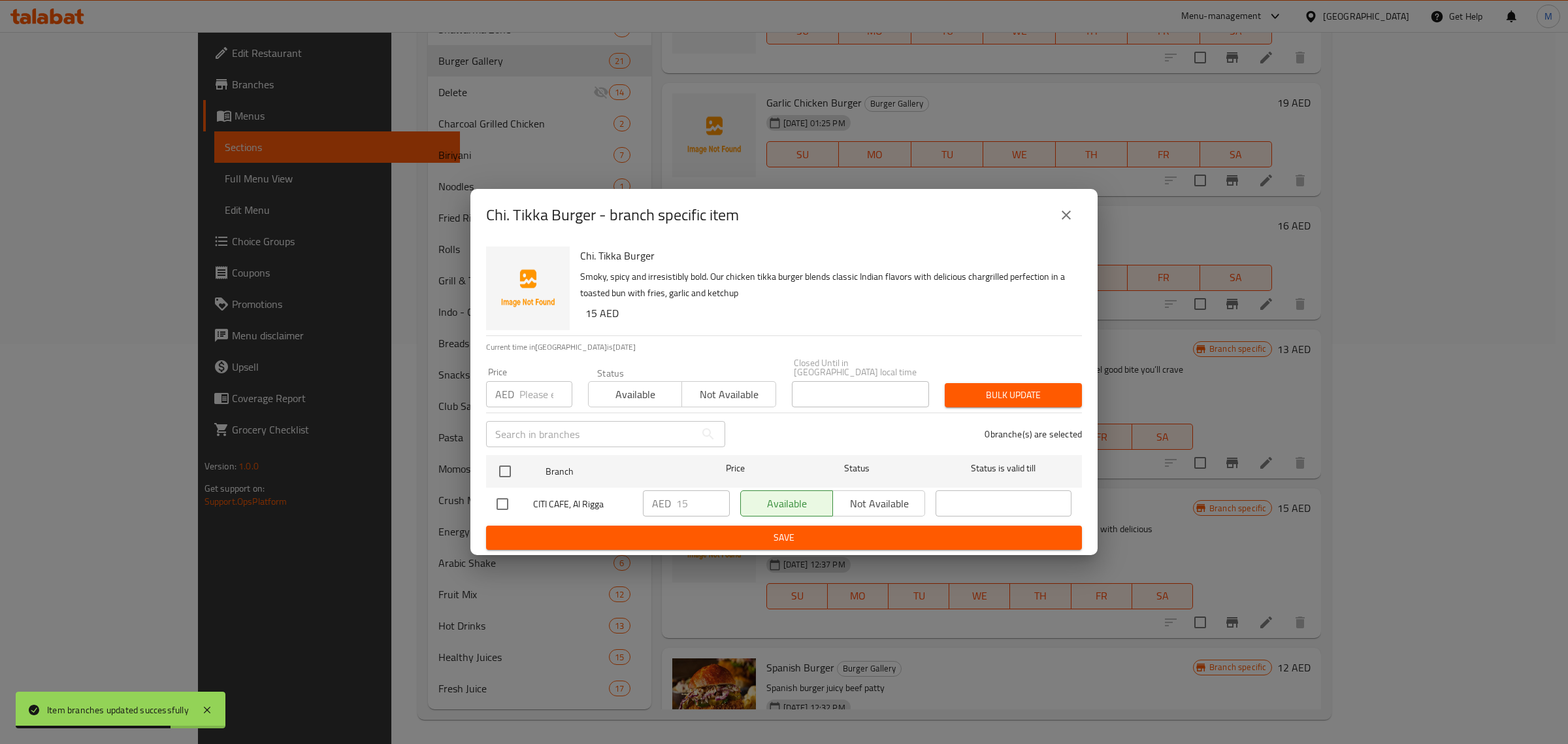
drag, startPoint x: 1061, startPoint y: 200, endPoint x: 1062, endPoint y: 211, distance: 11.0
click at [1061, 203] on button "close" at bounding box center [1066, 215] width 32 height 32
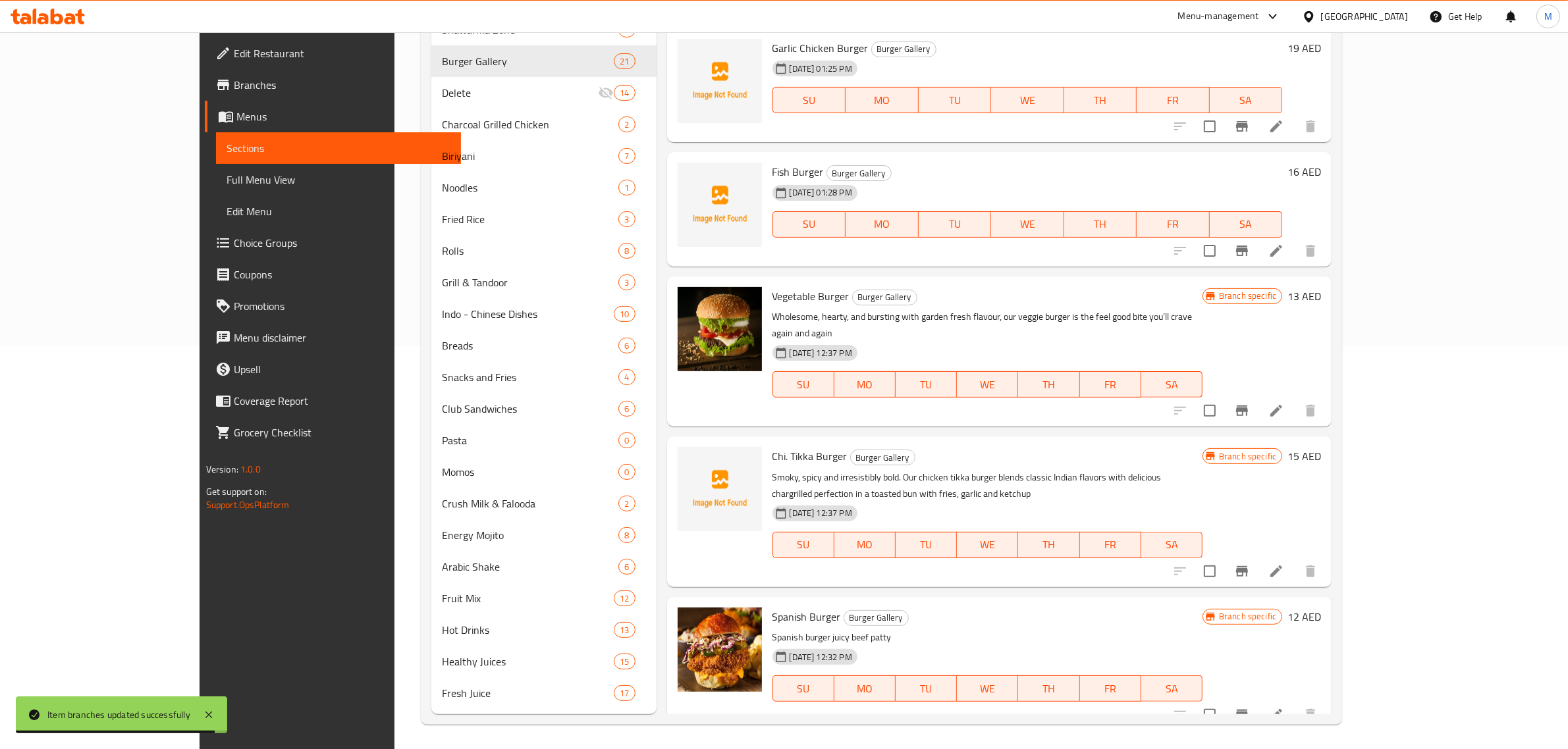
scroll to position [1067, 0]
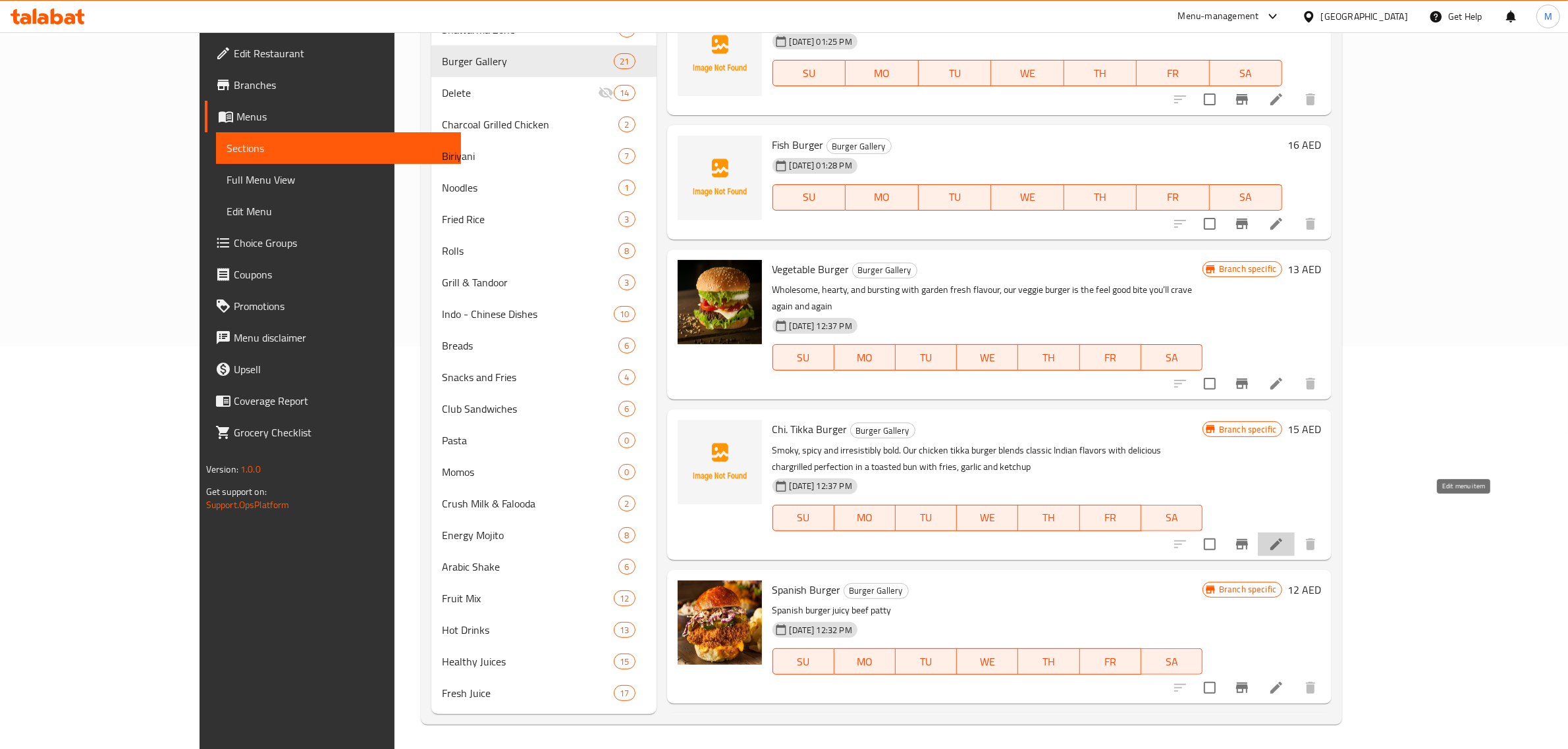
click at [1284, 536] on icon at bounding box center [1276, 544] width 16 height 16
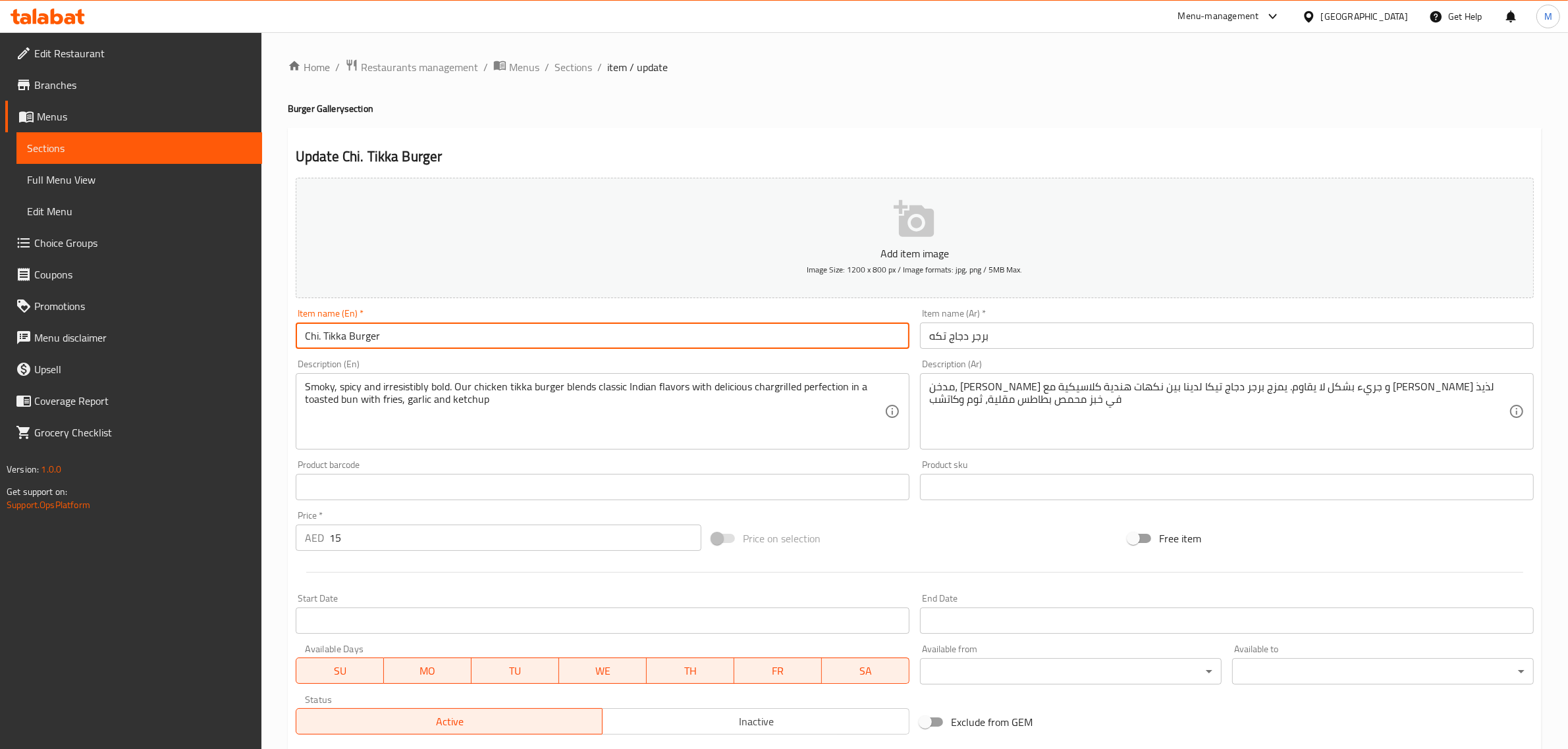
click at [583, 343] on input "Chi. Tikka Burger" at bounding box center [602, 335] width 614 height 26
paste input "HICKEN TIKKA BURGER"
type input "Chicken Tikka Burger"
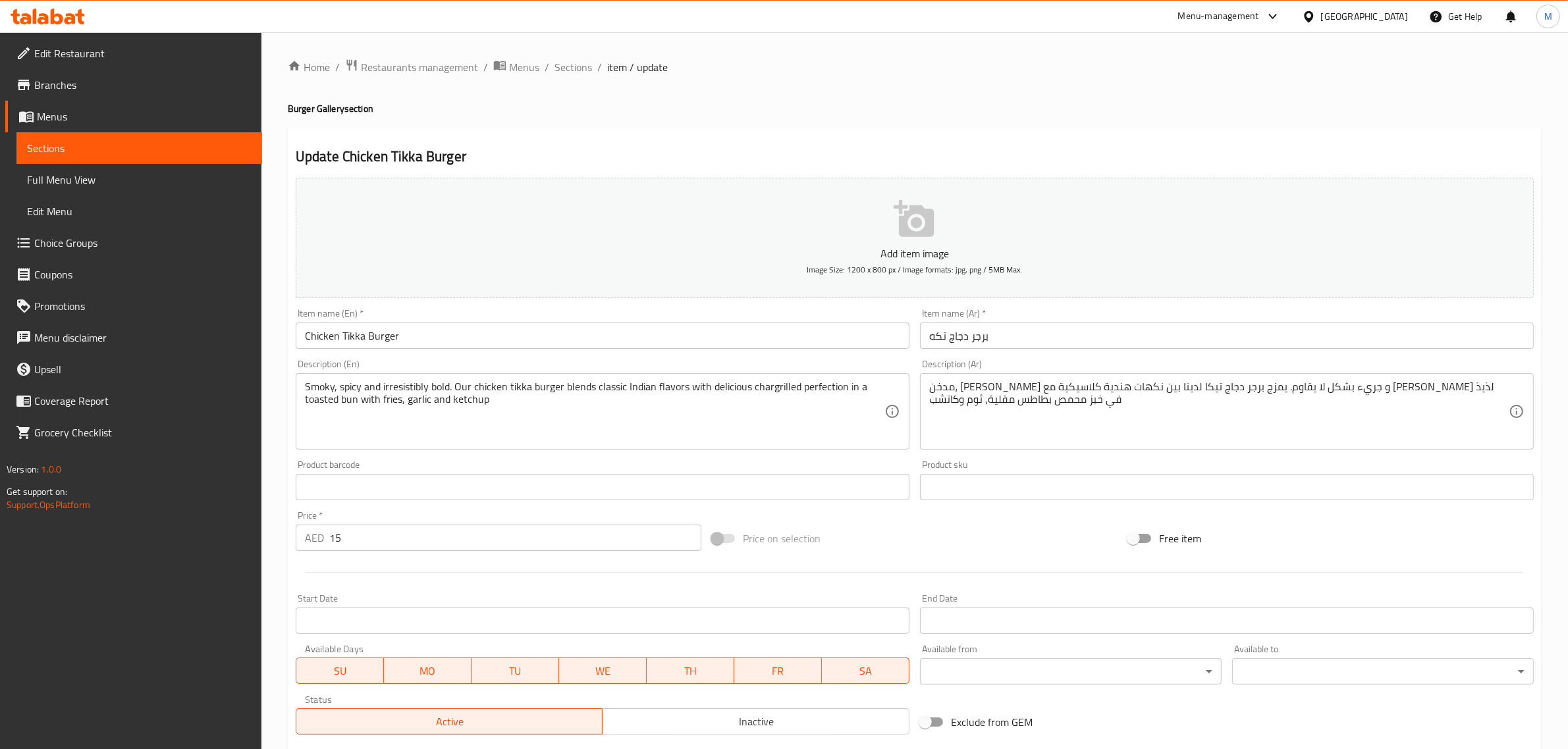
click at [858, 535] on div "Price on selection" at bounding box center [915, 538] width 416 height 36
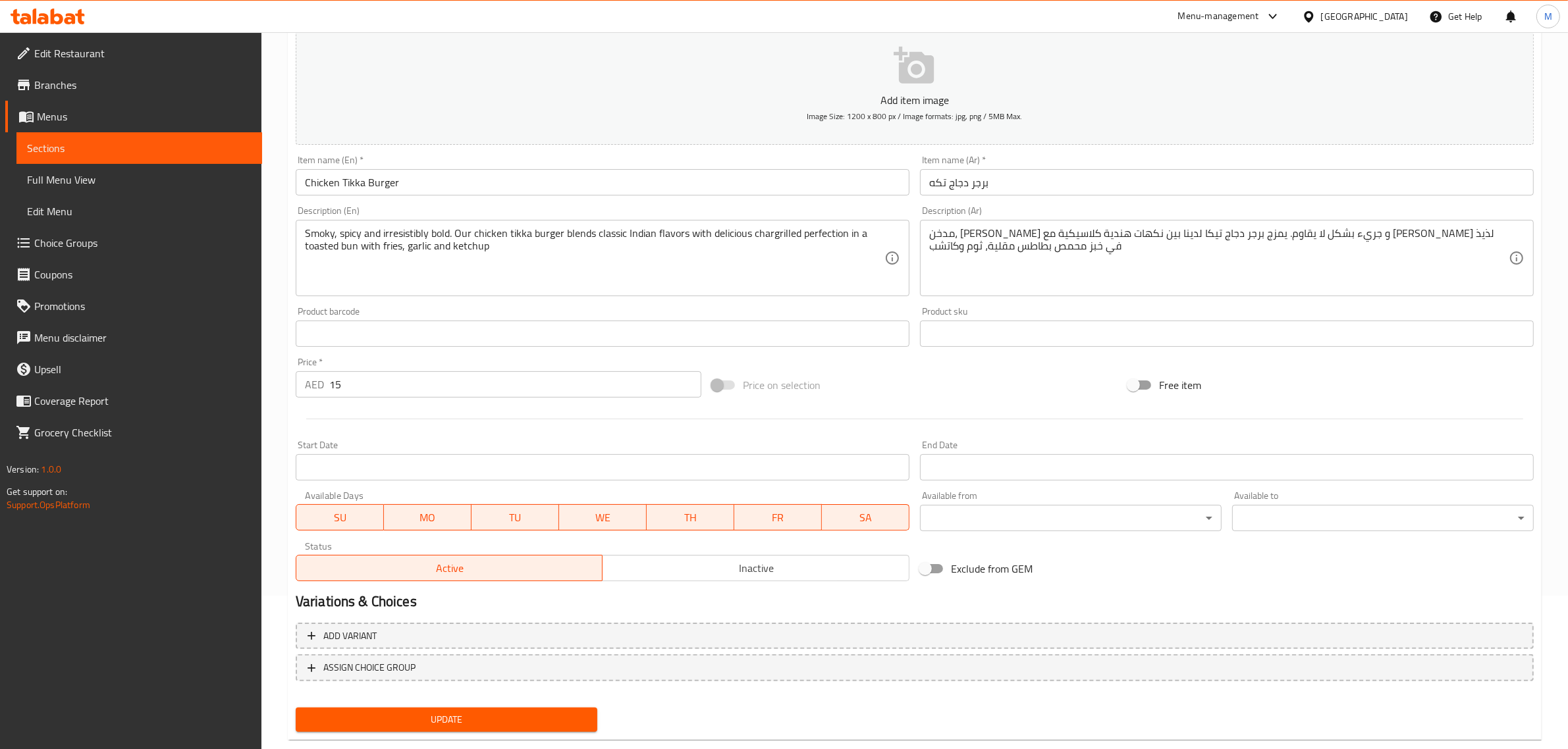
scroll to position [164, 0]
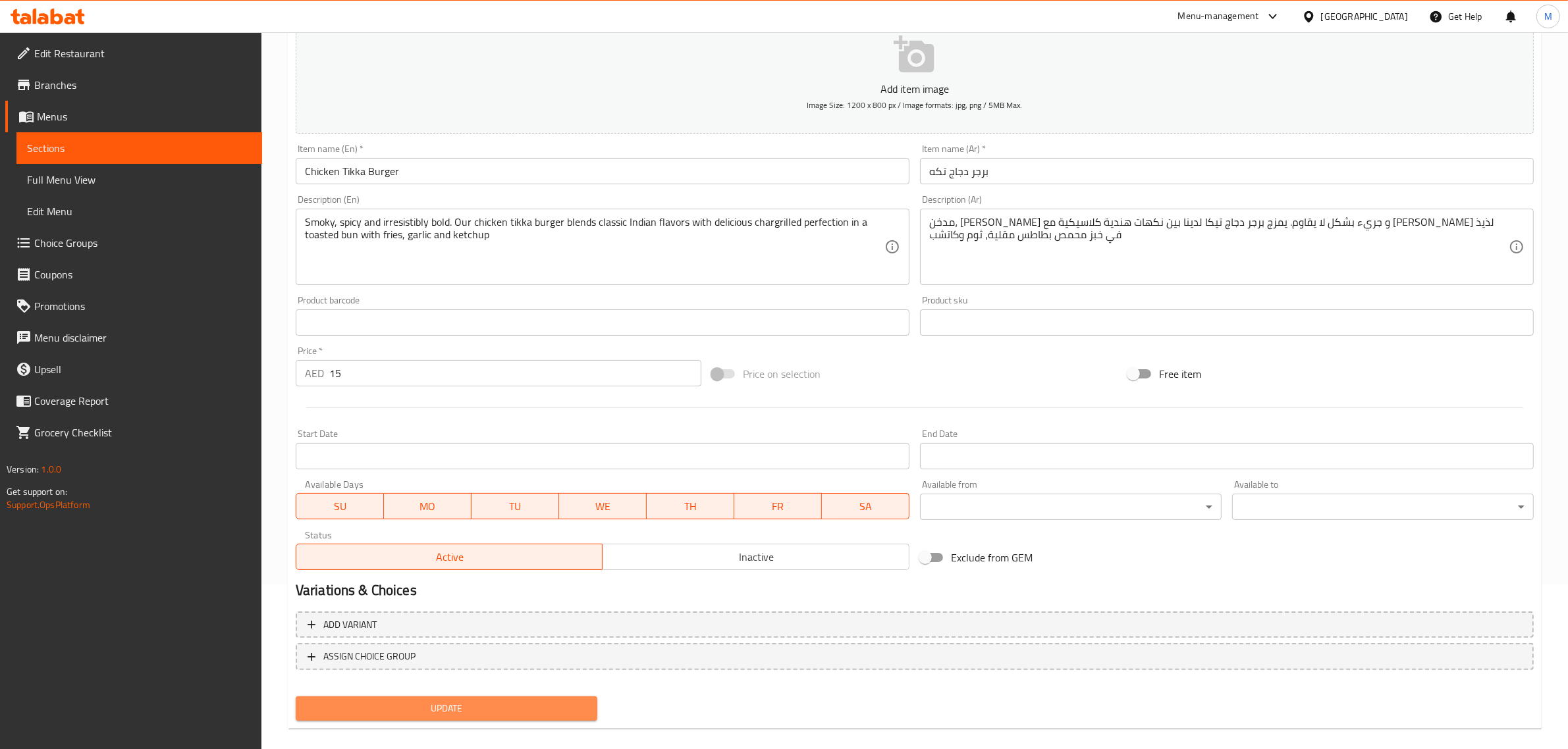
click at [445, 714] on span "Update" at bounding box center [446, 708] width 281 height 17
click at [571, 705] on span "Update" at bounding box center [446, 708] width 281 height 17
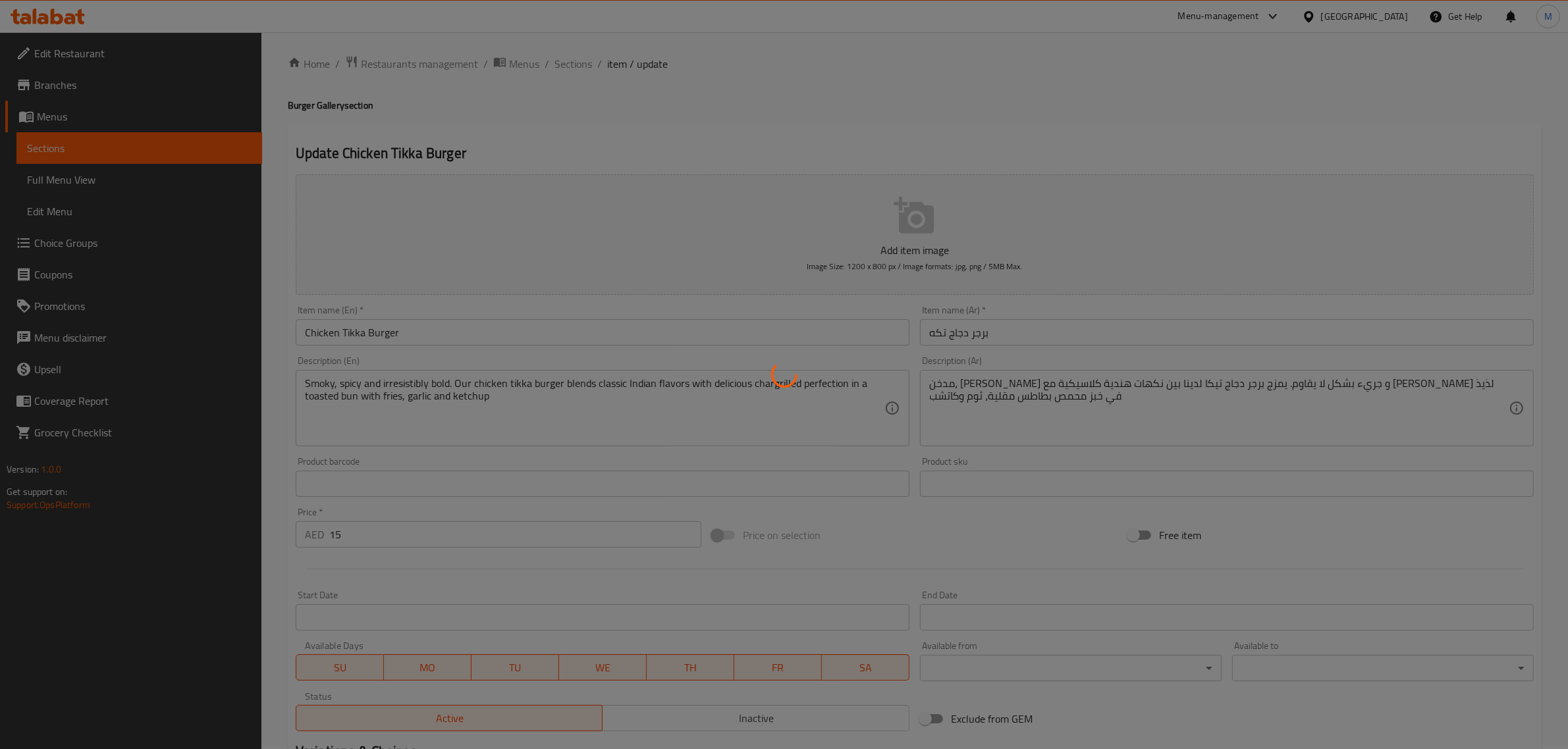
scroll to position [0, 0]
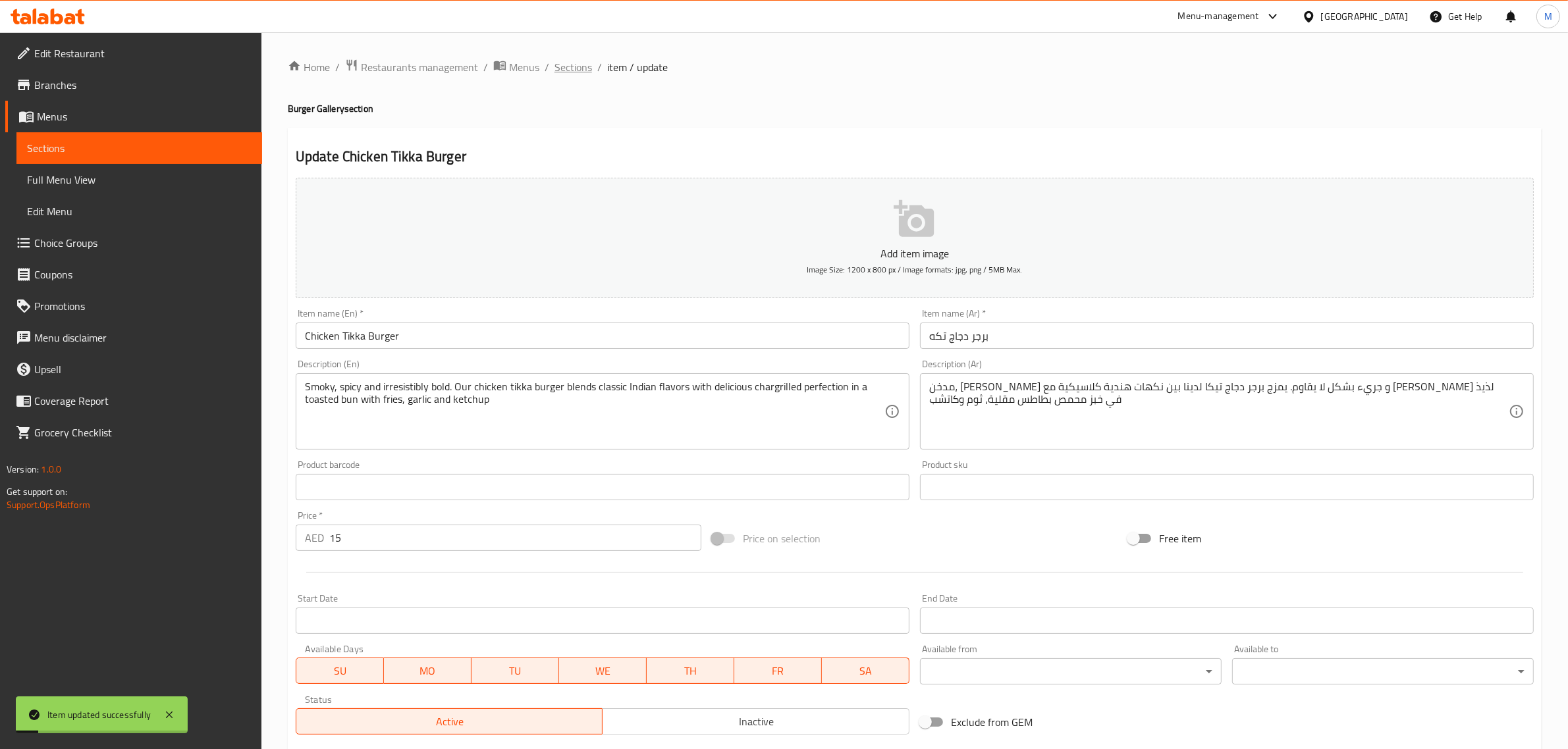
click at [574, 71] on span "Sections" at bounding box center [573, 68] width 37 height 16
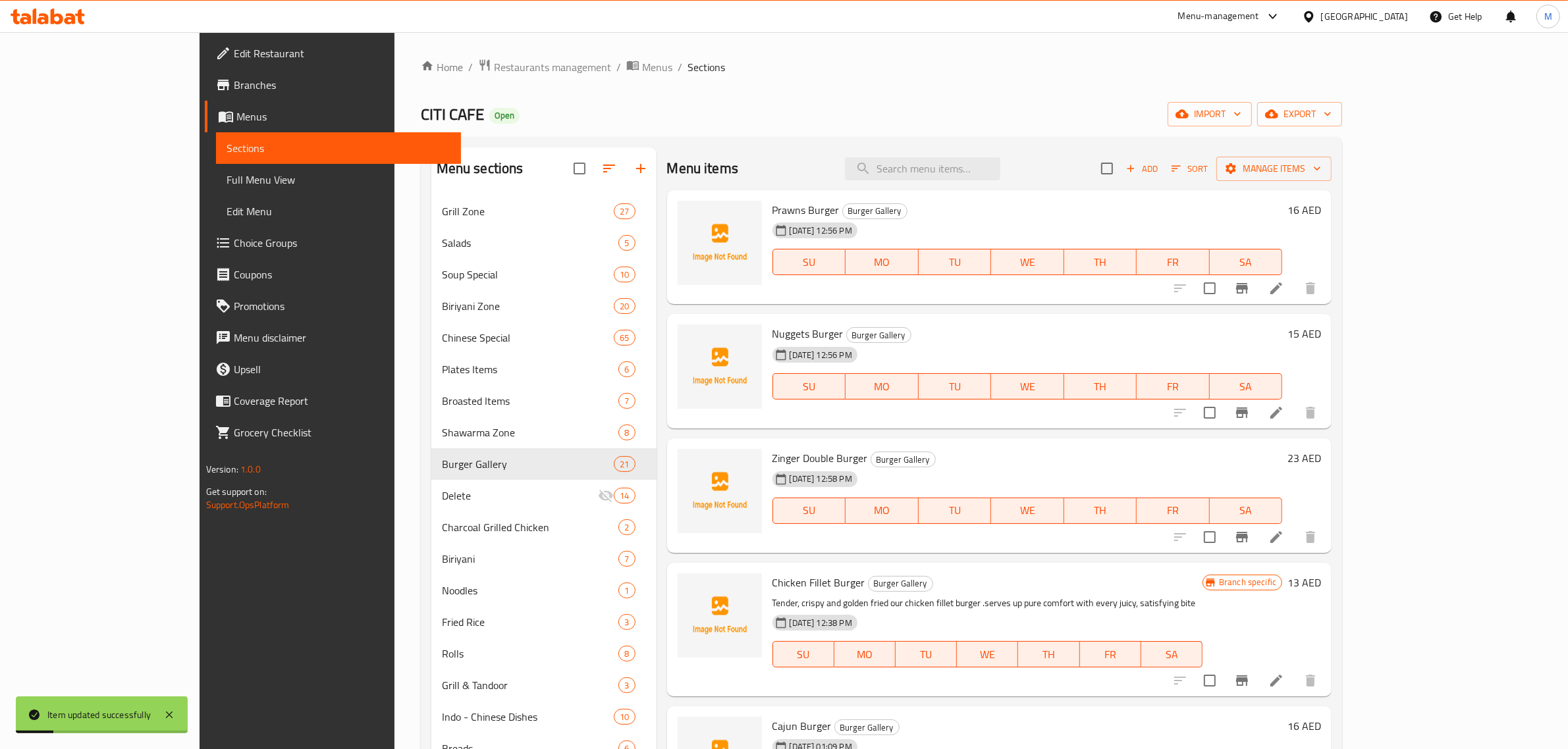
click at [916, 432] on div "Menu items Add Sort Manage items Prawns Burger Burger Gallery 01-09-2025 12:56 …" at bounding box center [994, 632] width 676 height 969
click at [1160, 169] on span "Add" at bounding box center [1141, 168] width 36 height 15
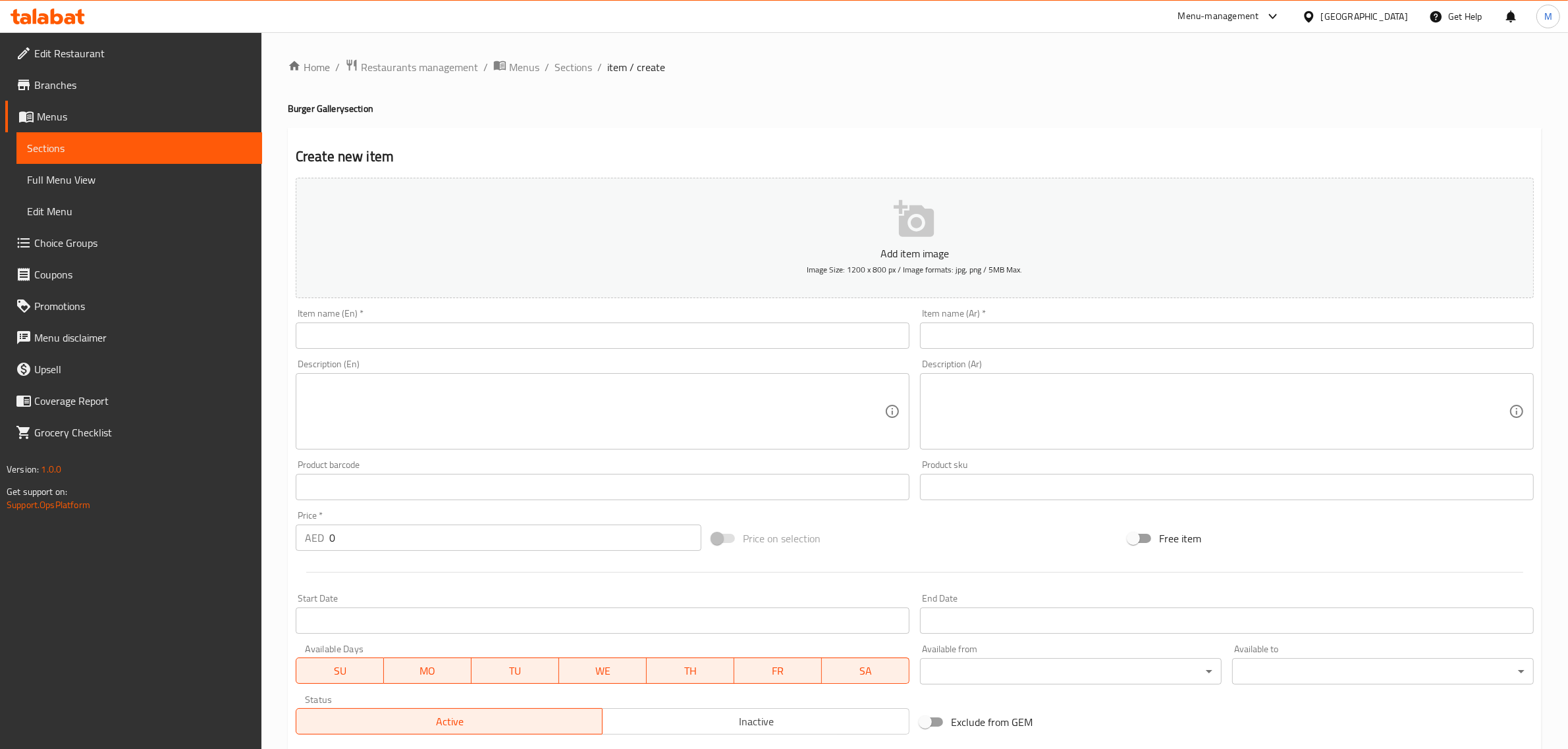
click at [838, 339] on input "text" at bounding box center [602, 335] width 614 height 26
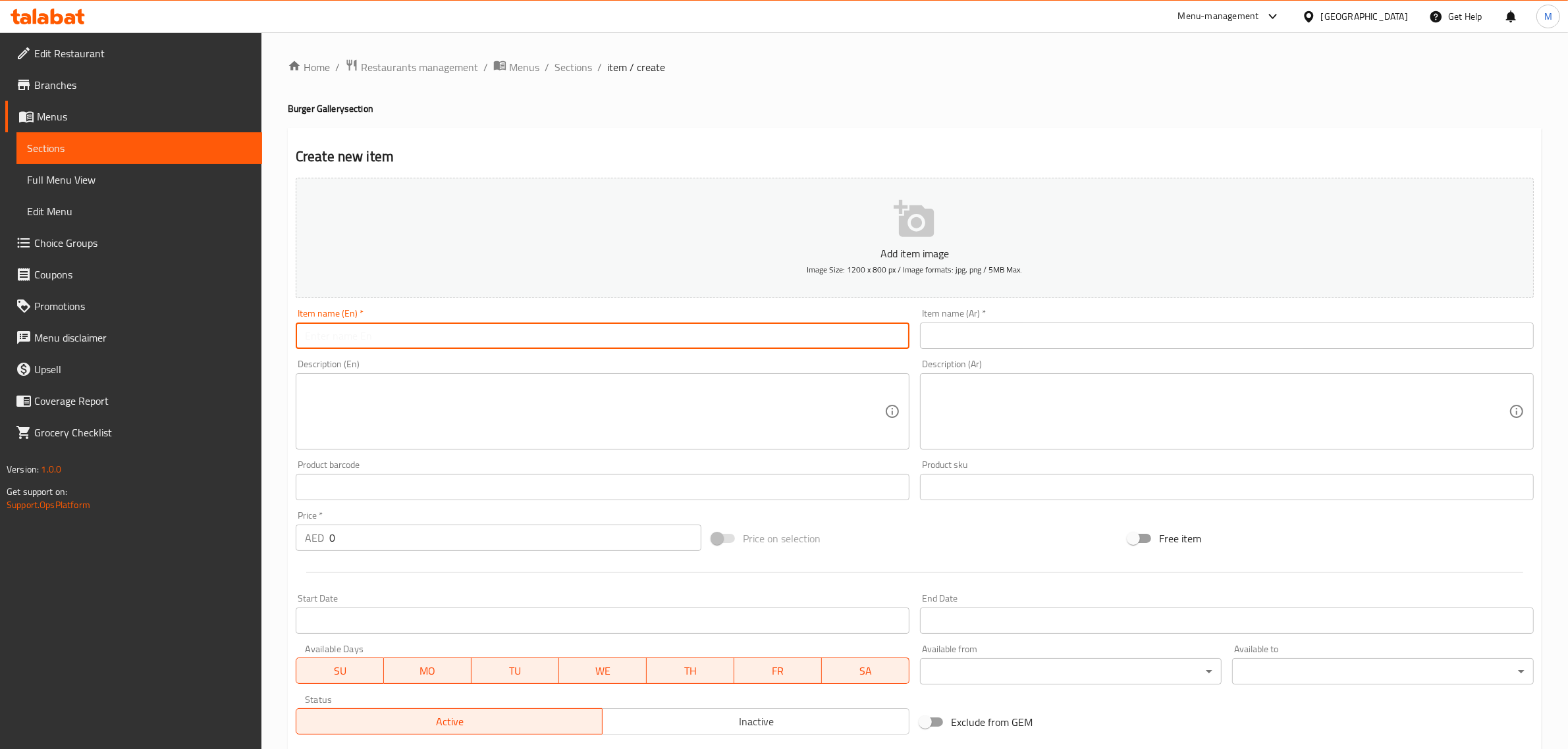
paste input "CEASER BURGER"
click at [428, 336] on input "Ceaser Burger" at bounding box center [602, 335] width 614 height 26
click at [324, 336] on input "Ceaser Burger" at bounding box center [602, 335] width 614 height 26
paste input "aesar"
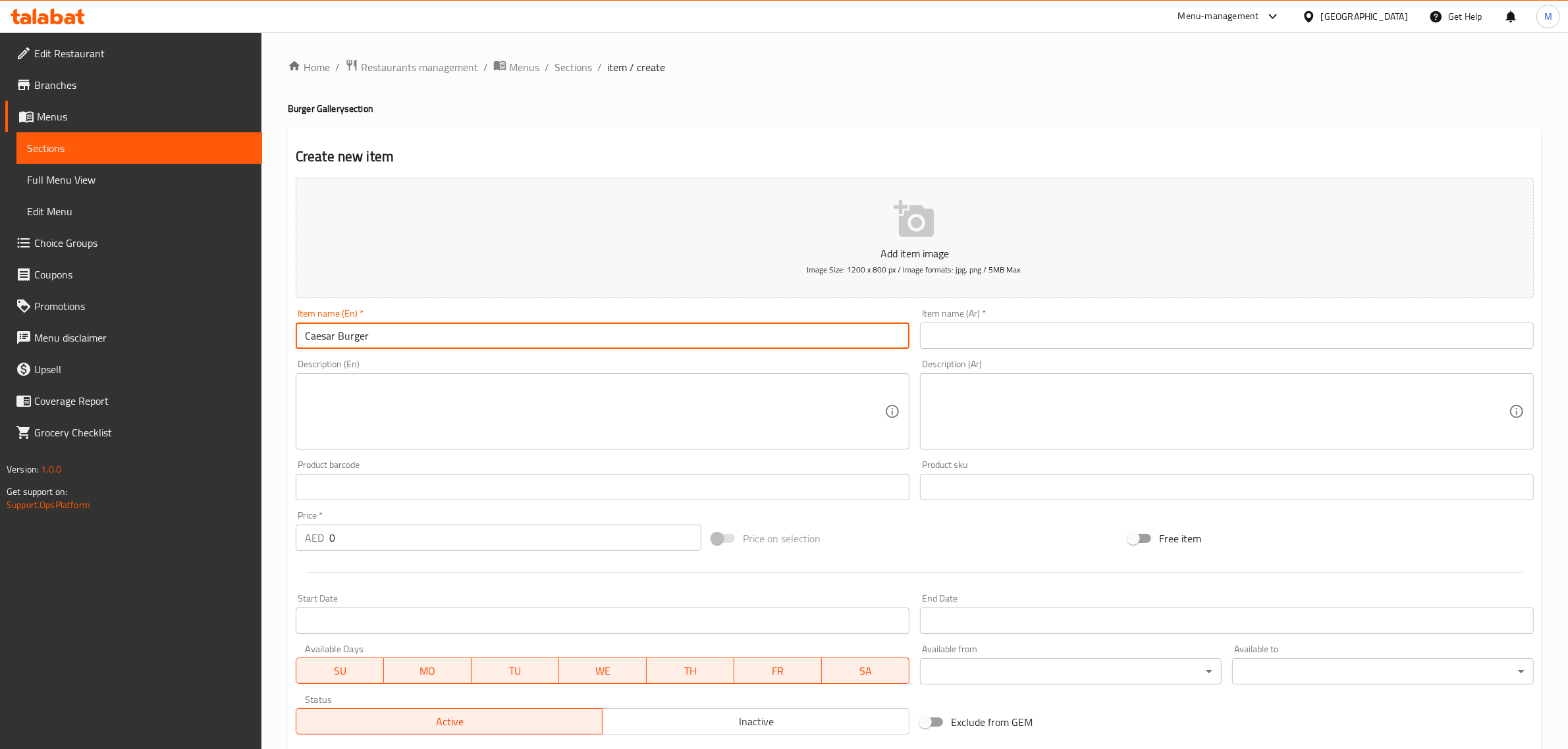
click at [481, 340] on input "Caesar Burger" at bounding box center [602, 335] width 614 height 26
type input "Caesar Burger"
click at [985, 336] on input "text" at bounding box center [1226, 335] width 614 height 26
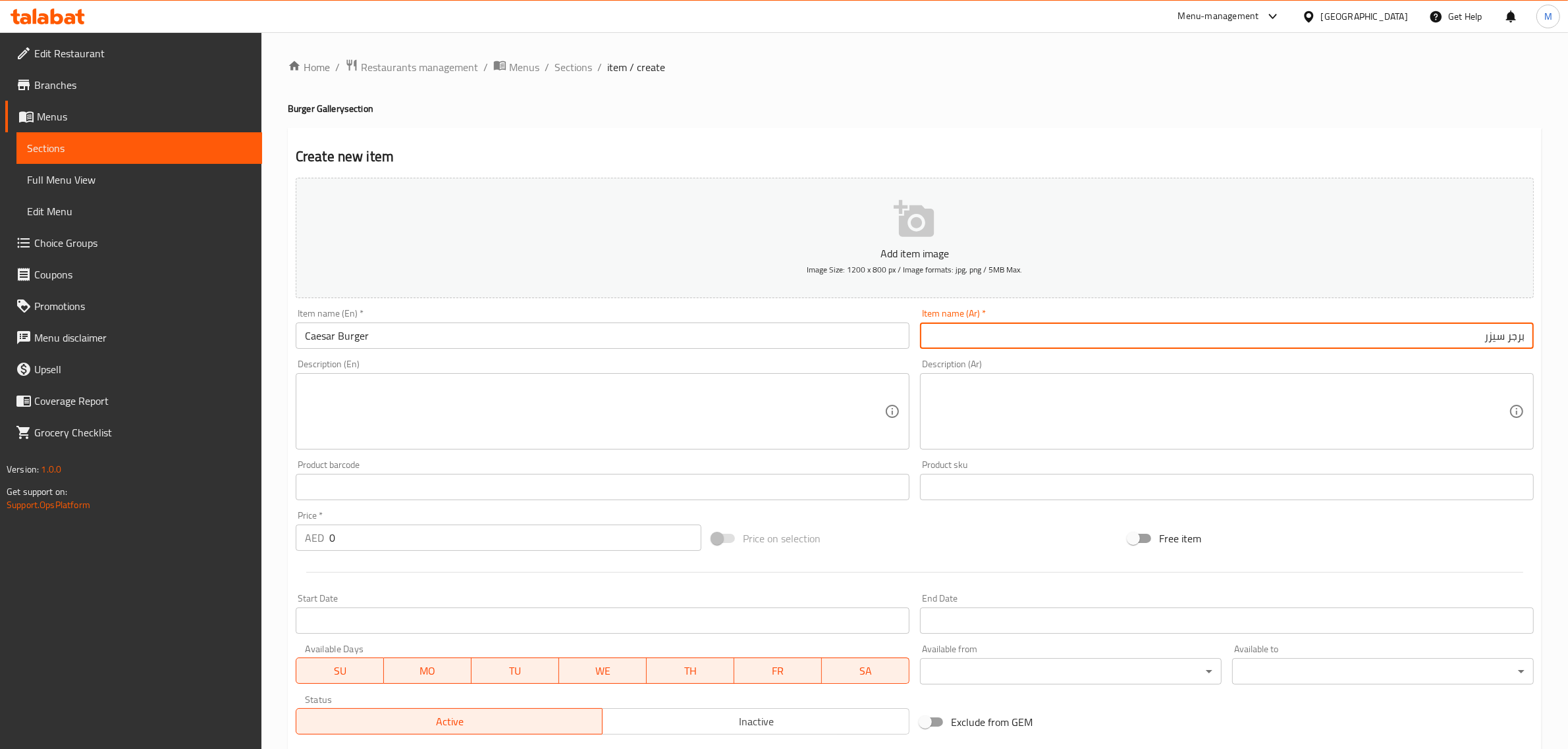
type input "برجر سيزر"
click at [513, 531] on input "0" at bounding box center [515, 537] width 372 height 26
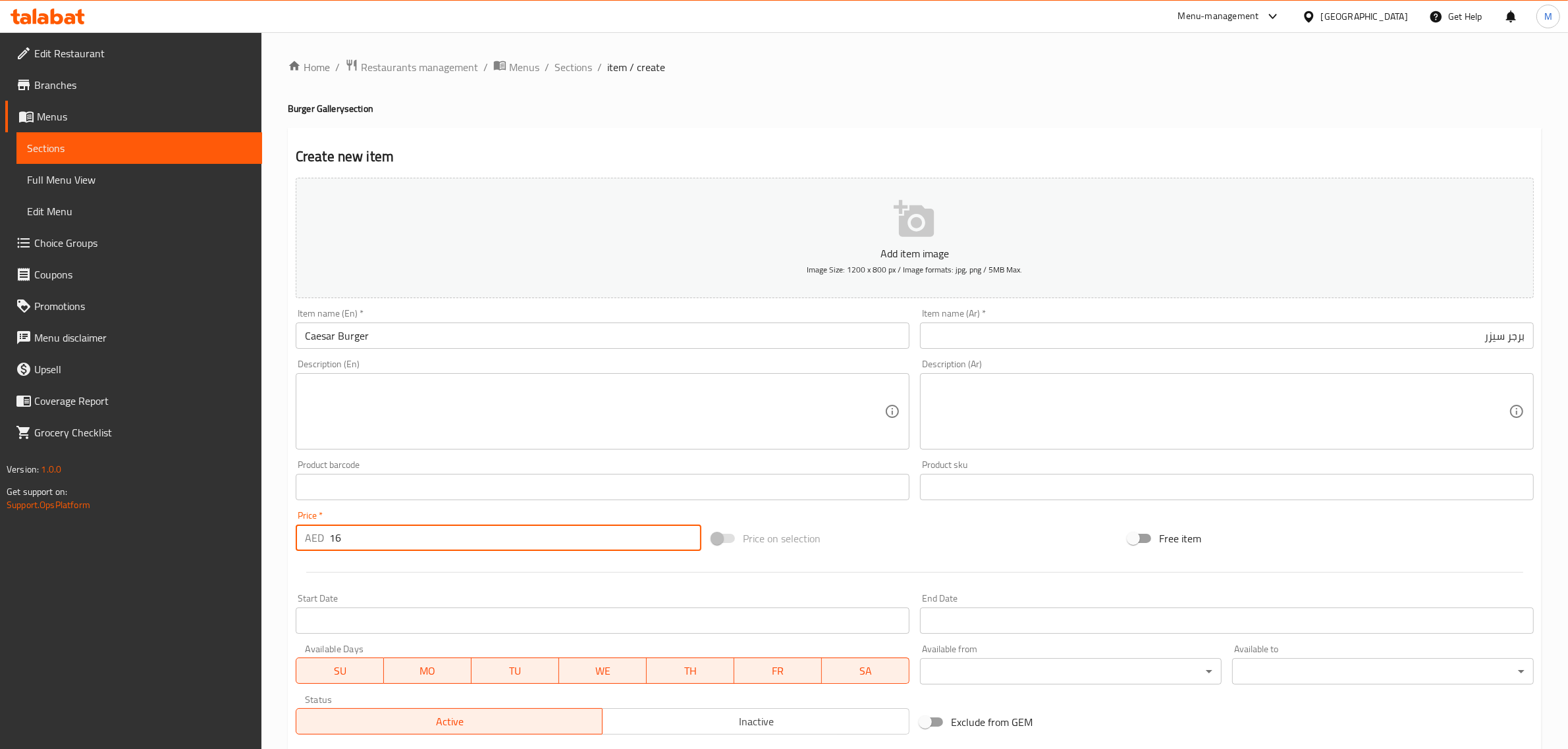
type input "16"
click at [881, 515] on div "Add item image Image Size: 1200 x 800 px / Image formats: jpg, png / 5MB Max. I…" at bounding box center [914, 456] width 1249 height 567
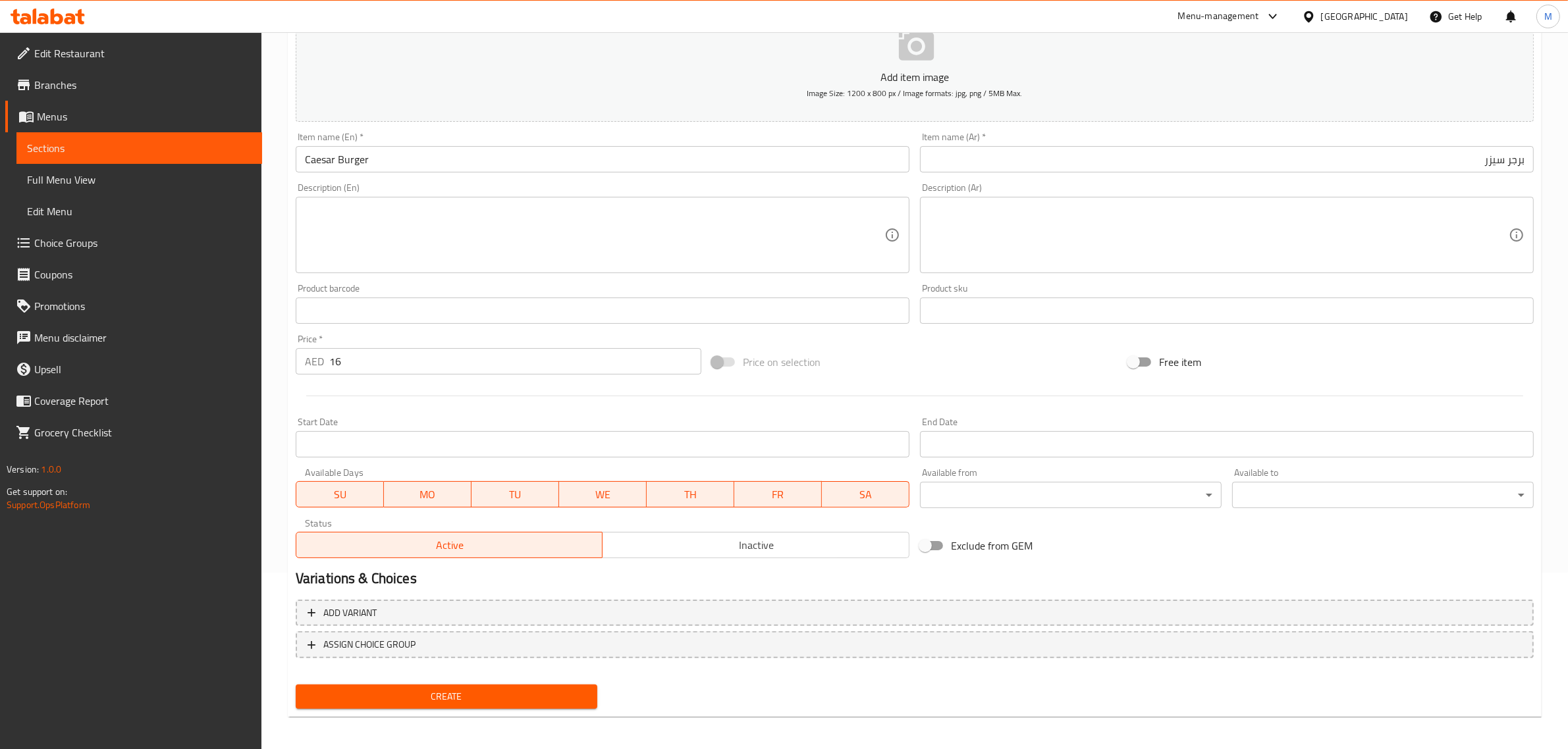
scroll to position [179, 0]
click at [505, 691] on span "Create" at bounding box center [446, 694] width 281 height 17
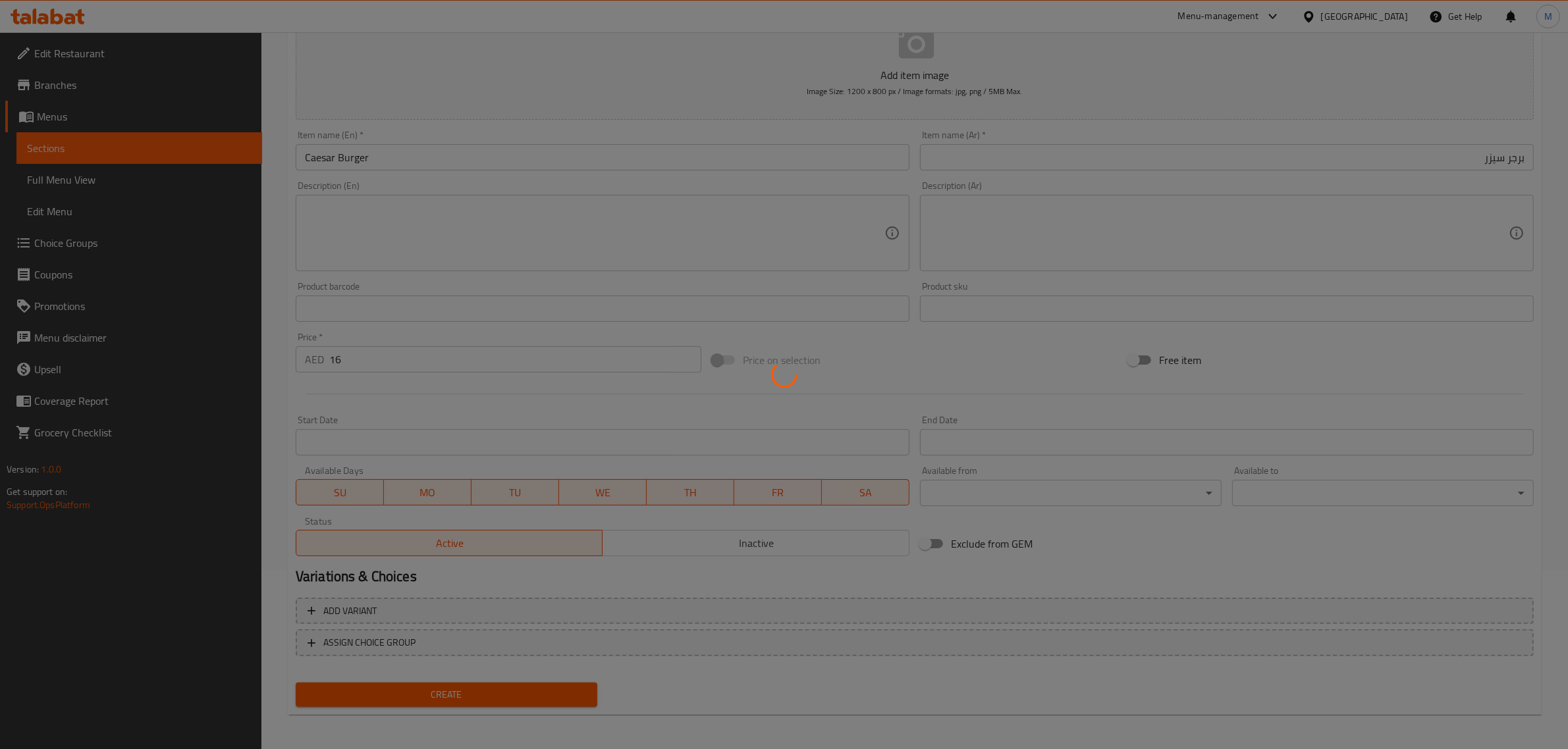
type input "0"
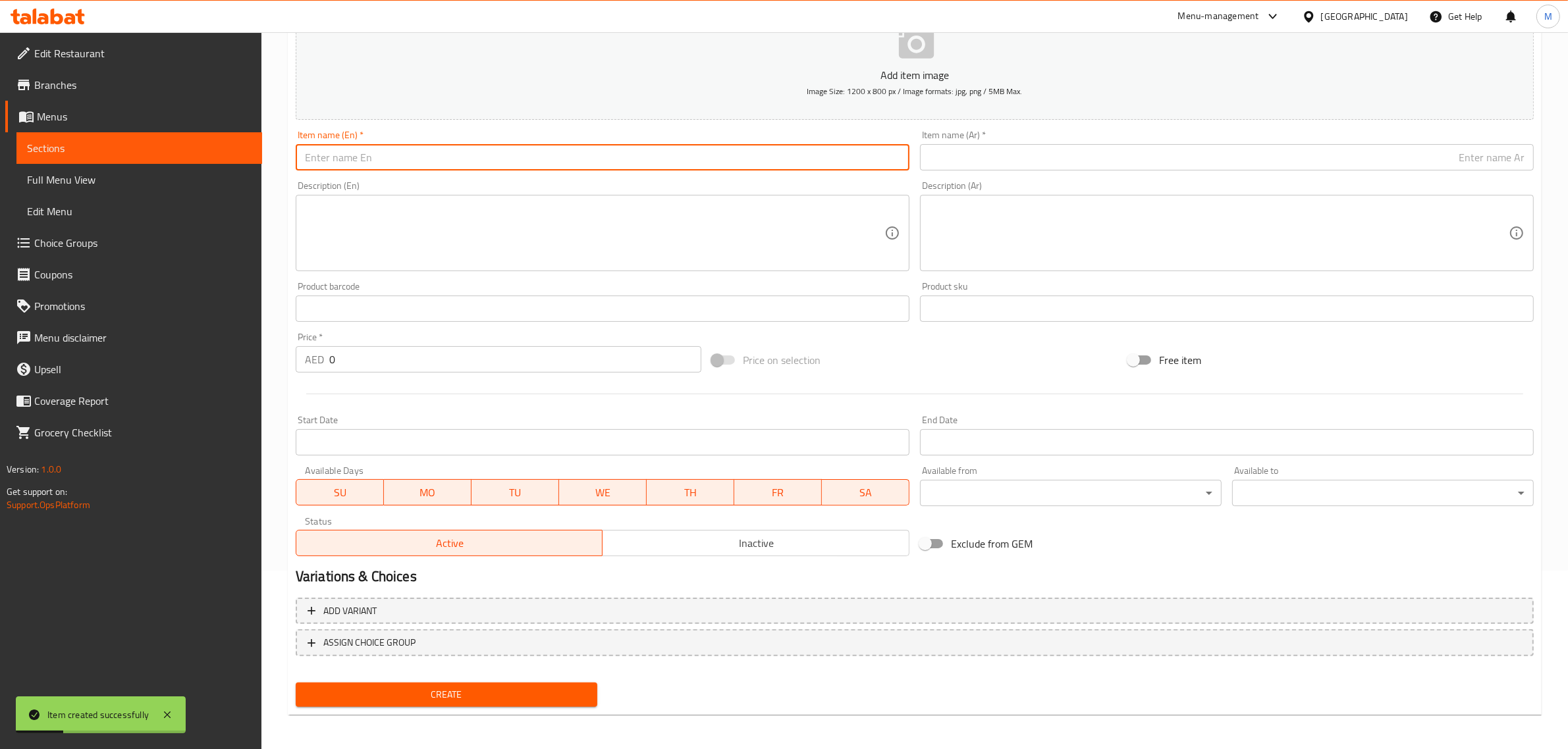
click at [716, 161] on input "text" at bounding box center [602, 156] width 614 height 26
paste input "2020 BURGER"
click at [606, 159] on input "2020 Burger" at bounding box center [602, 156] width 614 height 26
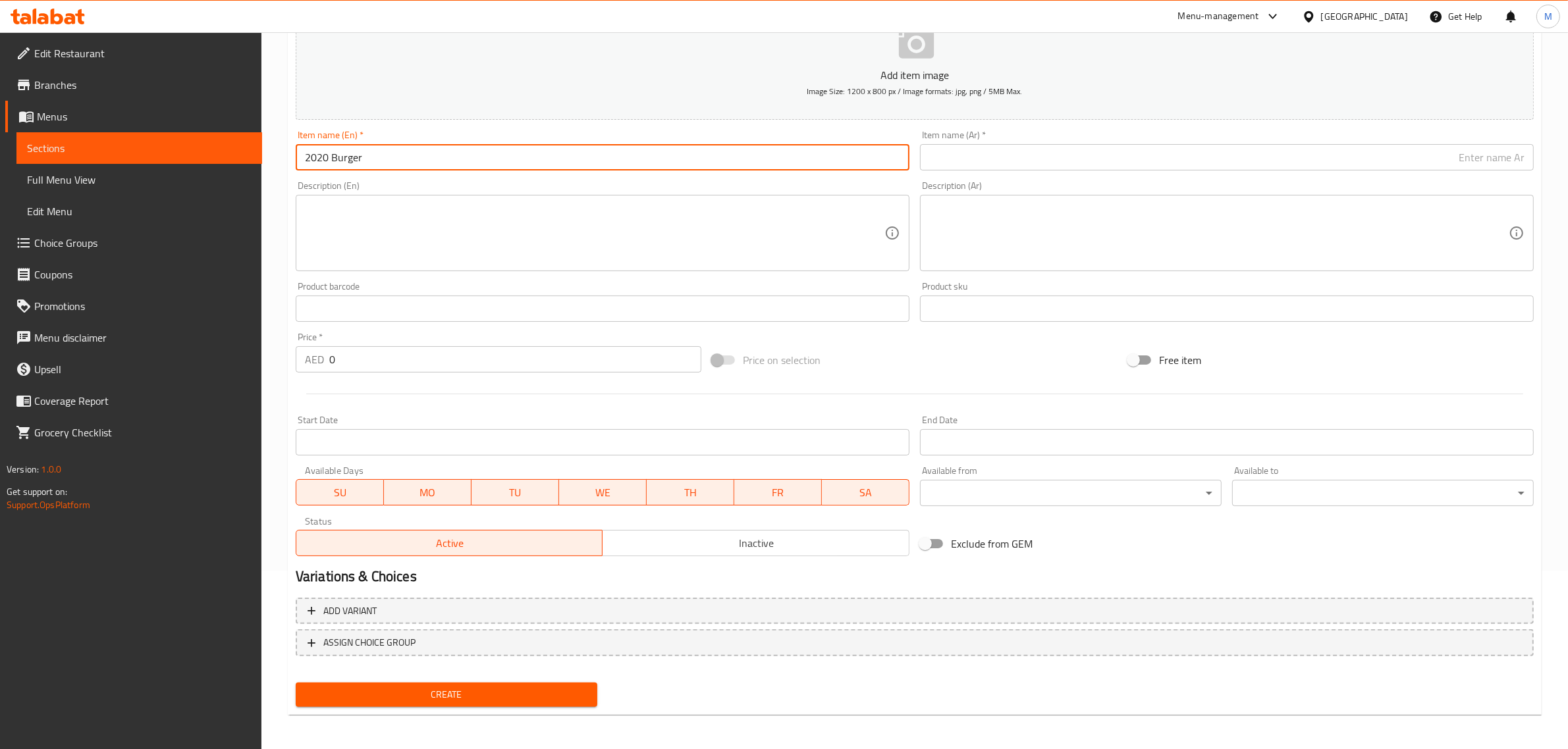
type input "2020 Burger"
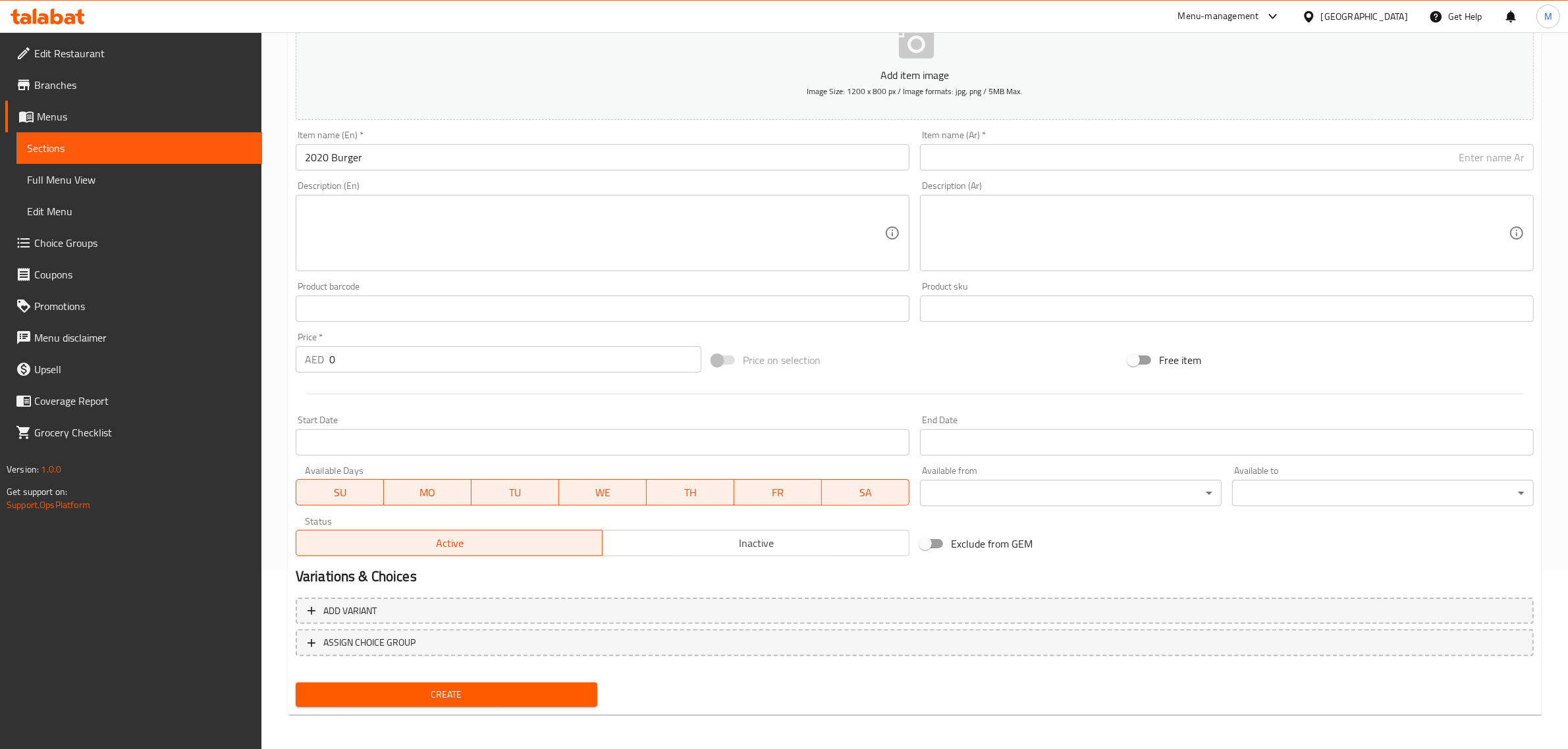
click at [1332, 167] on input "text" at bounding box center [1226, 156] width 614 height 26
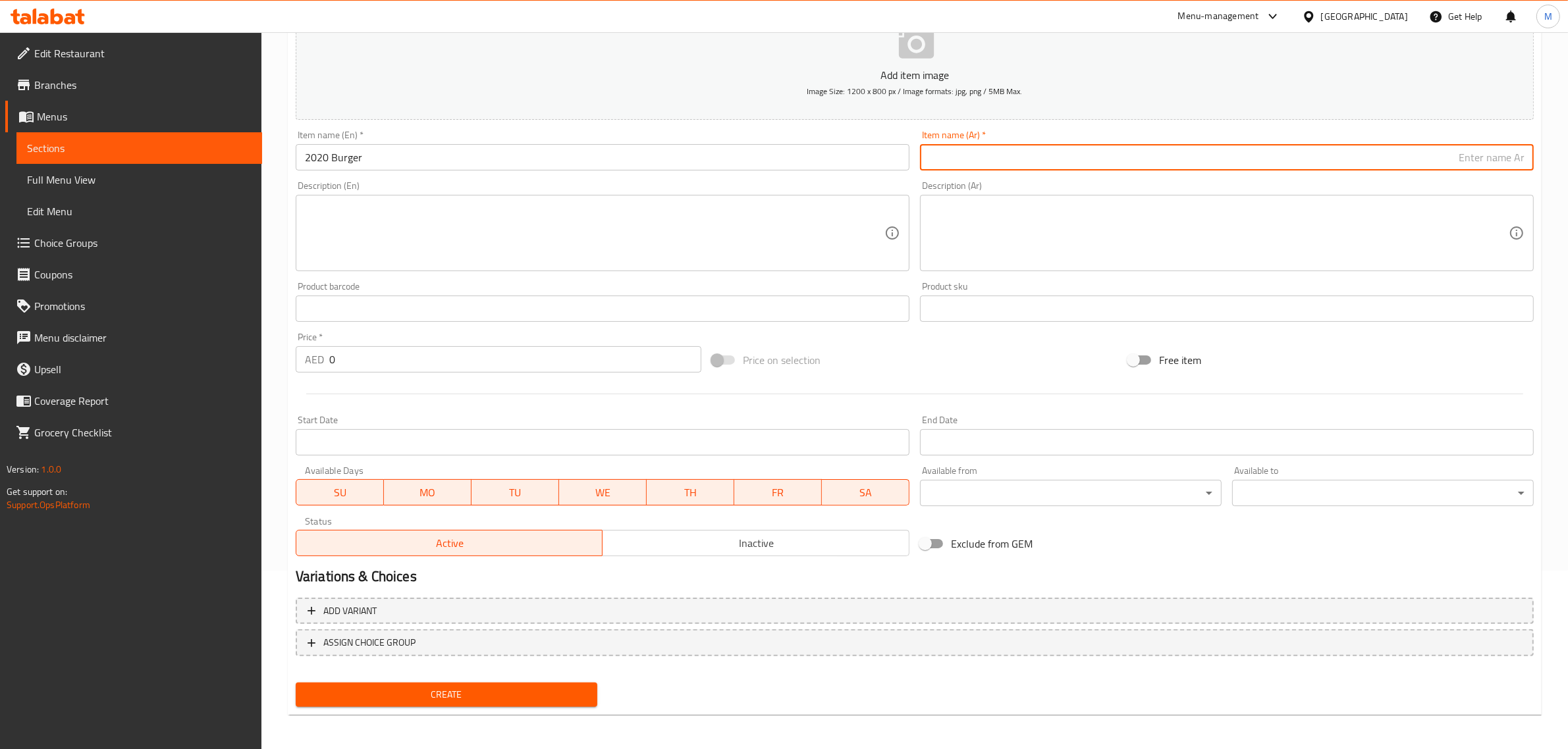
paste input "برجر 2020"
type input "برجر 2020"
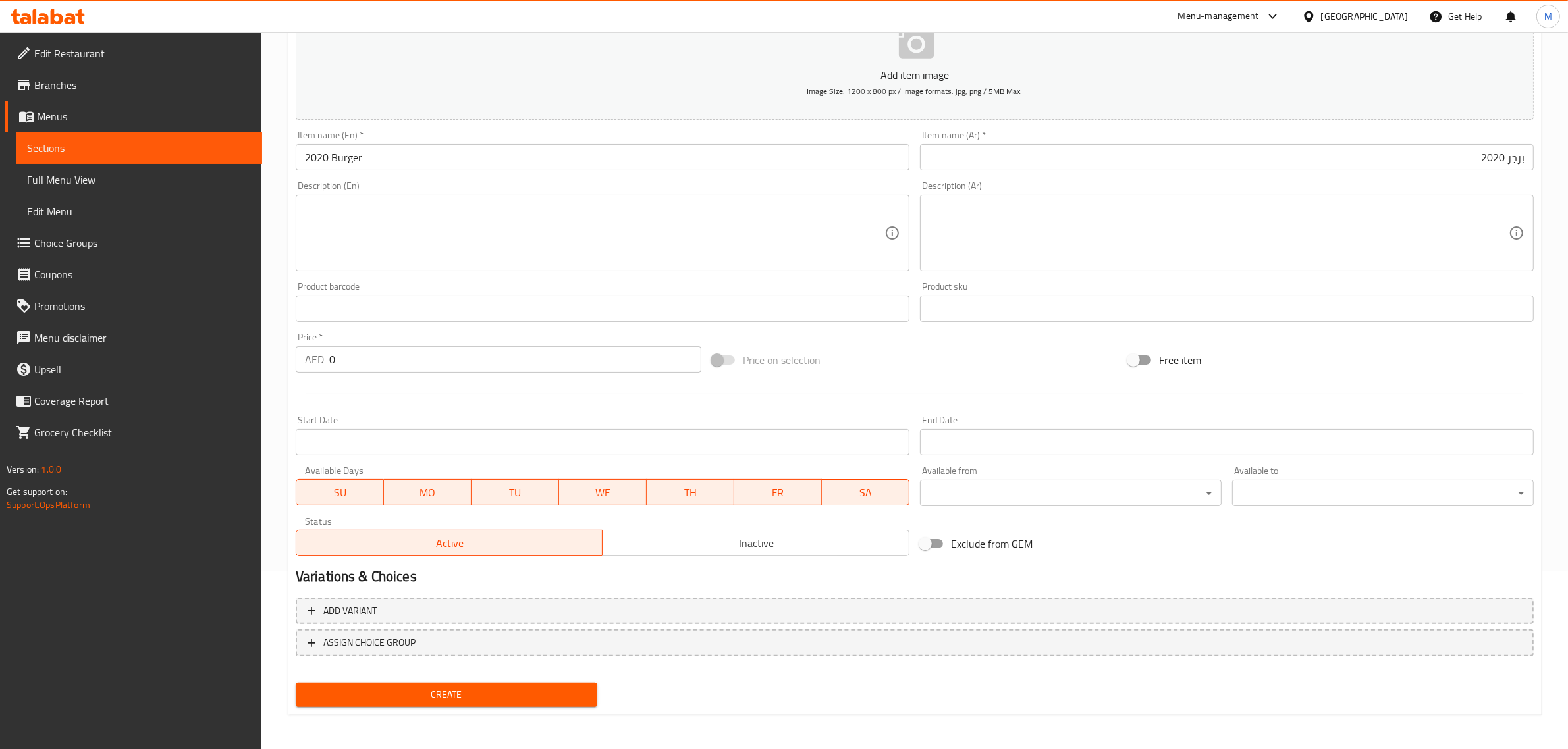
click at [382, 357] on input "0" at bounding box center [515, 359] width 372 height 26
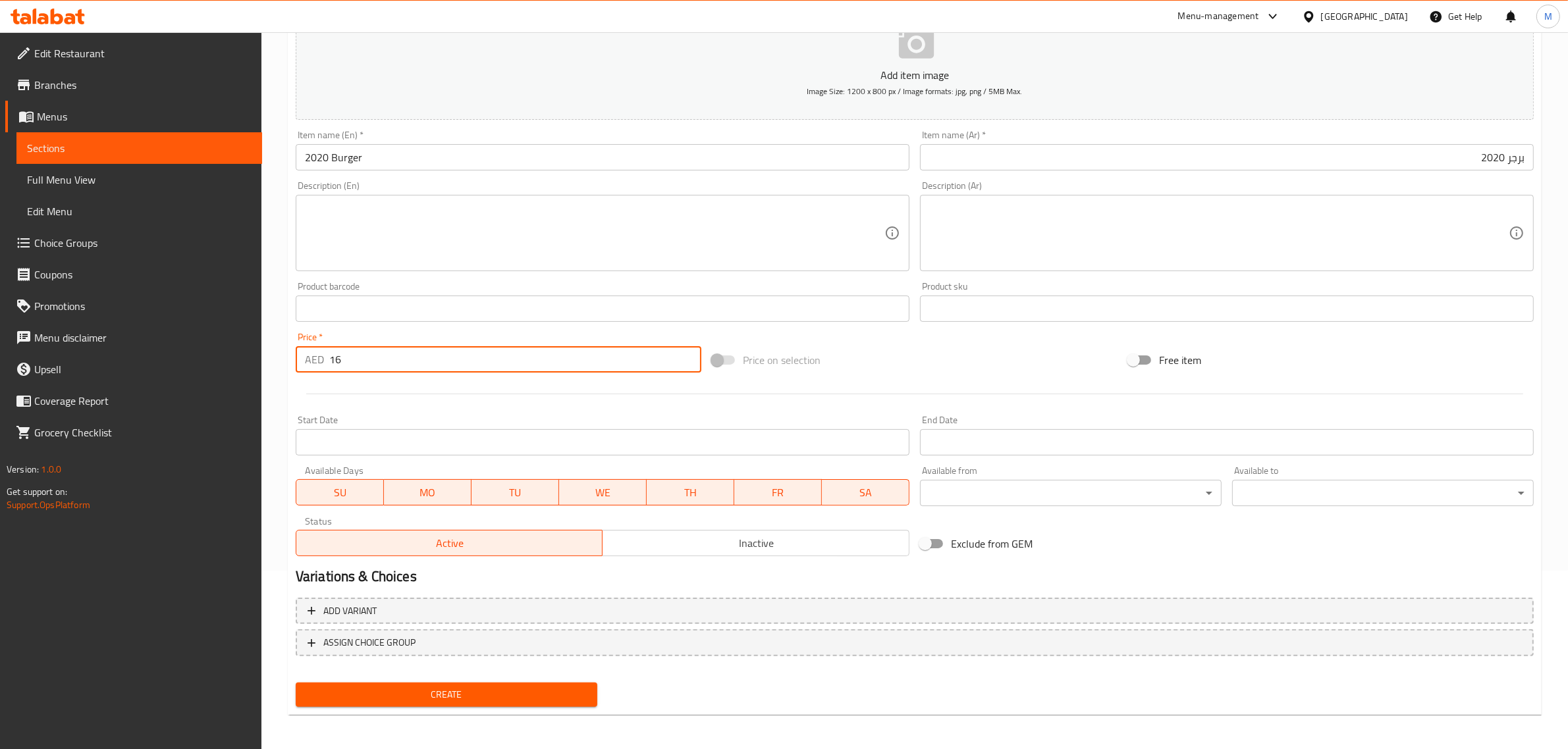
type input "16"
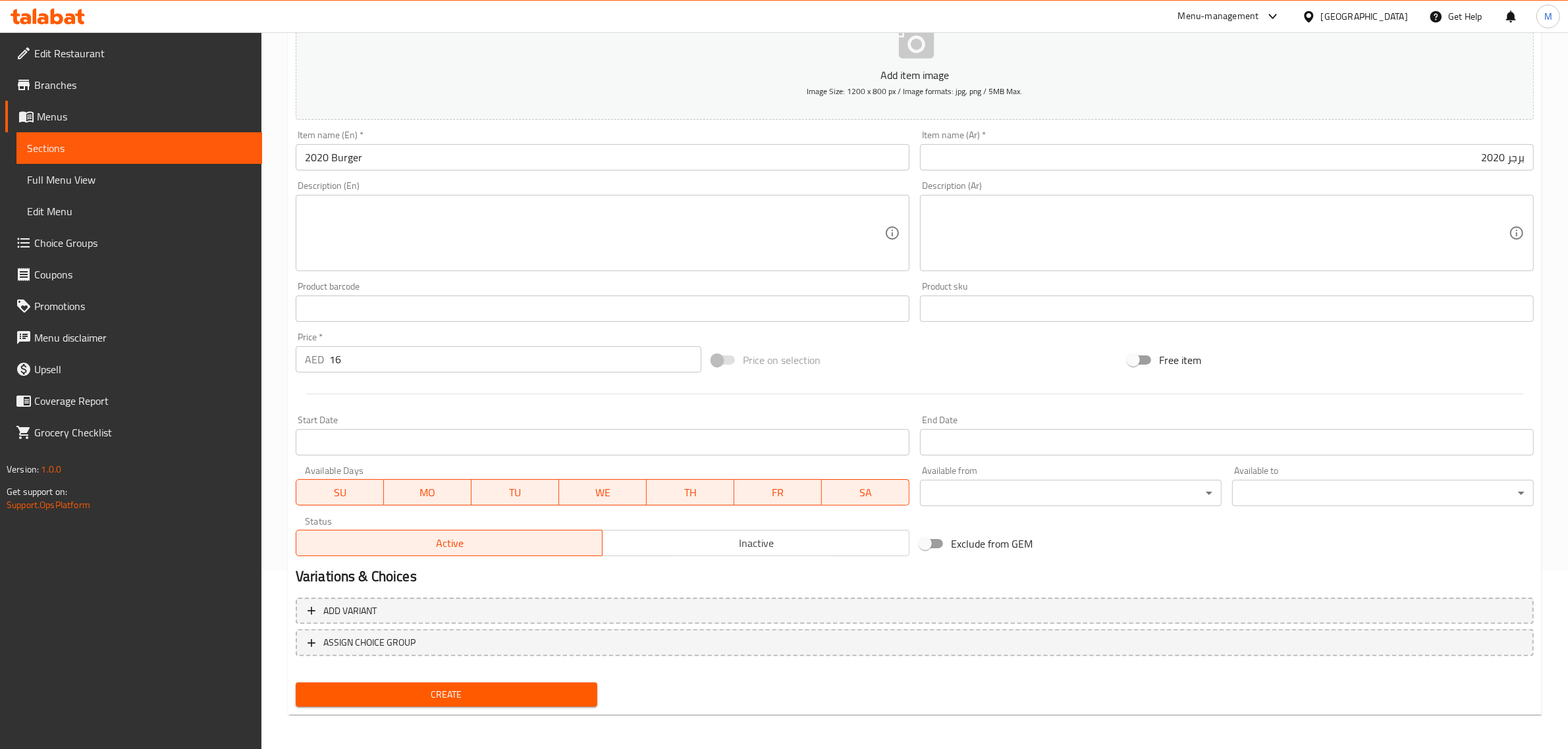
click at [856, 376] on div "Price on selection" at bounding box center [915, 360] width 416 height 36
click at [501, 699] on span "Create" at bounding box center [446, 694] width 281 height 17
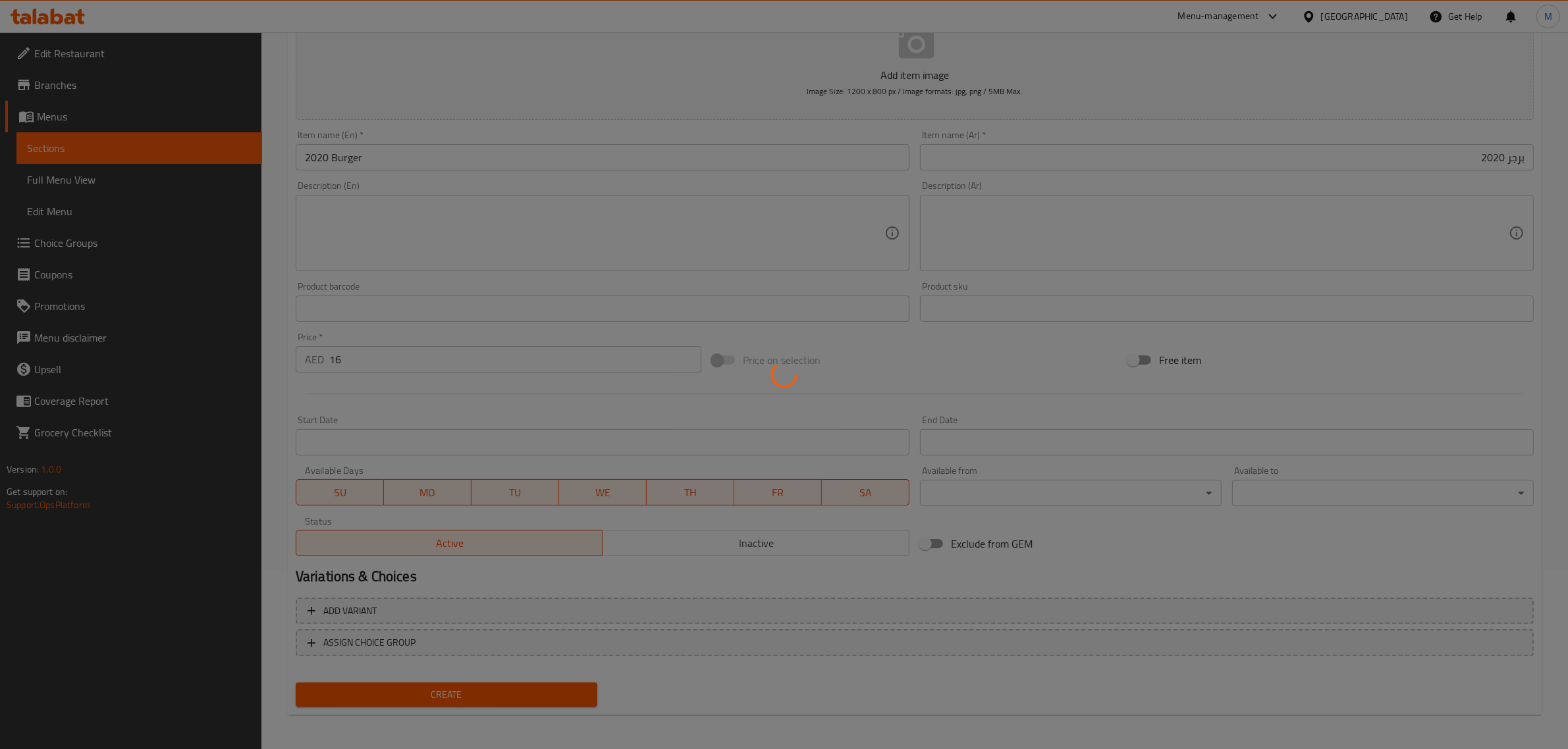
type input "0"
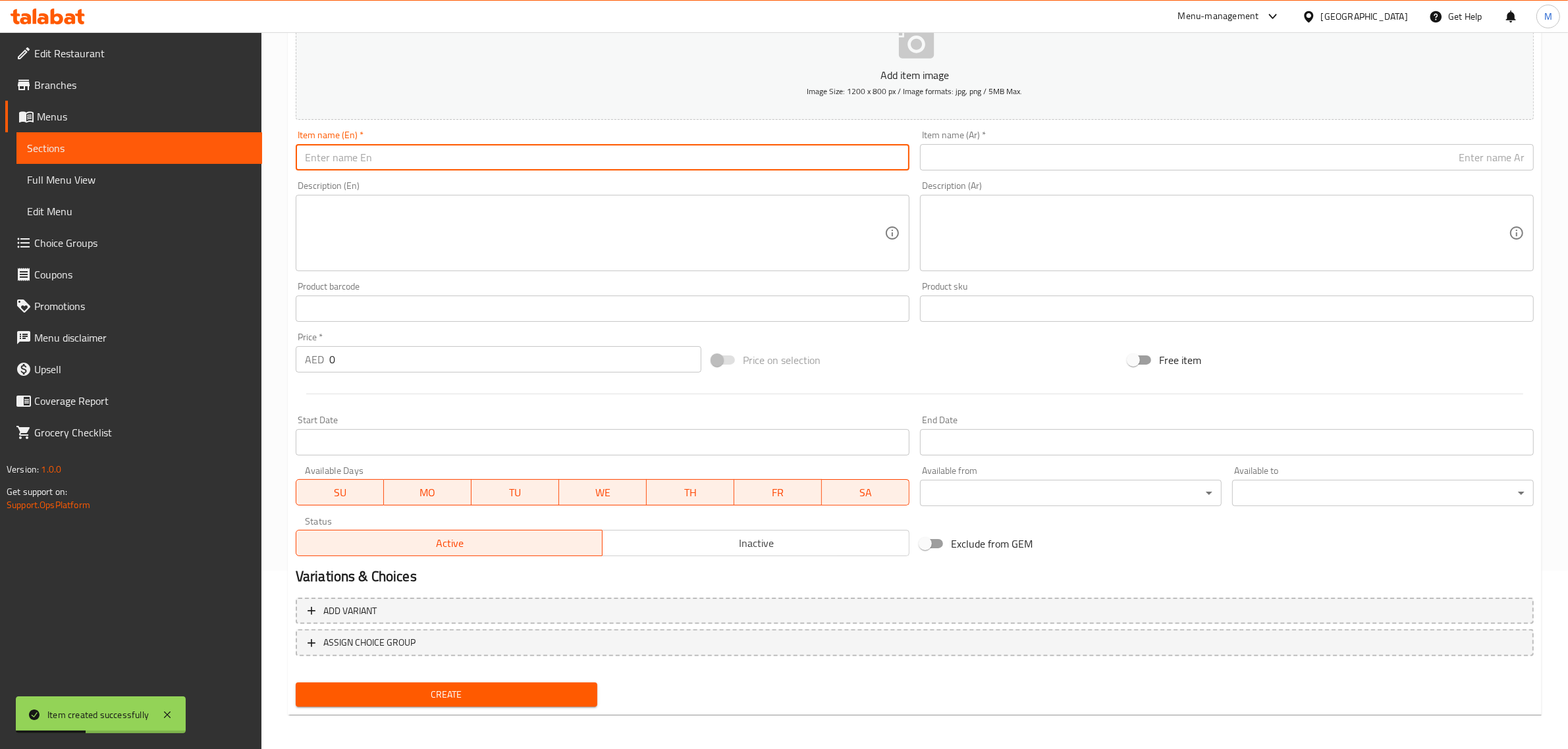
click at [498, 161] on input "text" at bounding box center [602, 156] width 614 height 26
paste input "SUPER BURGER"
type input "Super Burger"
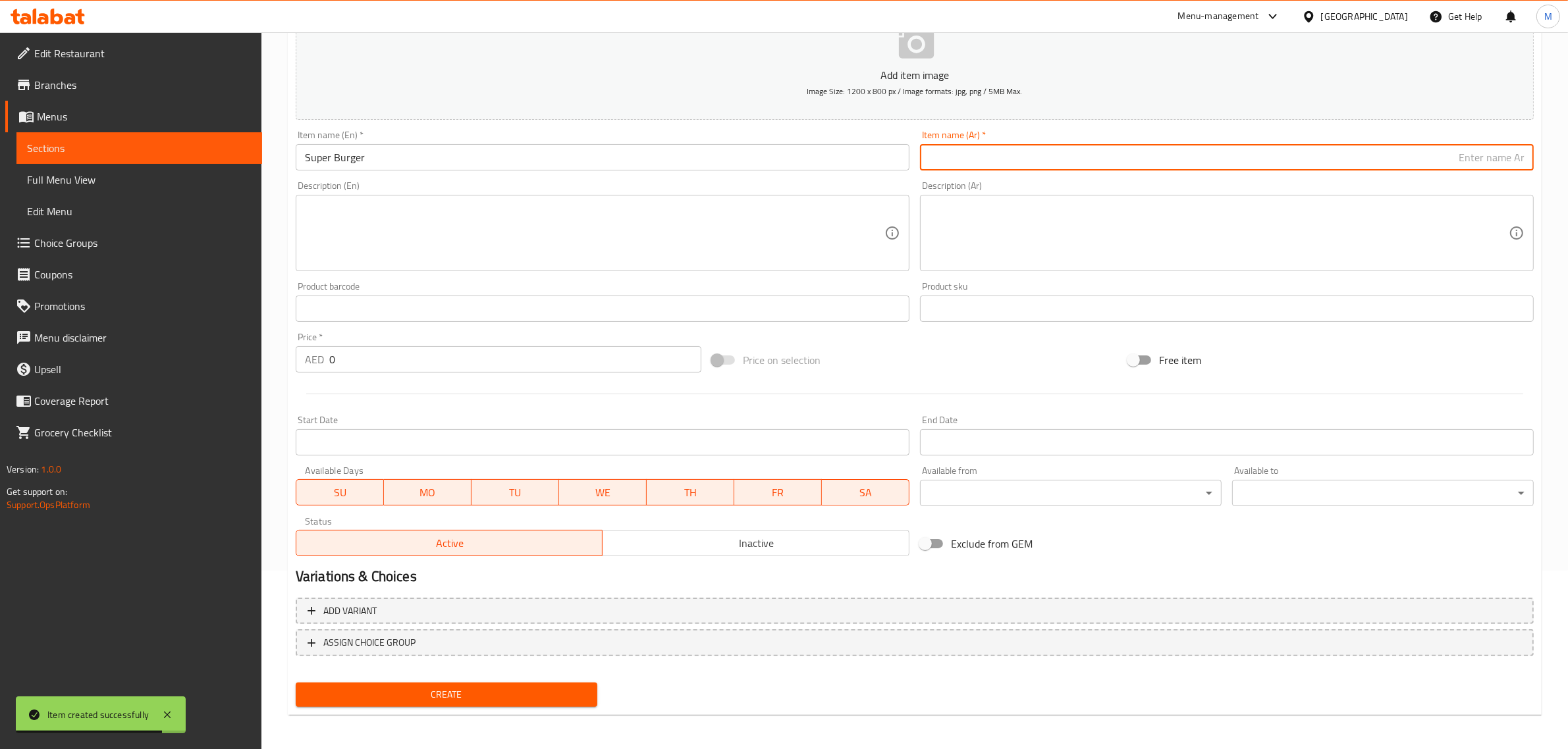
click at [1084, 168] on input "text" at bounding box center [1226, 156] width 614 height 26
type input "برجر سوبر"
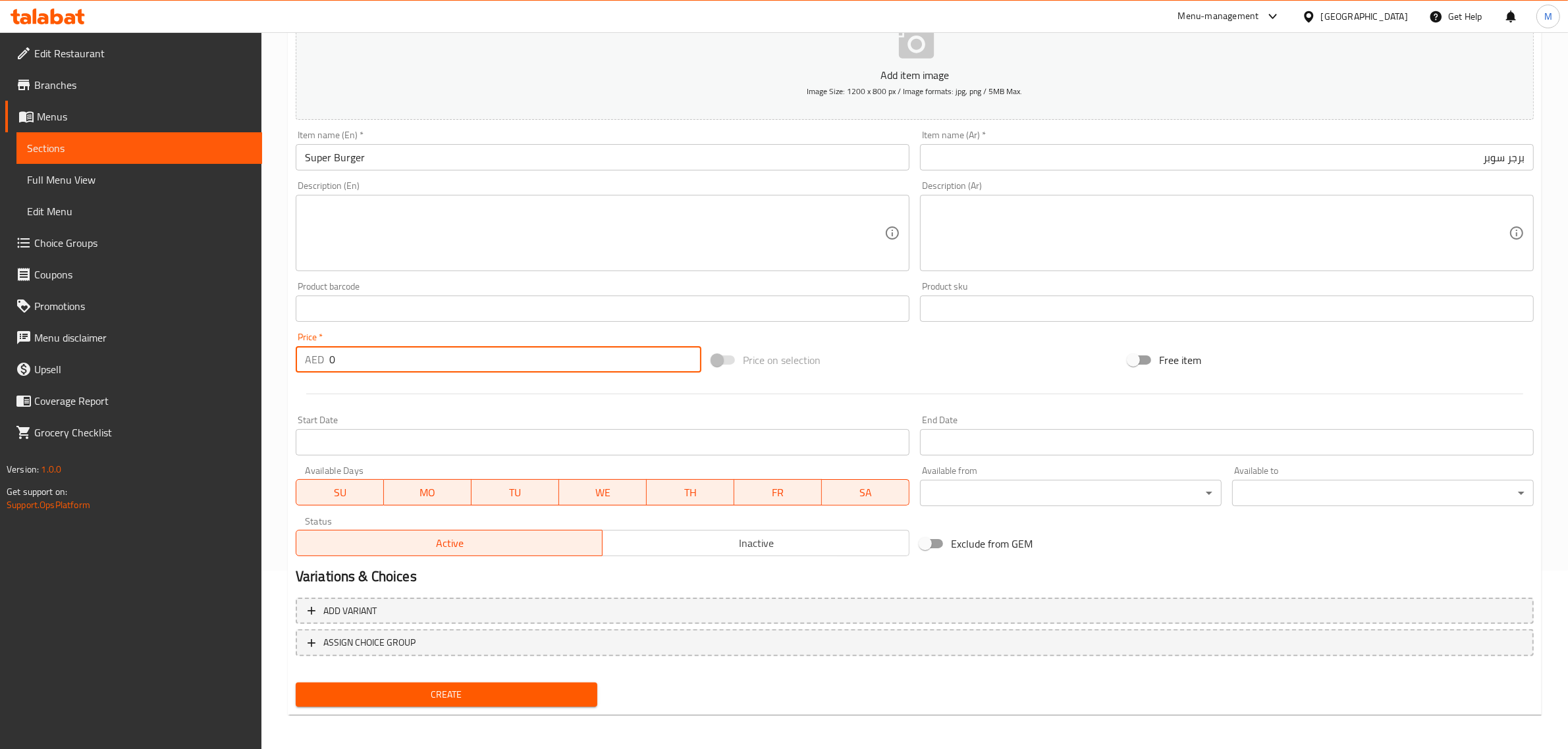
click at [570, 356] on input "0" at bounding box center [515, 359] width 372 height 26
type input "22"
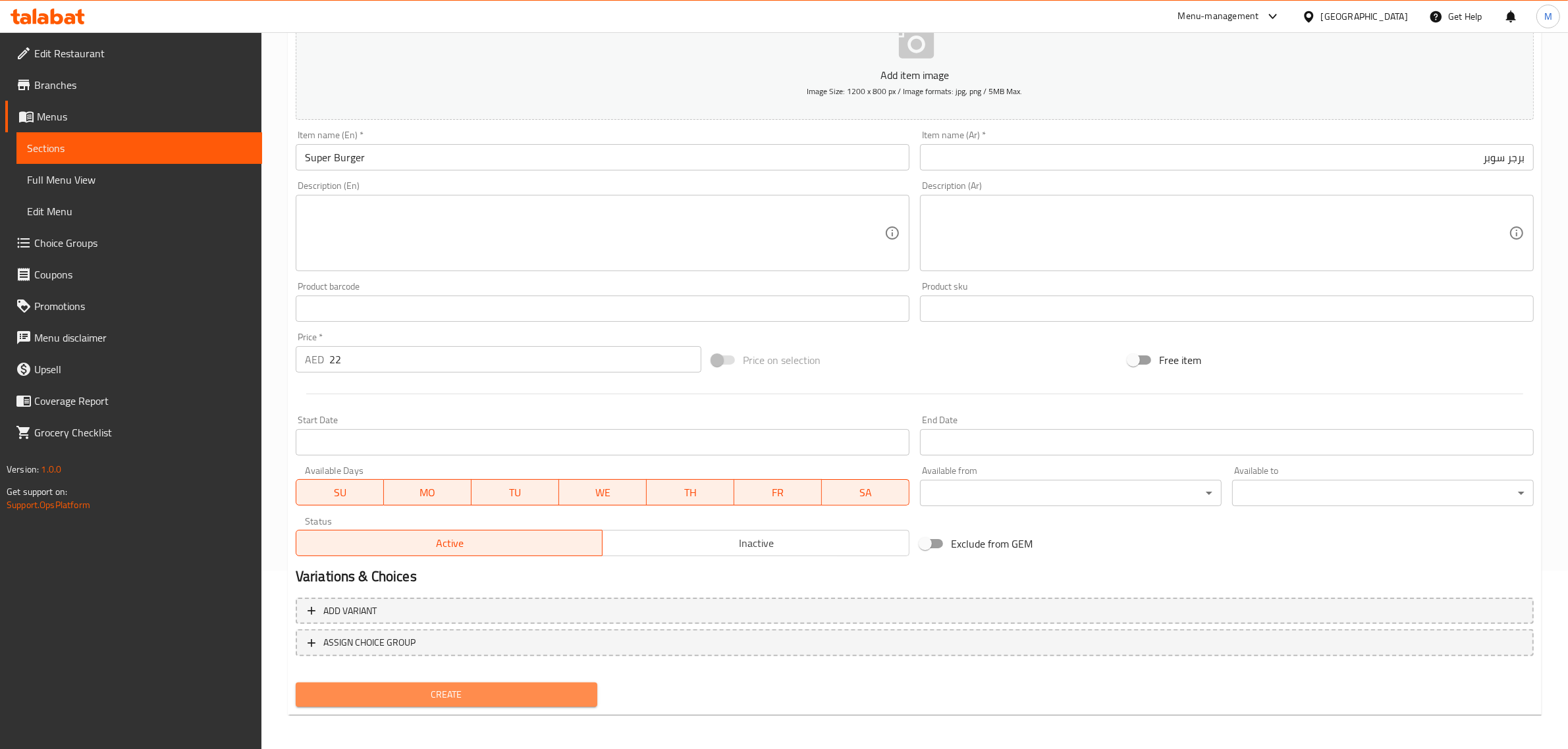
click at [510, 695] on span "Create" at bounding box center [446, 694] width 281 height 17
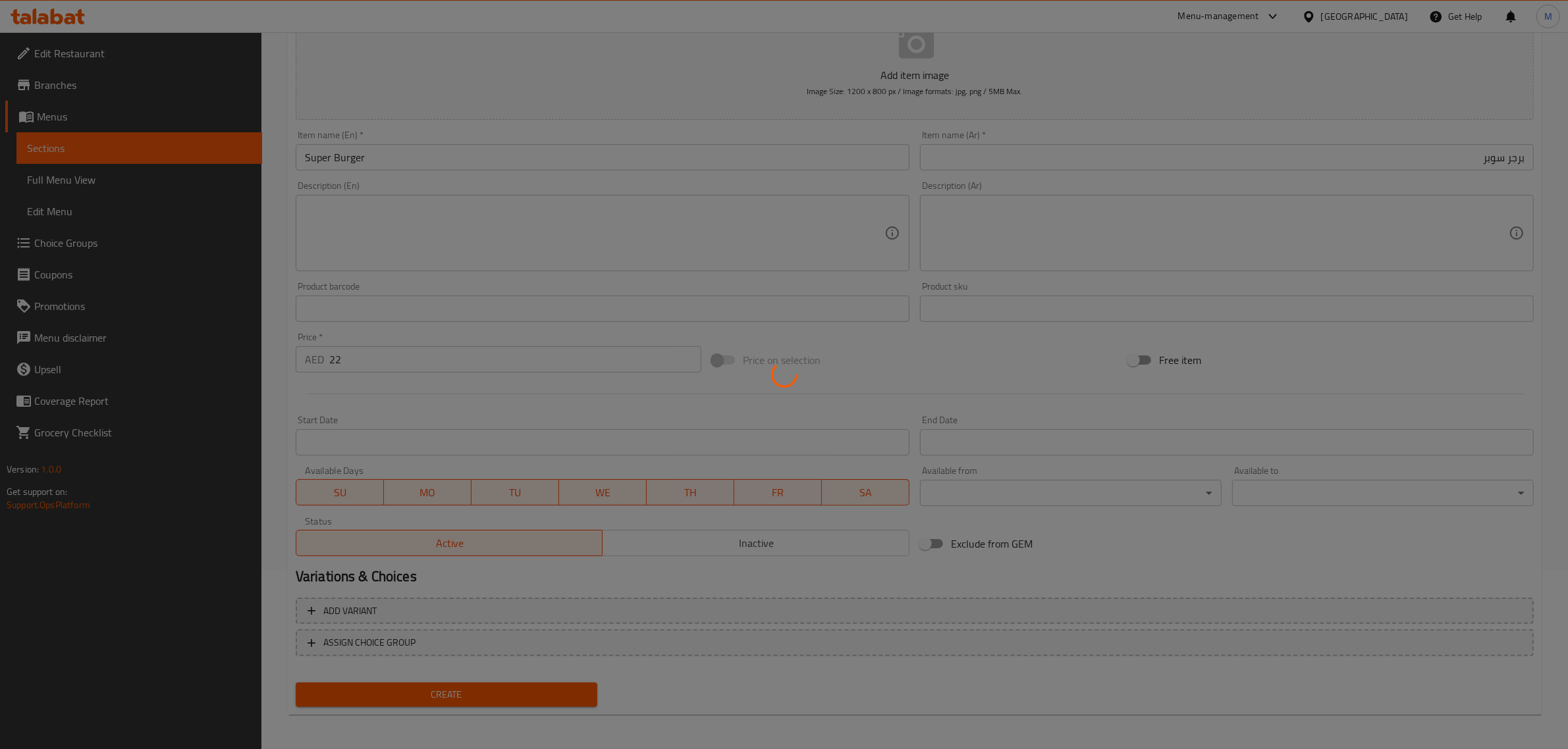
type input "0"
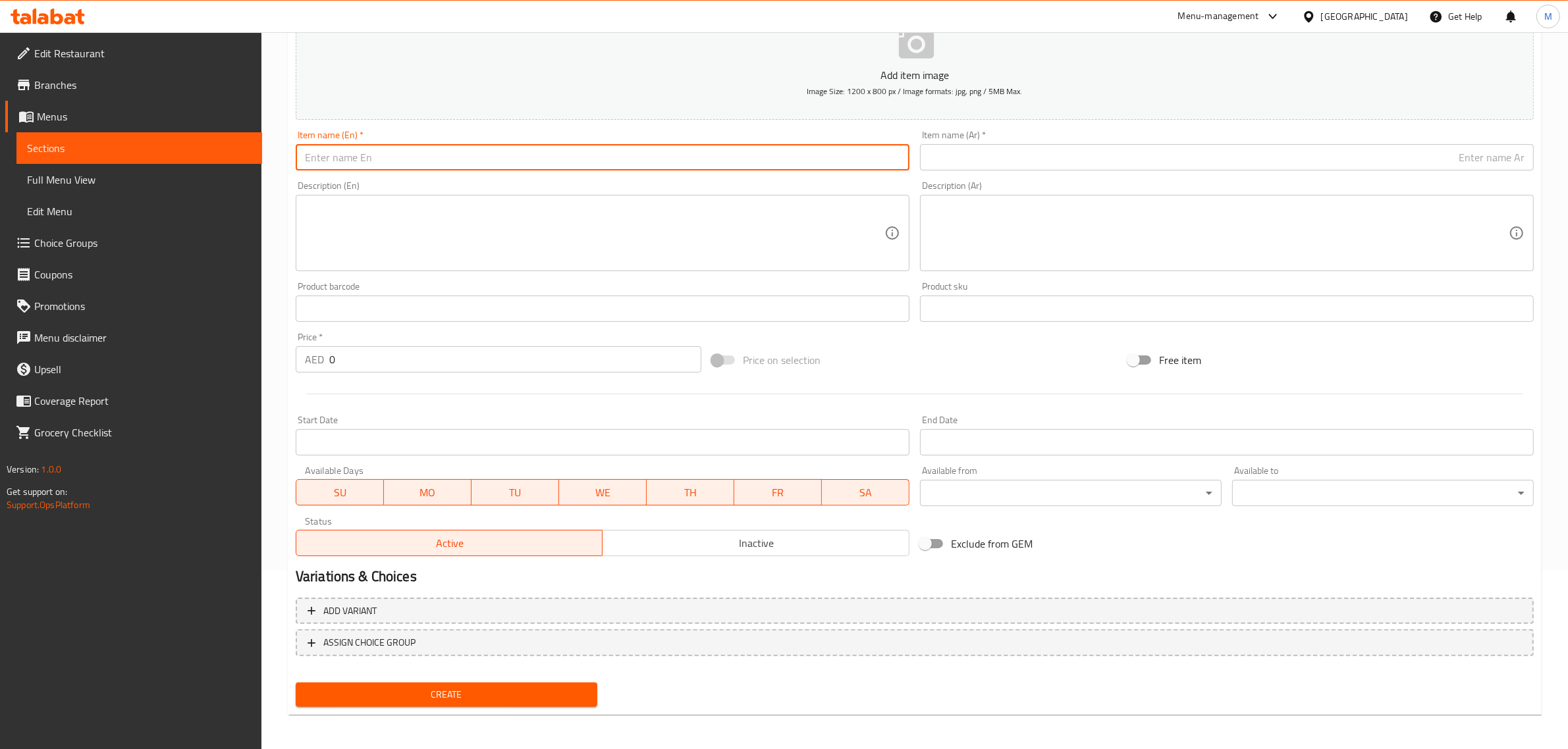
click at [565, 166] on input "text" at bounding box center [602, 156] width 614 height 26
paste input "ITALIAN FILLET"
type input "Italian Fillet"
click at [1156, 152] on input "text" at bounding box center [1226, 156] width 614 height 26
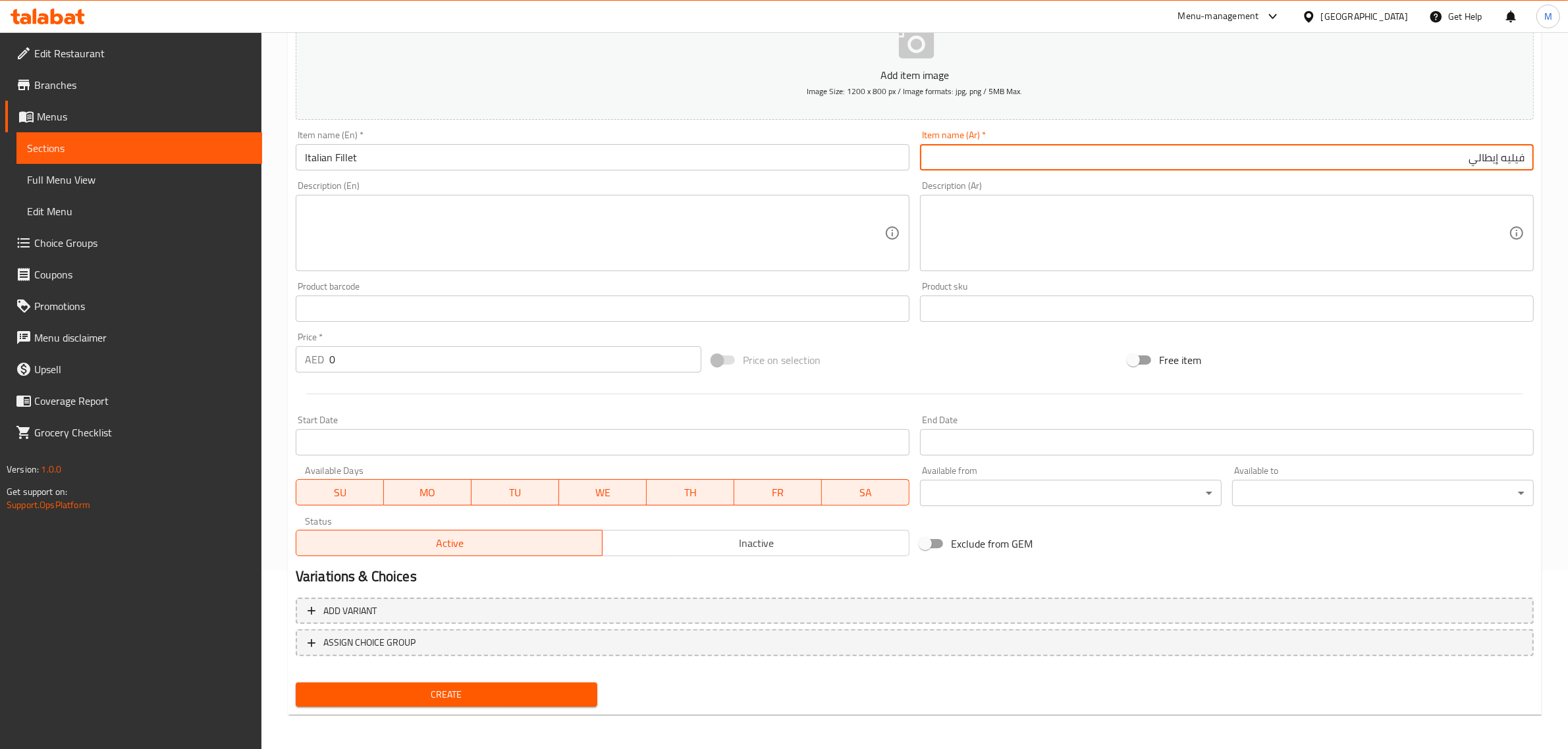
type input "فيليه إيطالي"
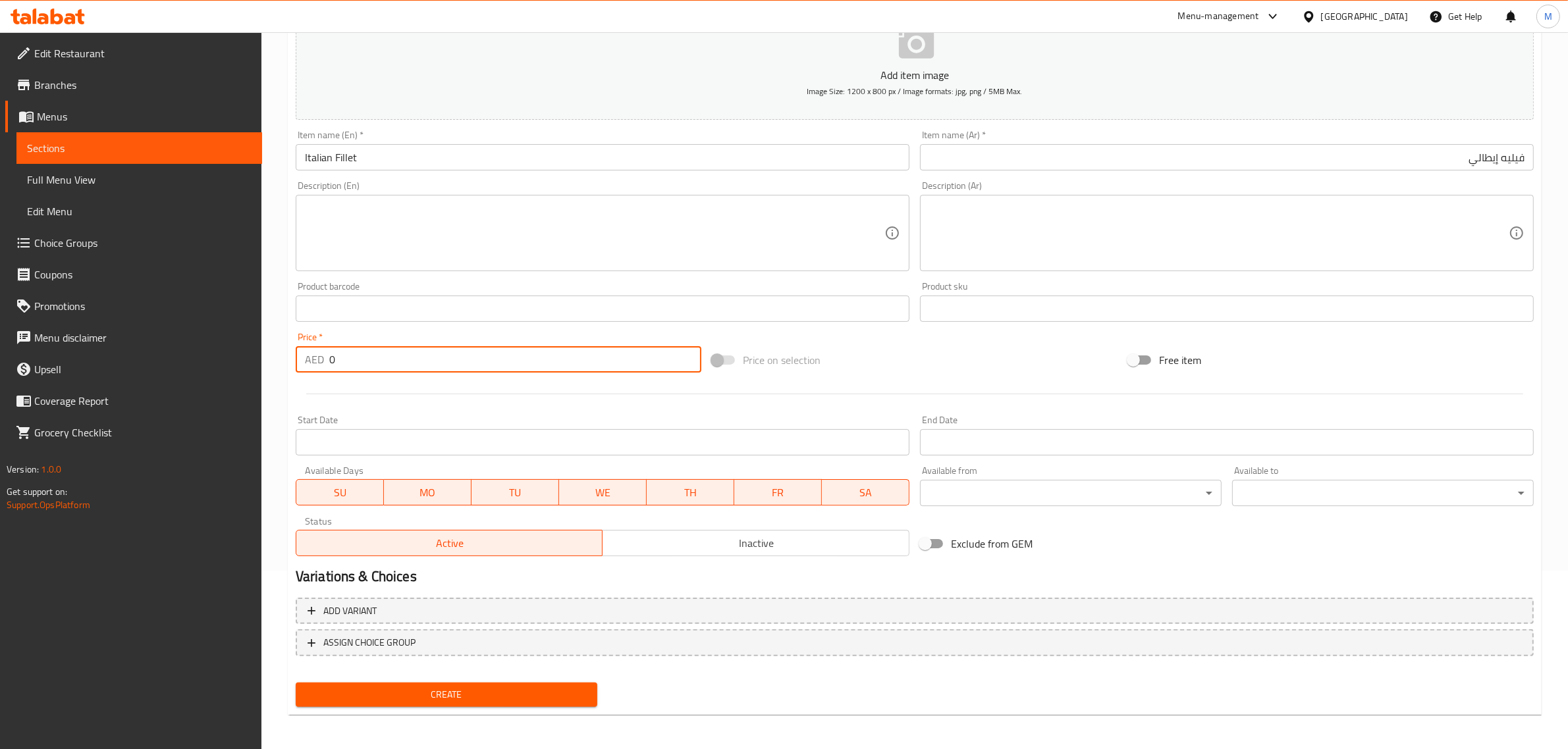
click at [521, 357] on input "0" at bounding box center [515, 359] width 372 height 26
type input "19"
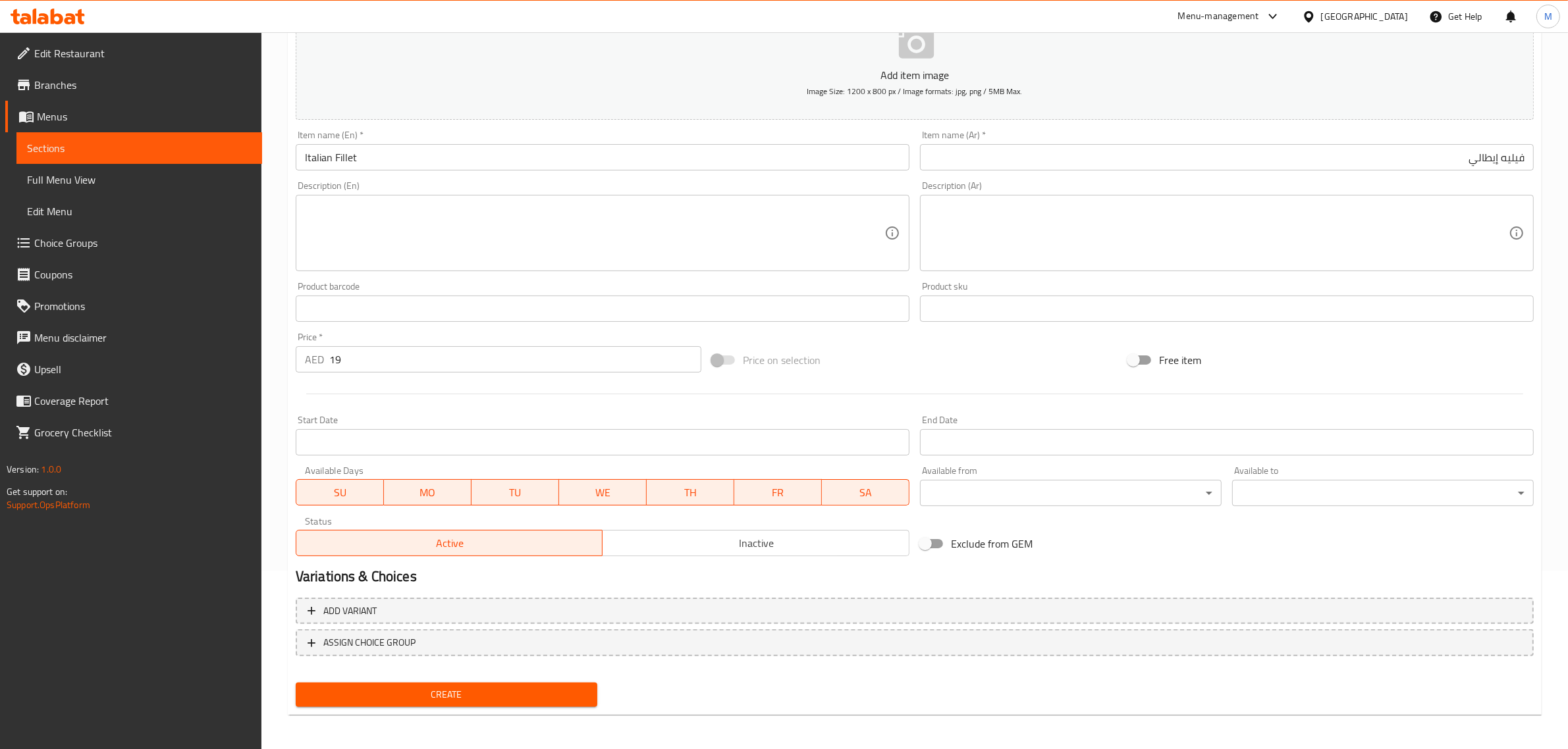
click at [885, 337] on div "Add item image Image Size: 1200 x 800 px / Image formats: jpg, png / 5MB Max. I…" at bounding box center [914, 278] width 1249 height 567
click at [548, 692] on span "Create" at bounding box center [446, 694] width 281 height 17
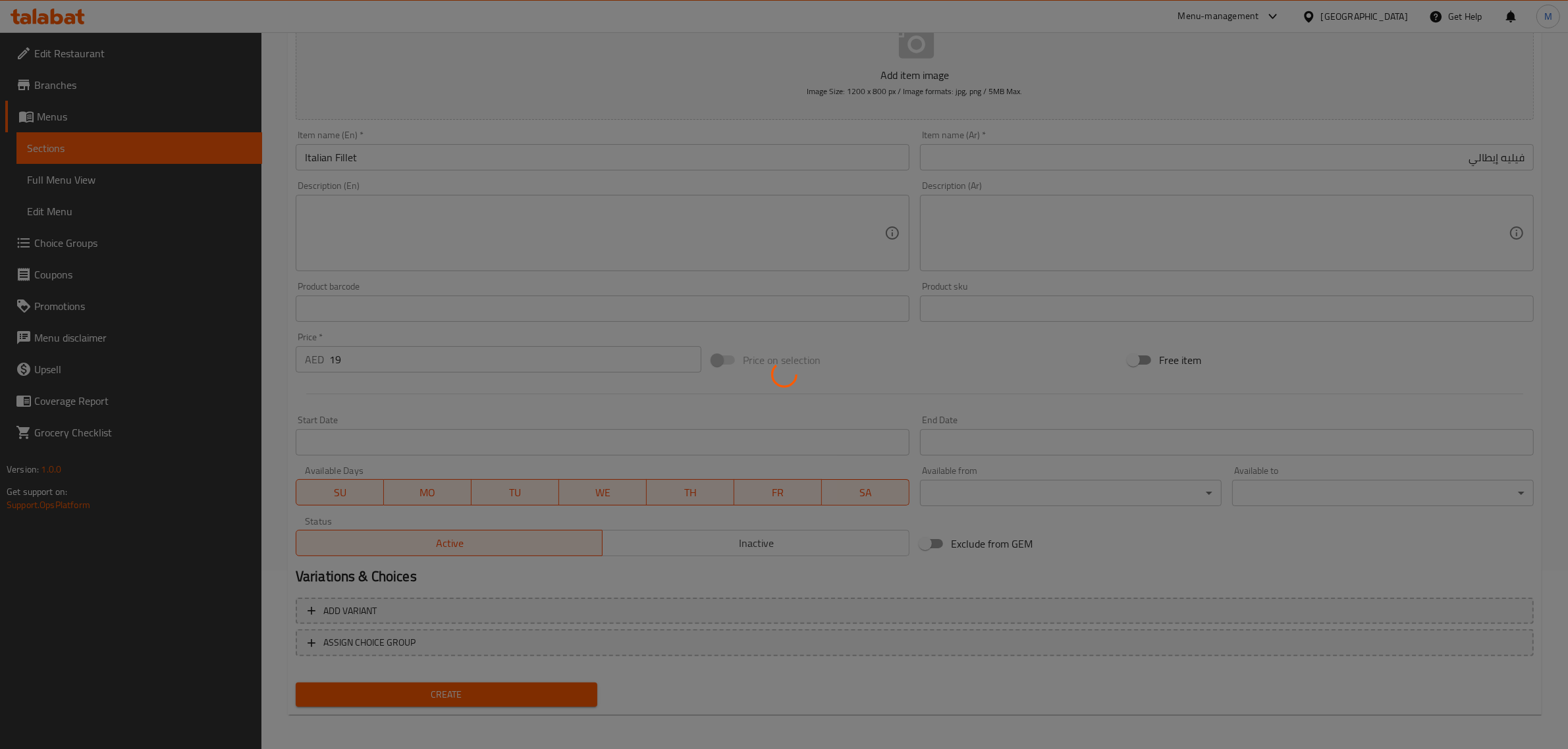
type input "0"
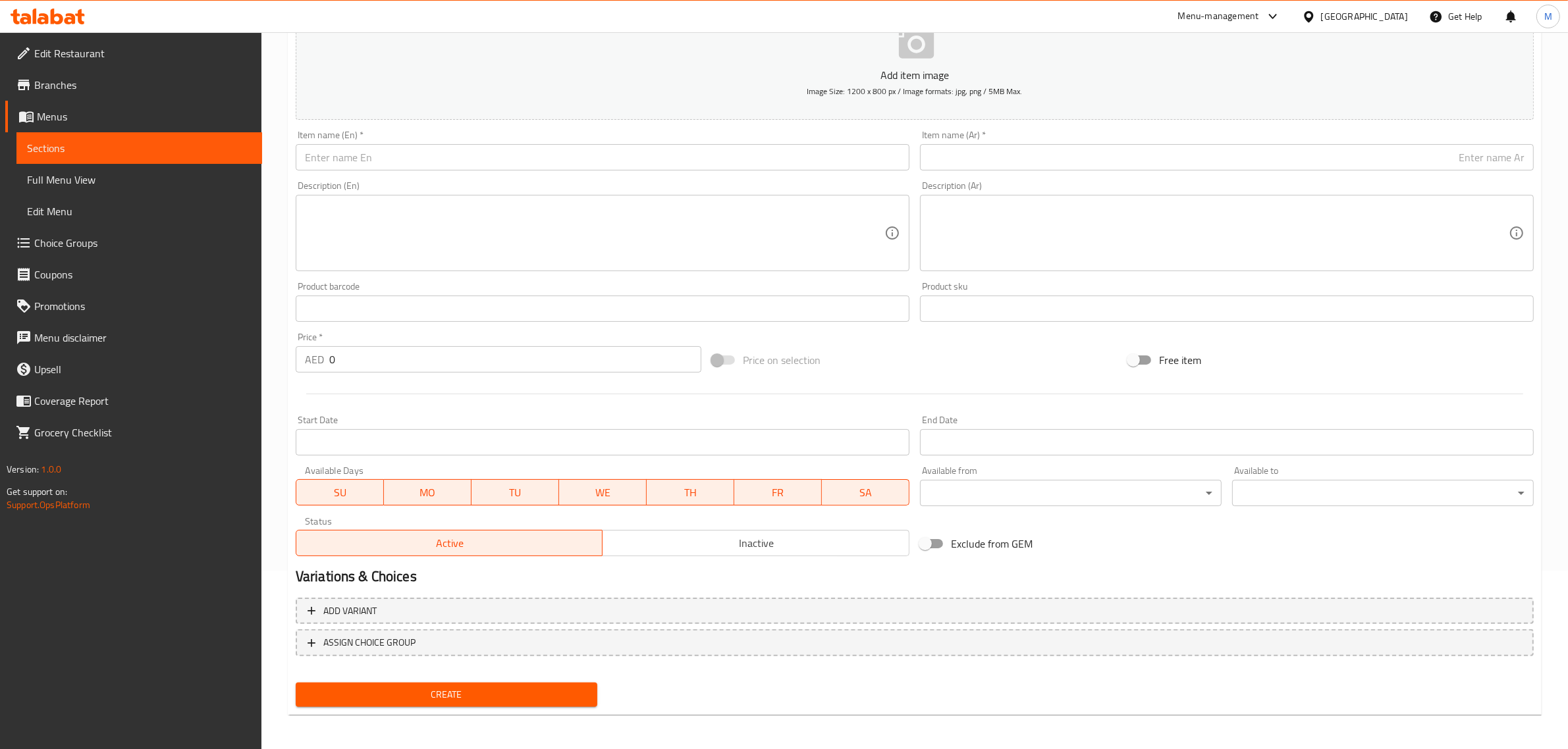
click at [583, 153] on input "text" at bounding box center [602, 156] width 614 height 26
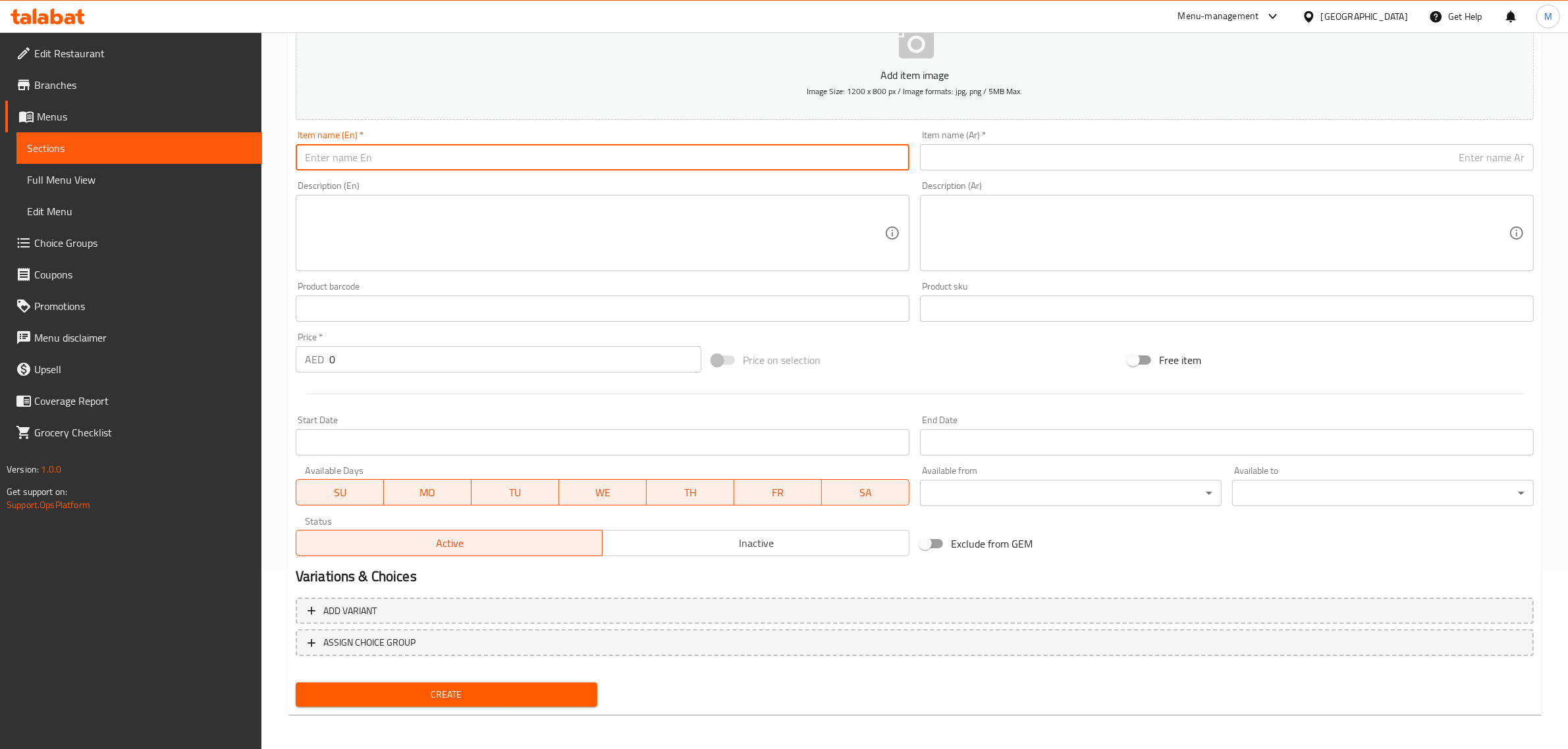
paste input "KENTACKY BURGER"
type input "Kentacky Burger"
click at [541, 353] on input "0" at bounding box center [515, 359] width 372 height 26
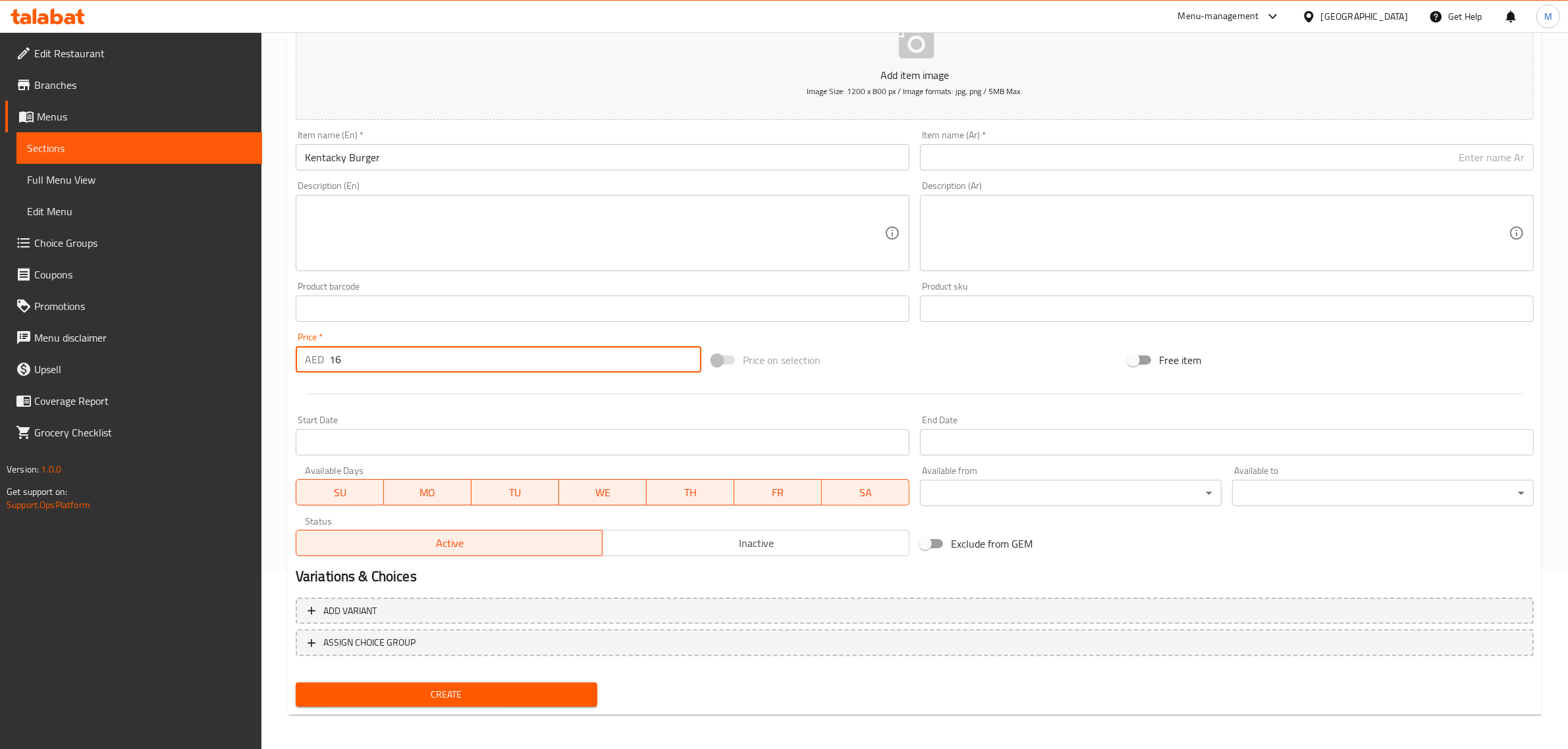
type input "16"
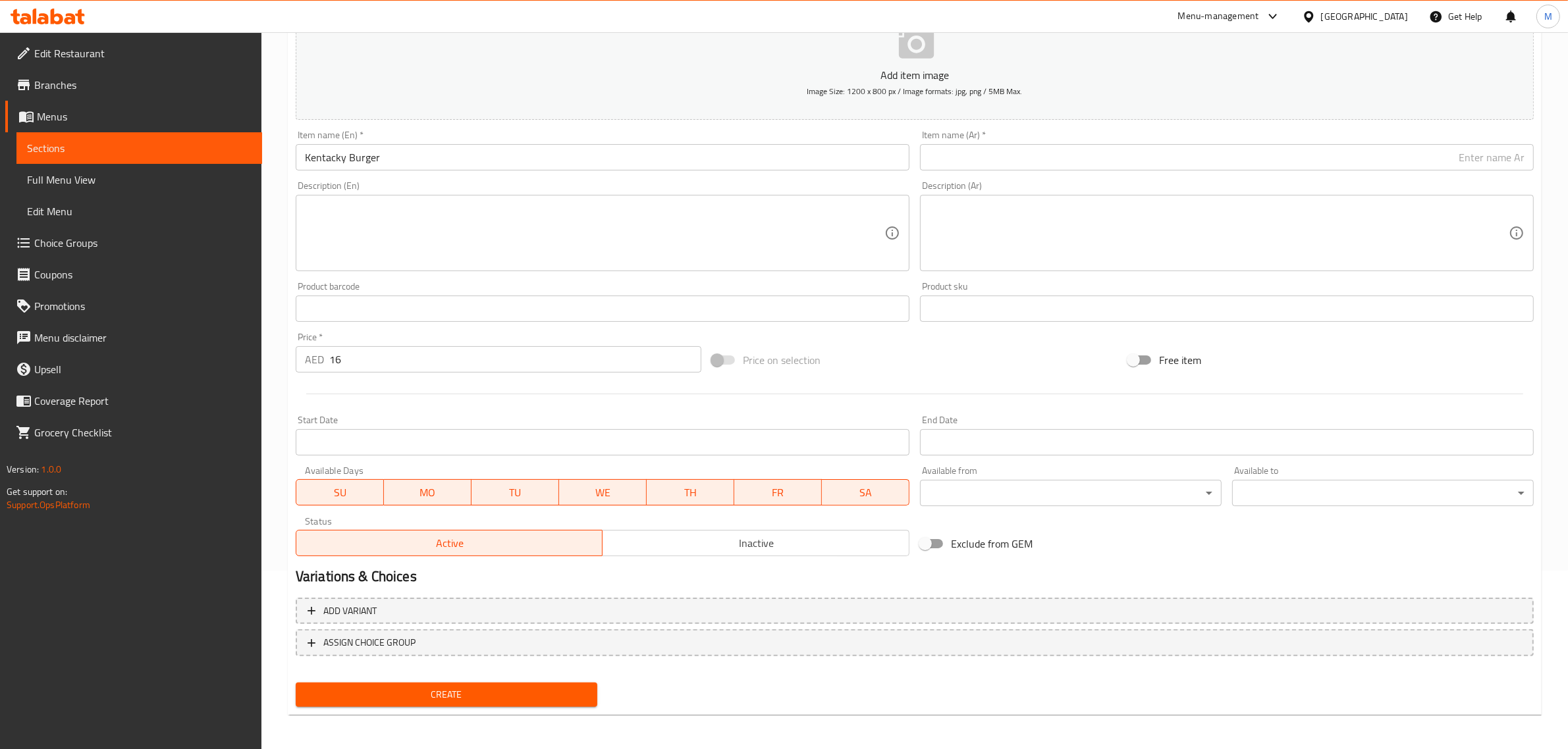
click at [892, 340] on div "Add item image Image Size: 1200 x 800 px / Image formats: jpg, png / 5MB Max. I…" at bounding box center [914, 278] width 1249 height 567
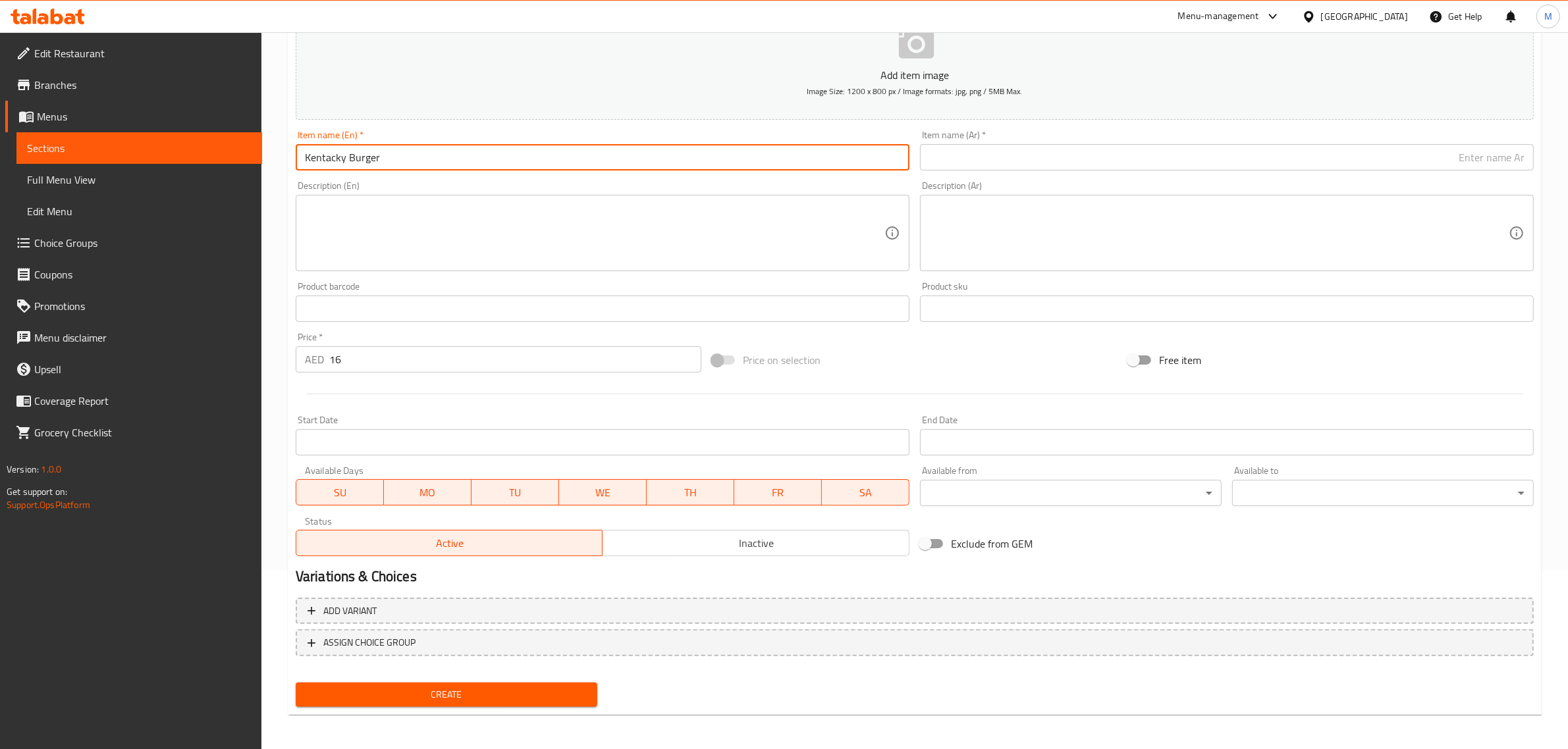
click at [639, 159] on input "Kentacky Burger" at bounding box center [602, 156] width 614 height 26
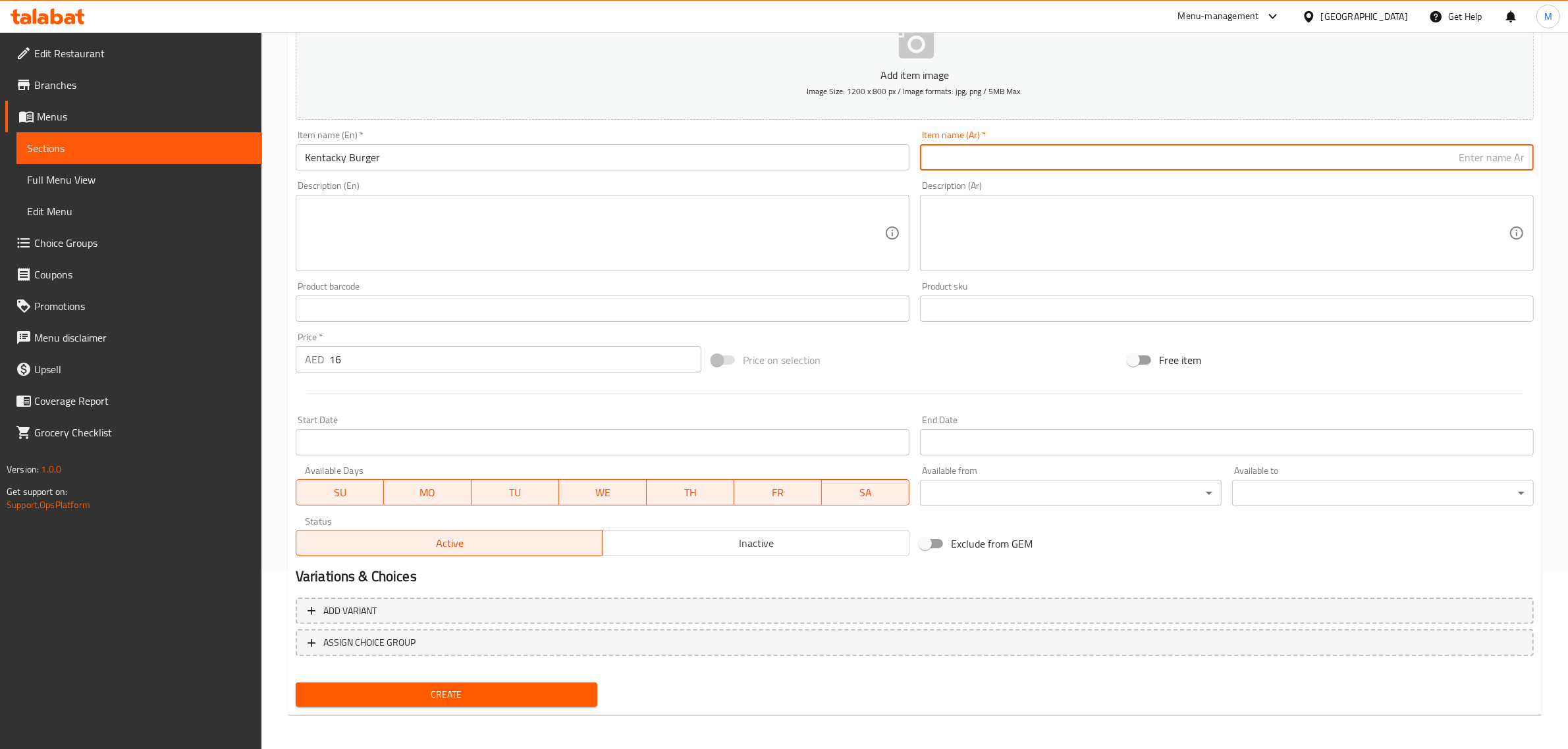
click at [1442, 164] on input "text" at bounding box center [1226, 156] width 614 height 26
paste input "برجر كنتاكي"
type input "برجر كنتاكي"
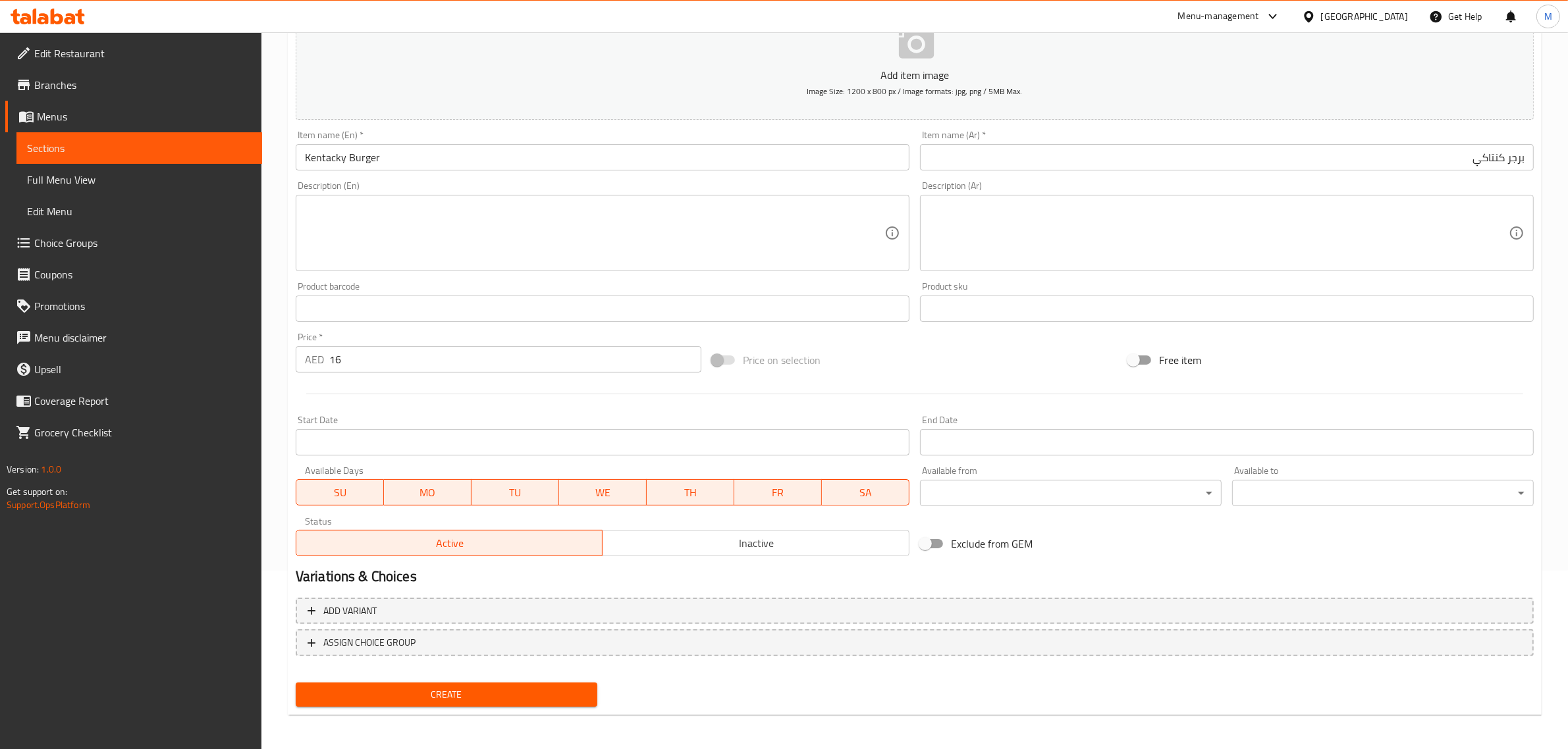
click at [439, 153] on input "Kentacky Burger" at bounding box center [602, 156] width 614 height 26
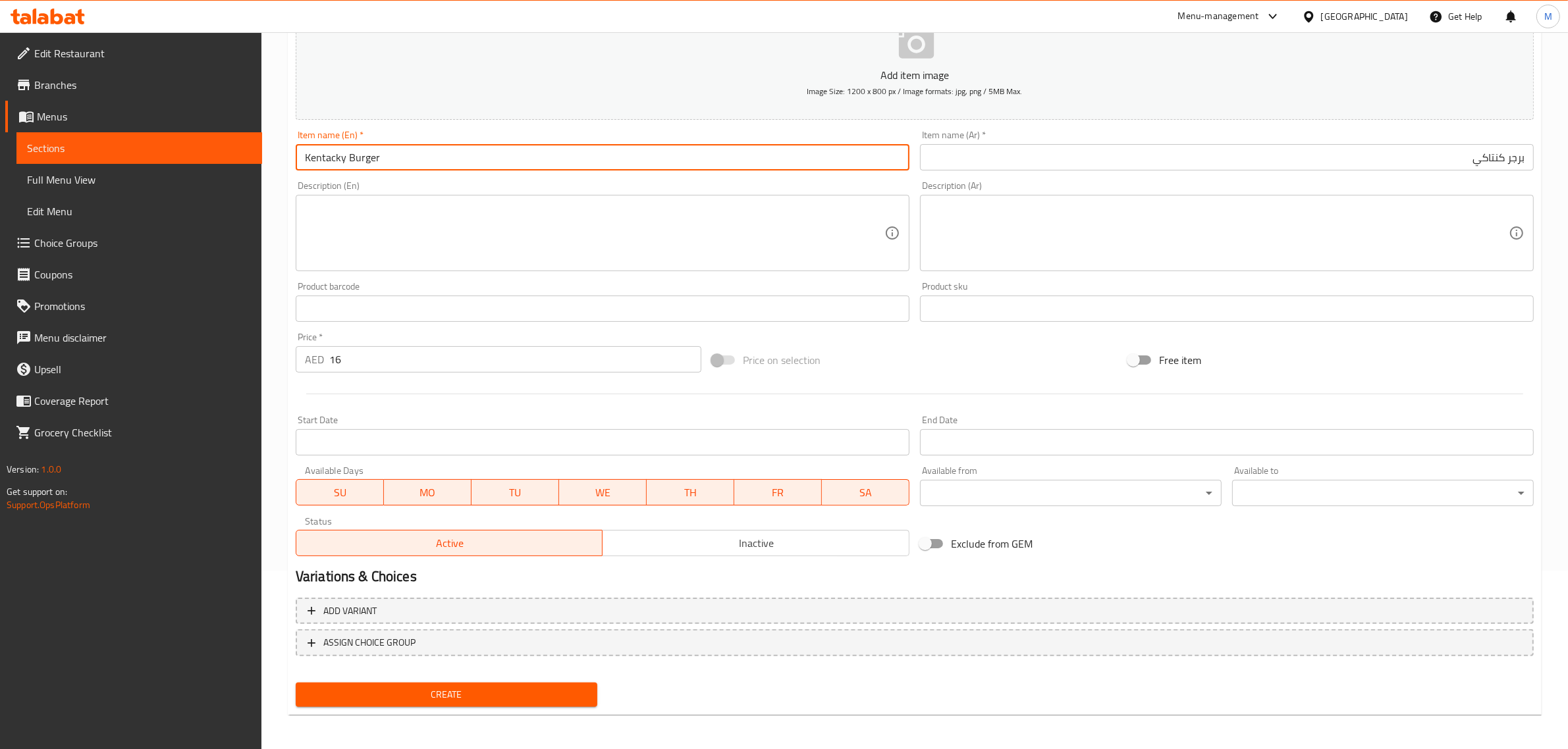
paste input "u"
type input "[US_STATE] Burger"
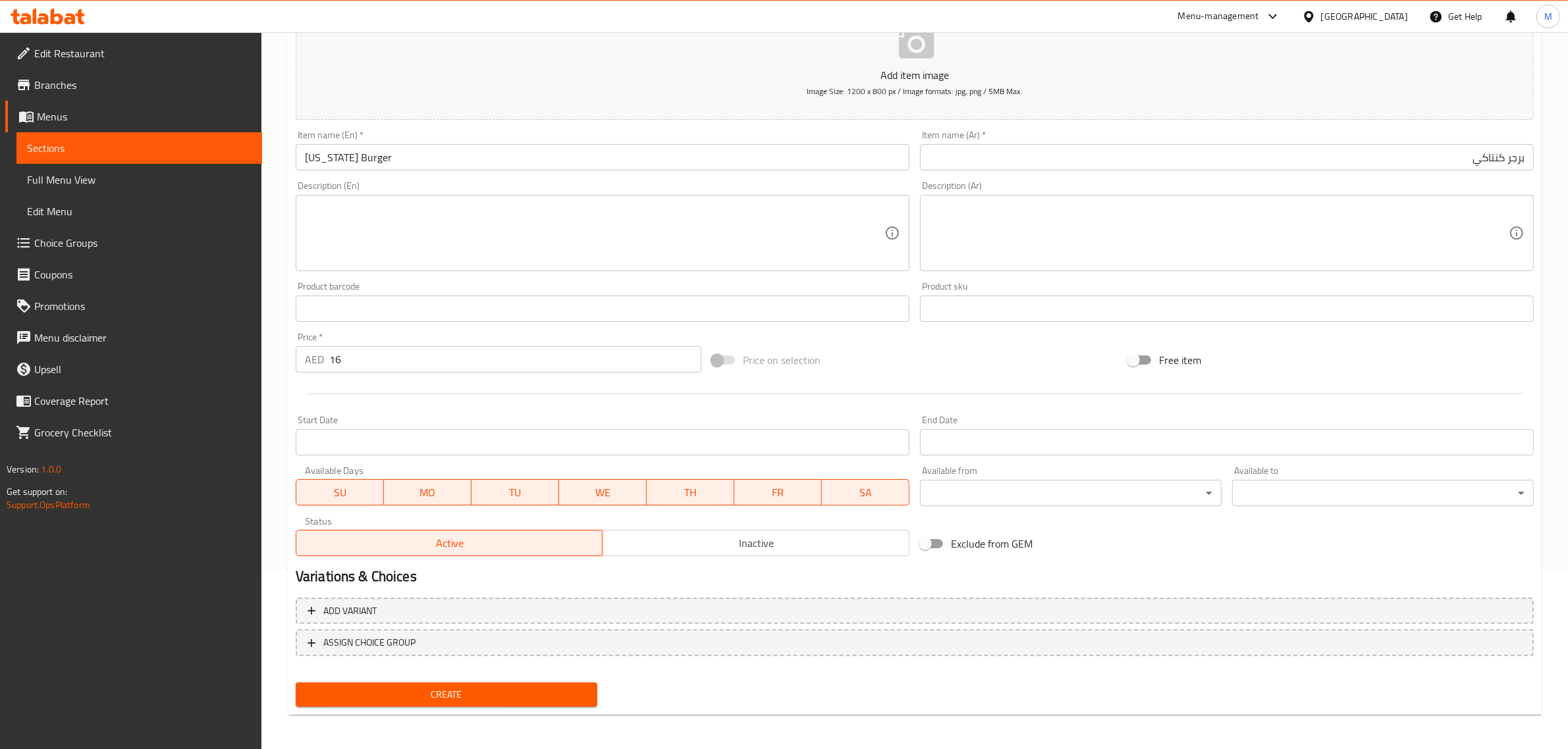
click at [996, 351] on div "Price on selection" at bounding box center [915, 360] width 416 height 36
click at [465, 686] on span "Create" at bounding box center [446, 694] width 281 height 17
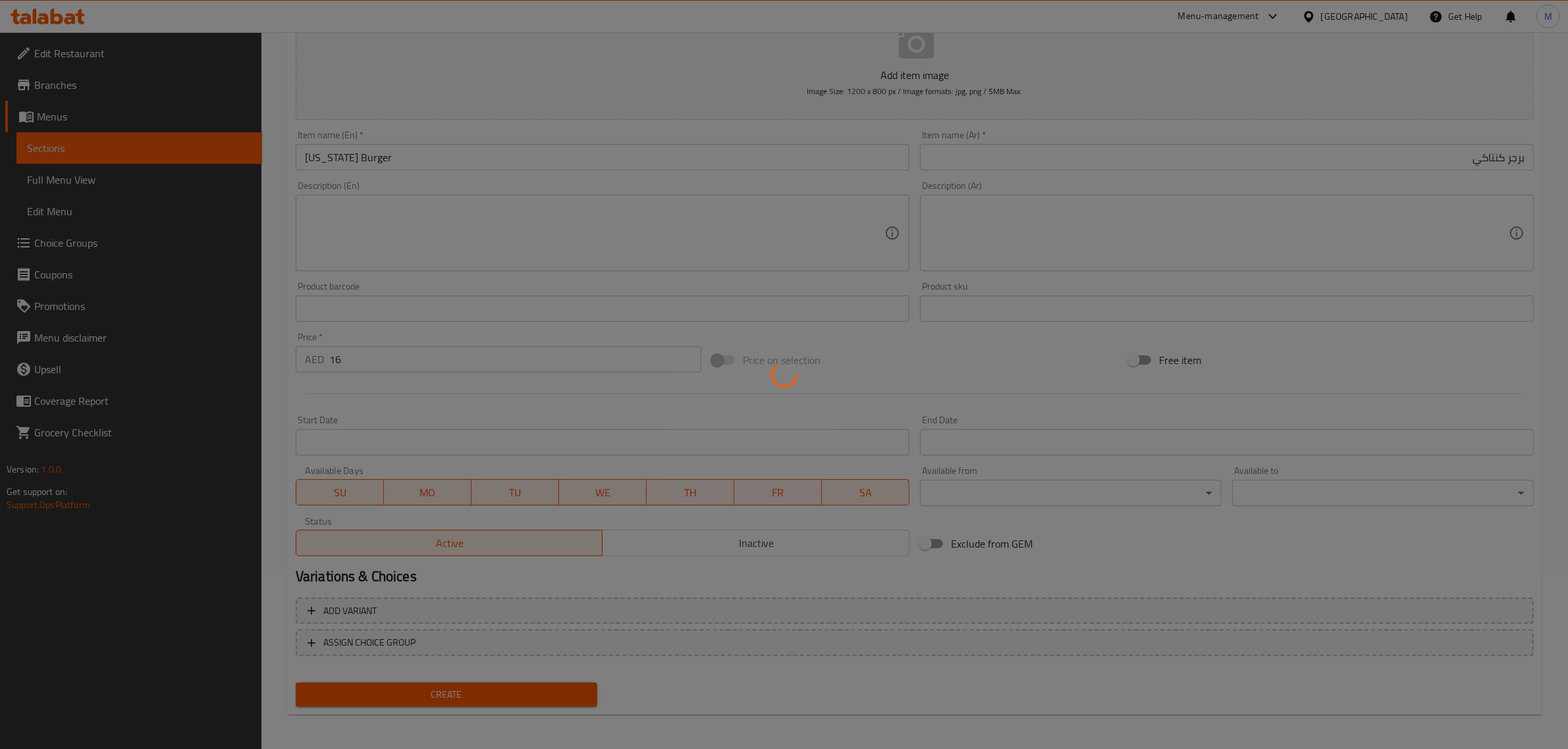
type input "0"
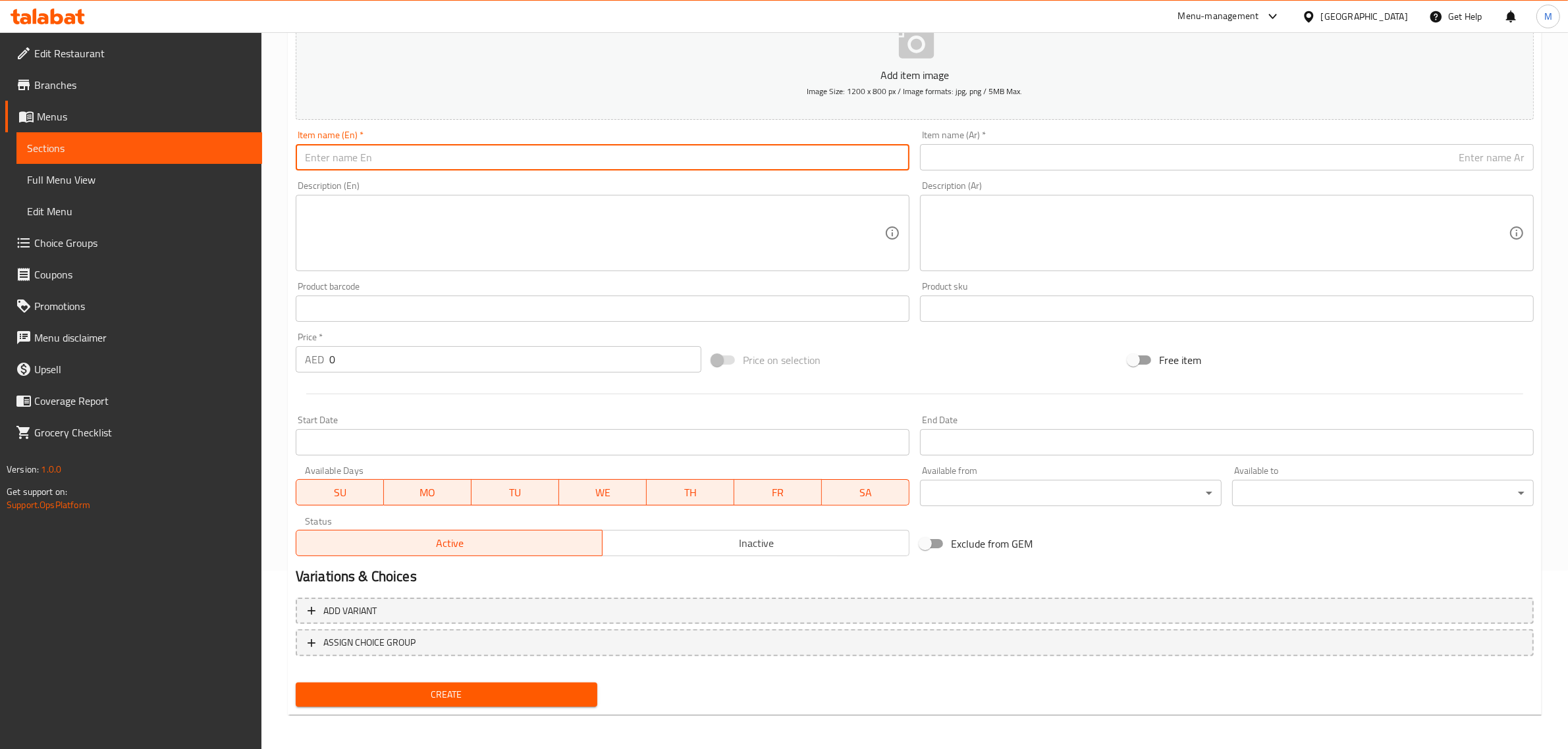
click at [641, 167] on input "text" at bounding box center [602, 156] width 614 height 26
paste input "GRILLED CHICKEN FILLET"
type input "Grilled Chicken Fillet"
click at [912, 366] on div "Price on selection" at bounding box center [915, 360] width 416 height 36
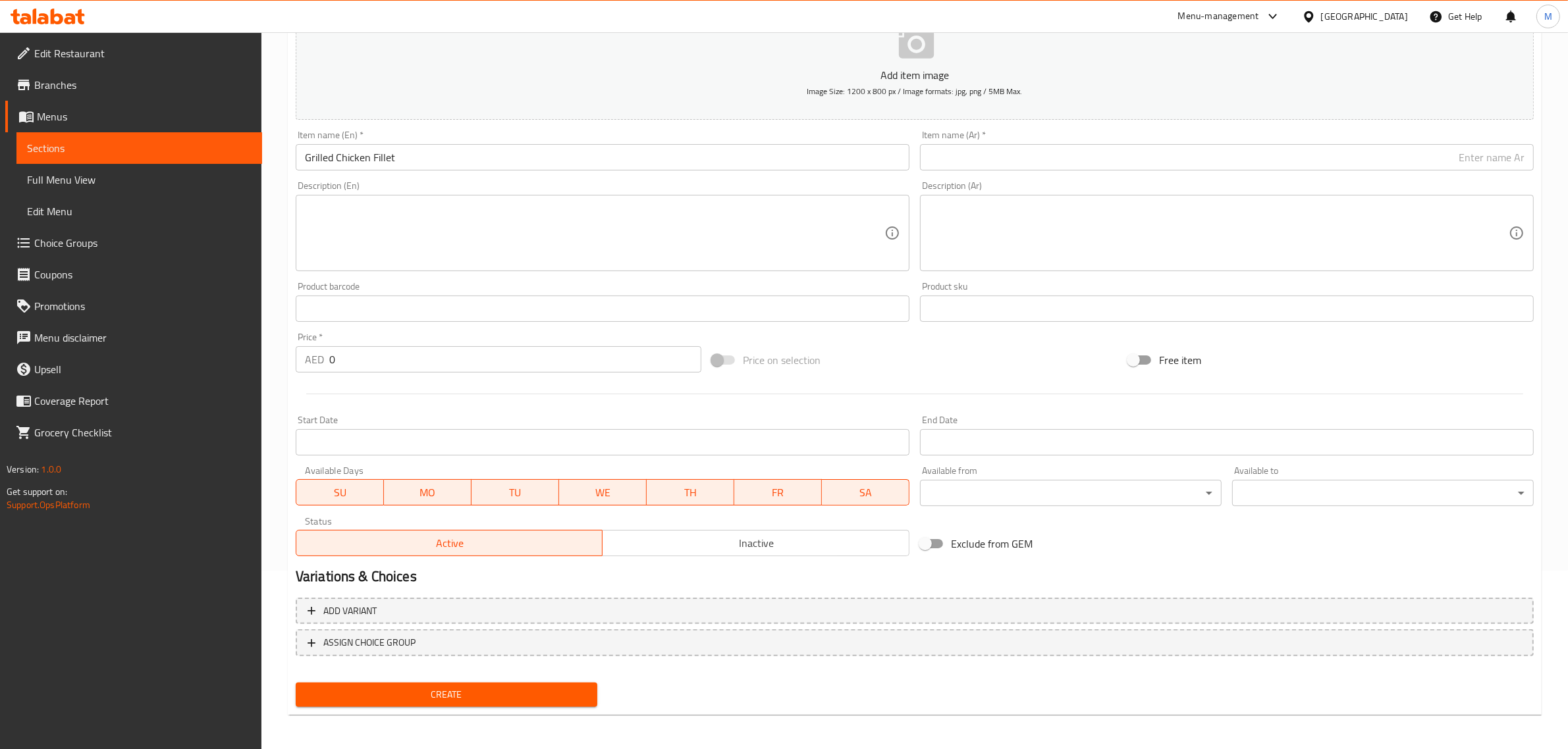
click at [513, 356] on input "0" at bounding box center [515, 359] width 372 height 26
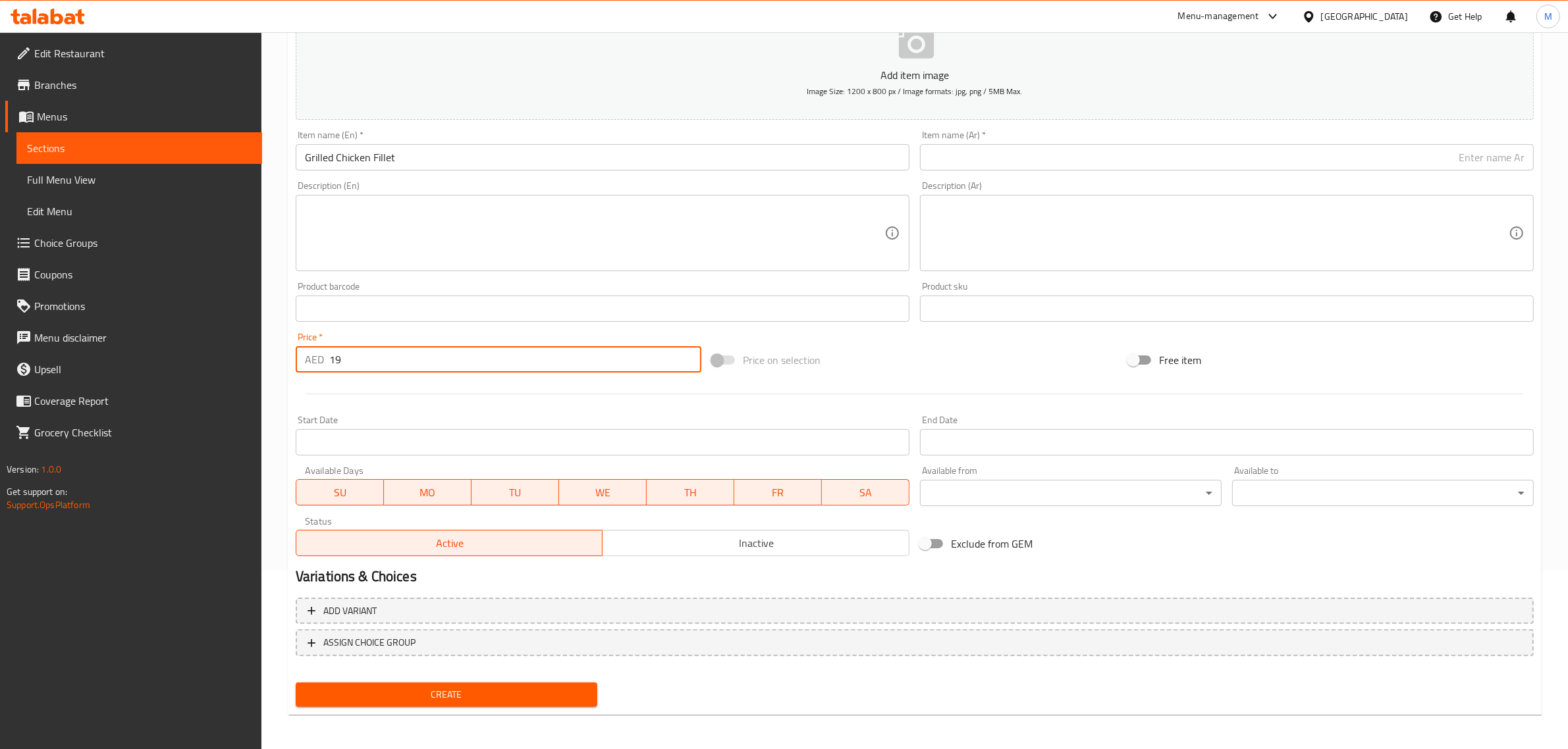
type input "19"
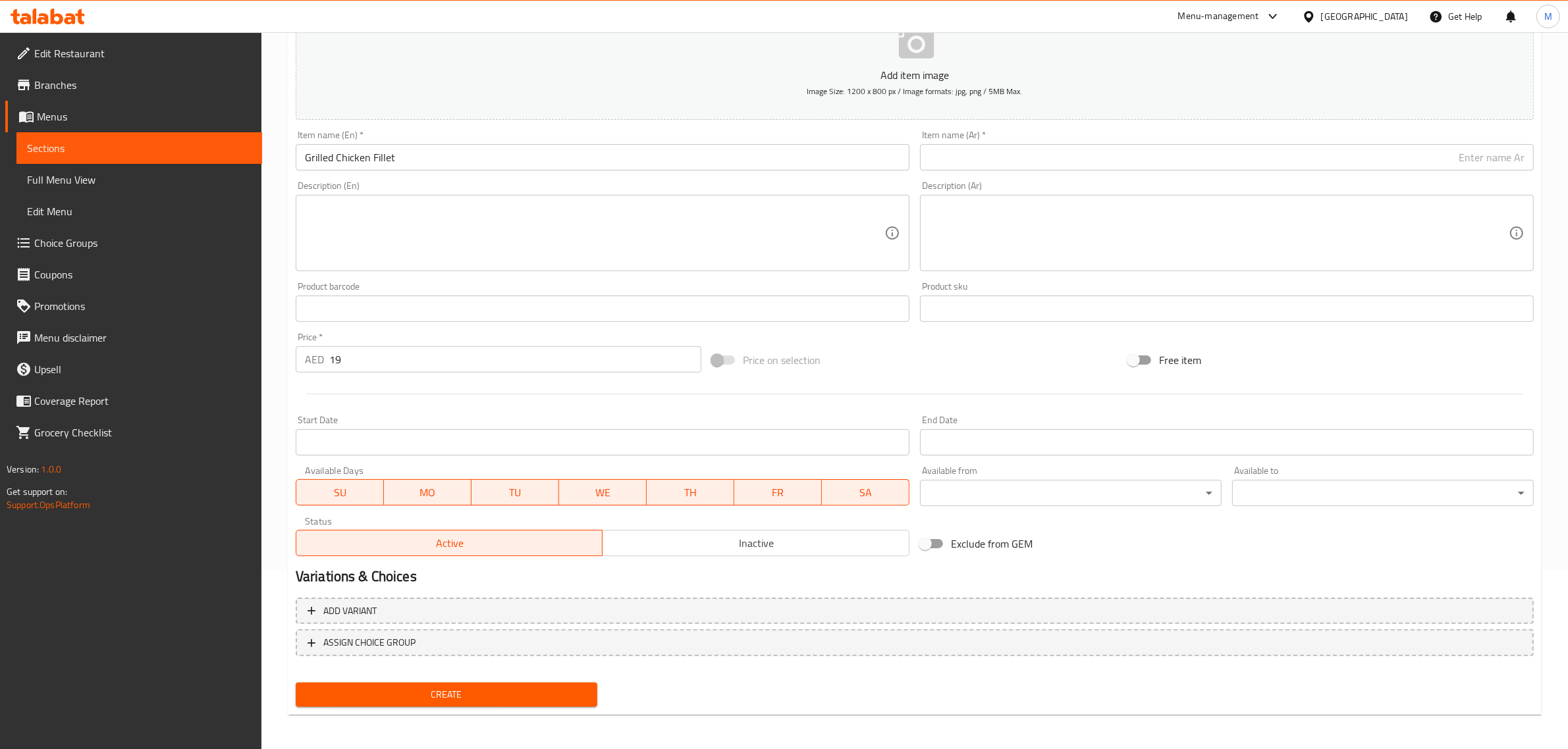
click at [871, 373] on div "Price on selection" at bounding box center [915, 360] width 416 height 36
click at [723, 142] on div "Item name (En)   * Grilled Chicken Fillet Item name (En) *" at bounding box center [602, 150] width 614 height 41
click at [713, 159] on input "Grilled Chicken Fillet" at bounding box center [602, 156] width 614 height 26
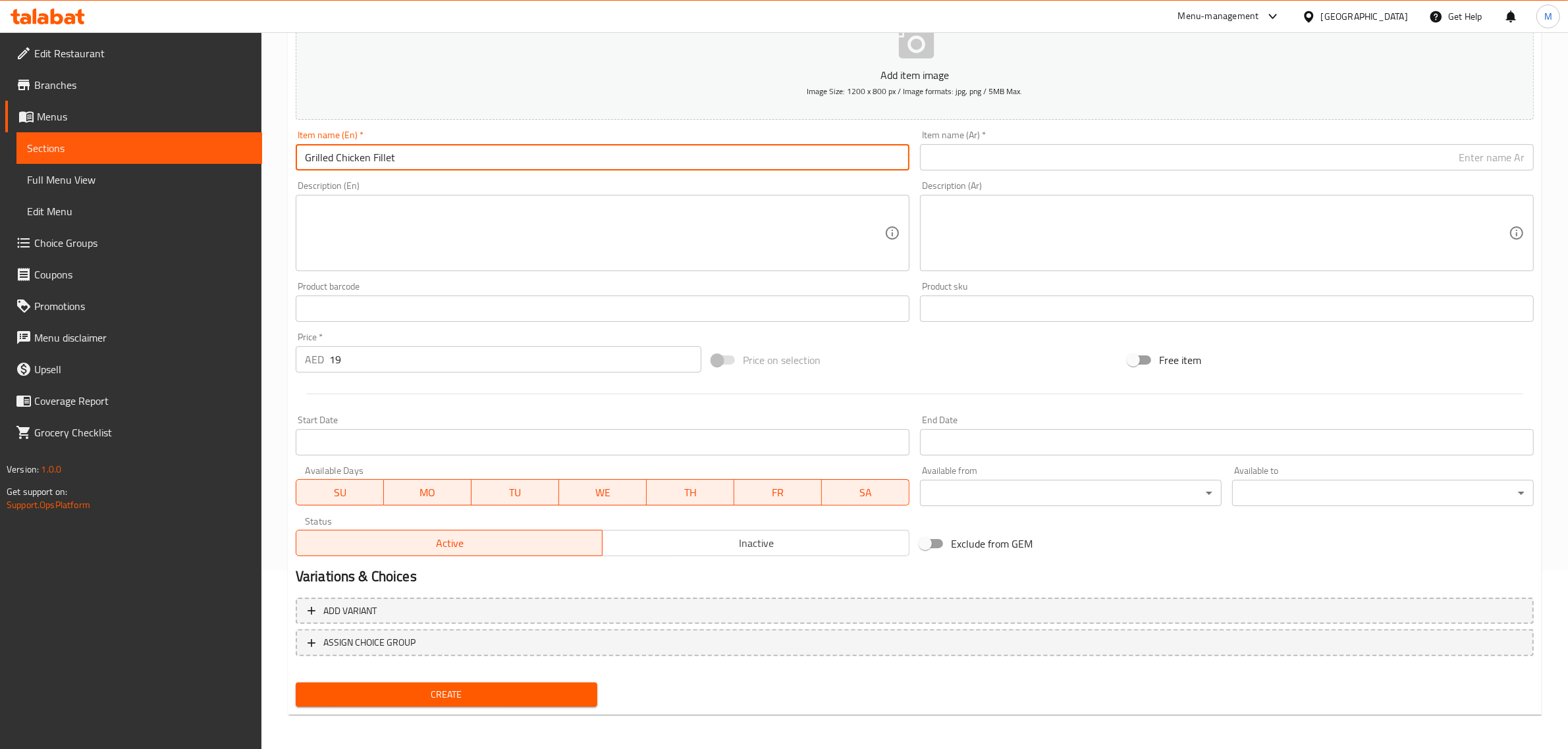
click at [713, 159] on input "Grilled Chicken Fillet" at bounding box center [602, 156] width 614 height 26
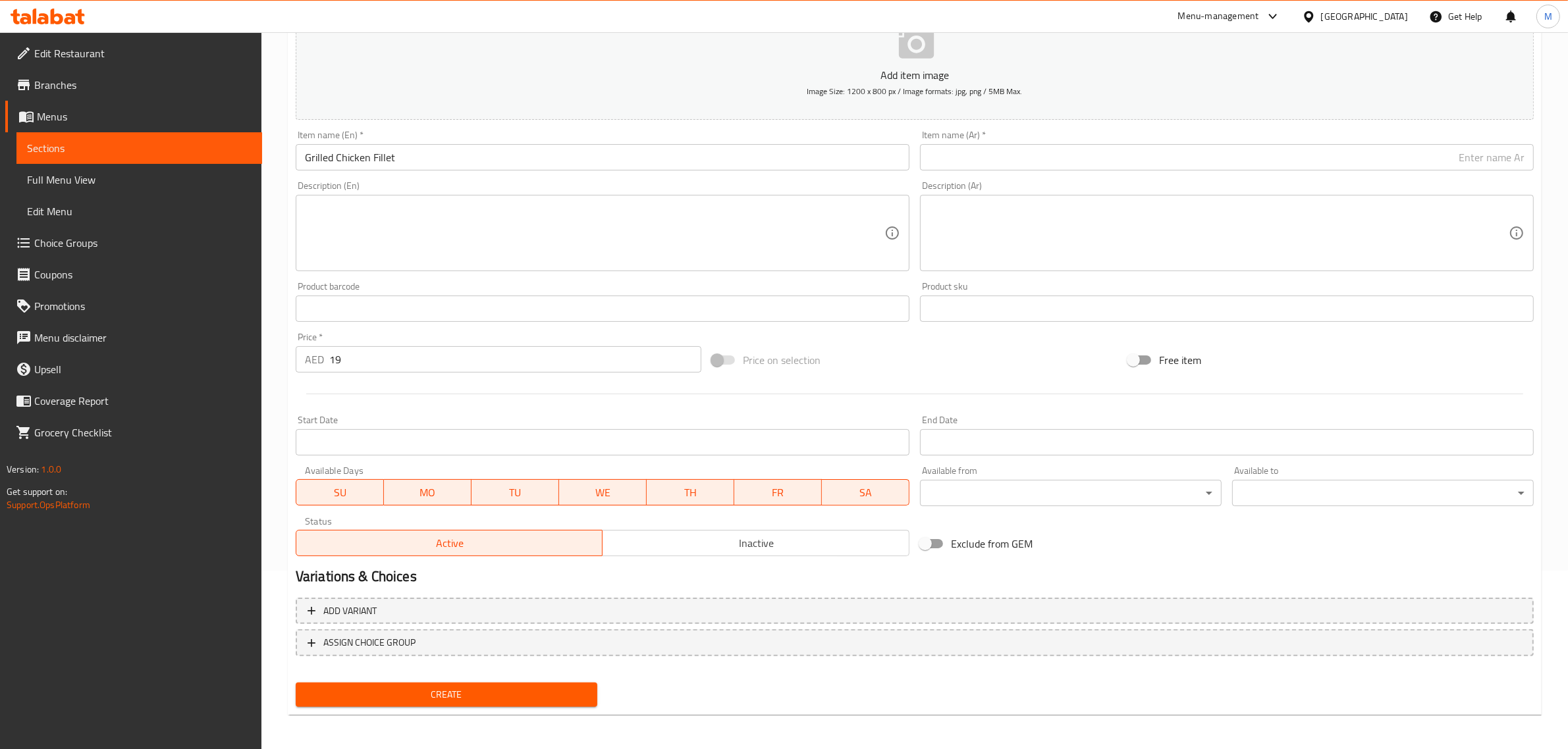
click at [1368, 163] on input "text" at bounding box center [1226, 156] width 614 height 26
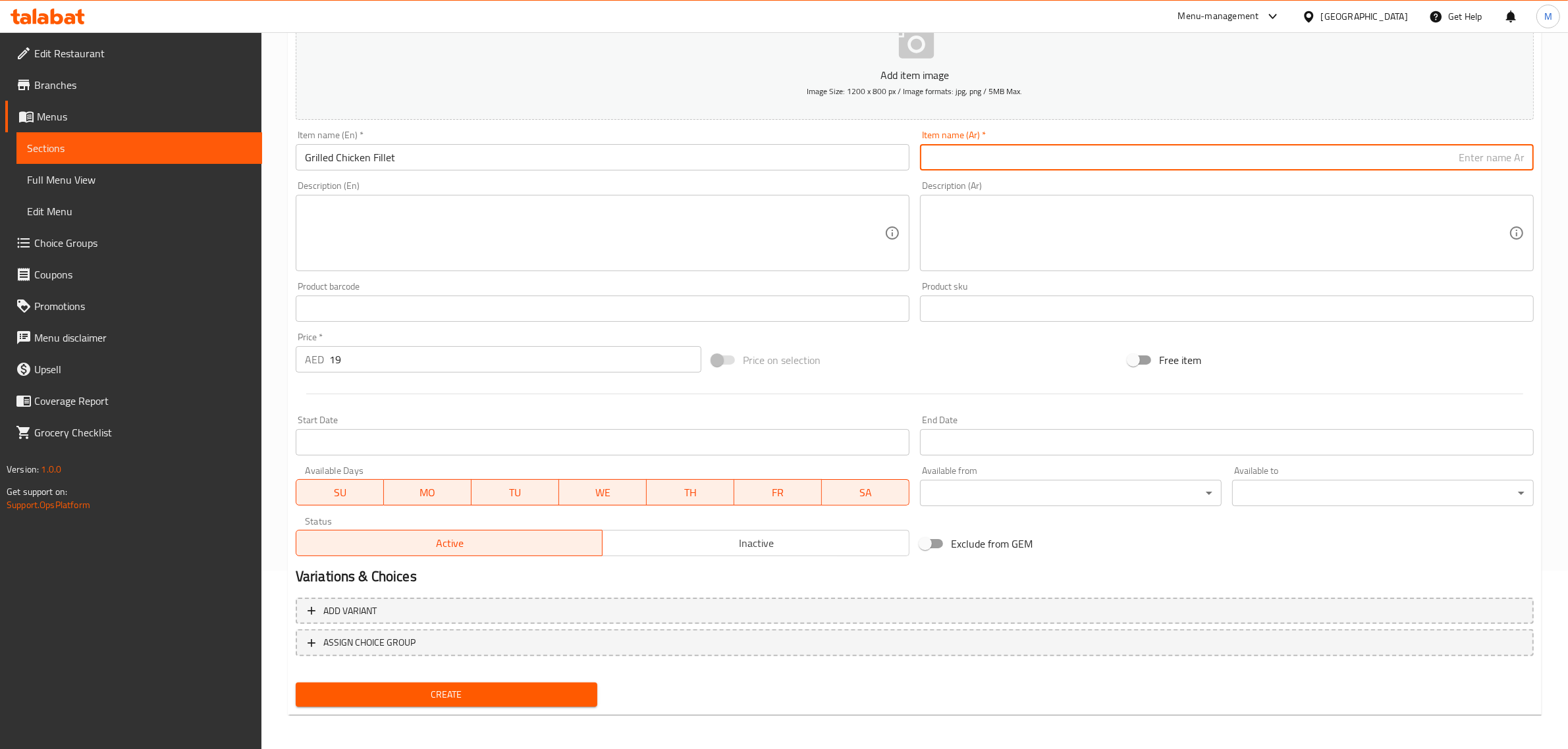
paste input "فيليه دجاج مشوي"
type input "فيليه دجاج مشوي"
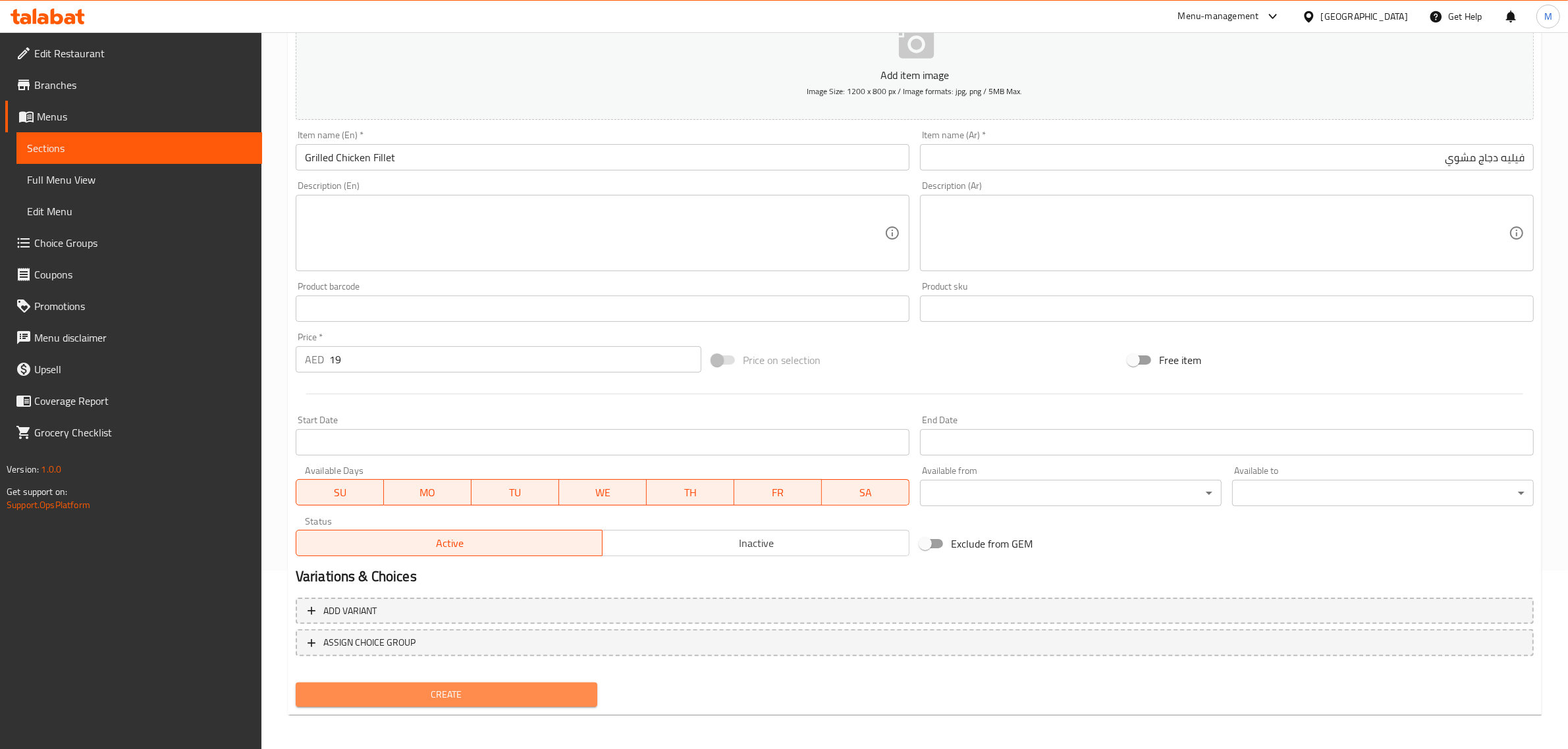
click at [490, 686] on span "Create" at bounding box center [446, 694] width 281 height 17
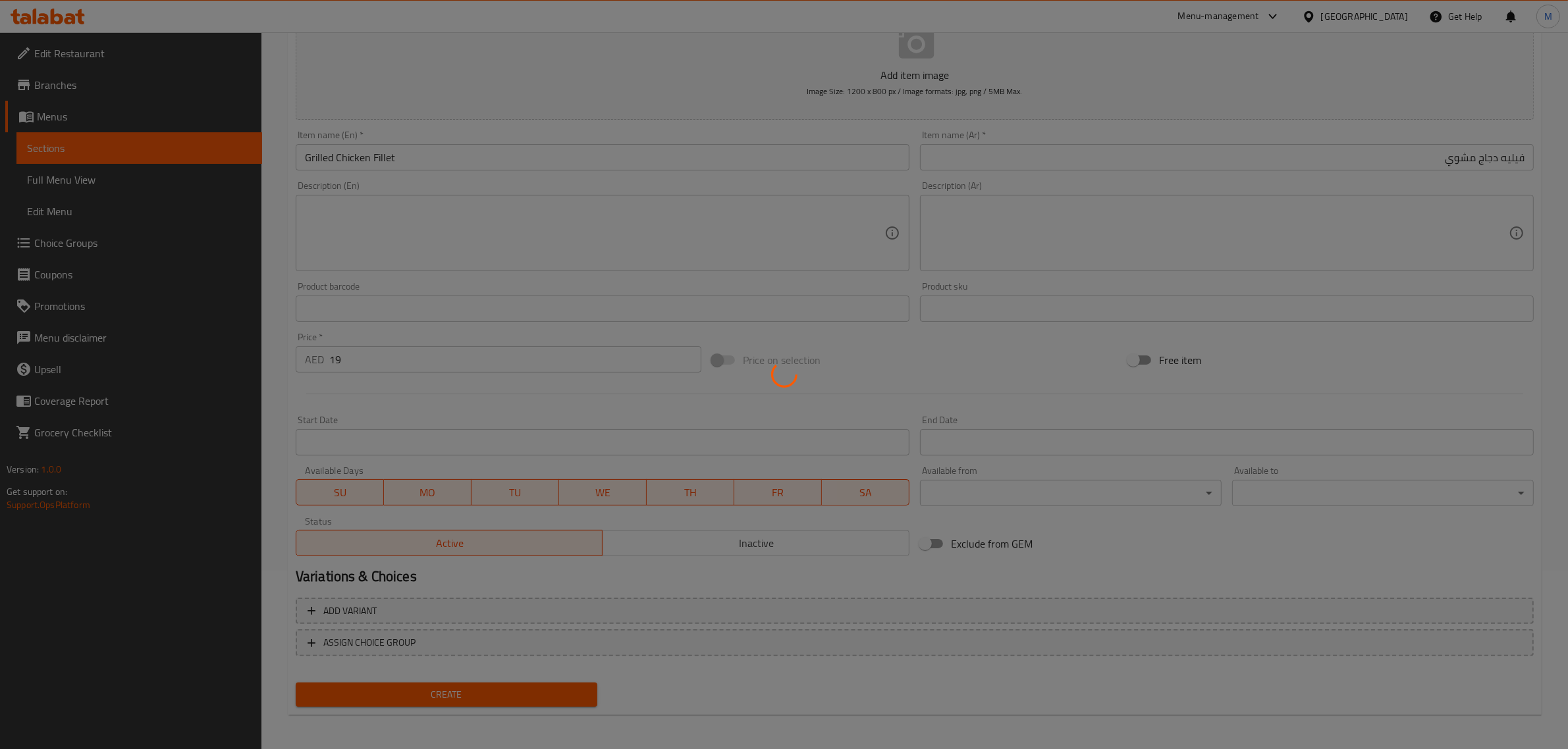
type input "0"
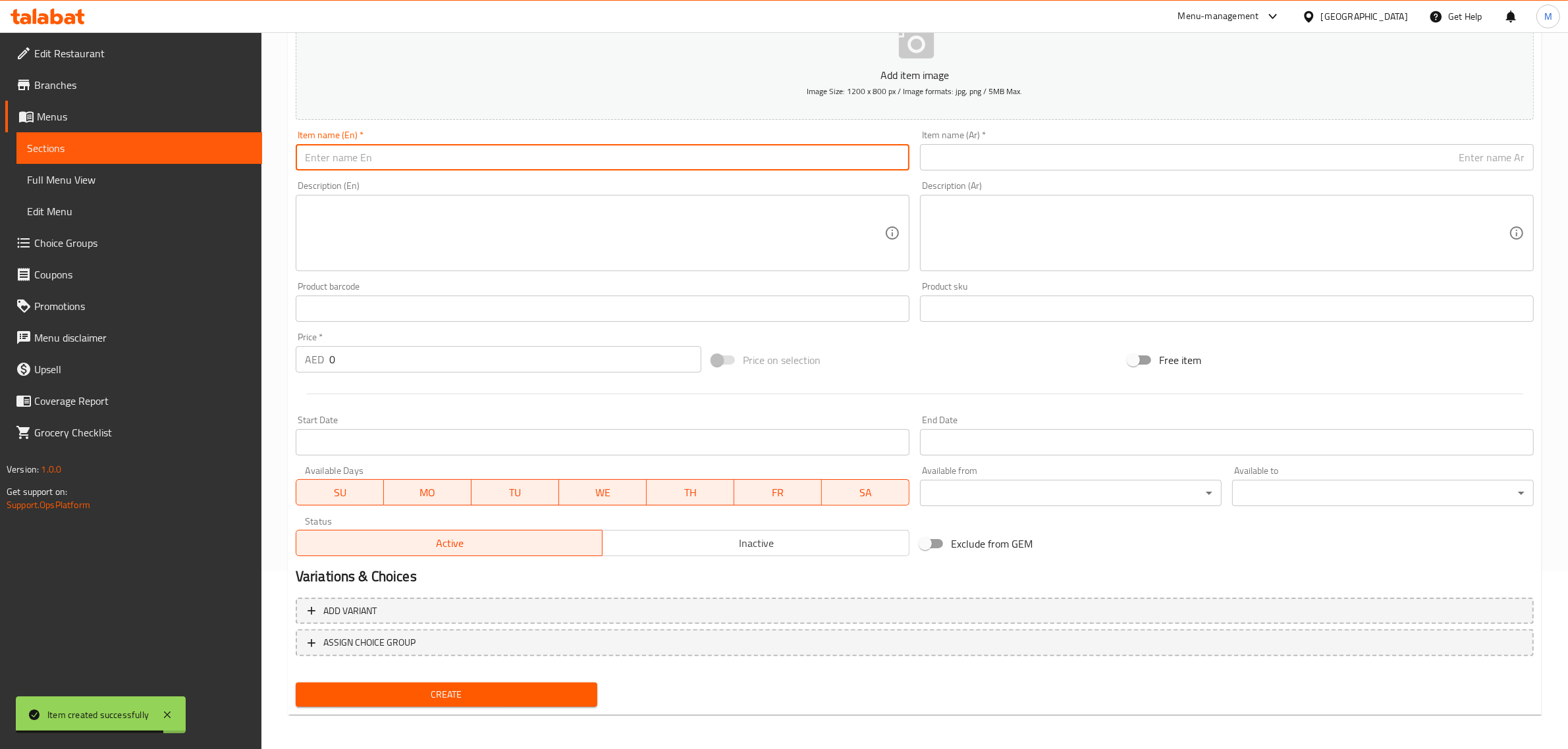
click at [708, 162] on input "text" at bounding box center [602, 156] width 614 height 26
paste input "KING BURGER CHICKEN/MUTTON"
click at [402, 161] on input "King Burger Chicken/mutton" at bounding box center [602, 156] width 614 height 26
click at [382, 156] on input "King Burger Chicken/Mutton" at bounding box center [602, 156] width 614 height 26
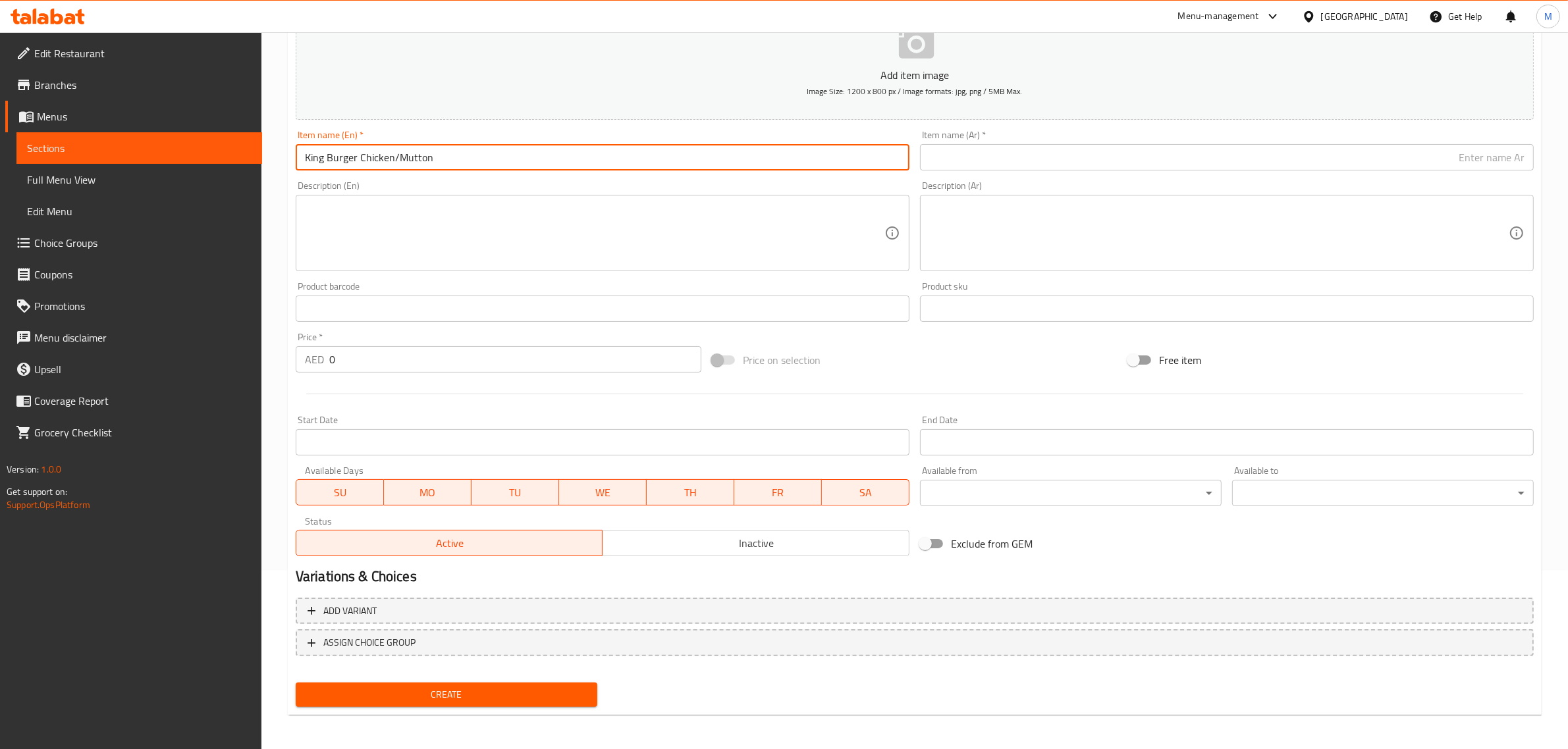
click at [382, 156] on input "King Burger Chicken/Mutton" at bounding box center [602, 156] width 614 height 26
type input "King Burger Chicken/Mutton"
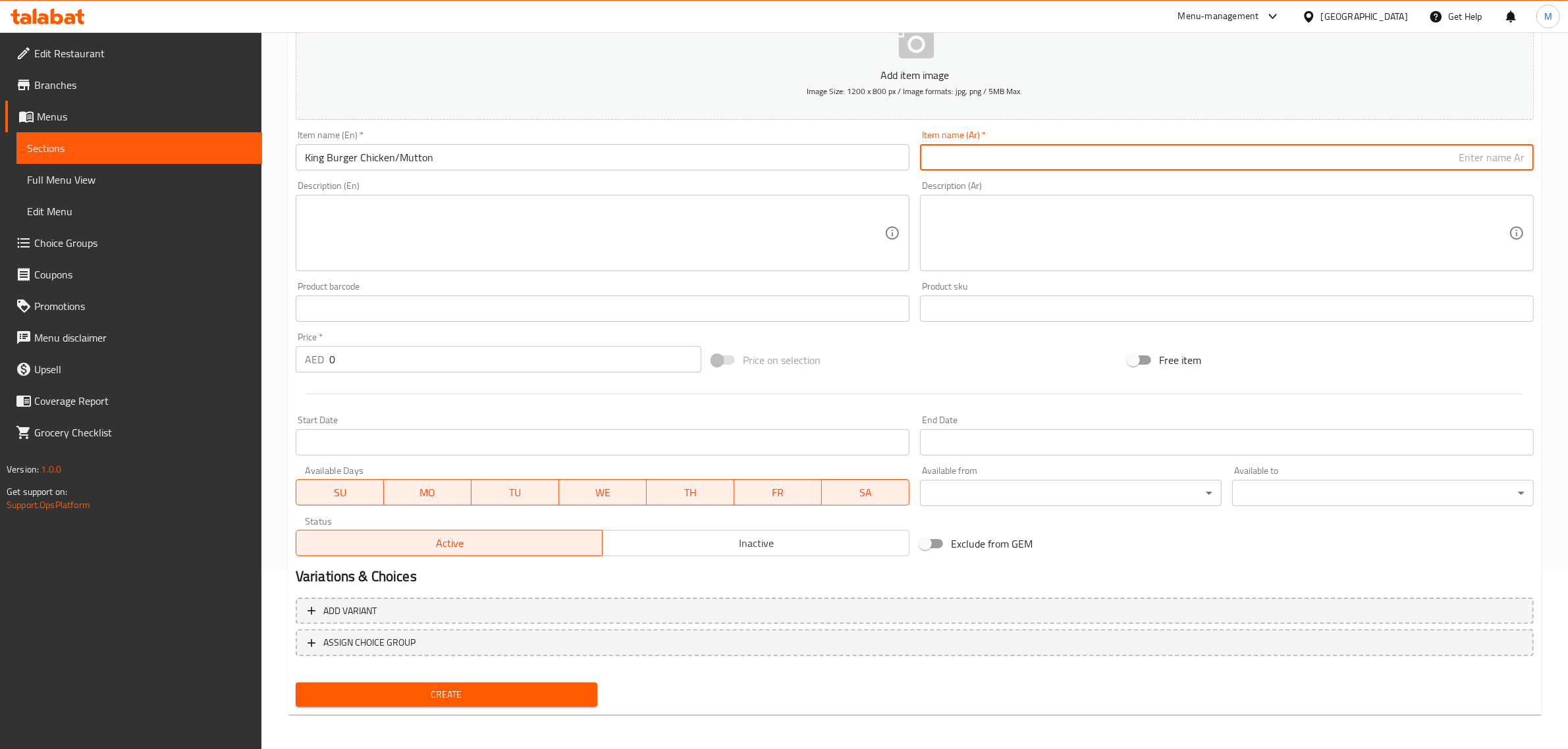
click at [1338, 163] on input "text" at bounding box center [1226, 156] width 614 height 26
paste input "برجر كينج دجاج/لحم ضأن"
type input "برجر كينج دجاج/لحم ضأن"
click at [514, 616] on span "Add variant" at bounding box center [915, 611] width 1214 height 17
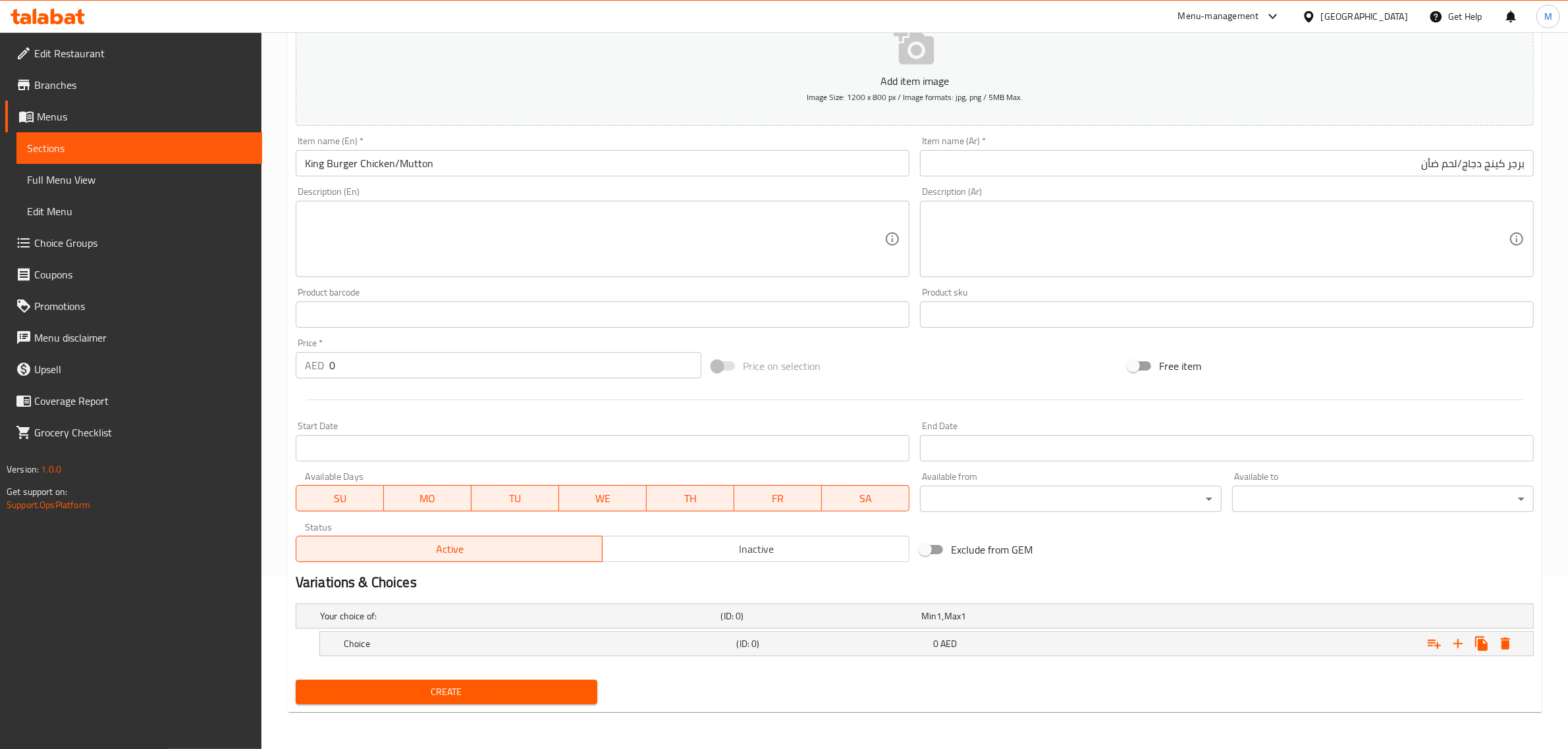
scroll to position [172, 0]
click at [1450, 643] on icon "Expand" at bounding box center [1458, 644] width 16 height 16
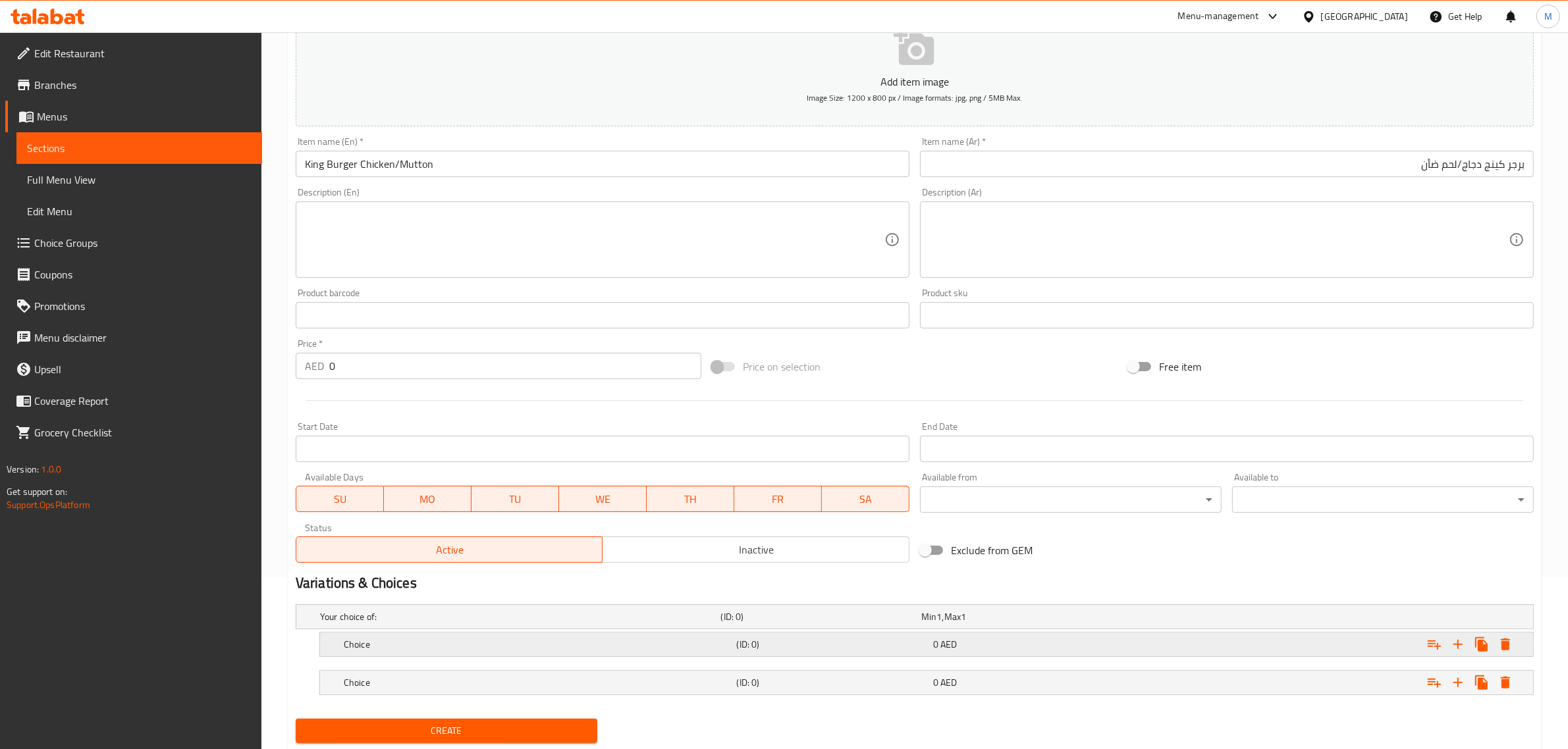
click at [626, 631] on div "Choice (ID: 0) 0 AED" at bounding box center [918, 616] width 1202 height 29
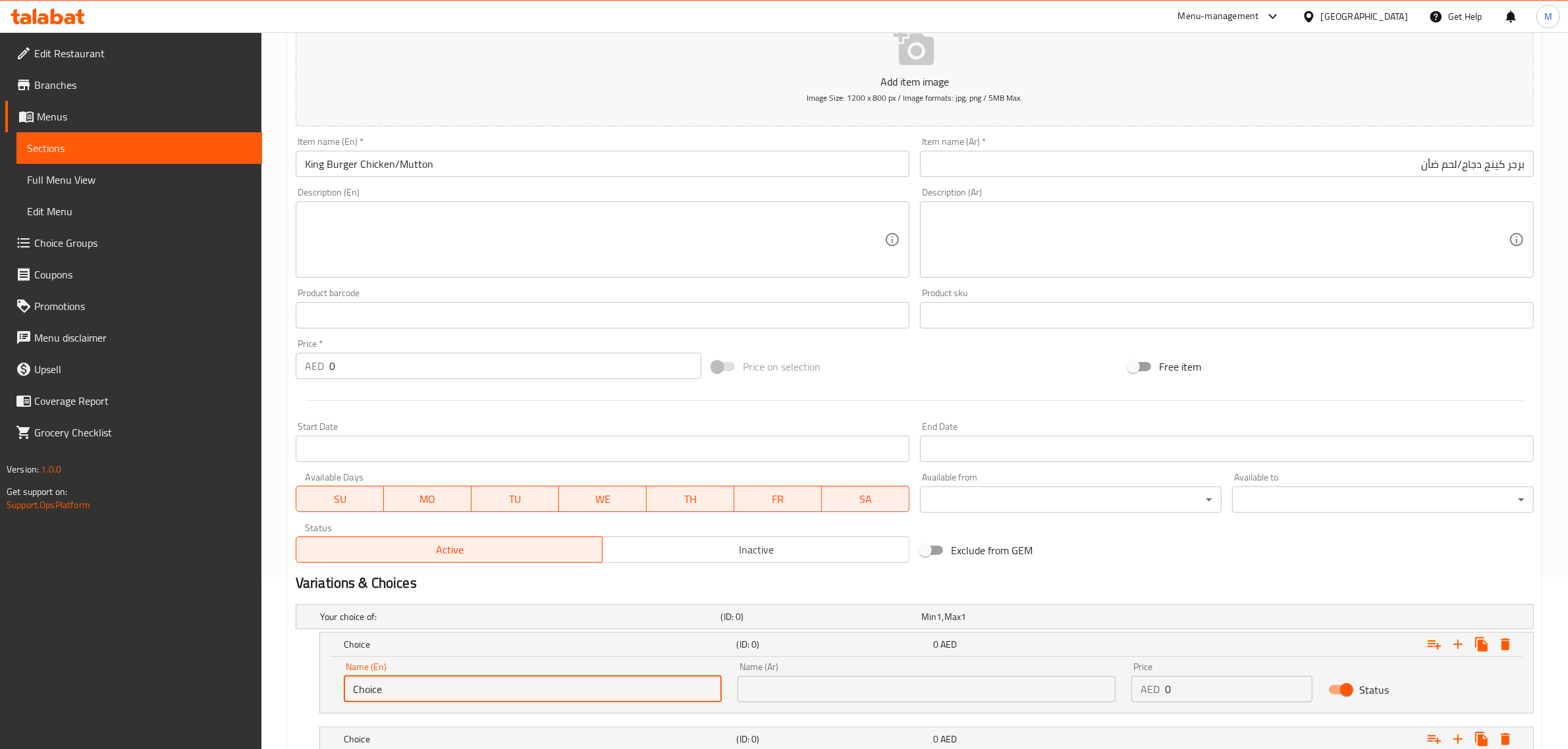
click at [578, 695] on input "Choice" at bounding box center [532, 689] width 378 height 26
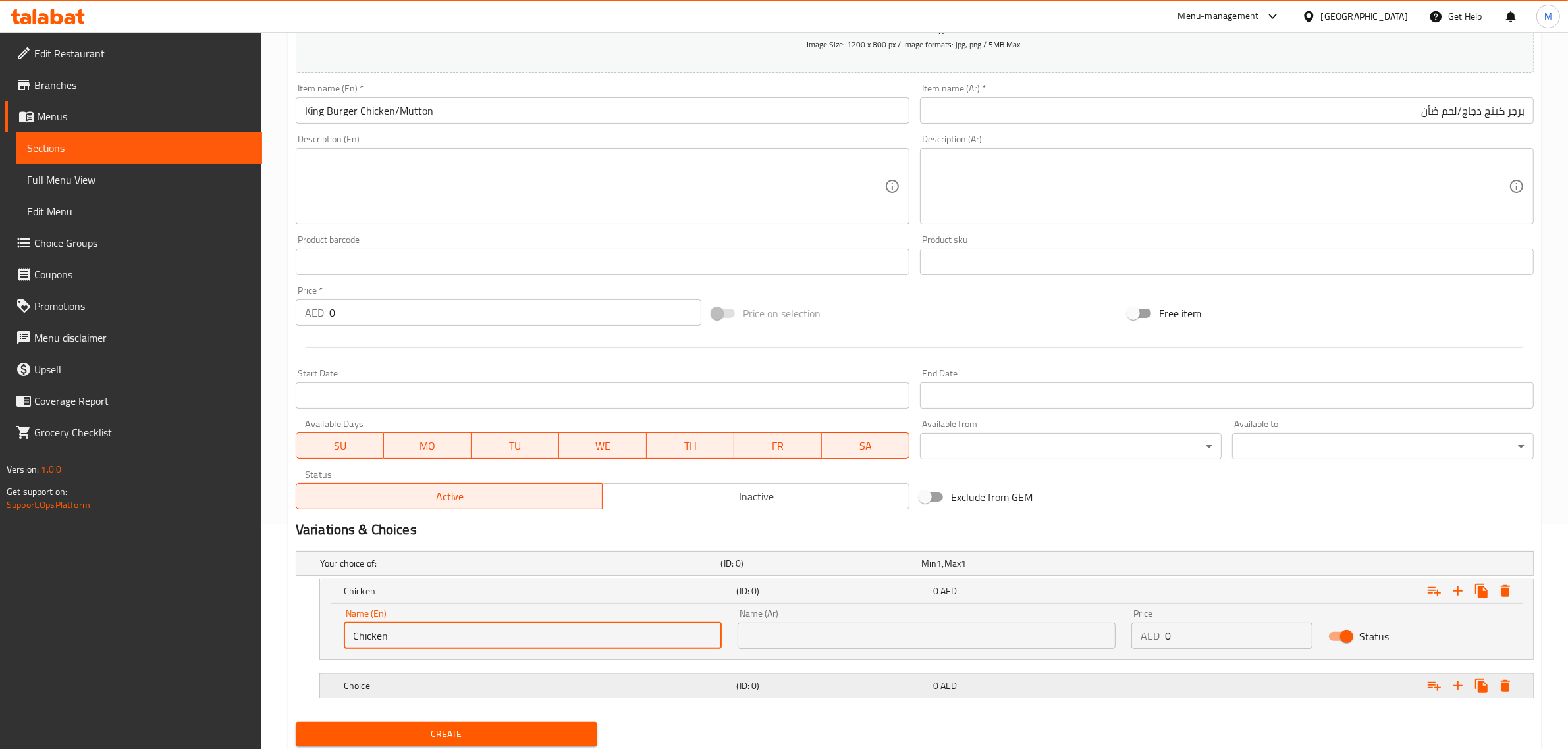
scroll to position [254, 0]
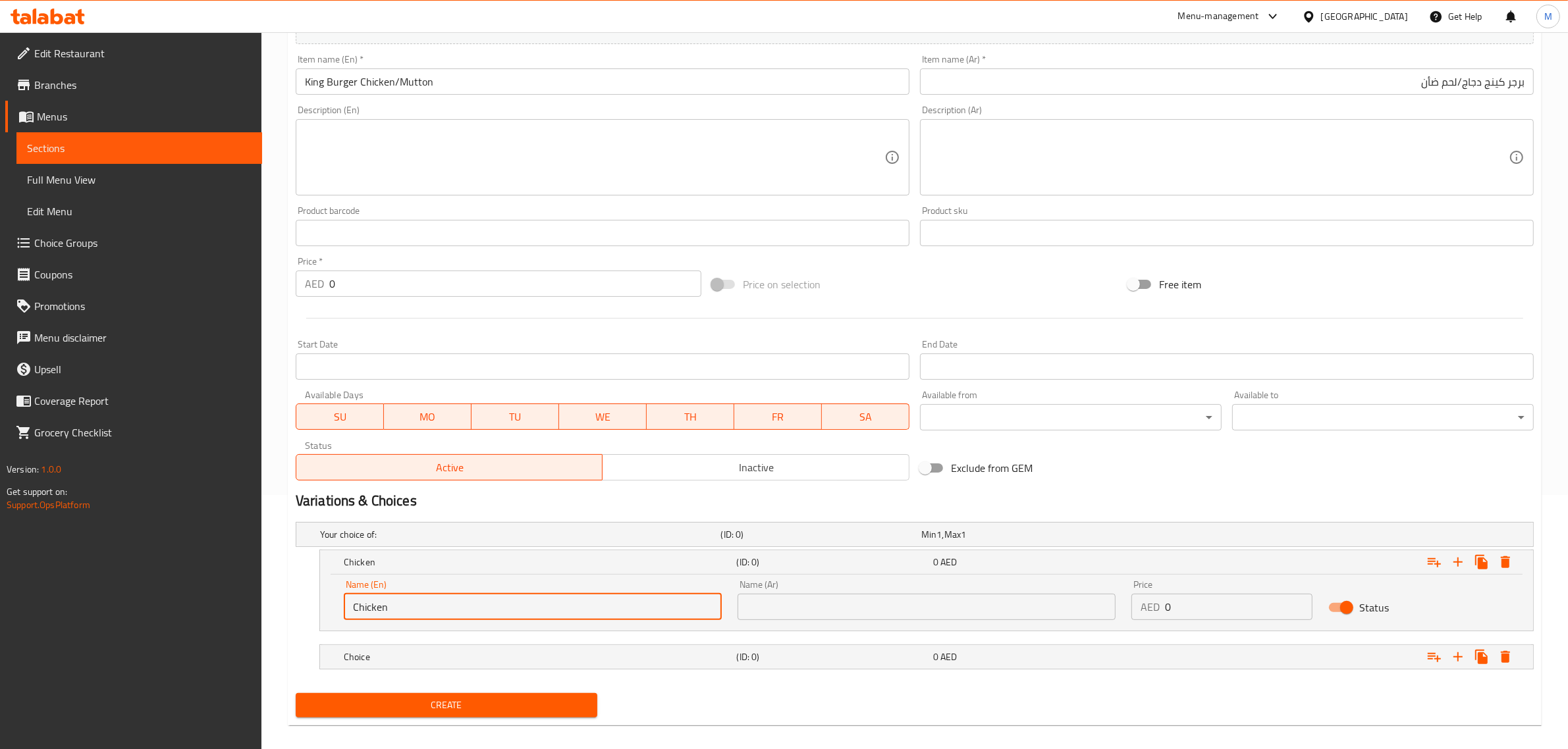
type input "Chicken"
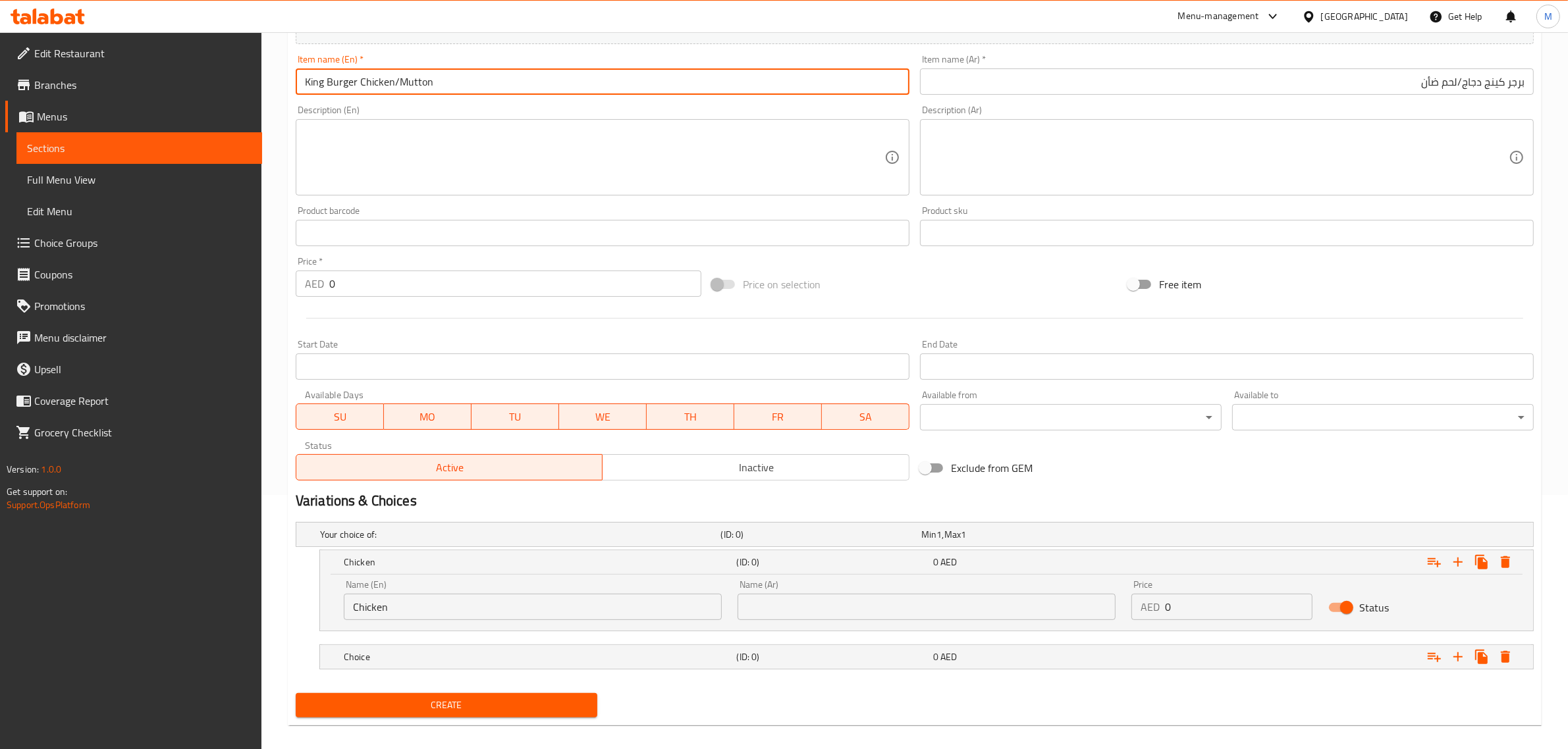
drag, startPoint x: 399, startPoint y: 86, endPoint x: 430, endPoint y: 84, distance: 31.1
click at [430, 84] on input "King Burger Chicken/Mutton" at bounding box center [602, 81] width 614 height 26
click at [509, 541] on h5 "Choice" at bounding box center [518, 534] width 396 height 14
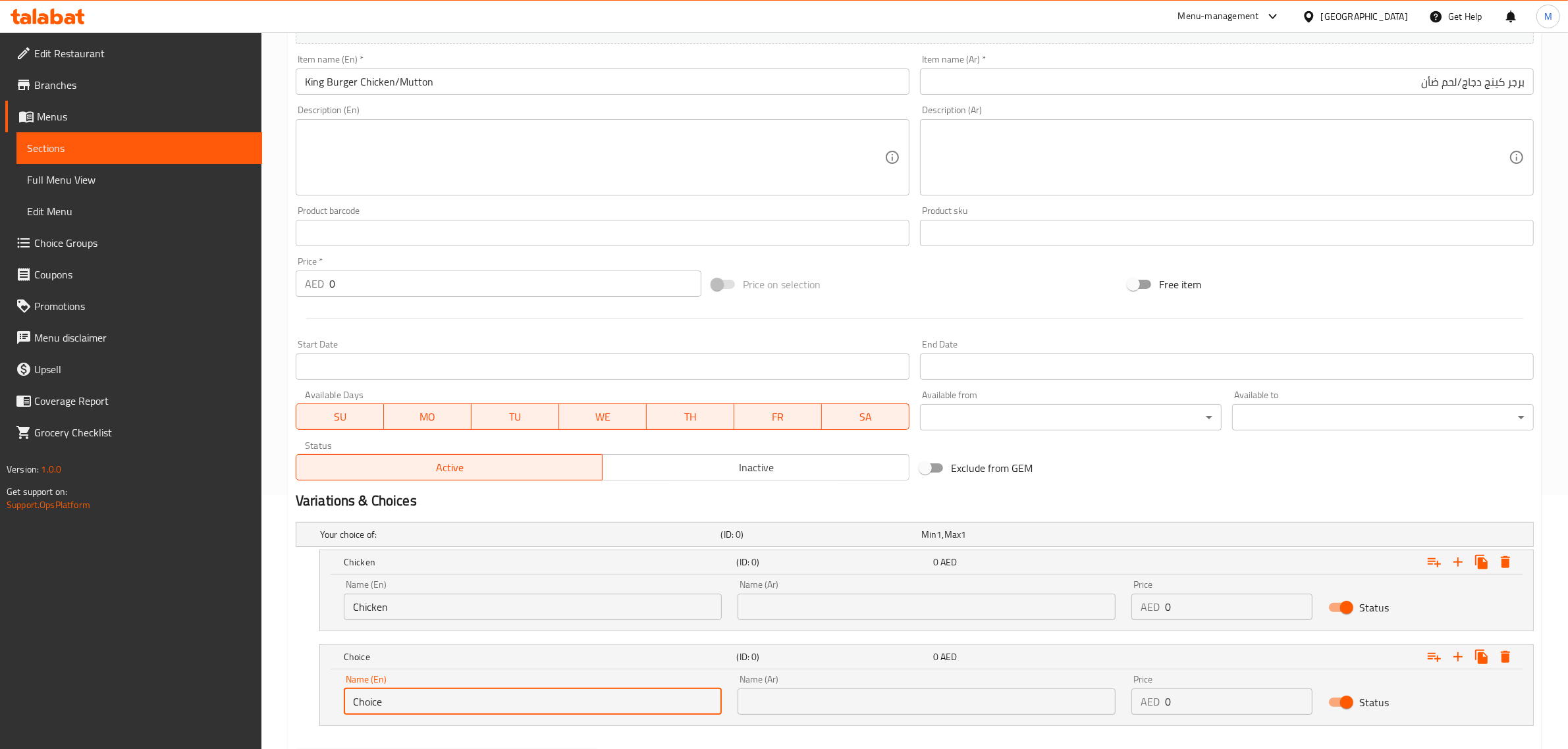
click at [510, 689] on input "Choice" at bounding box center [532, 701] width 378 height 26
paste input "Mutton"
type input "Mutton"
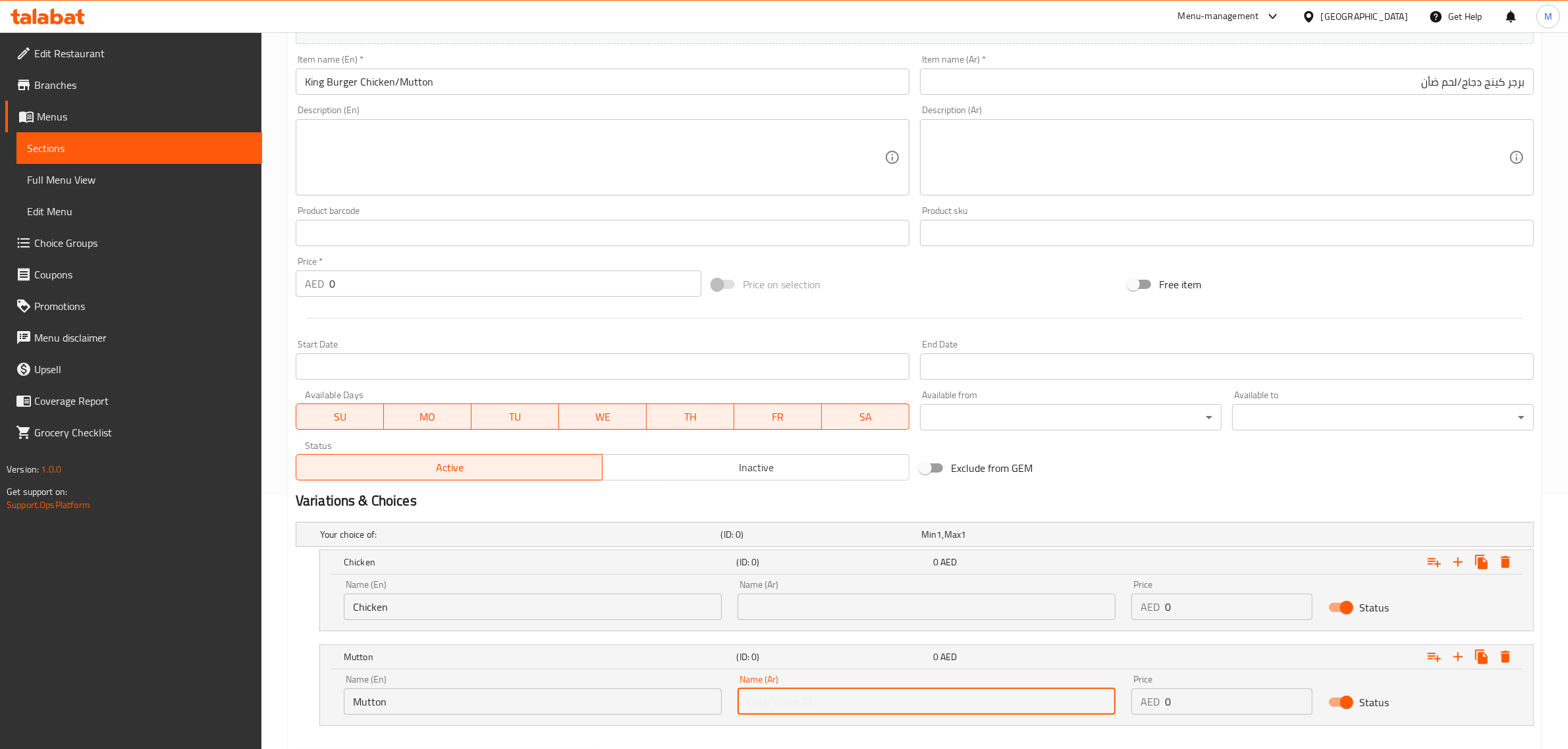
click at [912, 705] on input "text" at bounding box center [927, 701] width 378 height 26
paste input "لحم ضأن"
type input "لحم ضأن"
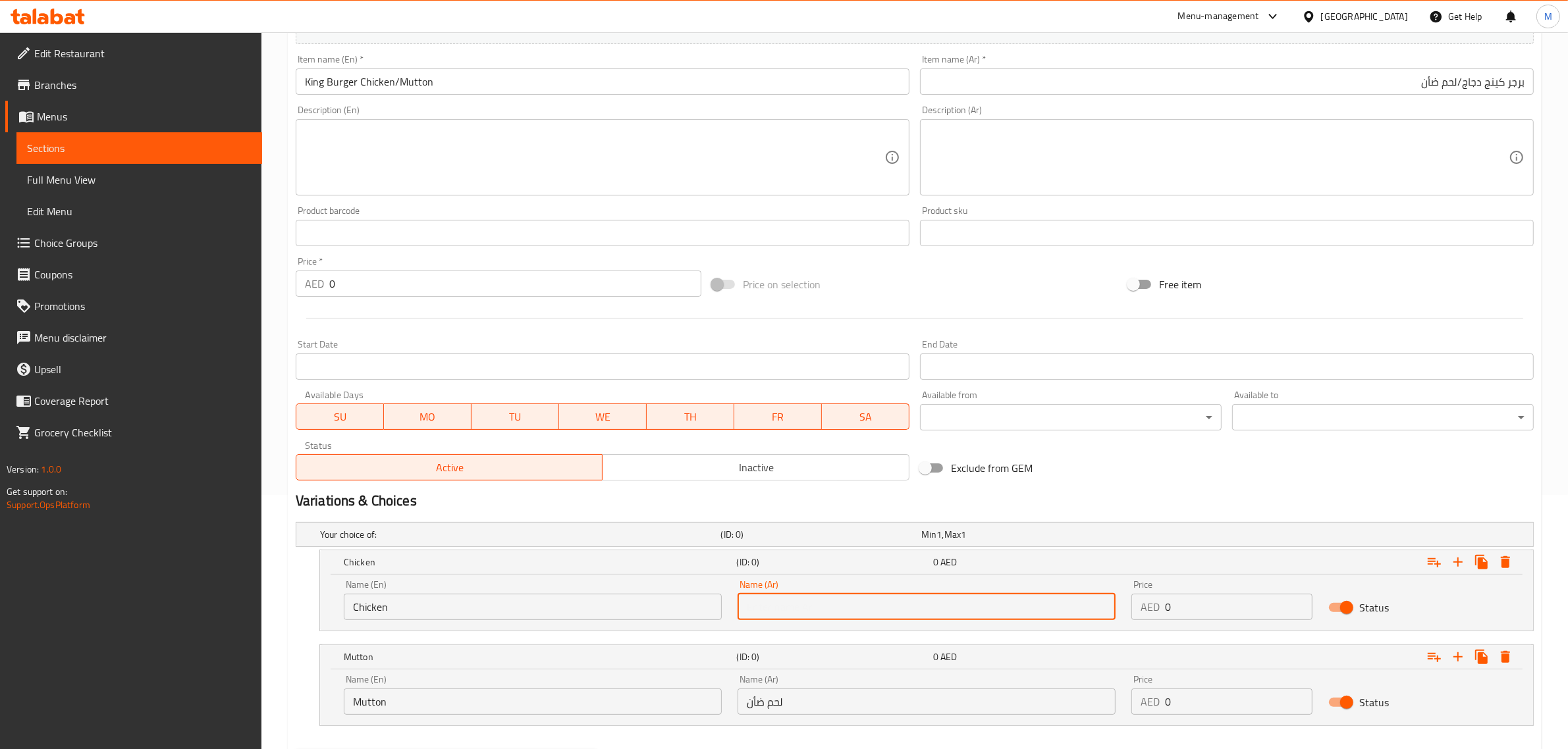
click at [985, 616] on input "text" at bounding box center [927, 606] width 378 height 26
paste input "دجاج"
type input "دجاج"
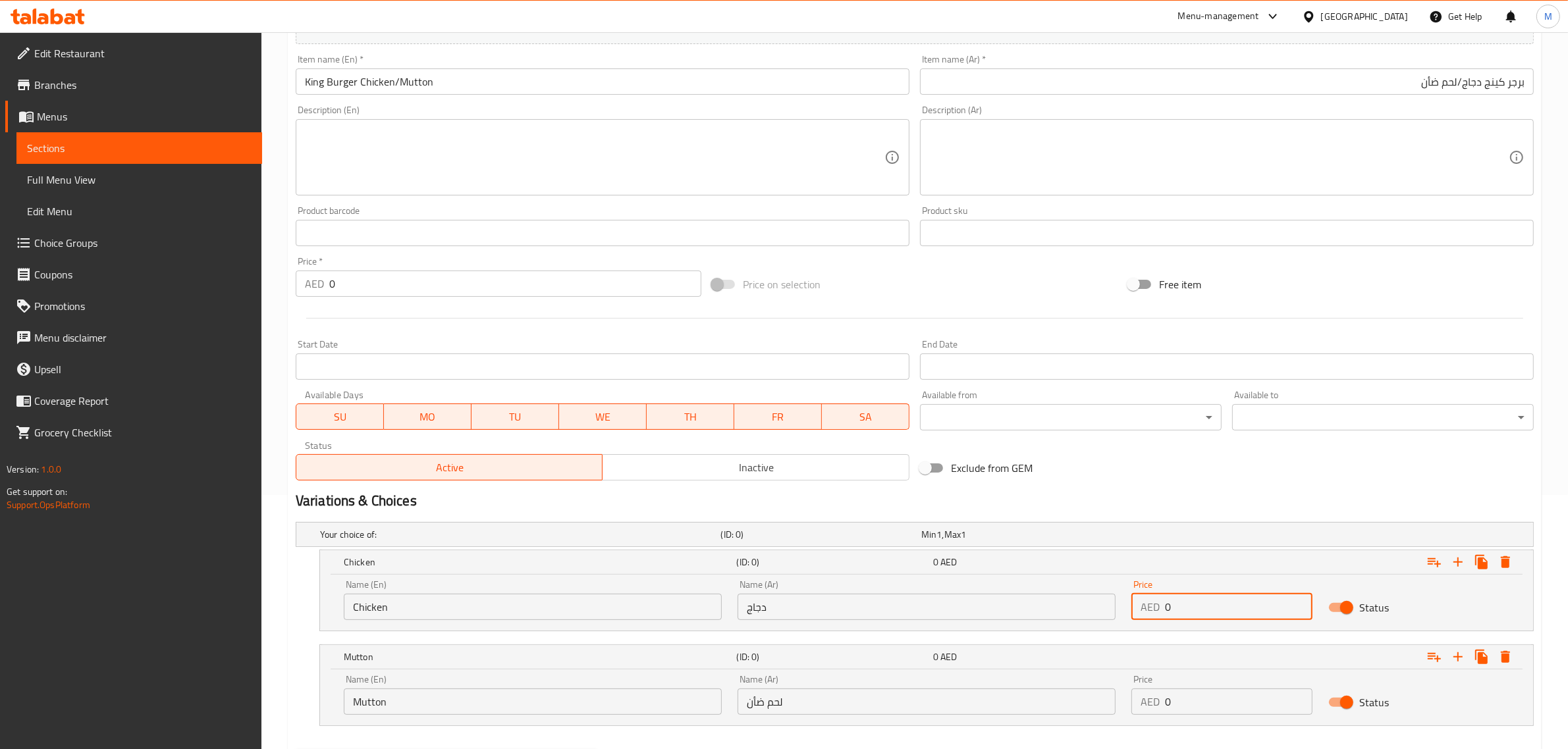
drag, startPoint x: 1180, startPoint y: 604, endPoint x: 1150, endPoint y: 607, distance: 30.1
click at [1150, 607] on div "AED 0 Price" at bounding box center [1221, 606] width 181 height 26
type input "19"
drag, startPoint x: 1187, startPoint y: 695, endPoint x: 1136, endPoint y: 703, distance: 51.6
click at [1136, 703] on div "AED 0 Price" at bounding box center [1221, 701] width 181 height 26
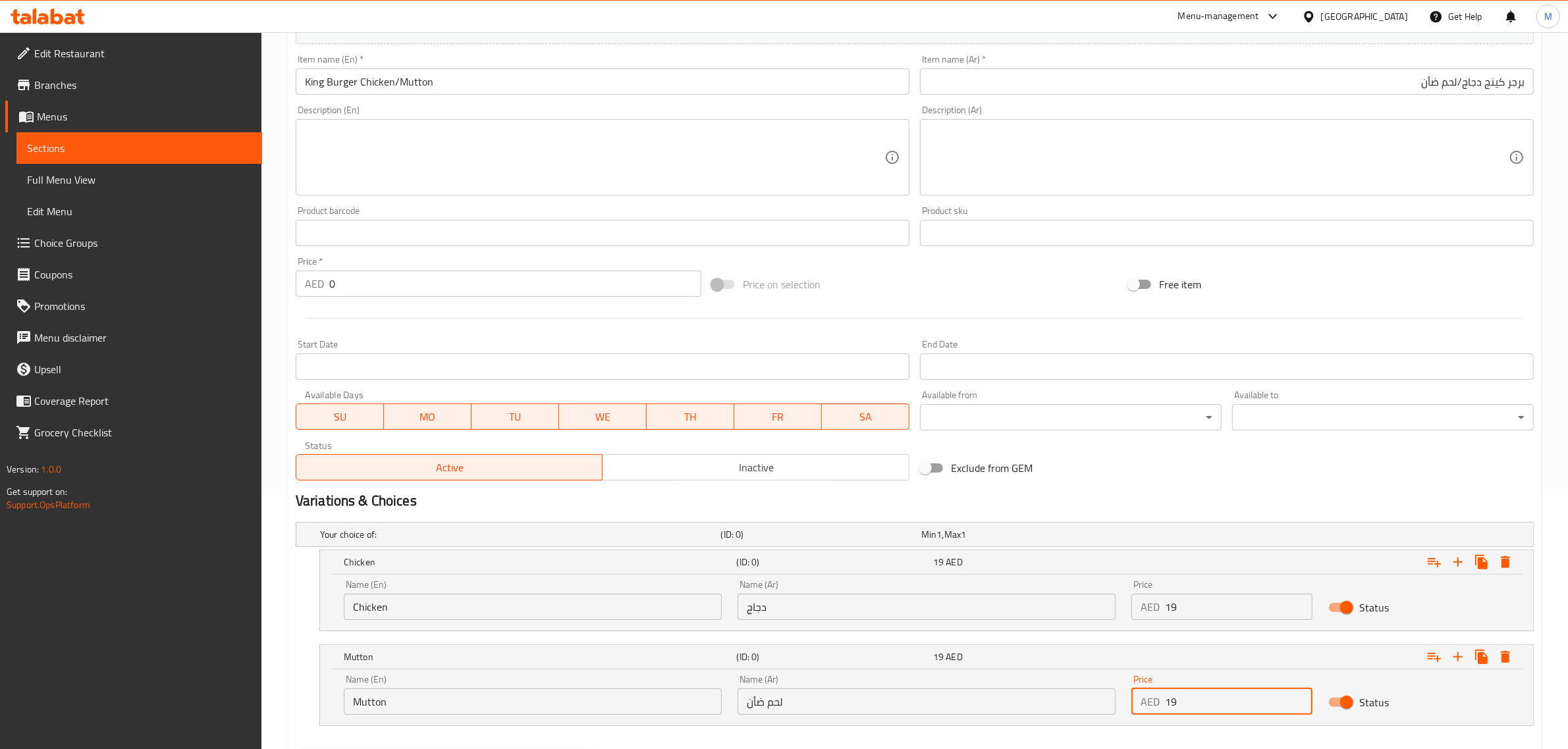
type input "19"
click at [1210, 493] on h2 "Variations & Choices" at bounding box center [915, 500] width 1238 height 20
click at [1211, 491] on h2 "Variations & Choices" at bounding box center [915, 500] width 1238 height 20
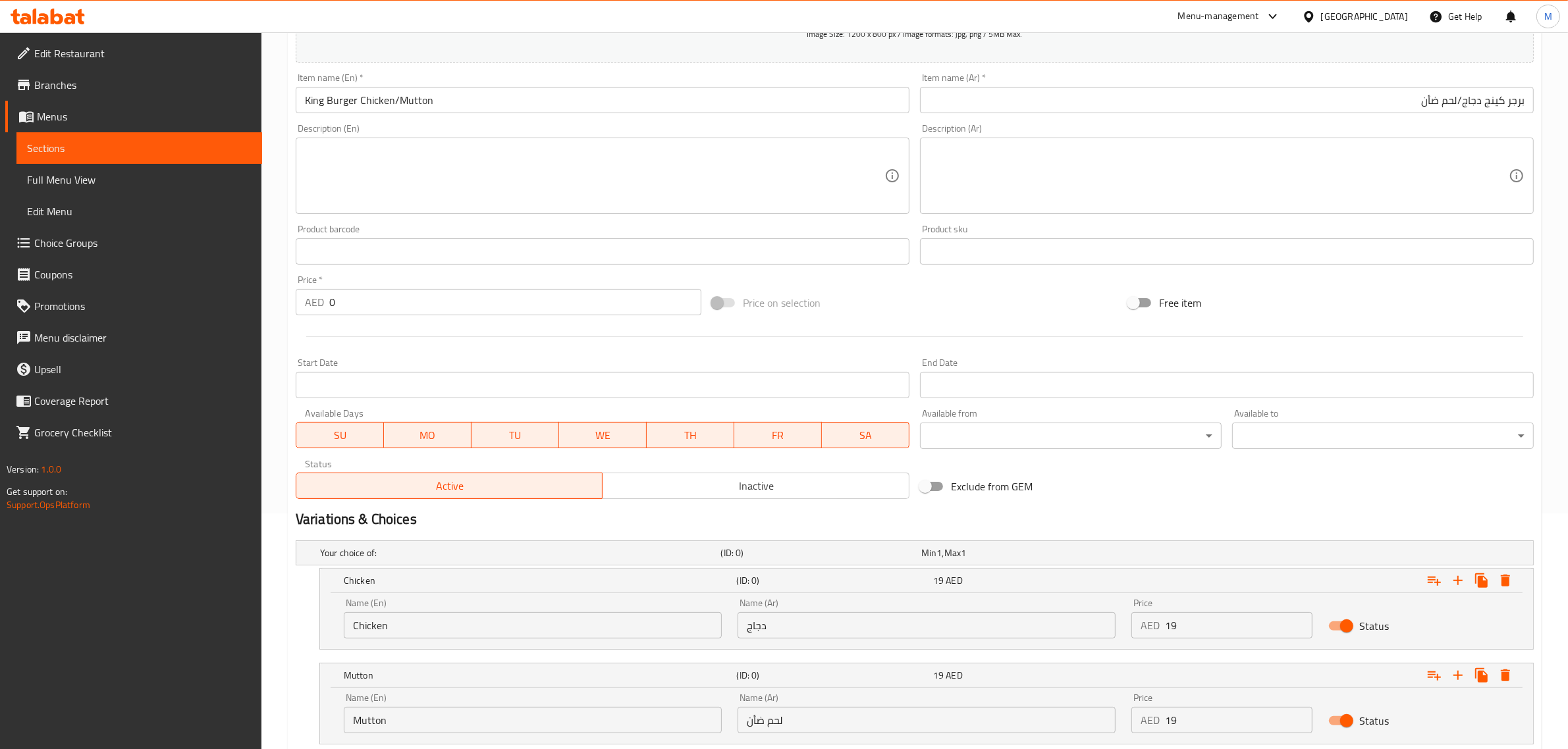
scroll to position [323, 0]
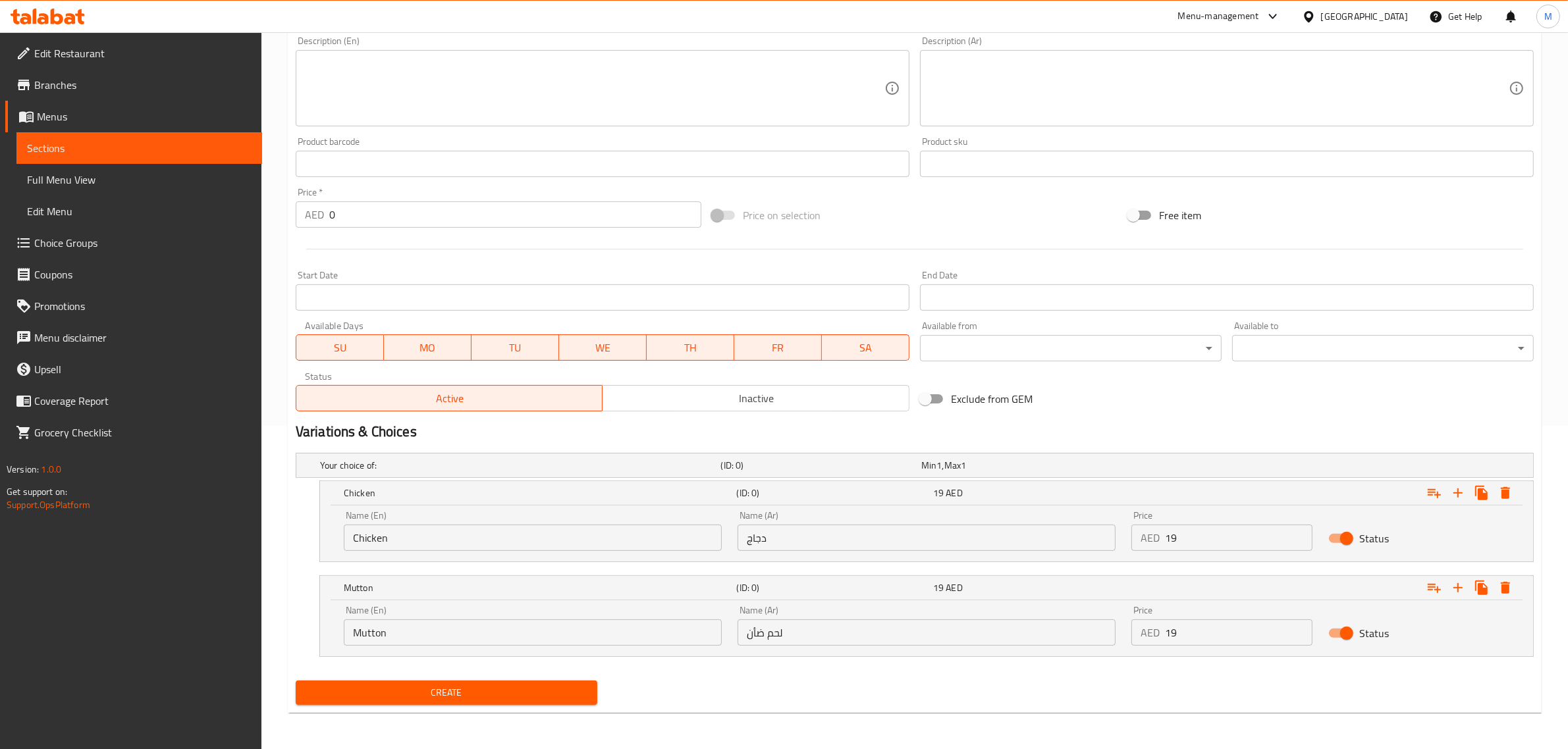
click at [489, 702] on button "Create" at bounding box center [446, 693] width 301 height 25
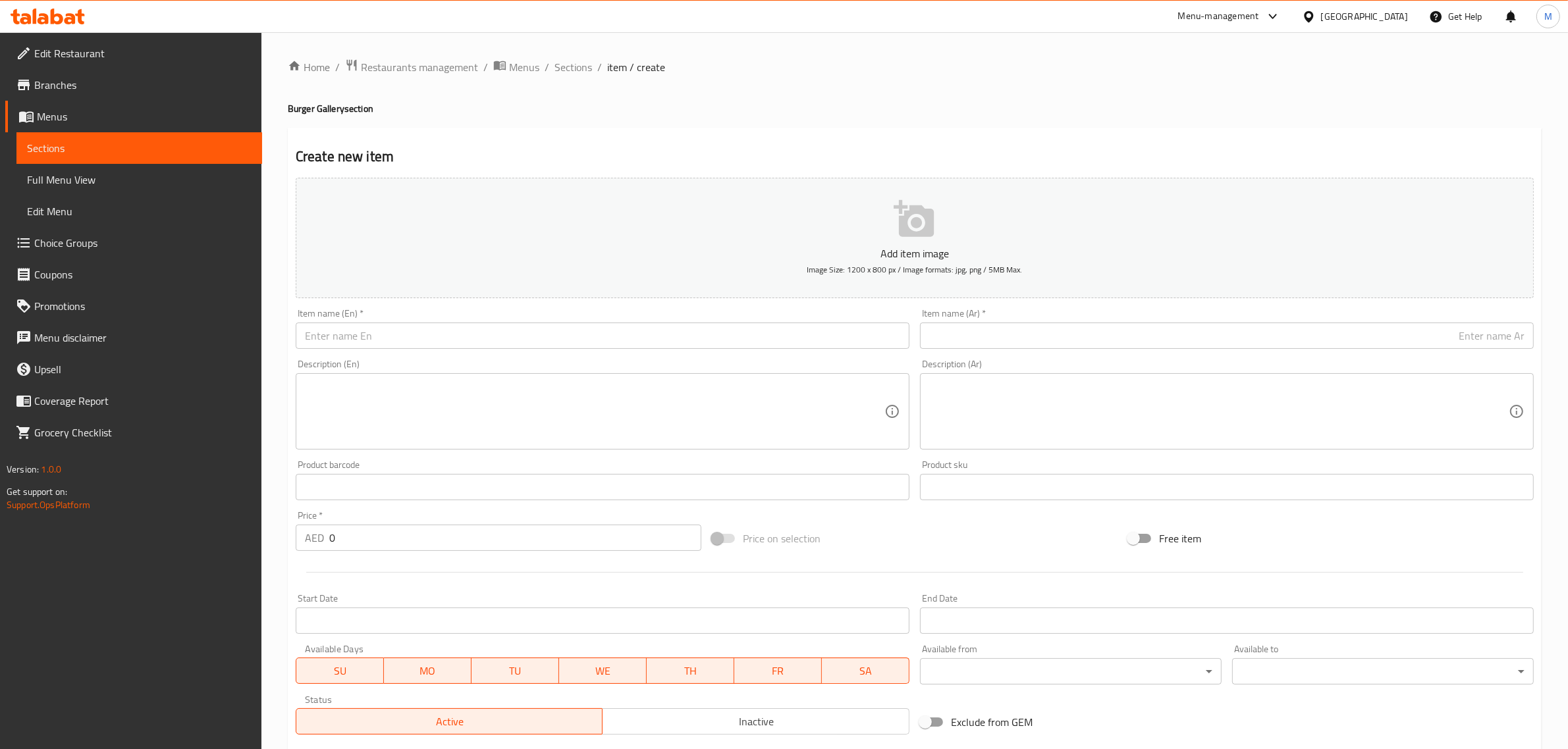
click at [877, 340] on input "text" at bounding box center [602, 335] width 614 height 26
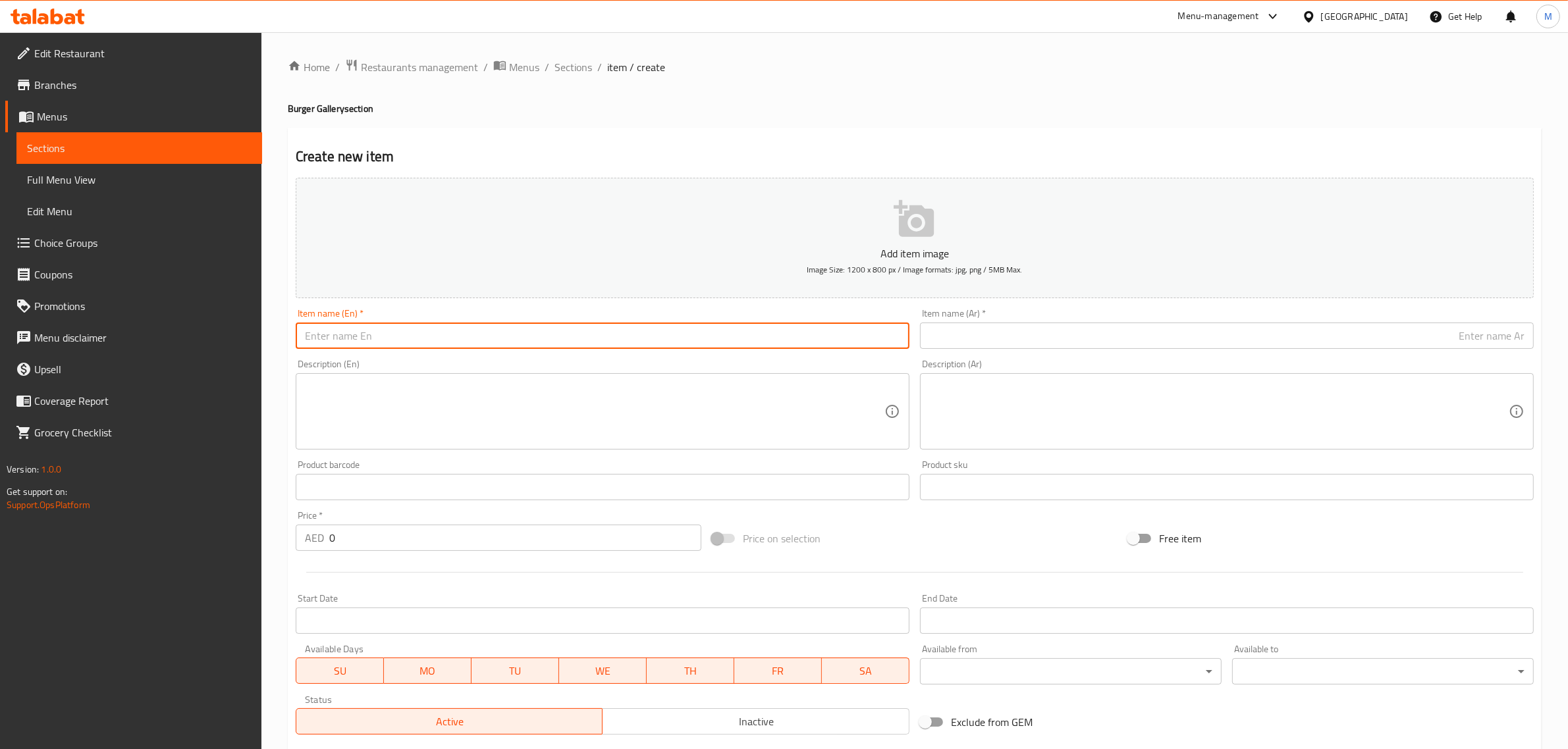
paste input "MUTTON BURGER"
type input "Mutton Burger"
click at [1246, 542] on div "Free item" at bounding box center [1331, 538] width 416 height 36
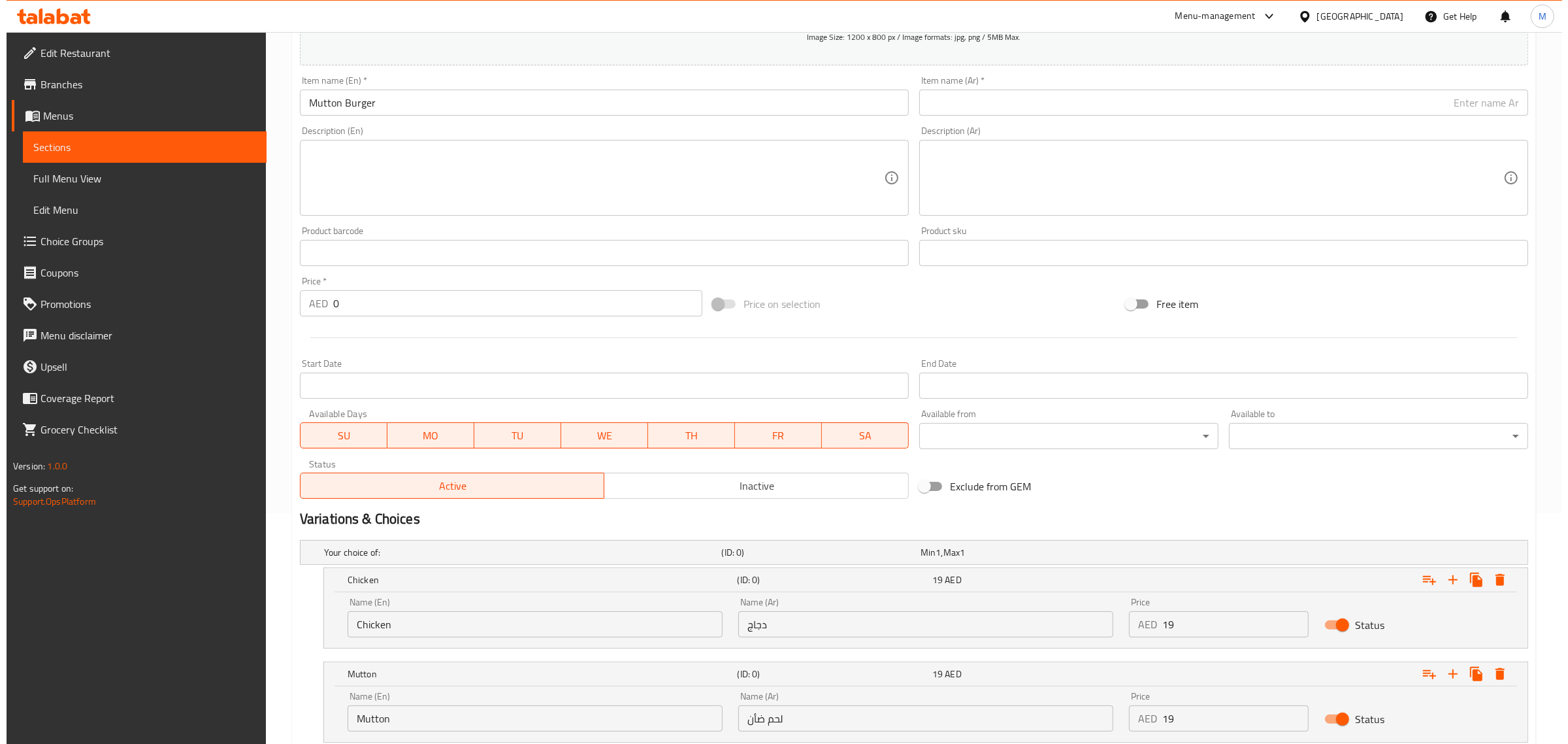
scroll to position [245, 0]
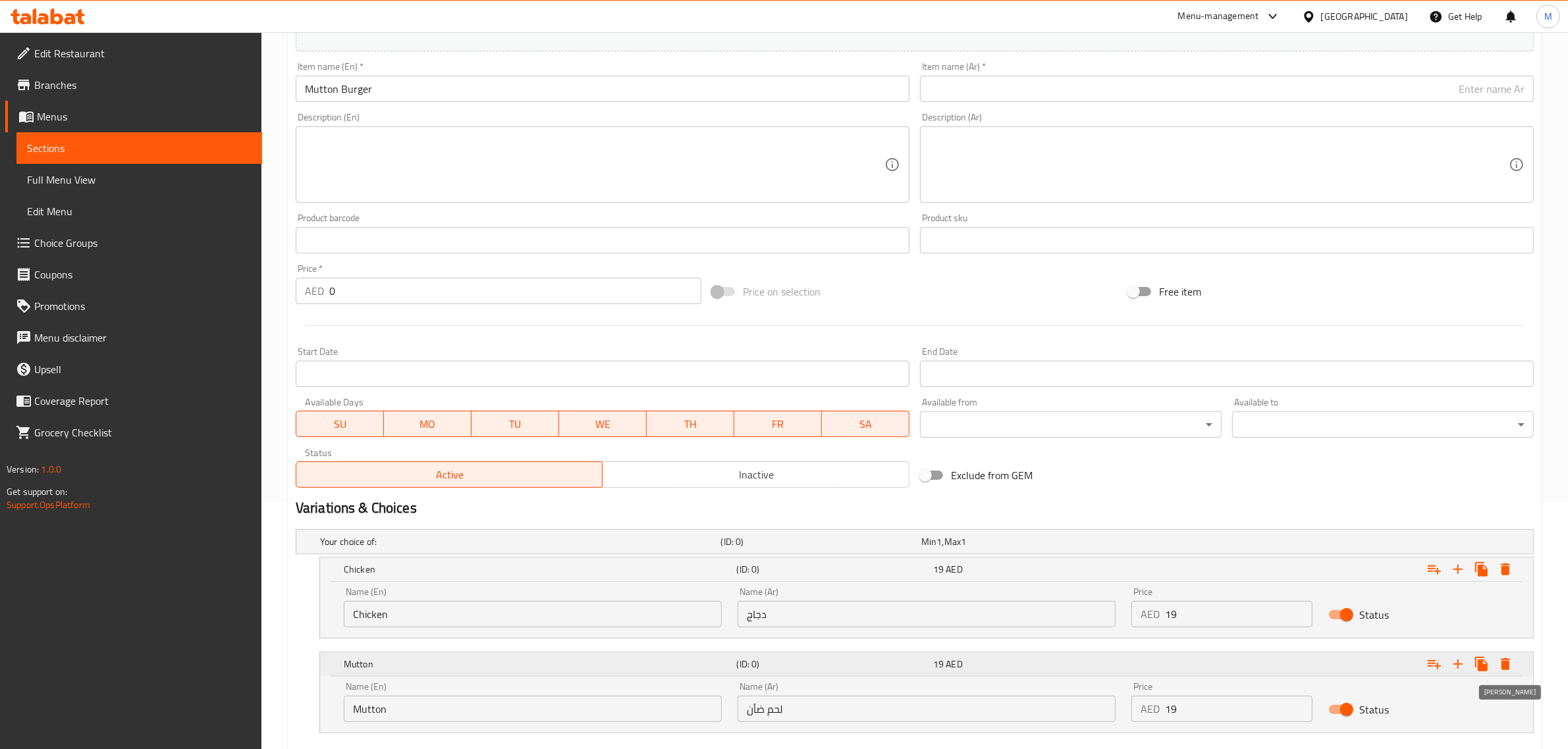
click at [1509, 666] on icon "Expand" at bounding box center [1505, 664] width 16 height 16
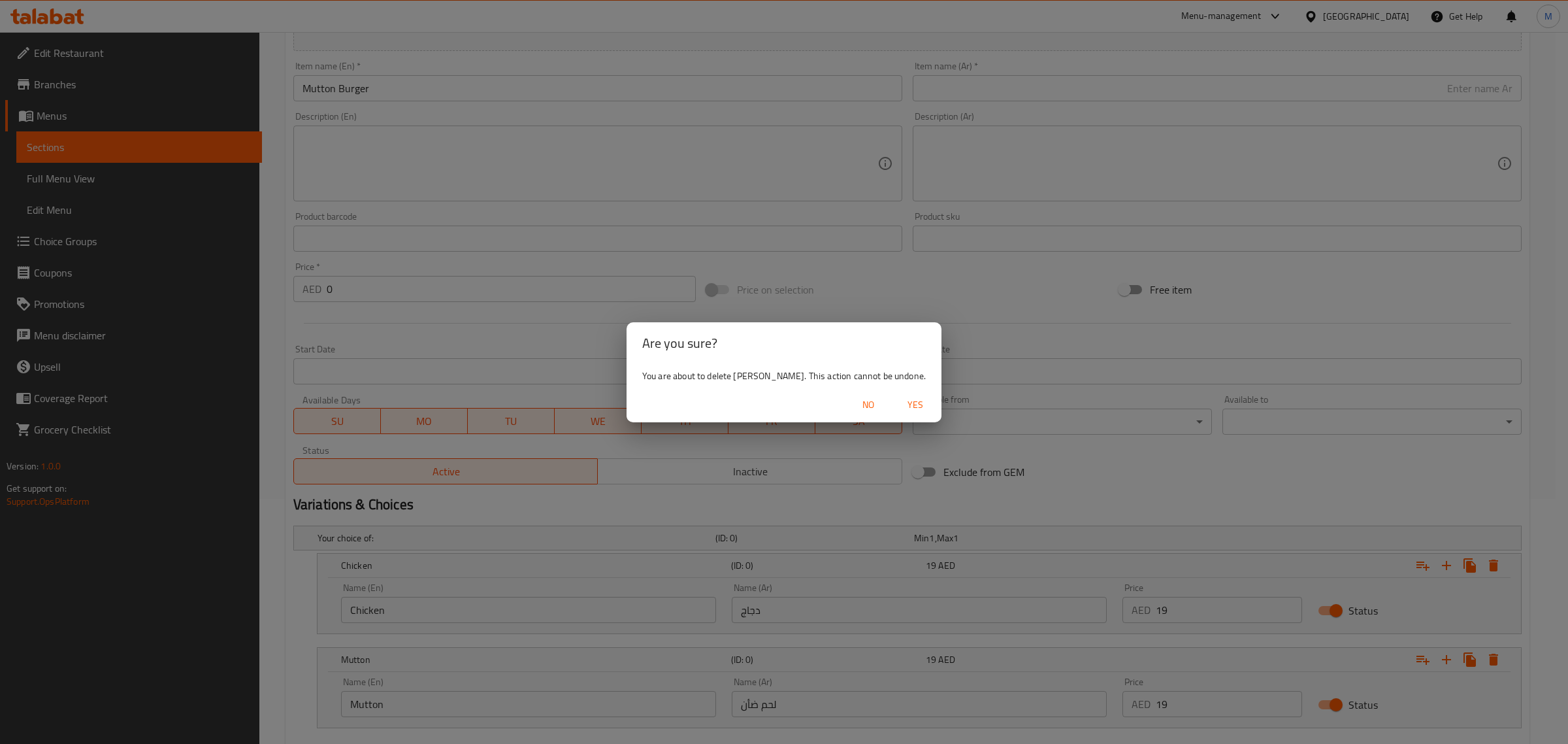
click at [907, 413] on span "Yes" at bounding box center [916, 405] width 32 height 17
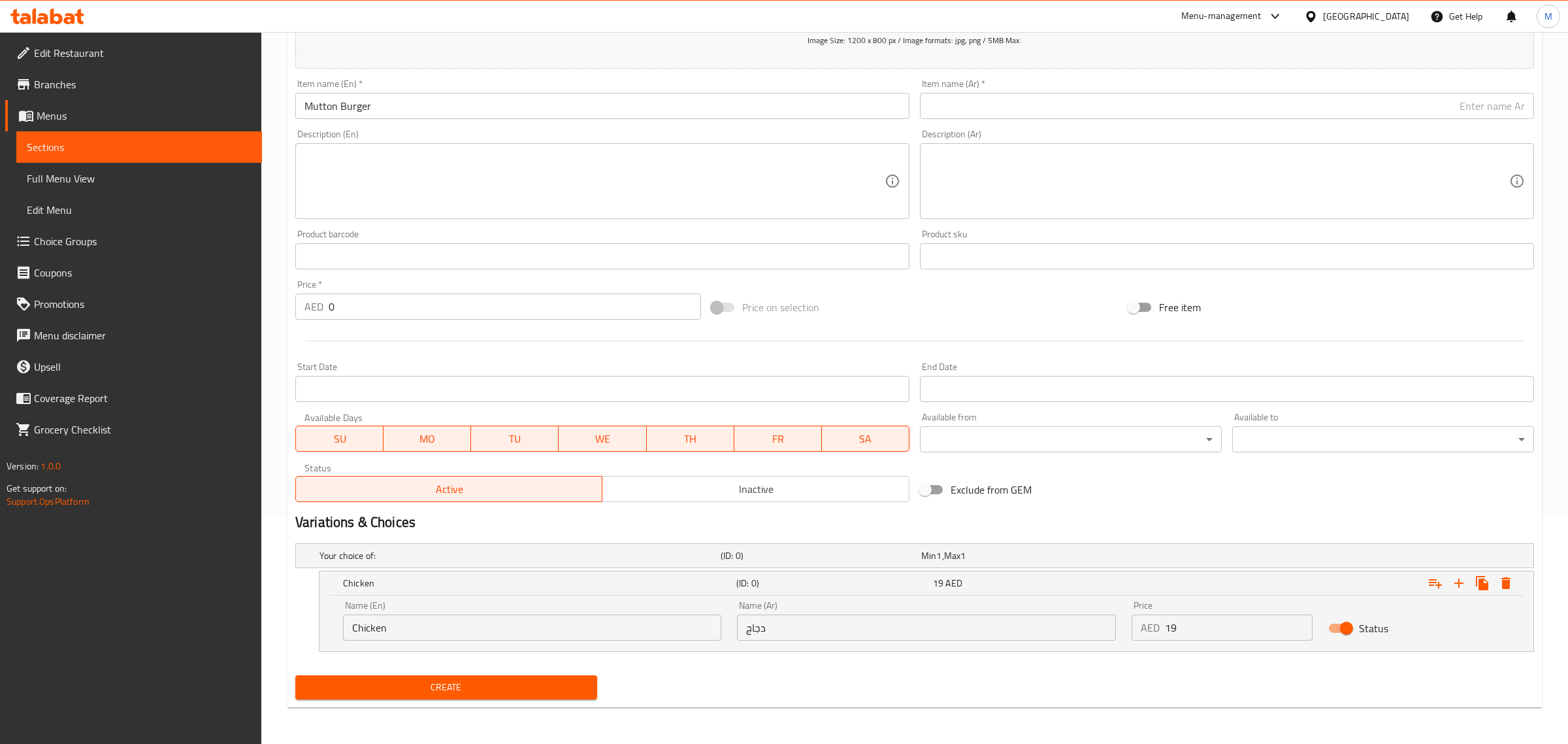
scroll to position [226, 0]
click at [1495, 581] on icon "Expand" at bounding box center [1494, 583] width 9 height 12
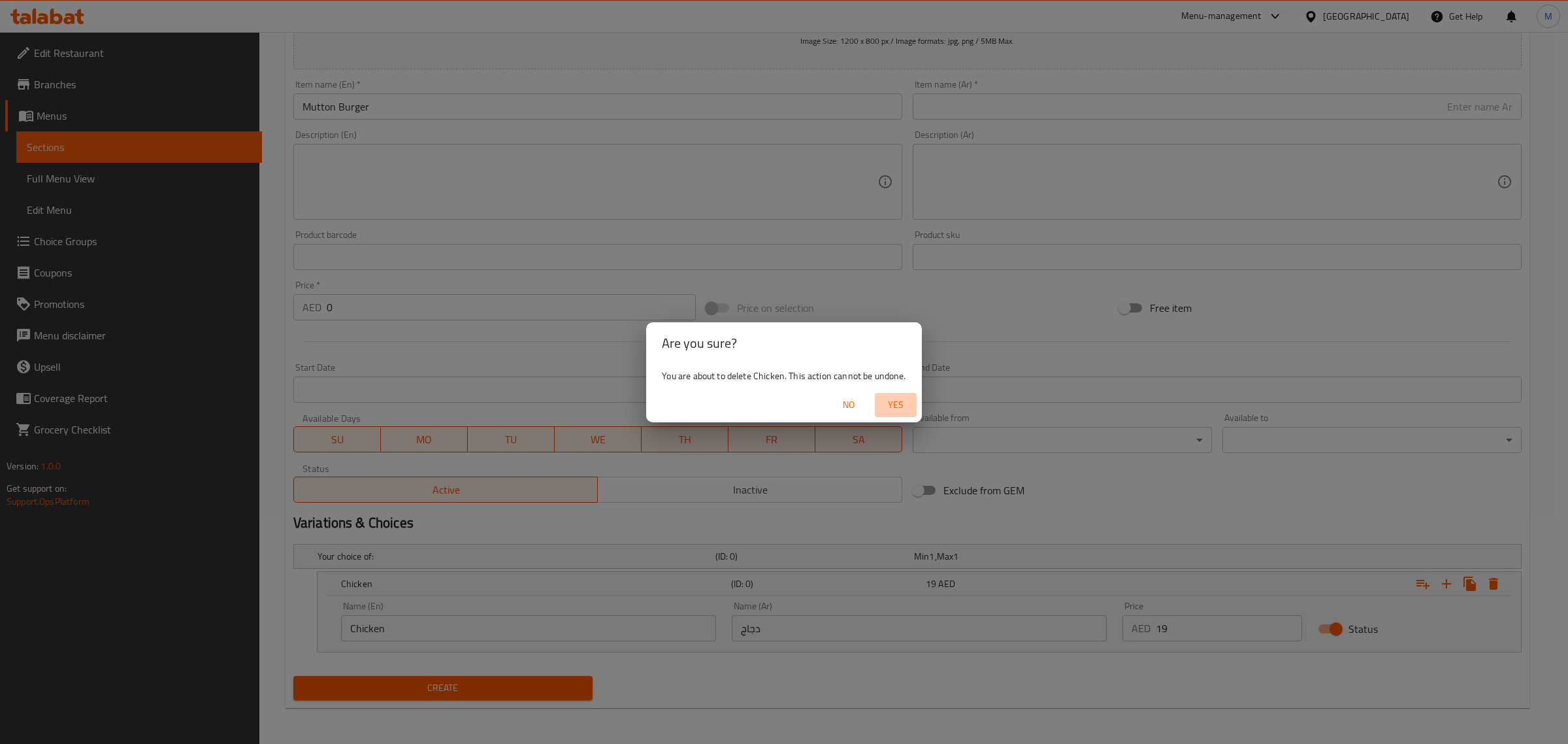
click at [893, 404] on span "Yes" at bounding box center [896, 405] width 32 height 17
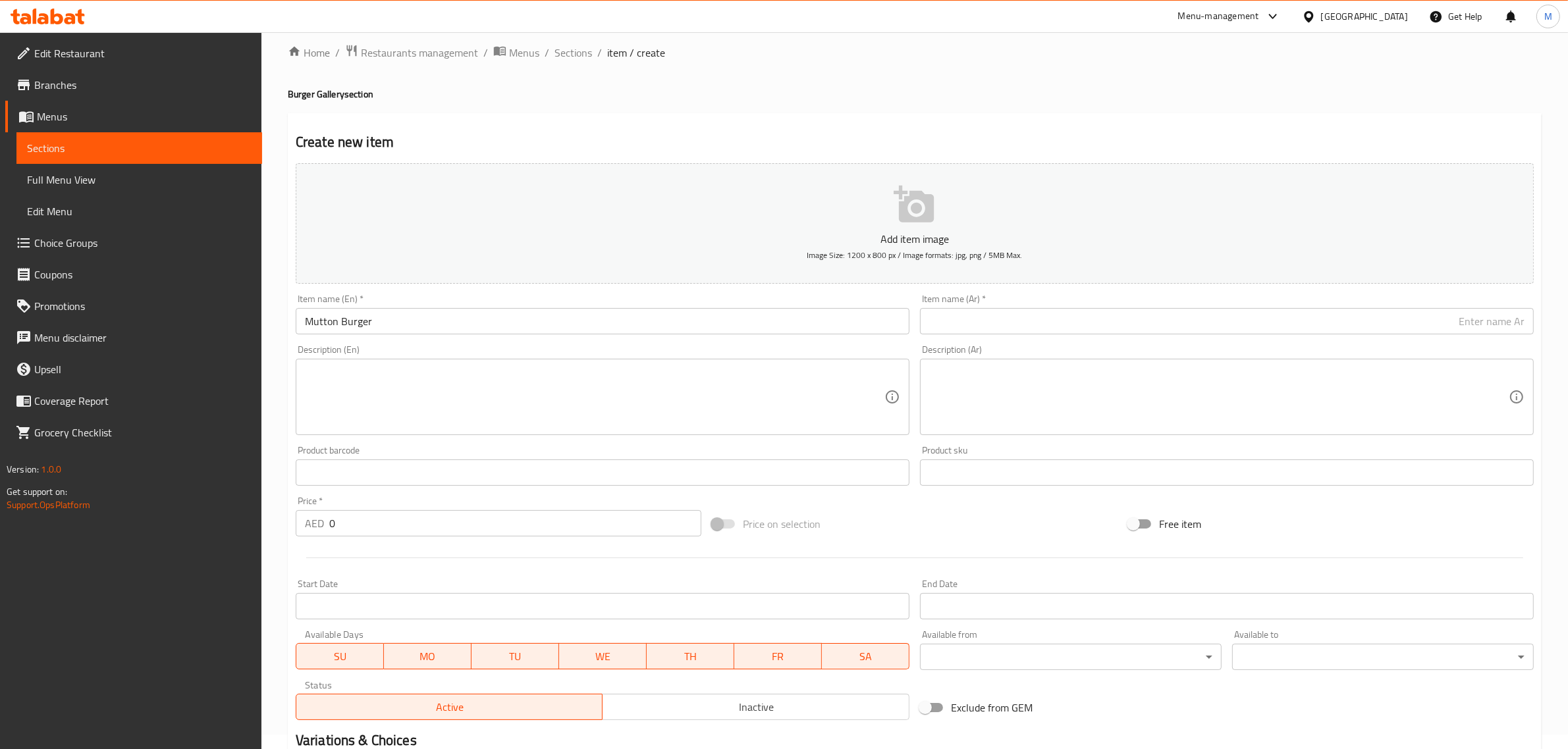
scroll to position [0, 0]
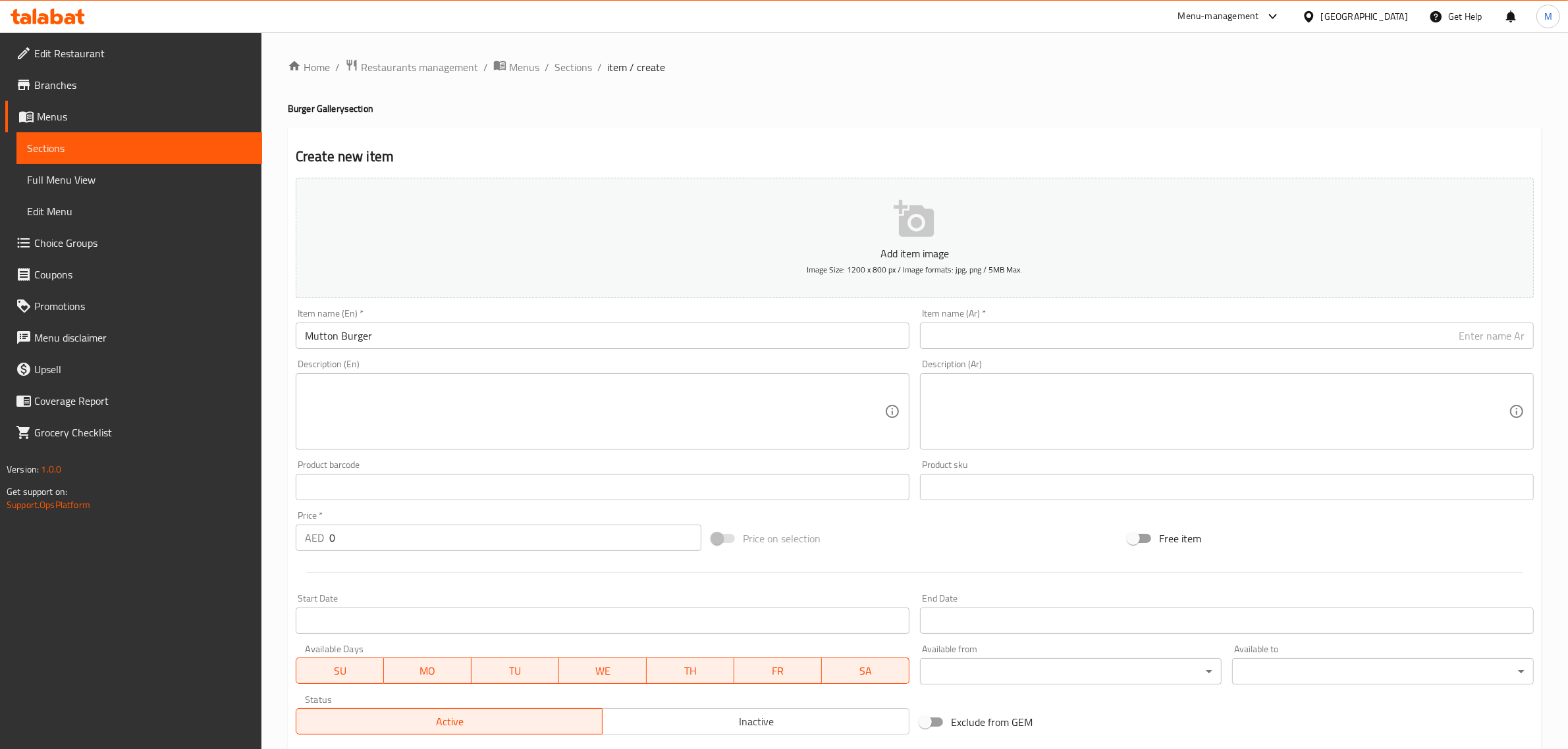
click at [735, 346] on input "Mutton Burger" at bounding box center [602, 335] width 614 height 26
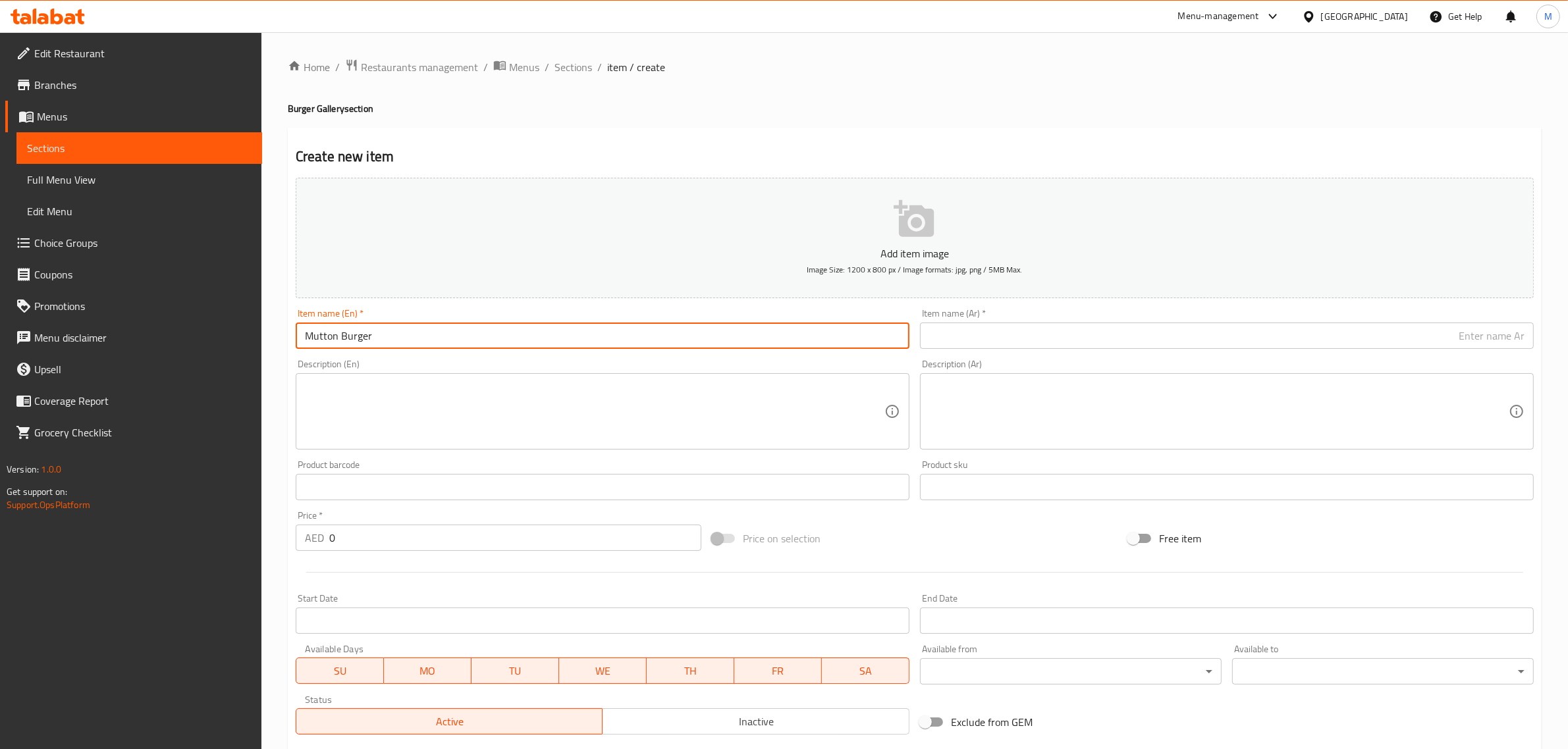
click at [735, 346] on input "Mutton Burger" at bounding box center [602, 335] width 614 height 26
click at [735, 344] on input "Mutton Burger" at bounding box center [602, 335] width 614 height 26
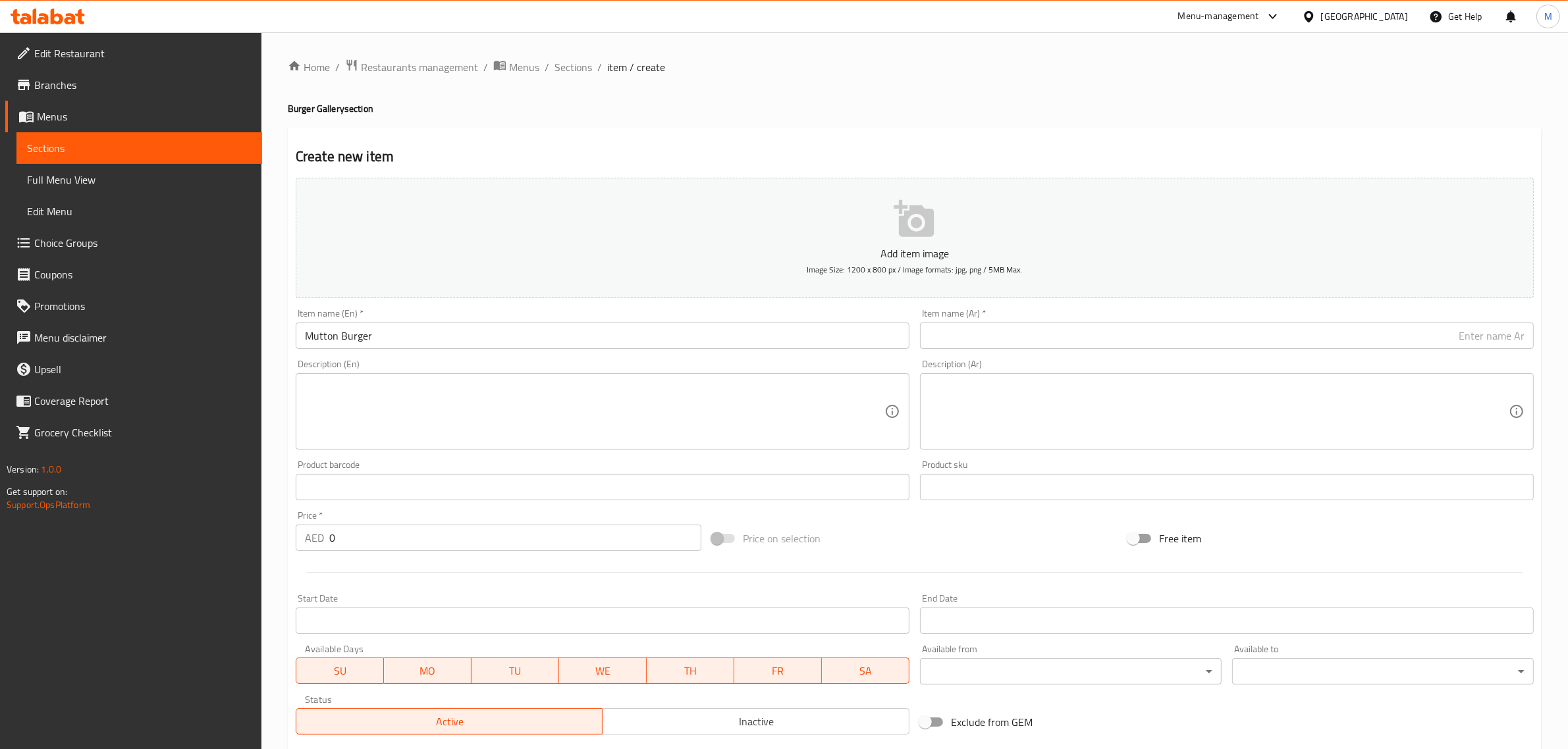
click at [1423, 340] on input "text" at bounding box center [1226, 335] width 614 height 26
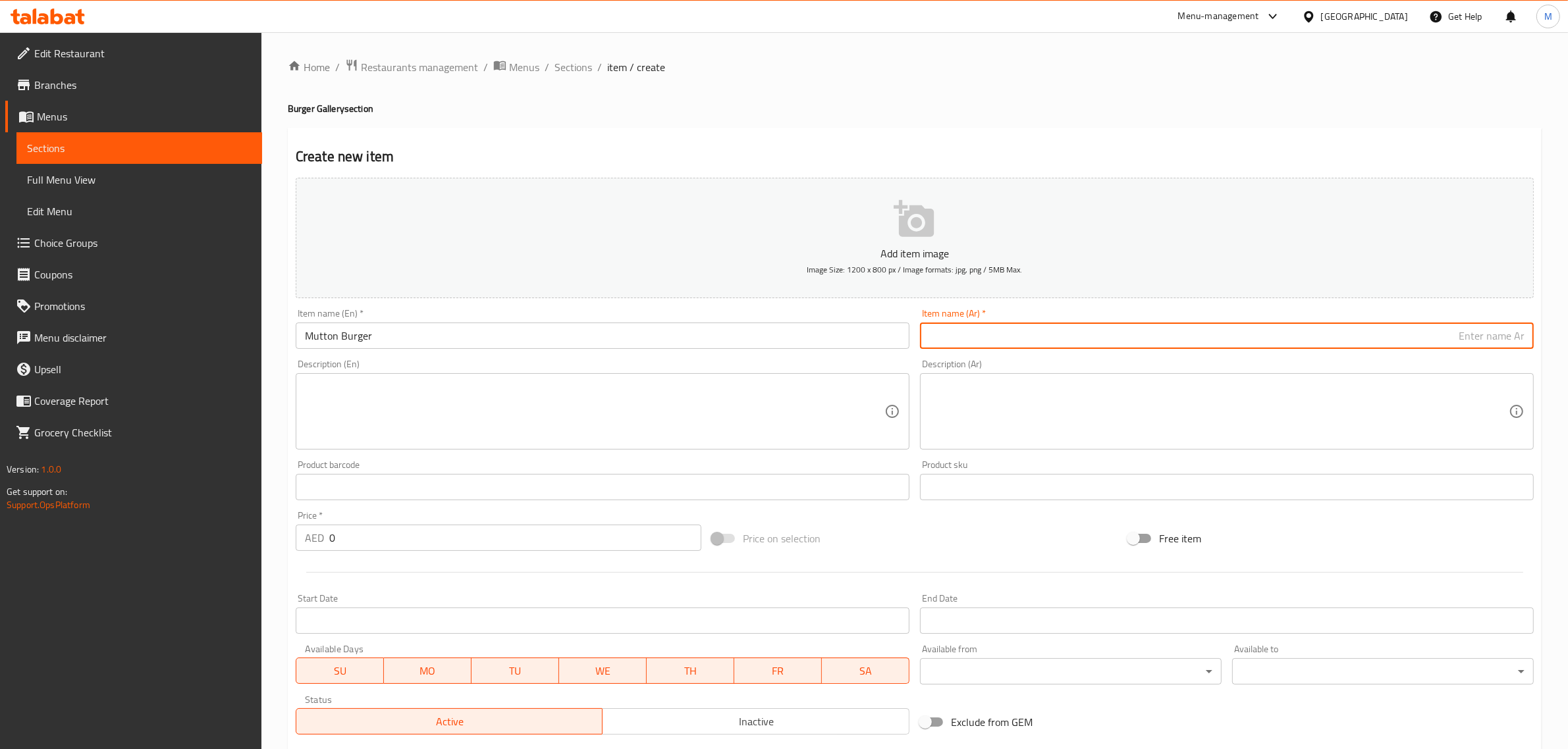
paste input "برجر لحم الضأن"
type input "برجر لحم ضأن"
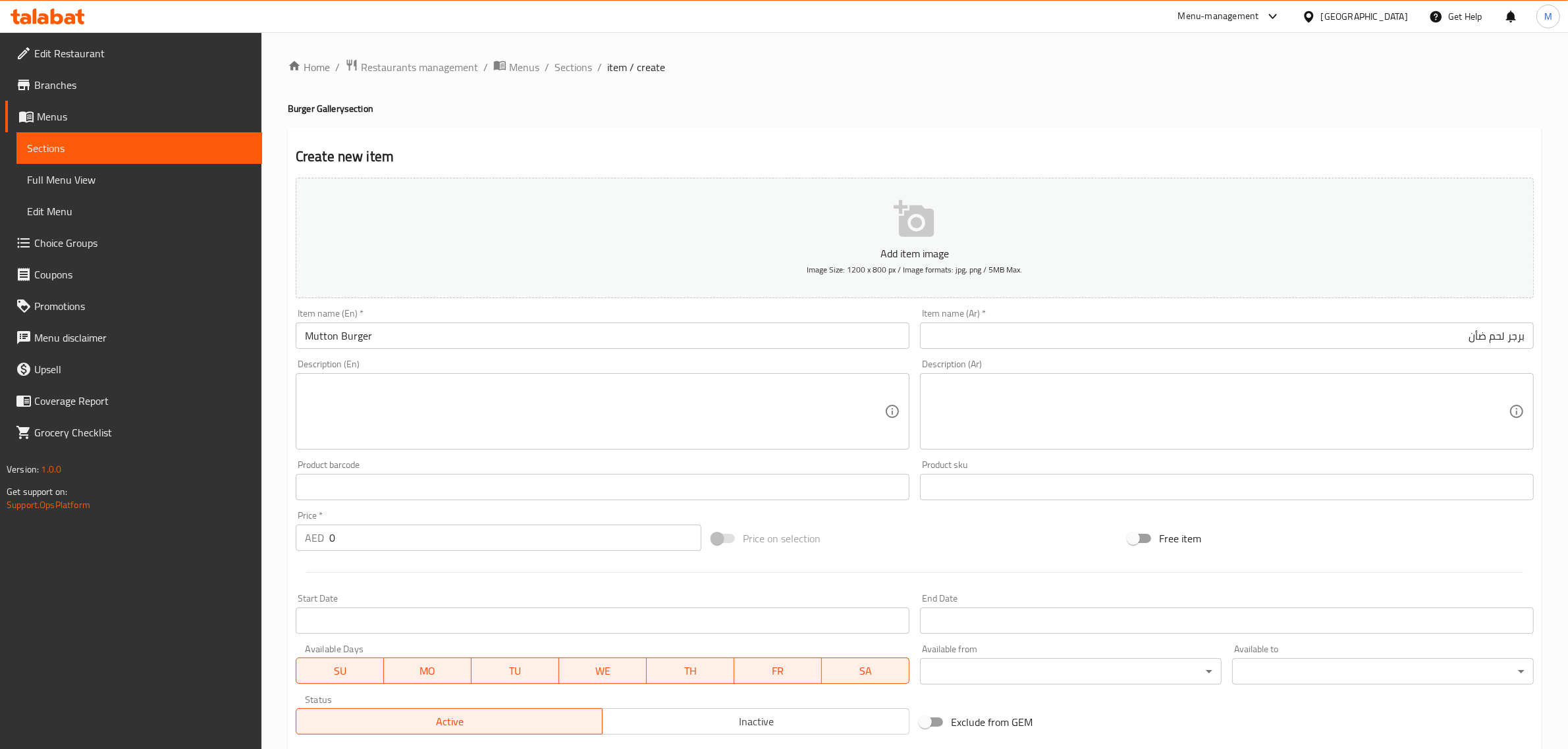
click at [467, 550] on input "0" at bounding box center [515, 537] width 372 height 26
type input "13"
click at [889, 531] on div "Price on selection" at bounding box center [915, 538] width 416 height 36
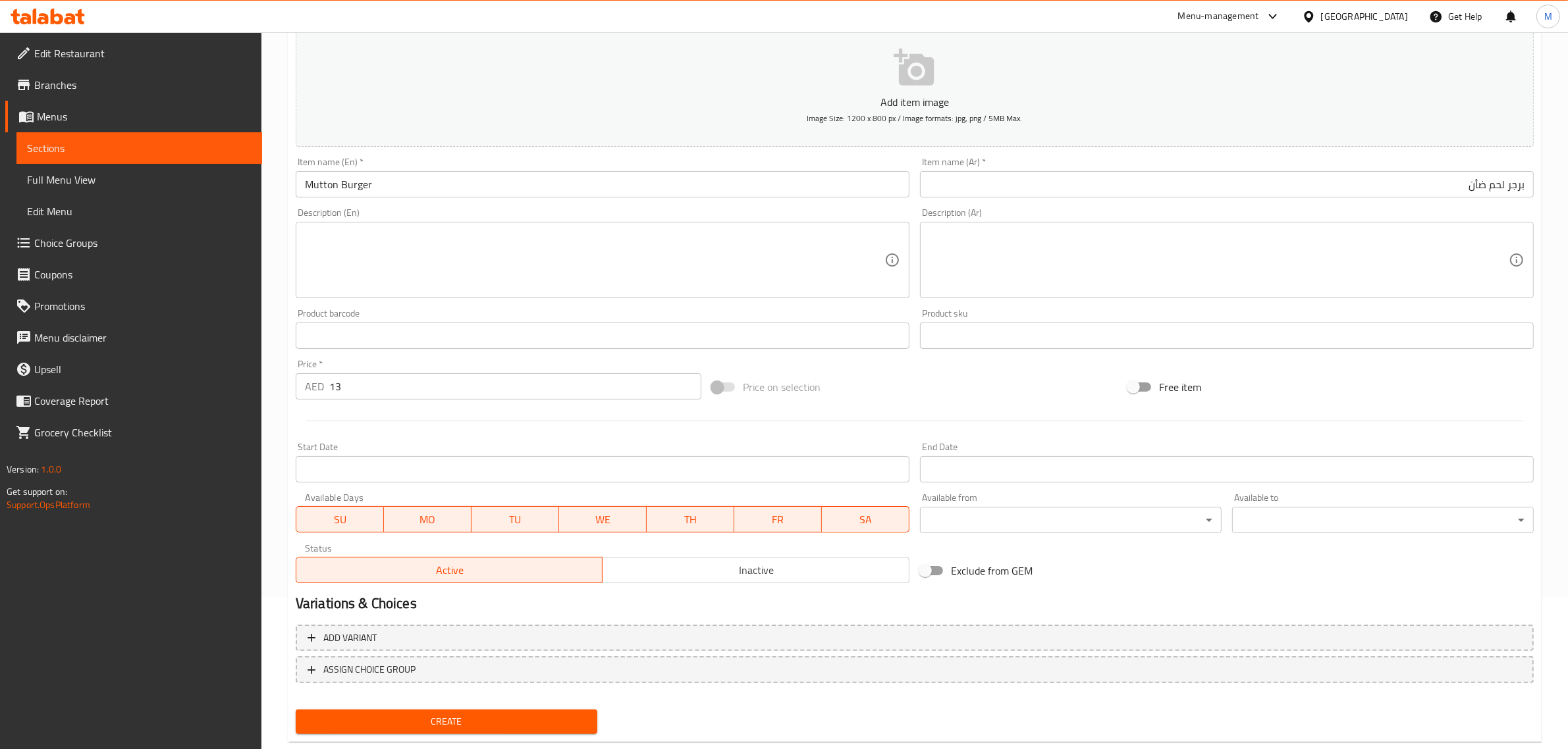
scroll to position [179, 0]
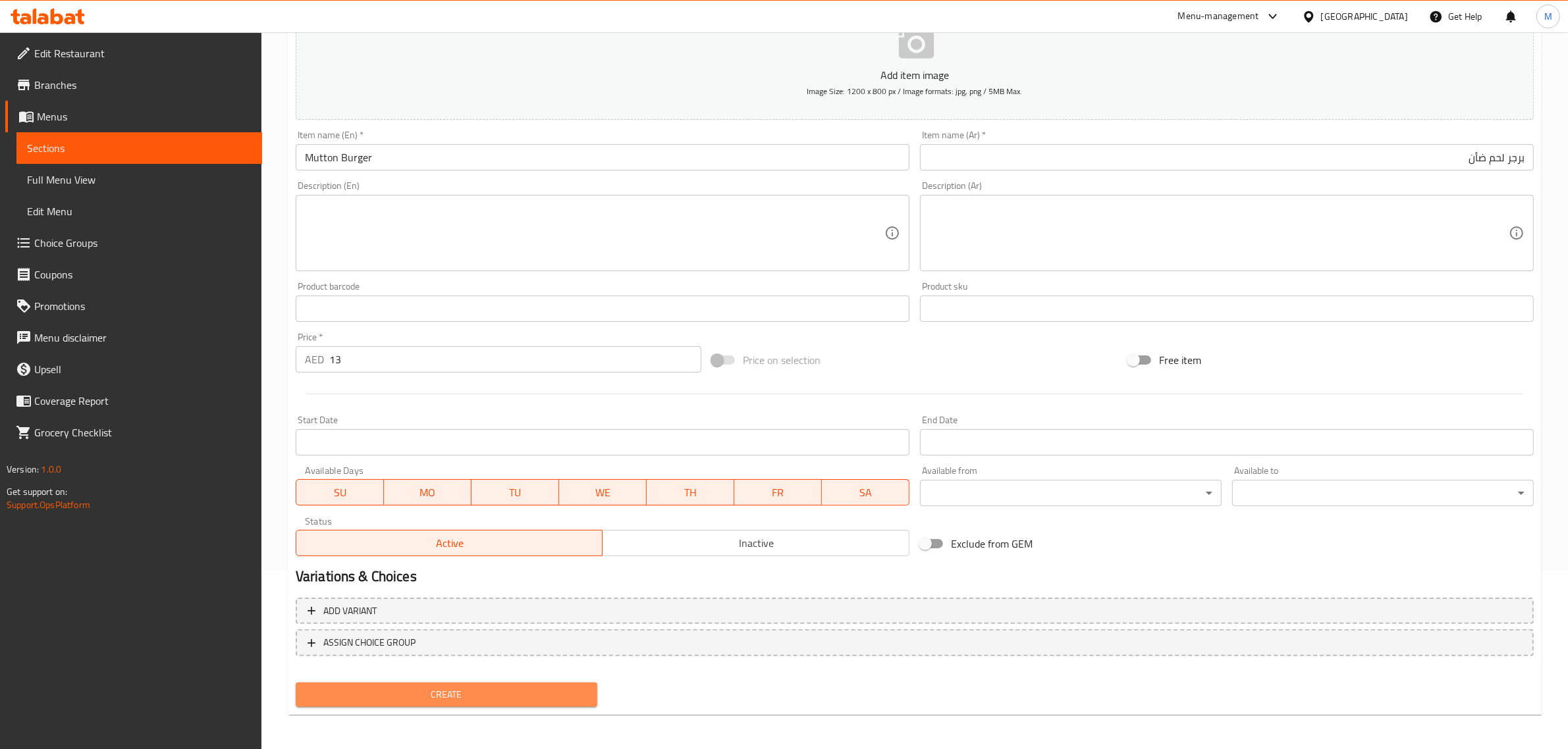
click at [492, 682] on button "Create" at bounding box center [446, 694] width 301 height 25
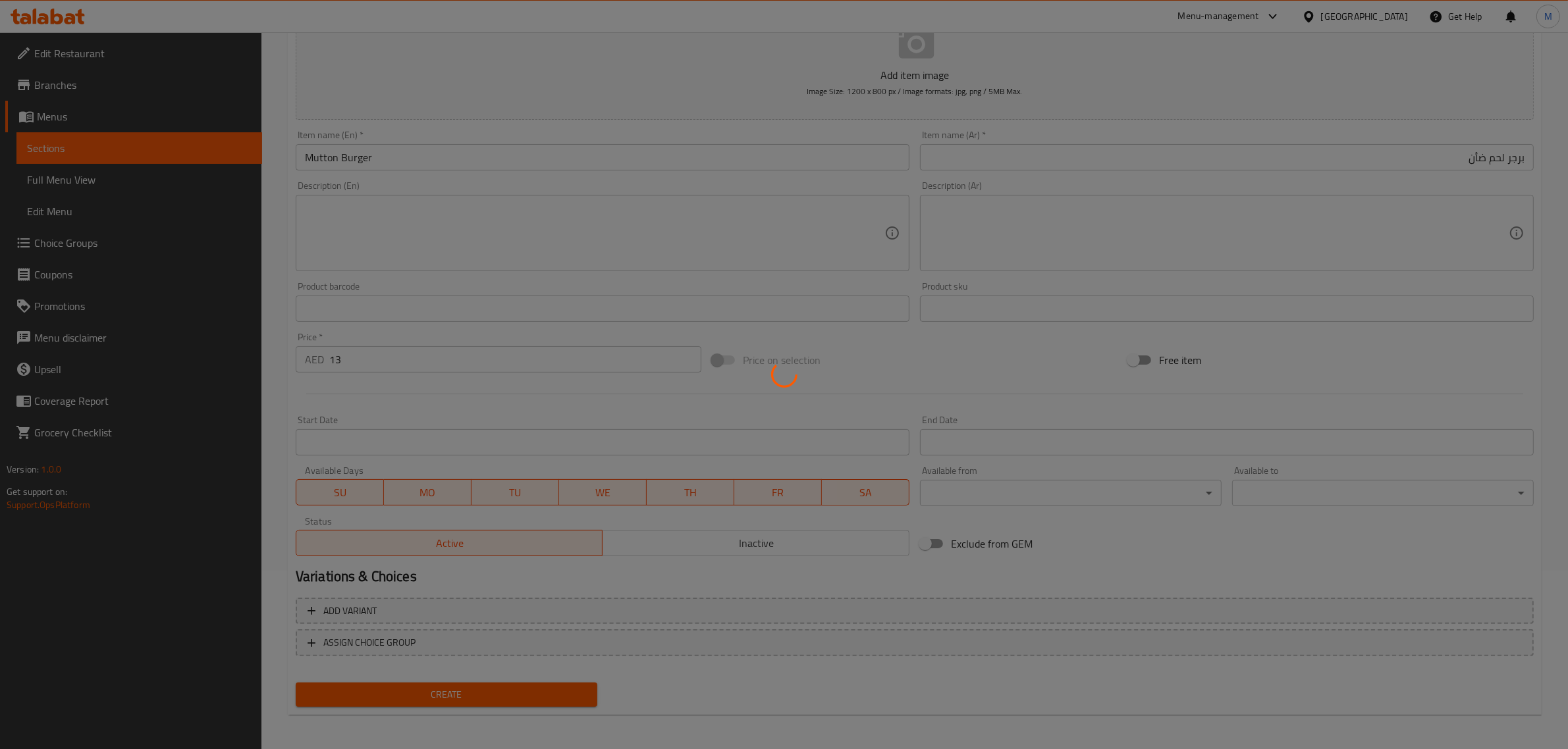
type input "0"
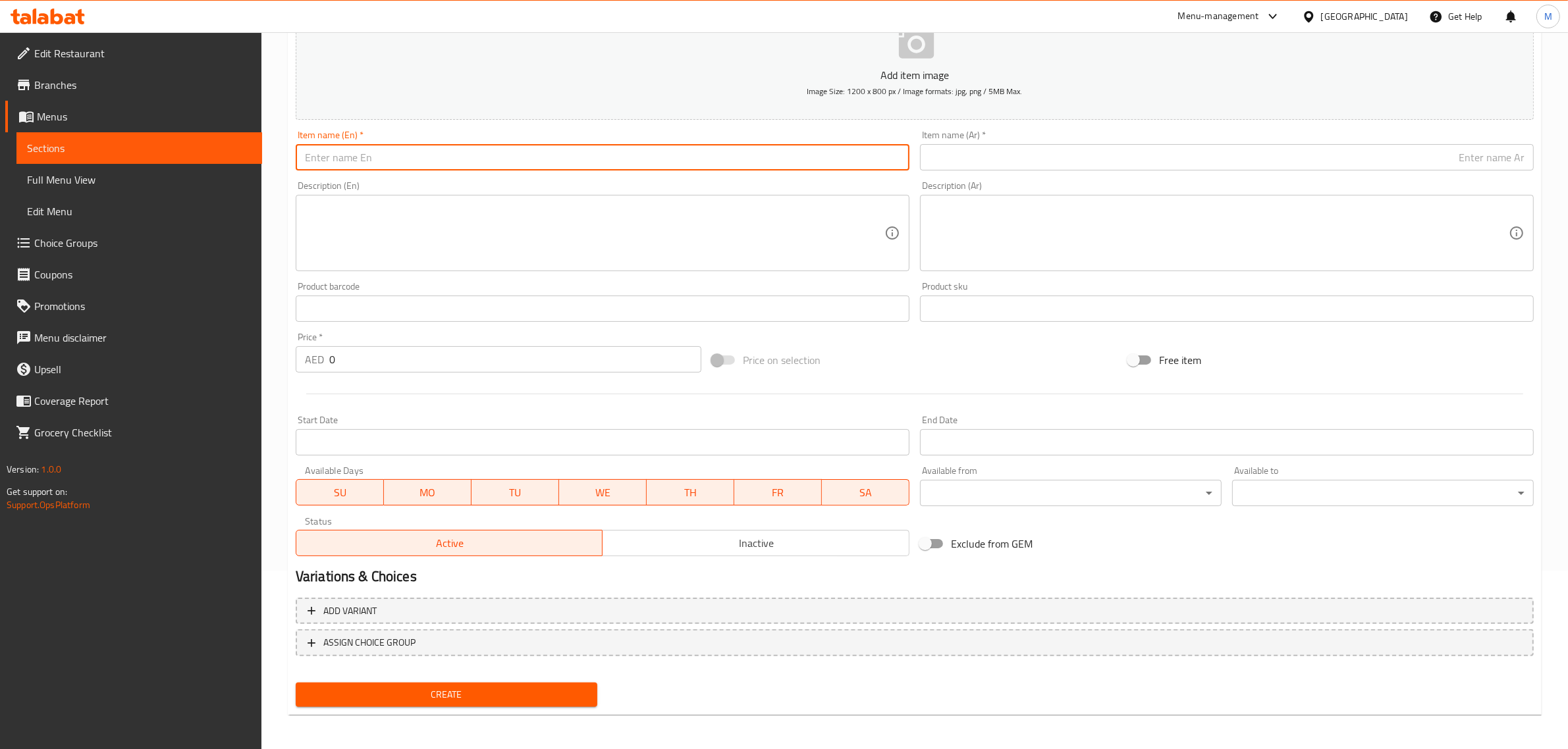
click at [747, 165] on input "text" at bounding box center [602, 156] width 614 height 26
paste input "CHICKEN NUGGETS SANDWICH"
click at [600, 156] on input "Chicken Nuggets Sandwich" at bounding box center [602, 156] width 614 height 26
click at [599, 156] on input "Chicken Nuggets Sandwich" at bounding box center [602, 156] width 614 height 26
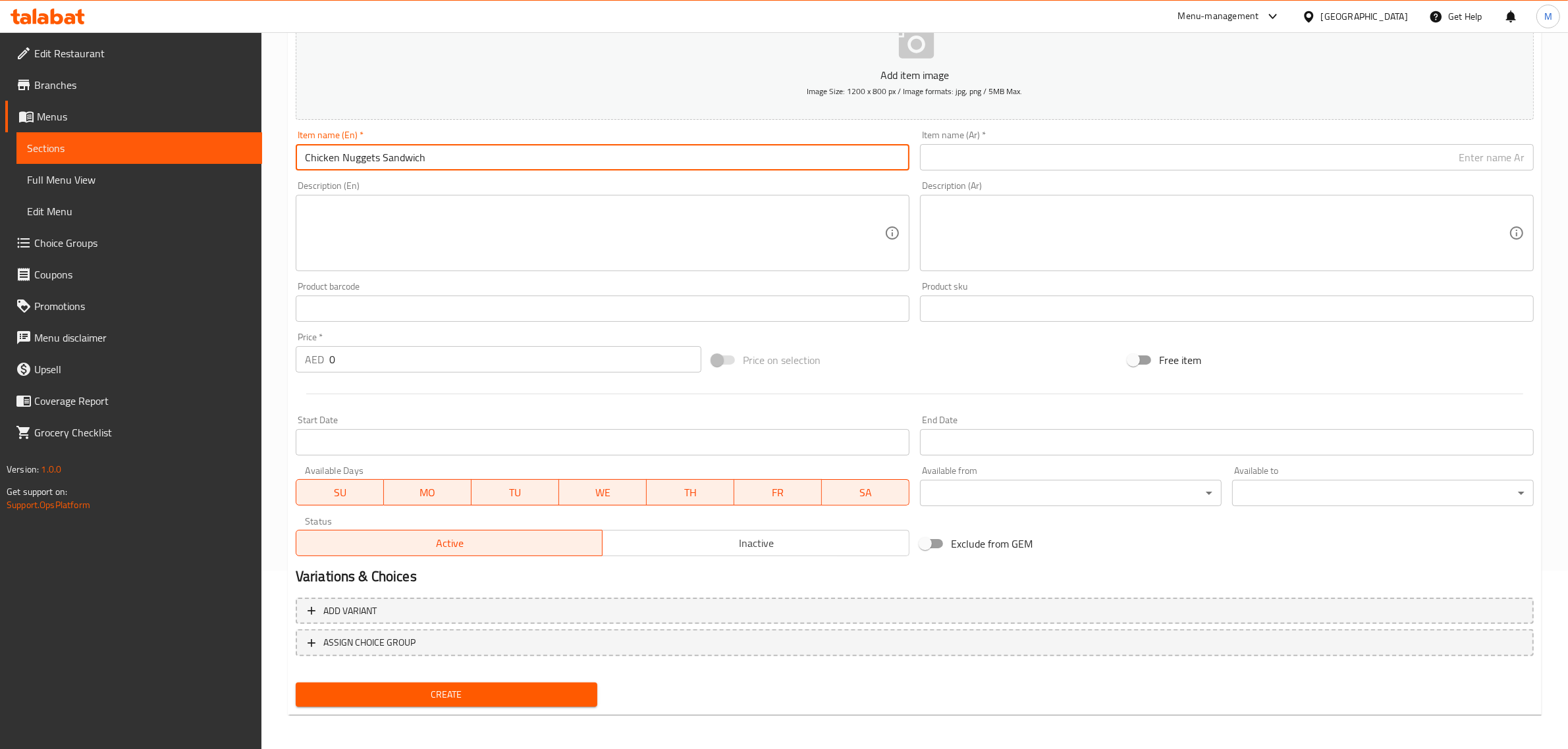
type input "Chicken Nuggets Sandwich"
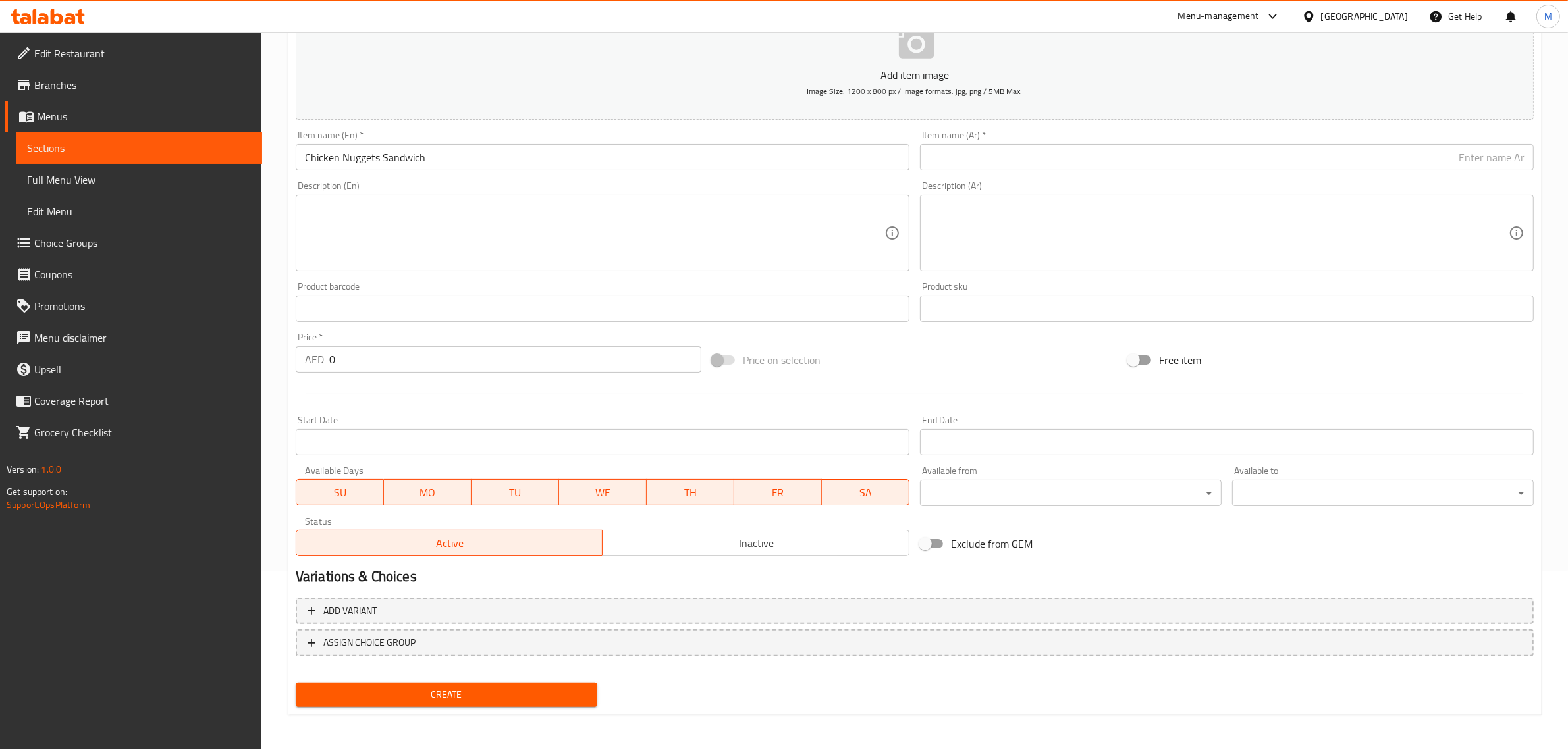
click at [1384, 343] on div "Free item" at bounding box center [1331, 360] width 416 height 36
click at [1469, 156] on input "text" at bounding box center [1226, 156] width 614 height 26
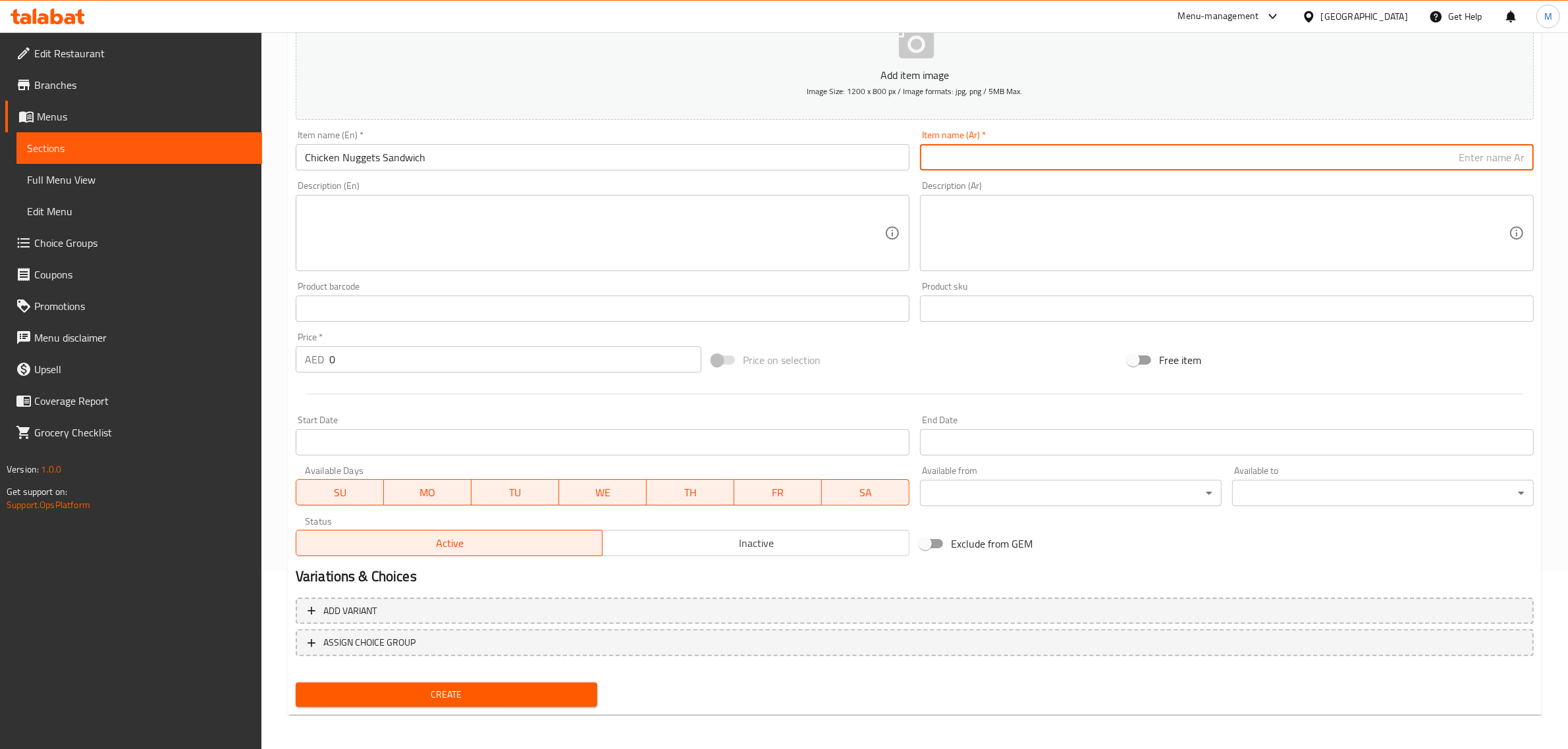
paste input "سندويتش"
paste input "برجر دجاج ناجتس"
drag, startPoint x: 1462, startPoint y: 163, endPoint x: 1478, endPoint y: 163, distance: 16.0
click at [1478, 163] on input "سندويتش برجر دجاج ناجتس" at bounding box center [1226, 156] width 614 height 26
type input "سندويتش دجاج ناجتس"
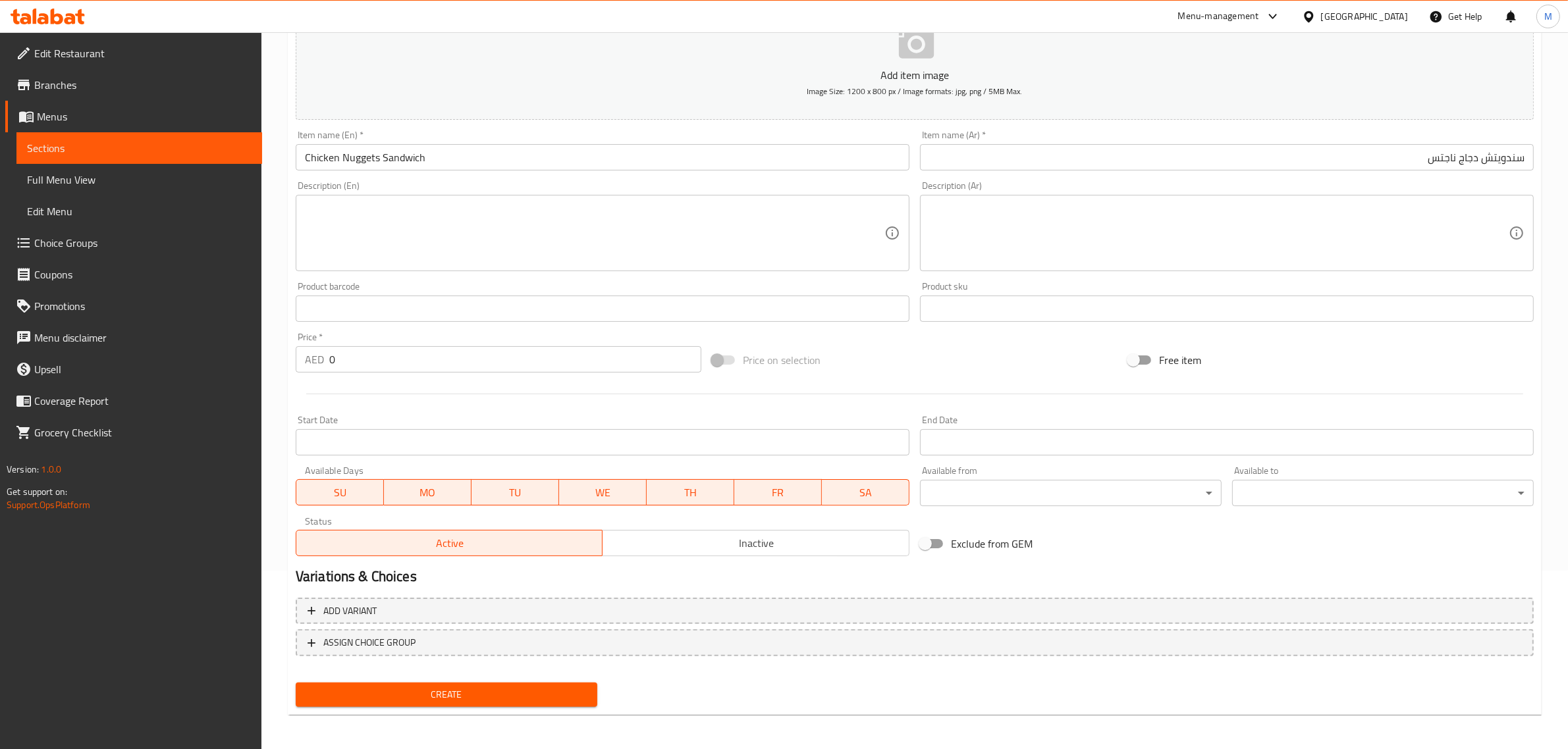
click at [410, 364] on input "0" at bounding box center [515, 359] width 372 height 26
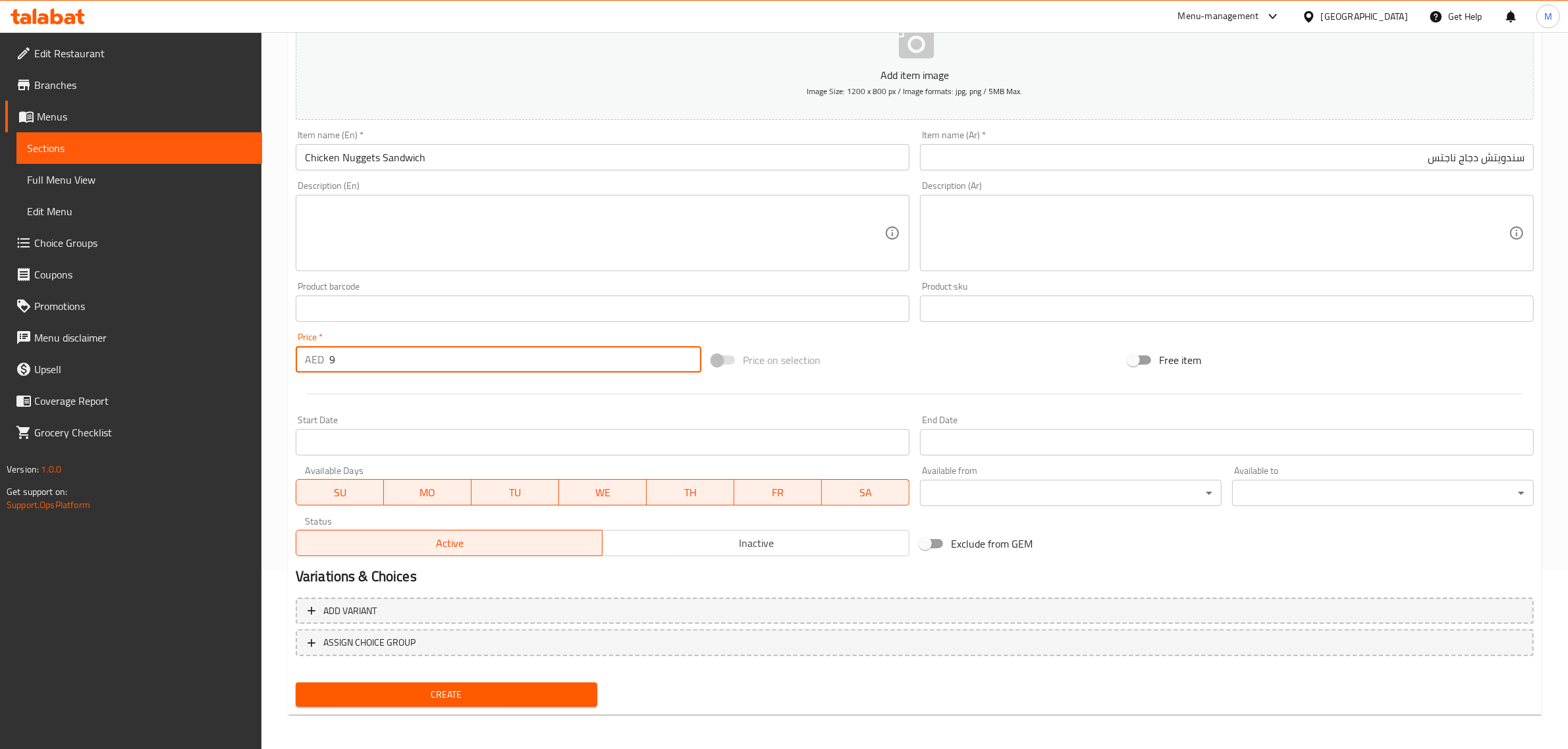
type input "9"
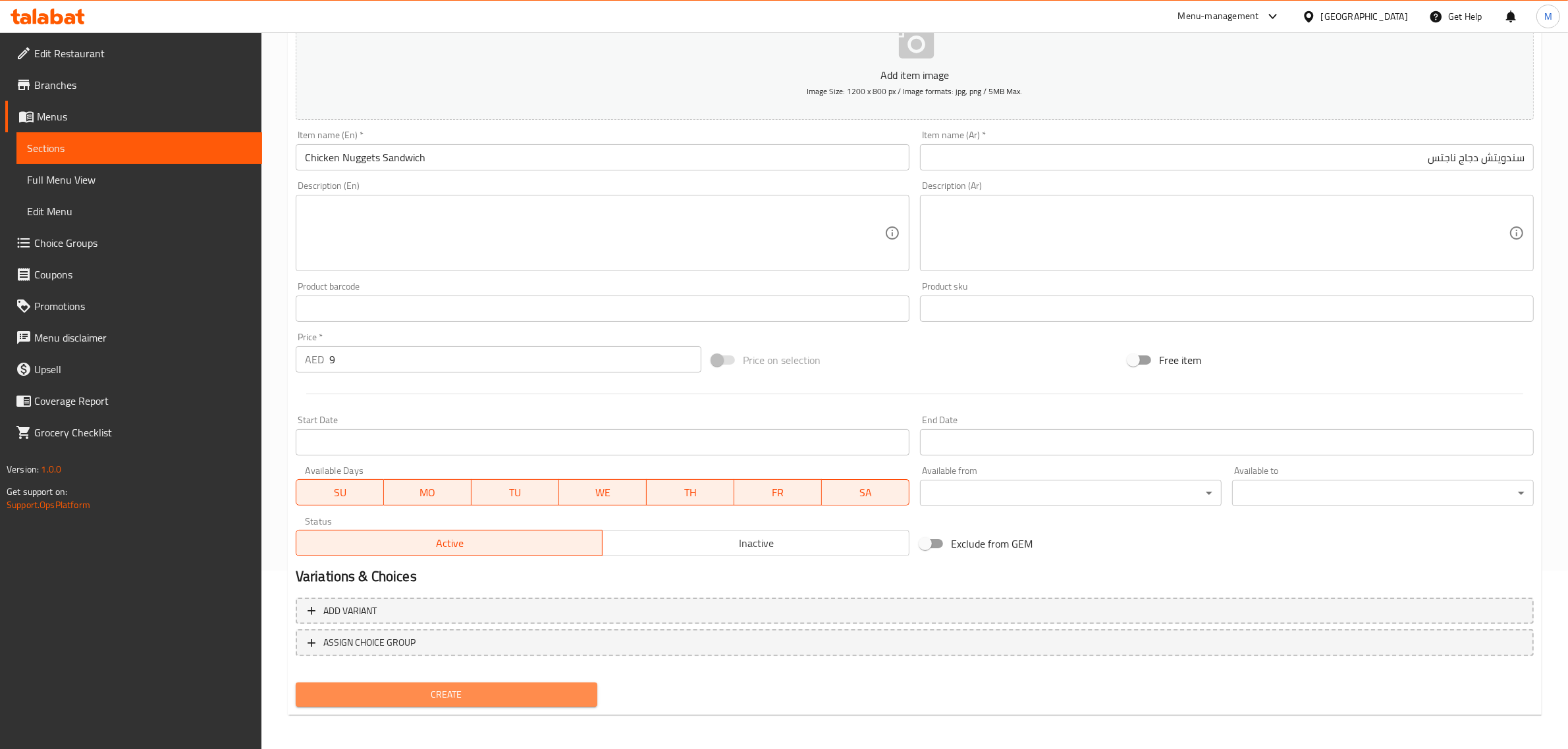
click at [478, 694] on span "Create" at bounding box center [446, 694] width 281 height 17
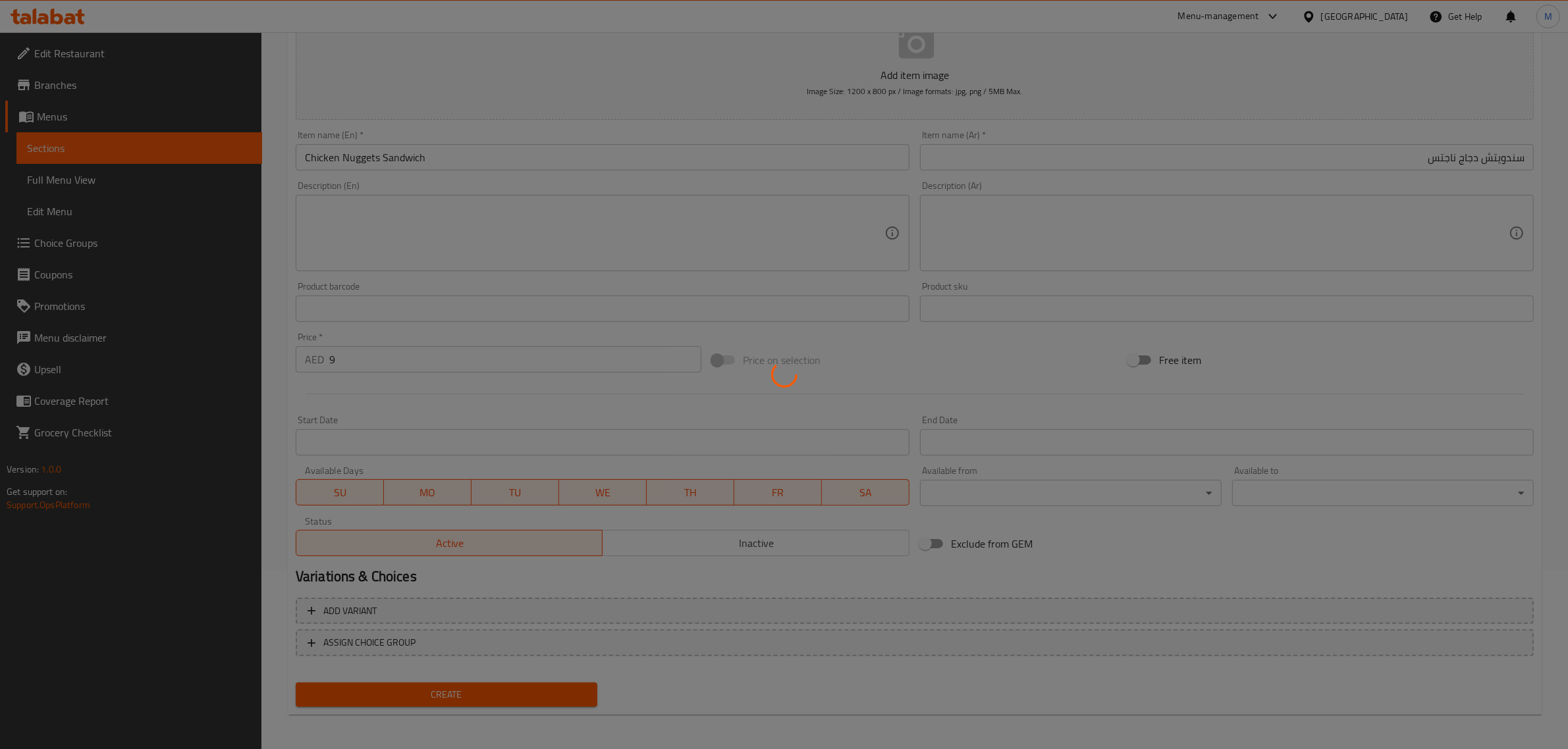
type input "0"
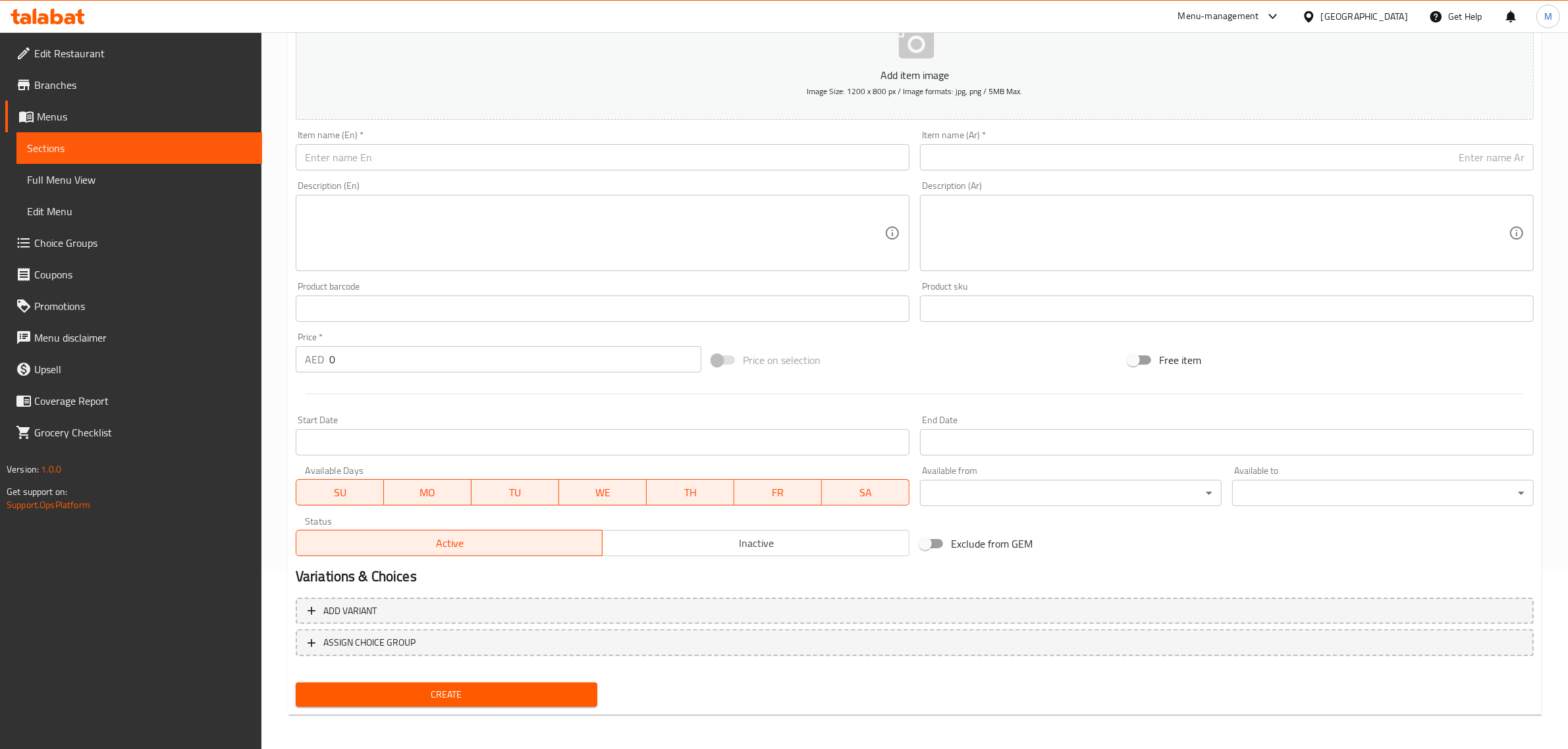
click at [576, 149] on input "text" at bounding box center [602, 156] width 614 height 26
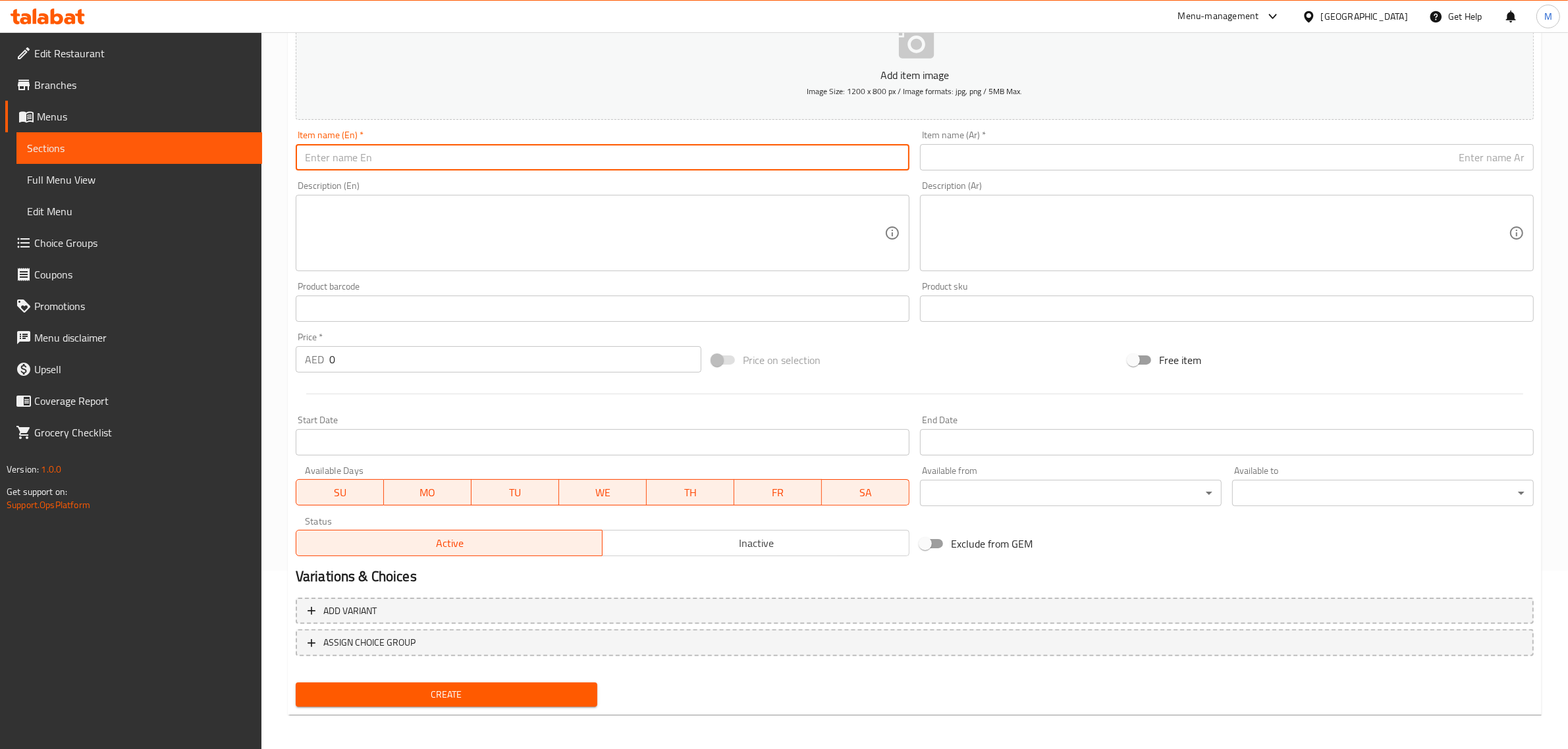
paste input "Chicken Fillet Sandwich"
type input "Chicken Fillet Sandwich"
click at [920, 356] on div "Price on selection" at bounding box center [915, 360] width 416 height 36
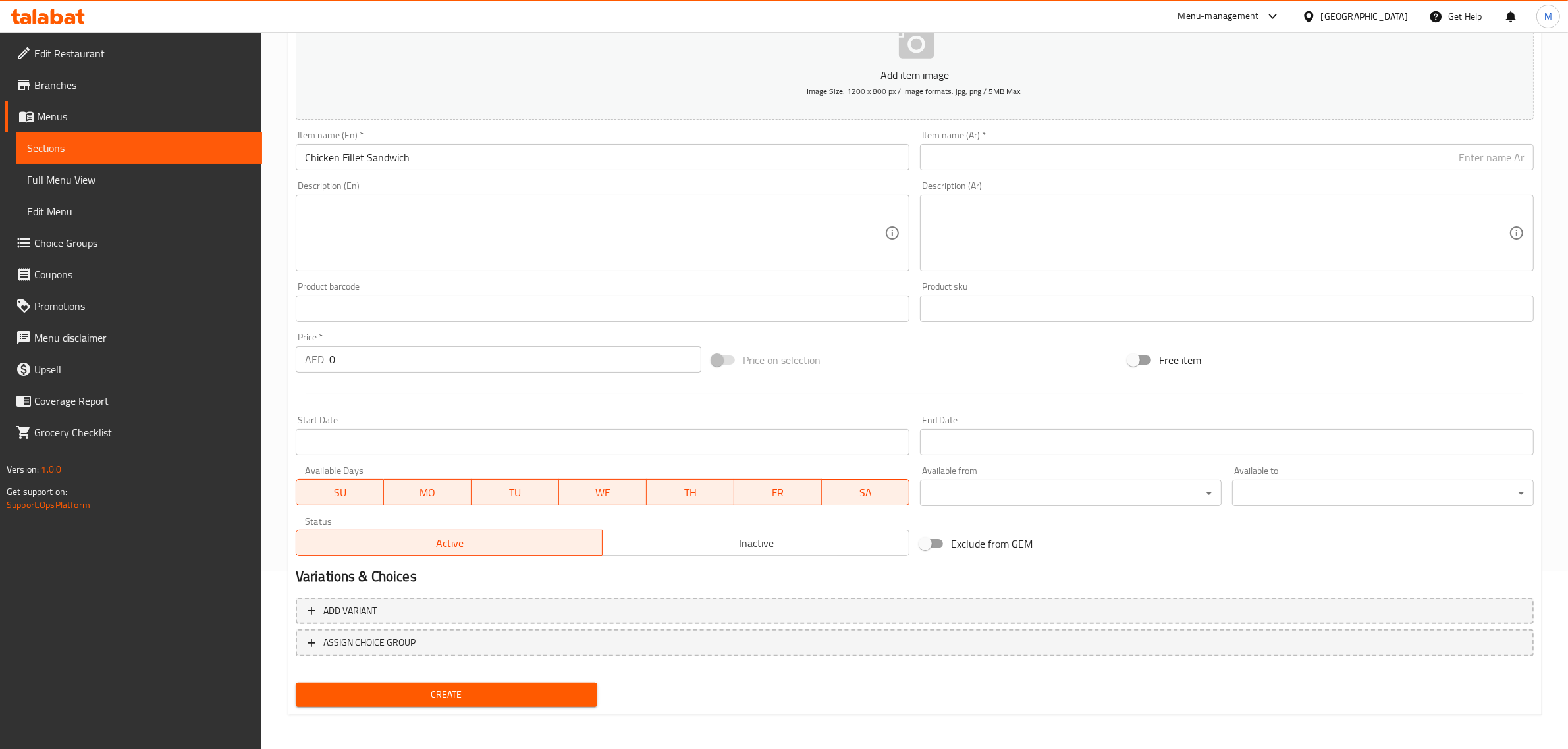
click at [1308, 156] on input "text" at bounding box center [1226, 156] width 614 height 26
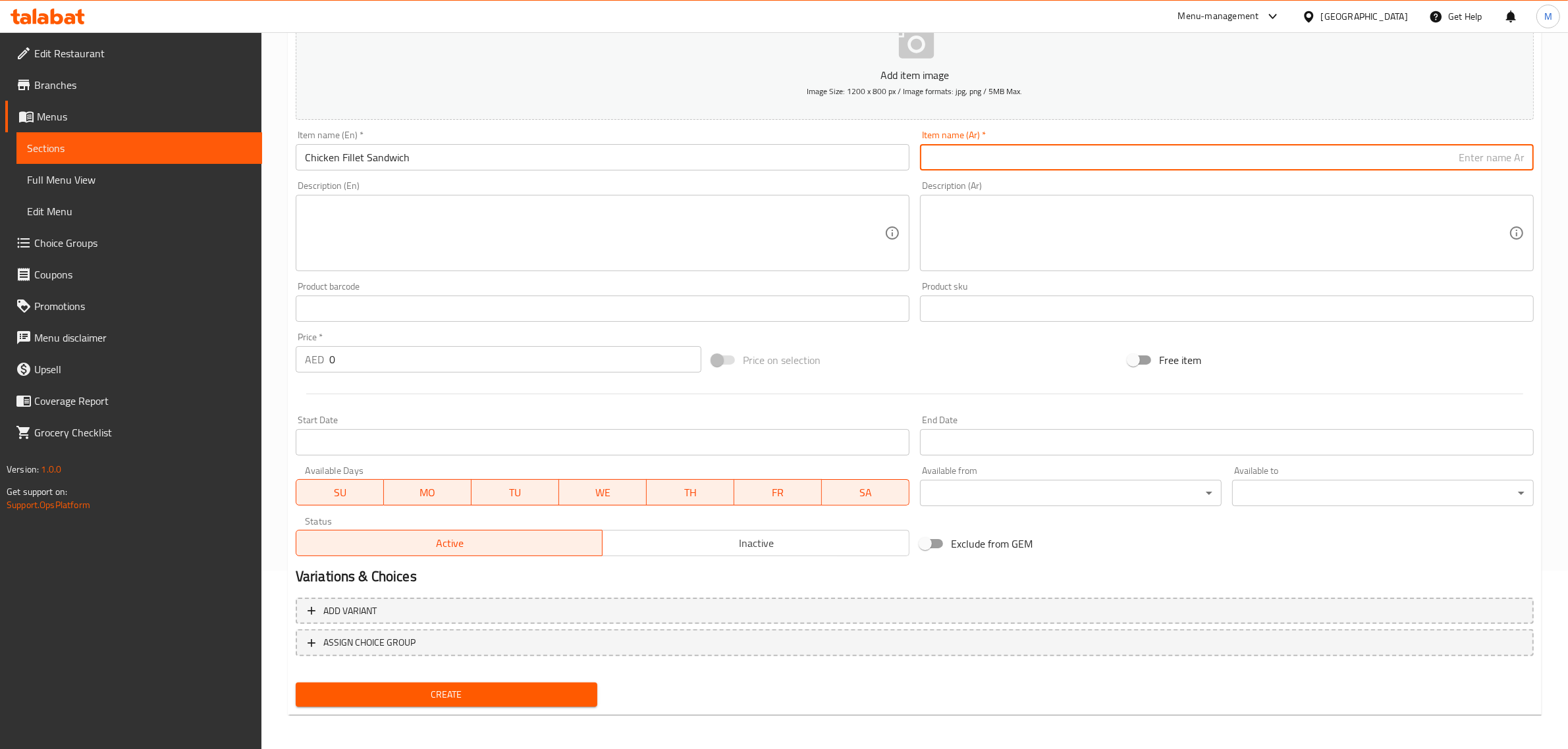
paste input "ساندويتش فيليه الدجاج"
click at [1518, 160] on input "ساندويتش فيليه الدجاج" at bounding box center [1226, 156] width 614 height 26
click at [1442, 160] on input "سندويتش فيليه دجاج" at bounding box center [1226, 156] width 614 height 26
paste input "دجاج"
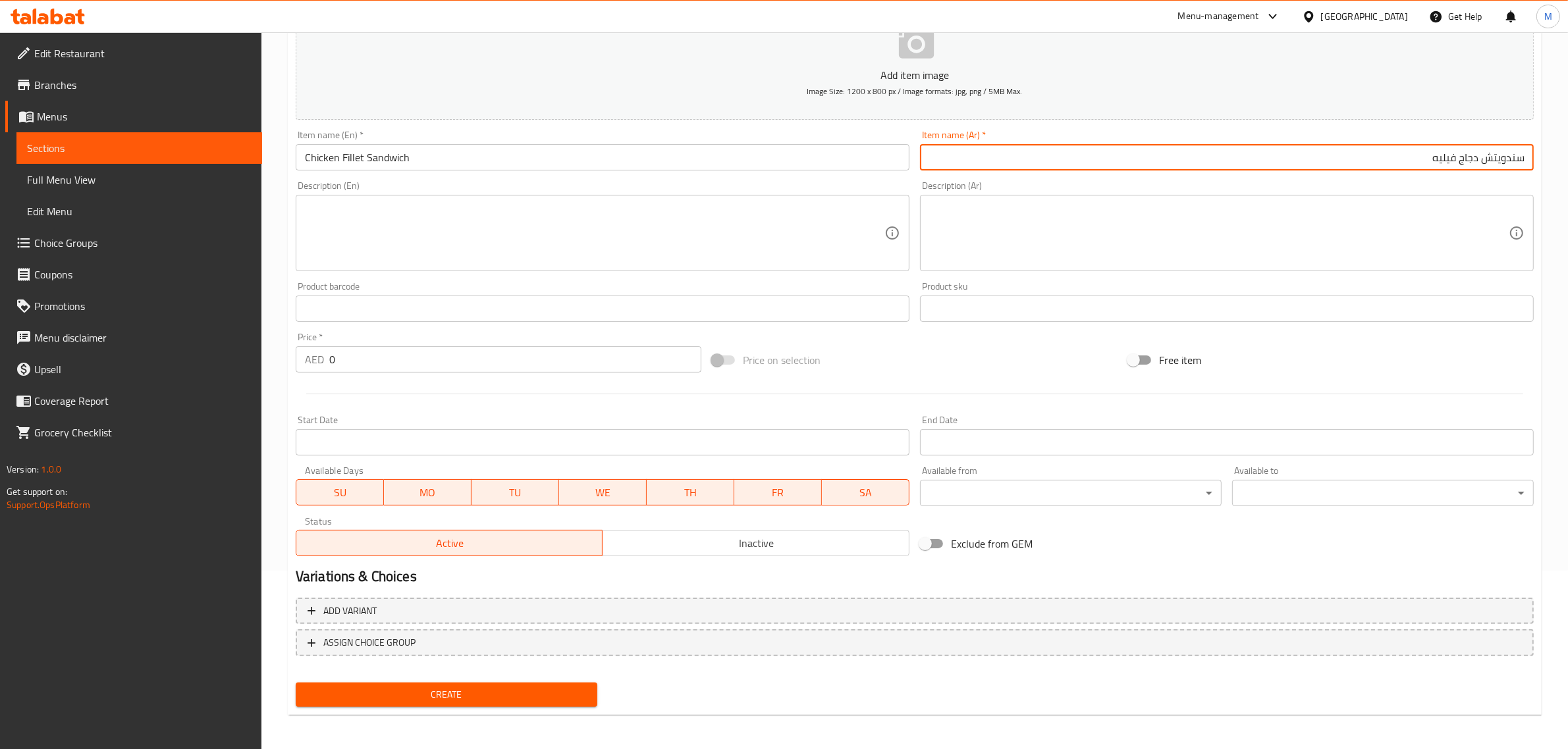
type input "سندويتش دجاج فيليه"
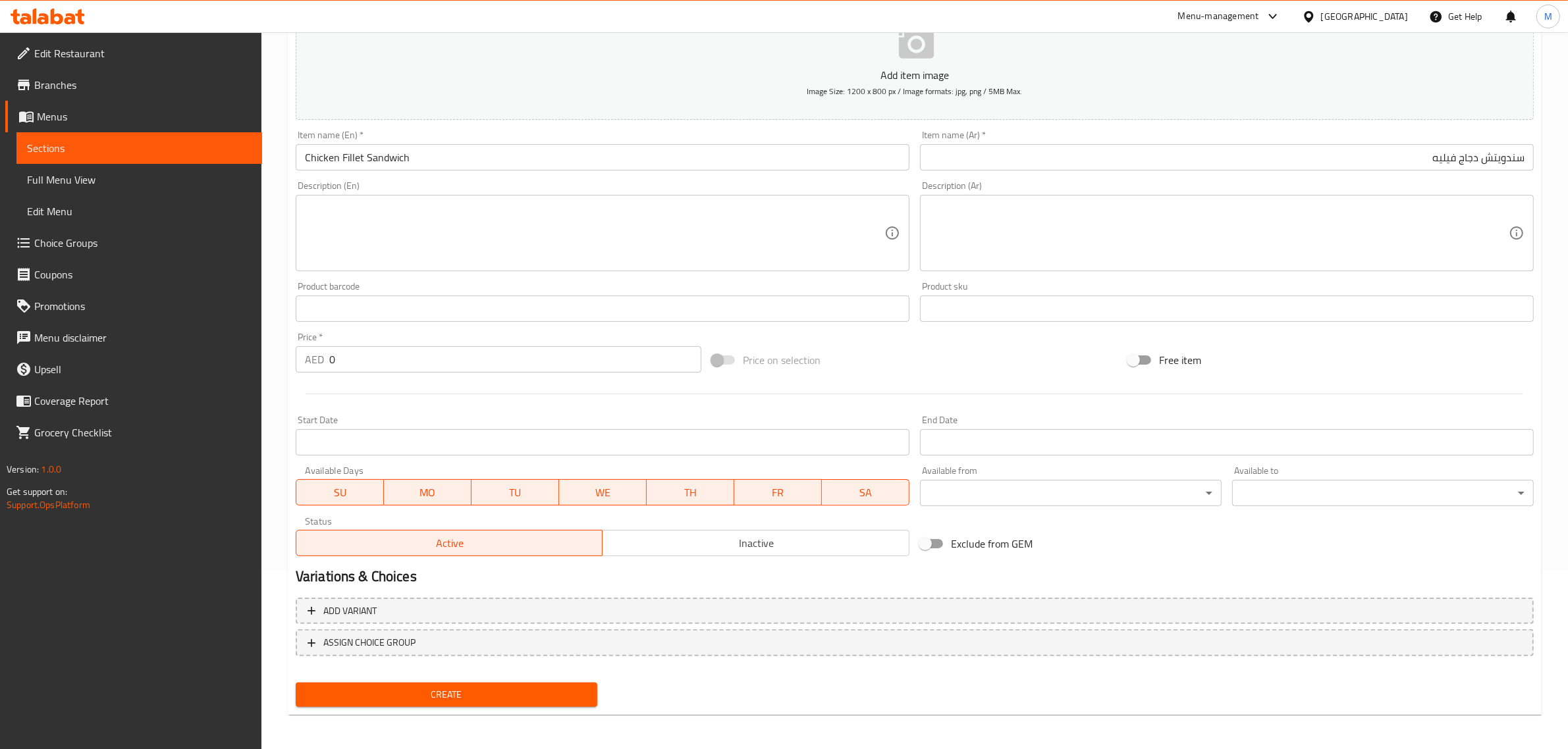
click at [428, 363] on input "0" at bounding box center [515, 359] width 372 height 26
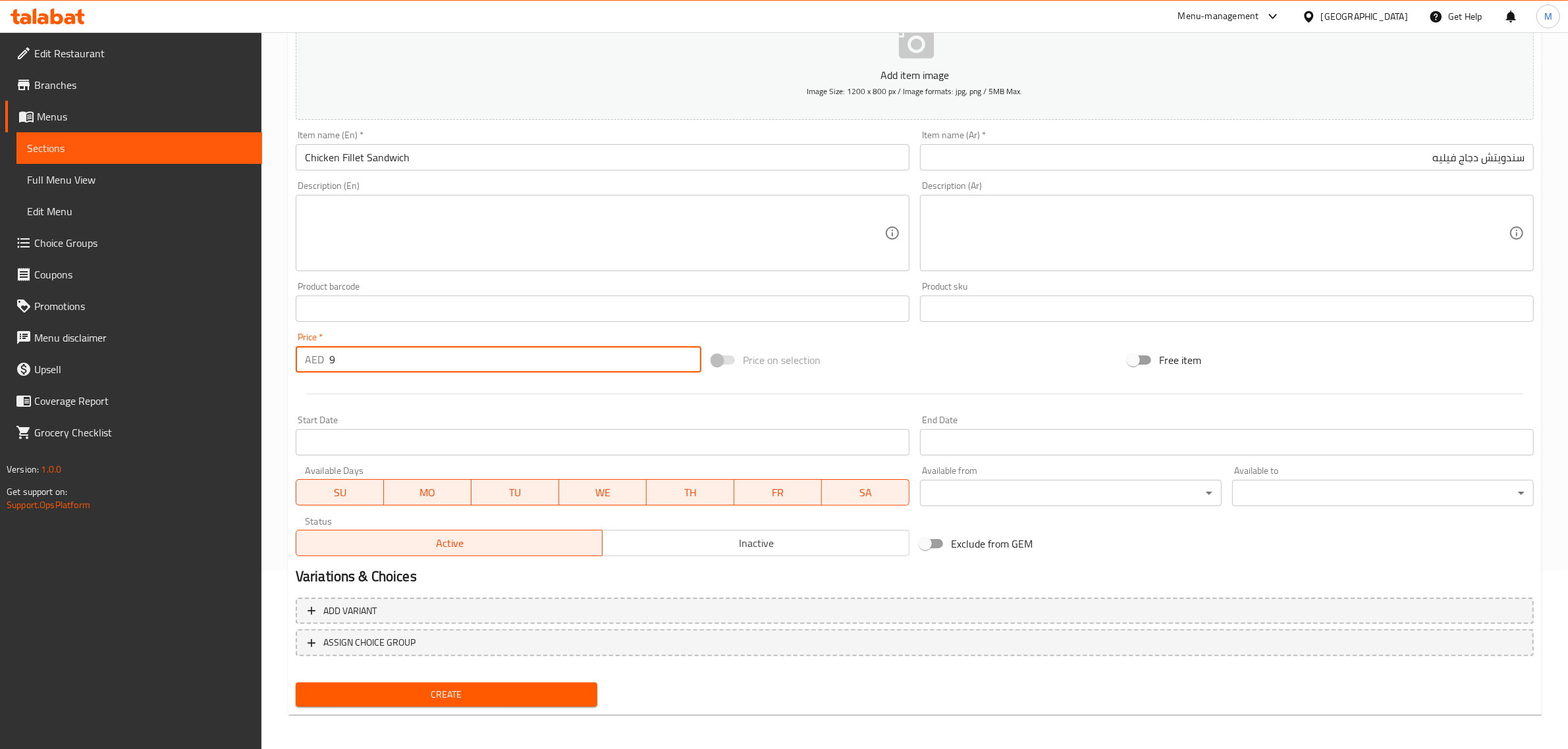
type input "9"
click at [923, 378] on div at bounding box center [914, 394] width 1249 height 33
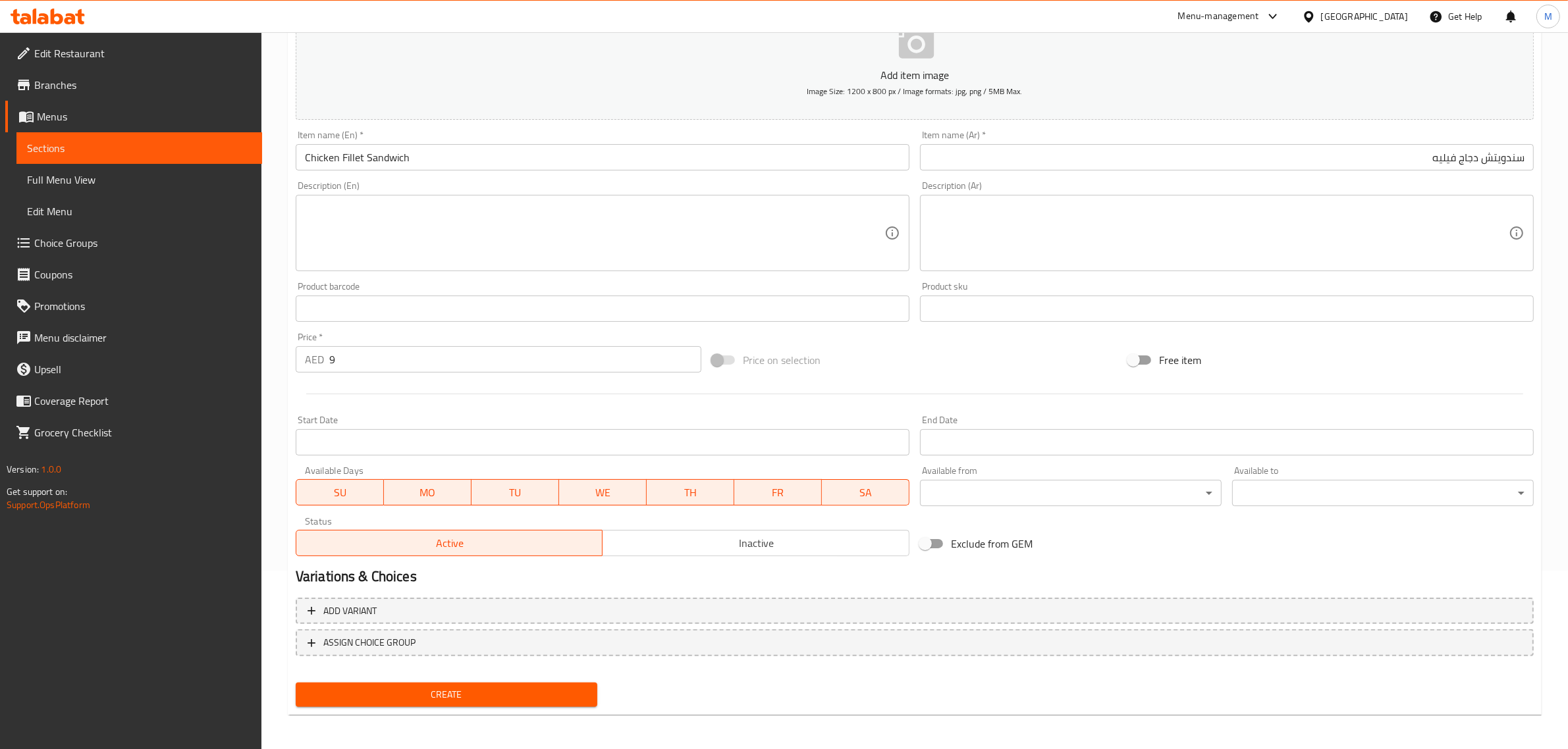
click at [856, 359] on div "Price on selection" at bounding box center [915, 360] width 416 height 36
click at [536, 692] on span "Create" at bounding box center [446, 694] width 281 height 17
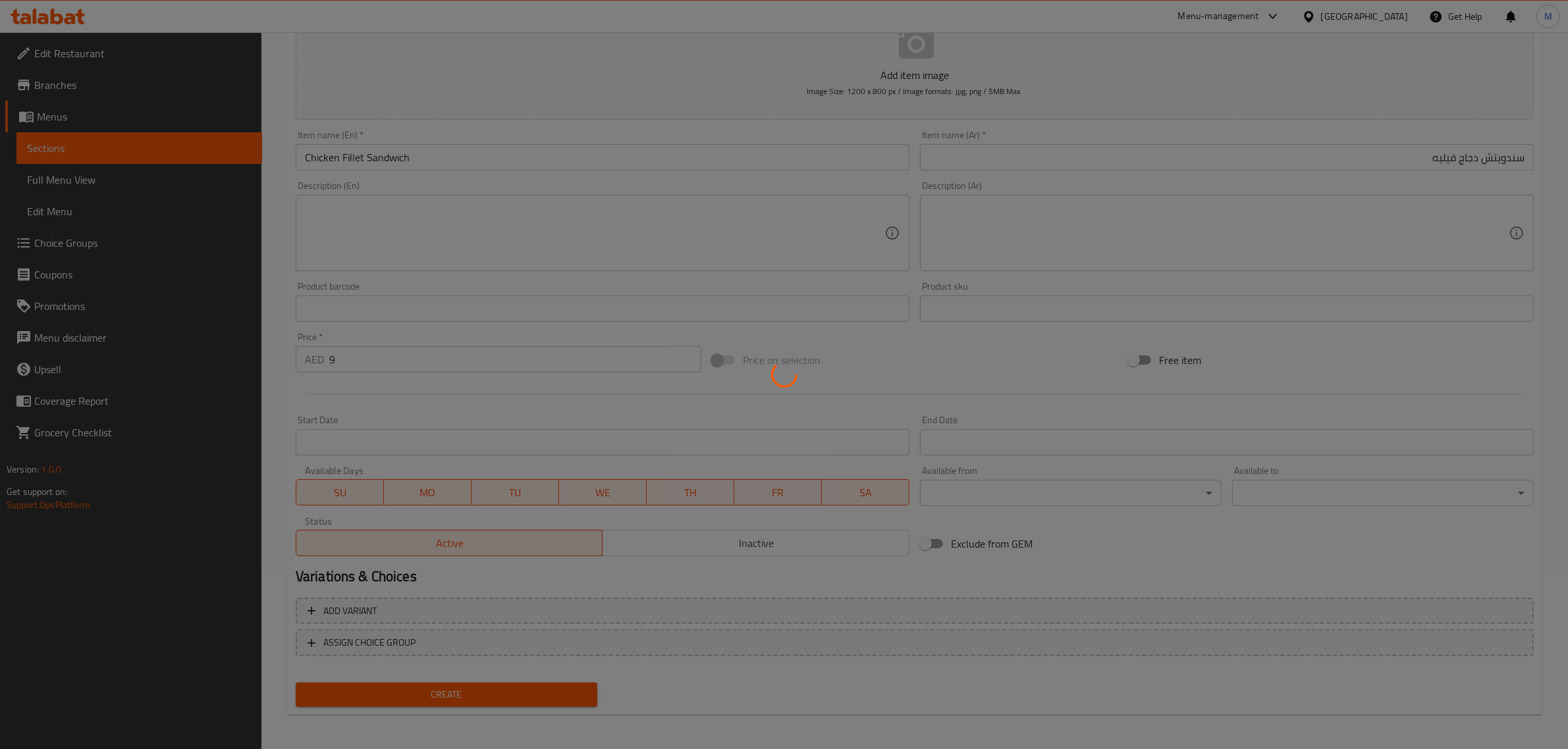
type input "0"
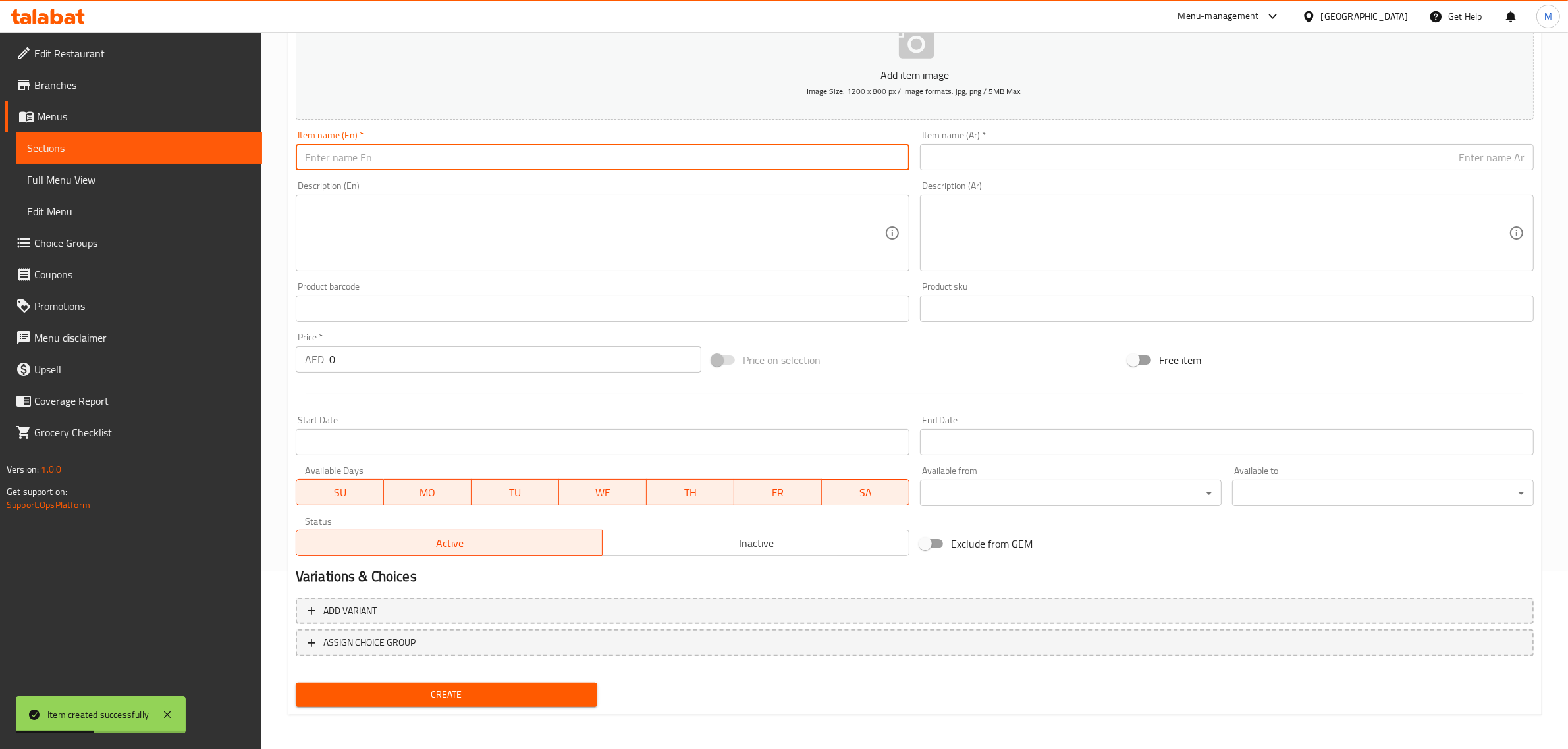
click at [747, 161] on input "text" at bounding box center [602, 156] width 614 height 26
paste input "CHICKEN TIKKA SANDWICH"
click at [747, 161] on input "CHICKEN TIKKA SANDWICH" at bounding box center [602, 156] width 614 height 26
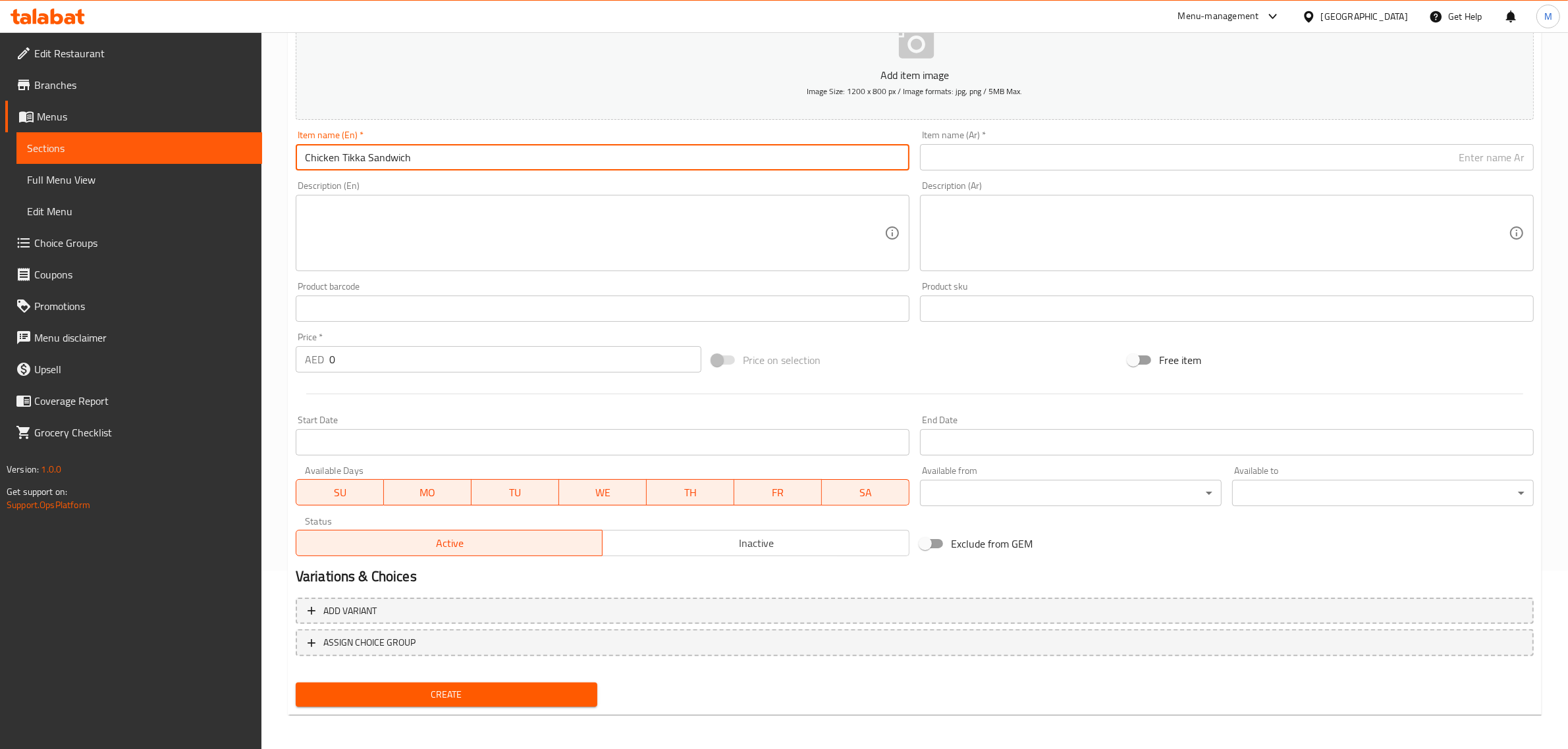
click at [640, 156] on input "Chicken Tikka Sandwich" at bounding box center [602, 156] width 614 height 26
type input "Chicken Tikka Sandwich"
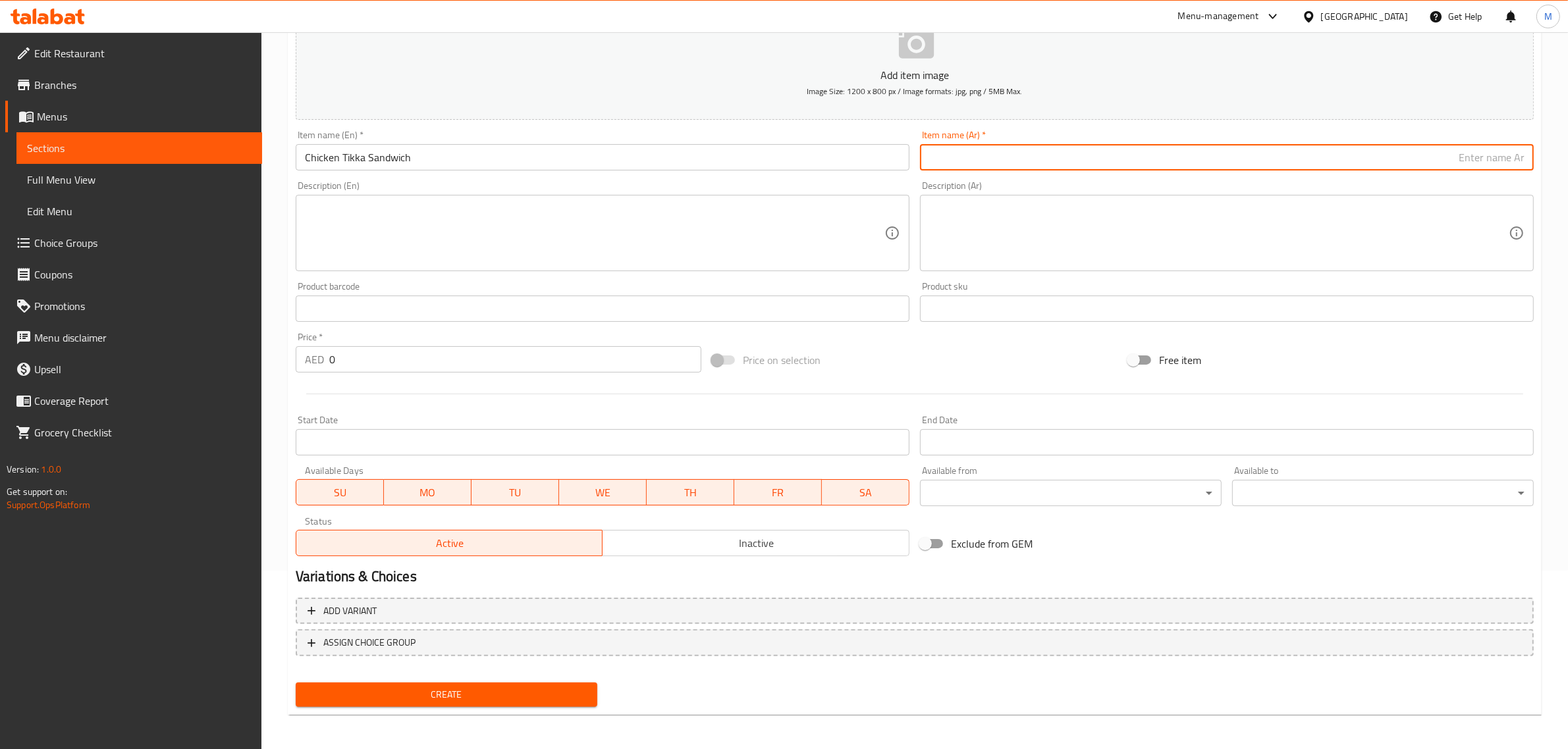
click at [1369, 162] on input "text" at bounding box center [1226, 156] width 614 height 26
paste input "دجاج تيكا"
click at [1450, 158] on input "سندويتش دجاج تيكا" at bounding box center [1226, 156] width 614 height 26
type input "سندويتش دجاج تكا"
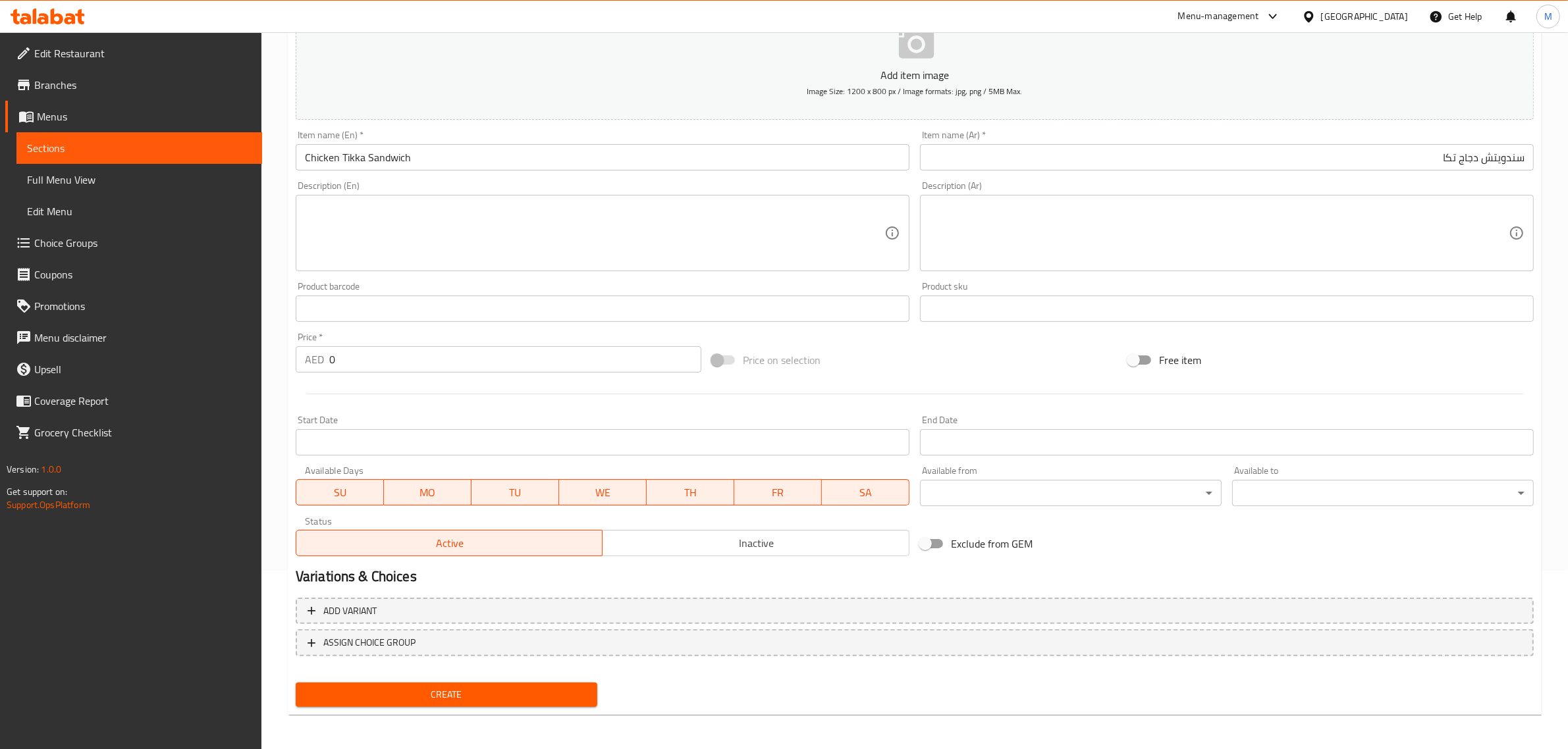
click at [397, 351] on input "0" at bounding box center [515, 359] width 372 height 26
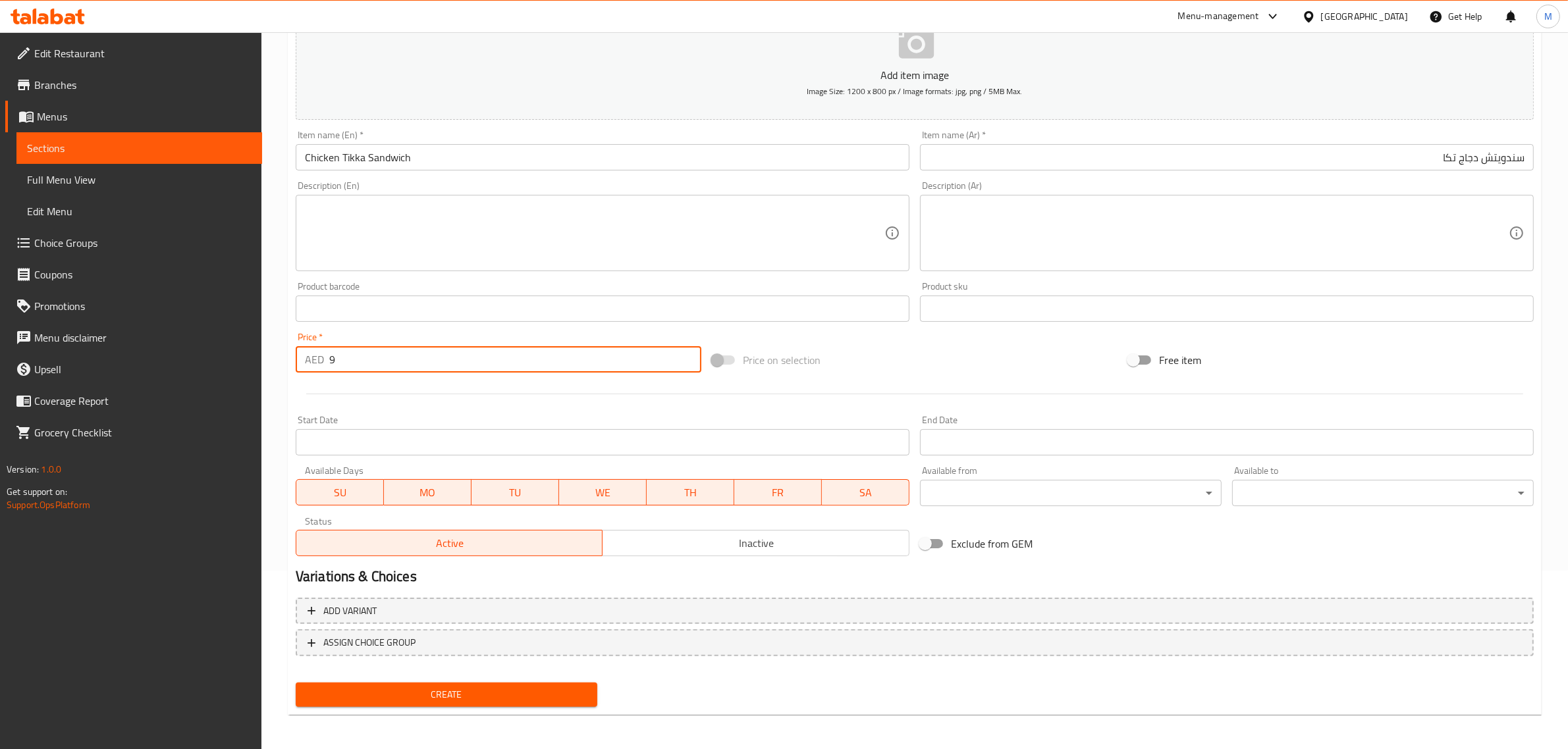
type input "9"
click at [936, 369] on div "Price on selection" at bounding box center [915, 360] width 416 height 36
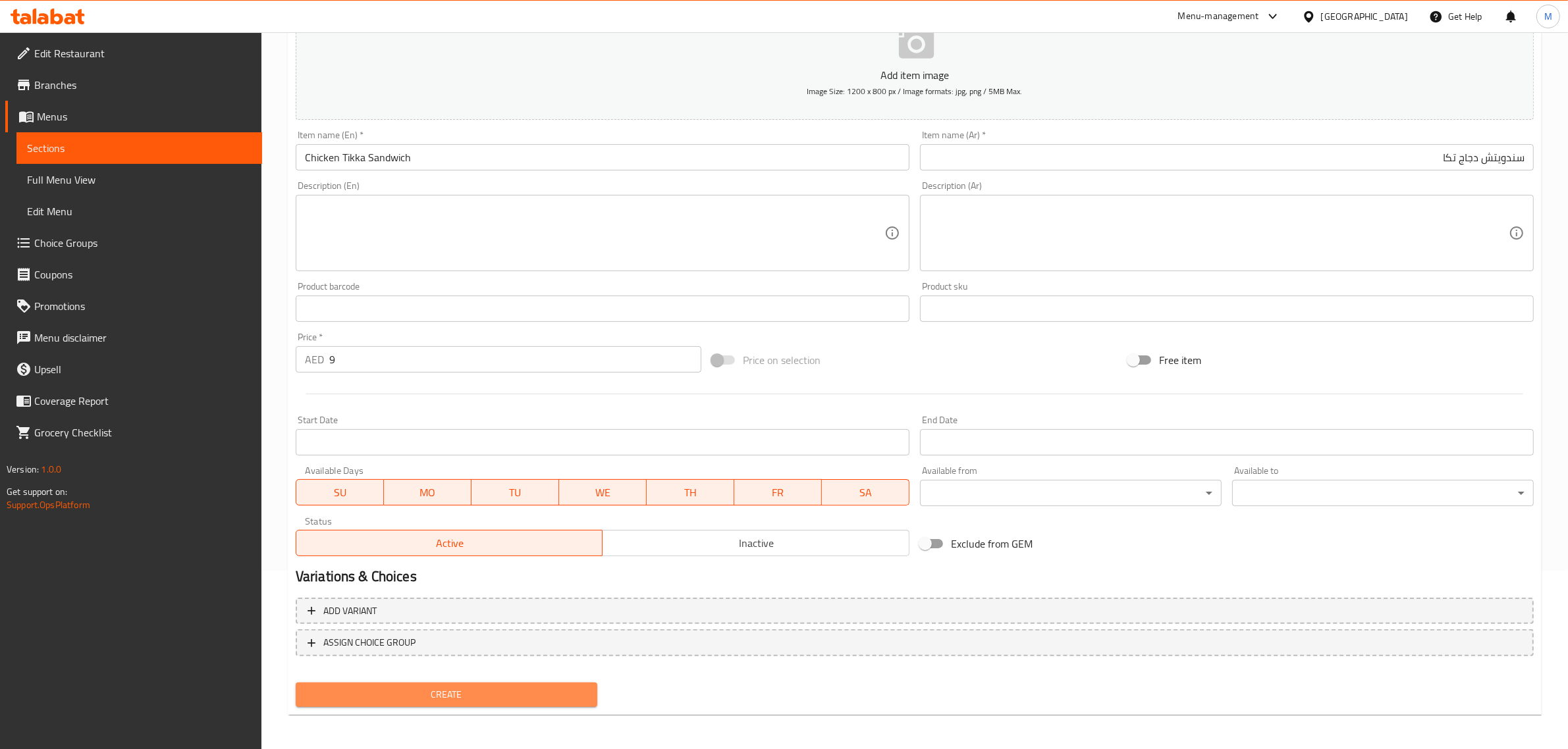
click at [487, 689] on span "Create" at bounding box center [446, 694] width 281 height 17
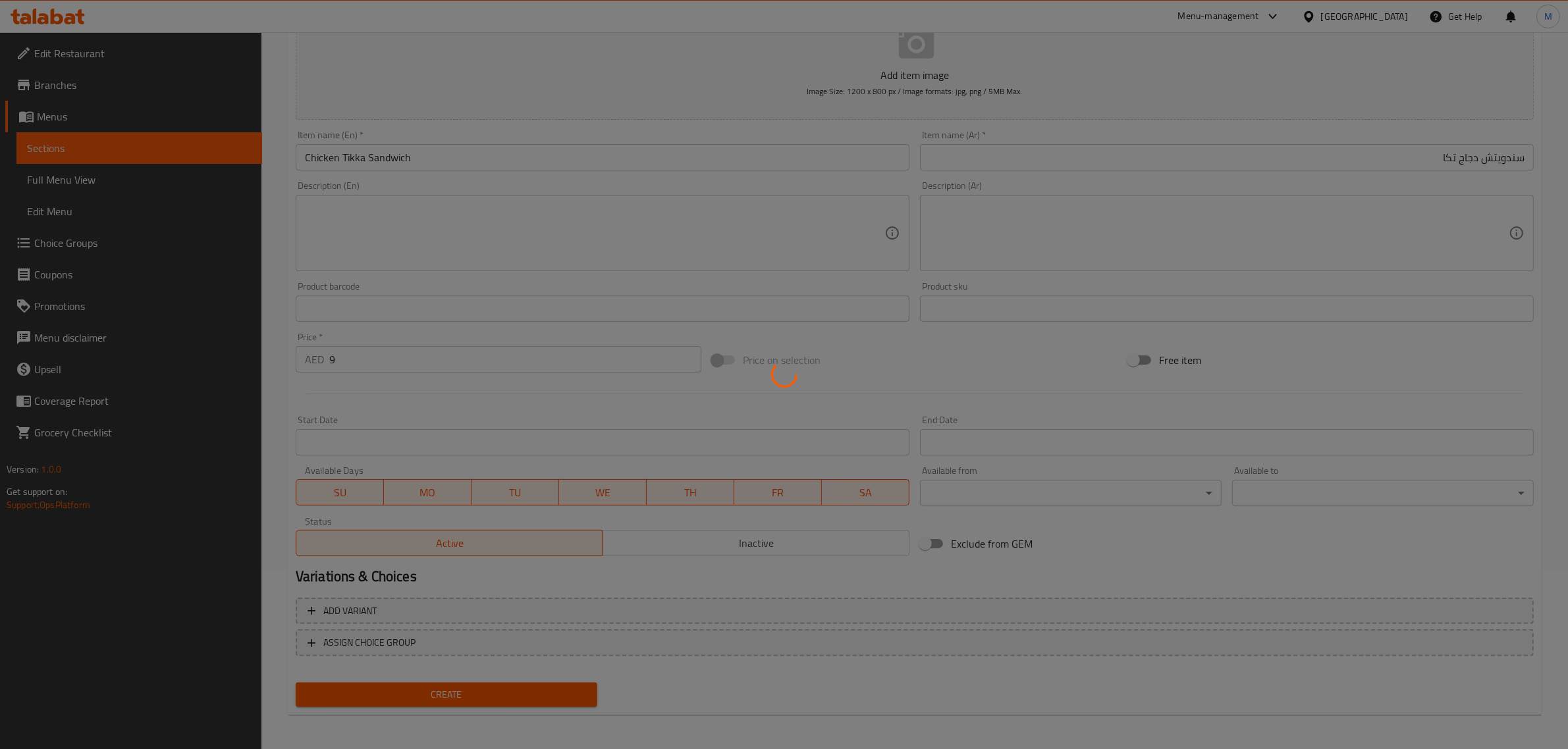
type input "0"
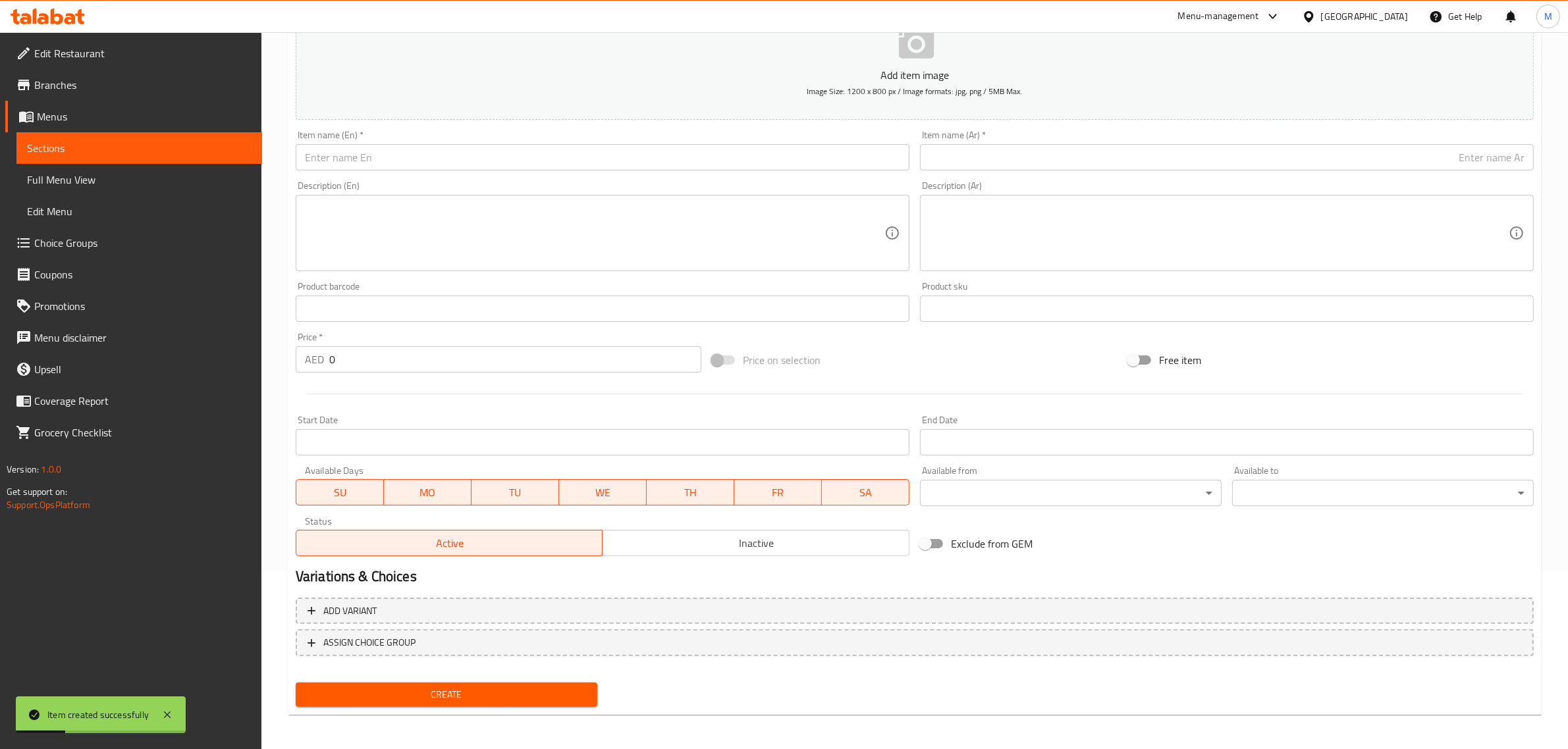
click at [674, 159] on input "text" at bounding box center [602, 156] width 614 height 26
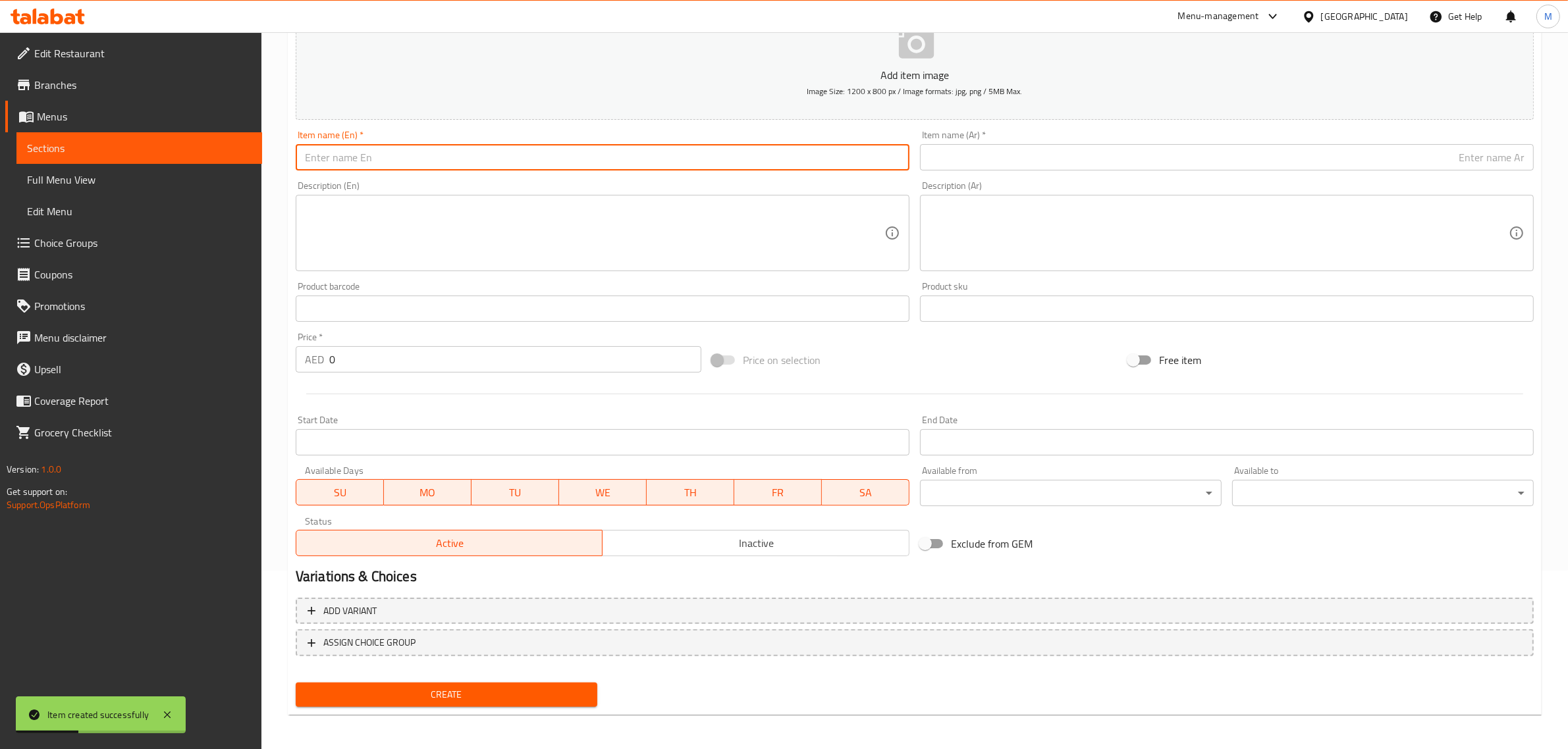
paste input "CHICKEN LIMEN SANDWICH"
type input "Chicken Limen Sandwich"
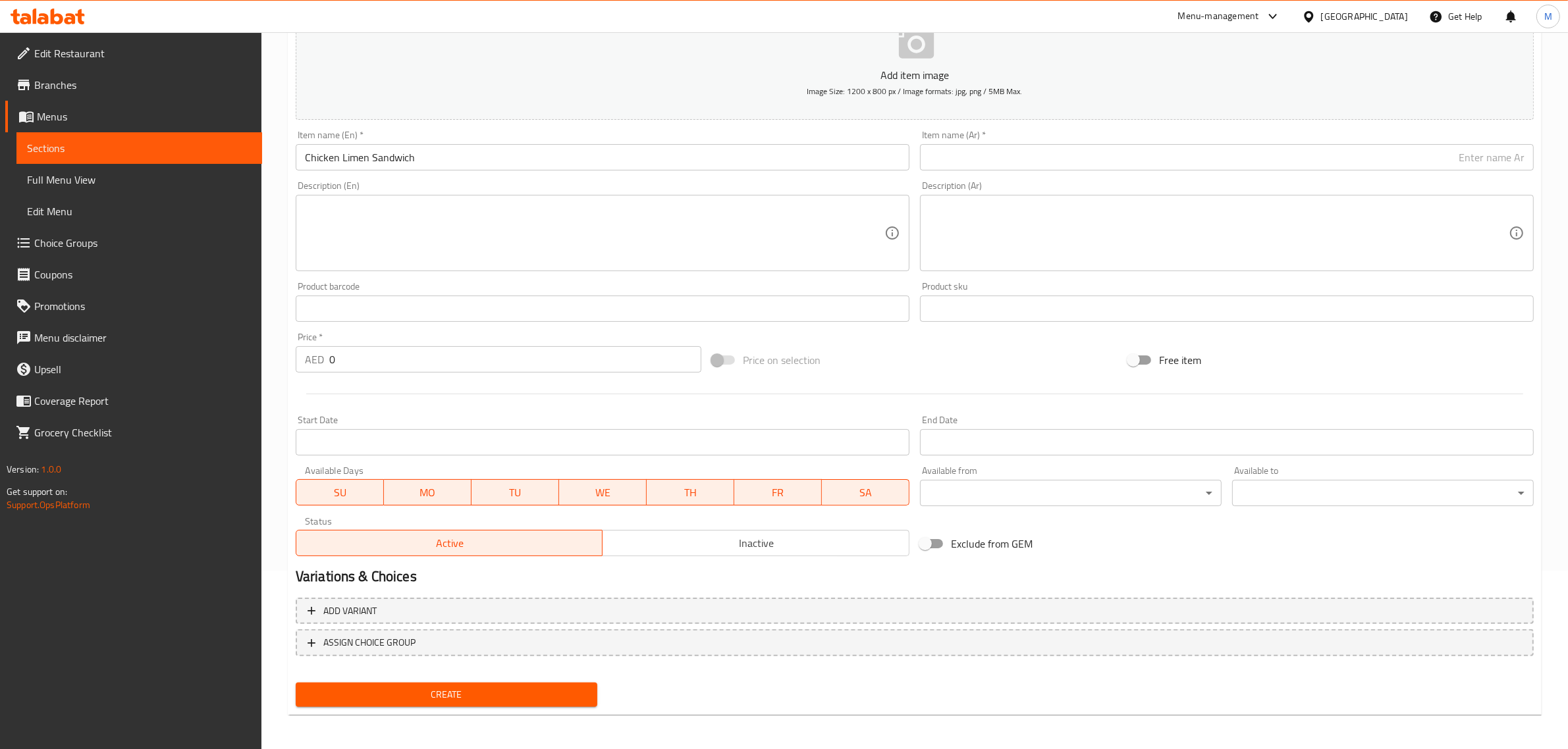
click at [1014, 370] on div "Price on selection" at bounding box center [915, 360] width 416 height 36
click at [1331, 156] on input "text" at bounding box center [1226, 156] width 614 height 26
paste input "سندويتش"
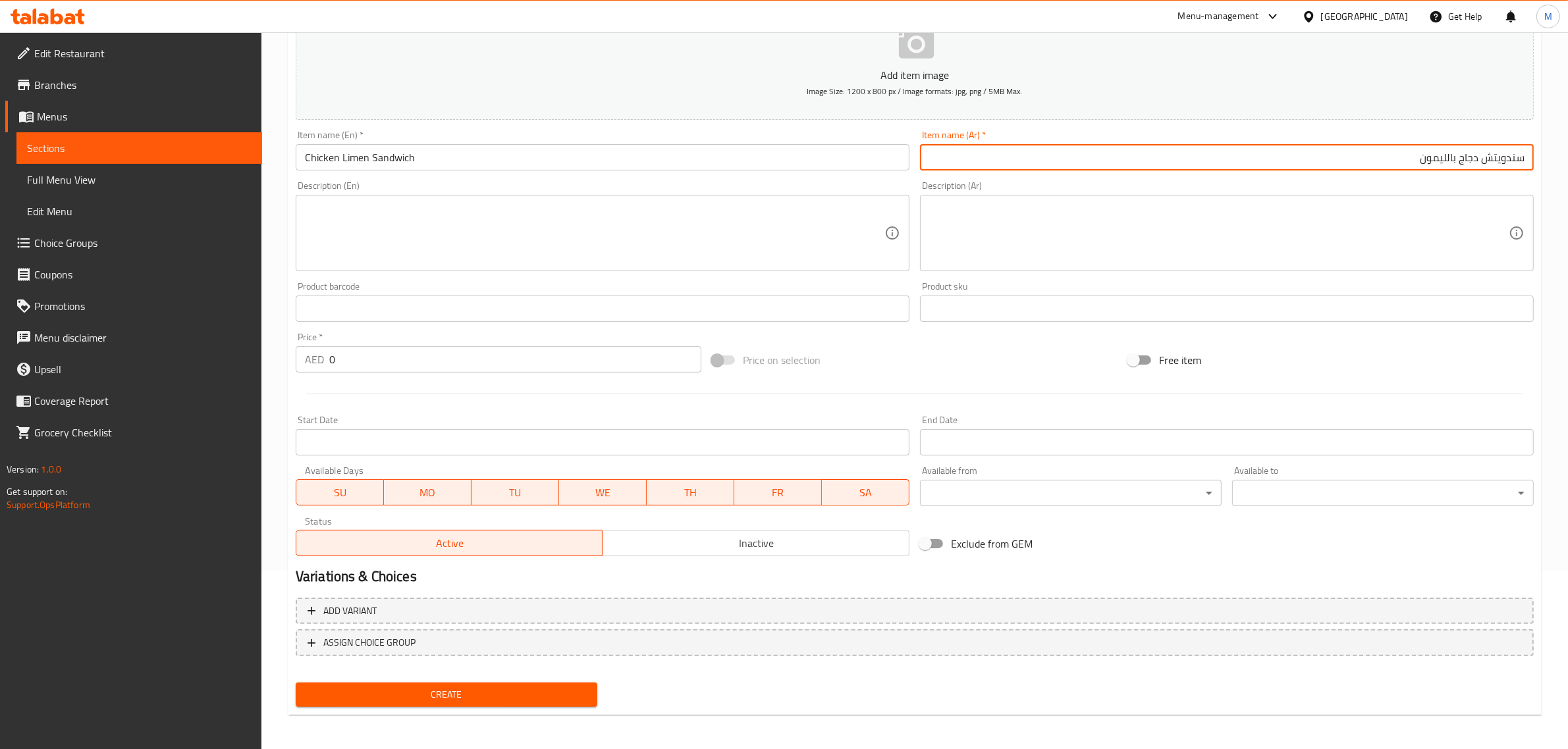
type input "سندويتش دجاج بالليمون"
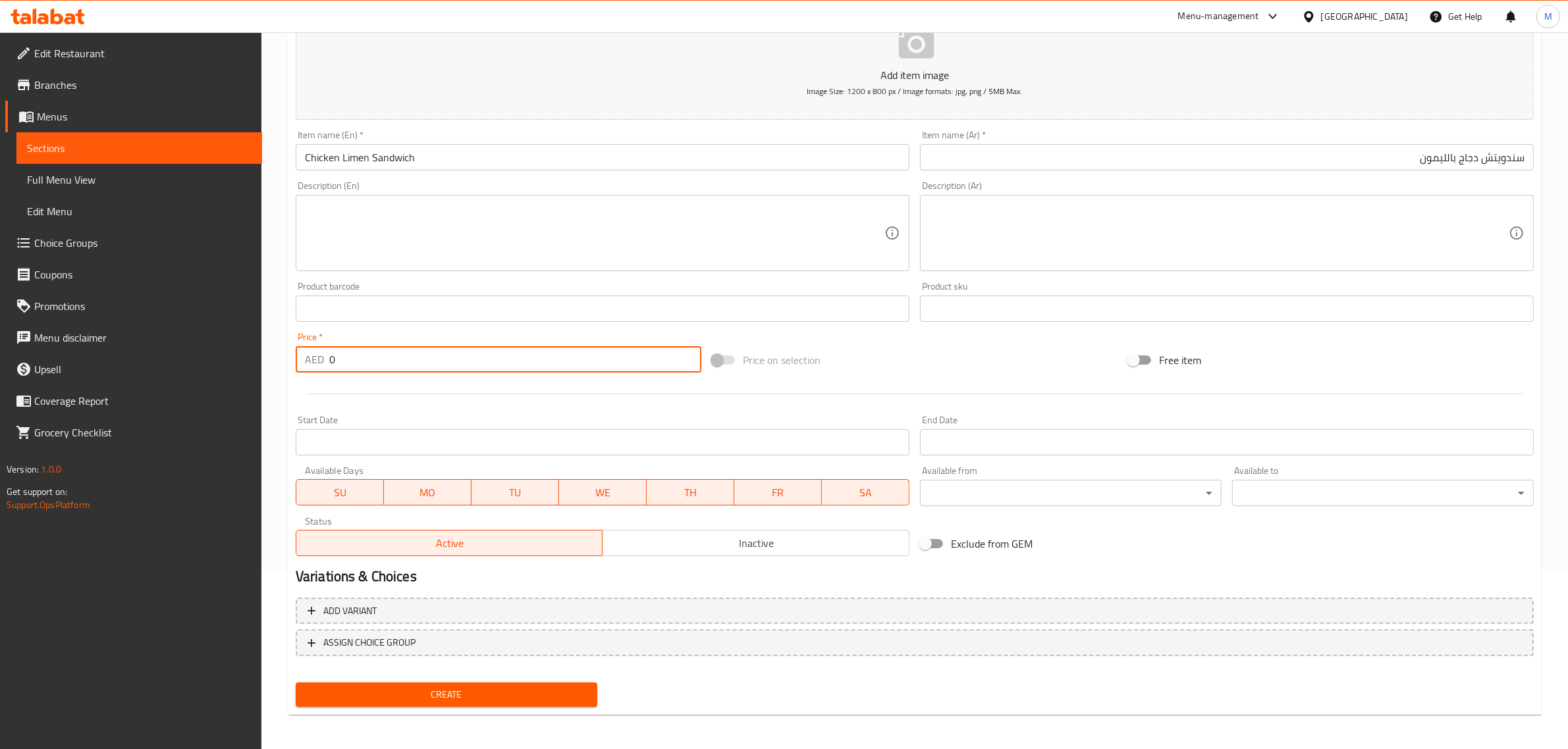
click at [593, 360] on input "0" at bounding box center [515, 359] width 372 height 26
type input "9"
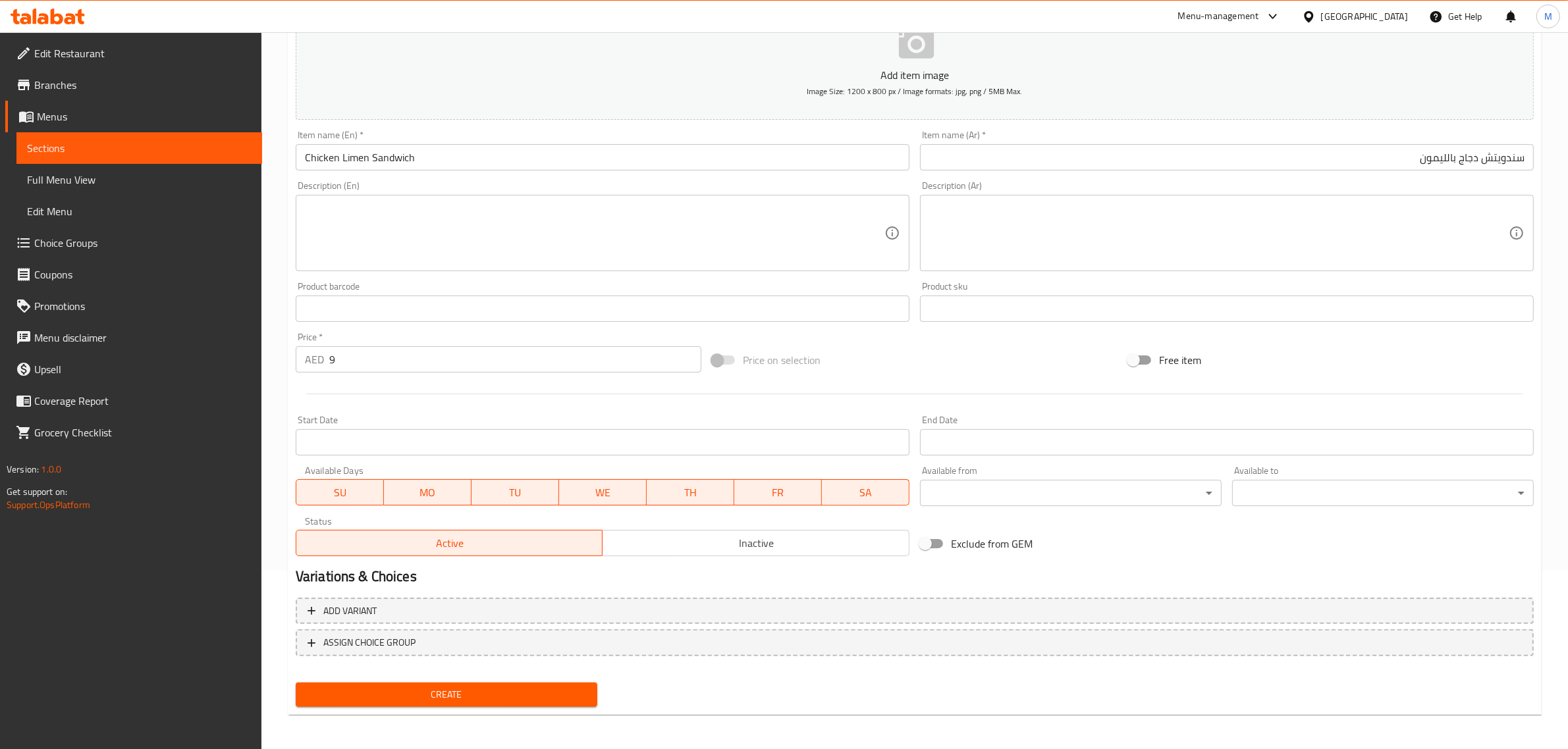
click at [888, 349] on div "Price on selection" at bounding box center [915, 360] width 416 height 36
click at [927, 373] on div "Price on selection" at bounding box center [915, 360] width 416 height 36
drag, startPoint x: 699, startPoint y: 678, endPoint x: 682, endPoint y: 666, distance: 20.8
click at [698, 679] on div "Create" at bounding box center [914, 695] width 1249 height 35
click at [494, 693] on span "Create" at bounding box center [446, 694] width 281 height 17
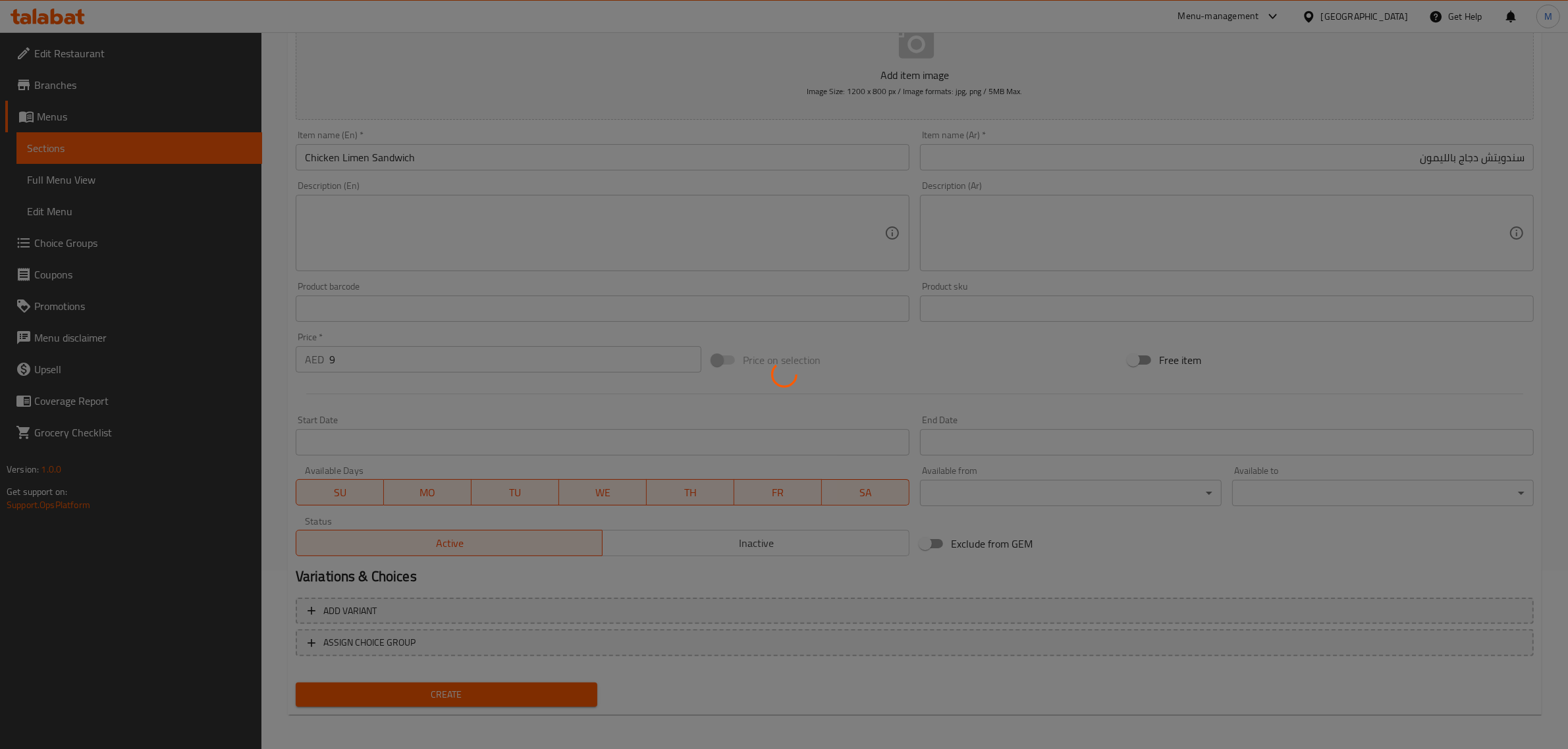
type input "0"
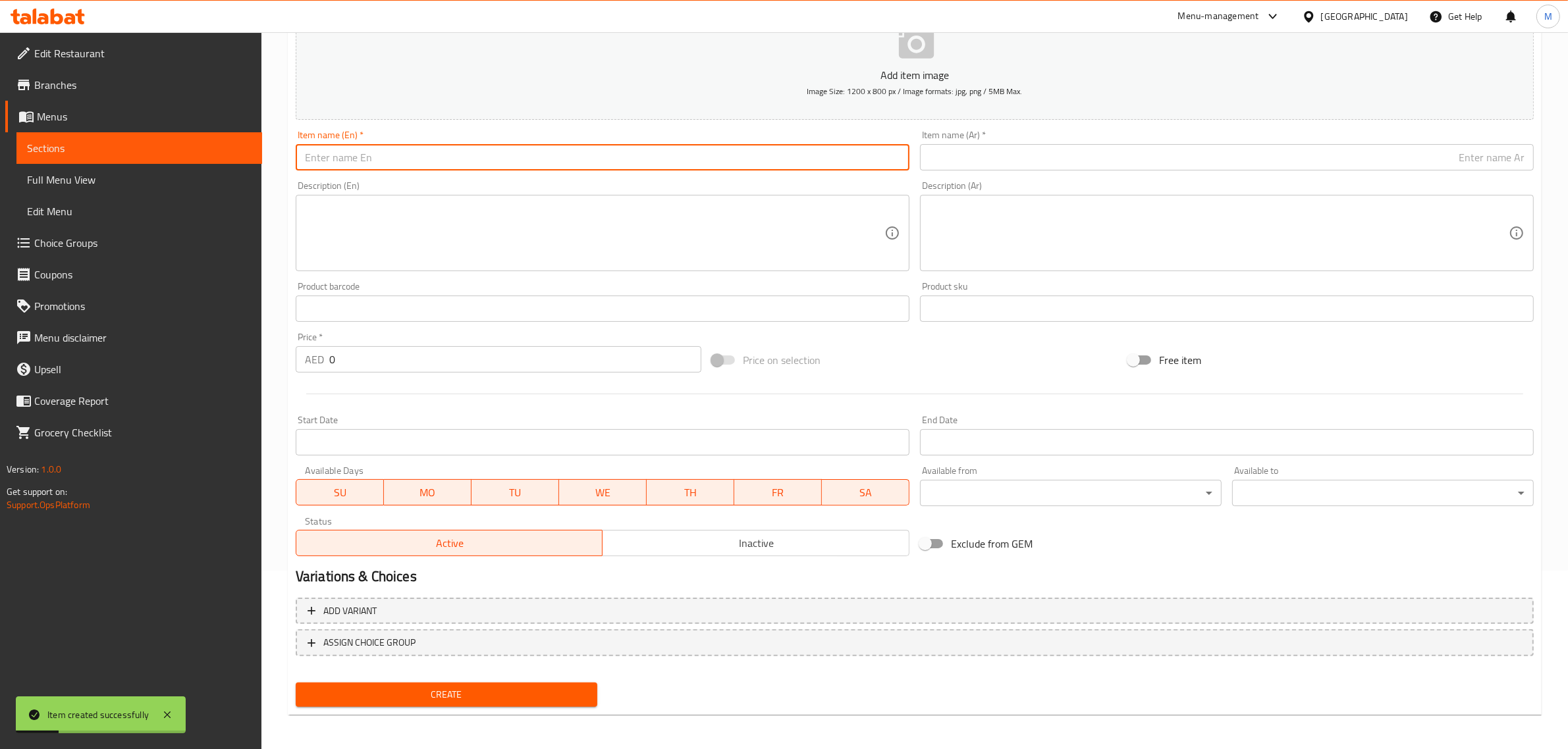
click at [613, 152] on input "text" at bounding box center [602, 156] width 614 height 26
paste input "CHICKEN KEBAB SANDWICH"
click at [561, 160] on input "Chicken Kebab Sandwich" at bounding box center [602, 156] width 614 height 26
type input "Chicken Kebab Sandwich"
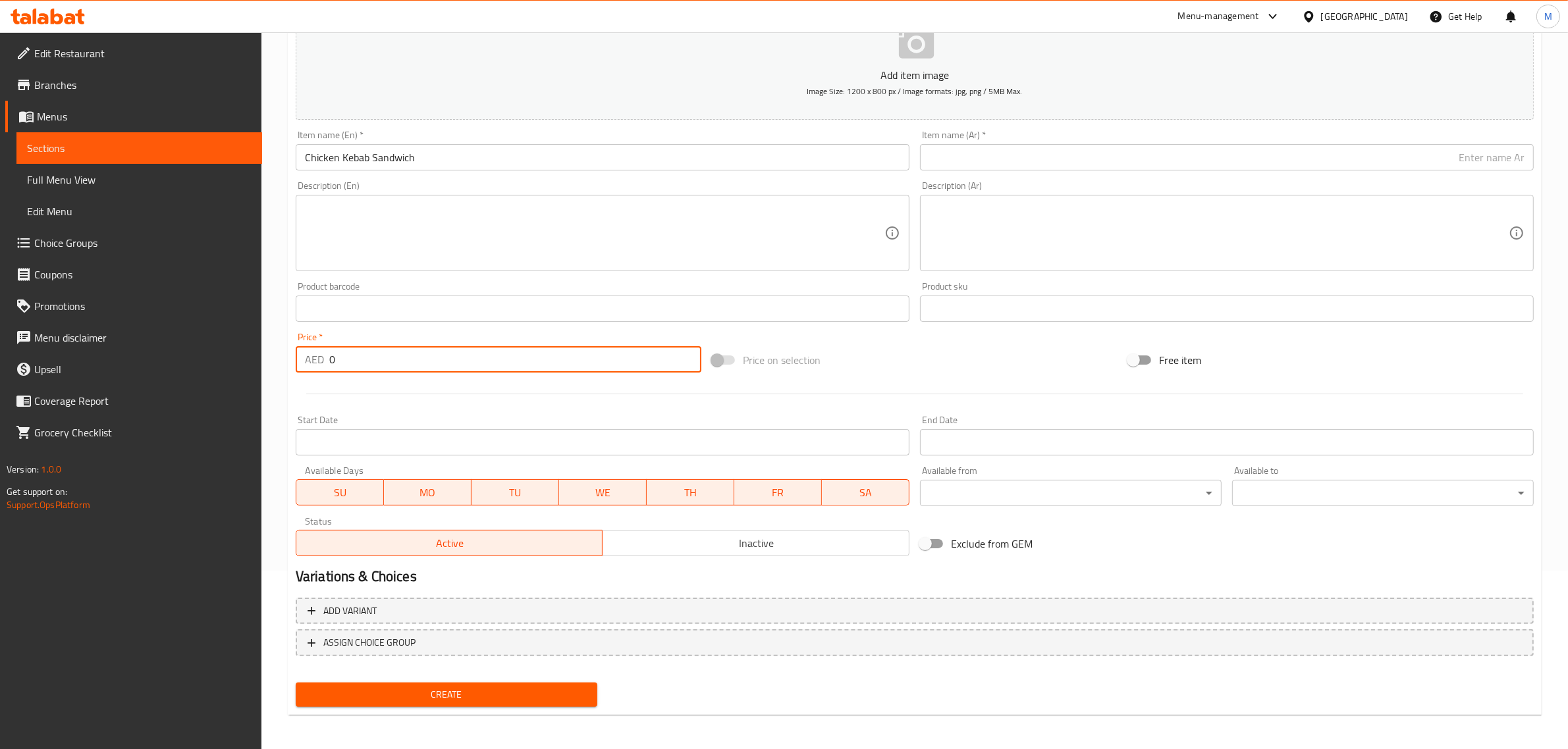
click at [478, 370] on input "0" at bounding box center [515, 359] width 372 height 26
type input "9"
click at [626, 159] on input "Chicken Kebab Sandwich" at bounding box center [602, 156] width 614 height 26
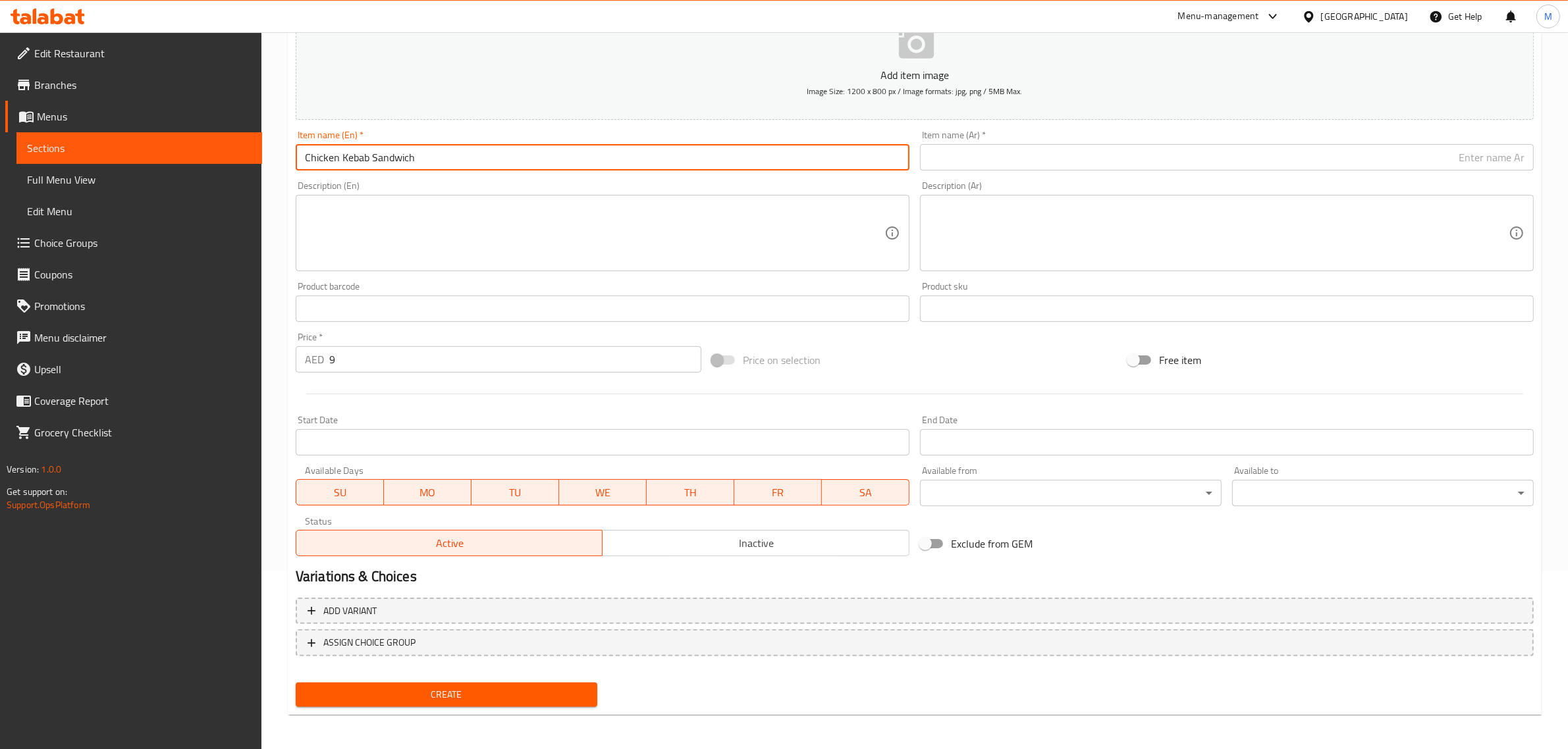
click at [626, 159] on input "Chicken Kebab Sandwich" at bounding box center [602, 156] width 614 height 26
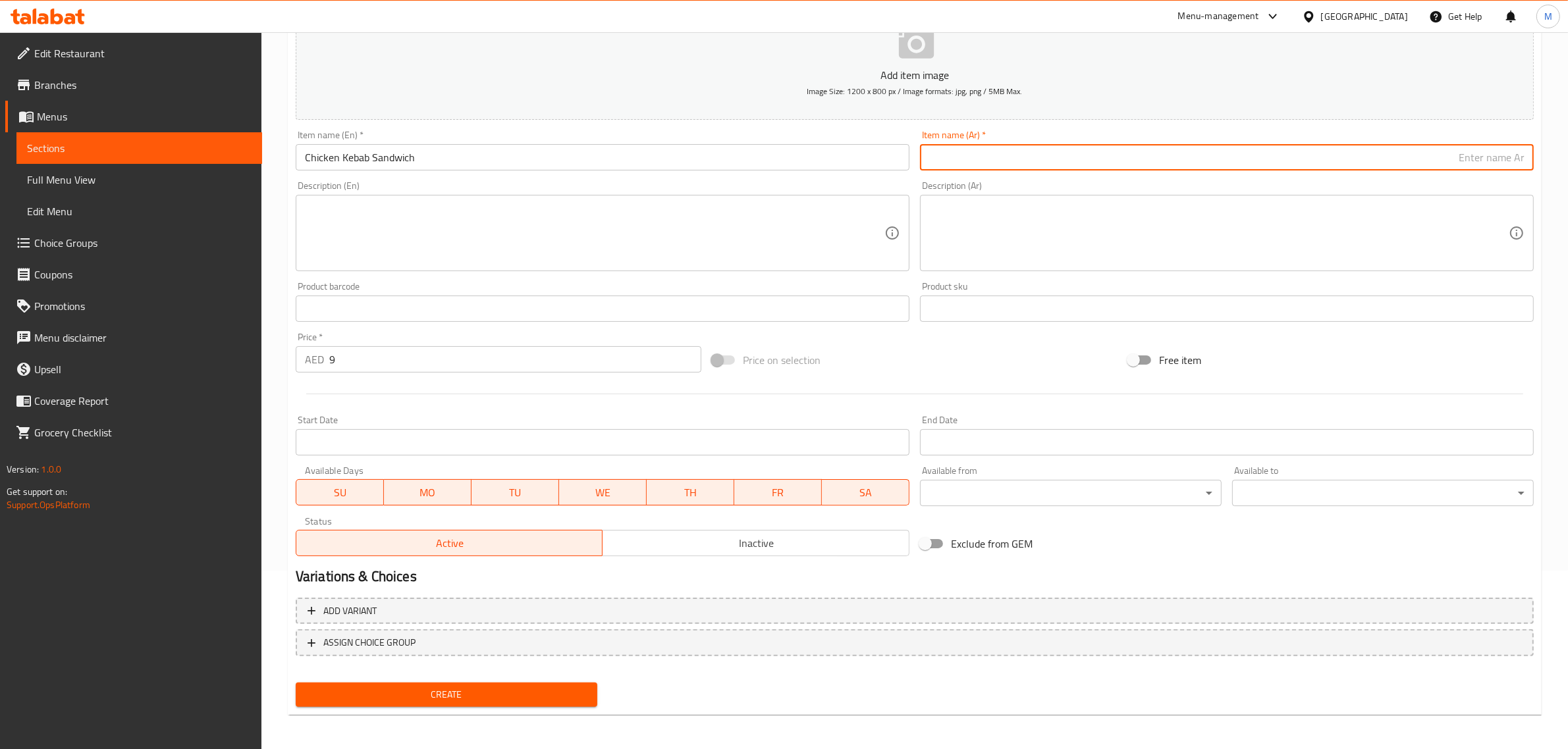
click at [1396, 159] on input "text" at bounding box center [1226, 156] width 614 height 26
paste input "ساندويتش كباب دجاج"
click at [1512, 153] on input "ساندويتش كباب دجاج" at bounding box center [1226, 156] width 614 height 26
type input "سندويتش كباب دجاج"
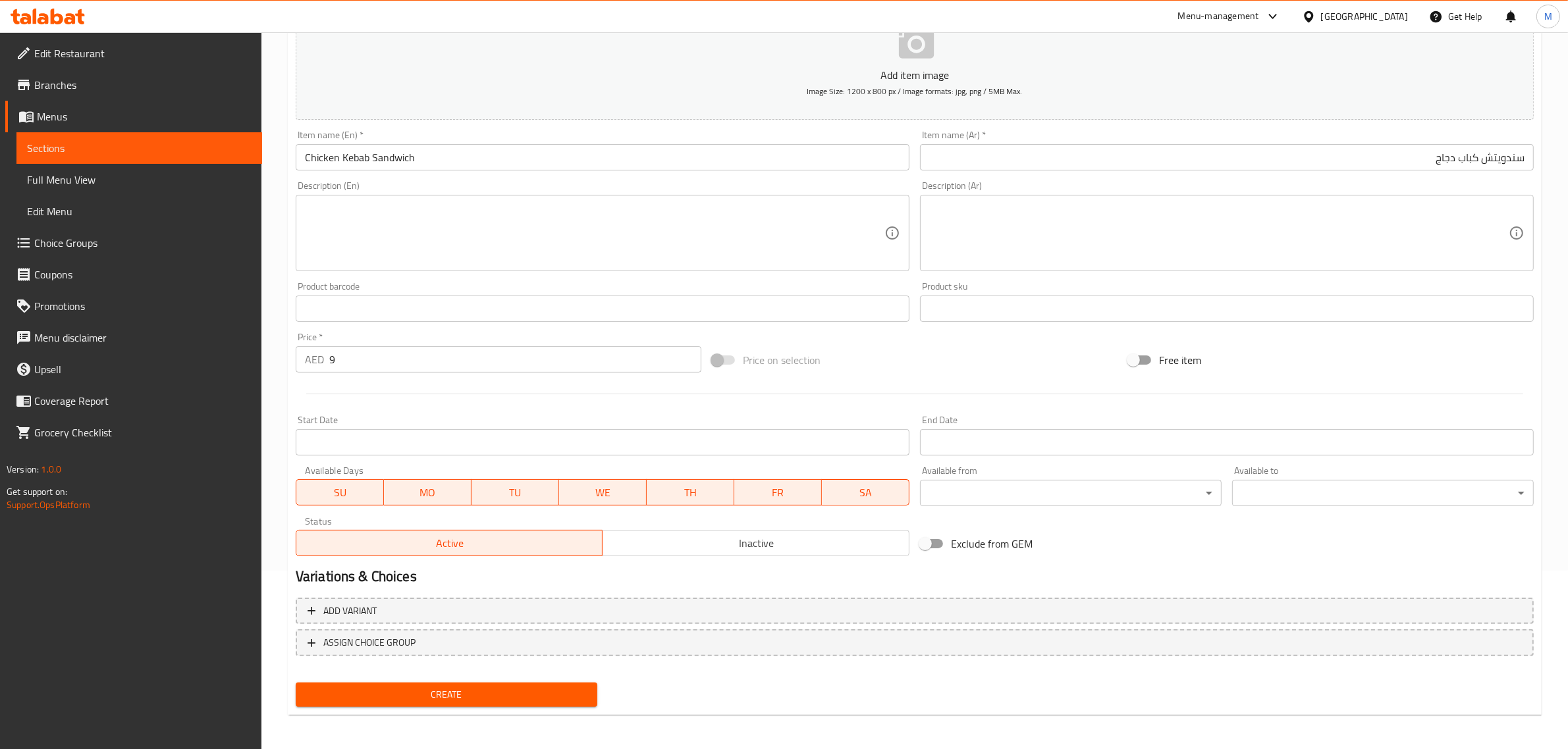
click at [1062, 347] on div "Price on selection" at bounding box center [915, 360] width 416 height 36
click at [452, 689] on span "Create" at bounding box center [446, 694] width 281 height 17
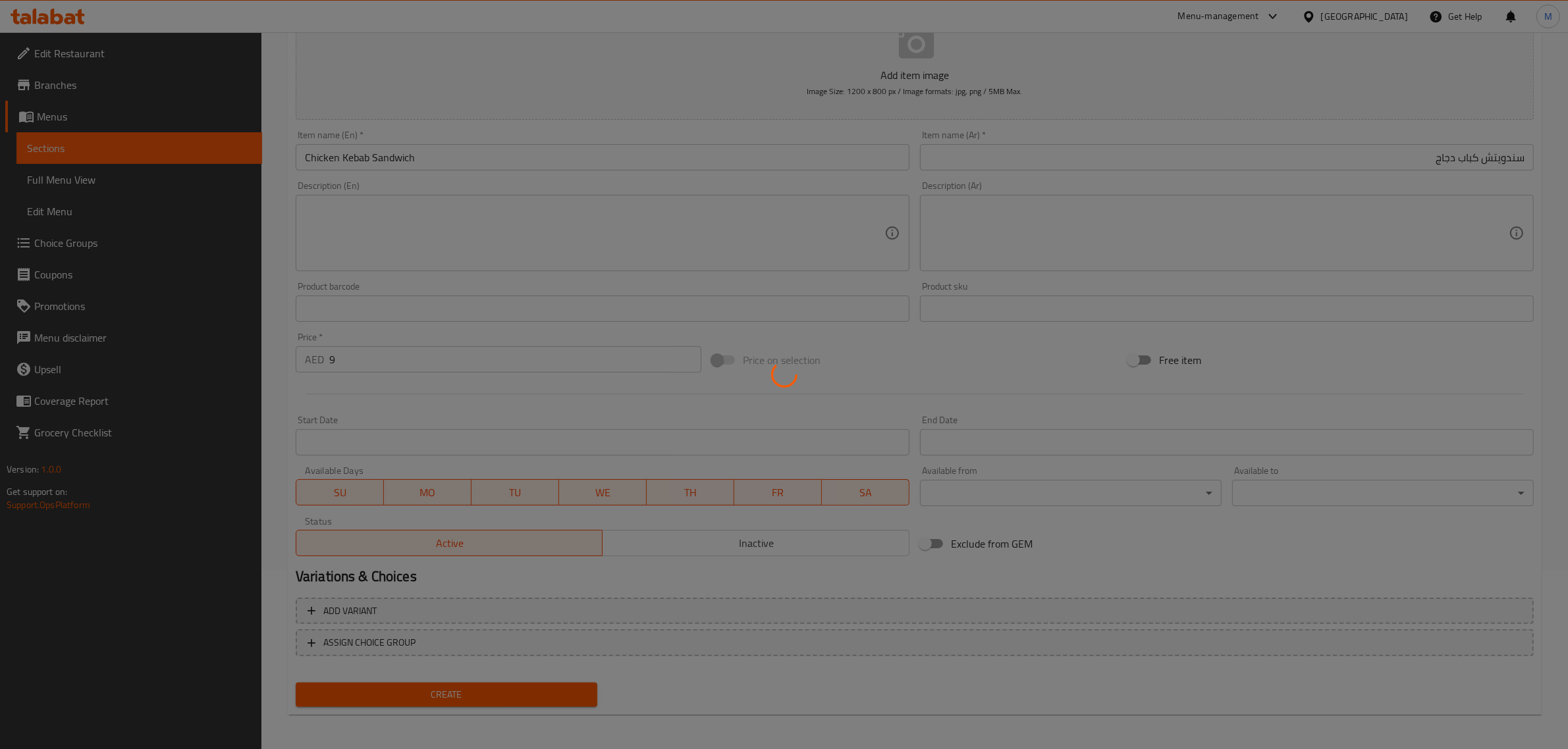
type input "0"
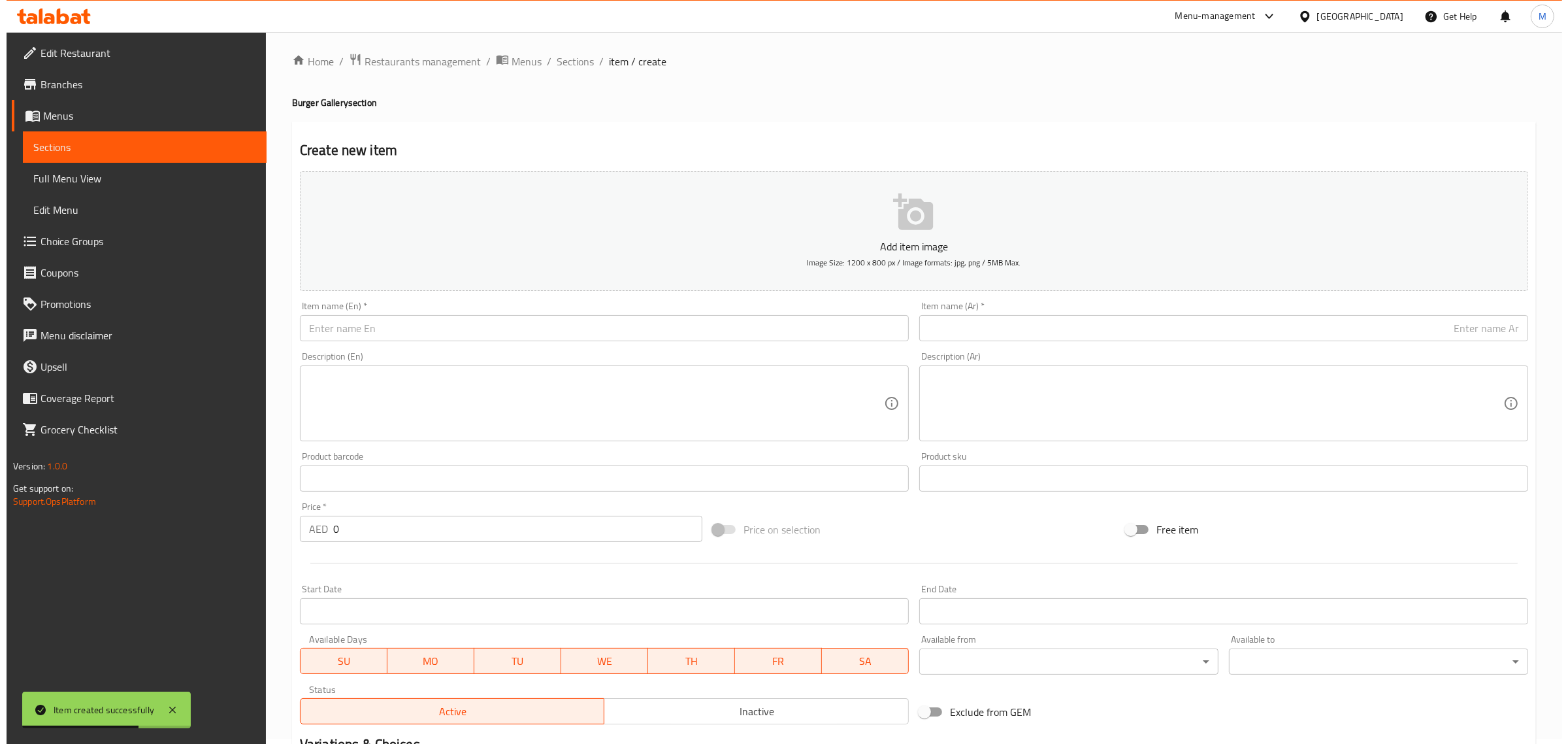
scroll to position [0, 0]
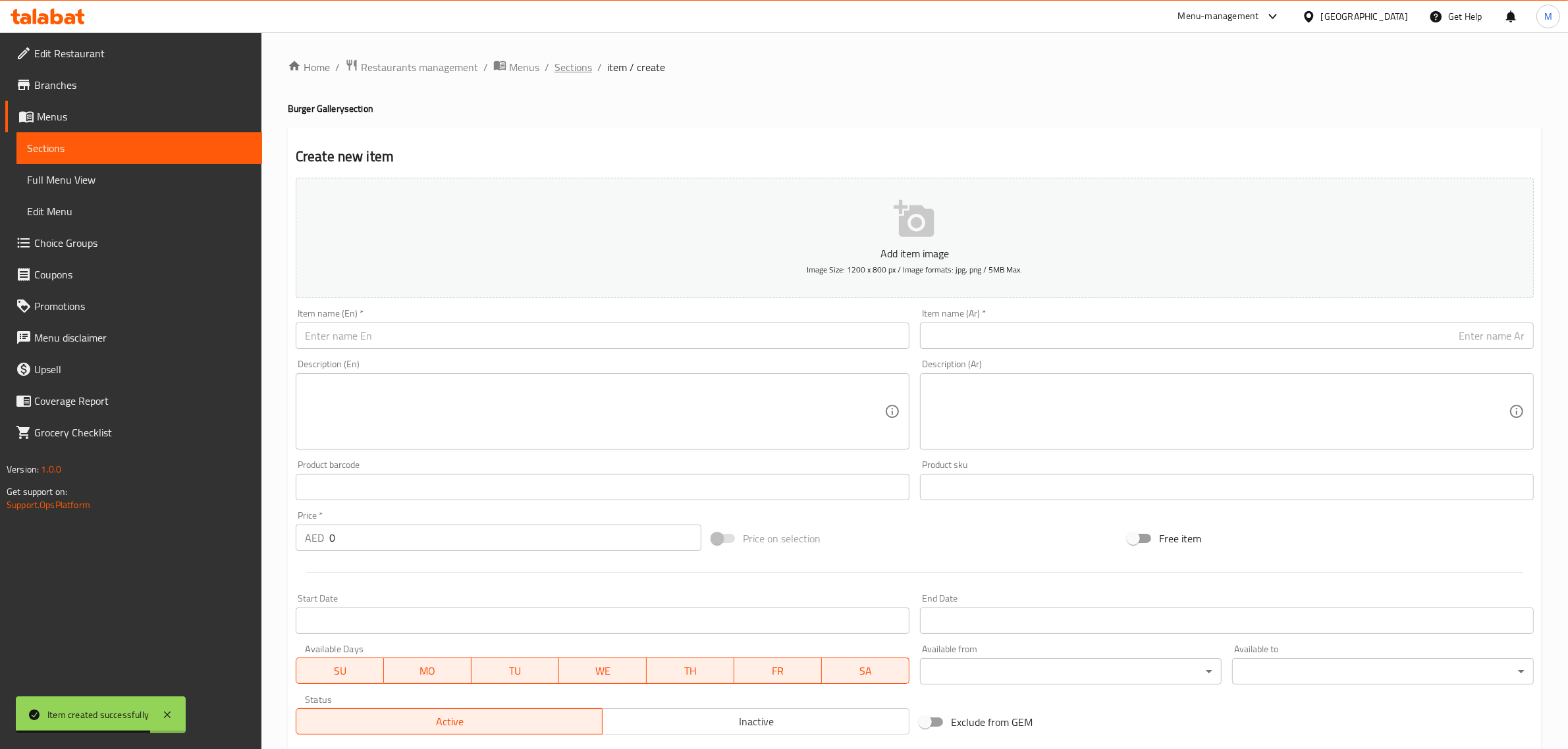
click at [577, 68] on span "Sections" at bounding box center [573, 68] width 37 height 16
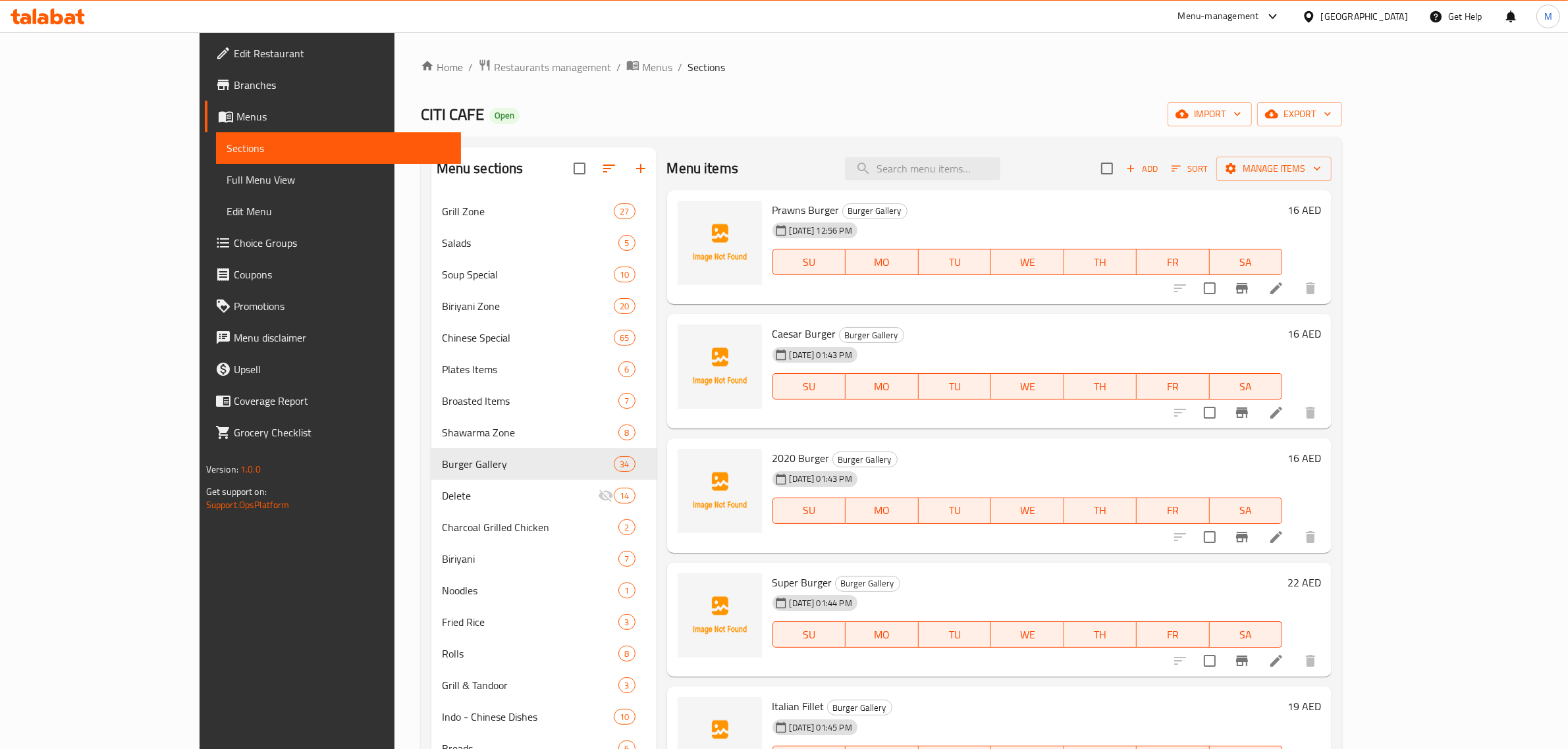
click at [1074, 148] on div "Menu items Add Sort Manage items" at bounding box center [999, 169] width 665 height 43
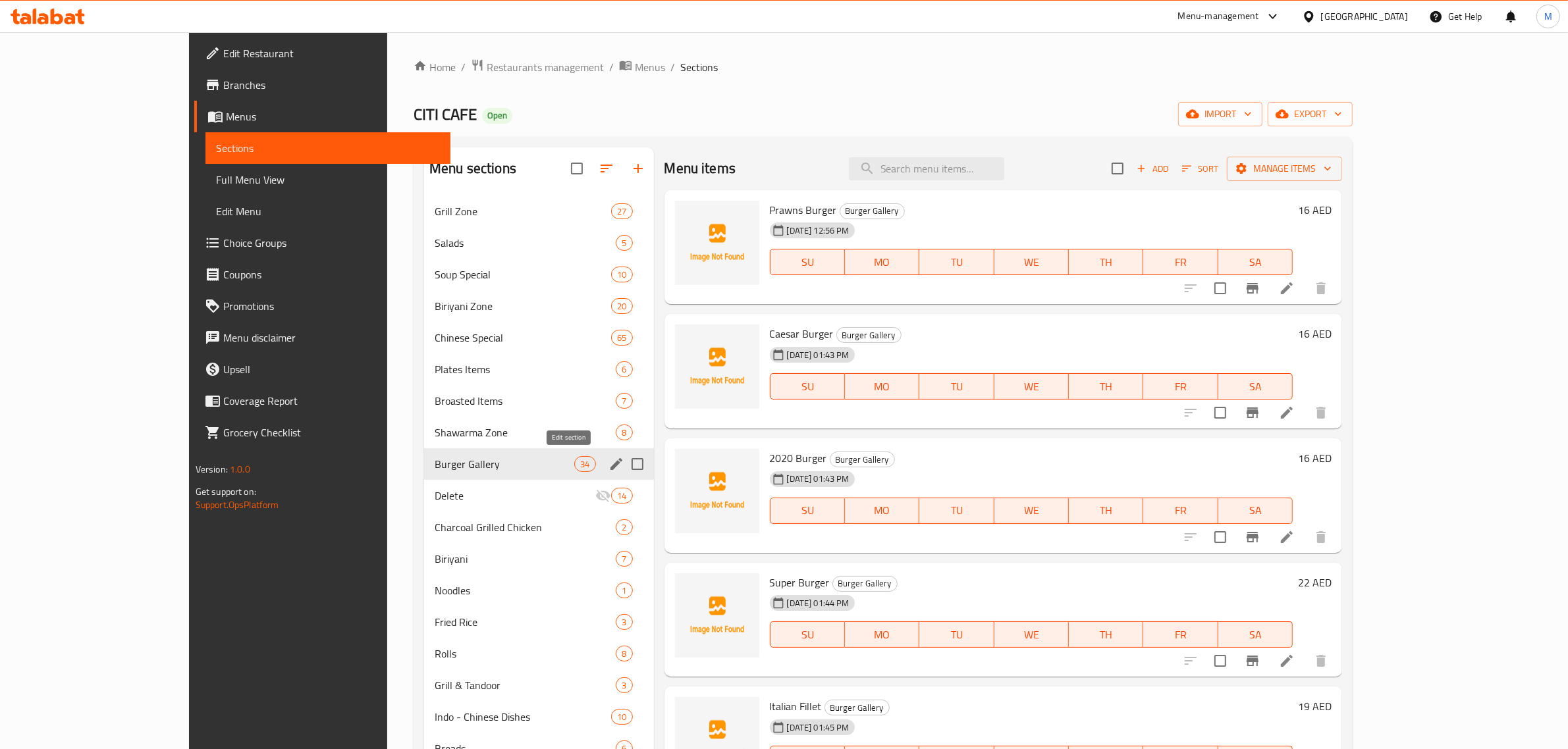
click at [610, 465] on icon "edit" at bounding box center [616, 464] width 12 height 12
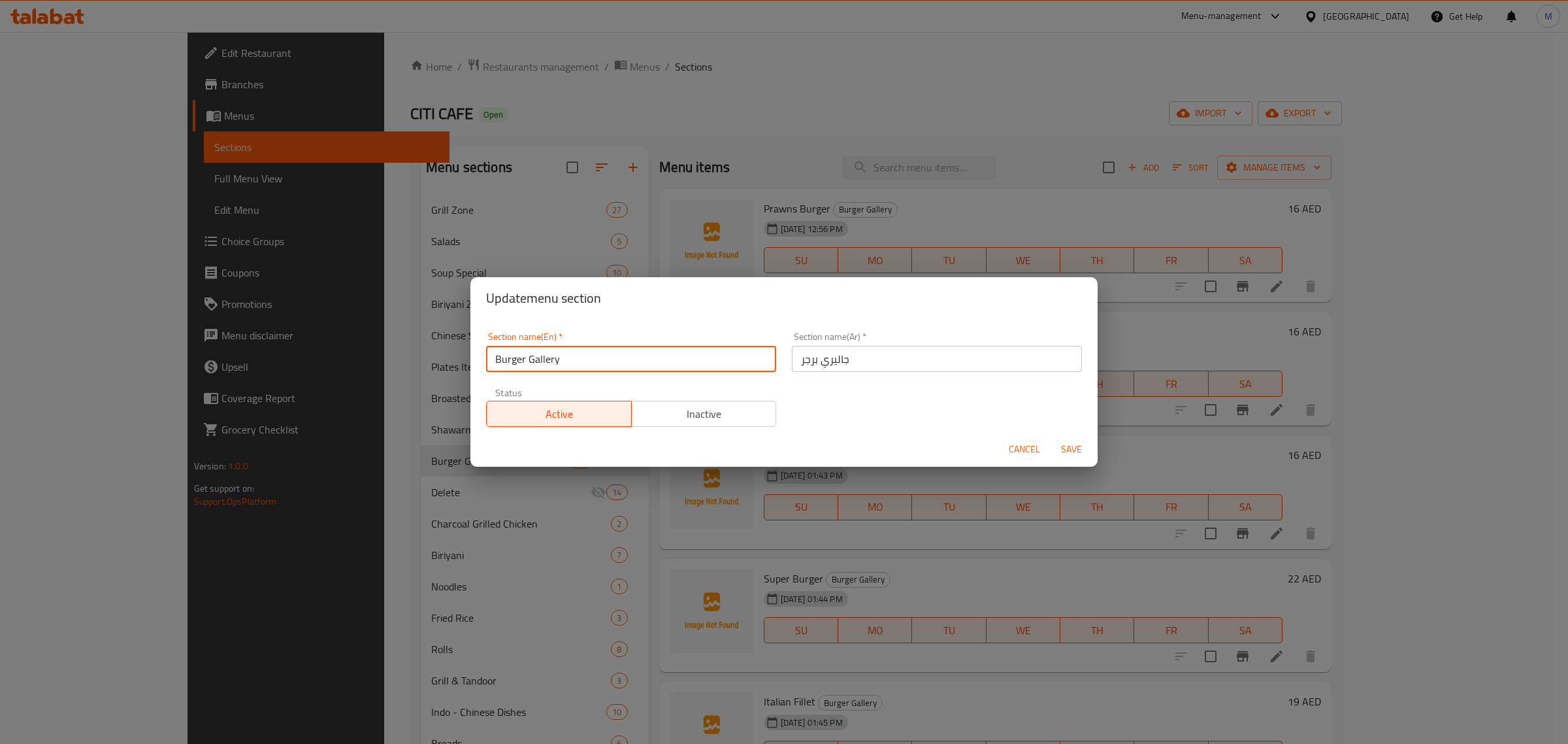
click at [638, 355] on input "Burger Gallery" at bounding box center [631, 358] width 290 height 26
paste input "URGER AND SANDWICHES"
click at [812, 423] on div "Section name(En)   * Burger and Sandwiches Section name(En) * Section name(Ar) …" at bounding box center [783, 379] width 611 height 110
click at [715, 368] on input "Burger and Sandwiches" at bounding box center [631, 358] width 290 height 26
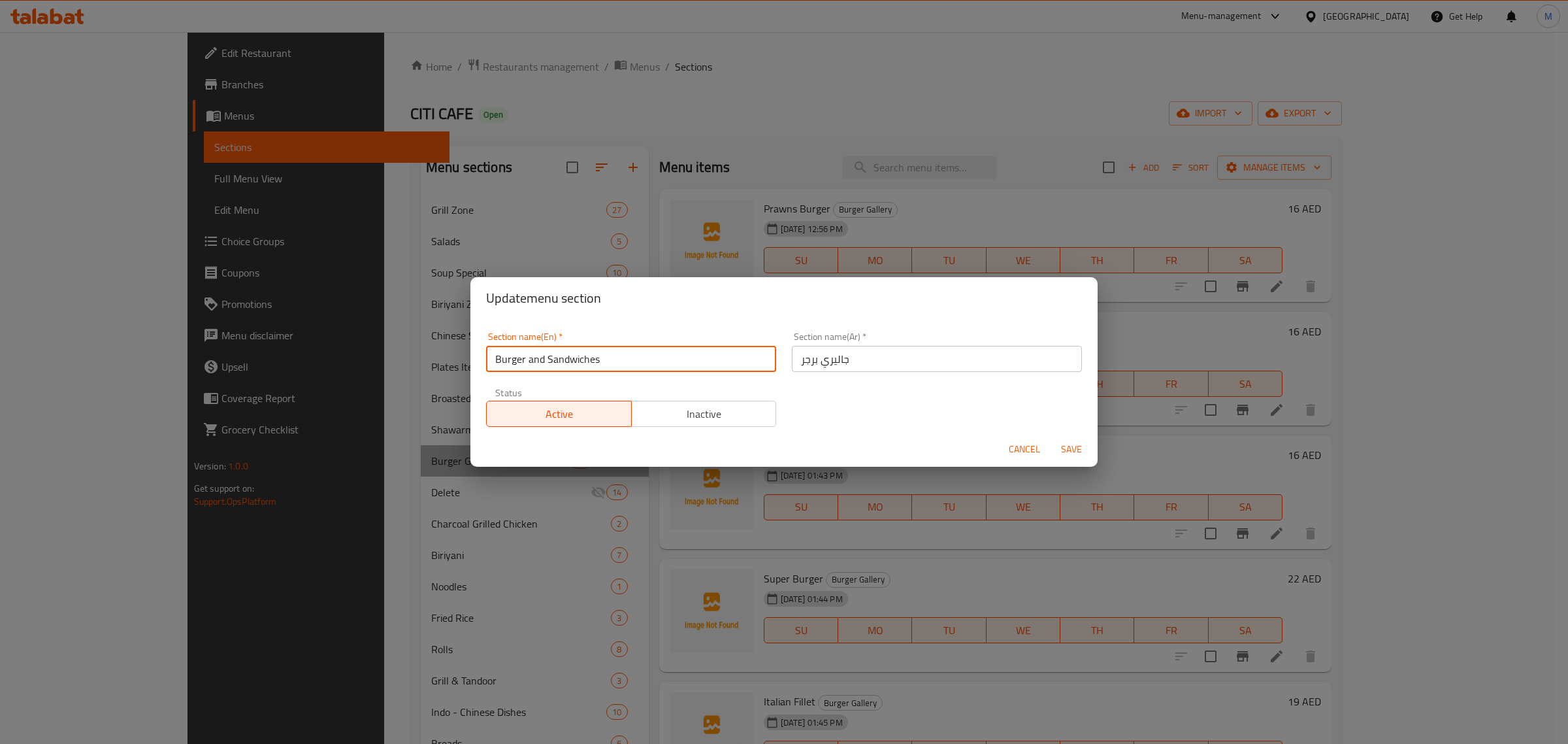
click at [715, 368] on input "Burger and Sandwiches" at bounding box center [631, 358] width 290 height 26
click at [703, 360] on input "Burger and Sandwiches" at bounding box center [631, 358] width 290 height 26
type input "Burger and Sandwiches"
click at [703, 360] on input "Burger and Sandwiches" at bounding box center [631, 358] width 290 height 26
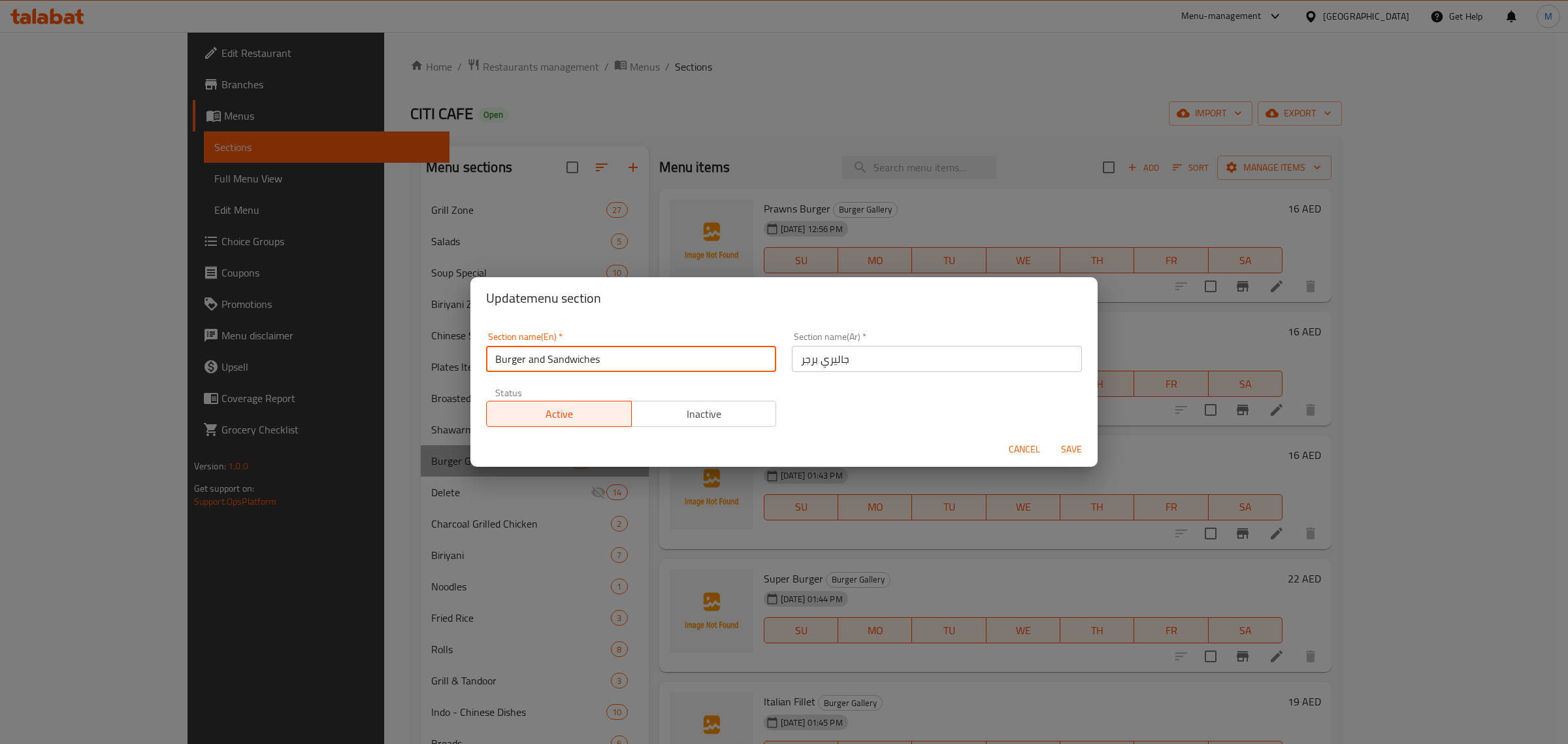
click at [703, 360] on input "Burger and Sandwiches" at bounding box center [631, 358] width 290 height 26
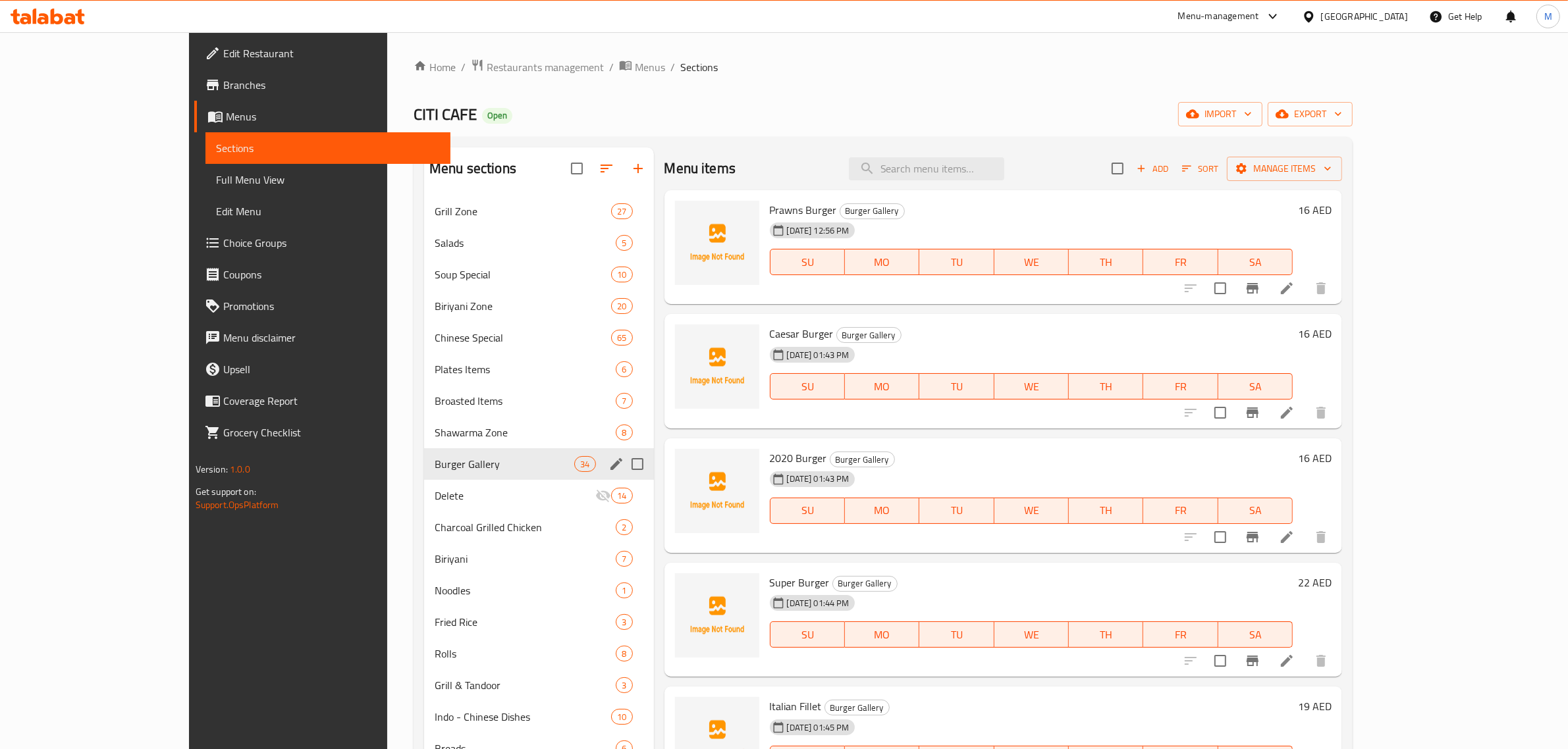
click at [610, 462] on icon "edit" at bounding box center [616, 464] width 12 height 12
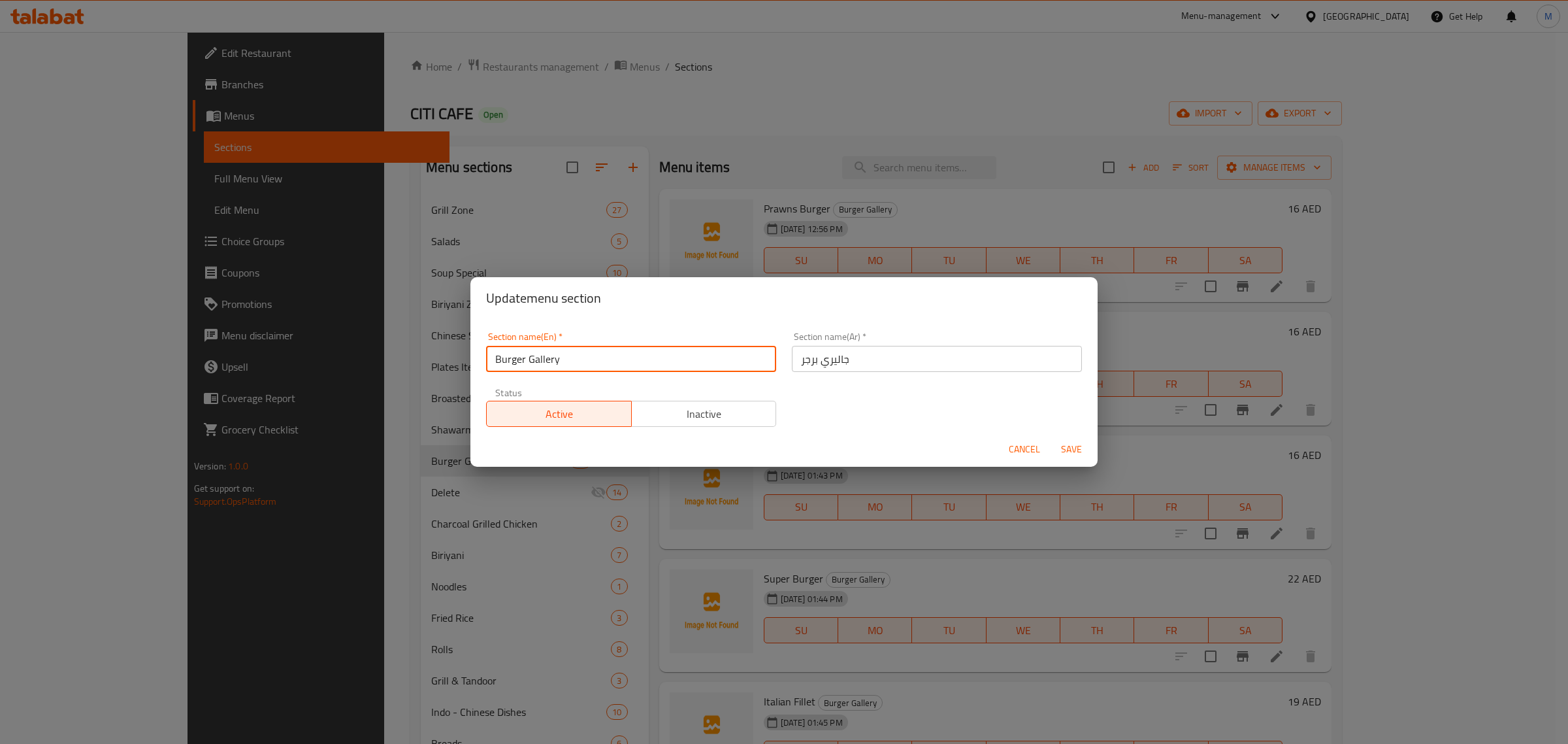
click at [634, 357] on input "Burger Gallery" at bounding box center [631, 358] width 290 height 26
paste input "and Sandwiches"
type input "Burger and Sandwiches"
click at [1081, 448] on span "Save" at bounding box center [1072, 449] width 32 height 17
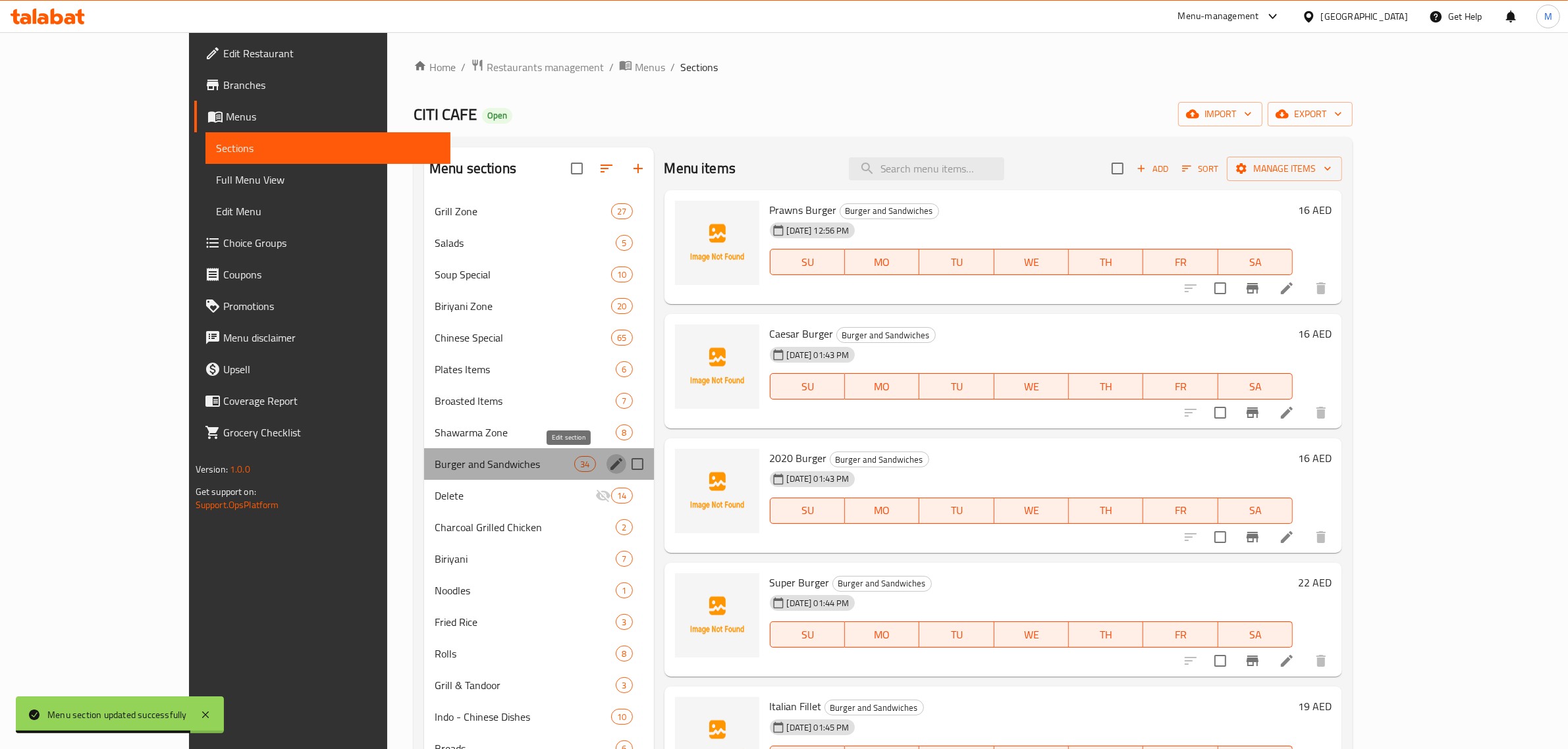
click at [609, 467] on icon "edit" at bounding box center [617, 464] width 16 height 16
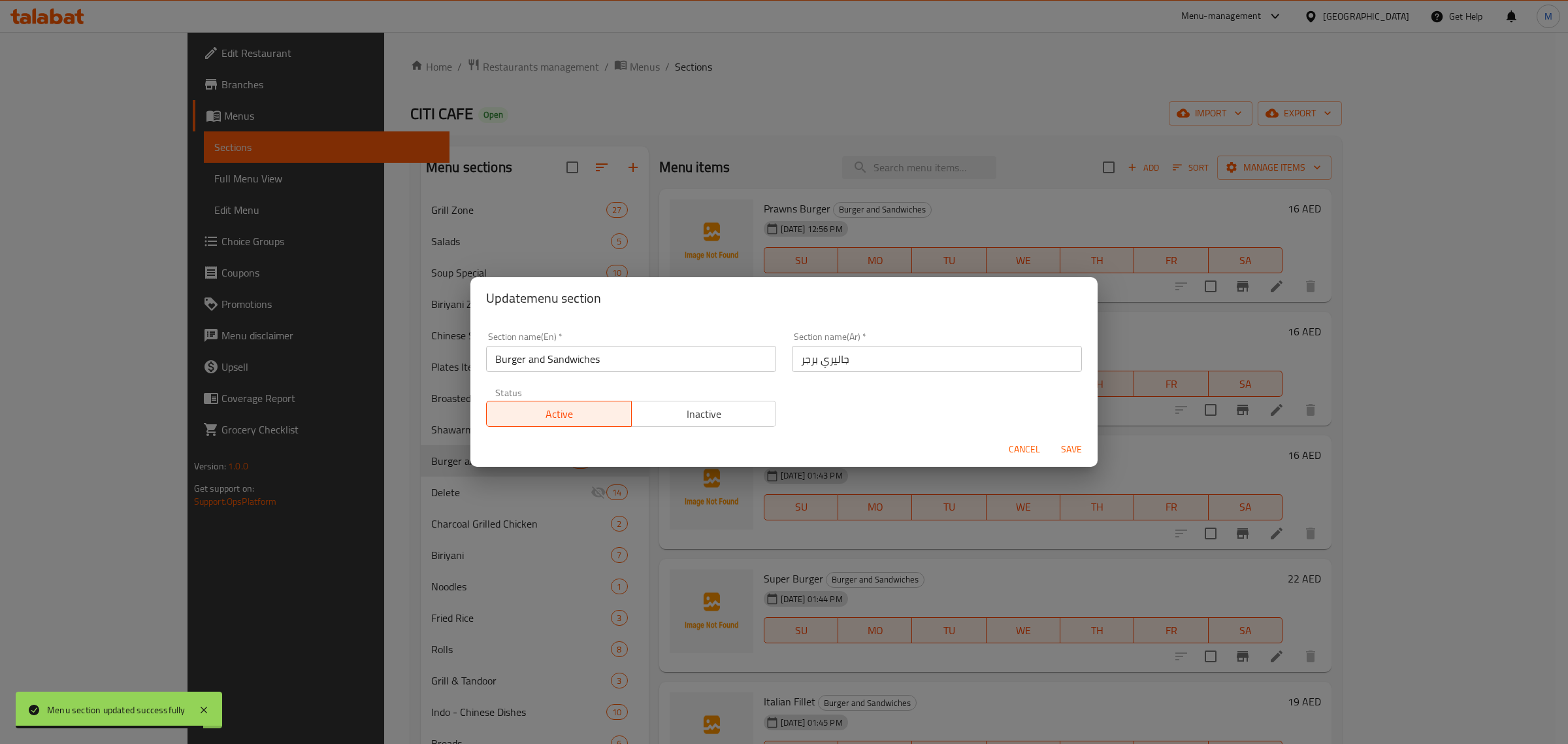
click at [909, 360] on input "جاليري برجر" at bounding box center [937, 358] width 290 height 26
paste input "لبرجر والسندويشات"
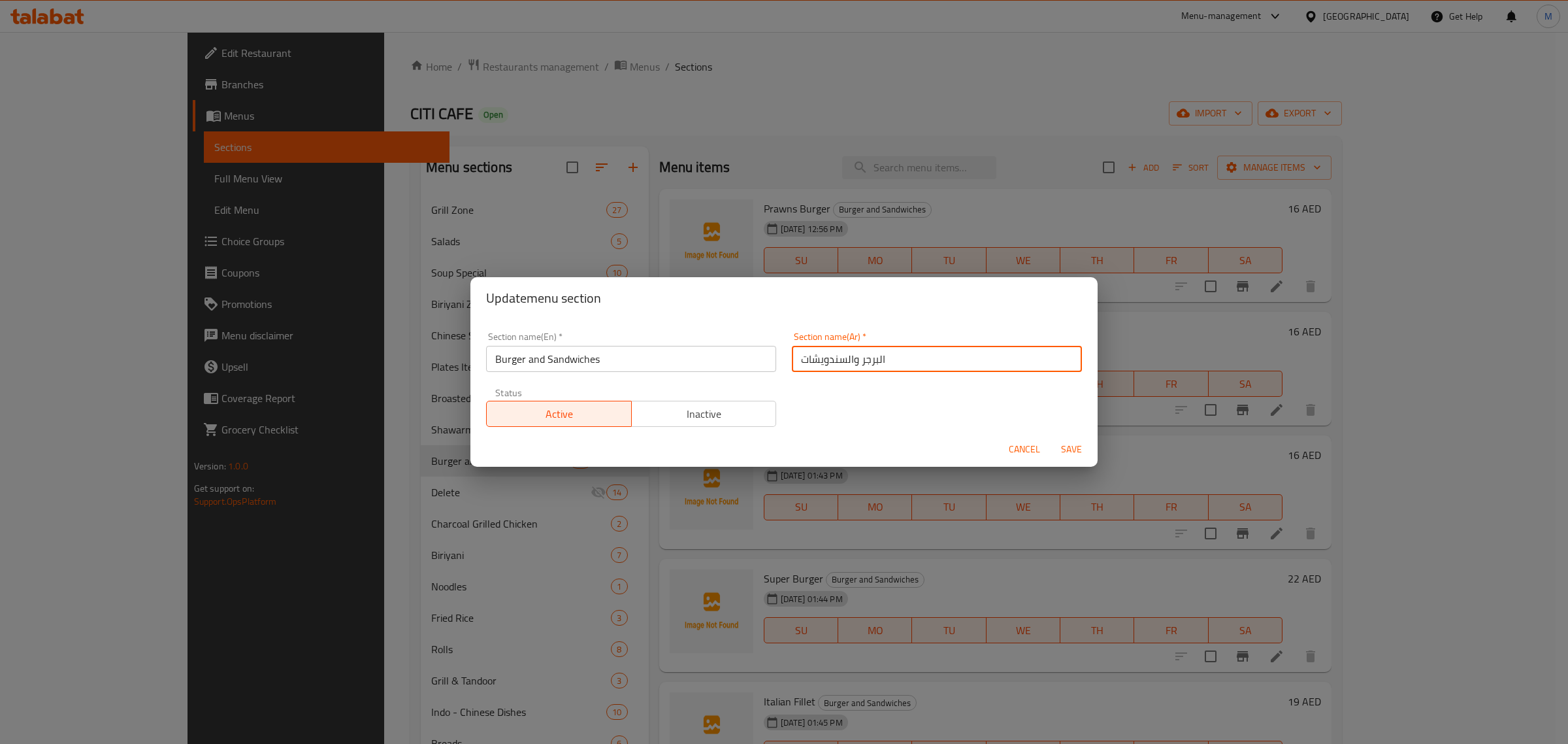
type input "البرجر والسندويشات"
click at [1066, 448] on span "Save" at bounding box center [1072, 449] width 32 height 17
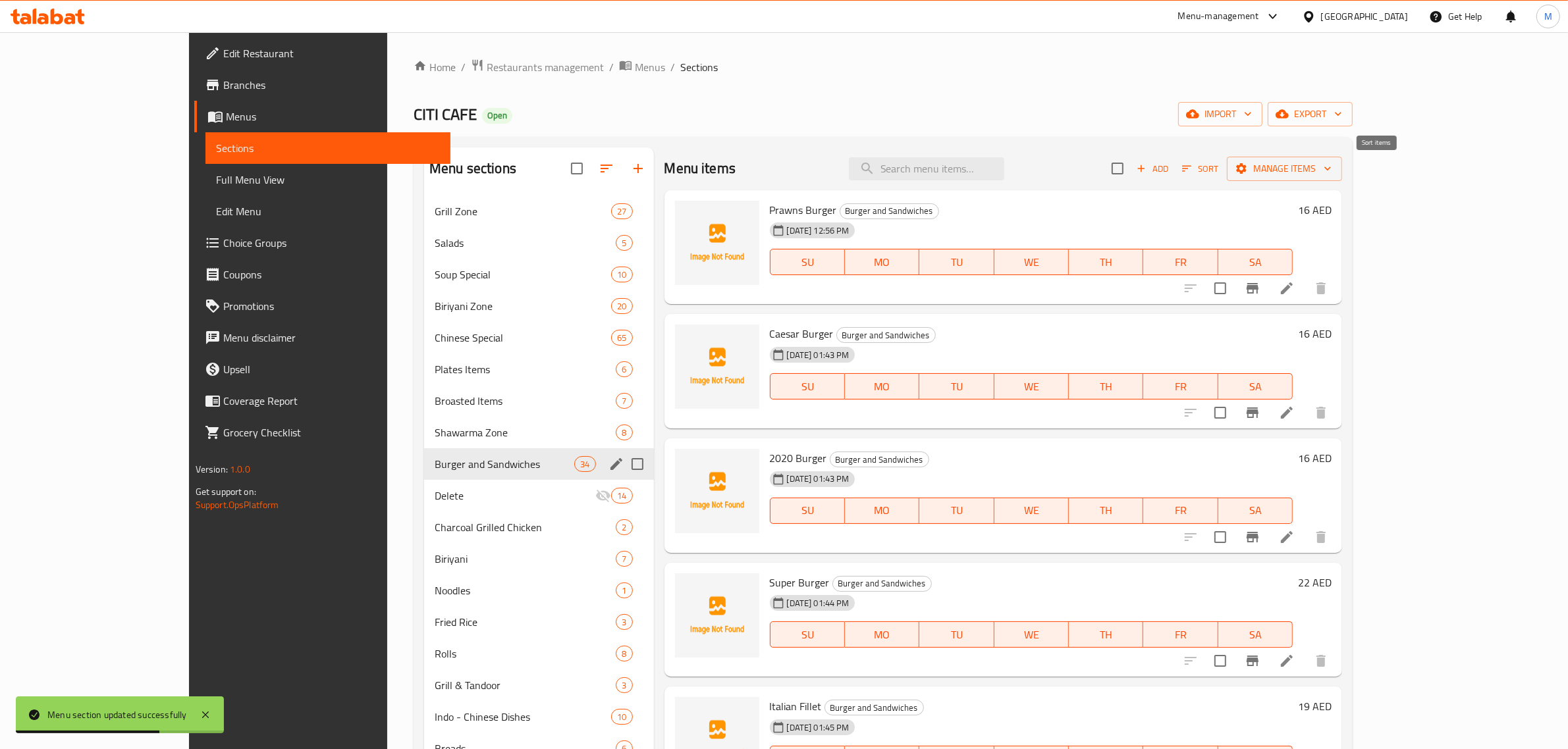
click at [1192, 170] on icon "button" at bounding box center [1187, 168] width 12 height 12
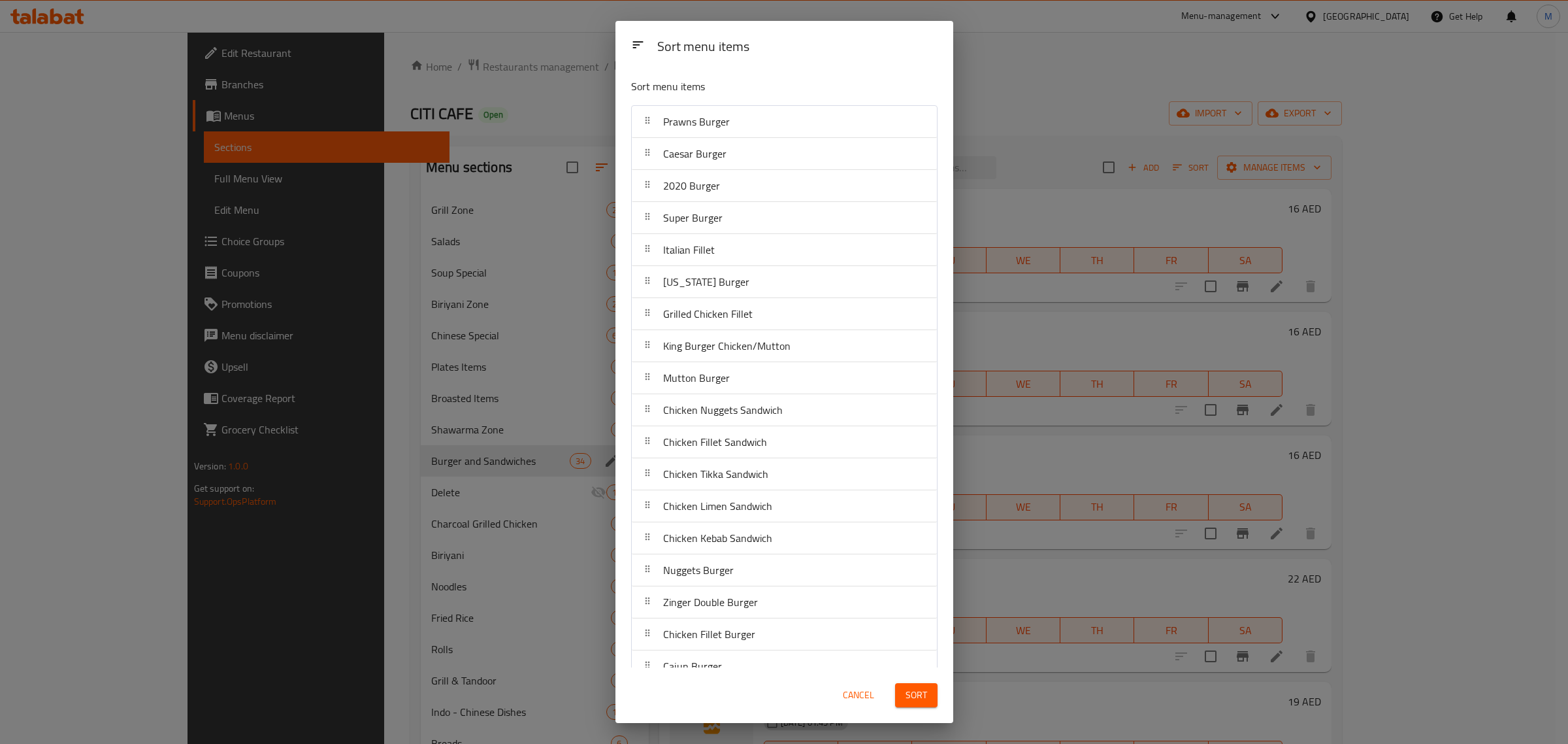
click at [824, 53] on div "Sort menu items" at bounding box center [797, 47] width 291 height 29
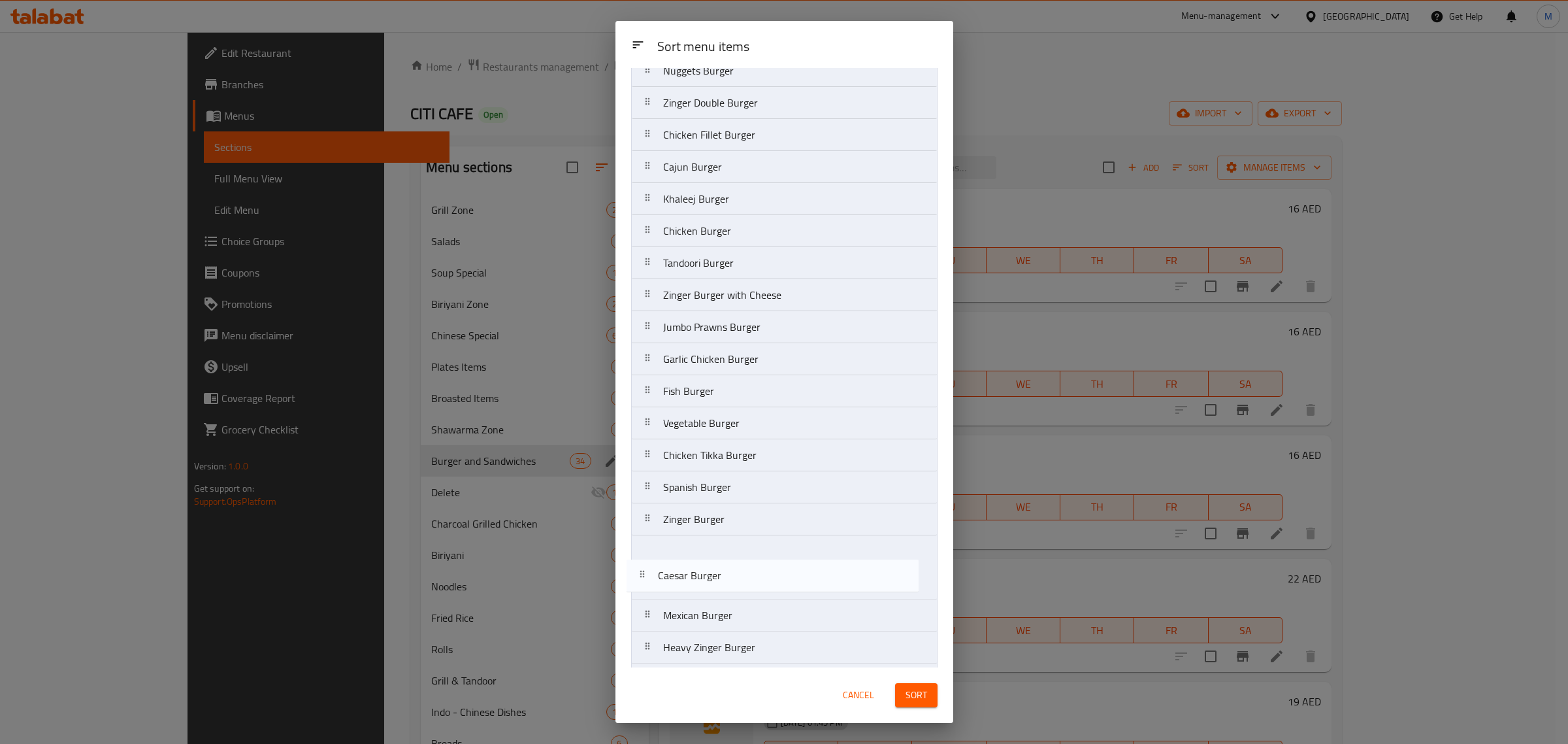
scroll to position [478, 0]
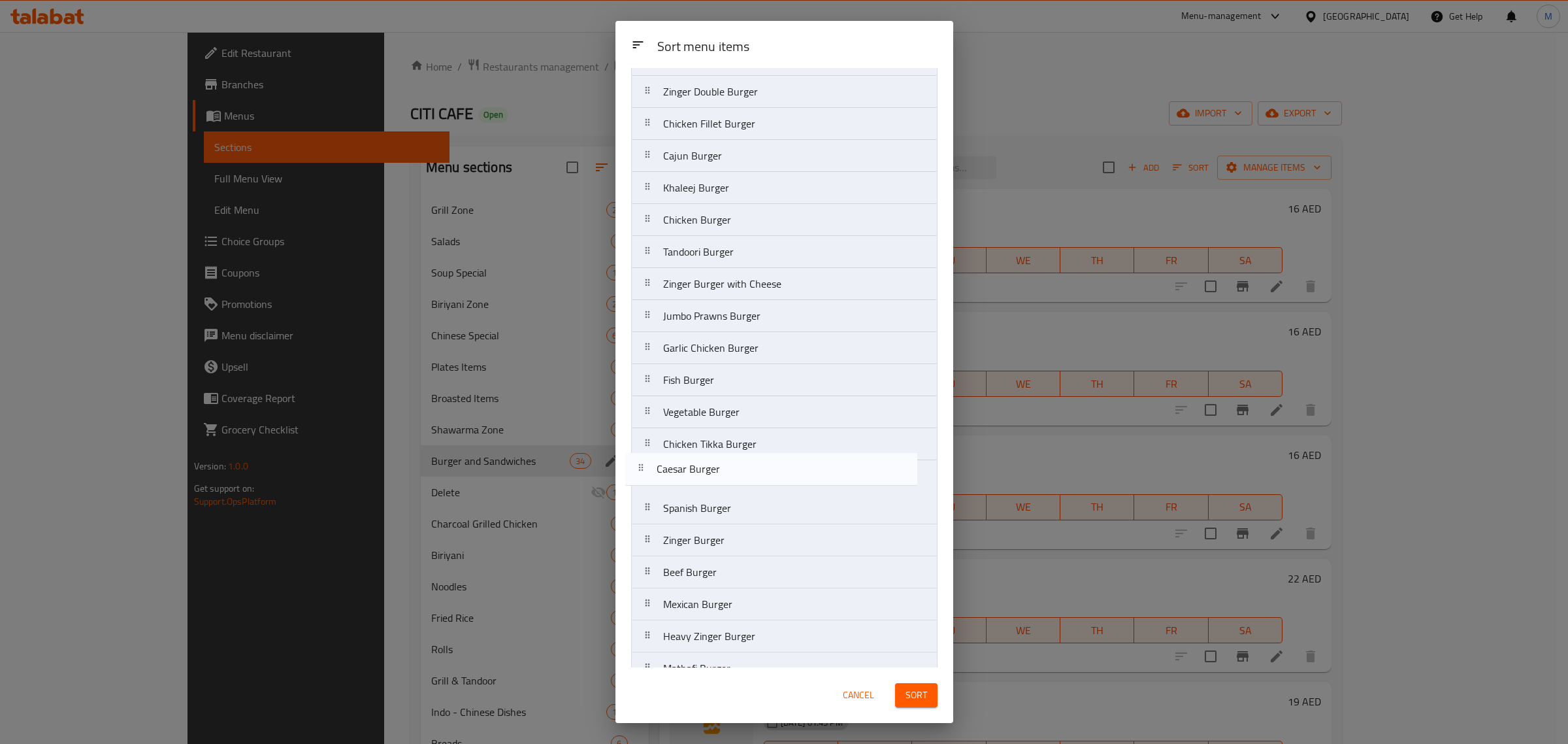
drag, startPoint x: 735, startPoint y: 155, endPoint x: 729, endPoint y: 475, distance: 320.1
click at [729, 475] on nav "Prawns Burger Caesar Burger 2020 Burger Super Burger Italian Fillet Kentucky Bu…" at bounding box center [784, 172] width 307 height 1090
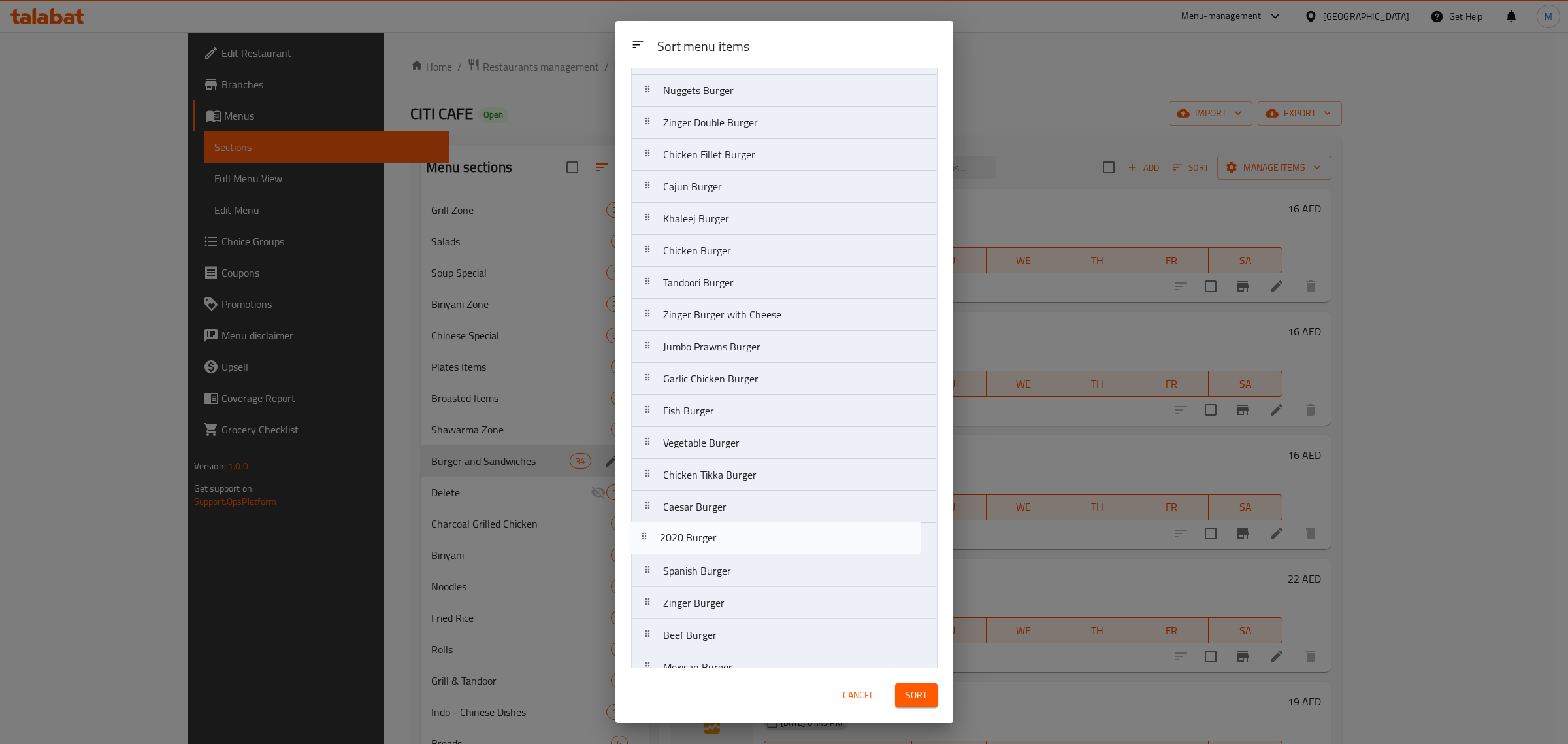
scroll to position [425, 0]
drag, startPoint x: 752, startPoint y: 159, endPoint x: 747, endPoint y: 546, distance: 387.0
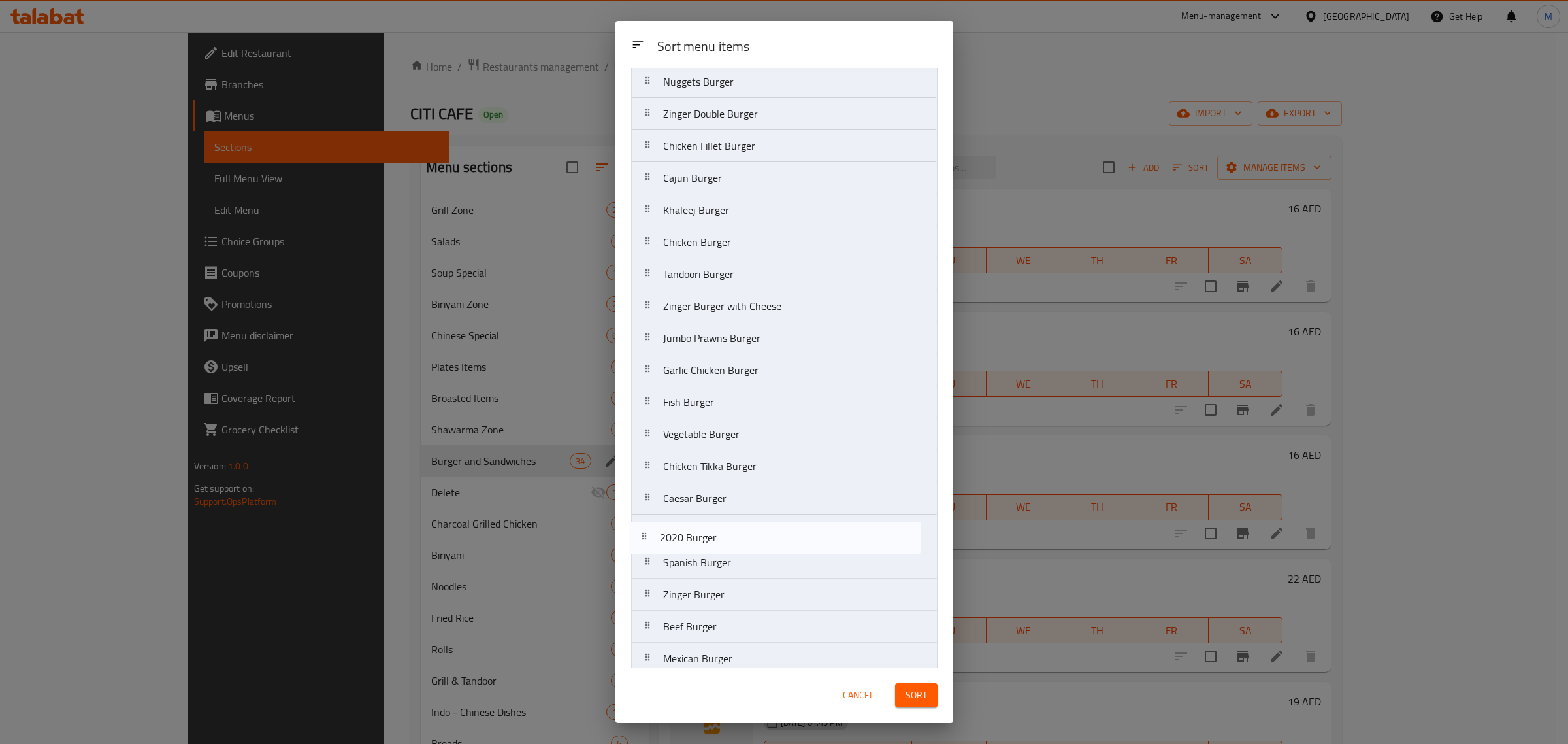
click at [747, 546] on nav "Prawns Burger 2020 Burger Super Burger Italian Fillet Kentucky Burger Grilled C…" at bounding box center [784, 226] width 307 height 1090
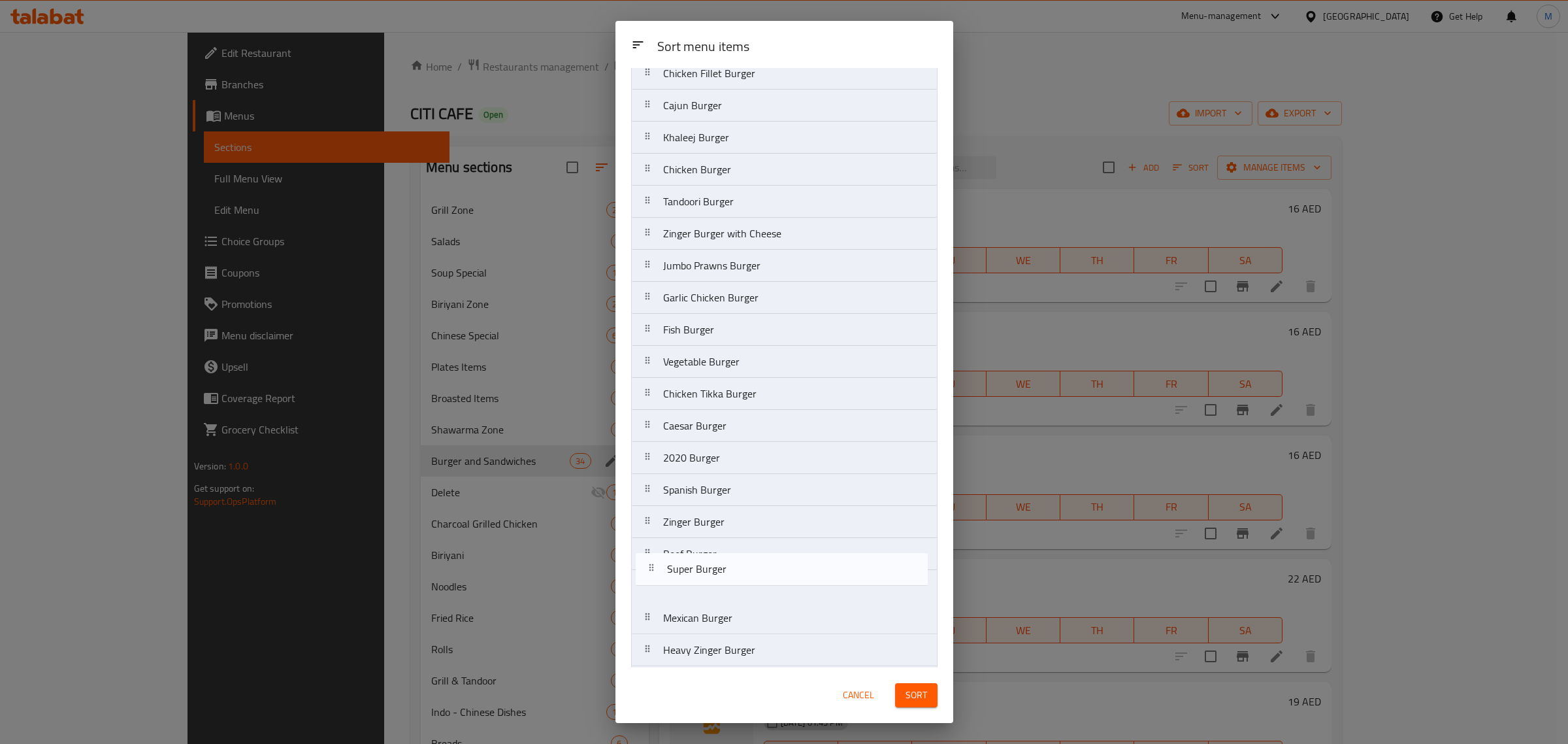
scroll to position [503, 0]
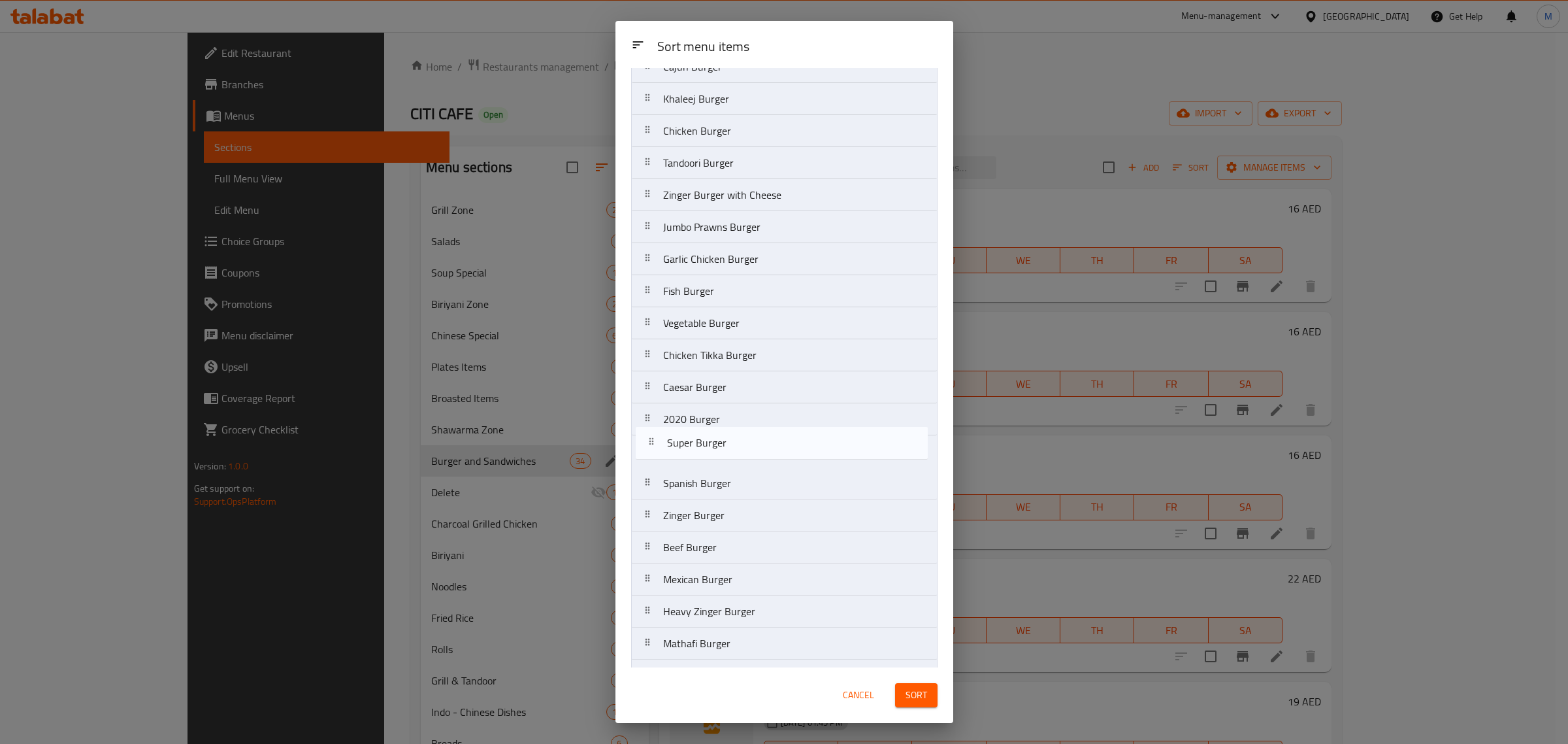
drag, startPoint x: 726, startPoint y: 160, endPoint x: 730, endPoint y: 454, distance: 294.0
click at [730, 454] on nav "Prawns Burger Super Burger Italian Fillet Kentucky Burger Grilled Chicken Fille…" at bounding box center [784, 147] width 307 height 1090
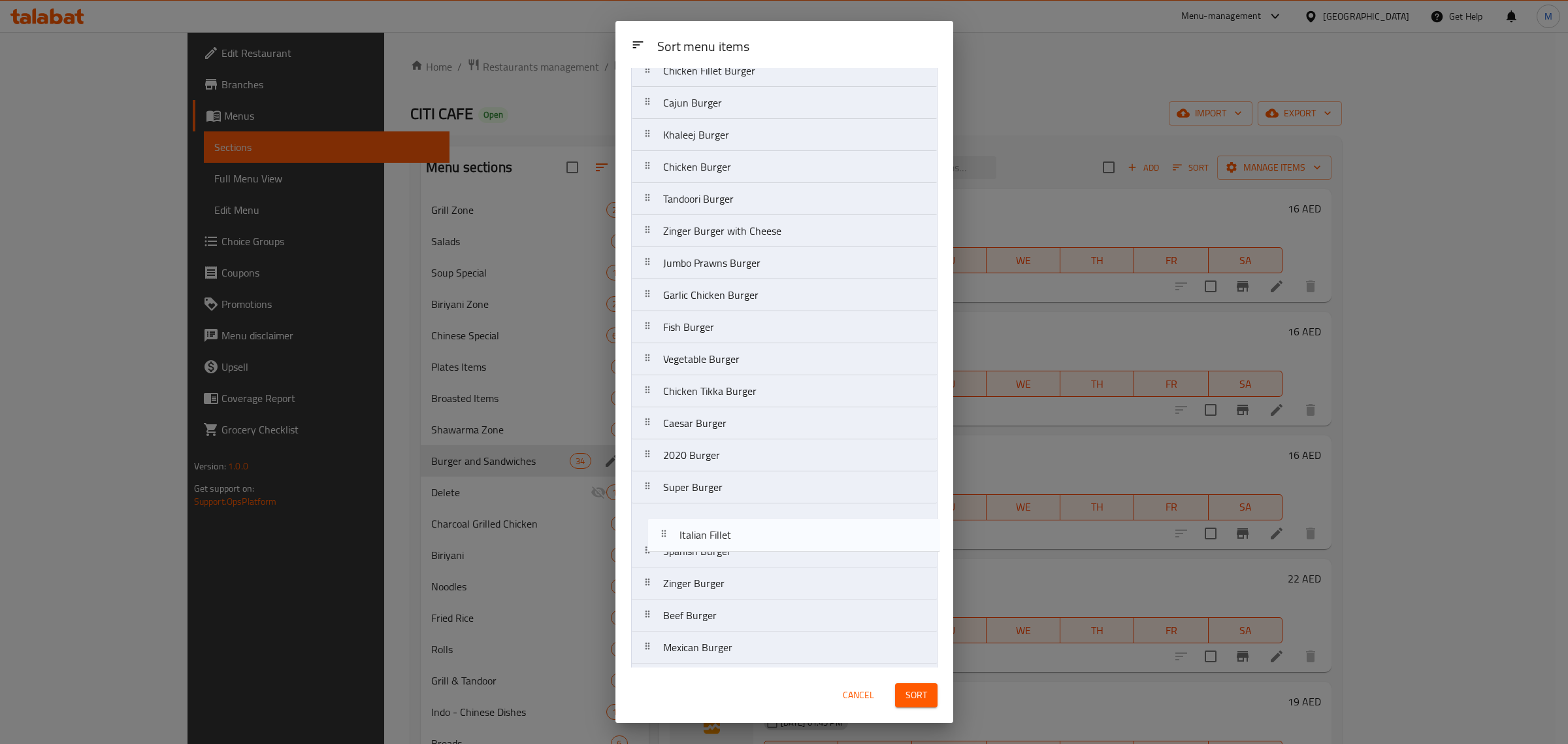
scroll to position [439, 0]
drag, startPoint x: 729, startPoint y: 161, endPoint x: 745, endPoint y: 517, distance: 356.4
click at [745, 517] on nav "Prawns Burger Italian Fillet Kentucky Burger Grilled Chicken Fillet King Burger…" at bounding box center [784, 211] width 307 height 1090
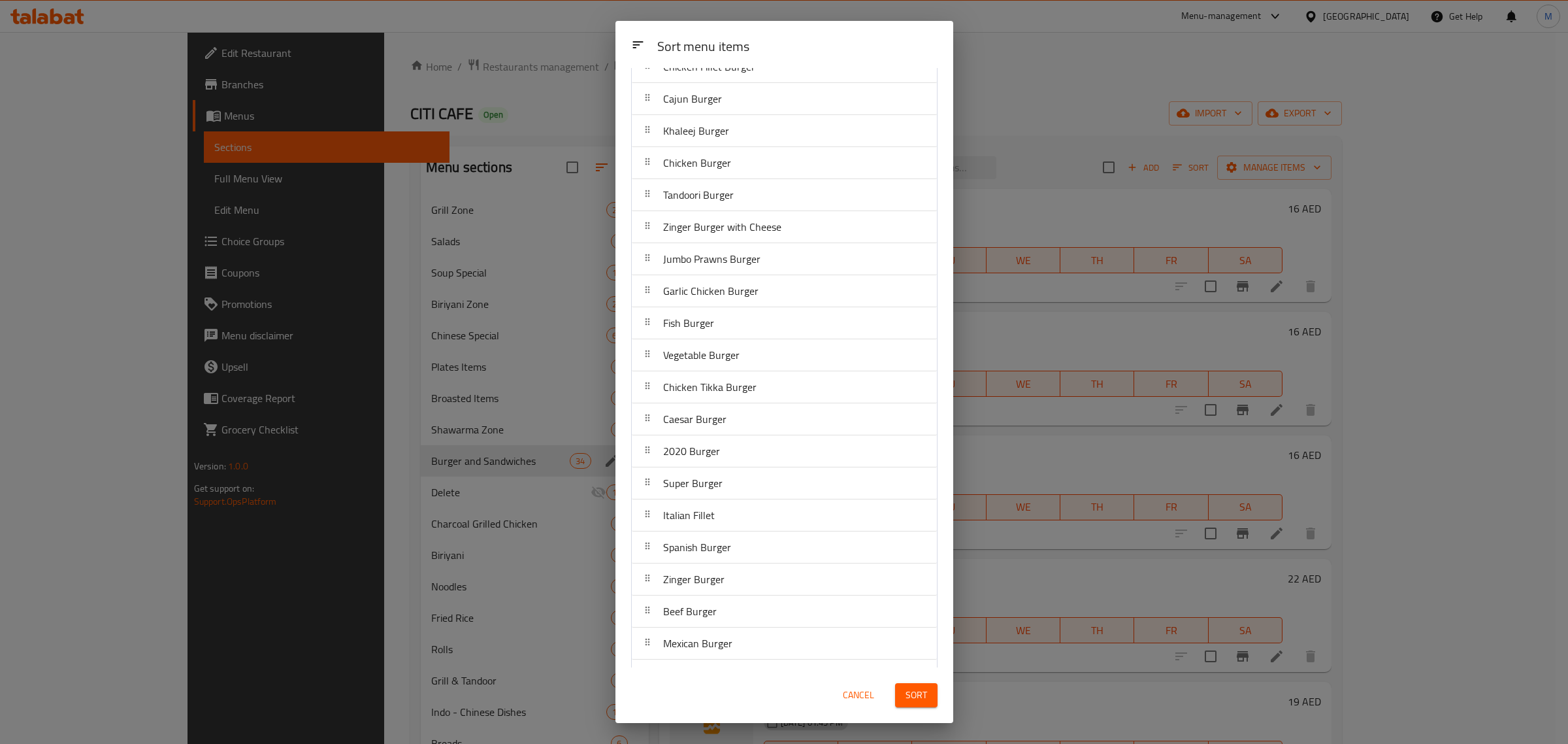
click at [759, 688] on div "Cancel Sort" at bounding box center [784, 695] width 322 height 40
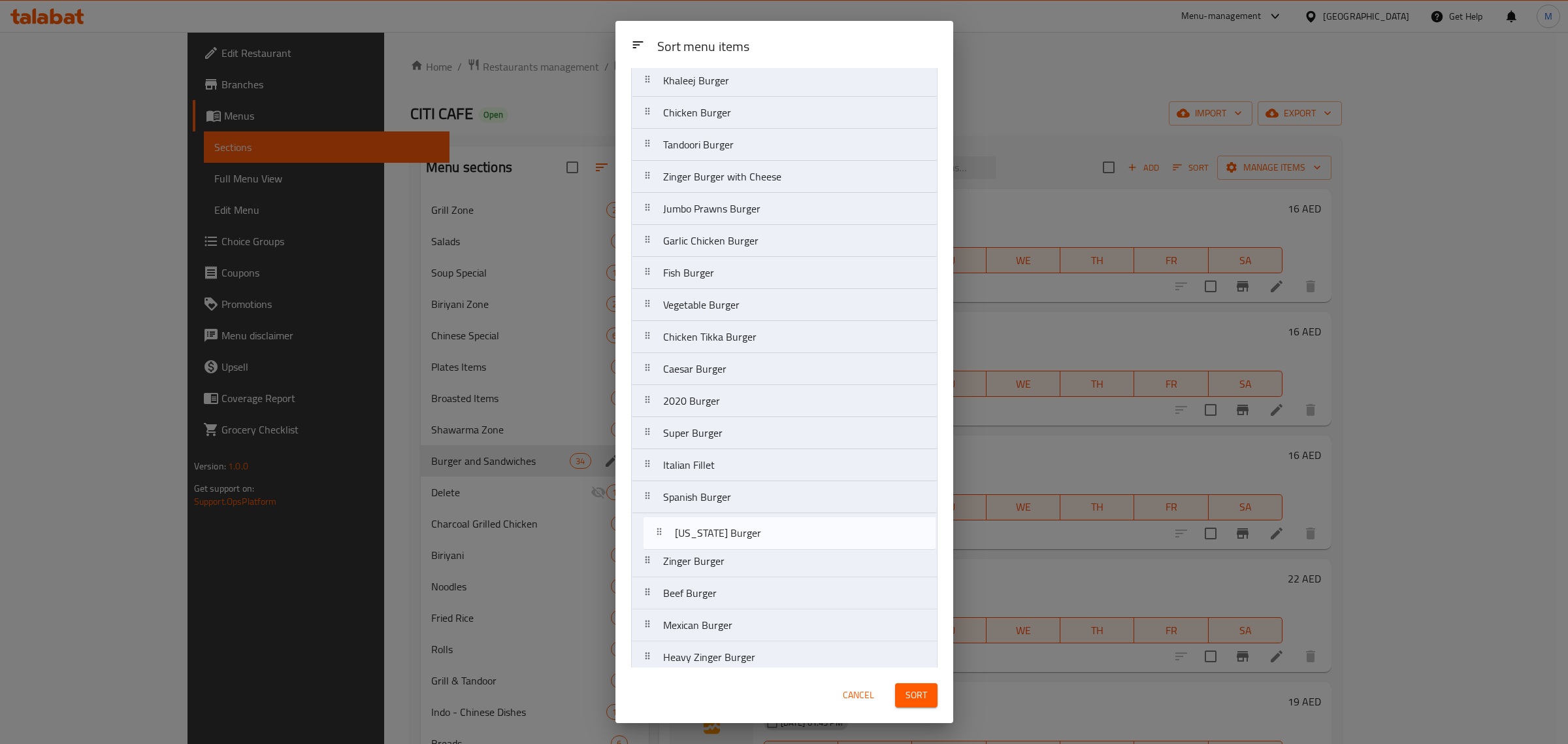
scroll to position [458, 0]
drag, startPoint x: 752, startPoint y: 158, endPoint x: 767, endPoint y: 513, distance: 355.3
click at [767, 513] on nav "Prawns Burger Kentucky Burger Grilled Chicken Fillet King Burger Chicken/Mutton…" at bounding box center [784, 193] width 307 height 1090
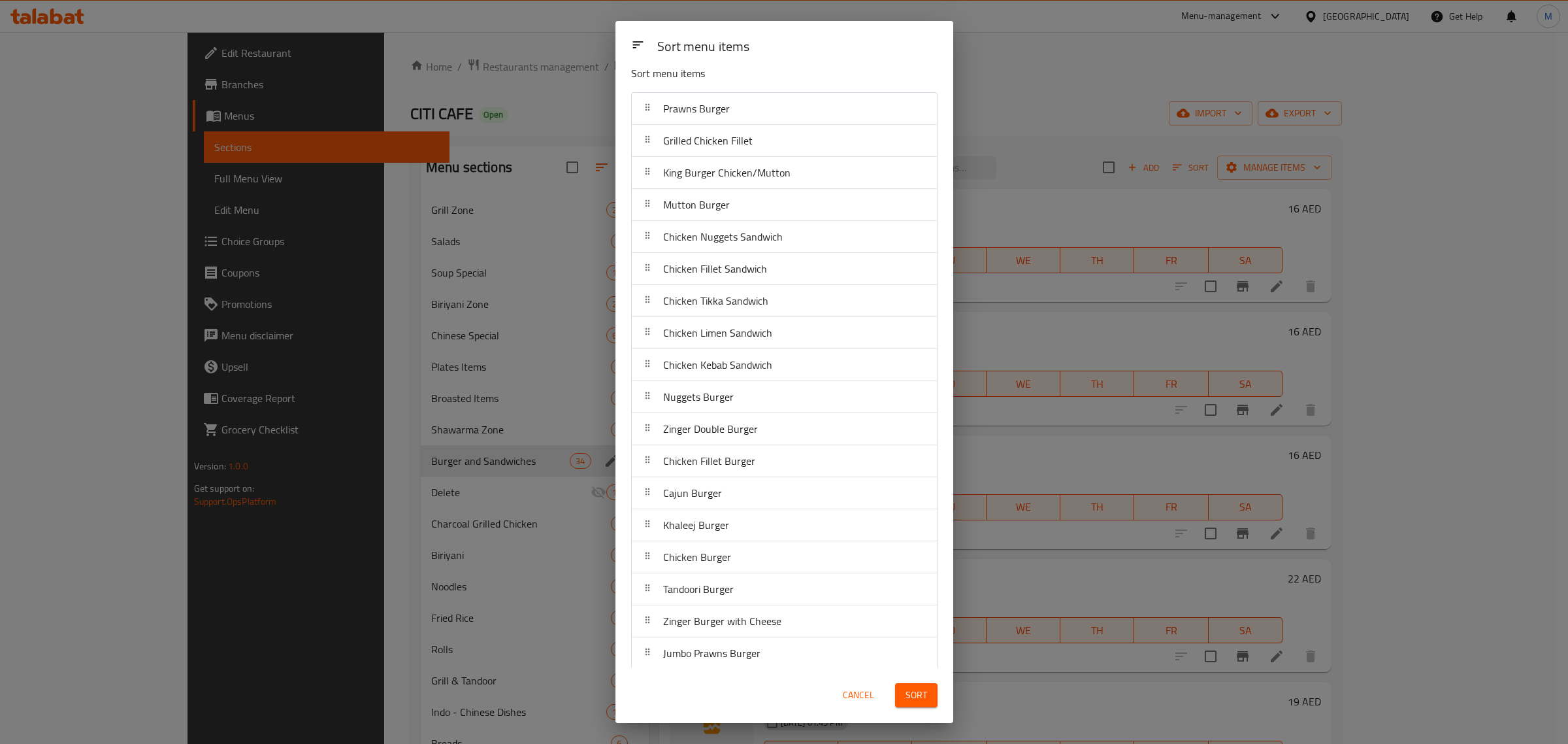
scroll to position [0, 0]
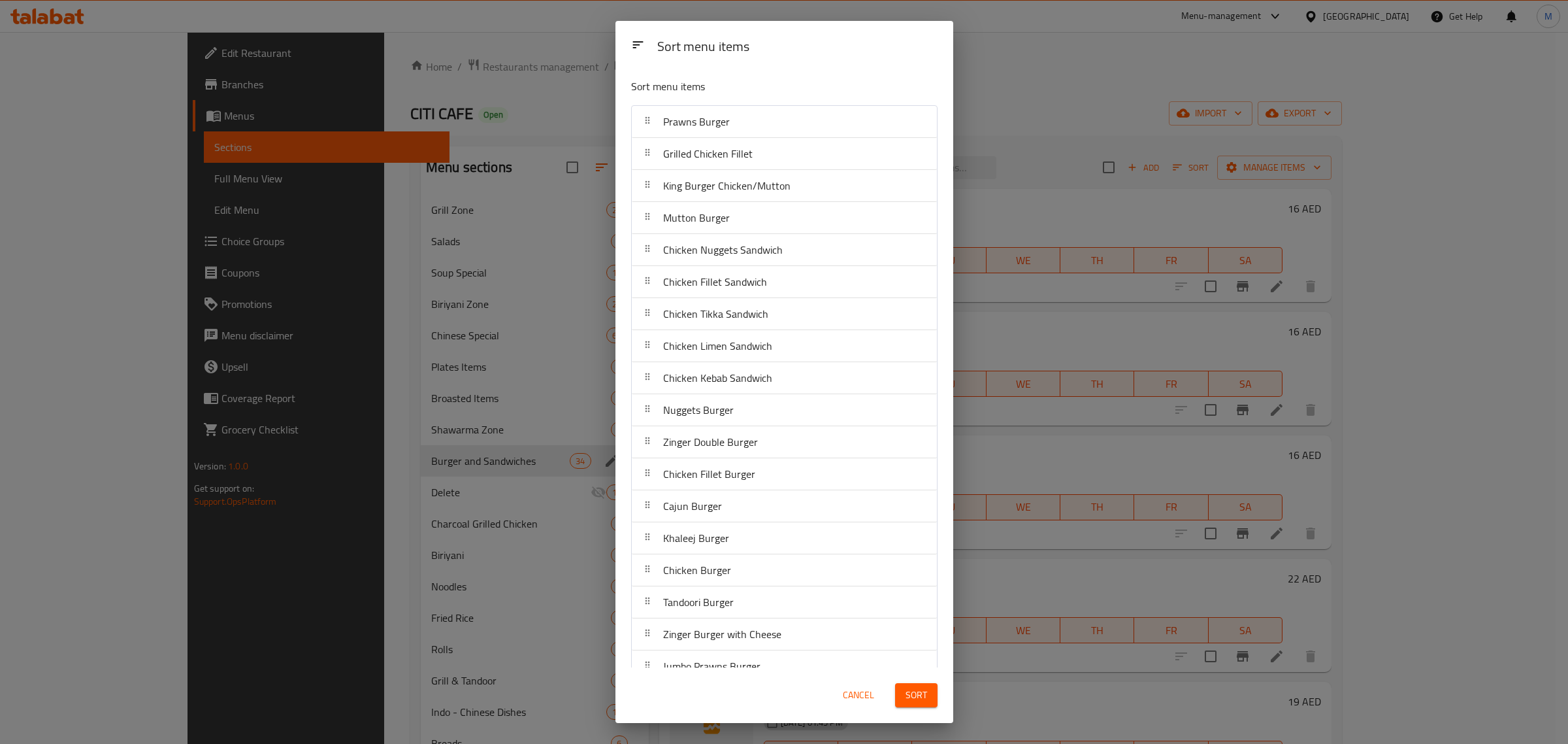
click at [755, 60] on div "Sort menu items" at bounding box center [797, 47] width 291 height 29
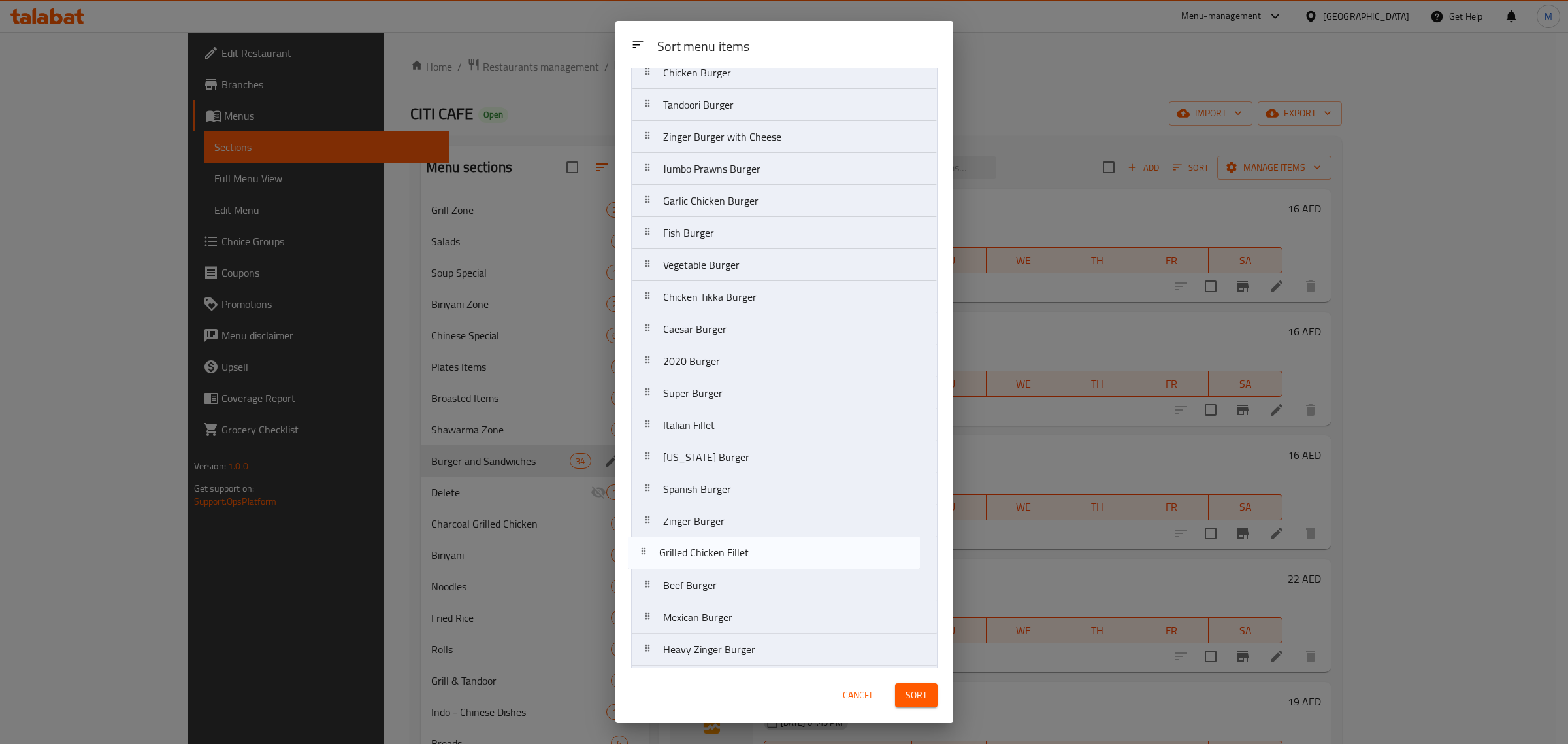
scroll to position [469, 0]
drag, startPoint x: 755, startPoint y: 154, endPoint x: 767, endPoint y: 494, distance: 340.2
click at [767, 494] on nav "Prawns Burger Grilled Chicken Fillet King Burger Chicken/Mutton Mutton Burger C…" at bounding box center [784, 181] width 307 height 1090
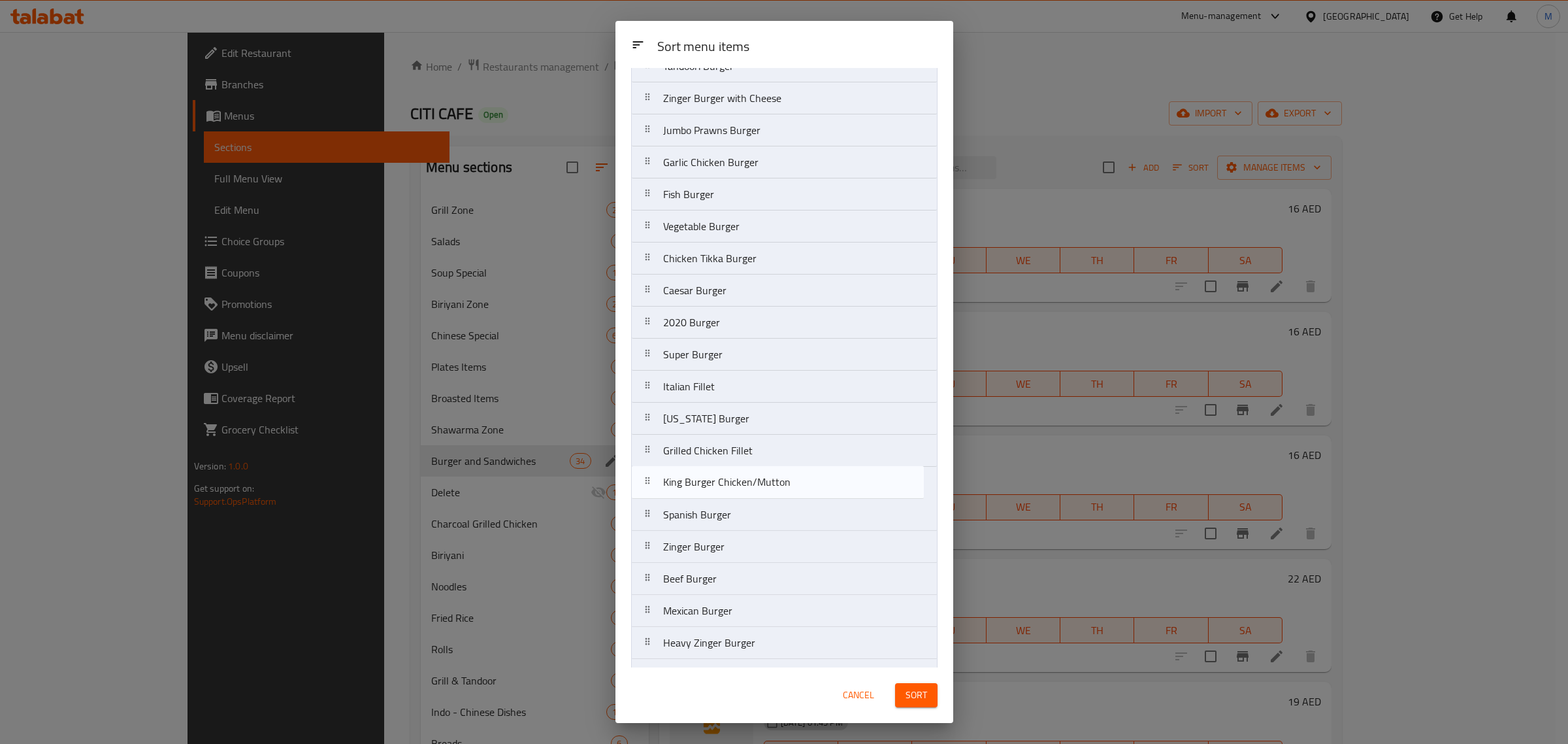
drag, startPoint x: 765, startPoint y: 161, endPoint x: 765, endPoint y: 495, distance: 334.0
click at [765, 495] on nav "Prawns Burger King Burger Chicken/Mutton Mutton Burger Chicken Nuggets Sandwich…" at bounding box center [784, 178] width 307 height 1090
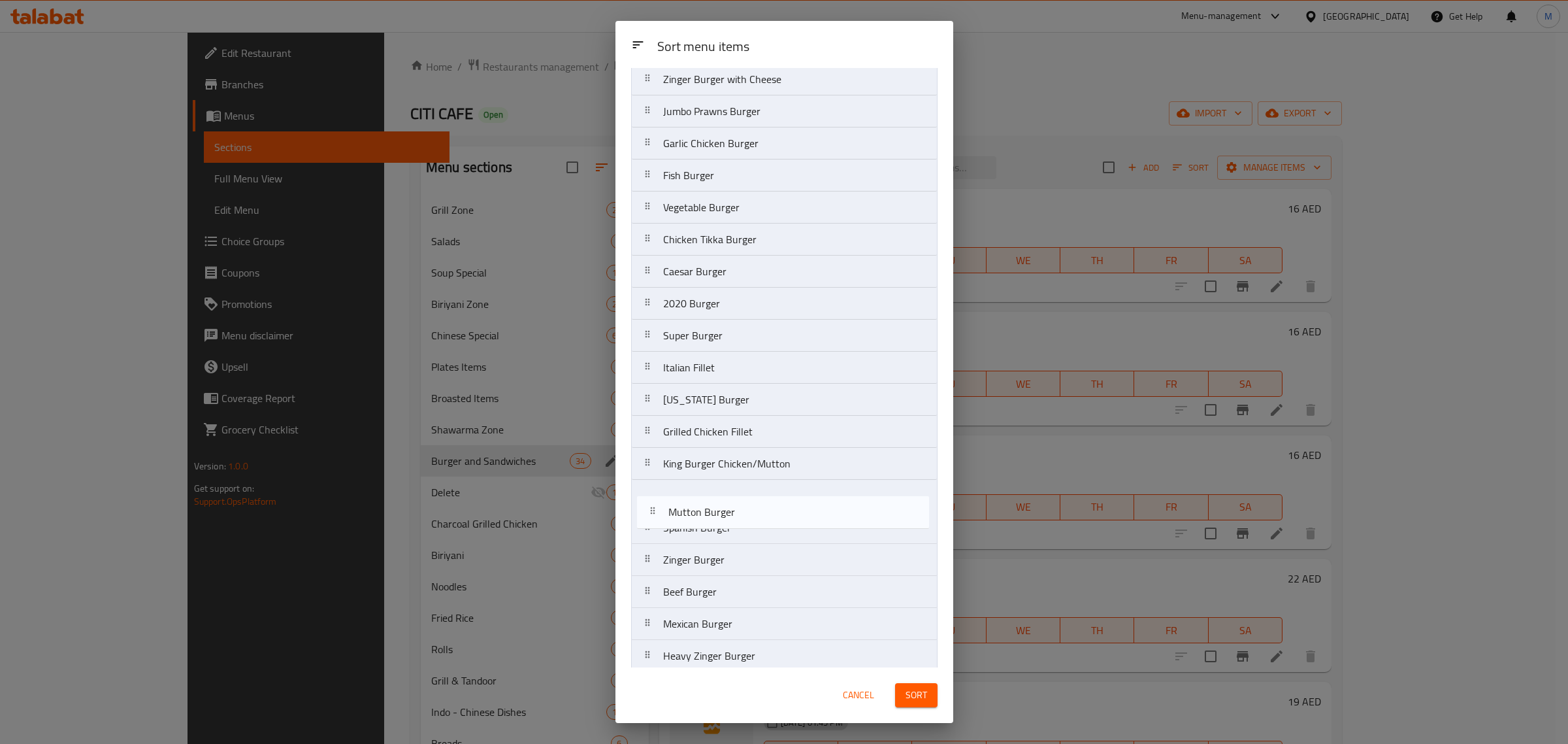
scroll to position [459, 0]
drag, startPoint x: 745, startPoint y: 159, endPoint x: 752, endPoint y: 501, distance: 342.1
click at [752, 501] on nav "Prawns Burger Mutton Burger Chicken Nuggets Sandwich Chicken Fillet Sandwich Ch…" at bounding box center [784, 192] width 307 height 1090
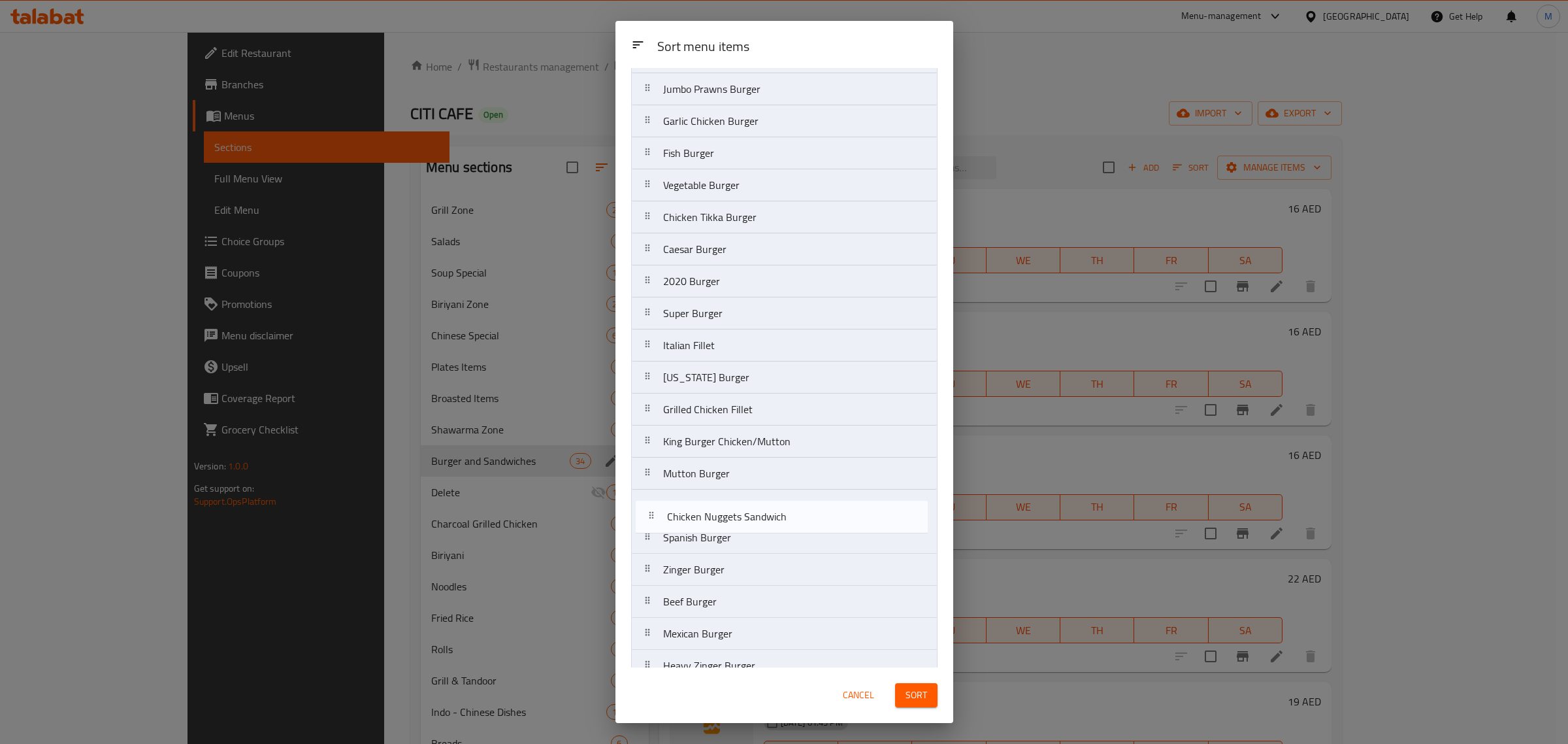
scroll to position [453, 0]
drag, startPoint x: 749, startPoint y: 163, endPoint x: 753, endPoint y: 518, distance: 355.0
click at [753, 518] on nav "Prawns Burger Chicken Nuggets Sandwich Chicken Fillet Sandwich Chicken Tikka Sa…" at bounding box center [784, 197] width 307 height 1090
drag, startPoint x: 767, startPoint y: 155, endPoint x: 775, endPoint y: 515, distance: 360.1
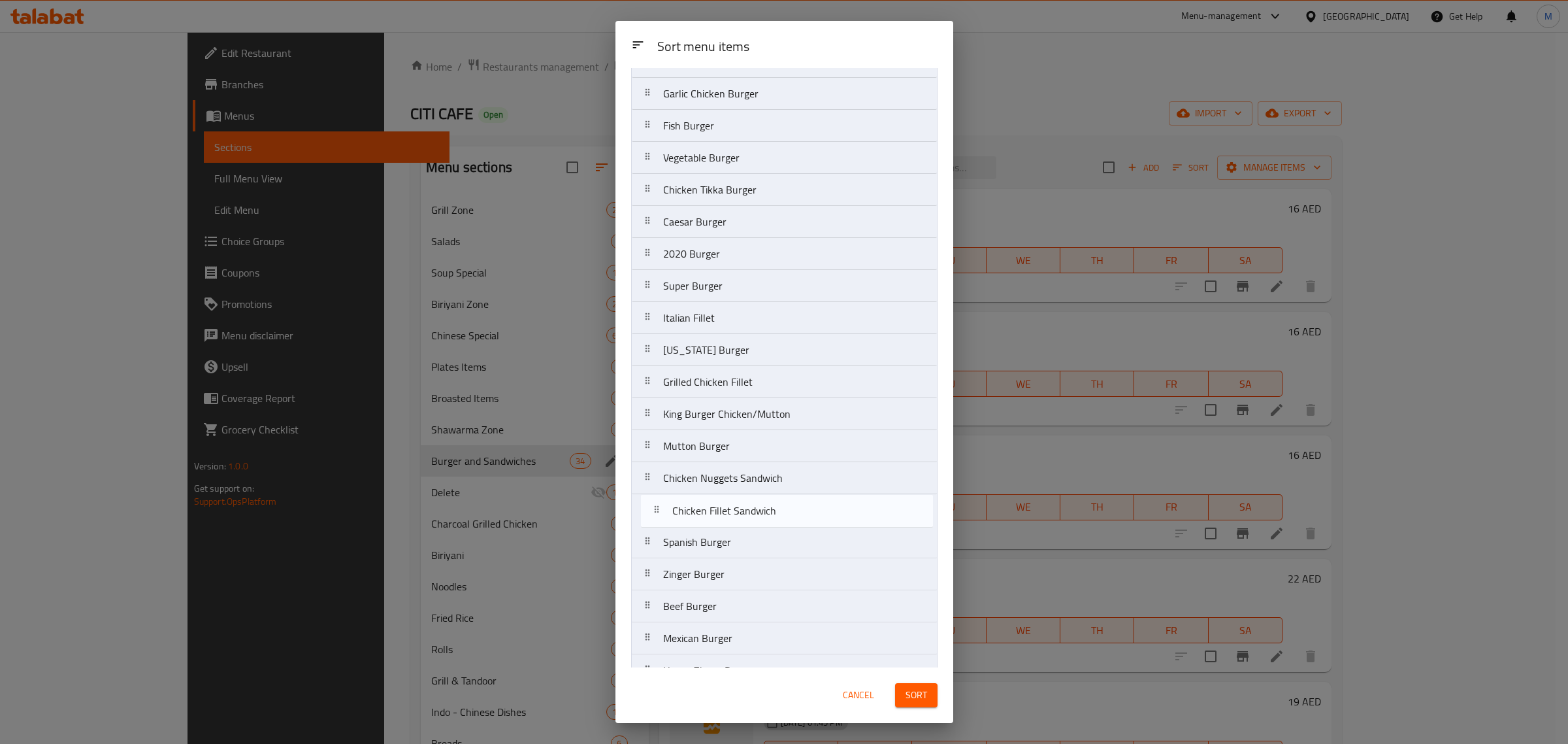
click at [775, 515] on nav "Prawns Burger Chicken Fillet Sandwich Chicken Tikka Sandwich Chicken Limen Sand…" at bounding box center [784, 206] width 307 height 1090
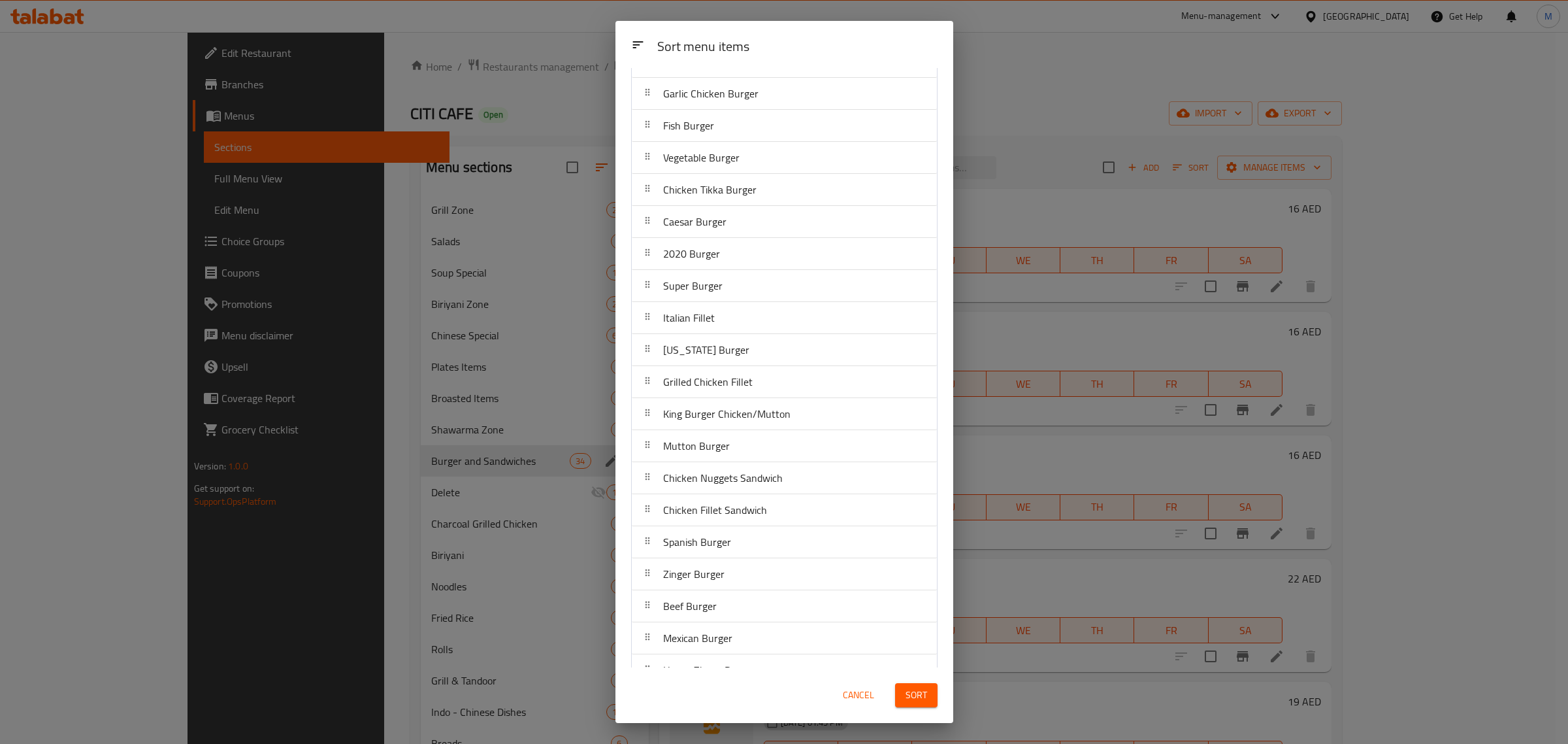
click at [736, 703] on div "Cancel Sort" at bounding box center [784, 695] width 322 height 40
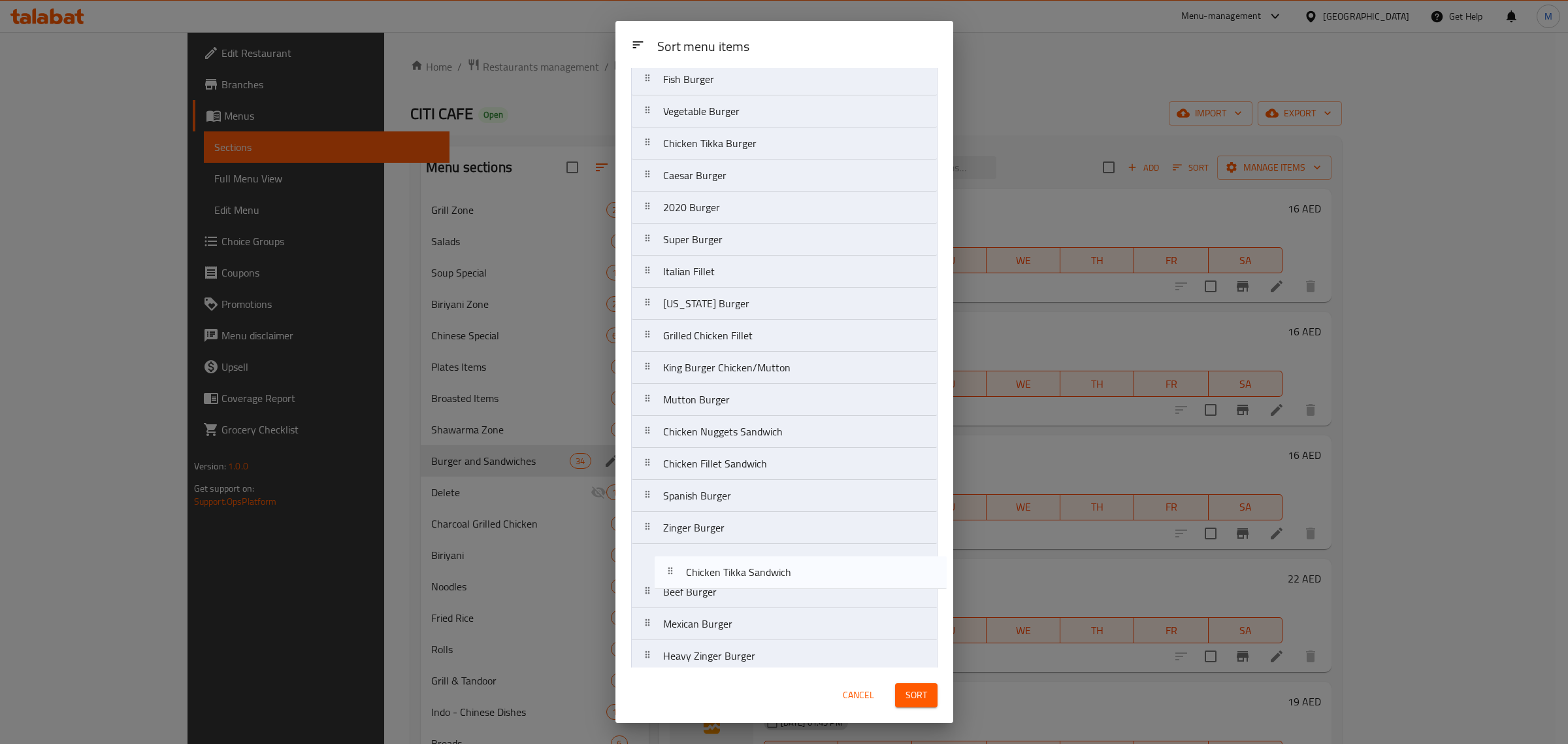
scroll to position [497, 0]
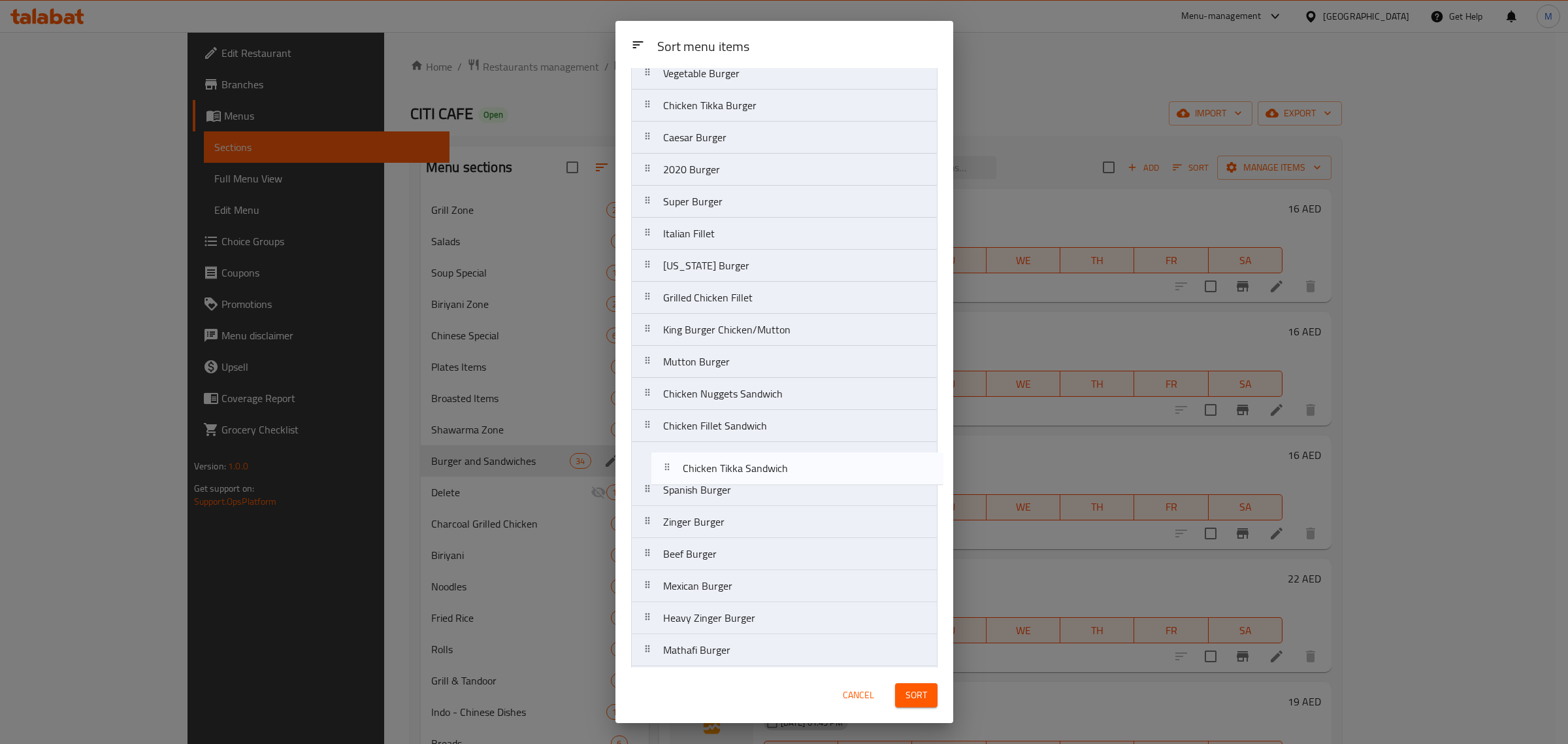
drag, startPoint x: 726, startPoint y: 162, endPoint x: 745, endPoint y: 482, distance: 320.6
click at [745, 482] on nav "Prawns Burger Chicken Tikka Sandwich Chicken Limen Sandwich Chicken Kebab Sandw…" at bounding box center [784, 154] width 307 height 1090
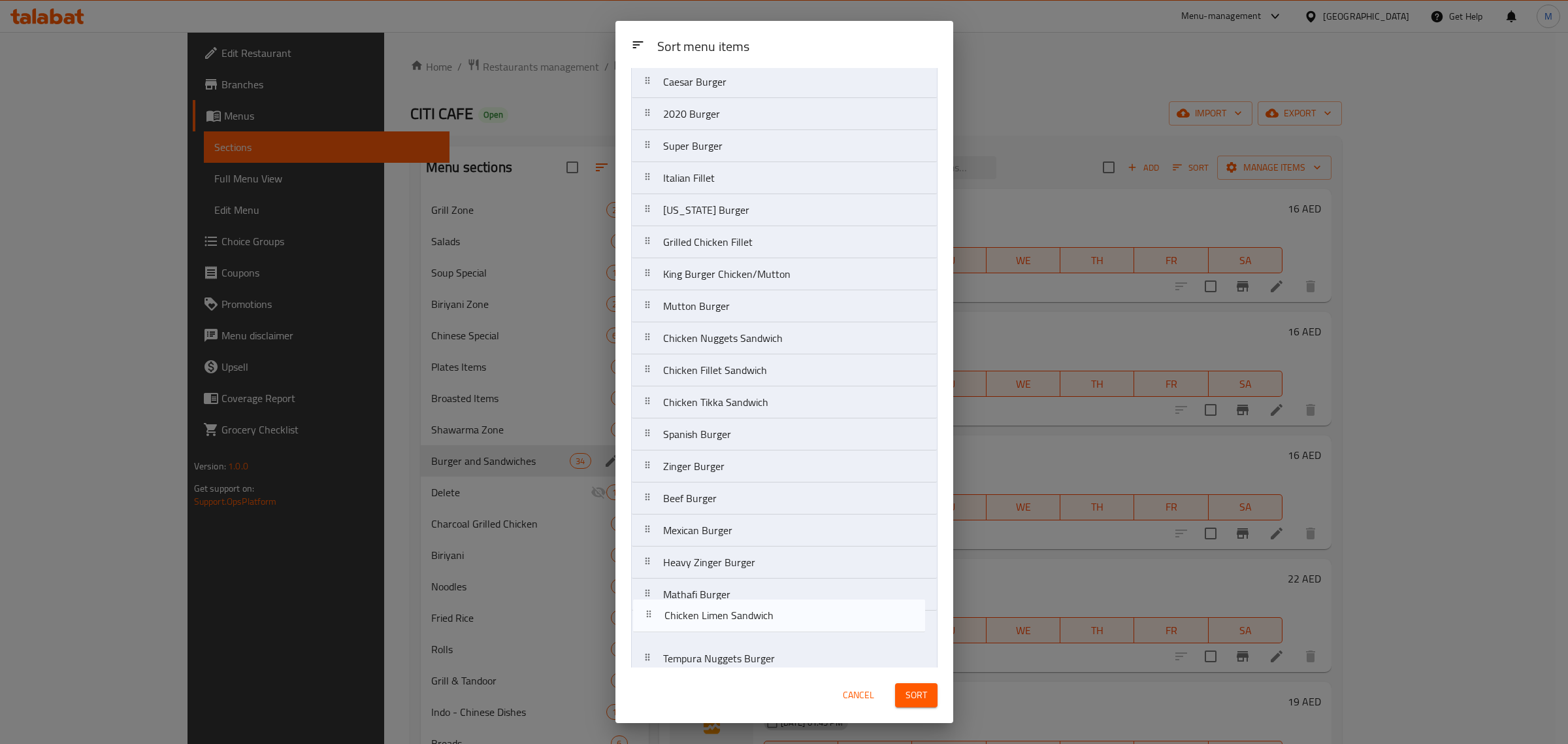
scroll to position [537, 0]
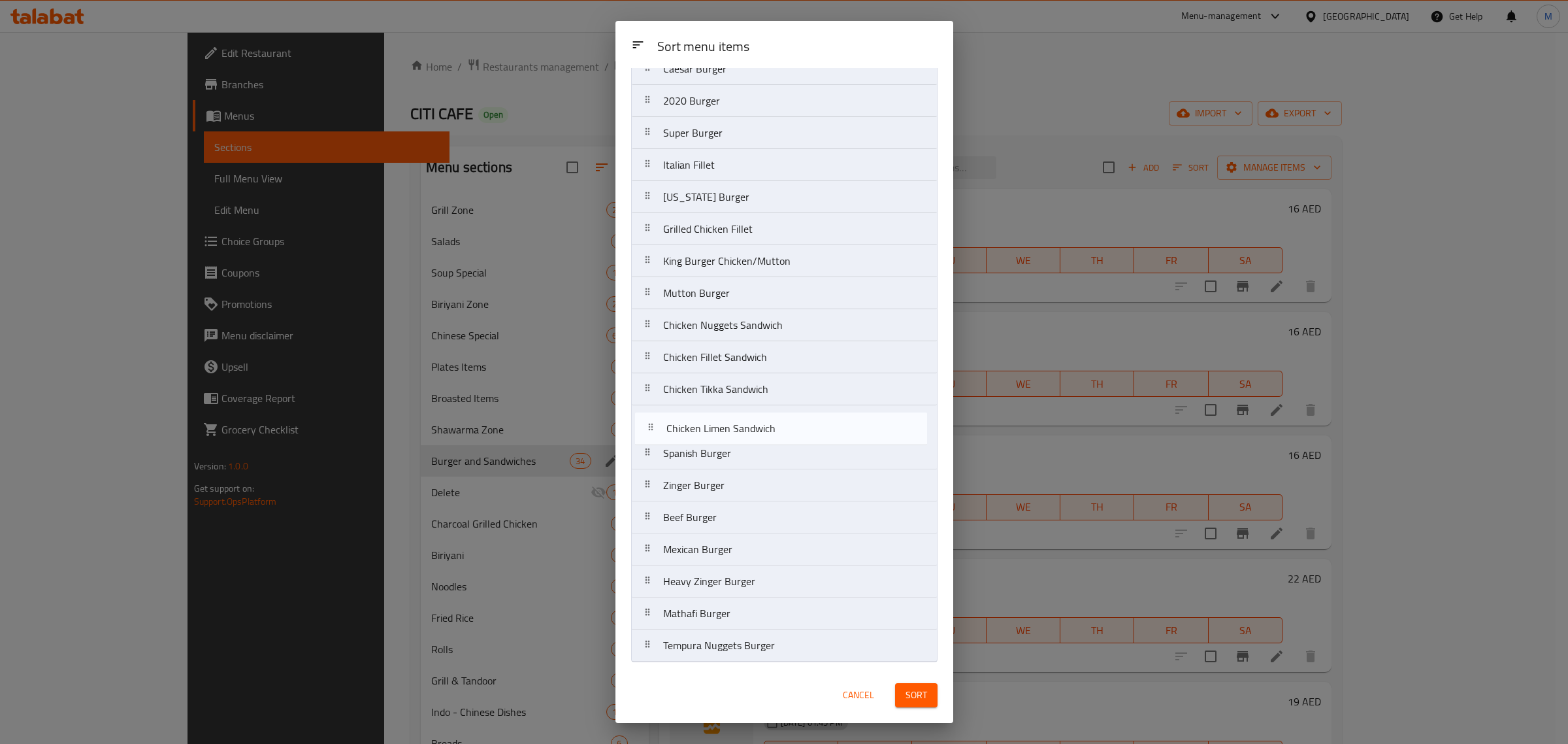
drag, startPoint x: 742, startPoint y: 160, endPoint x: 745, endPoint y: 439, distance: 279.0
click at [745, 439] on nav "Prawns Burger Chicken Limen Sandwich Chicken Kebab Sandwich Nuggets Burger Zing…" at bounding box center [784, 117] width 307 height 1090
drag, startPoint x: 764, startPoint y: 163, endPoint x: 767, endPoint y: 451, distance: 288.0
click at [767, 451] on nav "Prawns Burger Chicken Kebab Sandwich Nuggets Burger Zinger Double Burger Chicke…" at bounding box center [784, 117] width 307 height 1090
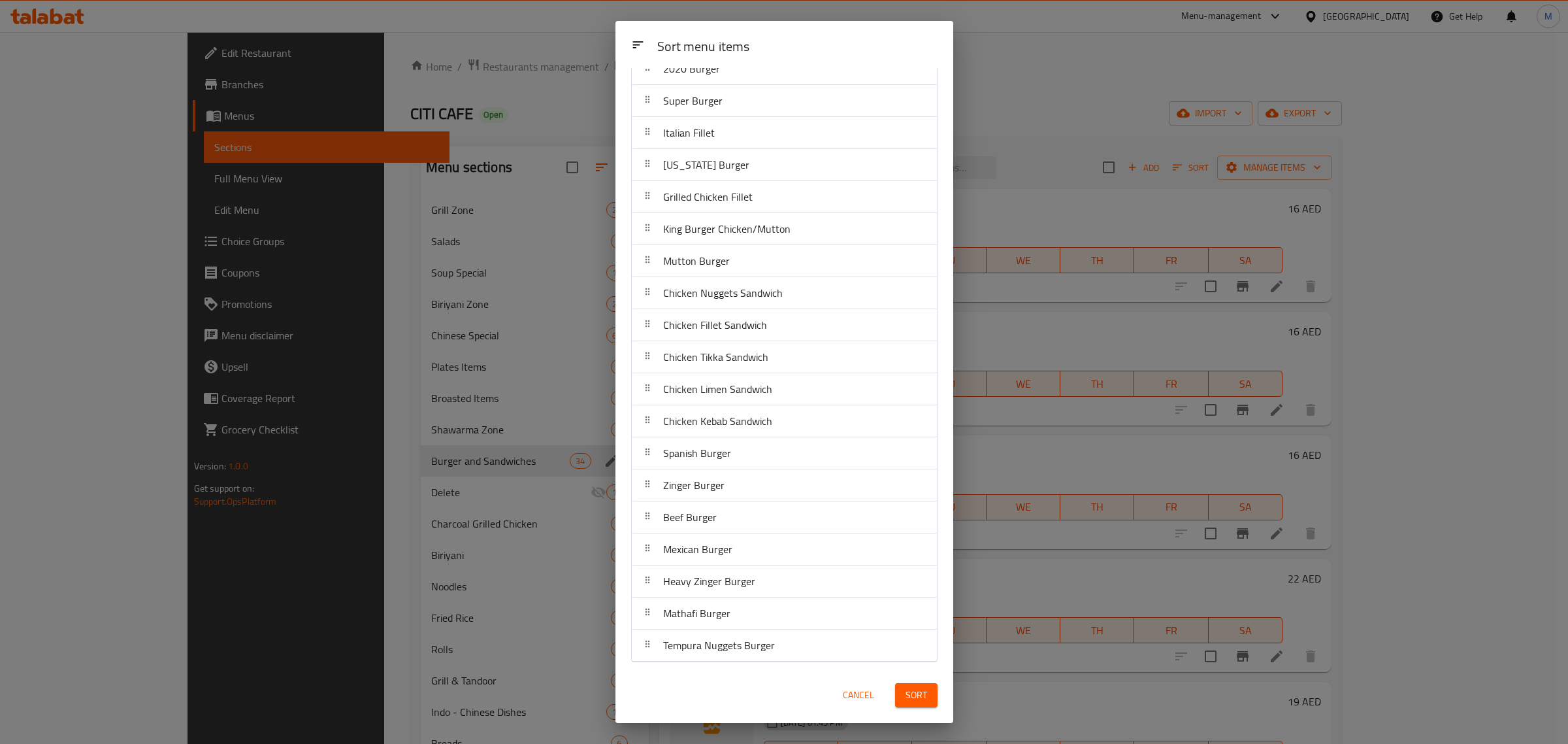
click at [763, 674] on div "Cancel Sort" at bounding box center [784, 695] width 338 height 55
click at [921, 696] on span "Sort" at bounding box center [916, 695] width 21 height 17
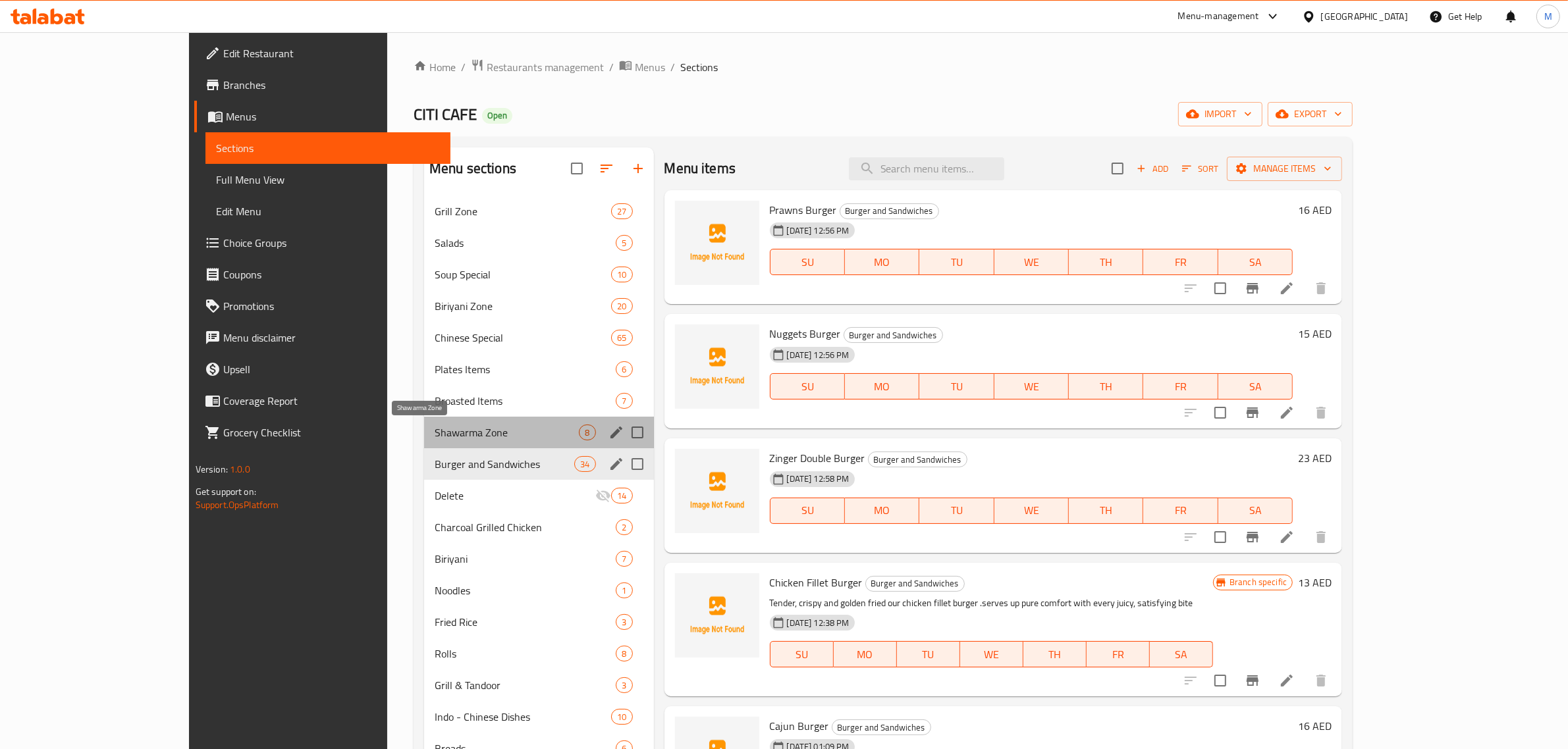
click at [455, 438] on span "Shawarma Zone" at bounding box center [506, 432] width 144 height 16
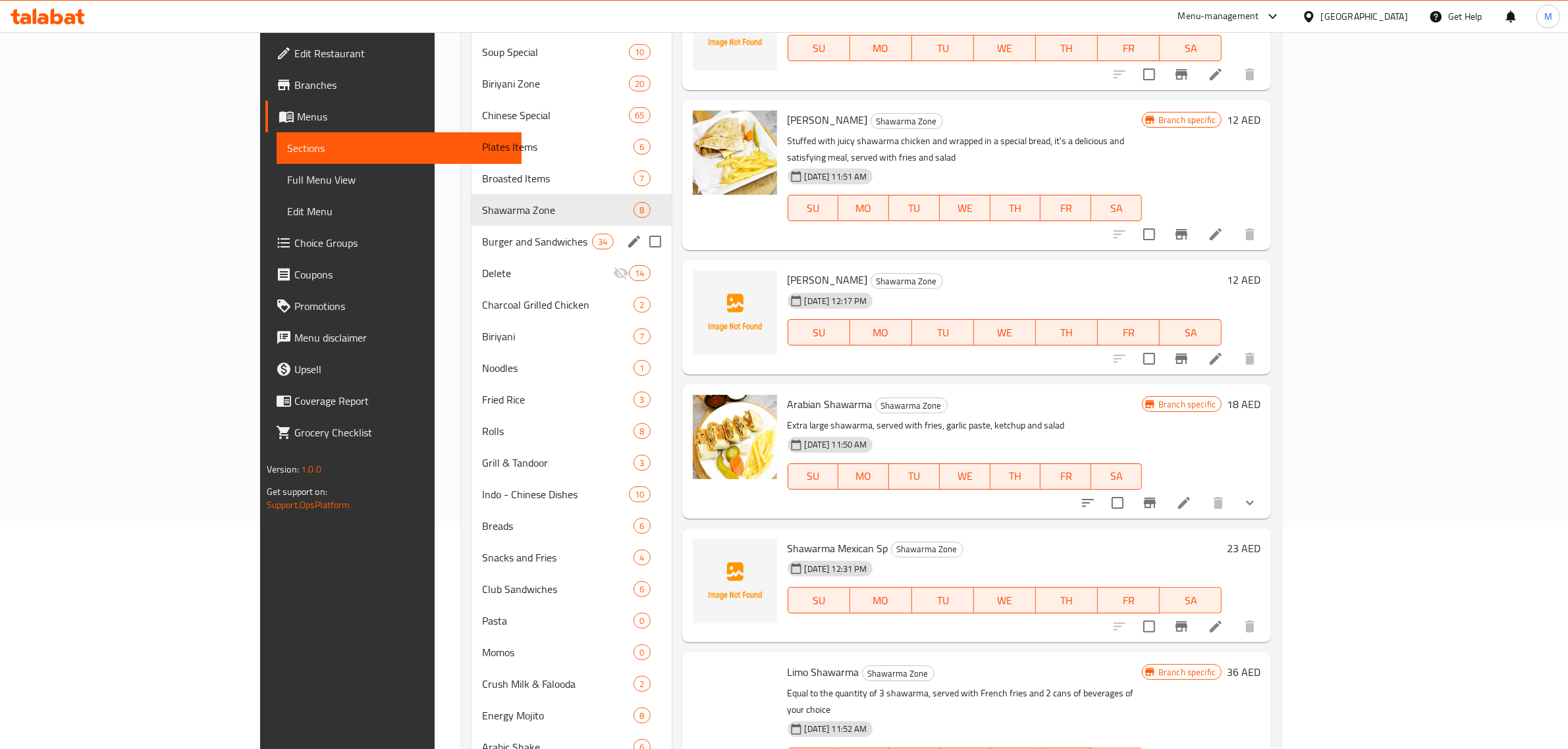
scroll to position [247, 0]
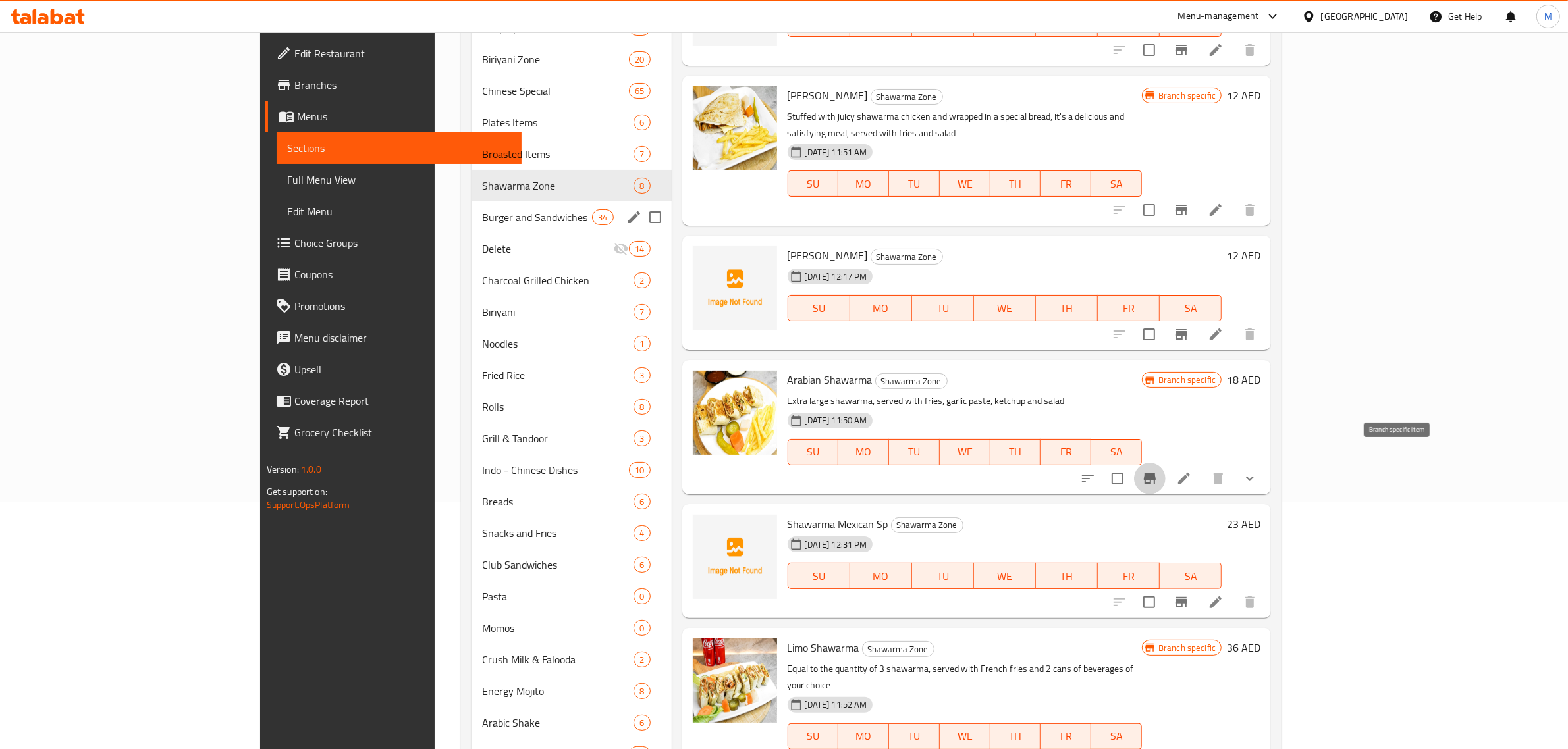
click at [1156, 473] on icon "Branch-specific-item" at bounding box center [1149, 478] width 12 height 10
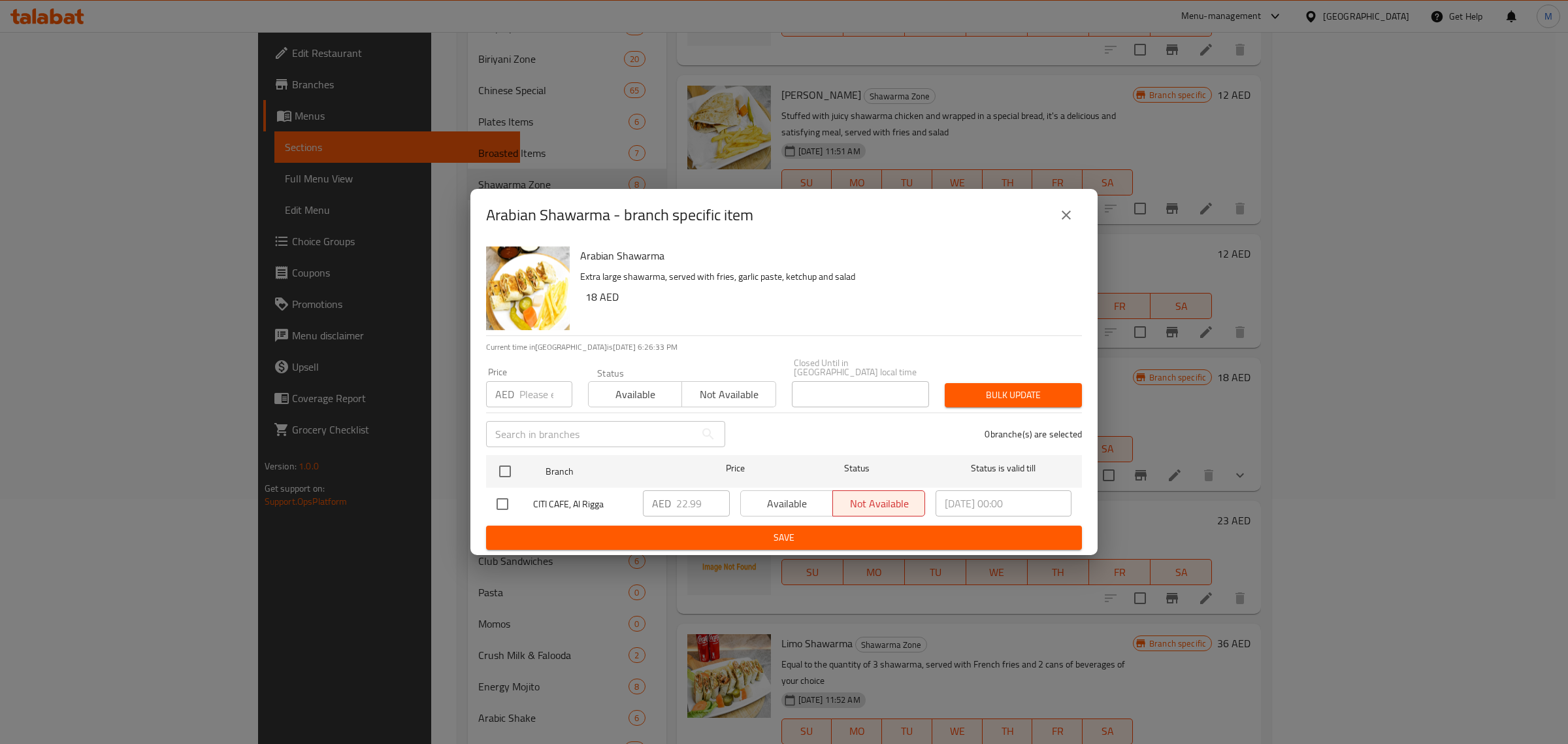
click at [505, 501] on input "checkbox" at bounding box center [502, 503] width 28 height 28
checkbox input "true"
drag, startPoint x: 701, startPoint y: 501, endPoint x: 669, endPoint y: 505, distance: 32.2
click at [669, 505] on div "AED 22.99 ​" at bounding box center [686, 503] width 87 height 26
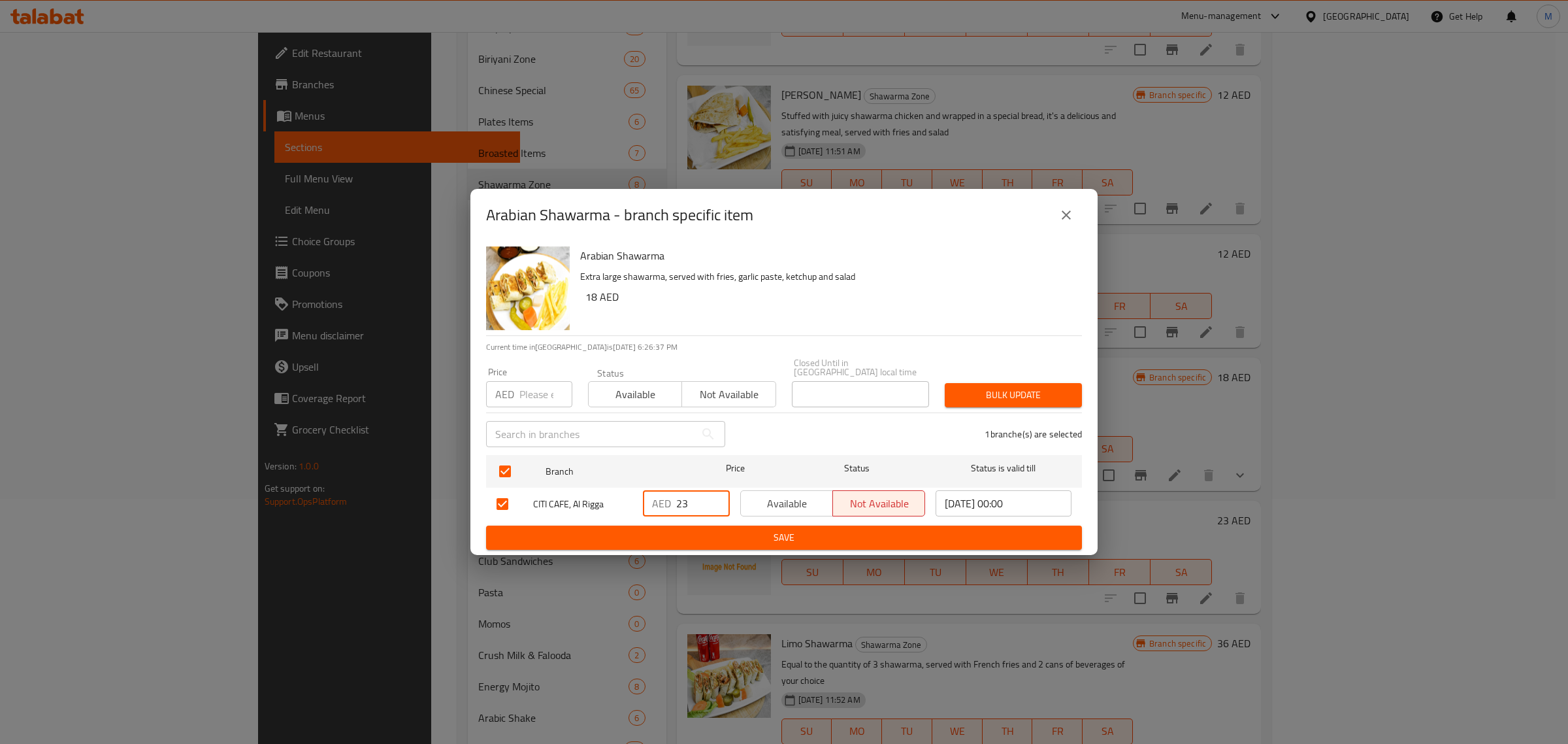
type input "23"
click at [749, 527] on button "Save" at bounding box center [784, 537] width 596 height 24
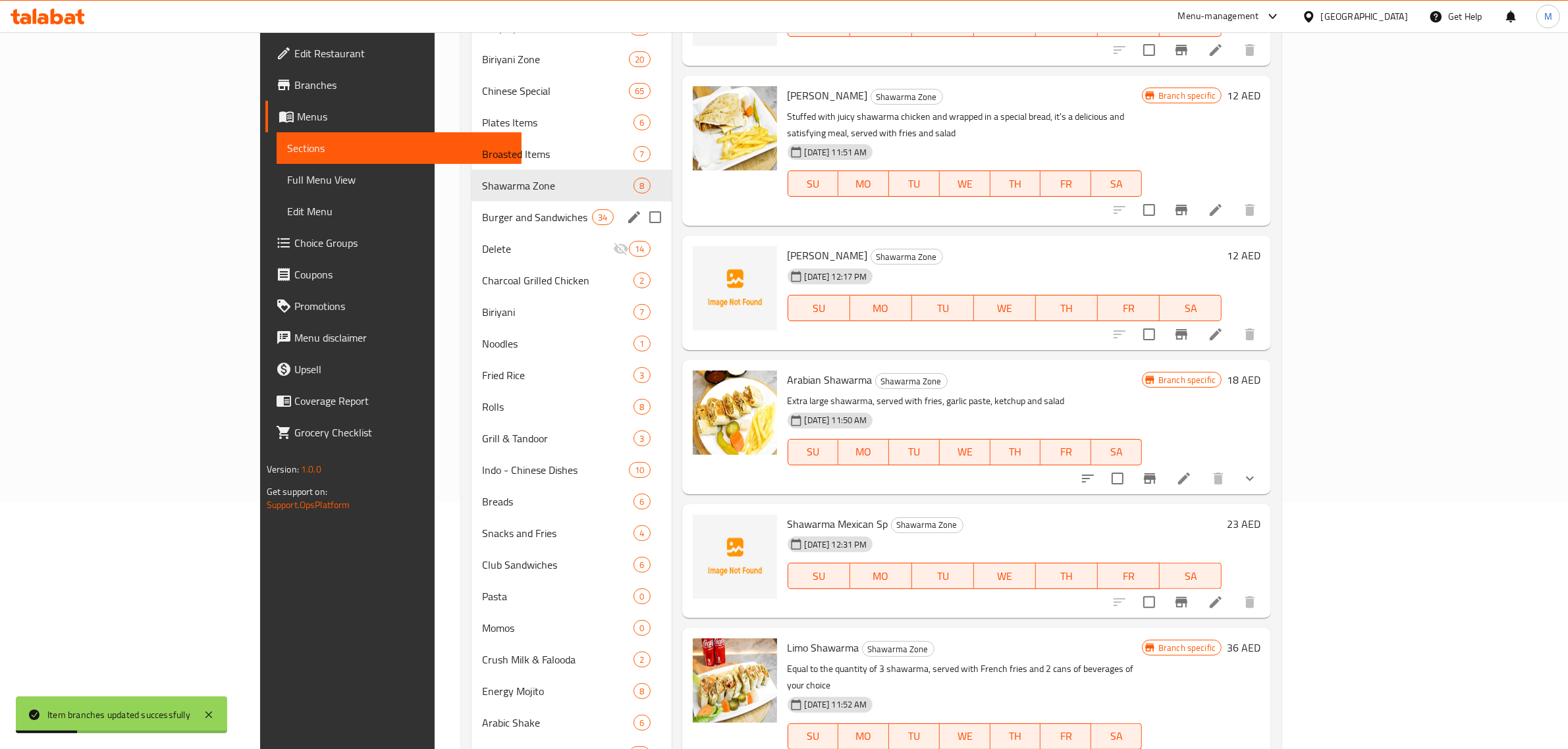
click at [1260, 370] on h6 "18 AED" at bounding box center [1244, 379] width 33 height 18
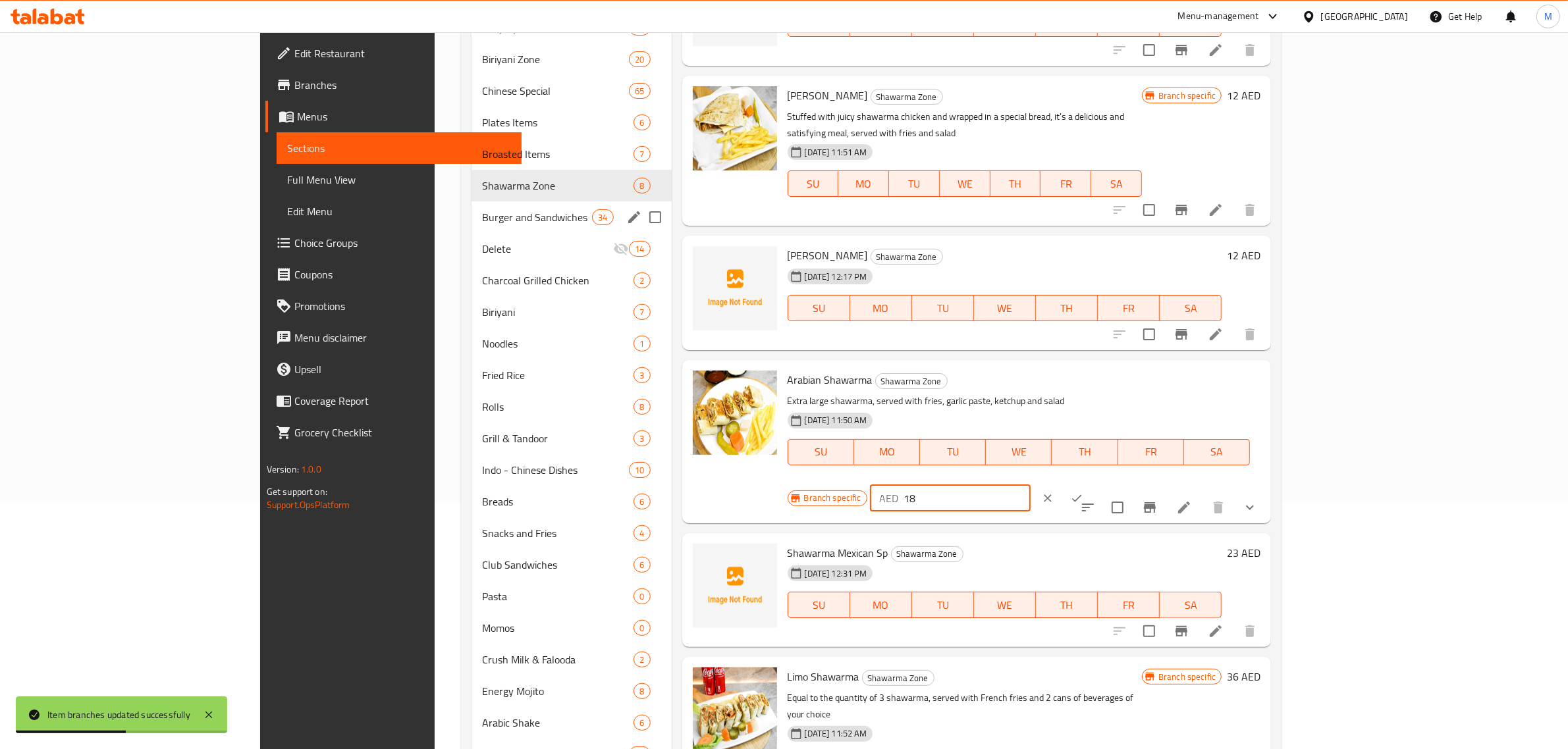
drag, startPoint x: 1386, startPoint y: 369, endPoint x: 1343, endPoint y: 370, distance: 43.0
click at [1031, 485] on input "18" at bounding box center [967, 498] width 127 height 26
paste input "number"
type input "23"
click at [1083, 492] on icon "ok" at bounding box center [1076, 498] width 14 height 14
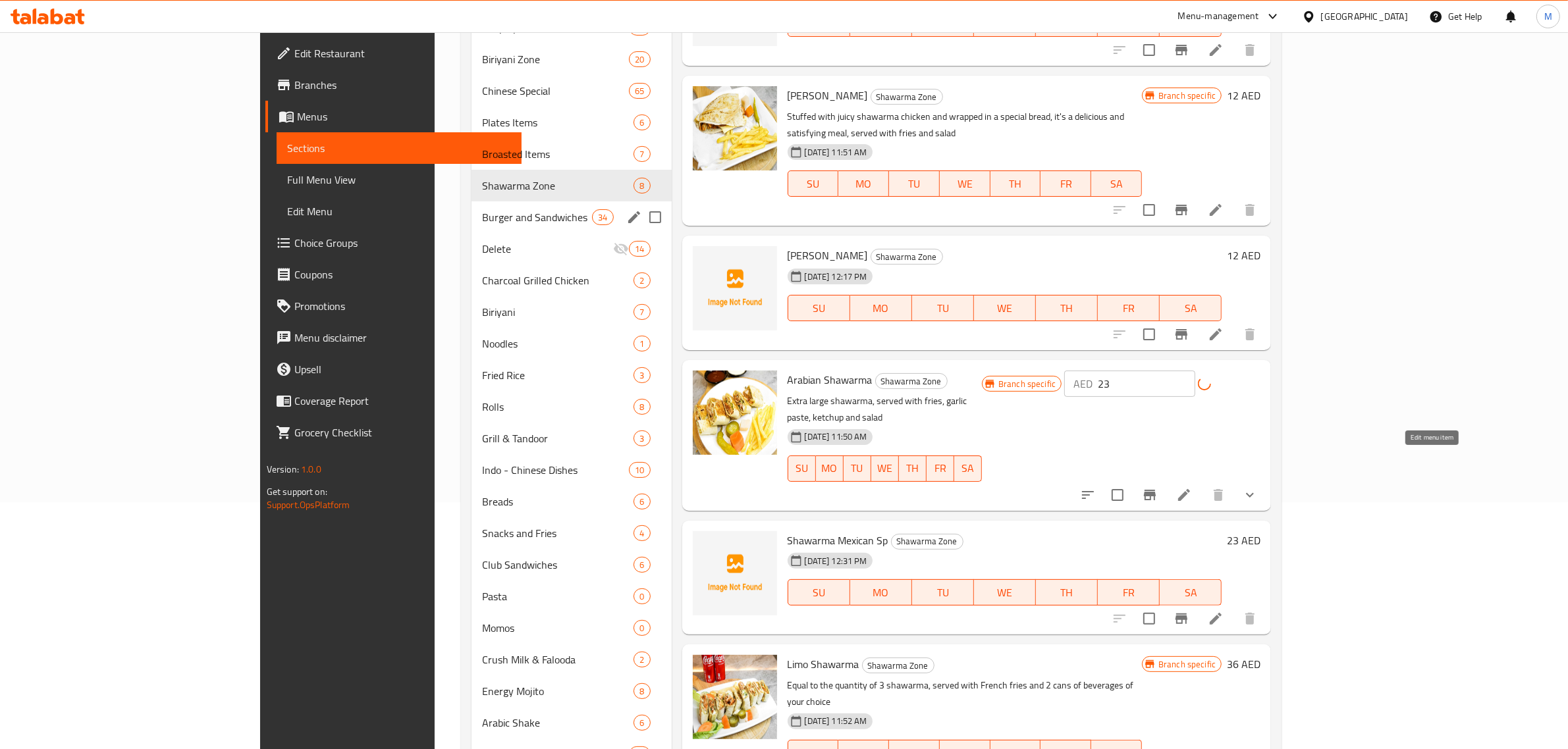
click at [1192, 487] on icon at bounding box center [1184, 495] width 16 height 16
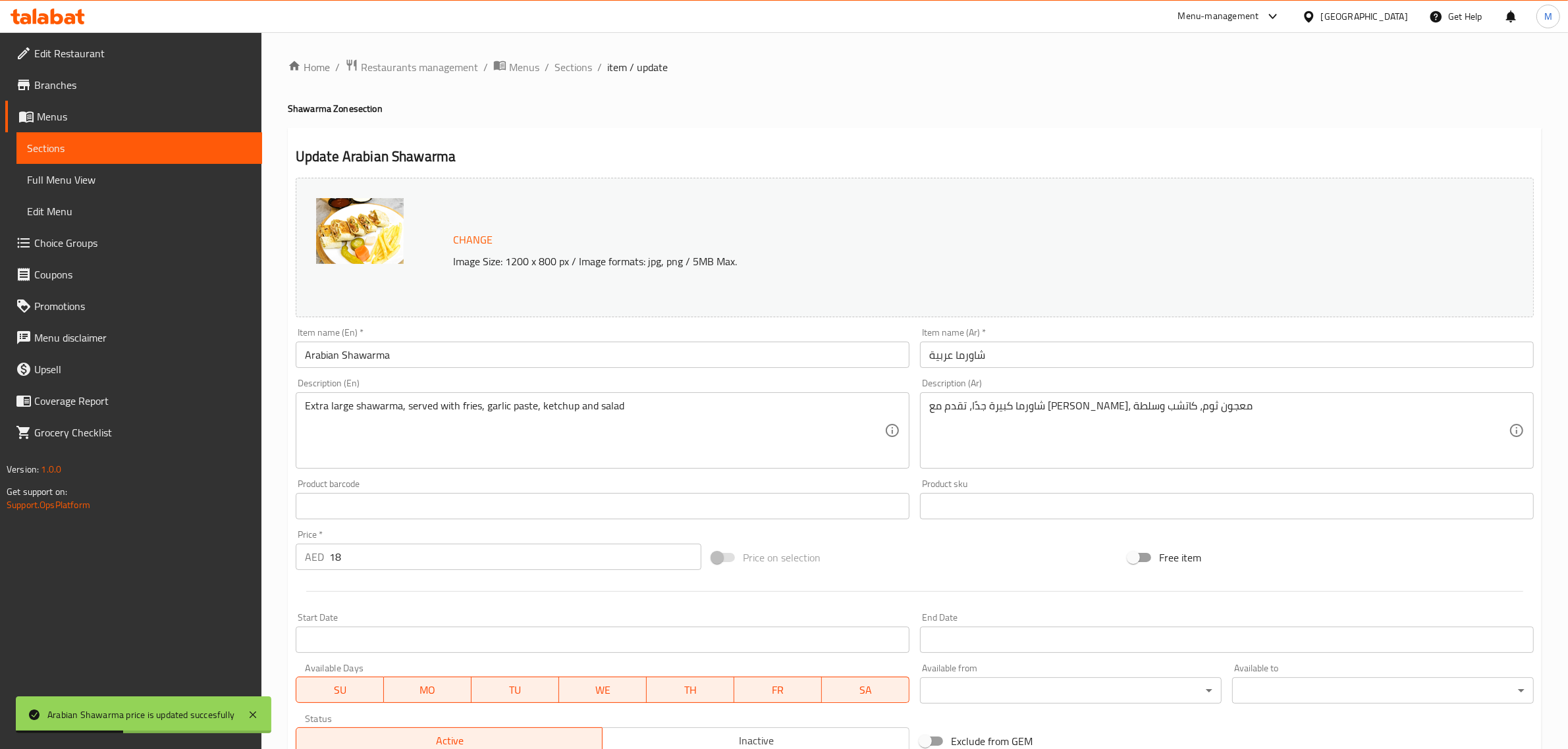
click at [545, 355] on input "Arabian Shawarma" at bounding box center [602, 354] width 614 height 26
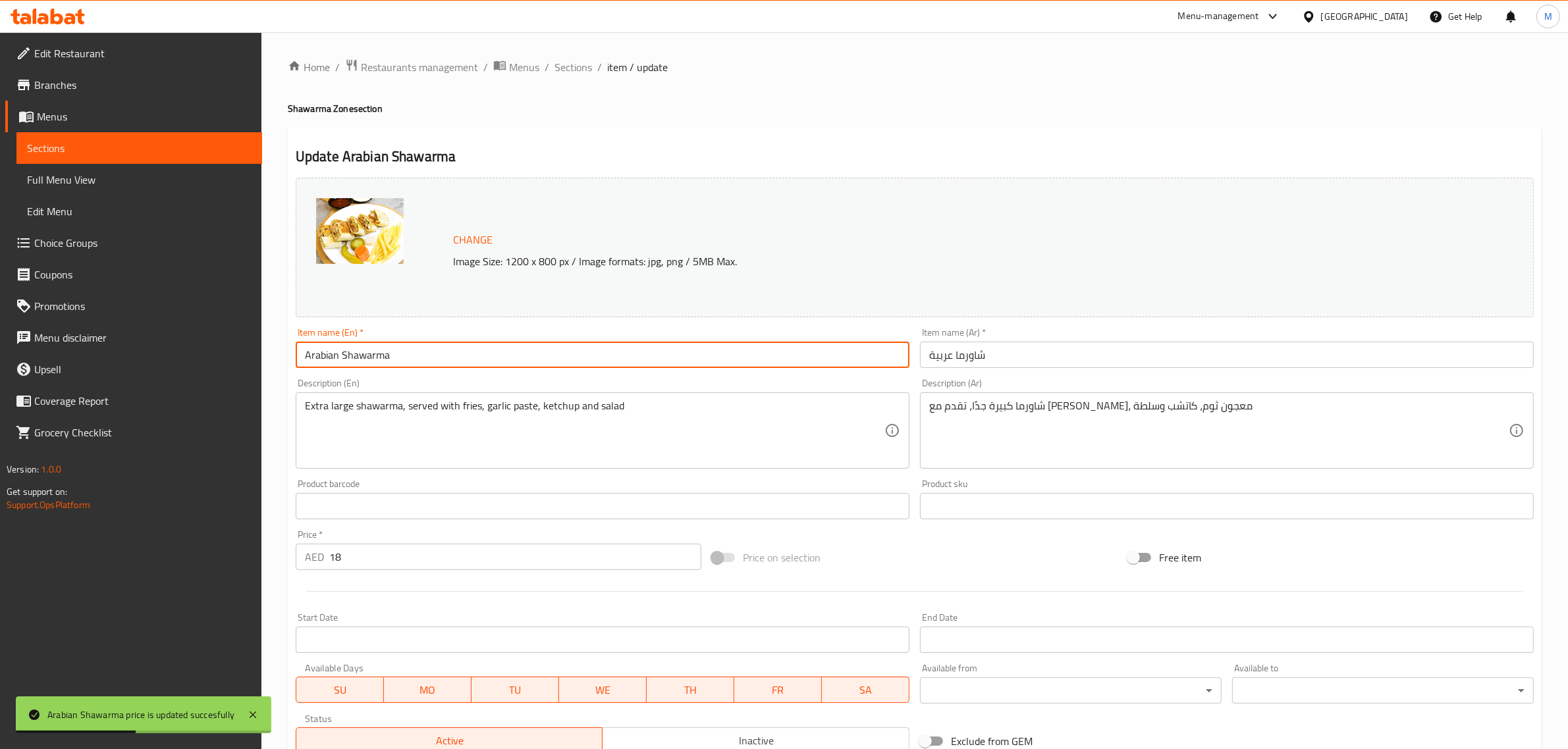
click at [545, 355] on input "Arabian Shawarma" at bounding box center [602, 354] width 614 height 26
paste input "RABIC SHAWARMA"
click at [432, 359] on input "ARABIC SHAWARMA" at bounding box center [602, 354] width 614 height 26
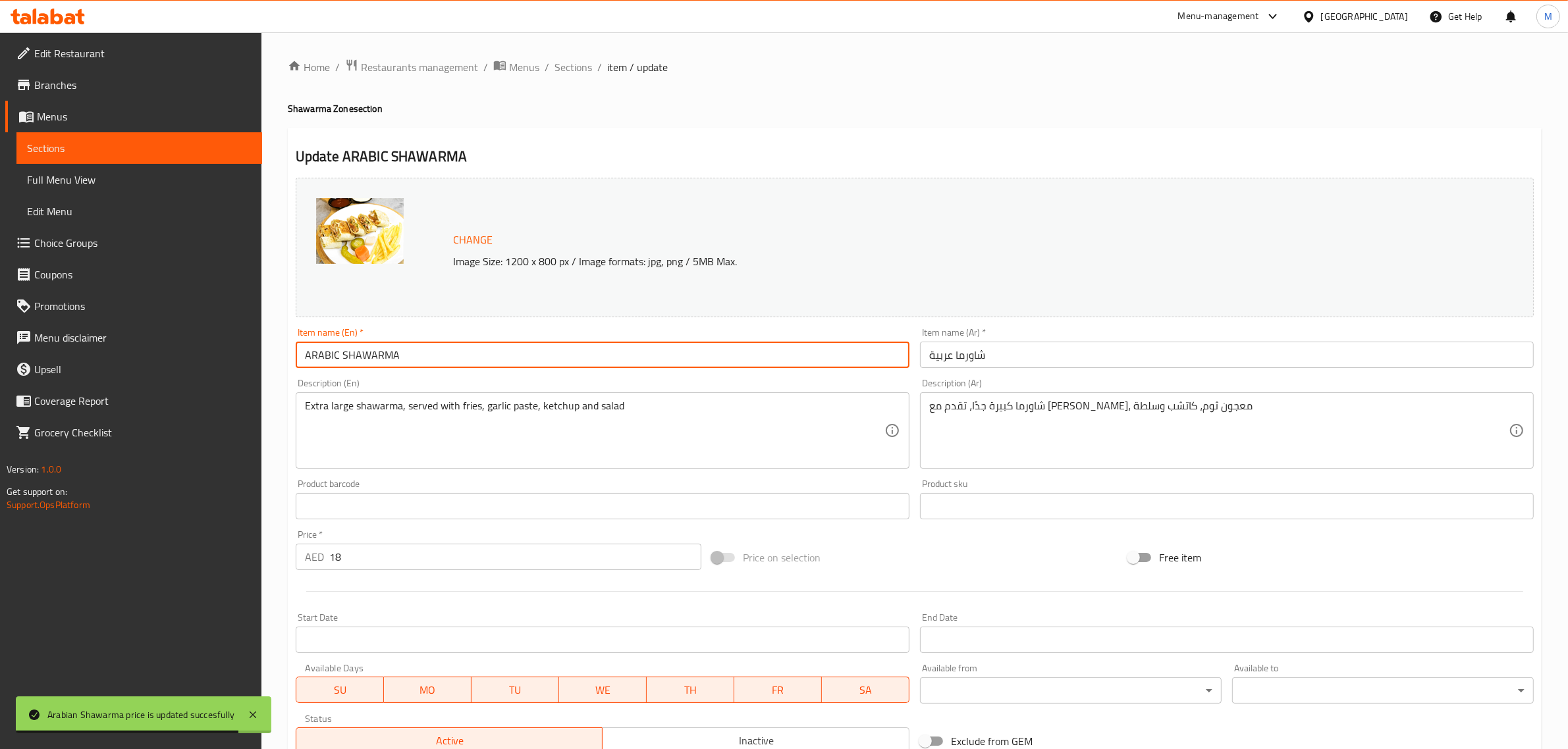
click at [432, 359] on input "ARABIC SHAWARMA" at bounding box center [602, 354] width 614 height 26
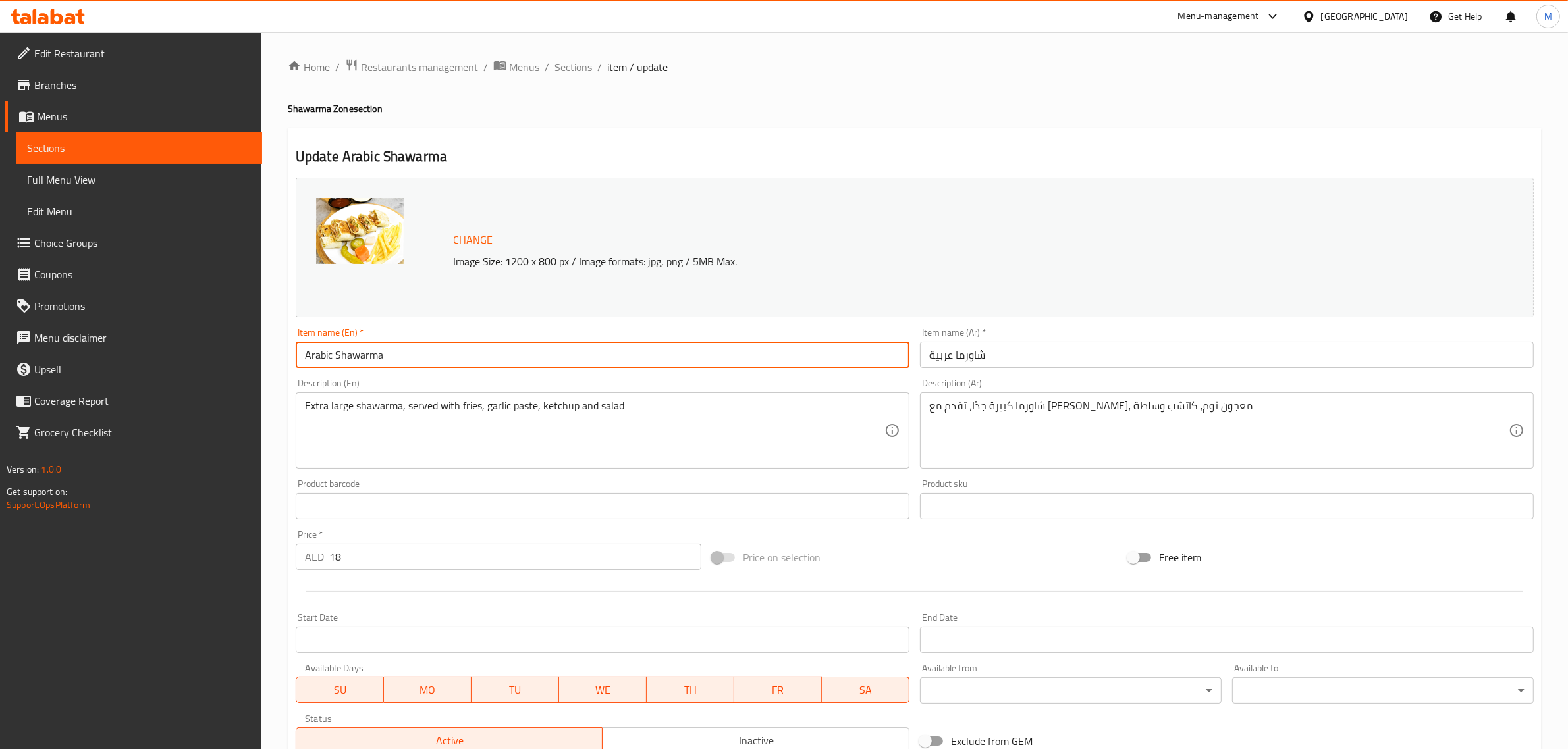
click at [785, 349] on input "Arabic Shawarma" at bounding box center [602, 354] width 614 height 26
type input "Arabic Shawarma"
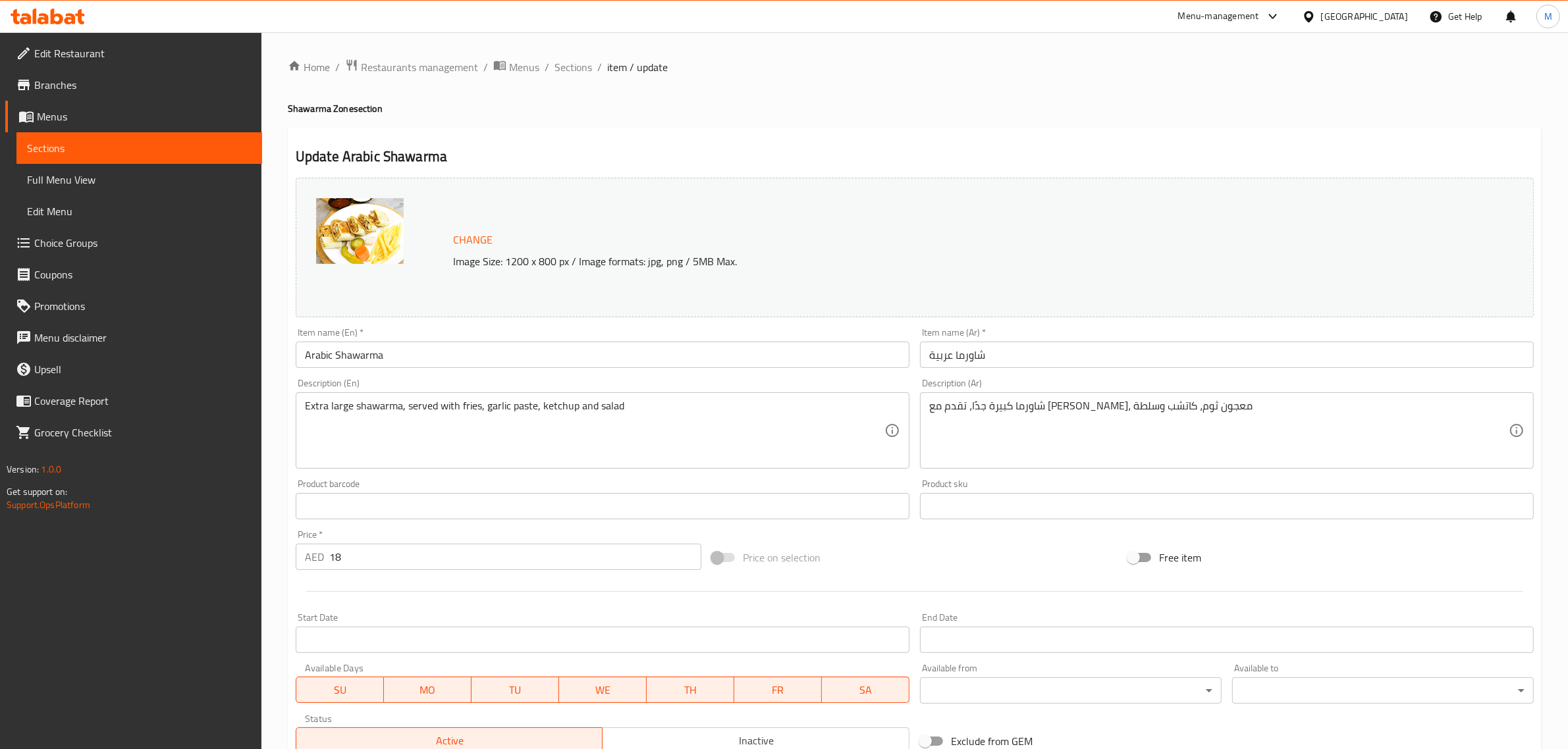
scroll to position [164, 0]
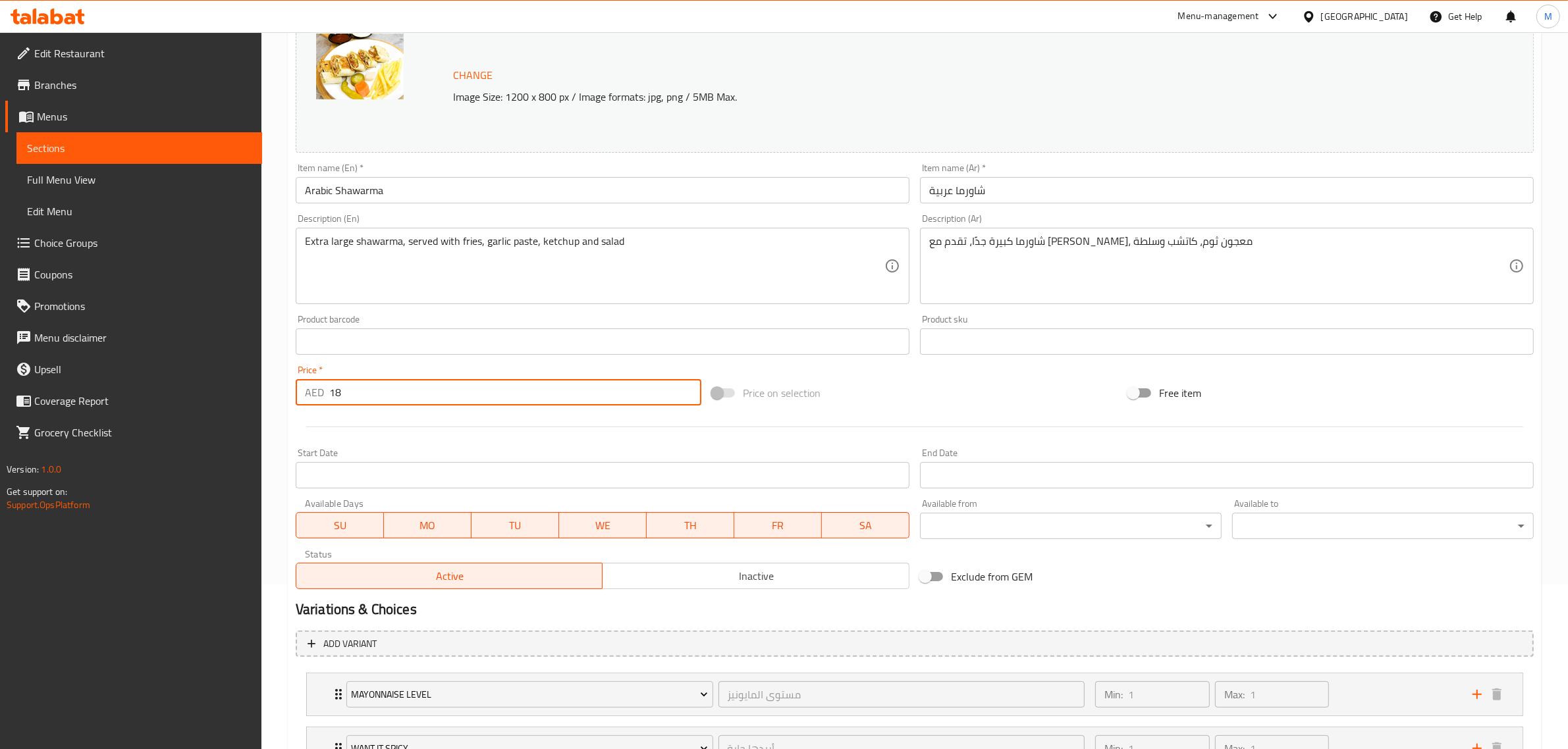
drag, startPoint x: 369, startPoint y: 390, endPoint x: 311, endPoint y: 403, distance: 59.4
click at [311, 403] on div "AED 18 Price *" at bounding box center [498, 392] width 405 height 26
type input "23"
click at [929, 406] on div "Price on selection" at bounding box center [915, 392] width 416 height 36
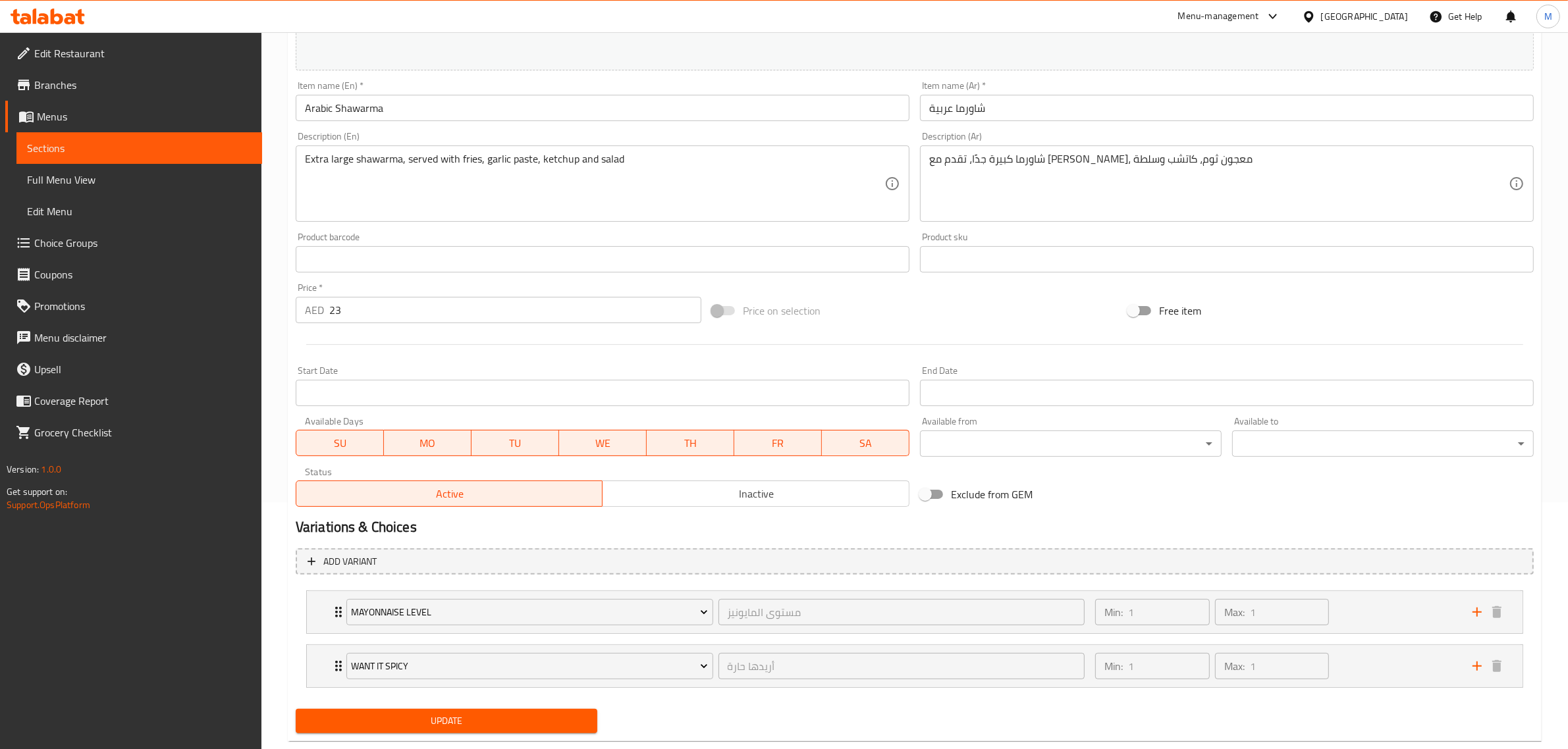
scroll to position [275, 0]
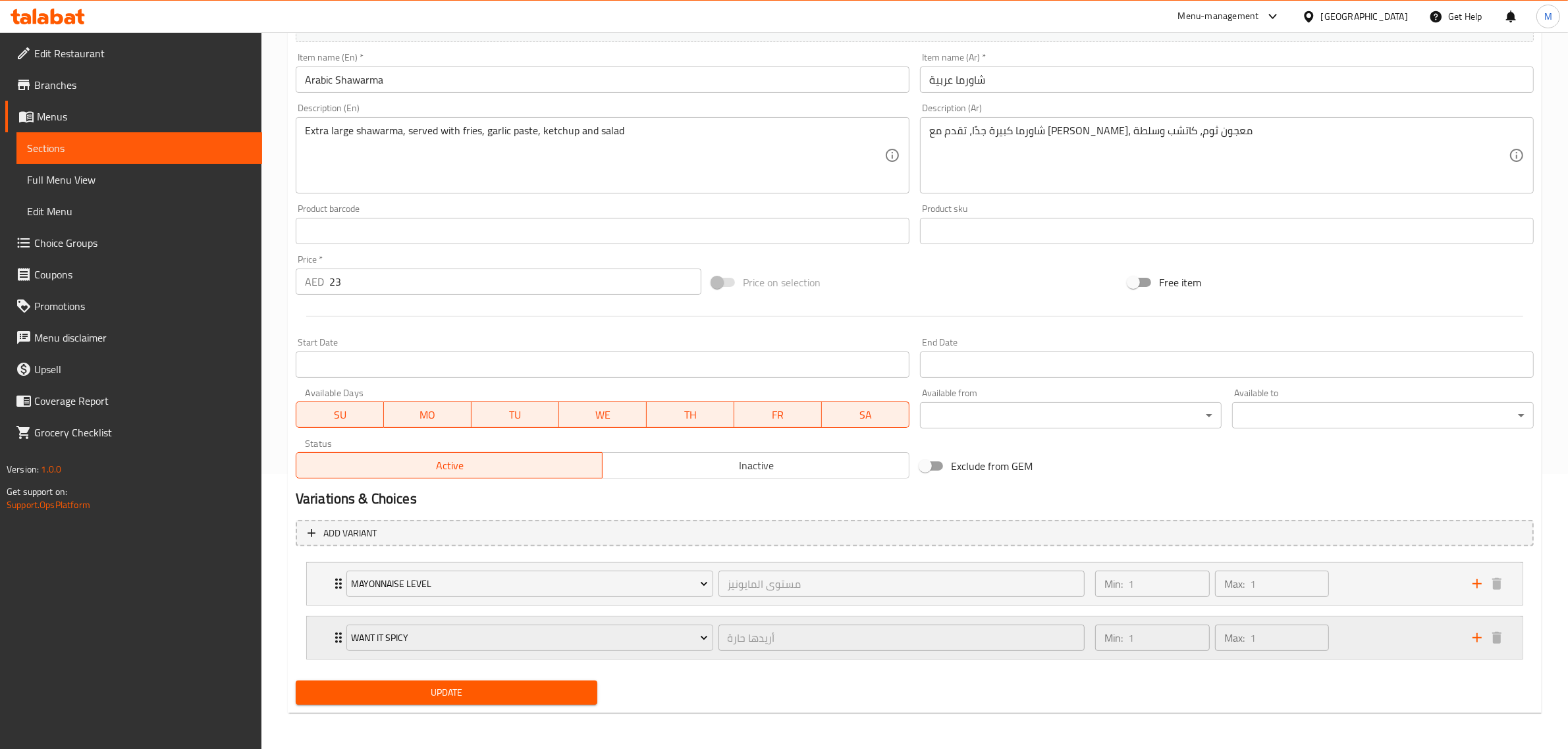
click at [1371, 627] on div "Min: 1 ​ Max: 1 ​" at bounding box center [1276, 637] width 377 height 42
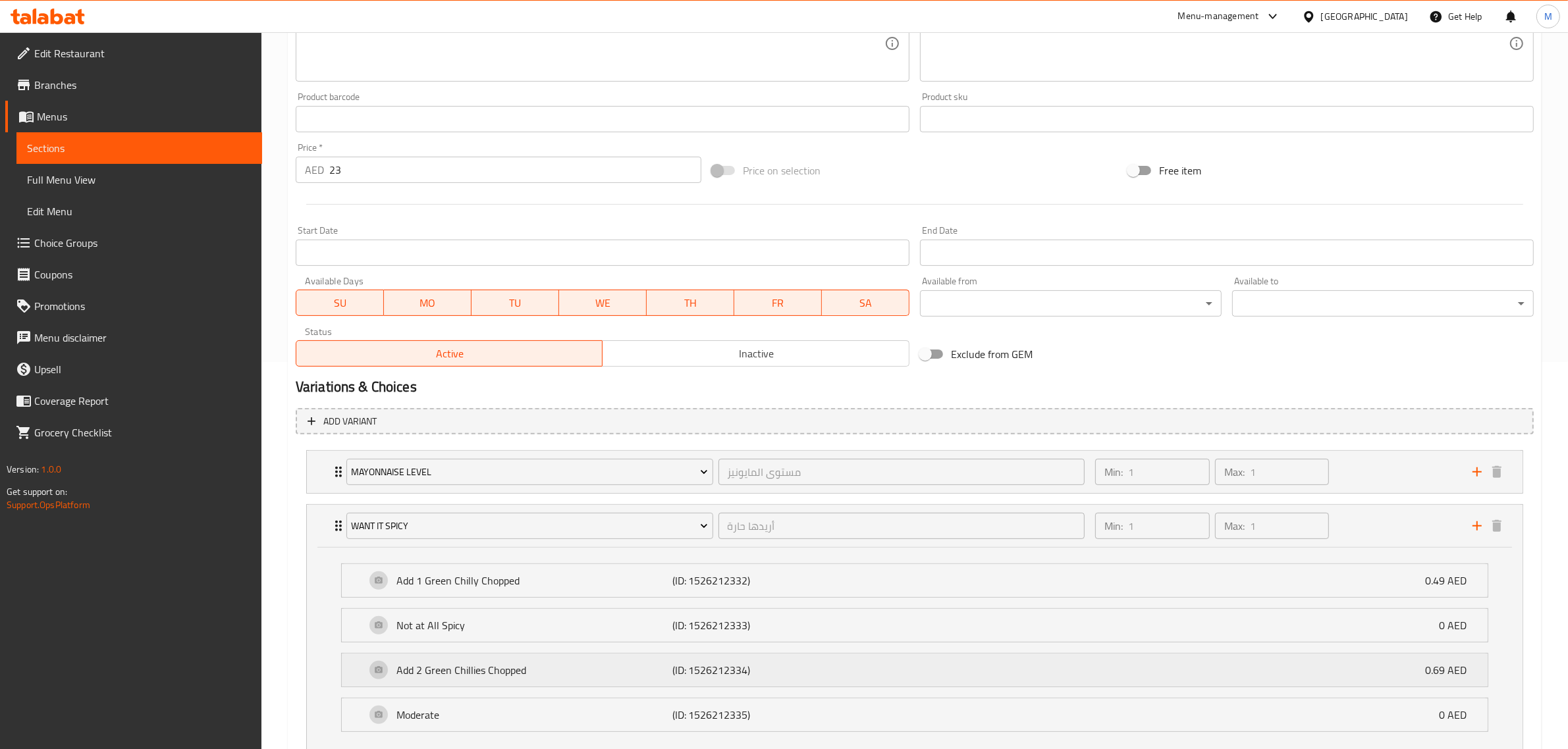
scroll to position [439, 0]
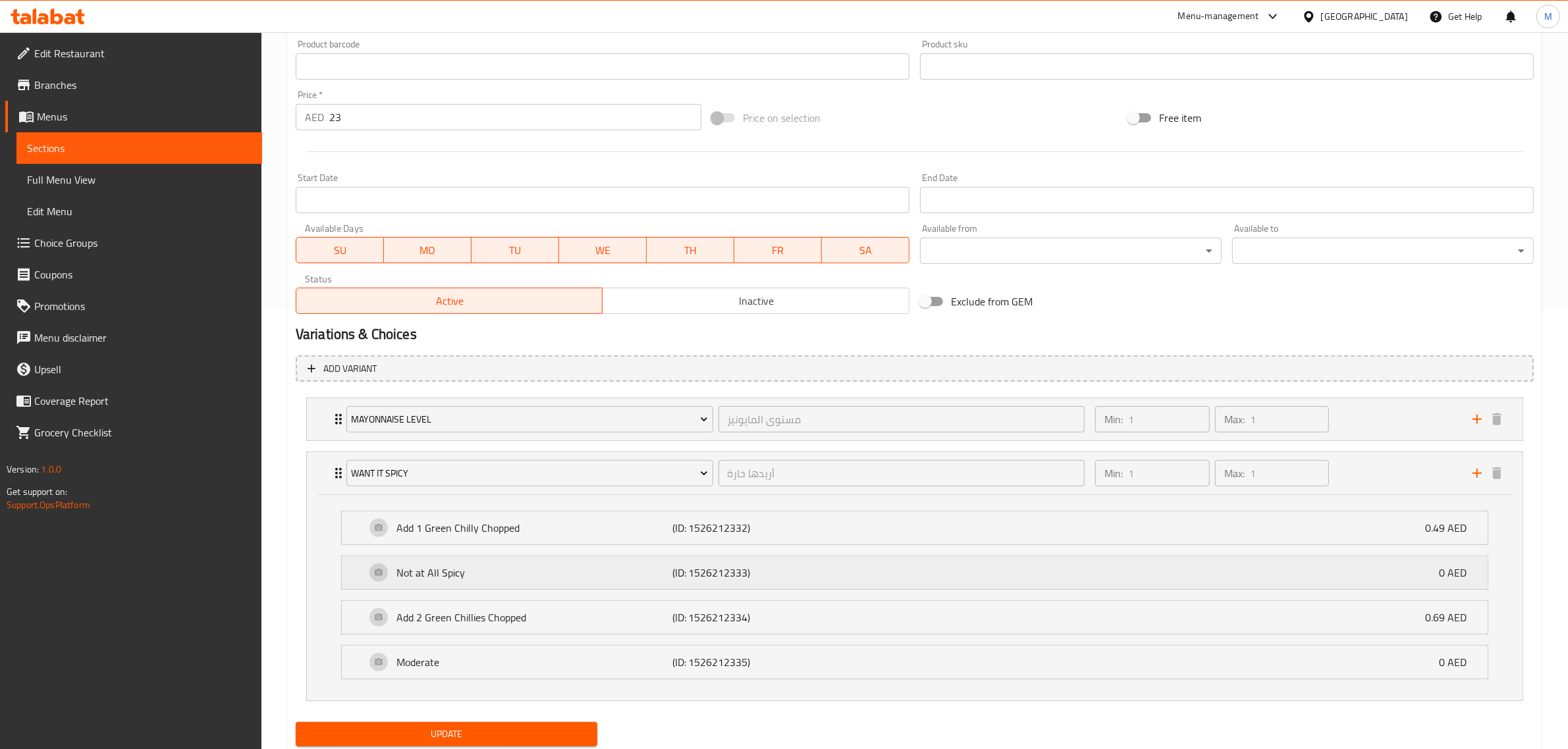
click at [1092, 577] on div "Not at All Spicy (ID: 1526212333) 0 AED" at bounding box center [919, 572] width 1106 height 33
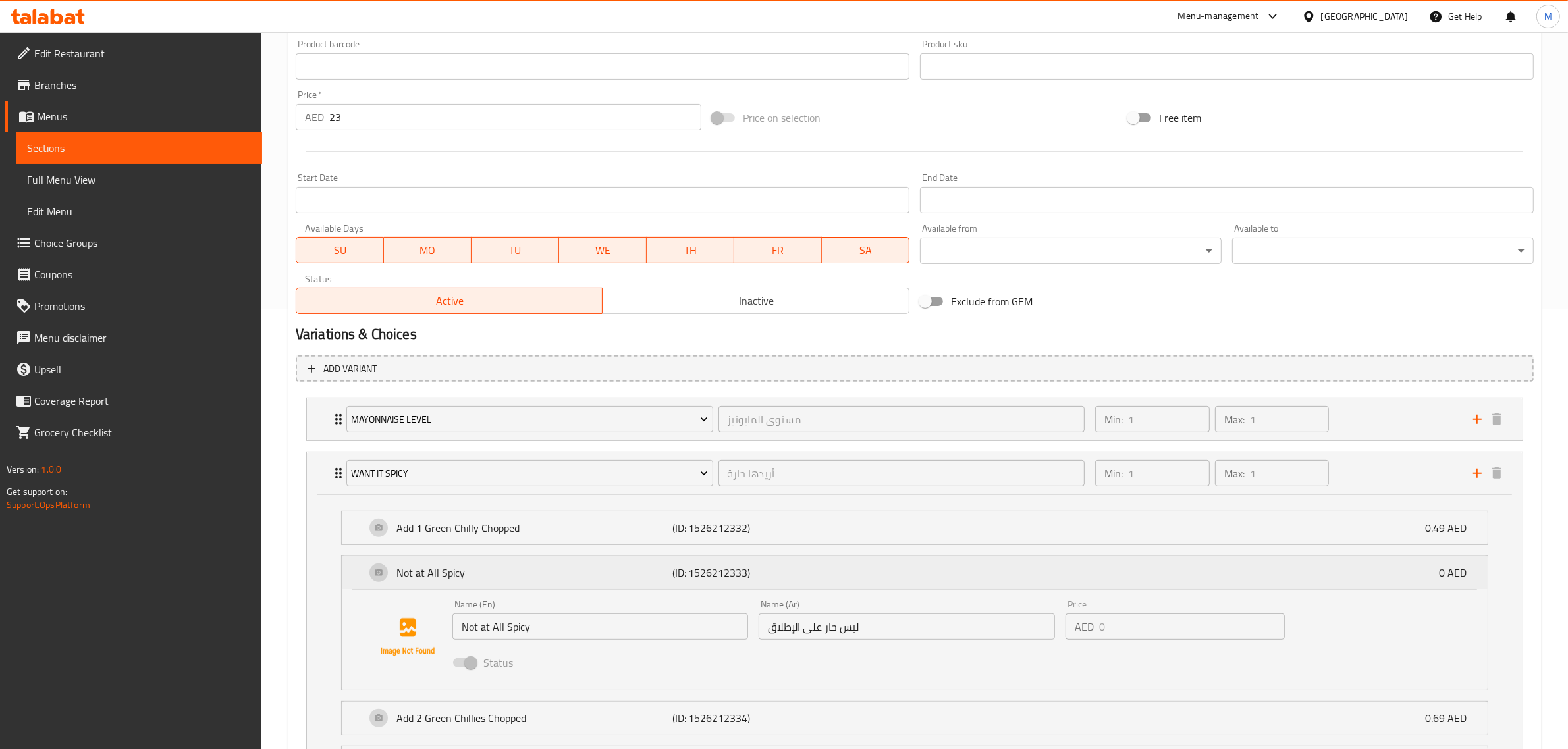
click at [1092, 577] on div "Not at All Spicy (ID: 1526212333) 0 AED" at bounding box center [919, 572] width 1106 height 33
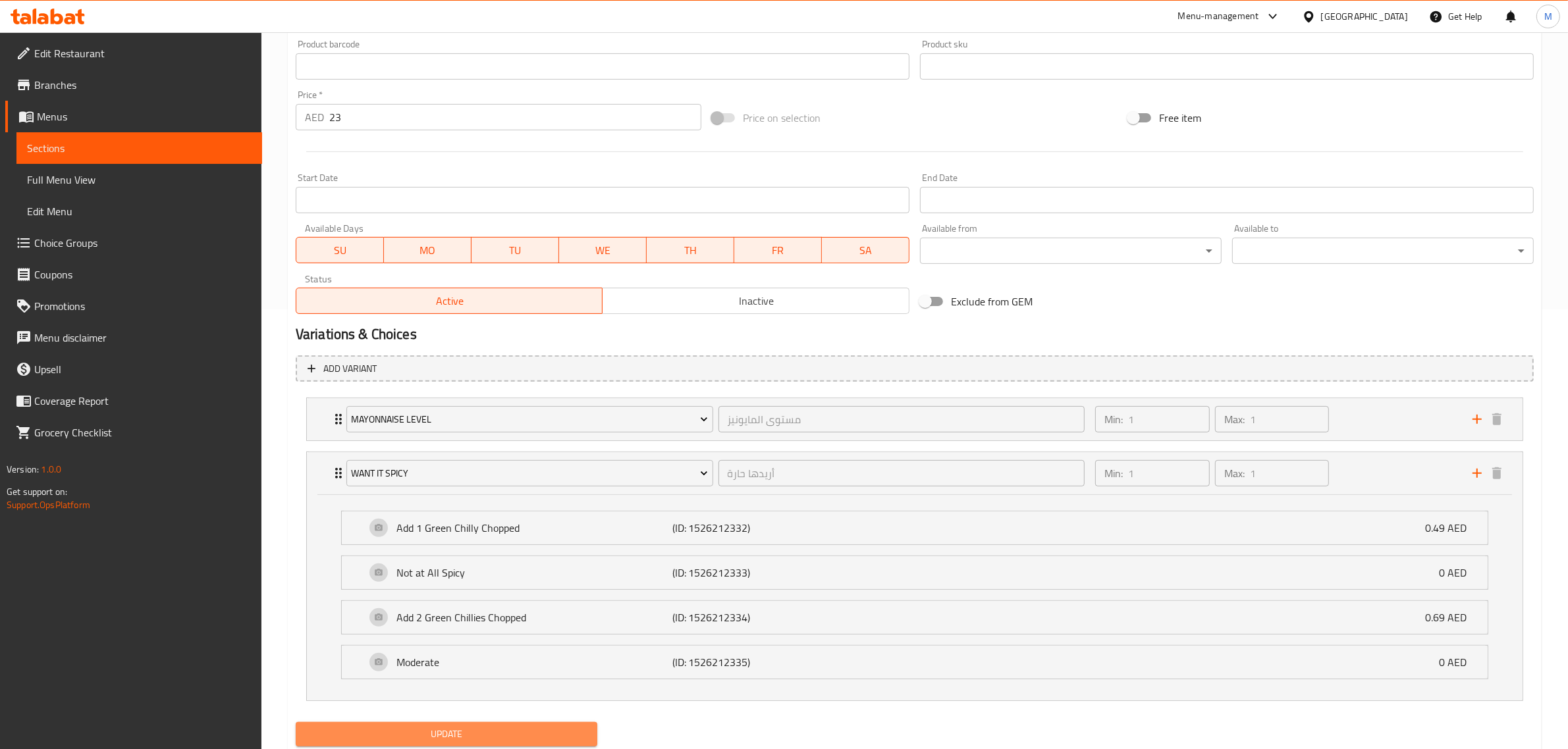
click at [519, 729] on span "Update" at bounding box center [446, 734] width 281 height 17
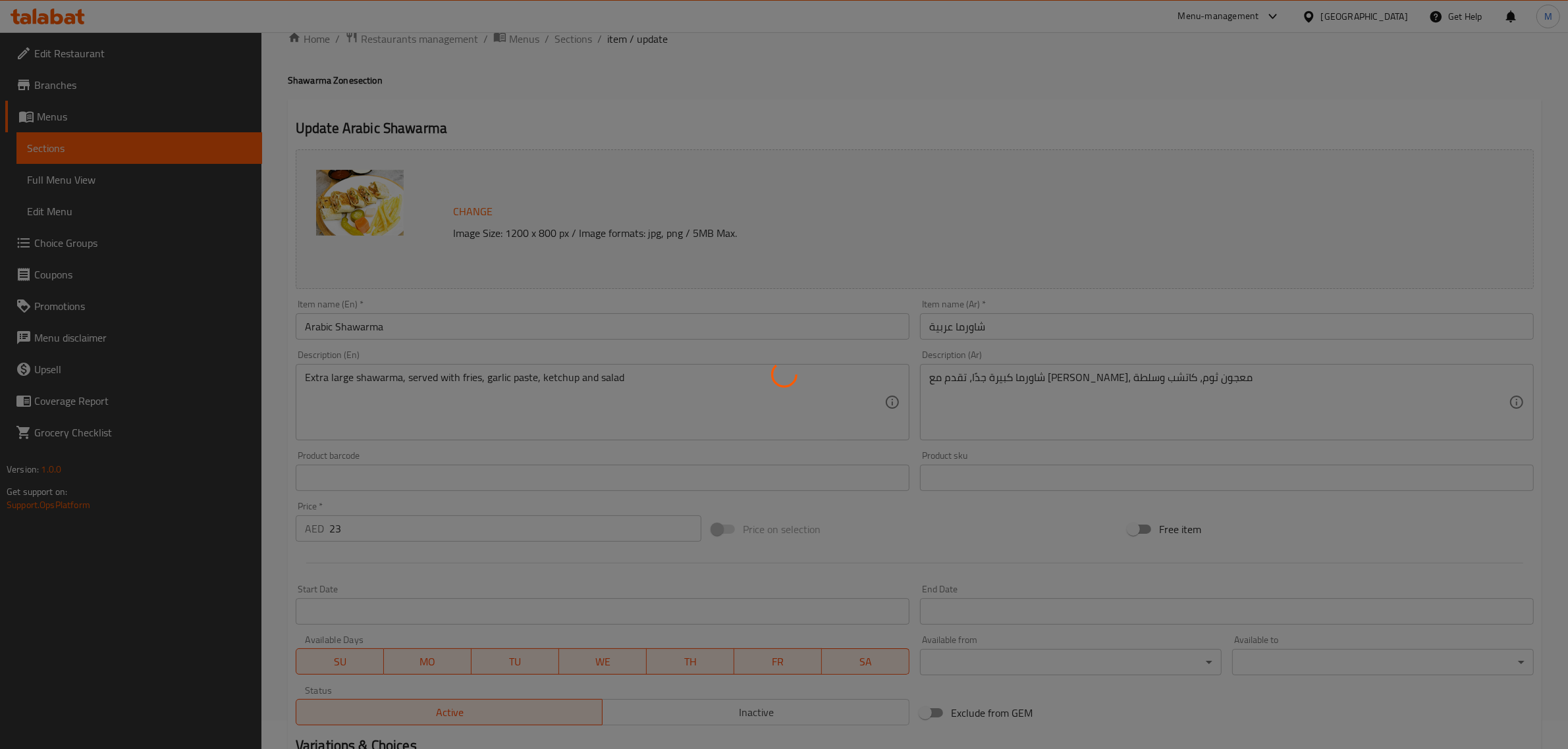
scroll to position [0, 0]
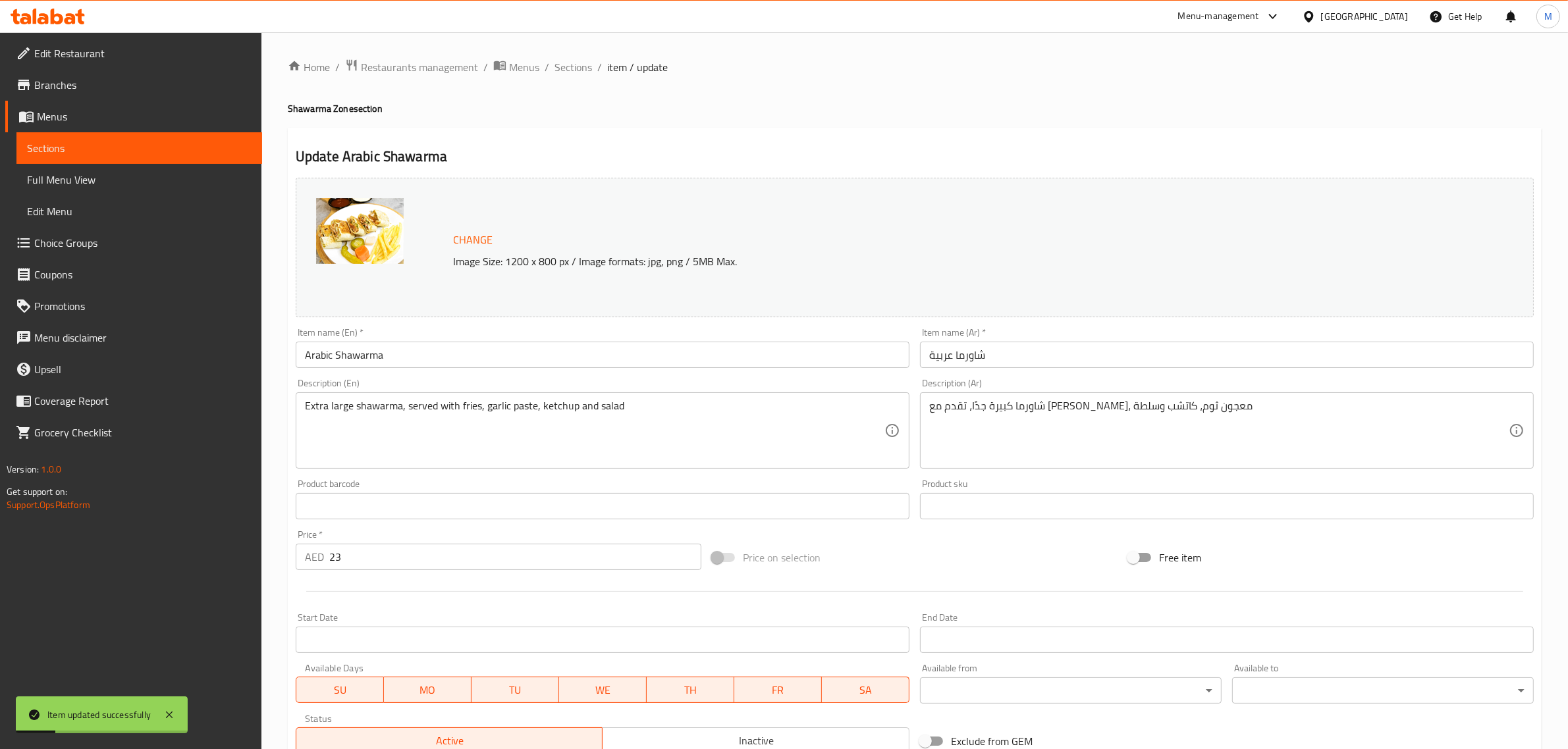
click at [567, 119] on div "Home / Restaurants management / Menus / Sections / item / update Shawarma Zone …" at bounding box center [914, 631] width 1253 height 1145
click at [582, 64] on span "Sections" at bounding box center [573, 68] width 37 height 16
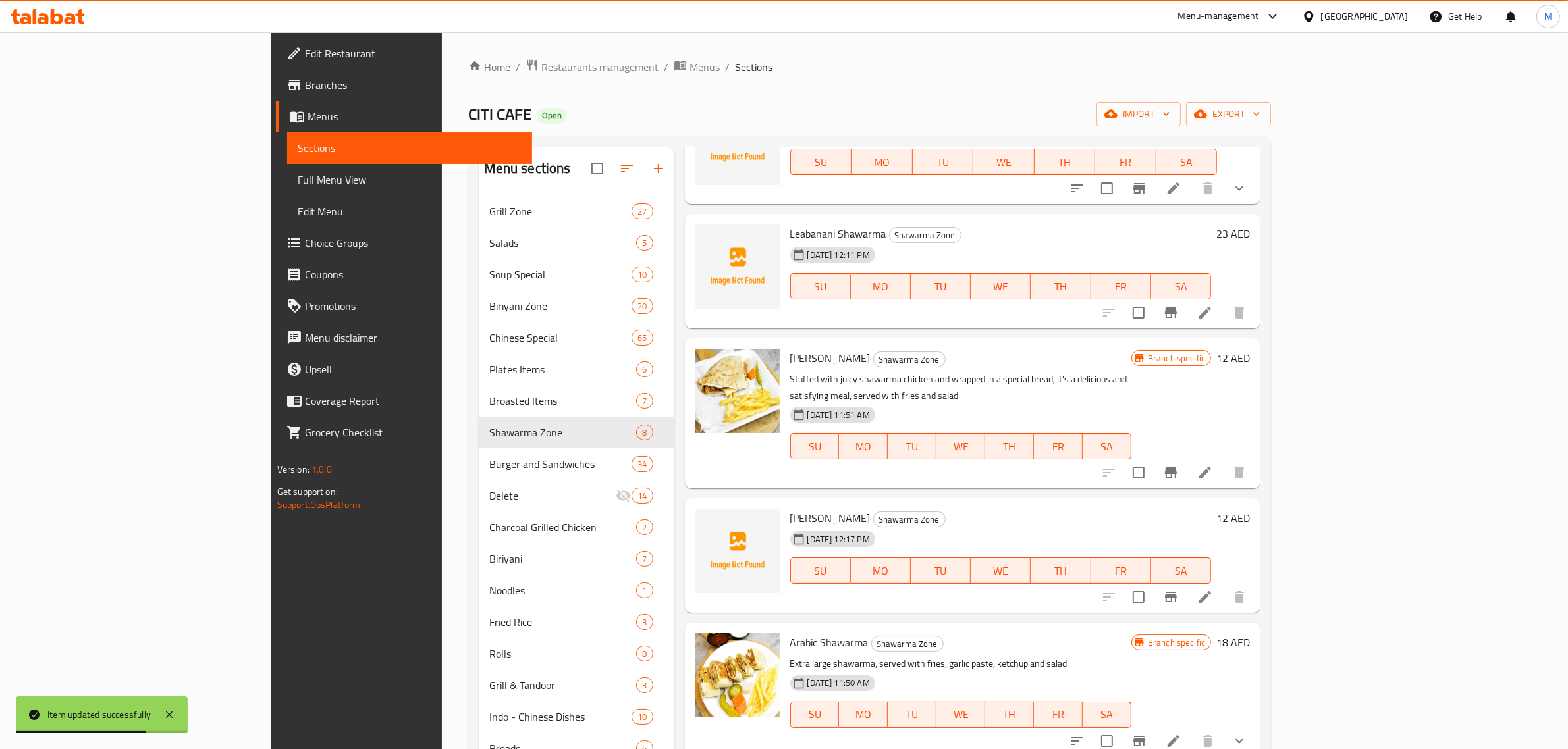
scroll to position [116, 0]
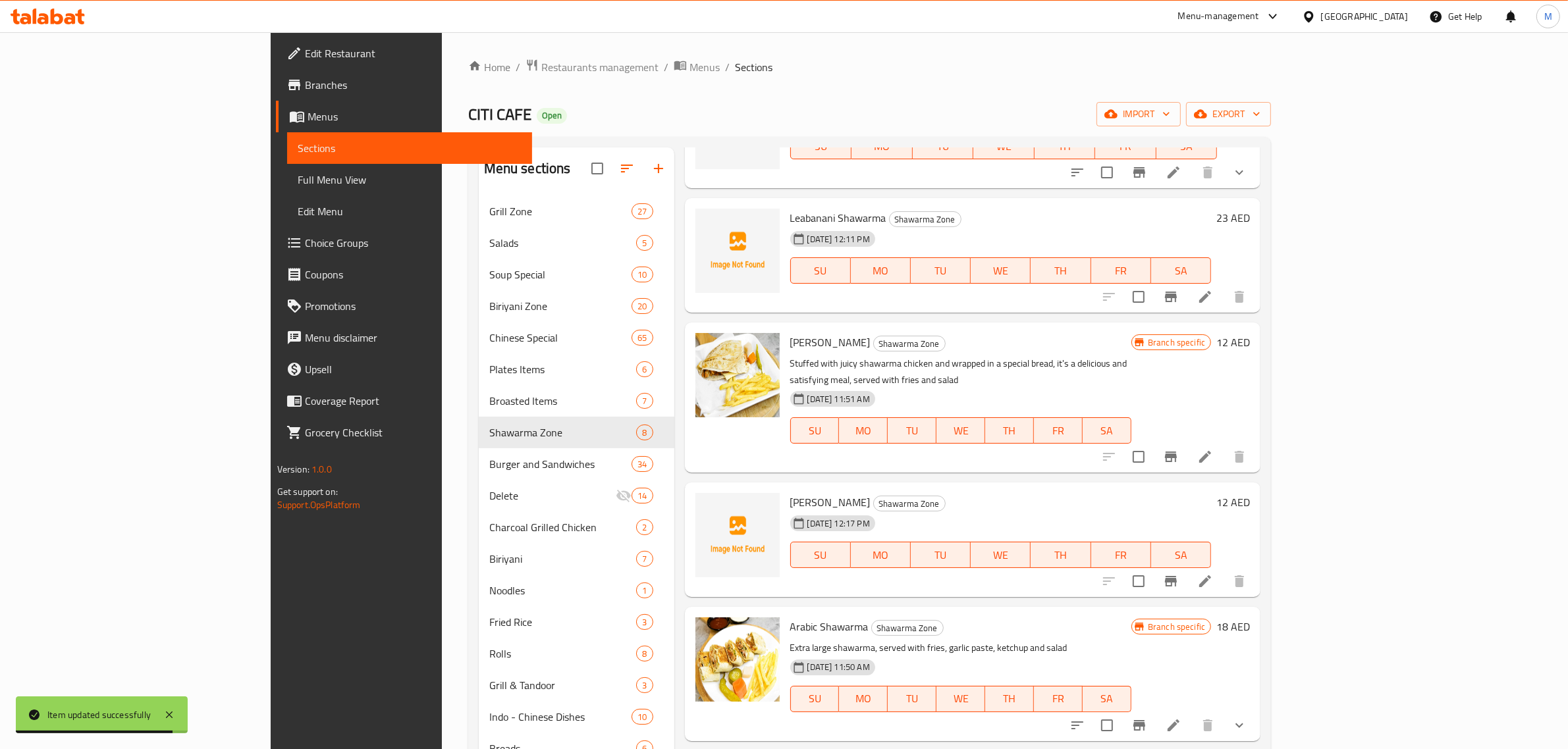
click at [1055, 620] on div "Arabic Shawarma Shawarma Zone Extra large shawarma, served with fries, garlic p…" at bounding box center [961, 674] width 351 height 123
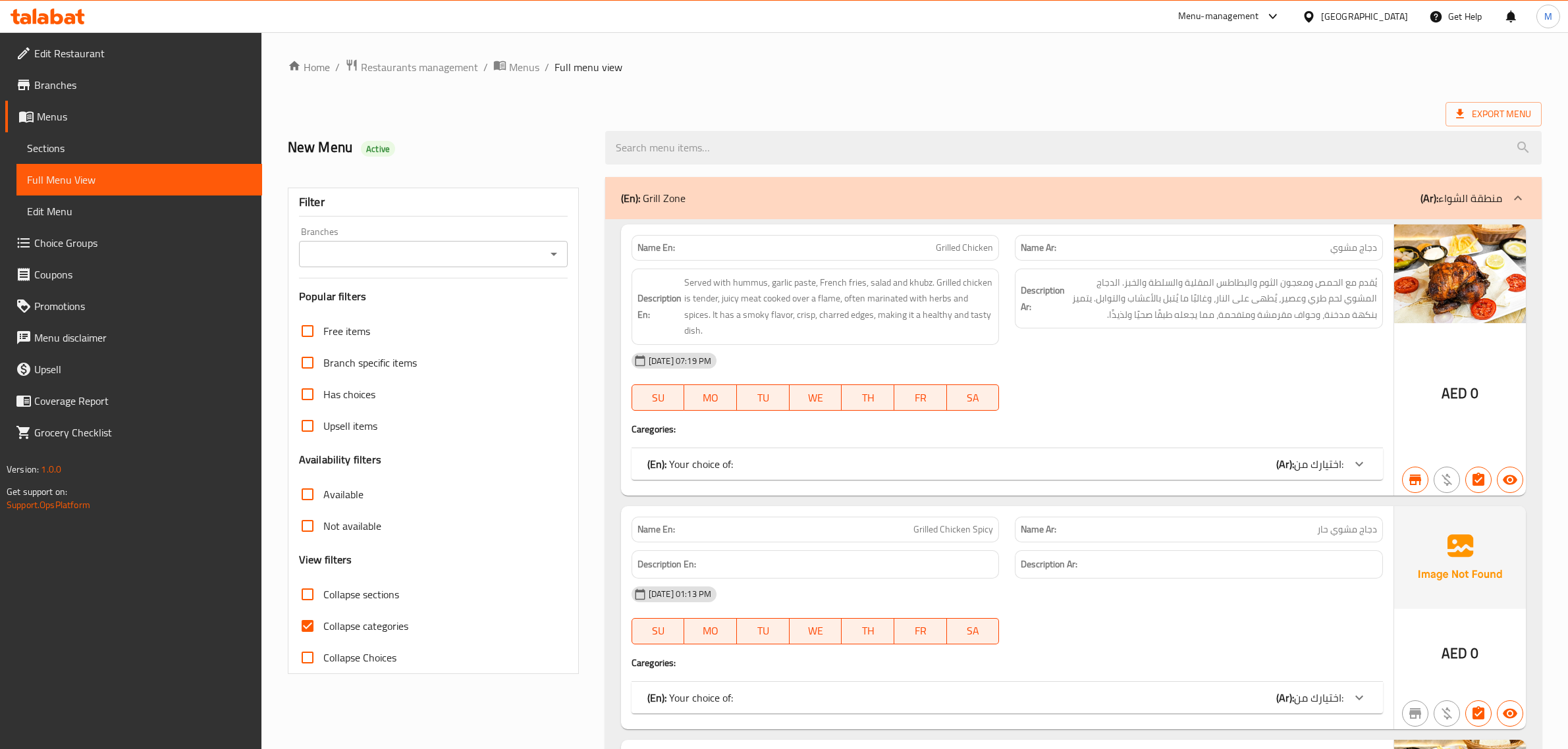
scroll to position [31973, 0]
click at [1469, 109] on span "Export Menu" at bounding box center [1493, 114] width 75 height 17
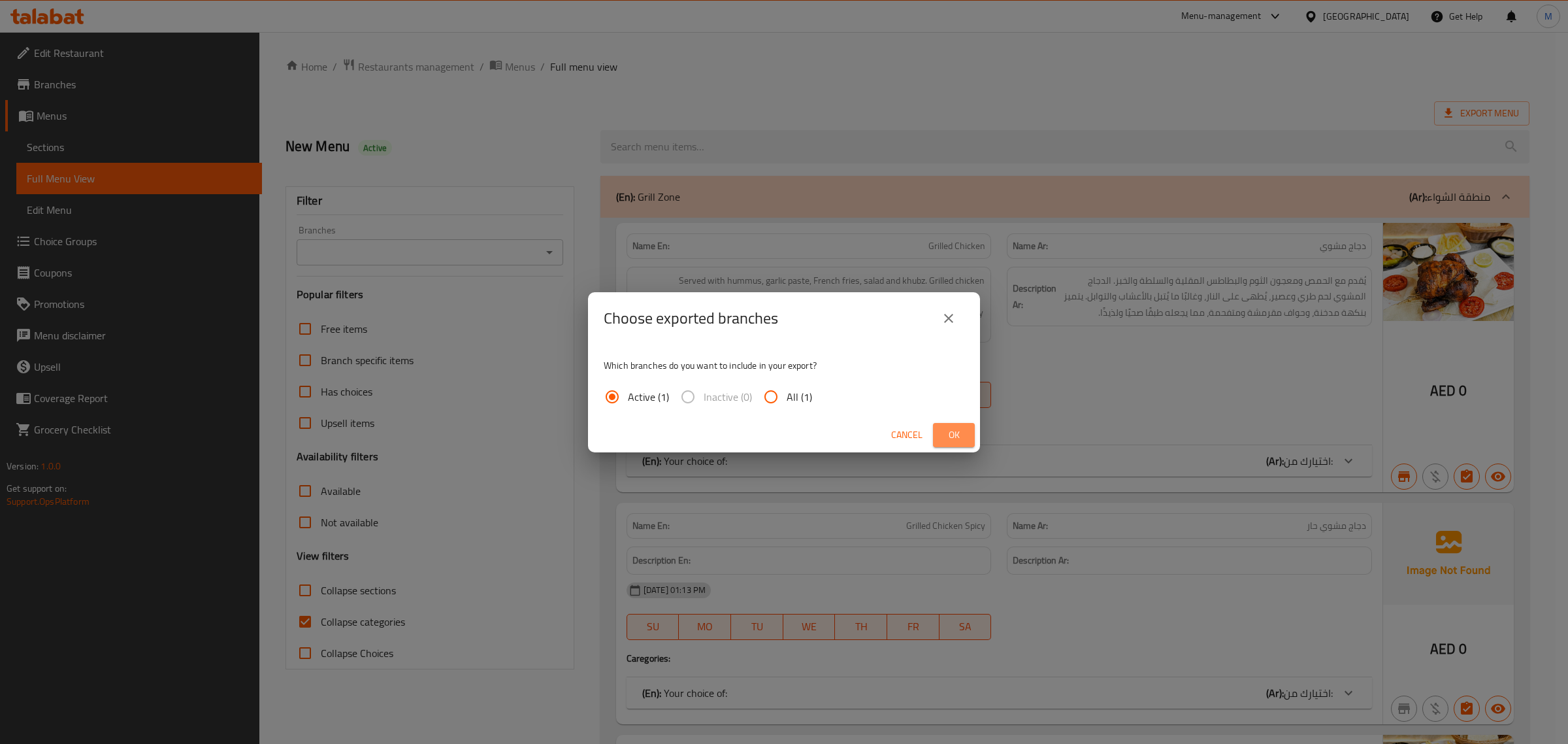
click at [943, 423] on button "Ok" at bounding box center [954, 435] width 42 height 24
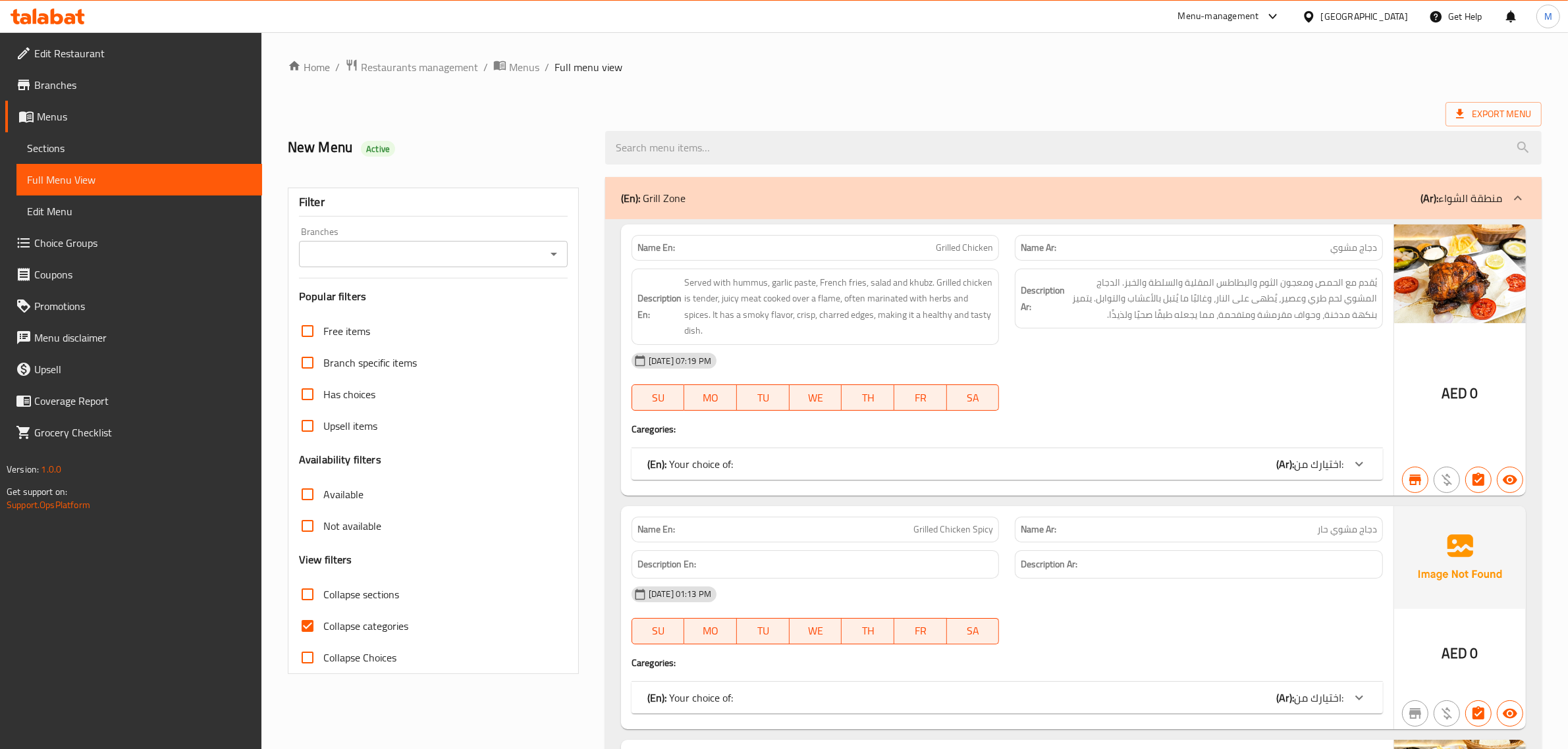
click at [545, 132] on div "New Menu Active" at bounding box center [438, 148] width 317 height 59
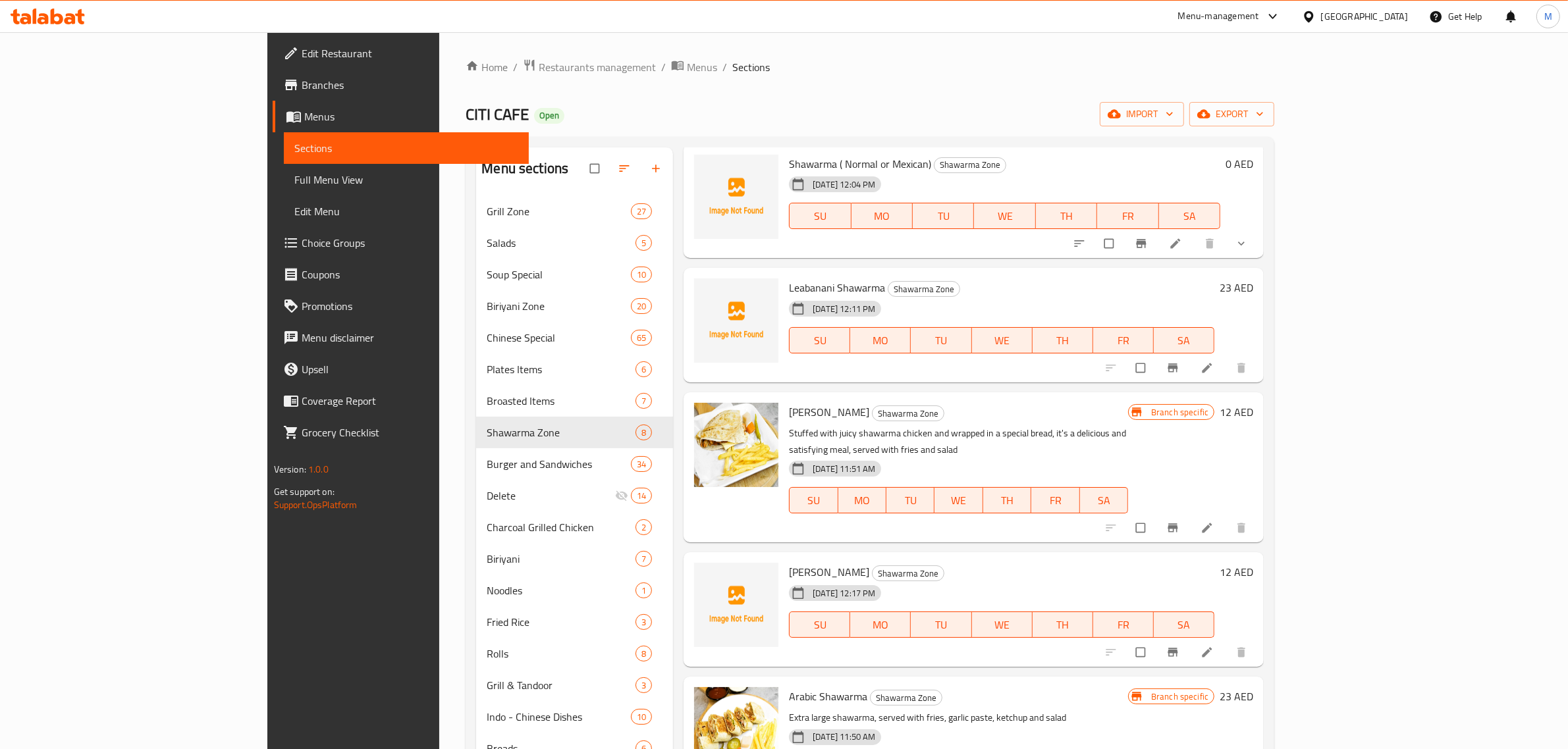
scroll to position [83, 0]
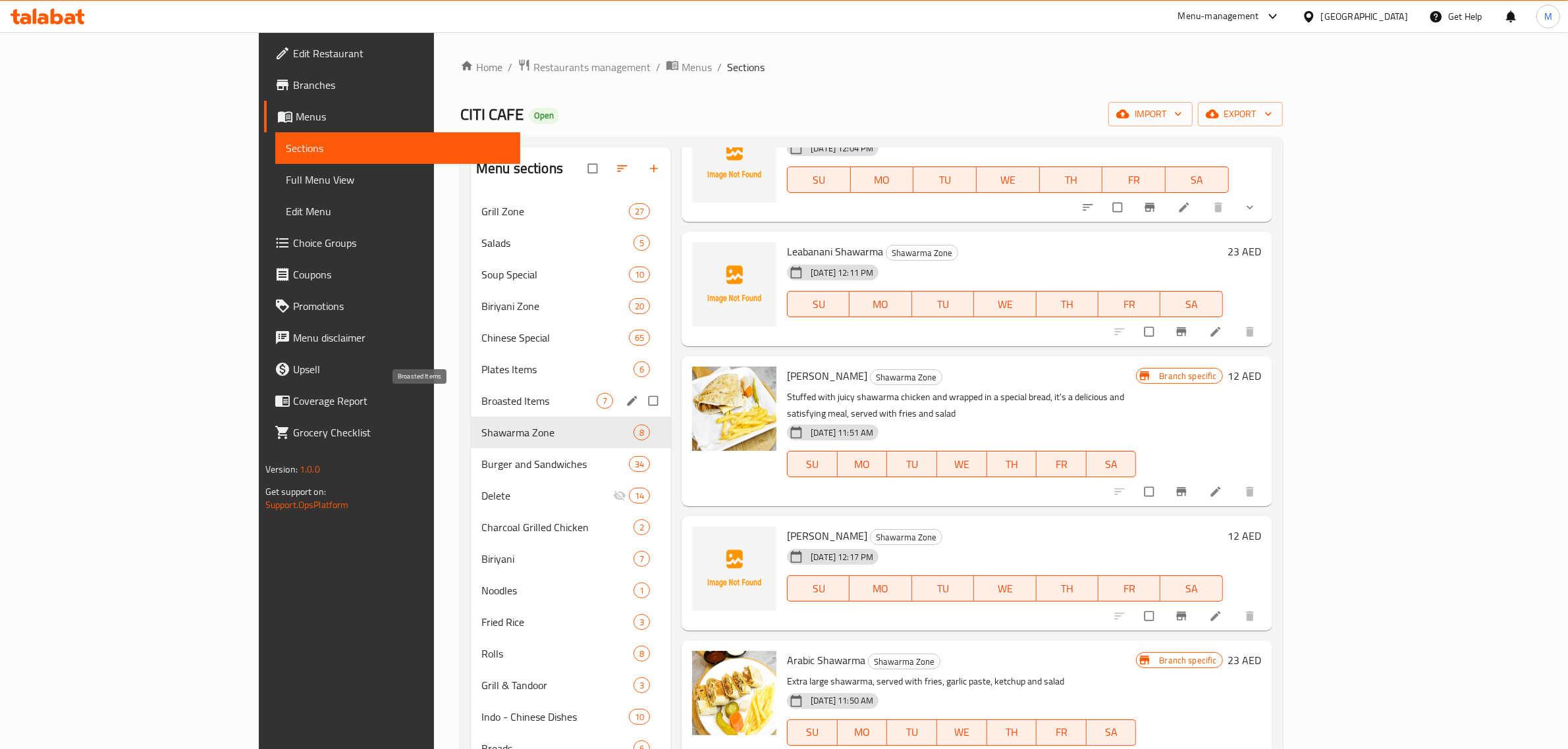
click at [482, 407] on span "Broasted Items" at bounding box center [539, 401] width 115 height 16
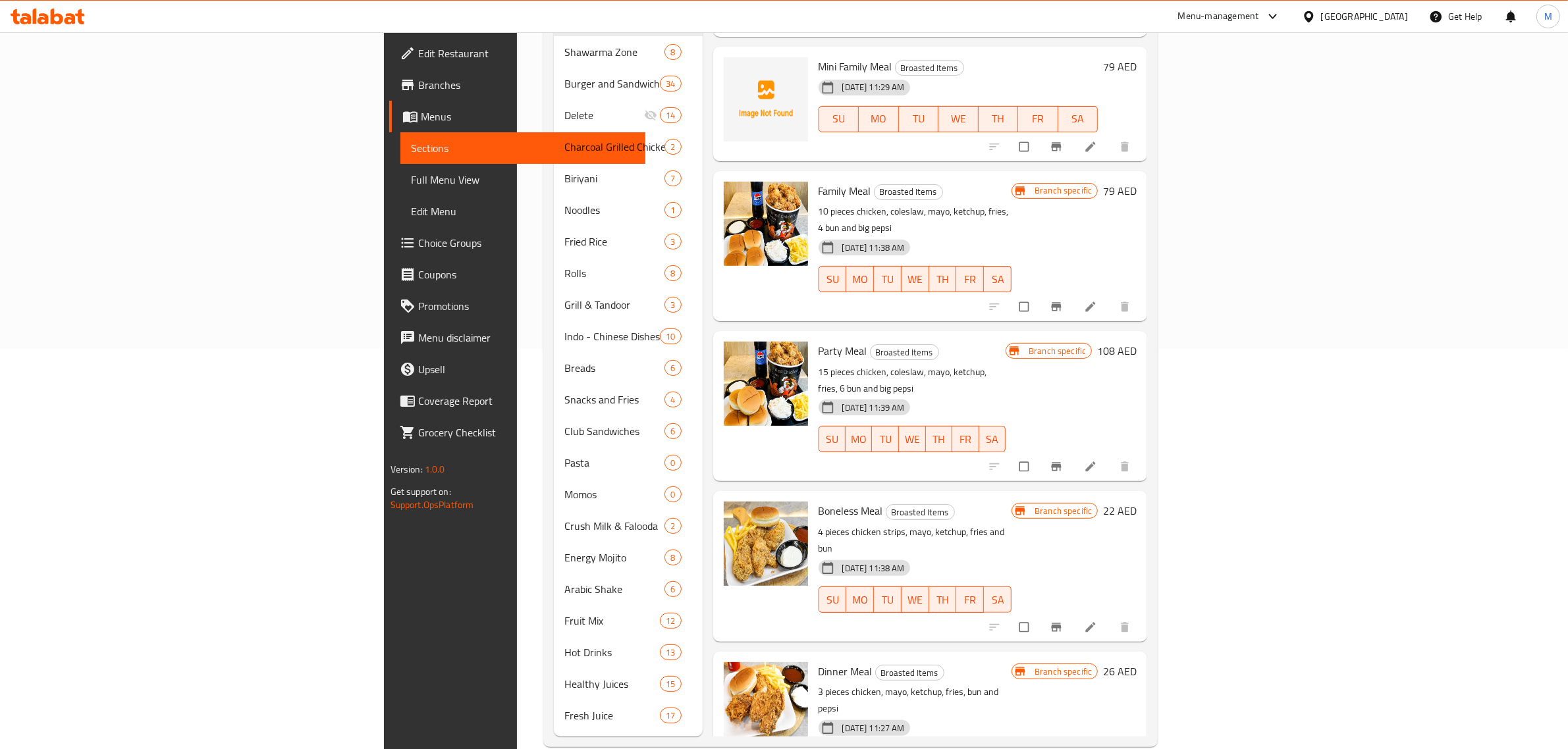
scroll to position [403, 0]
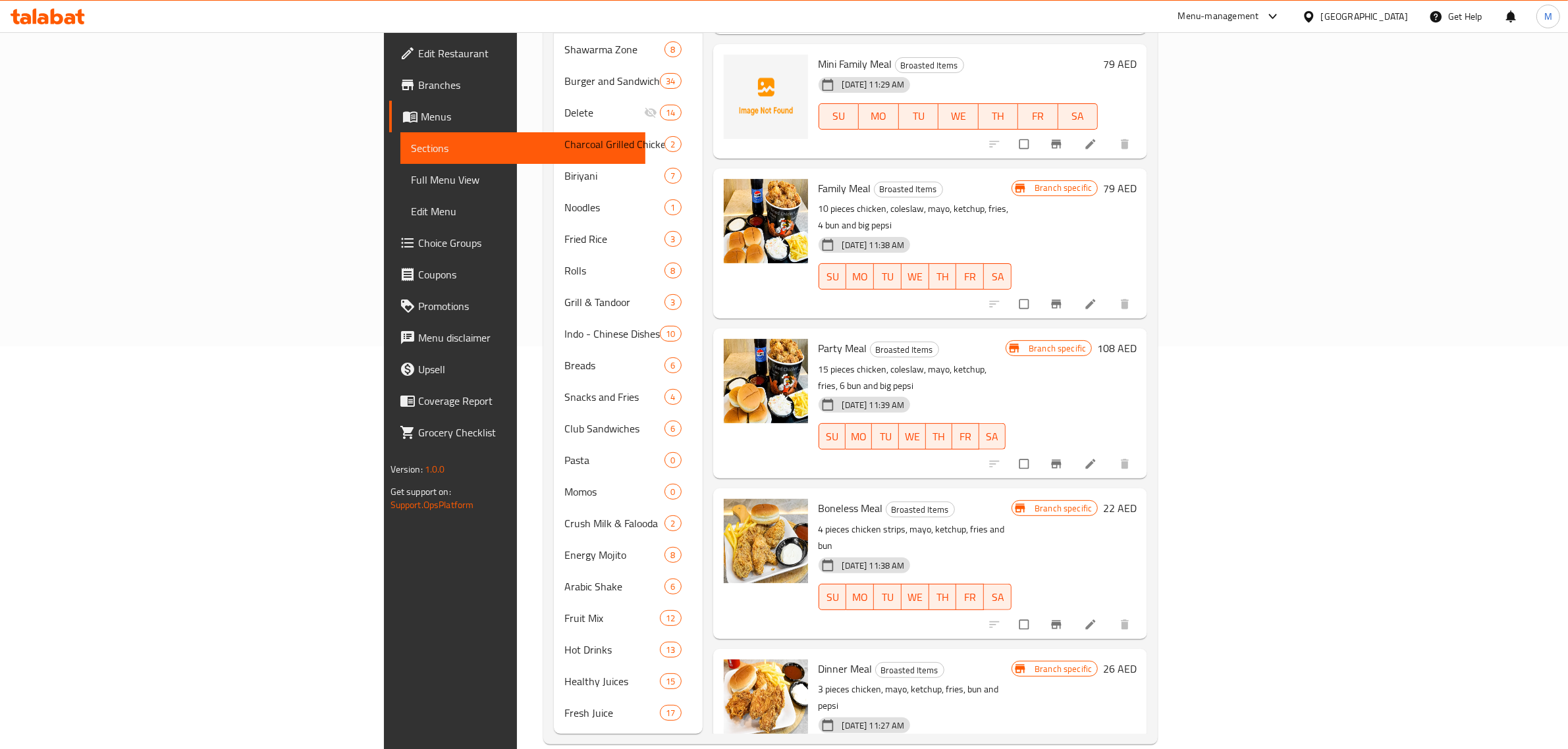
click at [928, 712] on div "[DATE] 11:27 AM SU MO TU WE TH FR SA" at bounding box center [915, 747] width 204 height 71
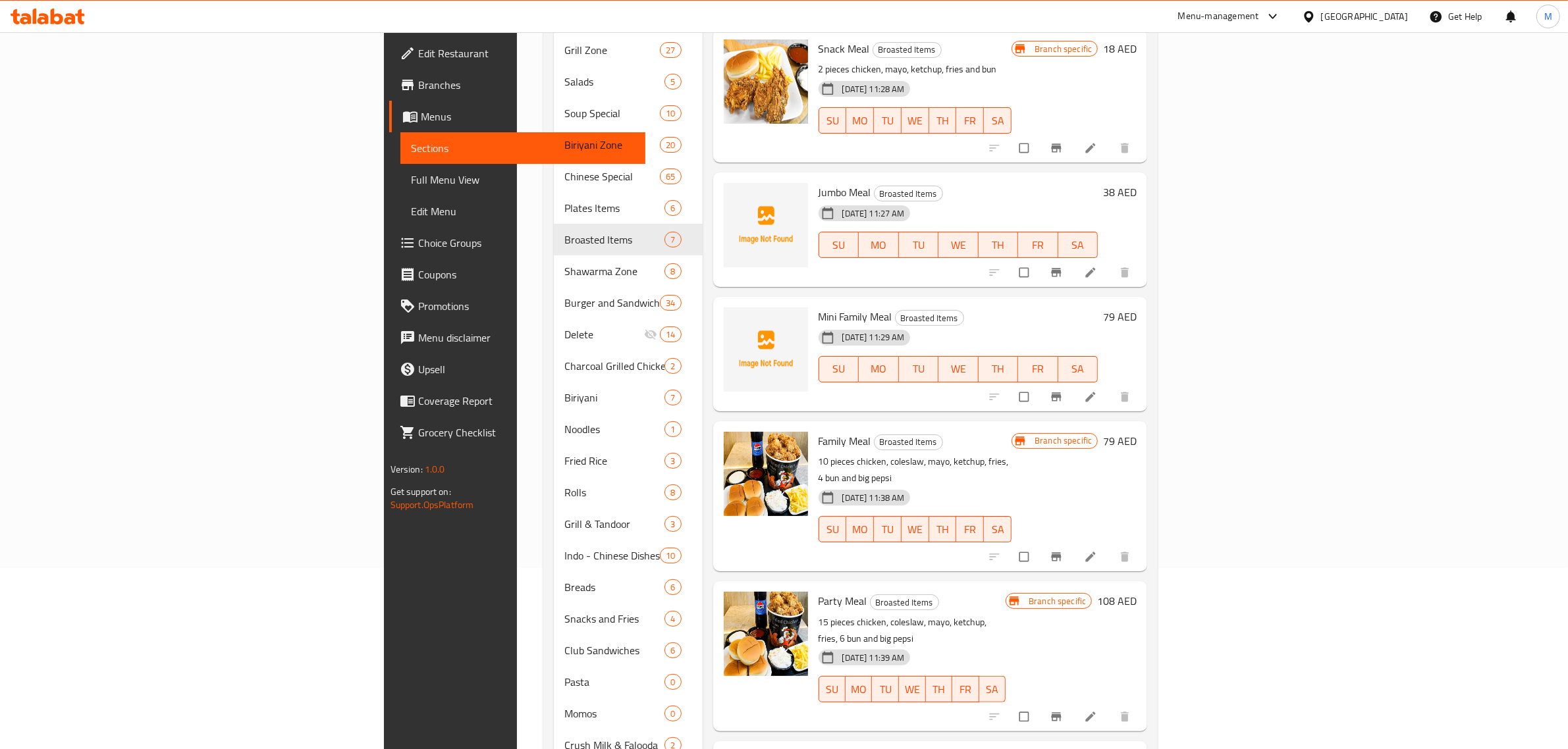
scroll to position [0, 0]
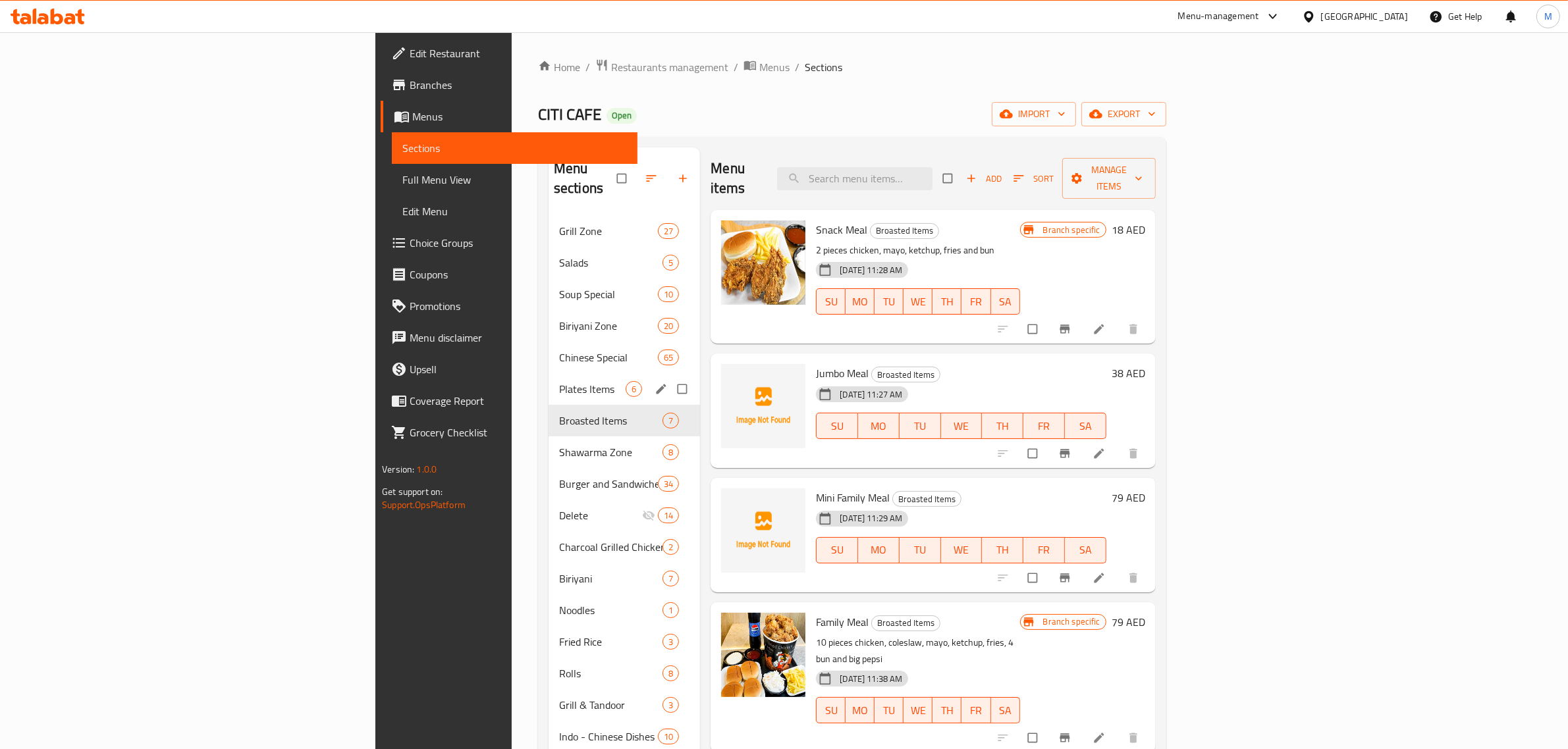
click at [559, 381] on span "Plates Items" at bounding box center [592, 389] width 67 height 16
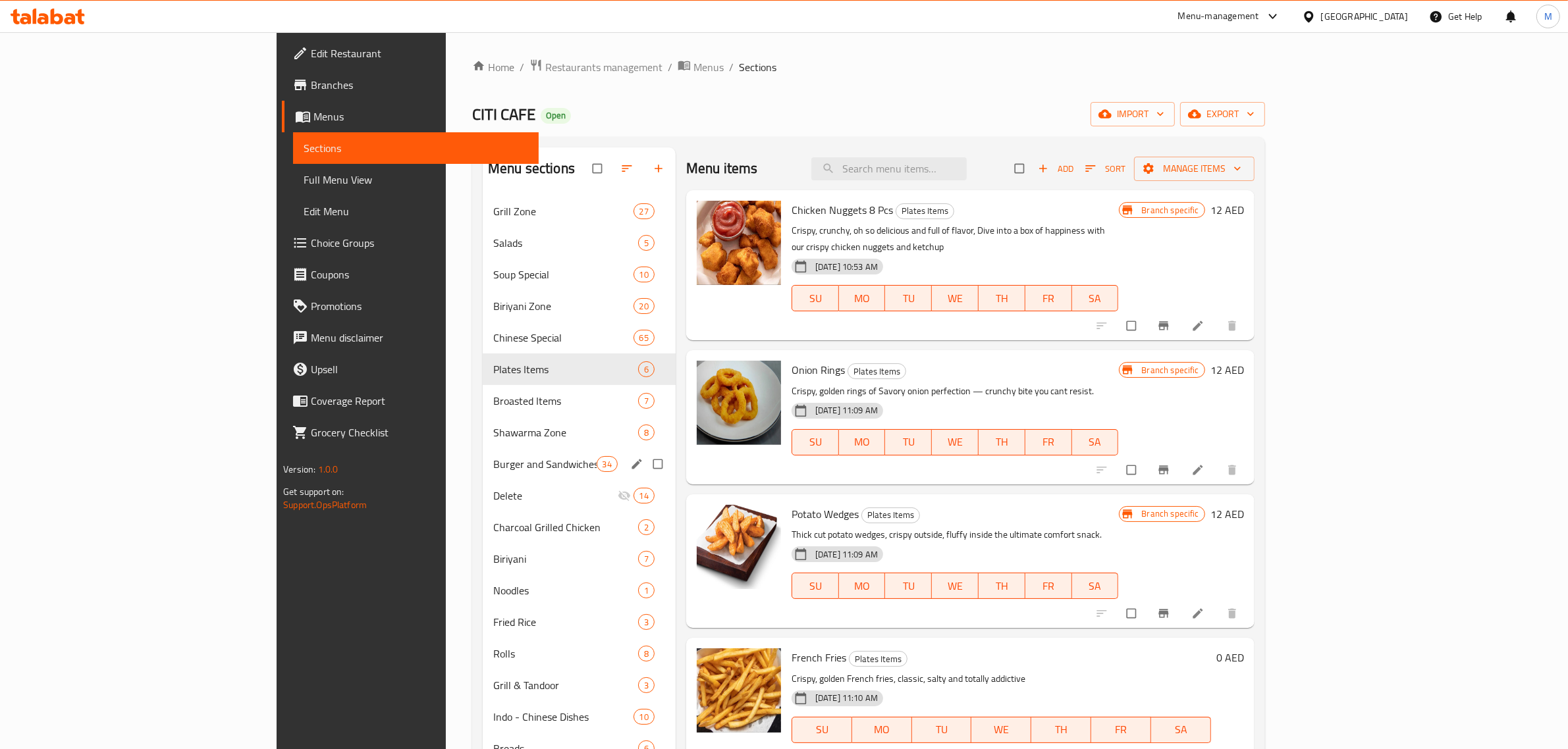
click at [482, 454] on div "Burger and Sandwiches 34" at bounding box center [579, 464] width 193 height 32
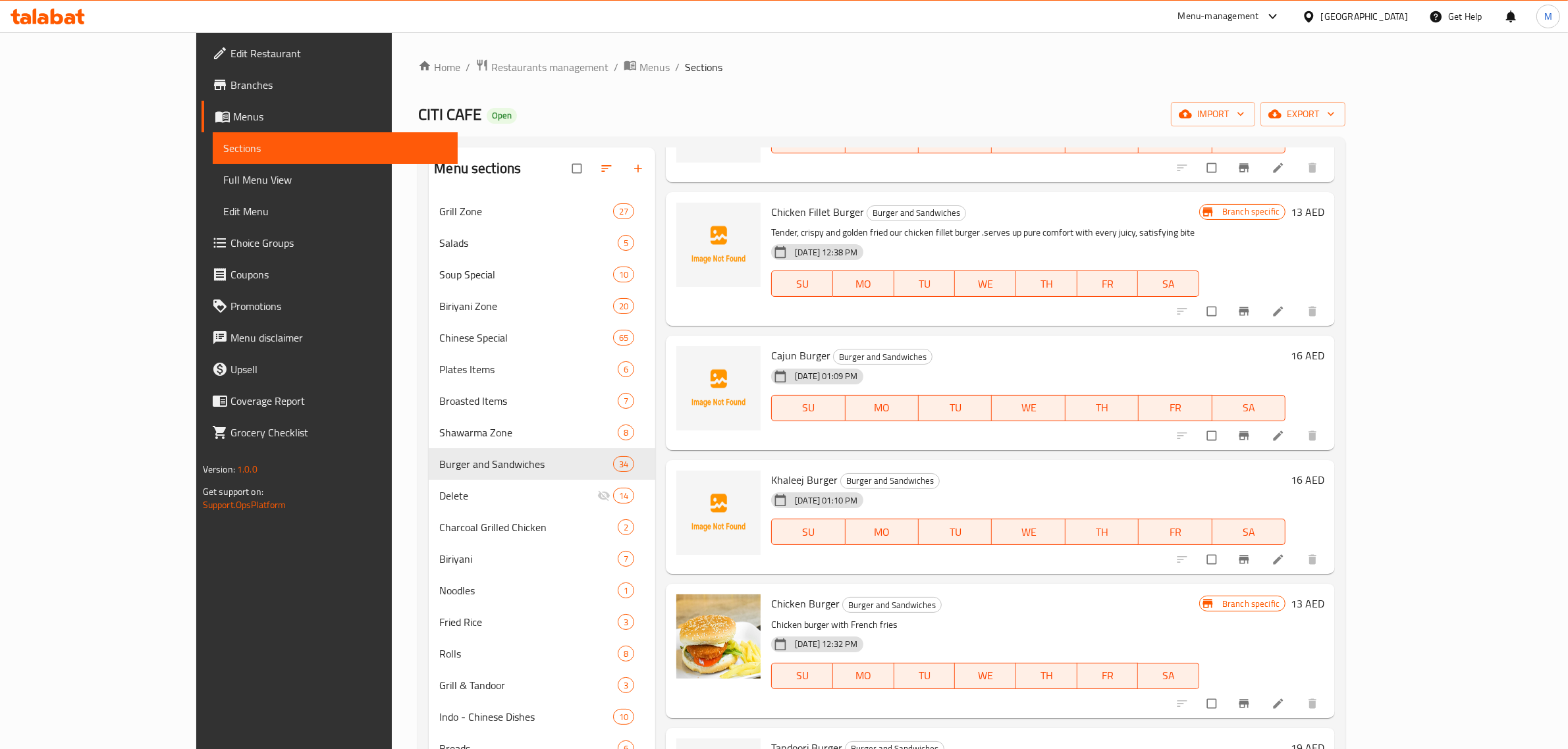
scroll to position [493, 0]
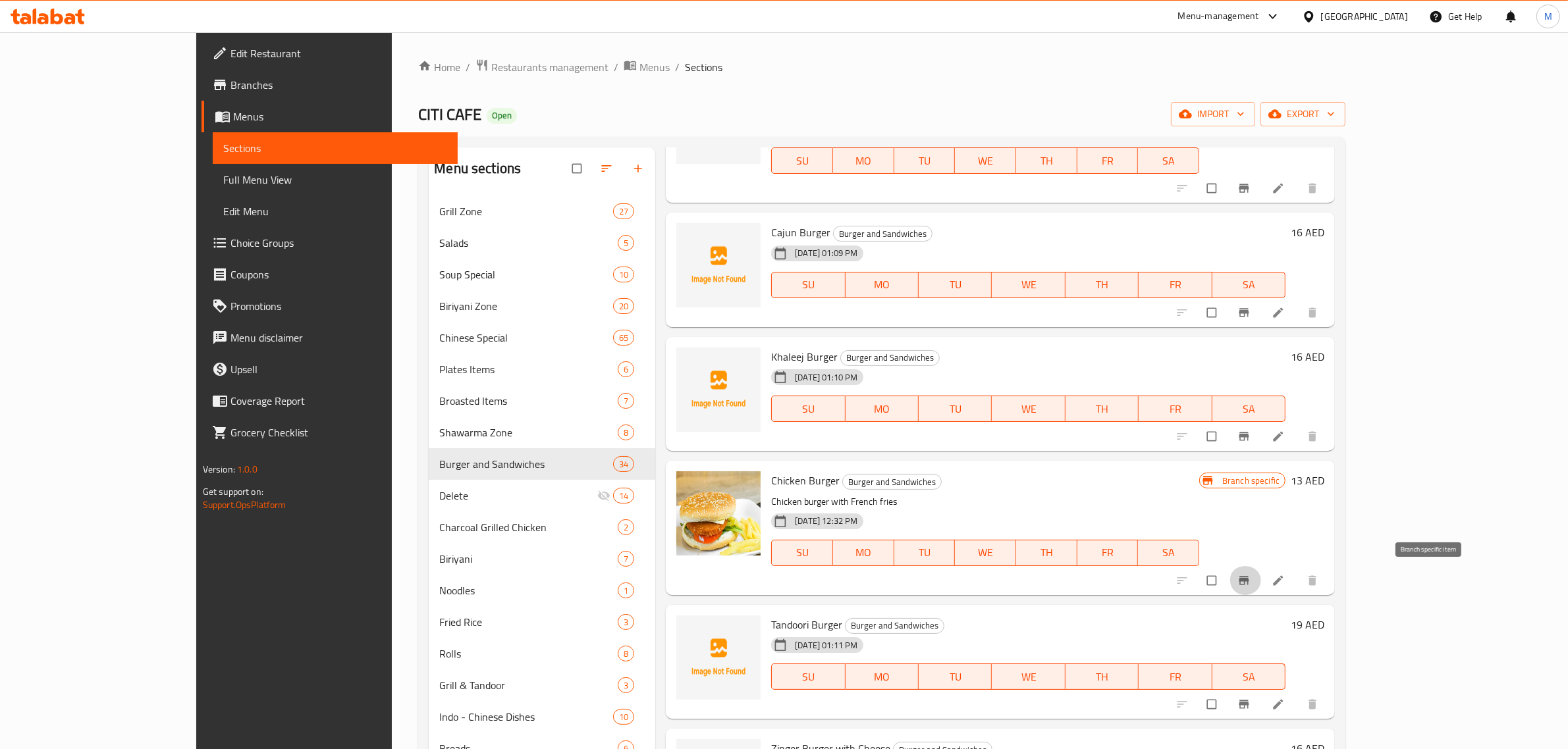
click at [1250, 580] on icon "Branch-specific-item" at bounding box center [1244, 580] width 14 height 14
click at [850, 476] on span "Burger and Sandwiches" at bounding box center [891, 481] width 98 height 15
copy span "Burger and Sandwiches"
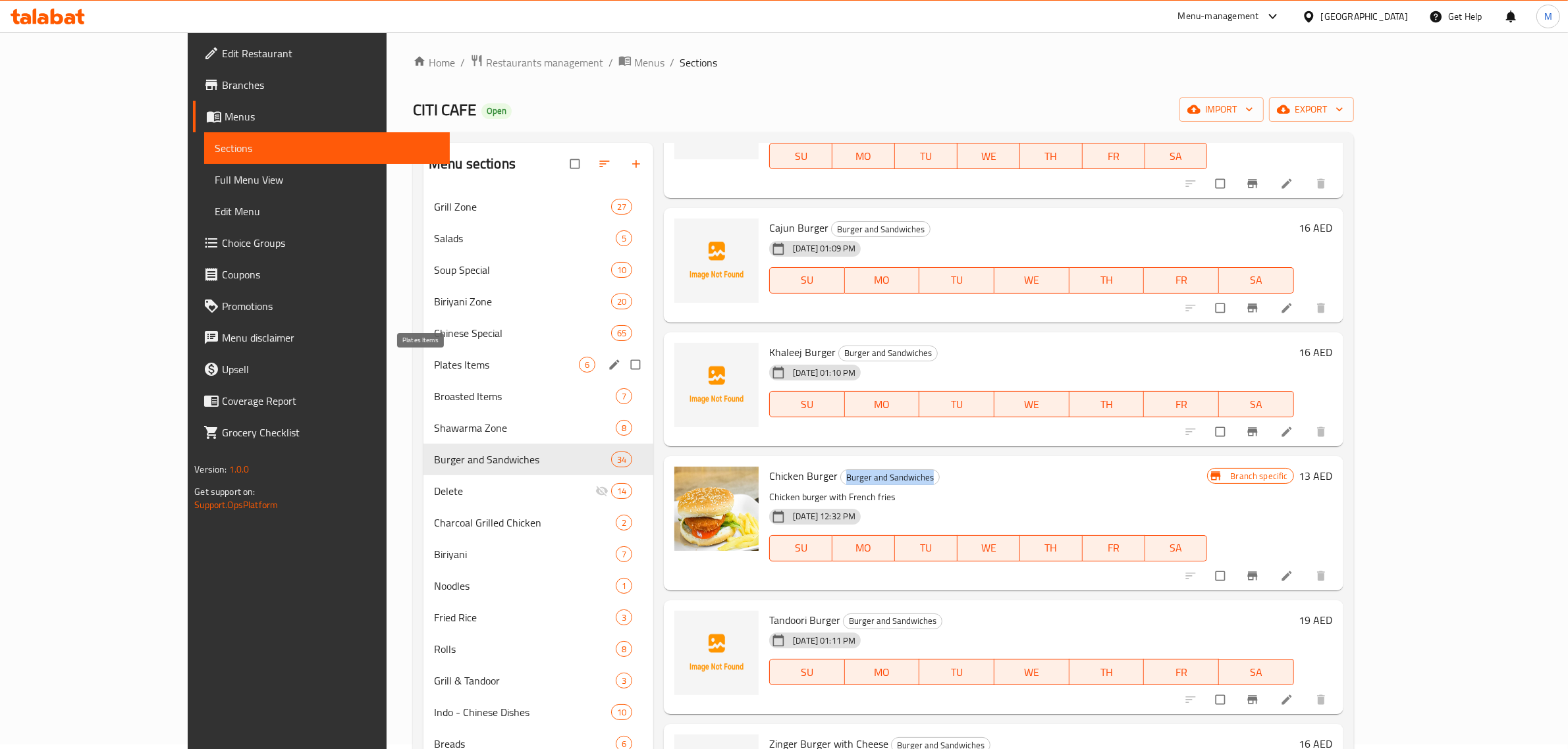
scroll to position [0, 0]
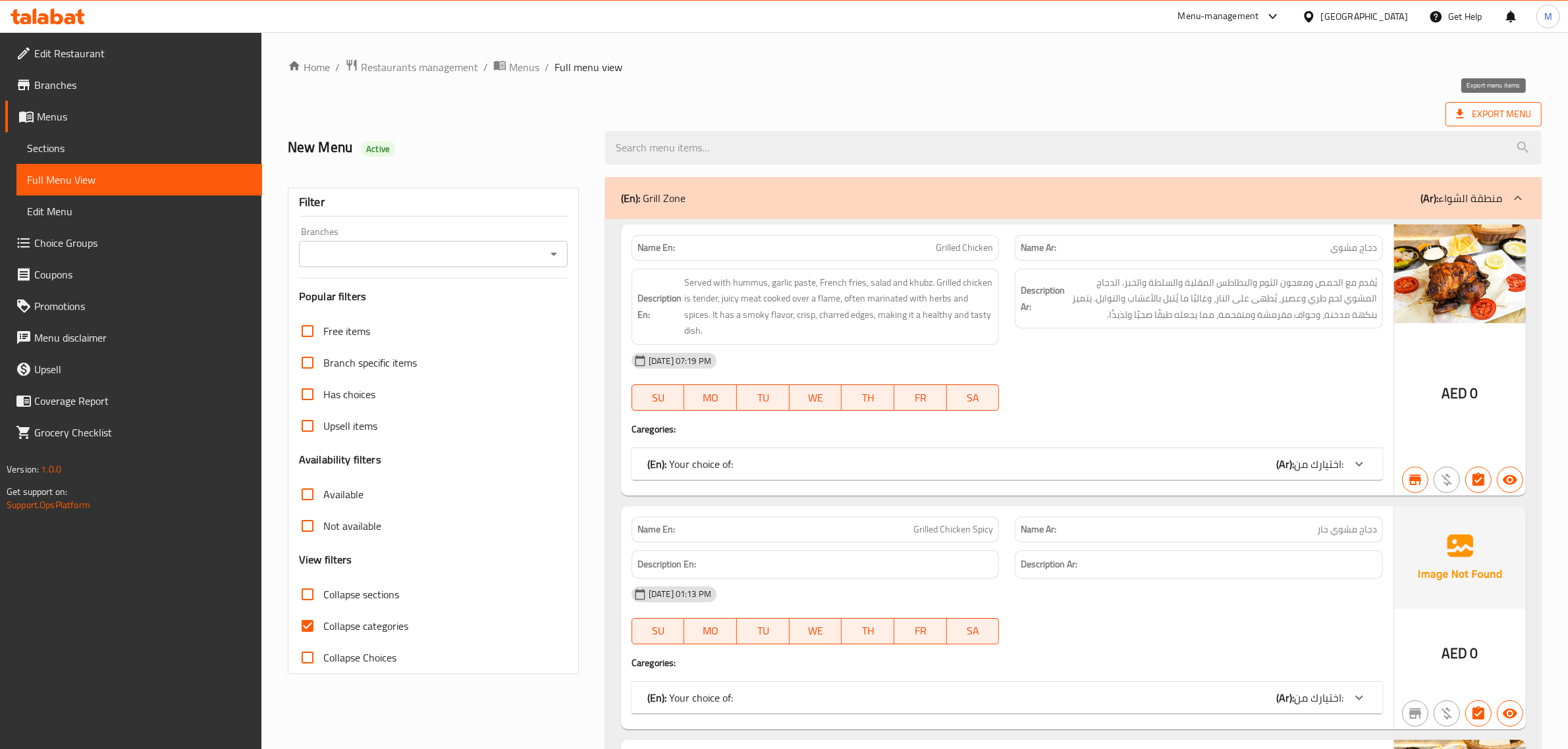
click at [1496, 118] on span "Export Menu" at bounding box center [1493, 114] width 75 height 17
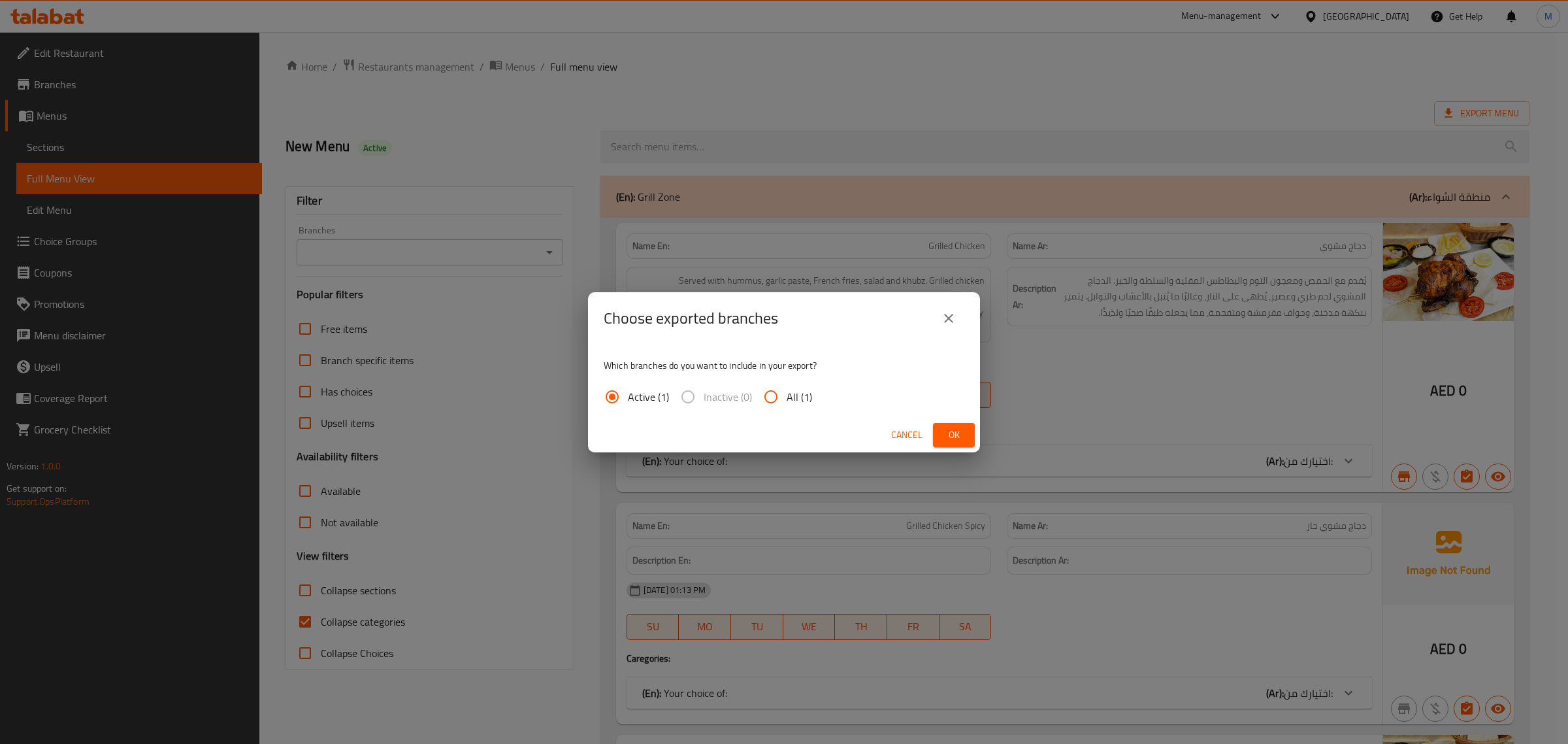
click at [948, 433] on span "Ok" at bounding box center [954, 435] width 21 height 17
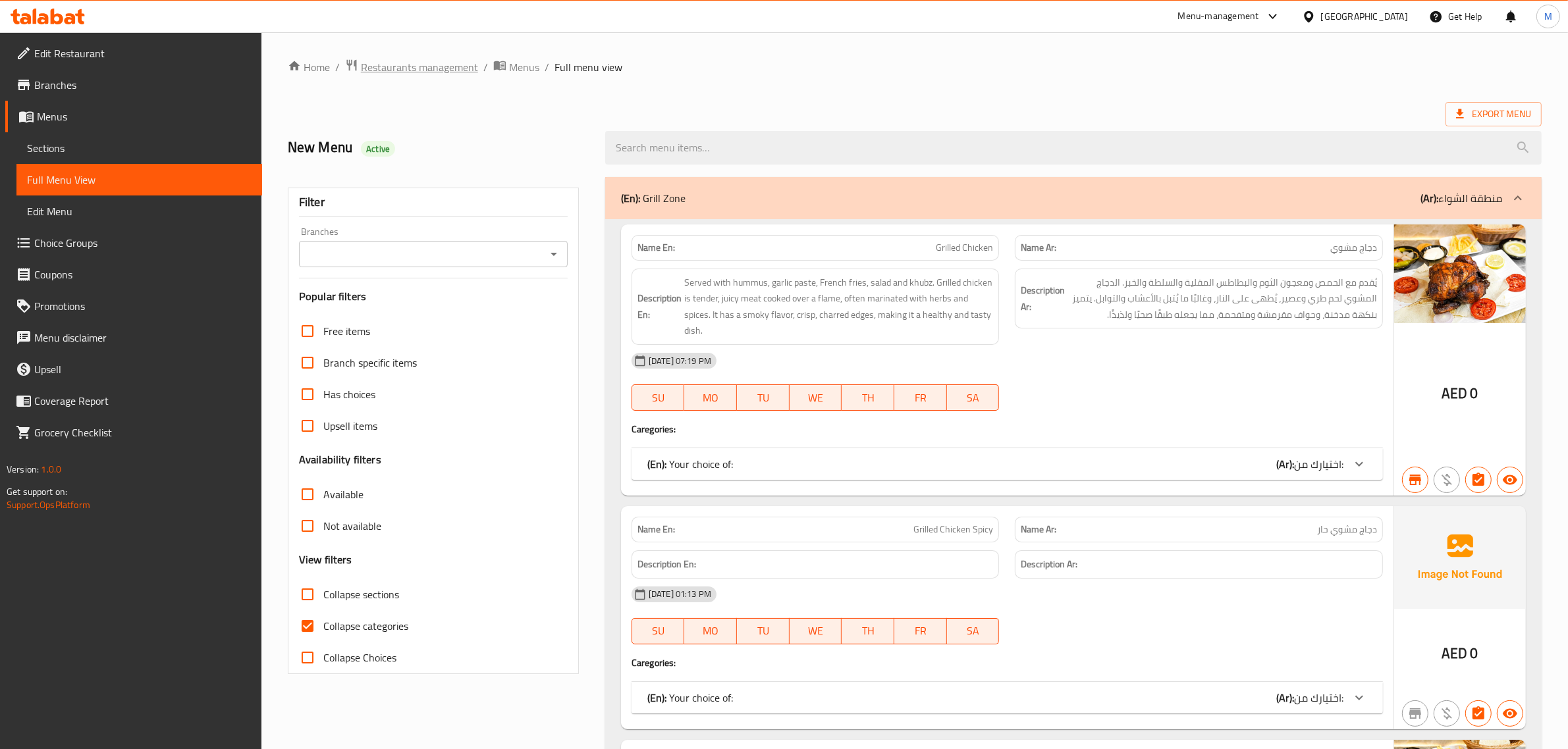
click at [453, 73] on span "Restaurants management" at bounding box center [419, 68] width 117 height 16
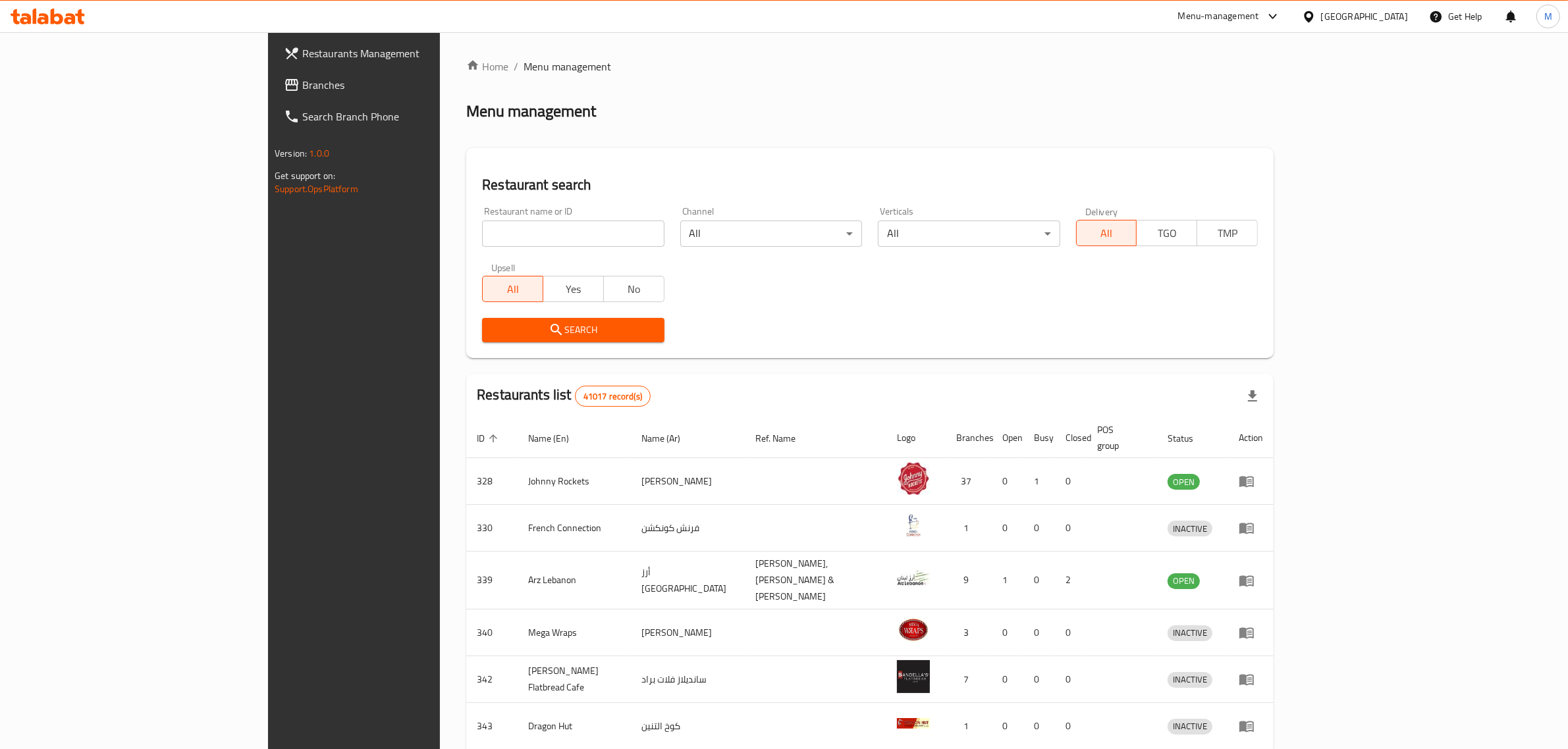
click at [1259, 20] on div "Menu-management" at bounding box center [1218, 17] width 81 height 16
click at [1192, 202] on div "Restaurant-Management" at bounding box center [1148, 207] width 103 height 14
